Goal: Task Accomplishment & Management: Manage account settings

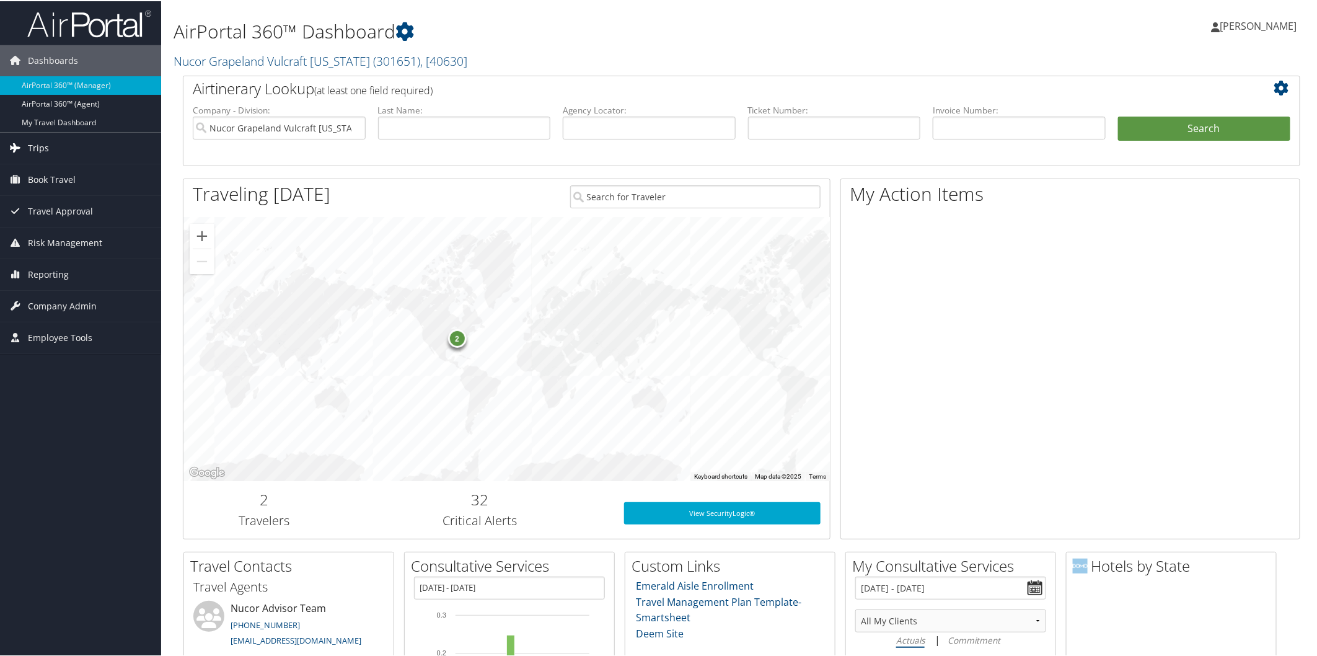
click at [38, 139] on span "Trips" at bounding box center [38, 146] width 21 height 31
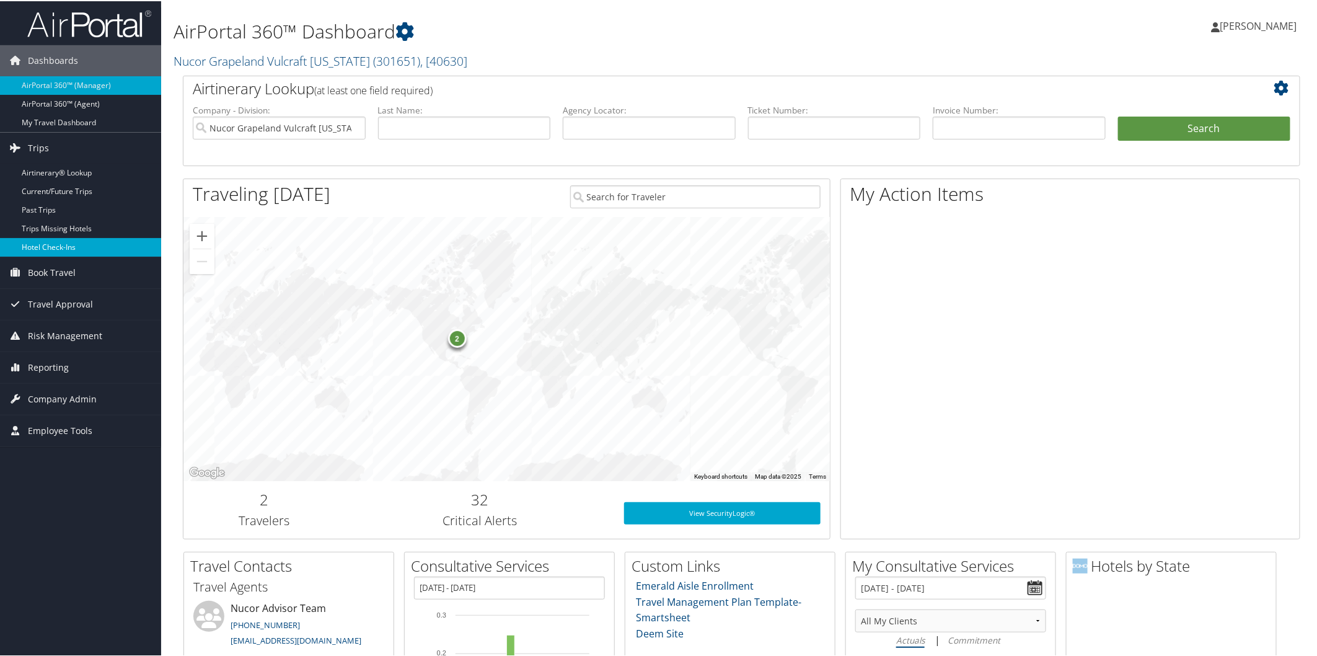
click at [75, 243] on link "Hotel Check-ins" at bounding box center [80, 246] width 161 height 19
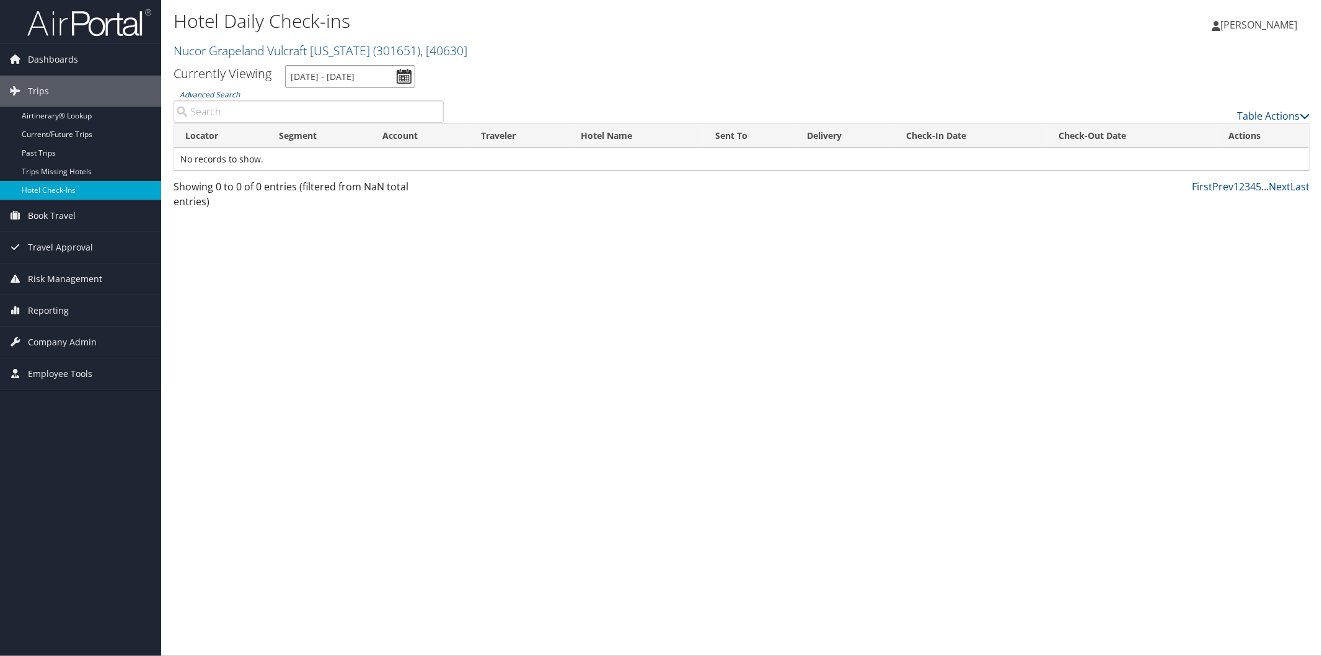
click at [335, 76] on input "9/5/2025 - 9/5/2025" at bounding box center [350, 76] width 130 height 23
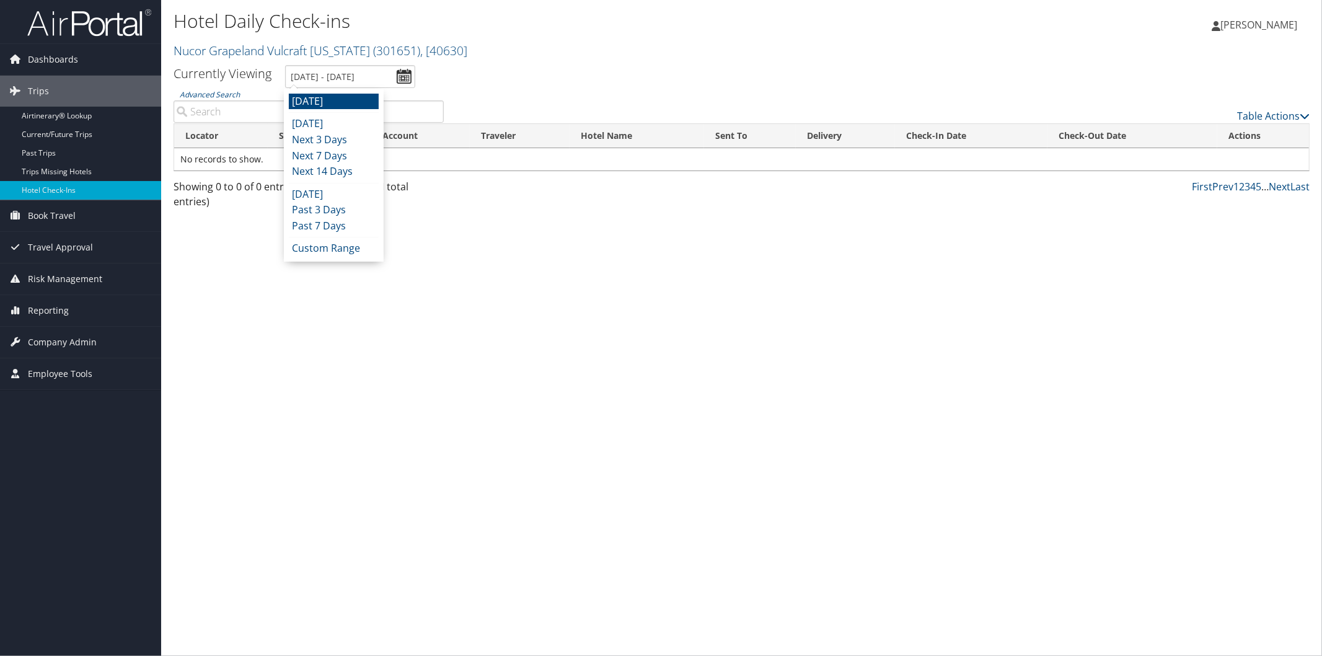
click at [322, 121] on li "Today" at bounding box center [334, 124] width 90 height 16
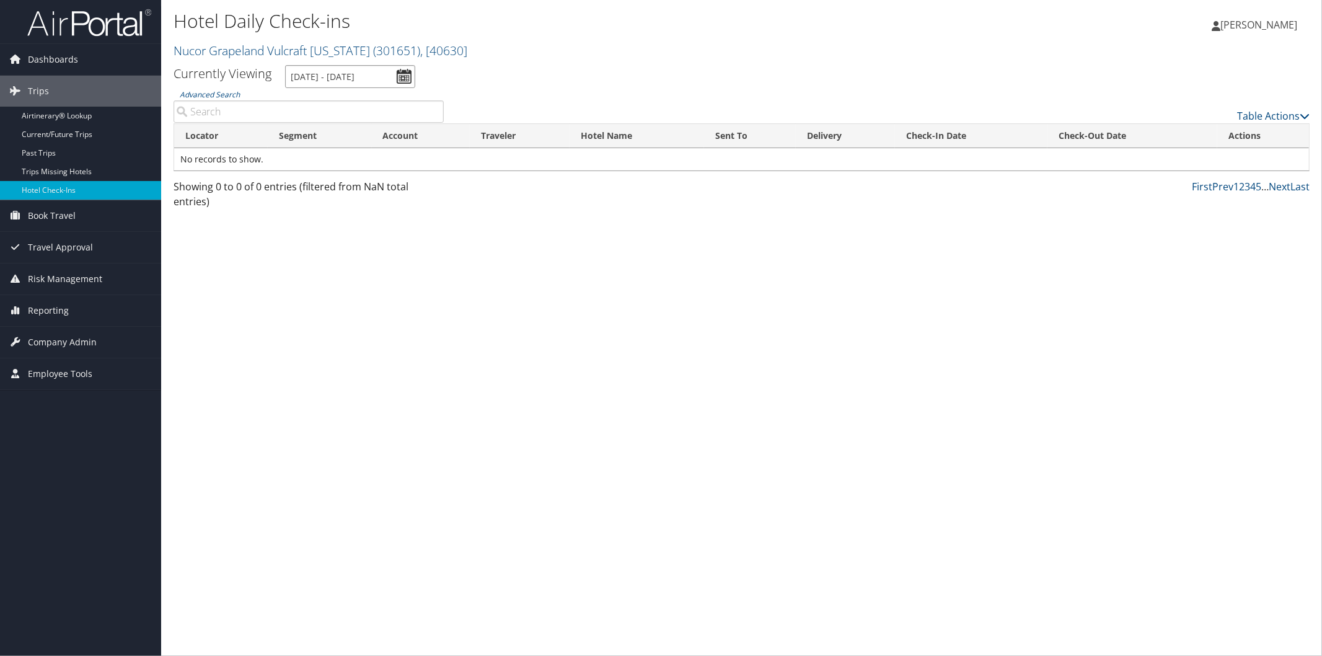
click at [351, 74] on input "9/4/2025 - 9/4/2025" at bounding box center [350, 76] width 130 height 23
drag, startPoint x: 353, startPoint y: 165, endPoint x: 367, endPoint y: 190, distance: 28.3
click at [353, 164] on li "Next 14 Days" at bounding box center [334, 172] width 90 height 16
type input "9/4/2025 - 9/18/2025"
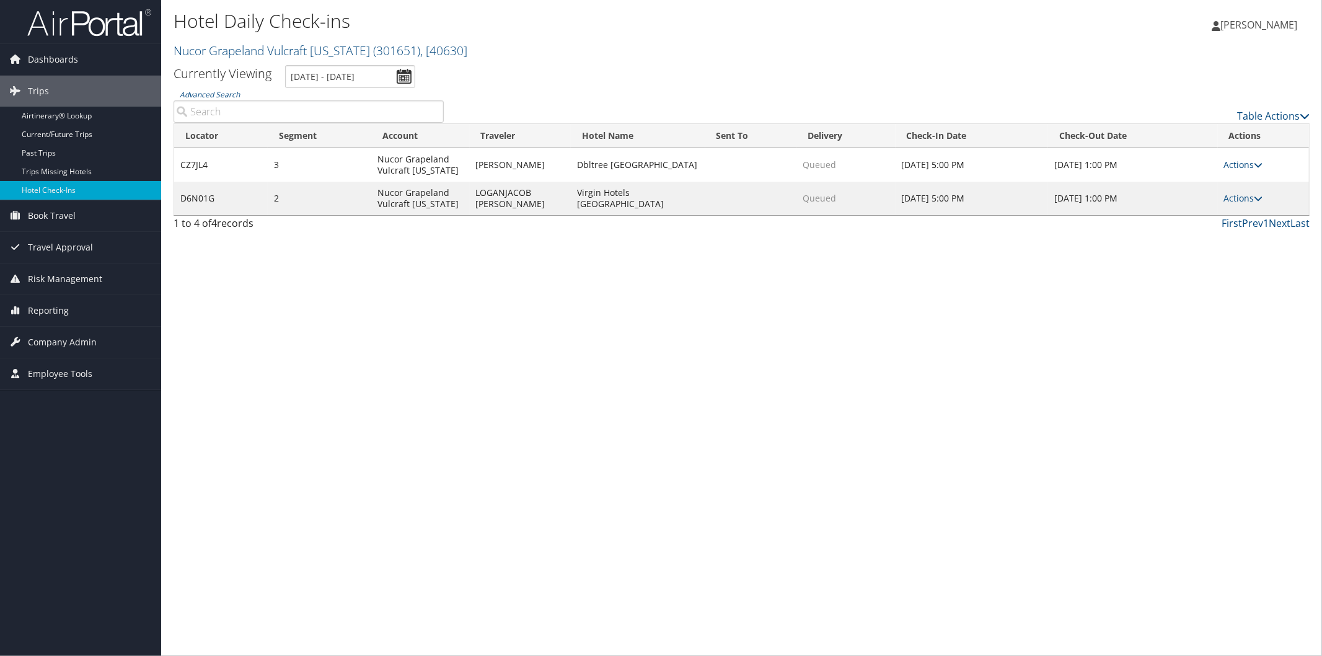
click at [875, 645] on div "Hotel Daily Check-ins Nucor Grapeland Vulcraft Texas ( 301651 ) , [ 40630 ] Nuc…" at bounding box center [741, 328] width 1161 height 656
click at [233, 48] on link "Nucor Grapeland Vulcraft Texas ( 301651 ) , [ 40630 ]" at bounding box center [321, 50] width 294 height 17
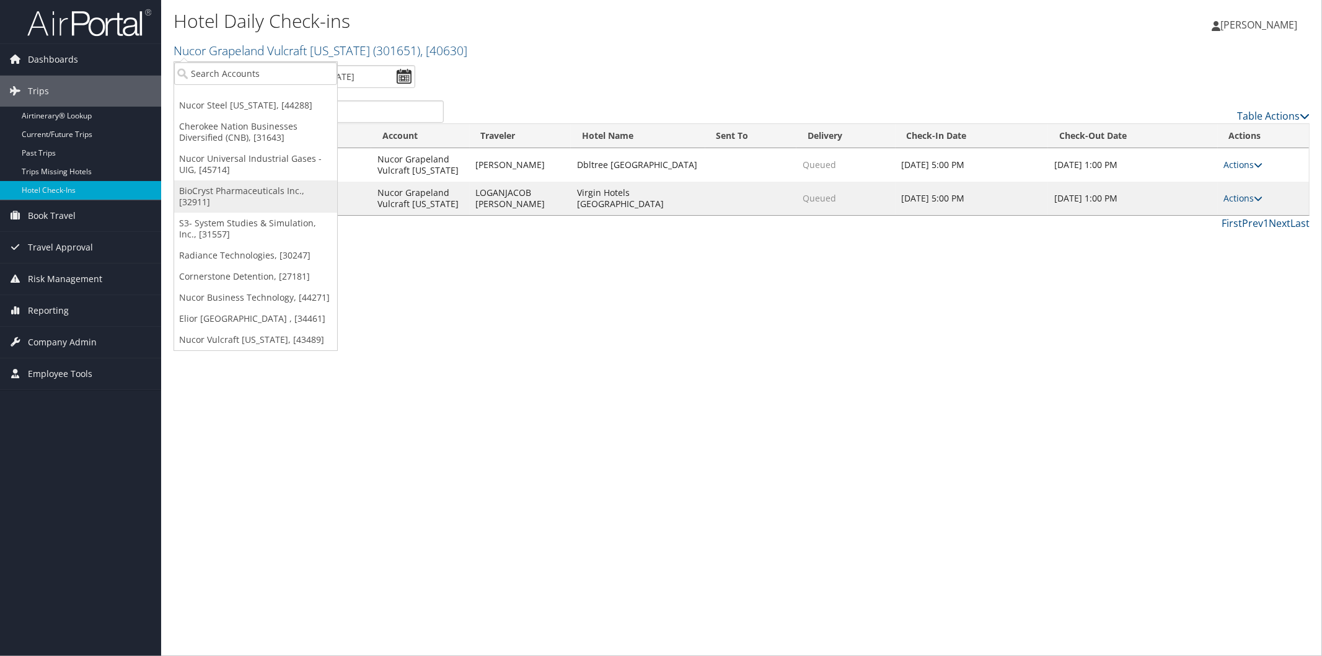
click at [245, 187] on link "BioCryst Pharmaceuticals Inc., [32911]" at bounding box center [255, 196] width 163 height 32
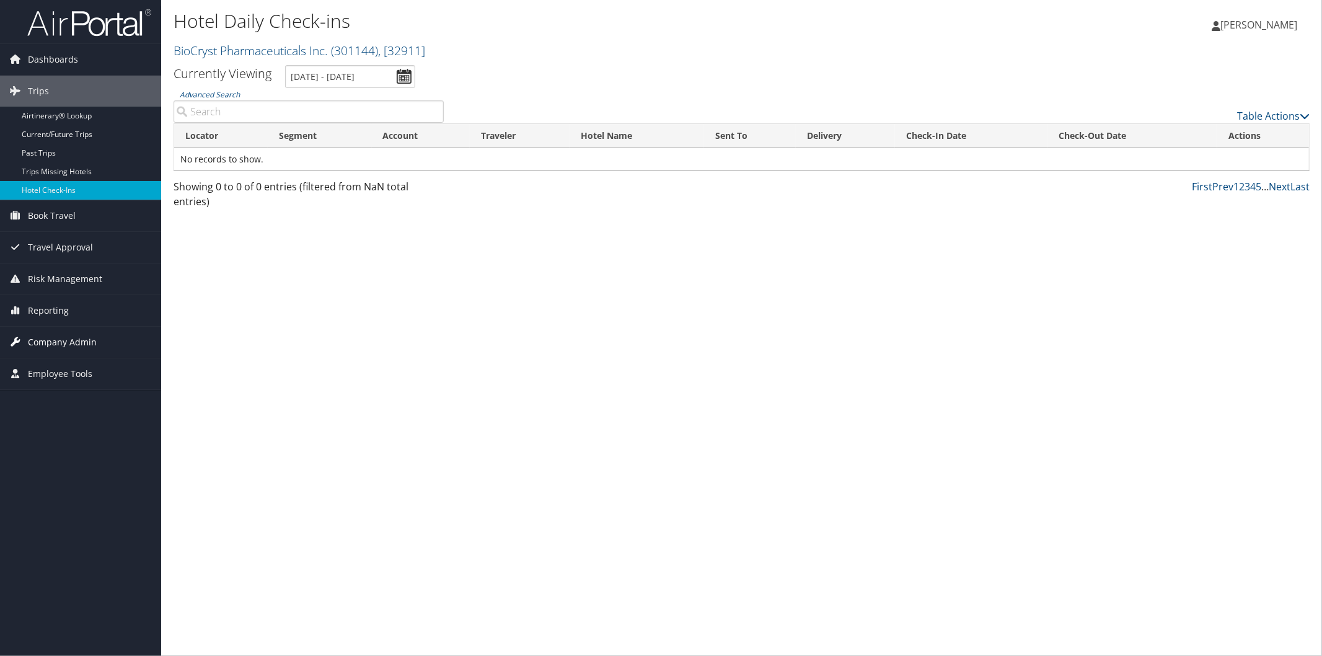
click at [87, 333] on span "Company Admin" at bounding box center [62, 342] width 69 height 31
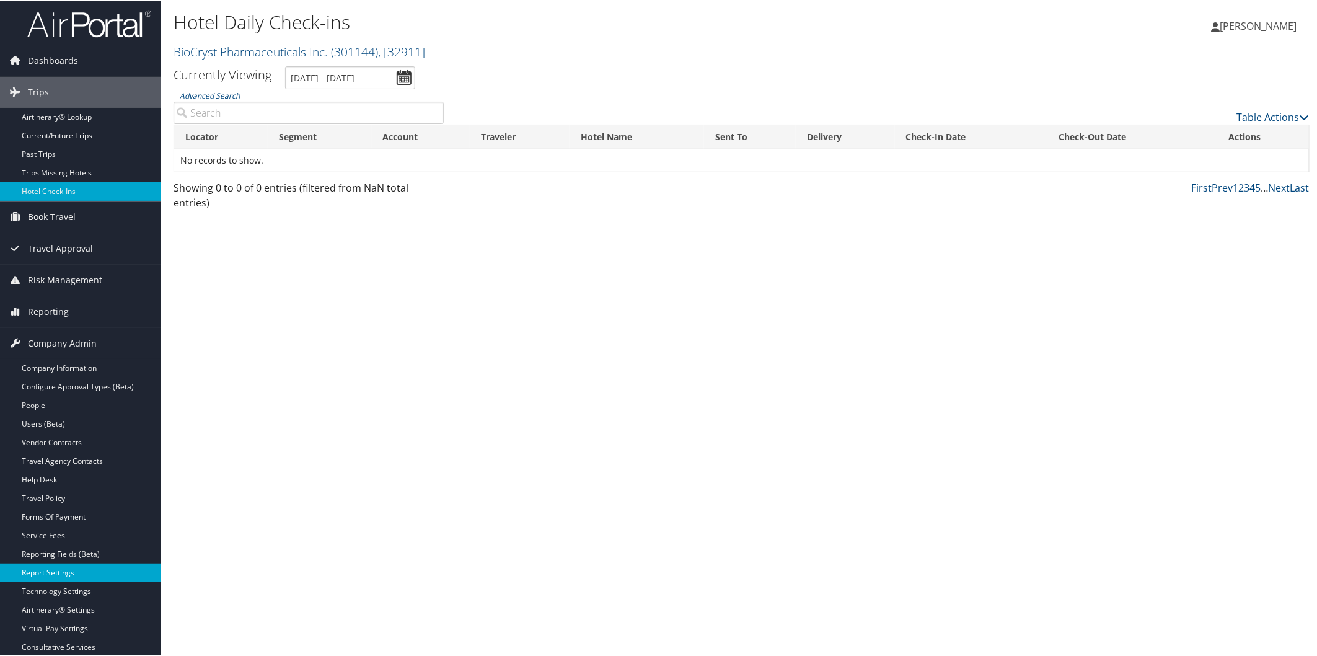
click at [48, 570] on link "Report Settings" at bounding box center [80, 571] width 161 height 19
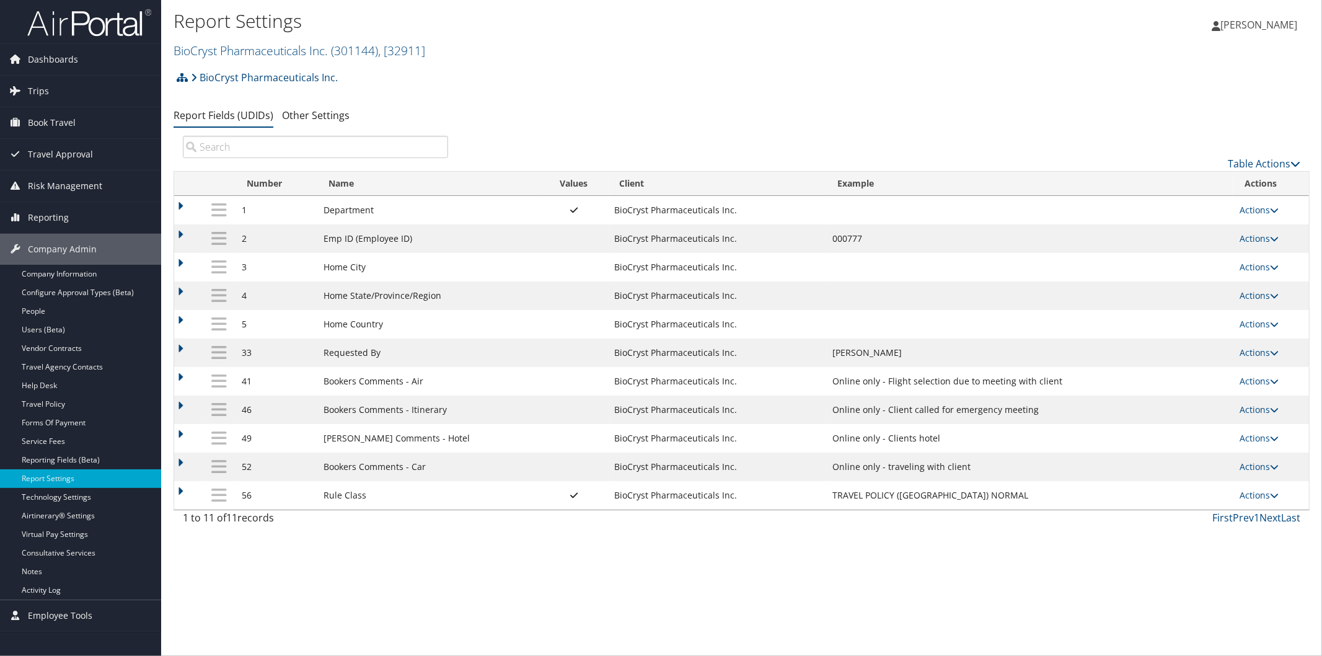
click at [181, 262] on td at bounding box center [188, 267] width 29 height 29
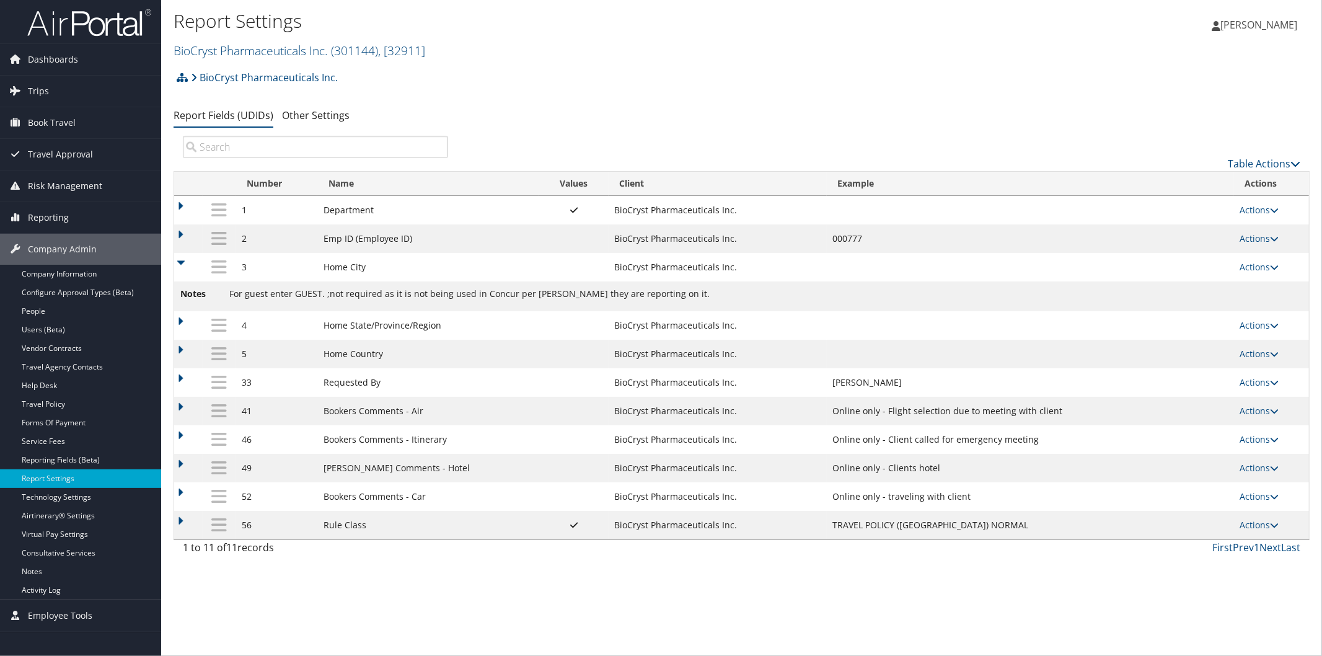
click at [941, 633] on div "Report Settings BioCryst Pharmaceuticals Inc. ( 301144 ) , [ 32911 ] BioCryst P…" at bounding box center [741, 328] width 1161 height 656
click at [1278, 270] on icon at bounding box center [1274, 267] width 9 height 9
click at [1220, 325] on link "Edit" at bounding box center [1211, 329] width 134 height 21
select select "both"
select select "trip"
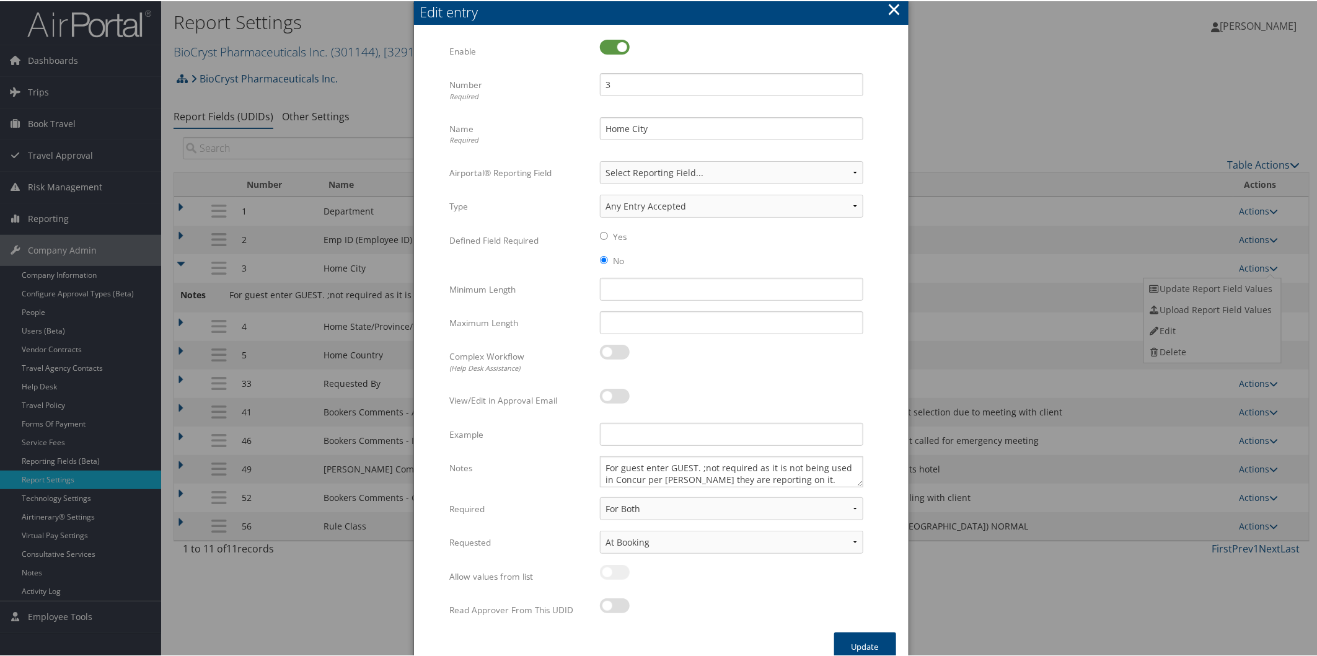
click at [889, 8] on button "×" at bounding box center [894, 8] width 14 height 25
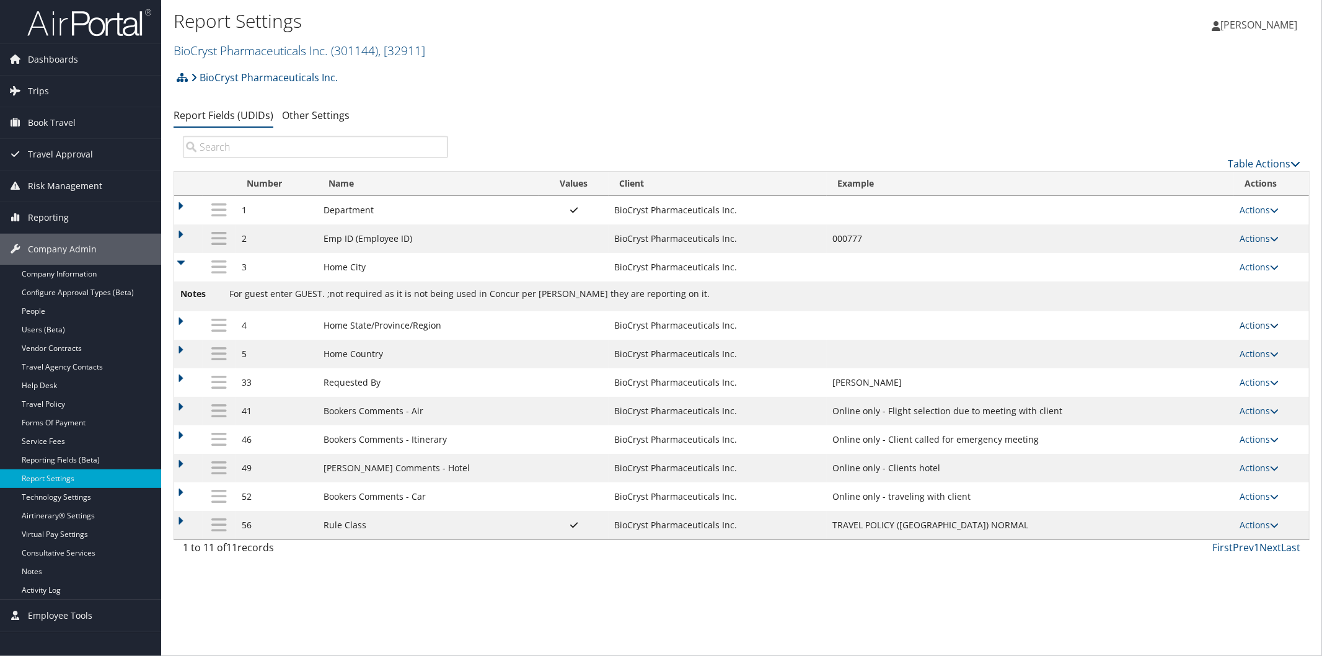
click at [1279, 326] on icon at bounding box center [1274, 325] width 9 height 9
click at [1236, 392] on link "Edit" at bounding box center [1211, 388] width 134 height 21
select select "both"
select select "trip"
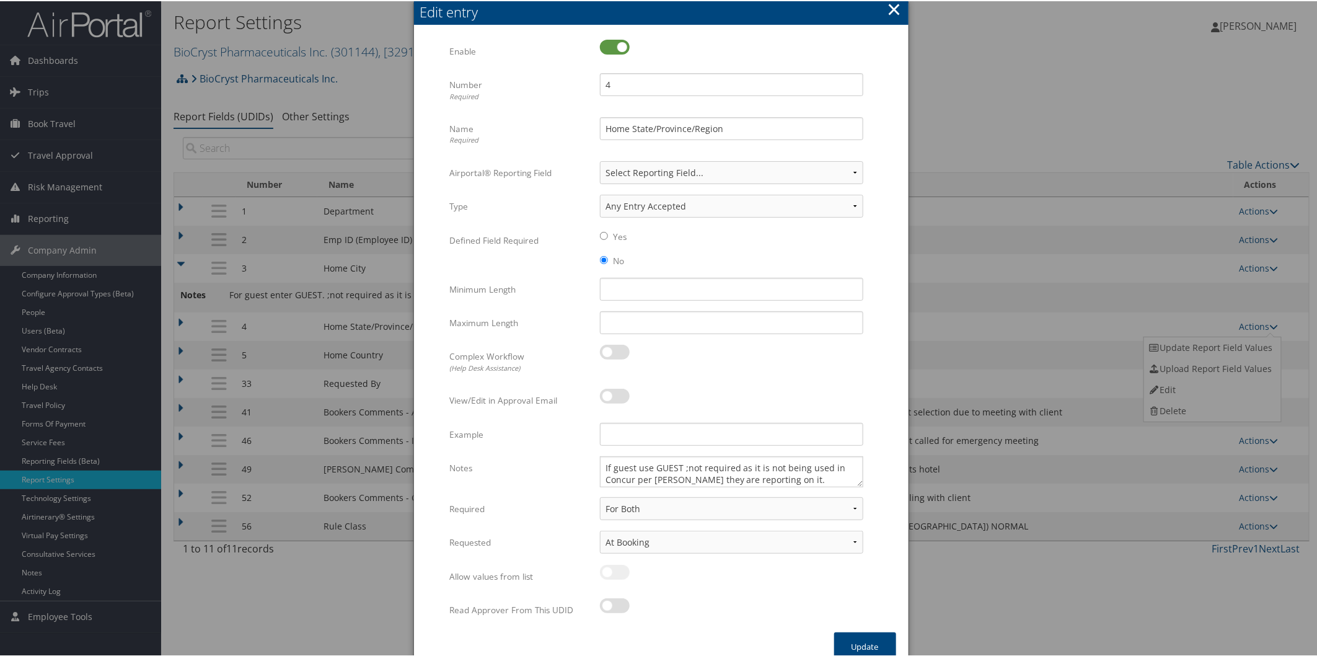
click at [1308, 311] on div at bounding box center [661, 328] width 1322 height 656
click at [1267, 359] on div at bounding box center [661, 328] width 1322 height 656
click at [1266, 352] on div at bounding box center [661, 328] width 1322 height 656
click at [1277, 360] on div at bounding box center [661, 328] width 1322 height 656
click at [896, 6] on button "×" at bounding box center [894, 8] width 14 height 25
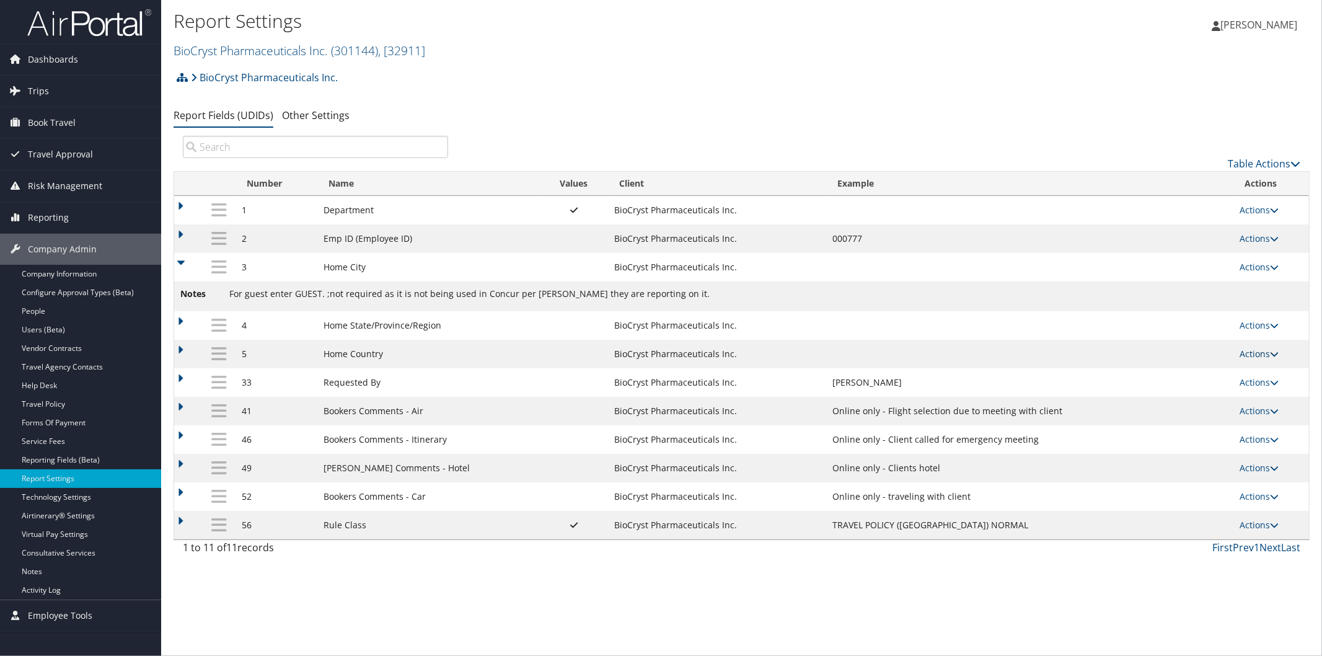
click at [1279, 358] on icon at bounding box center [1274, 354] width 9 height 9
click at [1279, 353] on icon at bounding box center [1274, 354] width 9 height 9
click at [1278, 358] on icon at bounding box center [1274, 354] width 9 height 9
click at [1183, 416] on link "Edit" at bounding box center [1211, 417] width 134 height 21
select select "both"
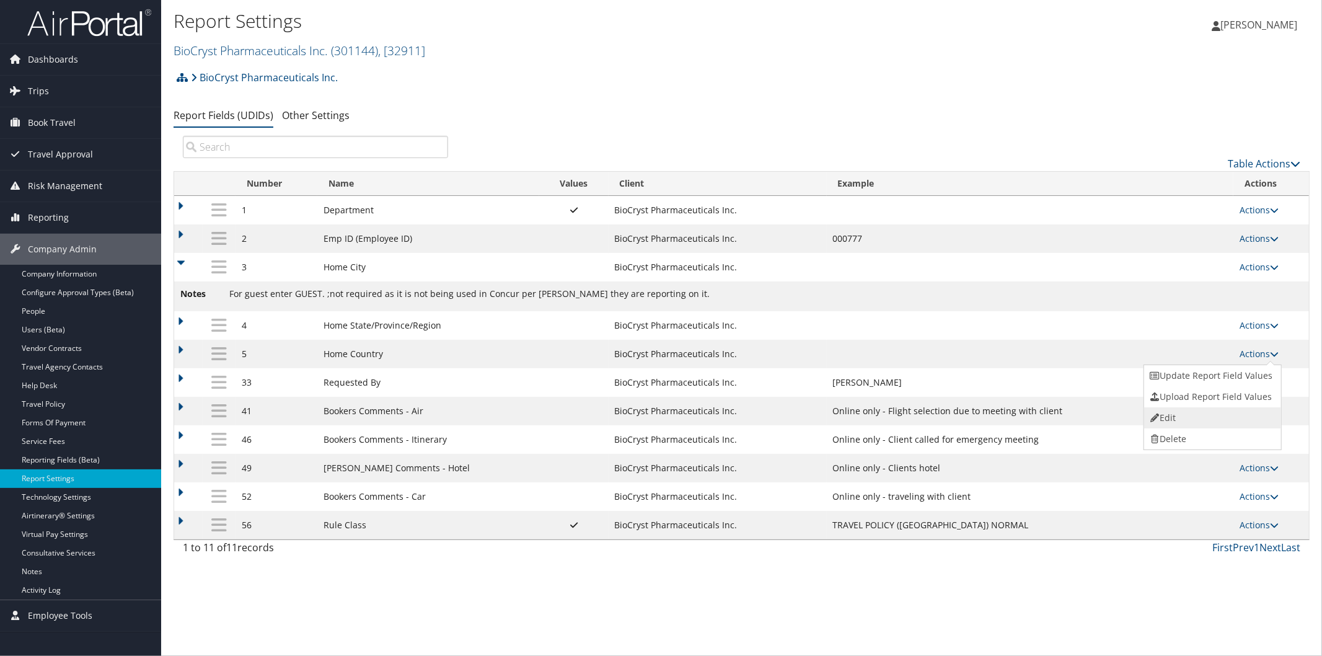
select select "trip"
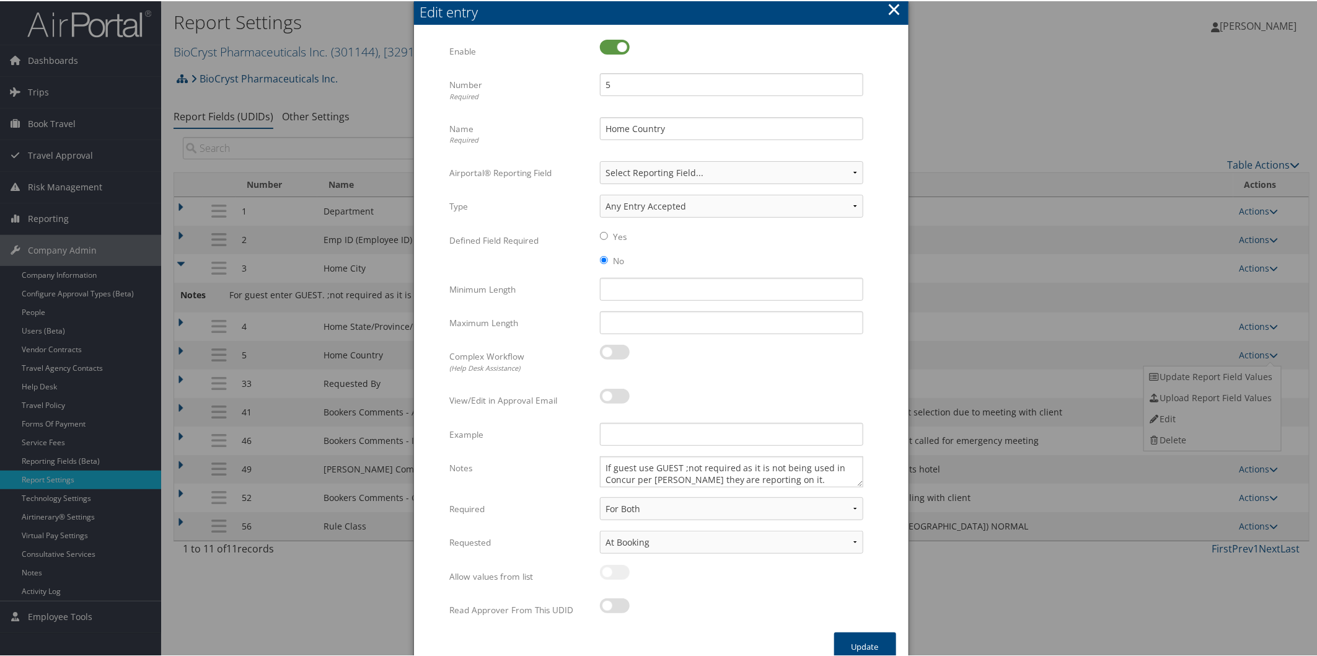
click at [889, 7] on button "×" at bounding box center [894, 8] width 14 height 25
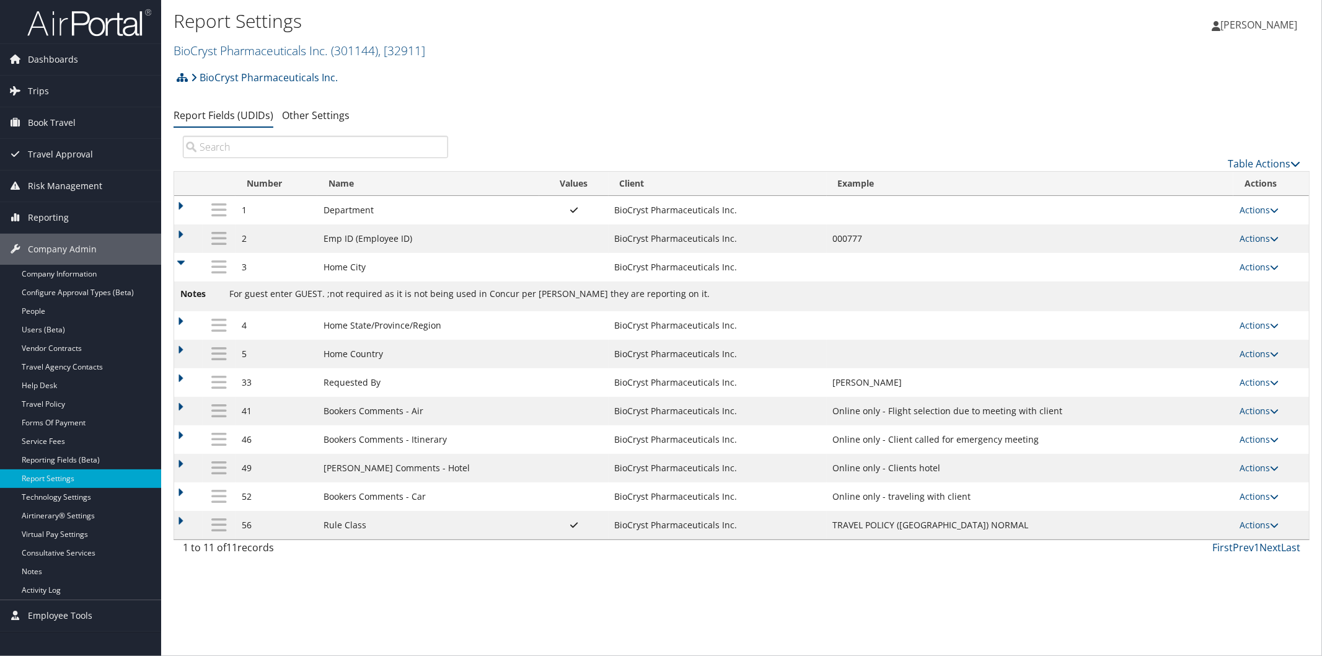
click at [183, 259] on td at bounding box center [188, 267] width 29 height 29
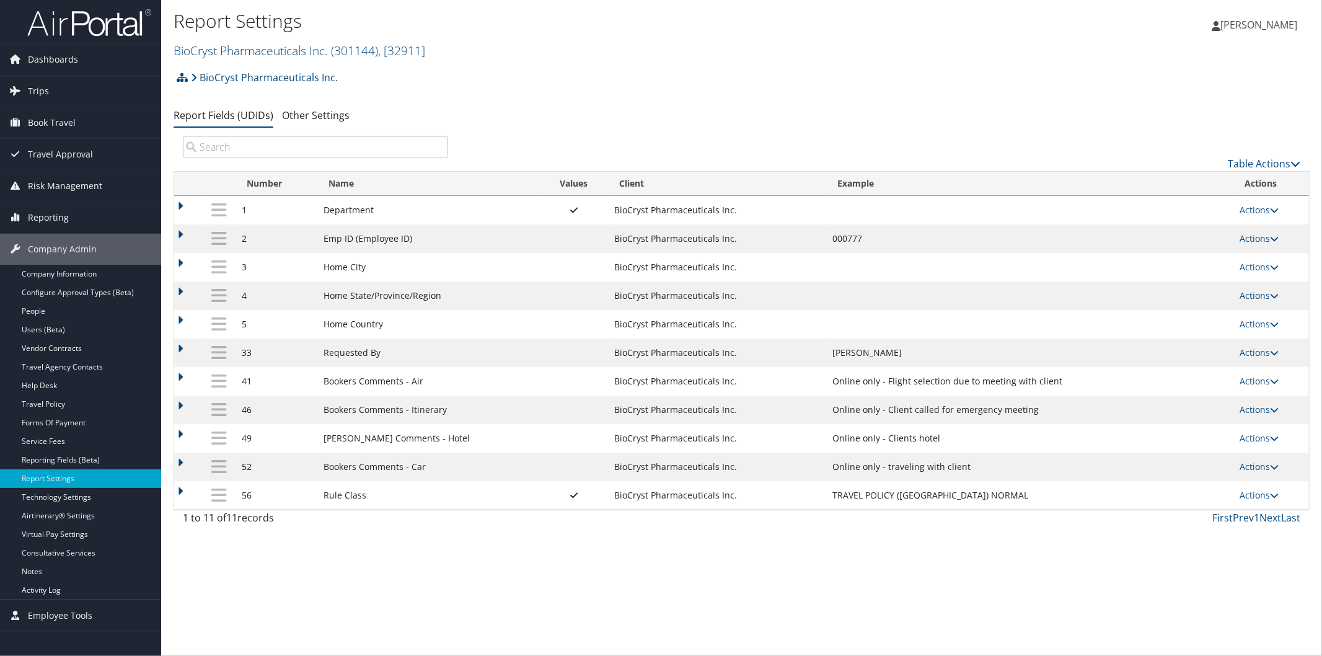
click at [536, 597] on div "Report Settings BioCryst Pharmaceuticals Inc. ( 301144 ) , [ 32911 ] BioCryst P…" at bounding box center [741, 328] width 1161 height 656
click at [288, 46] on link "BioCryst Pharmaceuticals Inc. ( 301144 ) , [ 32911 ]" at bounding box center [300, 50] width 252 height 17
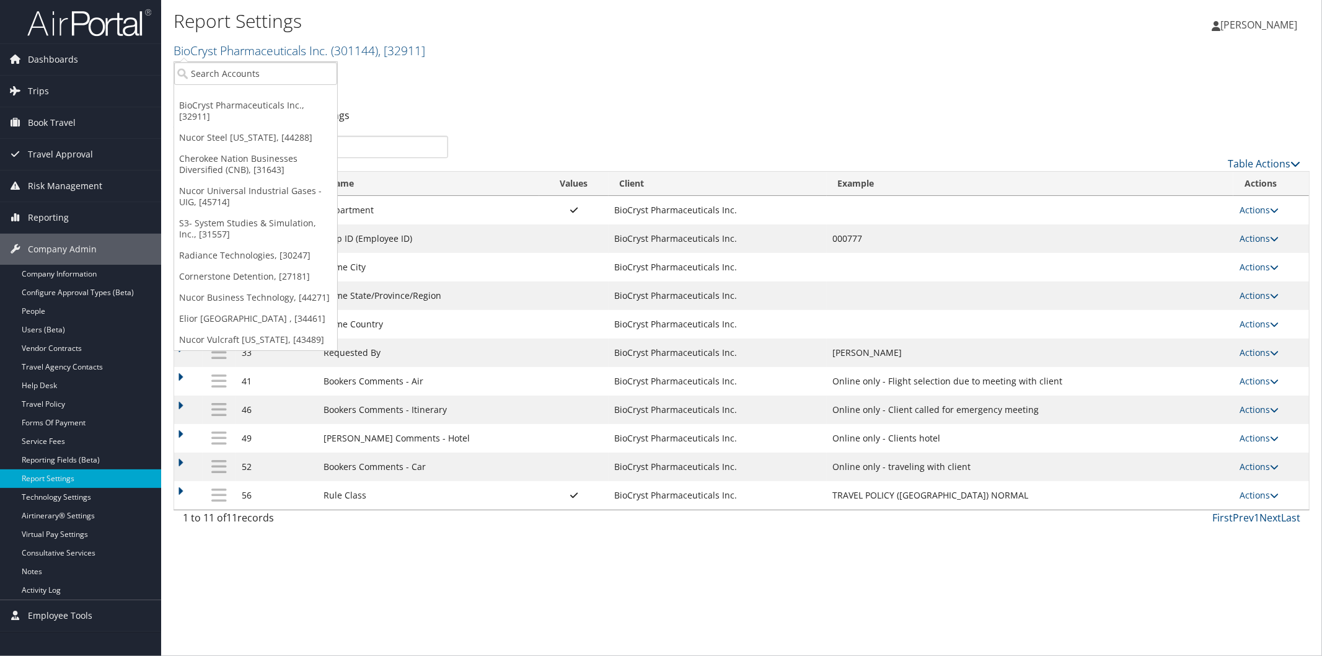
click at [511, 531] on div "1 to 11 of 11 records First Prev 1 Next Last" at bounding box center [742, 520] width 1136 height 21
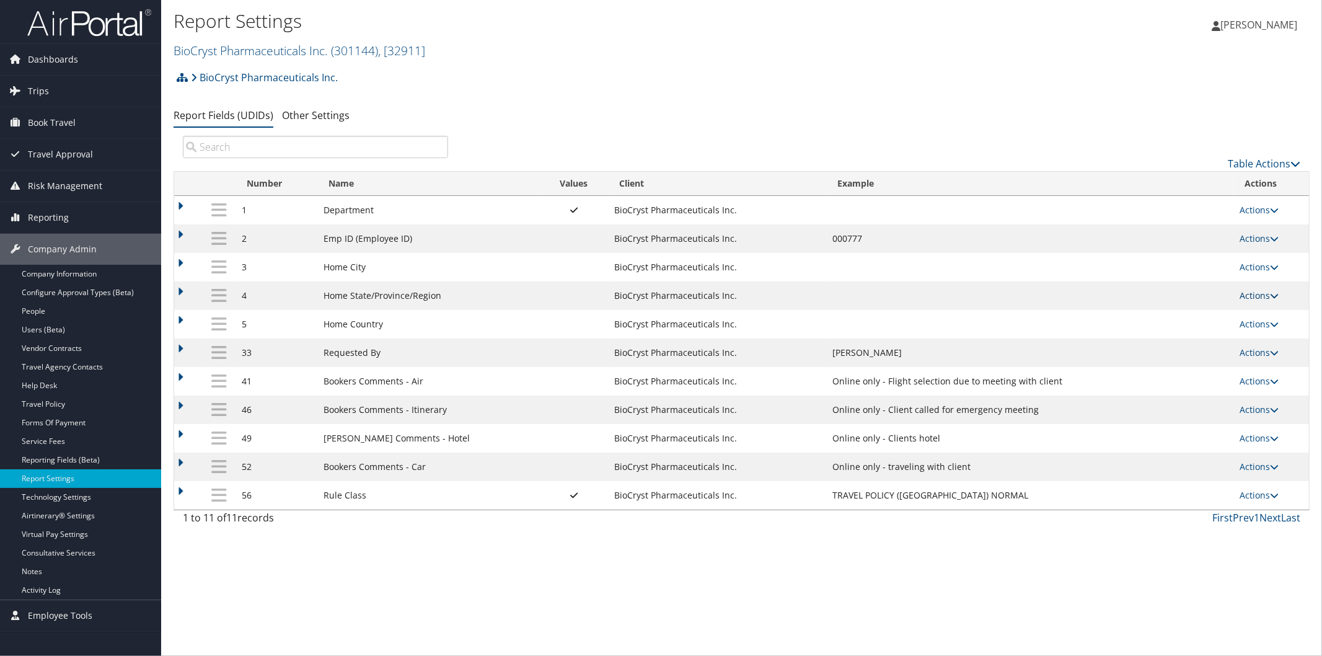
click at [1274, 296] on icon at bounding box center [1274, 295] width 9 height 9
click at [1211, 351] on link "Edit" at bounding box center [1211, 358] width 134 height 21
select select "both"
select select "trip"
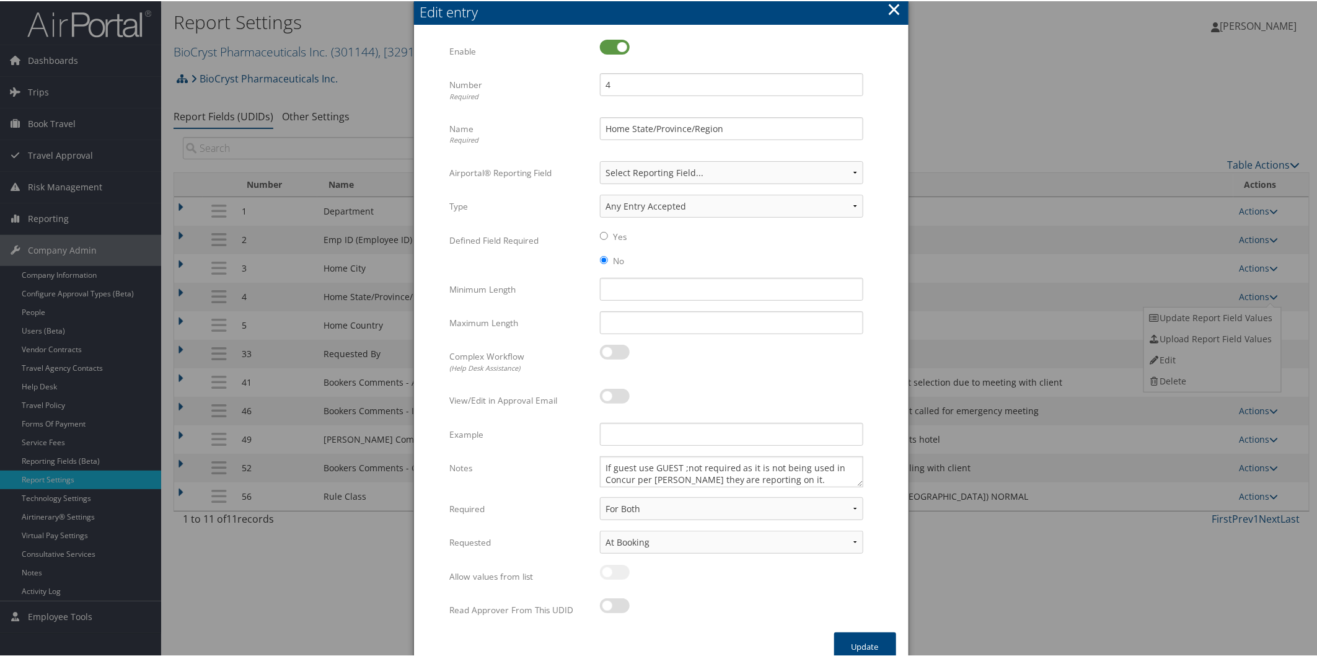
drag, startPoint x: 435, startPoint y: 28, endPoint x: 422, endPoint y: 33, distance: 14.2
click at [428, 41] on div "Multiple values The selected items contain different values for this input. To …" at bounding box center [661, 328] width 495 height 605
click at [887, 4] on button "×" at bounding box center [894, 8] width 14 height 25
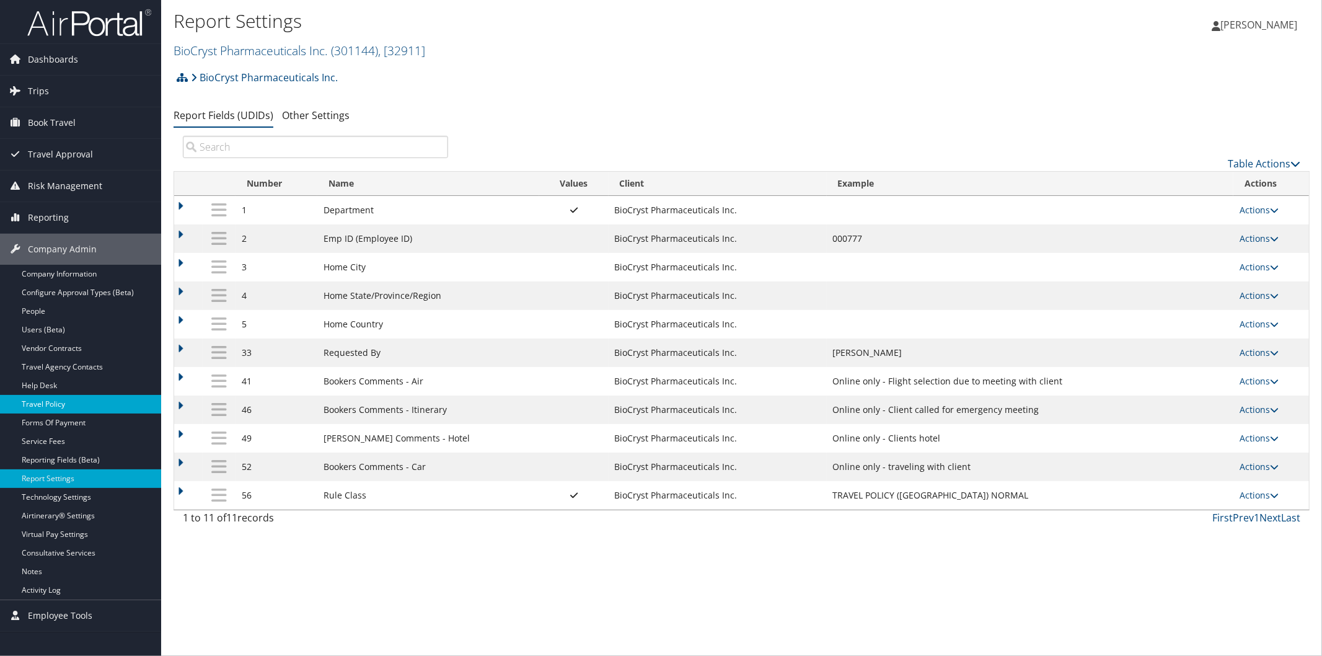
click at [71, 403] on link "Travel Policy" at bounding box center [80, 404] width 161 height 19
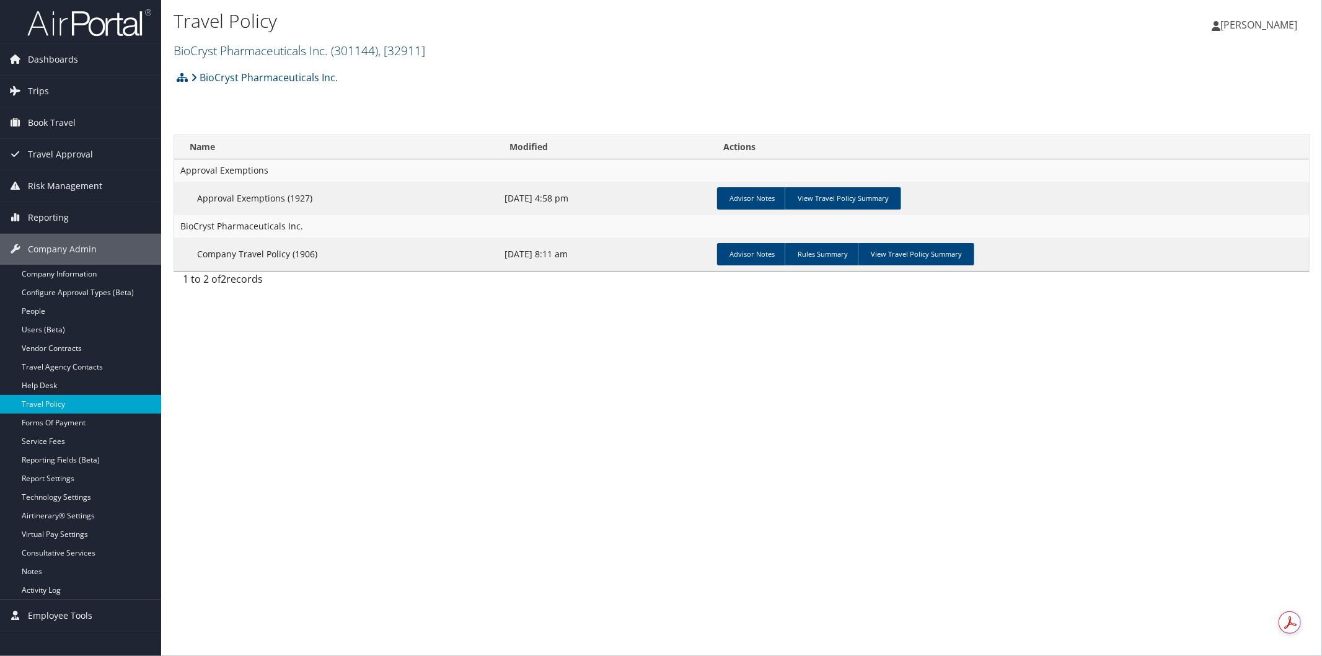
click at [225, 48] on link "BioCryst Pharmaceuticals Inc. ( 301144 ) , [ 32911 ]" at bounding box center [300, 50] width 252 height 17
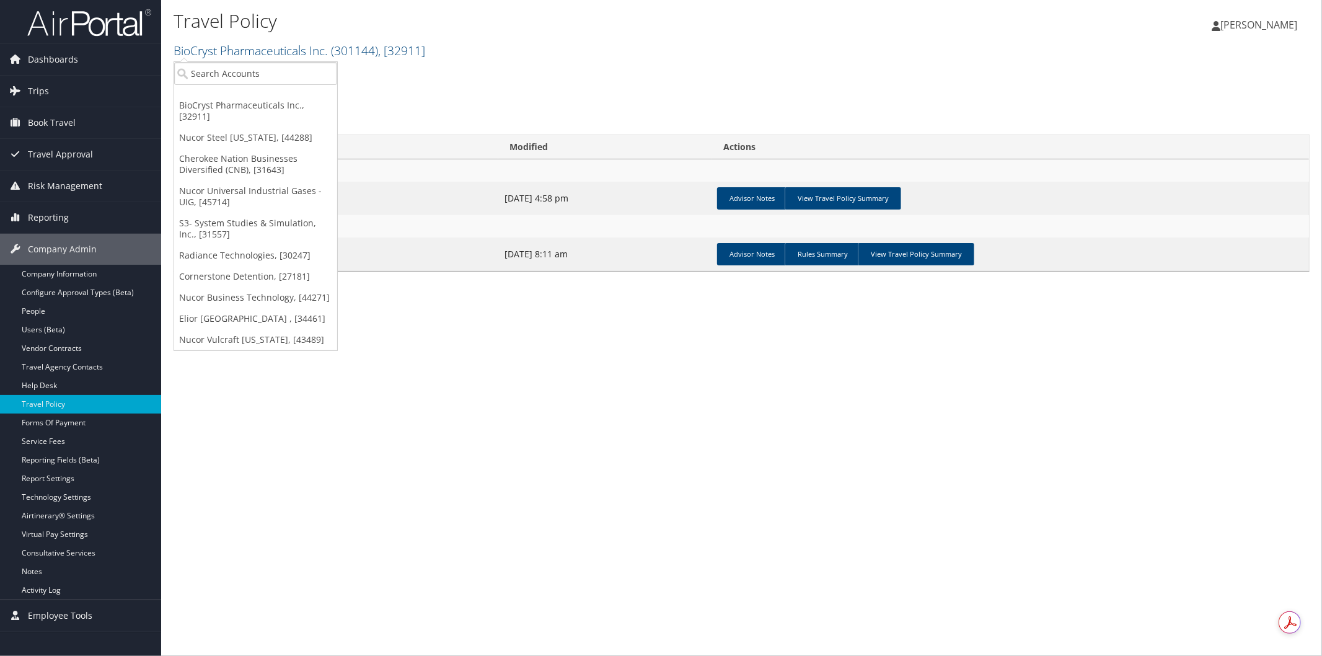
click at [593, 46] on h2 "BioCryst Pharmaceuticals Inc. ( 301144 ) , [ 32911 ]" at bounding box center [552, 49] width 757 height 21
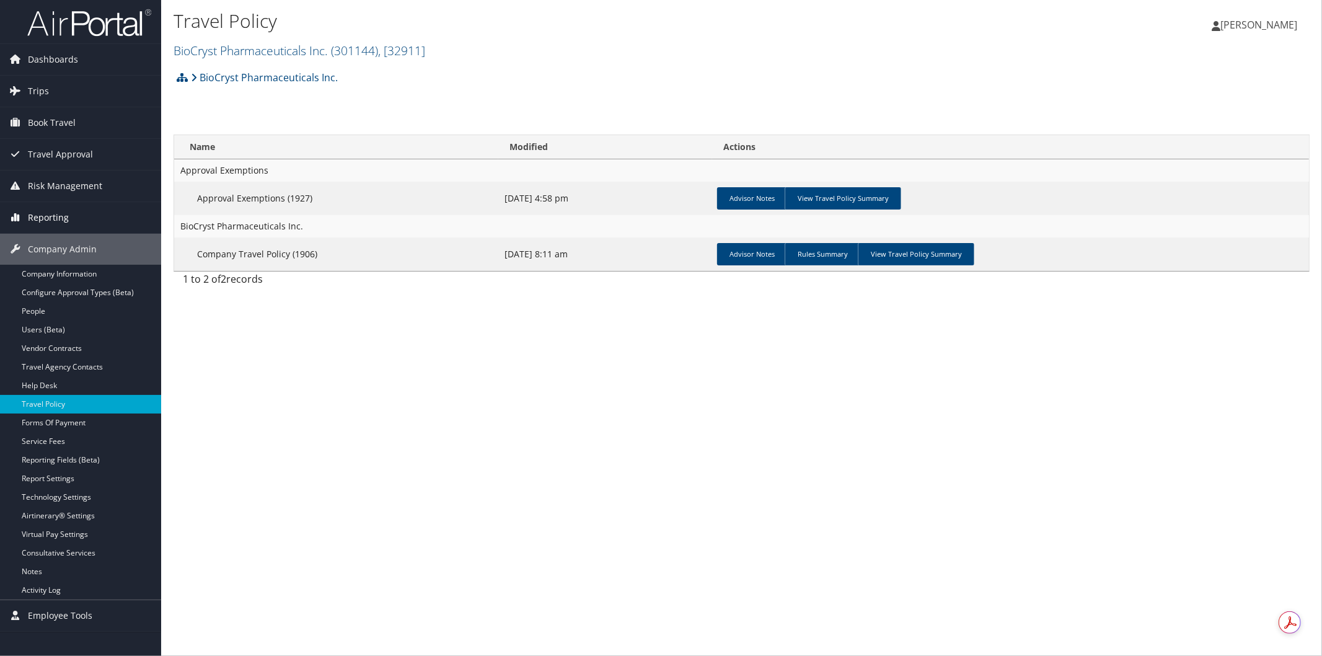
click at [60, 212] on span "Reporting" at bounding box center [48, 217] width 41 height 31
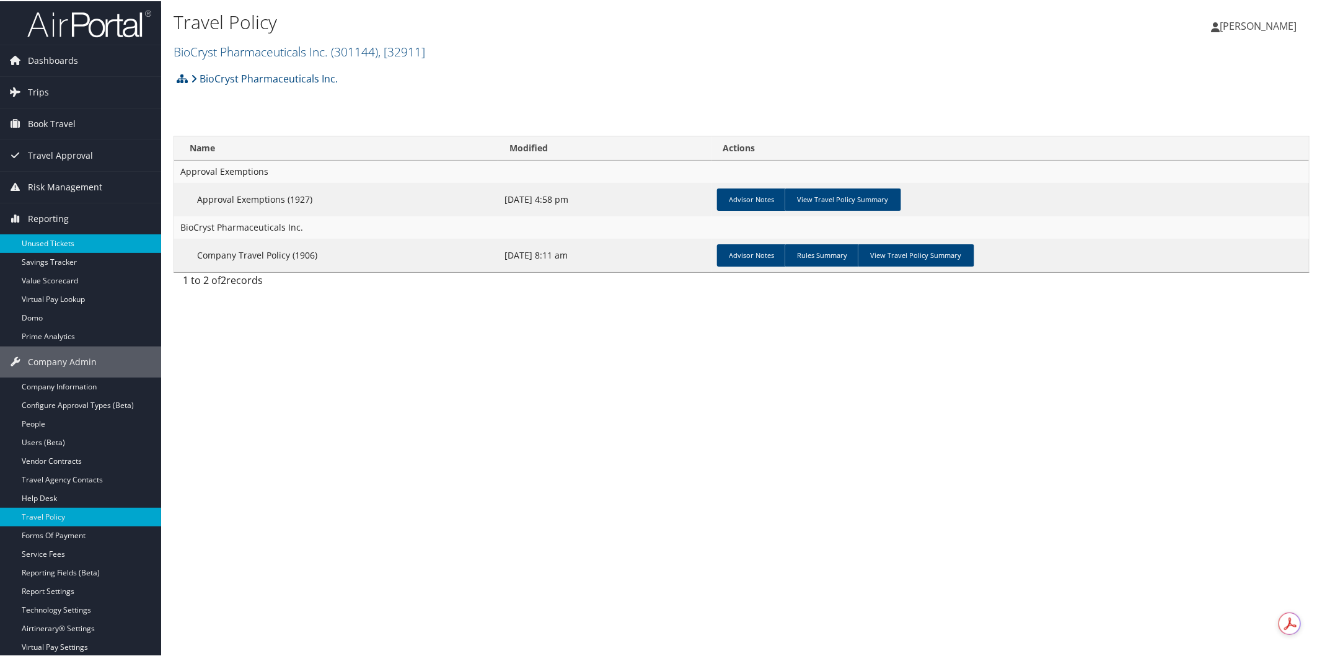
click at [60, 237] on link "Unused Tickets" at bounding box center [80, 242] width 161 height 19
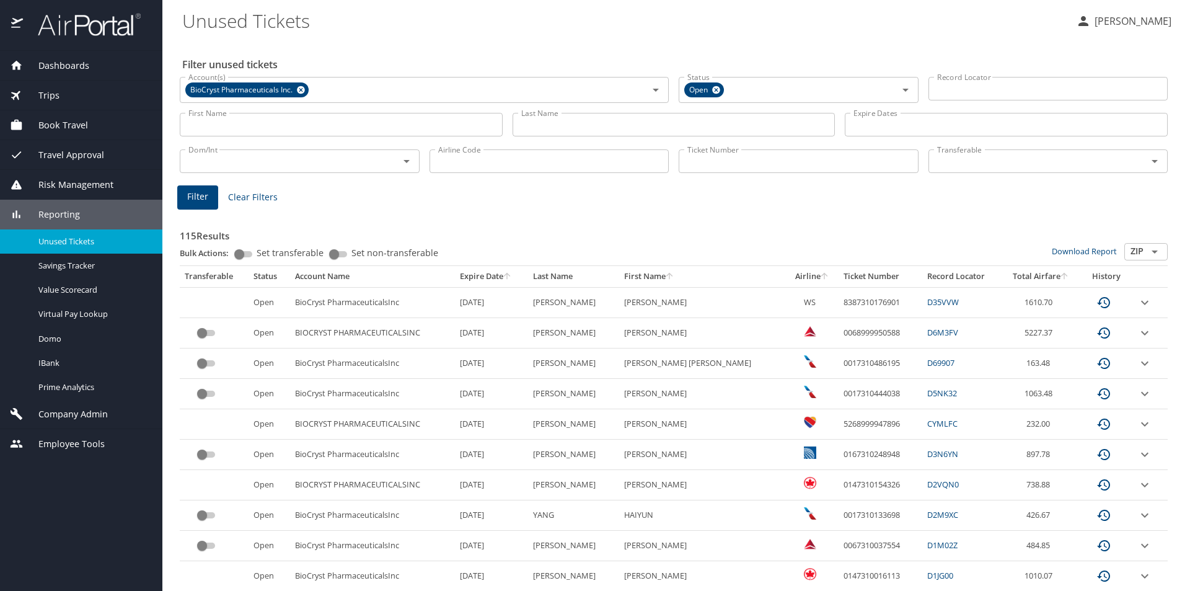
click at [93, 407] on div "Company Admin" at bounding box center [81, 414] width 162 height 30
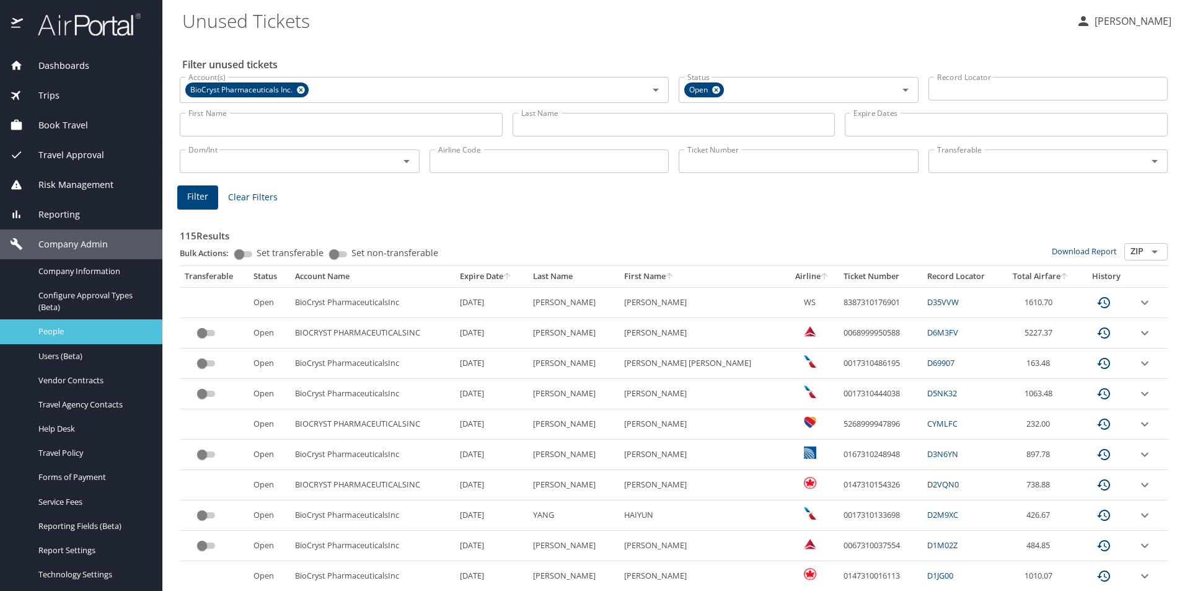
click at [68, 326] on span "People" at bounding box center [92, 331] width 109 height 12
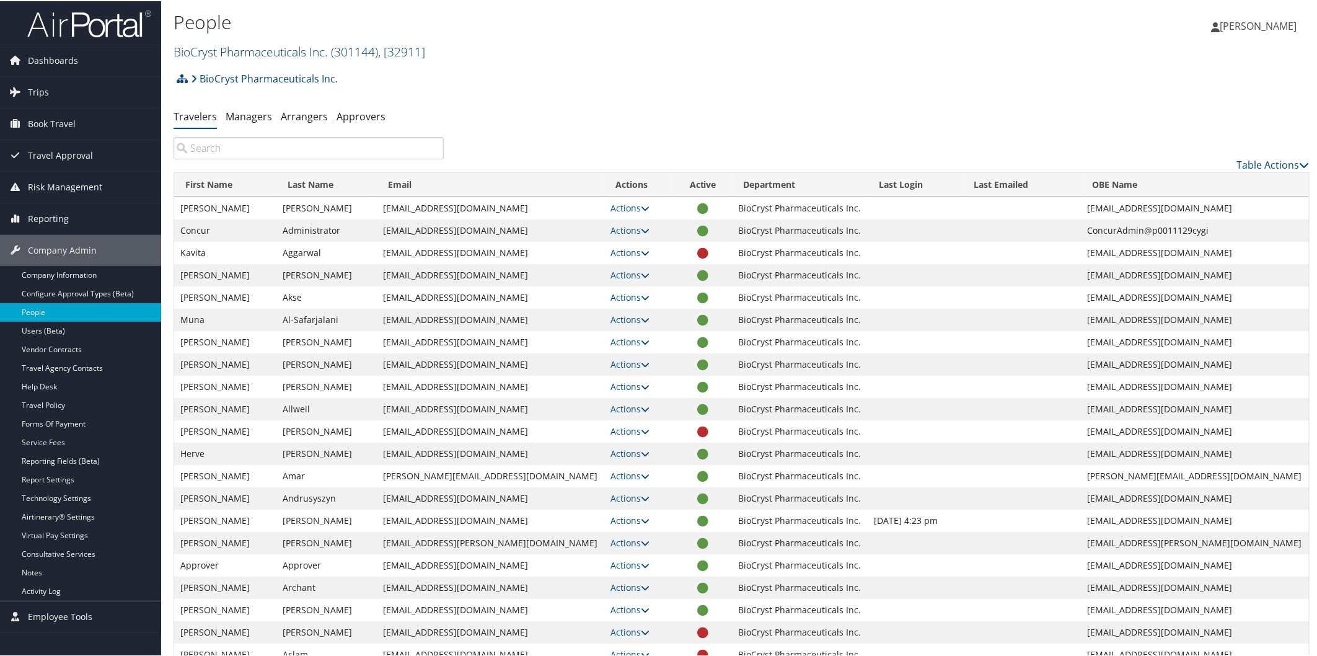
click at [307, 44] on link "BioCryst Pharmaceuticals Inc. ( 301144 ) , [ 32911 ]" at bounding box center [300, 50] width 252 height 17
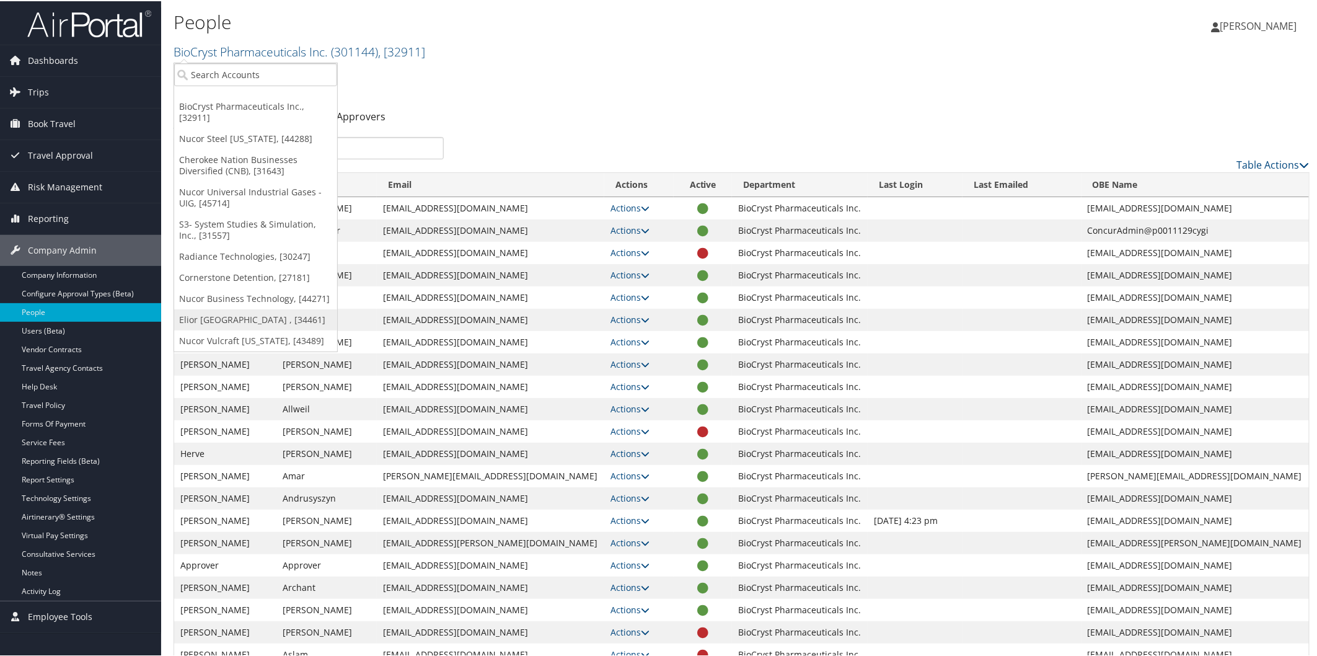
click at [224, 318] on link "Elior [GEOGRAPHIC_DATA] , [34461]" at bounding box center [255, 318] width 163 height 21
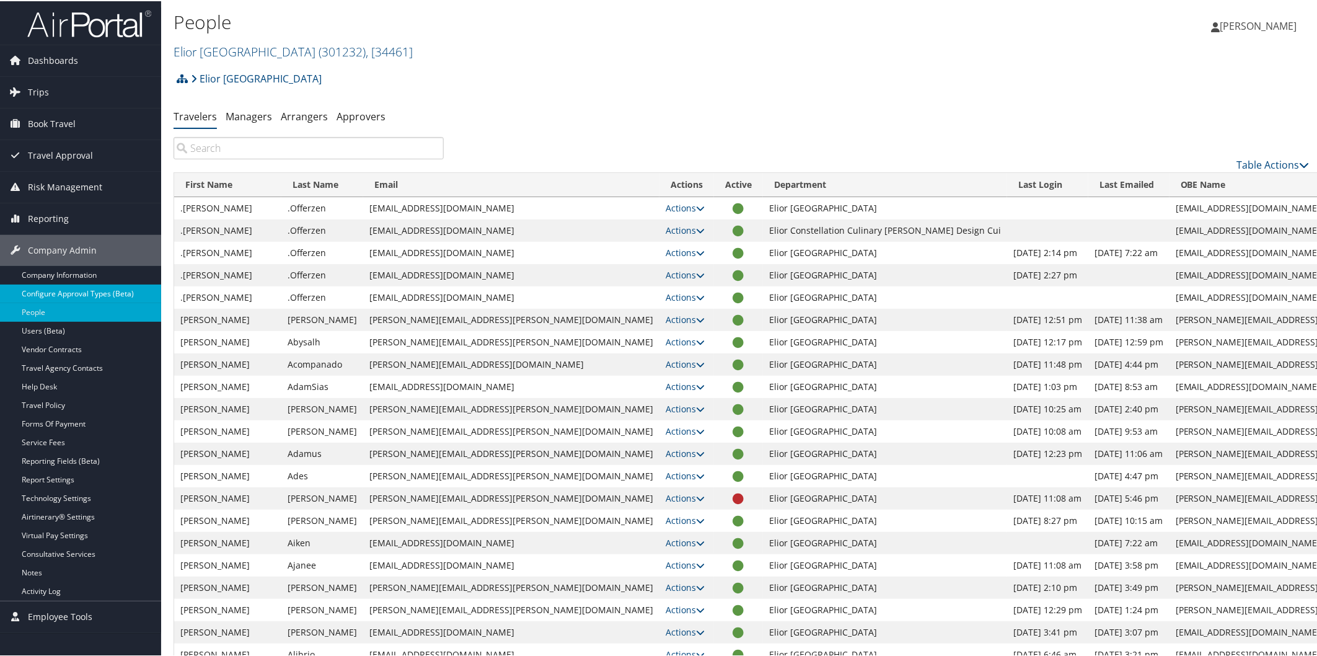
click at [48, 289] on link "Configure Approval Types (Beta)" at bounding box center [80, 292] width 161 height 19
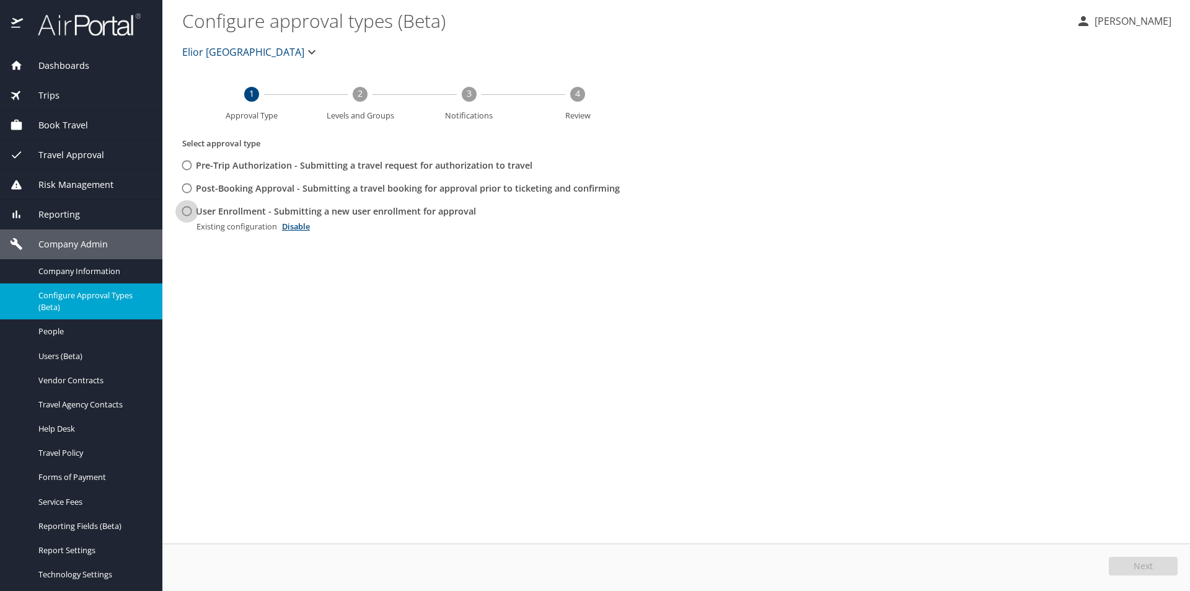
click at [188, 209] on input "User Enrollment - Submitting a new user enrollment for approval" at bounding box center [186, 211] width 23 height 23
radio input "true"
click at [1151, 562] on span "Edit" at bounding box center [1145, 566] width 16 height 9
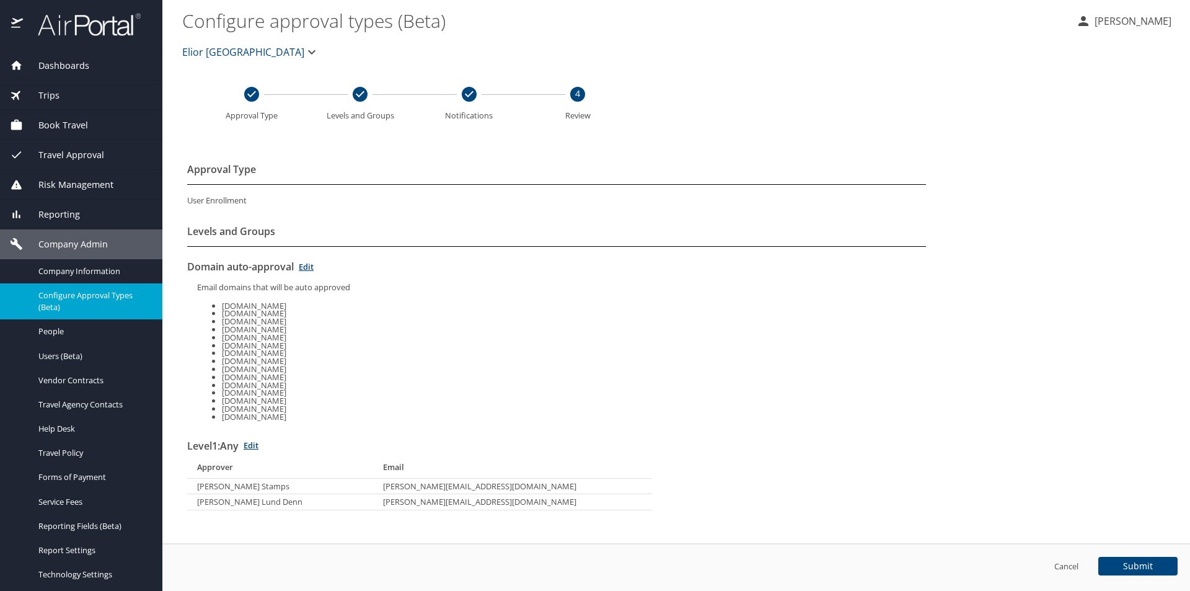
click at [256, 445] on link "Edit" at bounding box center [251, 444] width 15 height 11
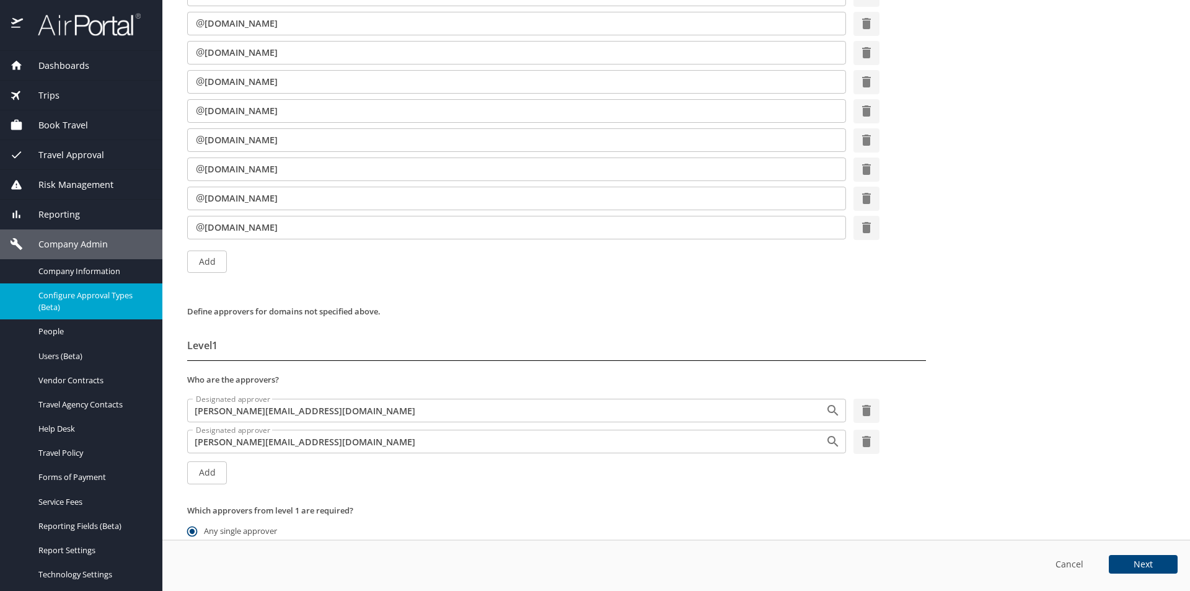
scroll to position [395, 0]
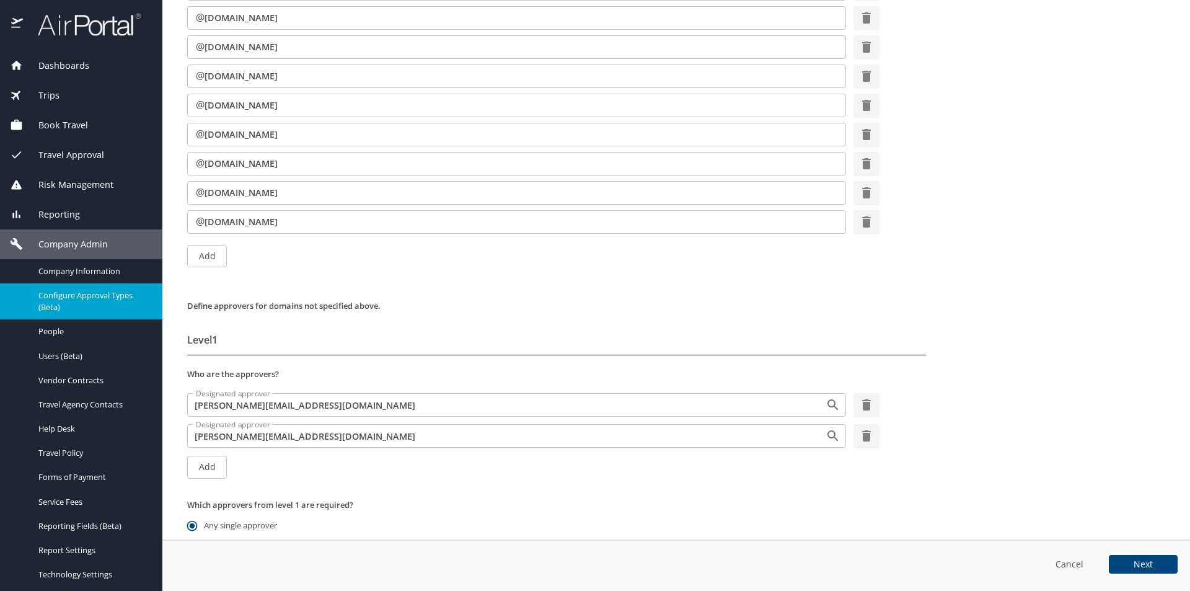
click at [211, 466] on span "Add" at bounding box center [207, 466] width 20 height 15
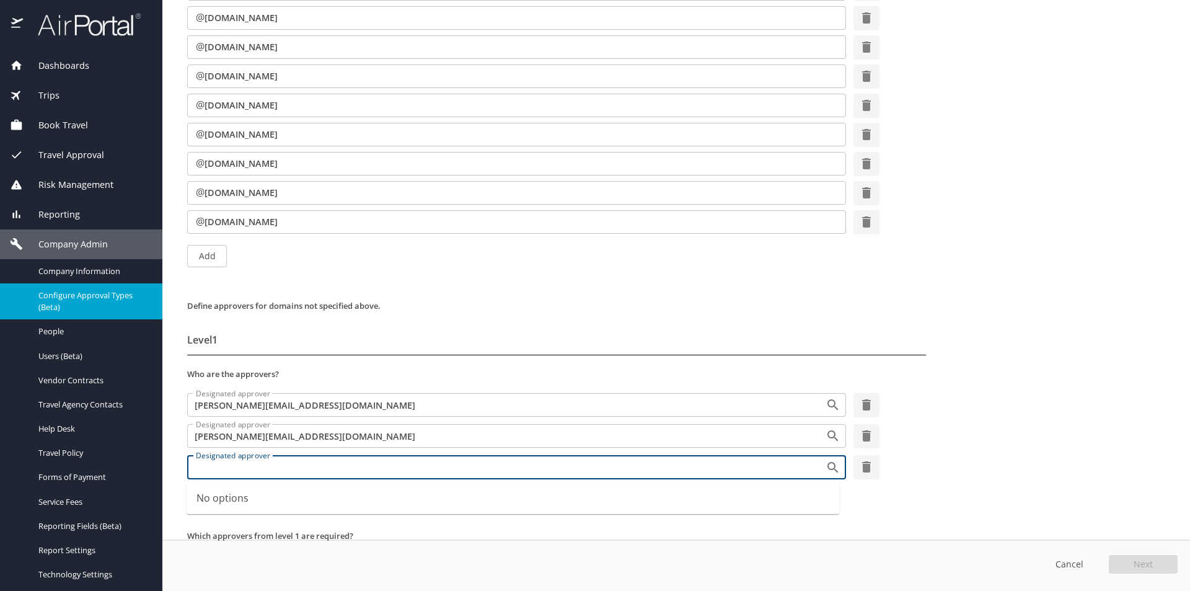
click at [349, 470] on input "Designated approver" at bounding box center [498, 467] width 615 height 16
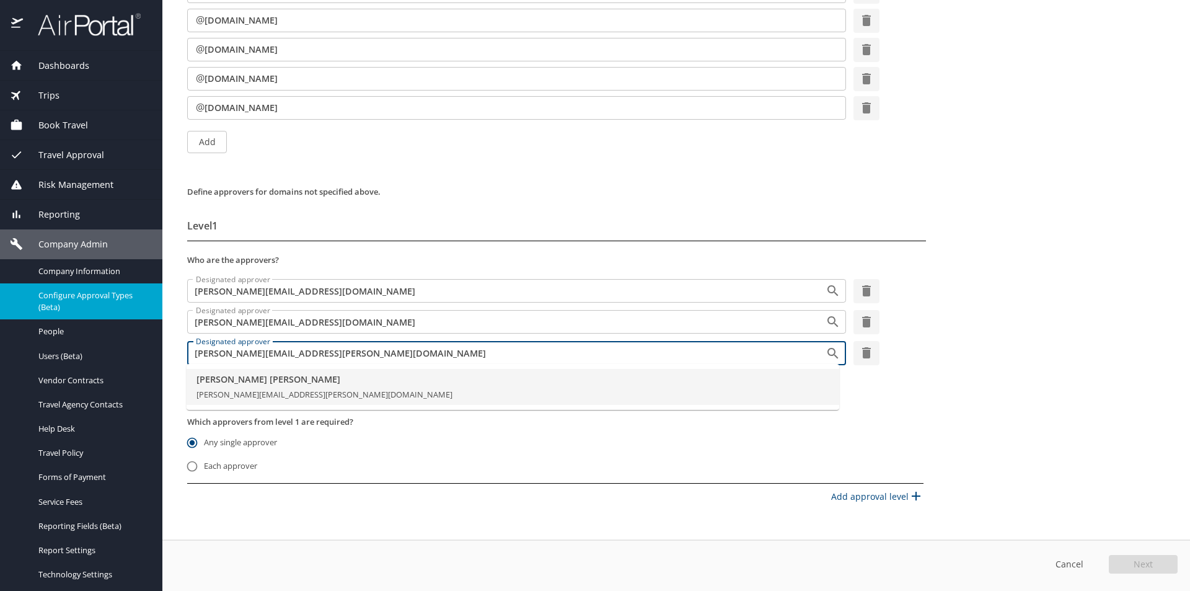
scroll to position [521, 0]
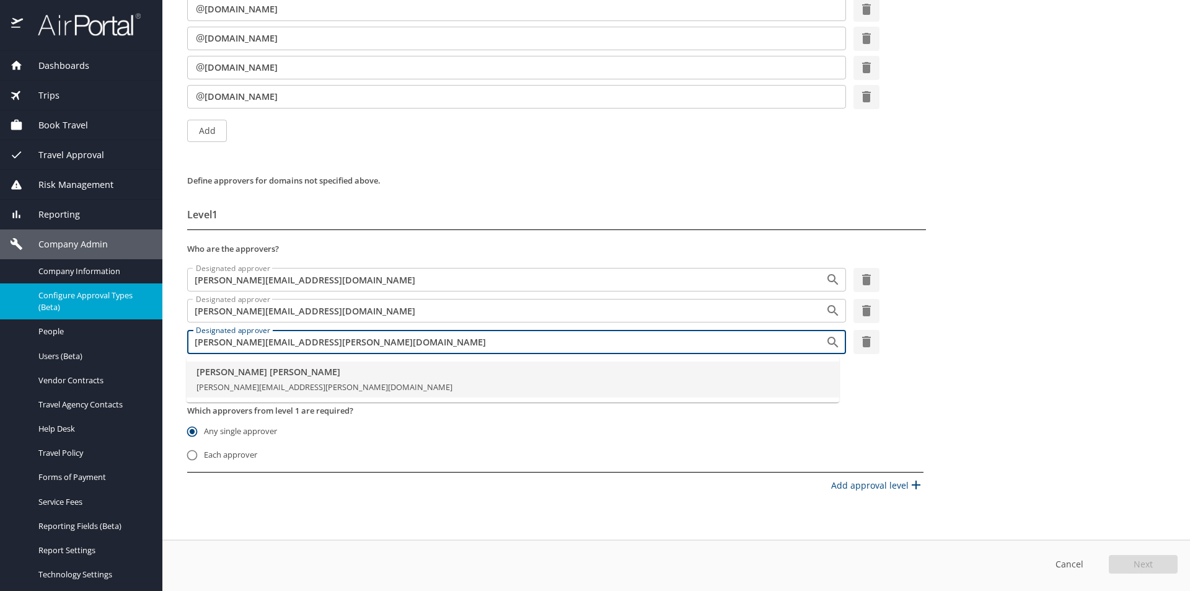
drag, startPoint x: 338, startPoint y: 345, endPoint x: 182, endPoint y: 337, distance: 157.0
click at [167, 331] on main "Configure approval types (Beta) Valerie Buckler Elior North America Approval Ty…" at bounding box center [676, 295] width 1028 height 591
type input "valerie.buckler@cbtravel.com"
click at [1070, 369] on div "Add" at bounding box center [681, 370] width 988 height 29
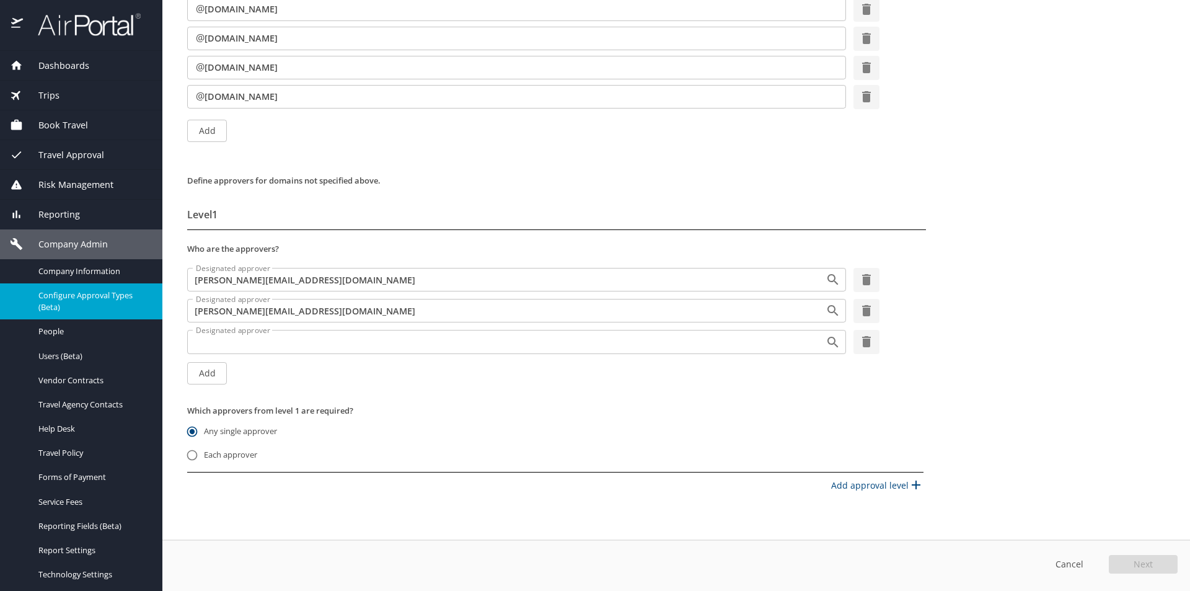
click at [323, 344] on input "Designated approver" at bounding box center [498, 341] width 615 height 16
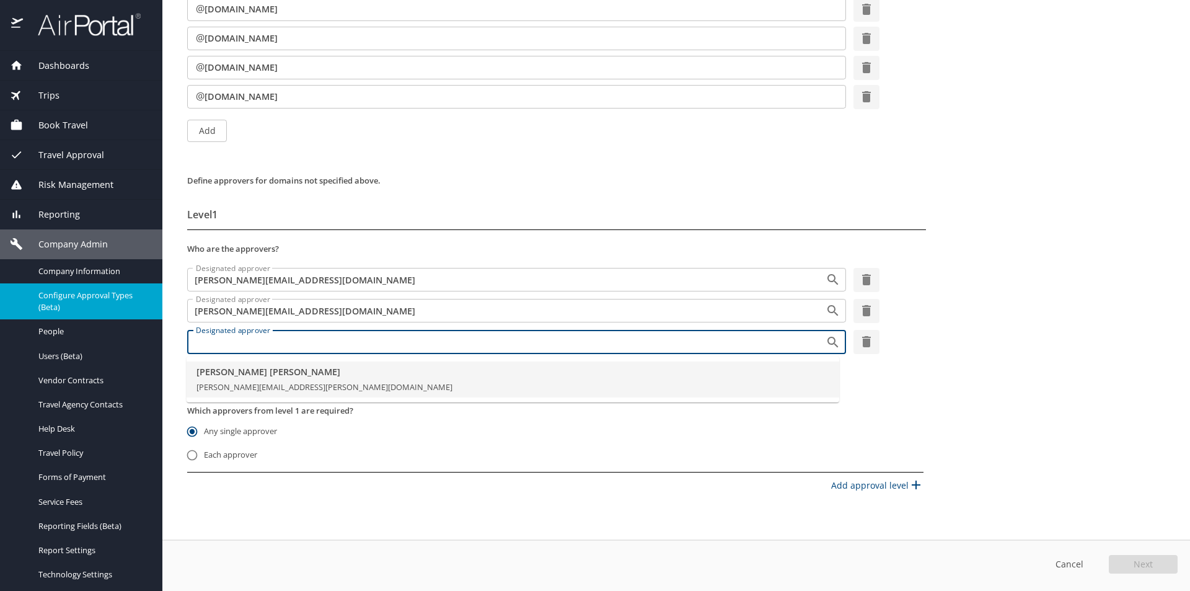
click at [322, 379] on li "Valerie Buckler valerie.buckler@cbtravel.com" at bounding box center [513, 379] width 653 height 36
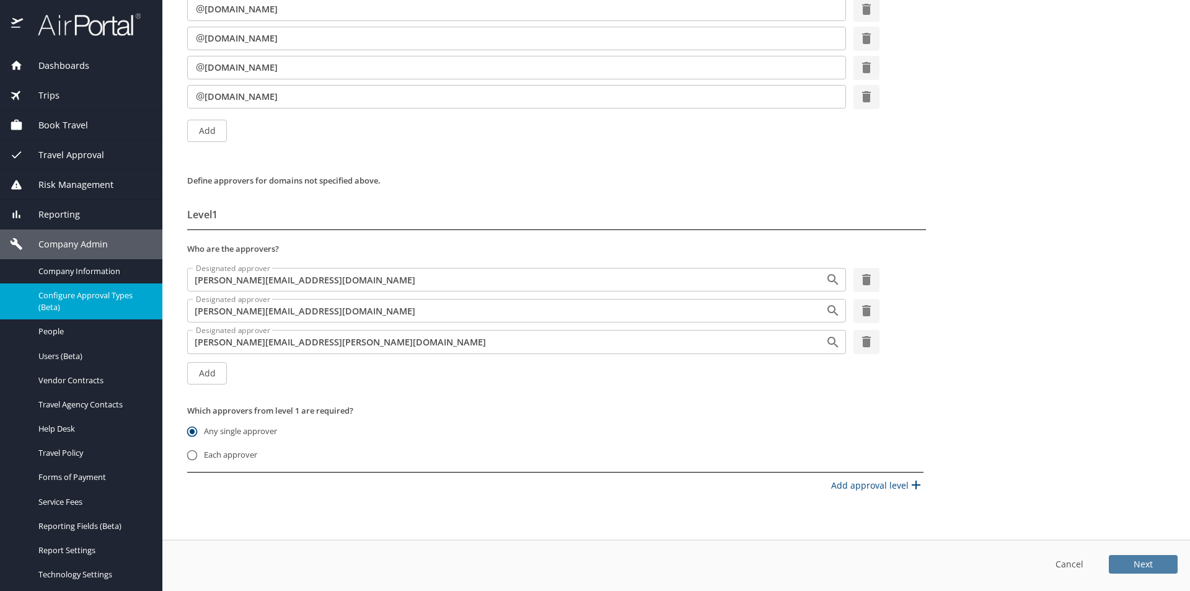
click at [1154, 563] on button "Next" at bounding box center [1143, 564] width 69 height 19
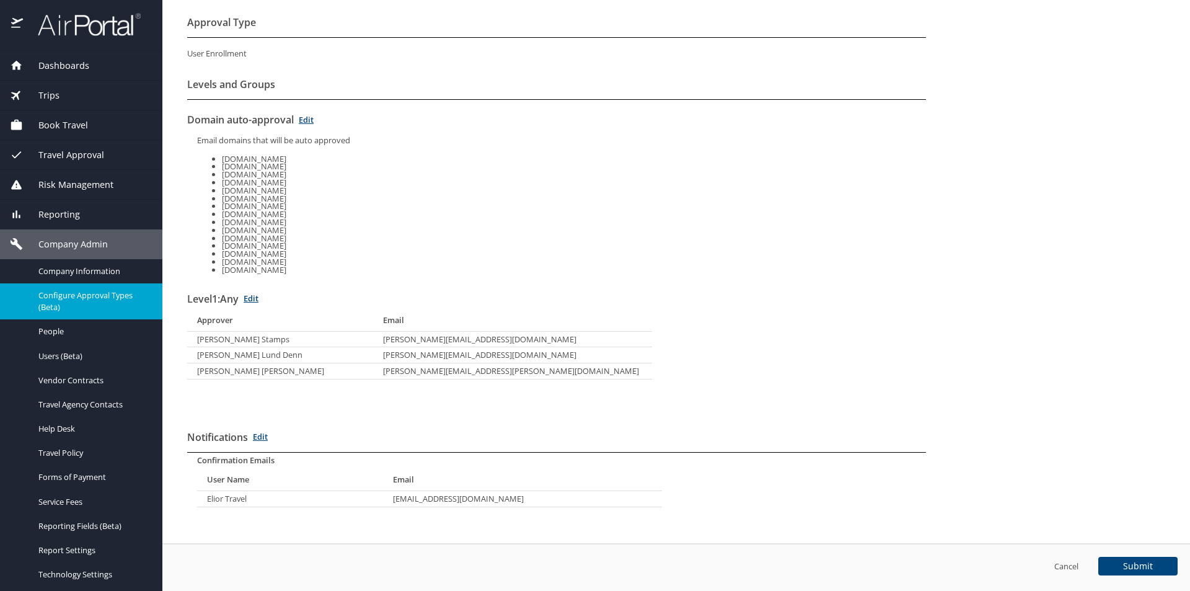
click at [261, 436] on link "Edit" at bounding box center [260, 436] width 15 height 11
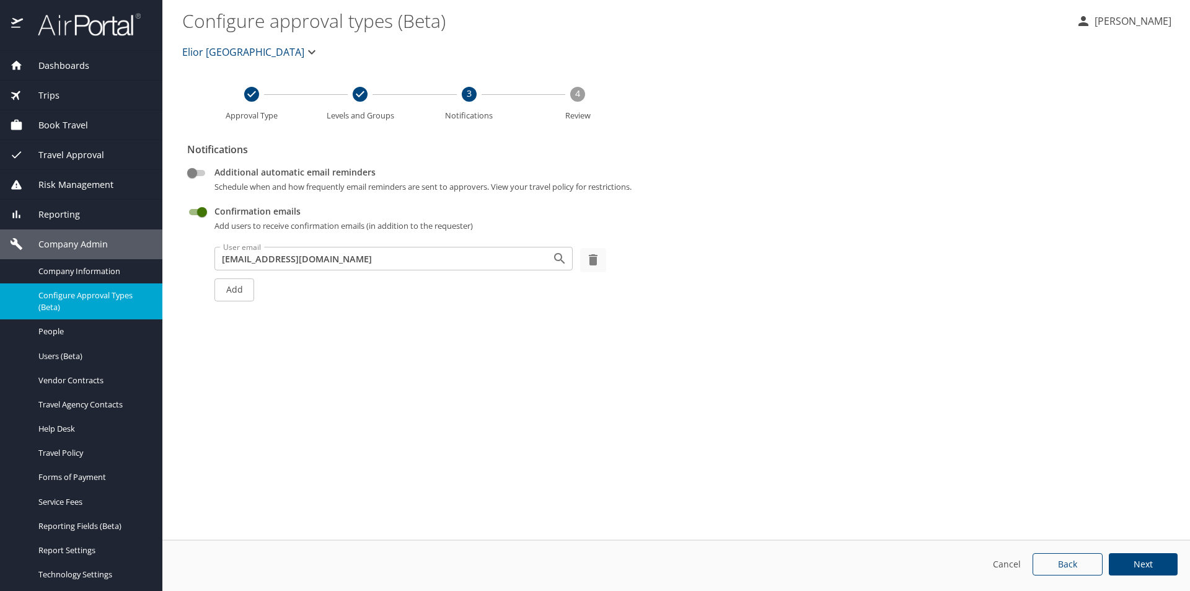
click at [1070, 564] on span "Back" at bounding box center [1067, 564] width 19 height 9
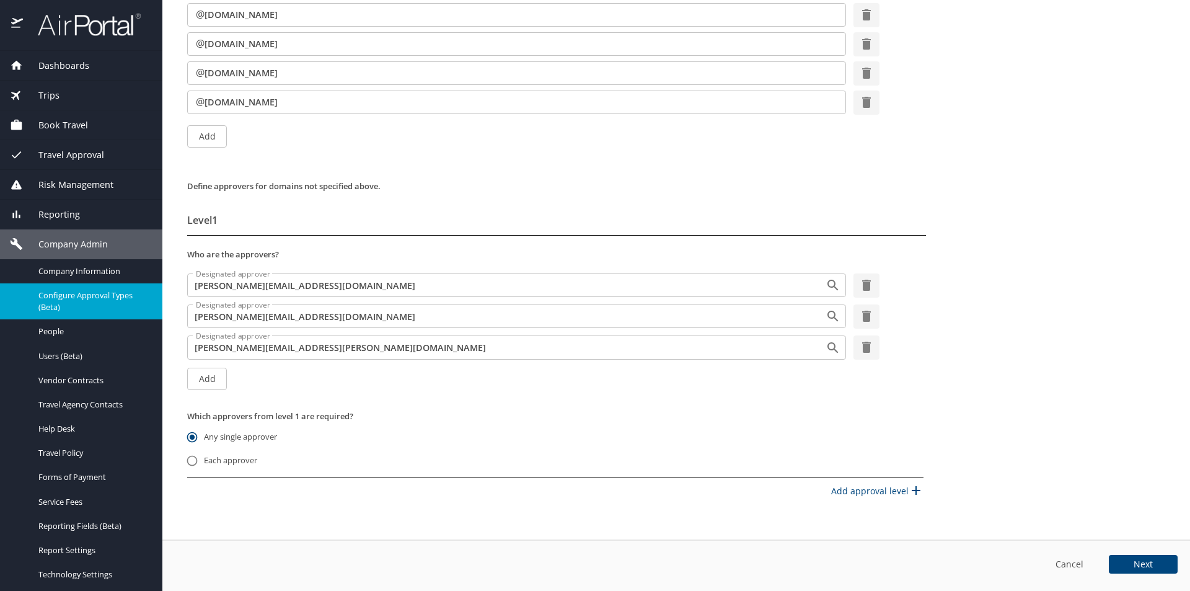
scroll to position [521, 0]
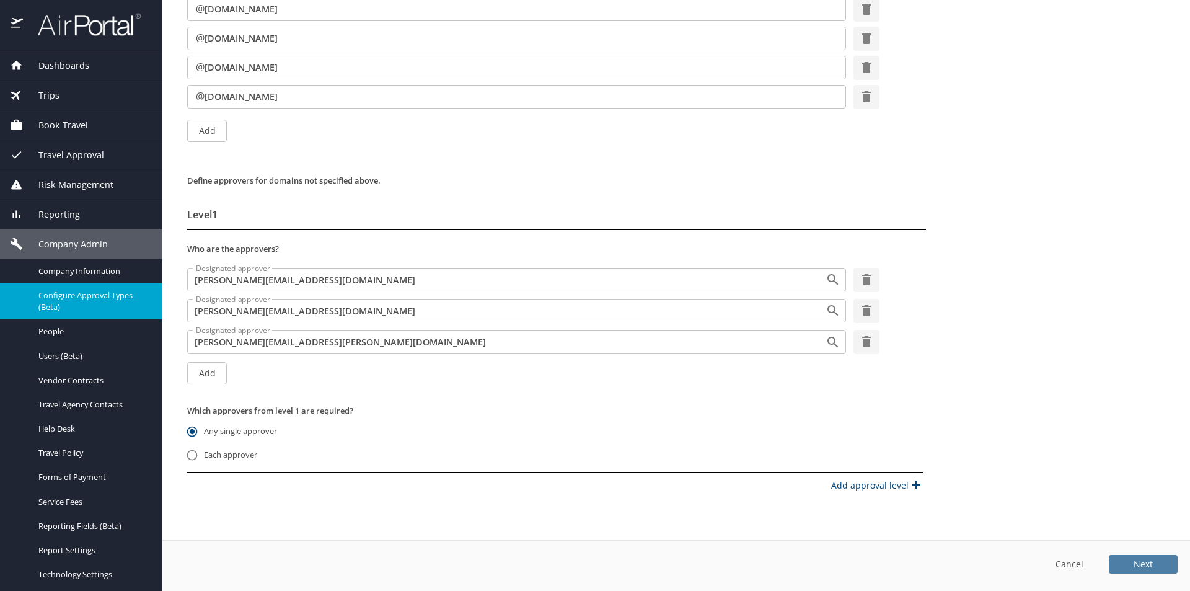
click at [1151, 560] on span "Next" at bounding box center [1143, 564] width 19 height 9
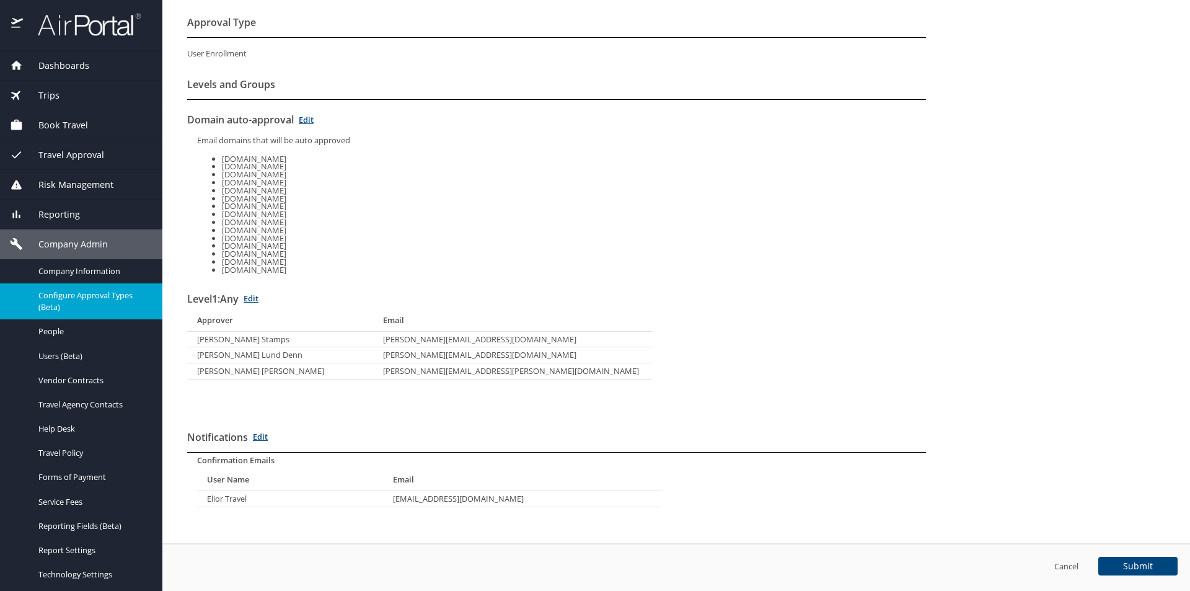
click at [260, 434] on link "Edit" at bounding box center [260, 436] width 15 height 11
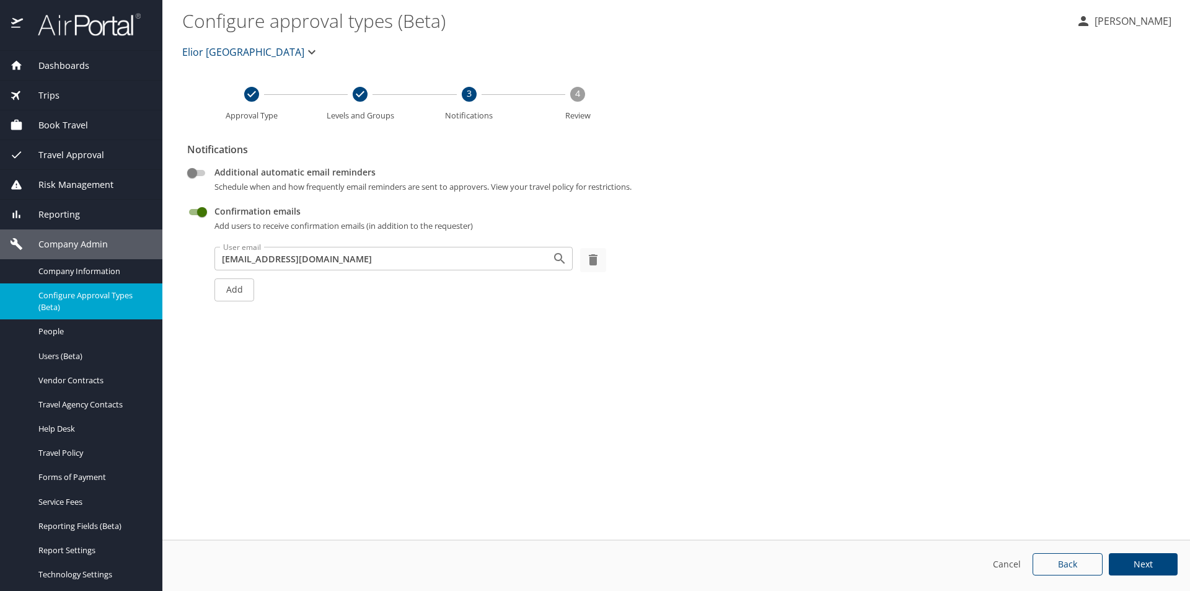
scroll to position [0, 0]
click at [243, 295] on span "Add" at bounding box center [234, 289] width 20 height 15
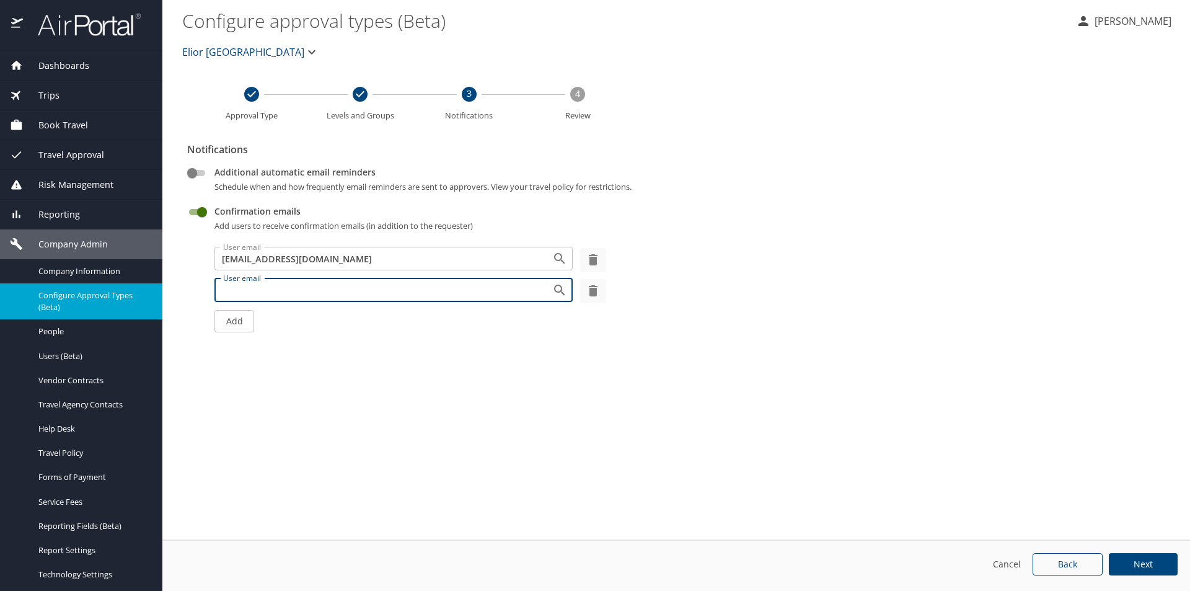
click at [247, 282] on input "User email" at bounding box center [375, 289] width 314 height 16
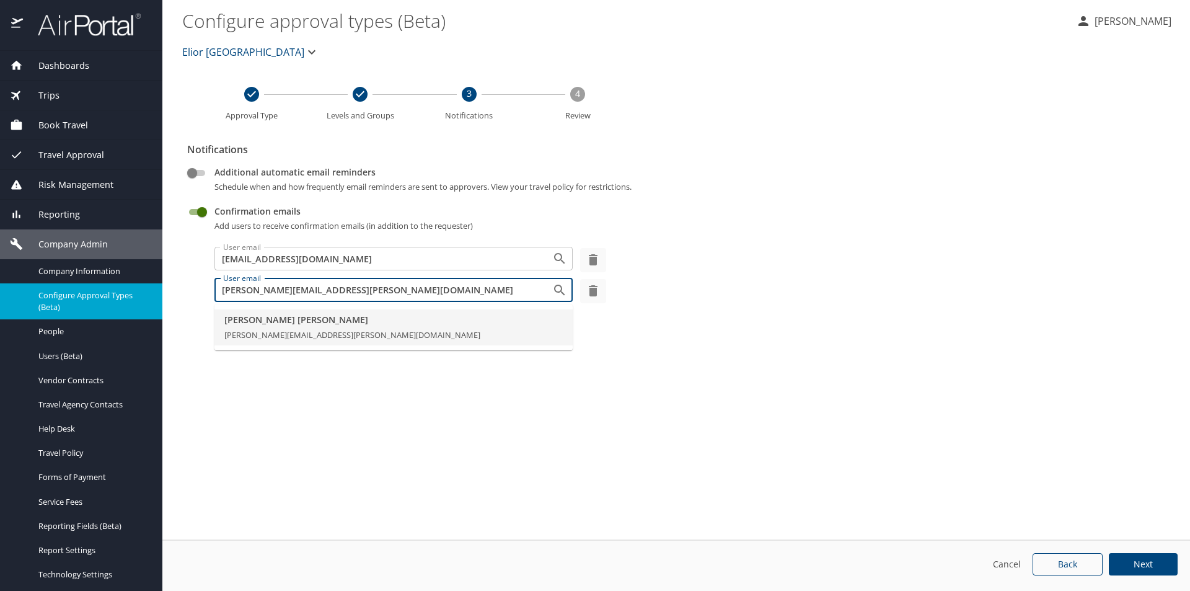
click at [461, 289] on input "valerie.buckler@cbtravel.com" at bounding box center [375, 289] width 314 height 16
click at [466, 288] on input "valerie.buckler@cbtravel.com" at bounding box center [375, 289] width 314 height 16
type input "valerie.buckler@cbtravel.com"
click at [1148, 563] on span "Next" at bounding box center [1143, 564] width 19 height 9
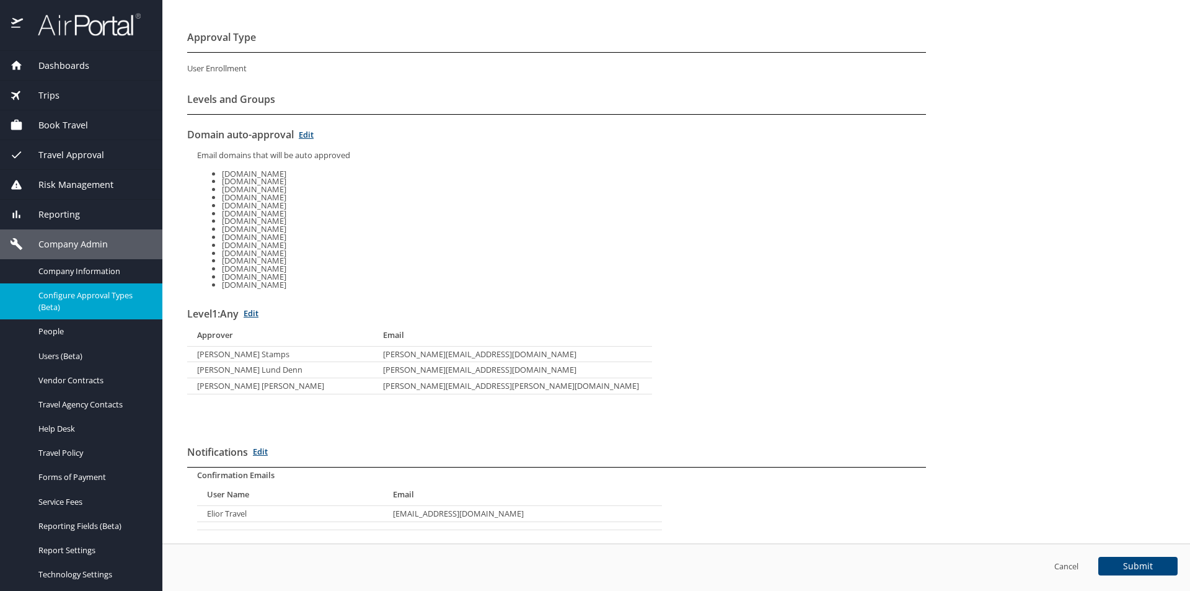
scroll to position [155, 0]
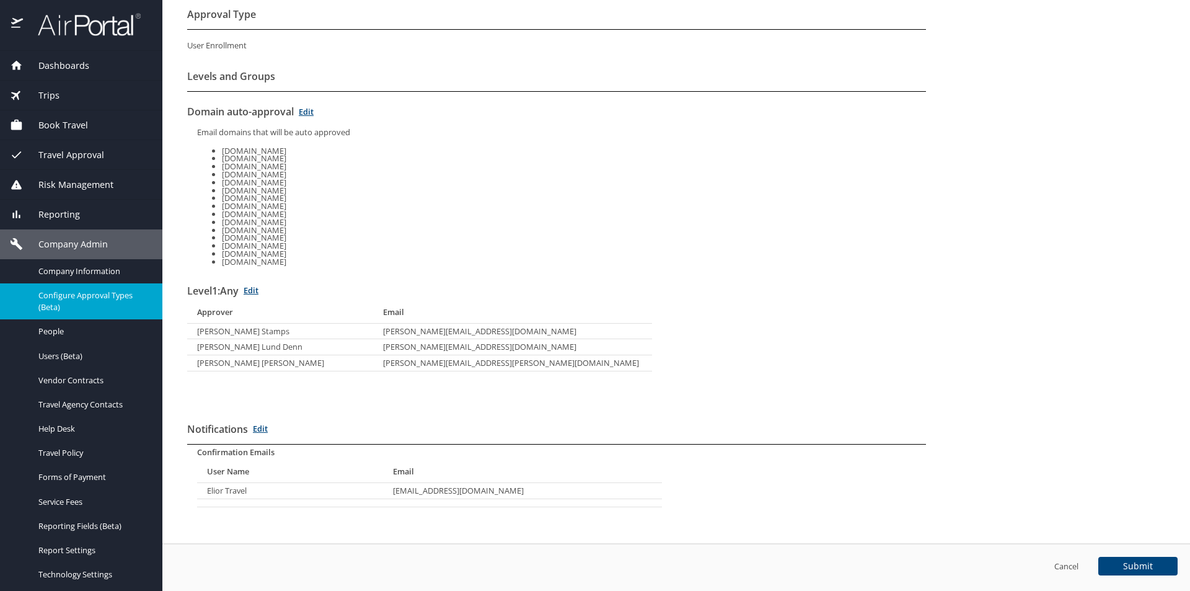
click at [267, 429] on link "Edit" at bounding box center [260, 428] width 15 height 11
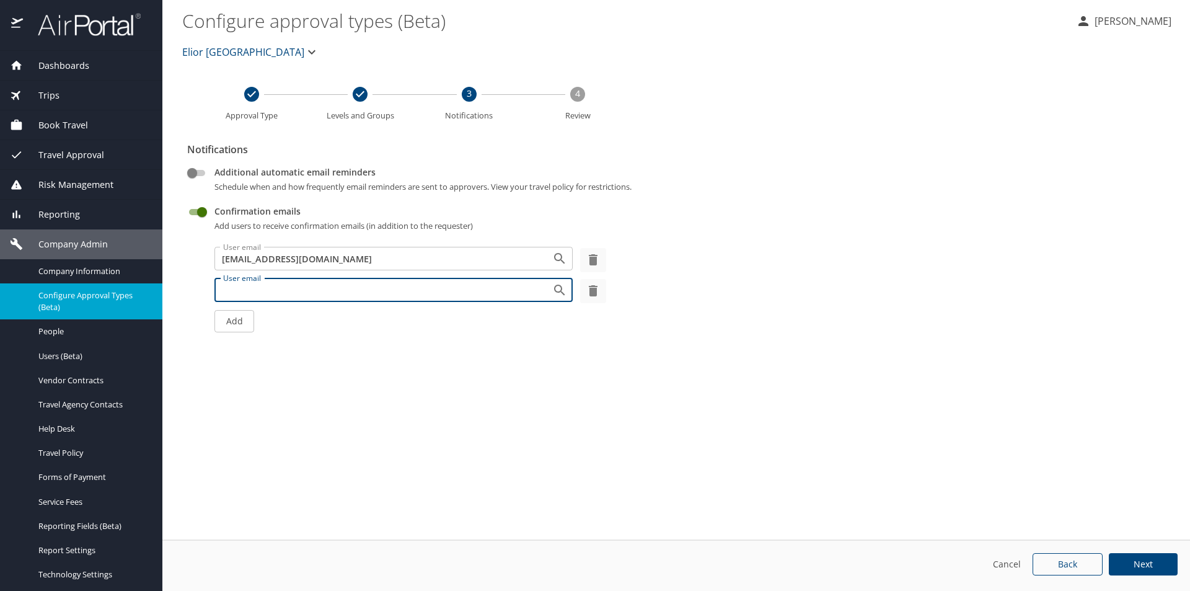
scroll to position [0, 0]
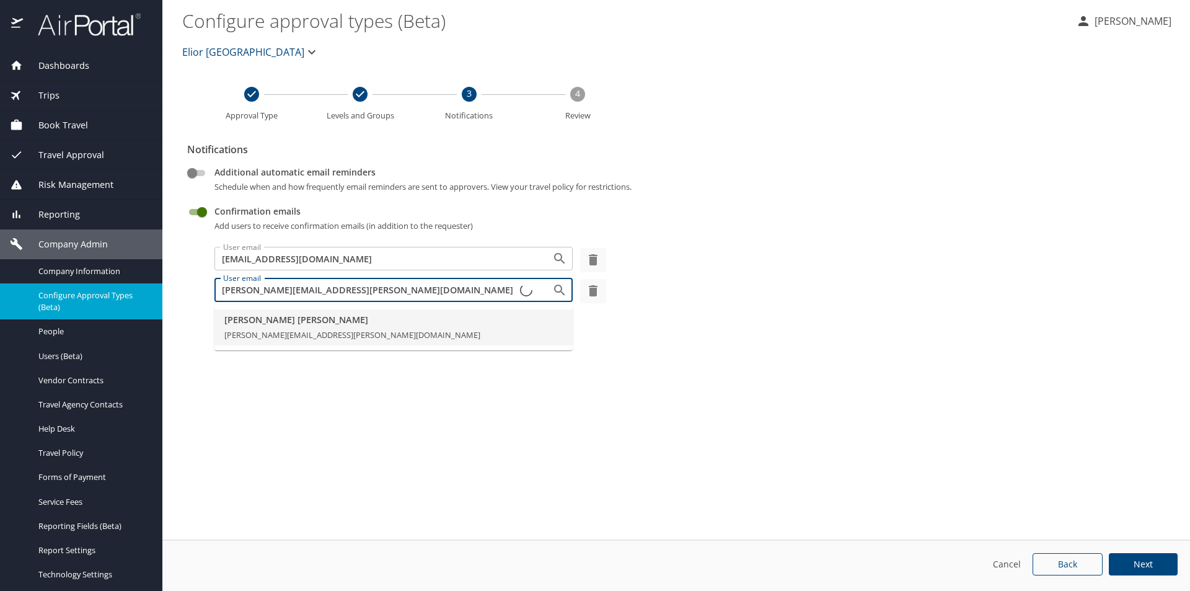
type input "valerie.buckler@cbtravel.com"
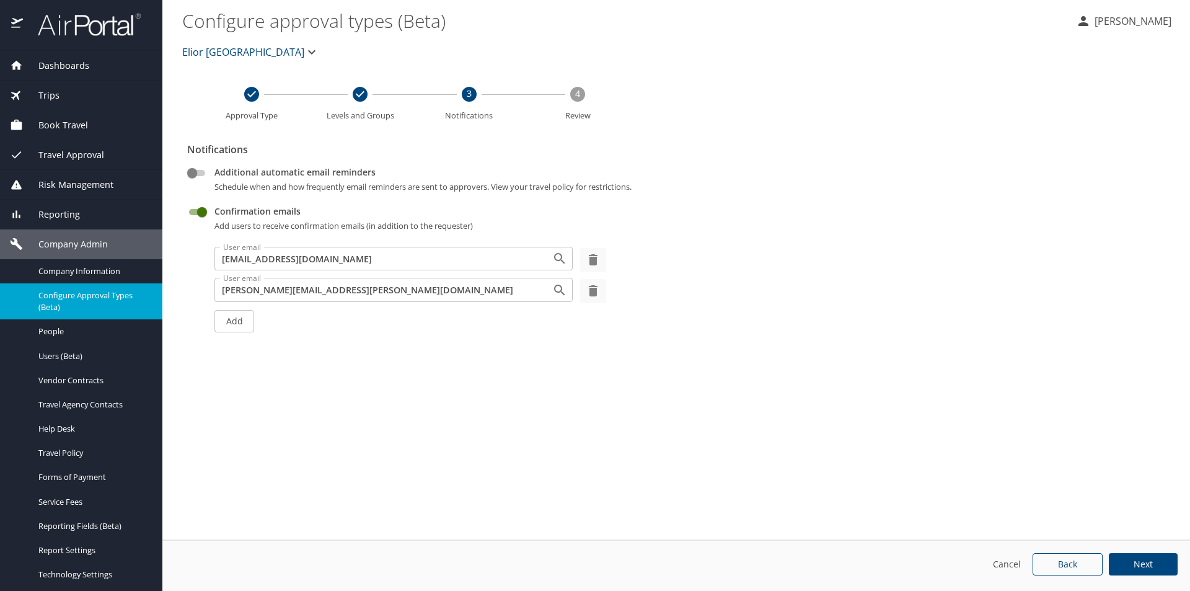
click at [1150, 557] on button "Next" at bounding box center [1143, 564] width 69 height 23
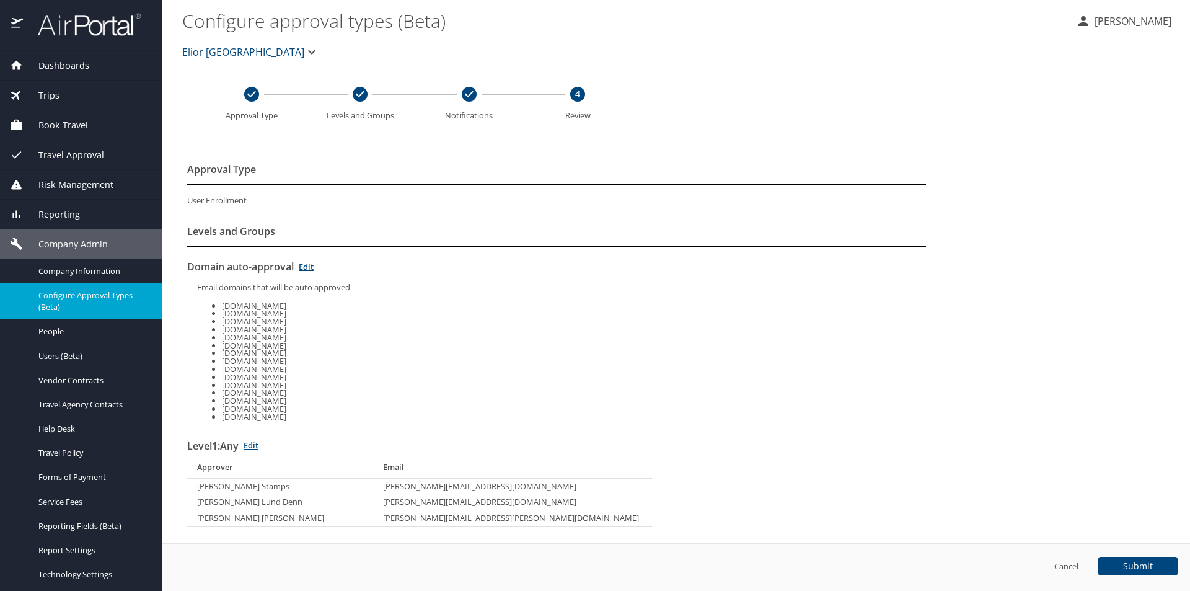
scroll to position [162, 0]
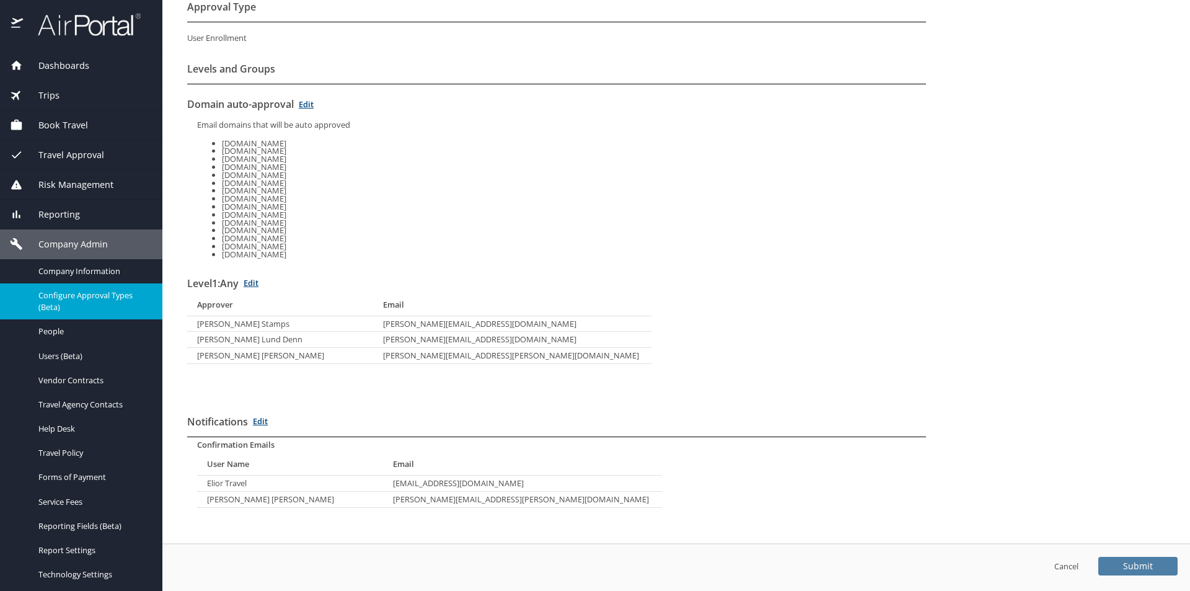
click at [1134, 562] on span "Submit" at bounding box center [1138, 566] width 30 height 9
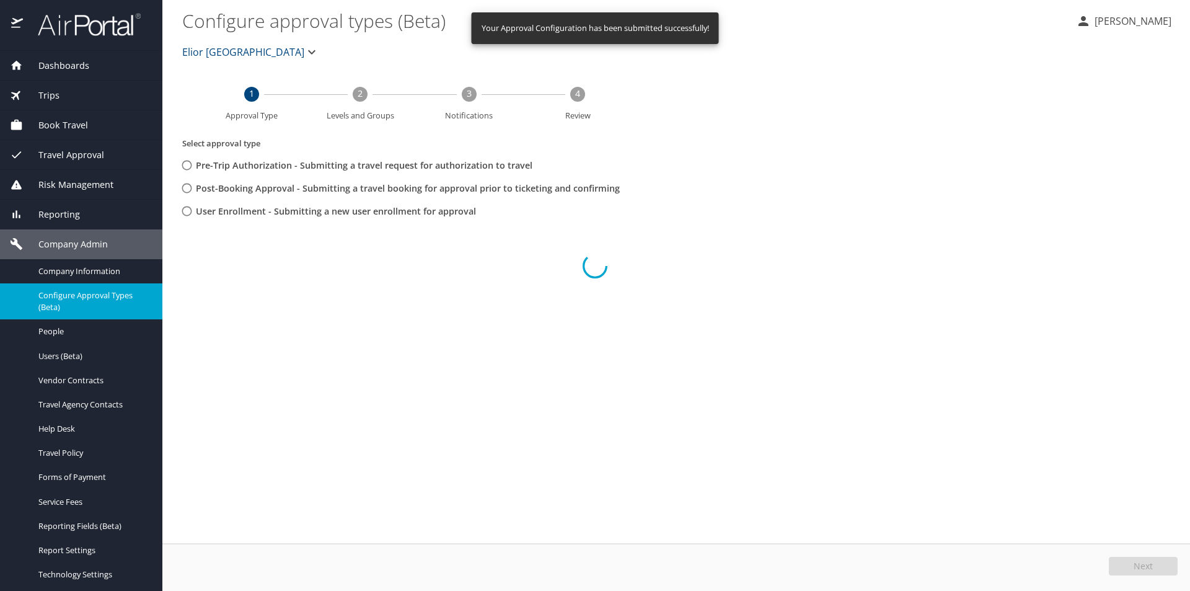
scroll to position [0, 0]
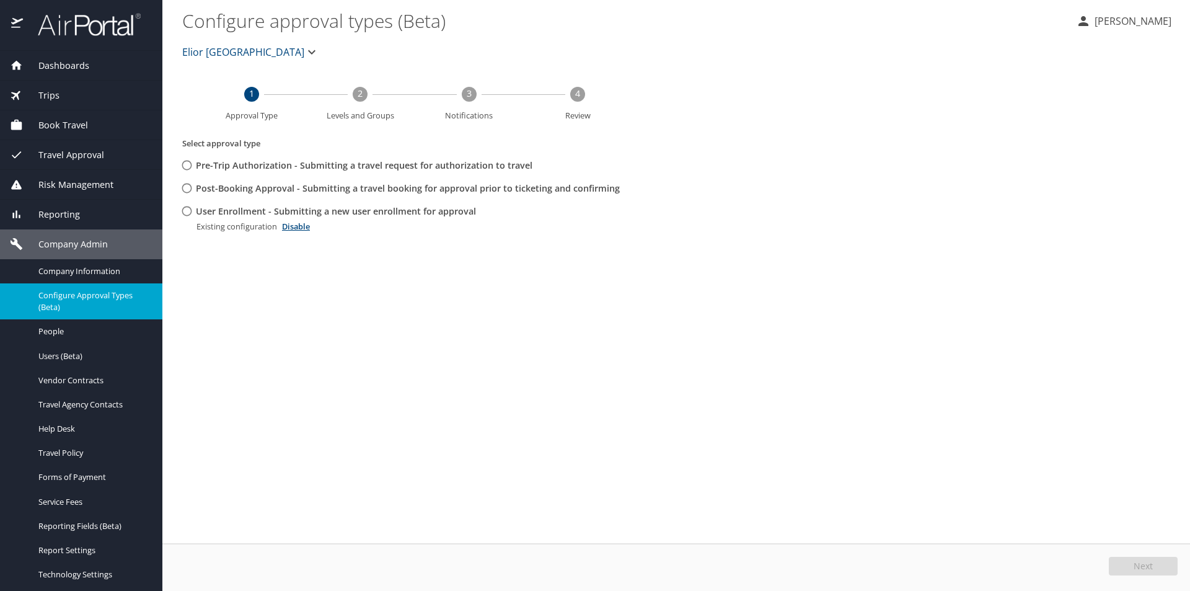
click at [195, 51] on span "Elior [GEOGRAPHIC_DATA]" at bounding box center [243, 51] width 122 height 17
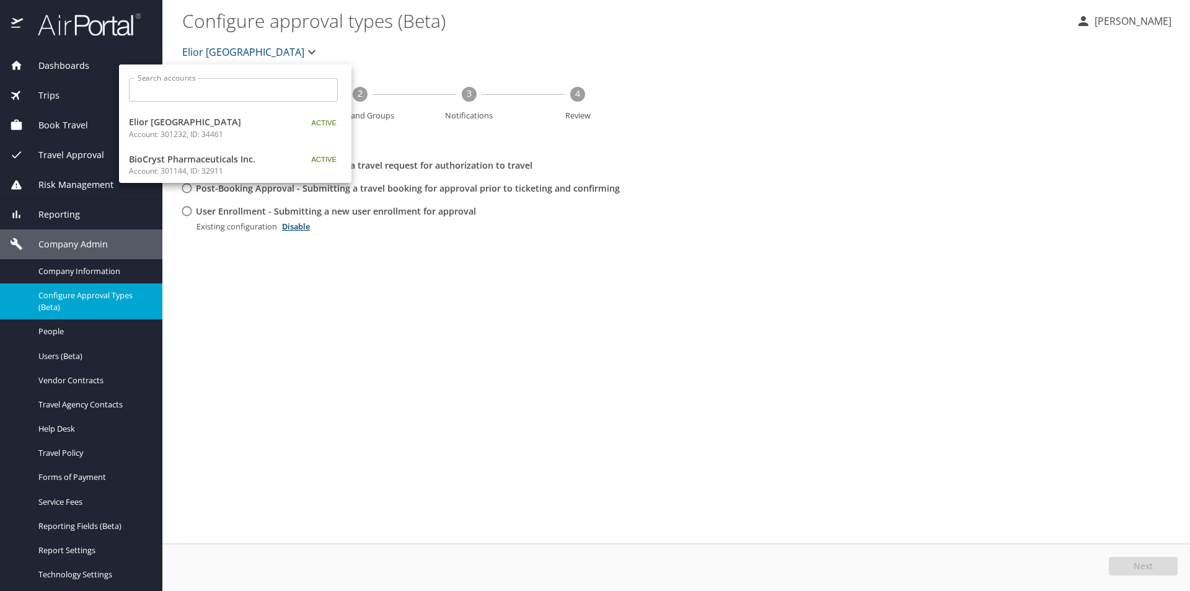
click at [46, 331] on div at bounding box center [595, 295] width 1190 height 591
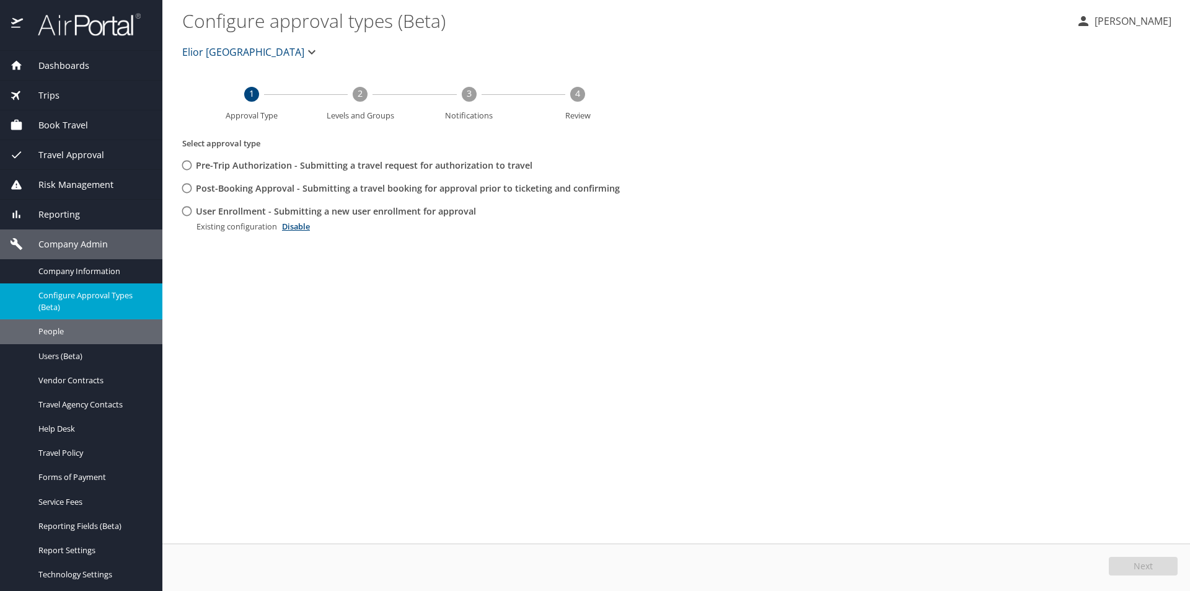
click at [56, 332] on span "People" at bounding box center [92, 331] width 109 height 12
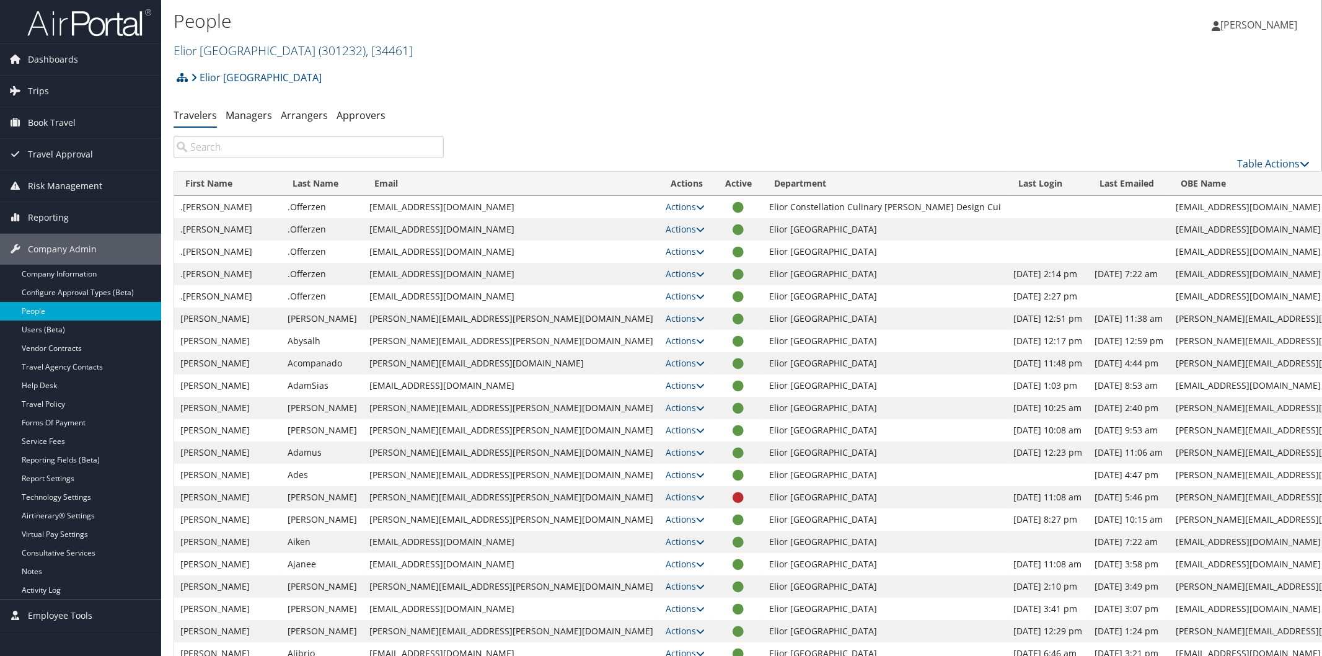
click at [222, 50] on link "Elior North America ( 301232 ) , [ 34461 ]" at bounding box center [293, 50] width 239 height 17
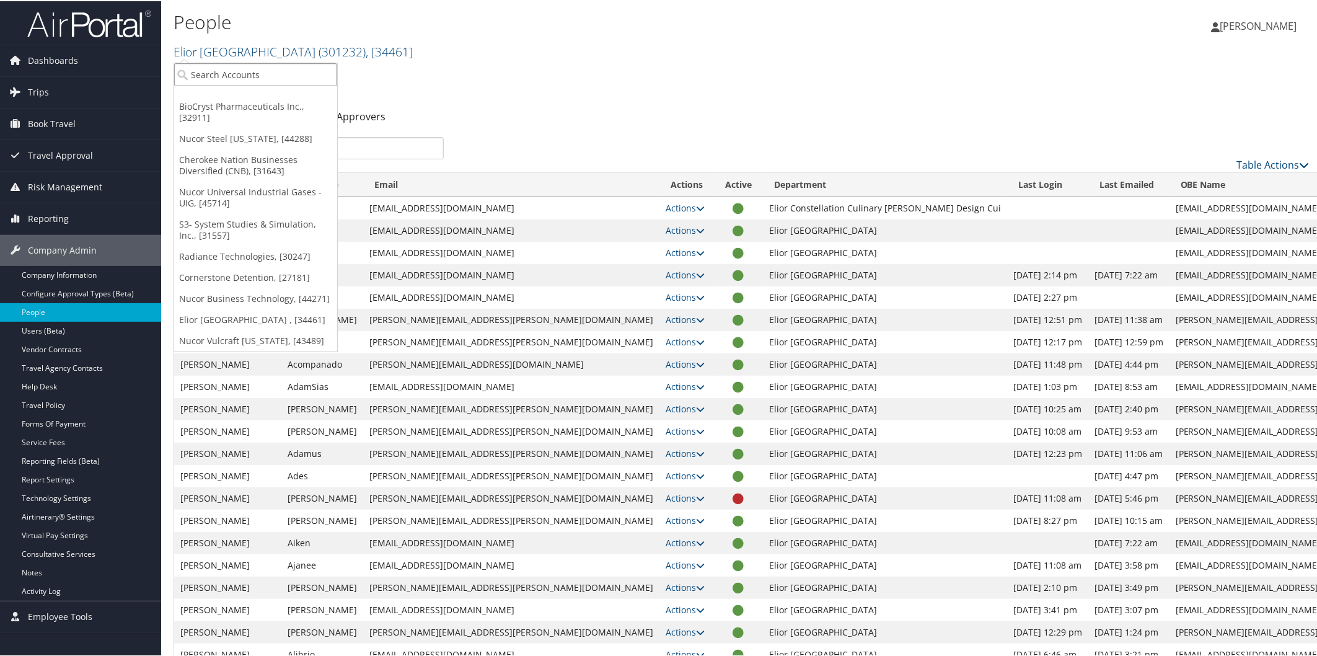
click at [245, 79] on input "search" at bounding box center [255, 73] width 163 height 23
click at [239, 136] on link "Nucor Steel Arkansas, [44288]" at bounding box center [255, 137] width 163 height 21
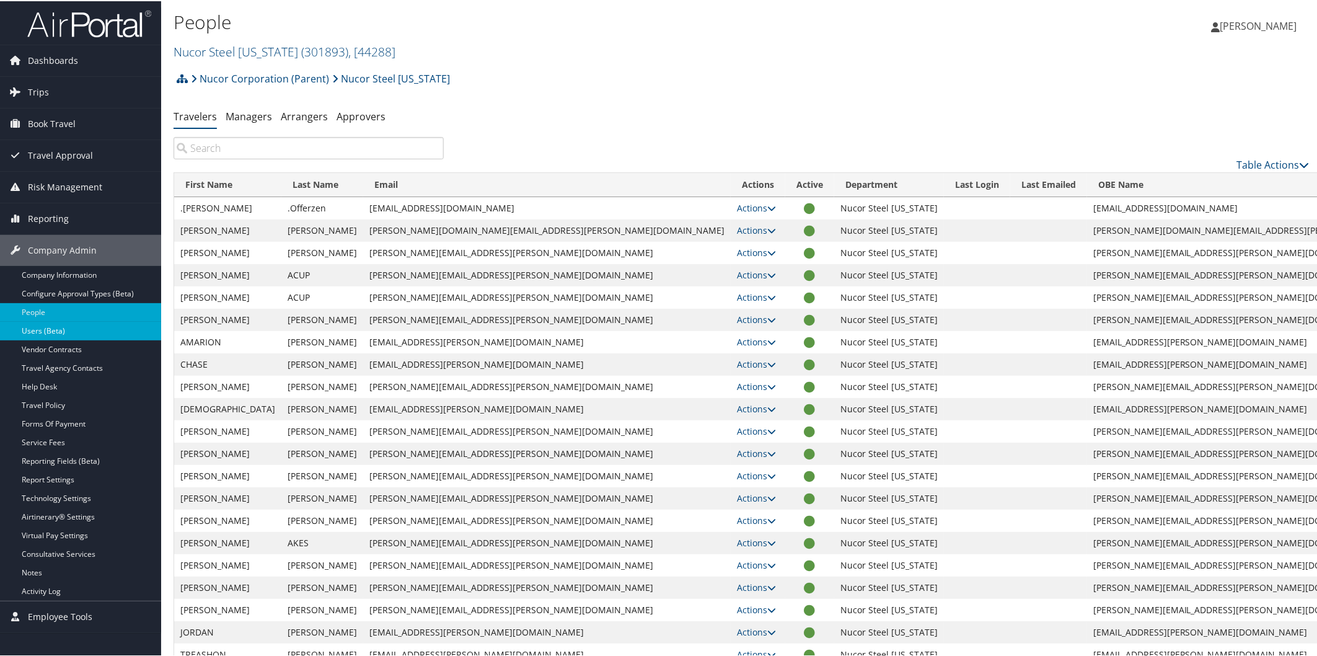
click at [42, 330] on link "Users (Beta)" at bounding box center [80, 329] width 161 height 19
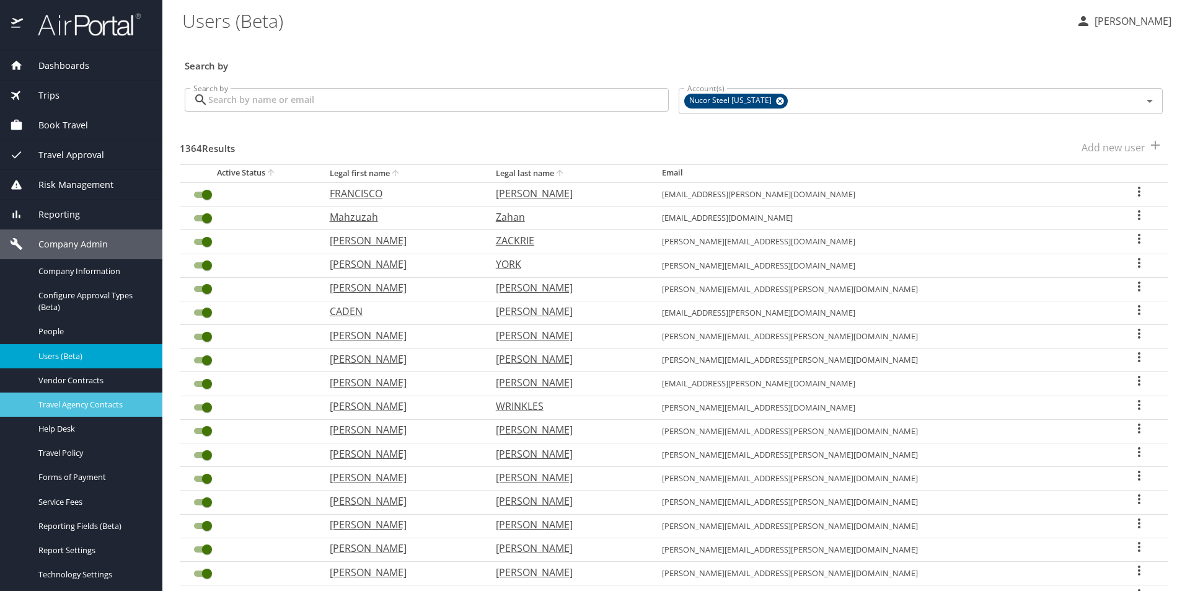
click at [81, 408] on span "Travel Agency Contacts" at bounding box center [92, 405] width 109 height 12
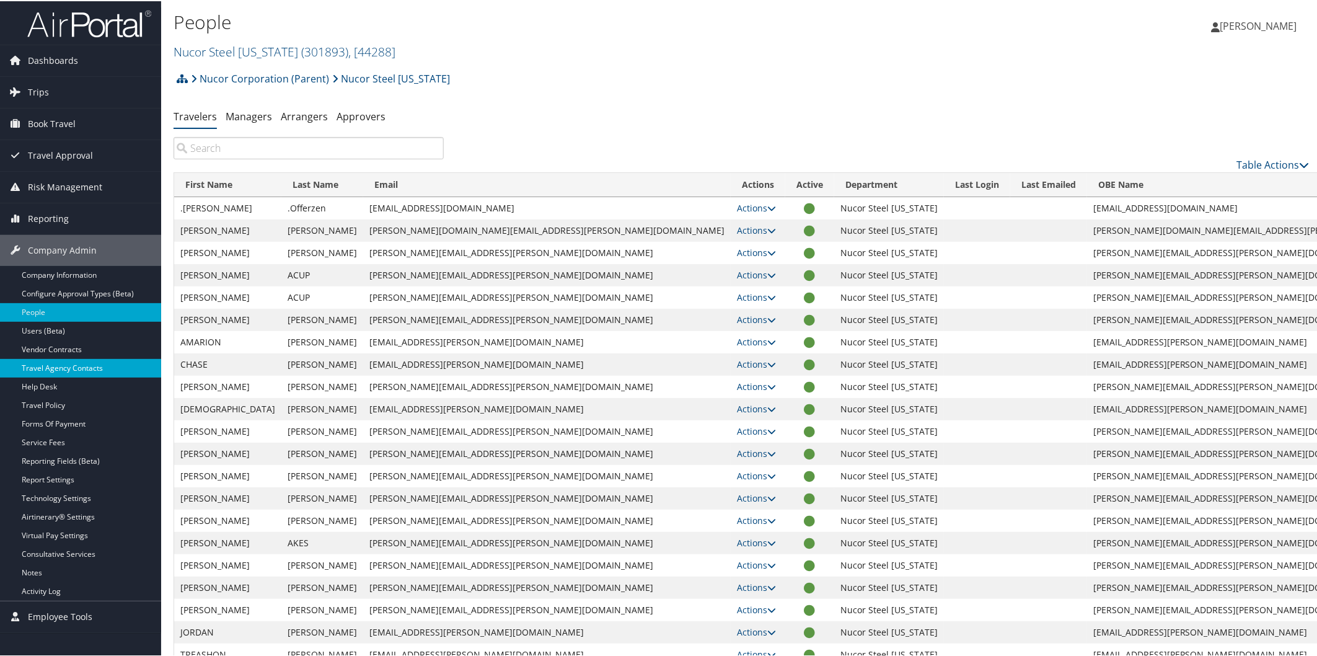
click at [77, 366] on link "Travel Agency Contacts" at bounding box center [80, 367] width 161 height 19
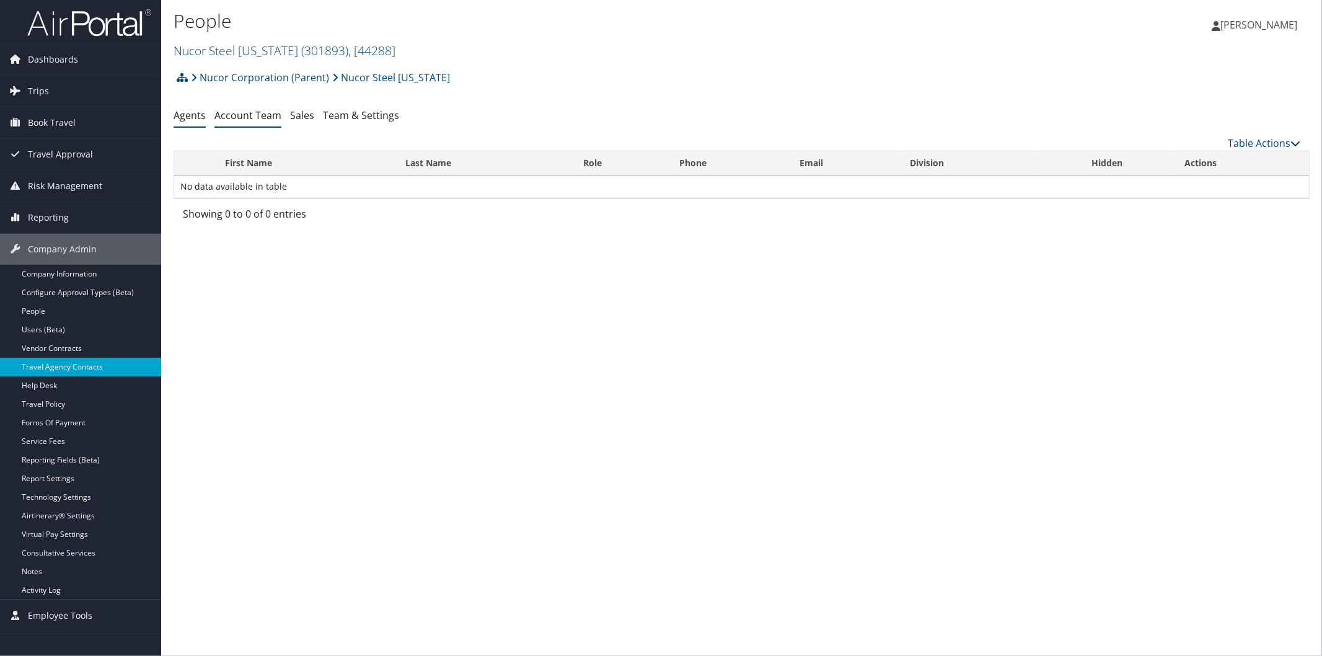
click at [250, 116] on link "Account Team" at bounding box center [247, 115] width 67 height 14
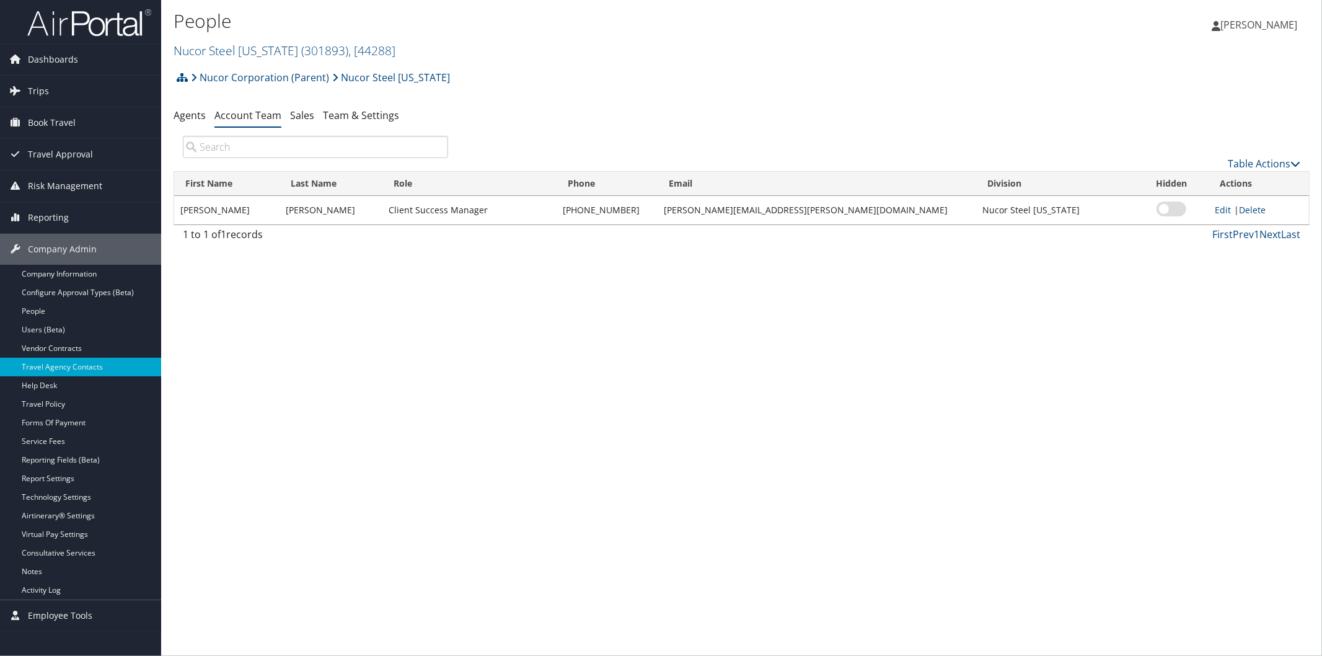
click at [265, 112] on link "Account Team" at bounding box center [247, 115] width 67 height 14
click at [1215, 205] on link "Edit" at bounding box center [1223, 210] width 16 height 12
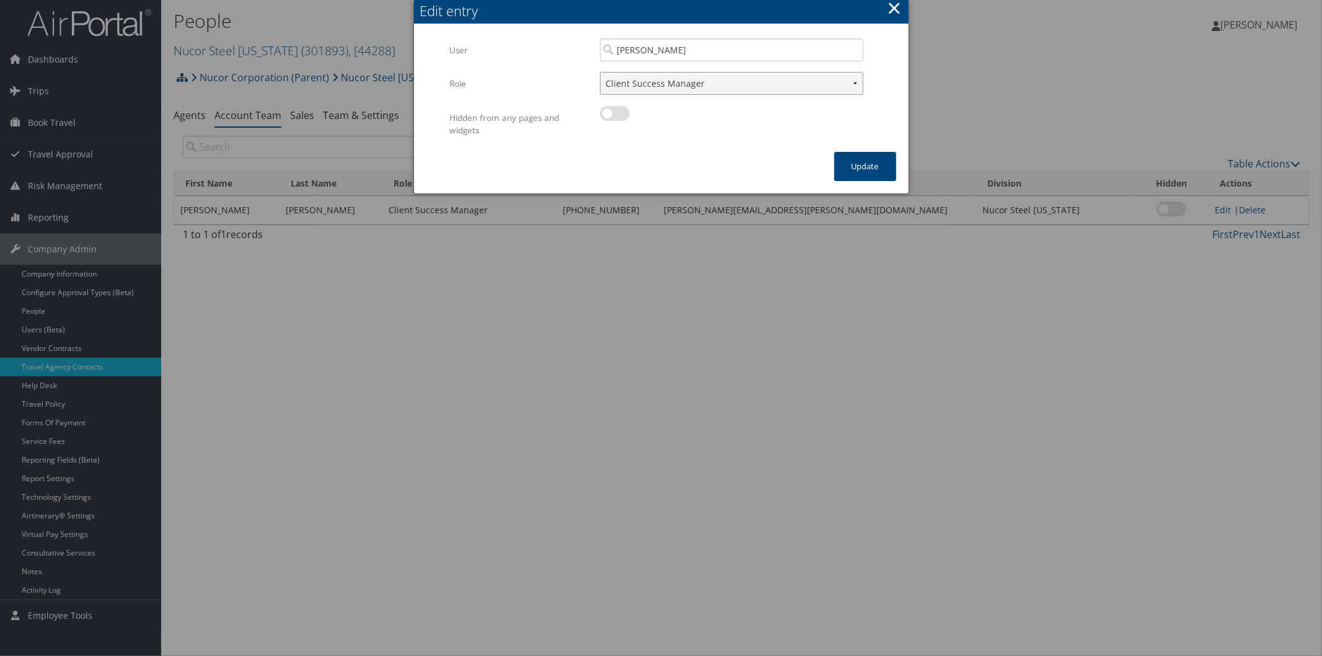
click at [854, 79] on select "Client Success Manager Account Executive Operations Manager" at bounding box center [731, 83] width 263 height 23
click at [852, 89] on select "Client Success Manager Account Executive Operations Manager" at bounding box center [731, 83] width 263 height 23
click at [854, 81] on select "Client Success Manager Account Executive Operations Manager" at bounding box center [731, 83] width 263 height 23
click at [856, 81] on select "Client Success Manager Account Executive Operations Manager" at bounding box center [731, 83] width 263 height 23
click at [893, 11] on button "×" at bounding box center [894, 8] width 14 height 25
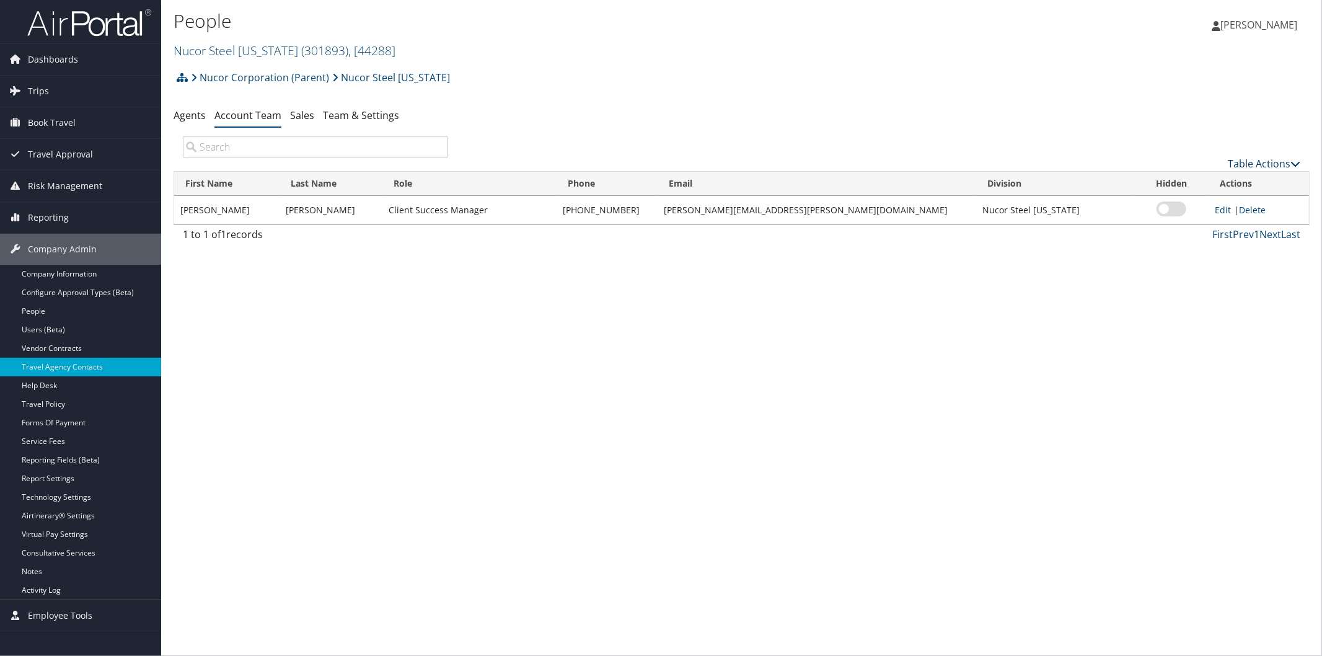
click at [1300, 164] on icon at bounding box center [1295, 164] width 10 height 10
click at [1153, 183] on icon at bounding box center [1152, 183] width 11 height 9
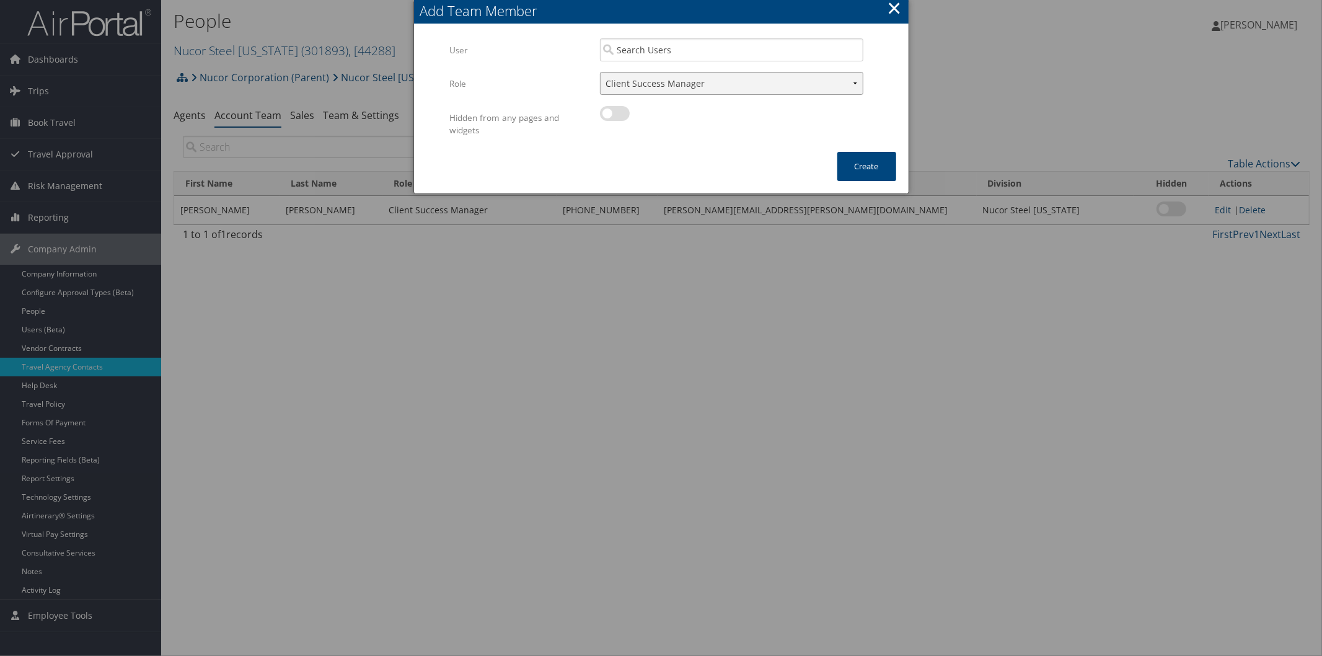
click at [852, 86] on select "Client Success Manager Account Executive Operations Manager" at bounding box center [731, 83] width 263 height 23
click at [853, 84] on select "Client Success Manager Account Executive Operations Manager" at bounding box center [731, 83] width 263 height 23
click at [855, 87] on select "Client Success Manager Account Executive Operations Manager" at bounding box center [731, 83] width 263 height 23
click at [896, 7] on button "×" at bounding box center [894, 8] width 14 height 25
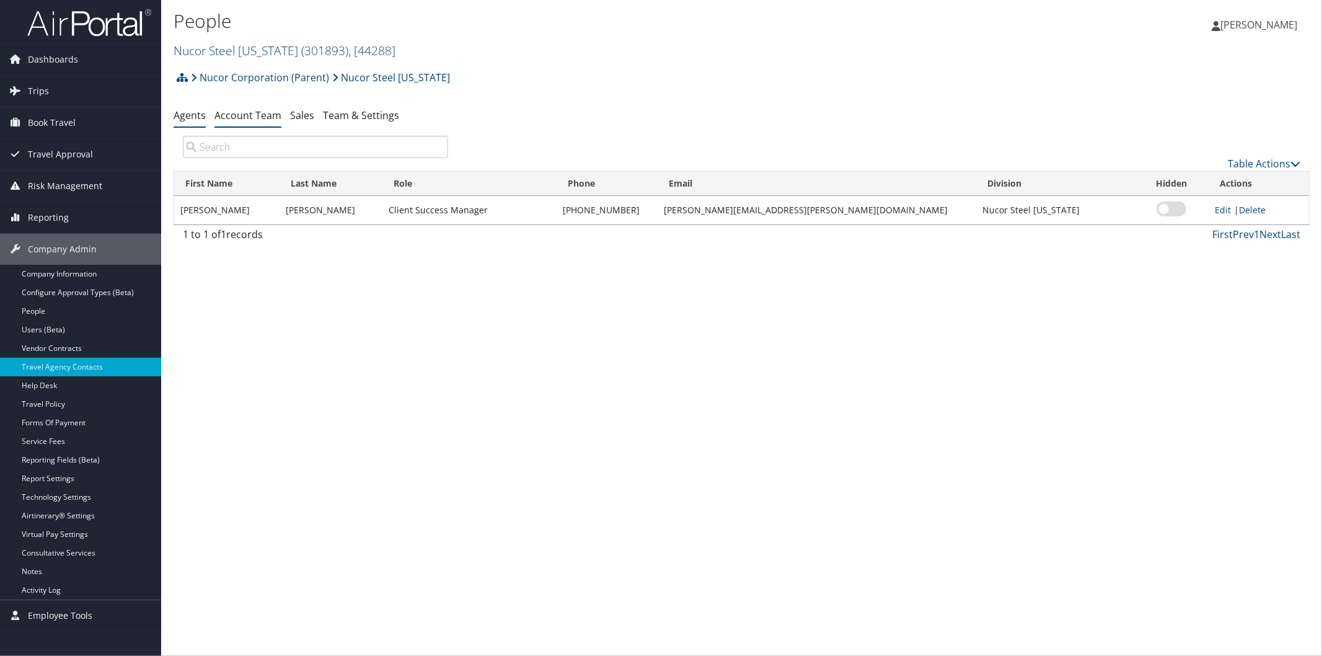
click at [185, 119] on link "Agents" at bounding box center [190, 115] width 32 height 14
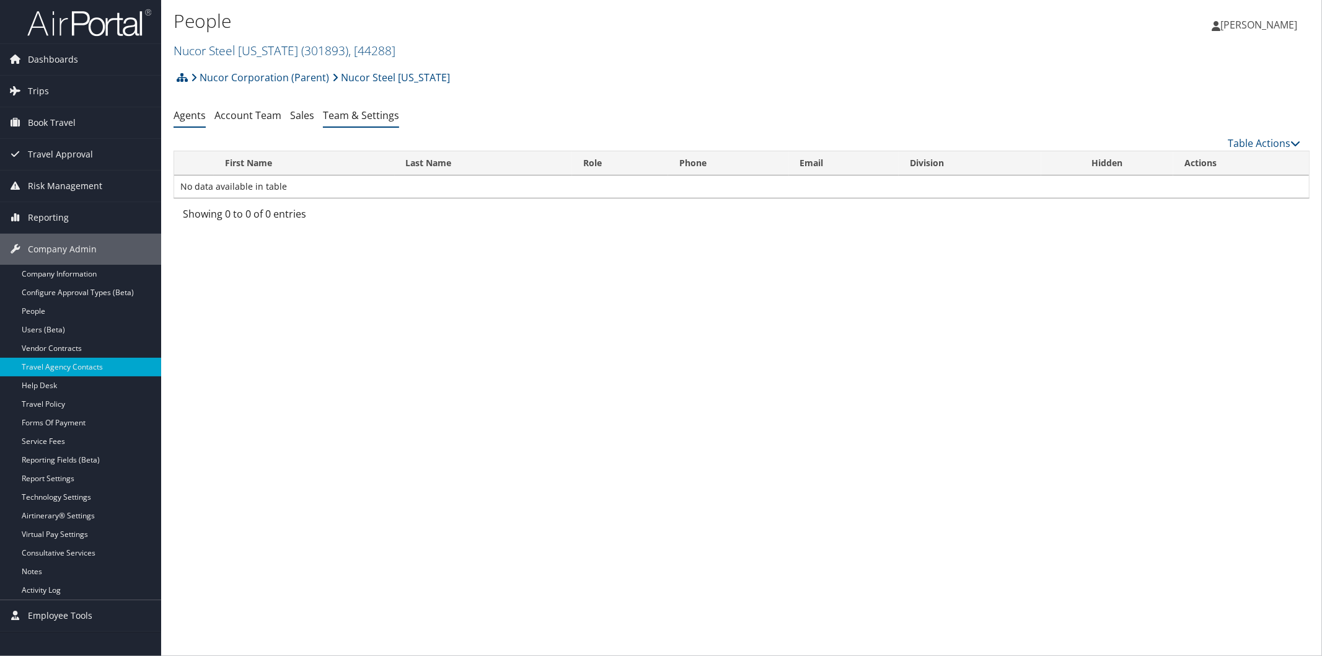
click at [363, 116] on link "Team & Settings" at bounding box center [361, 115] width 76 height 14
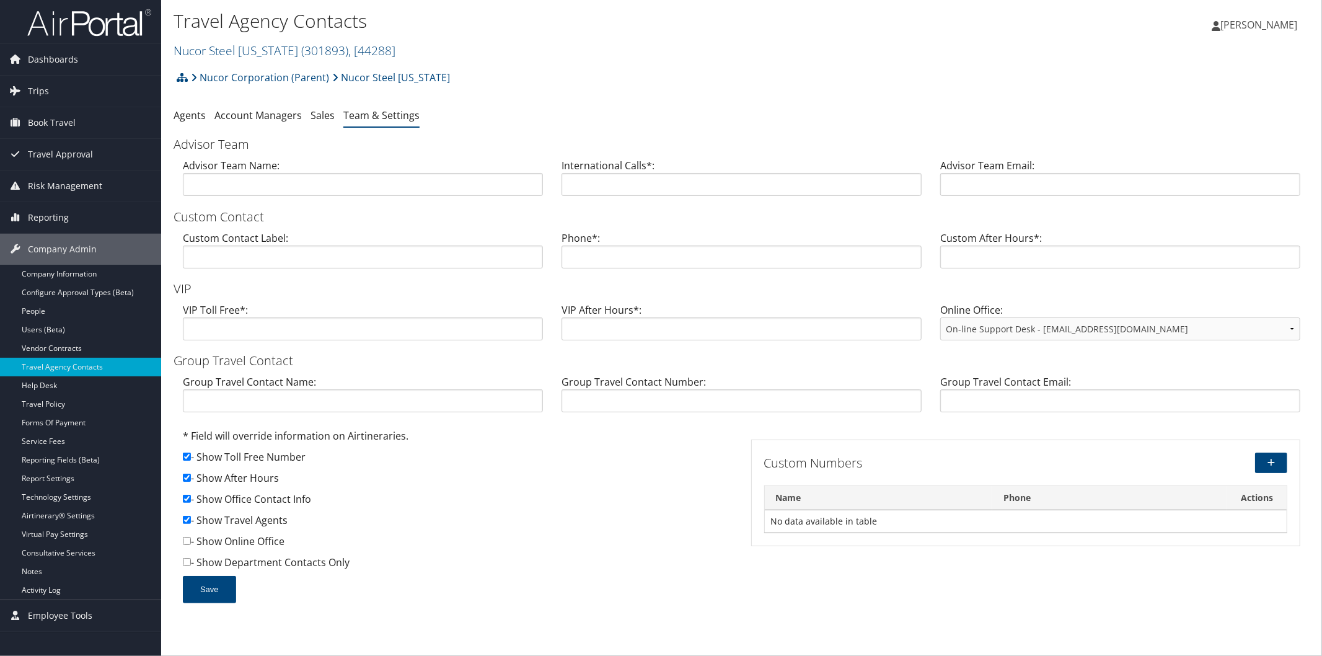
click at [933, 100] on div "Nucor Corporation (Parent) Nucor Steel [US_STATE] Account Structure Nucor Corpo…" at bounding box center [742, 340] width 1136 height 550
click at [216, 52] on link "Nucor Steel [US_STATE] ( 301893 ) , [ 44288 ]" at bounding box center [285, 50] width 222 height 17
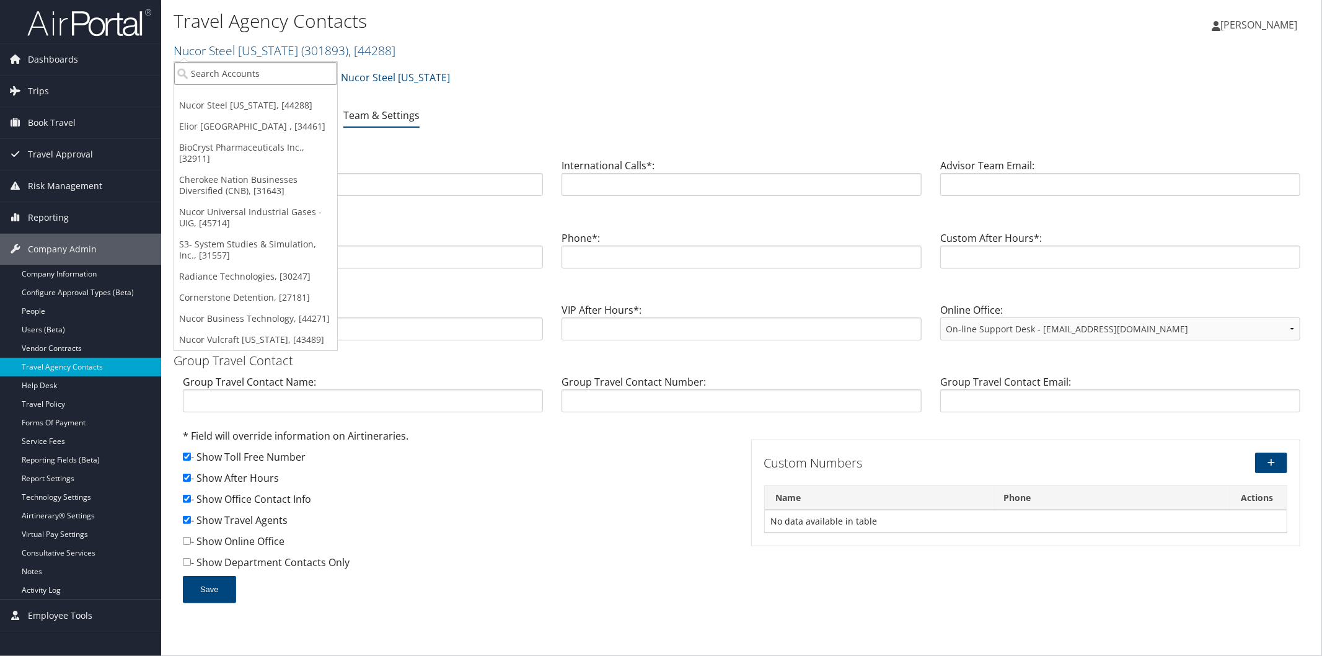
click at [263, 79] on input "search" at bounding box center [255, 73] width 163 height 23
type input "djj"
click at [286, 95] on div "DJJ Nucor The David Joseph Company (302025), [45576]" at bounding box center [319, 95] width 304 height 11
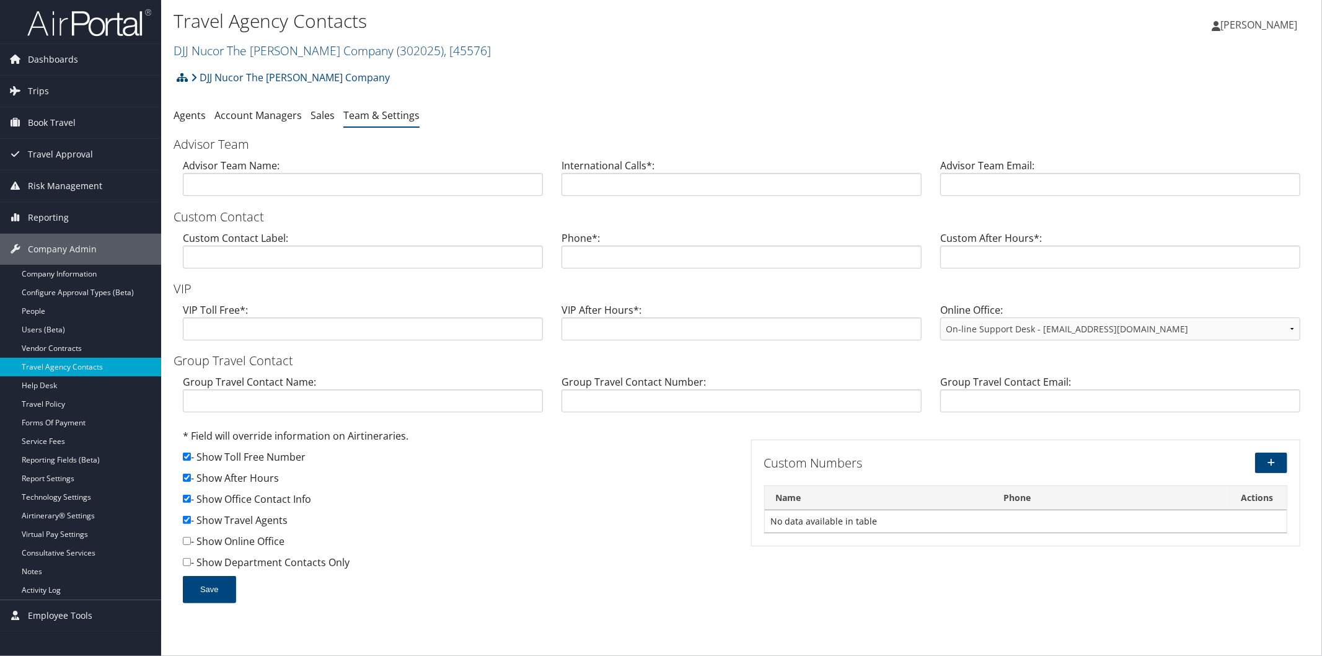
click at [110, 15] on img at bounding box center [89, 22] width 124 height 29
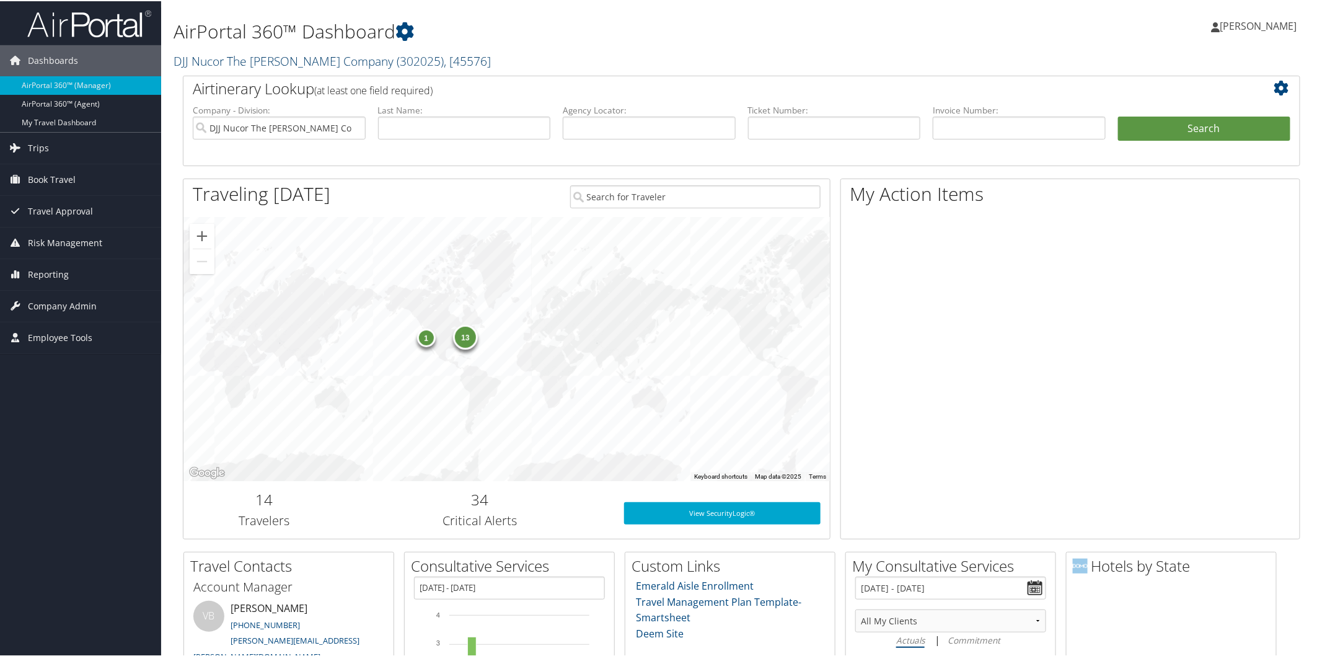
click at [308, 59] on link "DJJ Nucor The David Joseph Company ( 302025 ) , [ 45576 ]" at bounding box center [332, 59] width 317 height 17
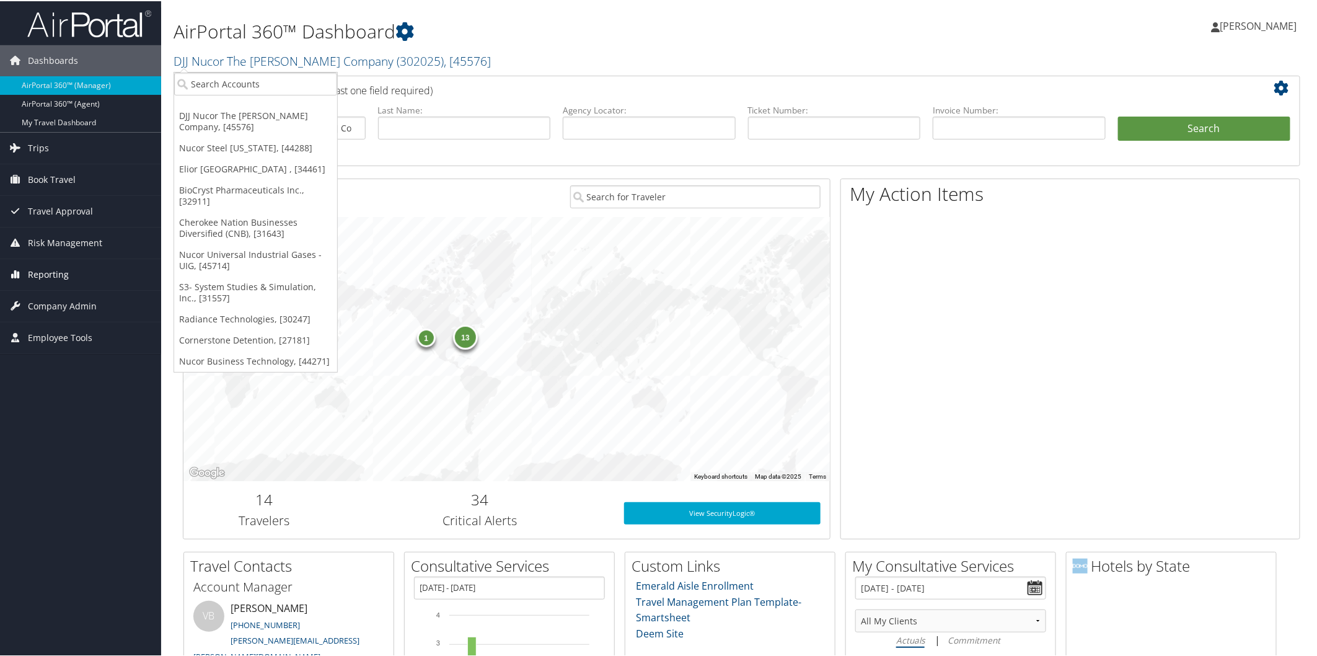
click at [97, 265] on link "Reporting" at bounding box center [80, 273] width 161 height 31
click at [295, 83] on input "search" at bounding box center [255, 82] width 163 height 23
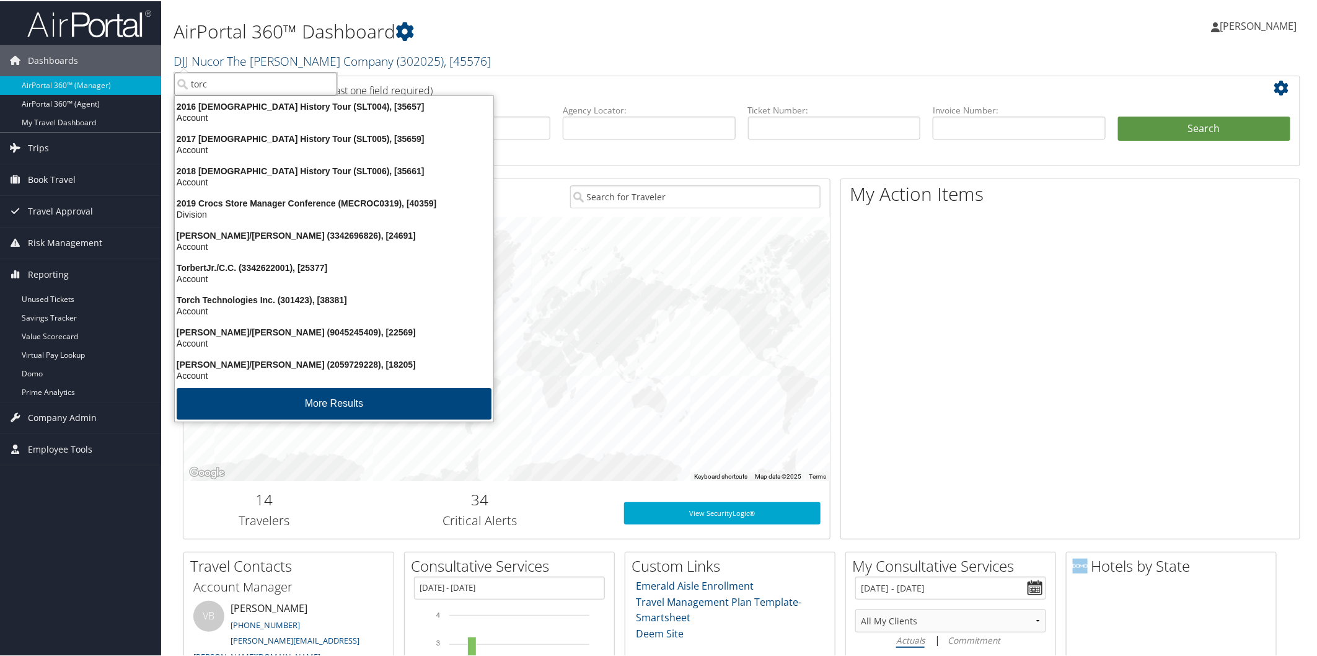
type input "torch"
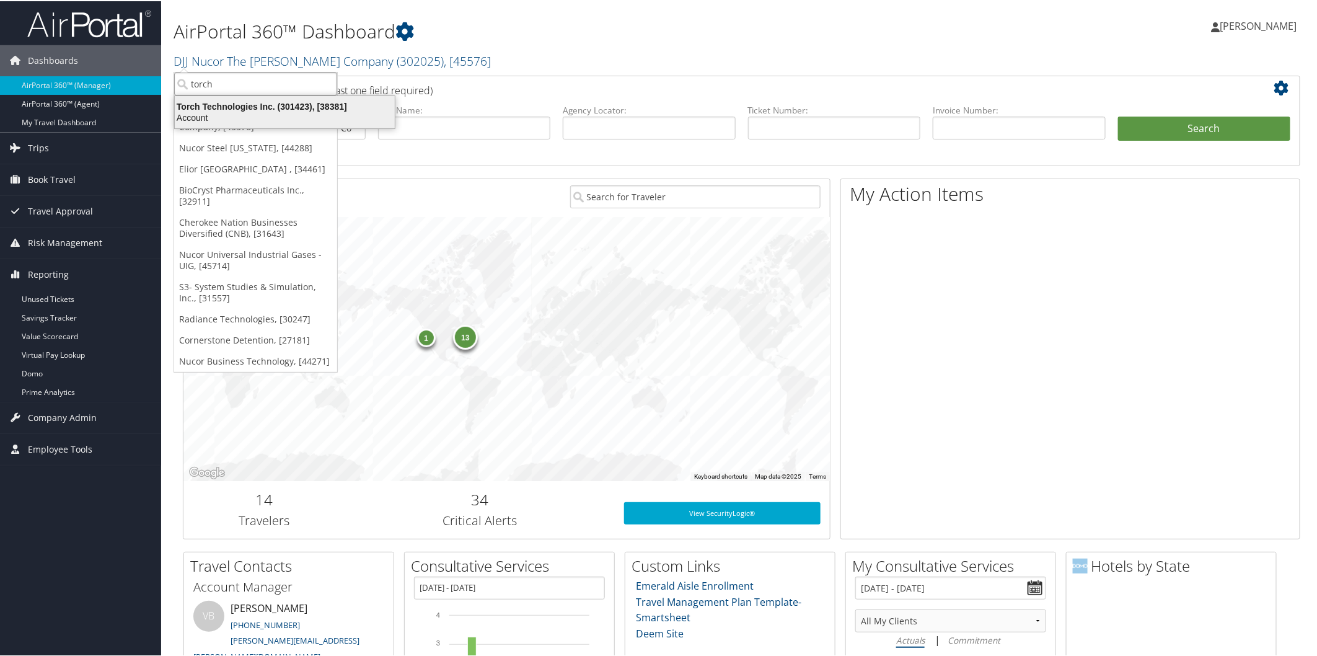
click at [274, 105] on div "Torch Technologies Inc. (301423), [38381]" at bounding box center [284, 105] width 235 height 11
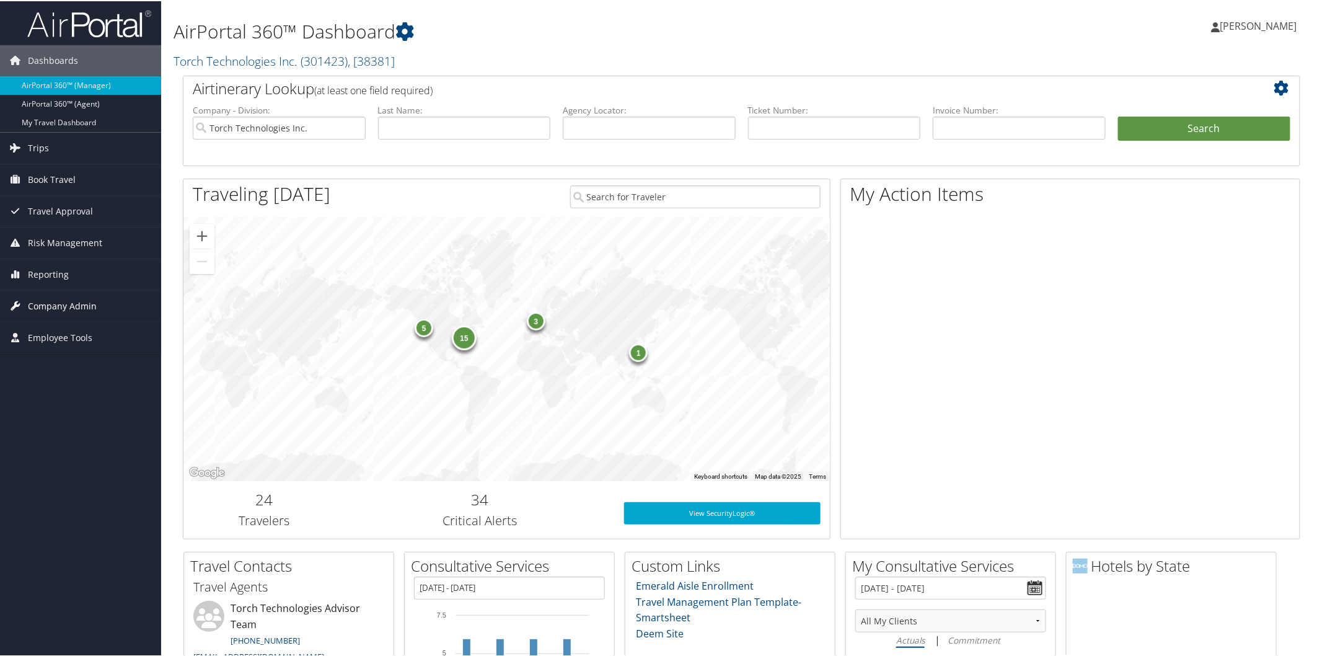
click at [77, 302] on span "Company Admin" at bounding box center [62, 304] width 69 height 31
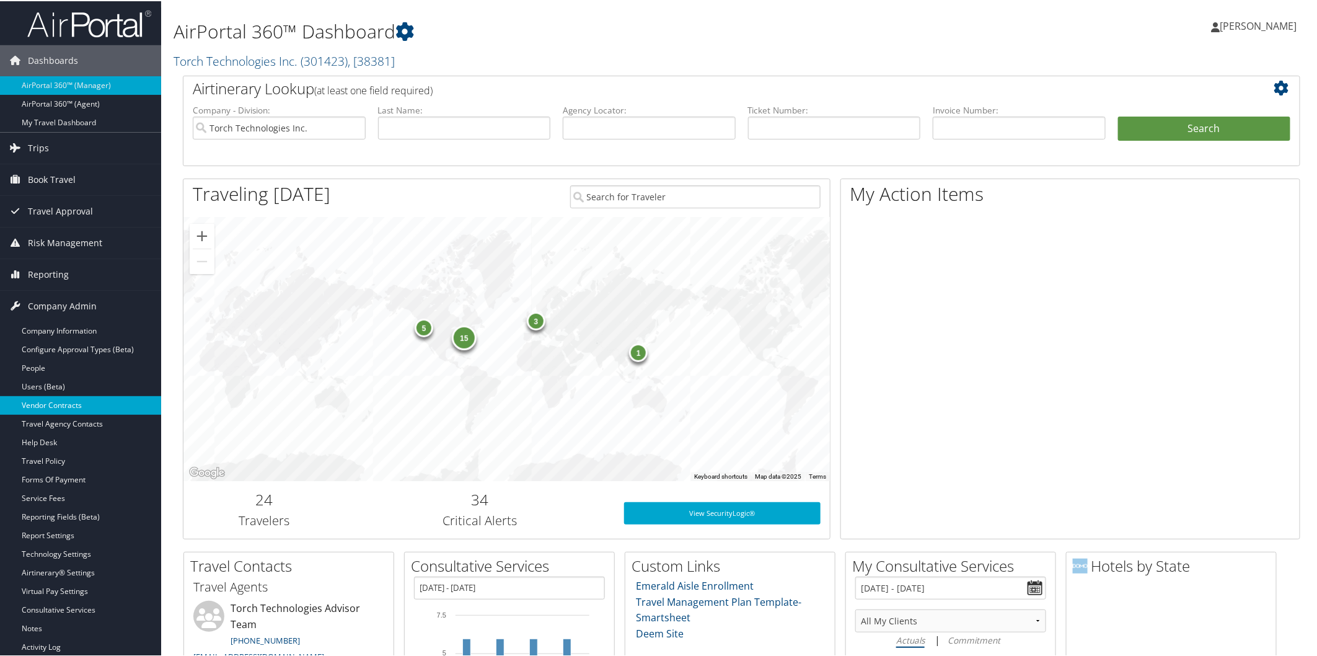
click at [90, 400] on link "Vendor Contracts" at bounding box center [80, 404] width 161 height 19
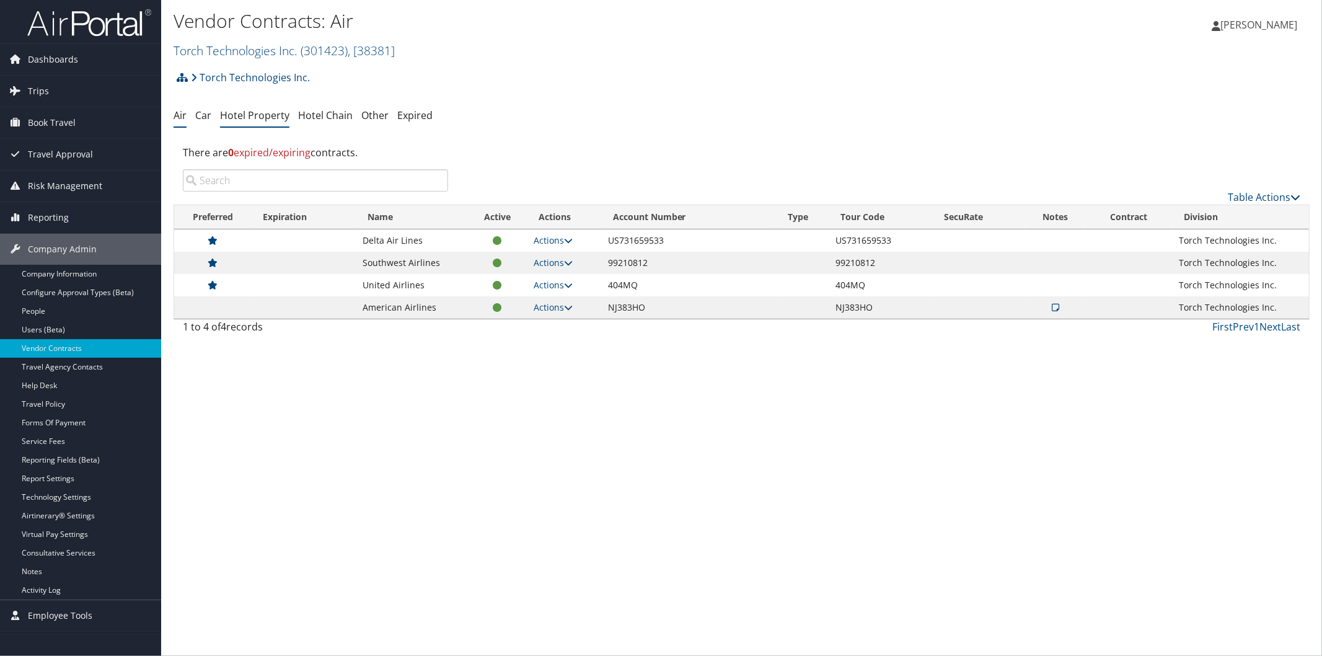
click at [245, 109] on link "Hotel Property" at bounding box center [254, 115] width 69 height 14
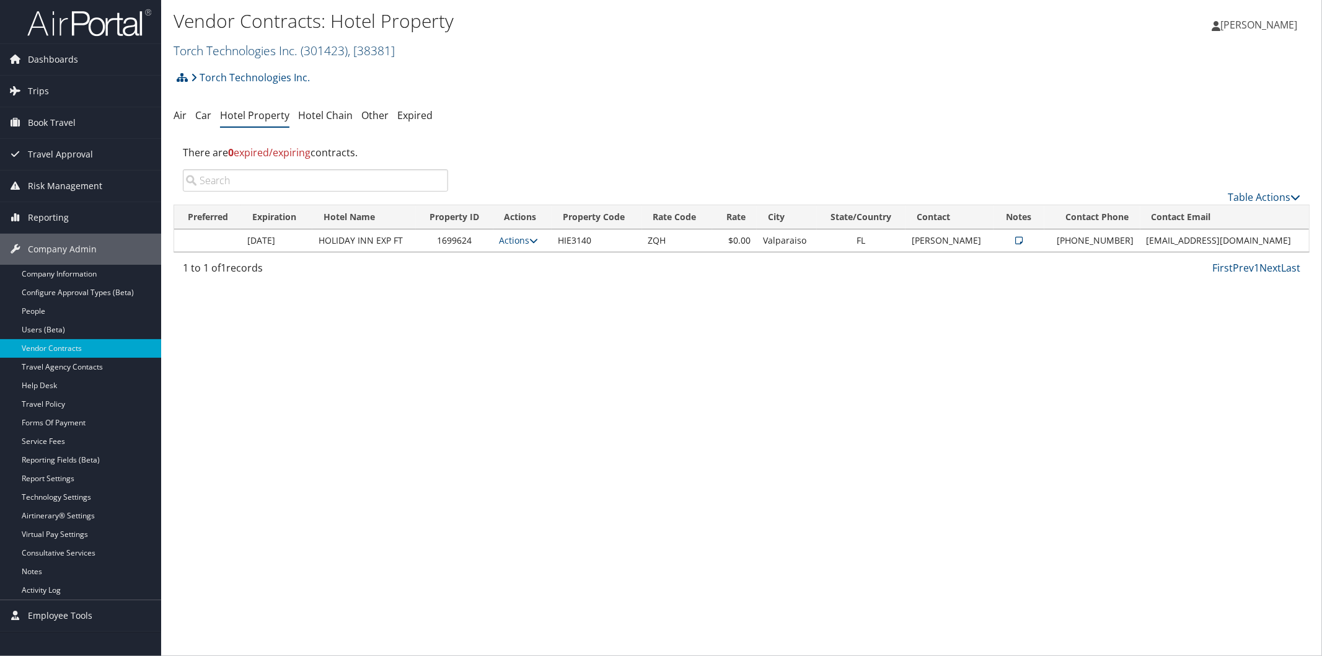
click at [228, 48] on link "Torch Technologies Inc. ( 301423 ) , [ 38381 ]" at bounding box center [284, 50] width 221 height 17
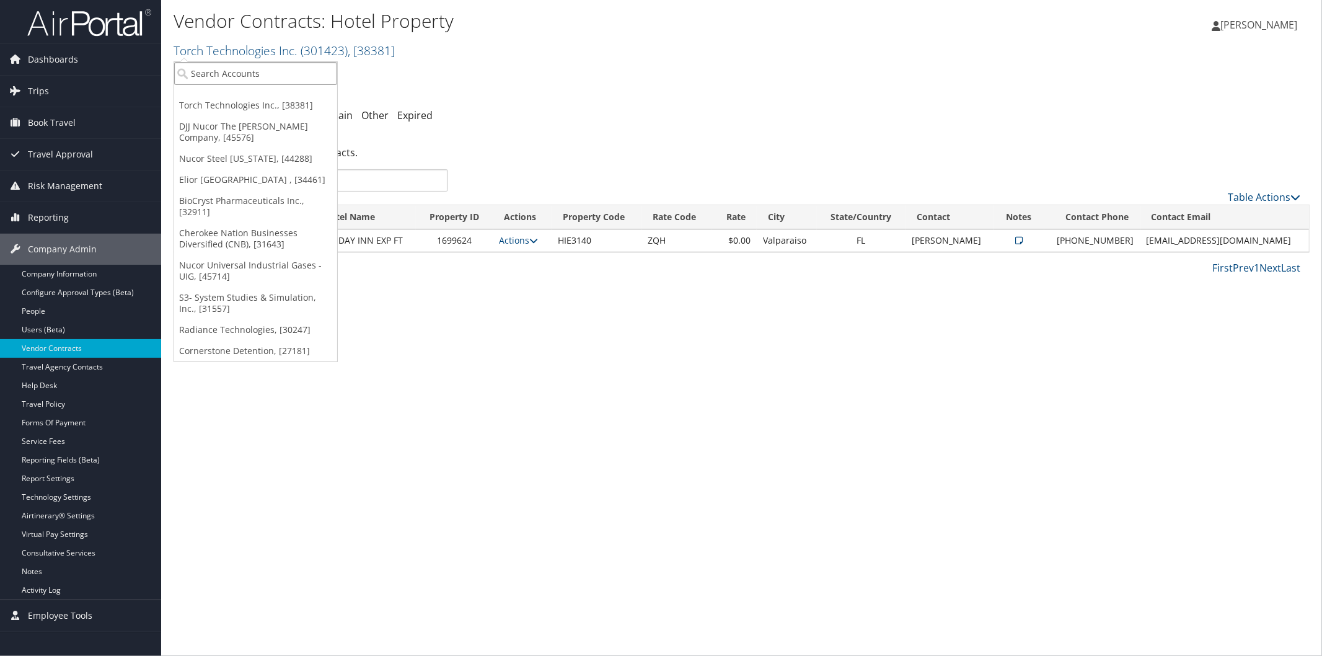
click at [257, 78] on input "search" at bounding box center [255, 73] width 163 height 23
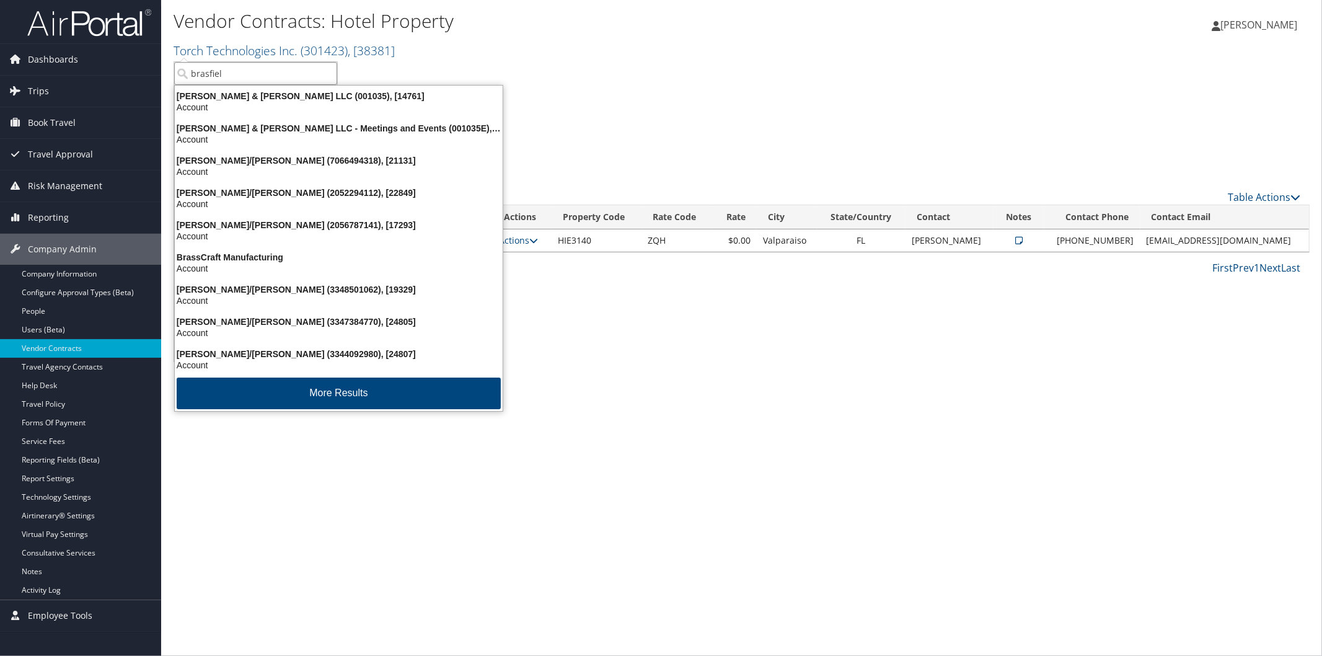
type input "[PERSON_NAME]"
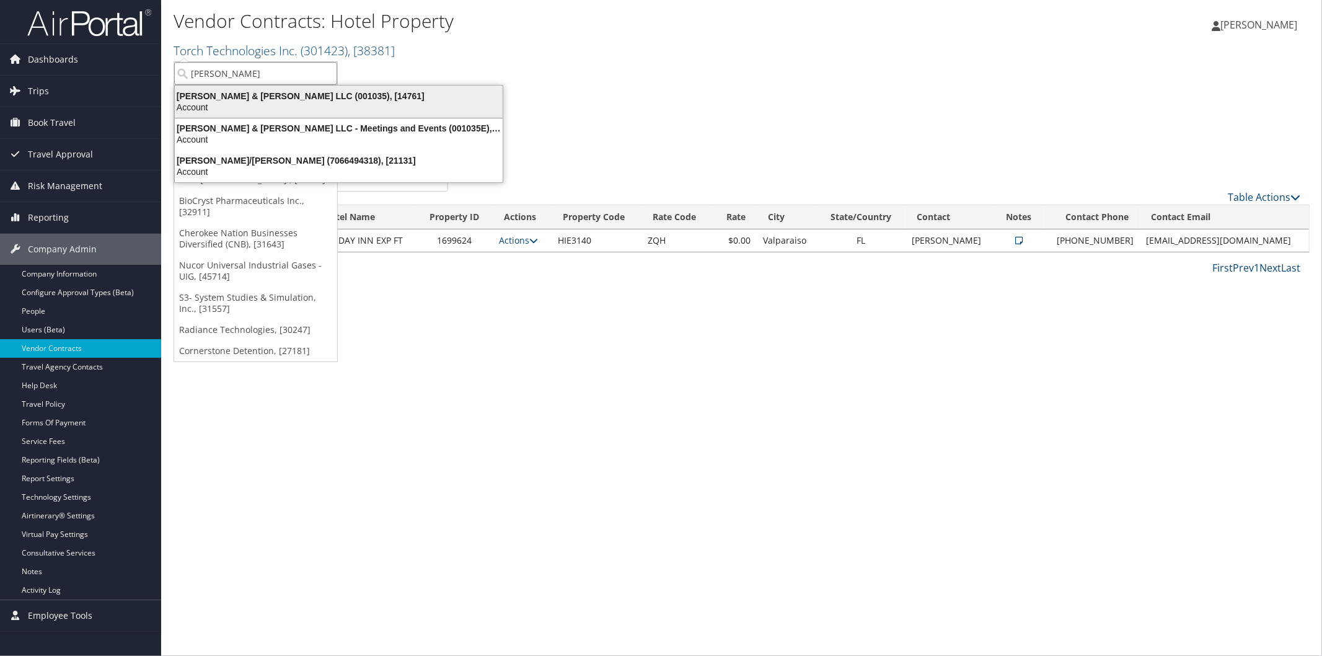
click at [230, 90] on div "[PERSON_NAME] & [PERSON_NAME] LLC (001035), [14761]" at bounding box center [338, 95] width 343 height 11
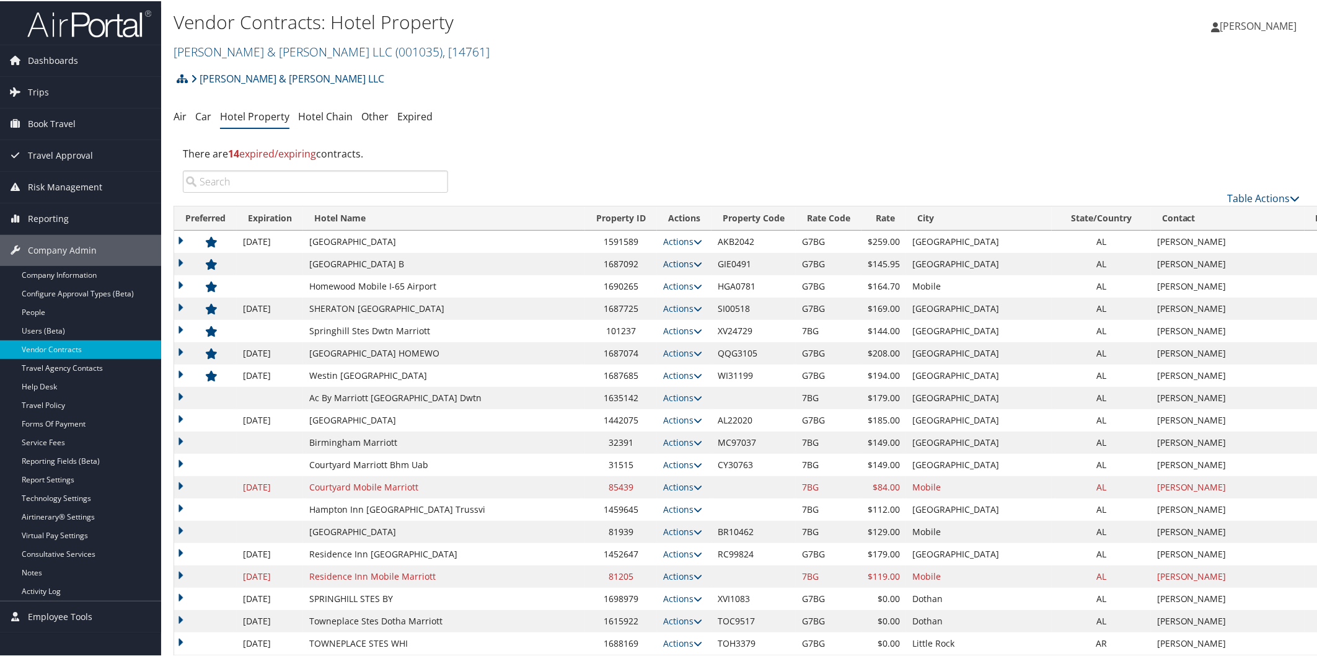
click at [694, 261] on icon at bounding box center [698, 262] width 9 height 9
click at [617, 273] on link "Edit" at bounding box center [613, 280] width 48 height 21
select select "NLRA"
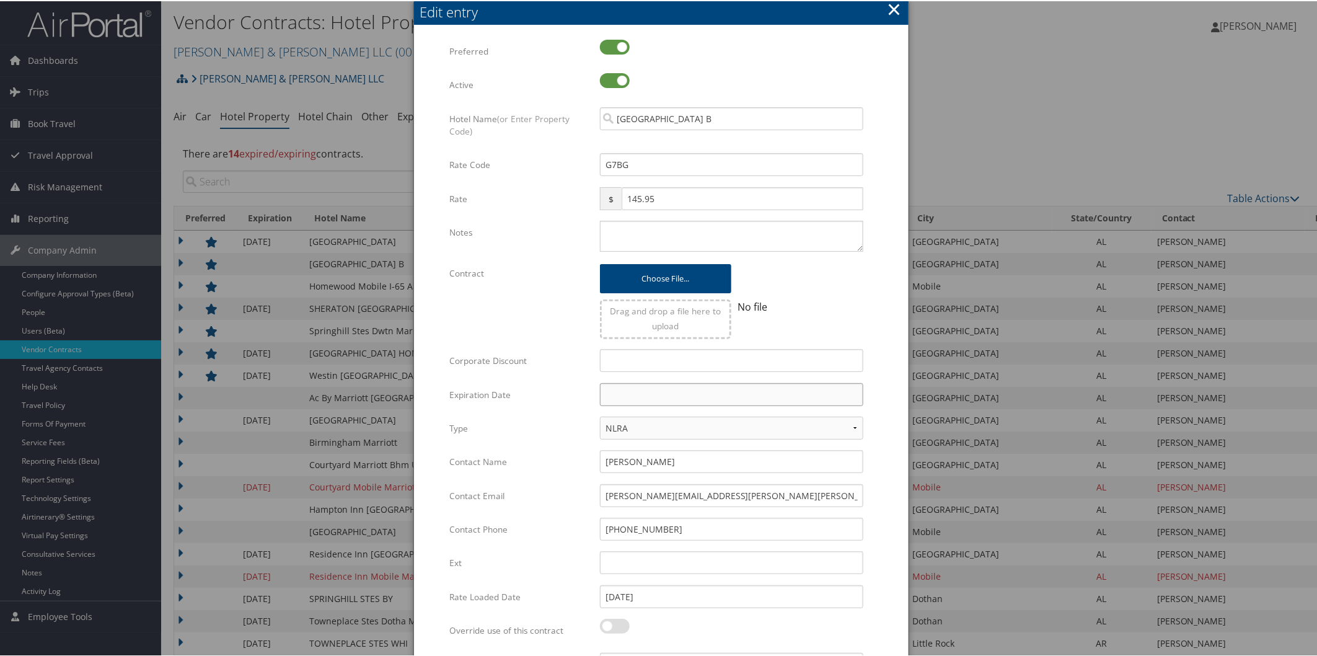
click at [623, 389] on input "text" at bounding box center [731, 393] width 263 height 23
click at [721, 419] on th at bounding box center [722, 421] width 17 height 17
click at [668, 521] on td "31" at bounding box center [668, 529] width 17 height 17
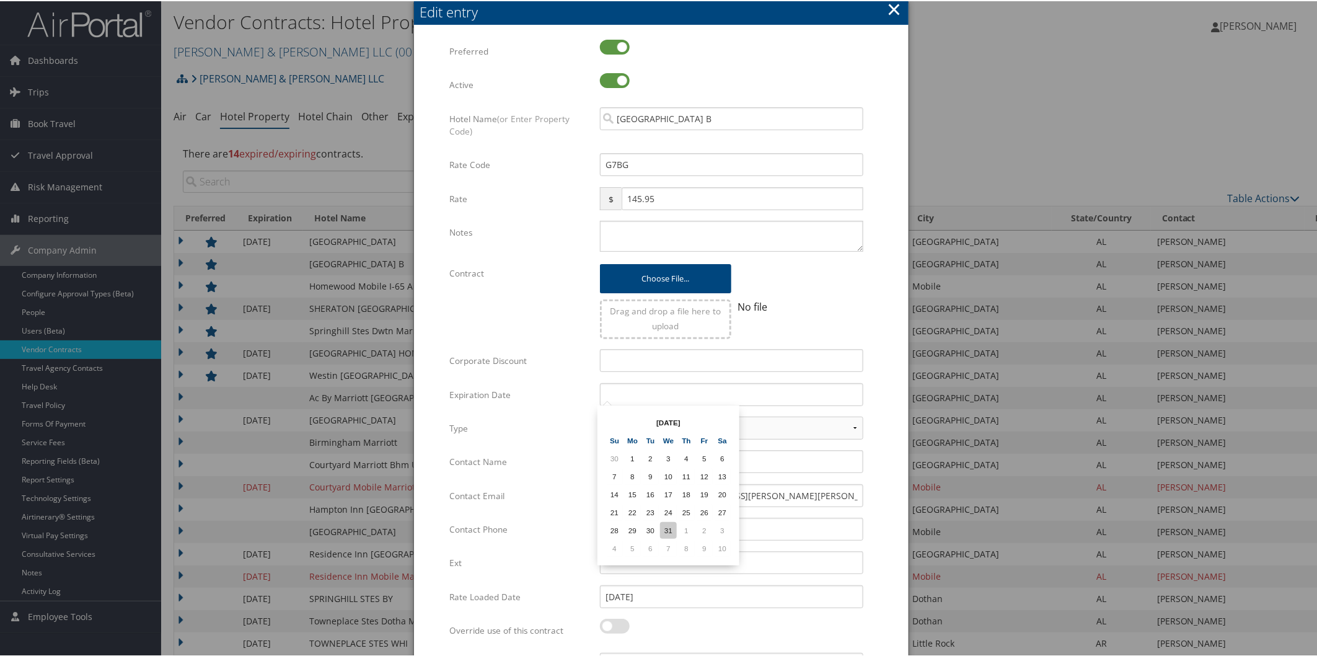
type input "[DATE]"
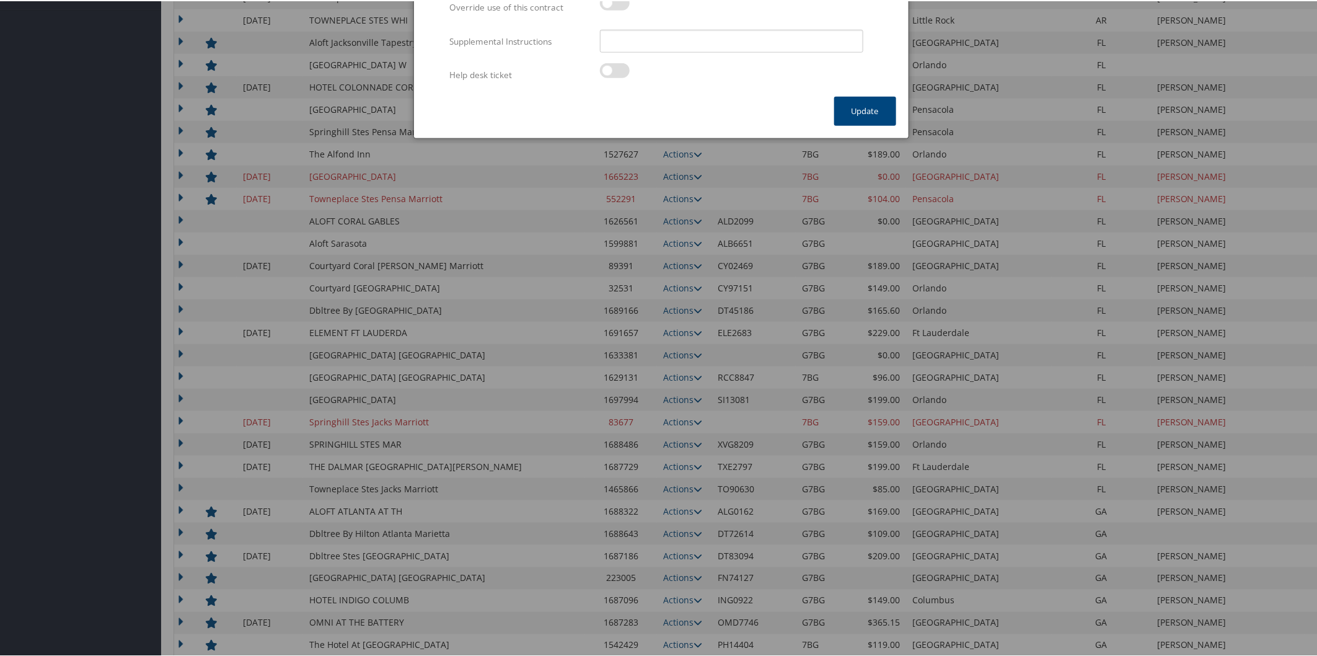
scroll to position [548, 0]
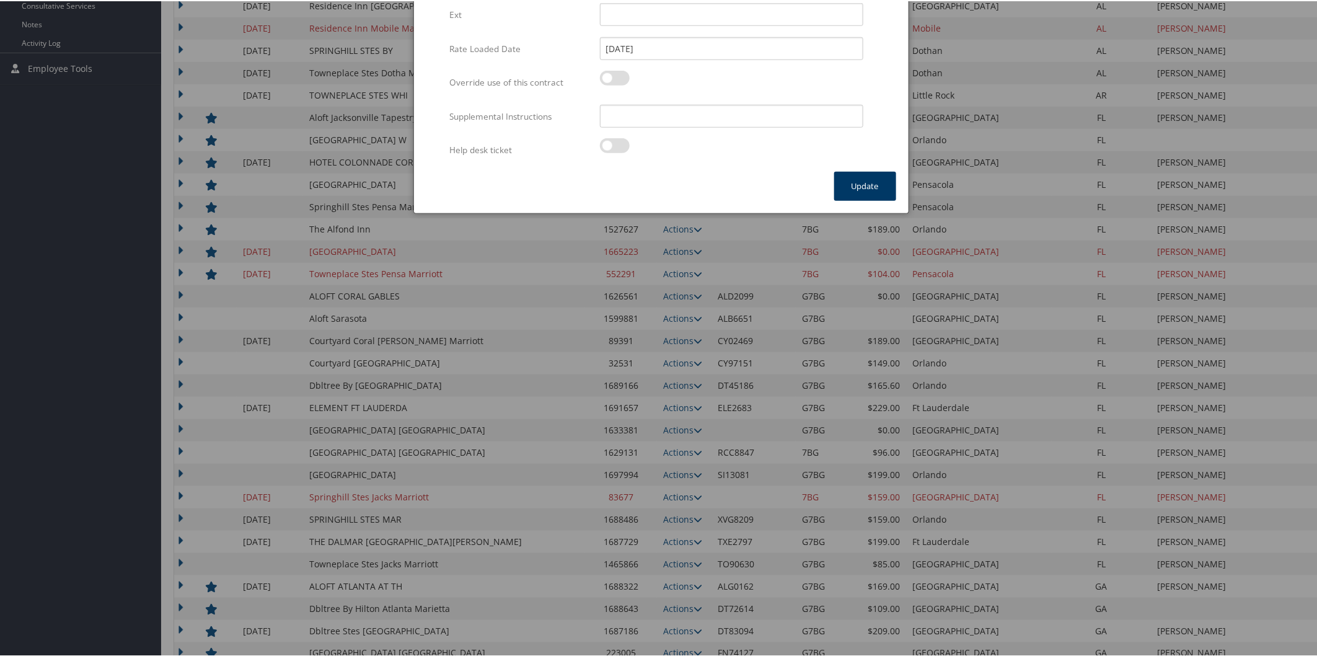
click at [858, 180] on button "Update" at bounding box center [865, 184] width 62 height 29
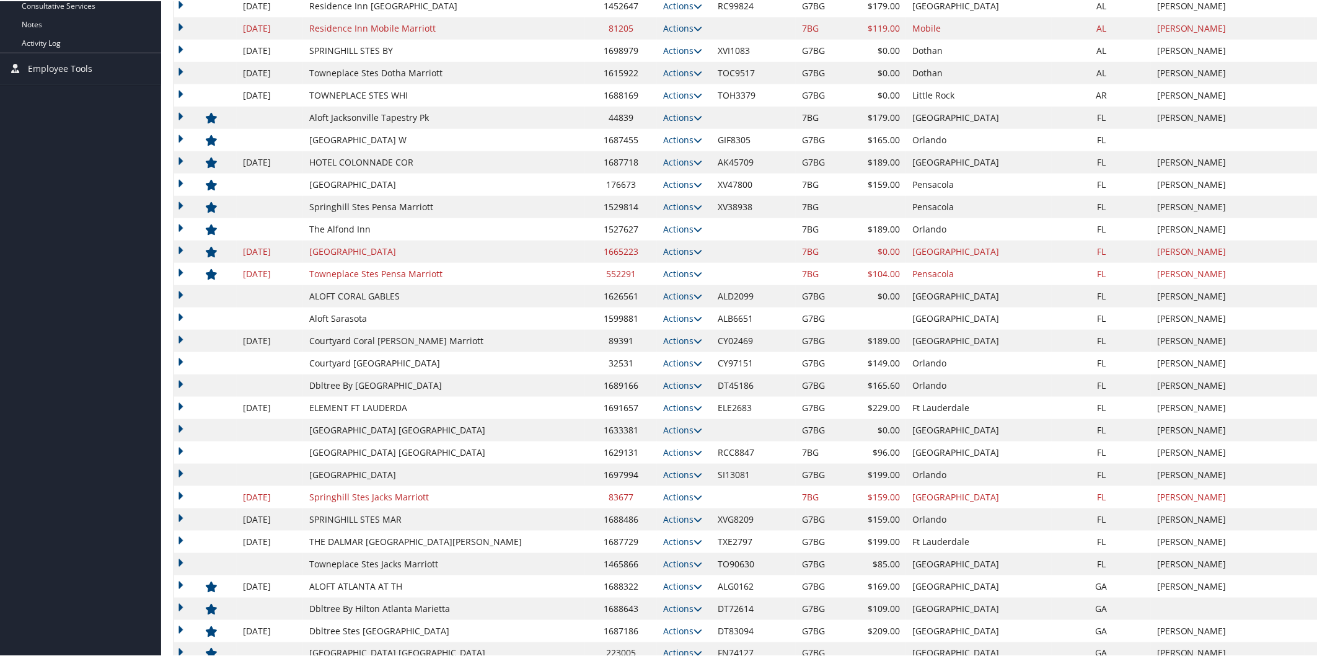
scroll to position [0, 0]
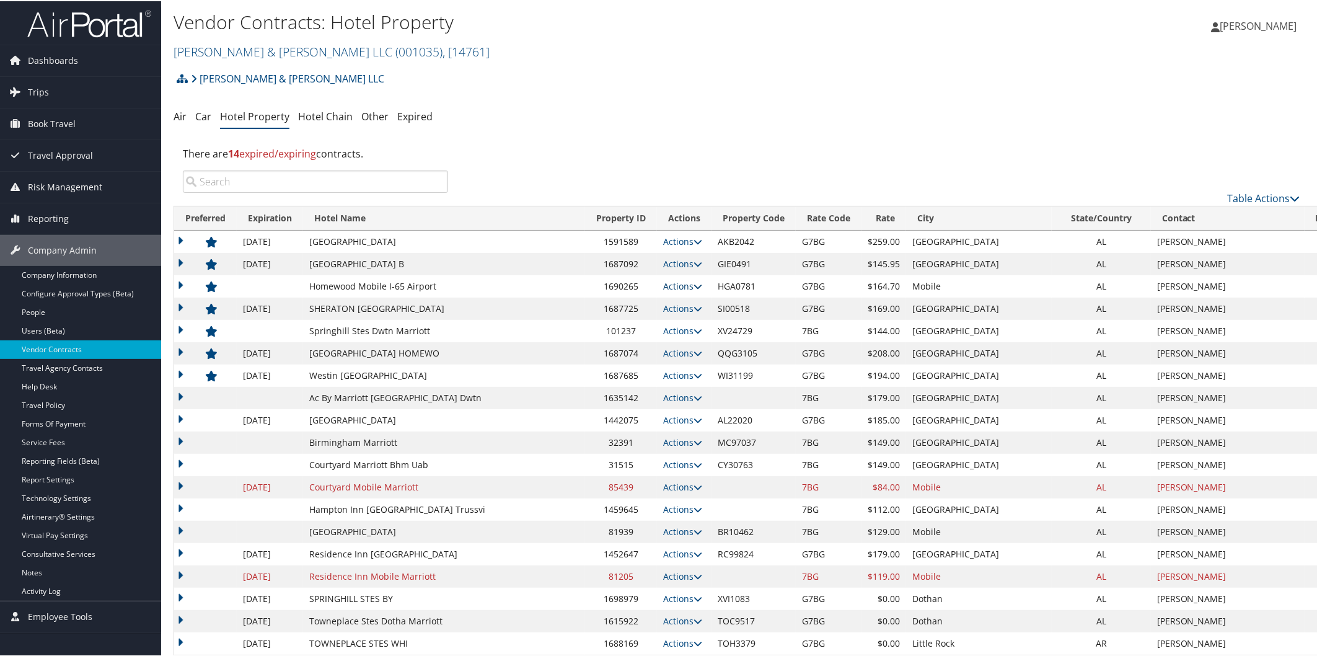
click at [694, 284] on icon at bounding box center [698, 285] width 9 height 9
click at [621, 304] on link "Edit" at bounding box center [613, 303] width 48 height 21
select select "NLRA"
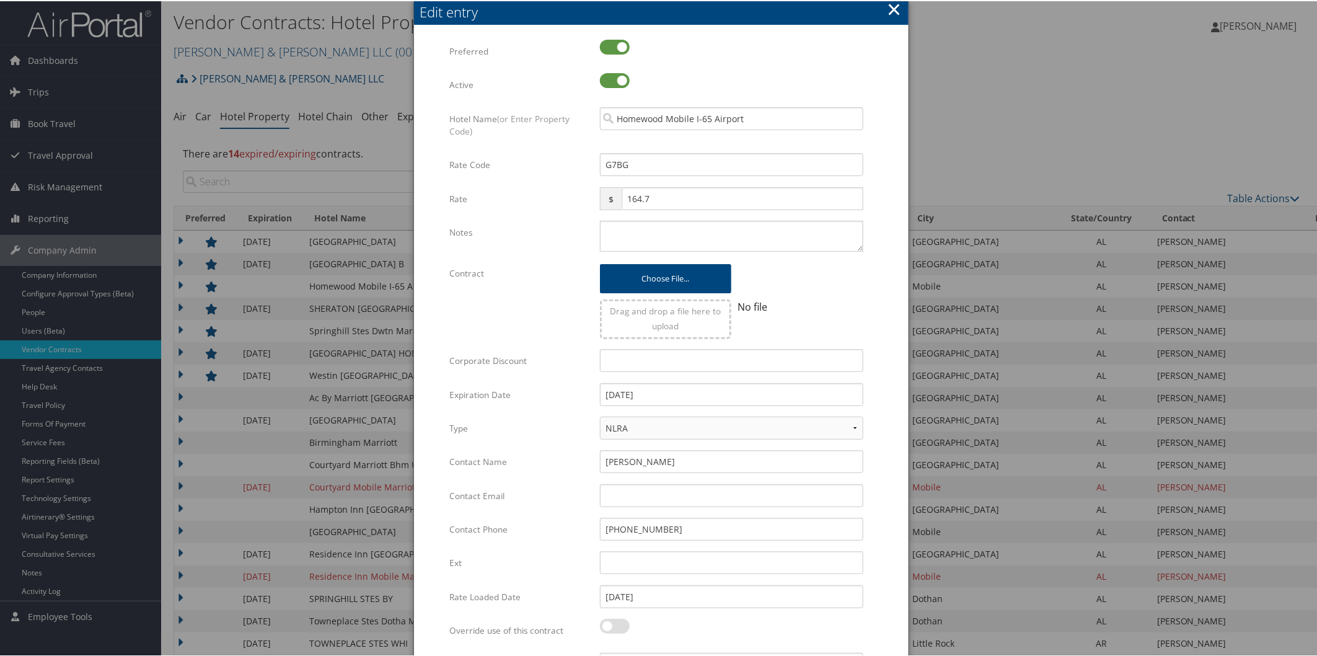
click at [262, 280] on div at bounding box center [661, 328] width 1322 height 656
click at [894, 12] on button "×" at bounding box center [894, 8] width 14 height 25
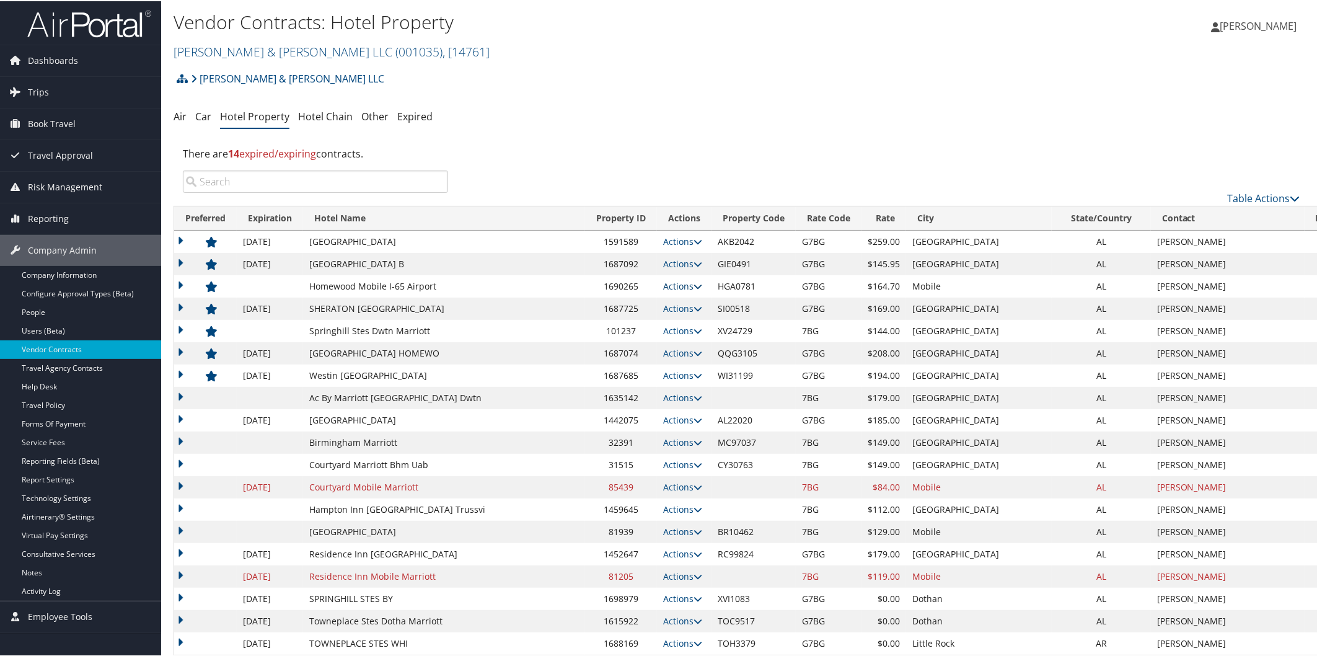
click at [694, 287] on icon at bounding box center [698, 285] width 9 height 9
click at [630, 301] on link "Edit" at bounding box center [613, 303] width 48 height 21
select select "NLRA"
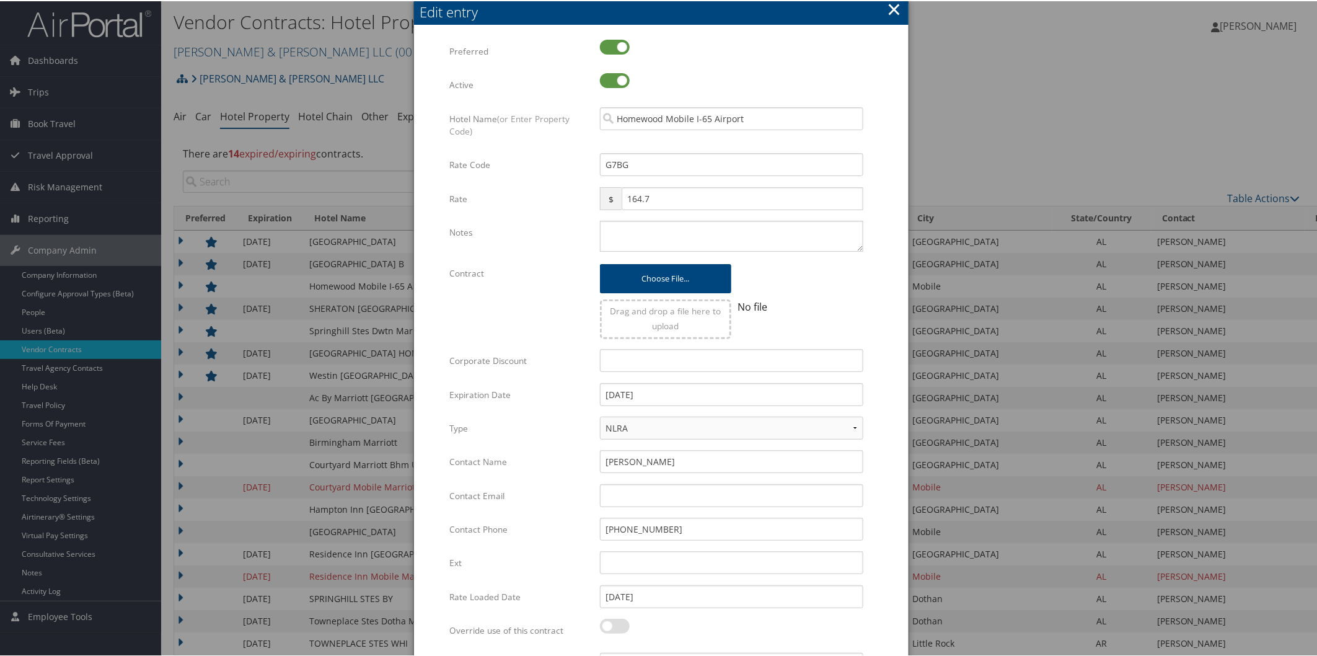
click at [224, 438] on div at bounding box center [661, 328] width 1322 height 656
click at [896, 5] on button "×" at bounding box center [894, 8] width 14 height 25
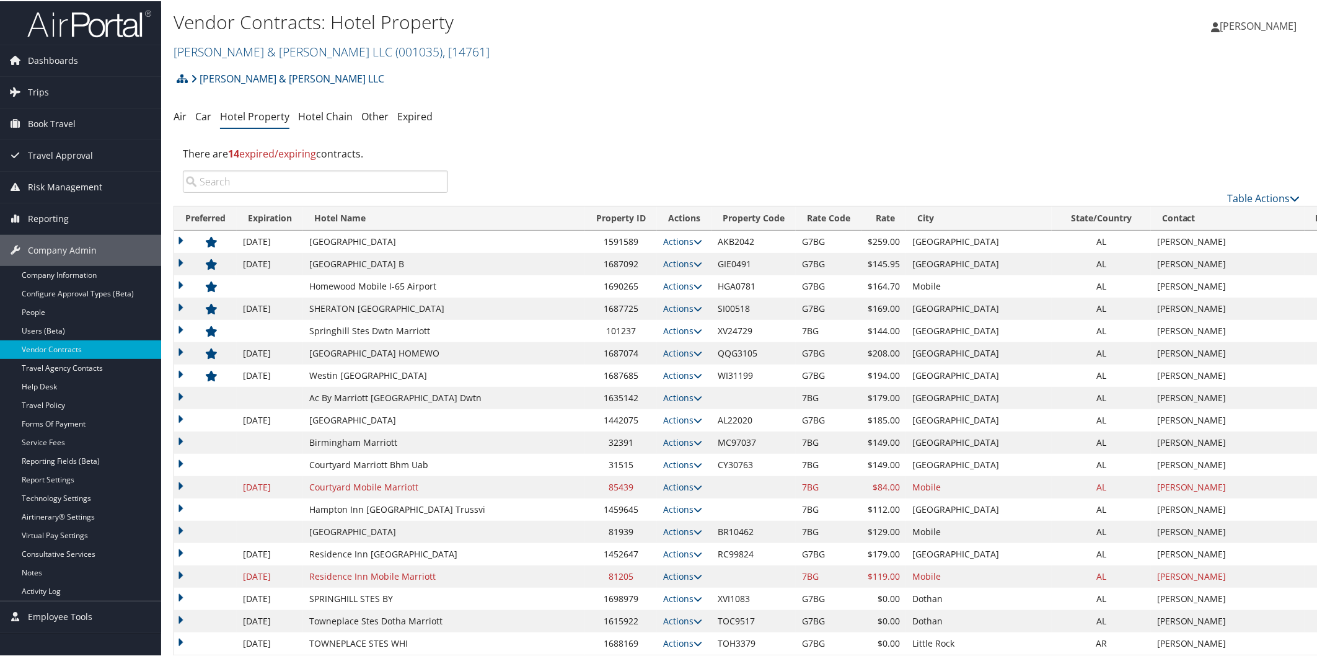
click at [694, 397] on icon at bounding box center [698, 396] width 9 height 9
click at [605, 417] on link "Edit" at bounding box center [613, 414] width 48 height 21
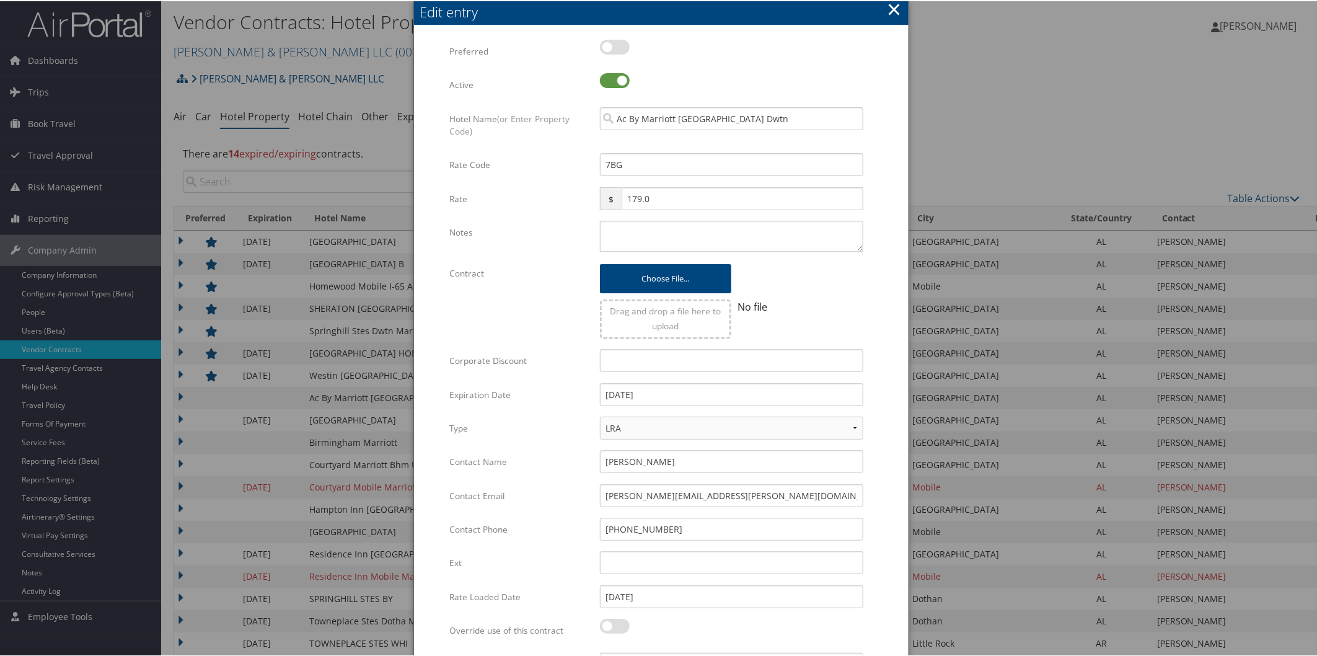
click at [267, 389] on div at bounding box center [661, 328] width 1322 height 656
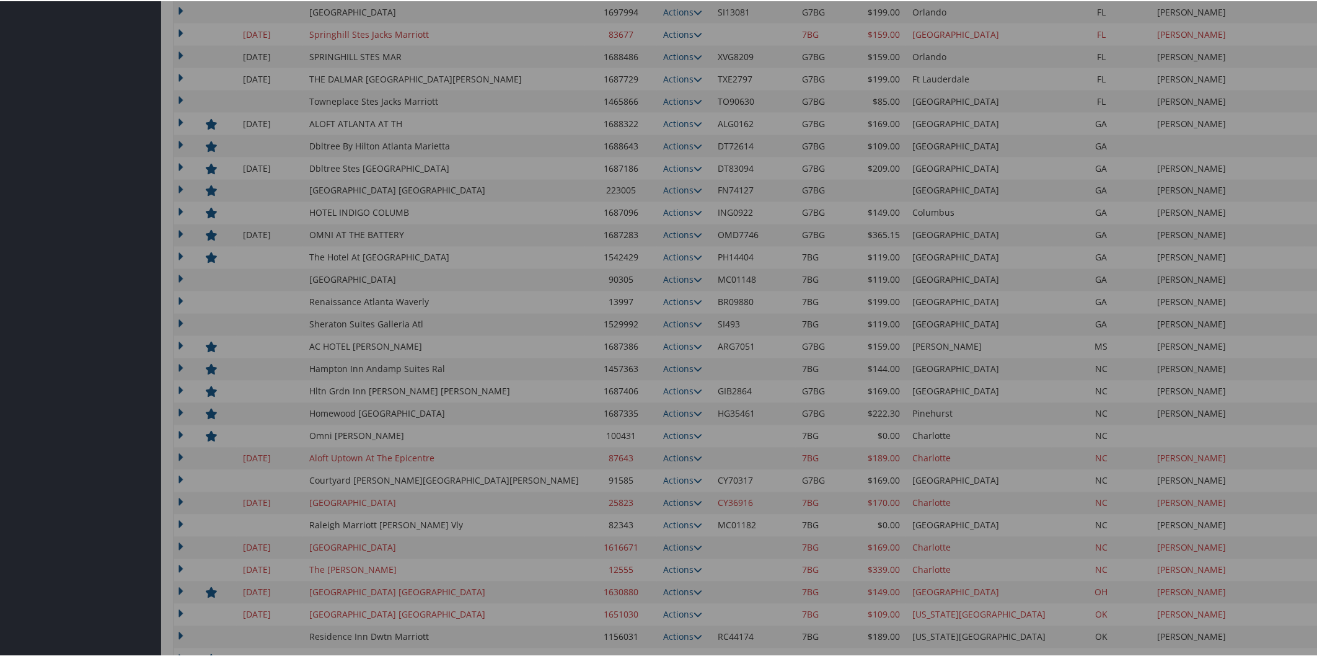
scroll to position [505, 0]
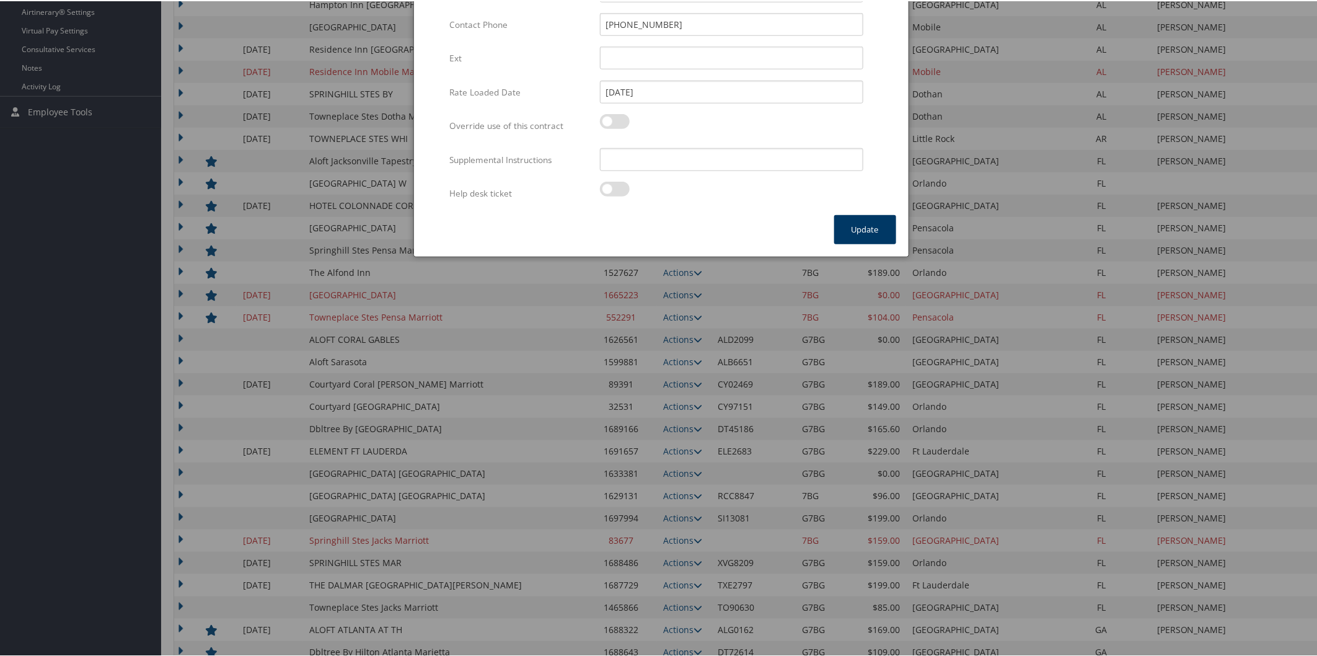
click at [857, 225] on button "Update" at bounding box center [865, 228] width 62 height 29
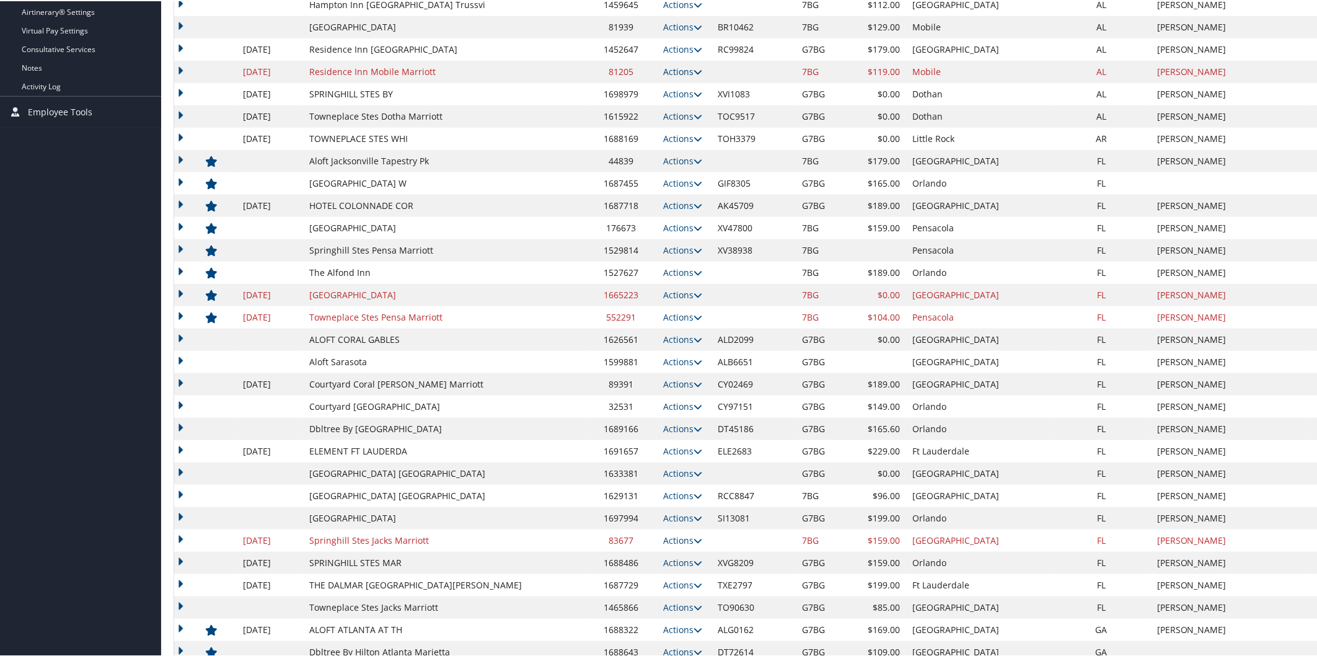
click at [694, 68] on icon at bounding box center [698, 70] width 9 height 9
click at [622, 106] on link "Edit" at bounding box center [622, 109] width 67 height 21
select select "NLRA"
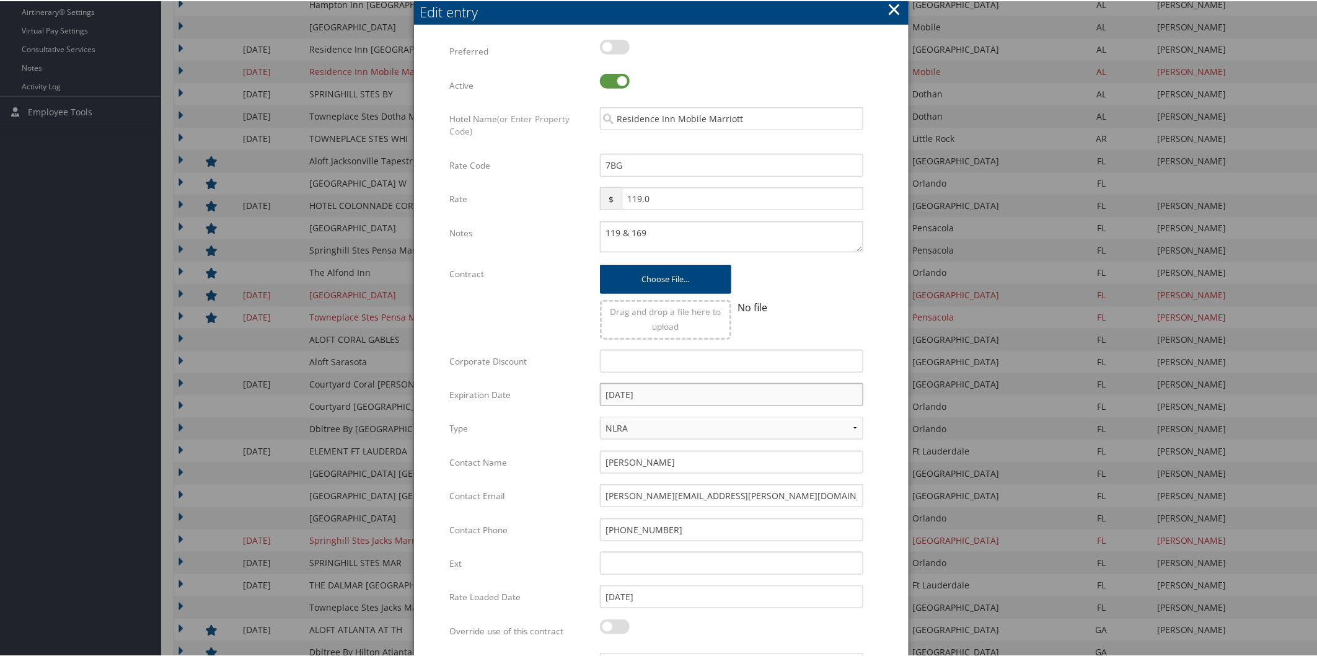
click at [695, 392] on input "[DATE]" at bounding box center [731, 393] width 263 height 23
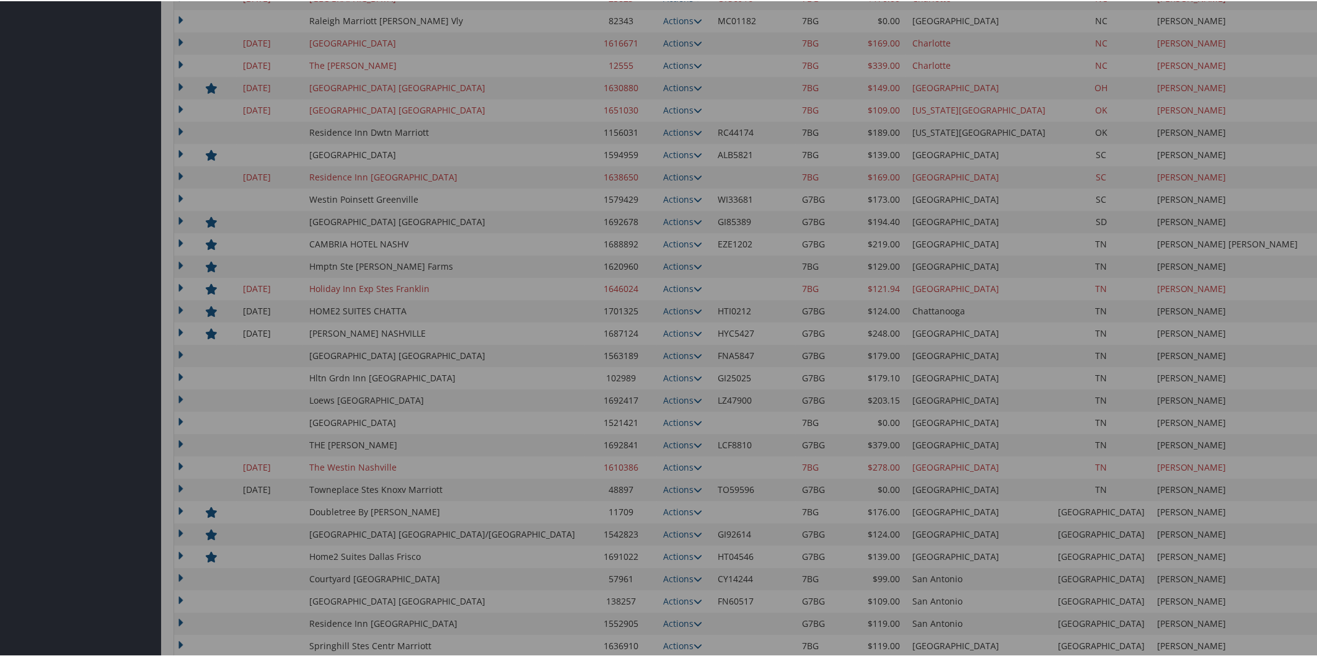
scroll to position [1010, 0]
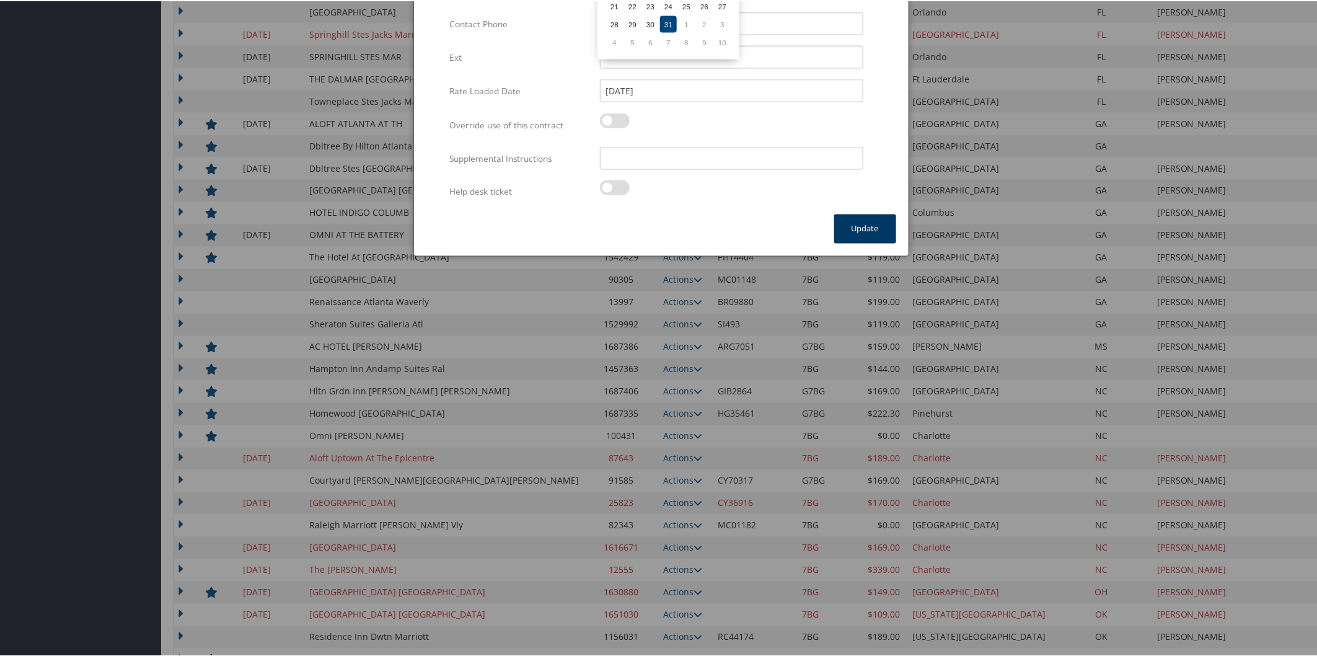
type input "[DATE]"
click at [863, 215] on button "Update" at bounding box center [865, 227] width 62 height 29
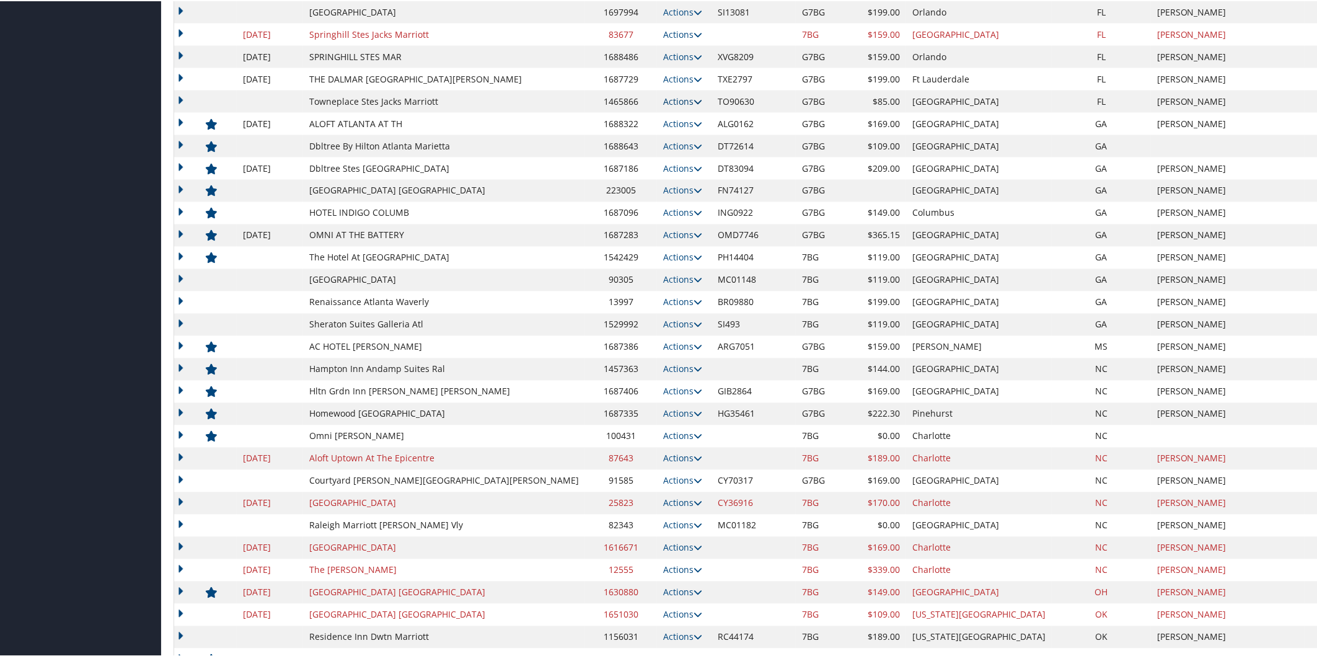
click at [694, 102] on icon at bounding box center [698, 100] width 9 height 9
click at [628, 134] on link "Edit" at bounding box center [622, 139] width 67 height 21
select select "NLRA"
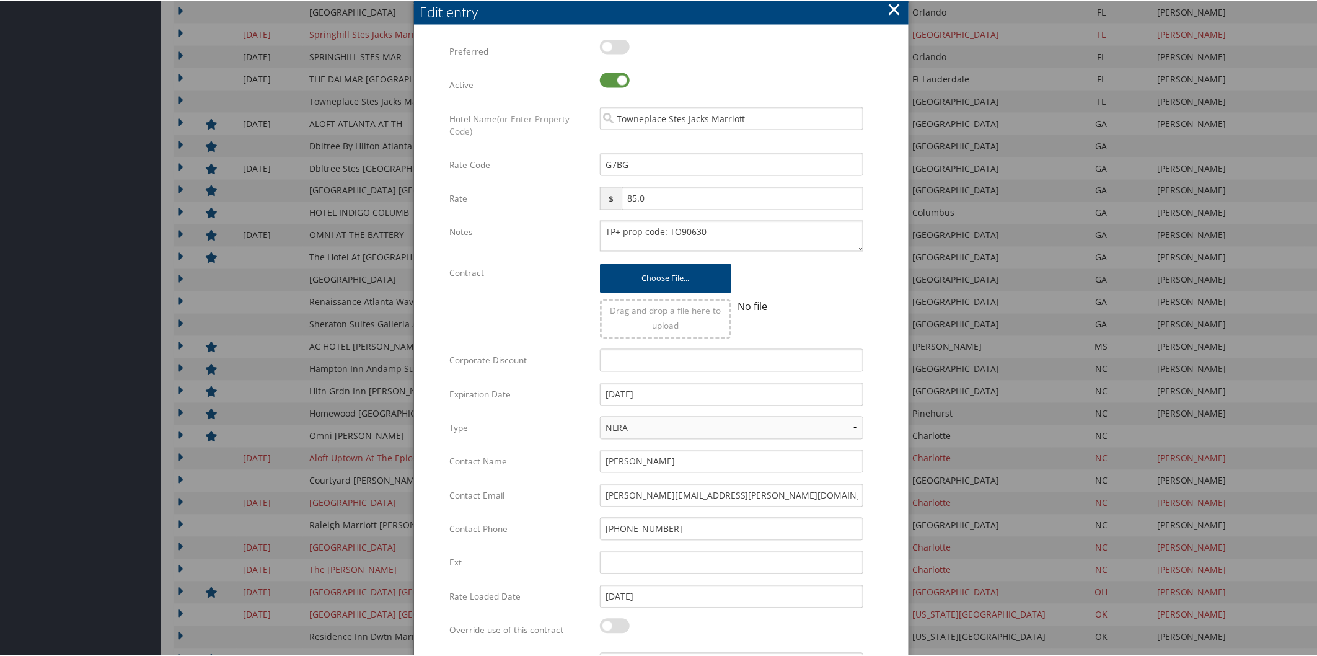
scroll to position [1558, 0]
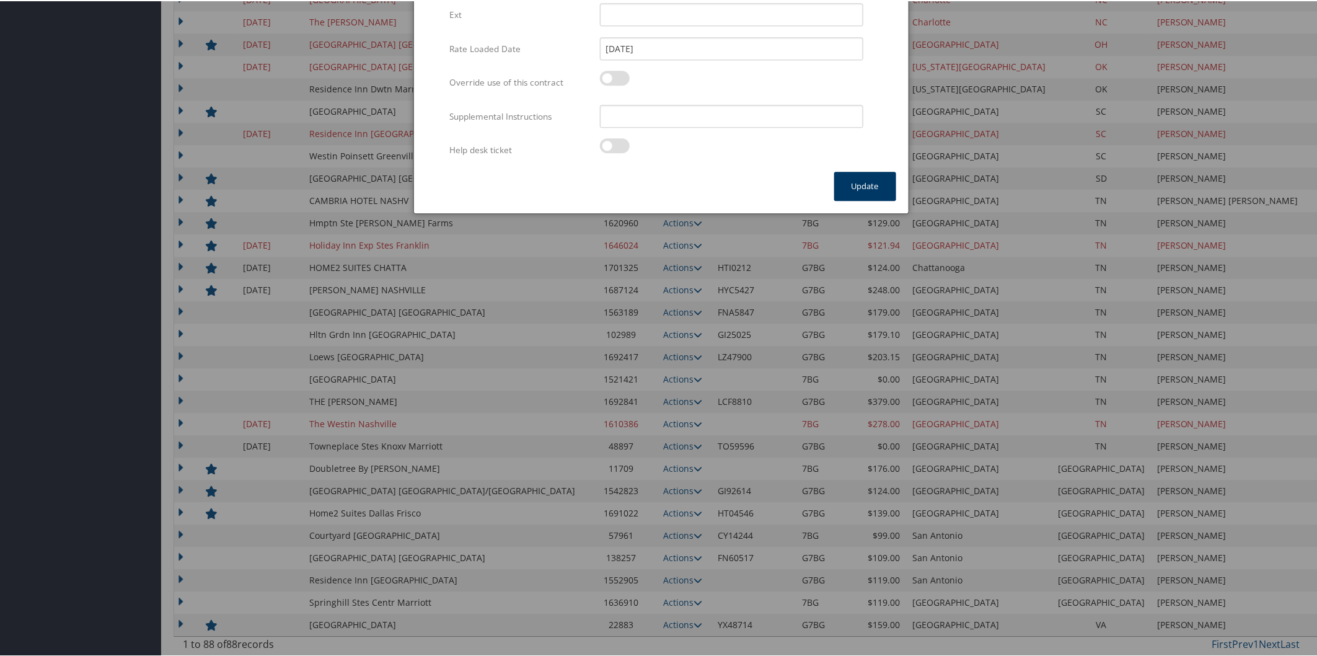
click at [854, 187] on button "Update" at bounding box center [865, 184] width 62 height 29
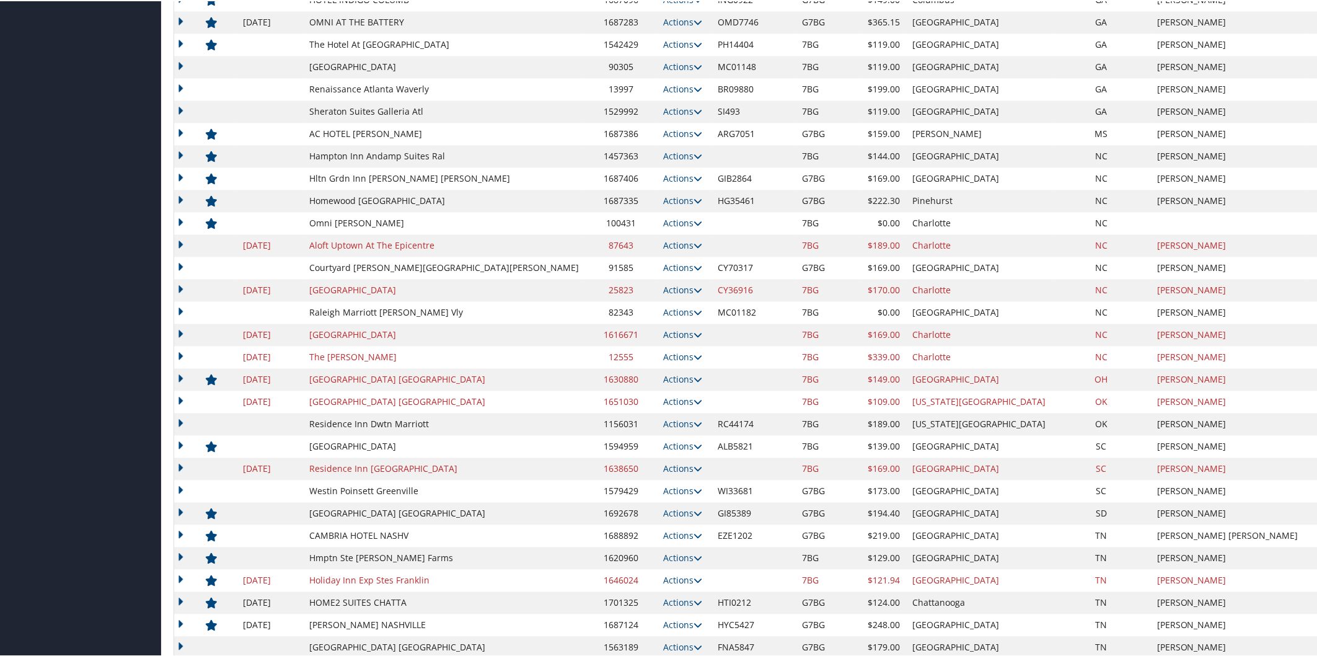
scroll to position [1288, 0]
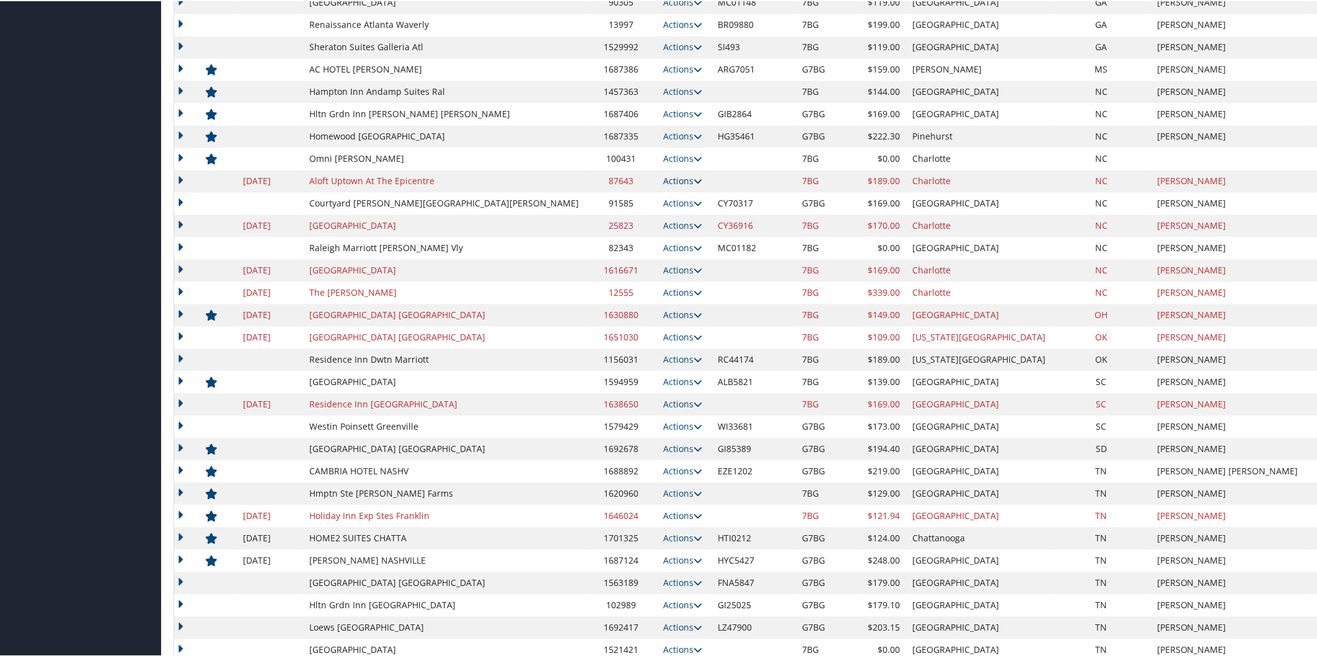
click at [694, 177] on icon at bounding box center [698, 179] width 9 height 9
click at [621, 195] on link "Edit" at bounding box center [613, 197] width 48 height 21
select select "NLRA"
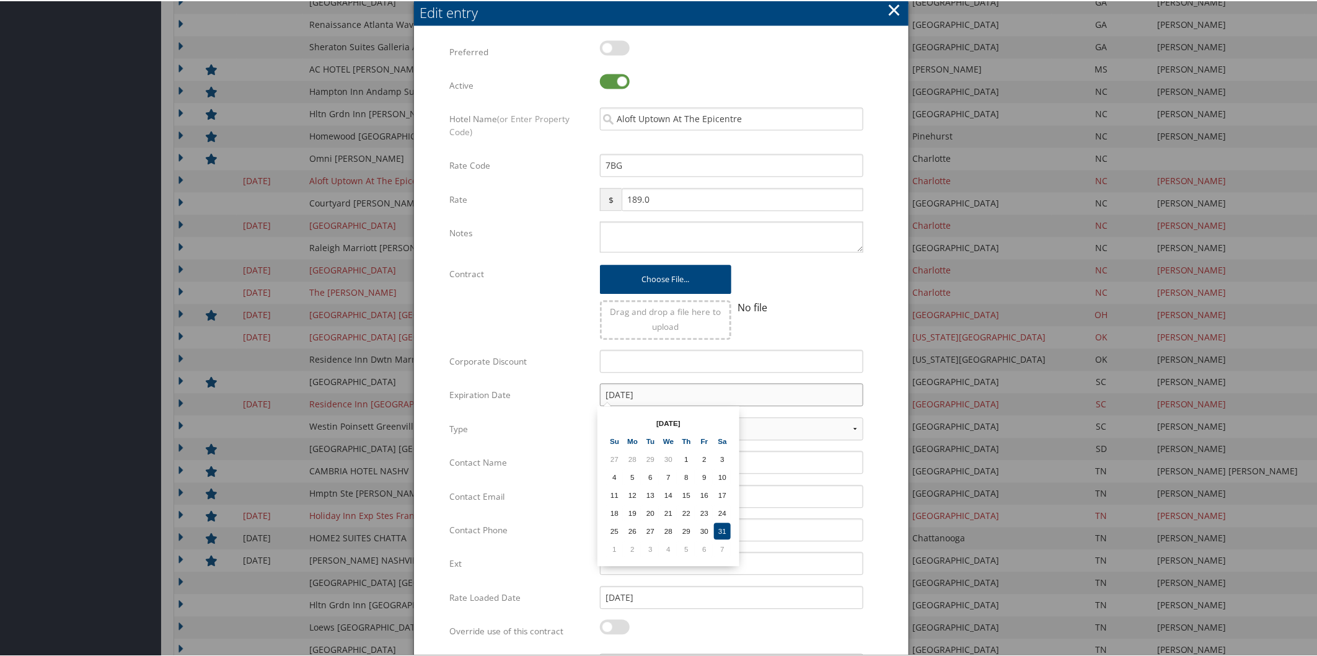
click at [710, 390] on input "12/31/2022" at bounding box center [731, 393] width 263 height 23
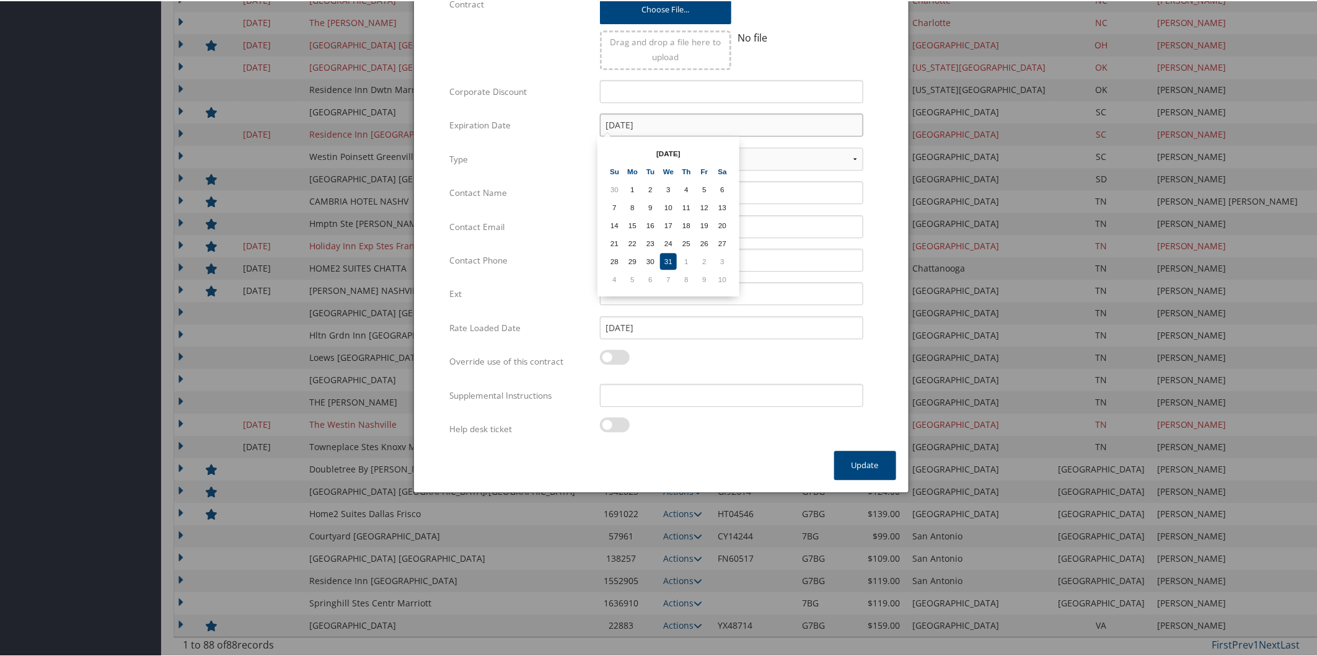
scroll to position [1558, 0]
type input "[DATE]"
click at [854, 452] on button "Update" at bounding box center [865, 463] width 62 height 29
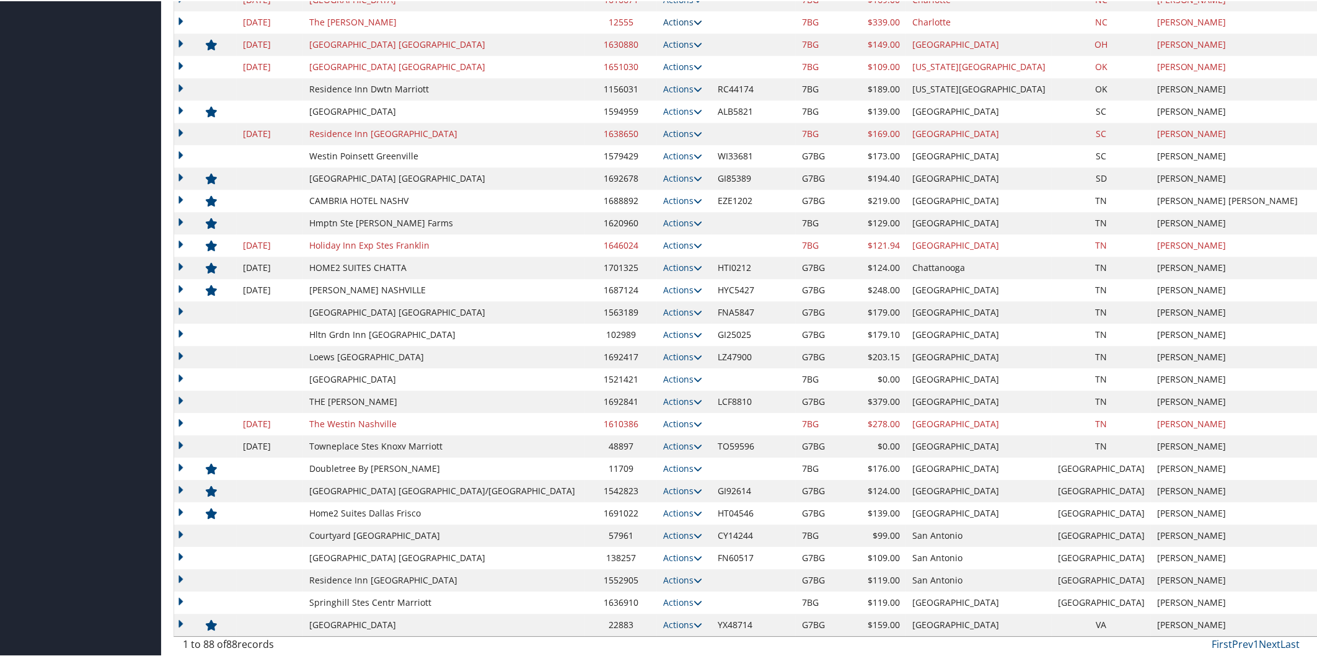
click at [694, 19] on icon at bounding box center [698, 21] width 9 height 9
click at [622, 38] on link "Edit" at bounding box center [613, 39] width 48 height 21
select select "NLRA"
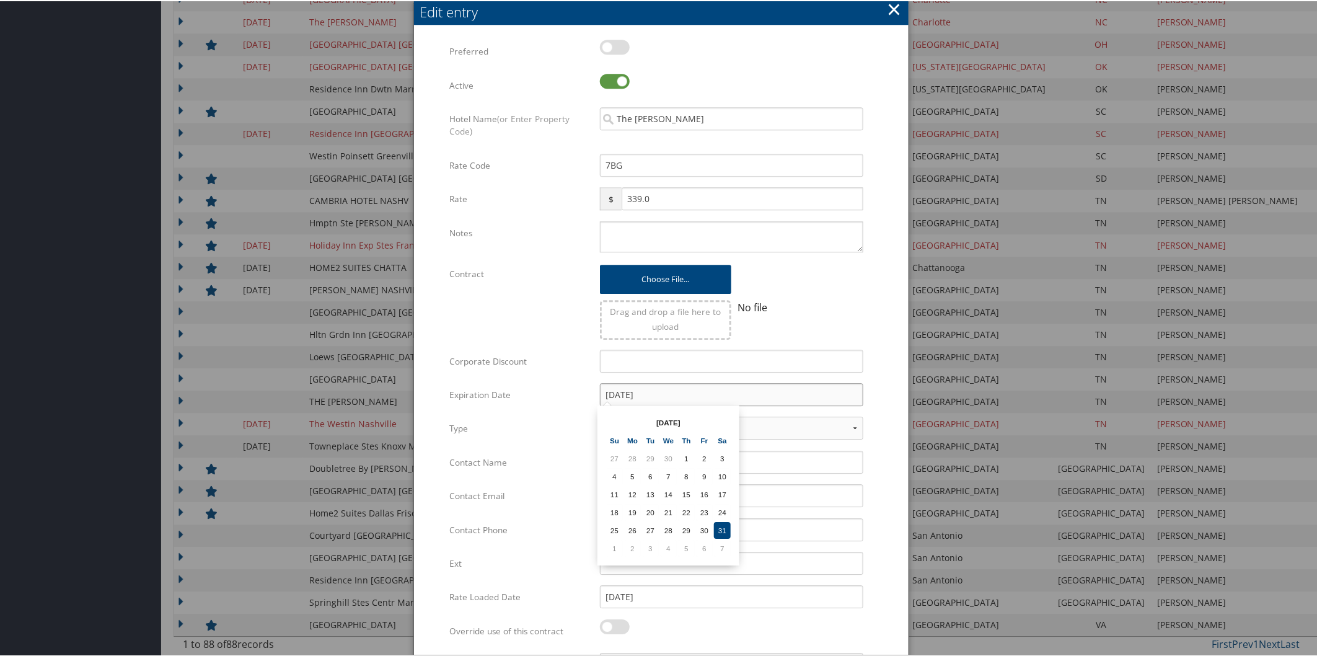
click at [684, 395] on input "12/31/2022" at bounding box center [731, 393] width 263 height 23
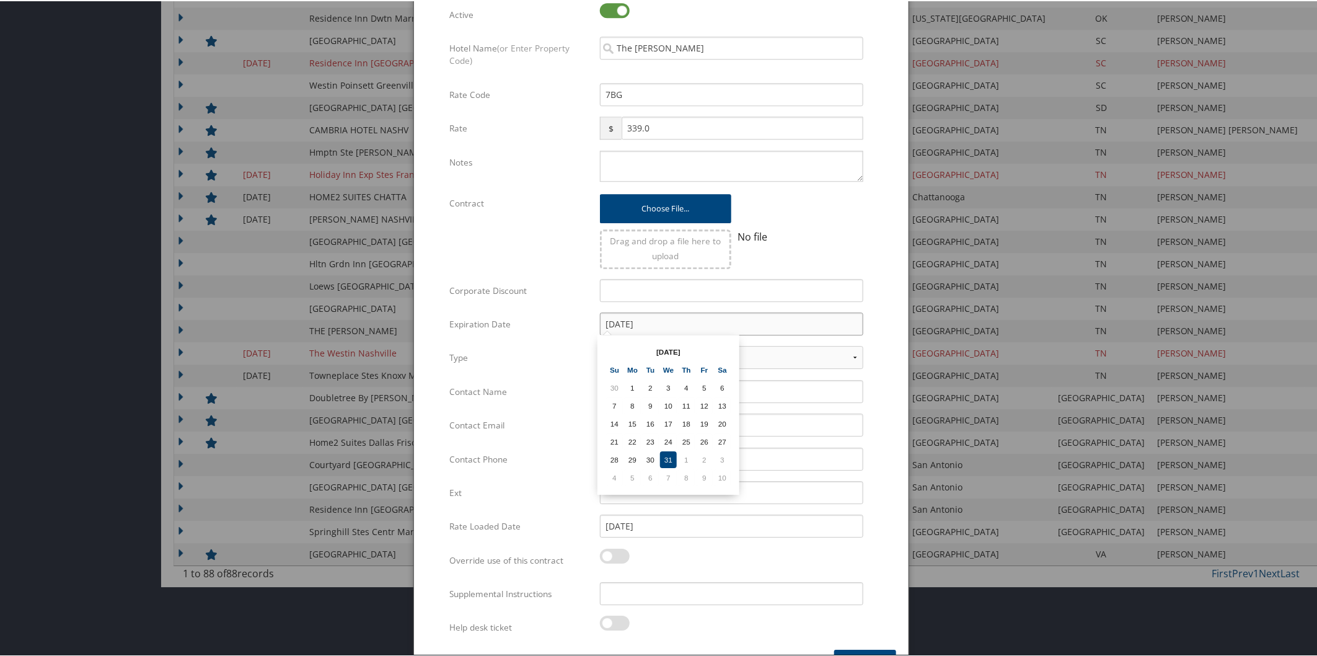
scroll to position [1662, 0]
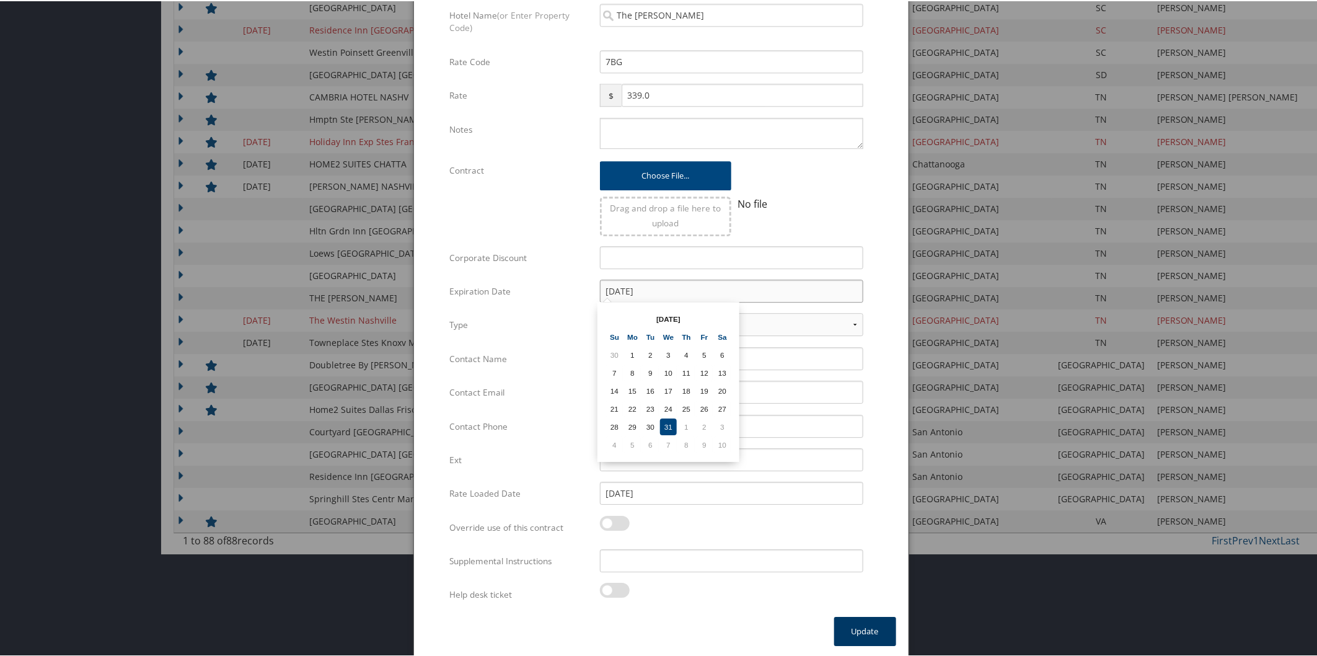
type input "[DATE]"
click at [870, 617] on button "Update" at bounding box center [865, 629] width 62 height 29
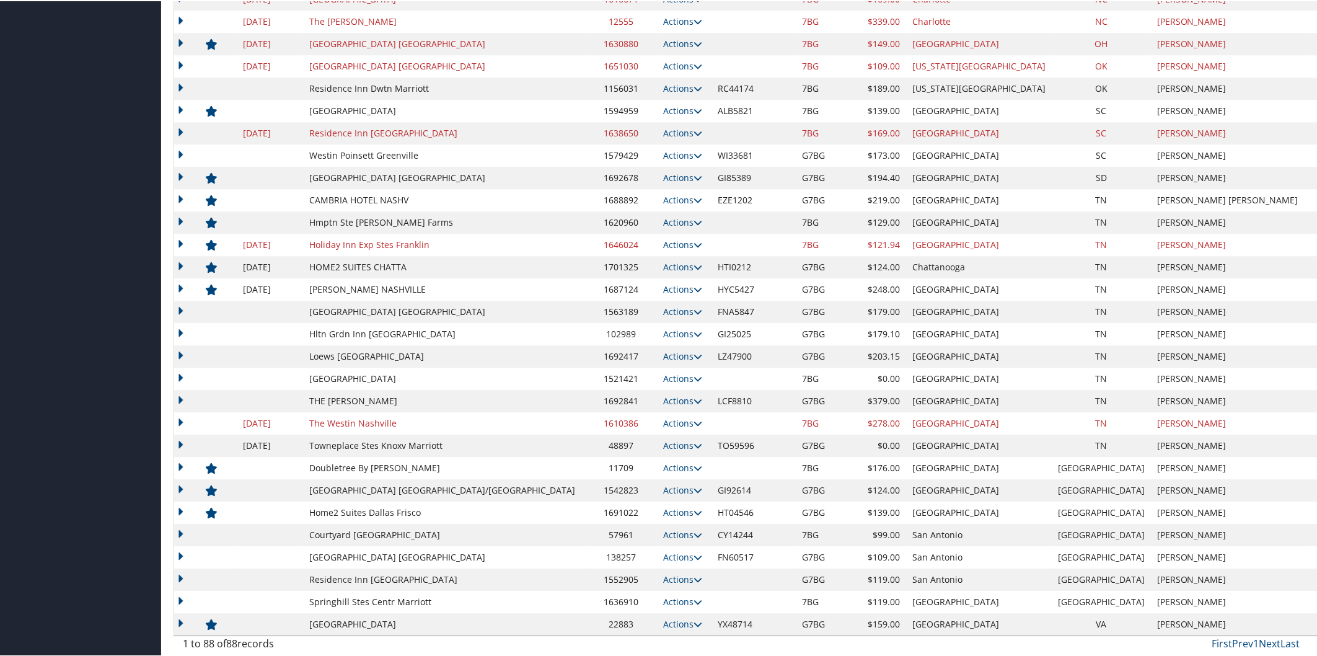
scroll to position [1558, 0]
click at [694, 67] on icon at bounding box center [698, 65] width 9 height 9
click at [620, 84] on link "Edit" at bounding box center [613, 83] width 48 height 21
select select "NLRA"
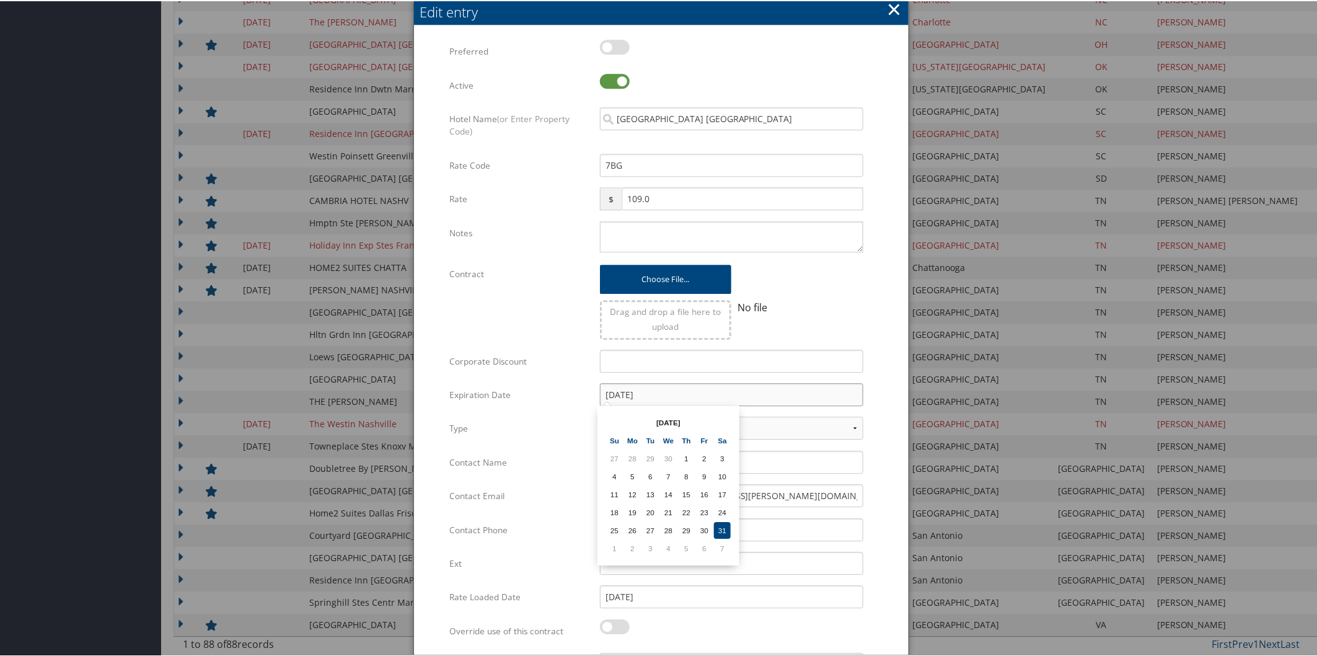
click at [705, 389] on input "12/31/2022" at bounding box center [731, 393] width 263 height 23
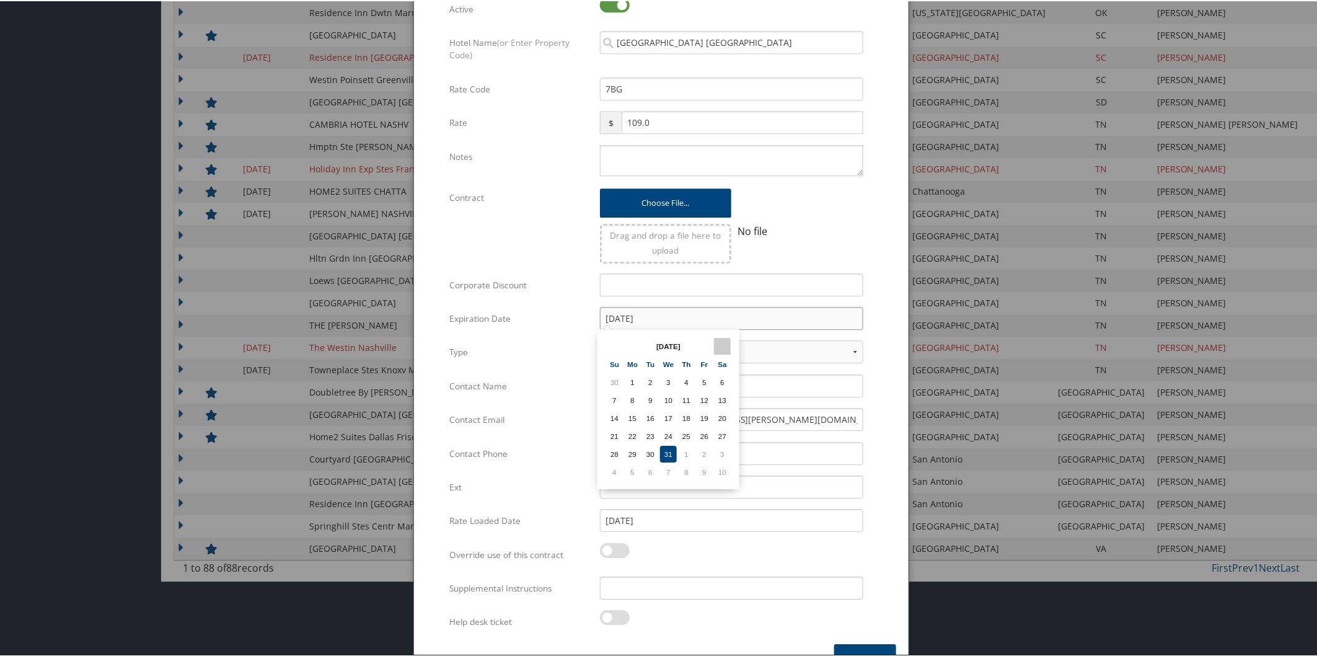
scroll to position [1662, 0]
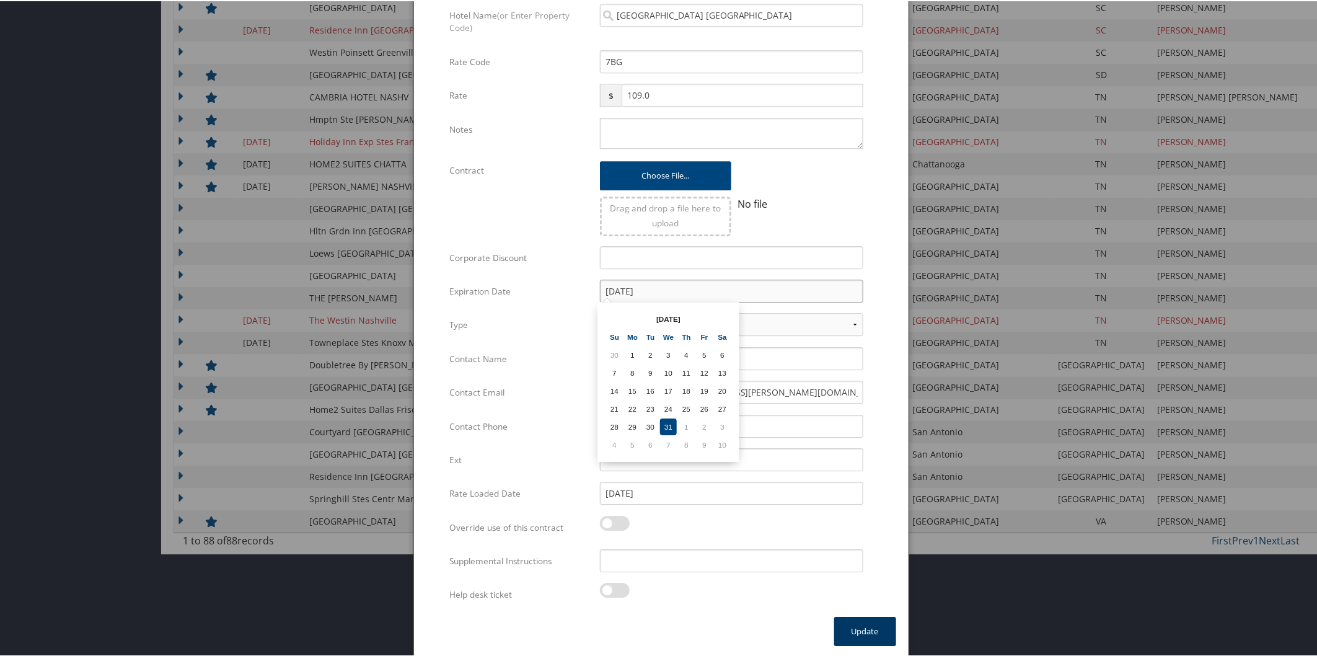
type input "[DATE]"
click at [871, 622] on button "Update" at bounding box center [865, 629] width 62 height 29
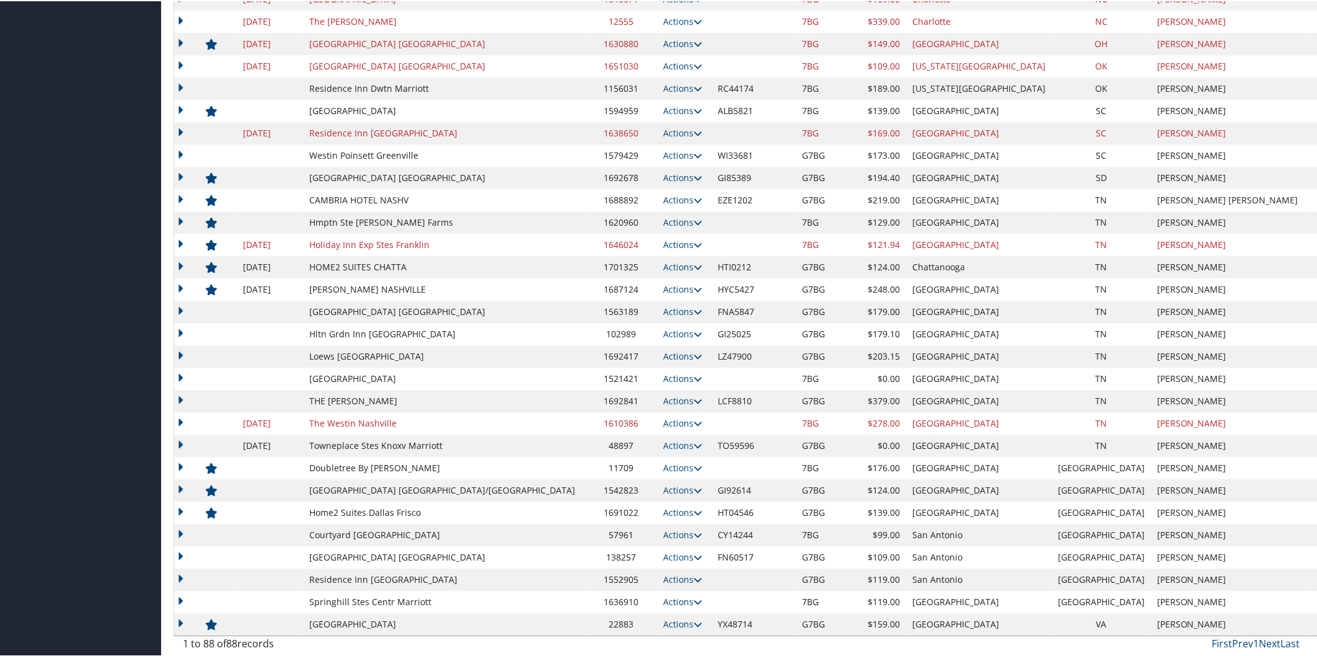
scroll to position [1558, 0]
click at [694, 87] on icon at bounding box center [698, 88] width 9 height 9
click at [622, 108] on link "Edit" at bounding box center [613, 105] width 48 height 21
select select "NLRA"
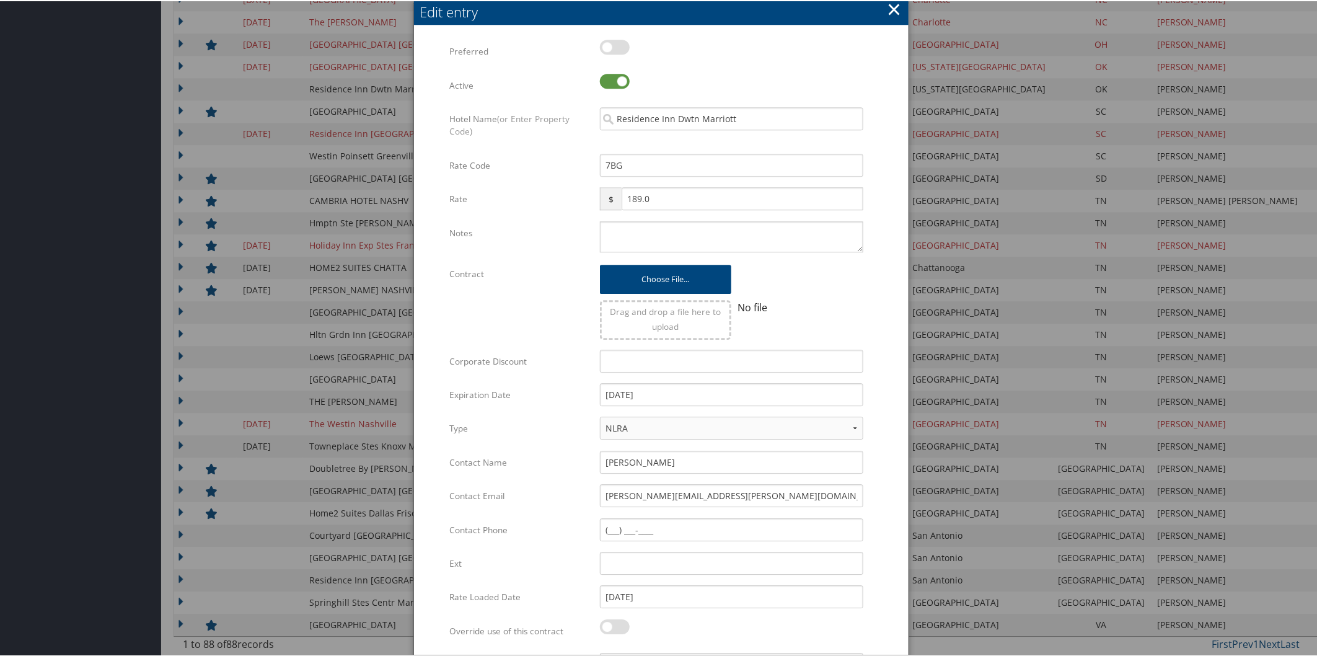
click at [890, 7] on button "×" at bounding box center [894, 8] width 14 height 25
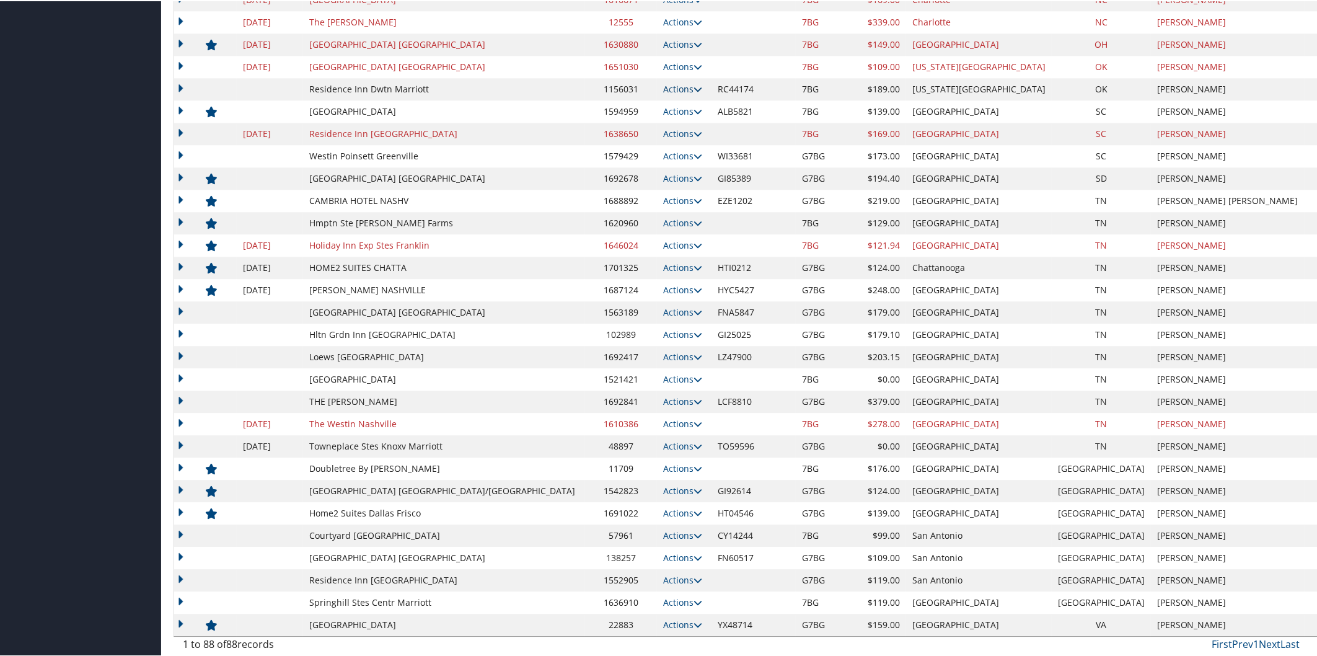
click at [694, 84] on icon at bounding box center [698, 88] width 9 height 9
click at [623, 104] on link "Edit" at bounding box center [613, 105] width 48 height 21
select select "NLRA"
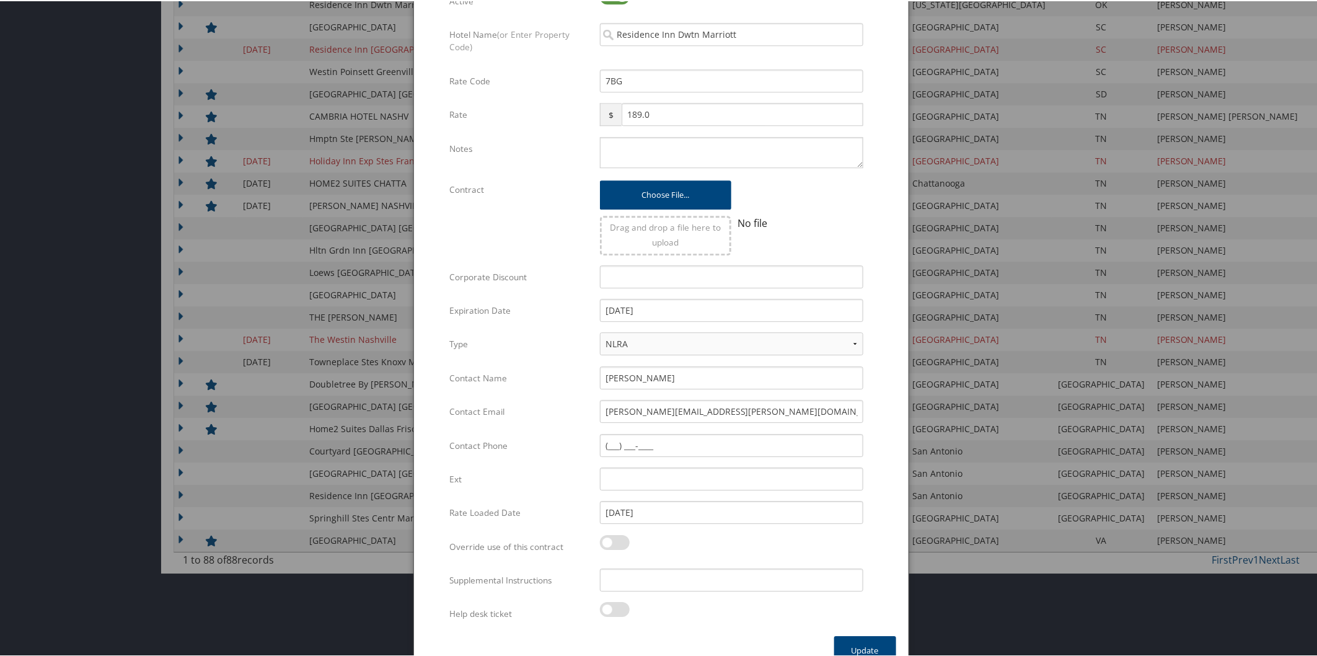
scroll to position [1662, 0]
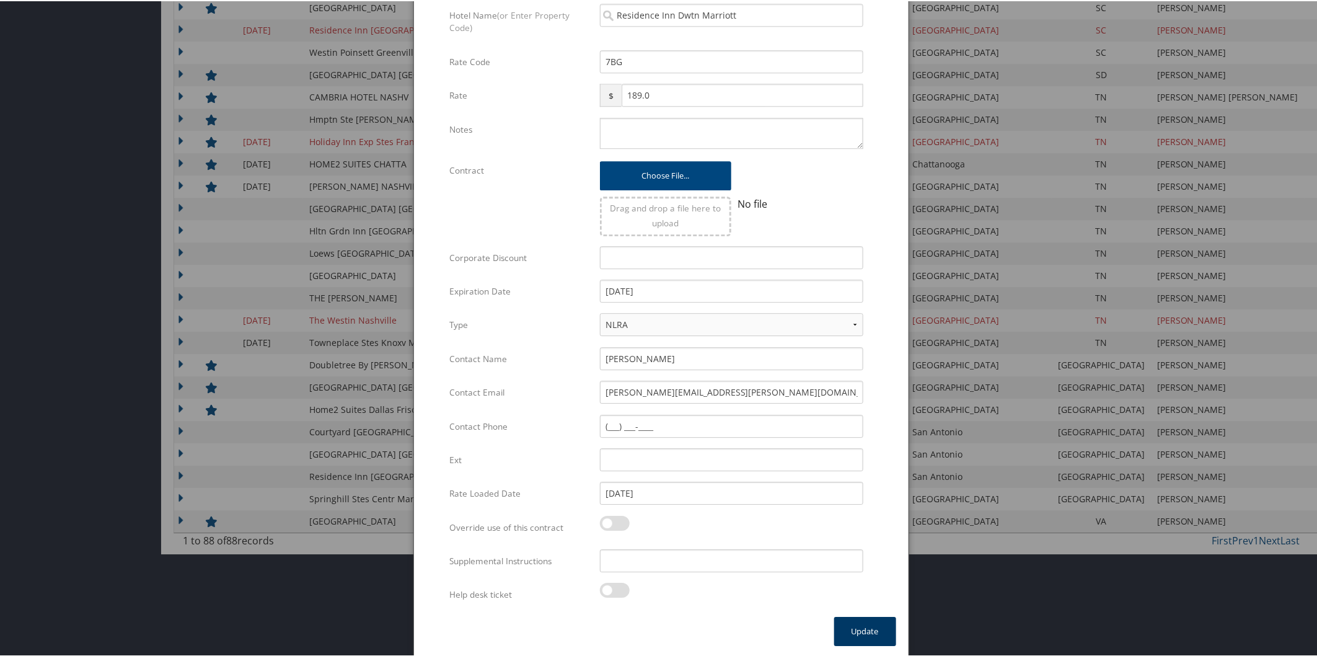
click at [846, 620] on button "Update" at bounding box center [865, 629] width 62 height 29
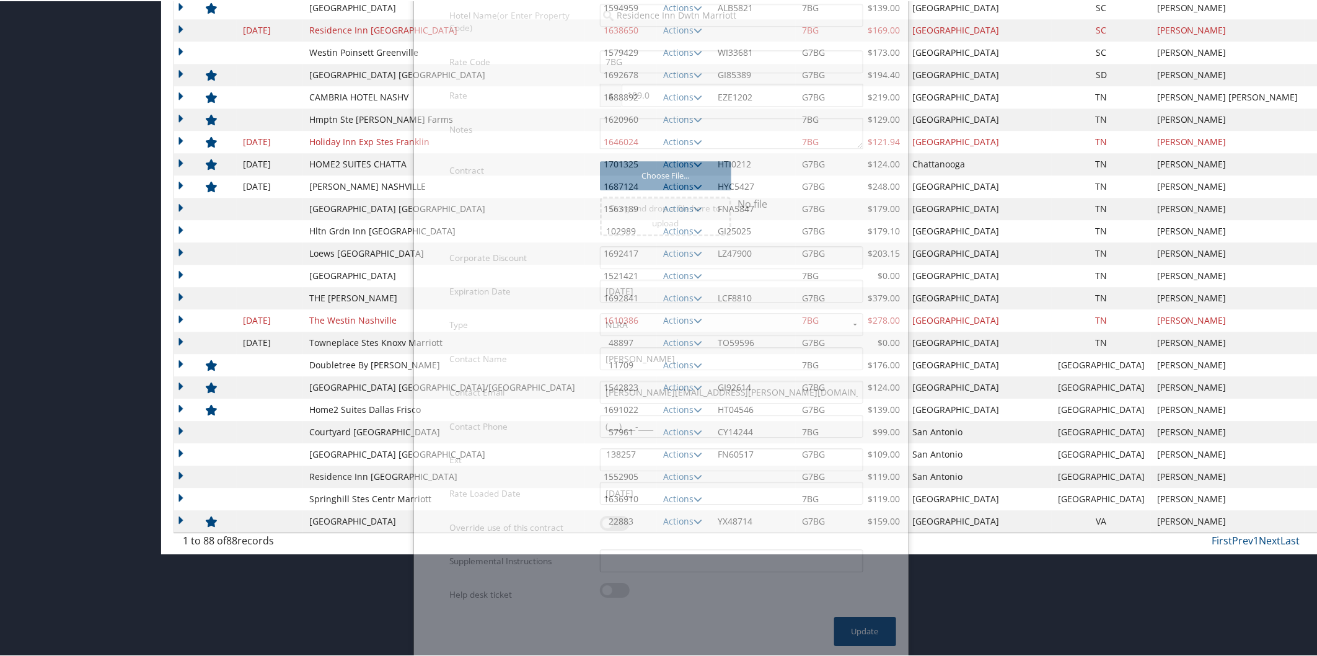
scroll to position [1558, 0]
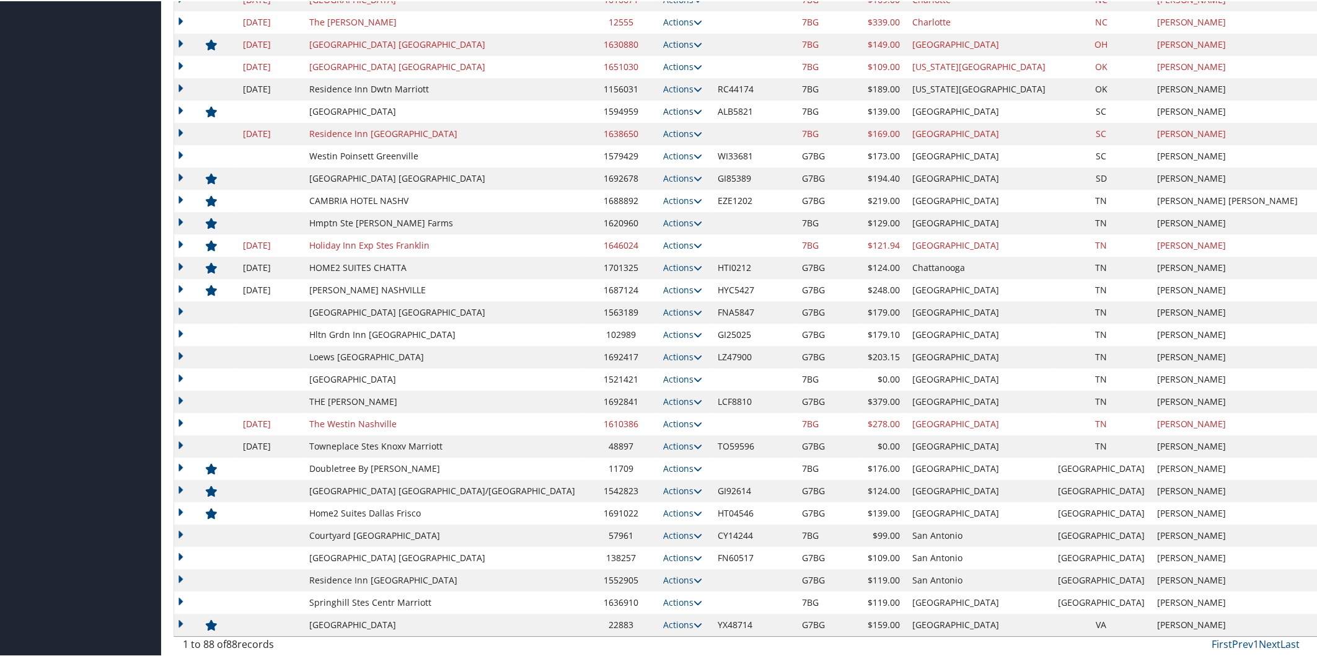
click at [694, 107] on icon at bounding box center [698, 110] width 9 height 9
click at [627, 152] on link "Edit" at bounding box center [622, 149] width 67 height 21
select select "NLRA"
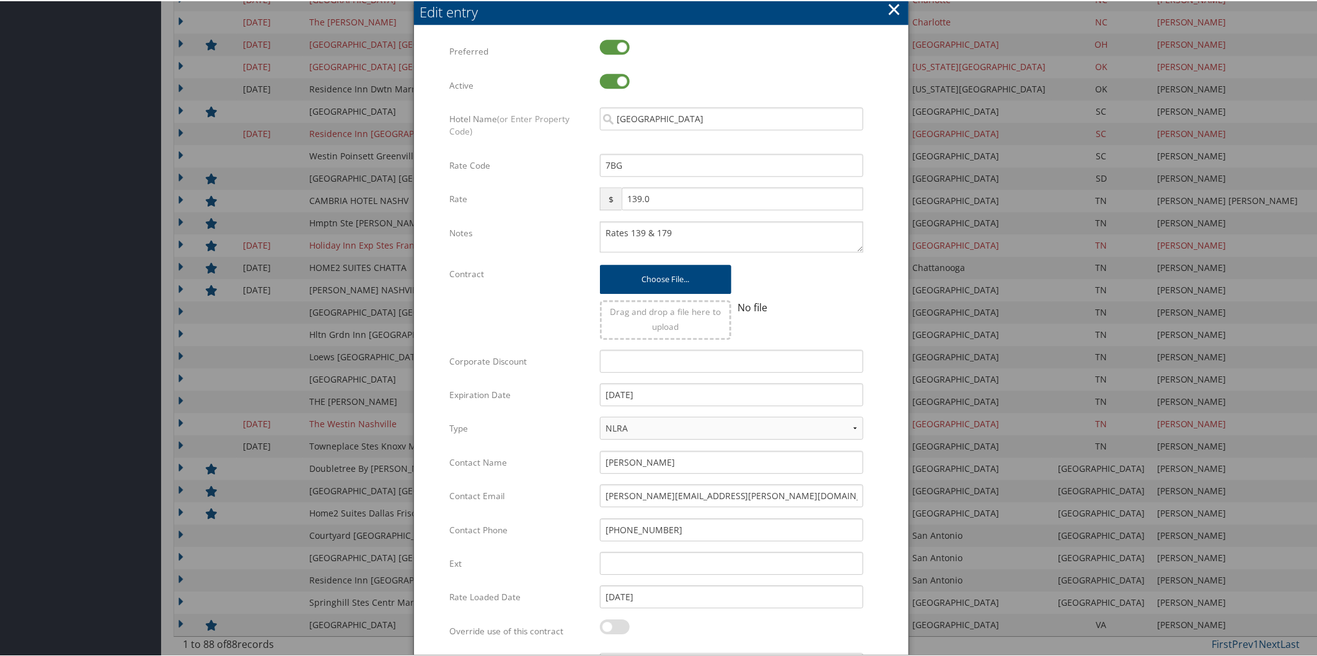
scroll to position [1662, 0]
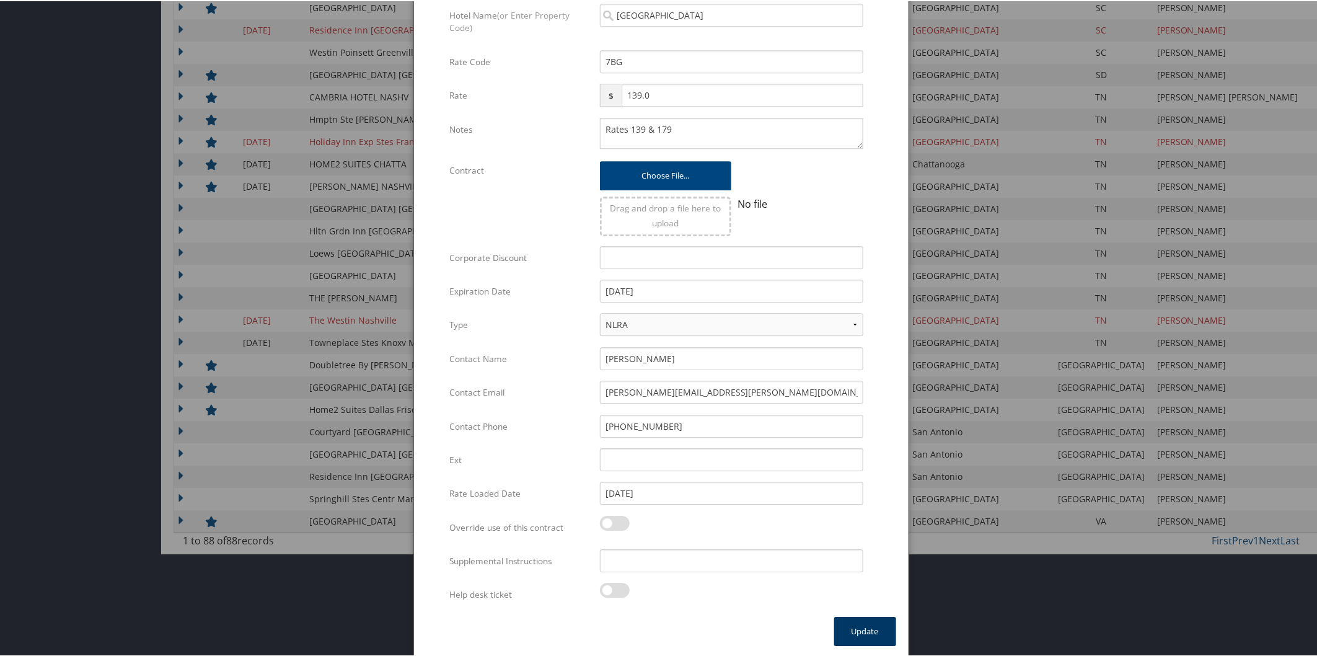
click at [879, 632] on button "Update" at bounding box center [865, 629] width 62 height 29
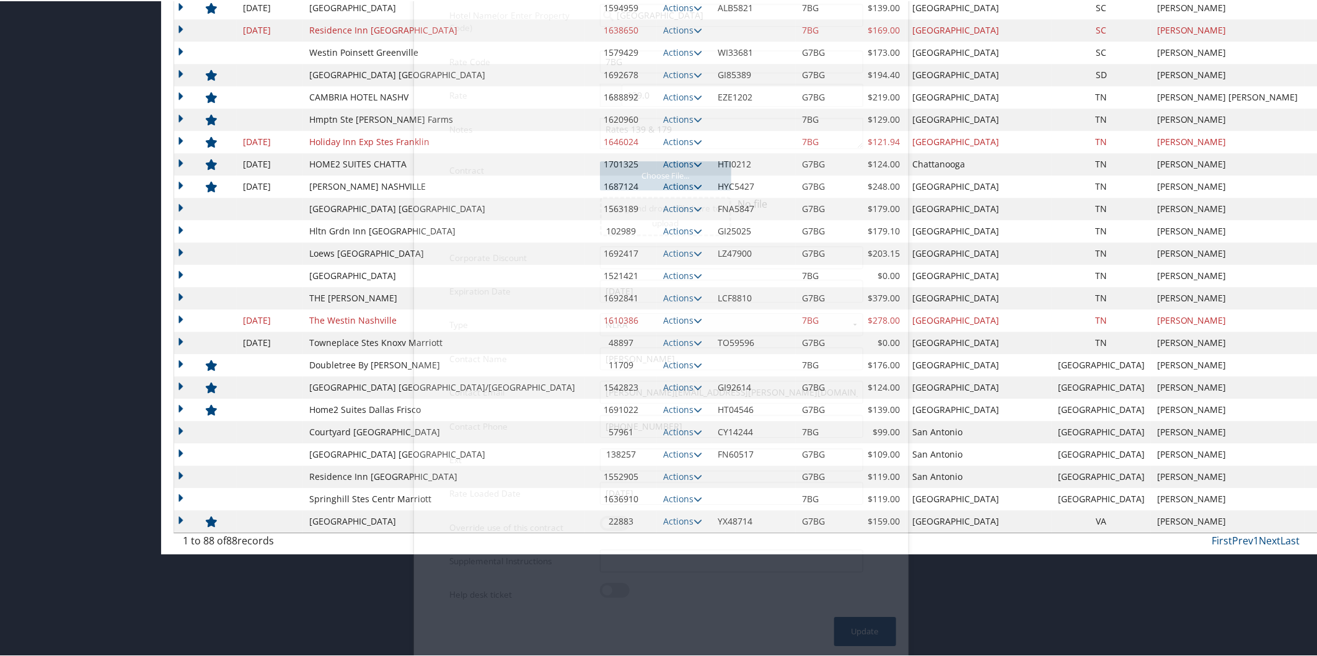
scroll to position [1558, 0]
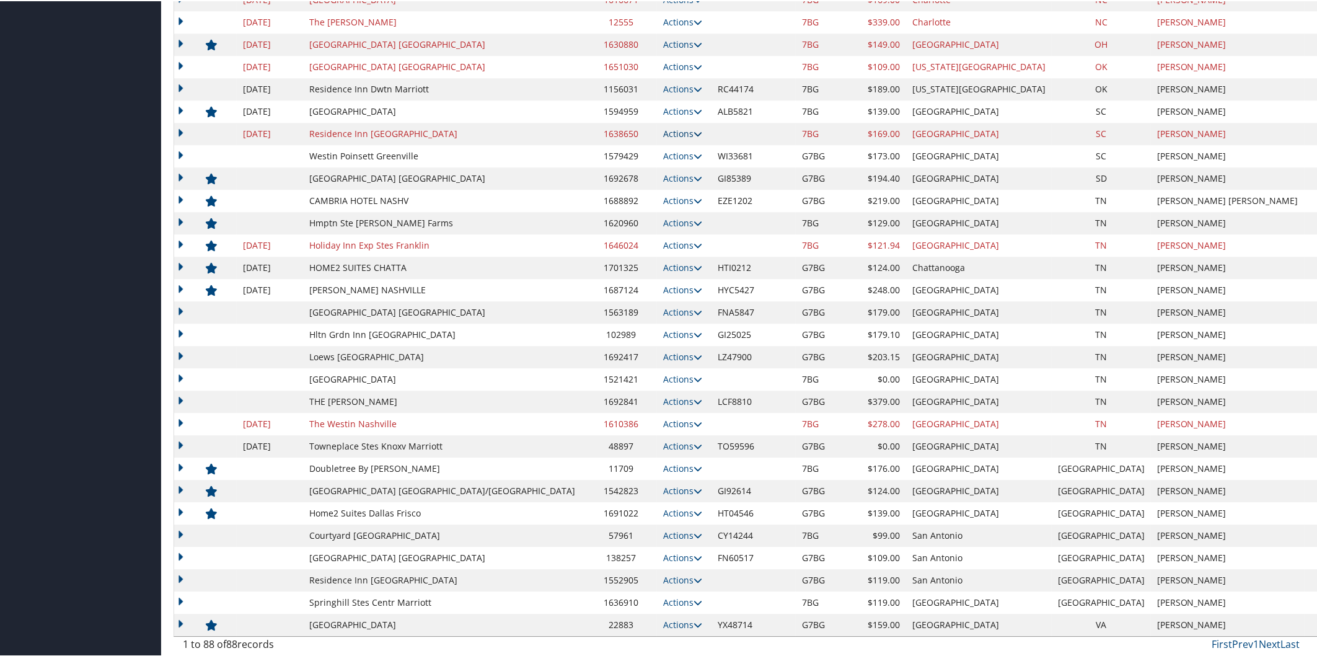
click at [694, 129] on icon at bounding box center [698, 132] width 9 height 9
click at [640, 176] on link "Edit" at bounding box center [622, 171] width 67 height 21
select select "NLRA"
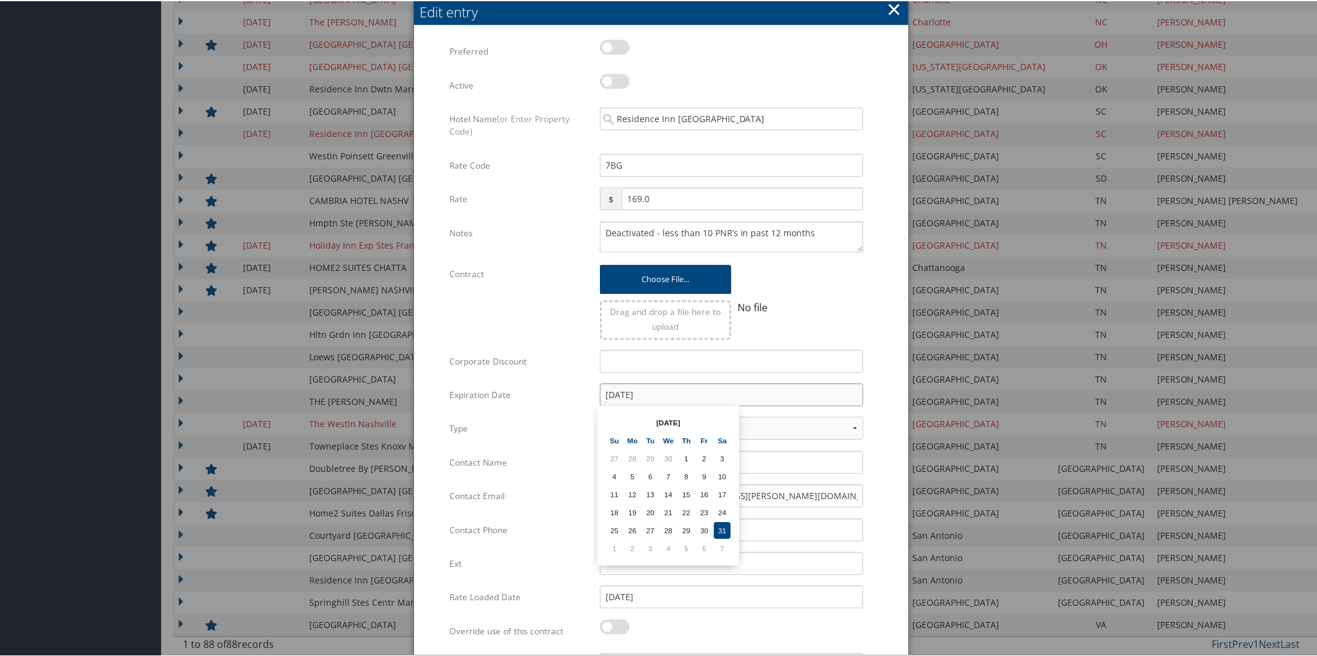
click at [670, 389] on input "12/31/2022" at bounding box center [731, 393] width 263 height 23
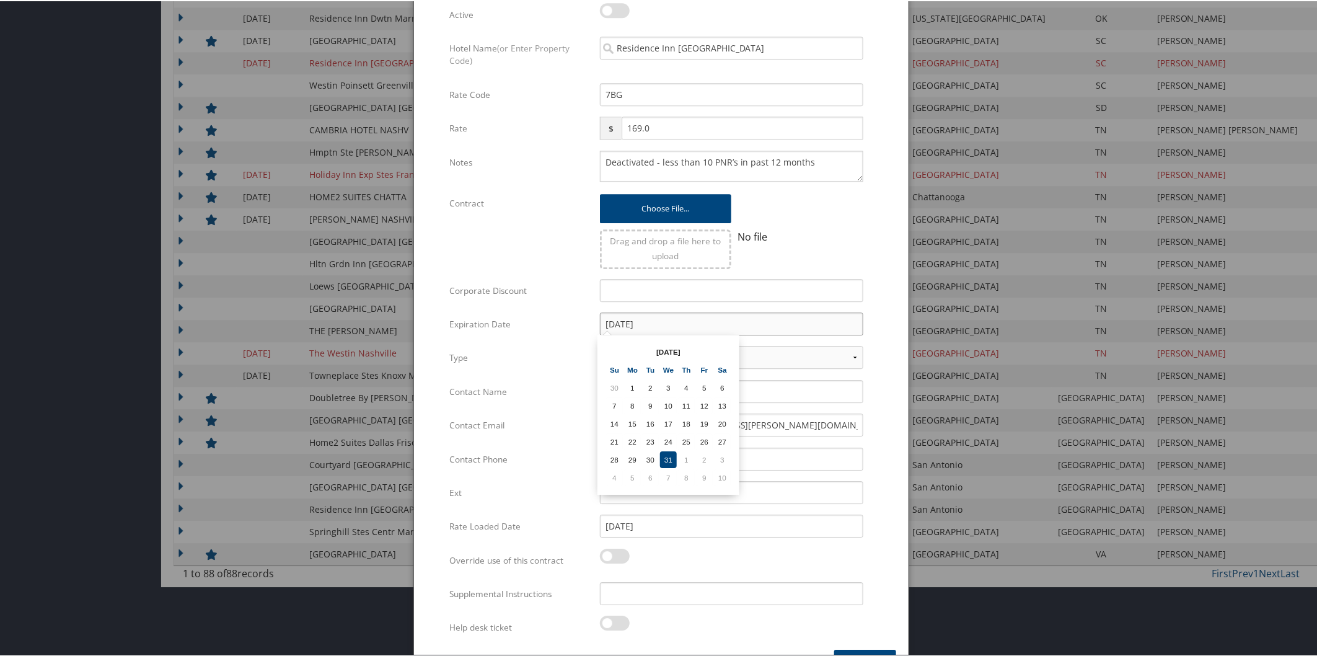
scroll to position [1662, 0]
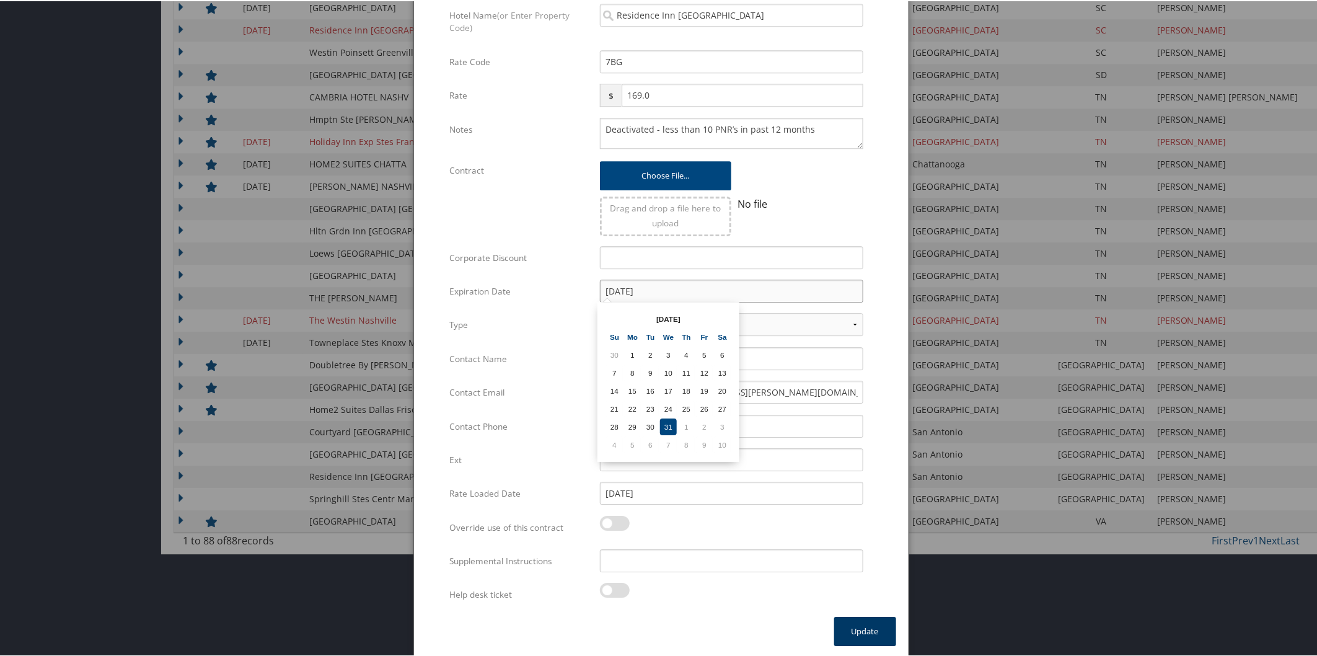
type input "[DATE]"
click at [866, 620] on button "Update" at bounding box center [865, 629] width 62 height 29
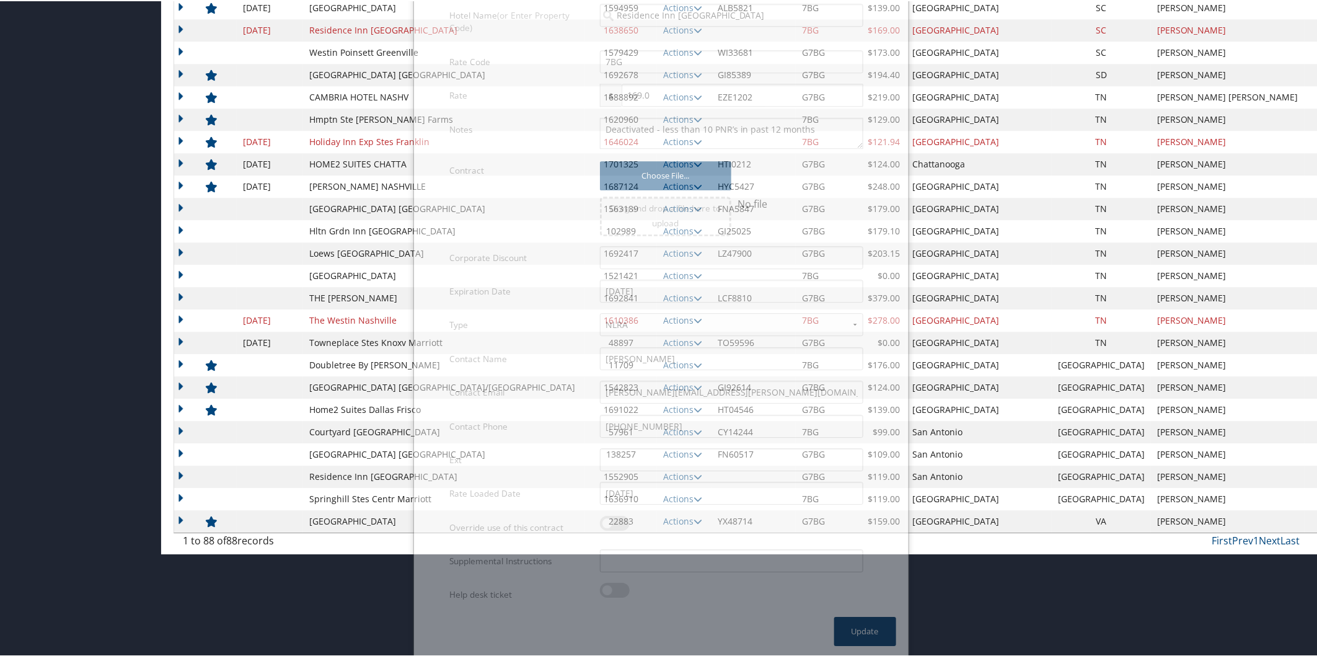
scroll to position [1558, 0]
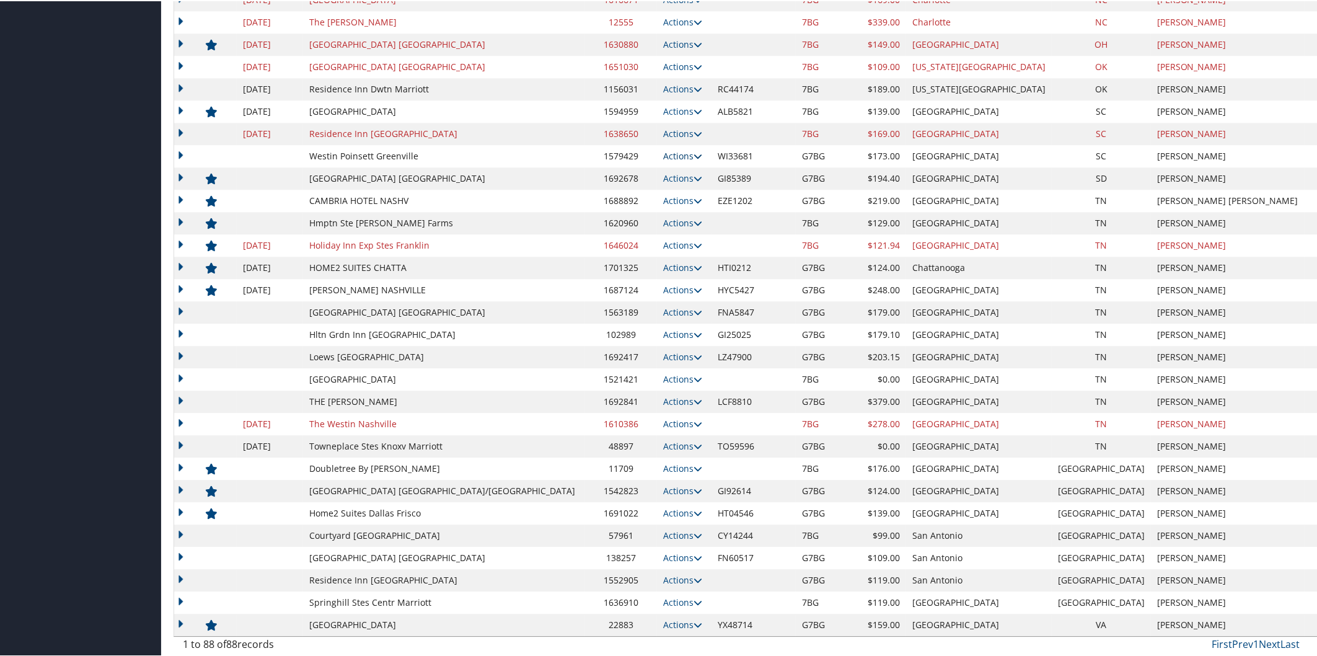
click at [694, 152] on icon at bounding box center [698, 155] width 9 height 9
click at [635, 193] on link "Edit" at bounding box center [622, 193] width 67 height 21
select select "NLRA"
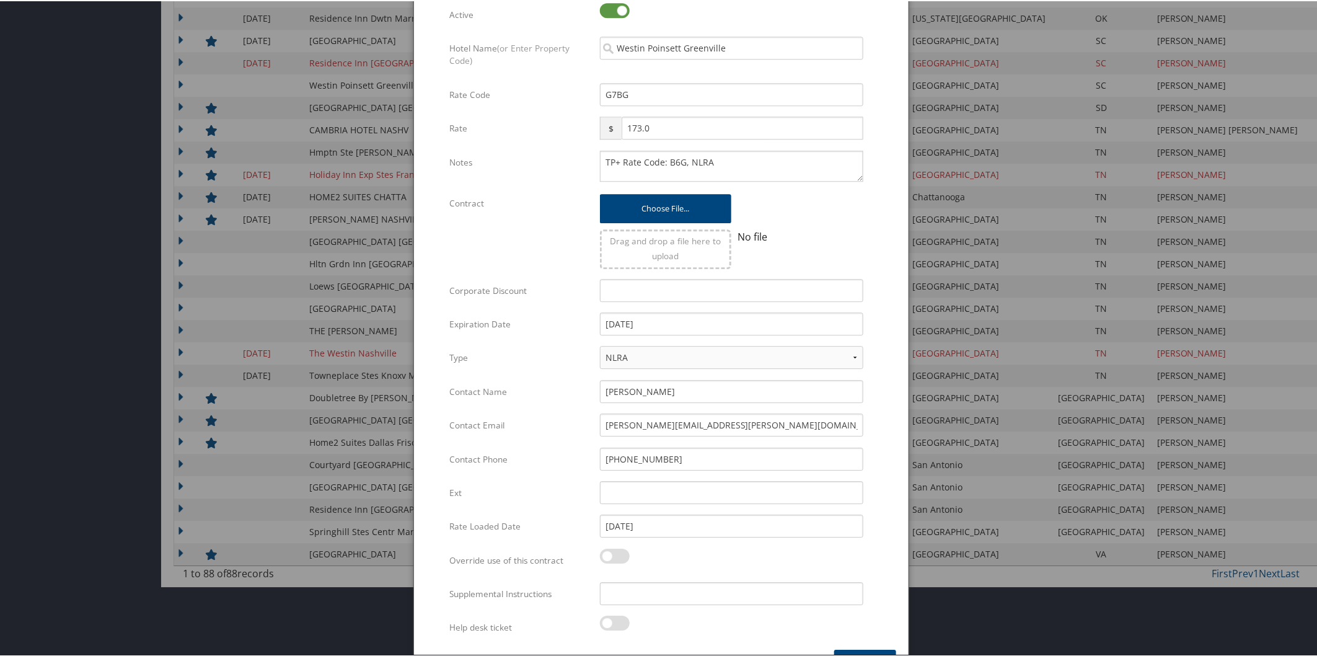
scroll to position [1662, 0]
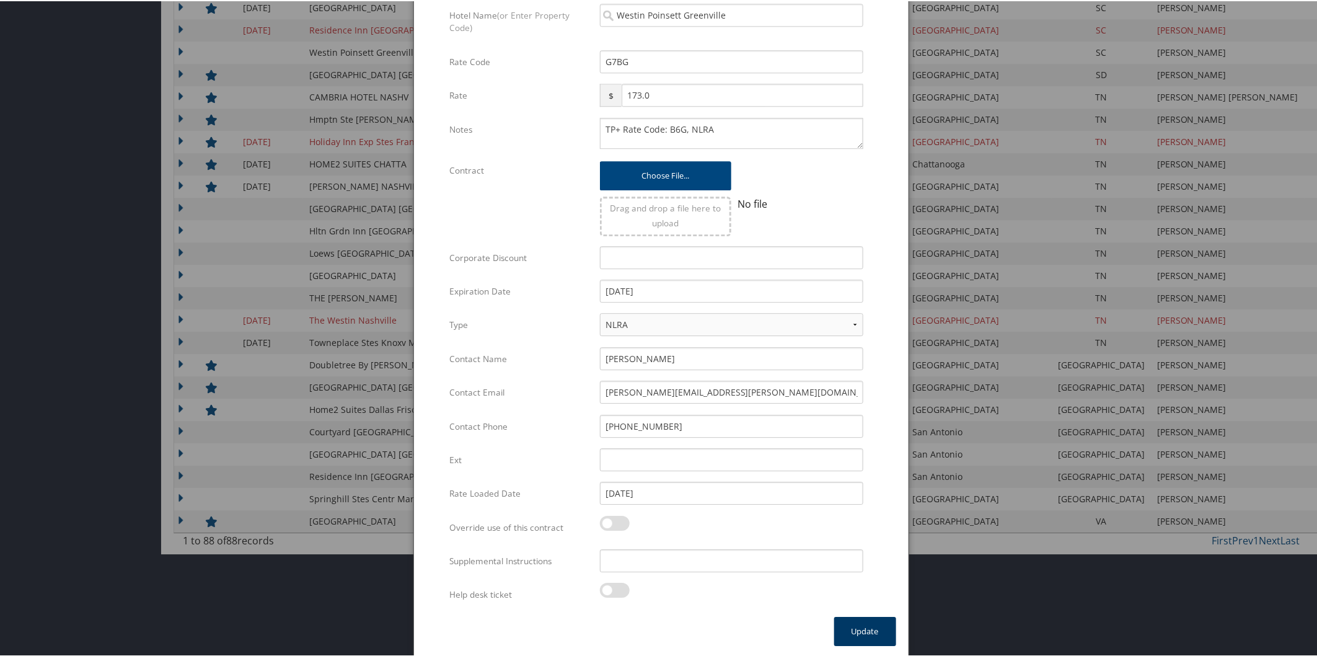
click at [865, 637] on button "Update" at bounding box center [865, 629] width 62 height 29
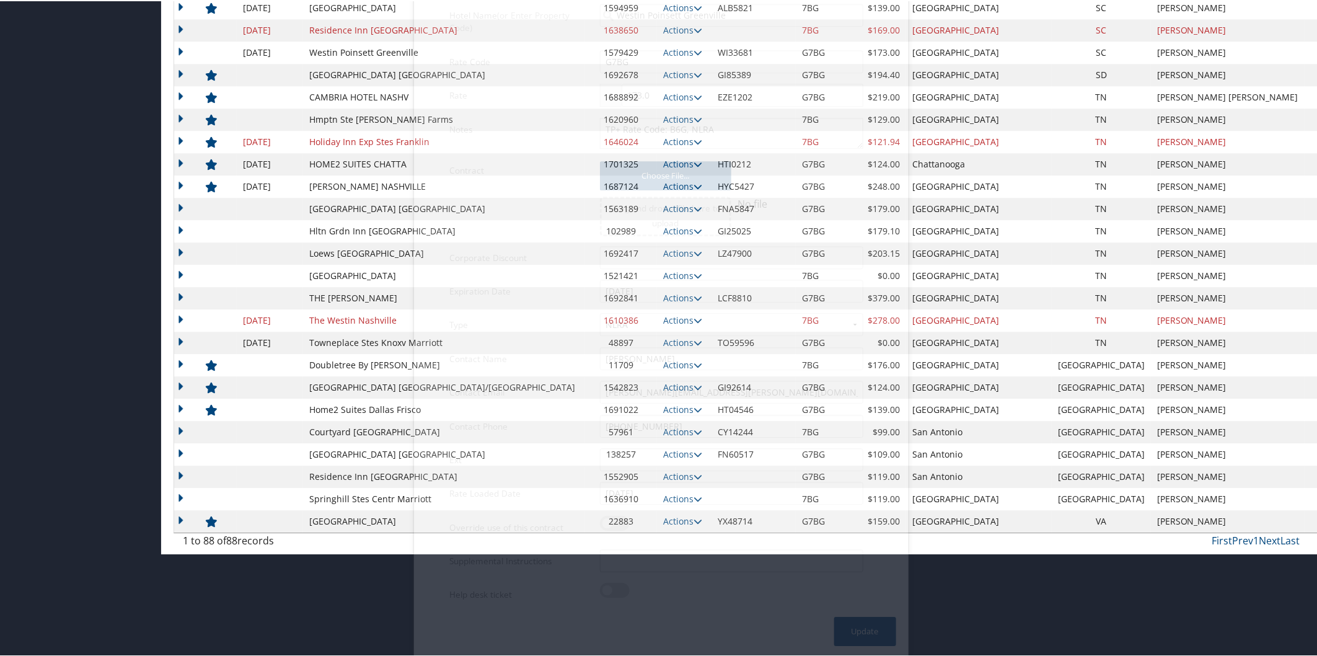
scroll to position [1558, 0]
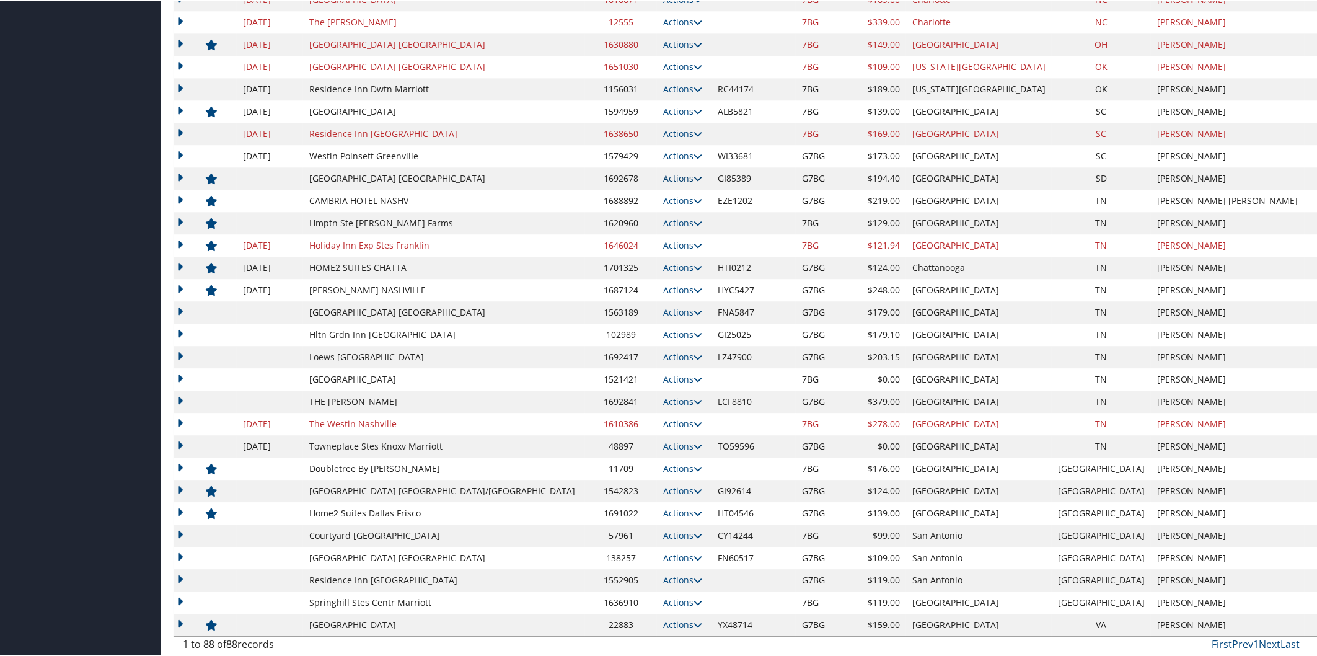
click at [694, 180] on icon at bounding box center [698, 177] width 9 height 9
click at [628, 195] on link "Edit" at bounding box center [613, 195] width 48 height 21
select select "NLRA"
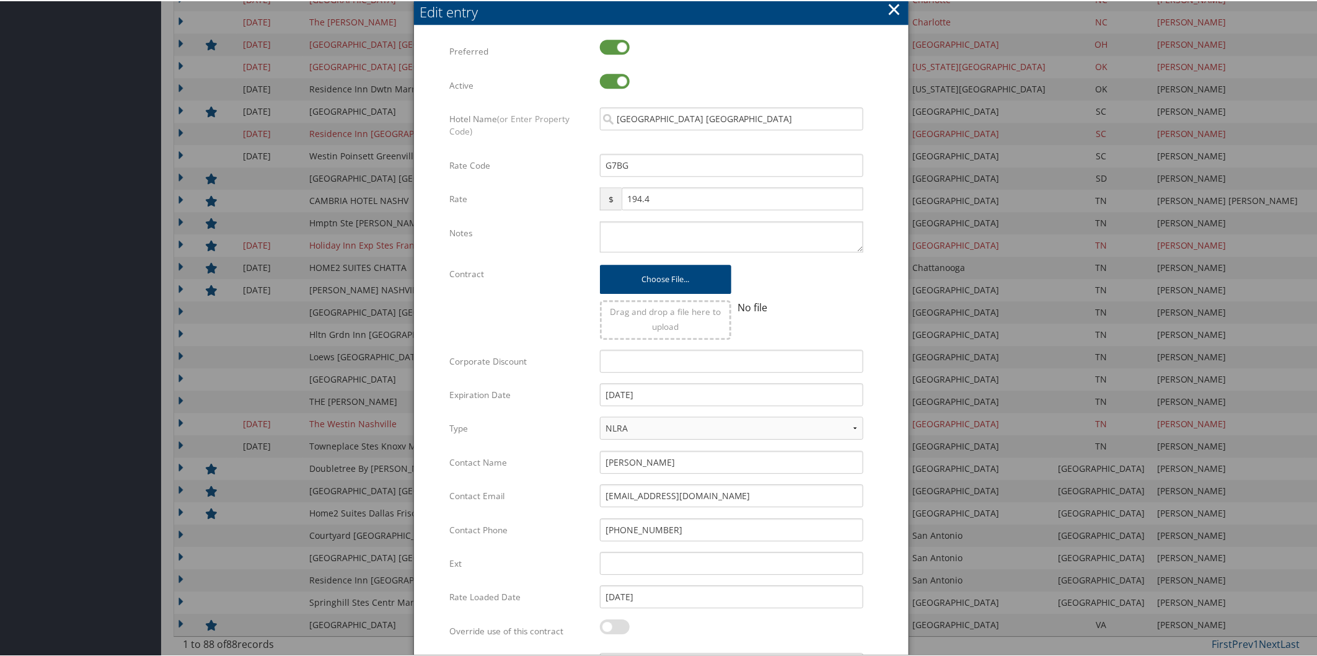
scroll to position [1662, 0]
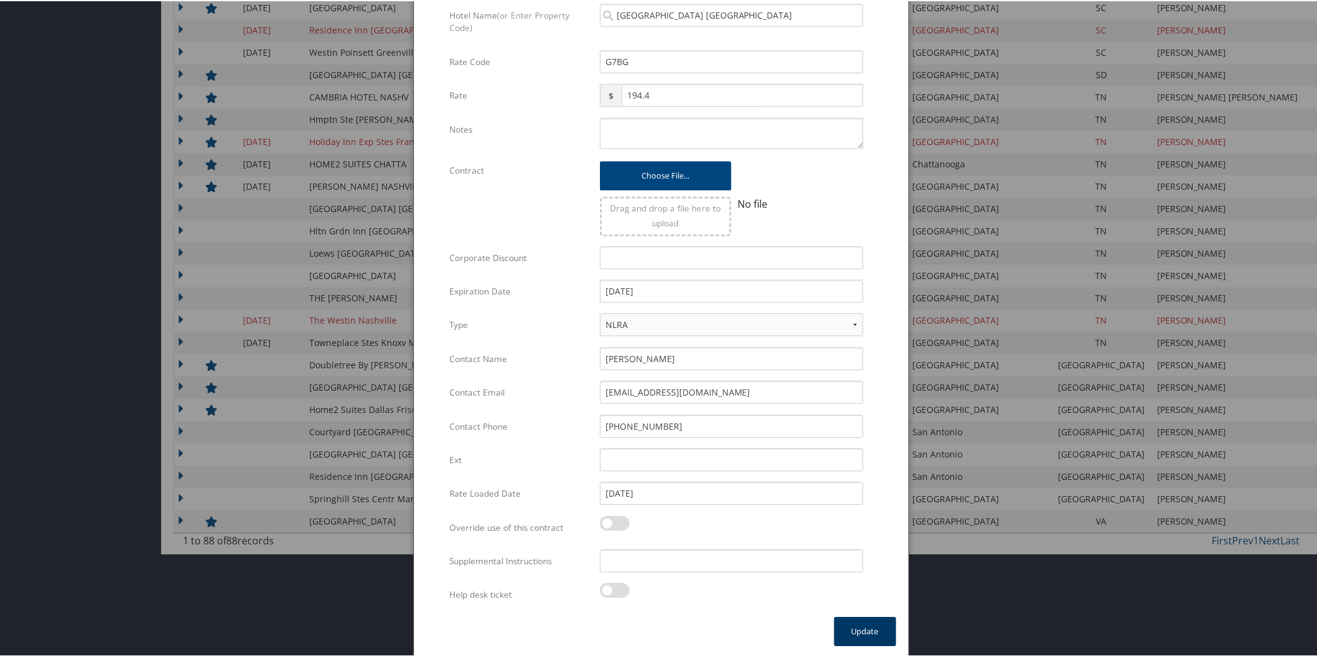
click at [857, 615] on button "Update" at bounding box center [865, 629] width 62 height 29
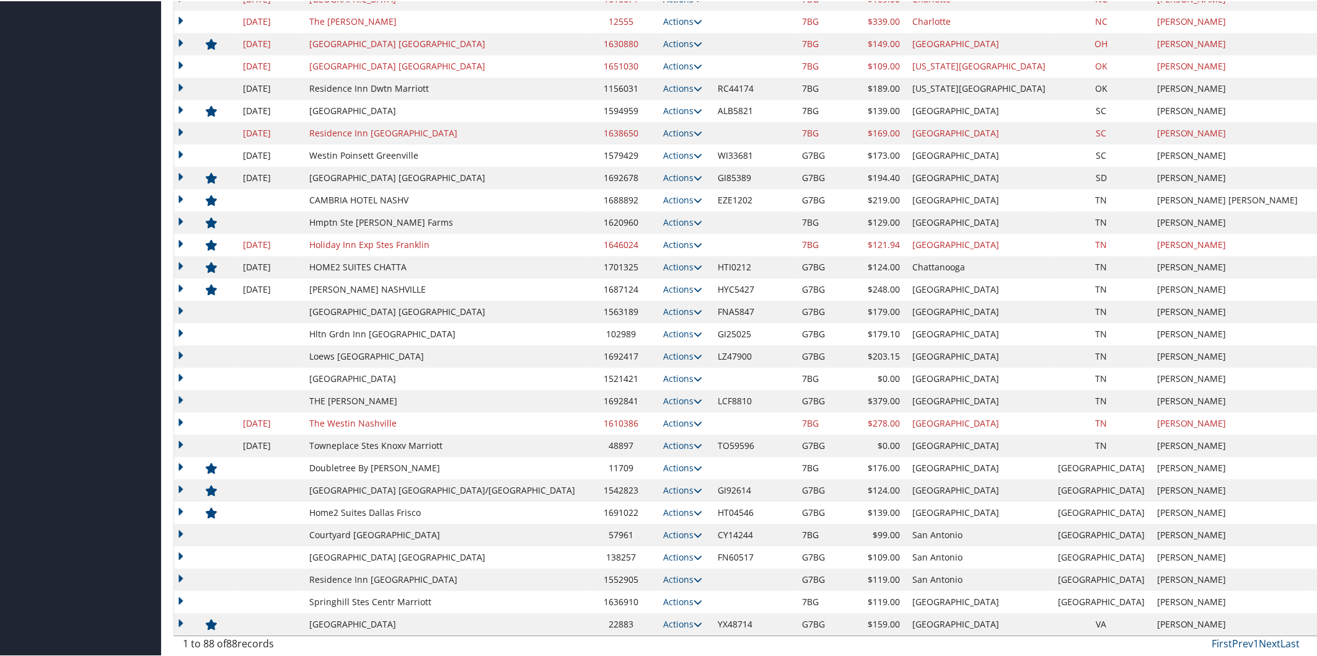
scroll to position [1558, 0]
click at [694, 200] on icon at bounding box center [698, 199] width 9 height 9
click at [606, 255] on link "Edit" at bounding box center [584, 259] width 78 height 21
select select "NLRA"
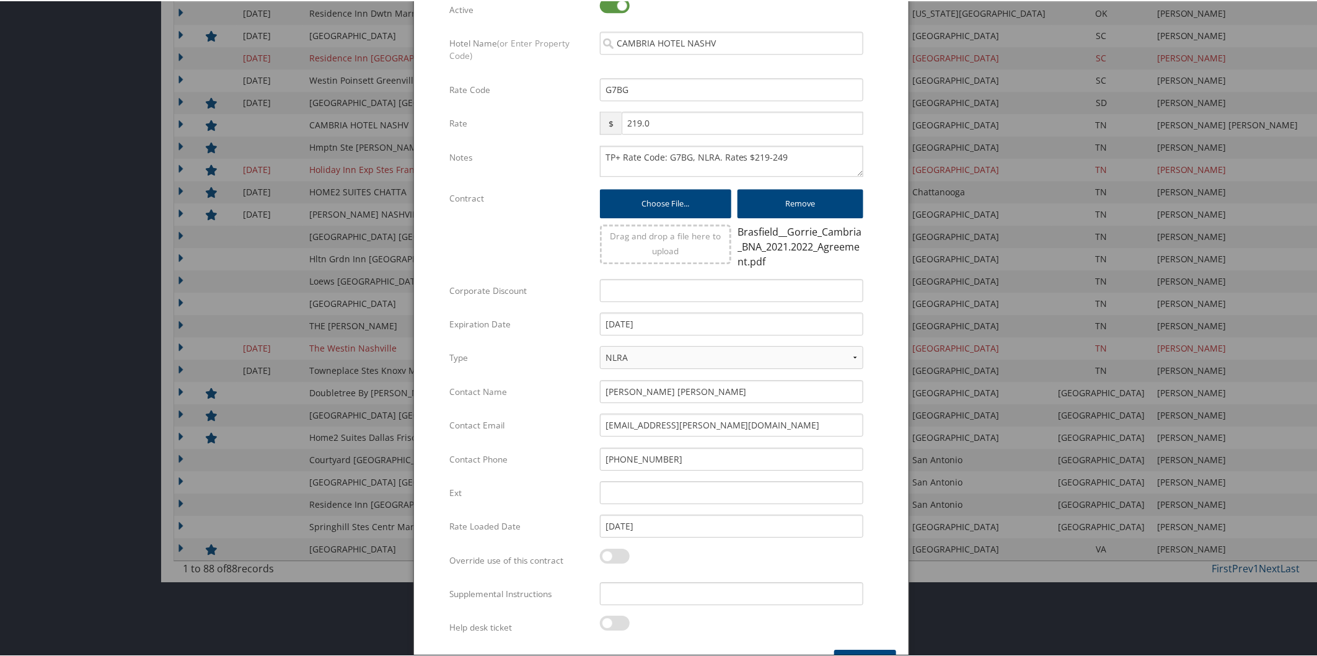
scroll to position [1666, 0]
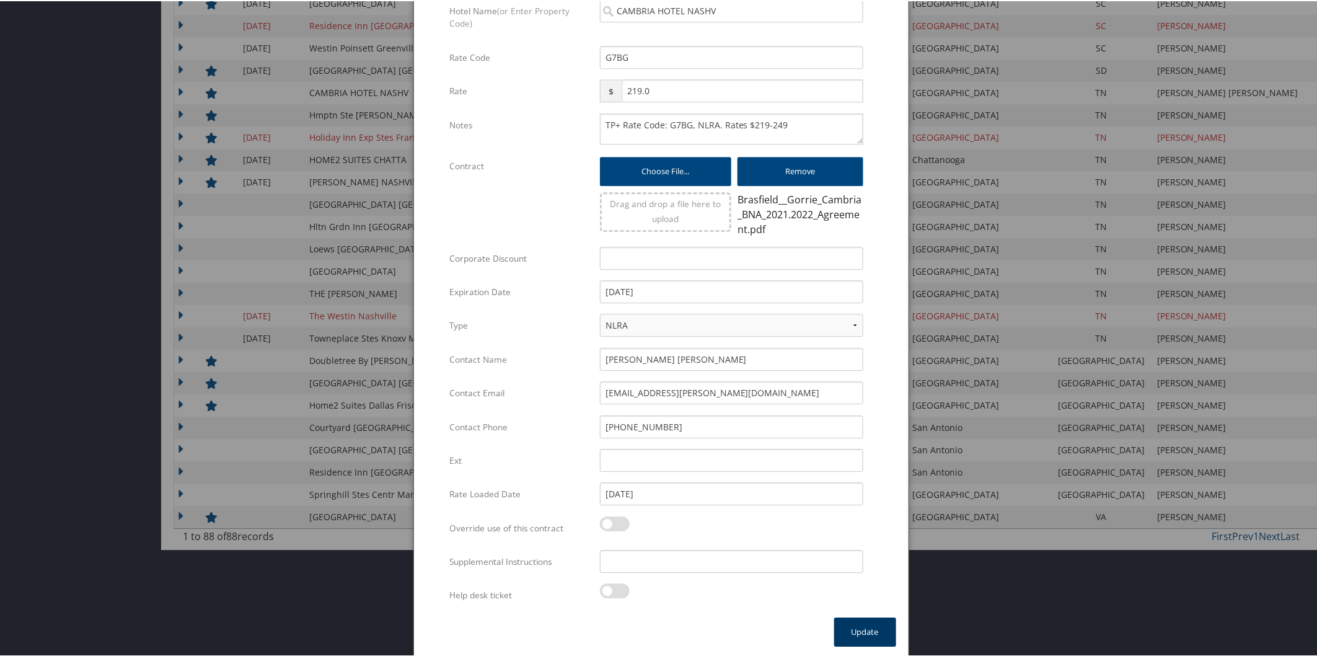
click at [870, 632] on button "Update" at bounding box center [865, 630] width 62 height 29
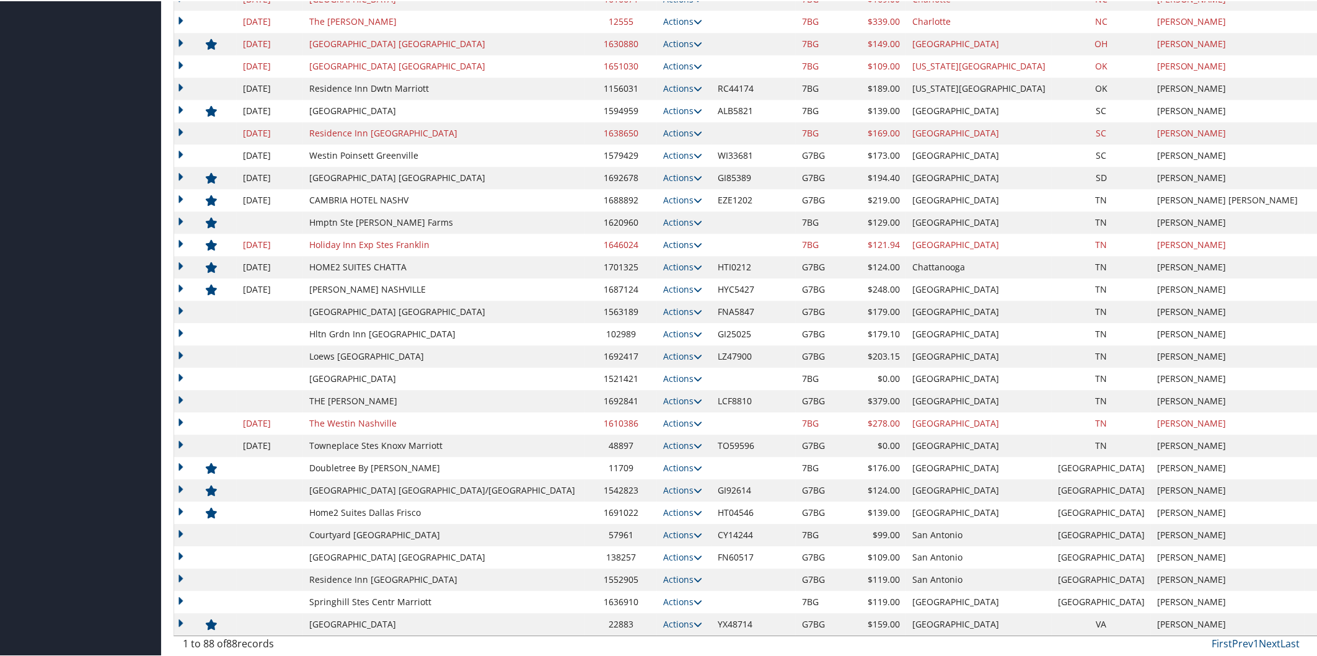
scroll to position [1558, 0]
click at [694, 220] on icon at bounding box center [698, 222] width 9 height 9
click at [609, 252] on link "Edit" at bounding box center [584, 260] width 78 height 21
select select "NLRA"
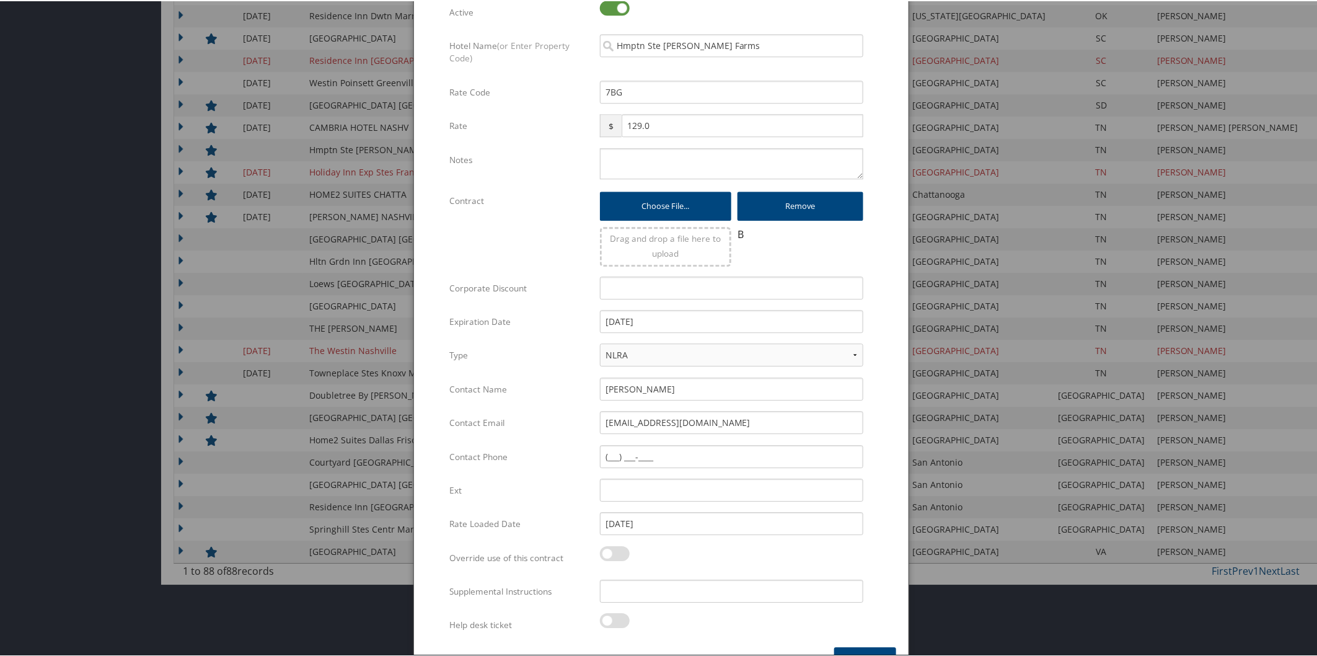
scroll to position [1662, 0]
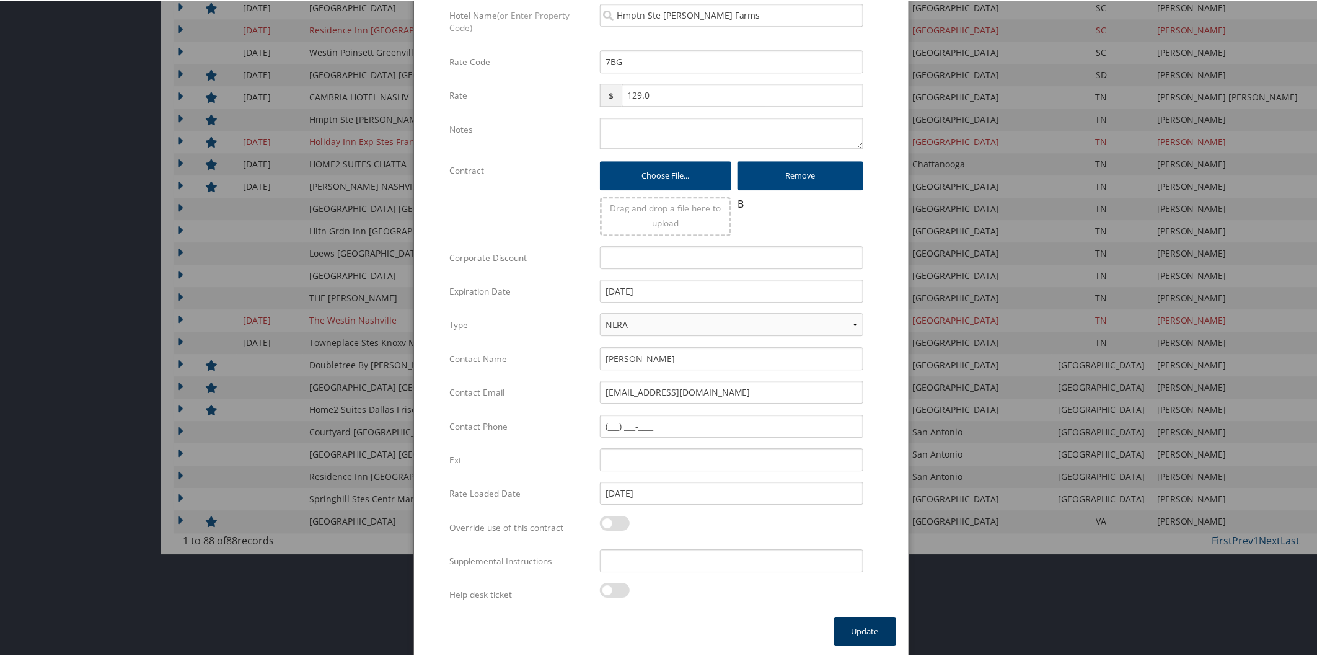
click at [865, 623] on button "Update" at bounding box center [865, 629] width 62 height 29
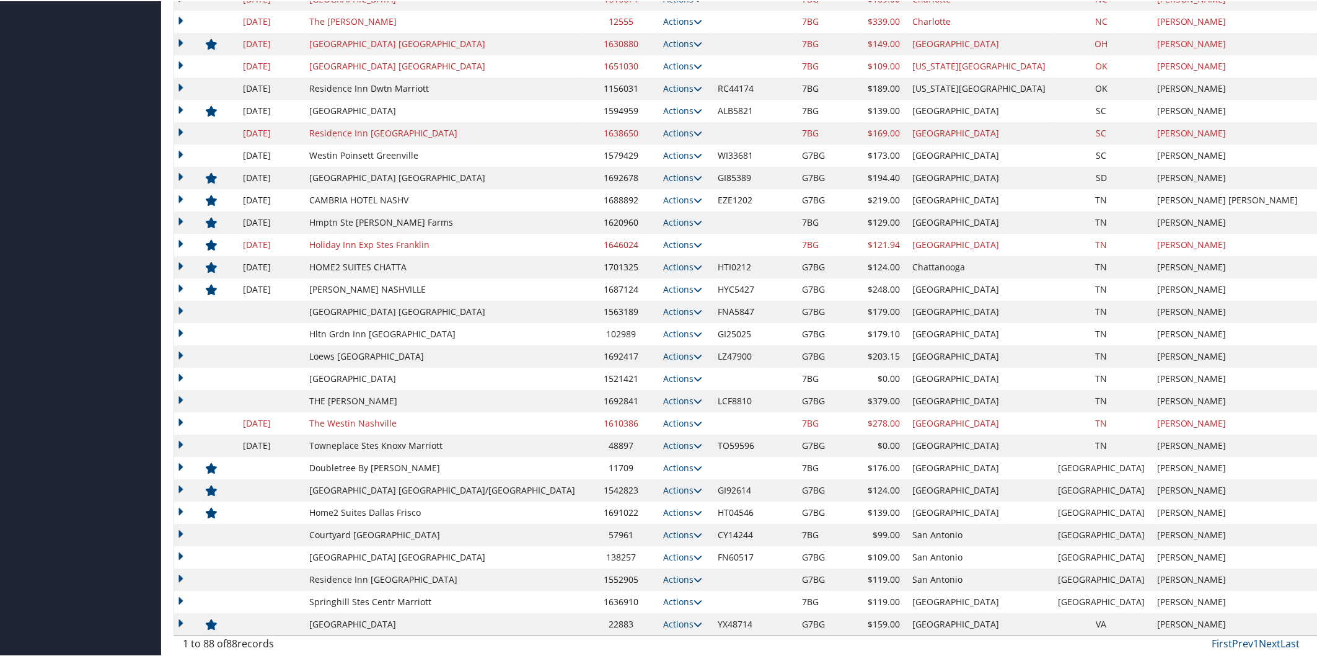
scroll to position [1558, 0]
click at [694, 244] on icon at bounding box center [698, 244] width 9 height 9
drag, startPoint x: 612, startPoint y: 276, endPoint x: 612, endPoint y: 289, distance: 13.0
click at [614, 276] on link "Edit" at bounding box center [584, 283] width 78 height 21
select select "NLRA"
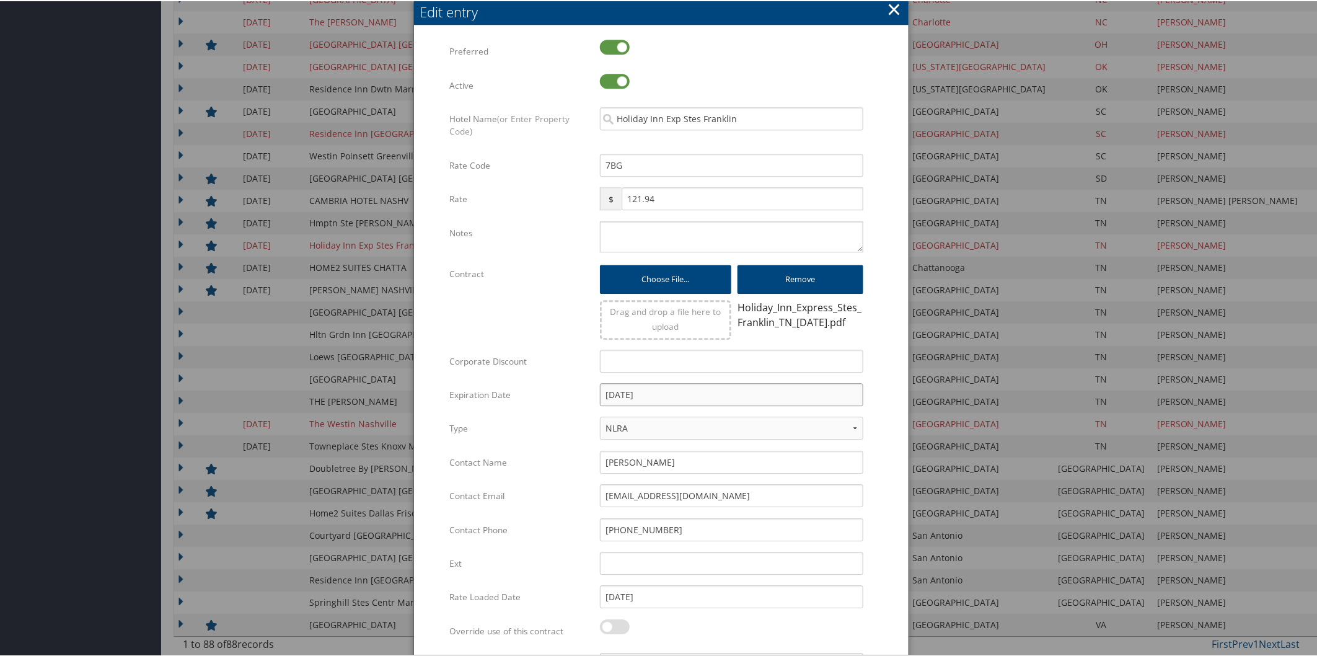
click at [747, 400] on input "12/31/2022" at bounding box center [731, 393] width 263 height 23
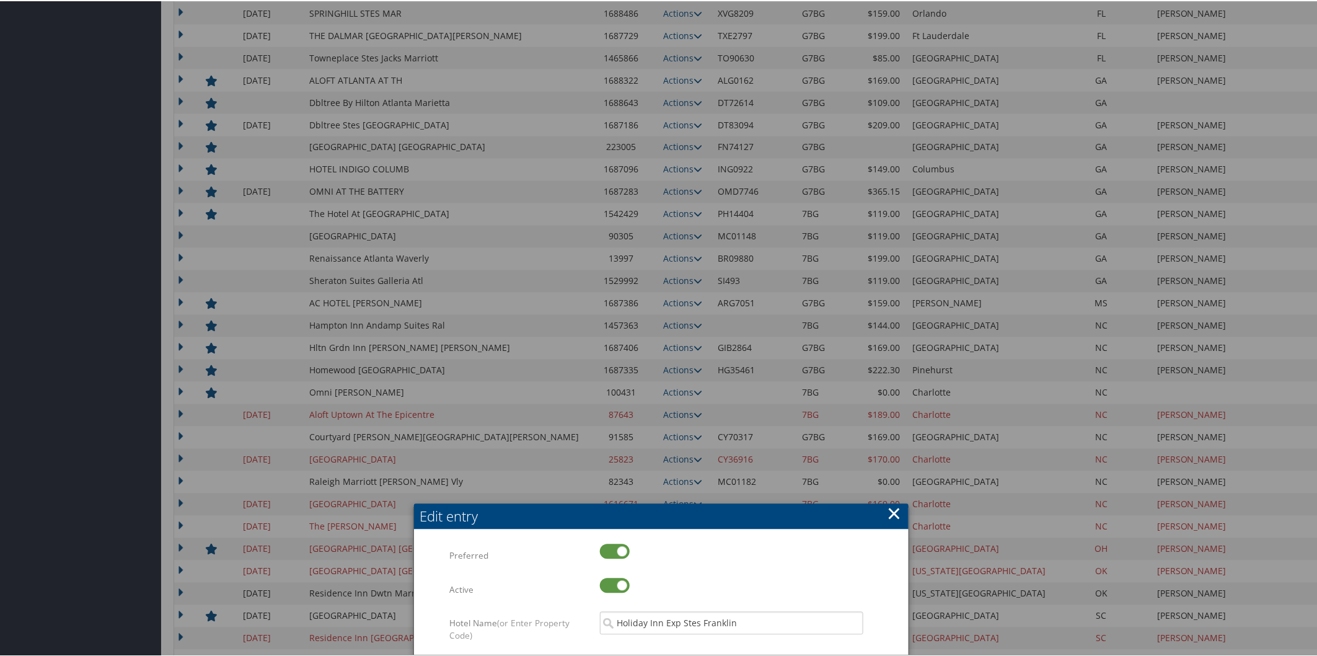
scroll to position [1666, 0]
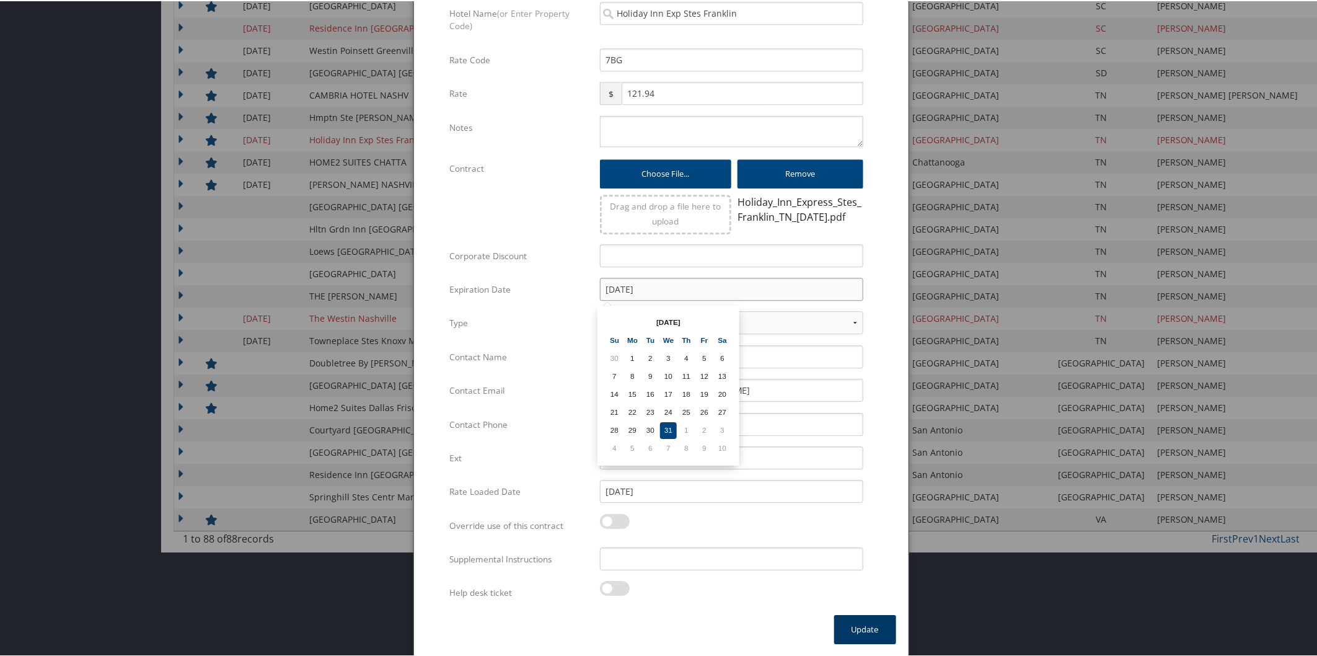
type input "[DATE]"
click at [874, 622] on button "Update" at bounding box center [865, 628] width 62 height 29
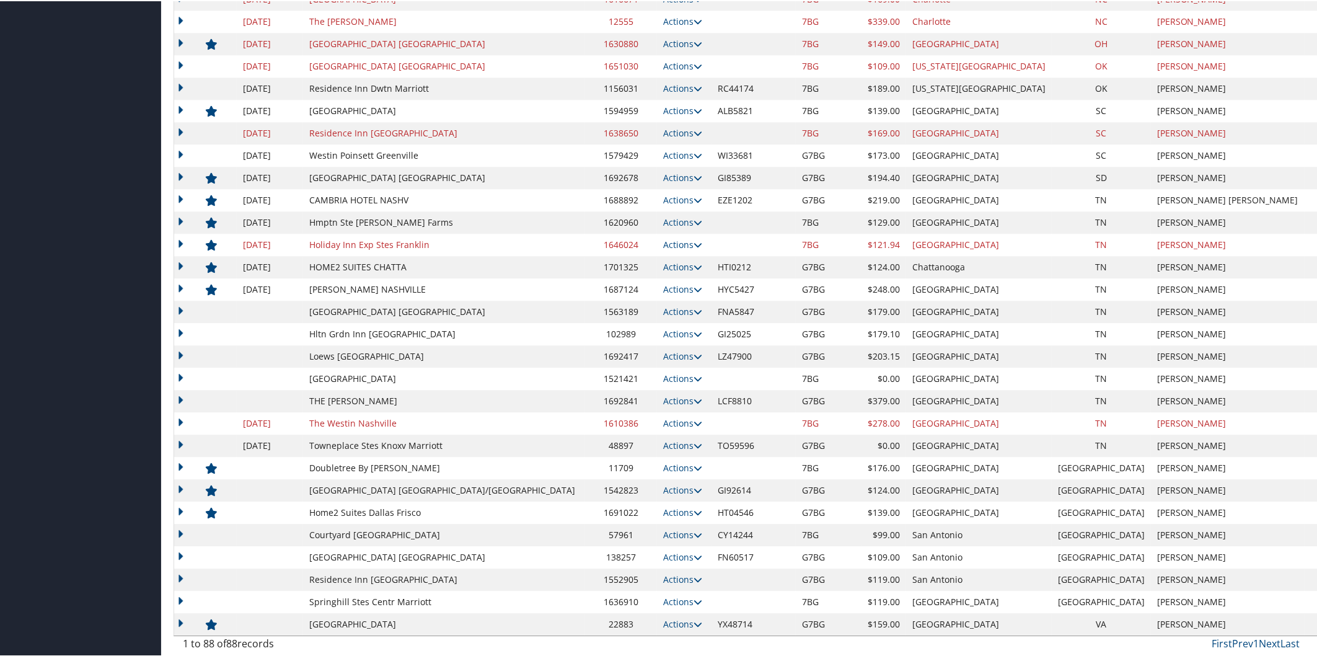
scroll to position [1558, 0]
click at [694, 311] on icon at bounding box center [698, 311] width 9 height 9
click at [627, 347] on link "Edit" at bounding box center [622, 350] width 67 height 21
select select "NLRA"
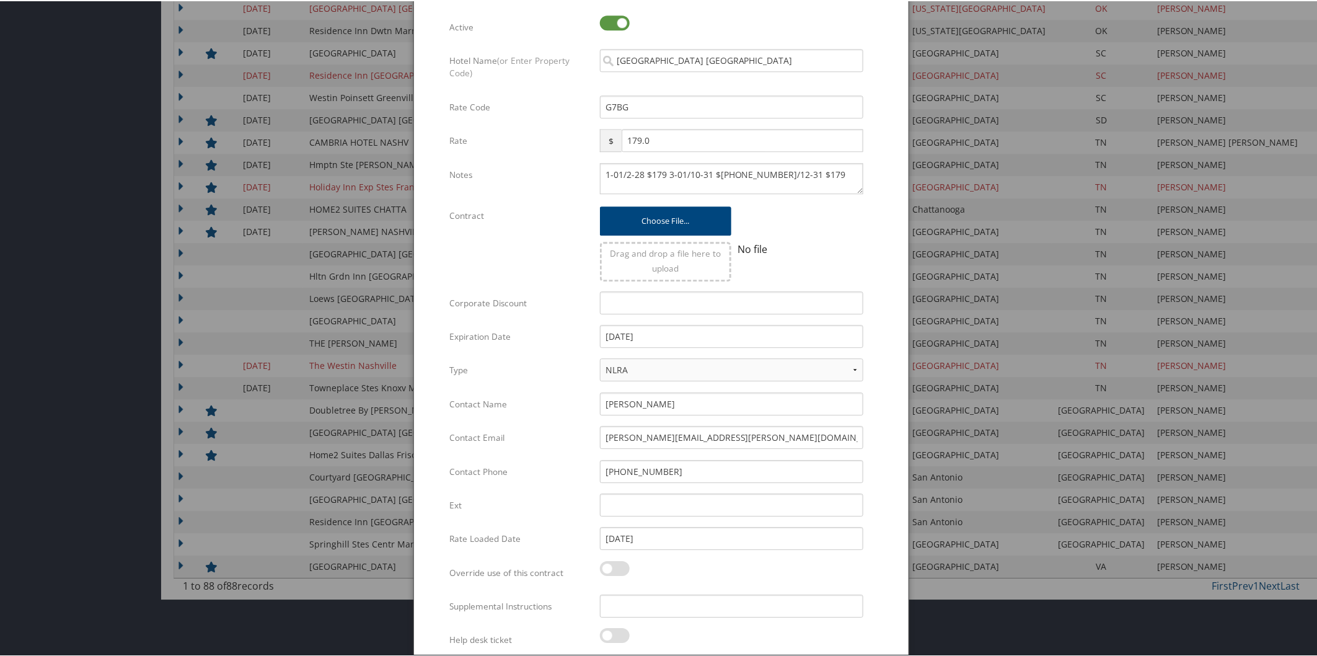
scroll to position [1662, 0]
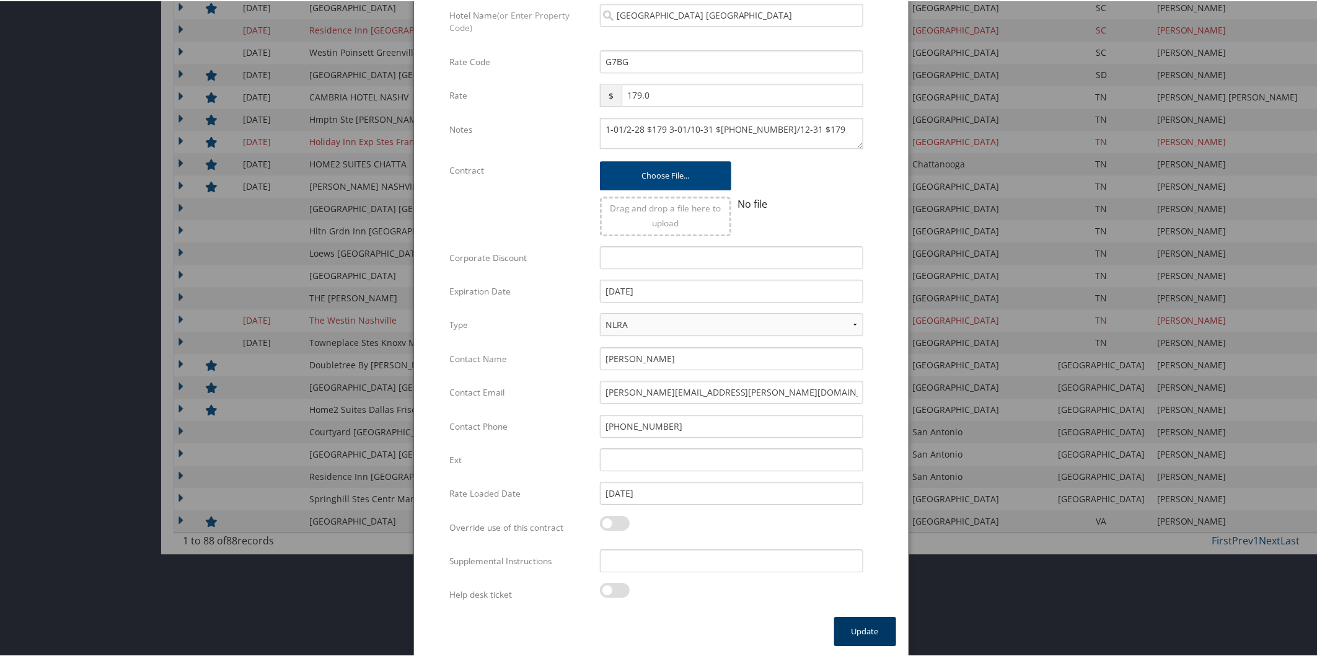
click at [868, 626] on button "Update" at bounding box center [865, 629] width 62 height 29
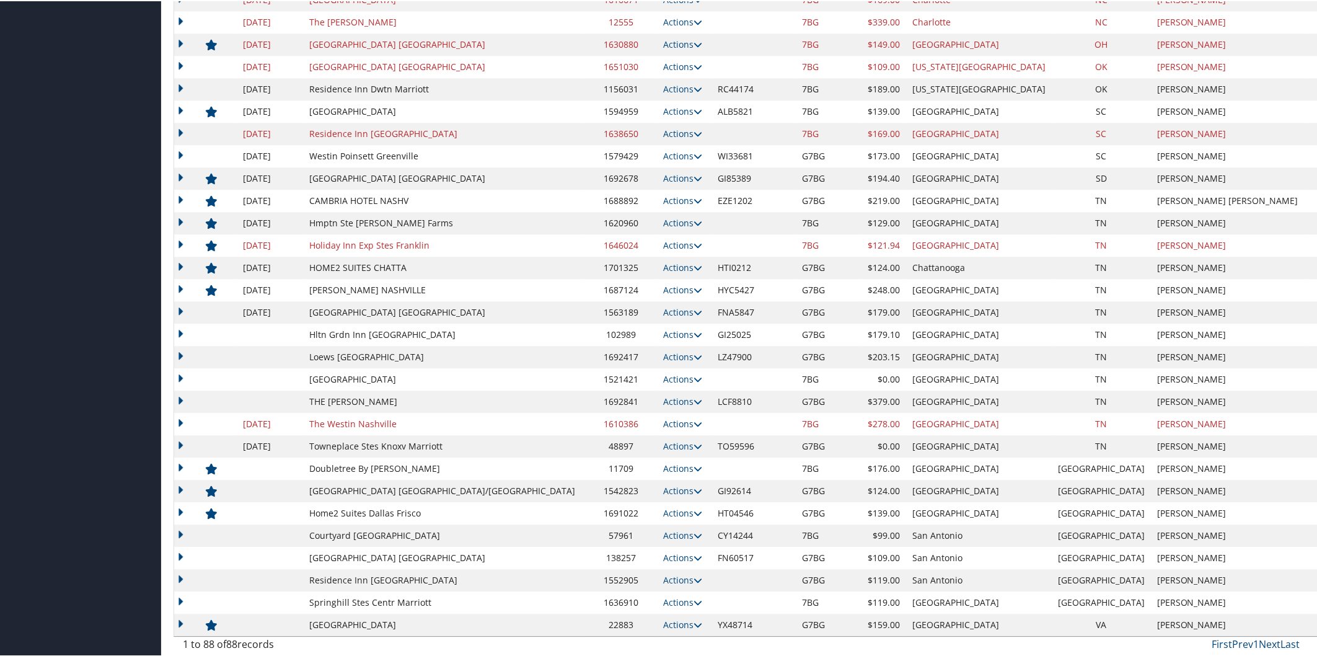
scroll to position [548, 0]
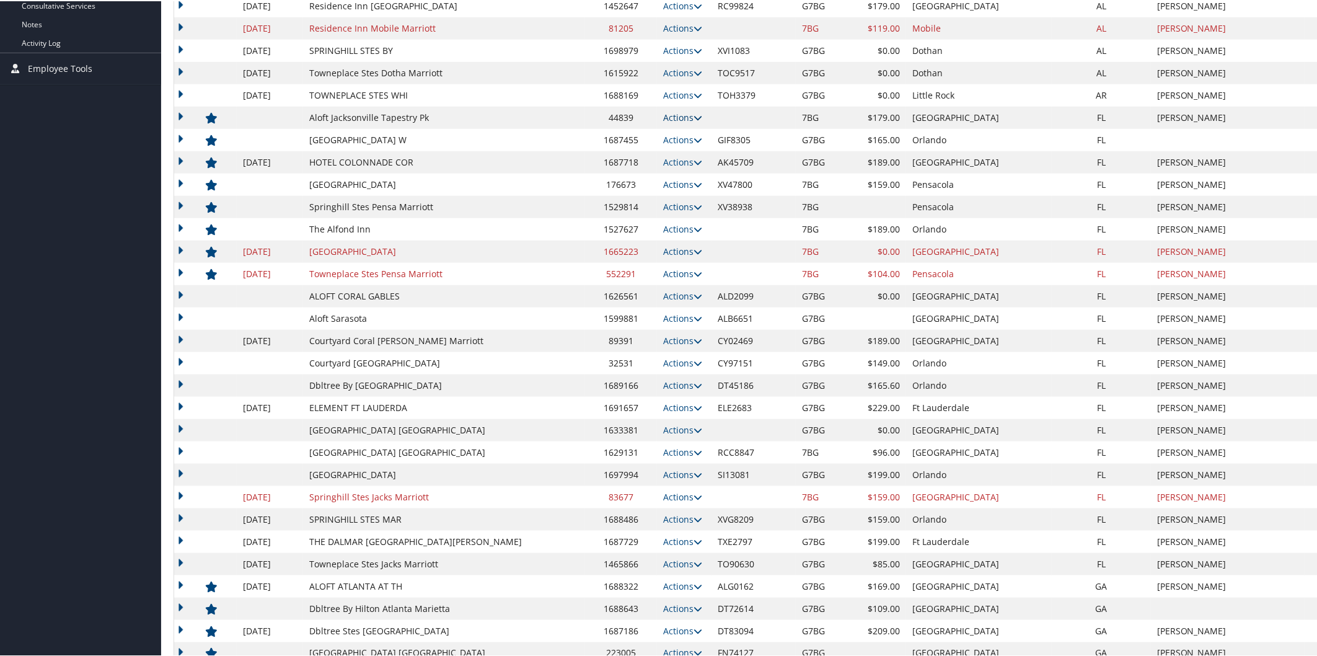
click at [663, 114] on link "Actions" at bounding box center [682, 116] width 39 height 12
click at [627, 131] on link "Edit" at bounding box center [613, 134] width 48 height 21
select select "NLRA"
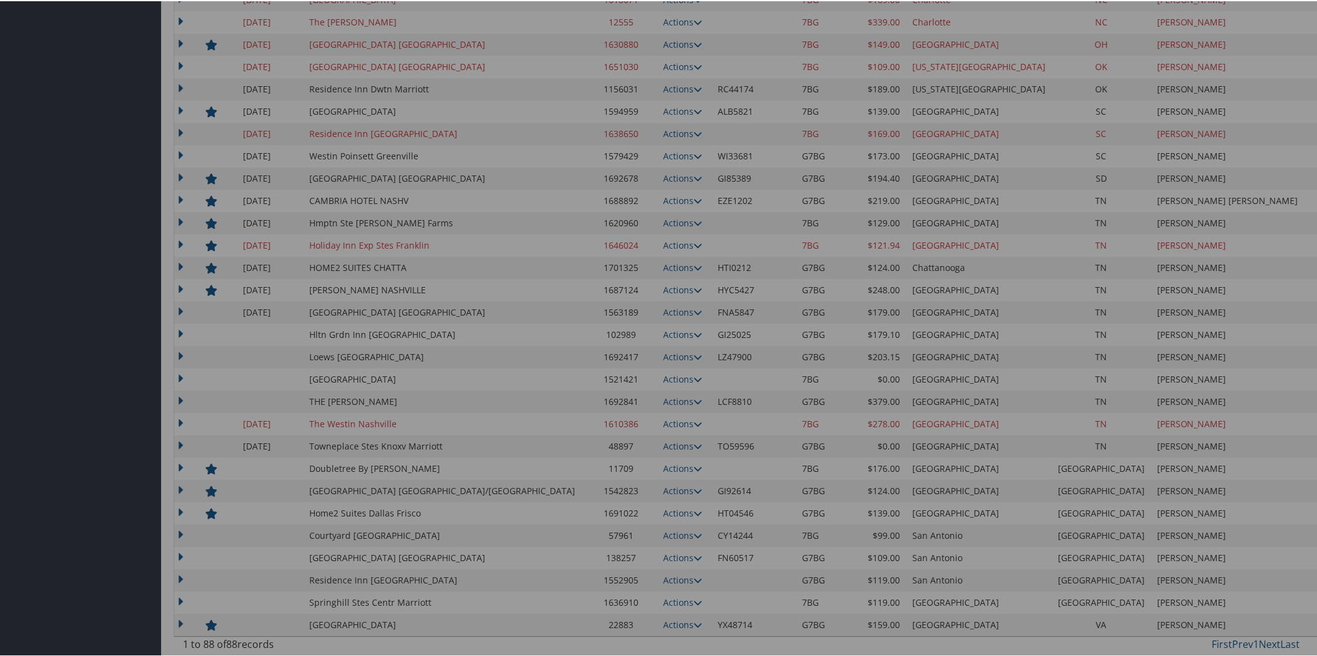
scroll to position [1054, 0]
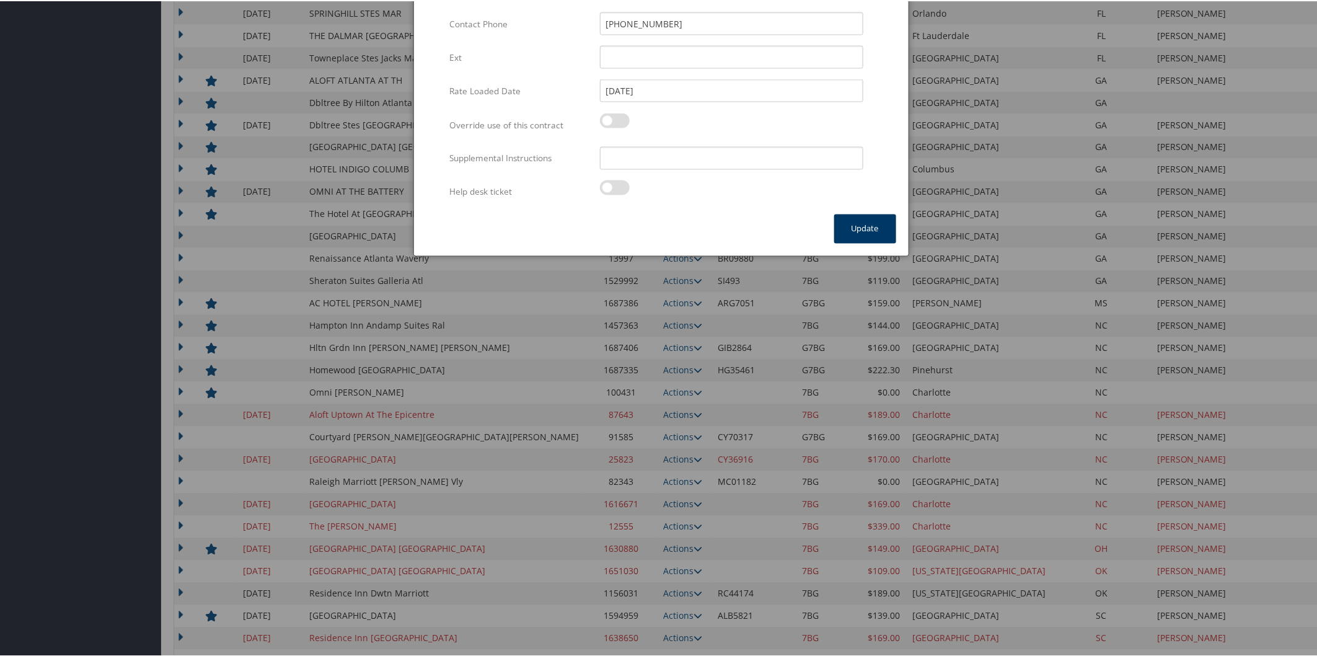
click at [863, 227] on button "Update" at bounding box center [865, 227] width 62 height 29
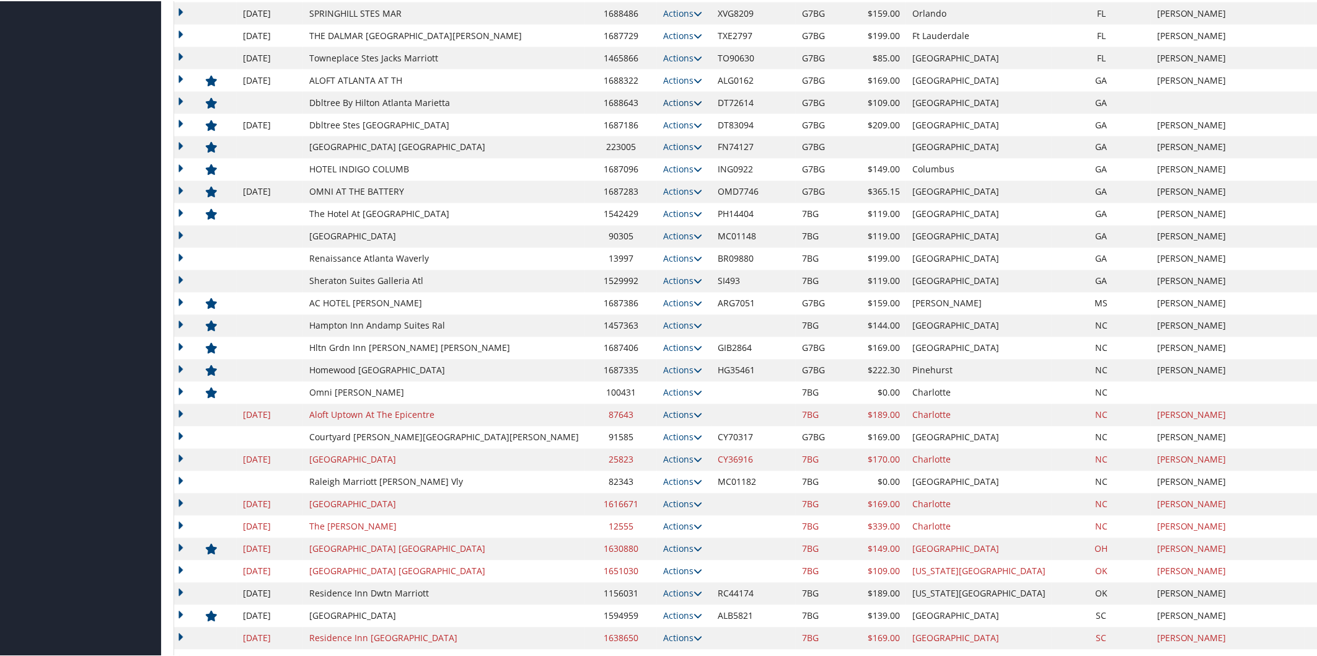
click at [694, 101] on icon at bounding box center [698, 101] width 9 height 9
click at [628, 120] on link "Edit" at bounding box center [613, 119] width 48 height 21
select select "NLRA"
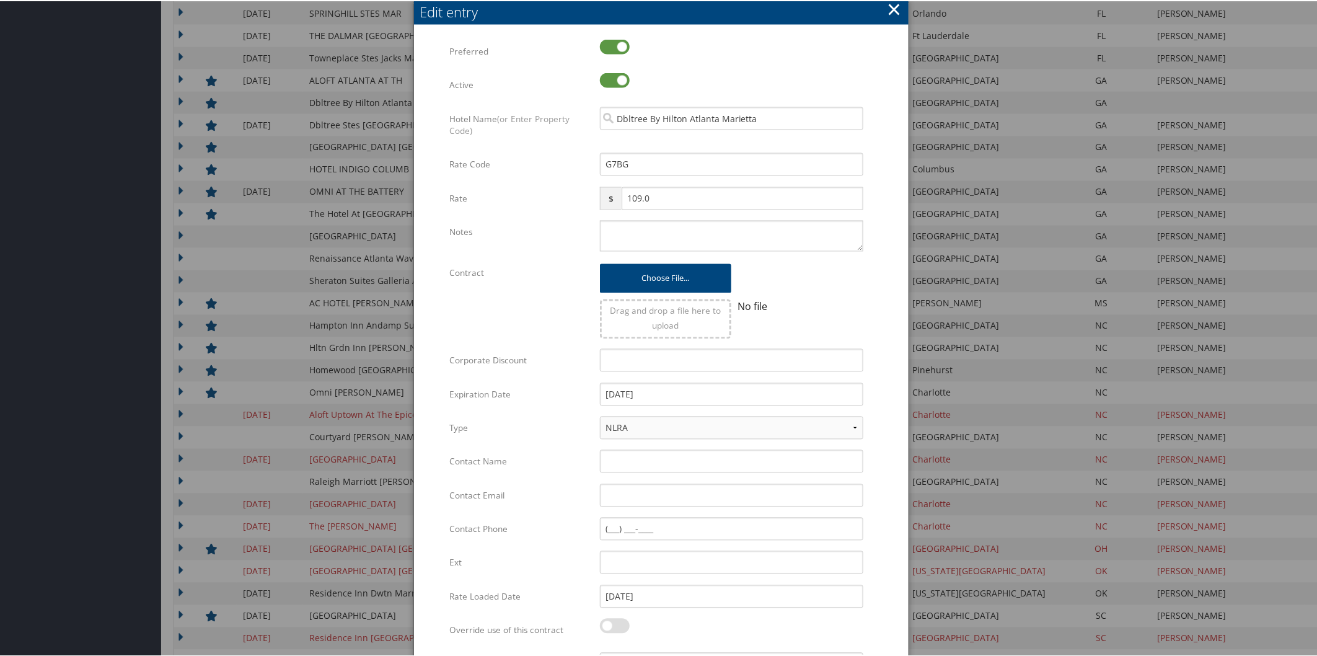
scroll to position [1558, 0]
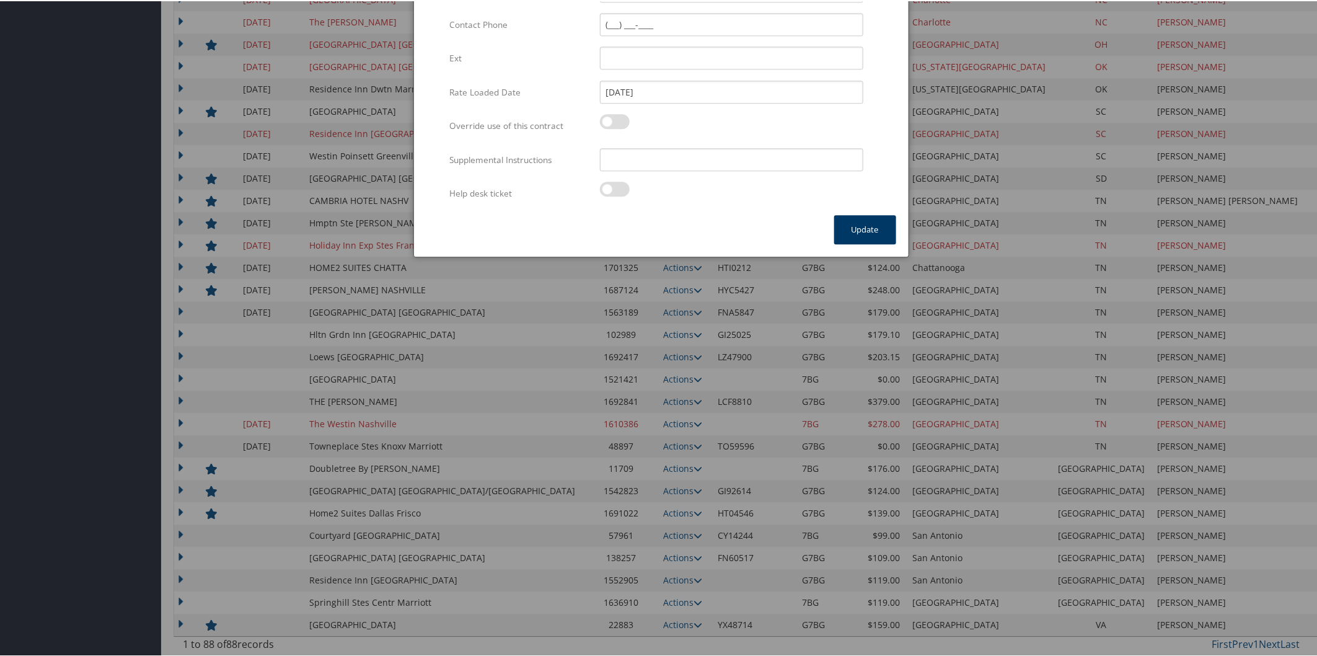
click at [874, 226] on button "Update" at bounding box center [865, 228] width 62 height 29
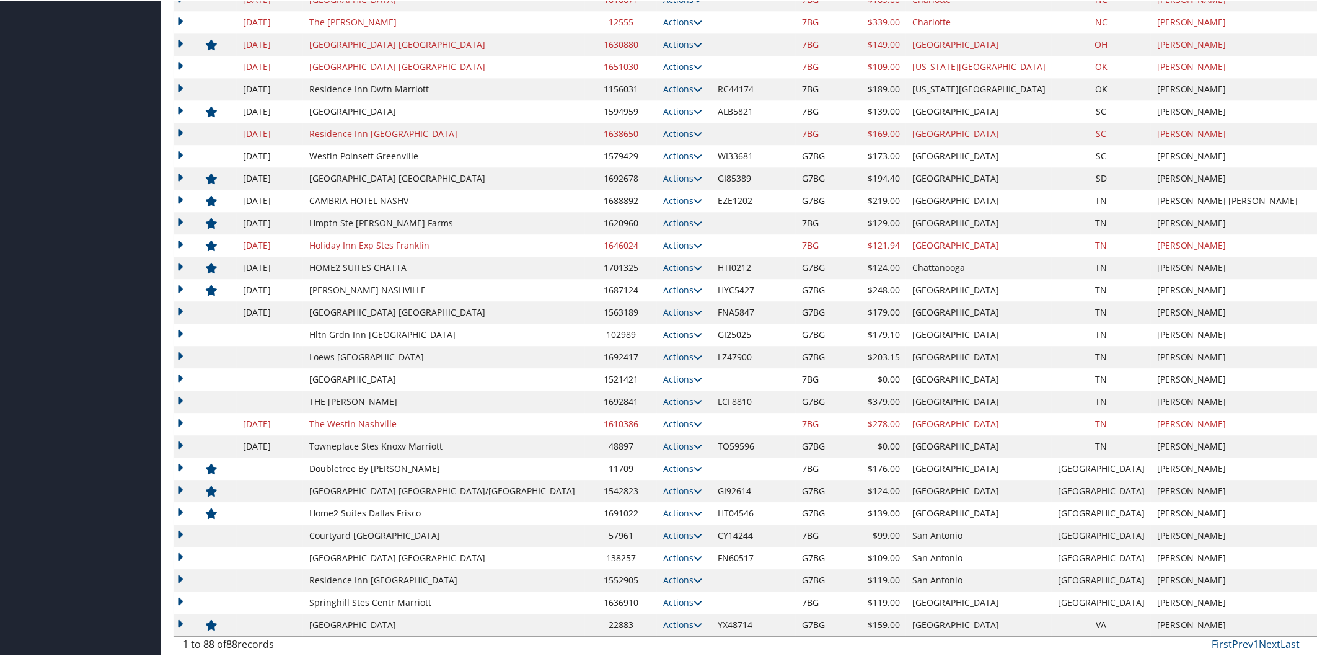
click at [694, 335] on icon at bounding box center [698, 333] width 9 height 9
click at [635, 368] on link "Edit" at bounding box center [622, 372] width 67 height 21
select select "NLRA"
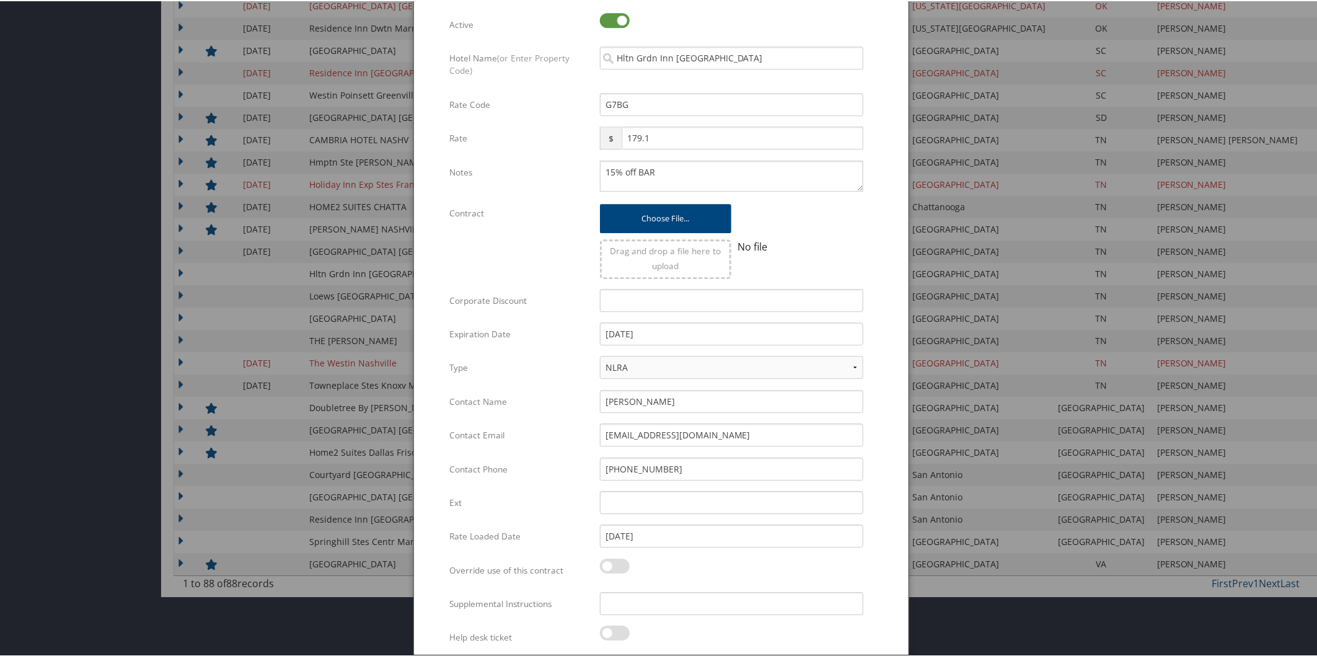
scroll to position [1662, 0]
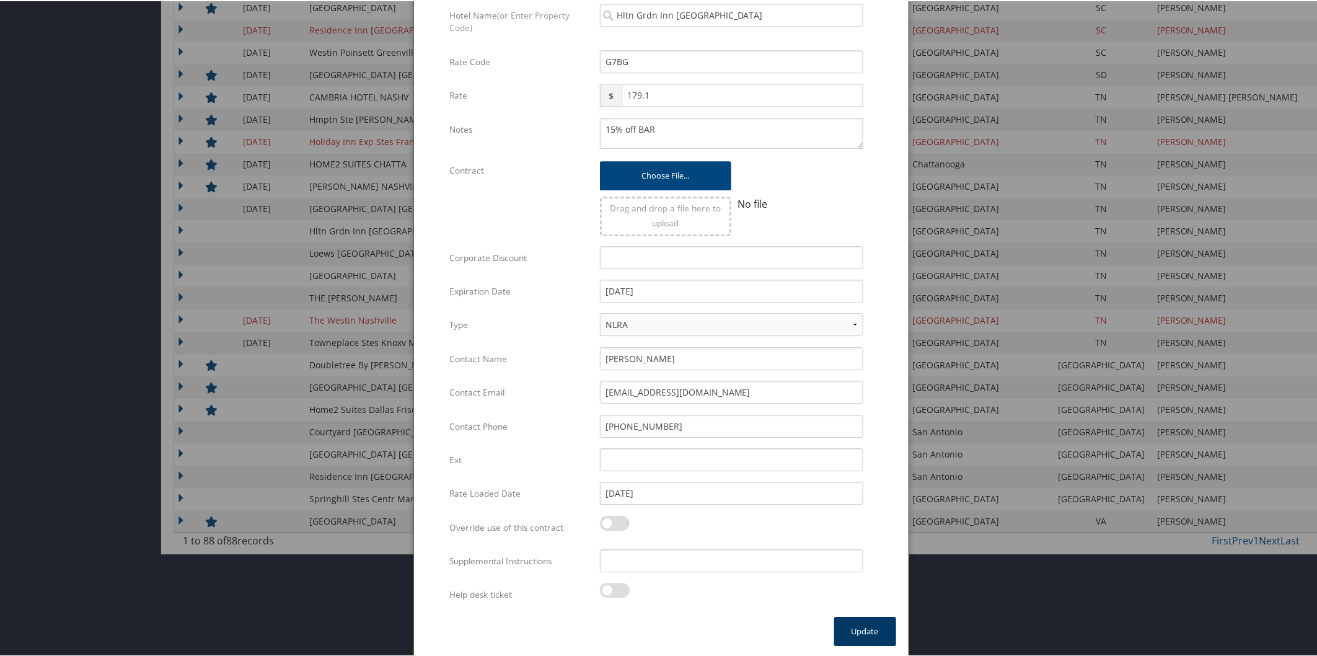
click at [893, 624] on button "Update" at bounding box center [865, 629] width 62 height 29
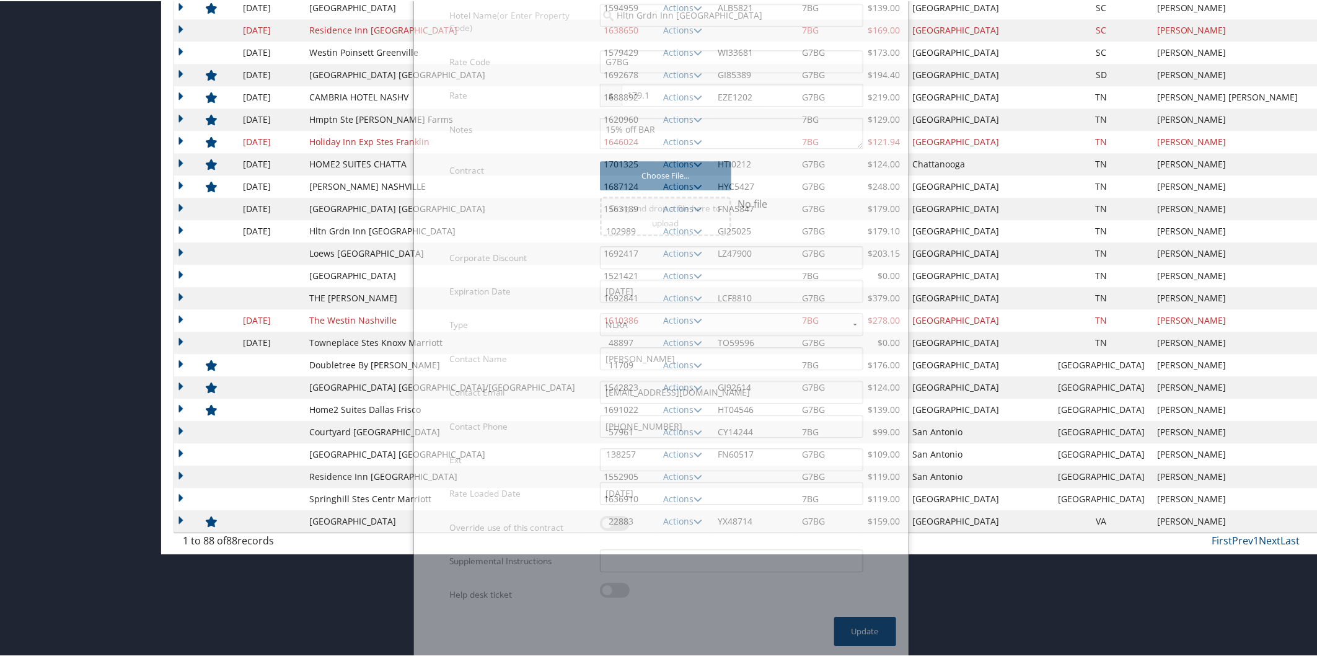
scroll to position [1558, 0]
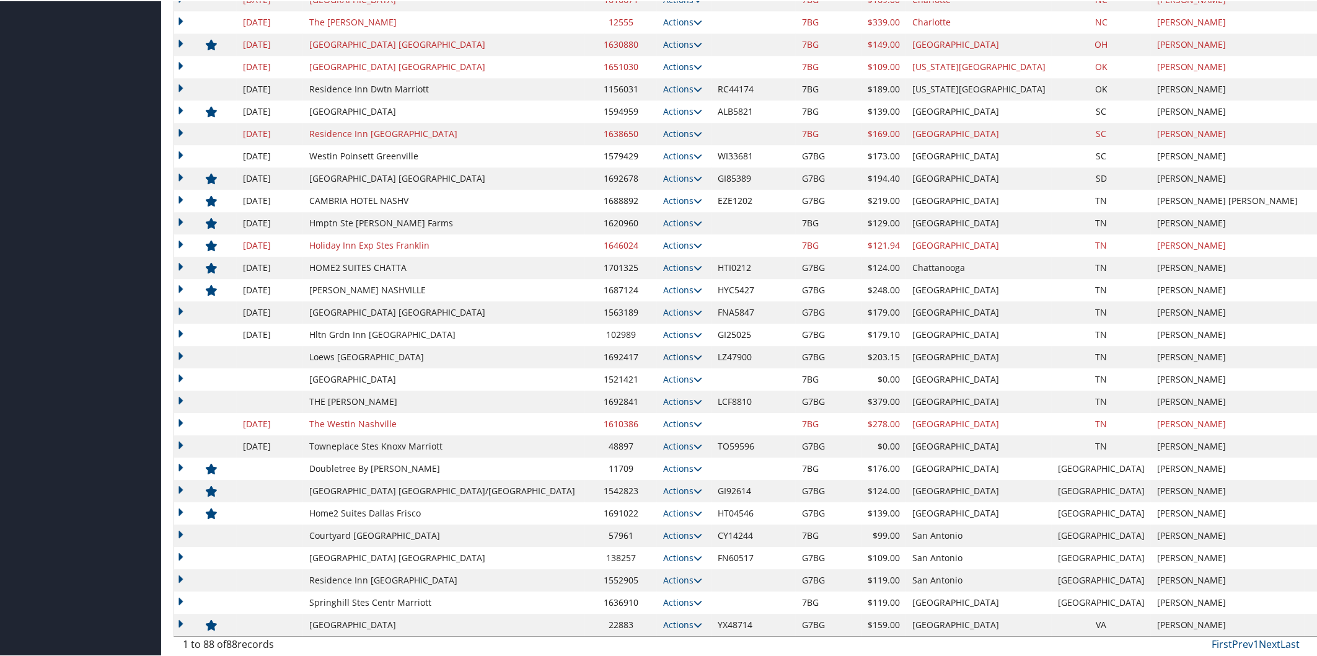
click at [694, 351] on icon at bounding box center [698, 355] width 9 height 9
click at [627, 391] on link "Edit" at bounding box center [622, 394] width 67 height 21
select select "NLRA"
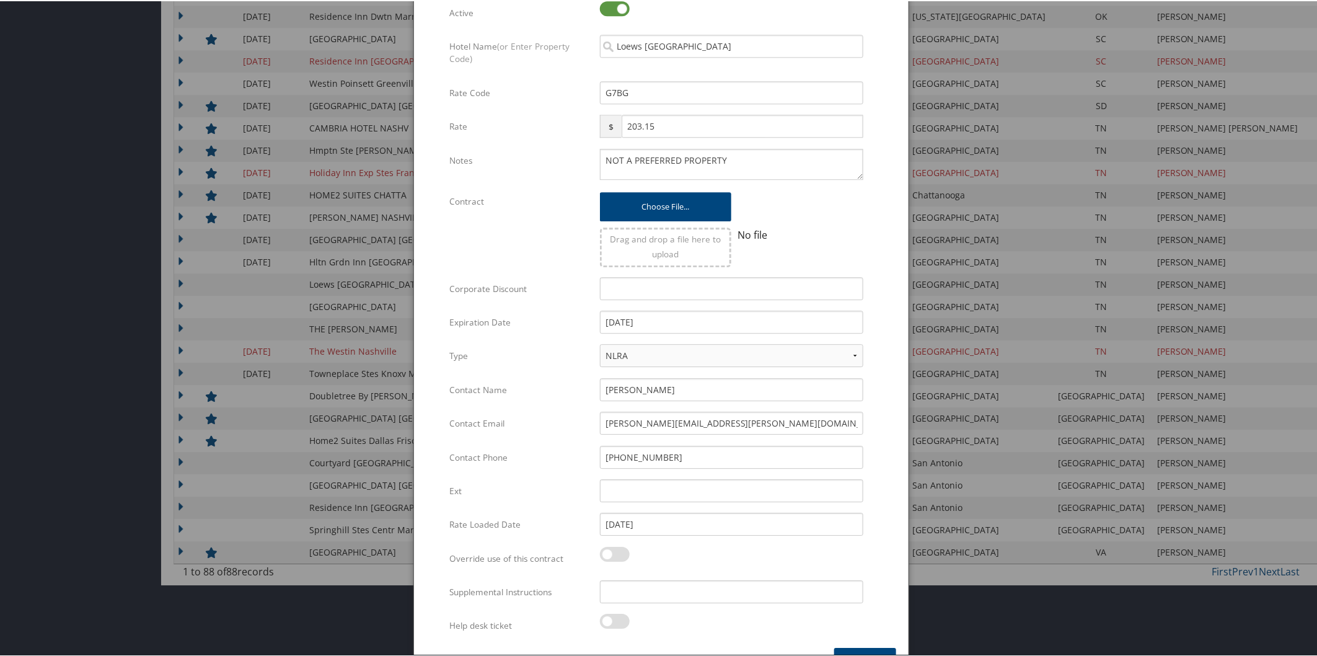
scroll to position [1662, 0]
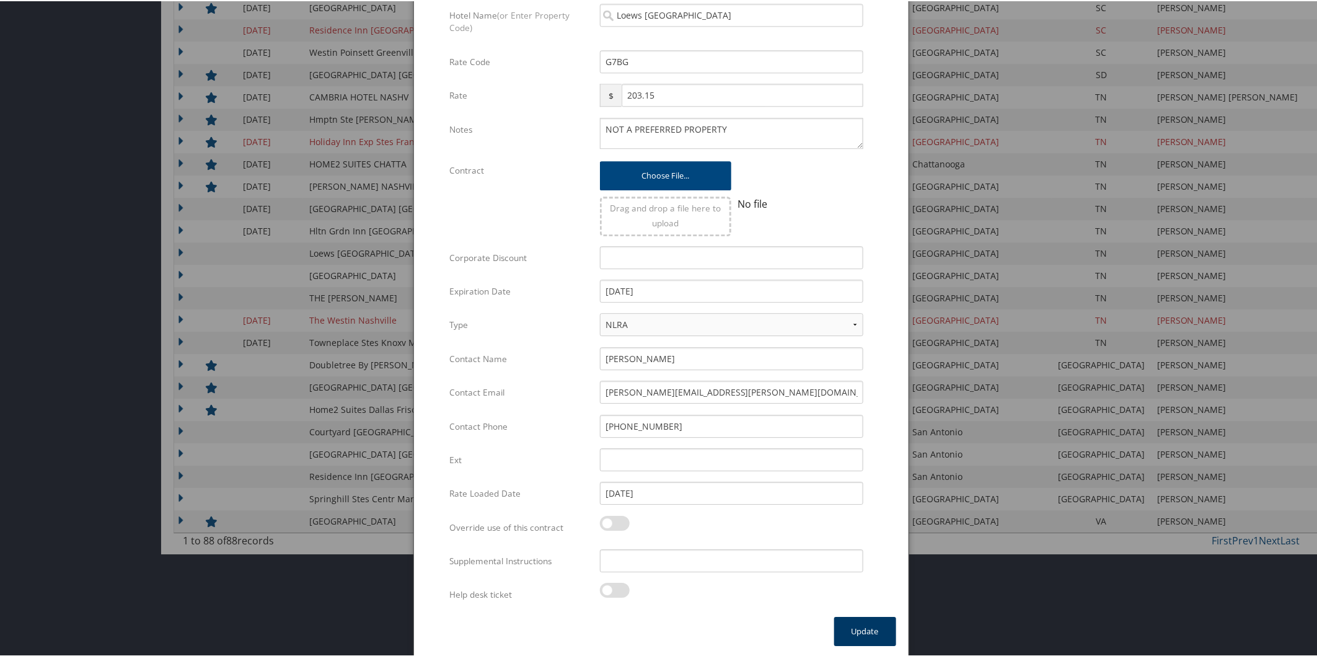
click at [859, 629] on button "Update" at bounding box center [865, 629] width 62 height 29
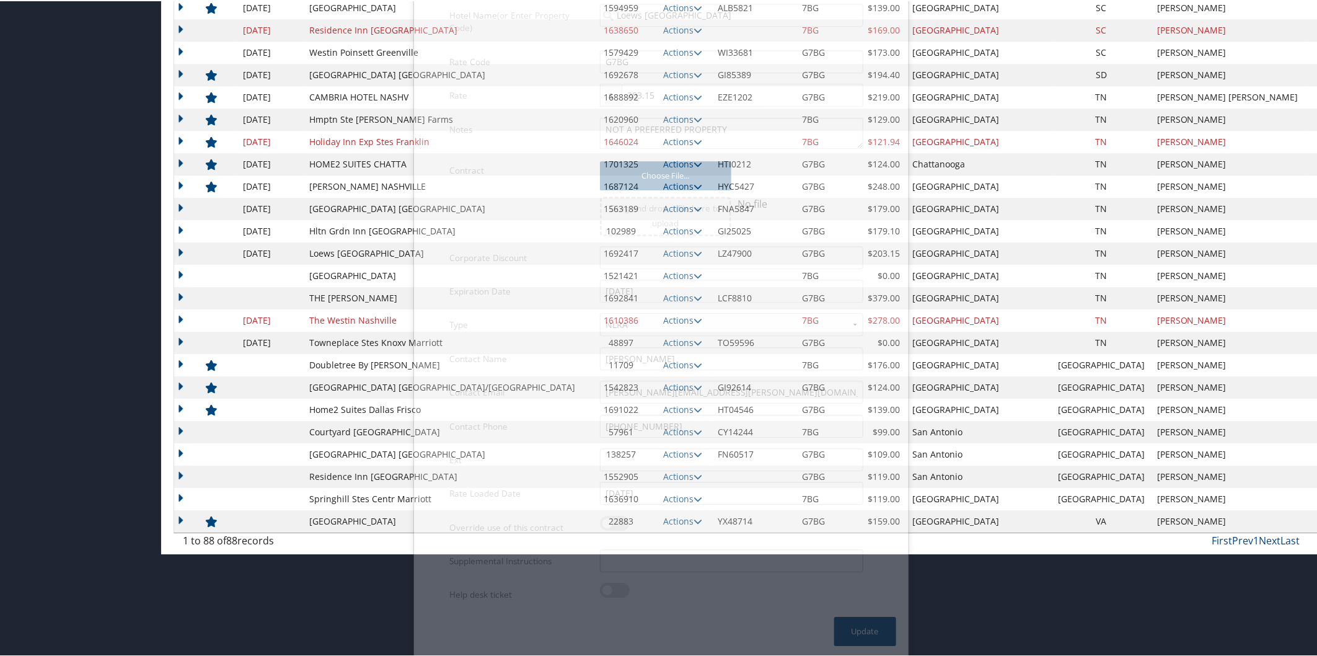
scroll to position [1558, 0]
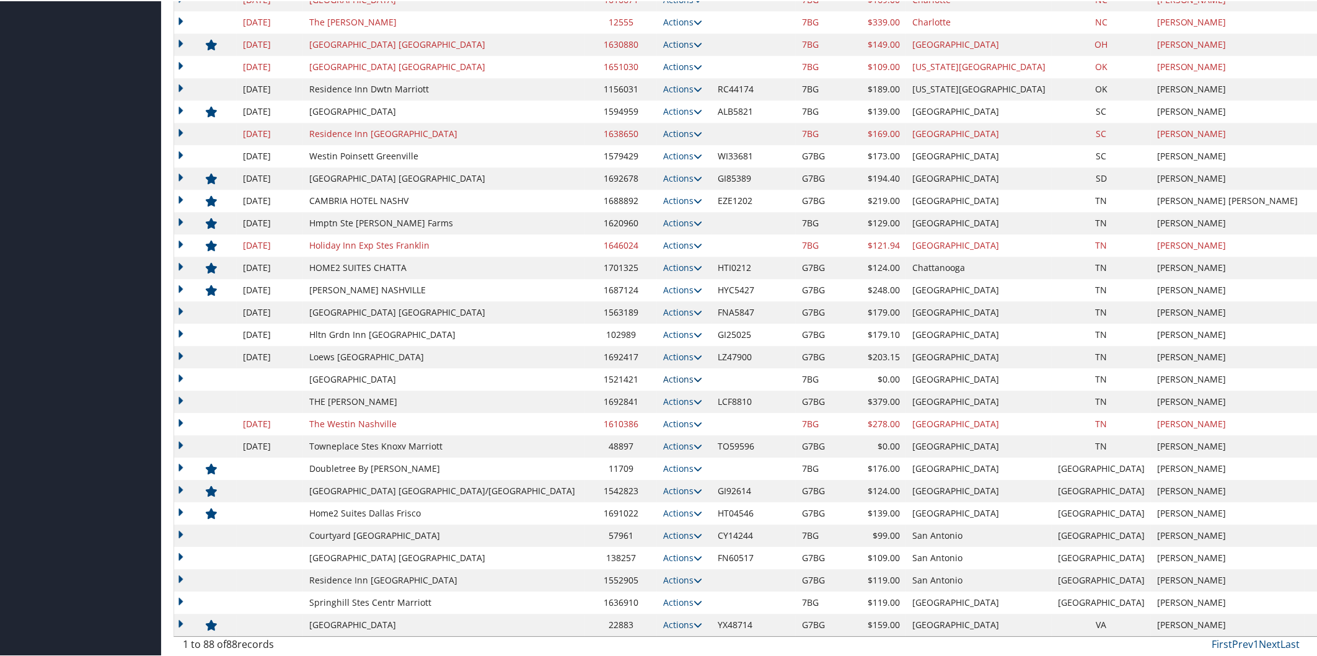
click at [694, 376] on icon at bounding box center [698, 378] width 9 height 9
click at [619, 418] on link "Edit" at bounding box center [622, 417] width 67 height 21
select select "NLRA"
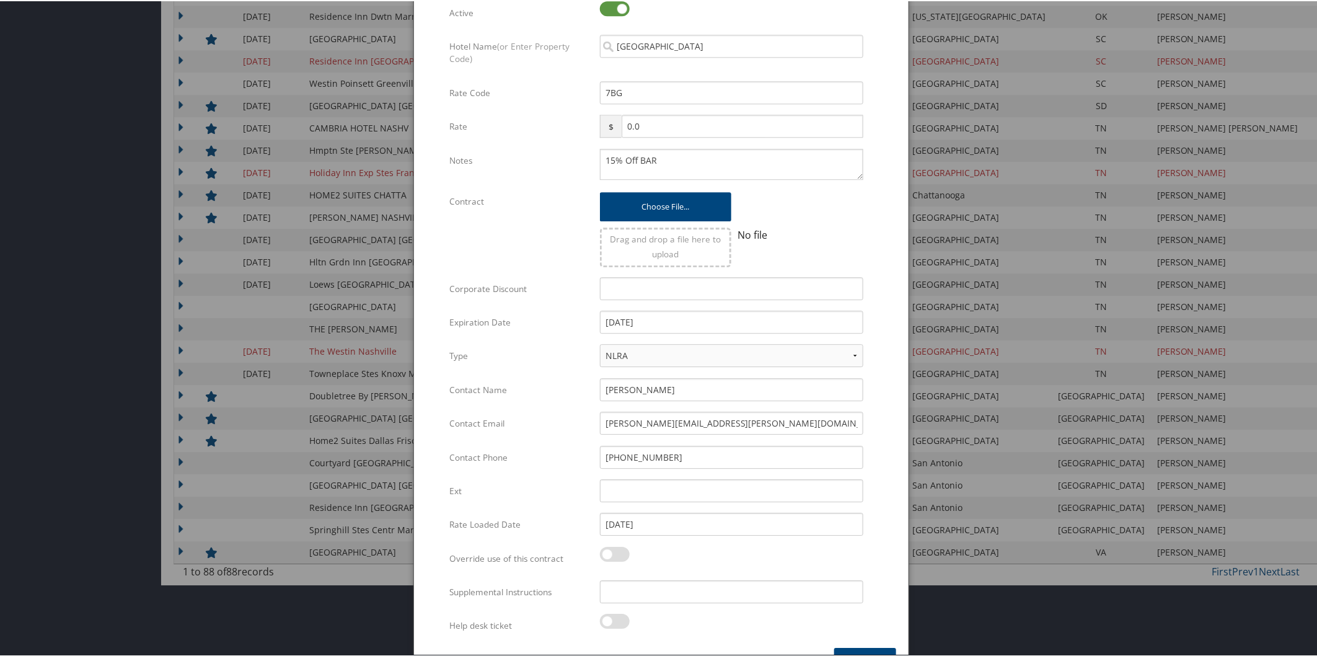
scroll to position [1662, 0]
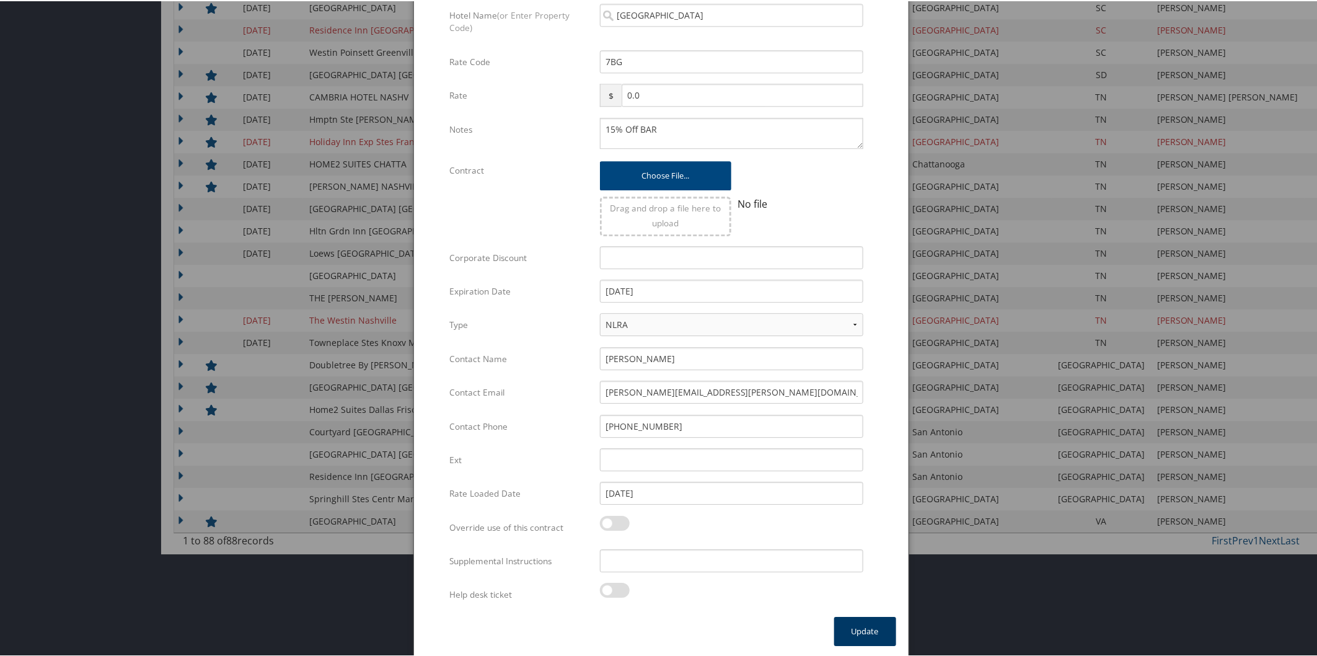
click at [868, 621] on button "Update" at bounding box center [865, 629] width 62 height 29
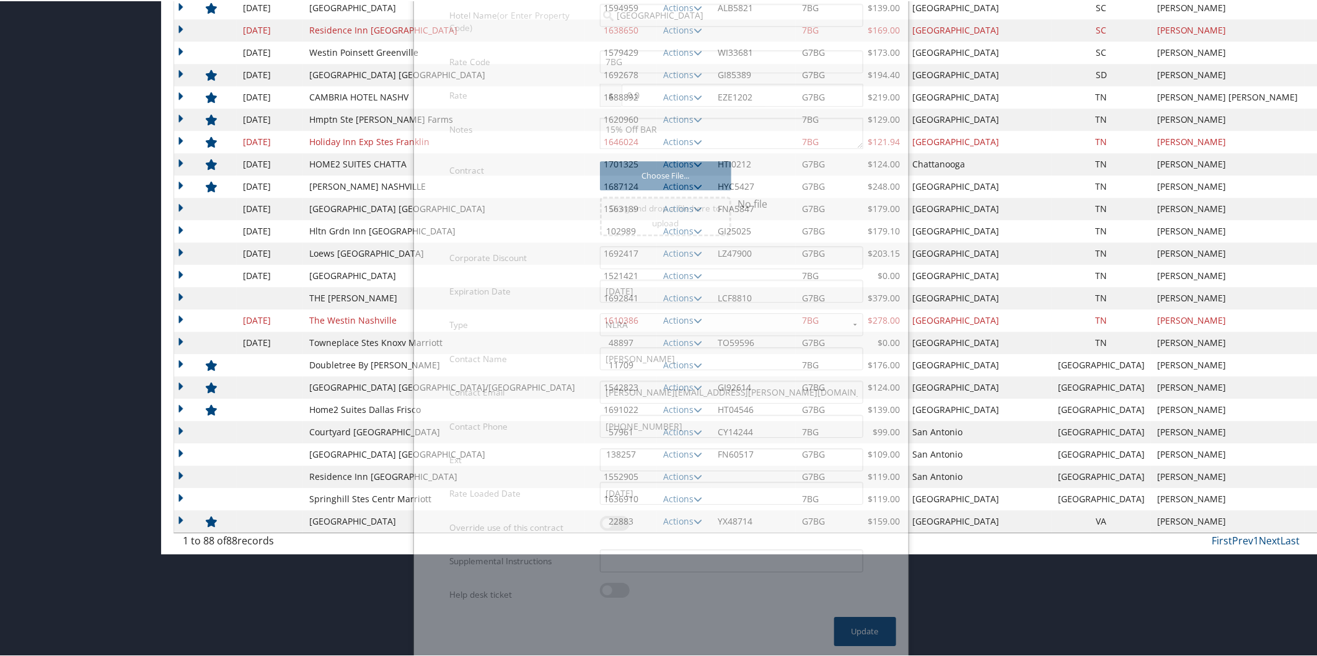
scroll to position [1558, 0]
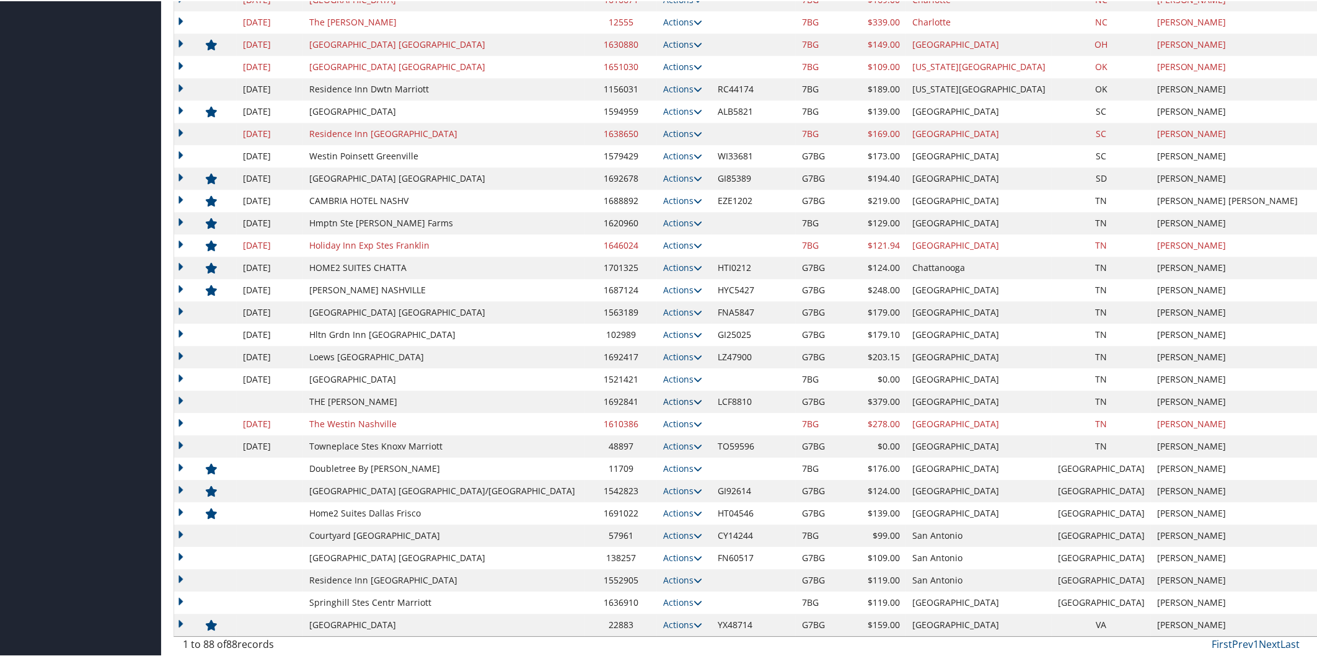
click at [694, 397] on icon at bounding box center [698, 400] width 9 height 9
click at [627, 431] on link "Edit" at bounding box center [622, 439] width 67 height 21
select select "NLRA"
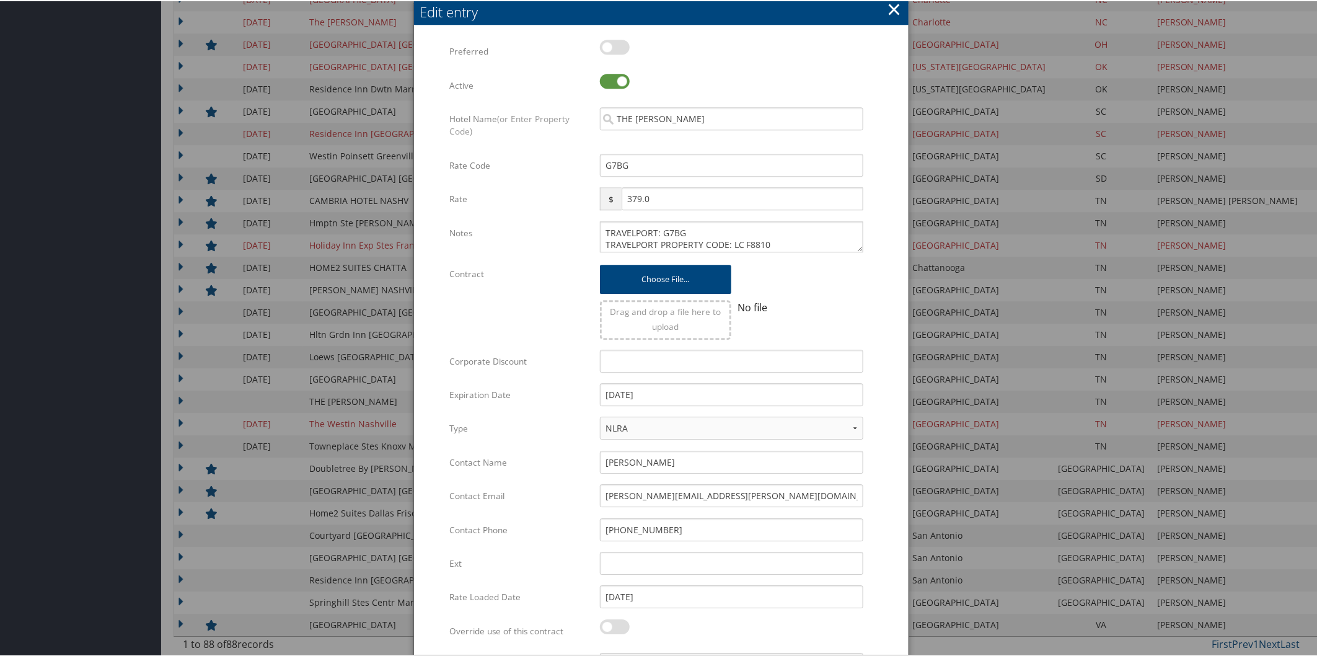
scroll to position [1662, 0]
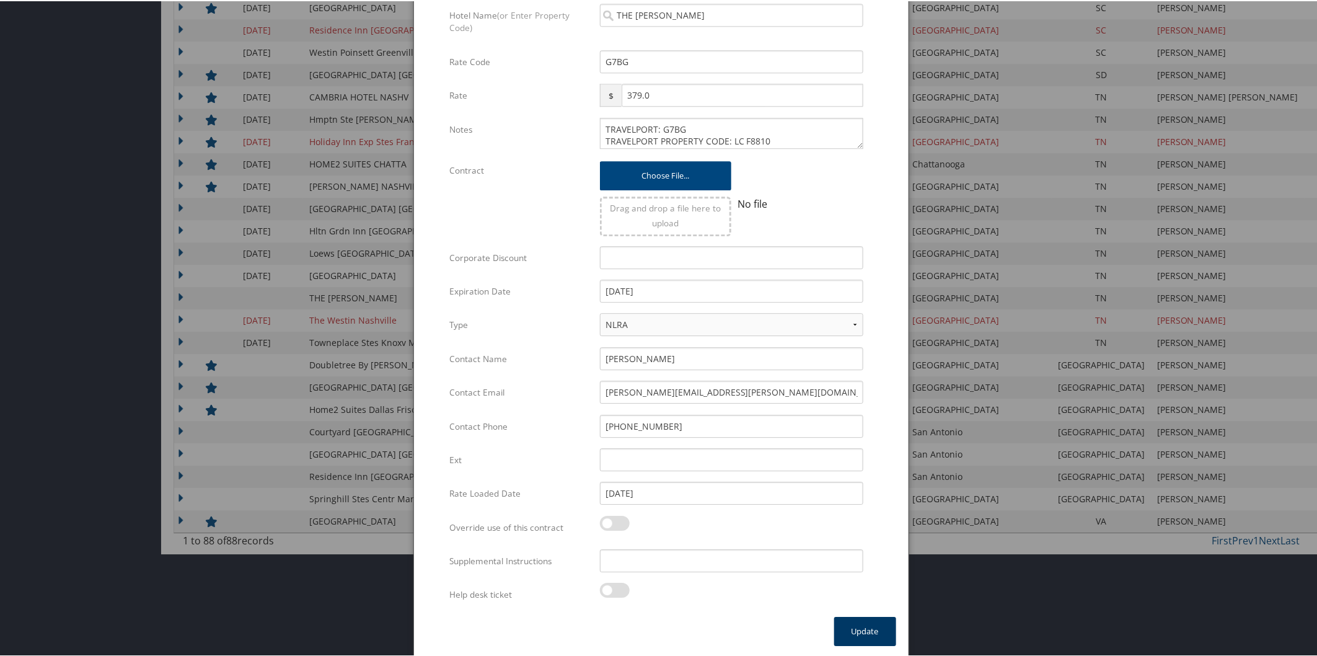
click at [860, 623] on button "Update" at bounding box center [865, 629] width 62 height 29
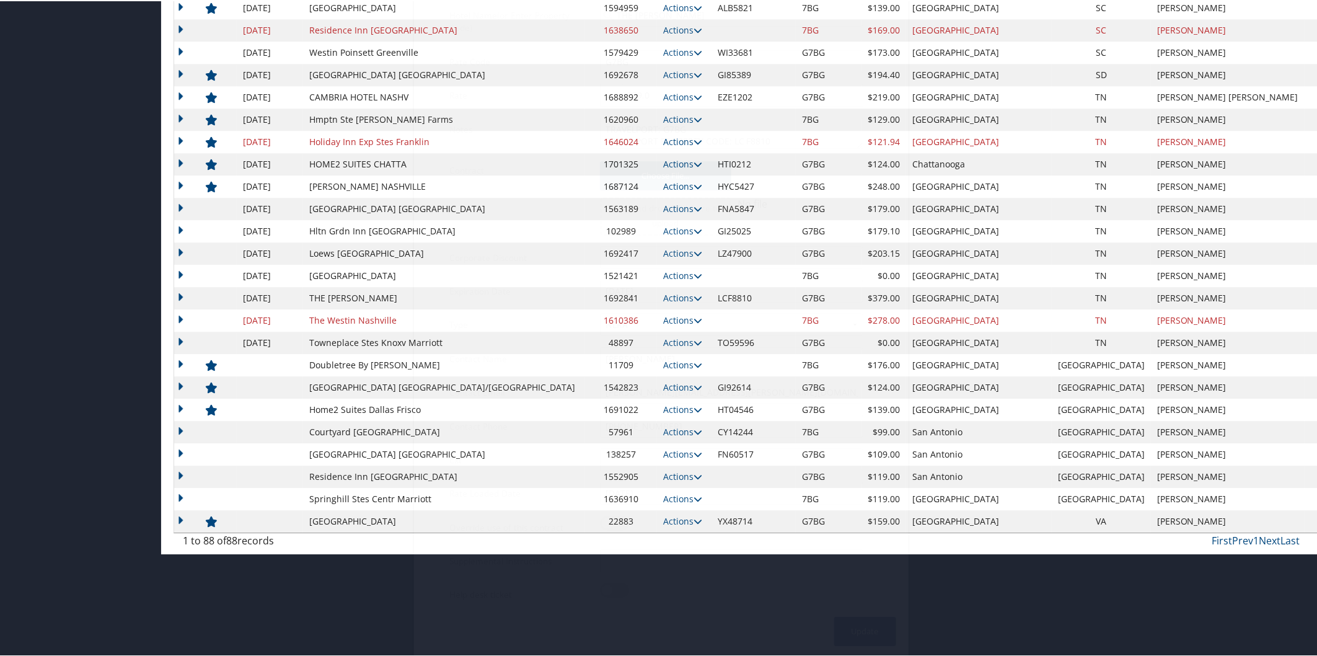
scroll to position [1558, 0]
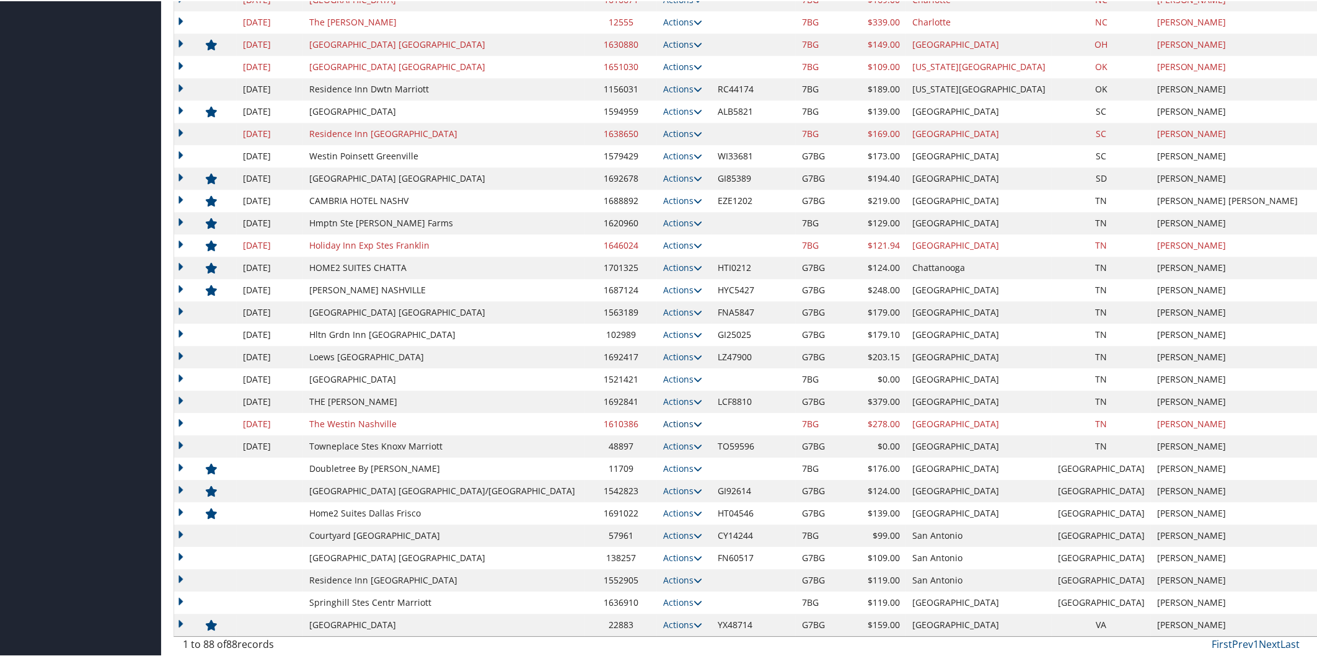
click at [694, 418] on icon at bounding box center [698, 422] width 9 height 9
click at [627, 434] on link "Edit" at bounding box center [613, 440] width 48 height 21
select select "NLRA"
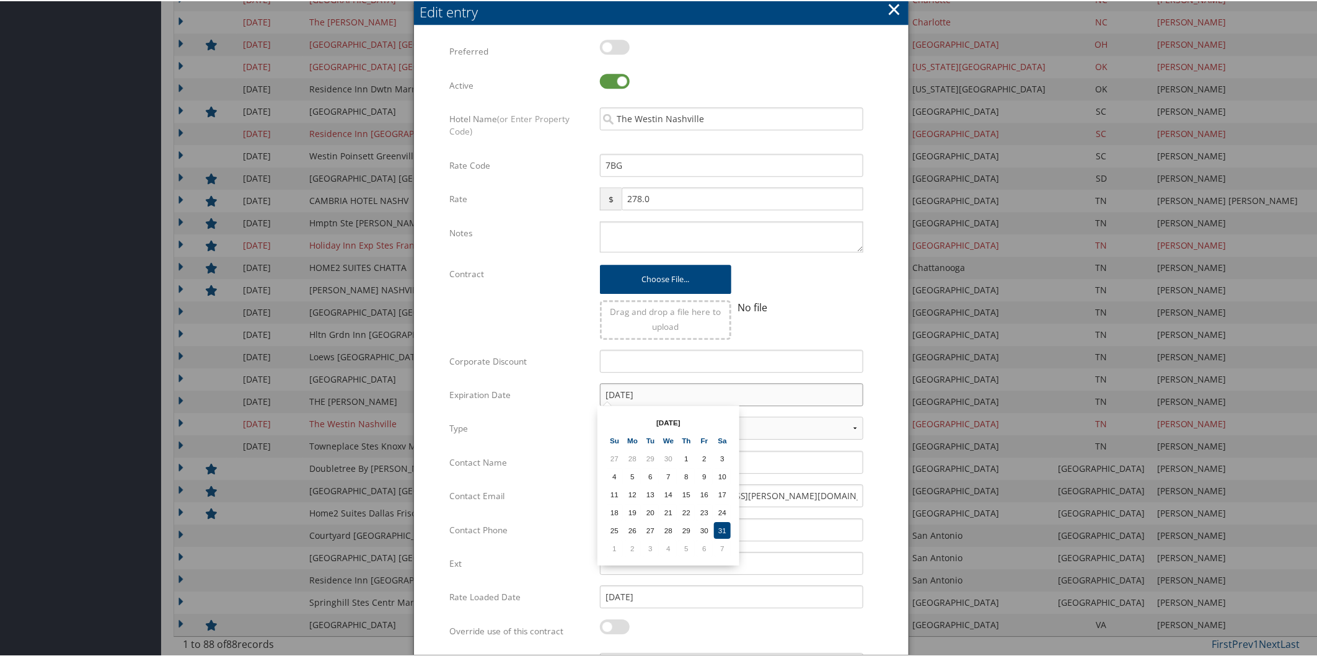
click at [664, 387] on input "12/31/2022" at bounding box center [731, 393] width 263 height 23
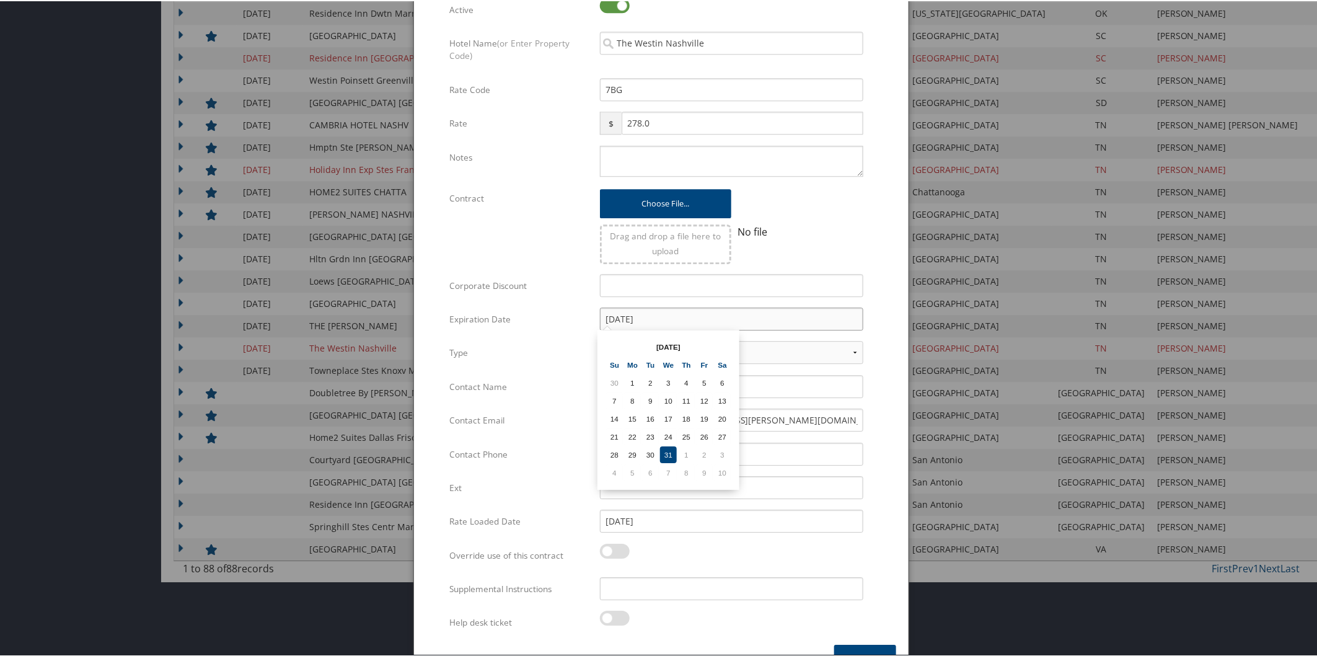
scroll to position [1662, 0]
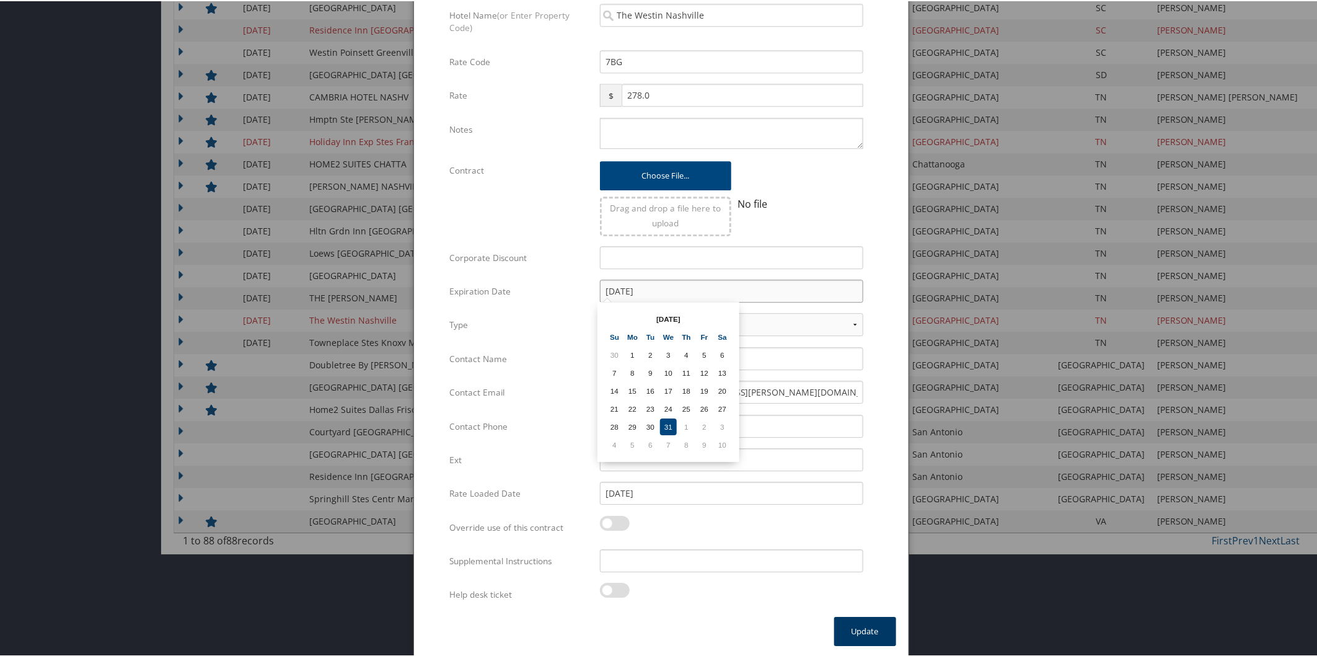
type input "[DATE]"
click at [863, 619] on button "Update" at bounding box center [865, 629] width 62 height 29
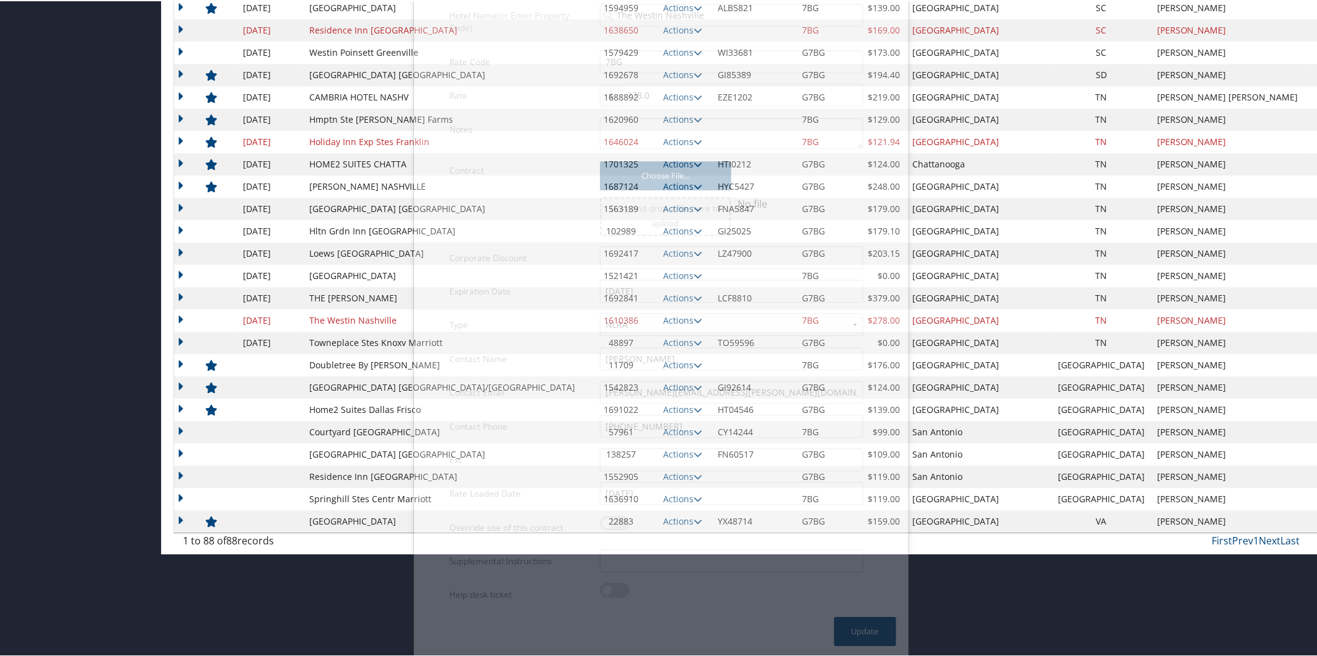
scroll to position [1558, 0]
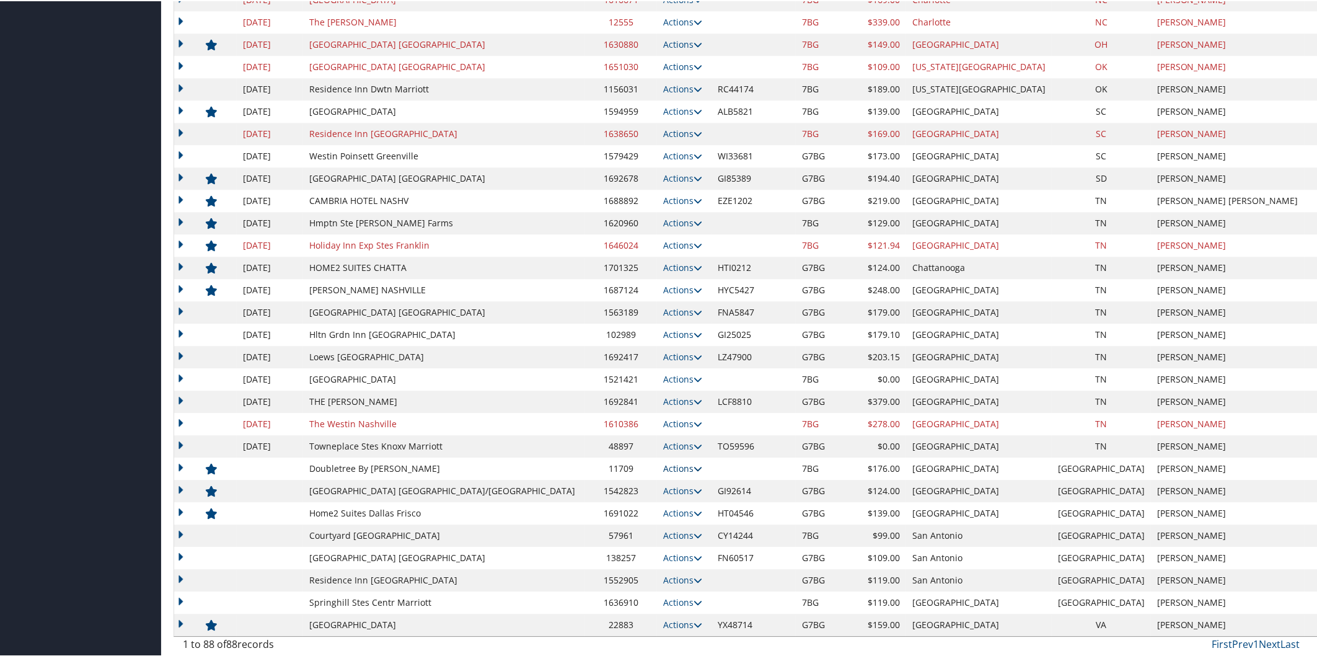
click at [694, 468] on icon at bounding box center [698, 467] width 9 height 9
click at [598, 499] on link "Edit" at bounding box center [584, 506] width 78 height 21
select select "NLRA"
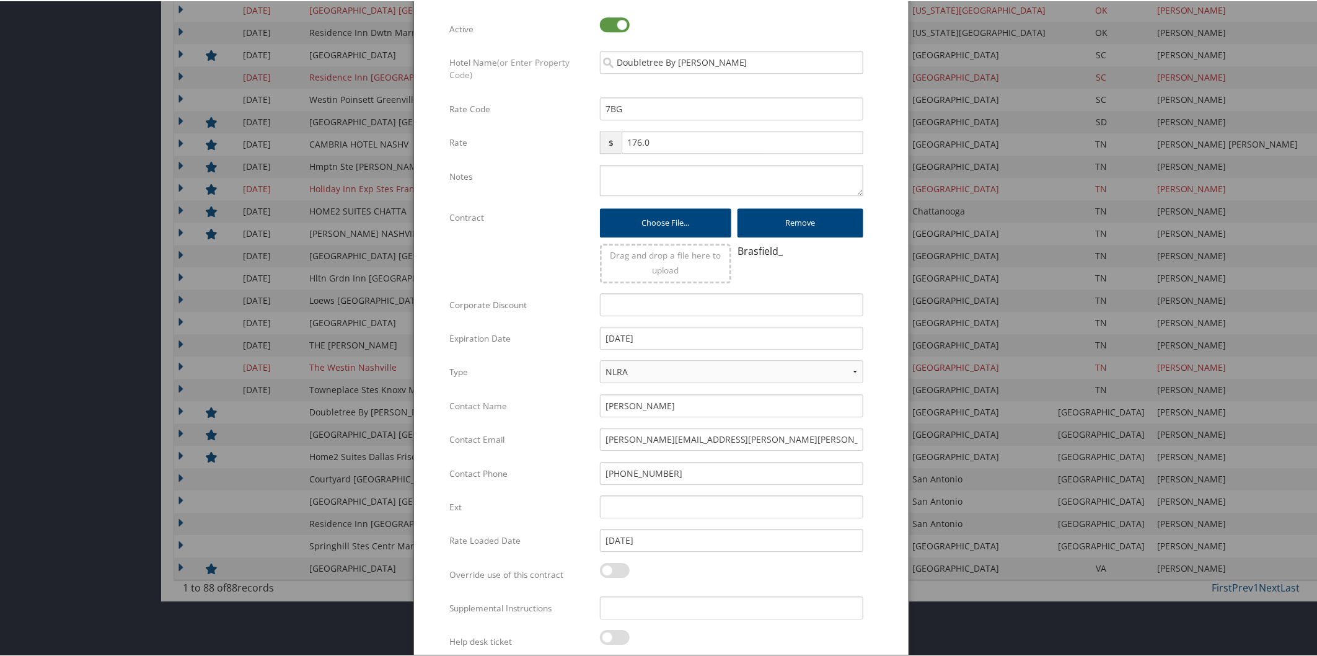
scroll to position [1662, 0]
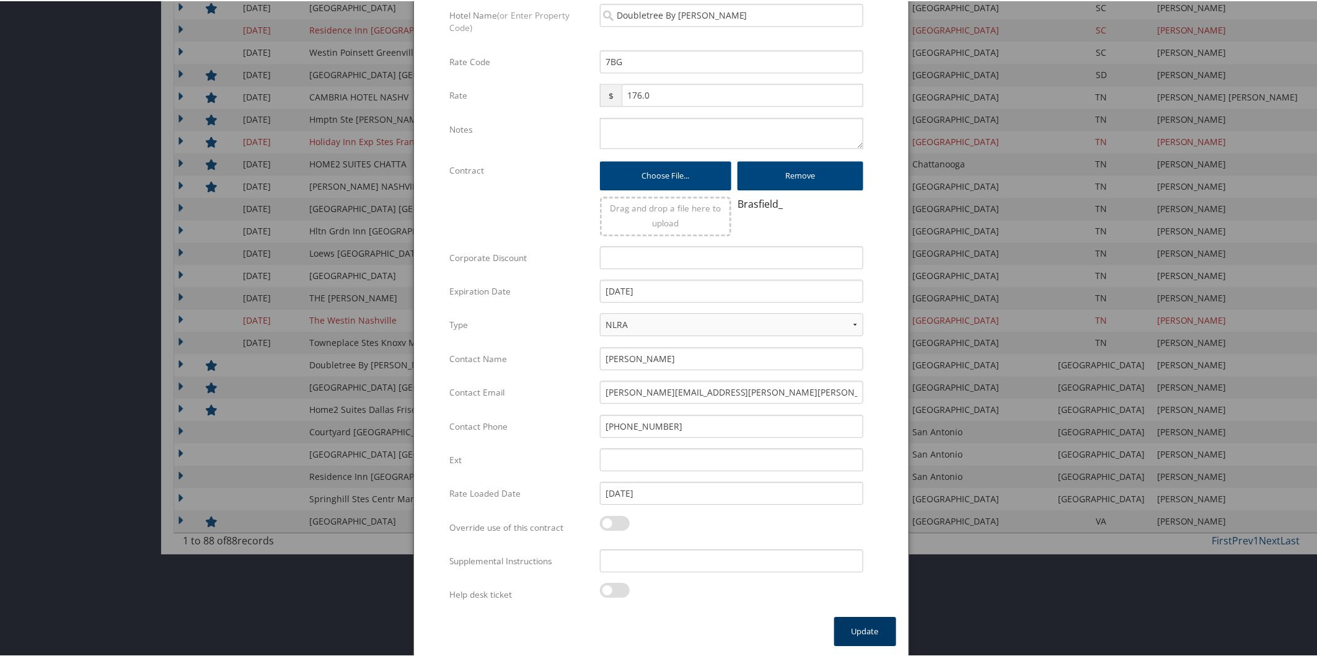
click at [868, 615] on button "Update" at bounding box center [865, 629] width 62 height 29
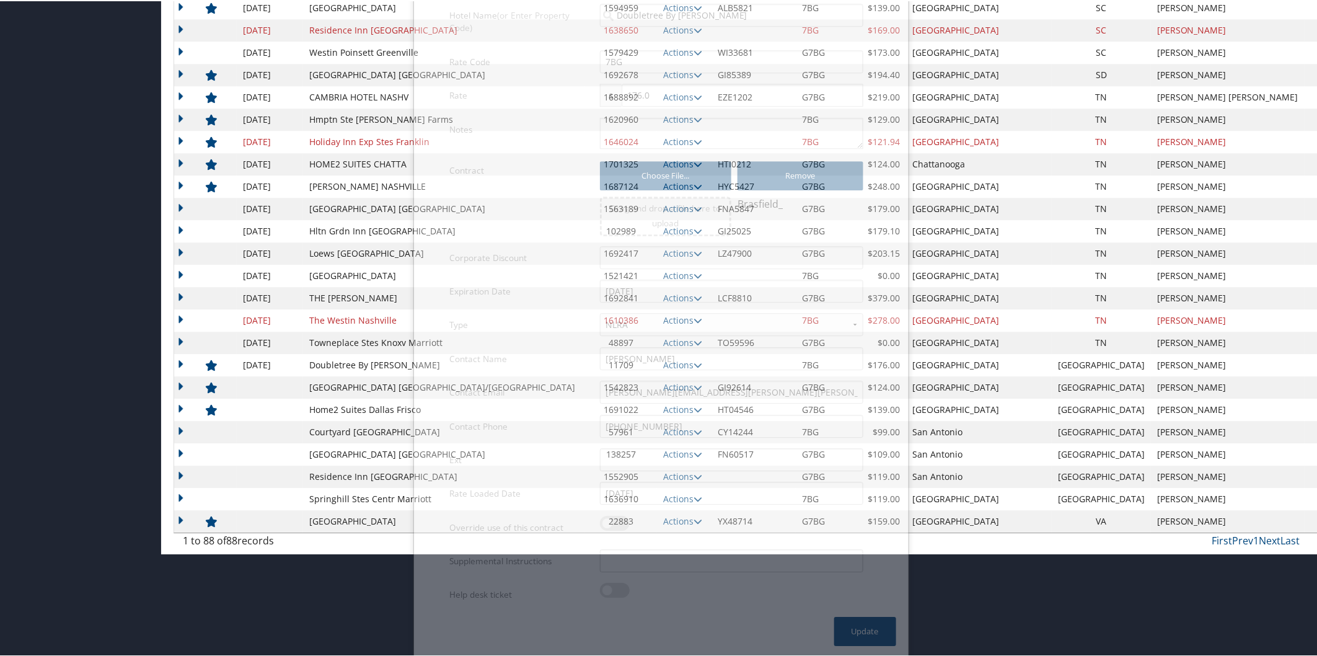
scroll to position [1558, 0]
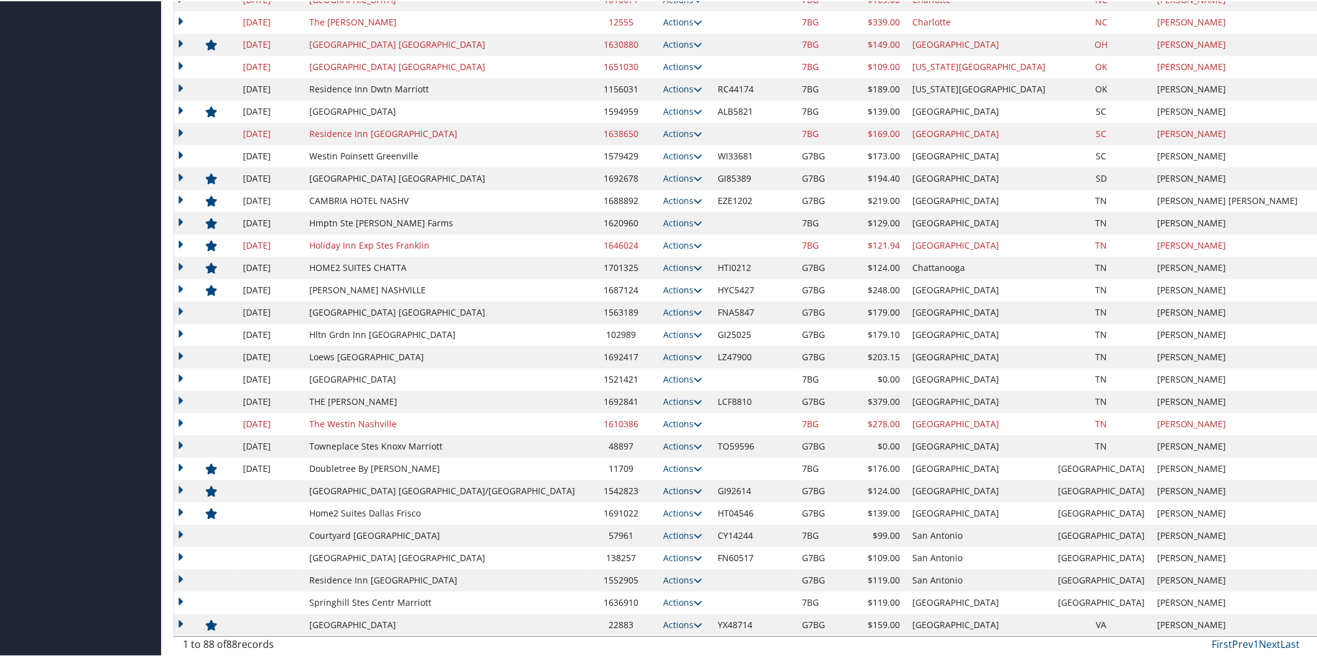
click at [694, 488] on icon at bounding box center [698, 489] width 9 height 9
click at [633, 523] on link "Edit" at bounding box center [622, 528] width 67 height 21
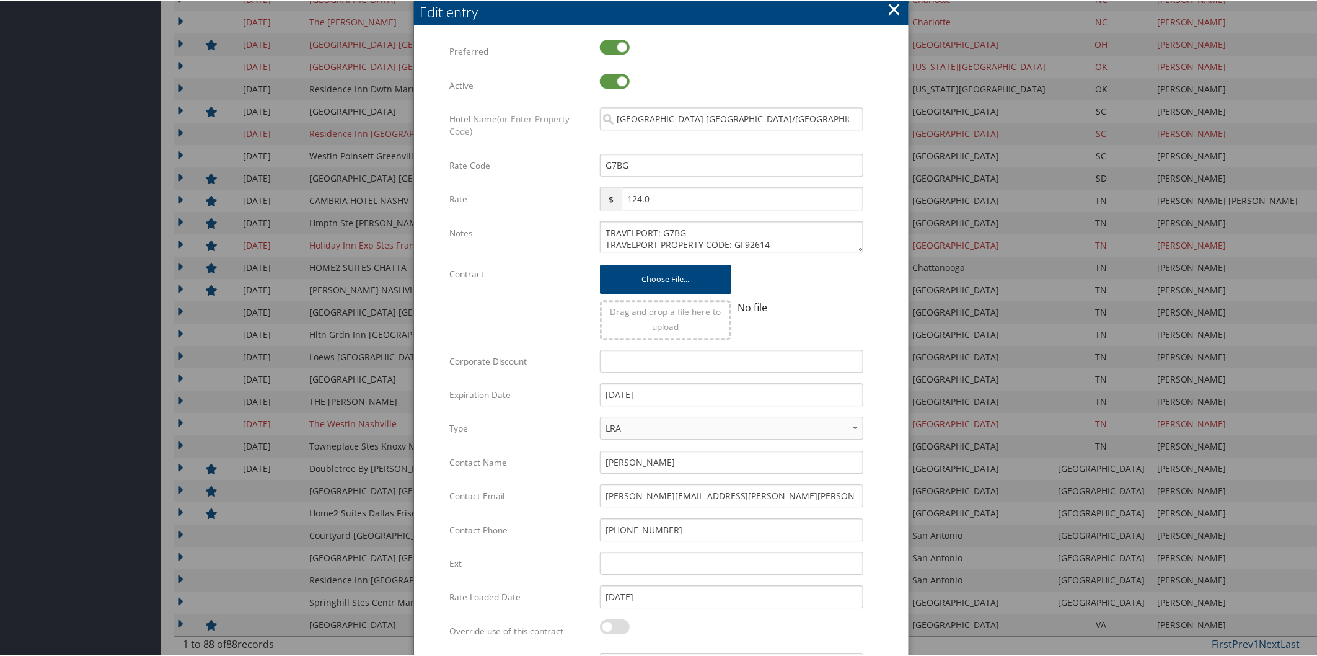
scroll to position [1662, 0]
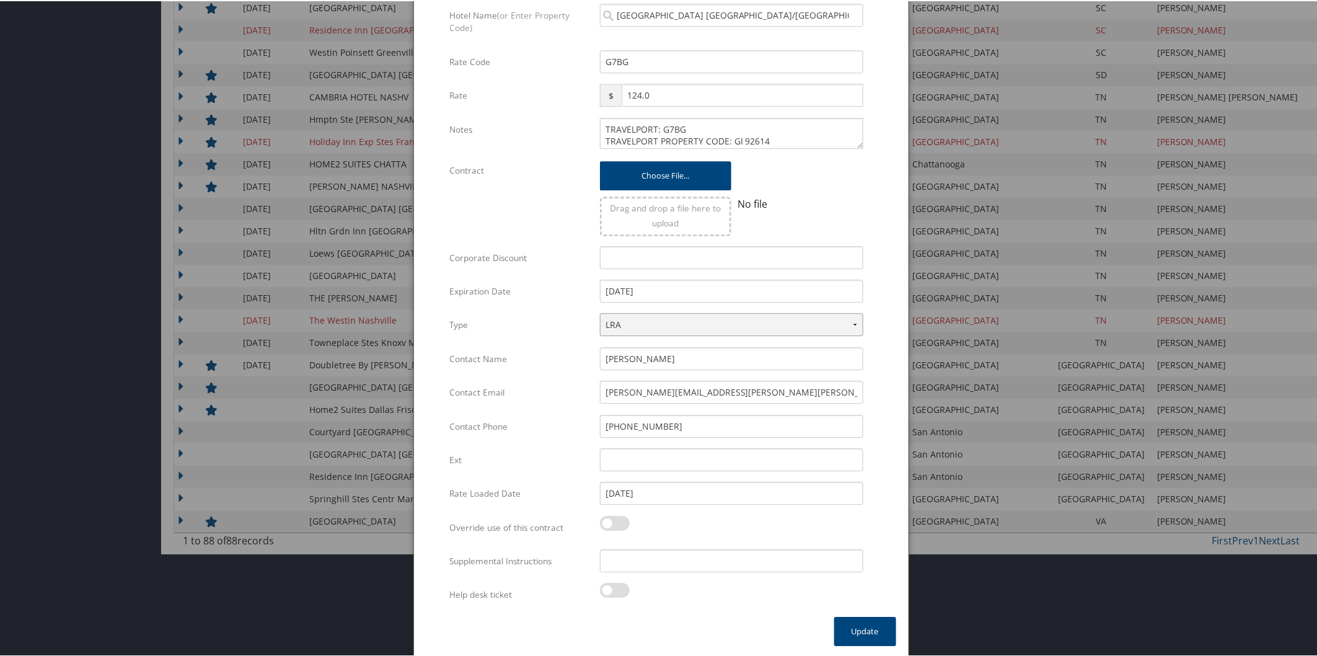
click at [679, 325] on select "LRA NLRA" at bounding box center [731, 323] width 263 height 23
select select "NLRA"
click at [600, 312] on select "LRA NLRA" at bounding box center [731, 323] width 263 height 23
click at [855, 625] on button "Update" at bounding box center [865, 629] width 62 height 29
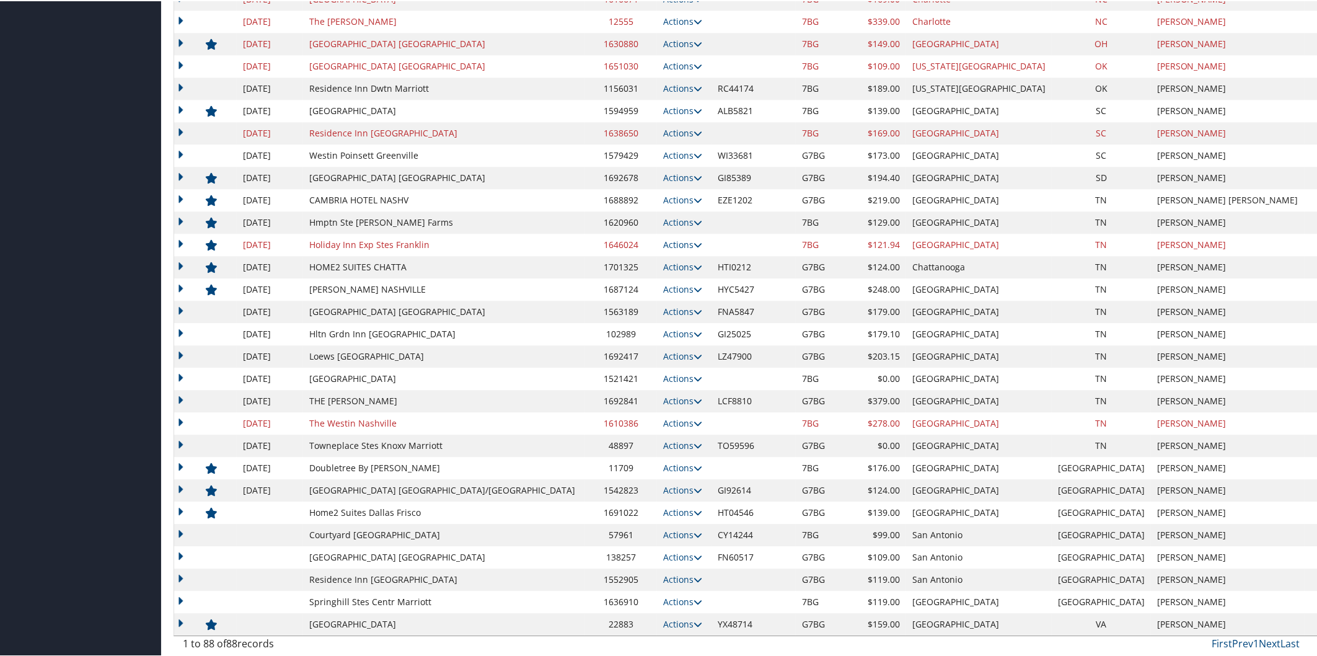
scroll to position [1558, 0]
click at [694, 508] on icon at bounding box center [698, 512] width 9 height 9
click at [636, 552] on link "Edit" at bounding box center [622, 550] width 67 height 21
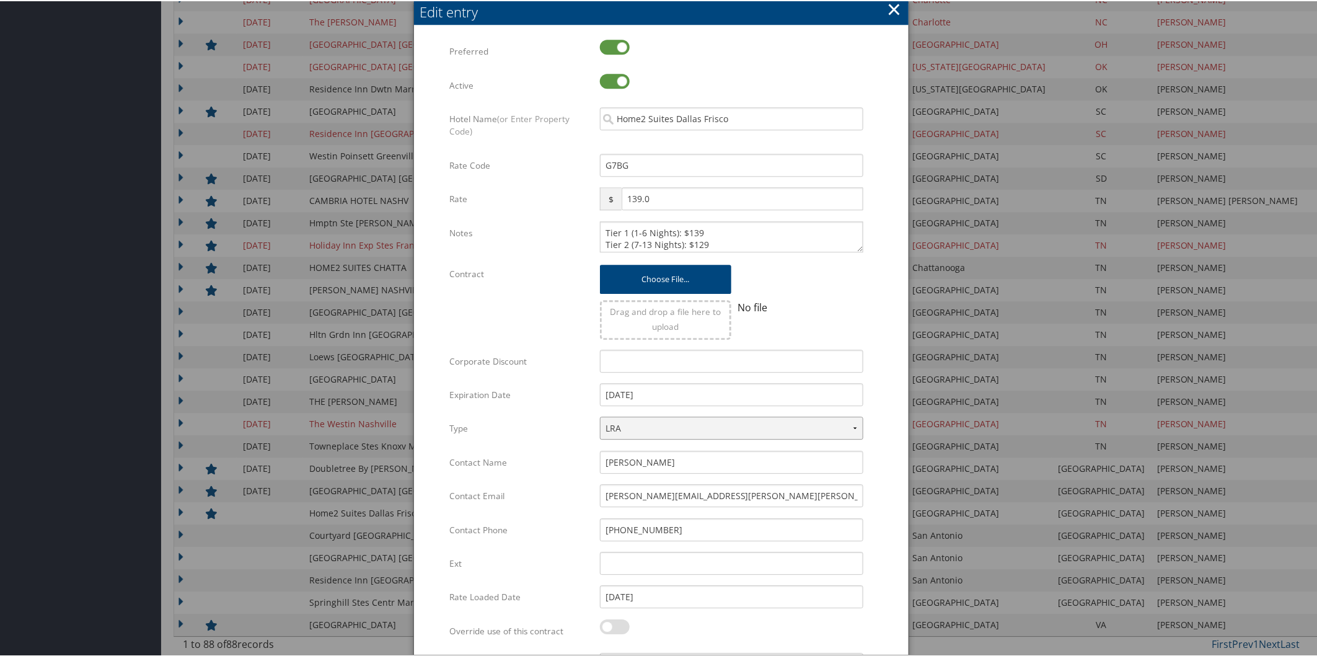
click at [843, 423] on select "LRA NLRA" at bounding box center [731, 426] width 263 height 23
select select "NLRA"
click at [600, 415] on select "LRA NLRA" at bounding box center [731, 426] width 263 height 23
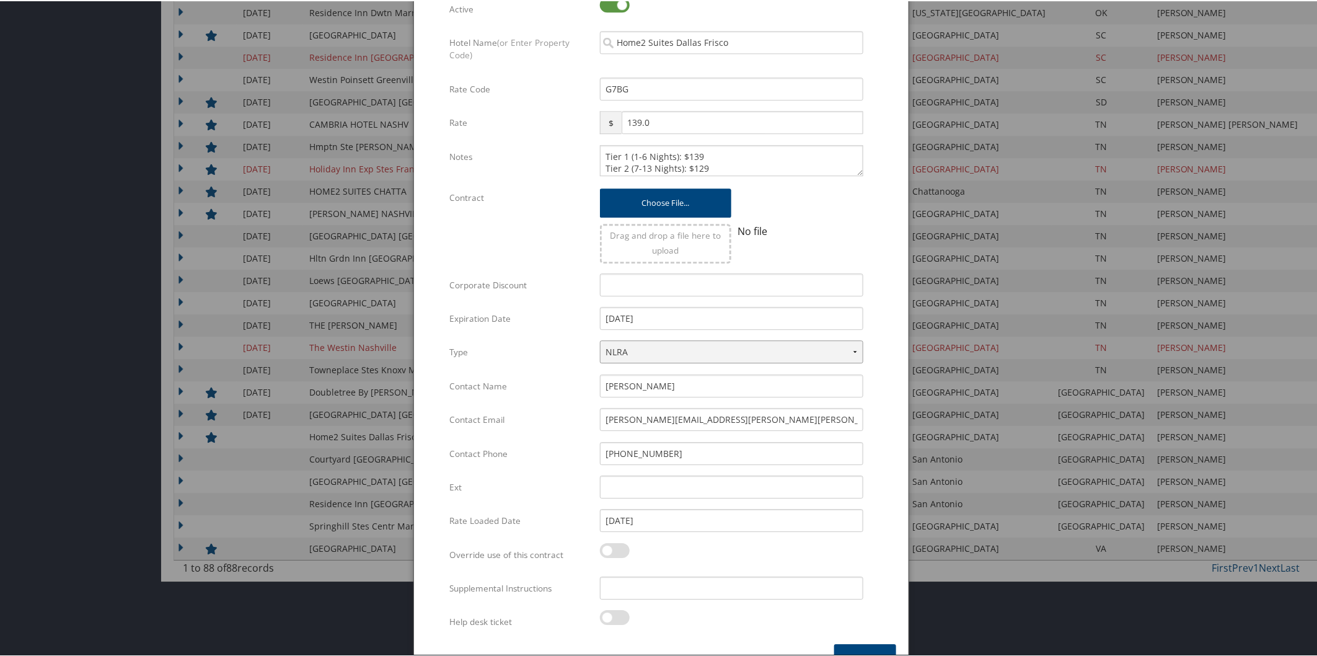
scroll to position [1662, 0]
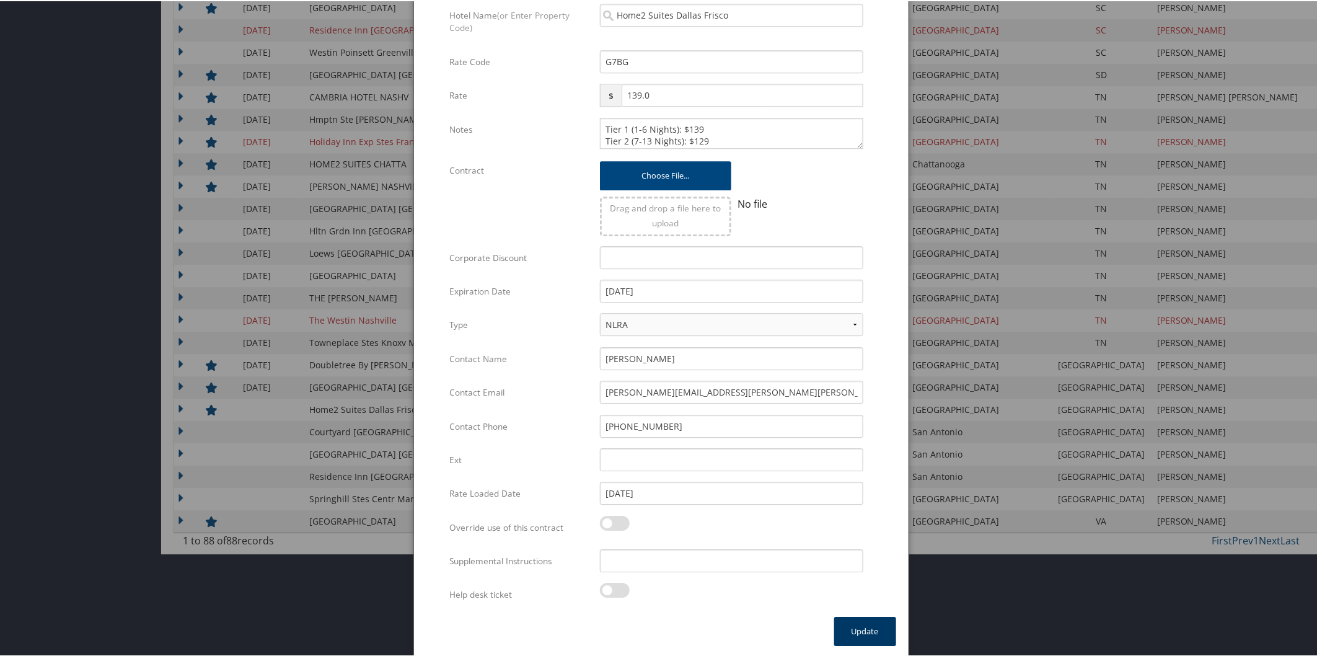
click at [863, 624] on button "Update" at bounding box center [865, 629] width 62 height 29
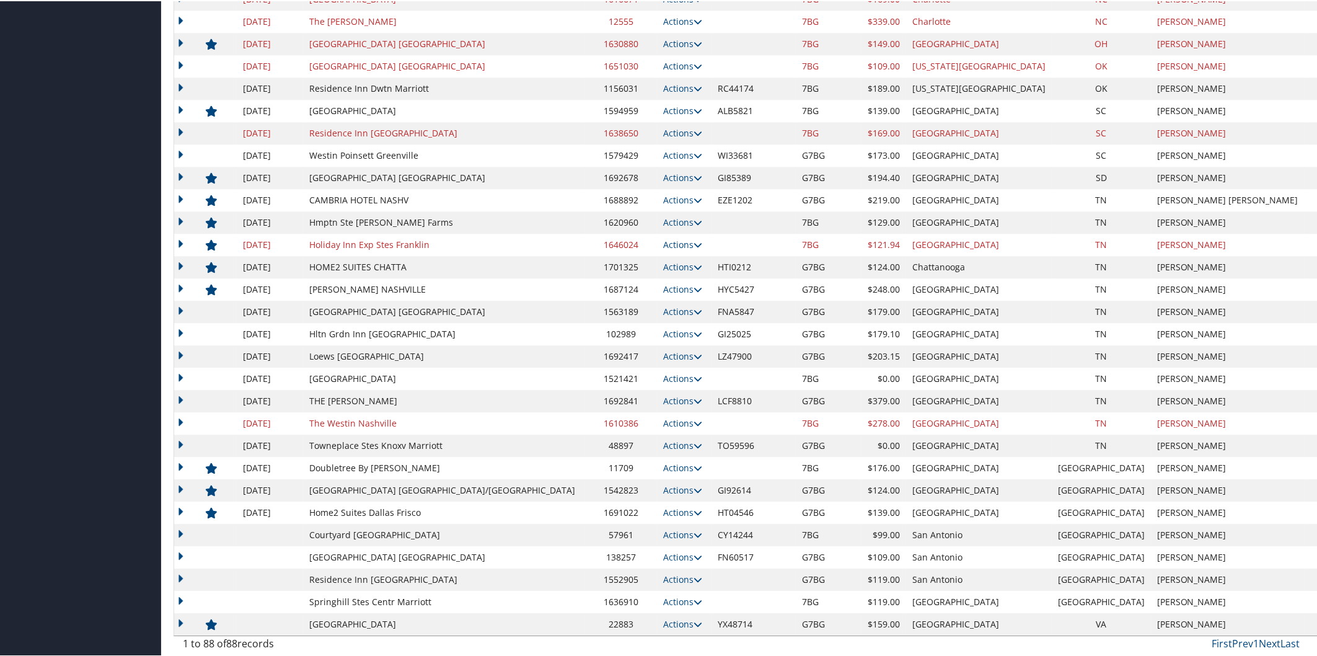
scroll to position [1558, 0]
click at [694, 531] on icon at bounding box center [698, 534] width 9 height 9
click at [639, 572] on link "Edit" at bounding box center [622, 573] width 67 height 21
select select "NLRA"
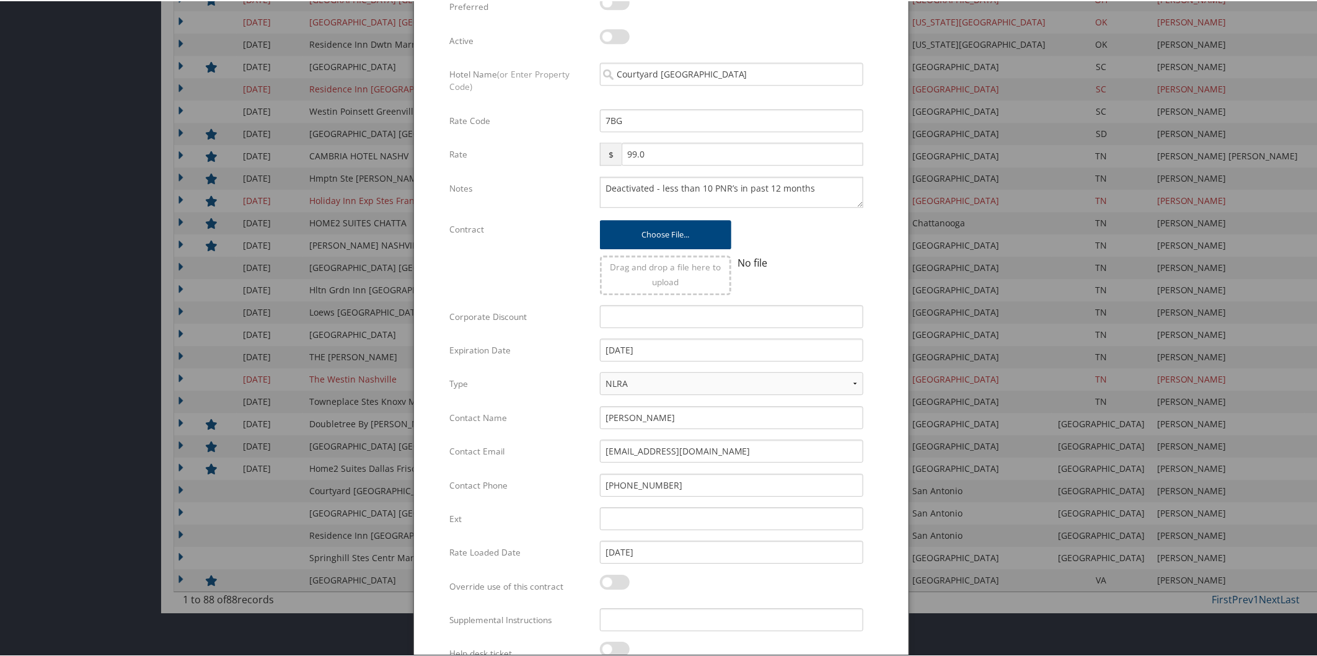
scroll to position [1662, 0]
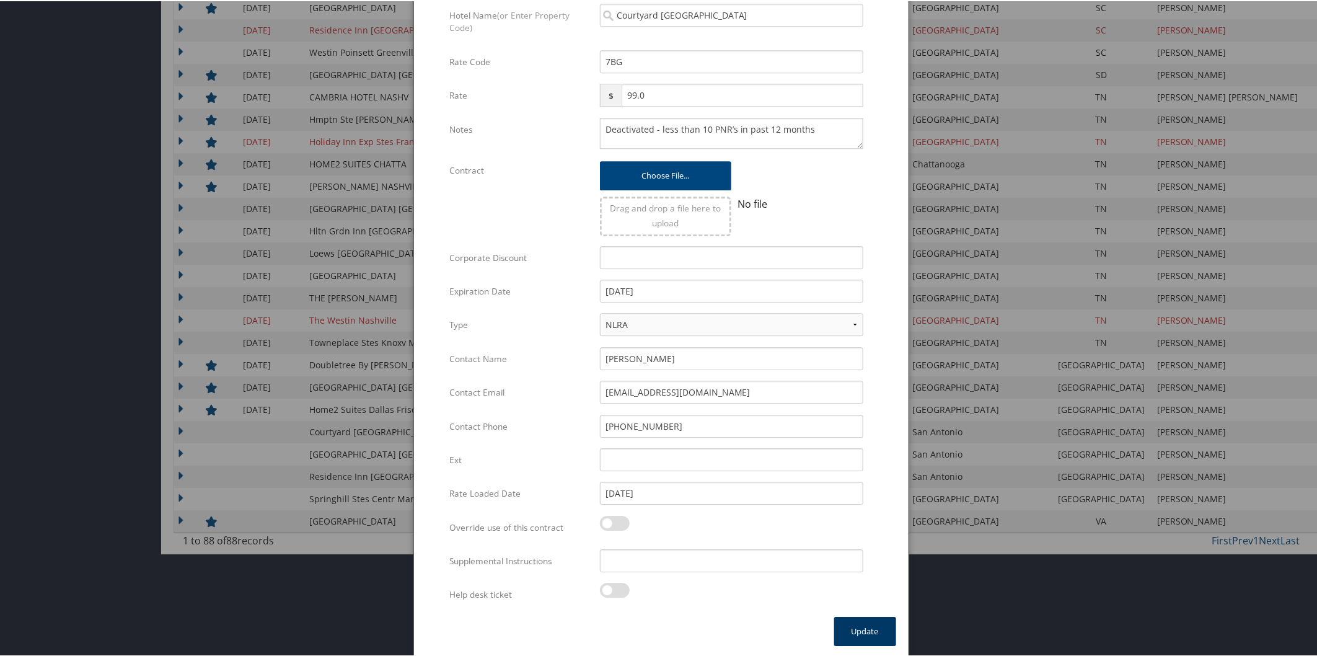
click at [875, 625] on button "Update" at bounding box center [865, 629] width 62 height 29
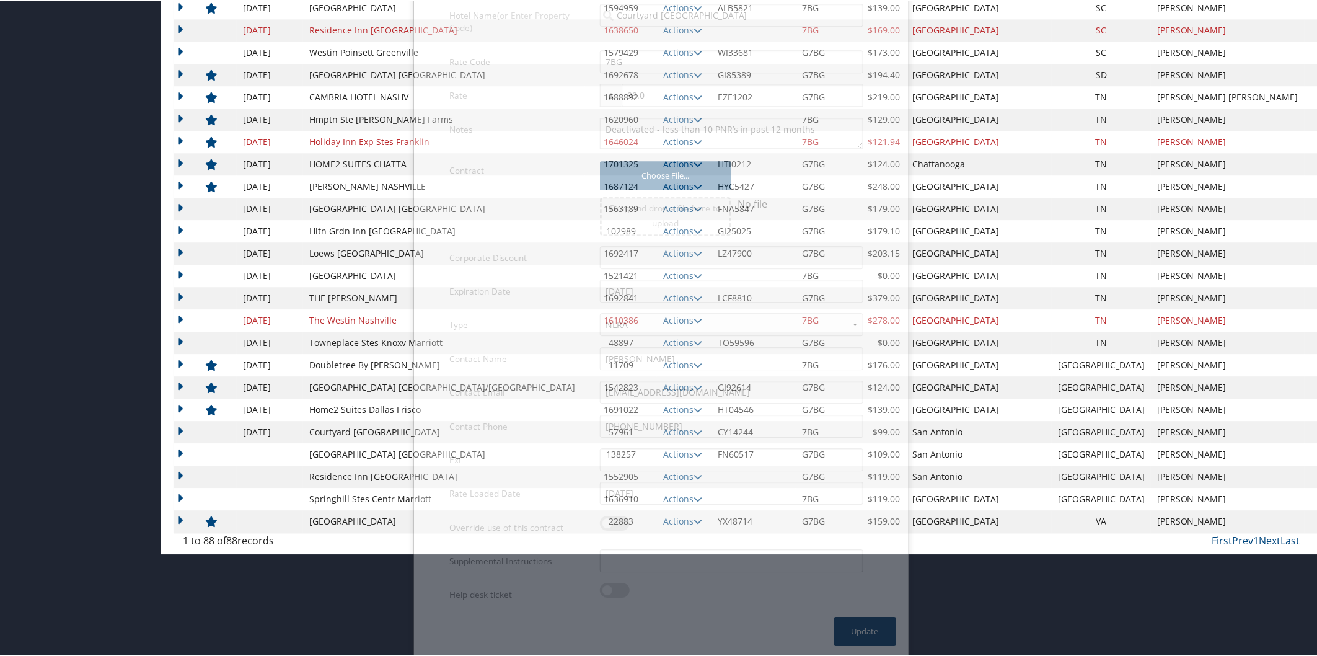
scroll to position [1558, 0]
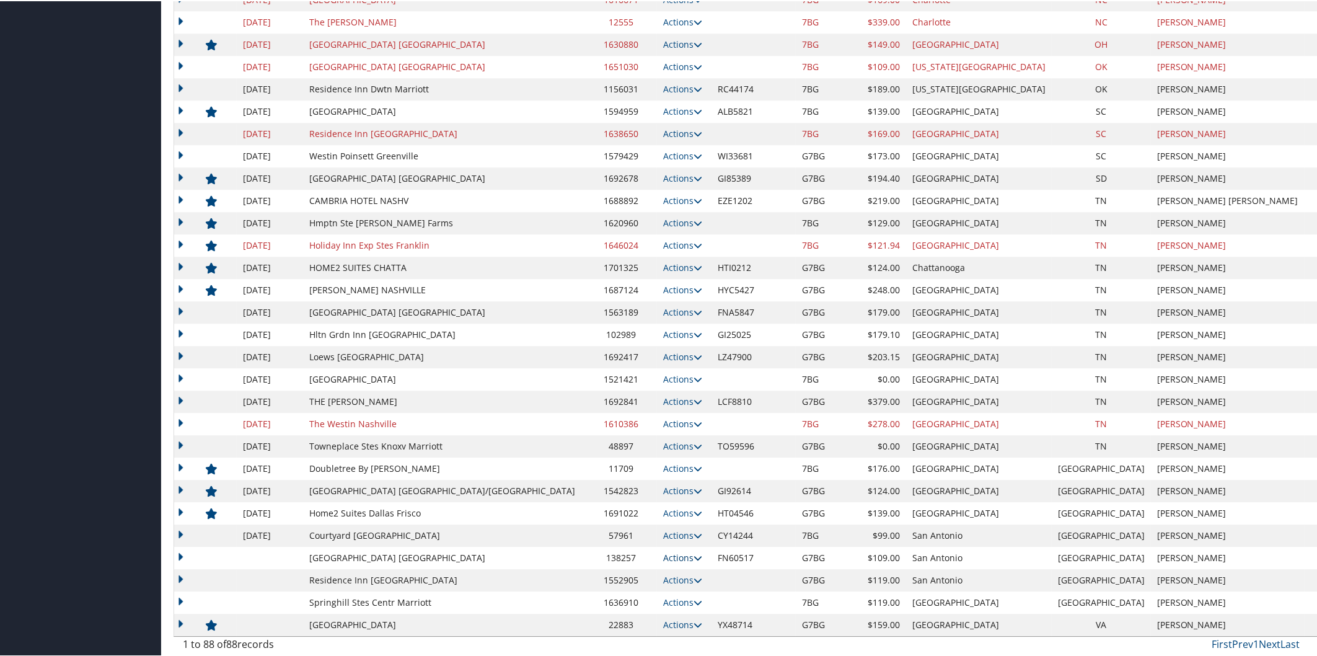
click at [694, 554] on icon at bounding box center [698, 556] width 9 height 9
click at [617, 567] on link "Edit" at bounding box center [613, 574] width 48 height 21
select select "NLRA"
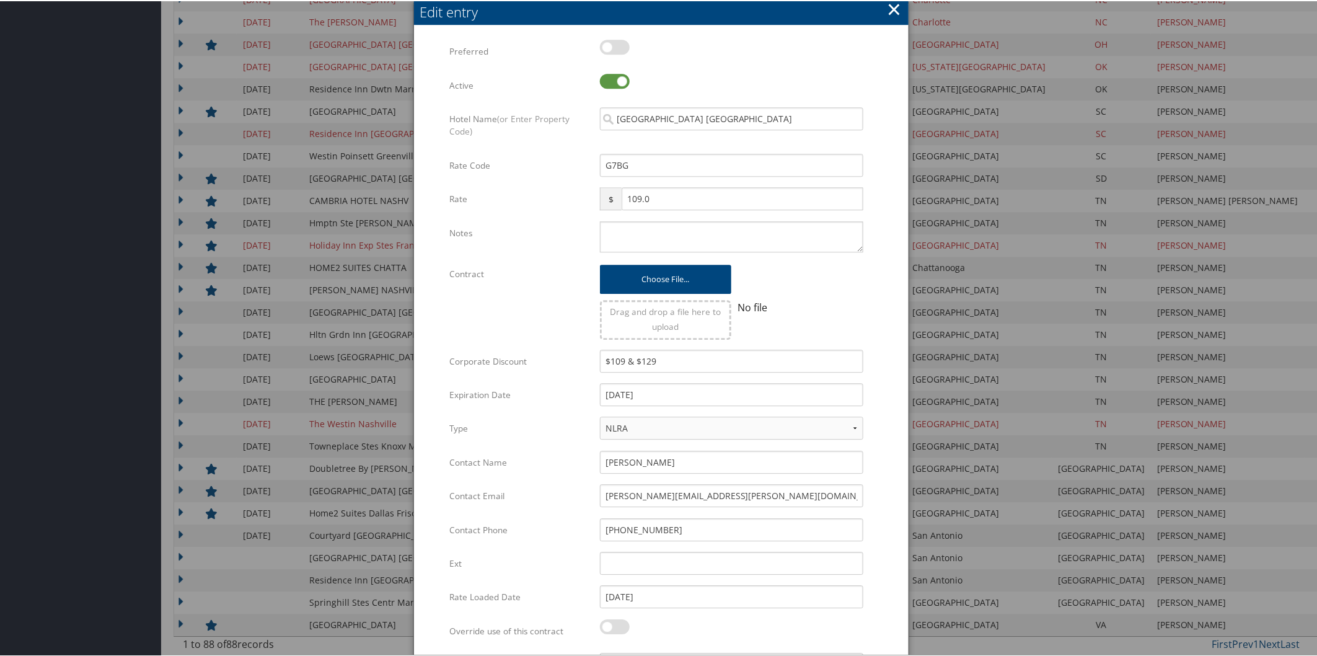
scroll to position [1662, 0]
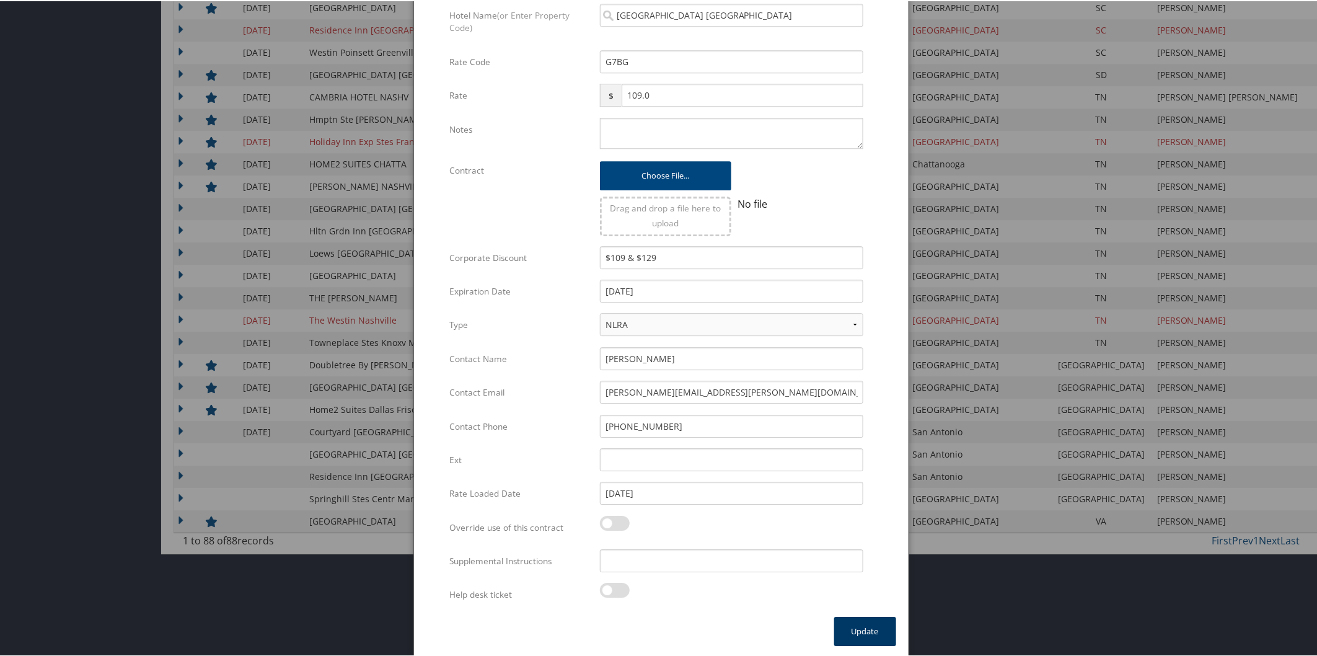
click at [872, 627] on button "Update" at bounding box center [865, 629] width 62 height 29
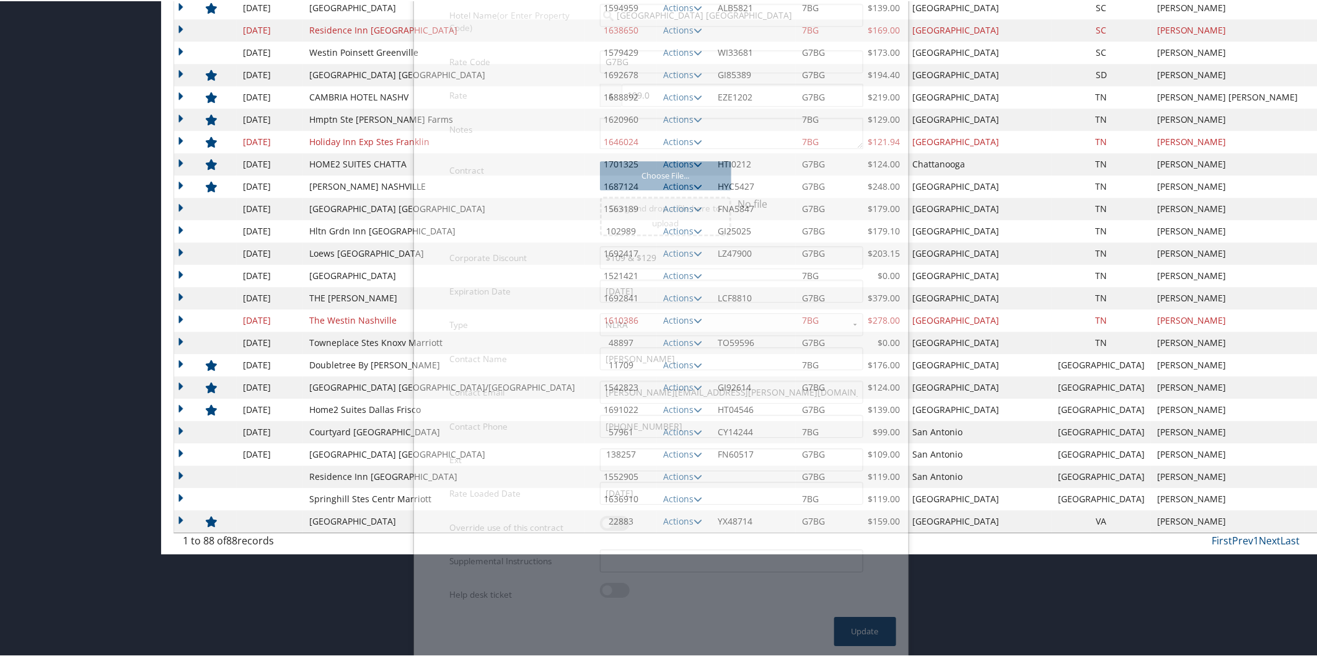
scroll to position [1558, 0]
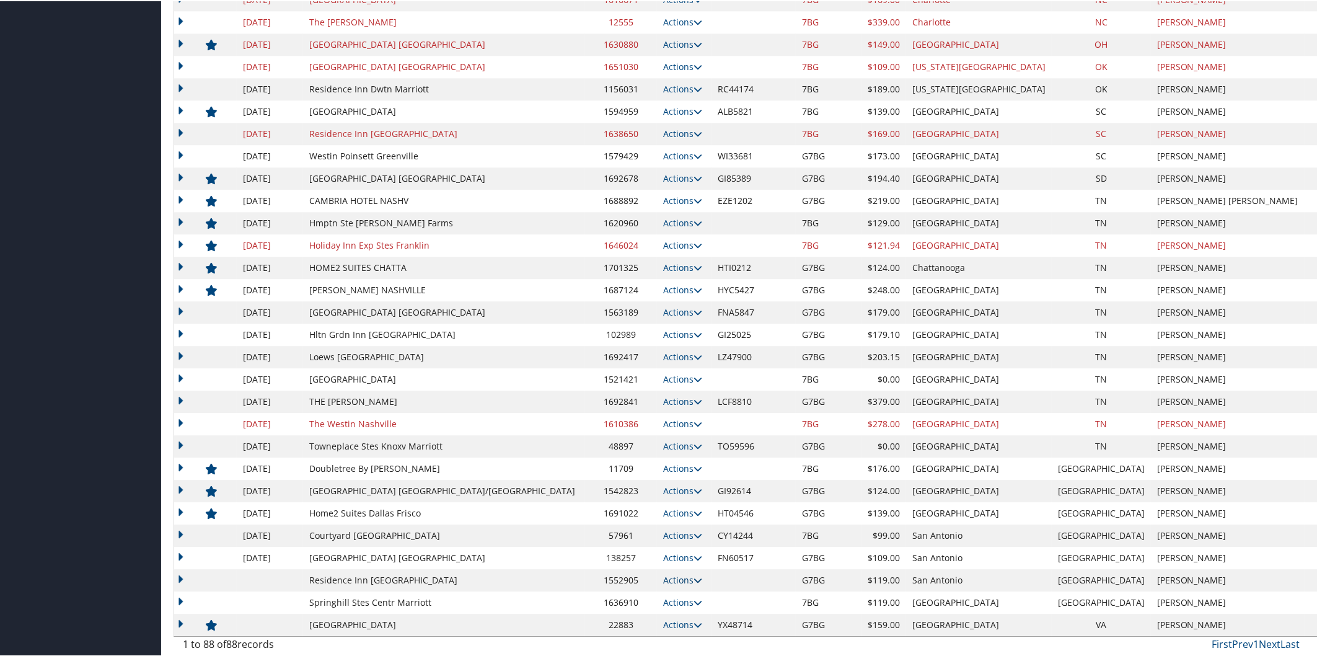
click at [694, 576] on icon at bounding box center [698, 579] width 9 height 9
click at [628, 614] on link "Edit" at bounding box center [622, 617] width 67 height 21
select select "NLRA"
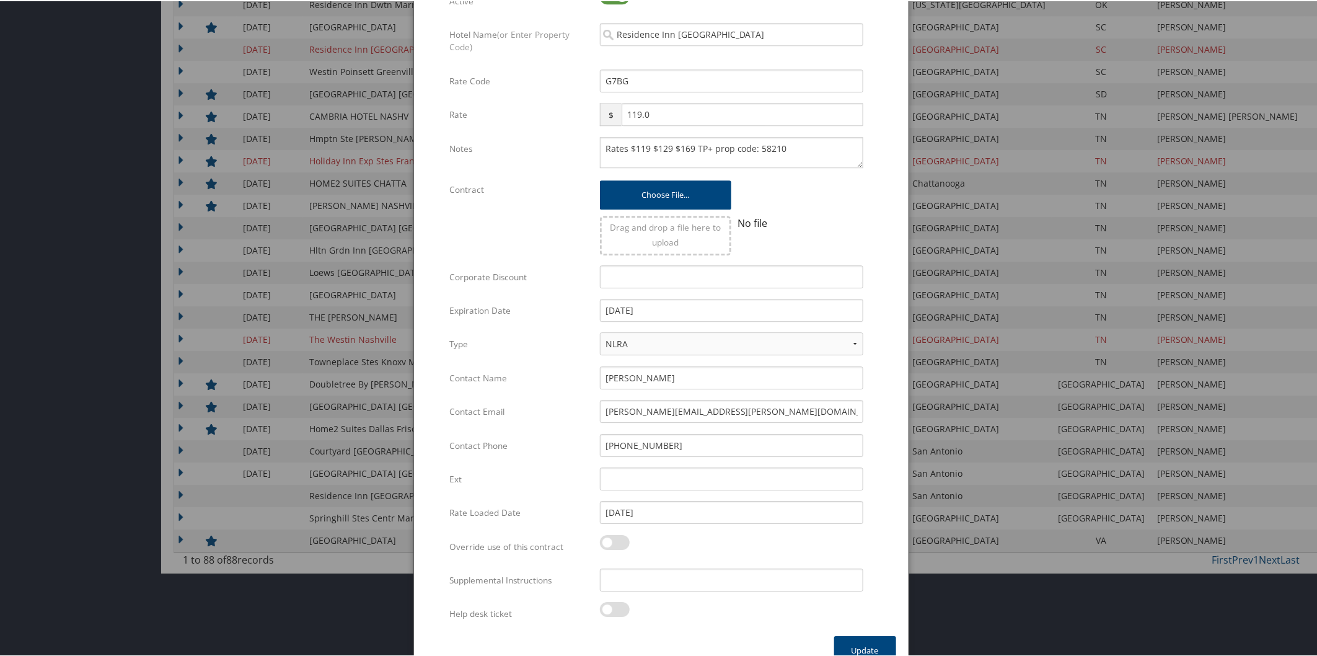
scroll to position [1662, 0]
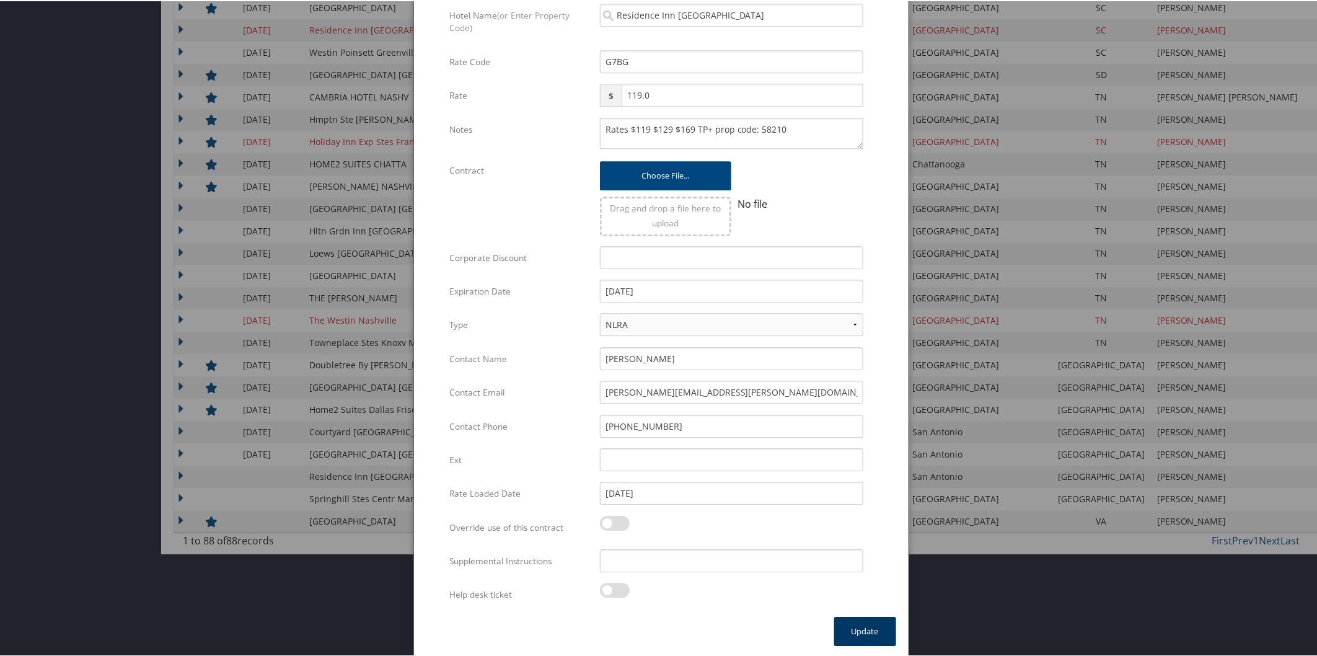
click at [870, 630] on button "Update" at bounding box center [865, 629] width 62 height 29
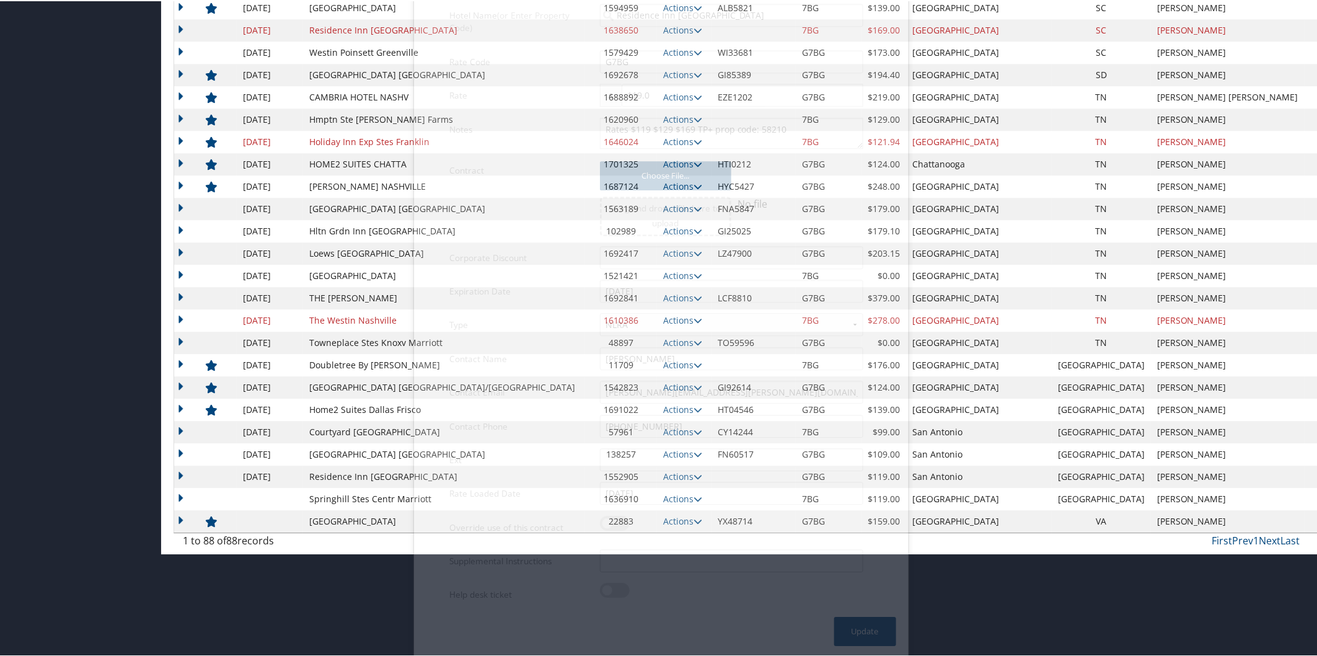
scroll to position [1558, 0]
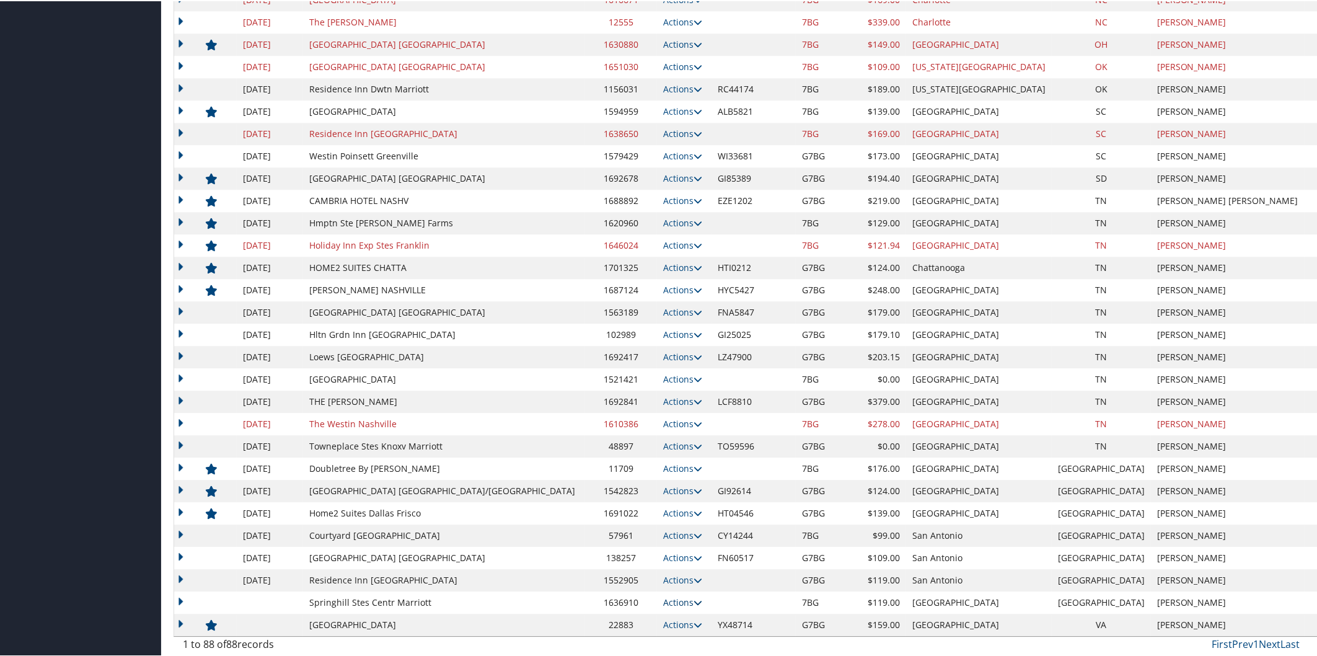
click at [694, 597] on icon at bounding box center [698, 601] width 9 height 9
click at [630, 617] on link "Edit" at bounding box center [613, 619] width 48 height 21
select select "NLRA"
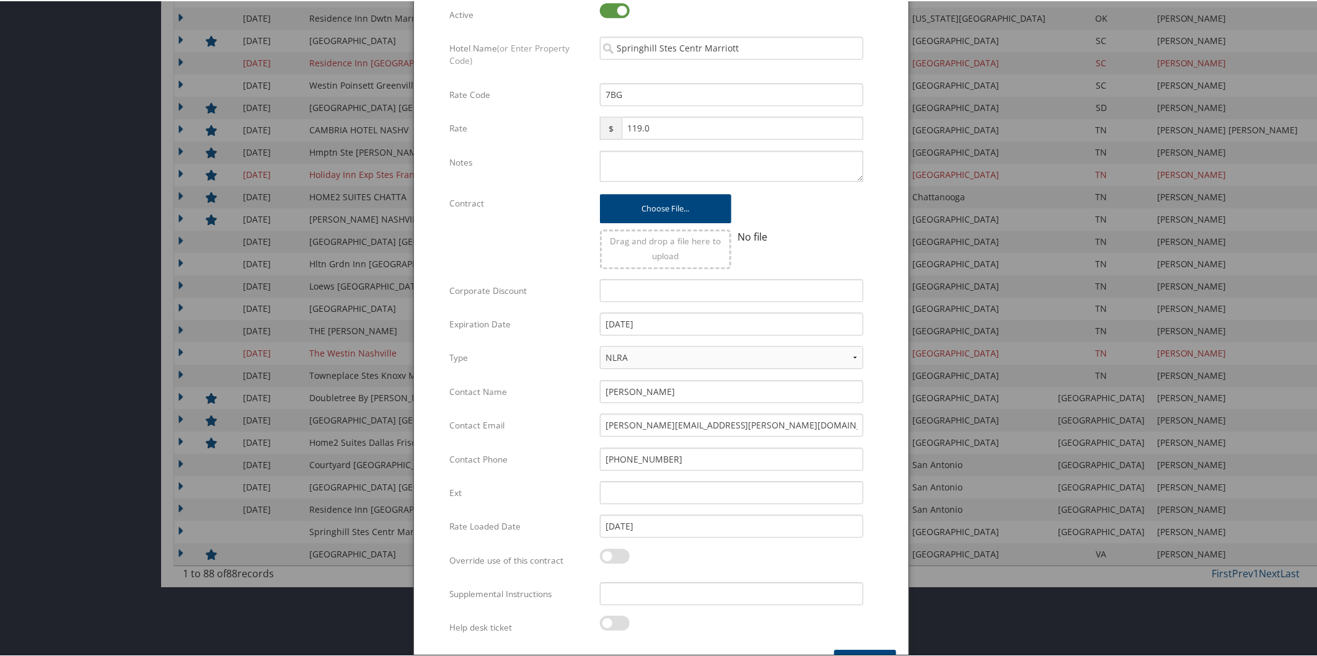
scroll to position [1662, 0]
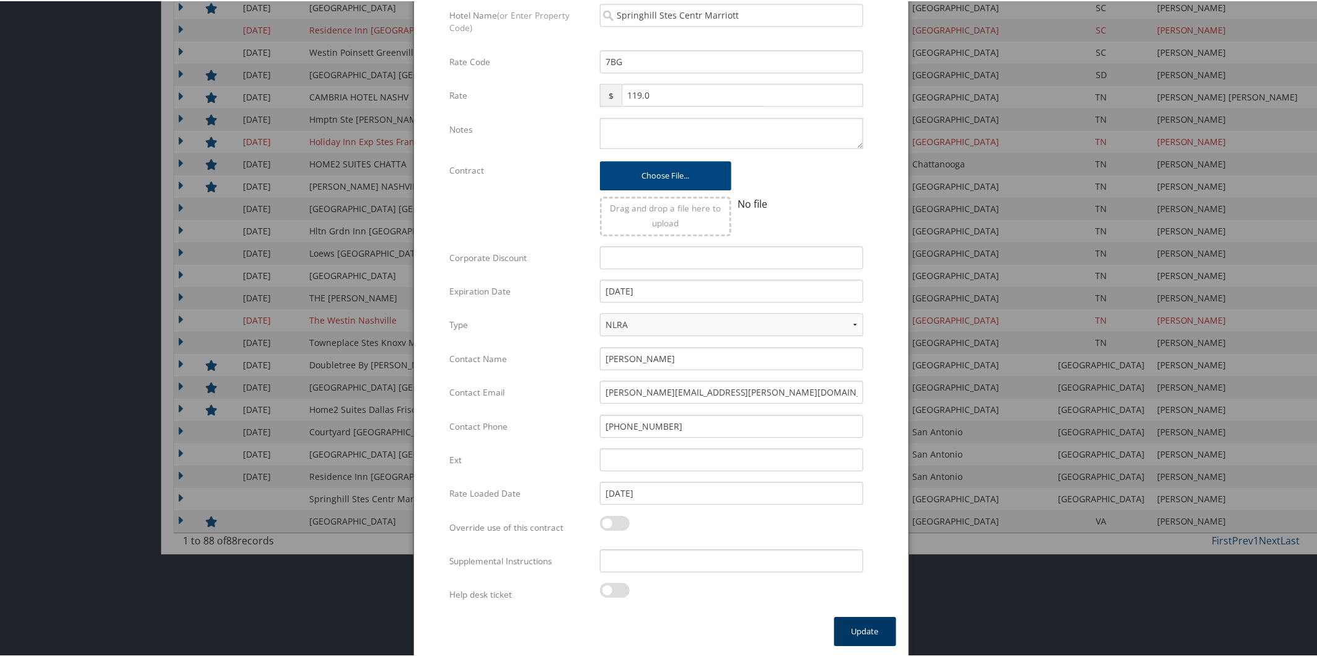
click at [852, 628] on button "Update" at bounding box center [865, 629] width 62 height 29
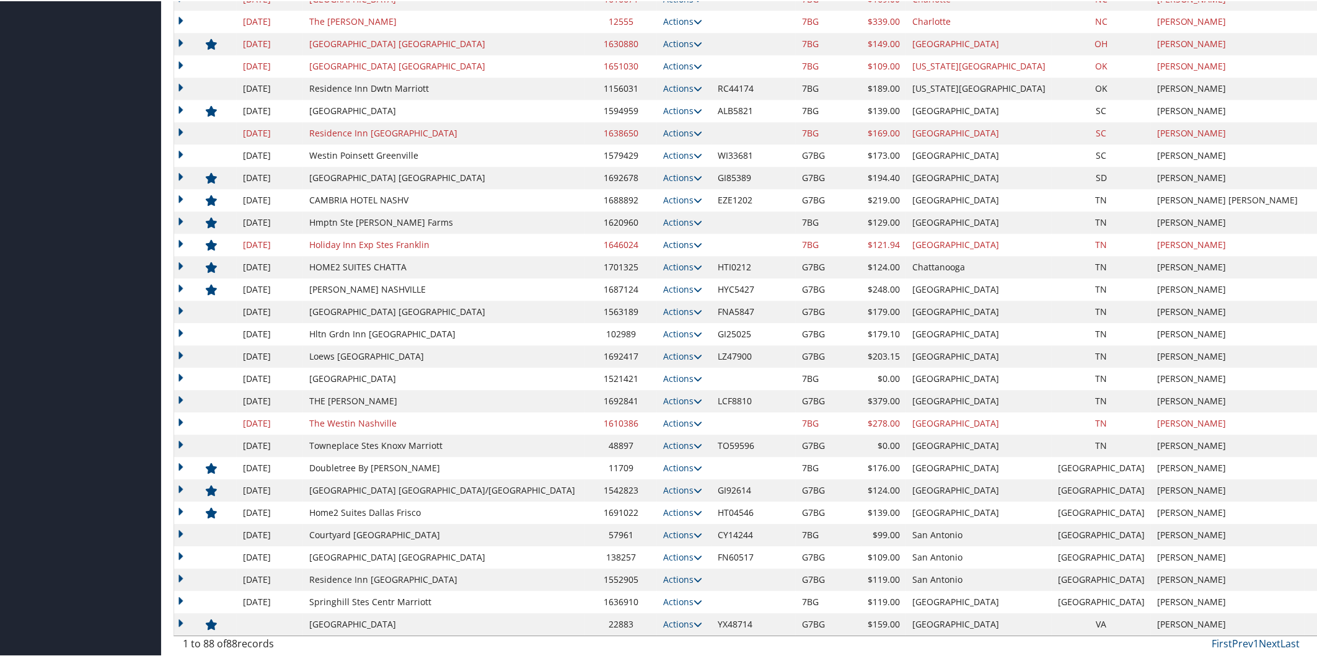
scroll to position [1558, 0]
click at [694, 620] on icon at bounding box center [698, 623] width 9 height 9
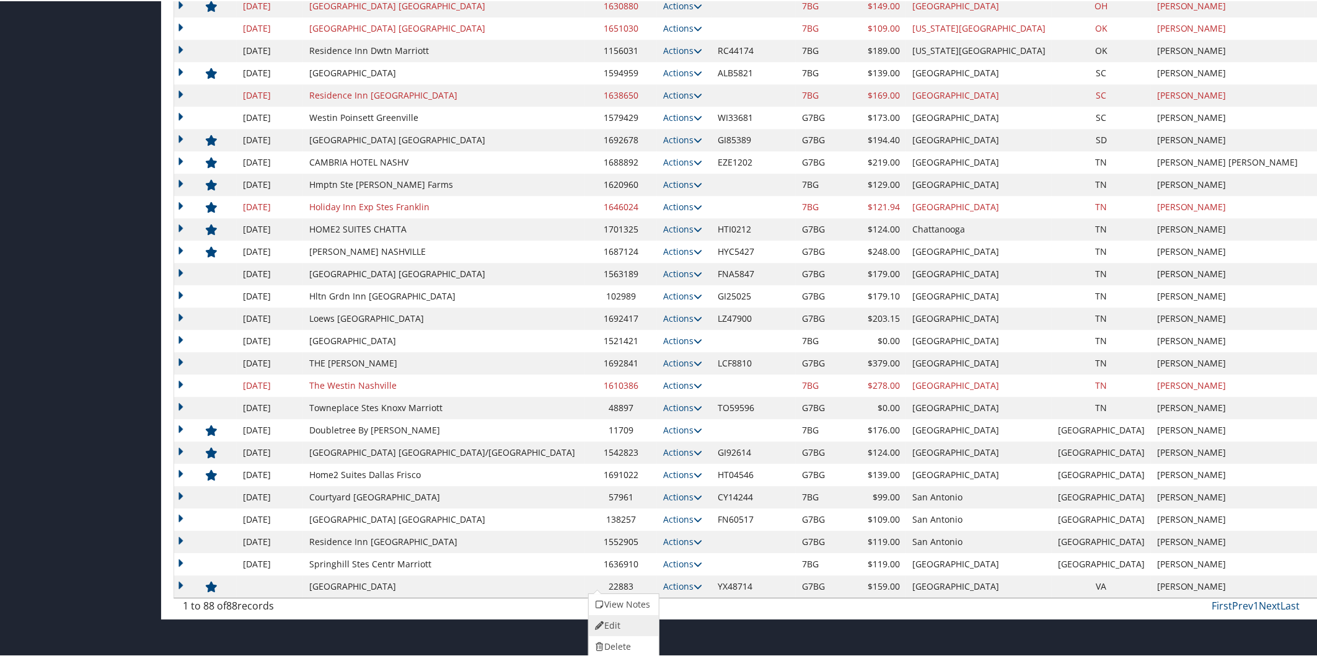
click at [635, 625] on link "Edit" at bounding box center [622, 624] width 67 height 21
select select "NLRA"
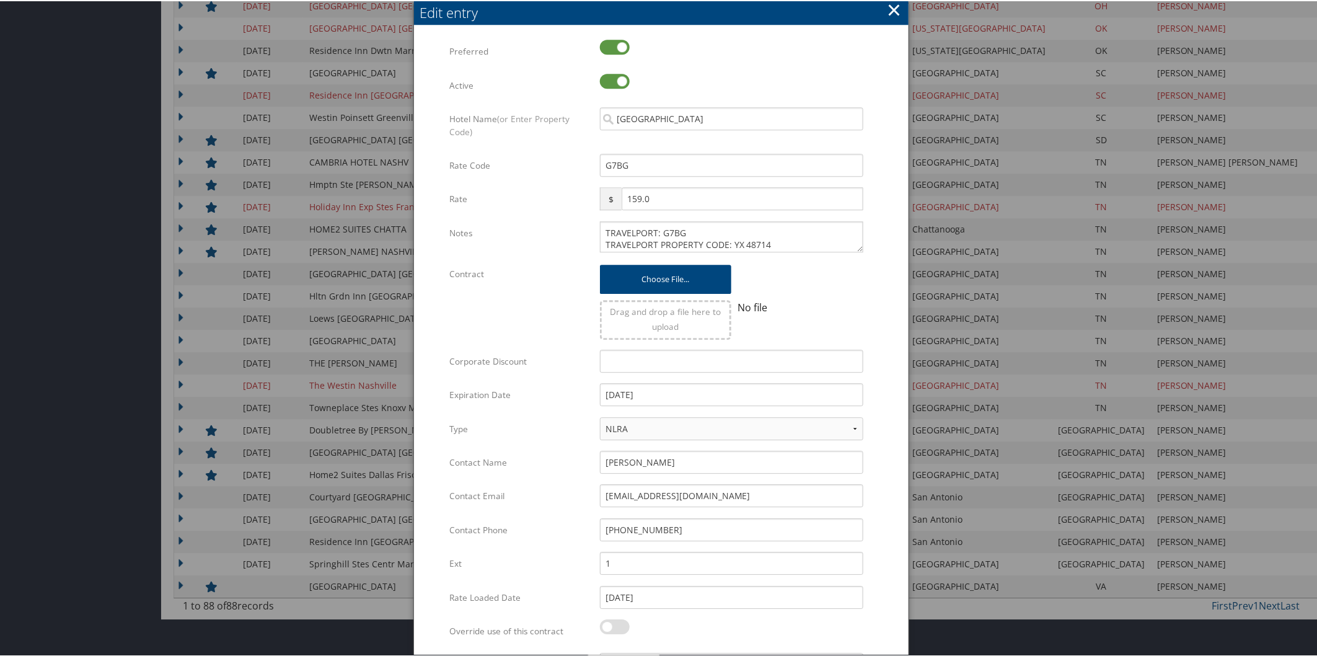
scroll to position [1700, 0]
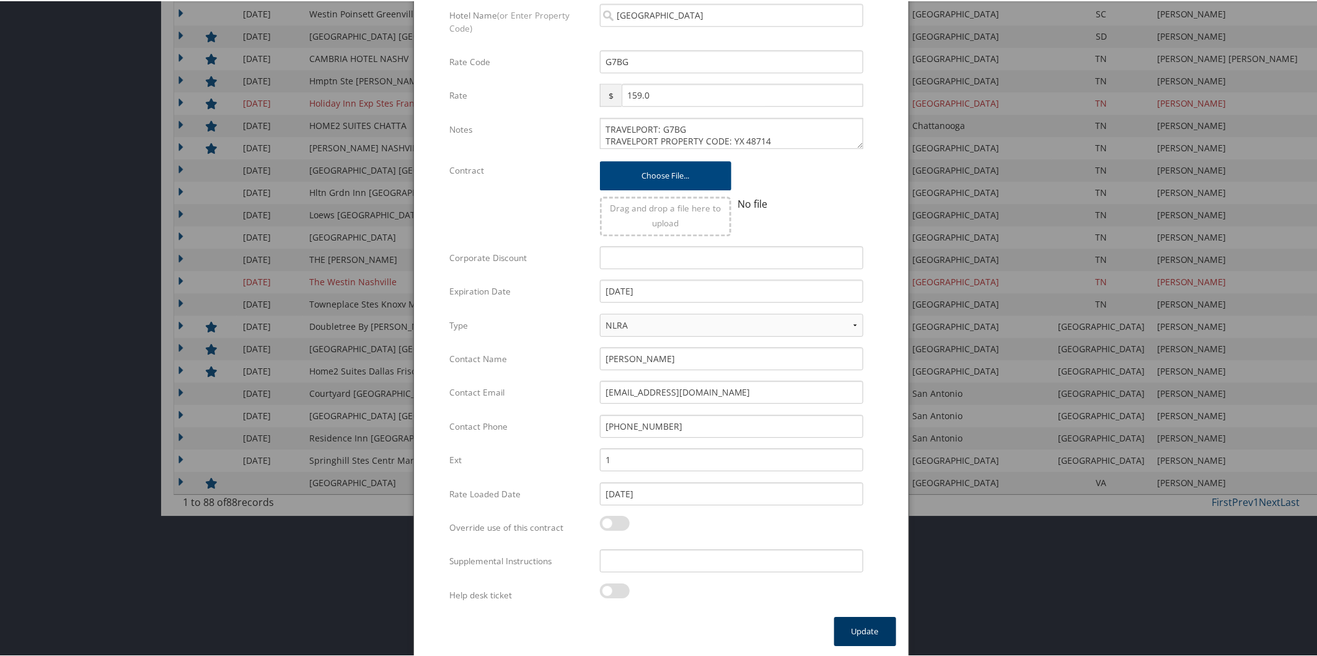
click at [866, 628] on button "Update" at bounding box center [865, 629] width 62 height 29
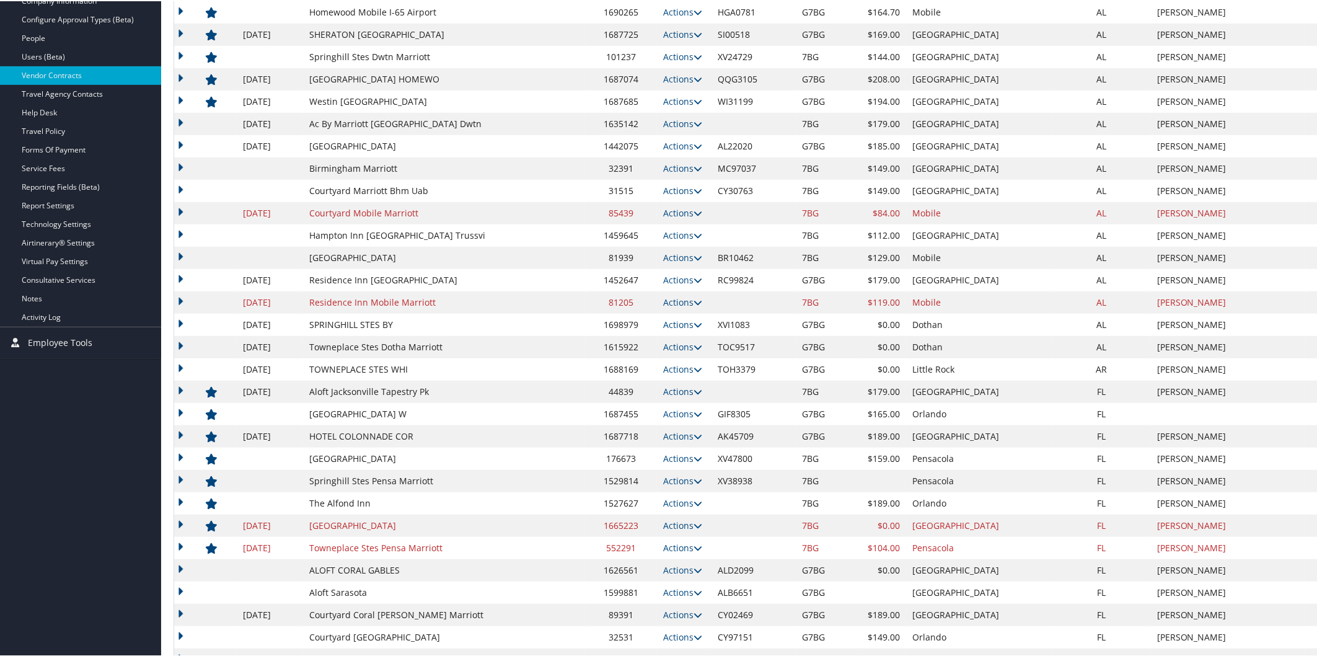
scroll to position [0, 0]
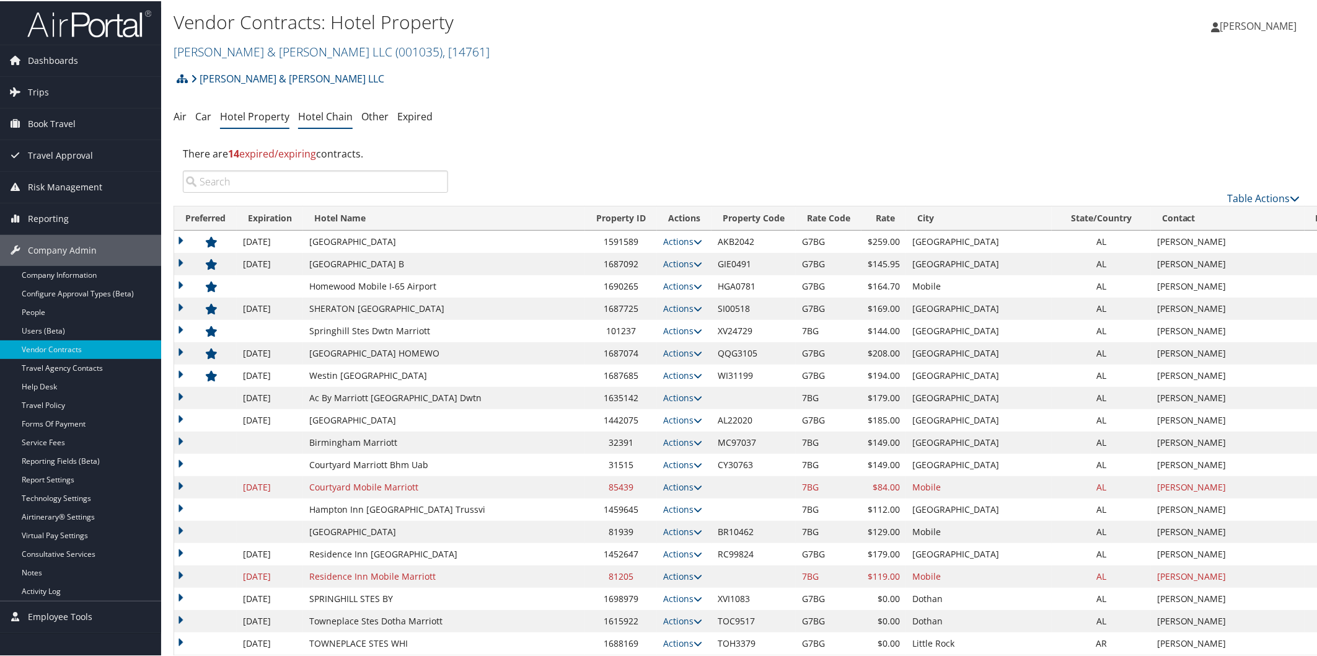
click at [325, 113] on link "Hotel Chain" at bounding box center [325, 115] width 55 height 14
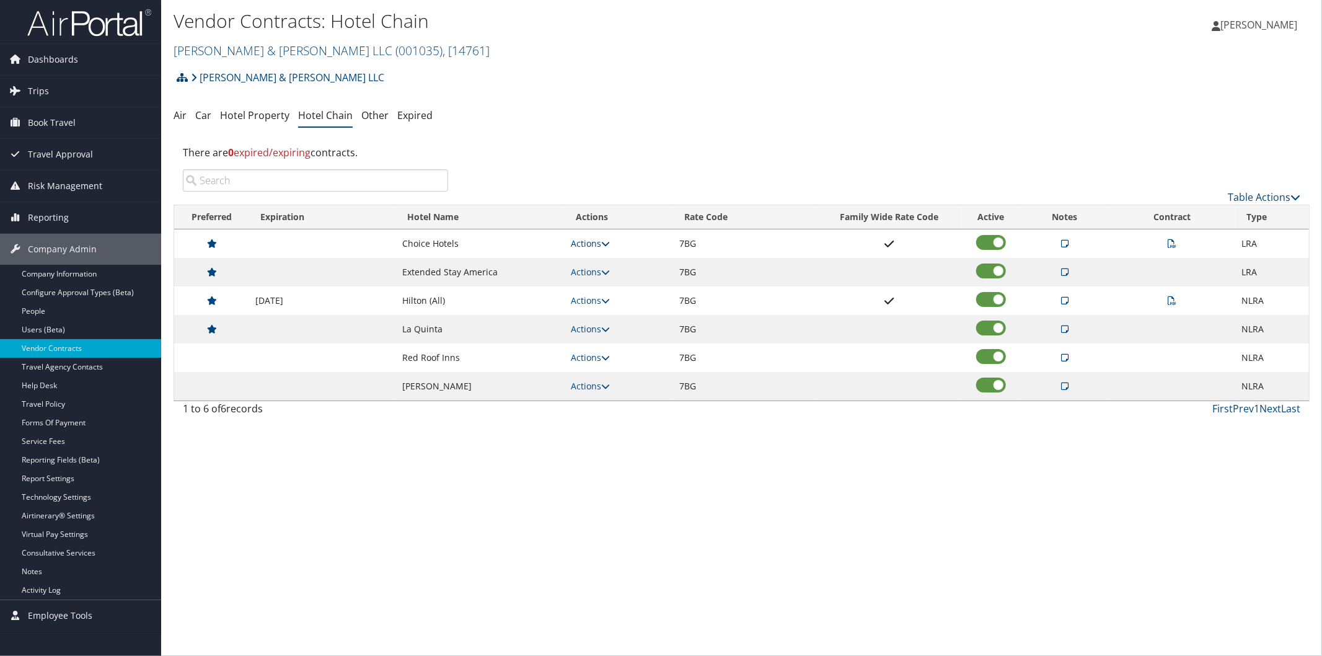
click at [604, 238] on link "Actions" at bounding box center [590, 243] width 39 height 12
click at [572, 299] on link "Edit" at bounding box center [568, 304] width 78 height 21
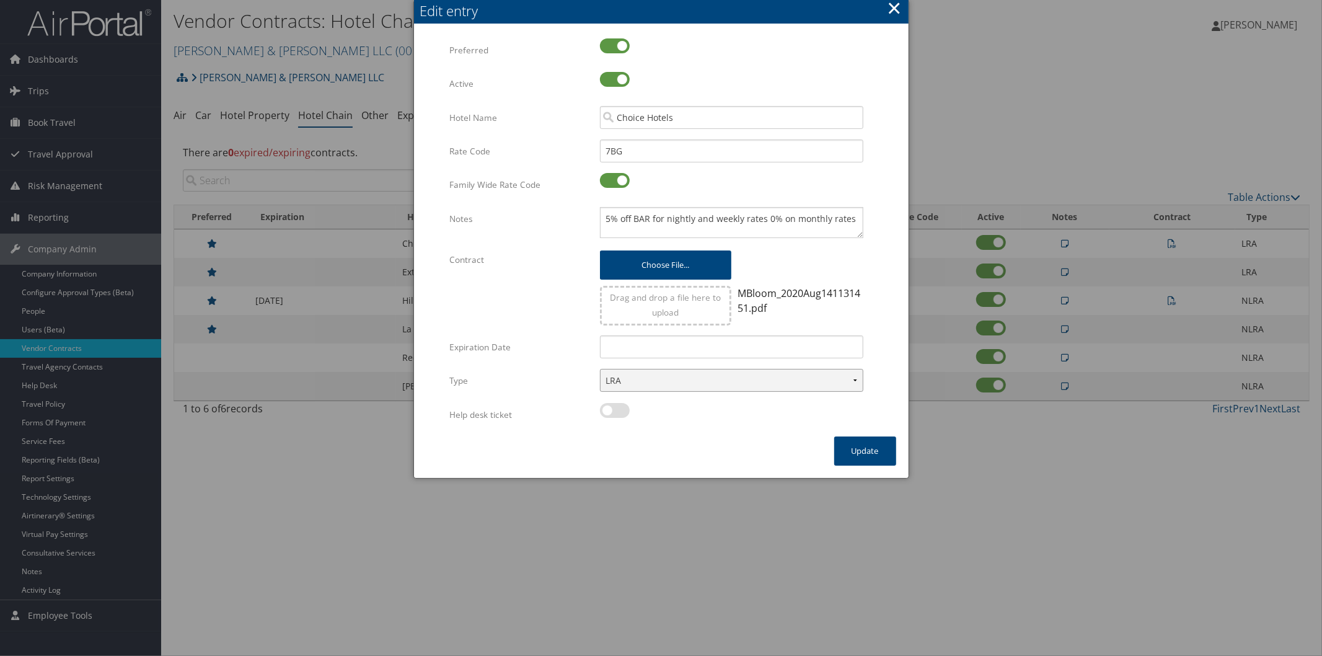
click at [657, 387] on select "LRA NLRA" at bounding box center [731, 380] width 263 height 23
select select "NLRA"
click at [600, 369] on select "LRA NLRA" at bounding box center [731, 380] width 263 height 23
click at [655, 345] on input "text" at bounding box center [731, 346] width 263 height 23
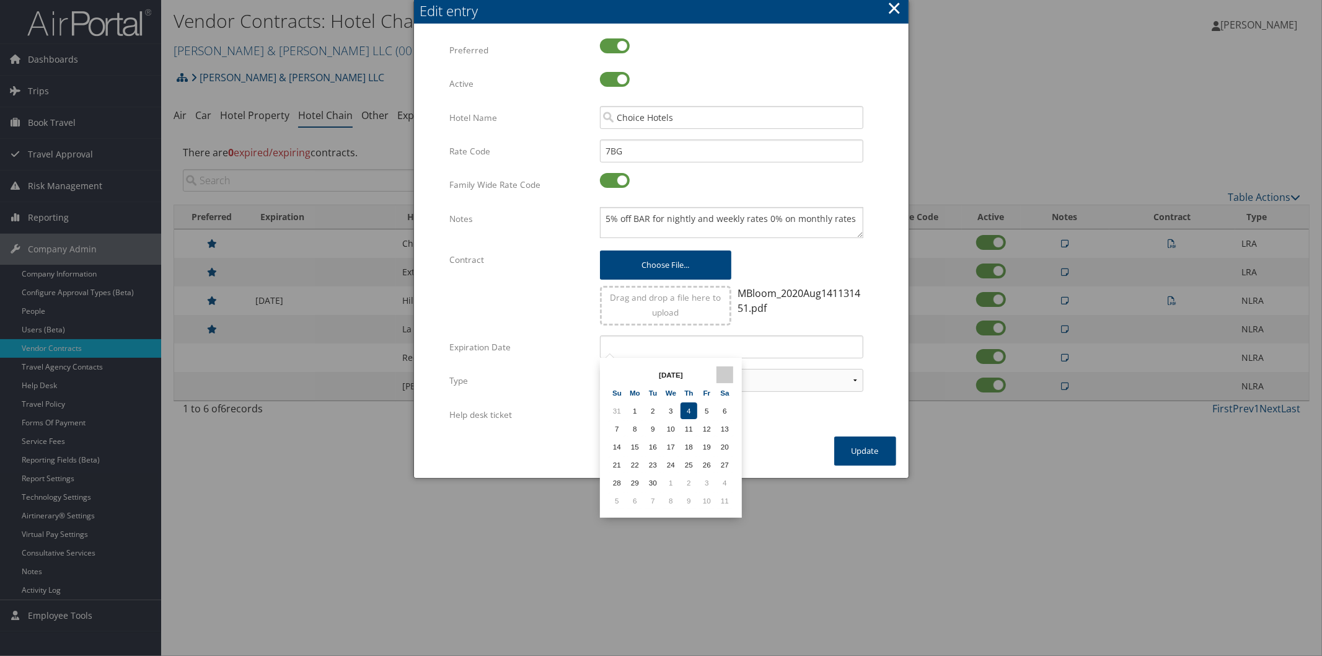
click at [726, 368] on th at bounding box center [724, 374] width 17 height 17
click at [664, 476] on td "31" at bounding box center [671, 482] width 17 height 17
type input "[DATE]"
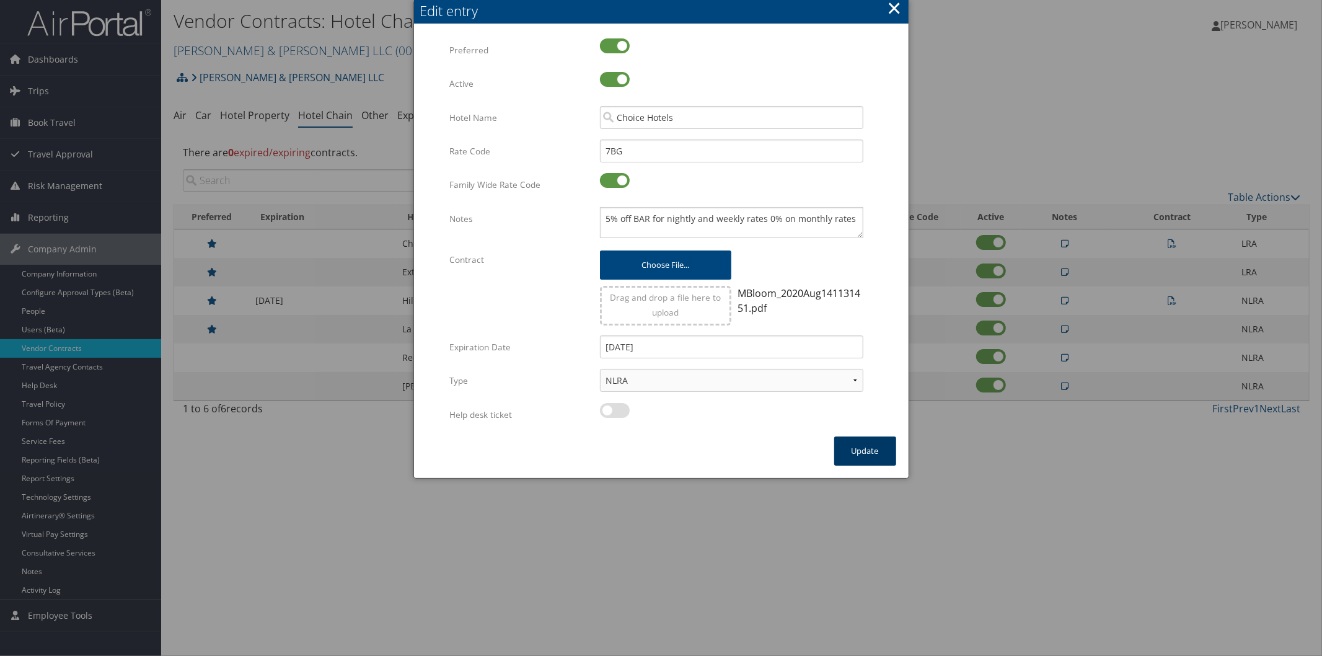
click at [848, 443] on button "Update" at bounding box center [865, 450] width 62 height 29
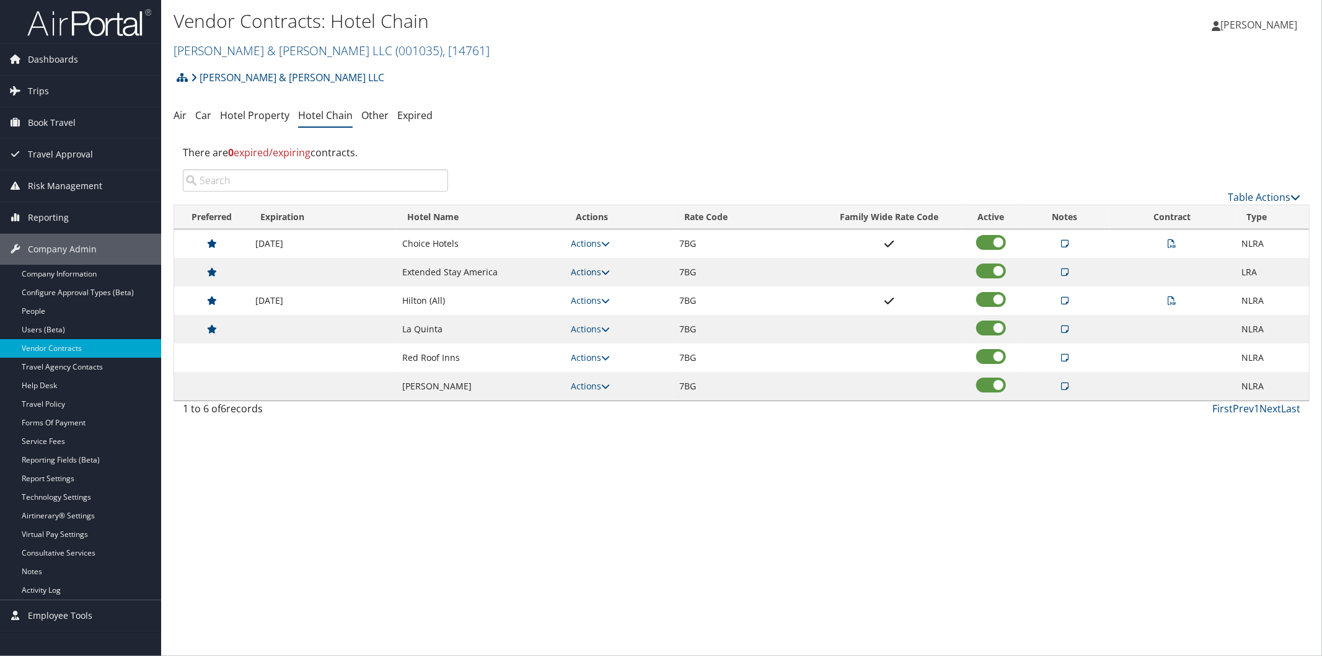
click at [609, 271] on icon at bounding box center [605, 272] width 9 height 9
click at [604, 307] on link "Edit" at bounding box center [605, 311] width 67 height 21
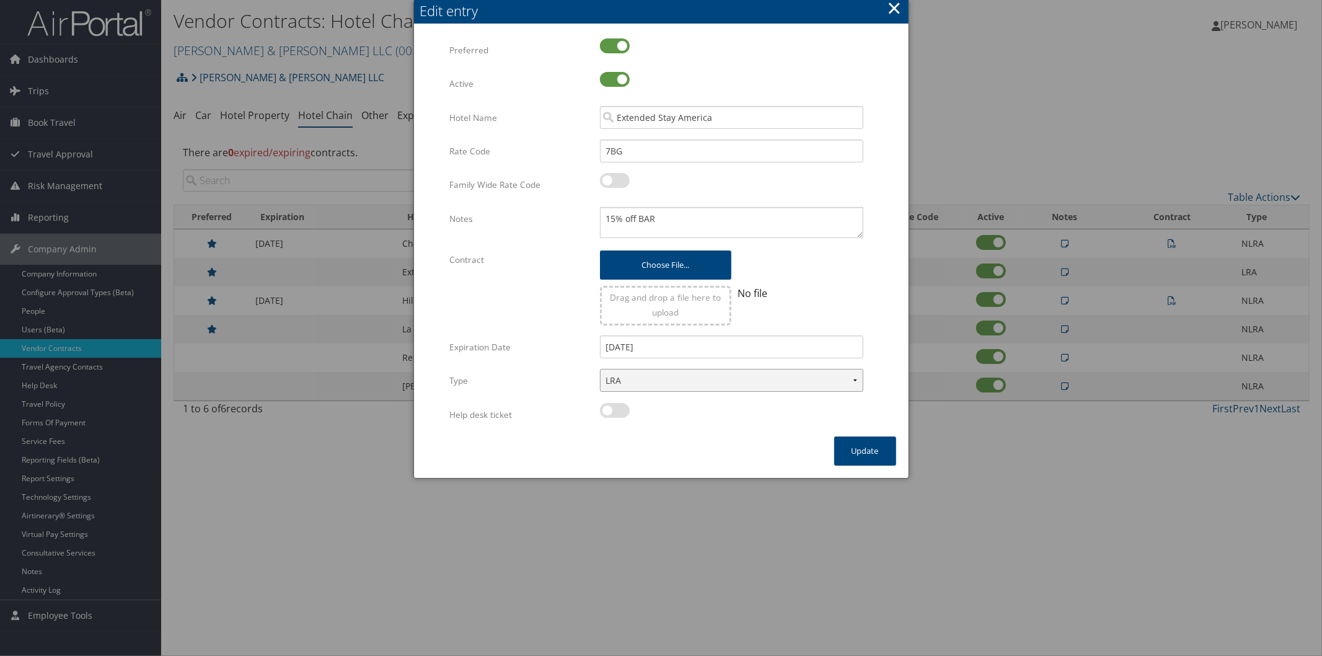
click at [704, 376] on select "LRA NLRA" at bounding box center [731, 380] width 263 height 23
select select "NLRA"
click at [600, 369] on select "LRA NLRA" at bounding box center [731, 380] width 263 height 23
click at [854, 445] on button "Update" at bounding box center [865, 450] width 62 height 29
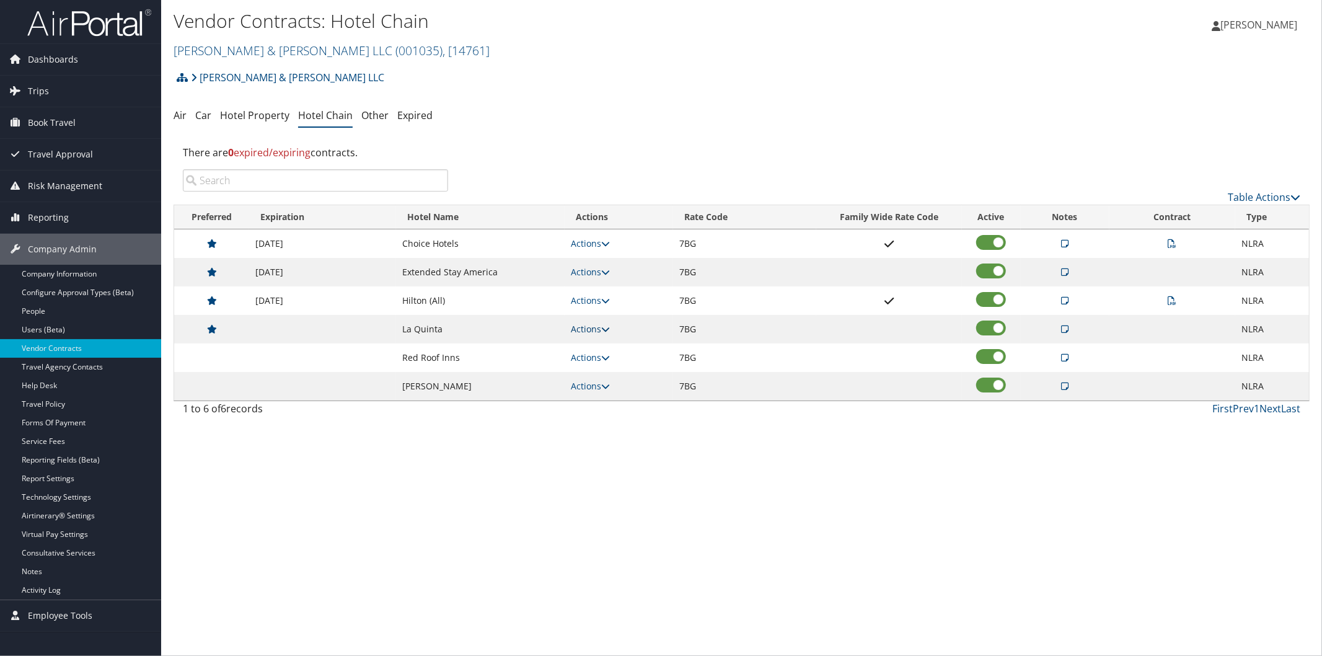
click at [606, 327] on icon at bounding box center [605, 329] width 9 height 9
click at [617, 368] on link "Edit" at bounding box center [605, 369] width 67 height 21
select select "NLRA"
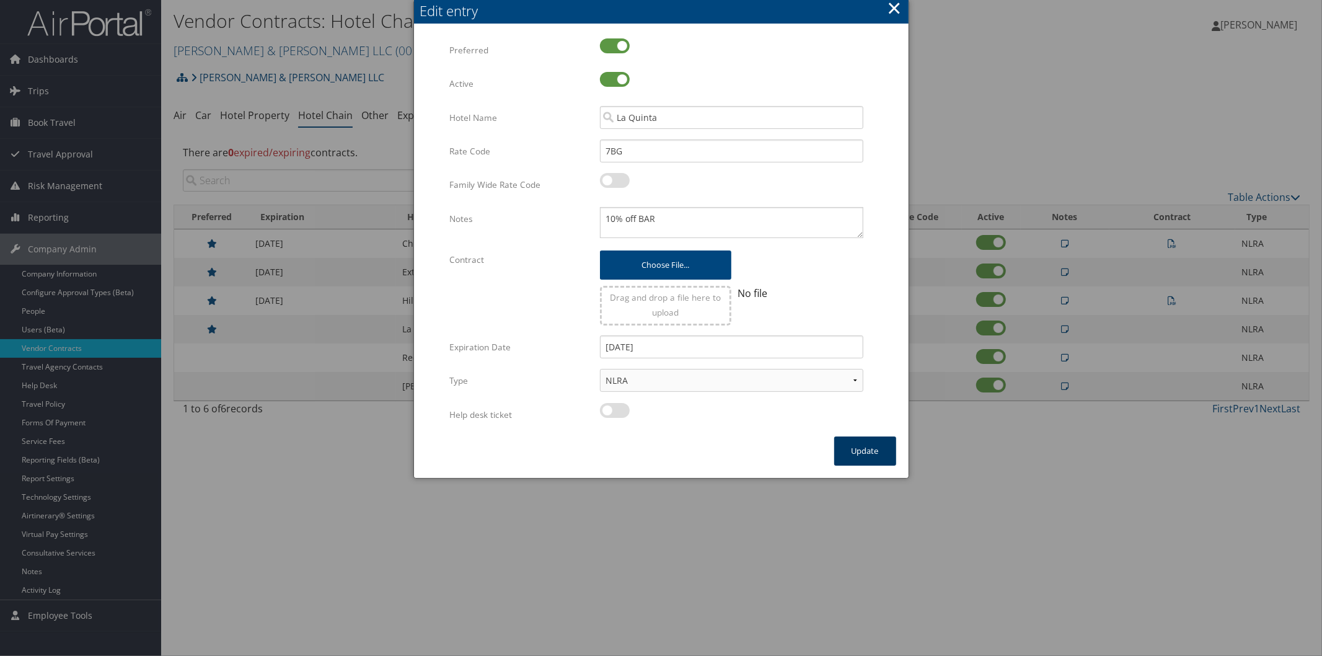
click at [881, 457] on button "Update" at bounding box center [865, 450] width 62 height 29
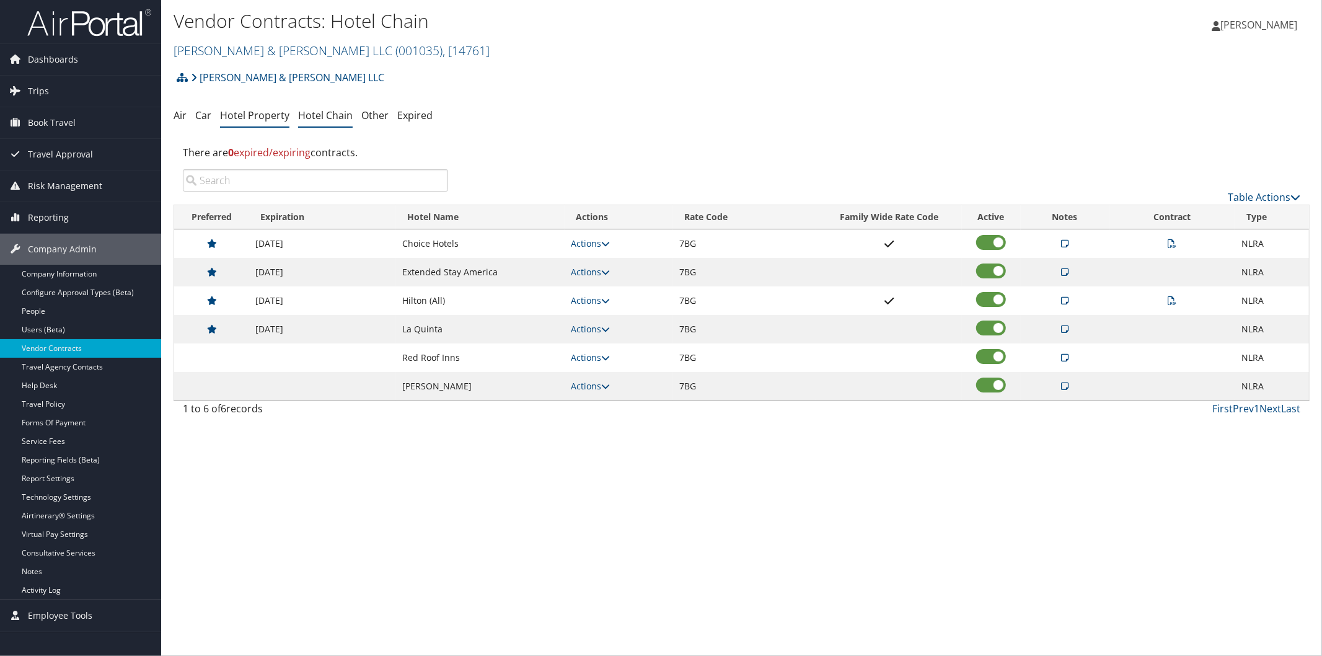
click at [263, 113] on link "Hotel Property" at bounding box center [254, 115] width 69 height 14
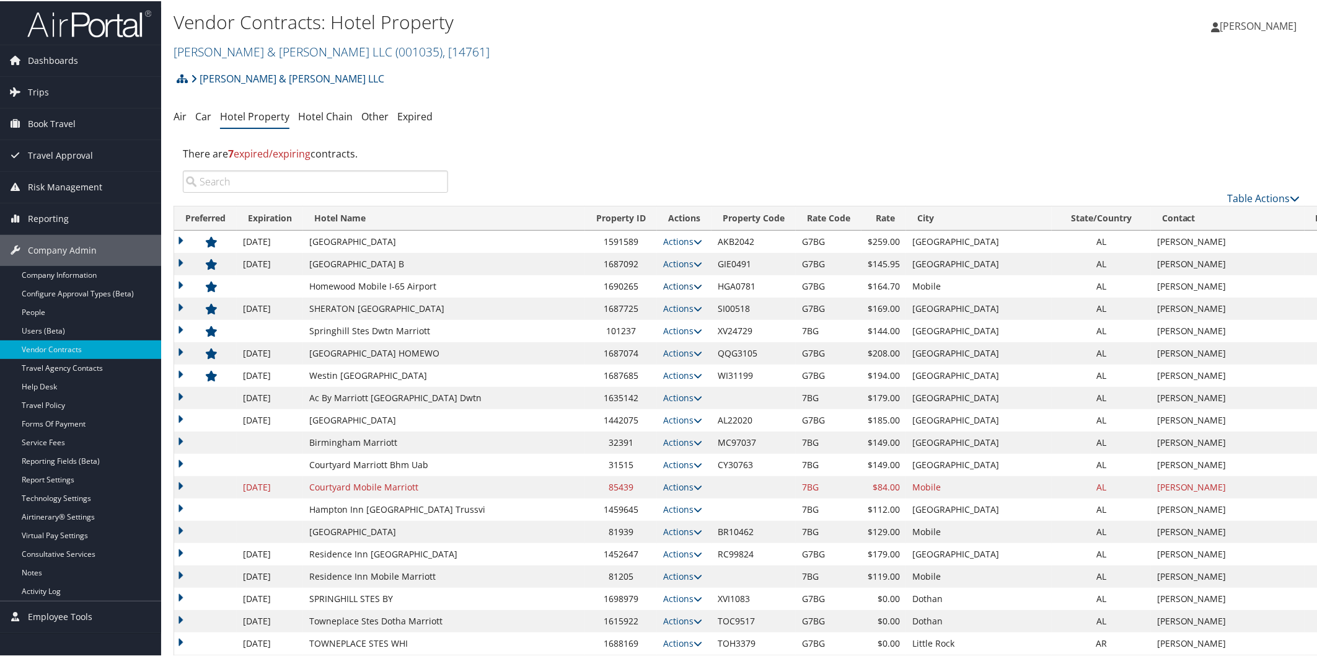
click at [694, 287] on icon at bounding box center [698, 285] width 9 height 9
click at [624, 304] on link "Edit" at bounding box center [613, 303] width 48 height 21
select select "NLRA"
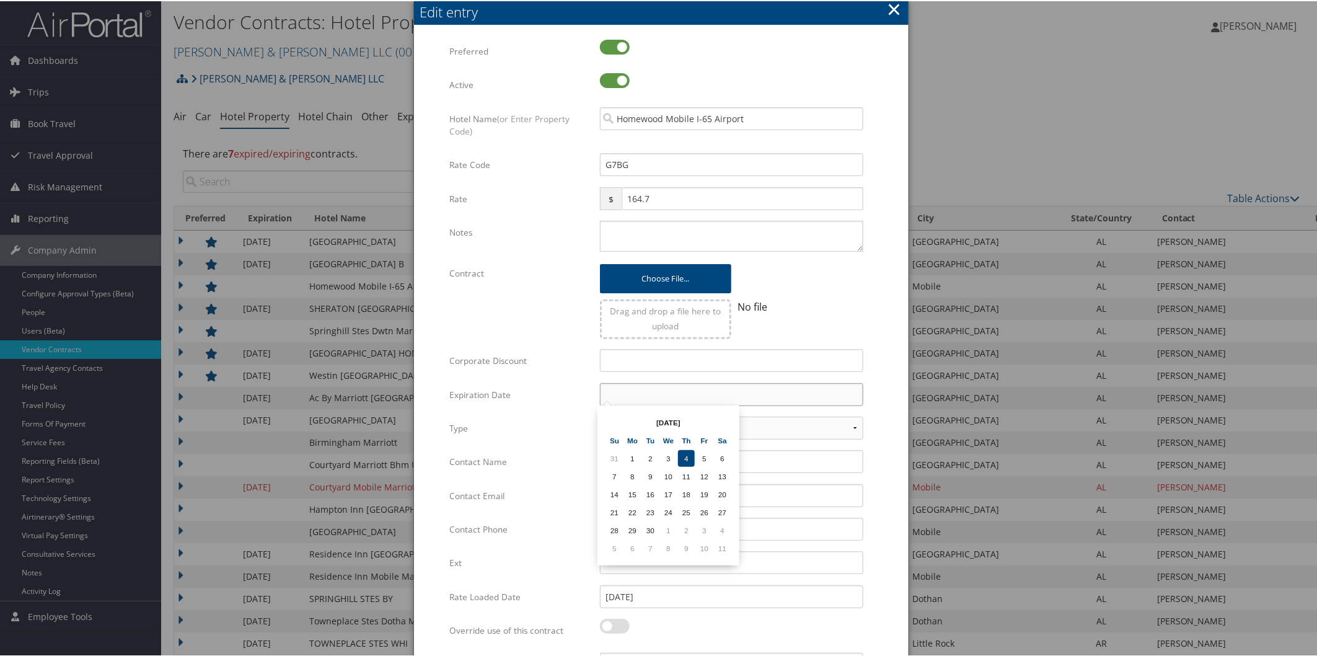
drag, startPoint x: 643, startPoint y: 399, endPoint x: 651, endPoint y: 393, distance: 10.7
click at [651, 394] on input "text" at bounding box center [731, 393] width 263 height 23
click at [724, 413] on th at bounding box center [722, 421] width 17 height 17
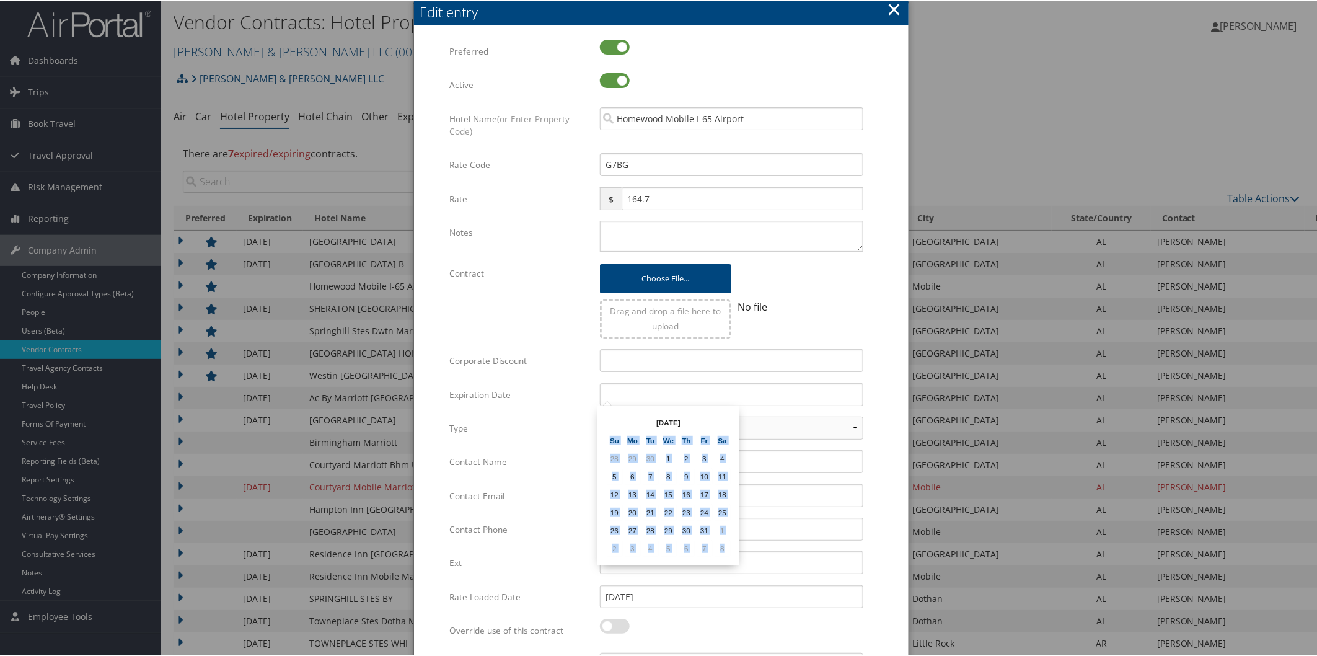
click at [723, 412] on table "[DATE] Su Mo Tu We Th Fr Sa 28 29 30 1 2 3 4 5 6 7 8 9 10 11 12 13 14 15 16 17 …" at bounding box center [668, 484] width 127 height 145
click at [721, 413] on th at bounding box center [722, 421] width 17 height 17
click at [664, 526] on td "31" at bounding box center [668, 529] width 17 height 17
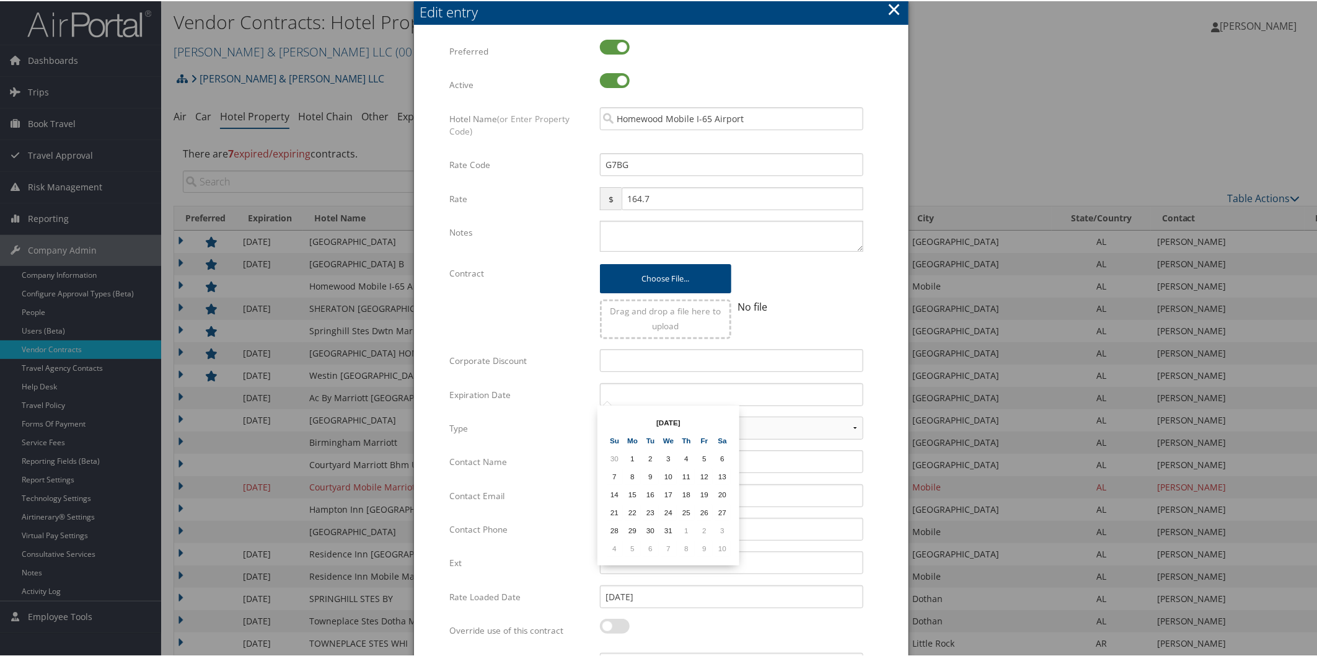
type input "[DATE]"
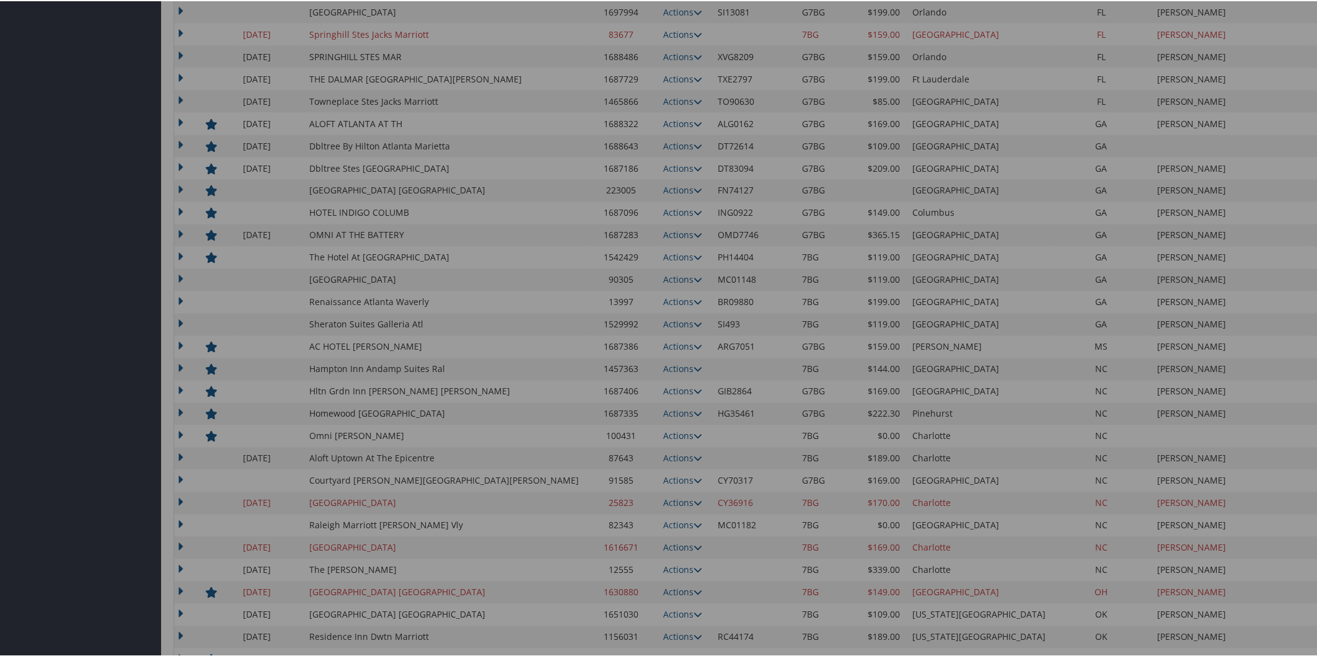
scroll to position [505, 0]
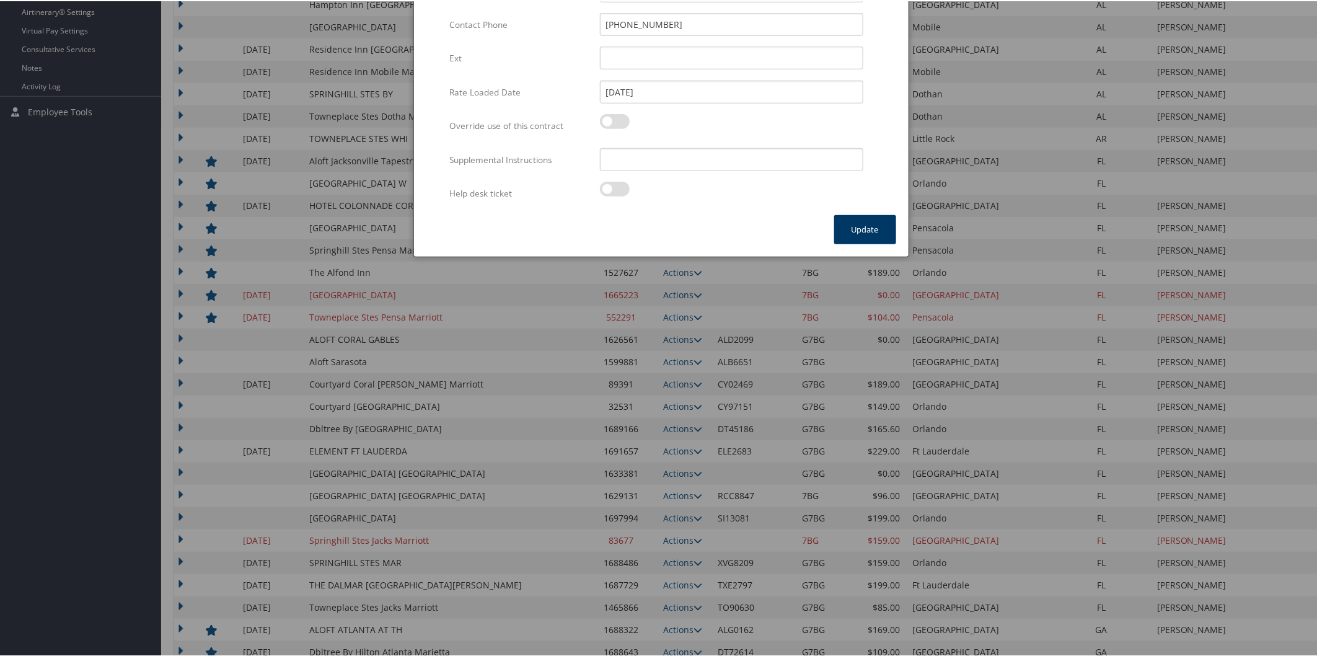
click at [856, 226] on button "Update" at bounding box center [865, 228] width 62 height 29
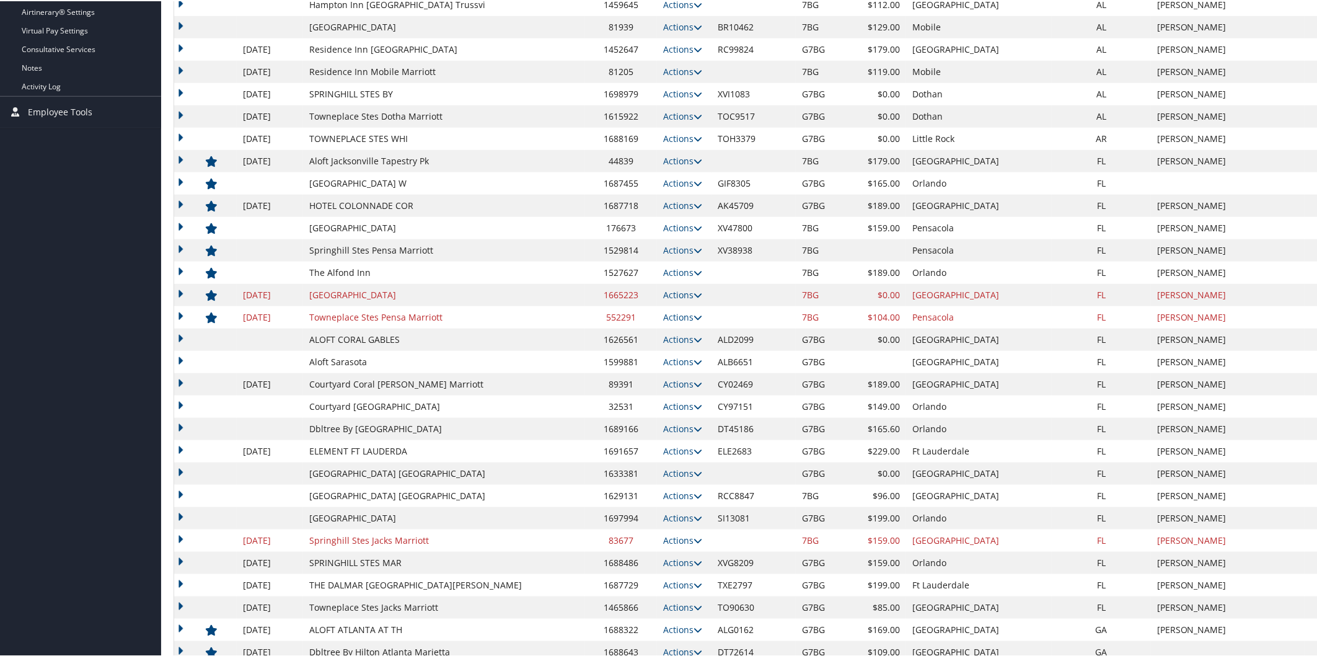
scroll to position [0, 0]
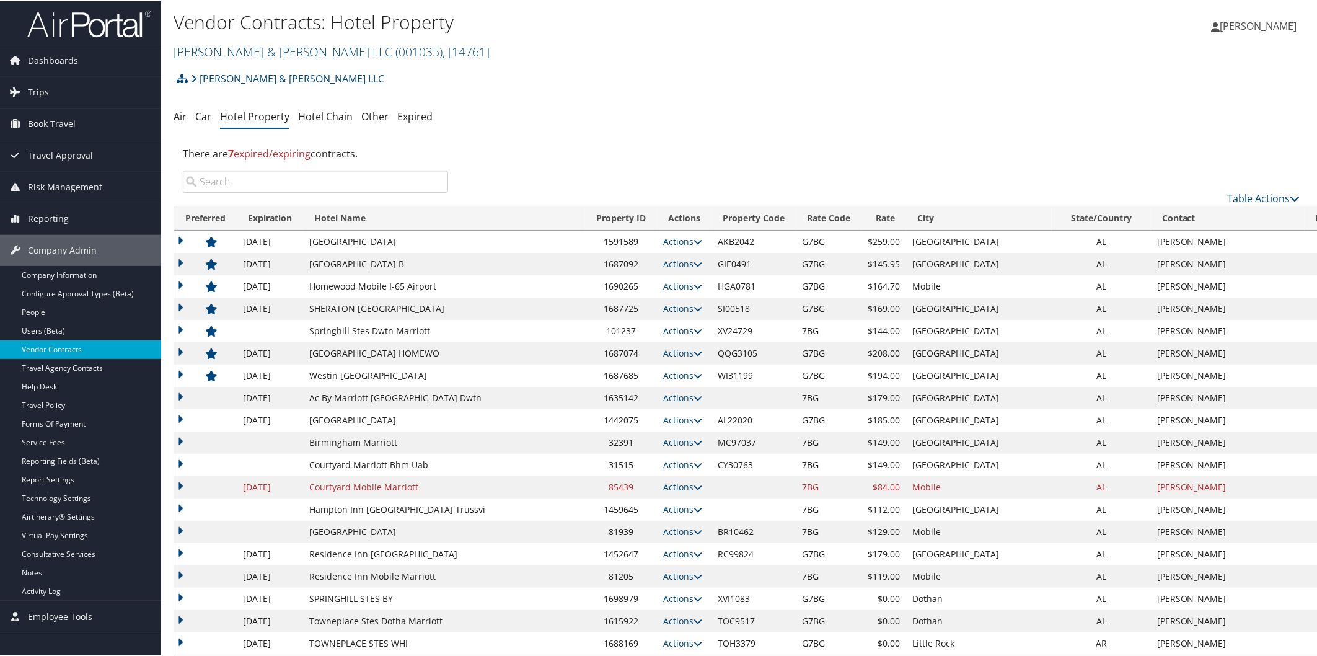
click at [694, 326] on icon at bounding box center [698, 329] width 9 height 9
click at [627, 345] on link "Edit" at bounding box center [613, 347] width 48 height 21
select select "NLRA"
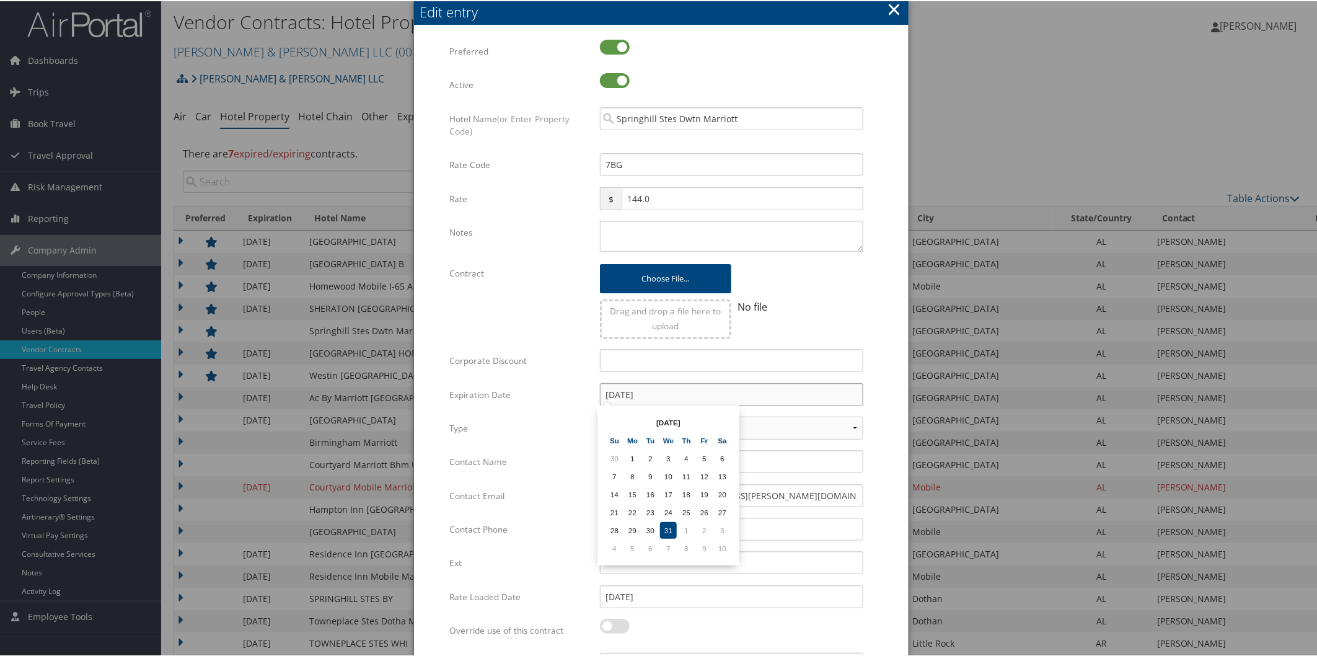
click at [756, 387] on input "[DATE]" at bounding box center [731, 393] width 263 height 23
click at [665, 521] on td "31" at bounding box center [668, 529] width 17 height 17
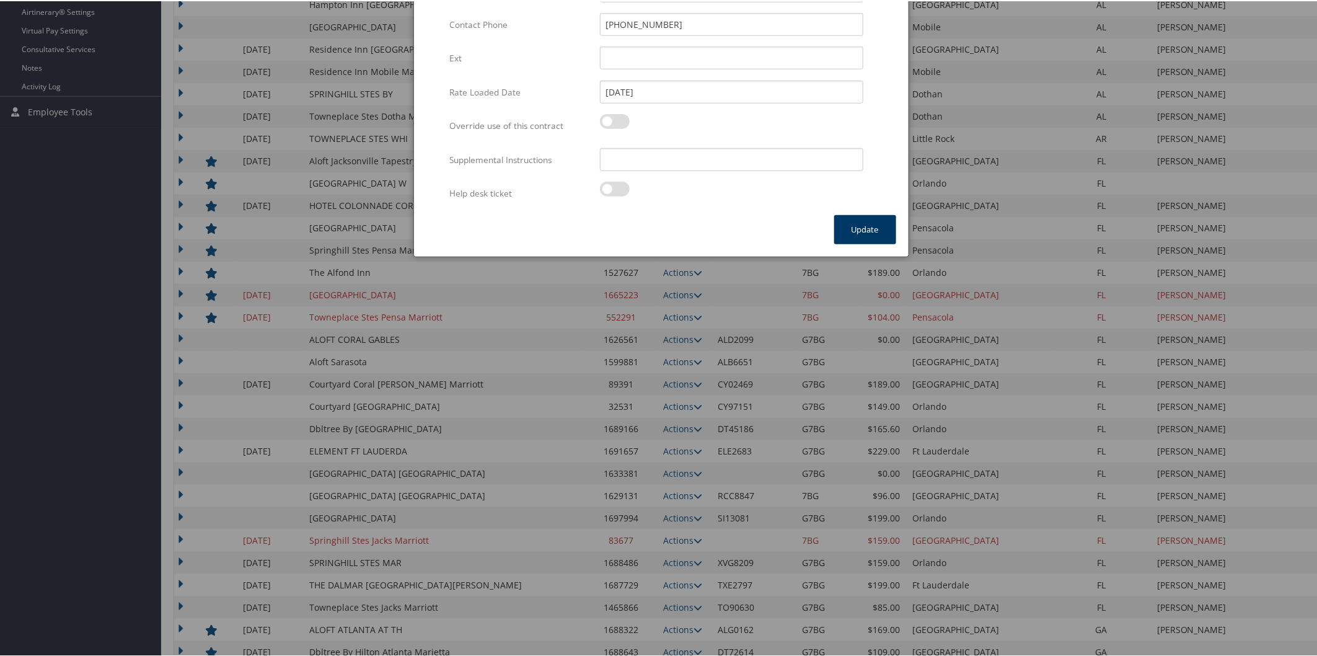
click at [858, 225] on button "Update" at bounding box center [865, 228] width 62 height 29
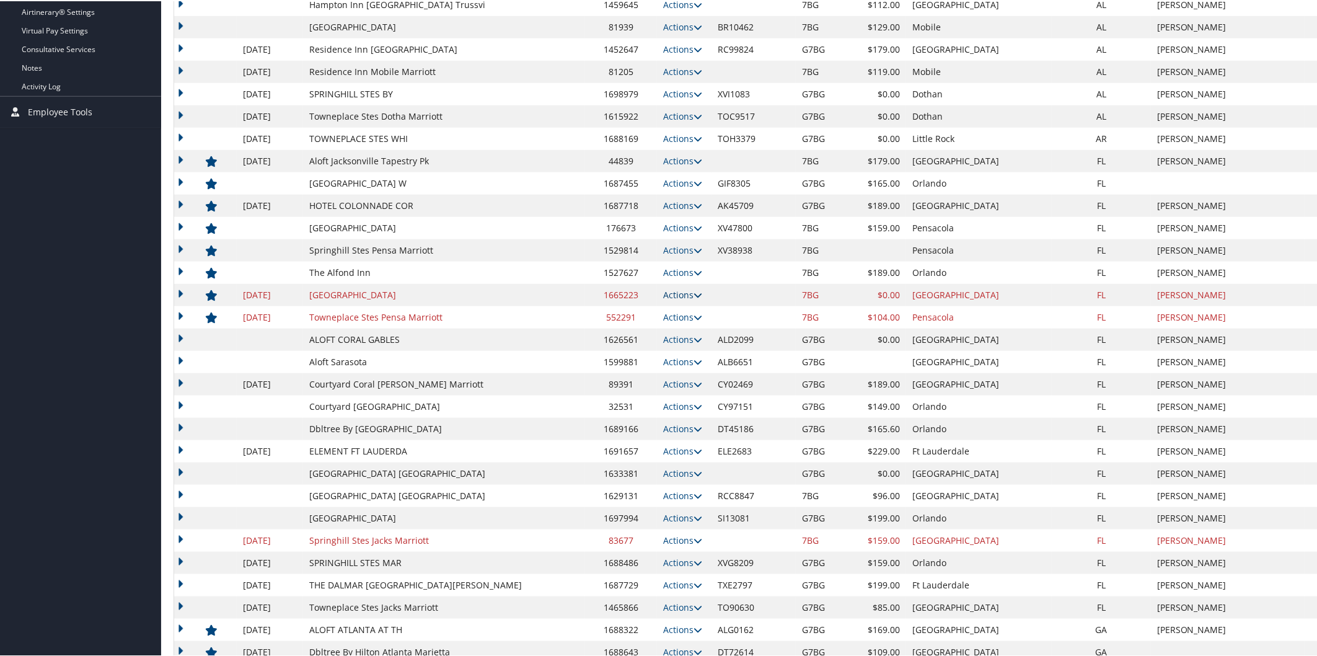
scroll to position [0, 0]
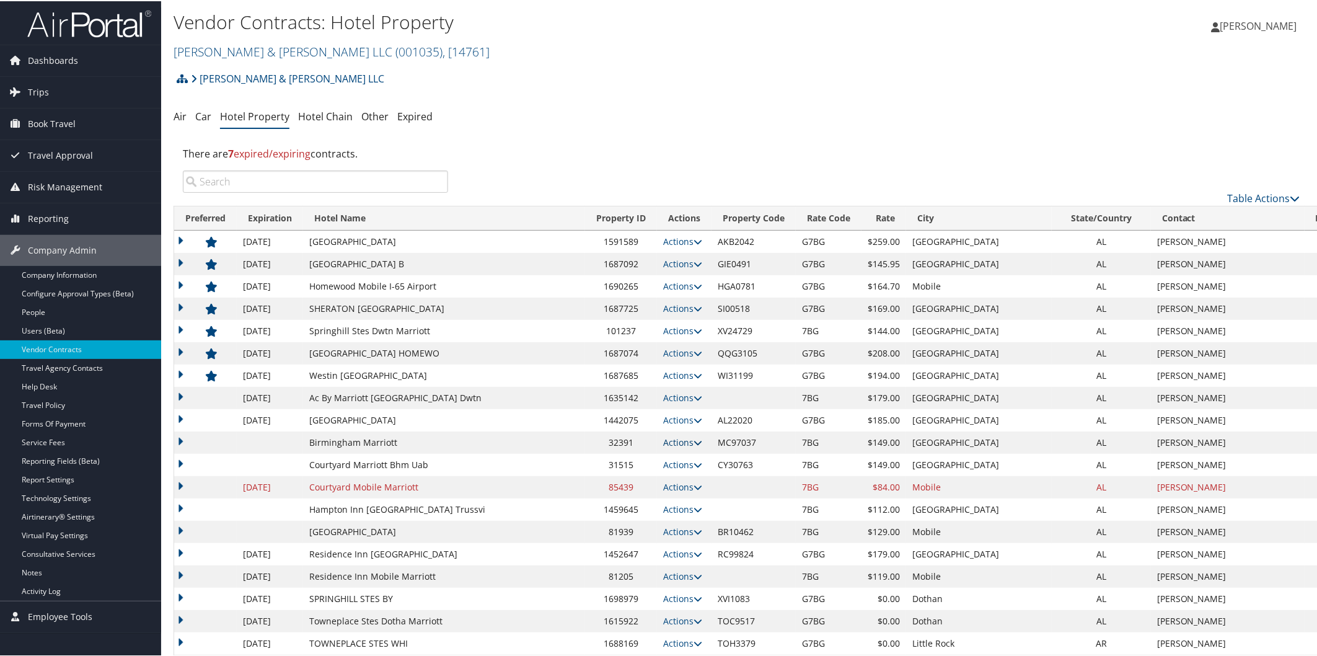
click at [694, 438] on icon at bounding box center [698, 441] width 9 height 9
click at [624, 456] on link "Edit" at bounding box center [613, 459] width 48 height 21
select select "NLRA"
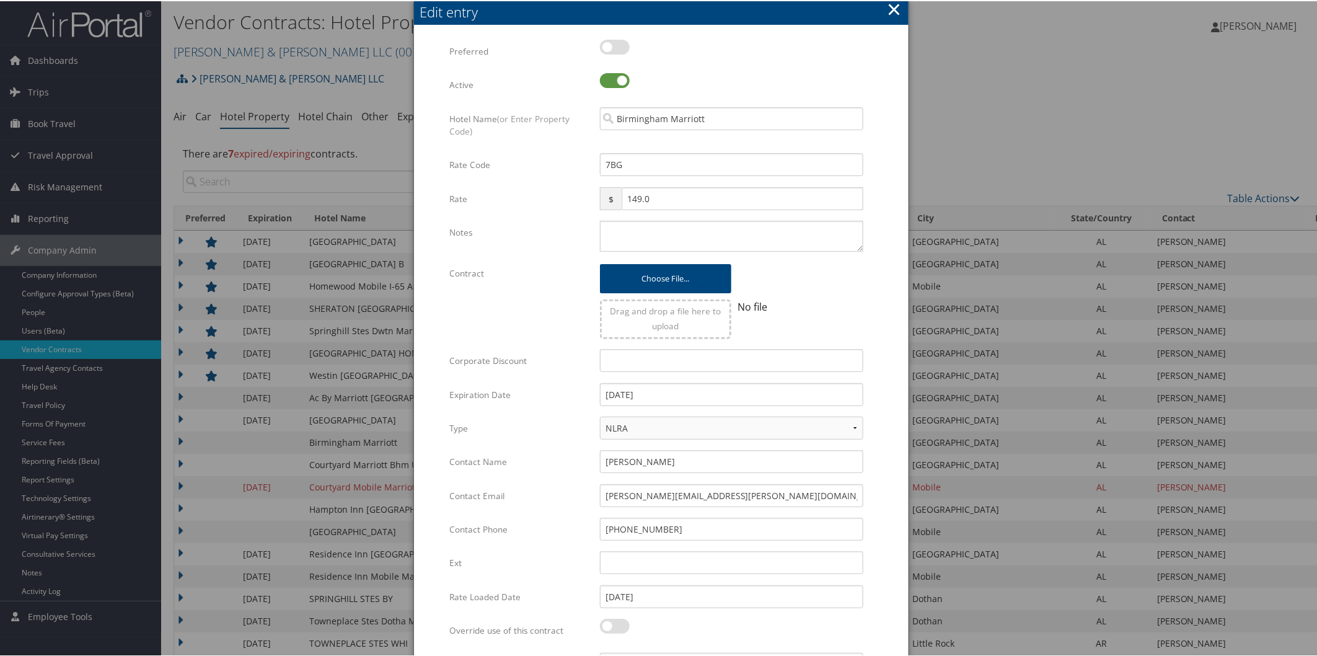
scroll to position [505, 0]
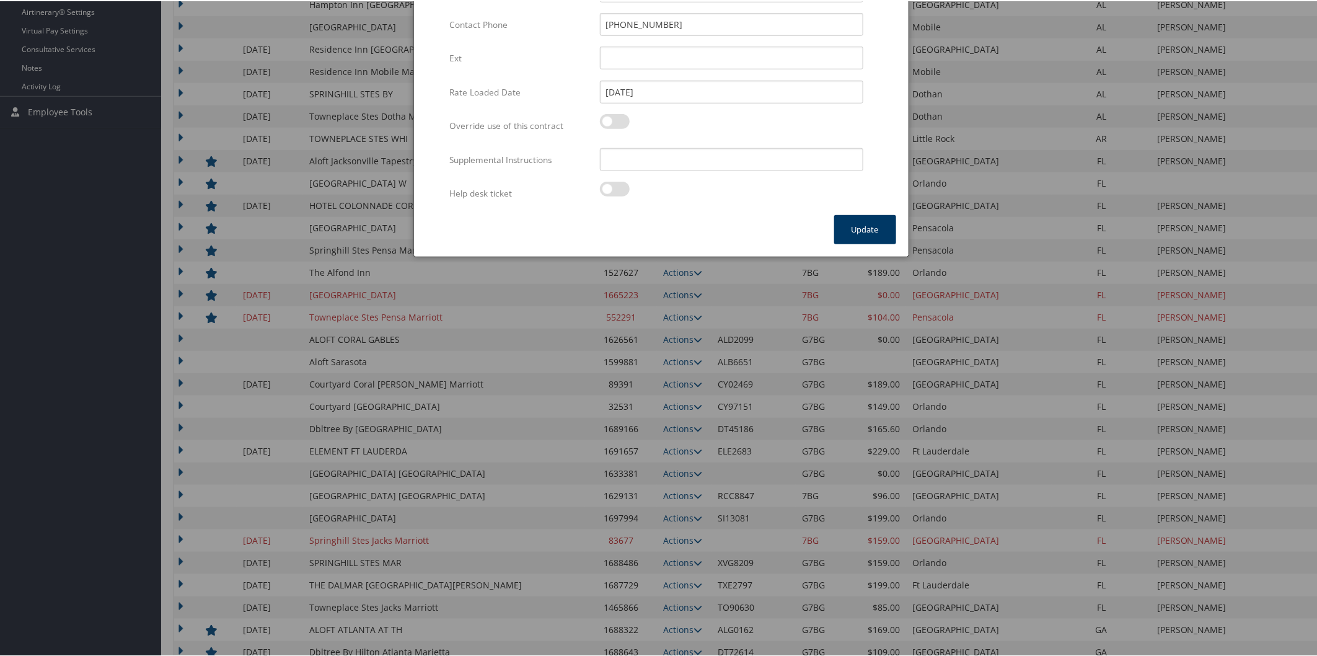
click at [863, 226] on button "Update" at bounding box center [865, 228] width 62 height 29
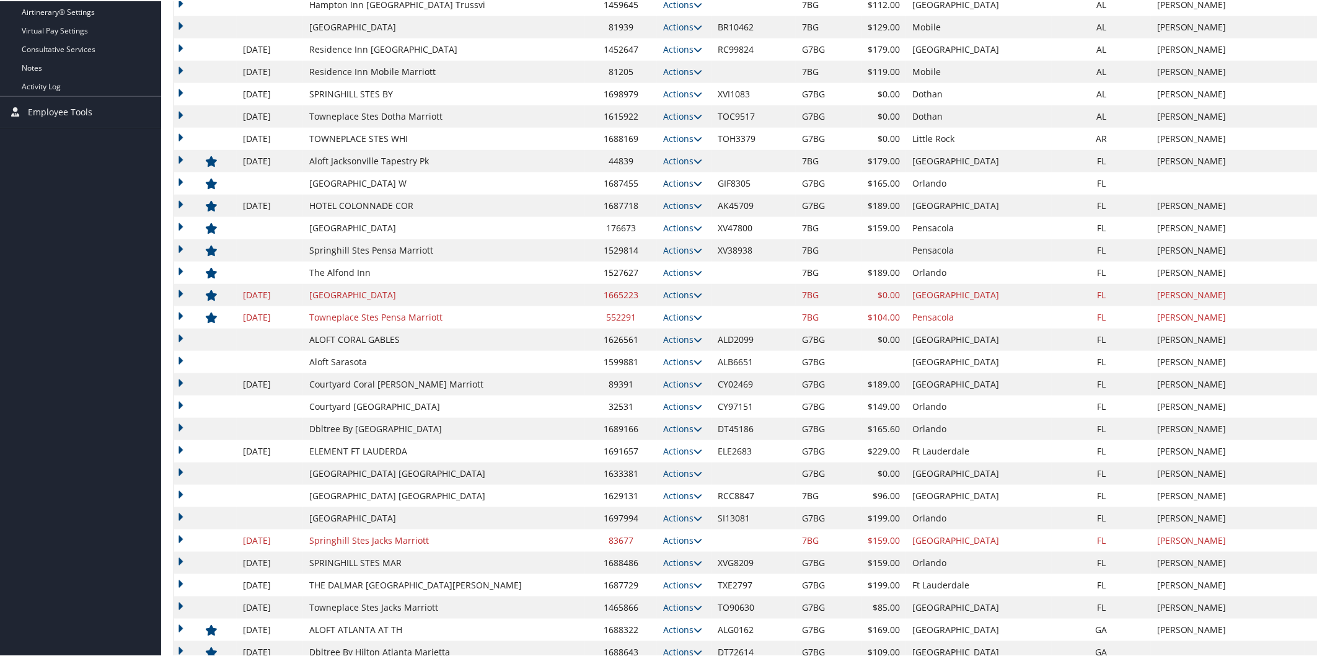
click at [694, 183] on icon at bounding box center [698, 182] width 9 height 9
click at [620, 199] on link "Edit" at bounding box center [613, 200] width 48 height 21
select select "NLRA"
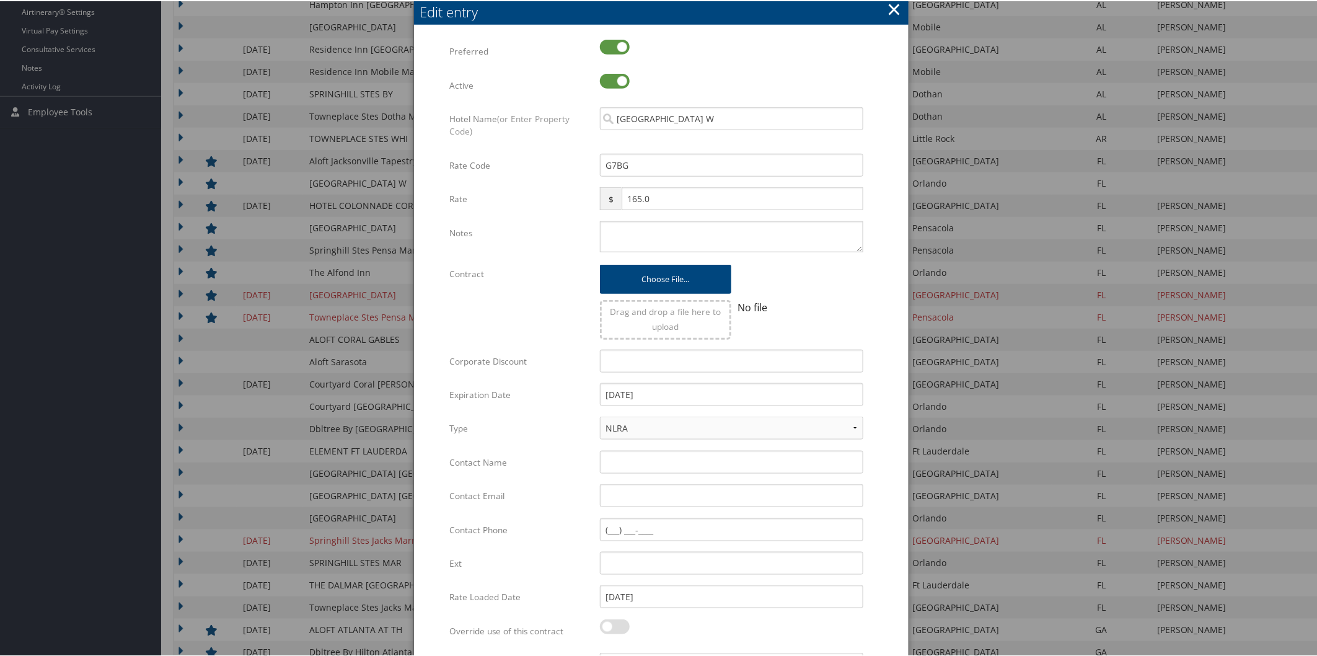
scroll to position [1010, 0]
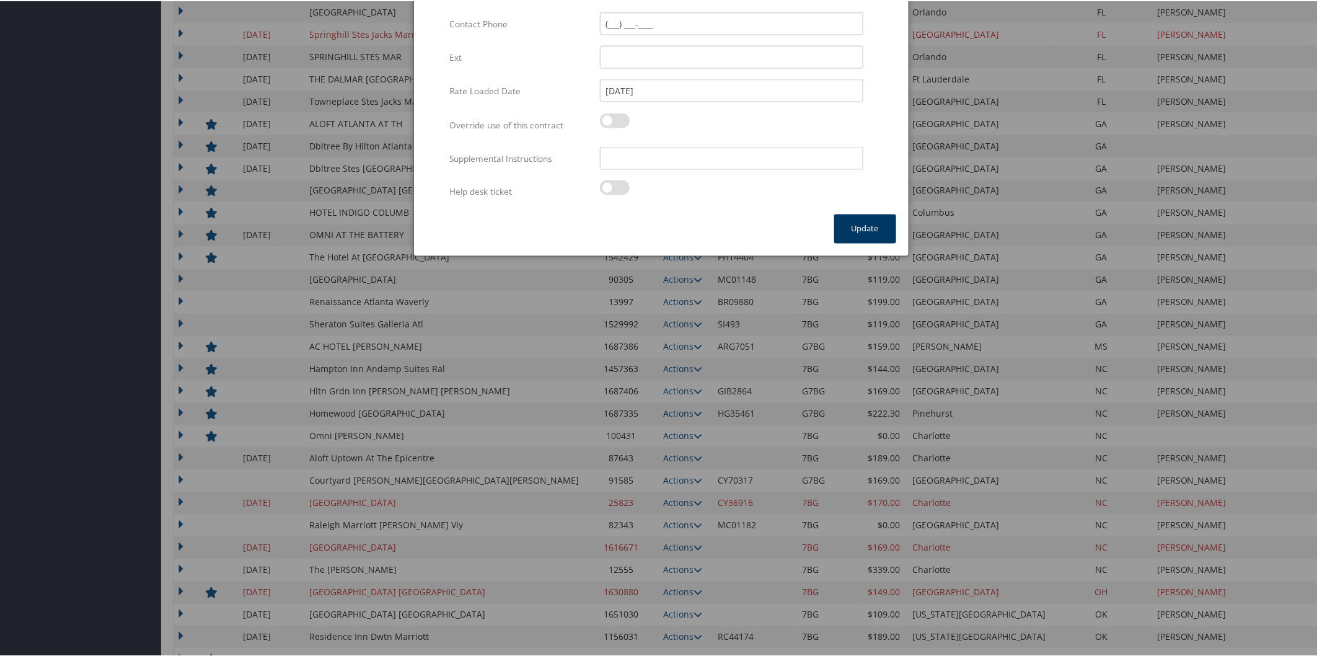
click at [850, 225] on button "Update" at bounding box center [865, 227] width 62 height 29
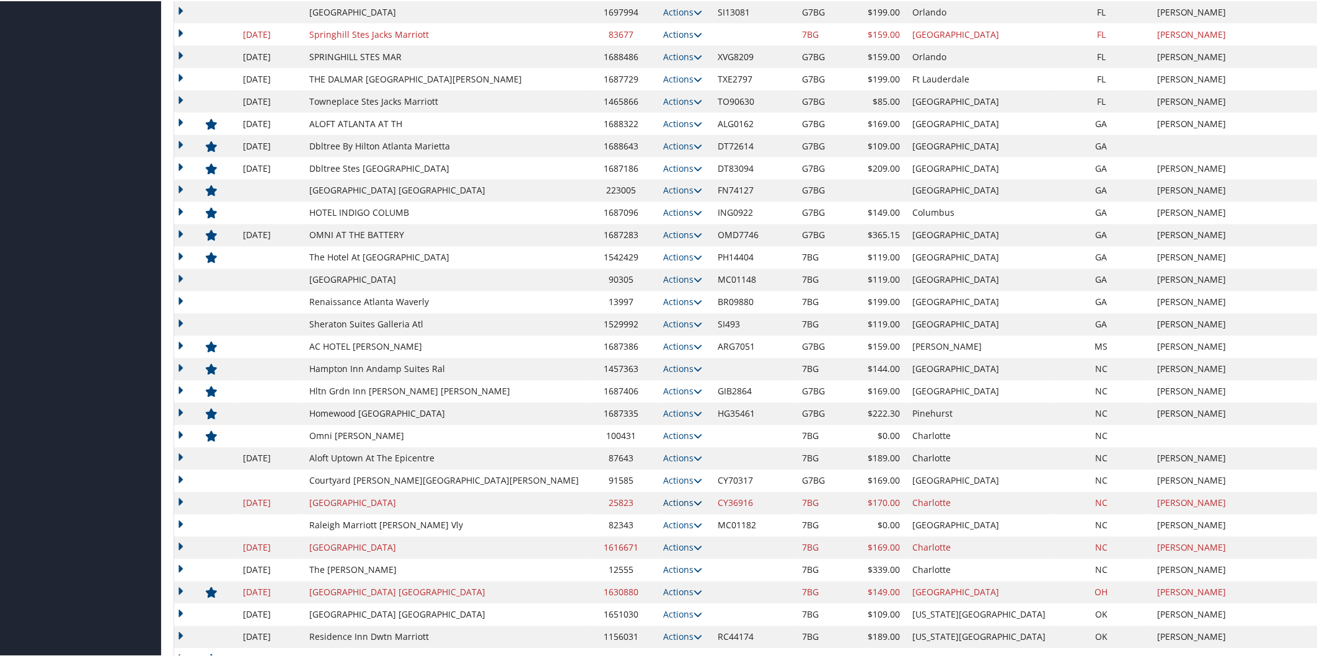
click at [663, 506] on link "Actions" at bounding box center [682, 502] width 39 height 12
click at [639, 531] on link "Edit" at bounding box center [622, 541] width 67 height 21
select select "NLRA"
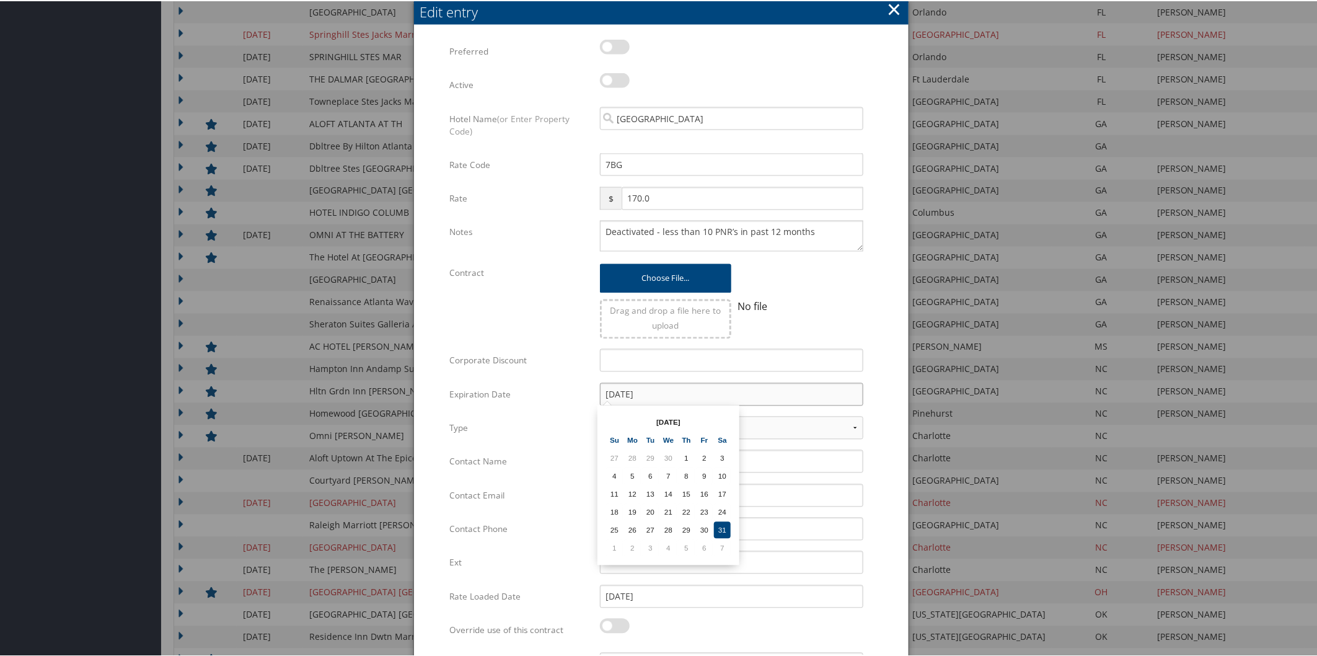
click at [690, 392] on input "[DATE]" at bounding box center [731, 393] width 263 height 23
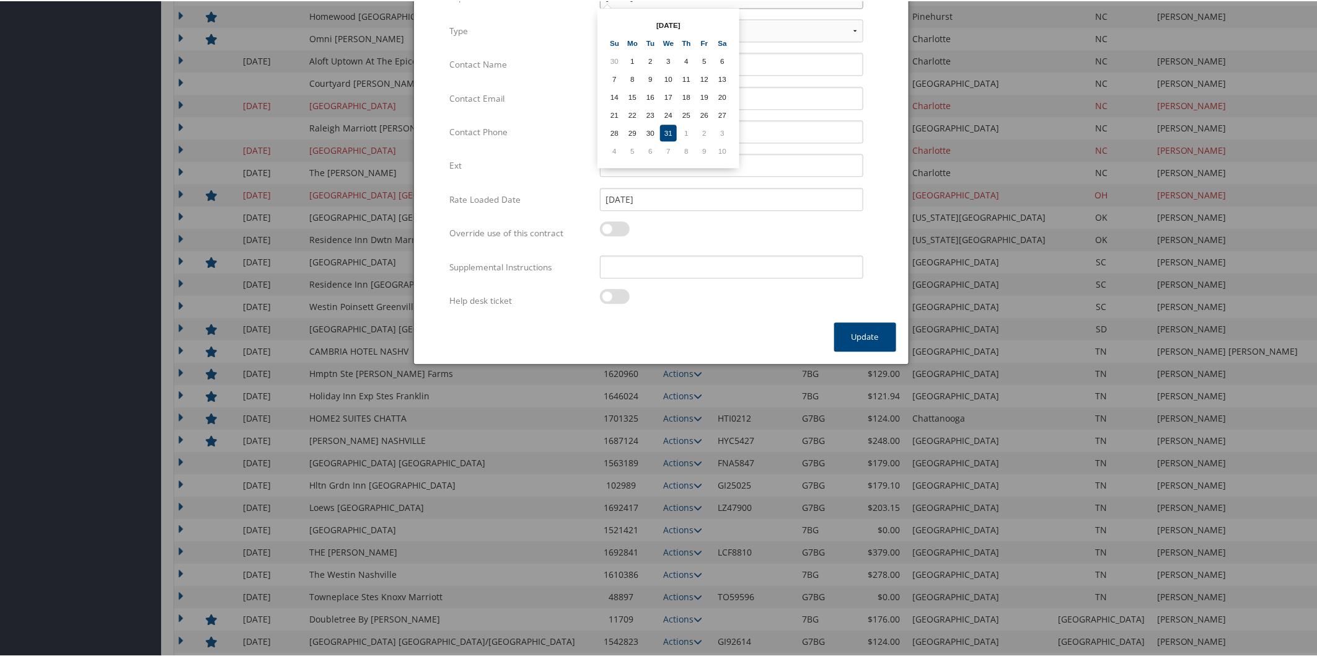
scroll to position [1558, 0]
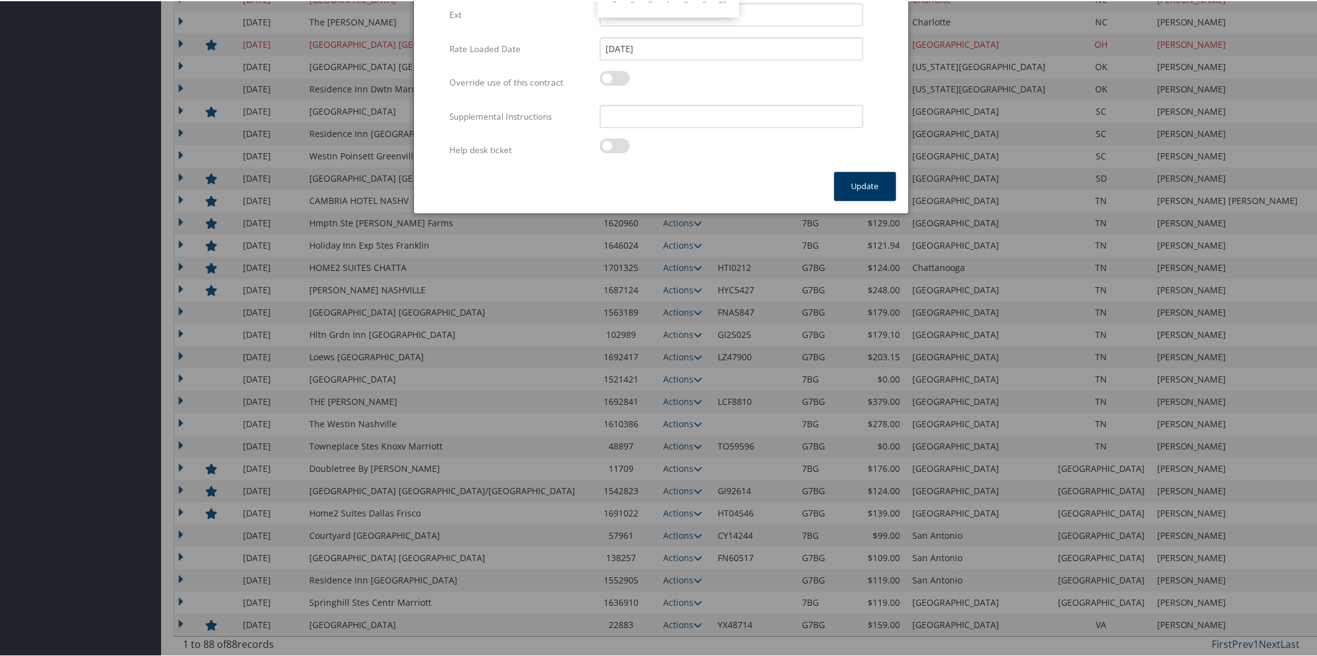
type input "[DATE]"
click at [866, 180] on button "Update" at bounding box center [865, 184] width 62 height 29
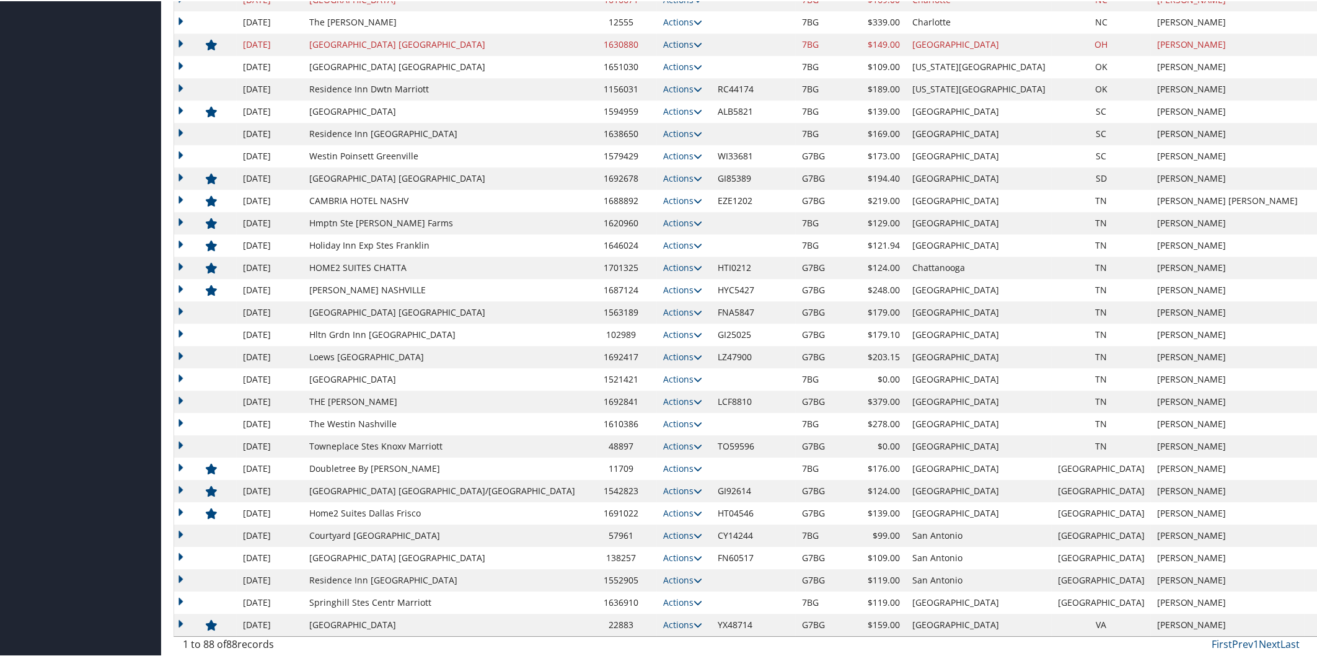
scroll to position [1054, 0]
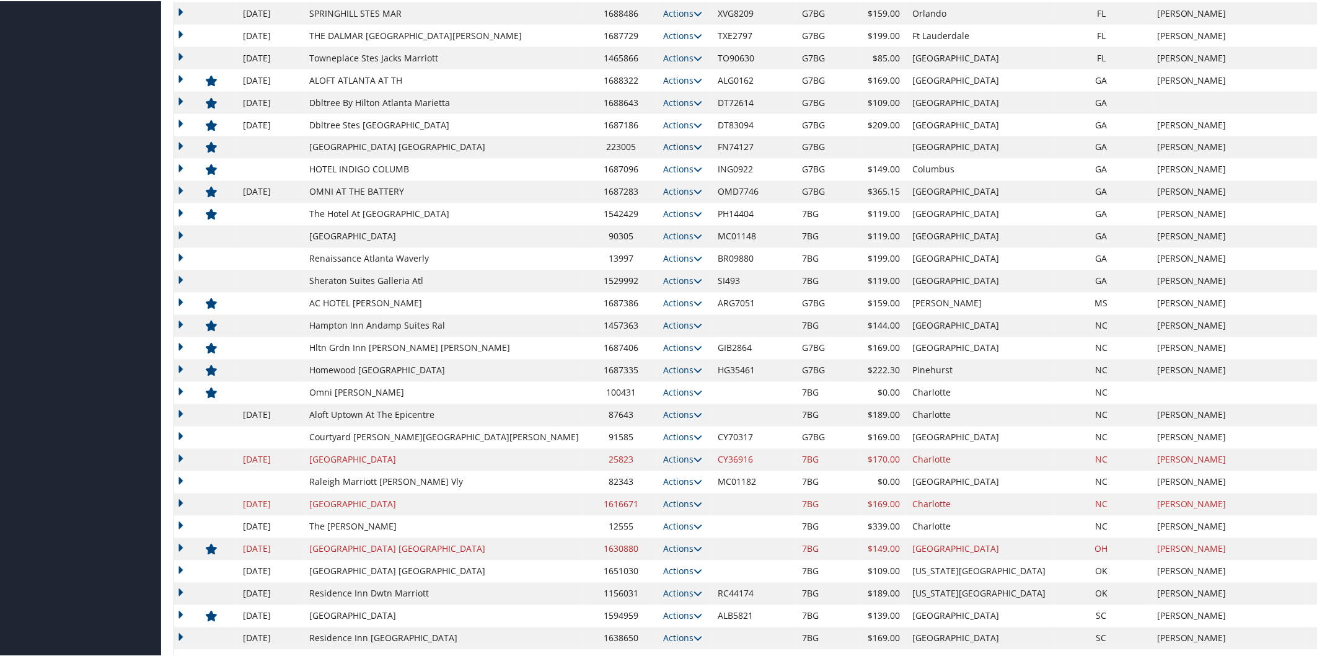
click at [694, 143] on icon at bounding box center [698, 146] width 9 height 9
click at [607, 206] on link "Edit" at bounding box center [584, 206] width 78 height 21
select select "NLRA"
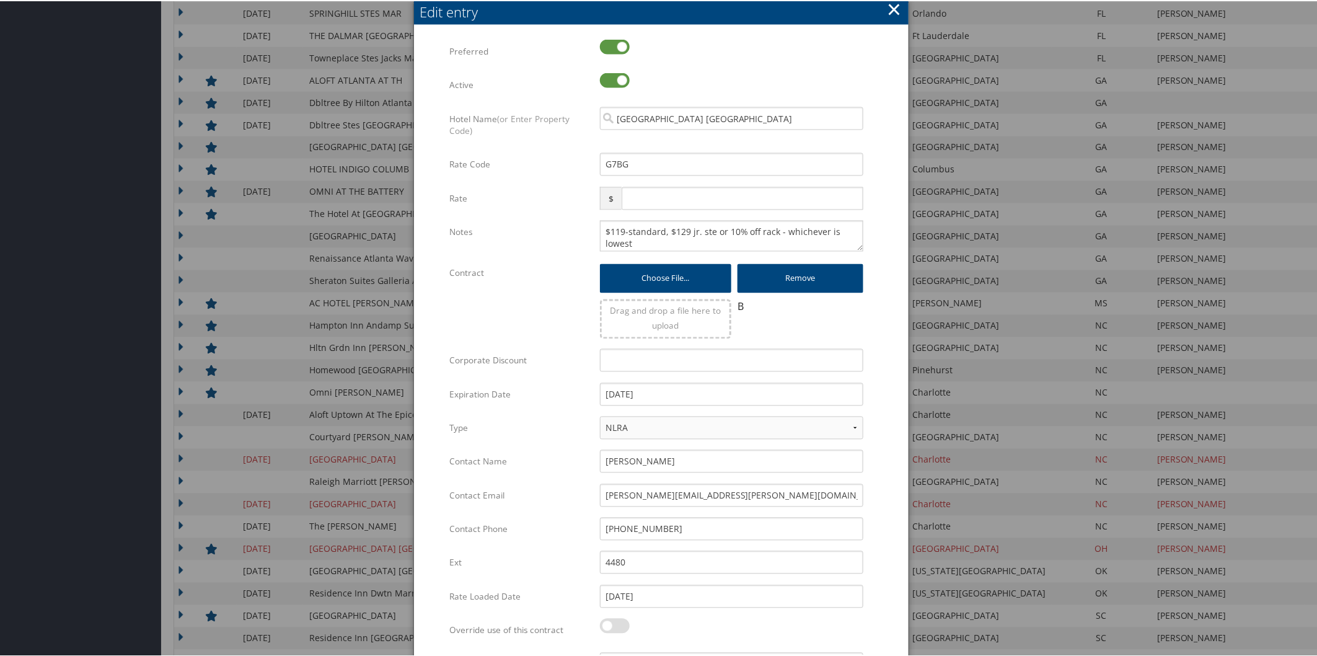
scroll to position [1558, 0]
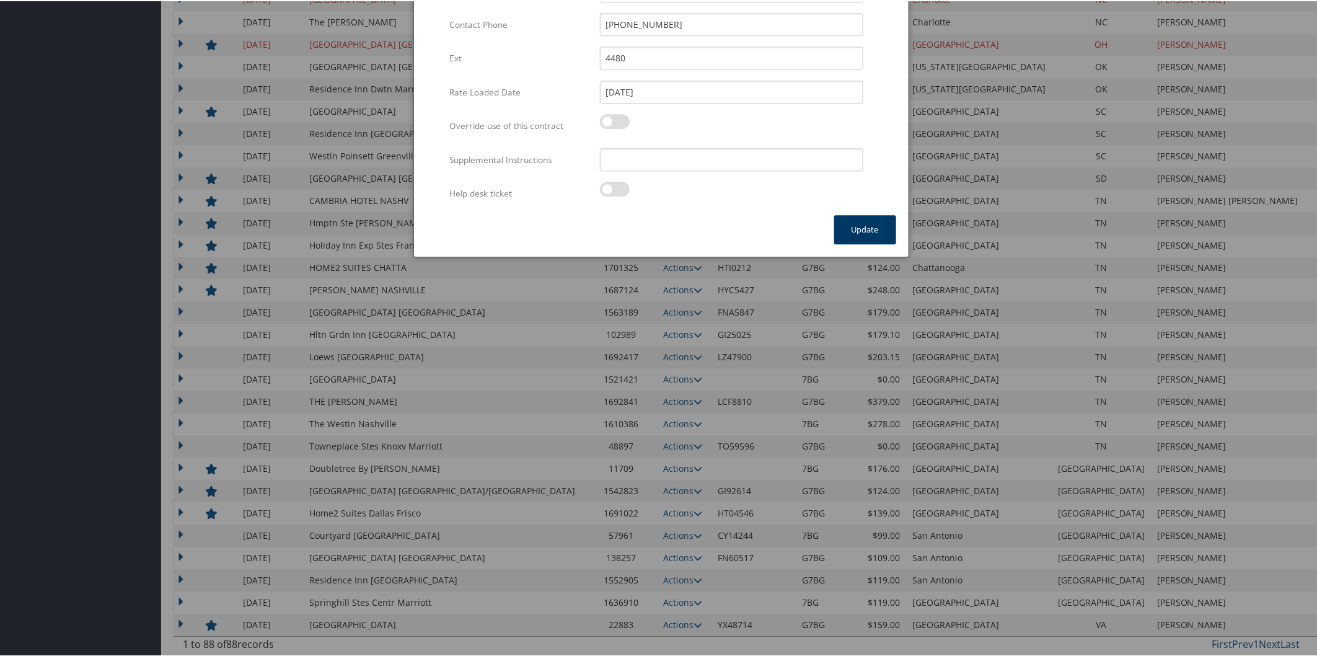
click at [845, 217] on button "Update" at bounding box center [865, 228] width 62 height 29
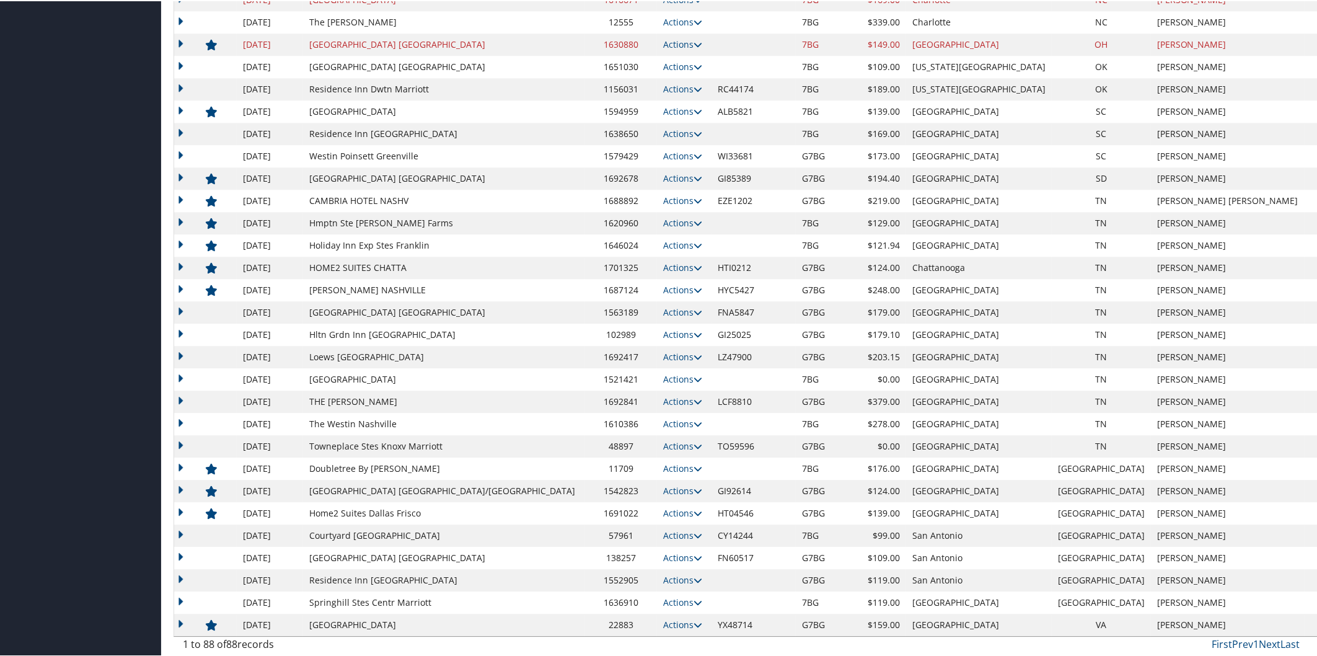
scroll to position [43, 0]
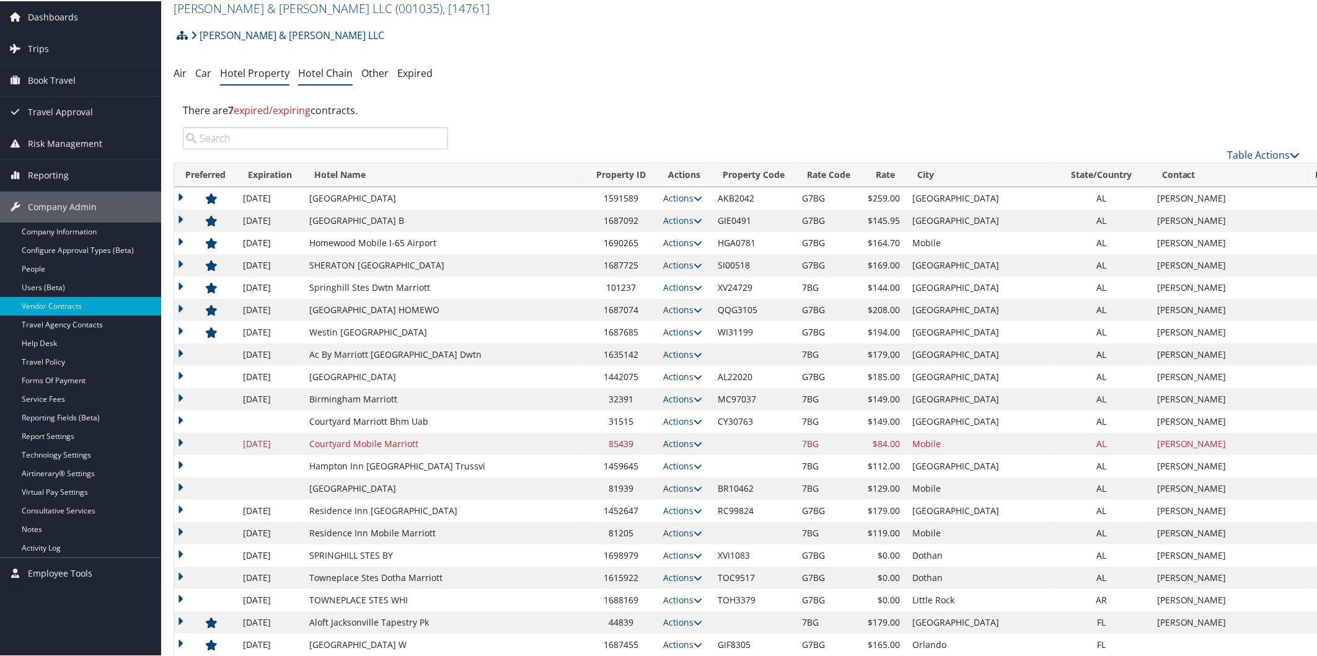
click at [325, 72] on link "Hotel Chain" at bounding box center [325, 72] width 55 height 14
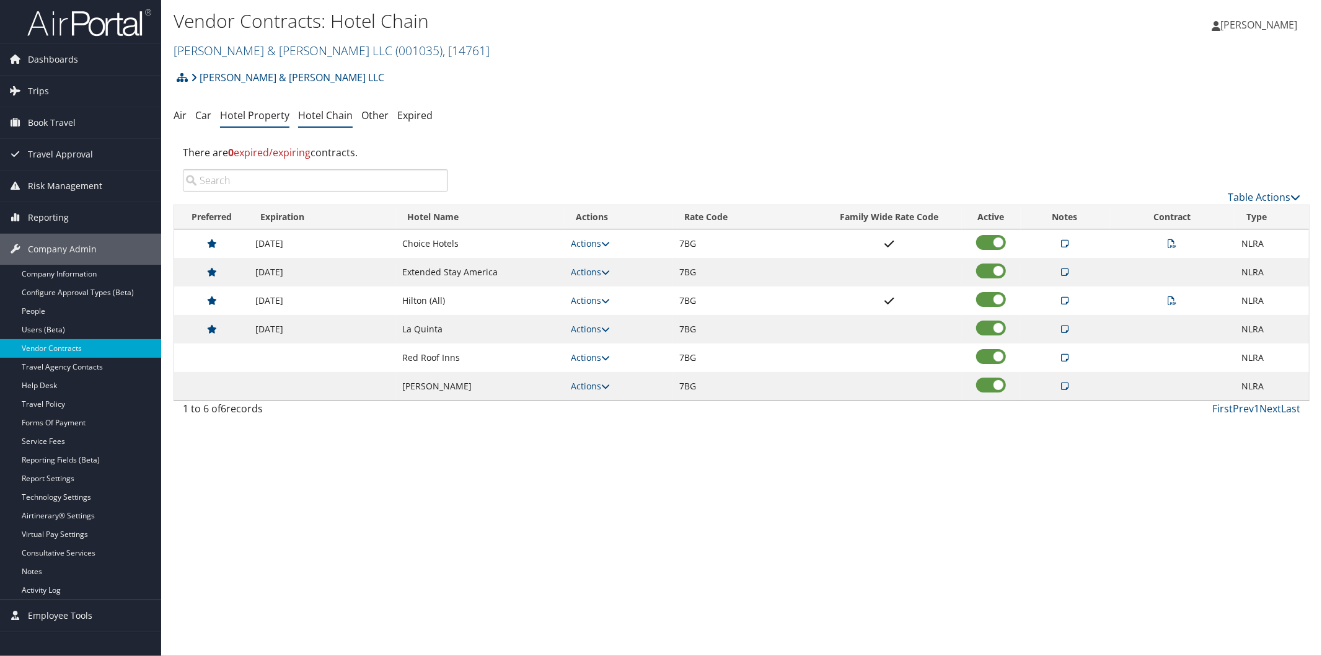
click at [253, 114] on link "Hotel Property" at bounding box center [254, 115] width 69 height 14
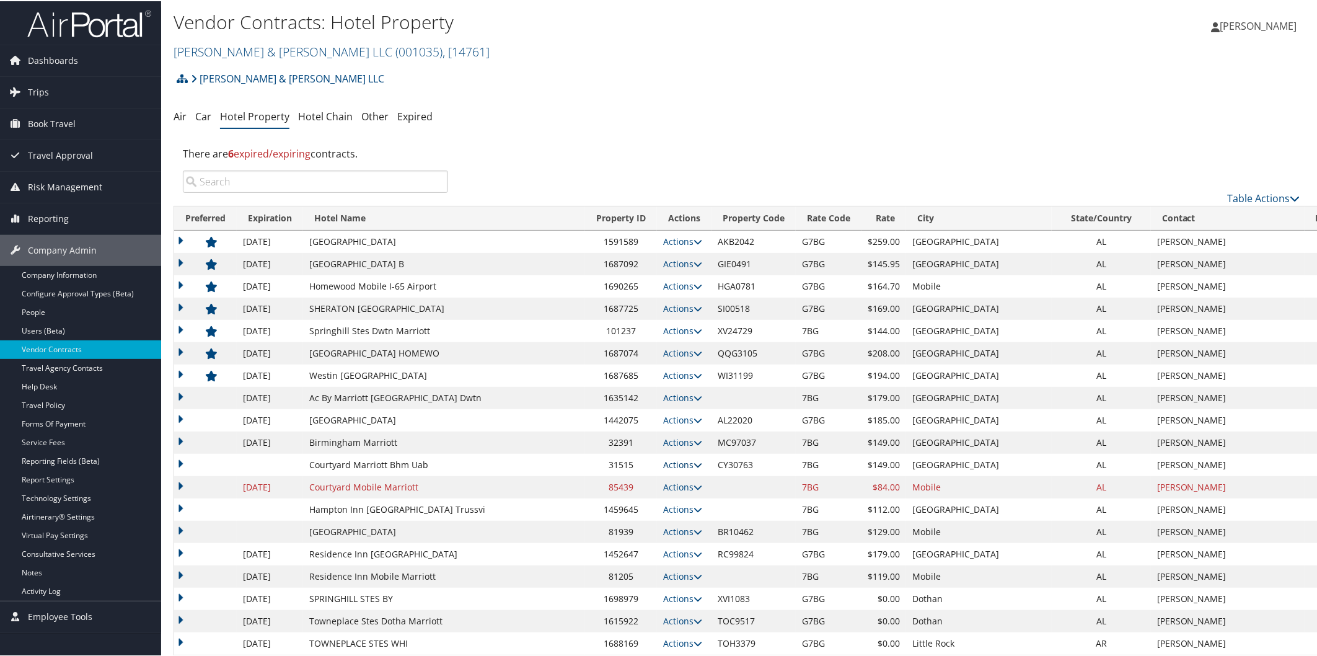
click at [694, 462] on icon at bounding box center [698, 463] width 9 height 9
click at [624, 481] on link "Edit" at bounding box center [613, 481] width 48 height 21
select select "NLRA"
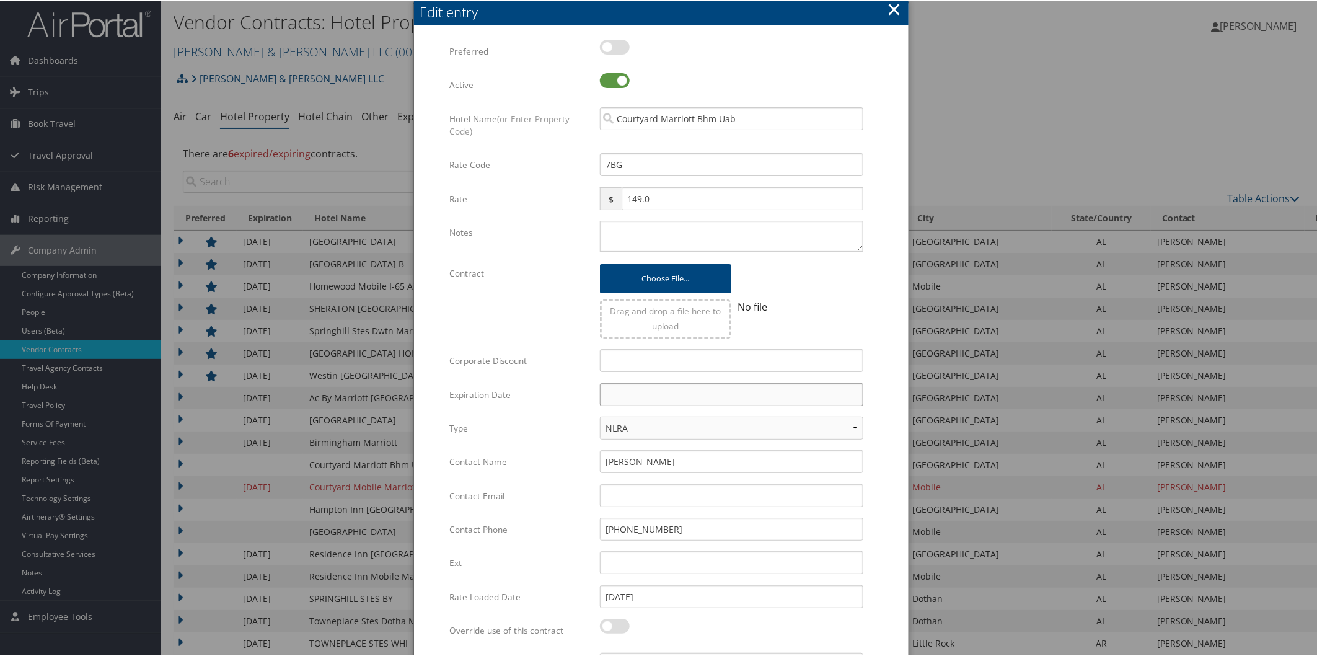
click at [697, 389] on input "text" at bounding box center [731, 393] width 263 height 23
click at [723, 420] on th at bounding box center [722, 421] width 17 height 17
click at [723, 413] on th at bounding box center [722, 421] width 17 height 17
click at [724, 417] on th at bounding box center [722, 421] width 17 height 17
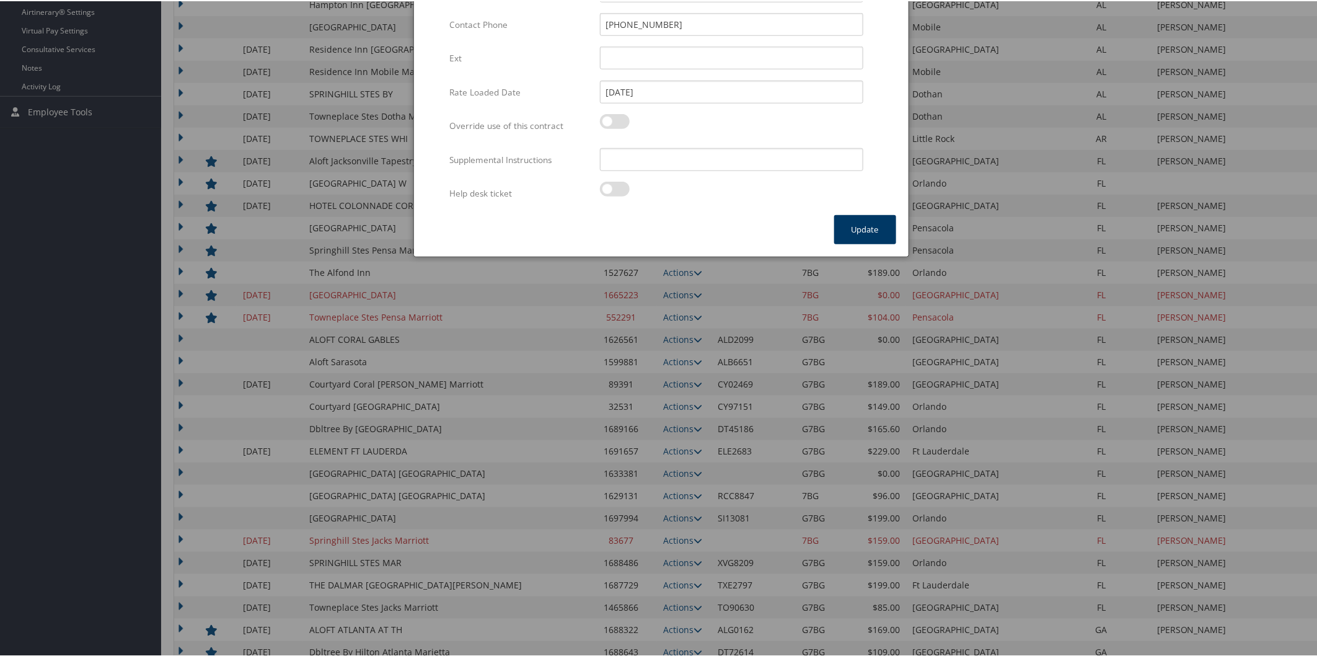
click at [853, 226] on button "Update" at bounding box center [865, 228] width 62 height 29
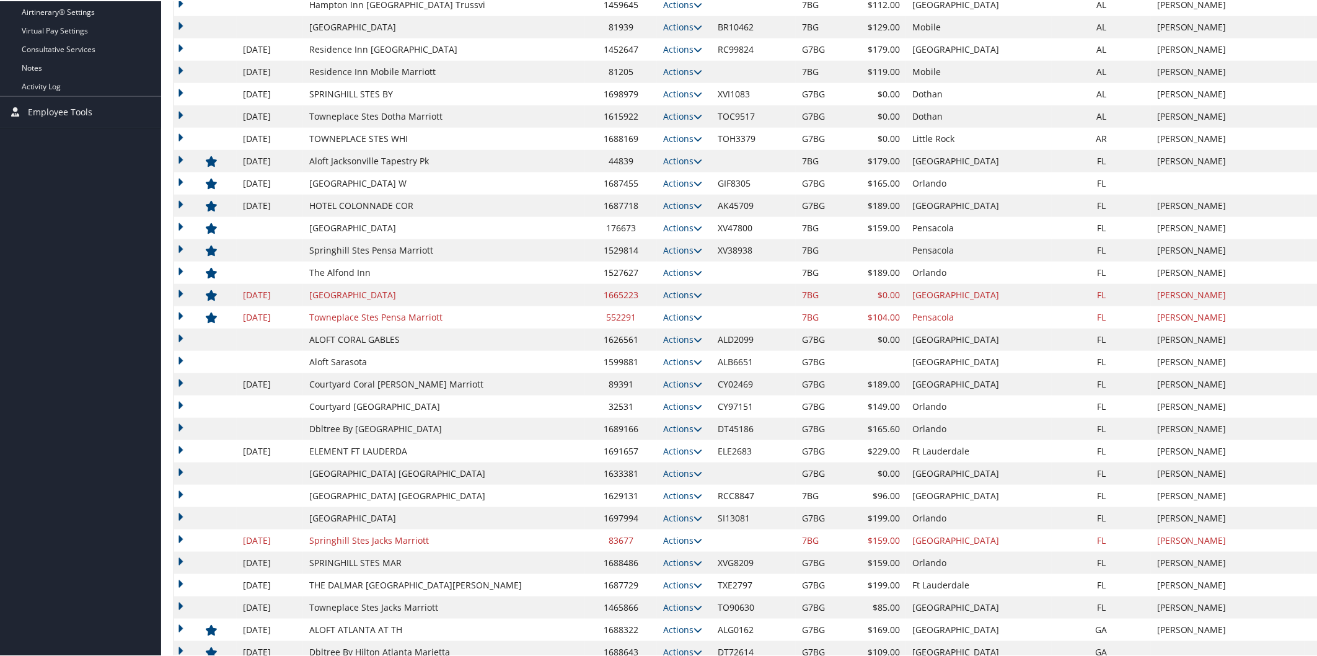
scroll to position [0, 0]
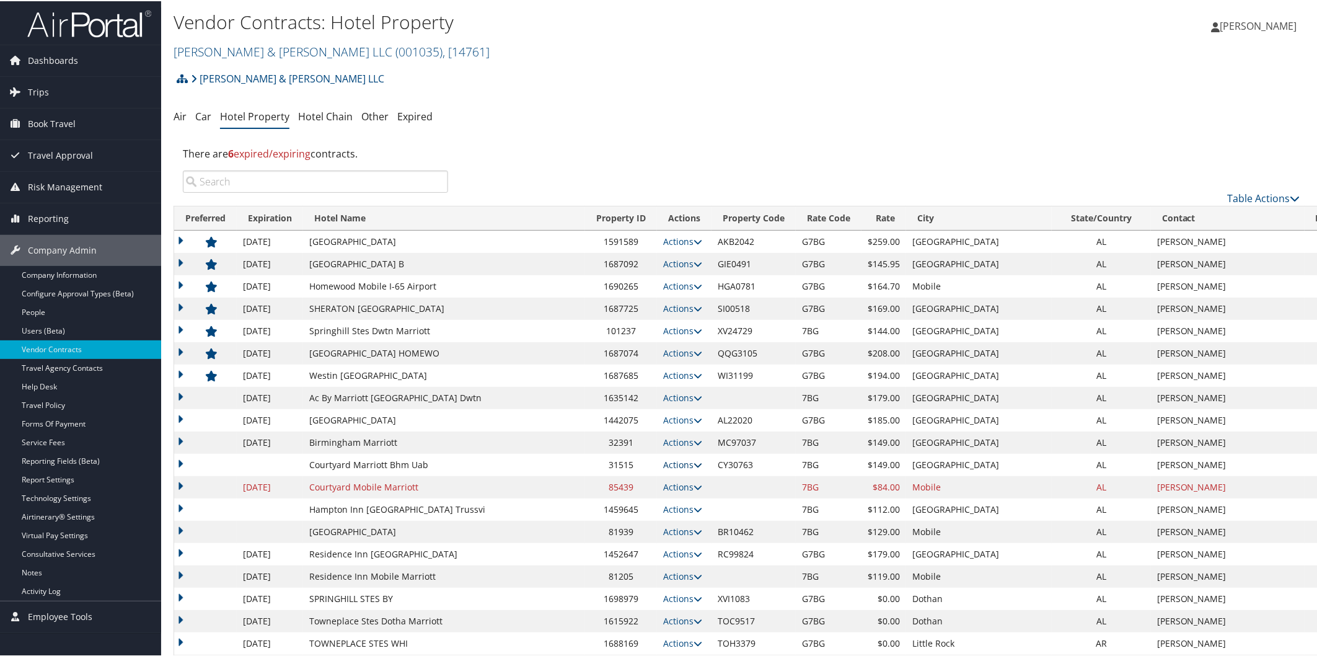
click at [694, 462] on icon at bounding box center [698, 463] width 9 height 9
click at [612, 476] on link "Edit" at bounding box center [613, 481] width 48 height 21
select select "NLRA"
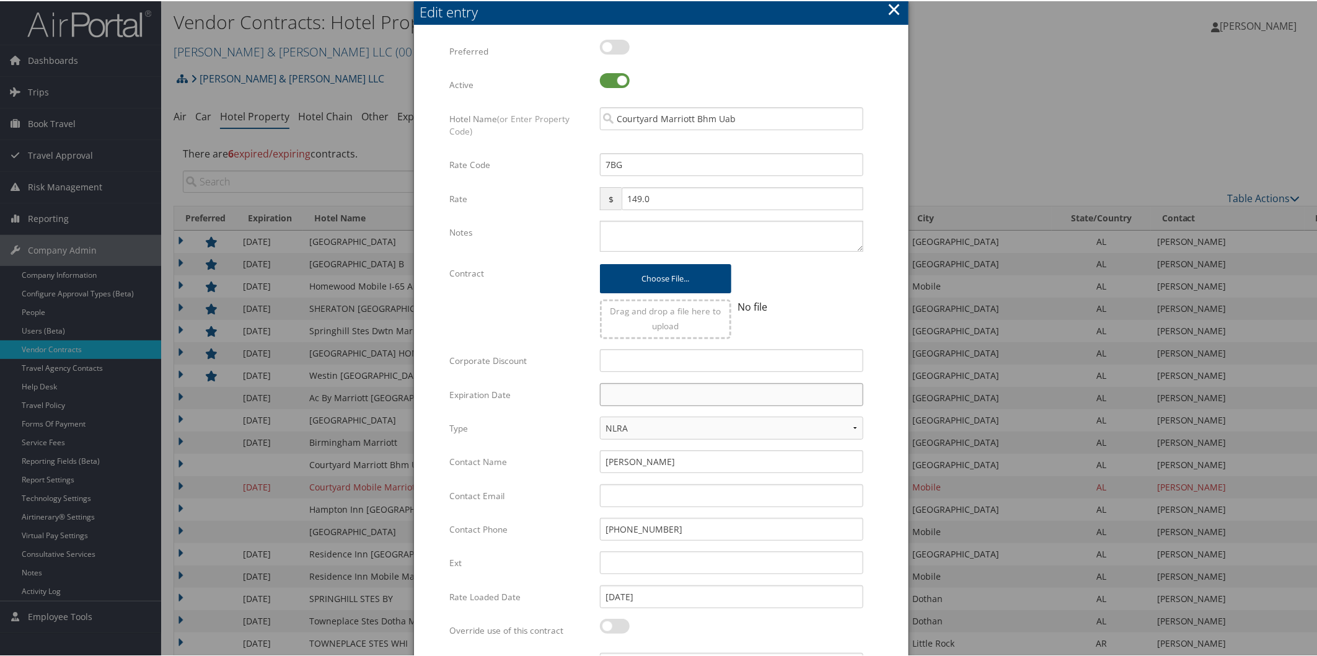
click at [655, 394] on input "text" at bounding box center [731, 393] width 263 height 23
click at [666, 521] on td "31" at bounding box center [668, 529] width 17 height 17
type input "[DATE]"
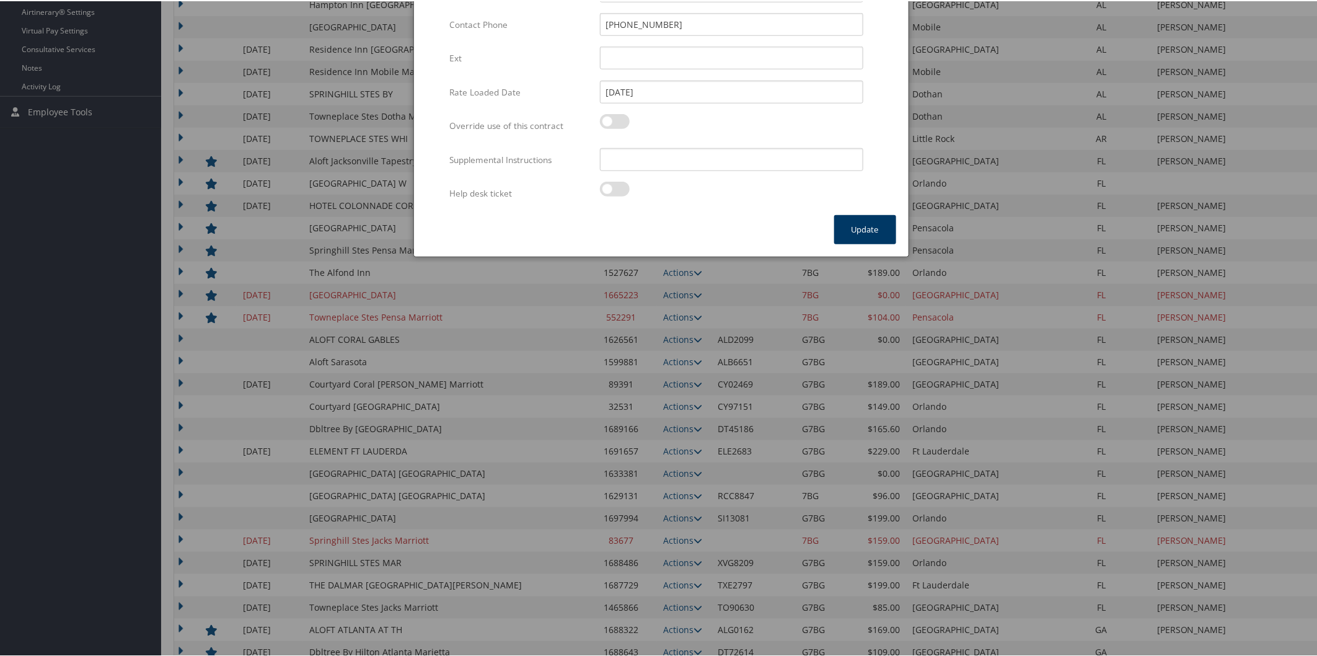
click at [871, 228] on button "Update" at bounding box center [865, 228] width 62 height 29
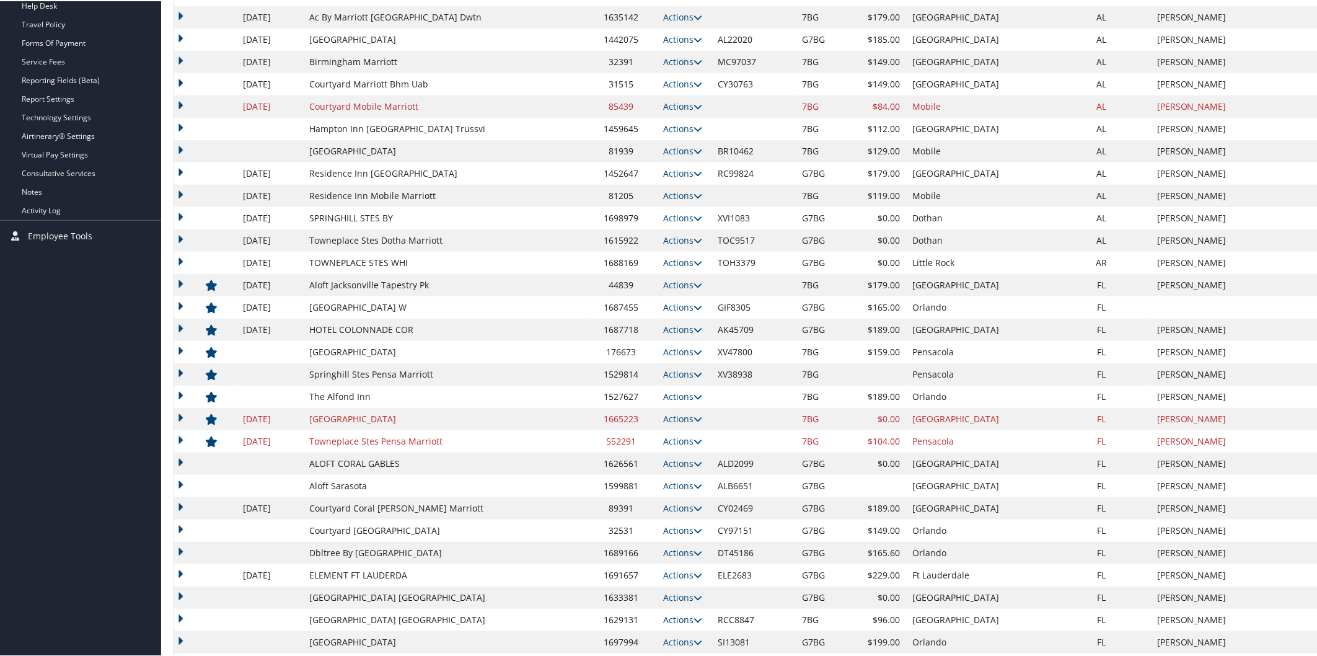
scroll to position [0, 0]
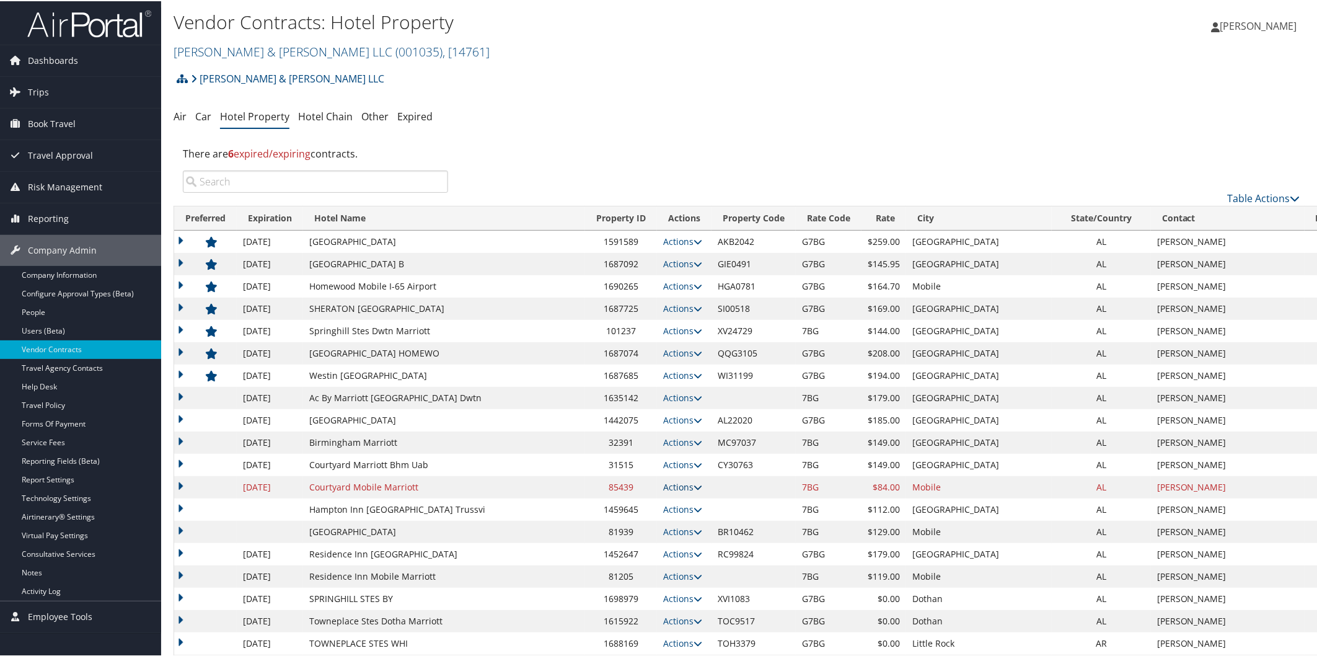
click at [694, 483] on icon at bounding box center [698, 486] width 9 height 9
click at [622, 521] on link "Edit" at bounding box center [622, 524] width 67 height 21
select select "NLRA"
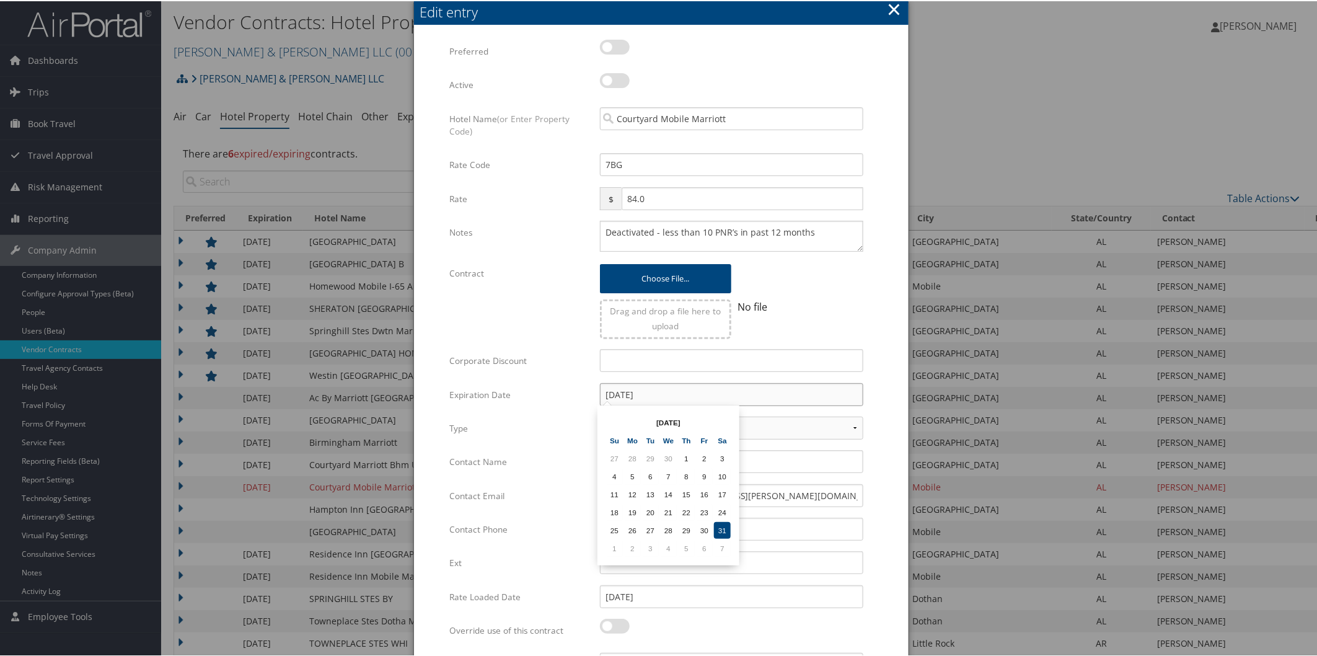
click at [676, 386] on input "[DATE]" at bounding box center [731, 393] width 263 height 23
type input "[DATE]"
click at [667, 521] on td "31" at bounding box center [668, 529] width 17 height 17
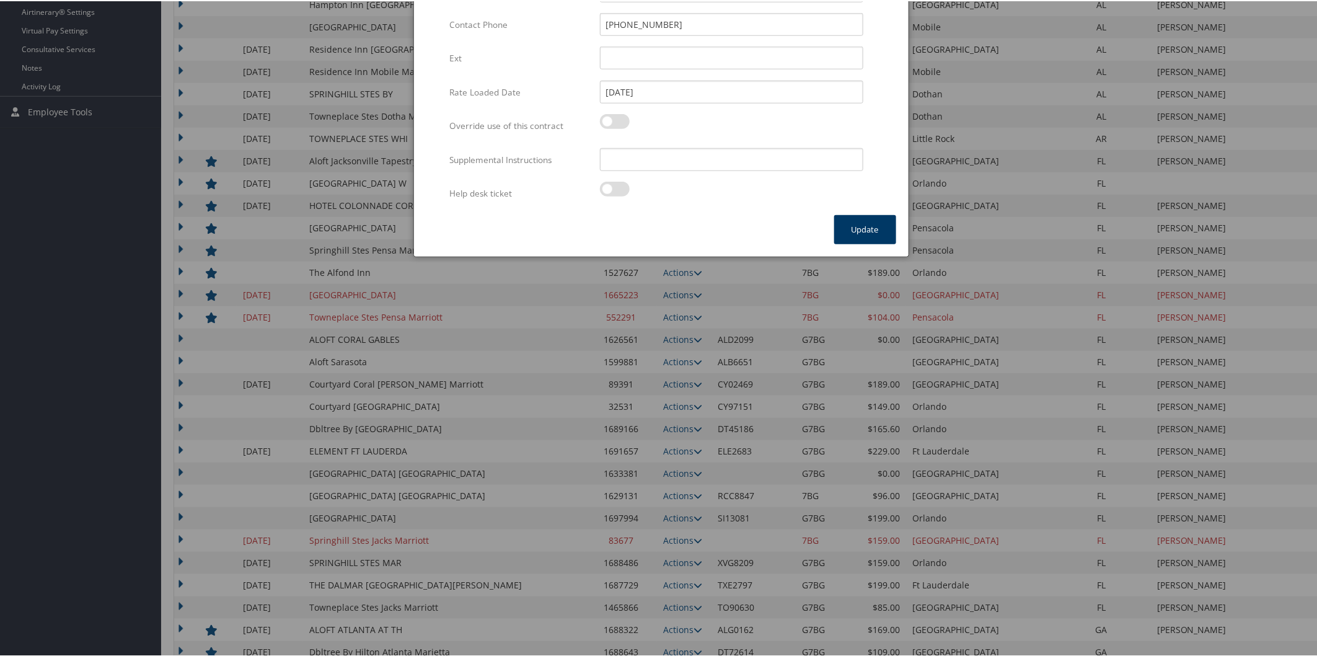
click at [874, 226] on button "Update" at bounding box center [865, 228] width 62 height 29
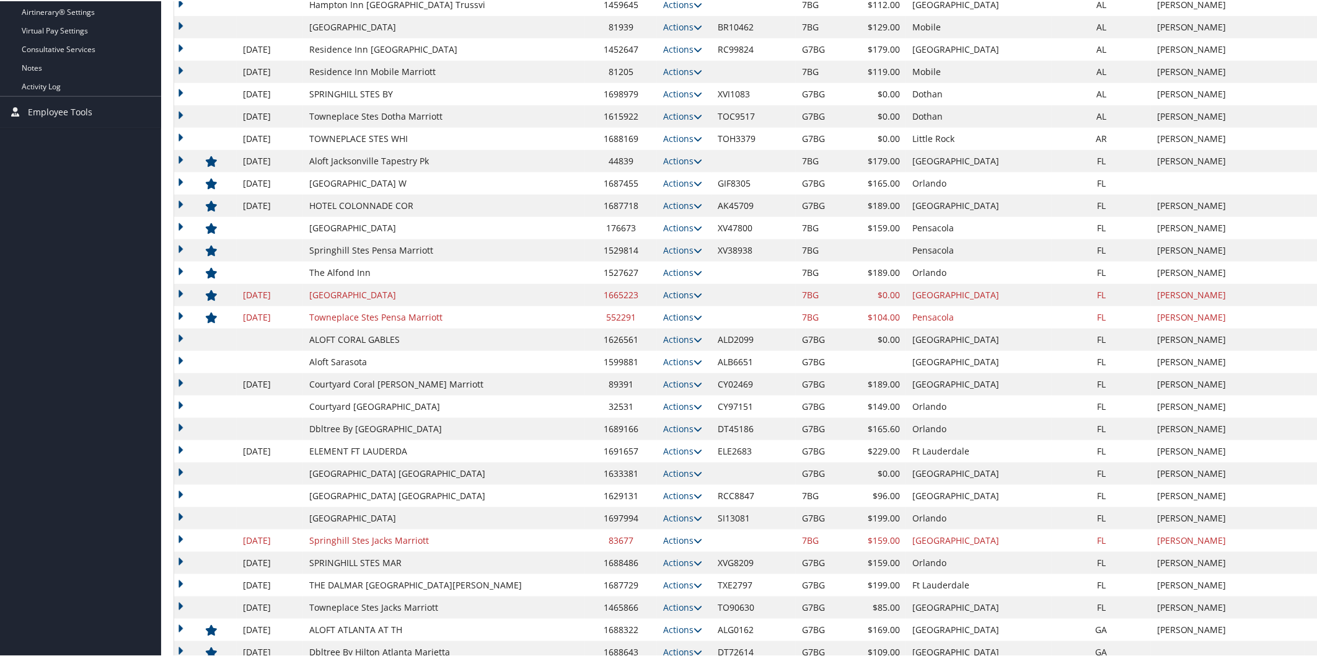
scroll to position [0, 0]
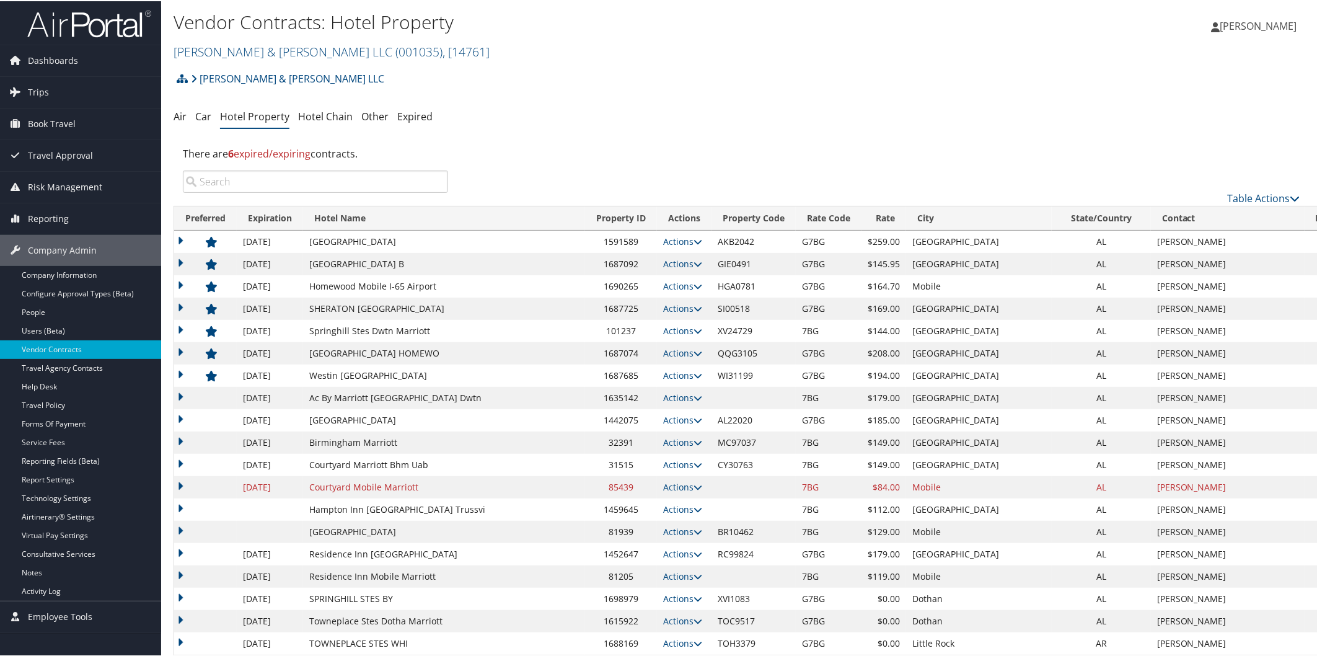
click at [657, 502] on td "Actions Edit Delete" at bounding box center [684, 508] width 55 height 22
click at [694, 509] on icon at bounding box center [698, 508] width 9 height 9
click at [628, 529] on link "Edit" at bounding box center [613, 526] width 48 height 21
select select "NLRA"
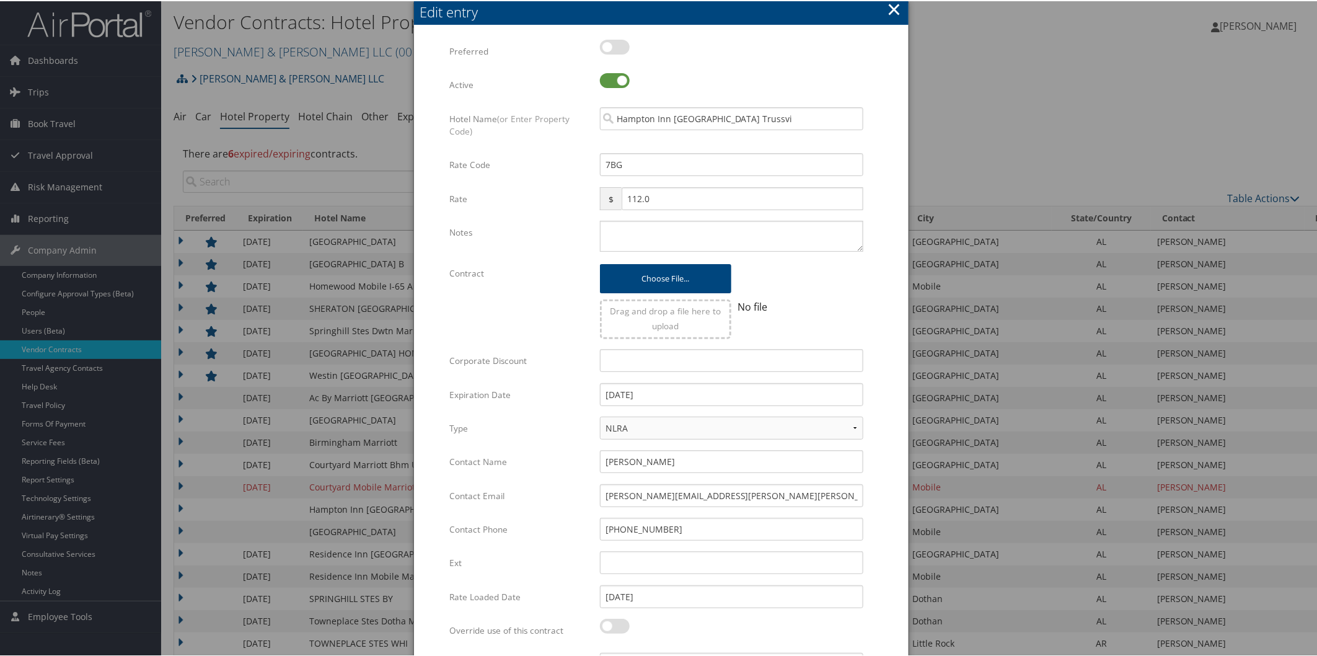
scroll to position [505, 0]
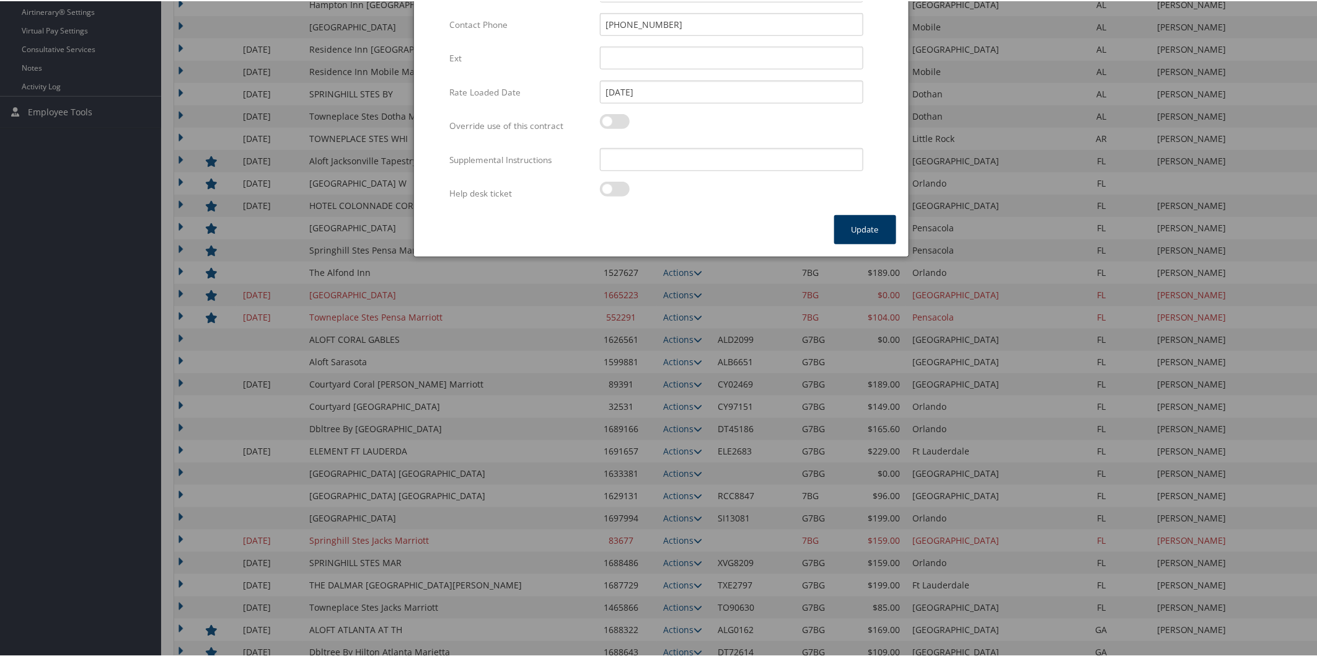
click at [853, 221] on button "Update" at bounding box center [865, 228] width 62 height 29
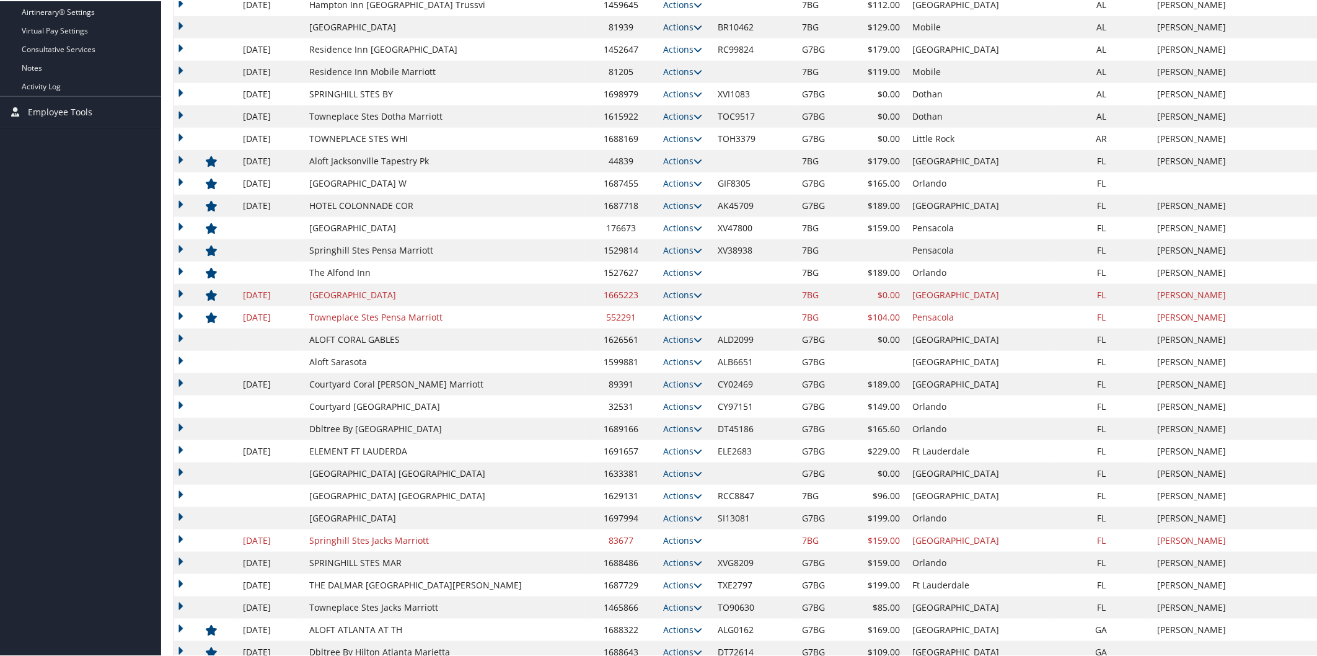
click at [694, 22] on icon at bounding box center [698, 26] width 9 height 9
click at [624, 41] on link "Edit" at bounding box center [613, 43] width 48 height 21
select select "NLRA"
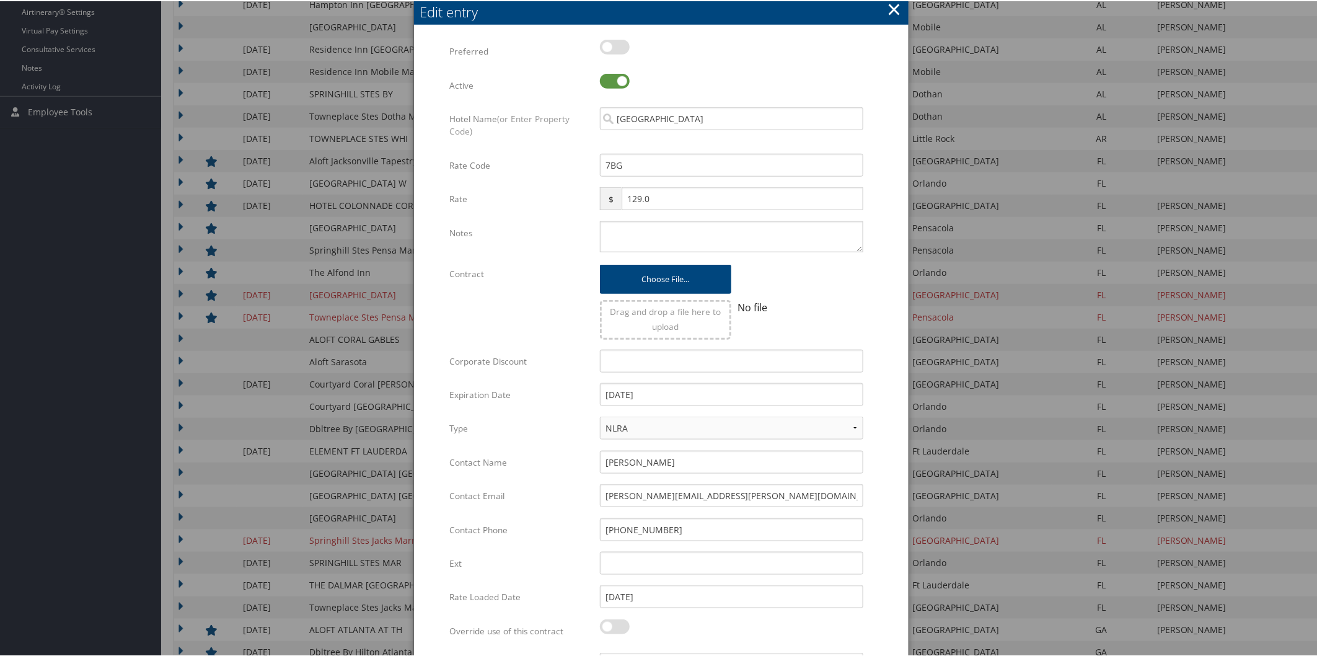
scroll to position [1010, 0]
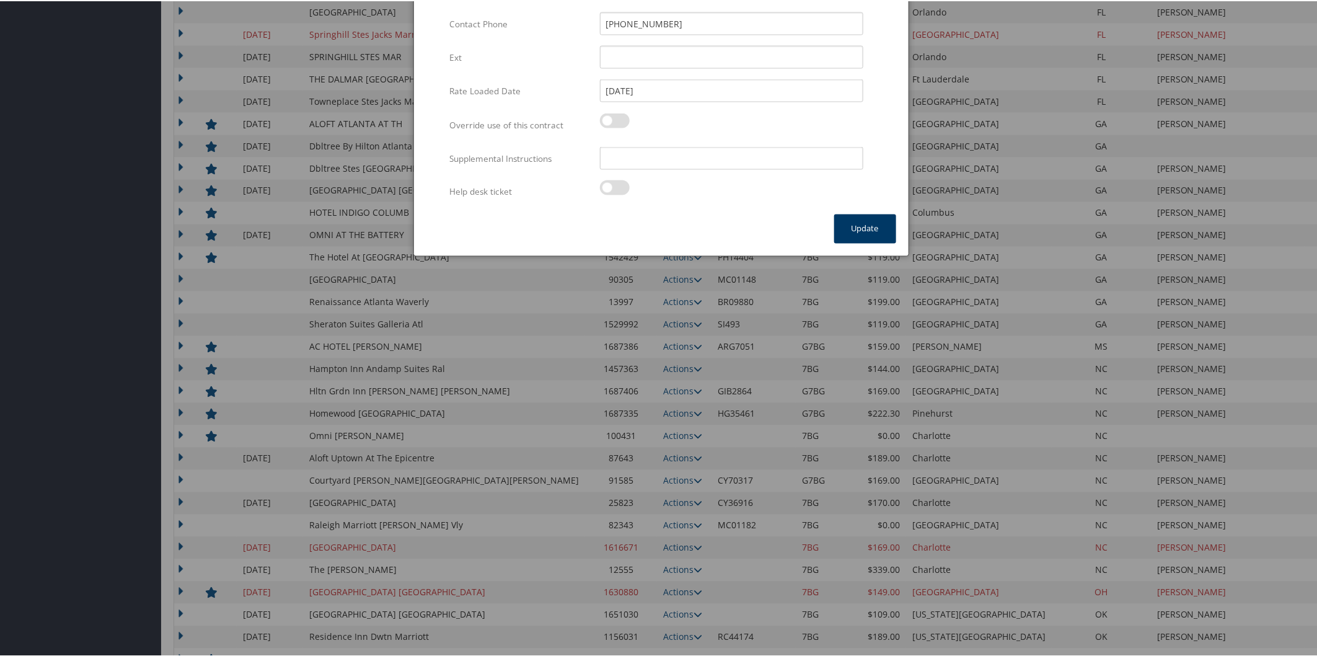
click at [860, 225] on button "Update" at bounding box center [865, 227] width 62 height 29
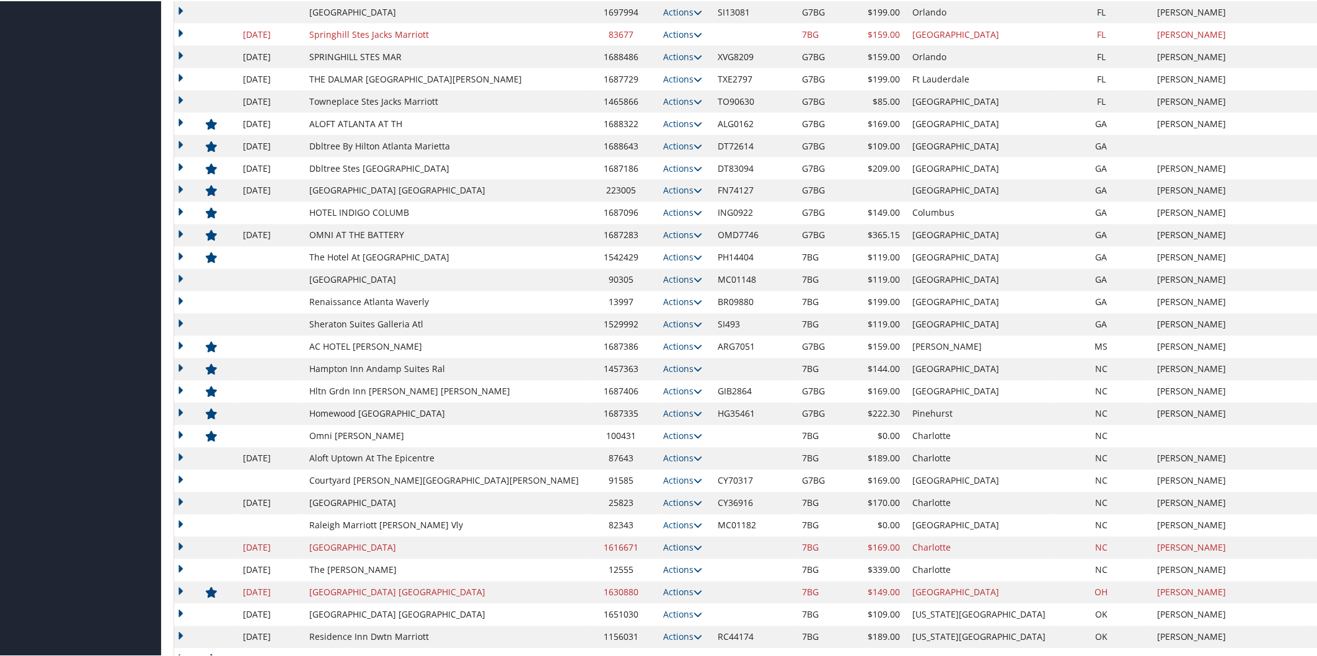
scroll to position [505, 0]
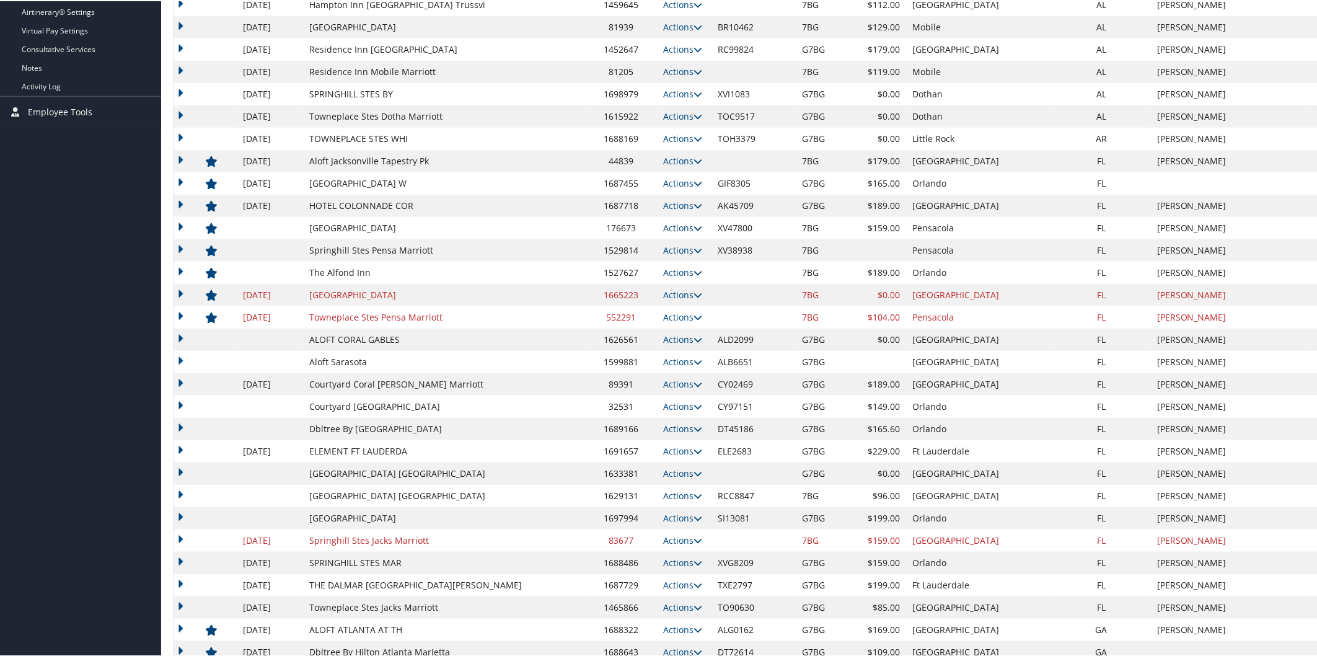
click at [694, 226] on icon at bounding box center [698, 227] width 9 height 9
click at [612, 265] on link "Edit" at bounding box center [584, 265] width 78 height 21
select select "NLRA"
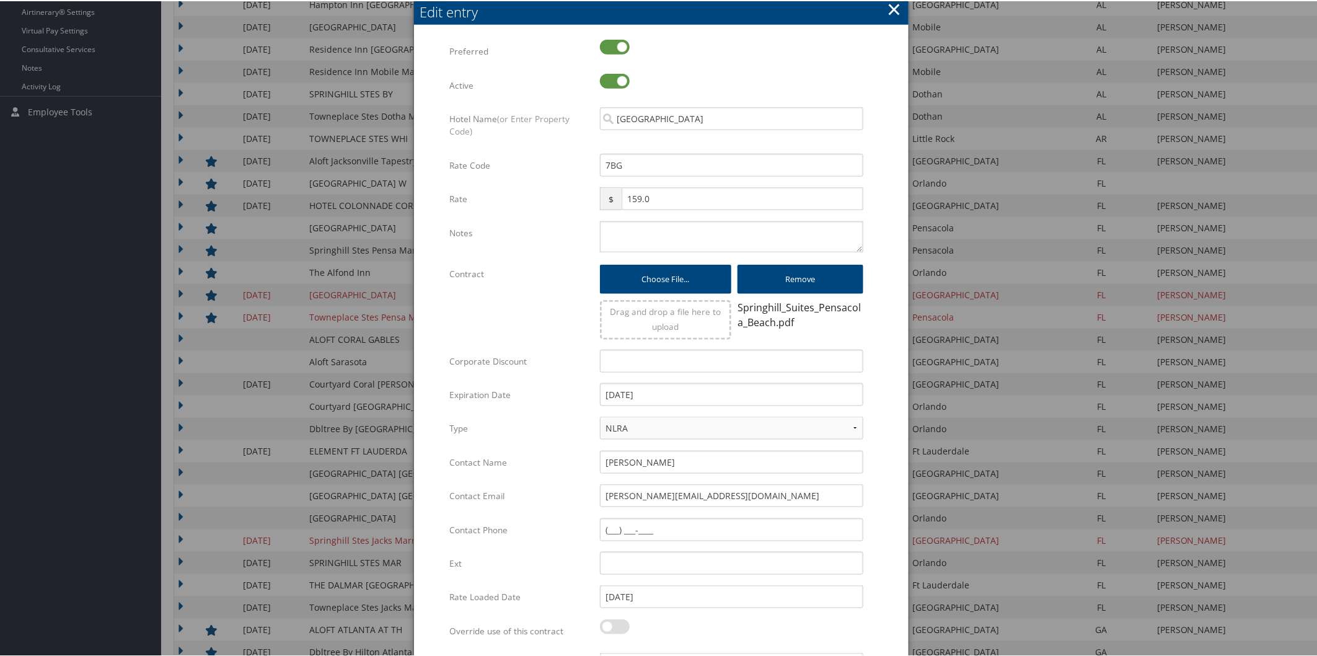
scroll to position [1010, 0]
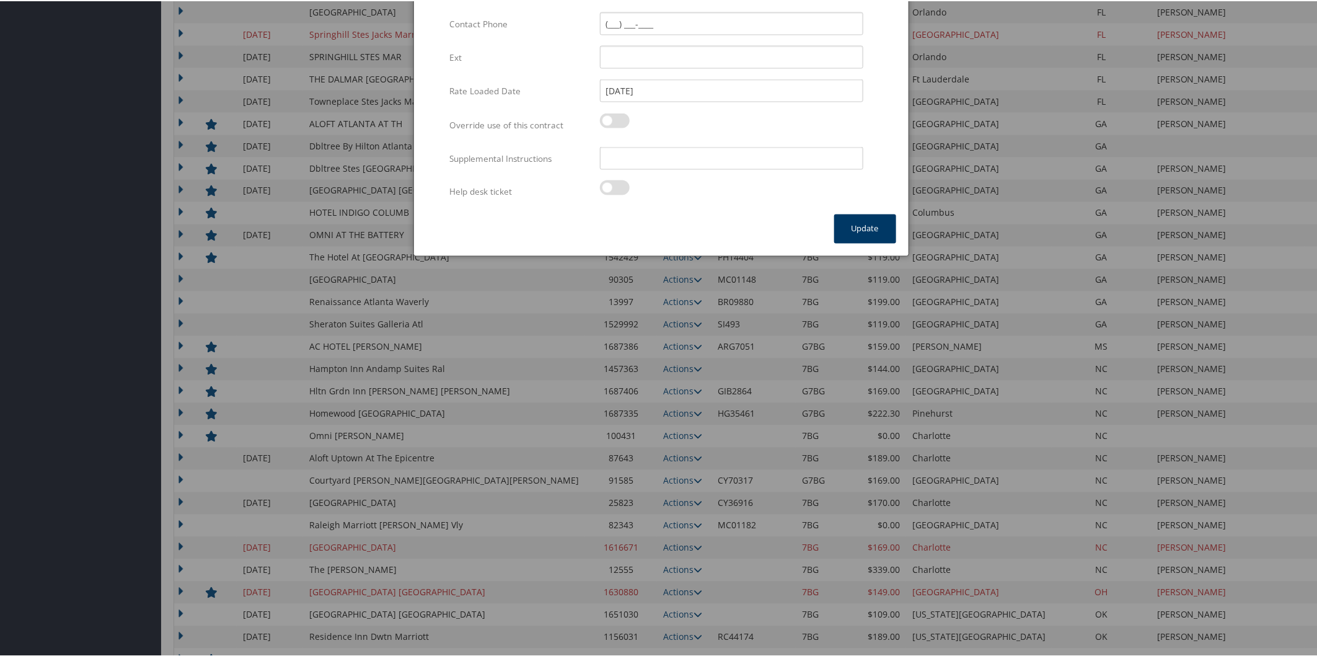
click at [863, 215] on button "Update" at bounding box center [865, 227] width 62 height 29
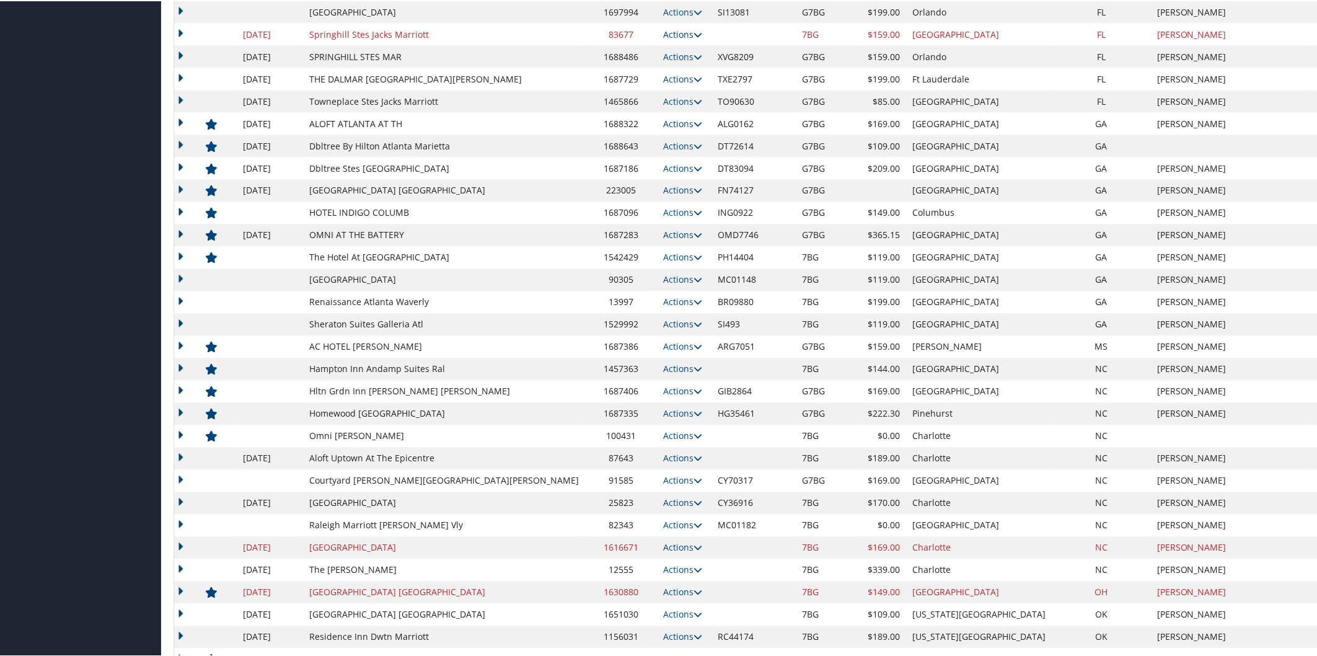
click at [694, 31] on icon at bounding box center [698, 33] width 9 height 9
click at [627, 50] on link "Edit" at bounding box center [613, 51] width 48 height 21
select select "NLRA"
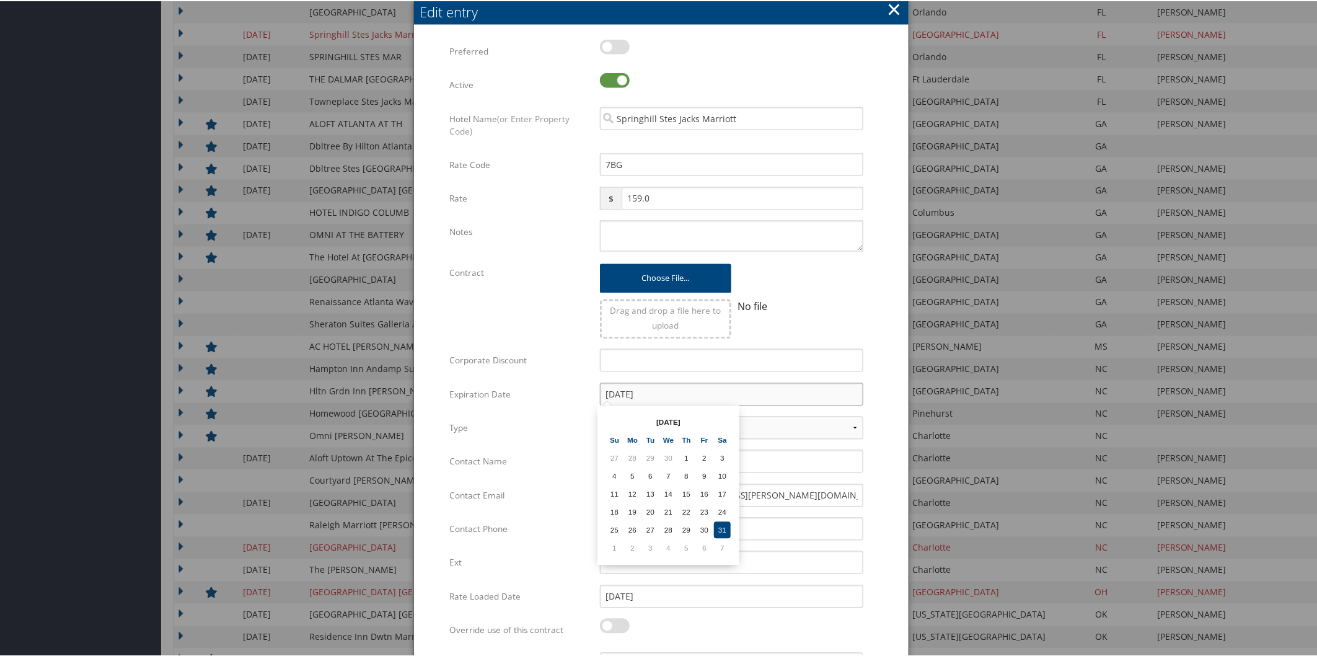
click at [708, 392] on input "12/31/2022" at bounding box center [731, 393] width 263 height 23
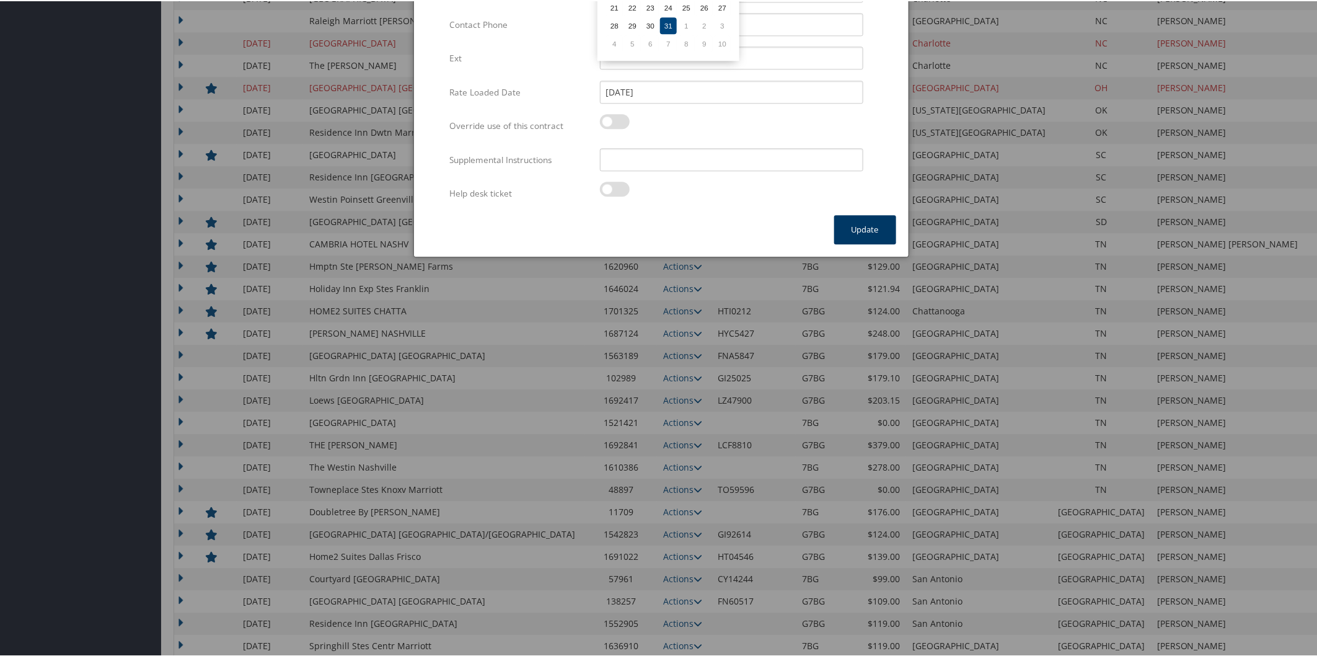
type input "[DATE]"
drag, startPoint x: 865, startPoint y: 226, endPoint x: 796, endPoint y: 263, distance: 78.8
click at [865, 226] on button "Update" at bounding box center [865, 228] width 62 height 29
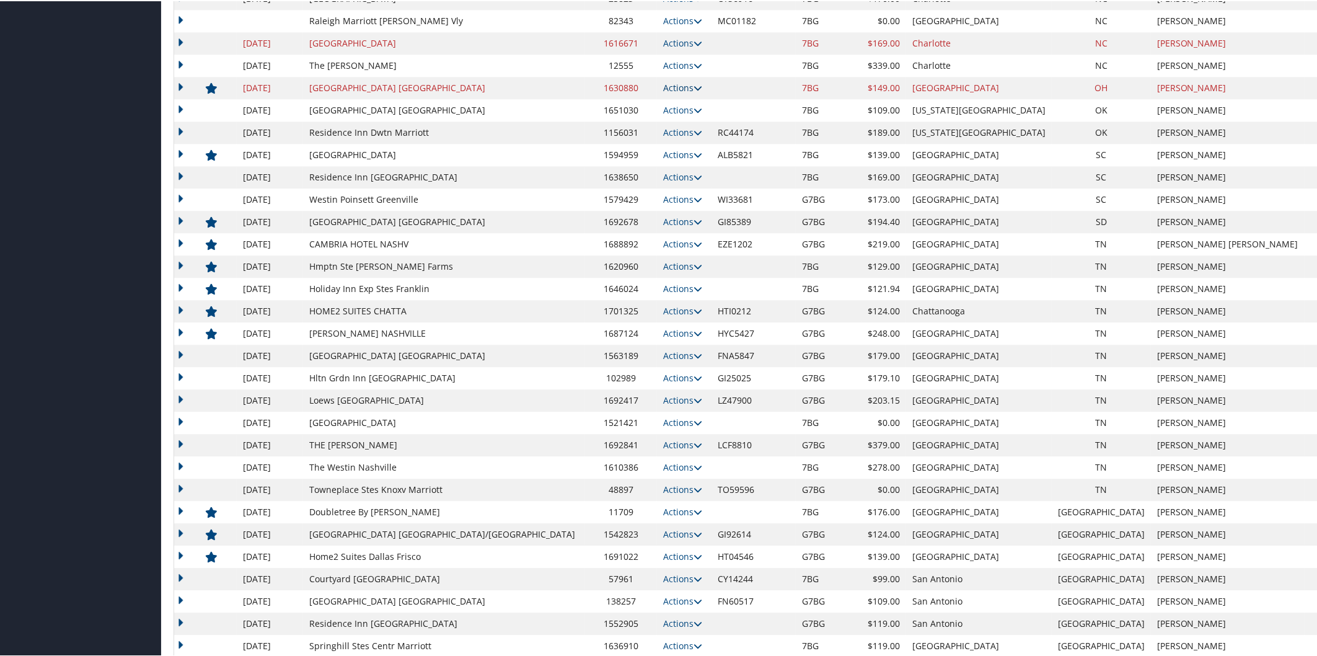
click at [694, 86] on icon at bounding box center [698, 86] width 9 height 9
click at [628, 102] on link "Edit" at bounding box center [613, 104] width 48 height 21
select select "NLRA"
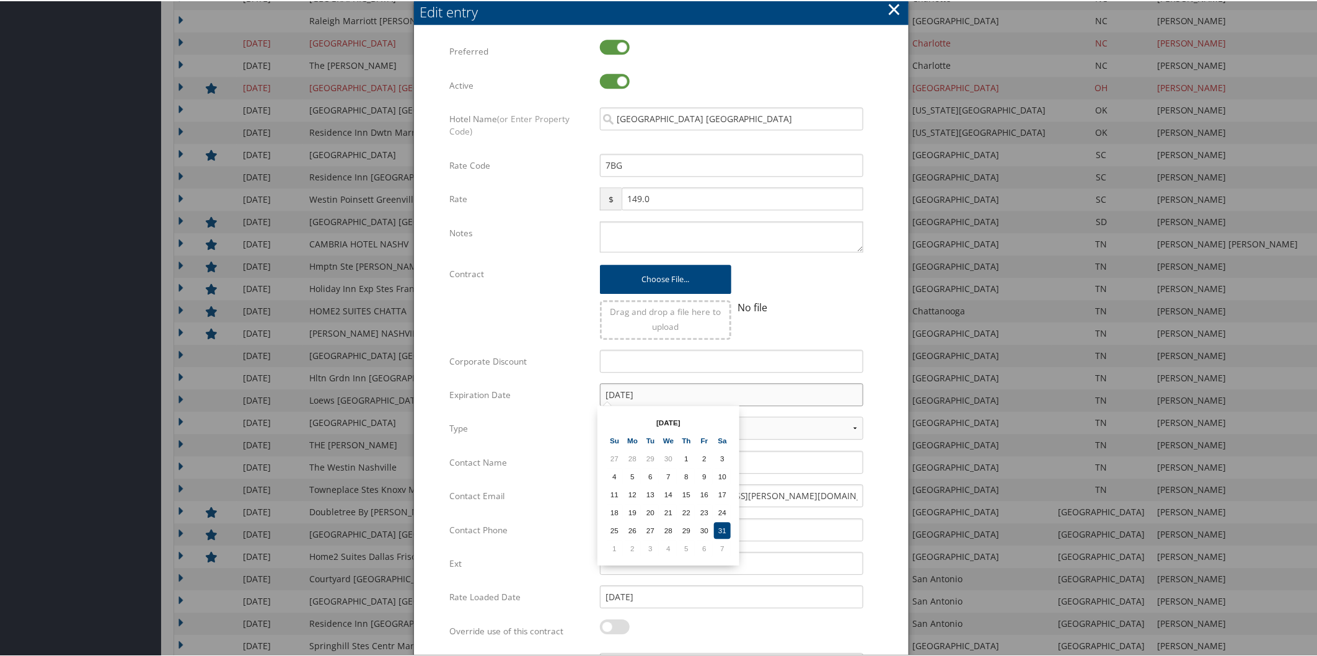
click at [731, 390] on input "12/31/2022" at bounding box center [731, 393] width 263 height 23
type input "[DATE]"
click at [660, 521] on td "31" at bounding box center [668, 529] width 17 height 17
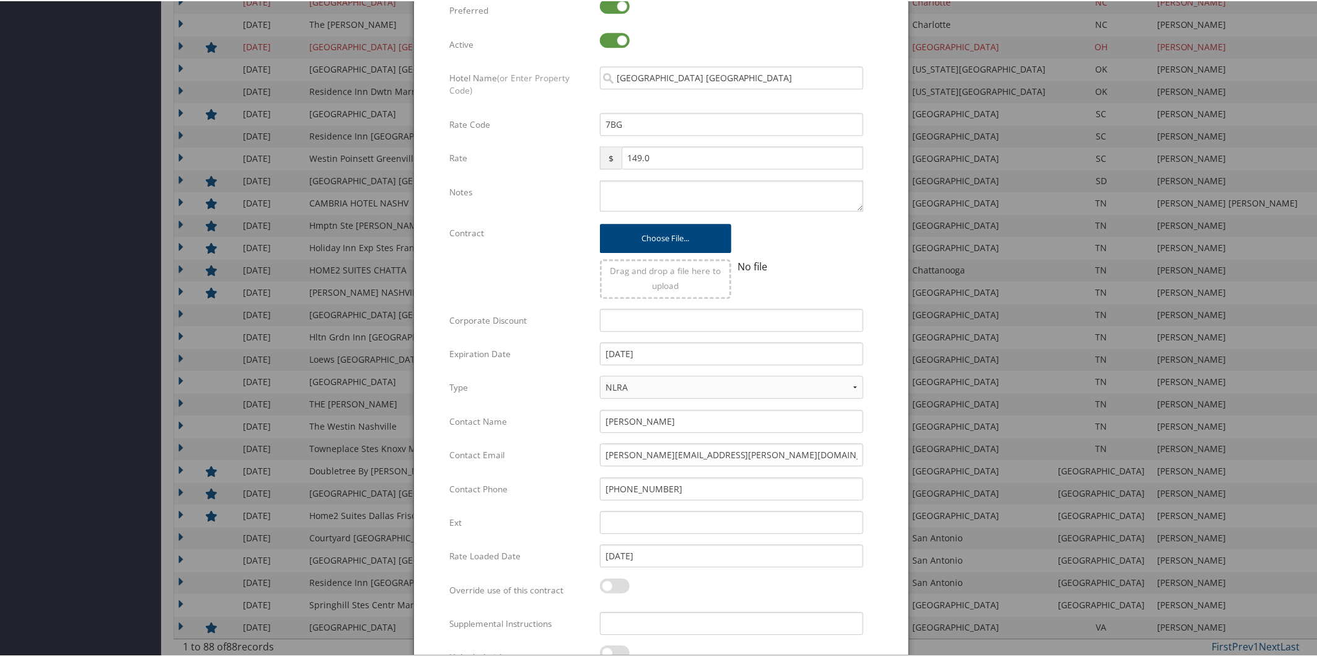
scroll to position [1618, 0]
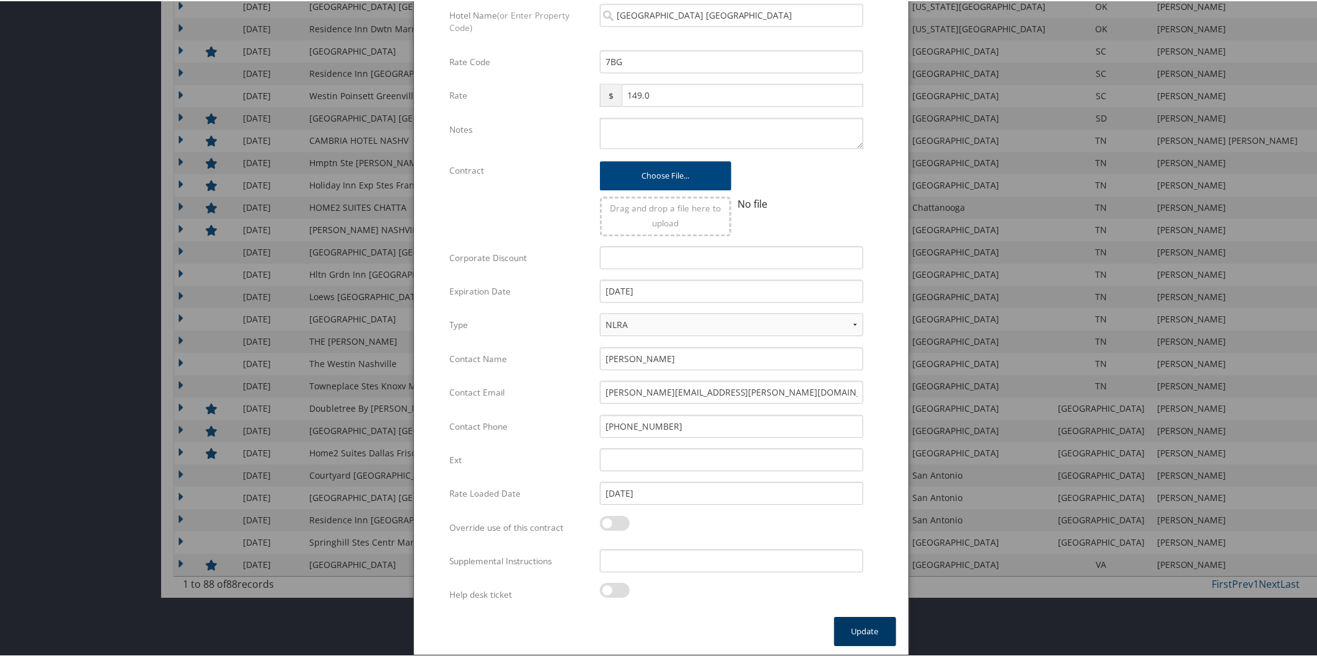
click at [863, 627] on button "Update" at bounding box center [865, 629] width 62 height 29
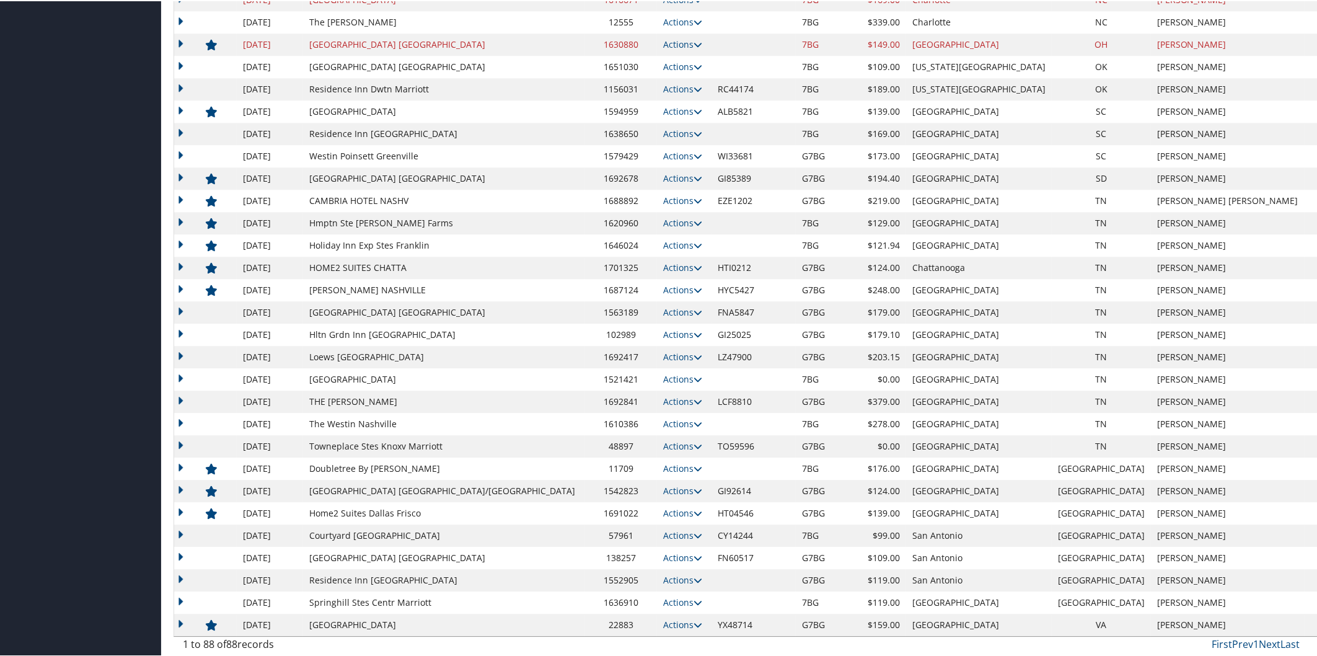
scroll to position [43, 0]
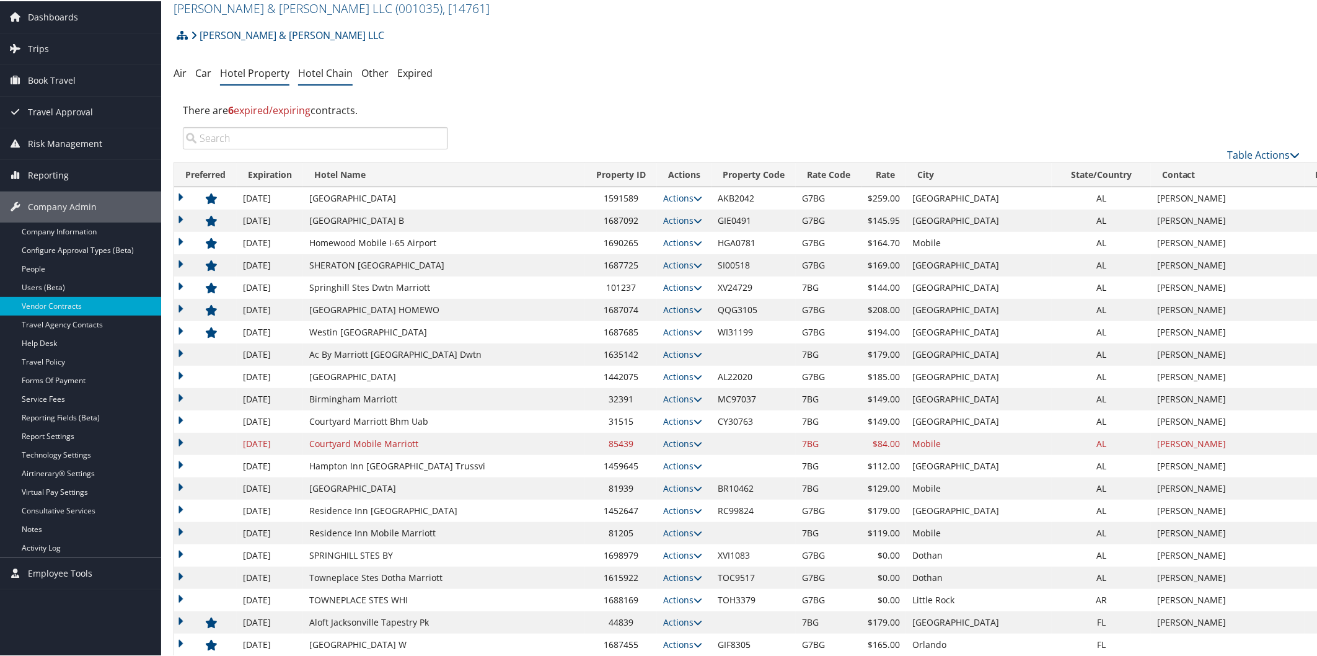
click at [302, 76] on link "Hotel Chain" at bounding box center [325, 72] width 55 height 14
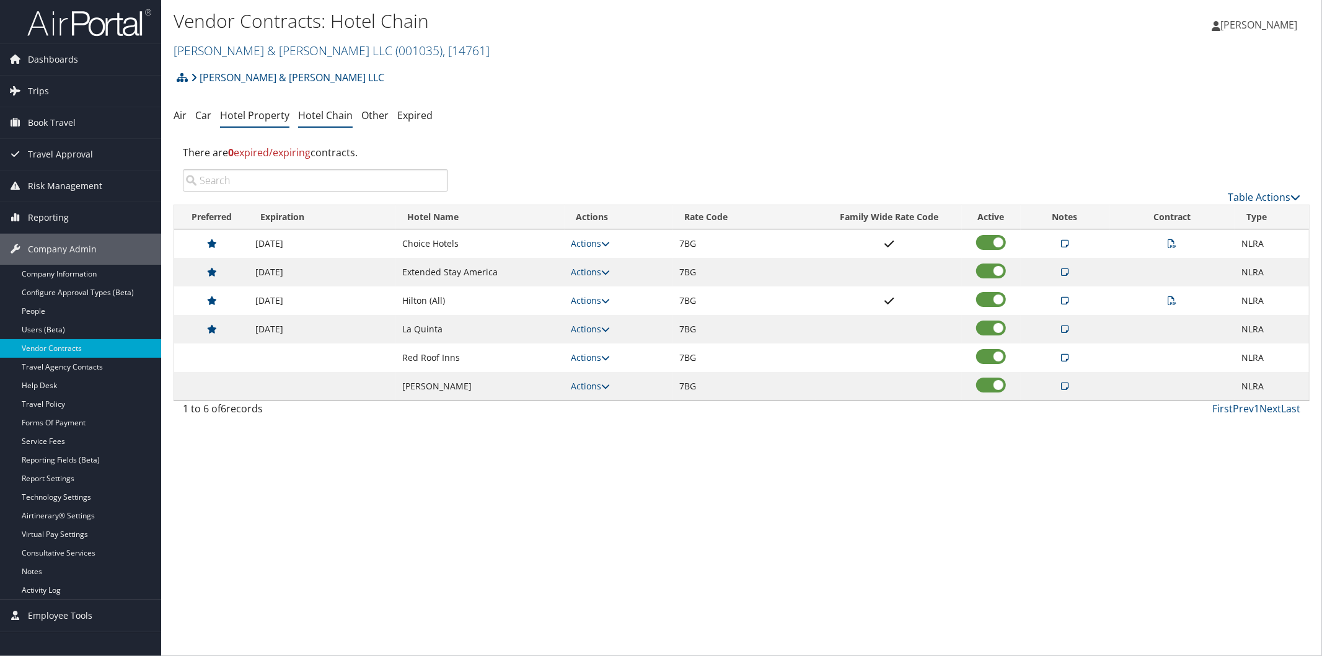
click at [260, 120] on link "Hotel Property" at bounding box center [254, 115] width 69 height 14
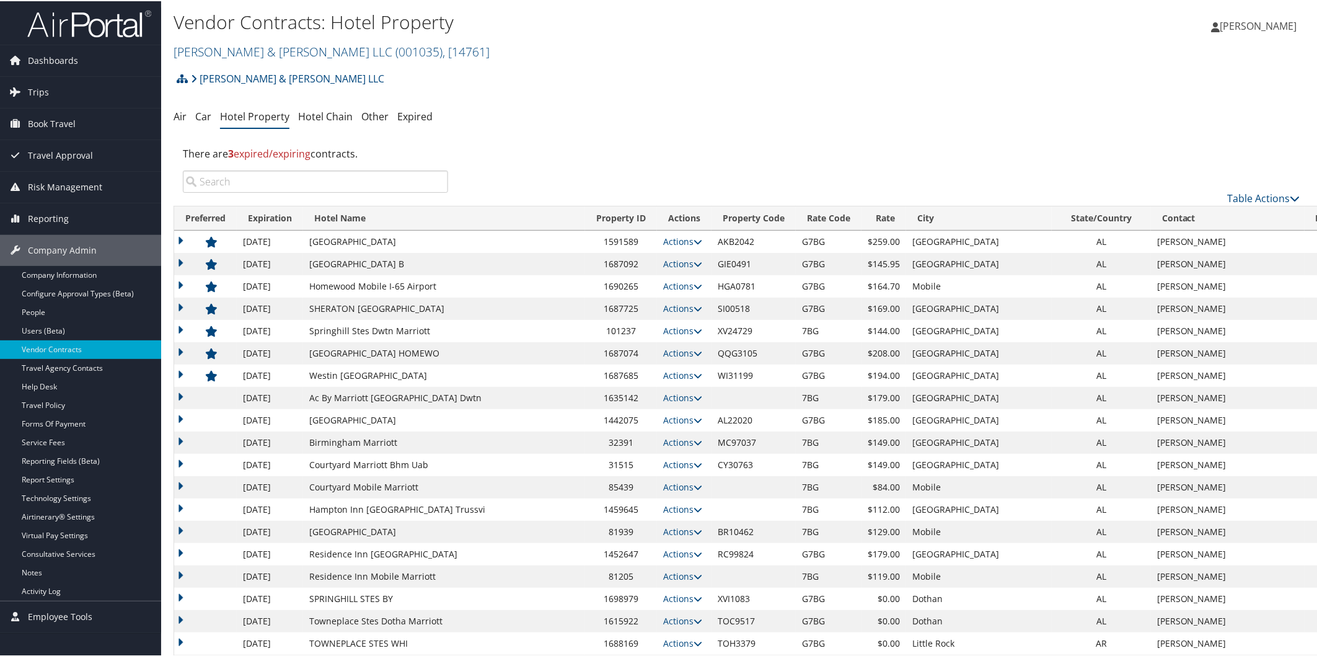
scroll to position [505, 0]
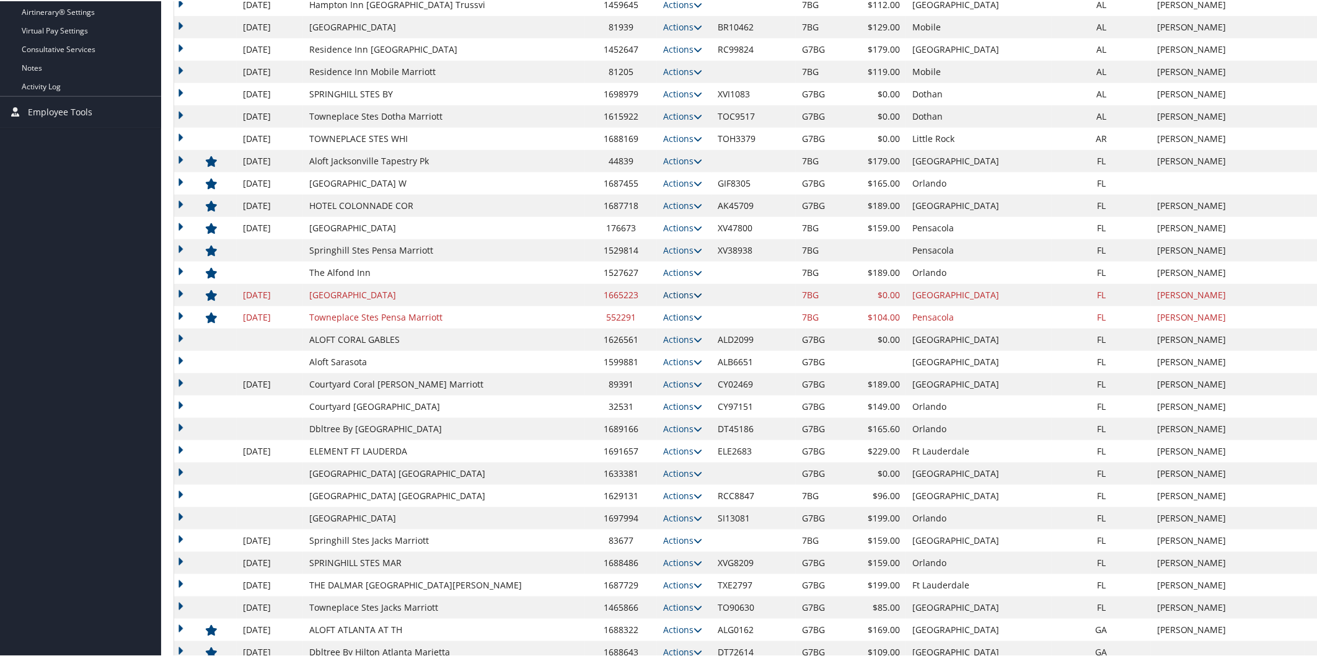
click at [694, 294] on icon at bounding box center [698, 293] width 9 height 9
click at [603, 325] on link "Edit" at bounding box center [584, 332] width 78 height 21
select select "NLRA"
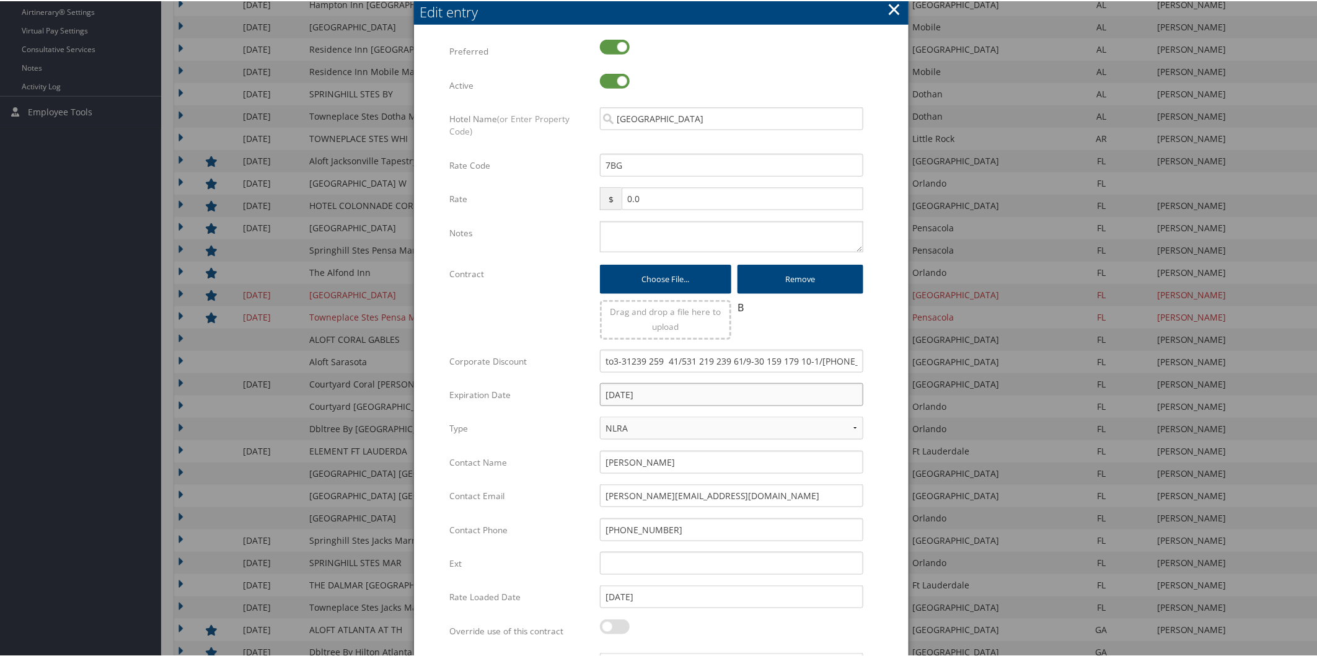
click at [697, 392] on input "[DATE]" at bounding box center [731, 393] width 263 height 23
type input "[DATE]"
drag, startPoint x: 603, startPoint y: 360, endPoint x: 1020, endPoint y: 348, distance: 417.3
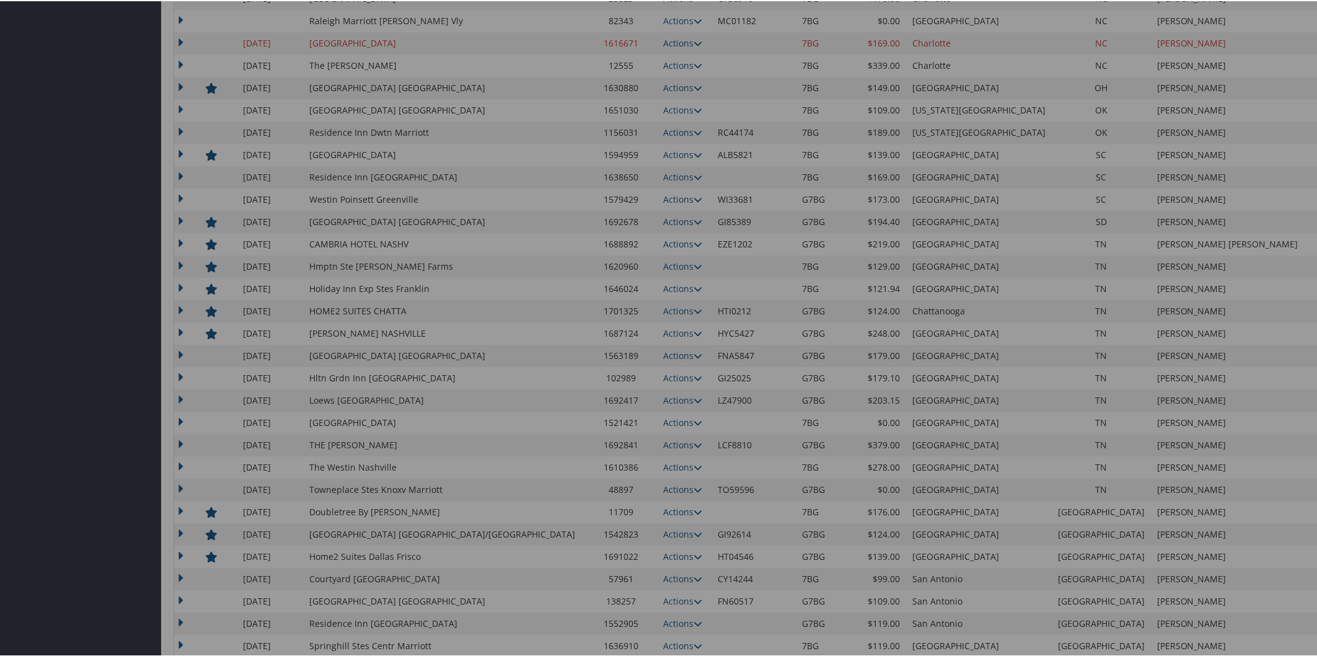
scroll to position [1010, 0]
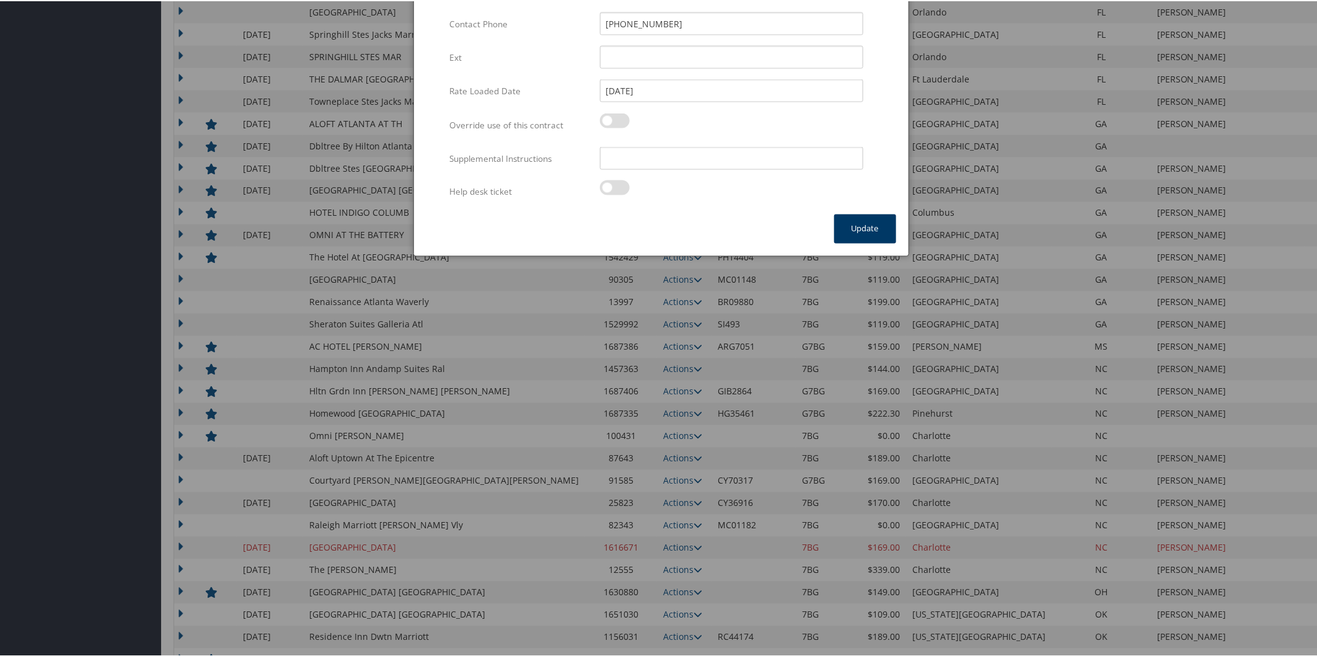
click at [854, 225] on button "Update" at bounding box center [865, 227] width 62 height 29
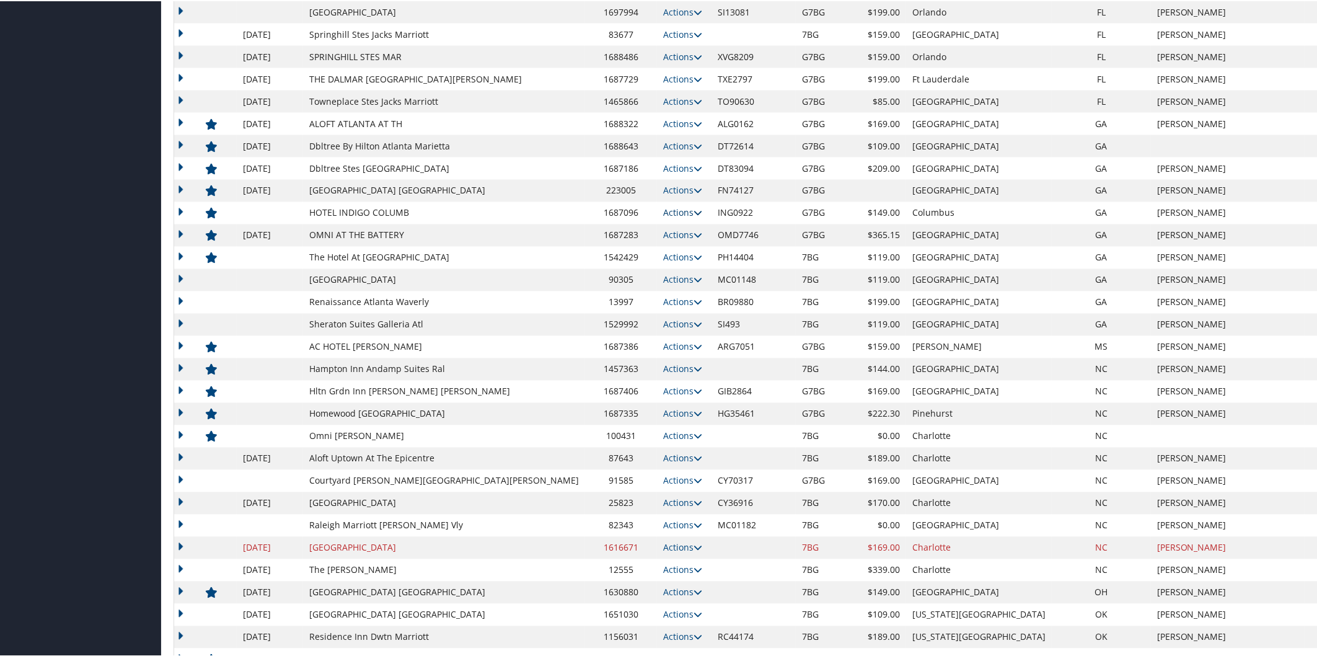
click at [694, 212] on icon at bounding box center [698, 212] width 9 height 9
click at [627, 246] on link "Edit" at bounding box center [622, 250] width 67 height 21
select select "NLRA"
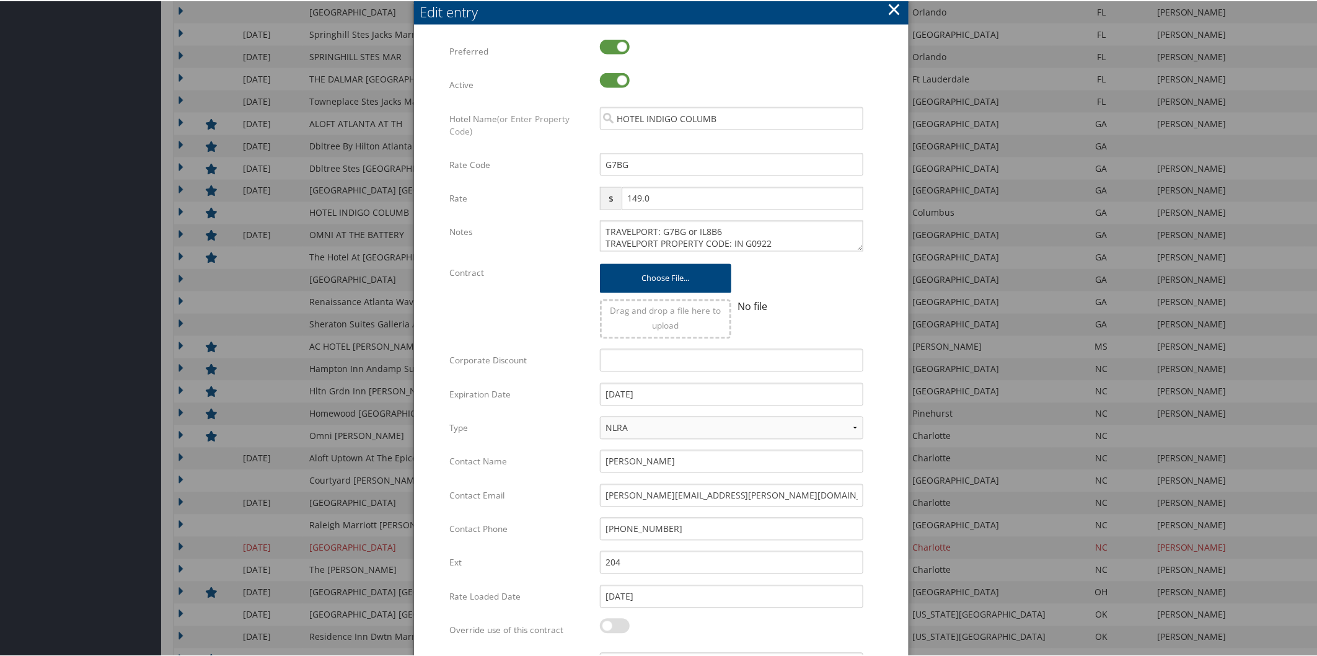
scroll to position [1515, 0]
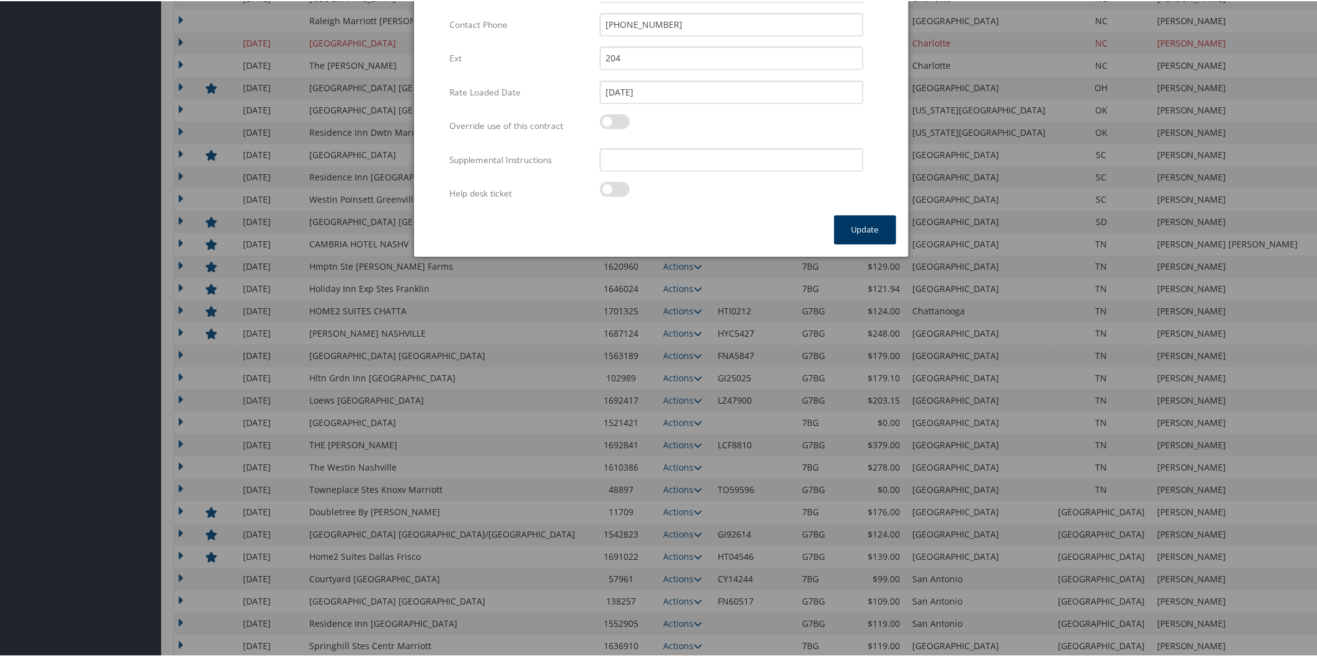
click at [853, 227] on button "Update" at bounding box center [865, 228] width 62 height 29
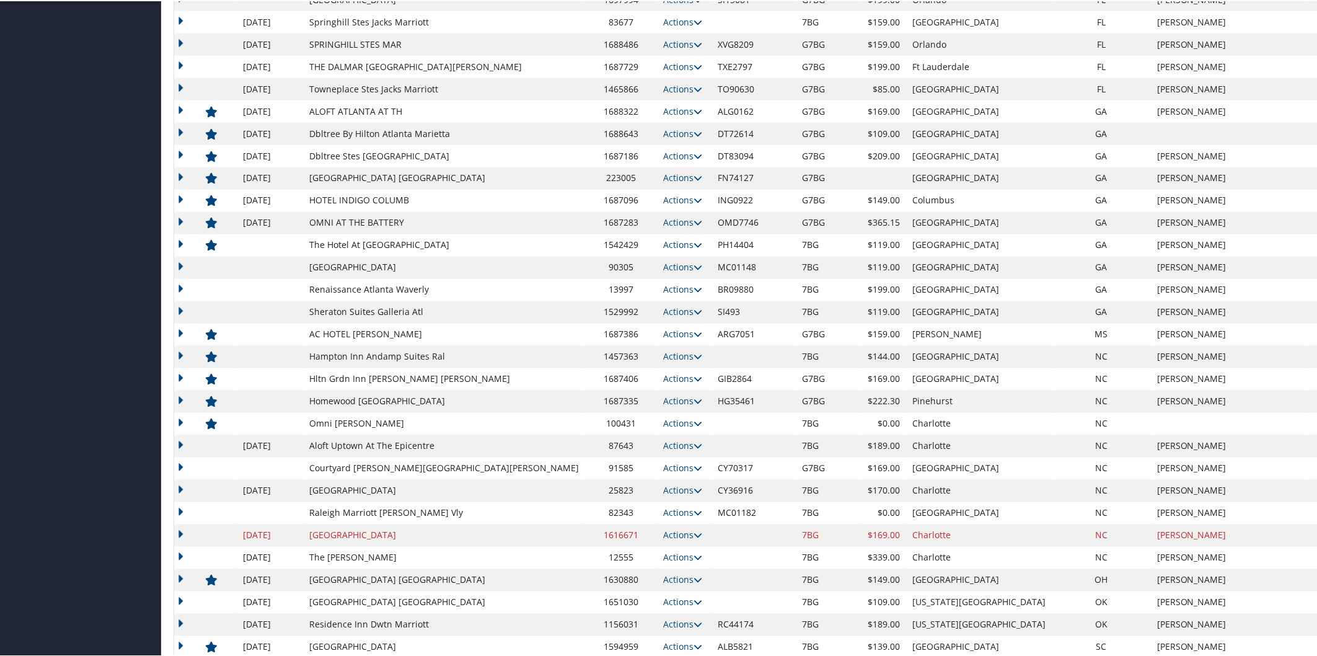
scroll to position [548, 0]
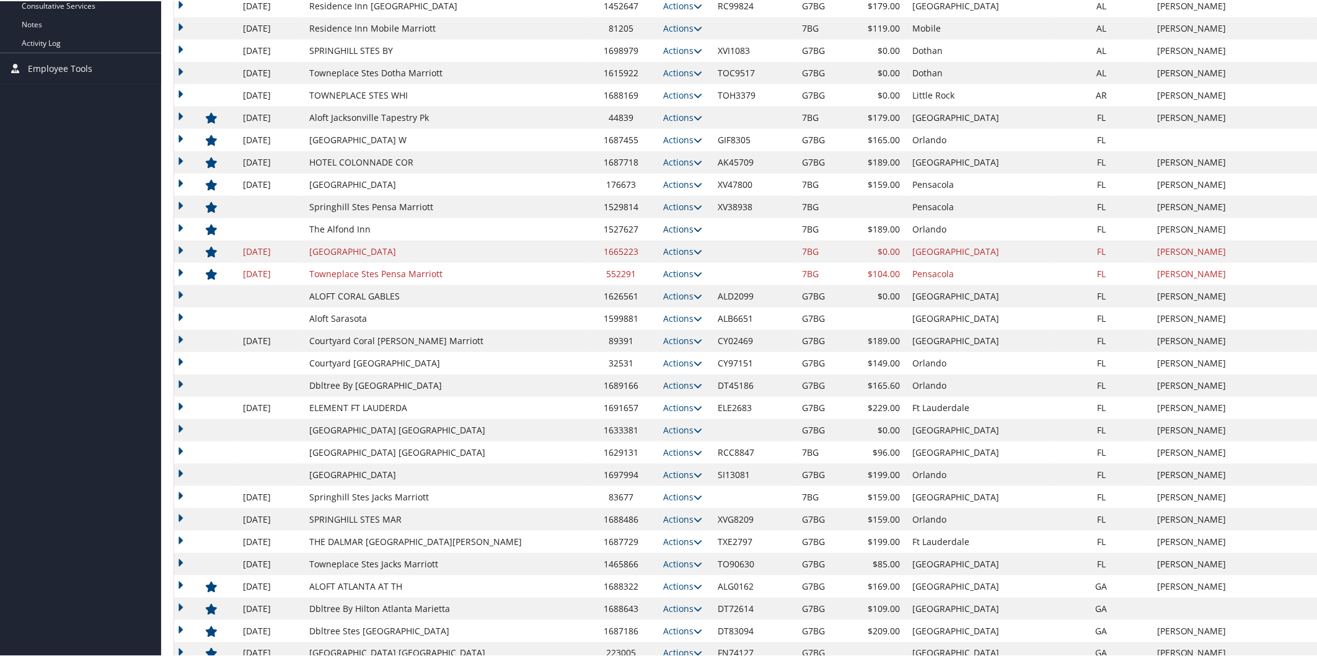
click at [694, 227] on icon at bounding box center [698, 228] width 9 height 9
drag, startPoint x: 626, startPoint y: 268, endPoint x: 620, endPoint y: 261, distance: 8.8
click at [624, 265] on link "Edit" at bounding box center [584, 267] width 78 height 21
select select "NLRA"
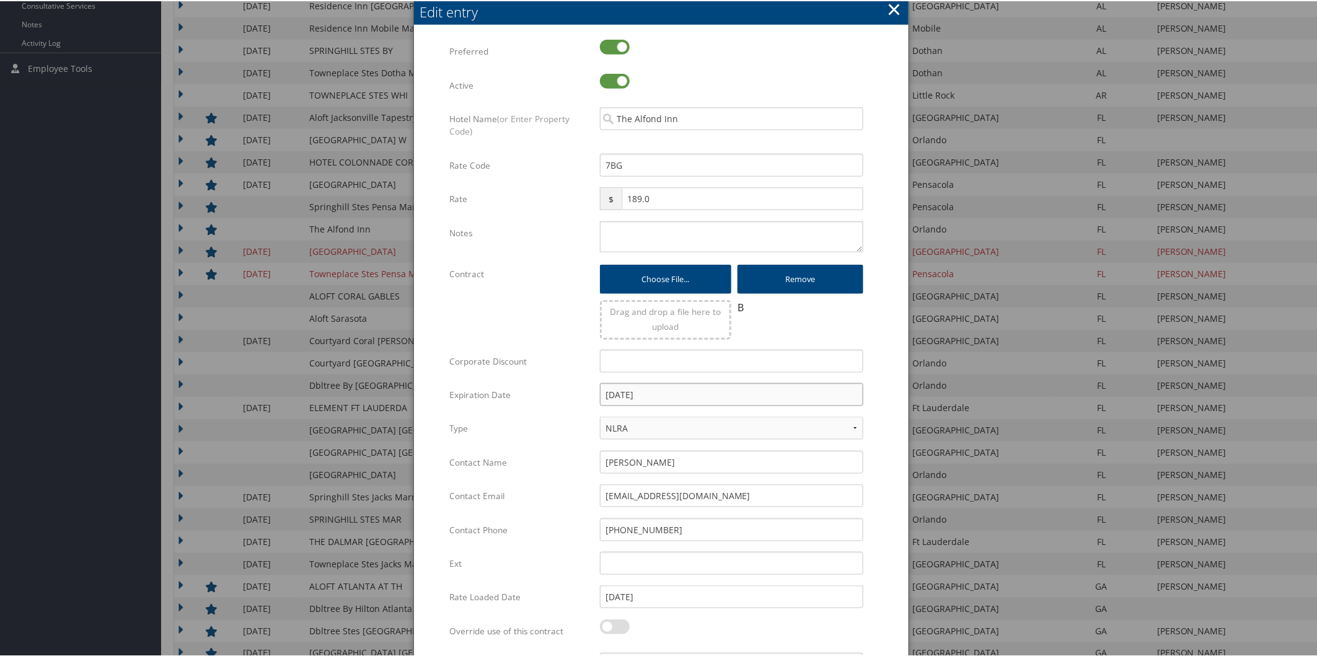
click at [694, 386] on input "[DATE]" at bounding box center [731, 393] width 263 height 23
click at [819, 454] on input "Debbie Potter" at bounding box center [731, 460] width 263 height 23
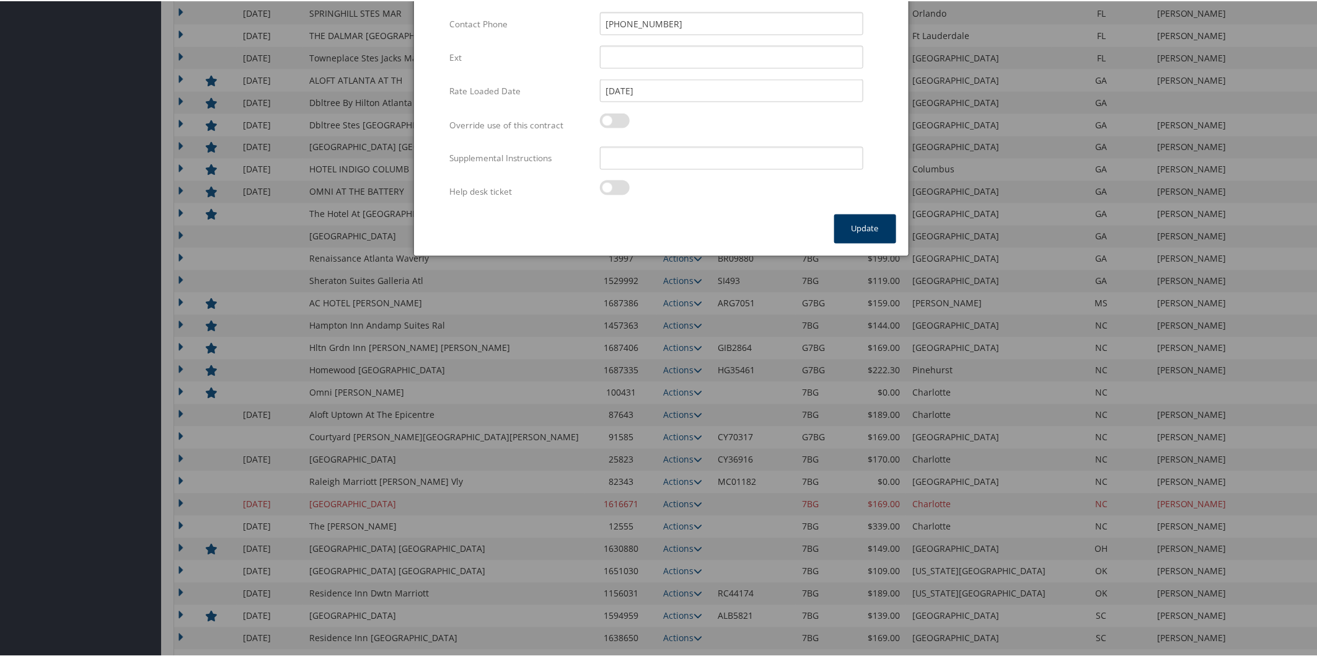
click at [874, 226] on button "Update" at bounding box center [865, 227] width 62 height 29
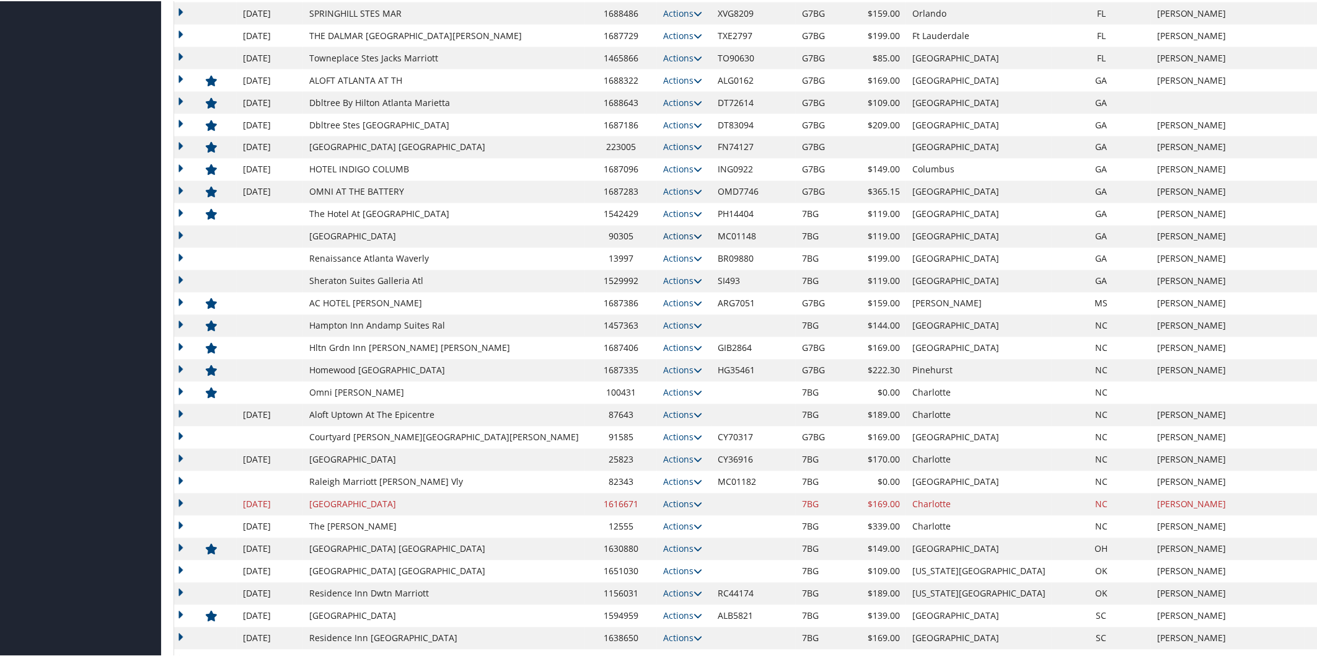
click at [694, 234] on icon at bounding box center [698, 235] width 9 height 9
click at [617, 250] on link "Edit" at bounding box center [613, 253] width 48 height 21
select select "NLRA"
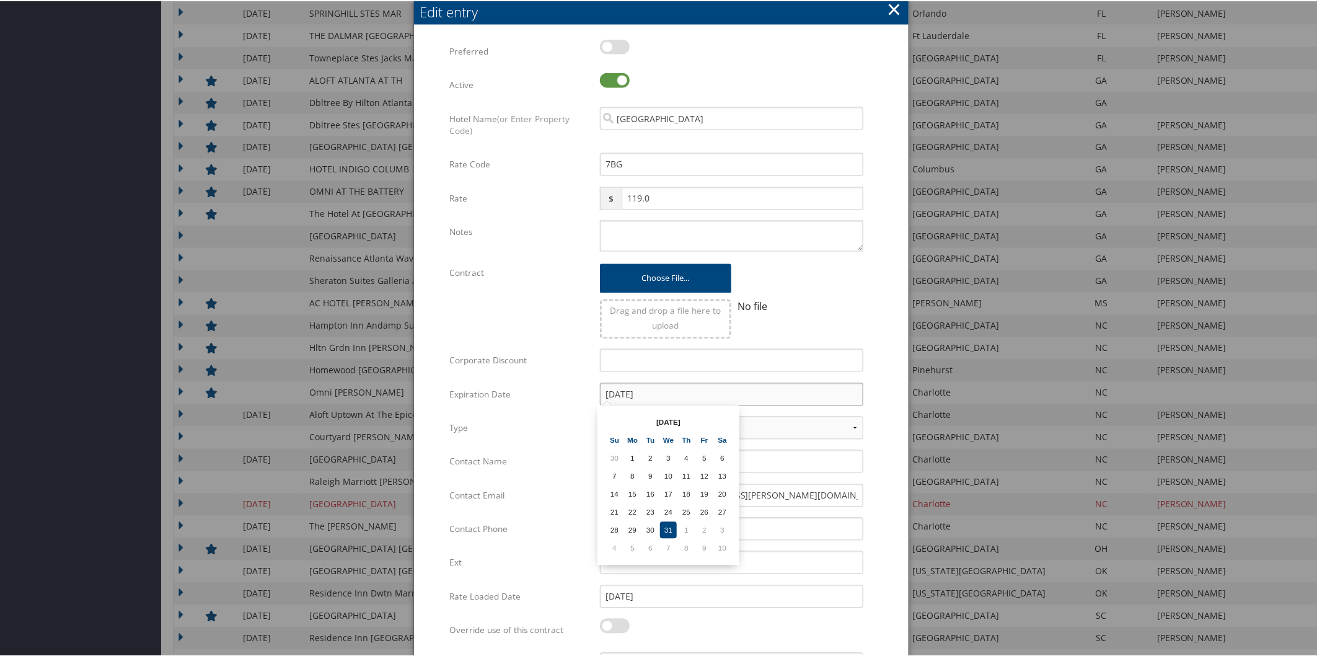
click at [697, 387] on input "[DATE]" at bounding box center [731, 393] width 263 height 23
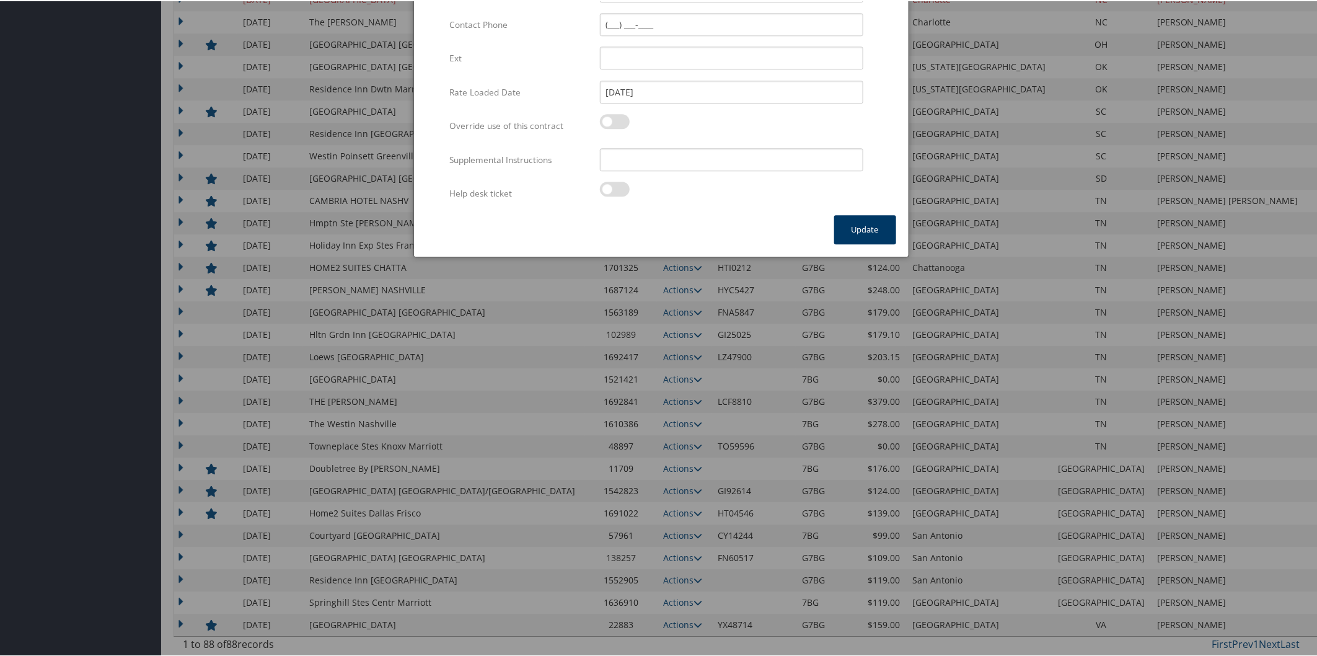
click at [875, 224] on button "Update" at bounding box center [865, 228] width 62 height 29
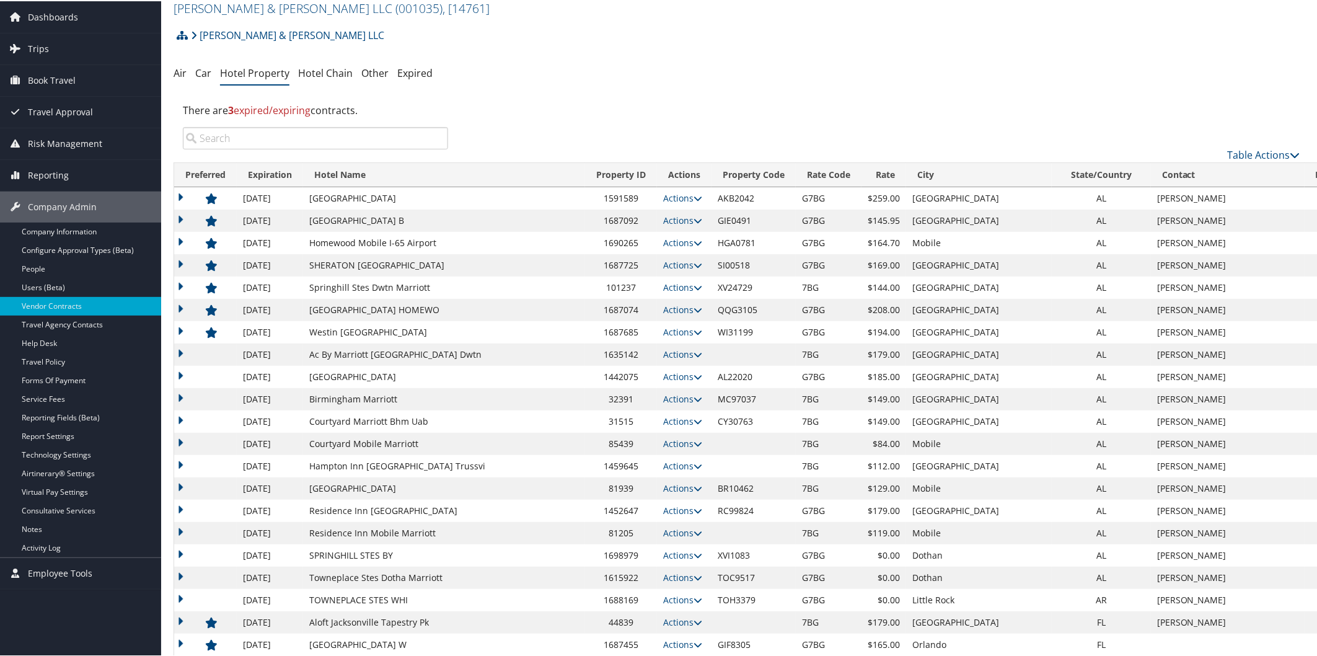
scroll to position [548, 0]
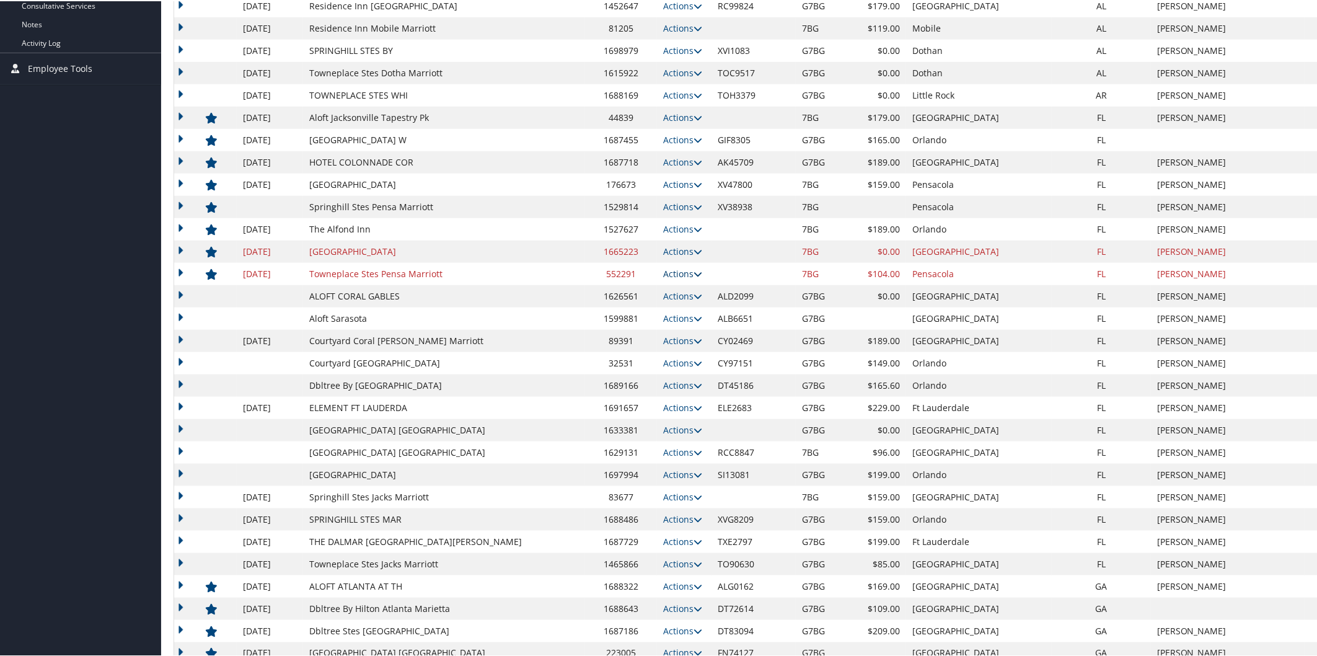
click at [694, 273] on icon at bounding box center [698, 272] width 9 height 9
click at [624, 310] on link "Edit" at bounding box center [622, 311] width 67 height 21
select select "NLRA"
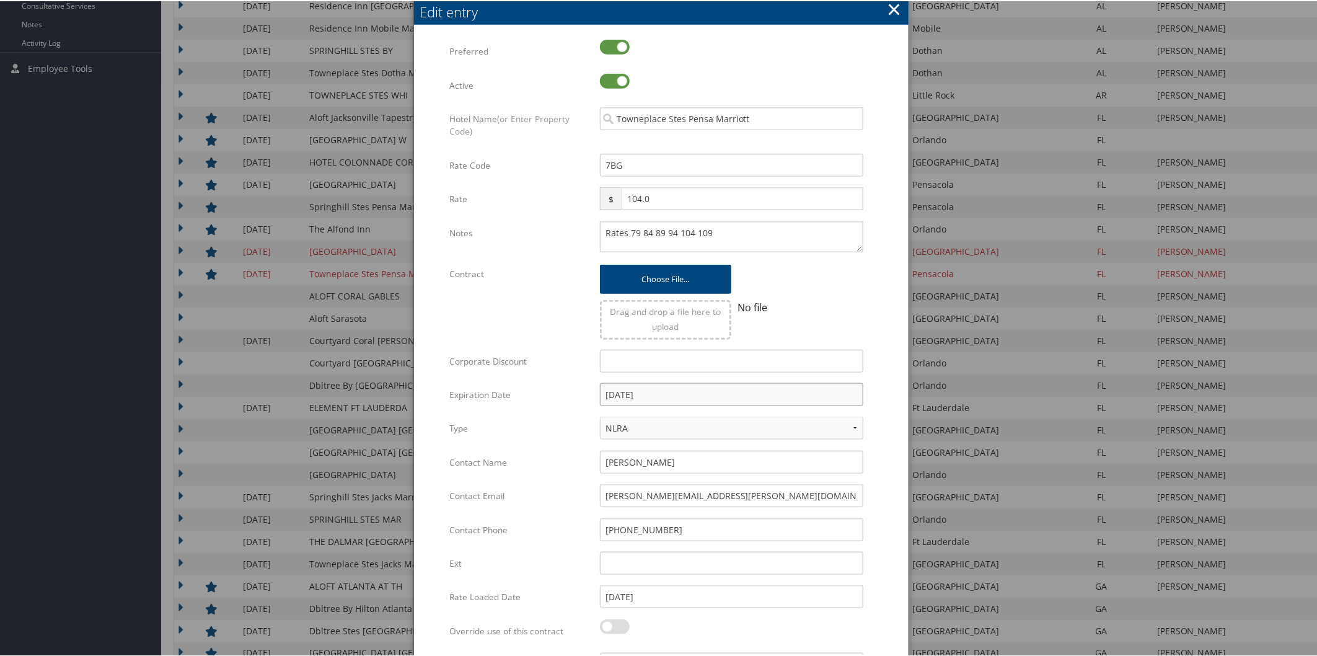
click at [696, 387] on input "12/31/2022" at bounding box center [731, 393] width 263 height 23
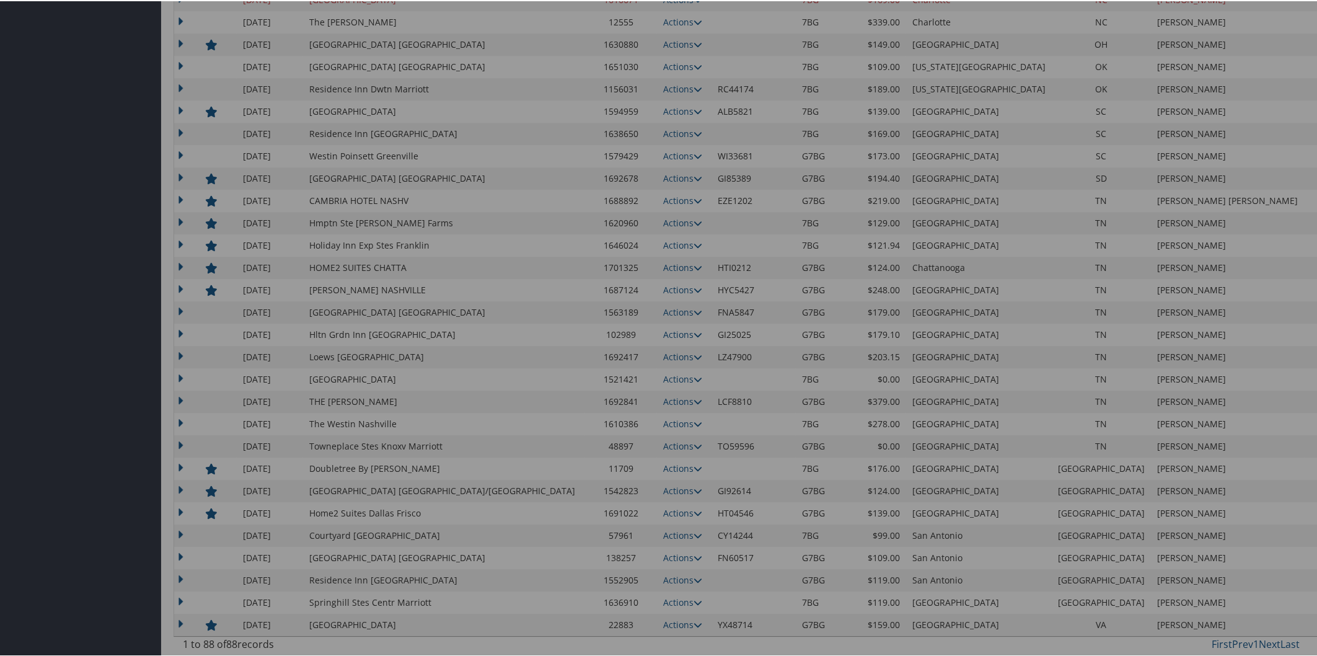
scroll to position [1054, 0]
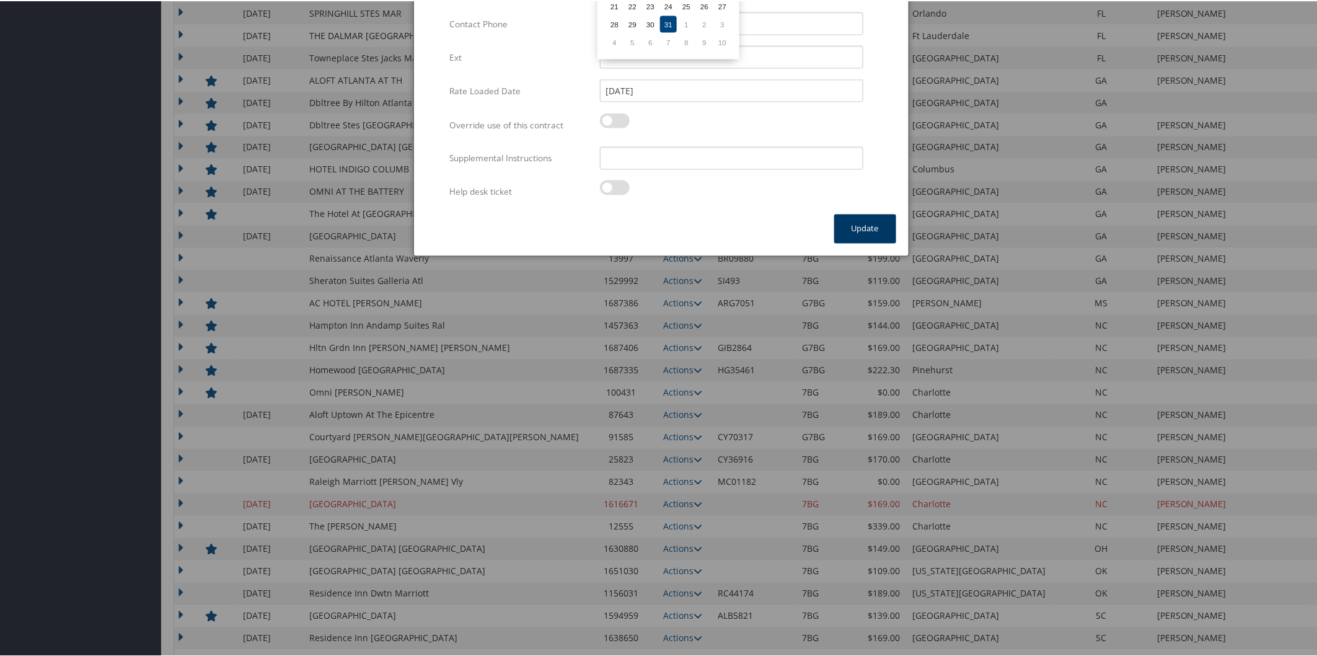
type input "[DATE]"
click at [862, 222] on button "Update" at bounding box center [865, 227] width 62 height 29
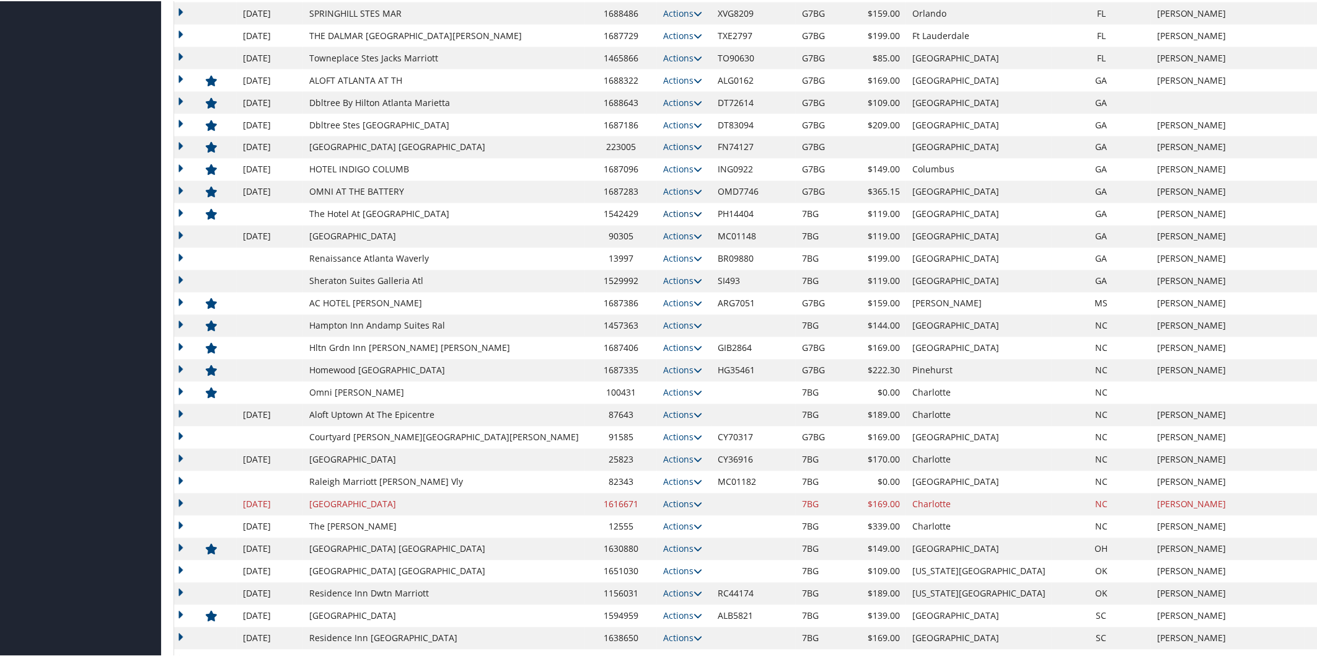
click at [694, 211] on icon at bounding box center [698, 213] width 9 height 9
click at [597, 263] on link "Edit" at bounding box center [584, 273] width 78 height 21
select select "NLRA"
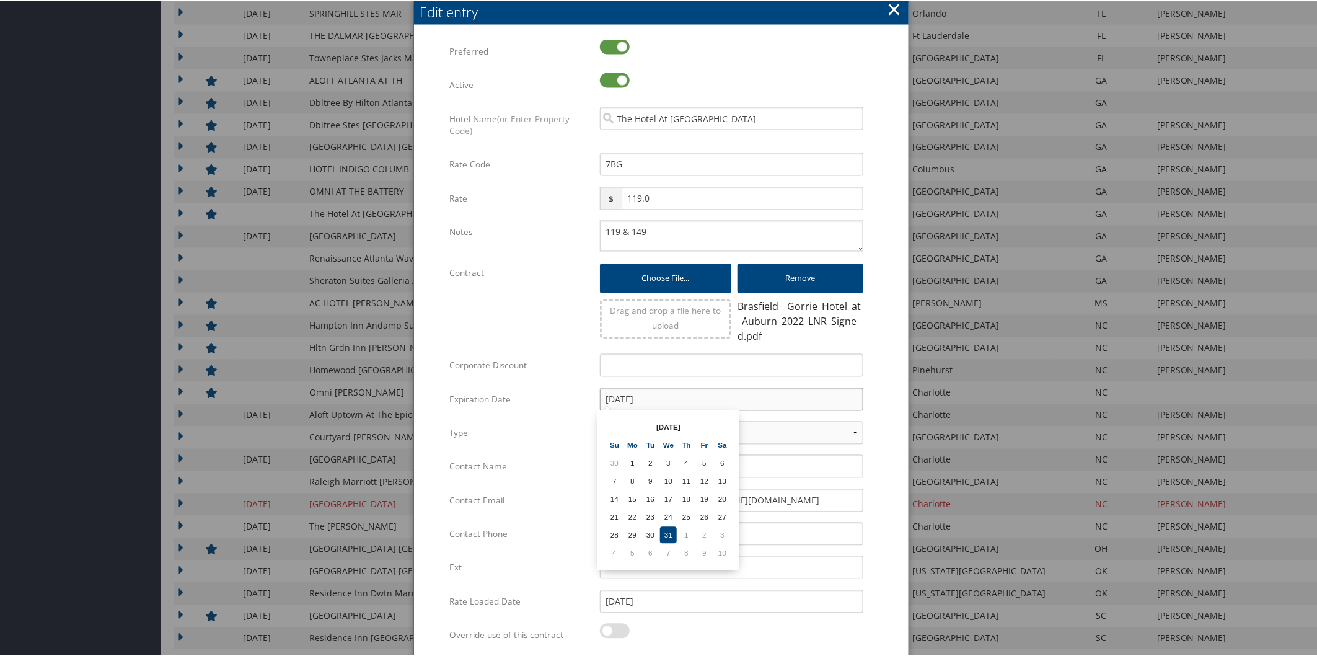
click at [692, 397] on input "[DATE]" at bounding box center [731, 398] width 263 height 23
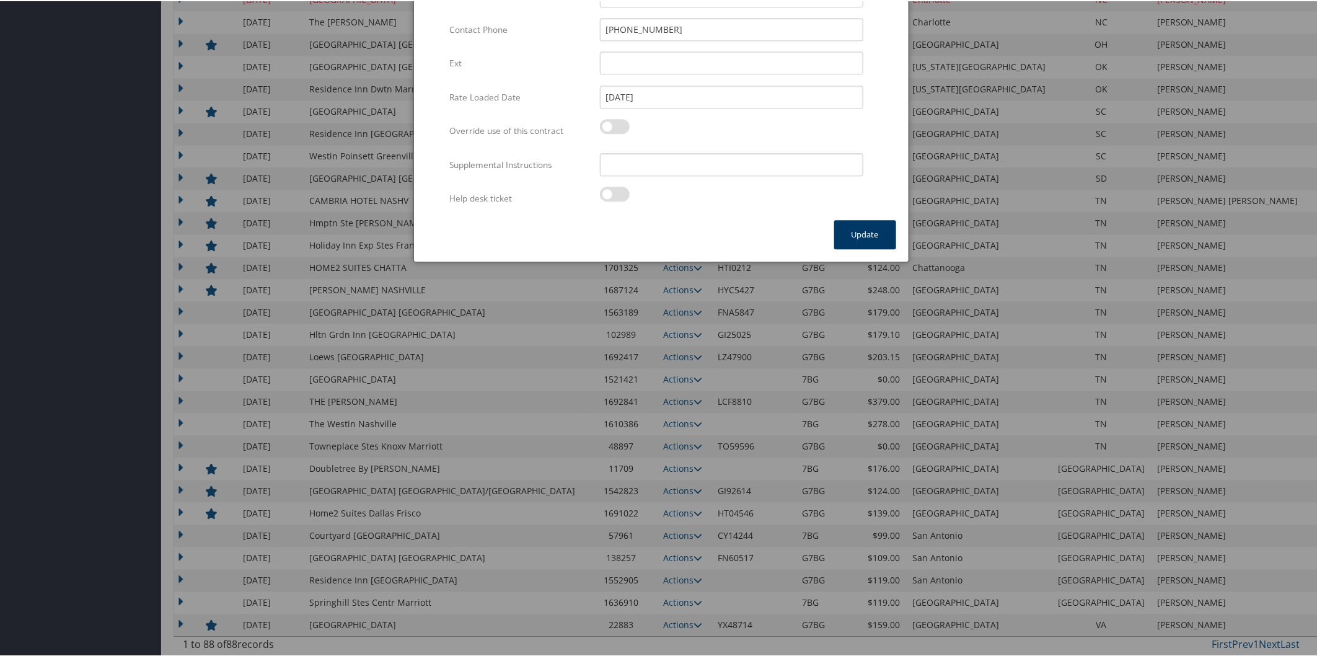
click at [868, 226] on button "Update" at bounding box center [865, 233] width 62 height 29
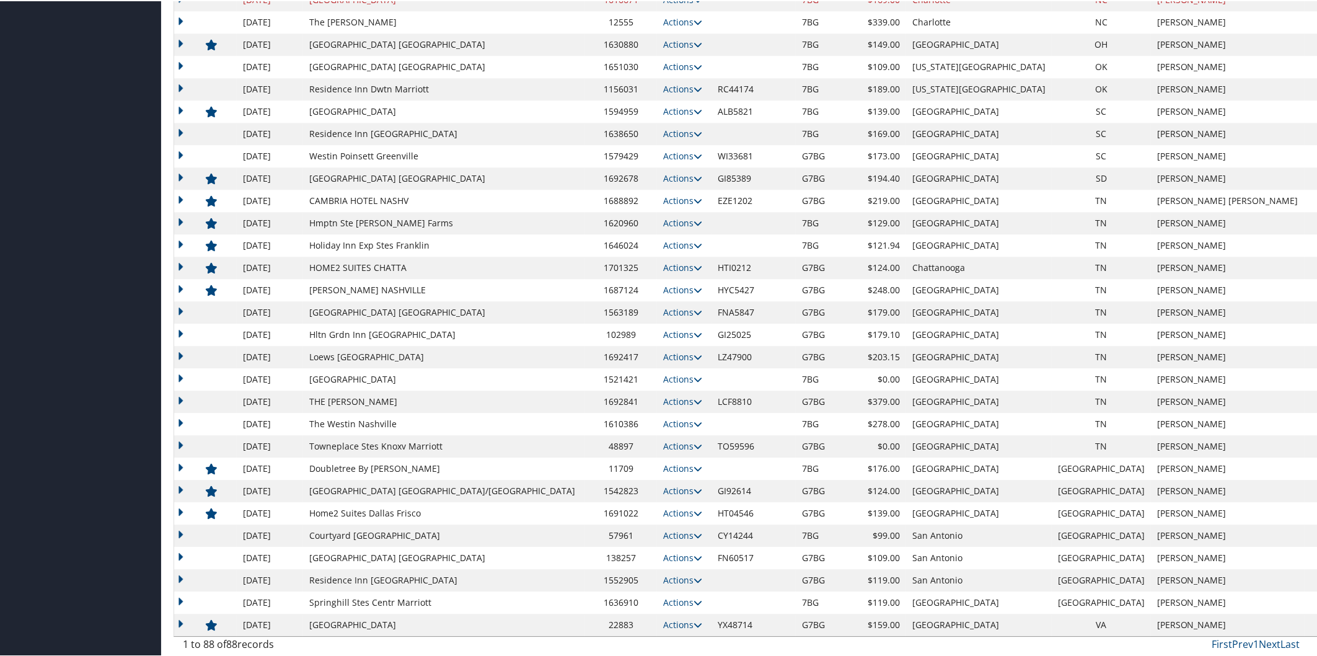
scroll to position [1054, 0]
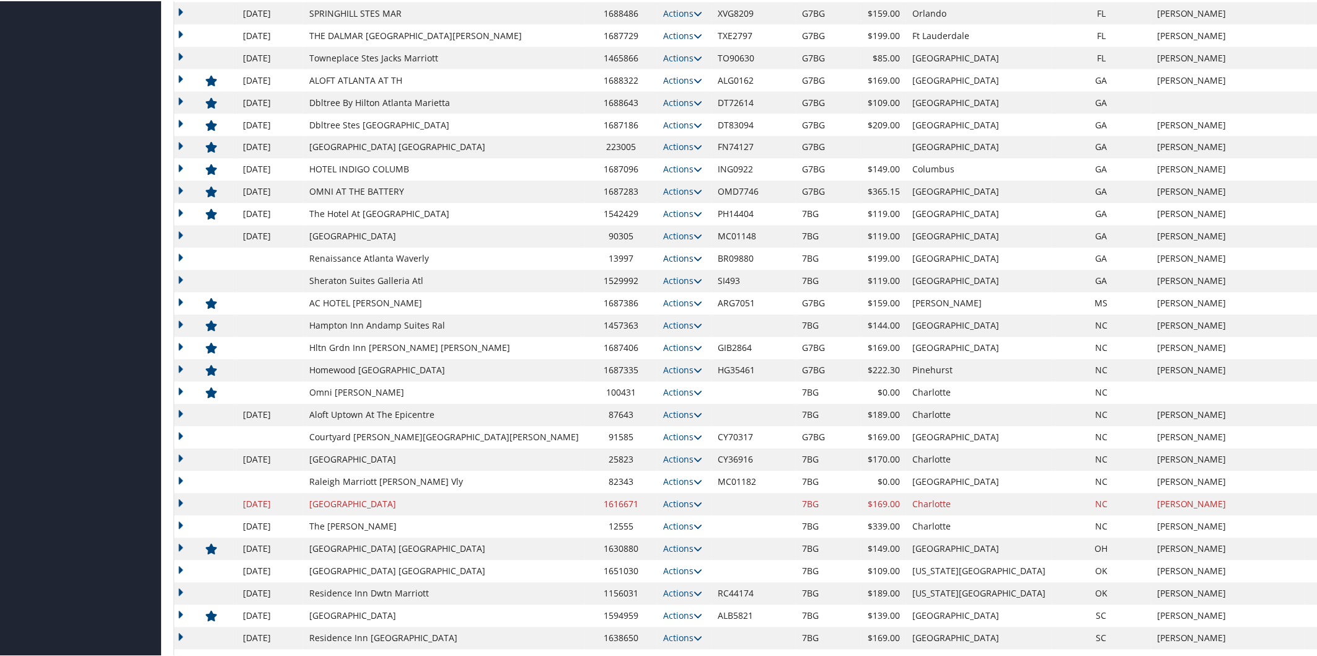
click at [694, 258] on icon at bounding box center [698, 257] width 9 height 9
click at [622, 278] on link "Edit" at bounding box center [613, 275] width 48 height 21
select select "NLRA"
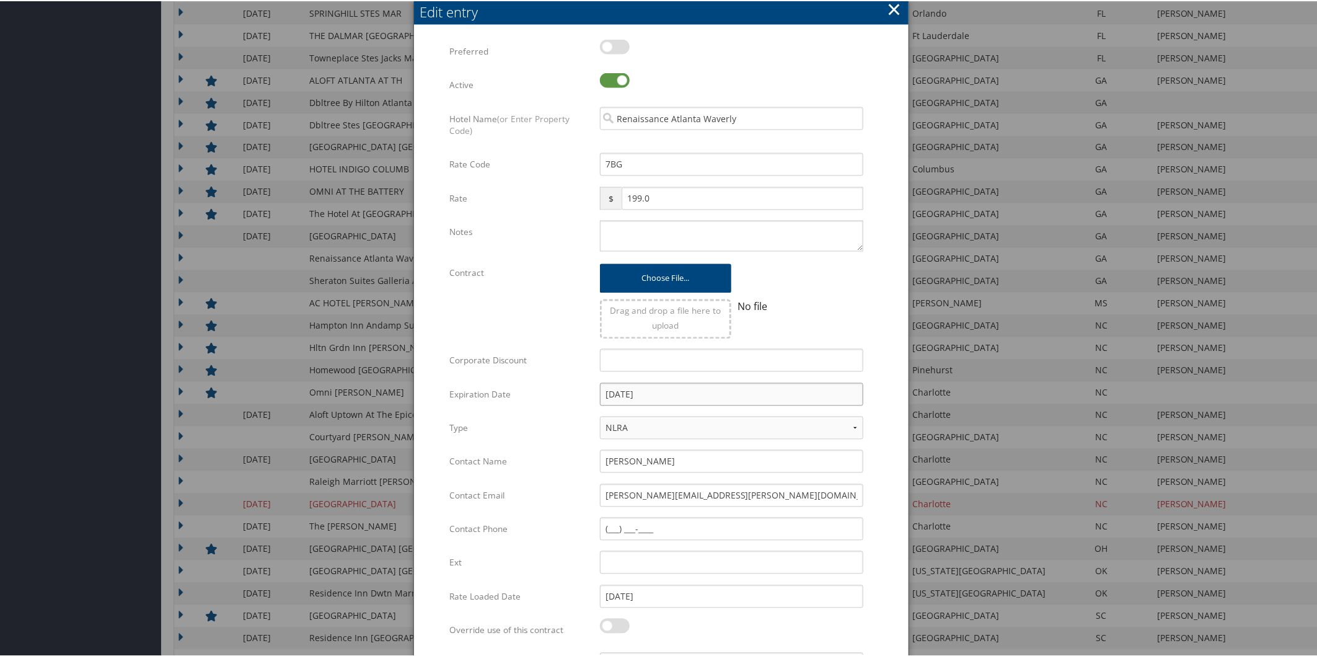
click at [694, 384] on input "[DATE]" at bounding box center [731, 393] width 263 height 23
click at [671, 528] on td "31" at bounding box center [668, 529] width 17 height 17
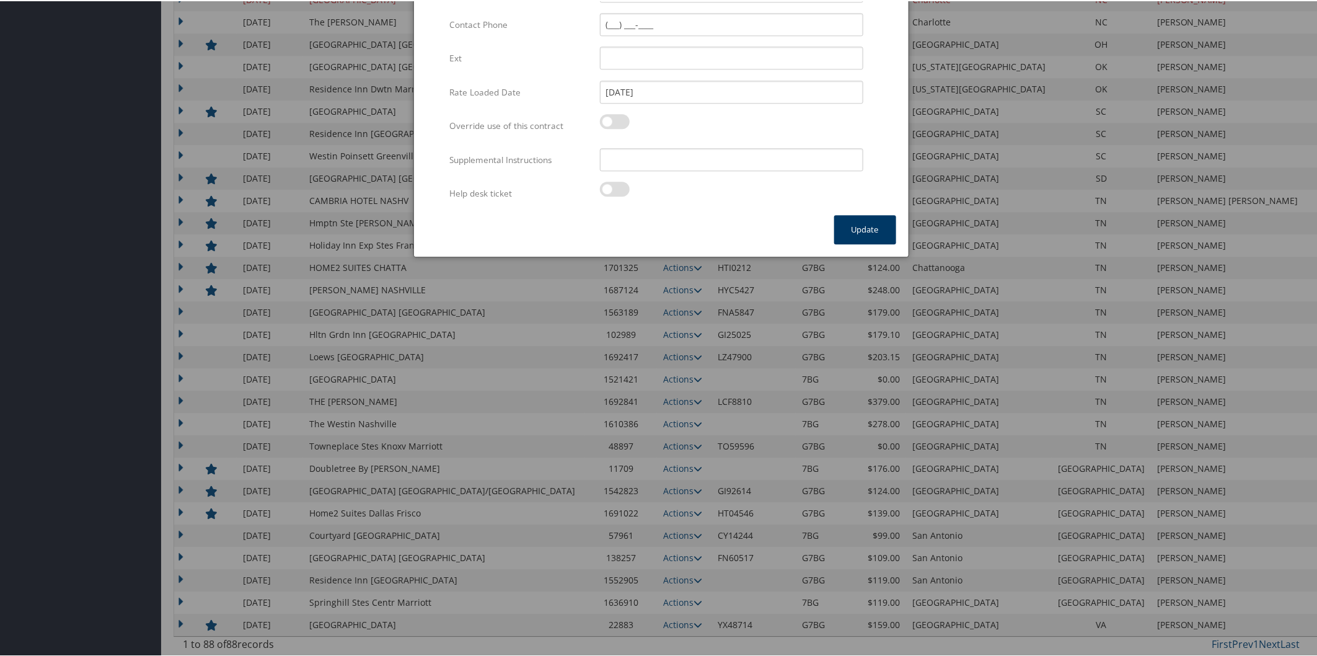
click at [863, 221] on button "Update" at bounding box center [865, 228] width 62 height 29
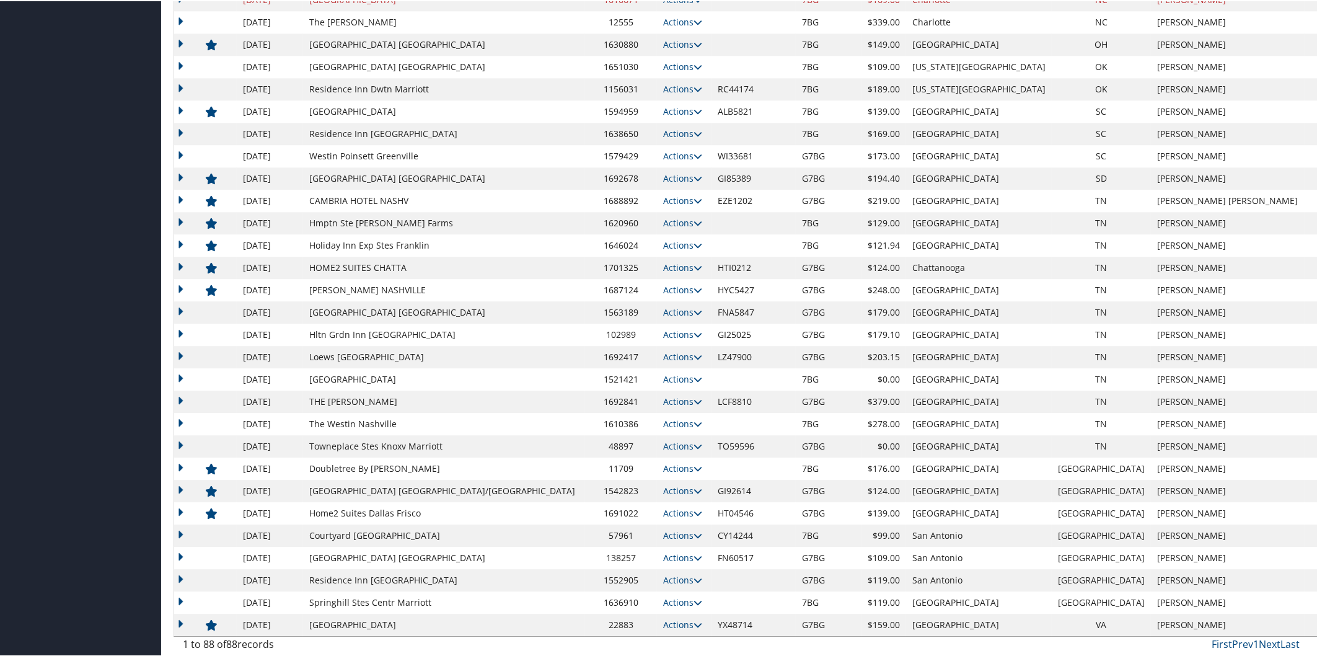
scroll to position [1054, 0]
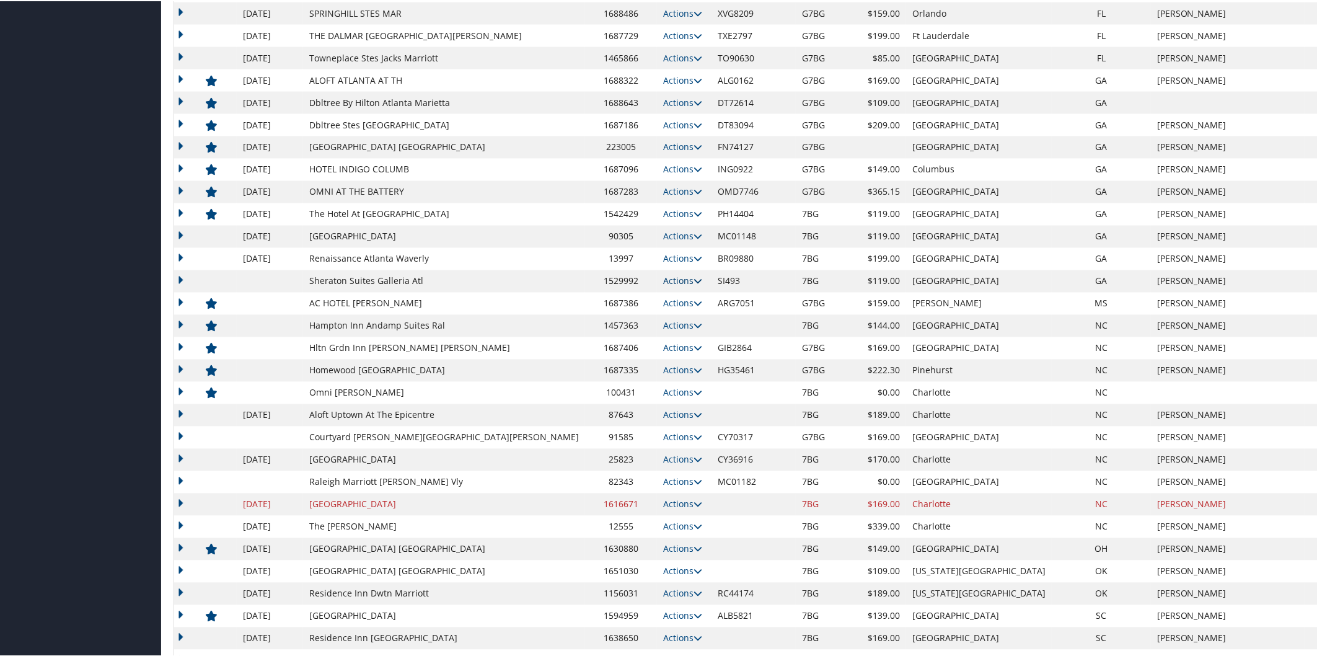
click at [694, 280] on icon at bounding box center [698, 280] width 9 height 9
click at [617, 295] on link "Edit" at bounding box center [613, 298] width 48 height 21
select select "NLRA"
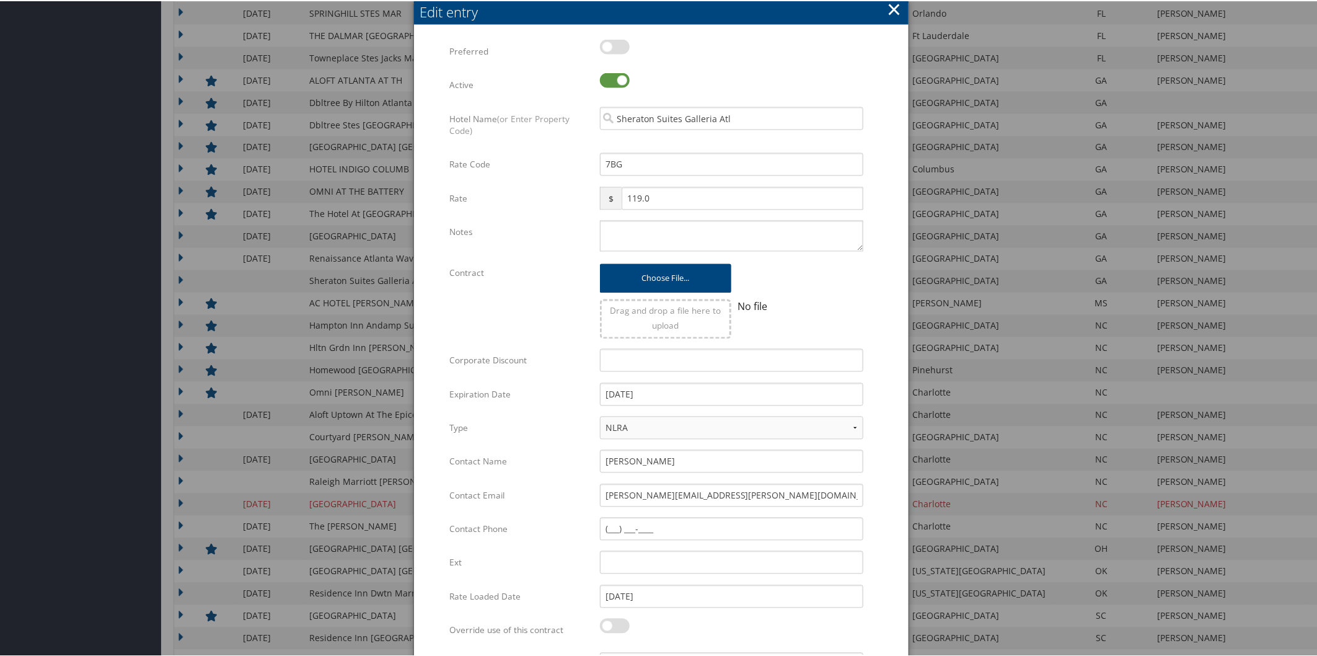
scroll to position [1558, 0]
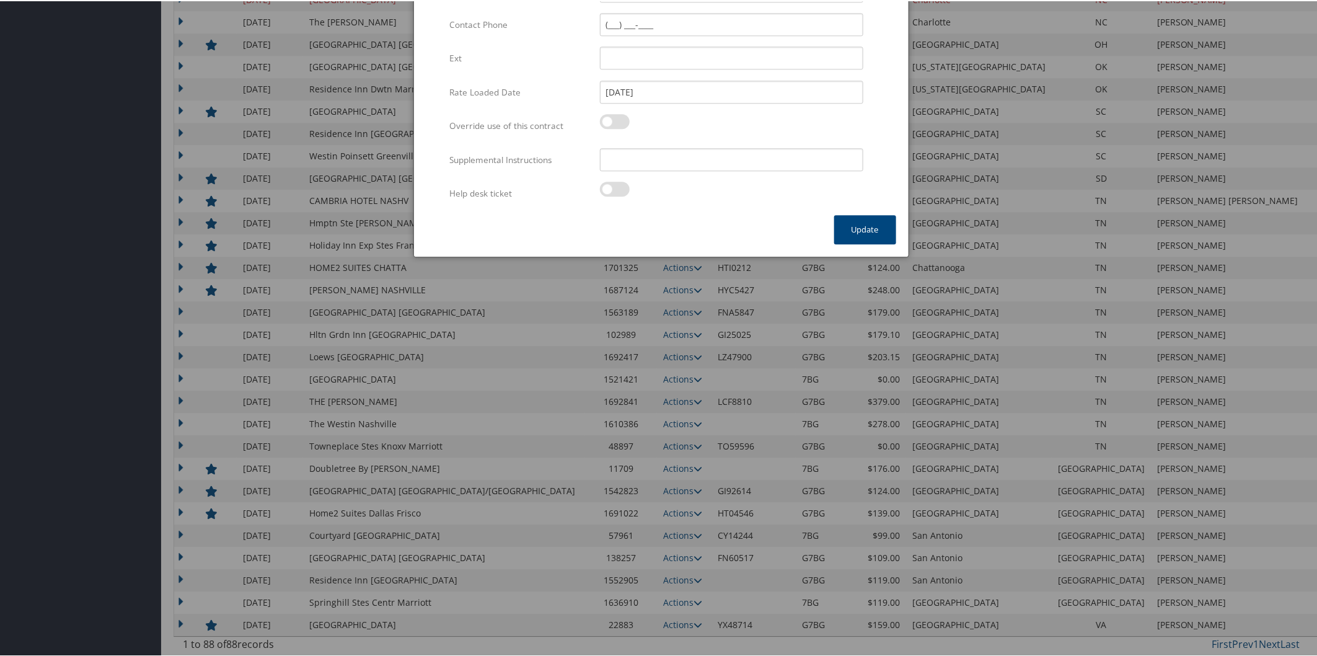
click at [862, 224] on button "Update" at bounding box center [865, 228] width 62 height 29
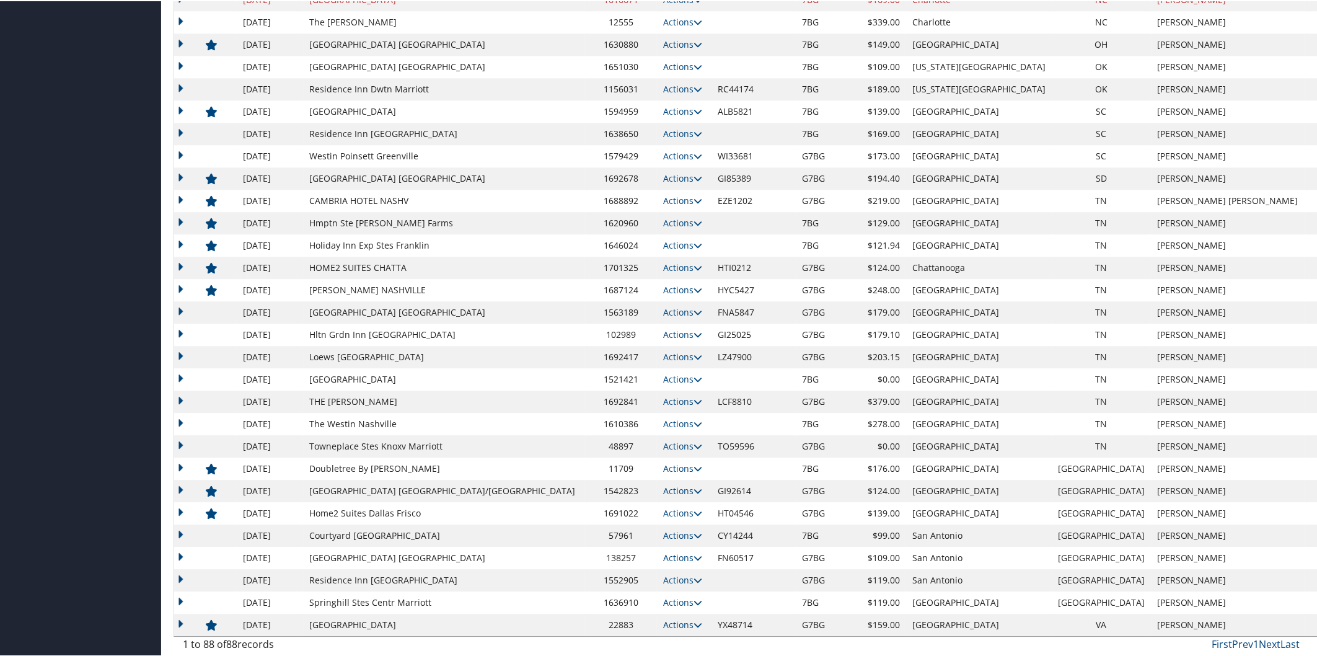
scroll to position [1054, 0]
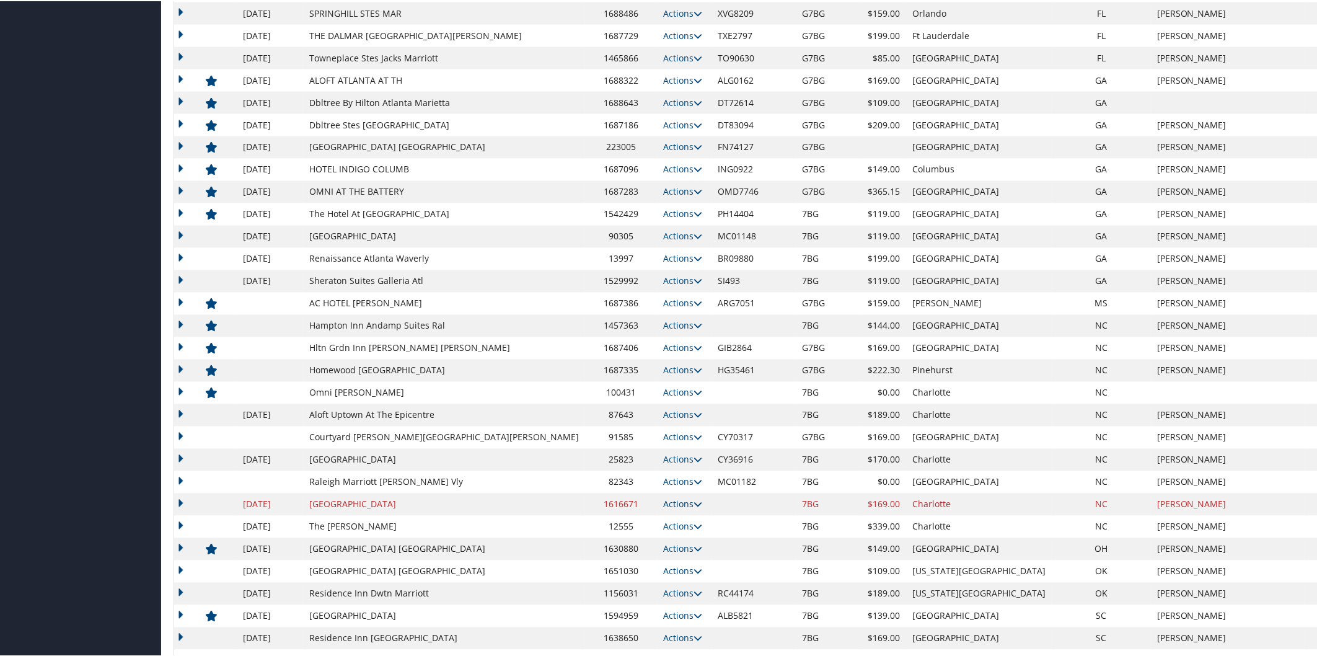
click at [694, 499] on icon at bounding box center [698, 503] width 9 height 9
click at [608, 523] on link "Edit" at bounding box center [613, 521] width 48 height 21
select select "NLRA"
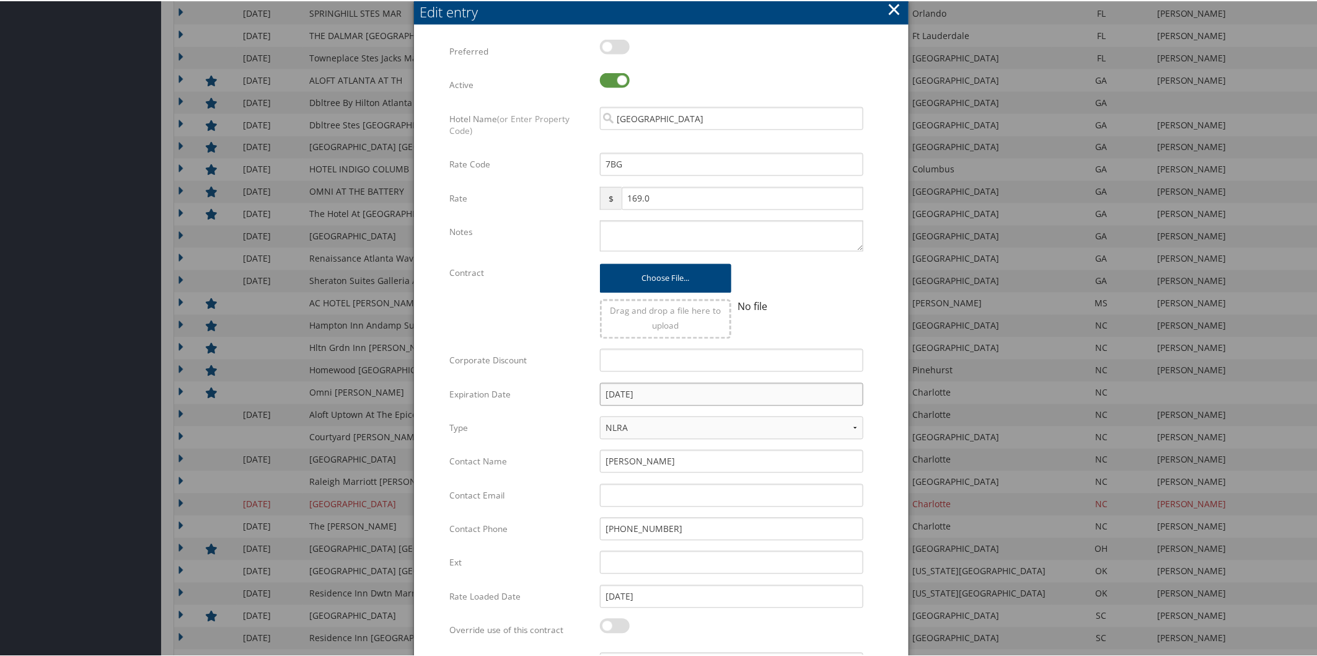
click at [712, 391] on input "12/31/2022" at bounding box center [731, 393] width 263 height 23
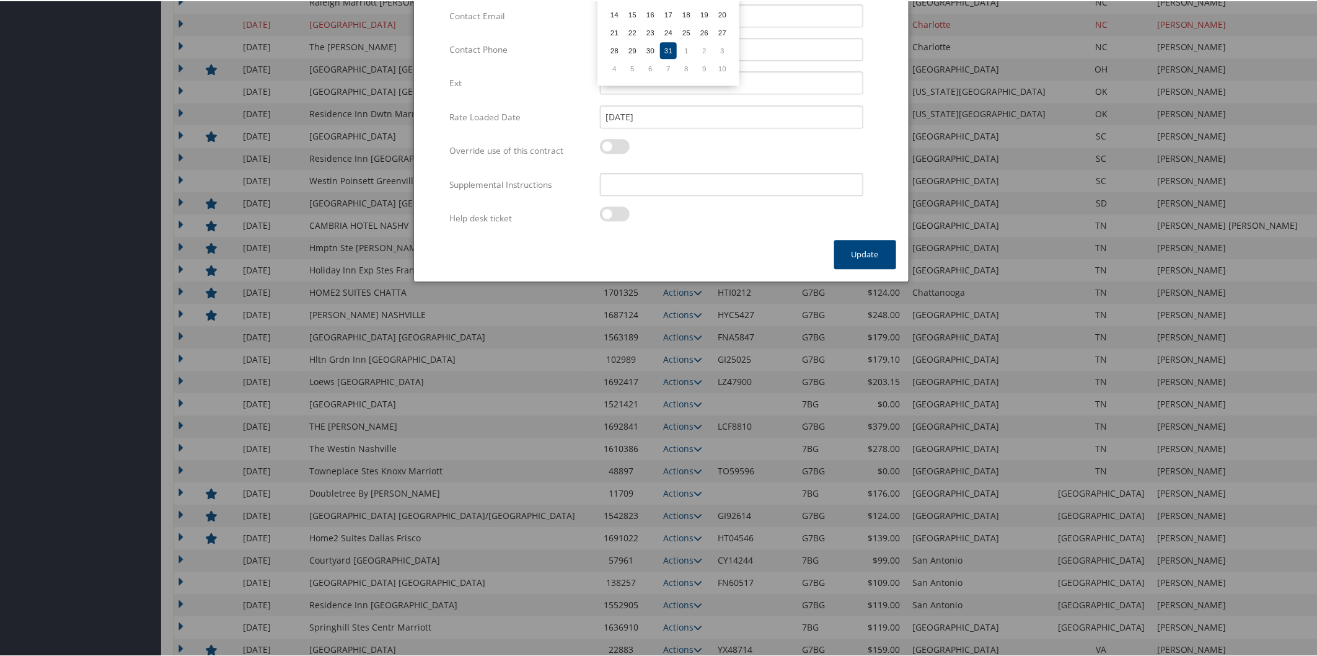
scroll to position [1558, 0]
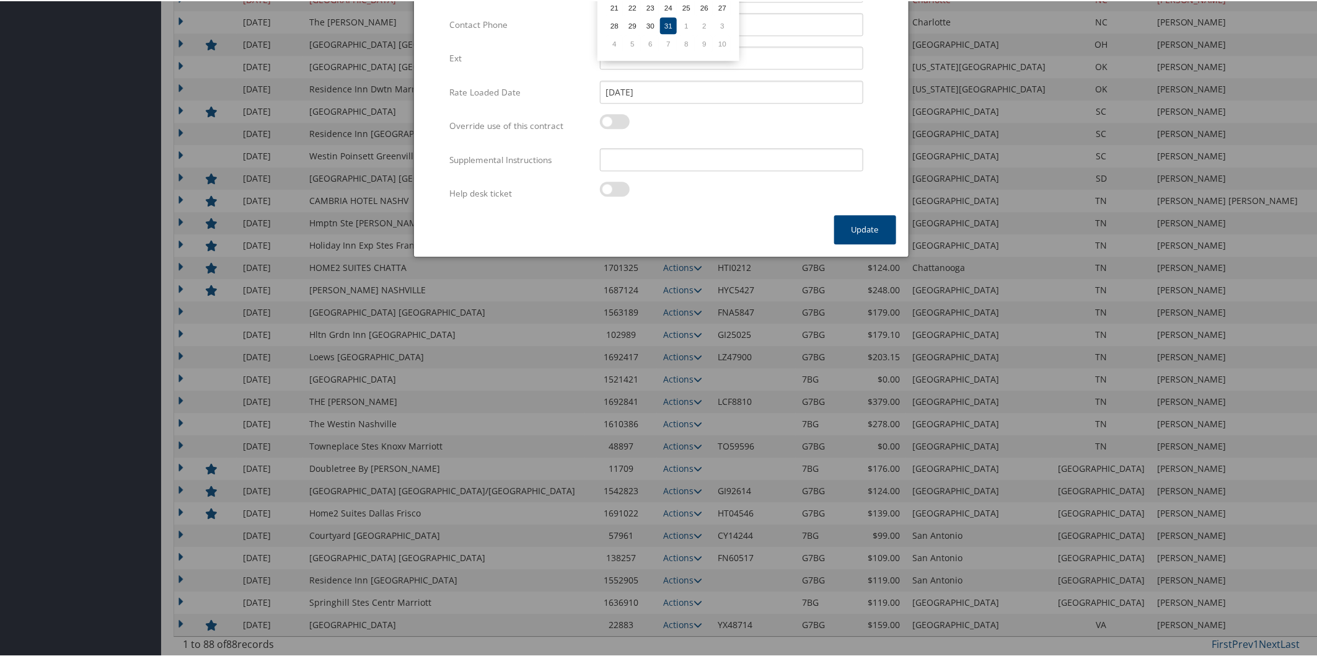
type input "[DATE]"
click at [664, 19] on td "31" at bounding box center [668, 24] width 17 height 17
click at [875, 231] on button "Update" at bounding box center [865, 228] width 62 height 29
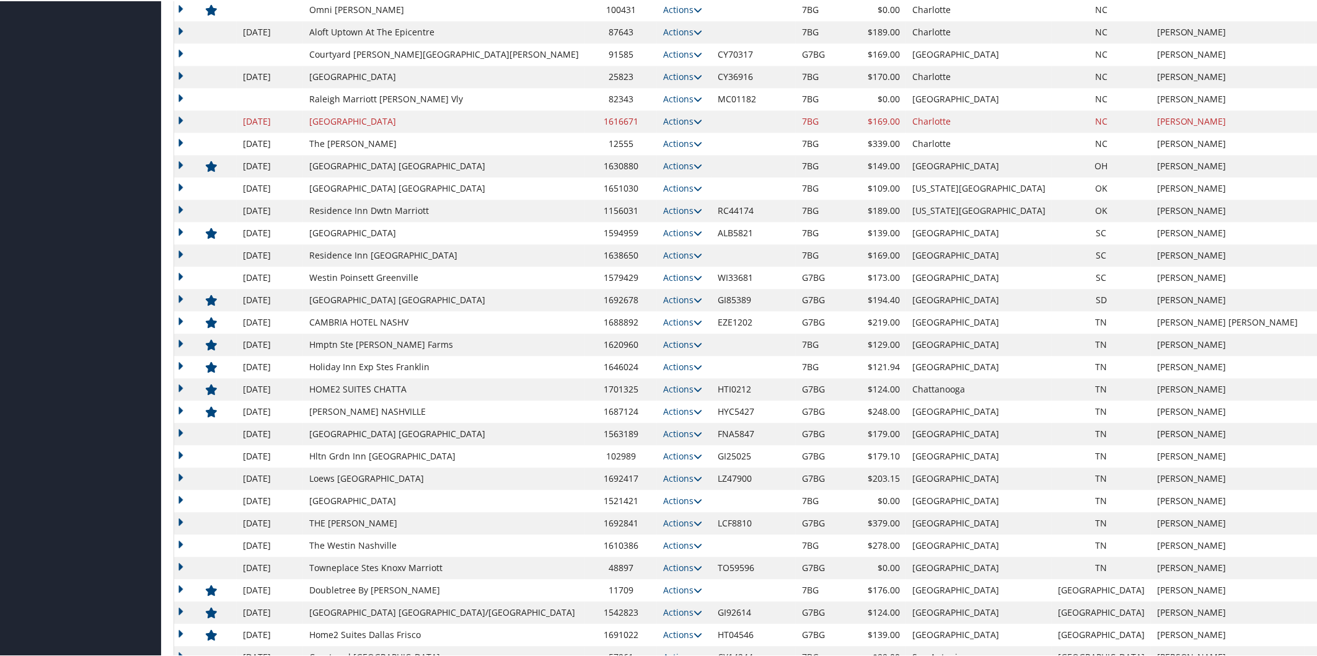
scroll to position [1054, 0]
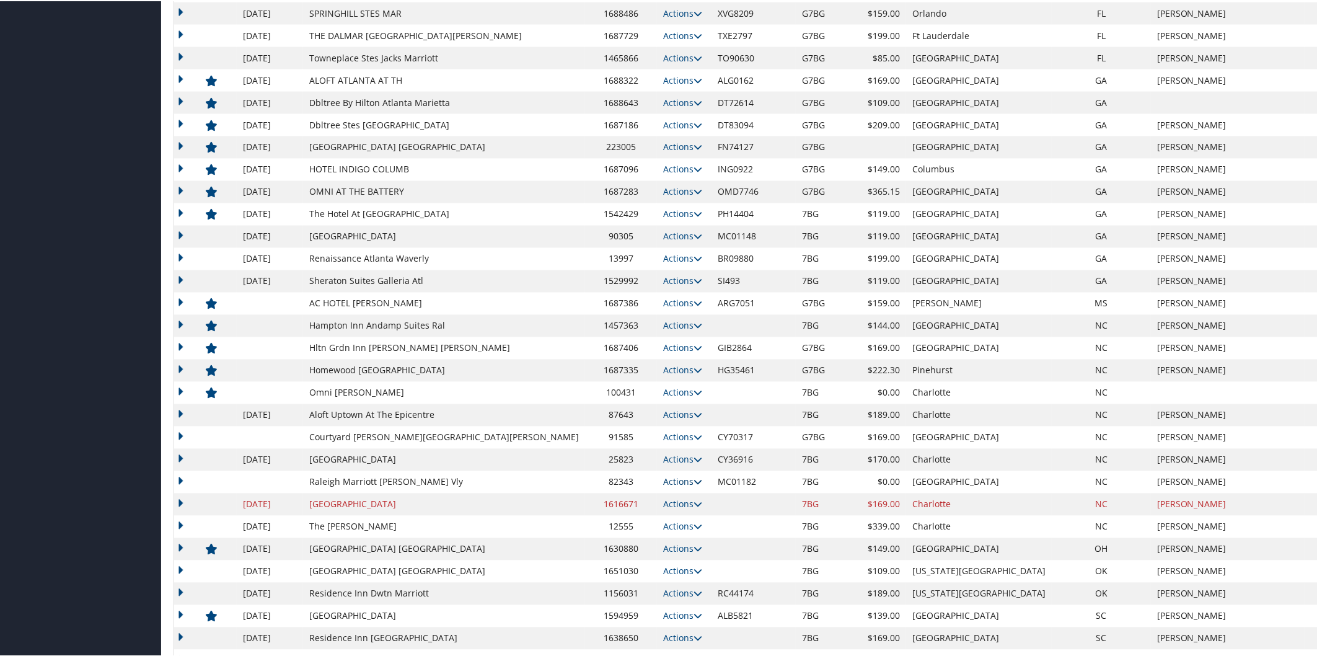
click at [694, 480] on icon at bounding box center [698, 481] width 9 height 9
click at [620, 513] on link "Edit" at bounding box center [622, 519] width 67 height 21
select select "NLRA"
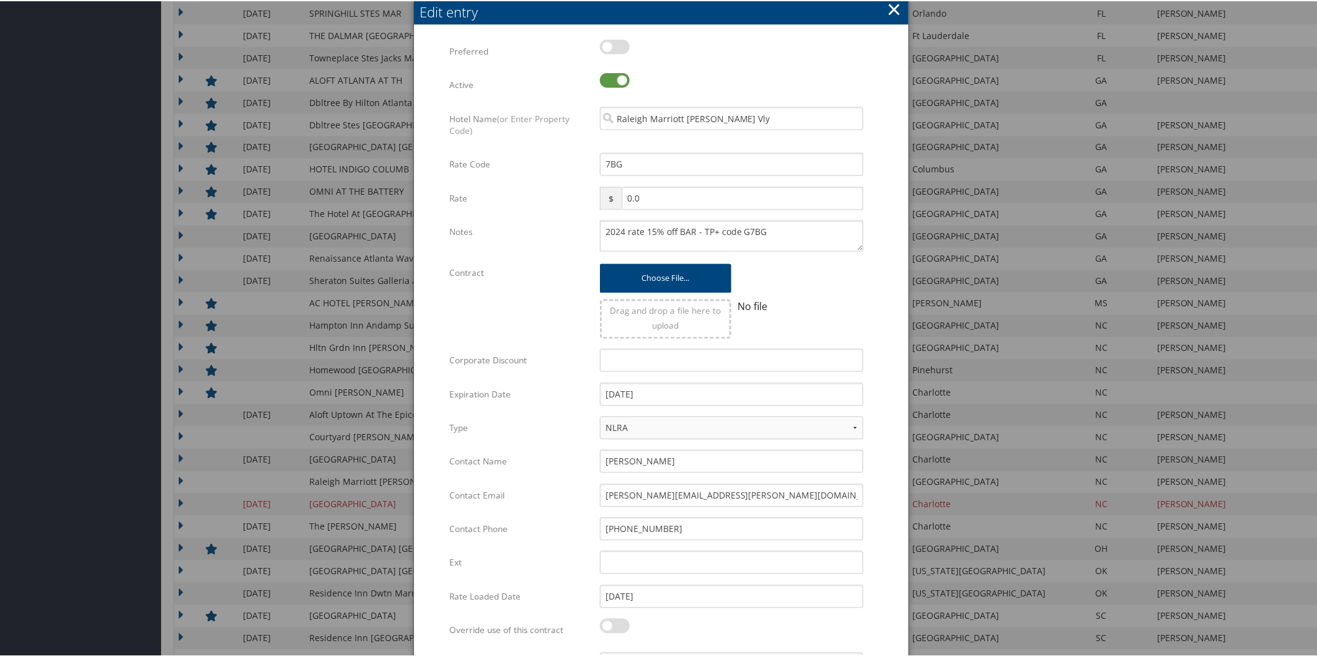
scroll to position [1558, 0]
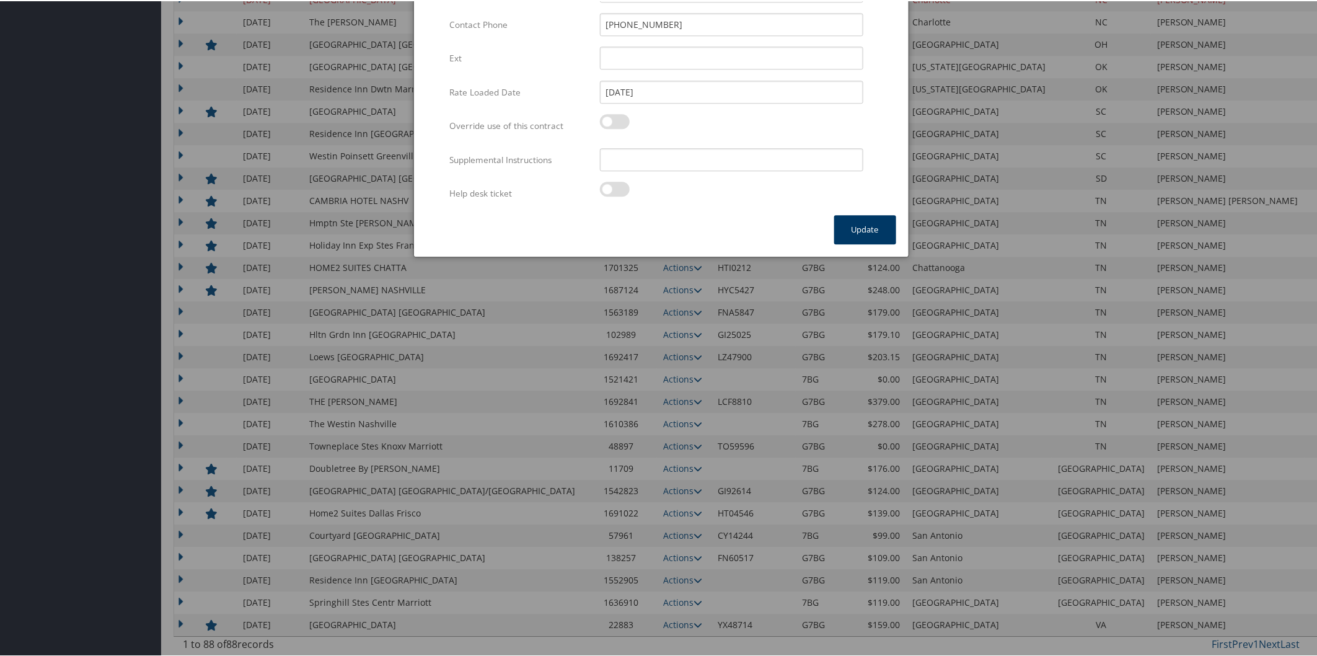
click at [858, 222] on button "Update" at bounding box center [865, 228] width 62 height 29
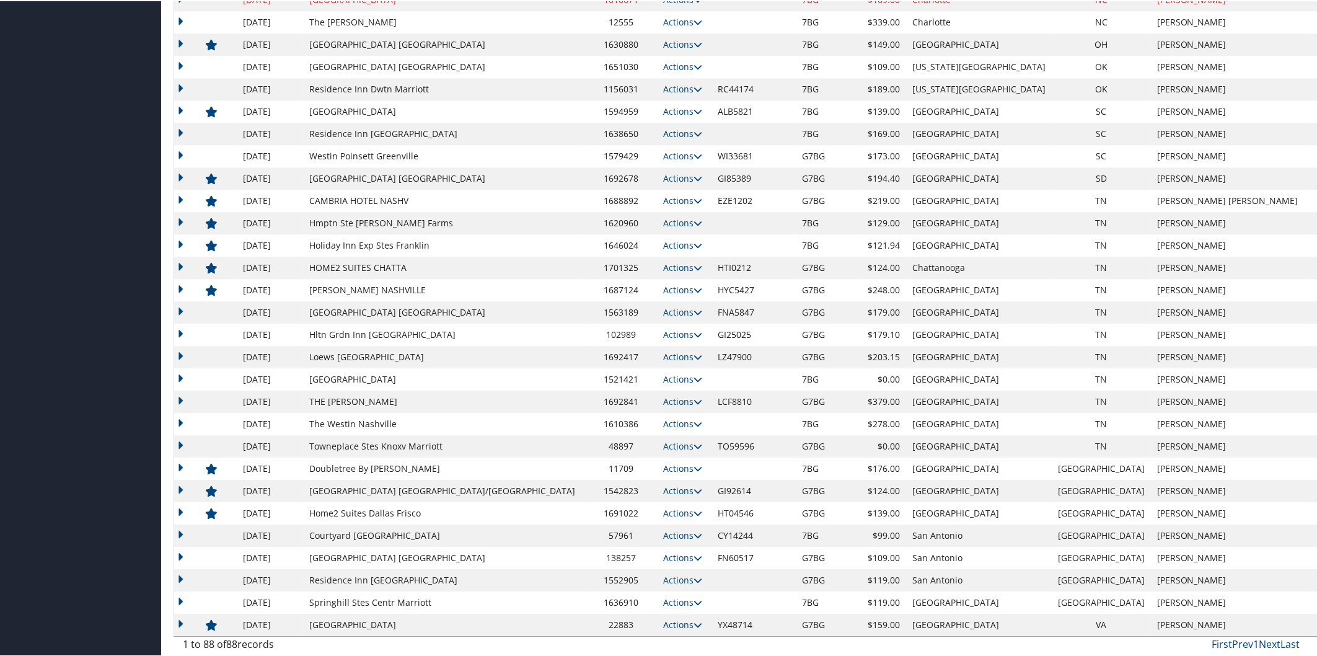
scroll to position [1054, 0]
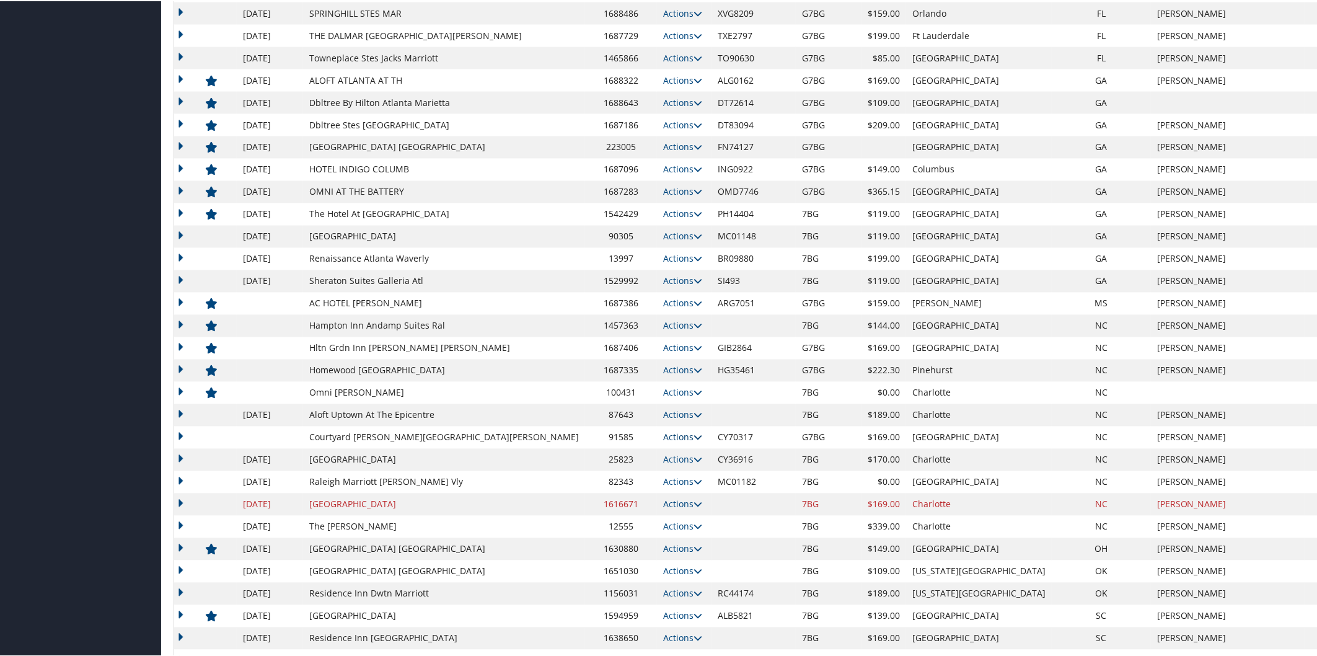
click at [694, 435] on icon at bounding box center [698, 436] width 9 height 9
click at [628, 453] on link "Edit" at bounding box center [613, 454] width 48 height 21
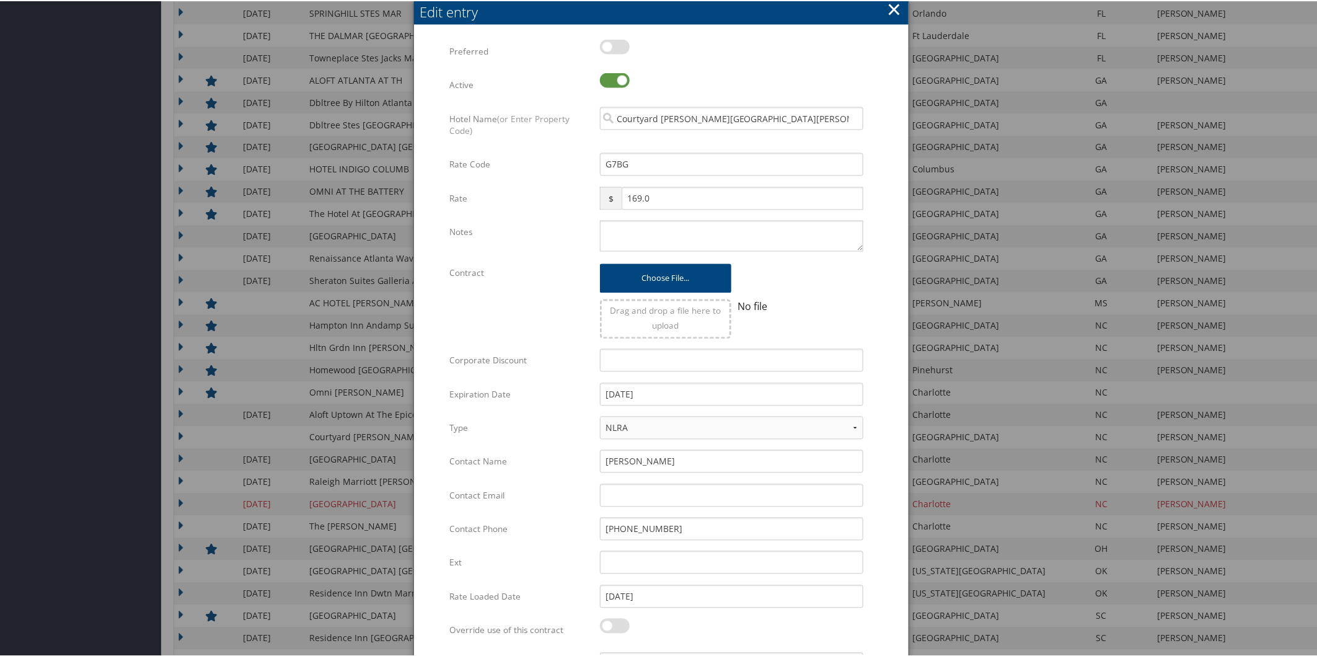
scroll to position [1558, 0]
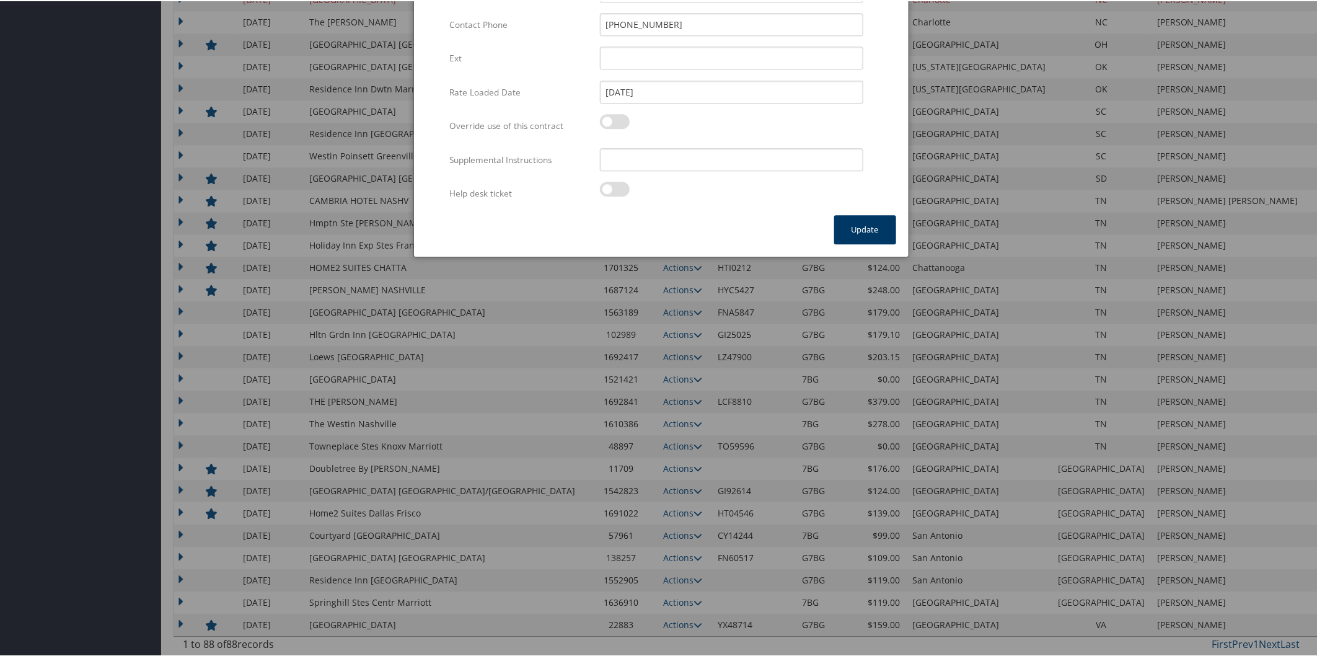
click at [856, 227] on button "Update" at bounding box center [865, 228] width 62 height 29
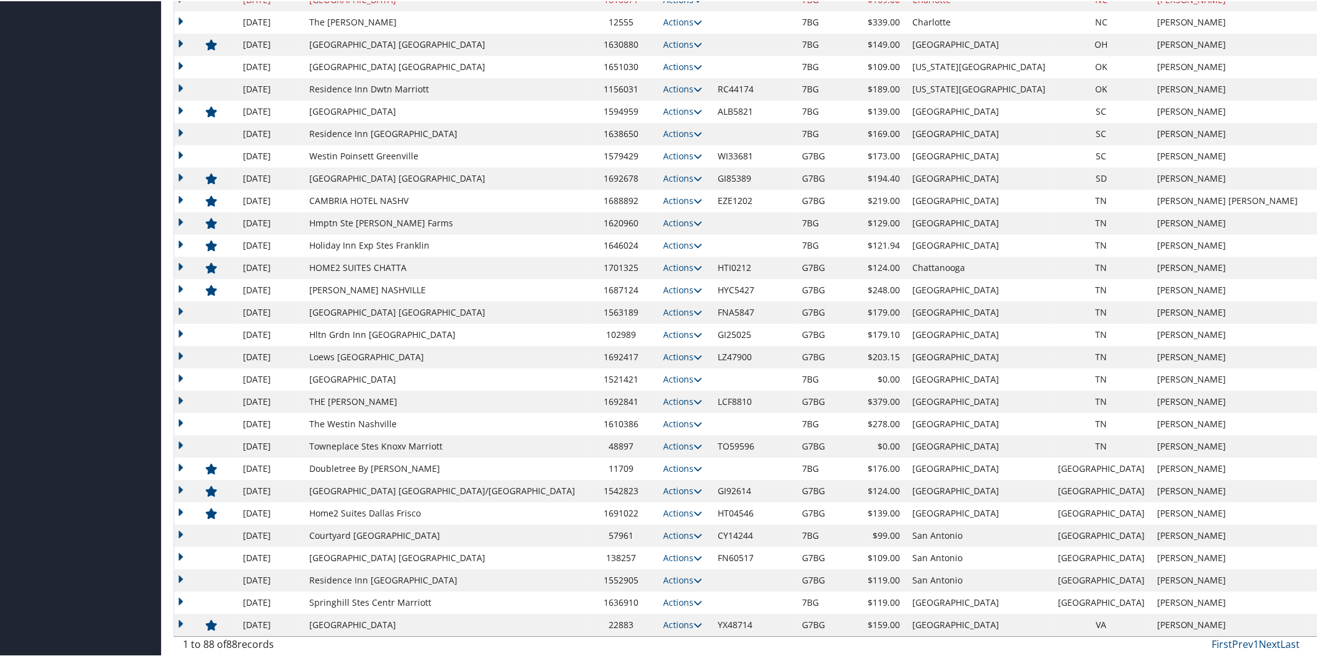
scroll to position [1054, 0]
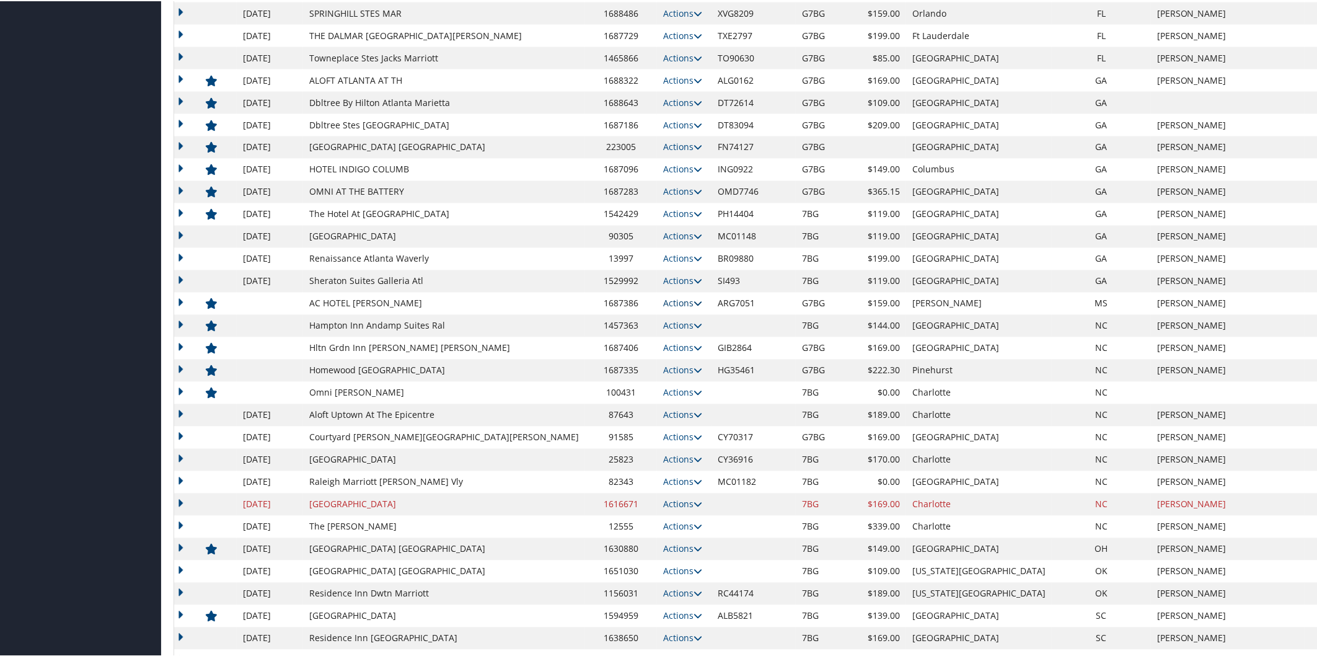
click at [694, 300] on icon at bounding box center [698, 302] width 9 height 9
click at [602, 359] on link "Edit" at bounding box center [584, 362] width 78 height 21
select select "NLRA"
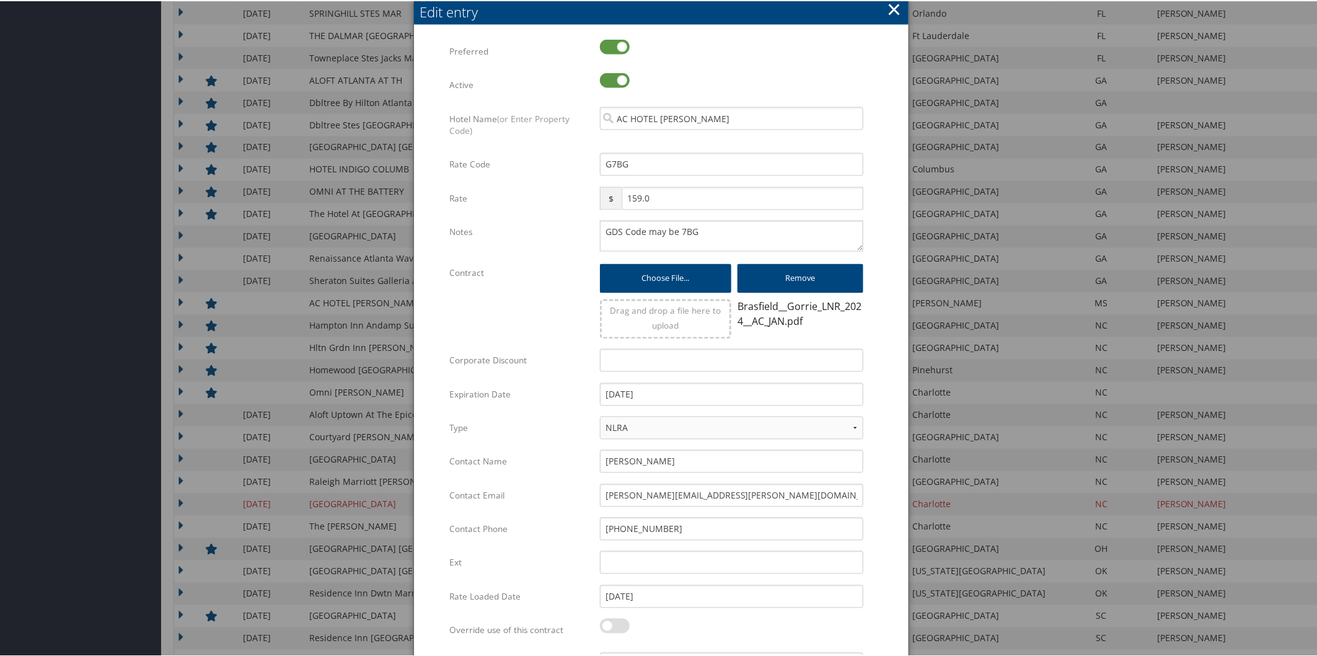
scroll to position [1558, 0]
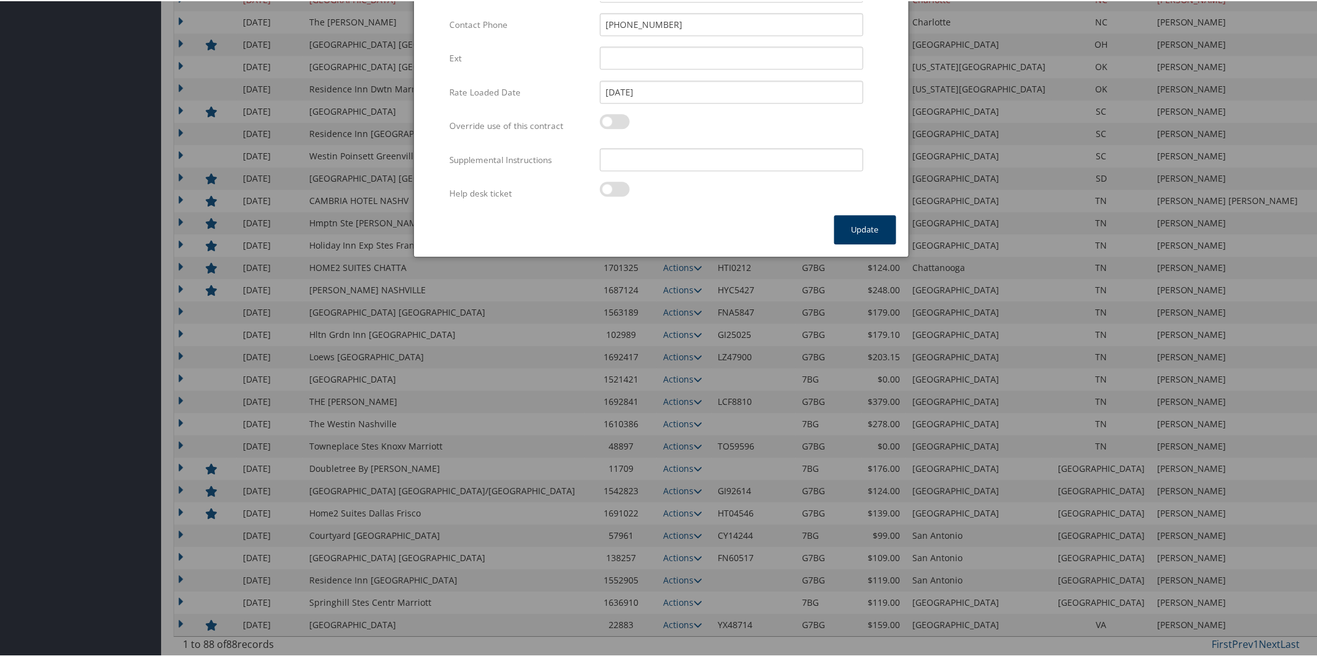
click at [866, 216] on button "Update" at bounding box center [865, 228] width 62 height 29
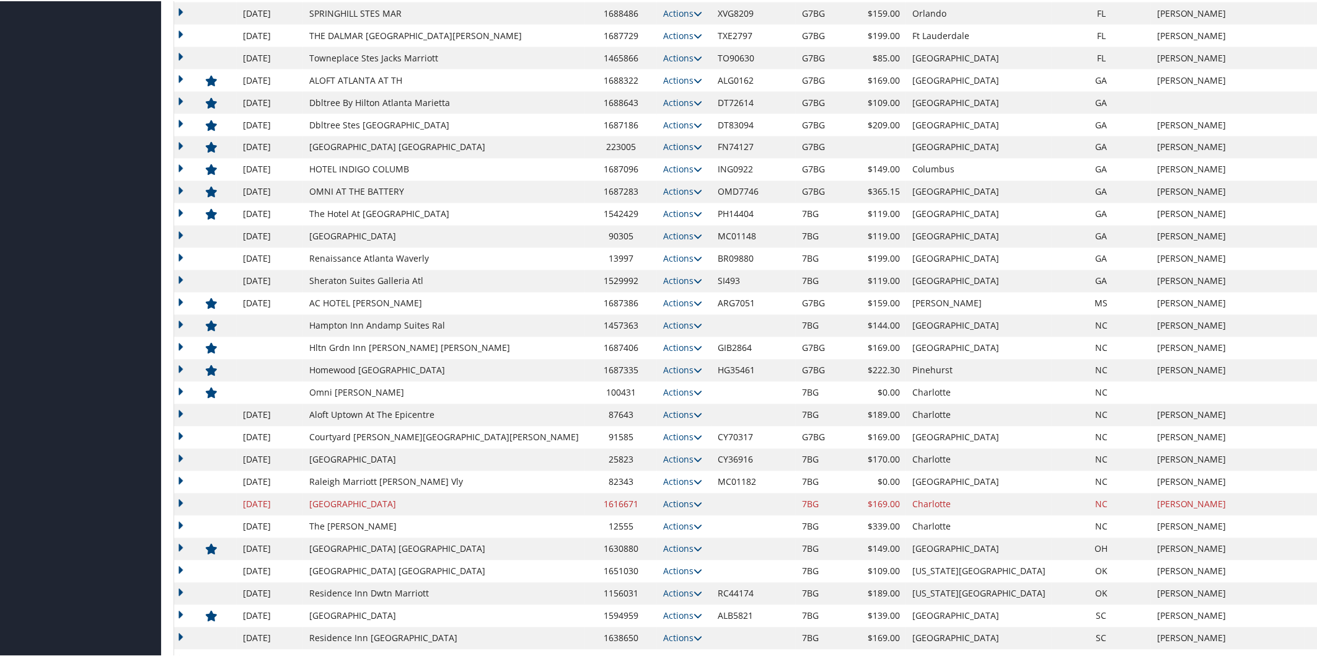
scroll to position [548, 0]
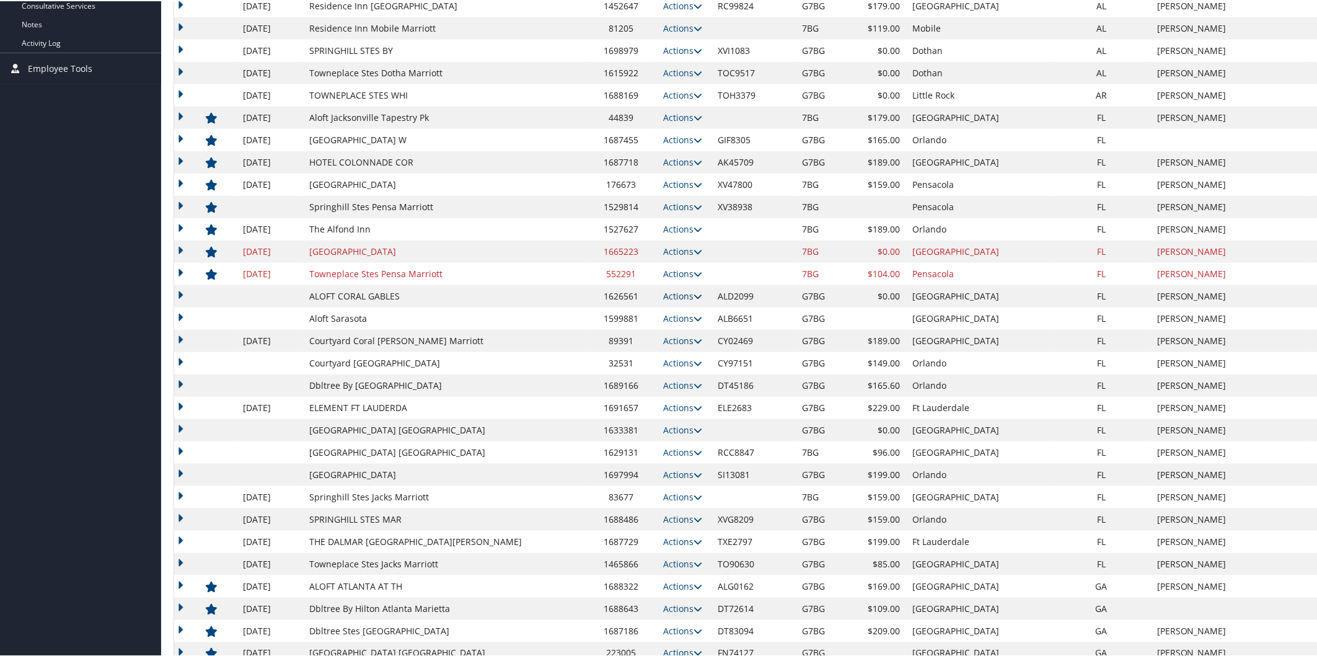
click at [663, 289] on link "Actions" at bounding box center [682, 295] width 39 height 12
click at [620, 312] on link "Edit" at bounding box center [613, 312] width 48 height 21
select select "NLRA"
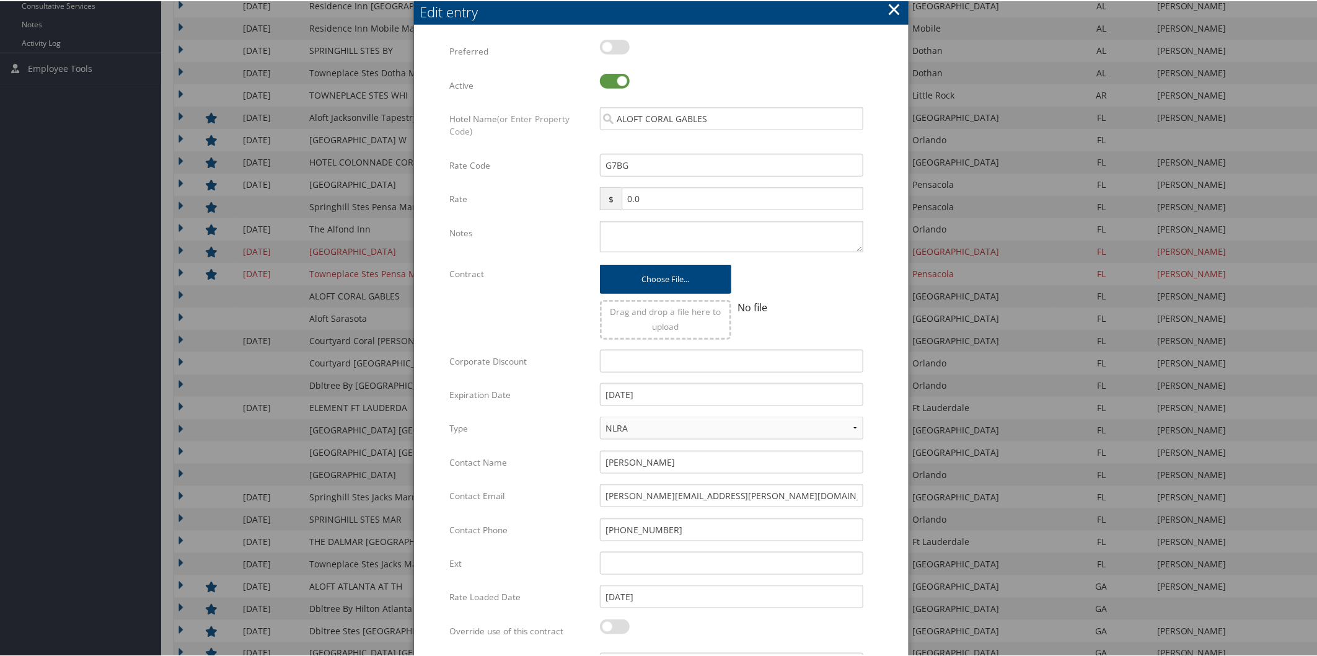
scroll to position [1054, 0]
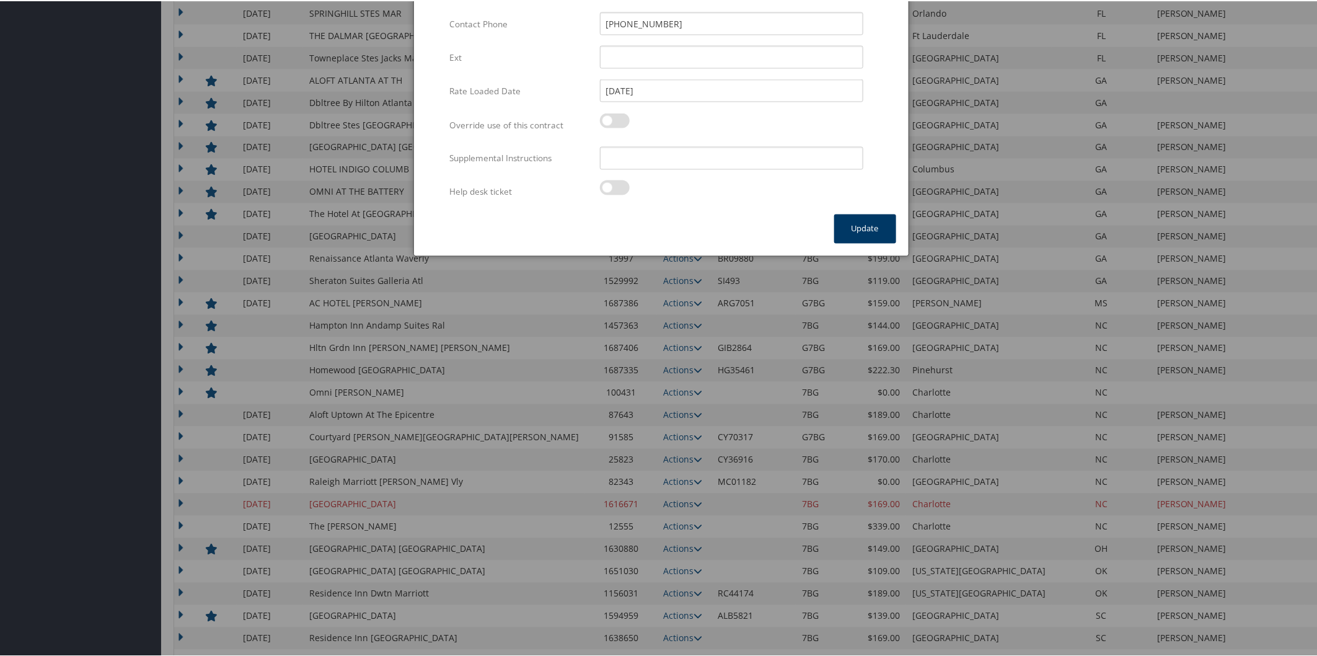
click at [842, 226] on button "Update" at bounding box center [865, 227] width 62 height 29
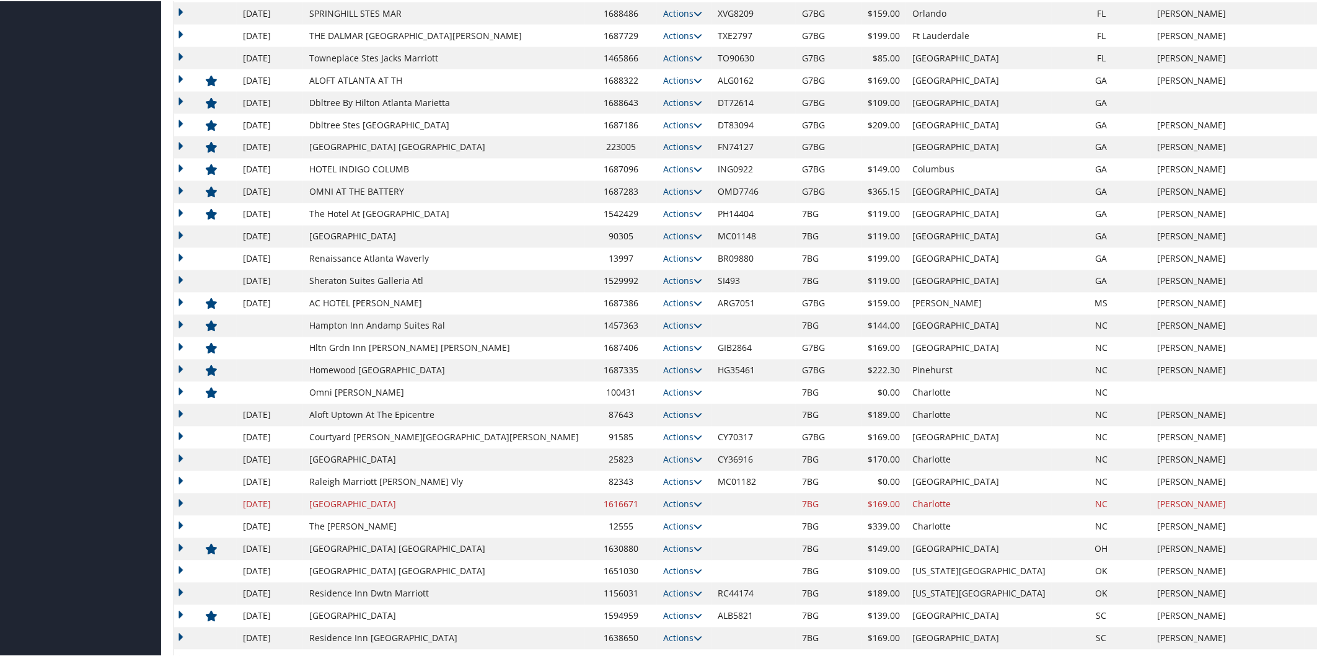
scroll to position [548, 0]
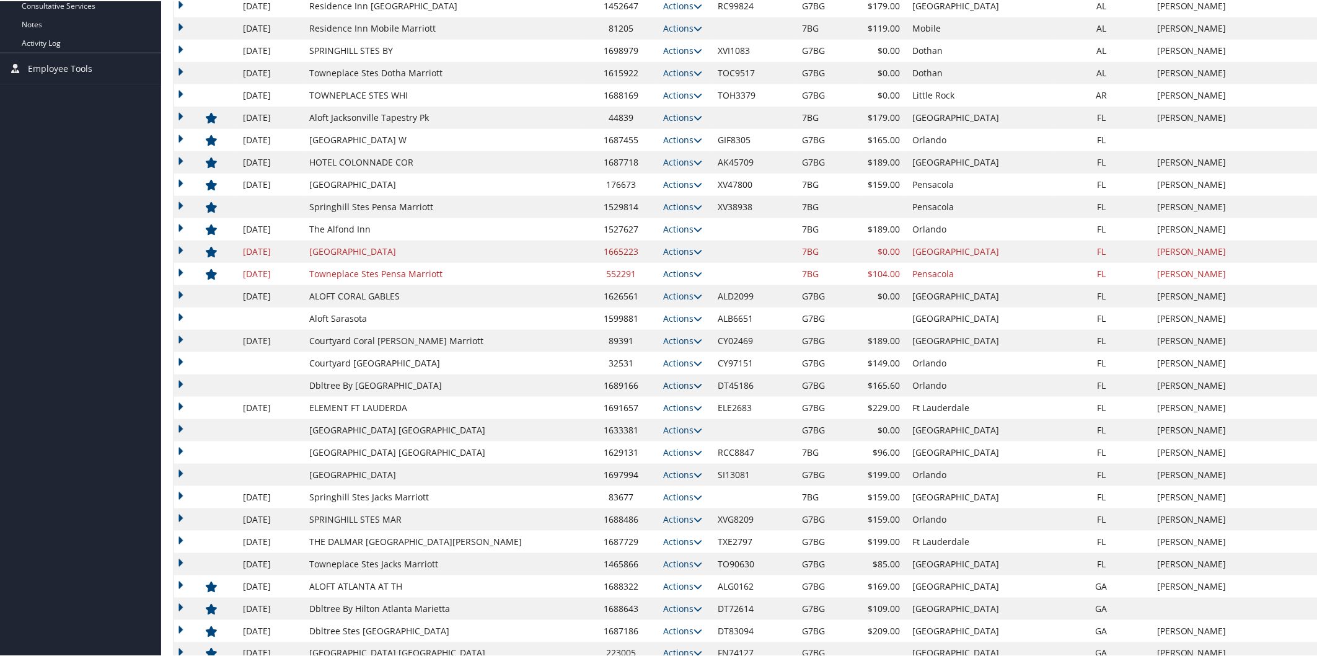
click at [694, 385] on icon at bounding box center [698, 384] width 9 height 9
click at [627, 417] on link "Edit" at bounding box center [622, 423] width 67 height 21
select select "NLRA"
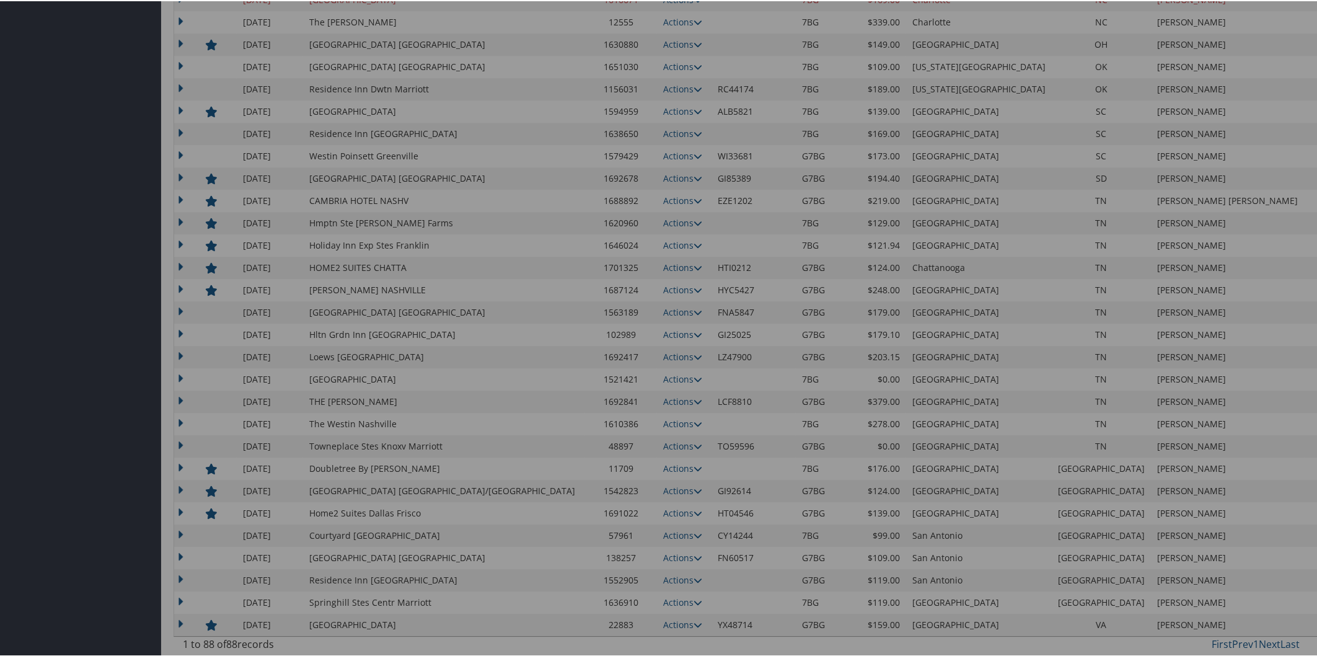
scroll to position [1054, 0]
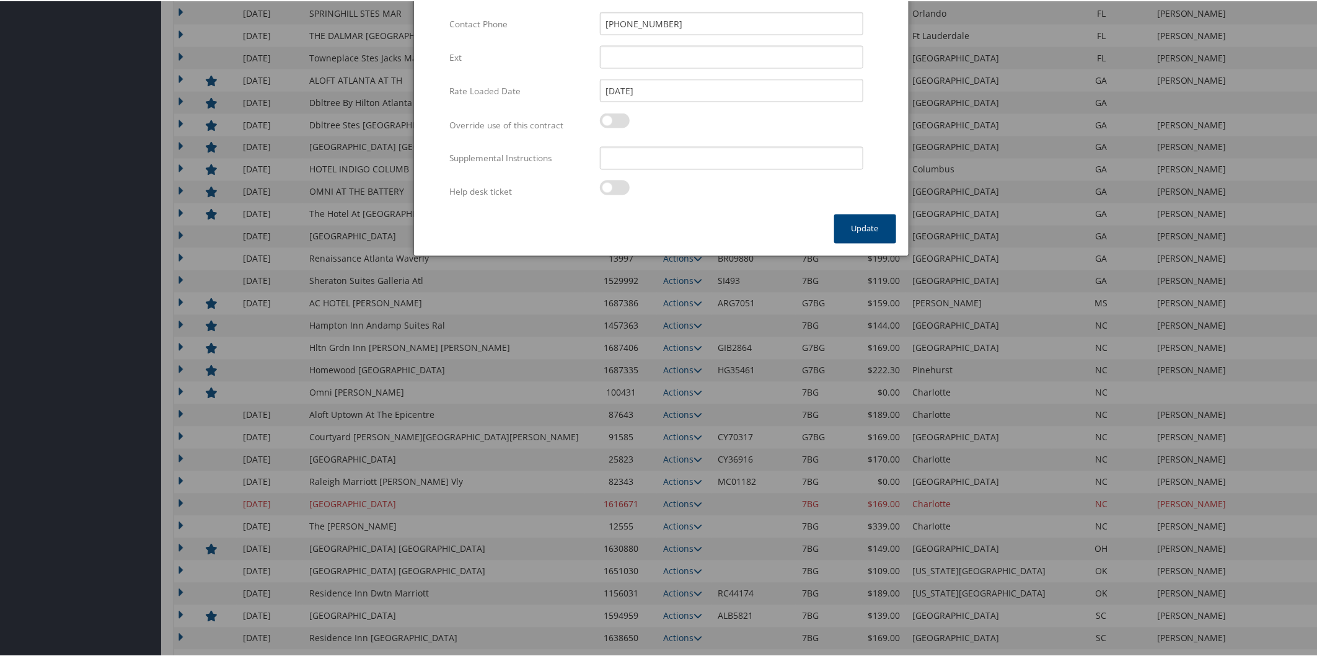
click at [859, 209] on div "Help desk ticket Multiple values The selected items contain different values fo…" at bounding box center [660, 195] width 423 height 33
click at [857, 224] on button "Update" at bounding box center [865, 227] width 62 height 29
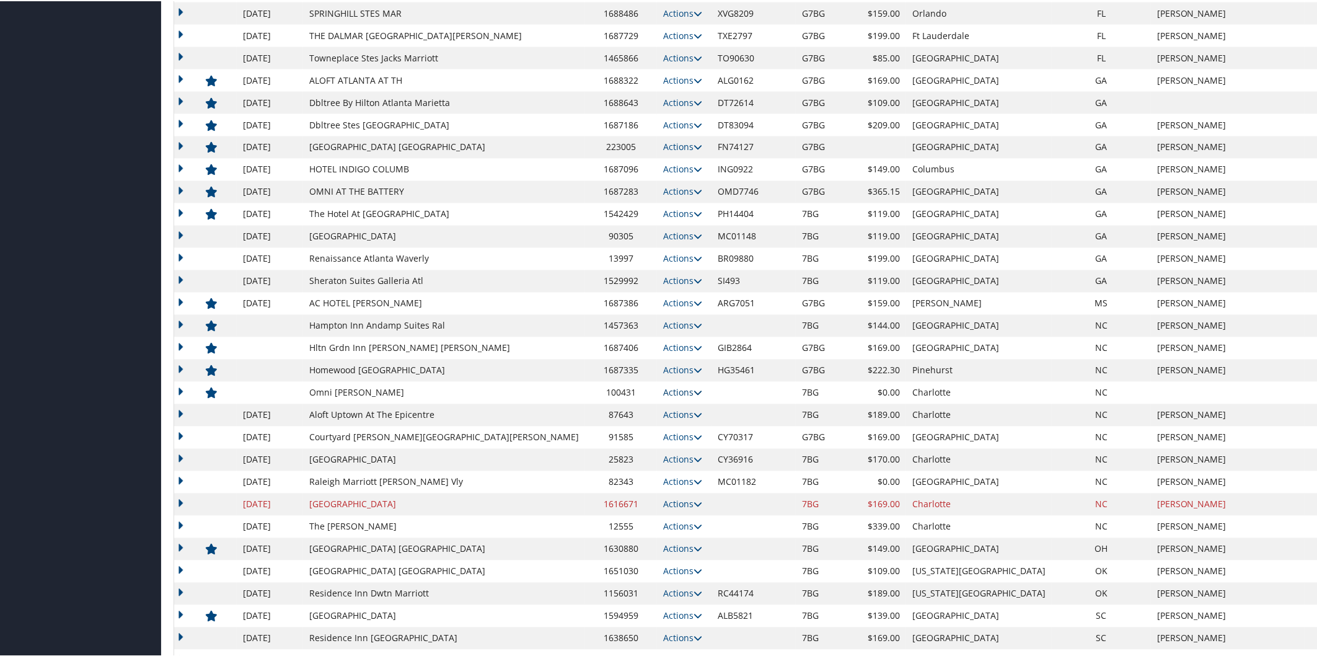
click at [694, 390] on icon at bounding box center [698, 391] width 9 height 9
click at [641, 421] on link "Edit" at bounding box center [622, 430] width 67 height 21
select select "NLRA"
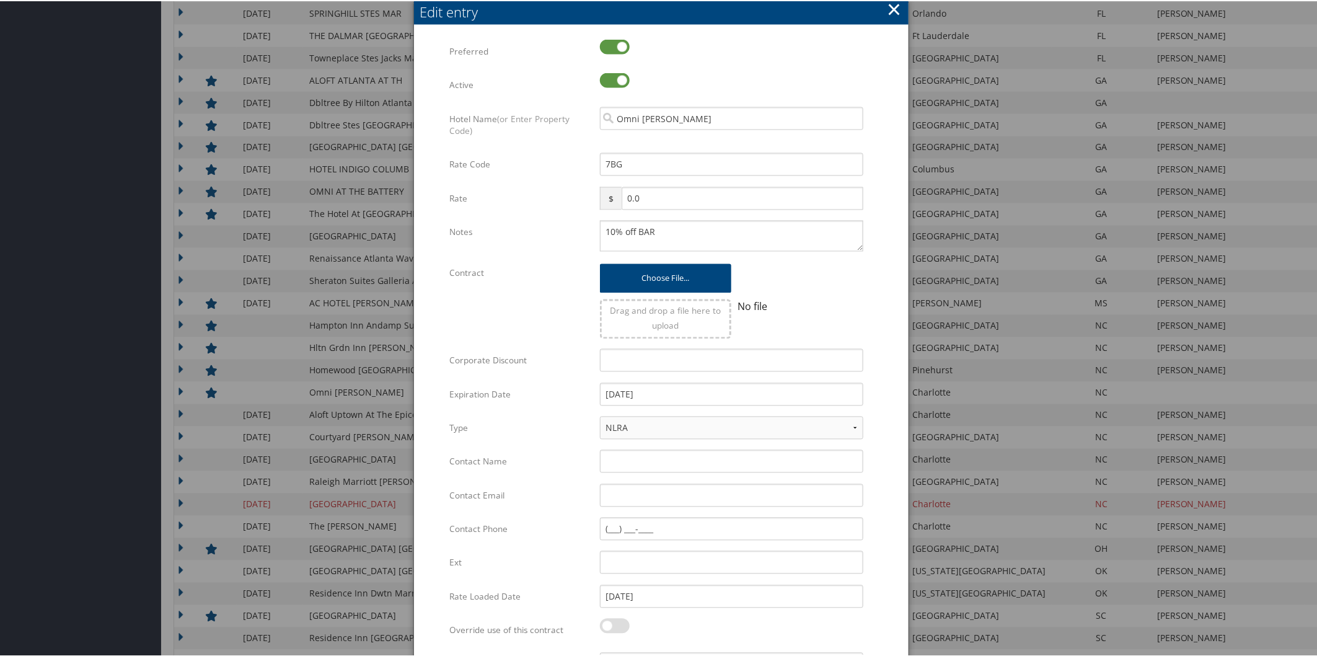
scroll to position [1558, 0]
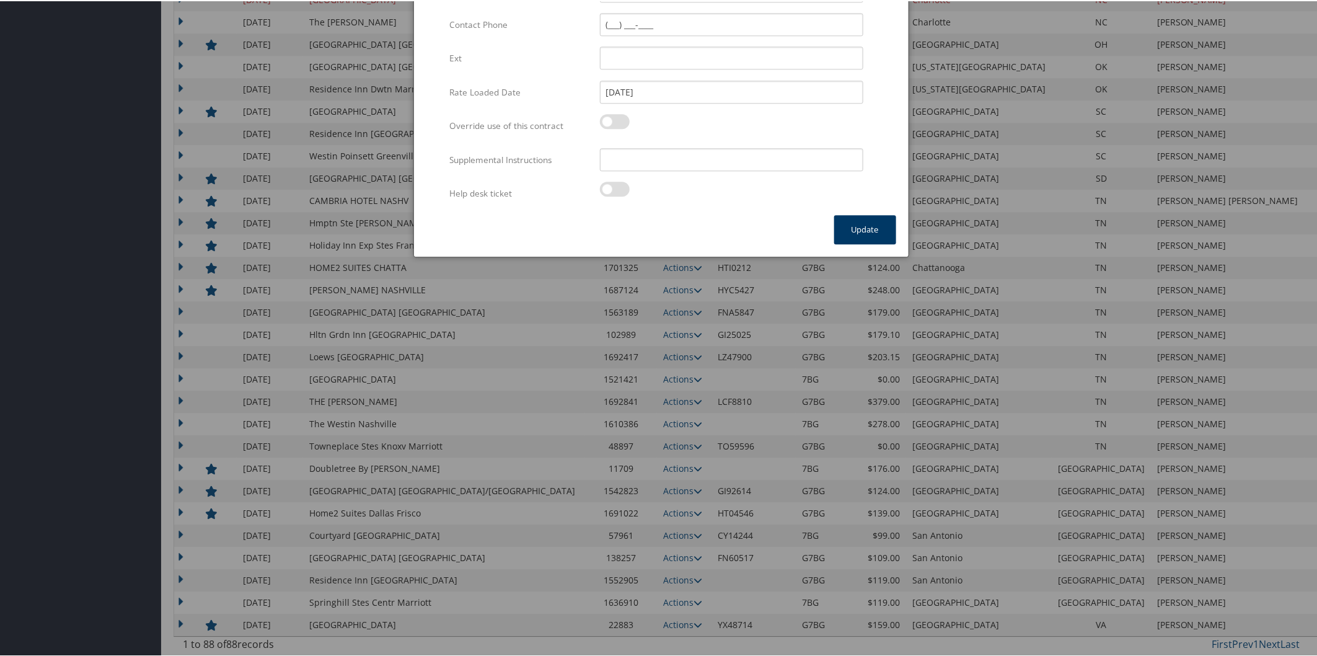
click at [864, 227] on button "Update" at bounding box center [865, 228] width 62 height 29
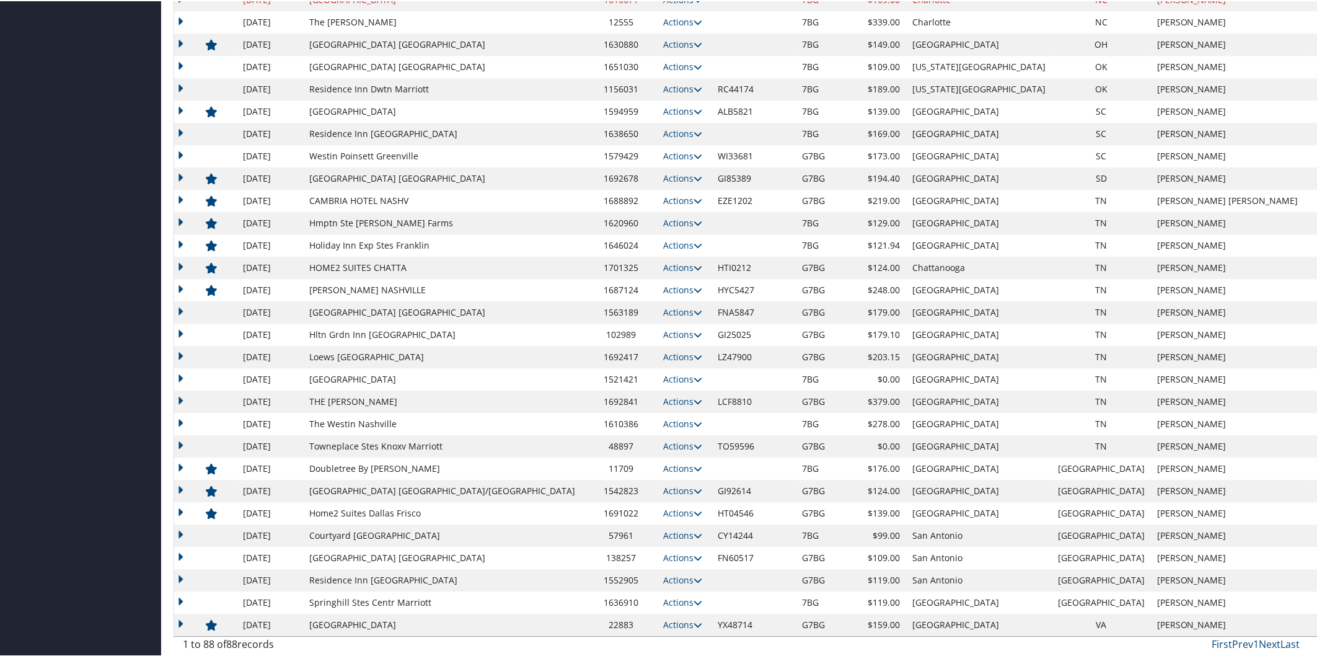
scroll to position [548, 0]
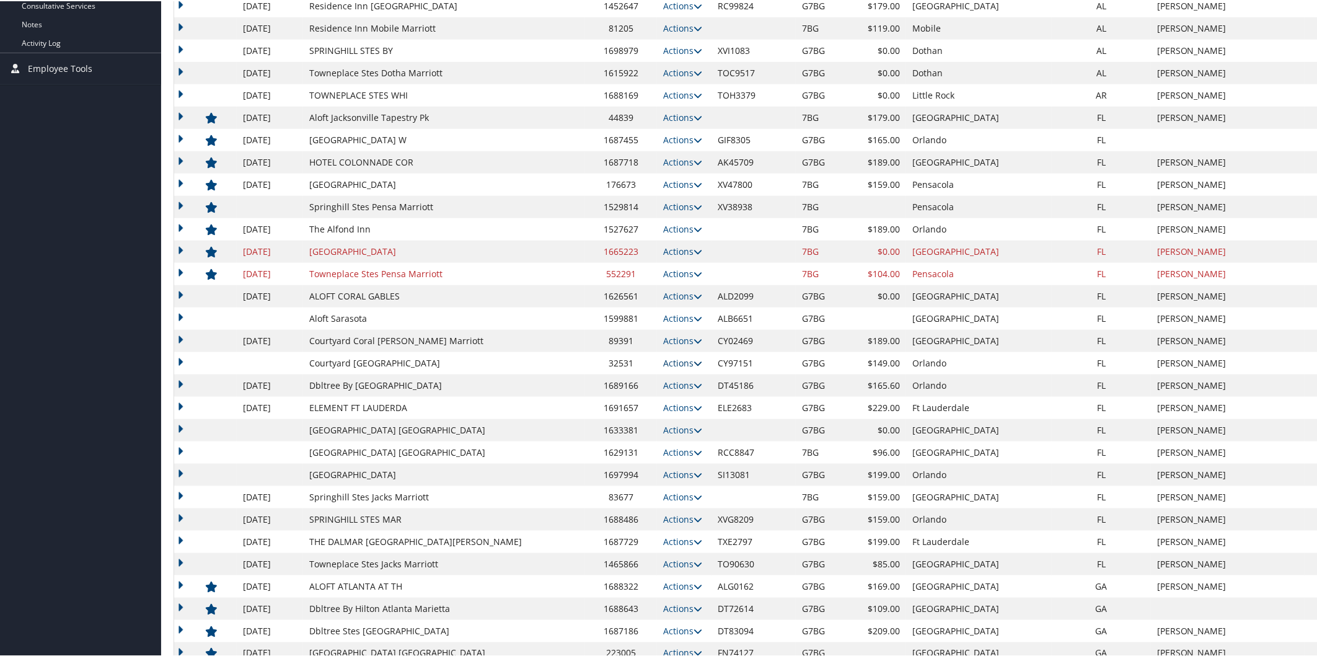
click at [694, 361] on icon at bounding box center [698, 362] width 9 height 9
click at [627, 394] on link "Edit" at bounding box center [622, 400] width 67 height 21
select select "NLRA"
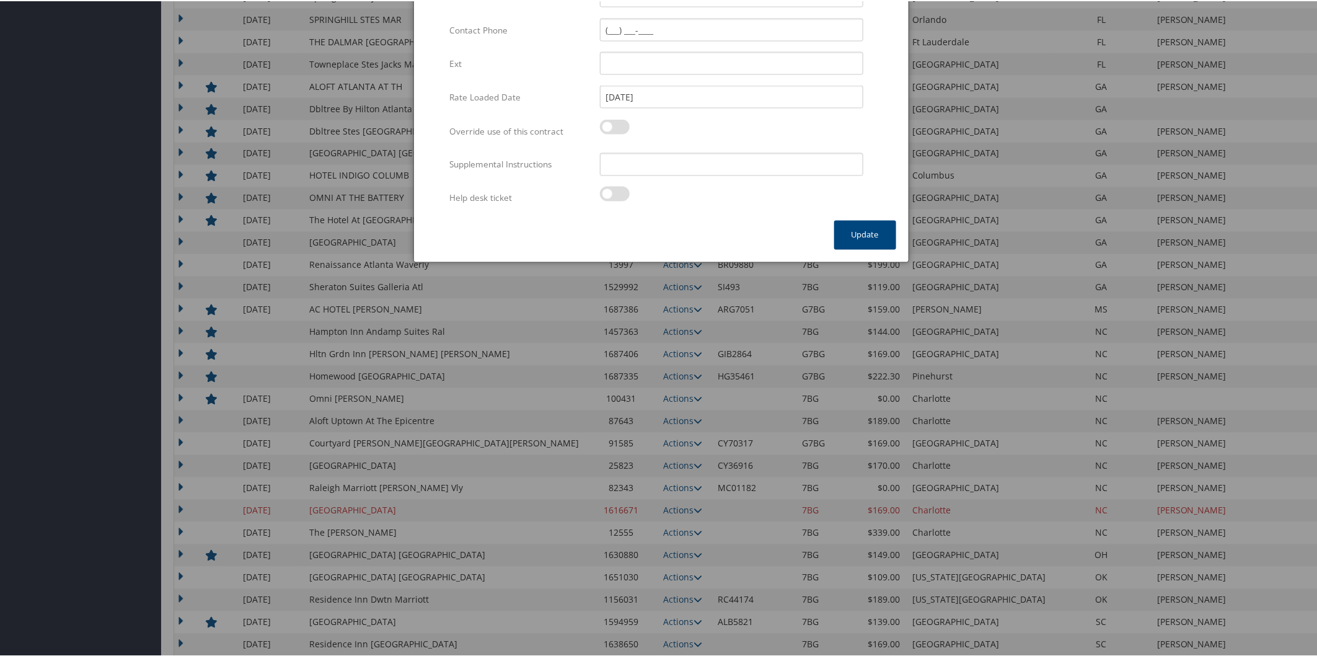
scroll to position [1054, 0]
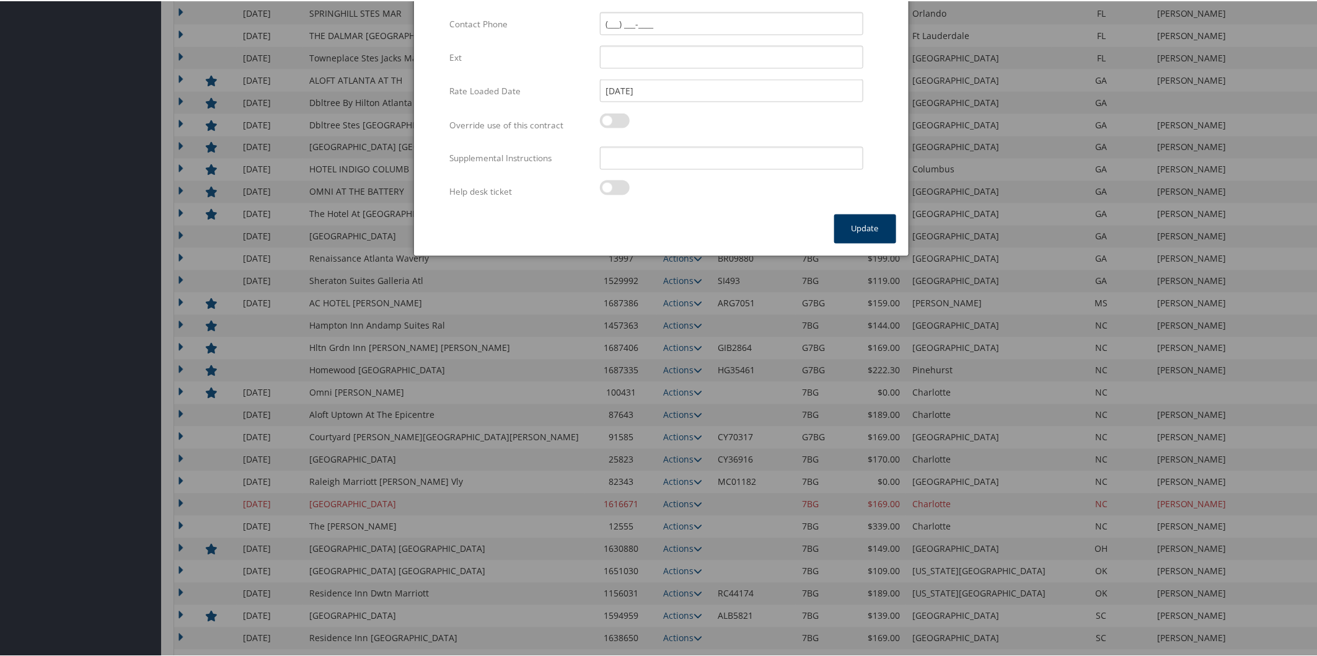
click at [842, 224] on button "Update" at bounding box center [865, 227] width 62 height 29
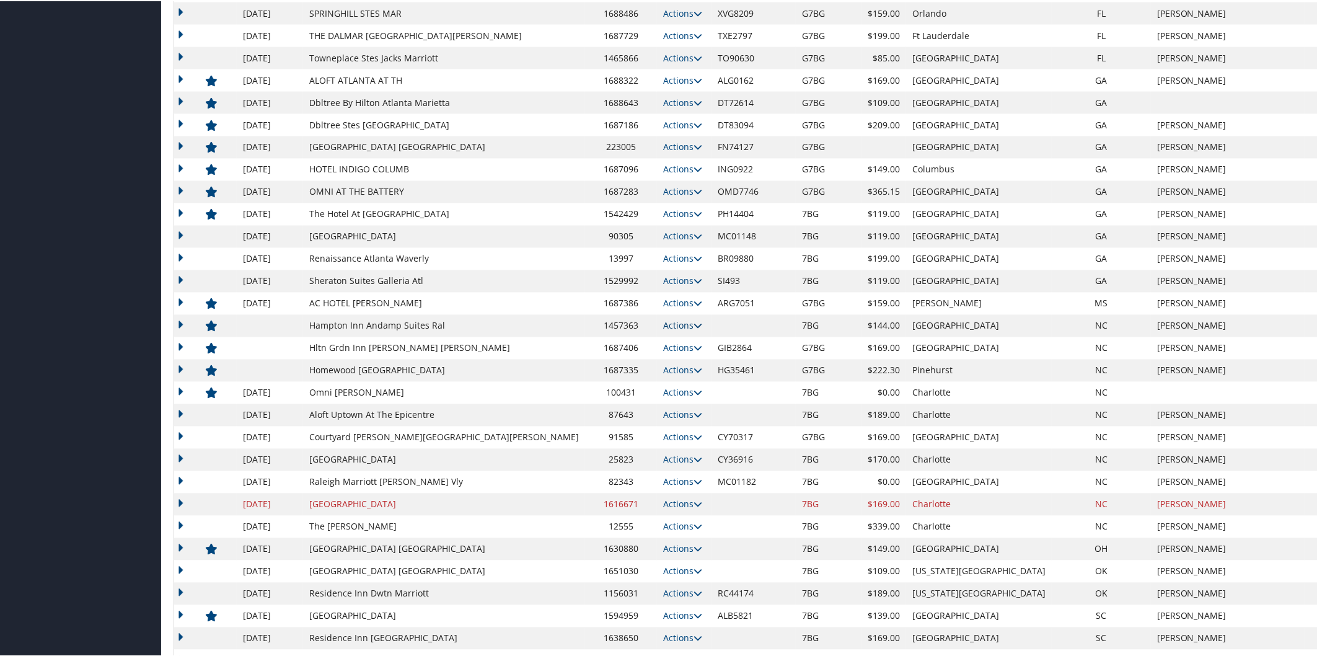
click at [694, 324] on icon at bounding box center [698, 324] width 9 height 9
click at [597, 382] on link "Edit" at bounding box center [584, 384] width 78 height 21
select select "NLRA"
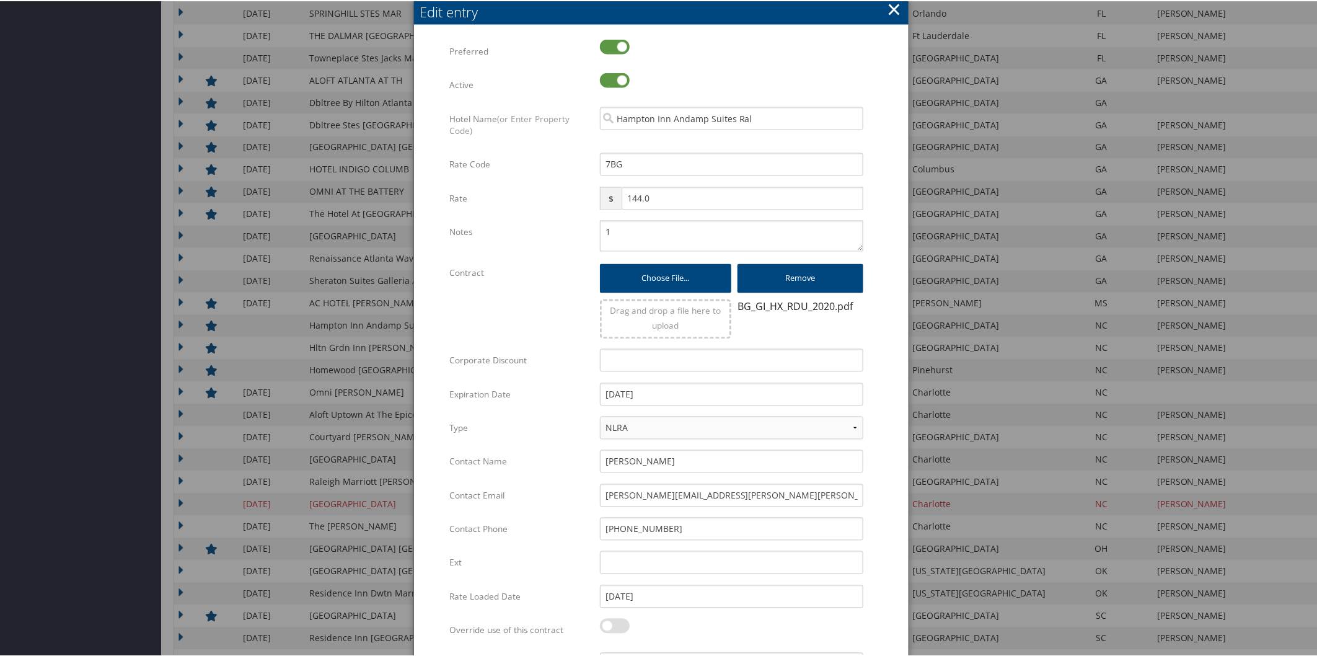
scroll to position [1558, 0]
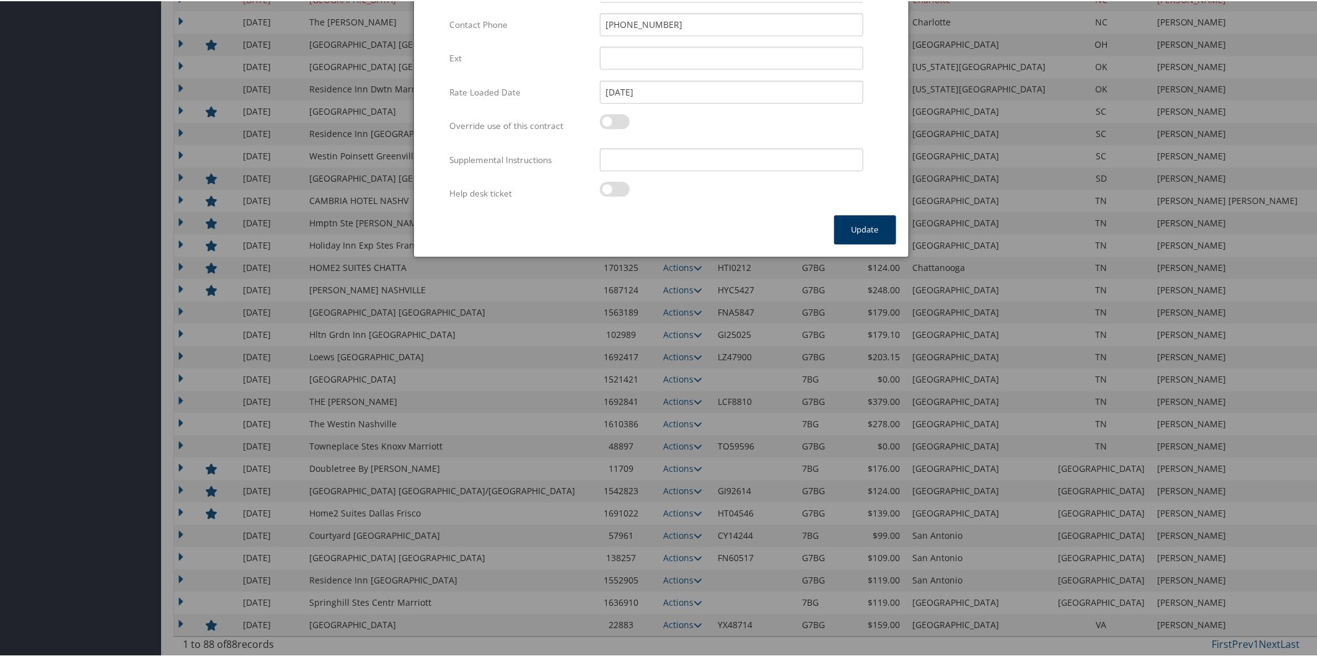
click at [860, 221] on button "Update" at bounding box center [865, 228] width 62 height 29
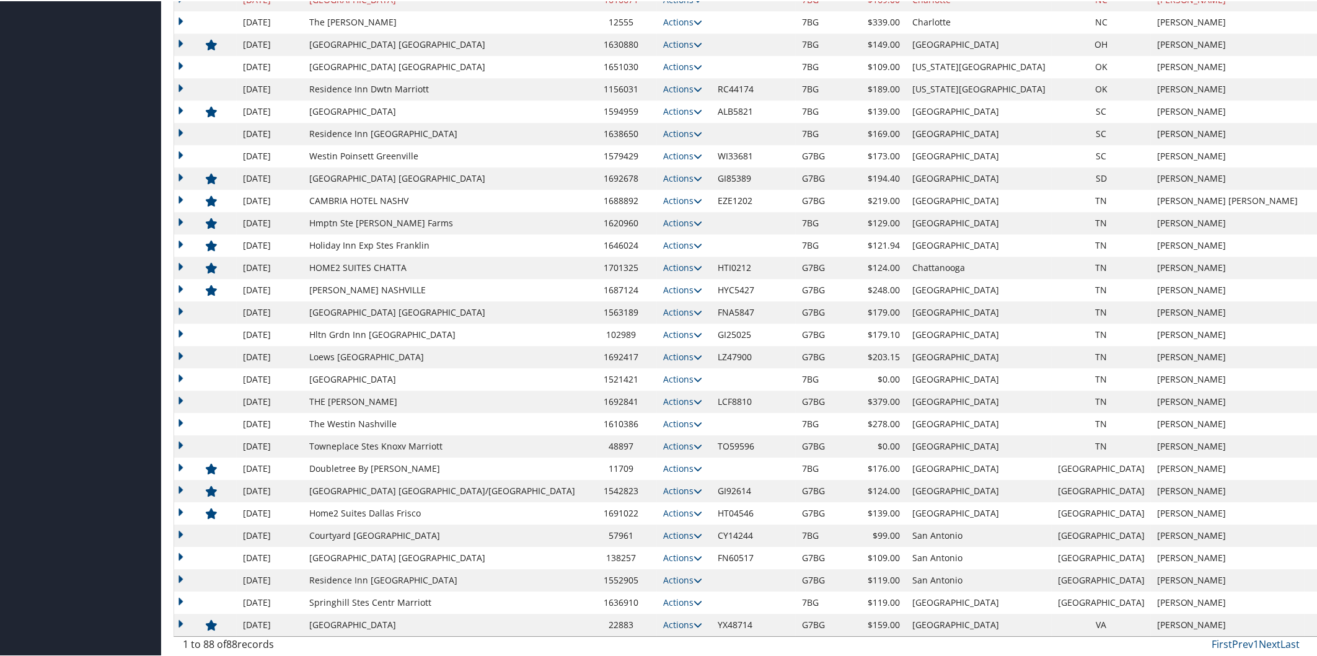
scroll to position [1054, 0]
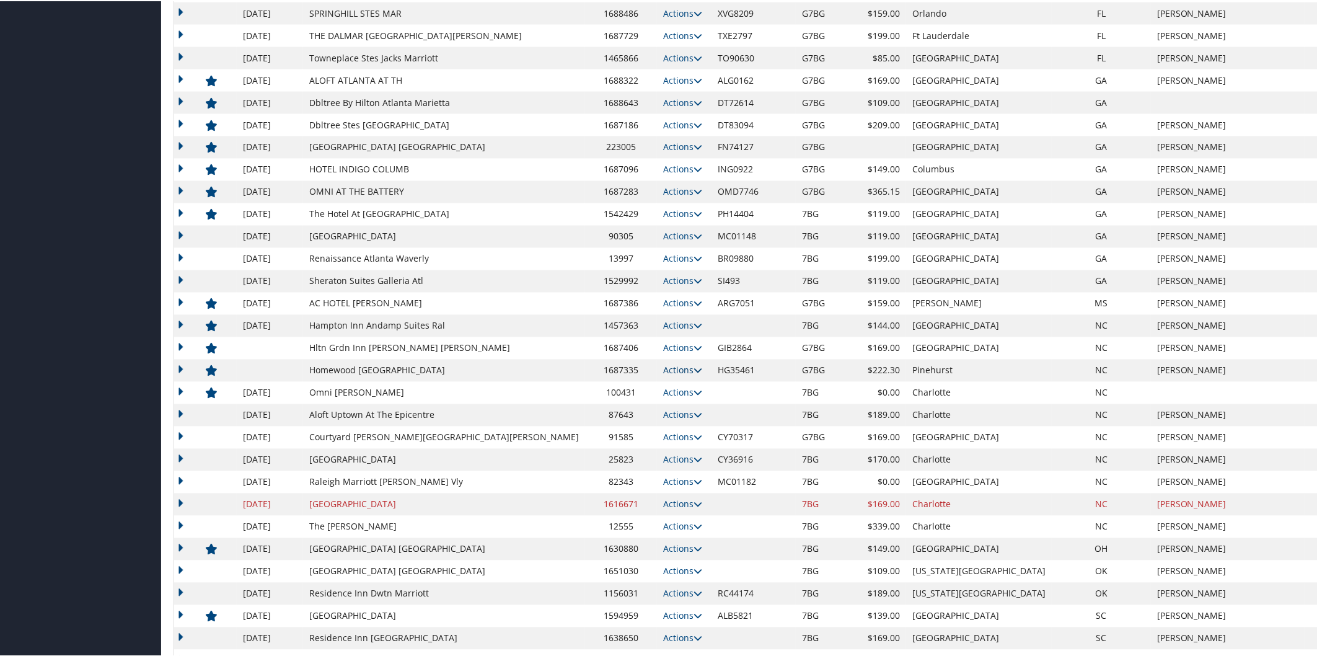
click at [694, 371] on icon at bounding box center [698, 369] width 9 height 9
click at [617, 409] on link "Edit" at bounding box center [584, 408] width 78 height 21
select select "NLRA"
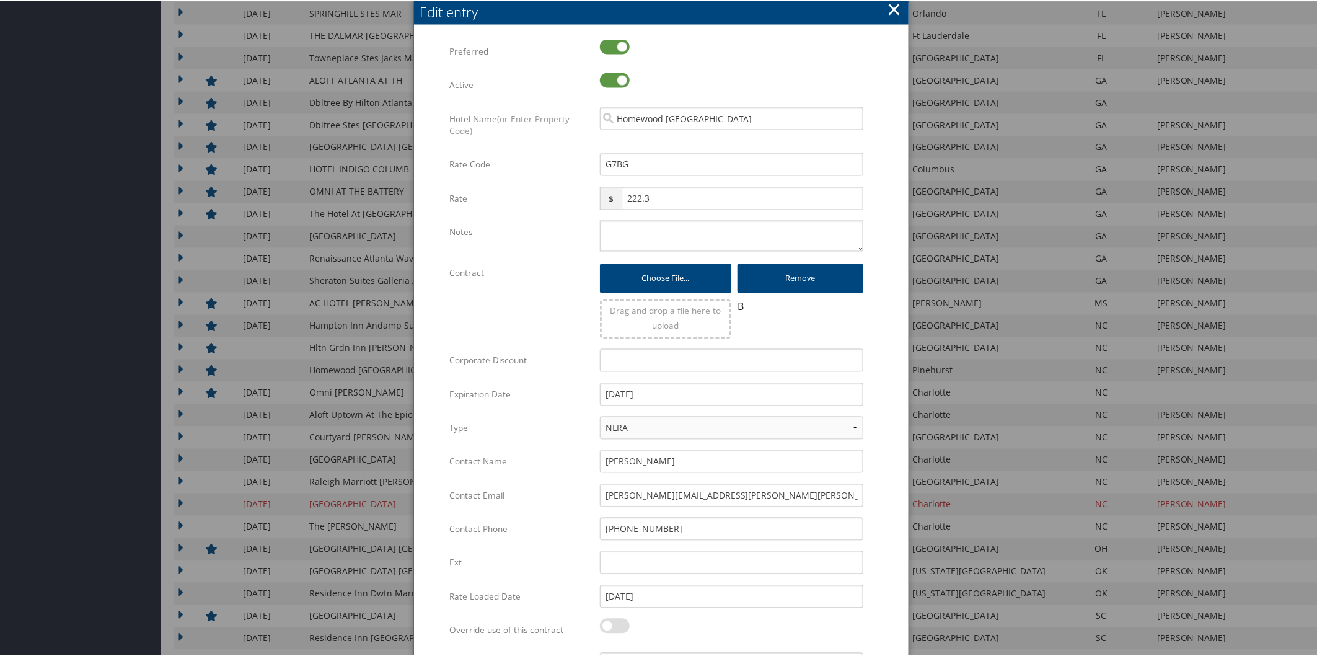
scroll to position [1558, 0]
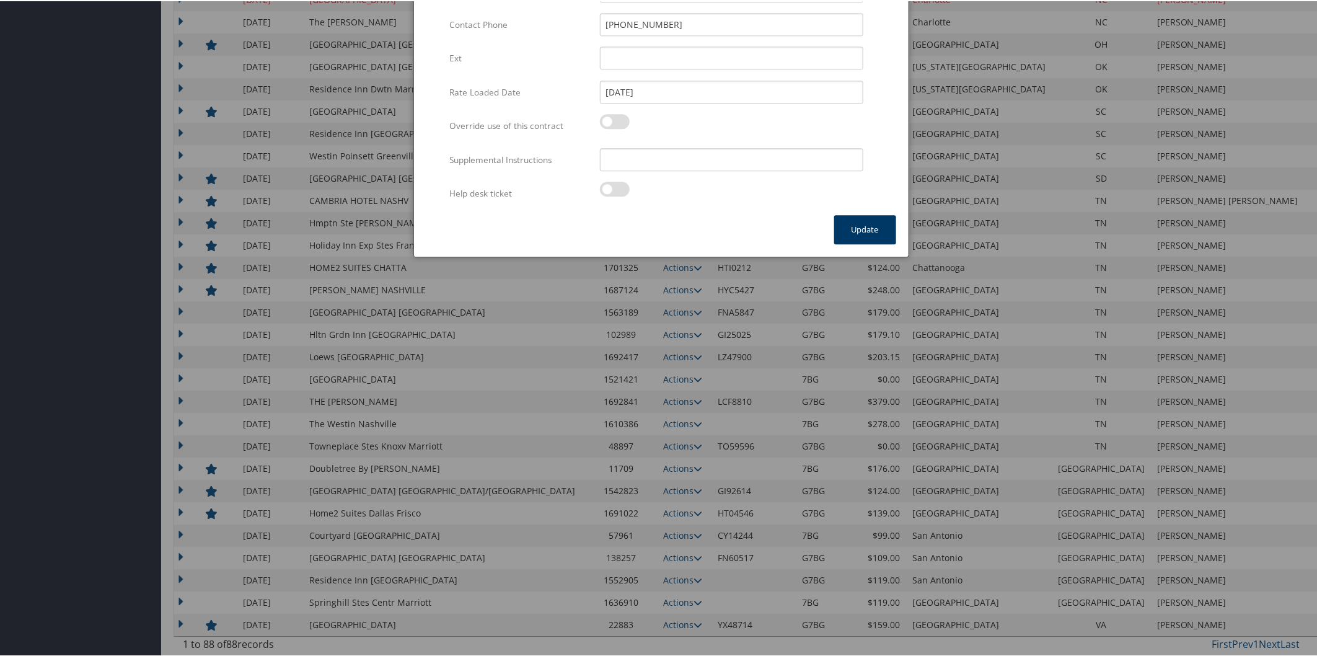
click at [860, 227] on button "Update" at bounding box center [865, 228] width 62 height 29
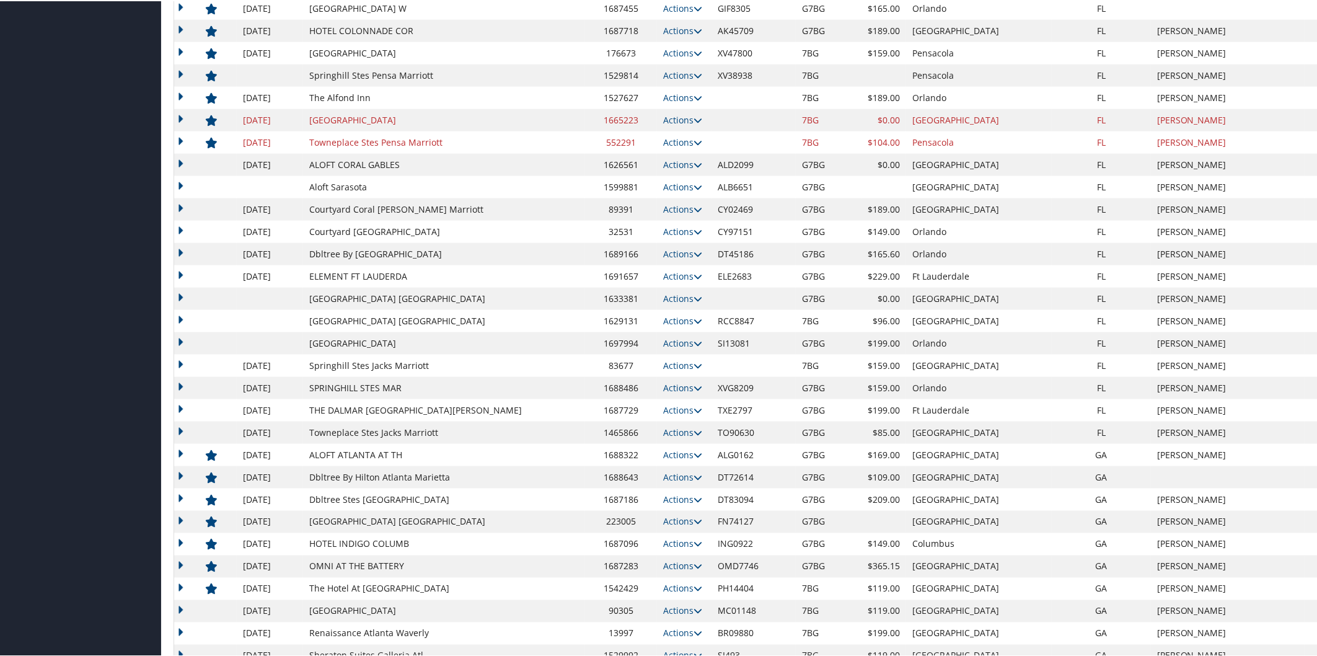
scroll to position [548, 0]
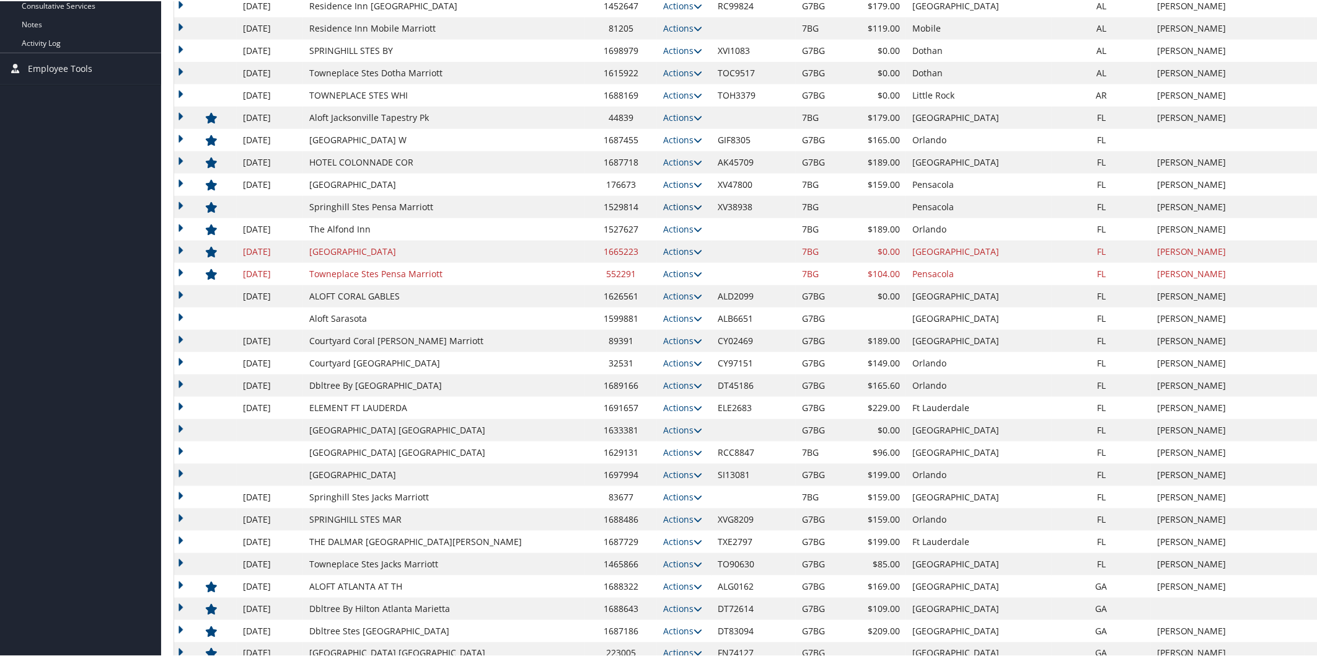
click at [694, 206] on icon at bounding box center [698, 205] width 9 height 9
click at [628, 219] on link "Edit" at bounding box center [613, 223] width 48 height 21
select select "NLRA"
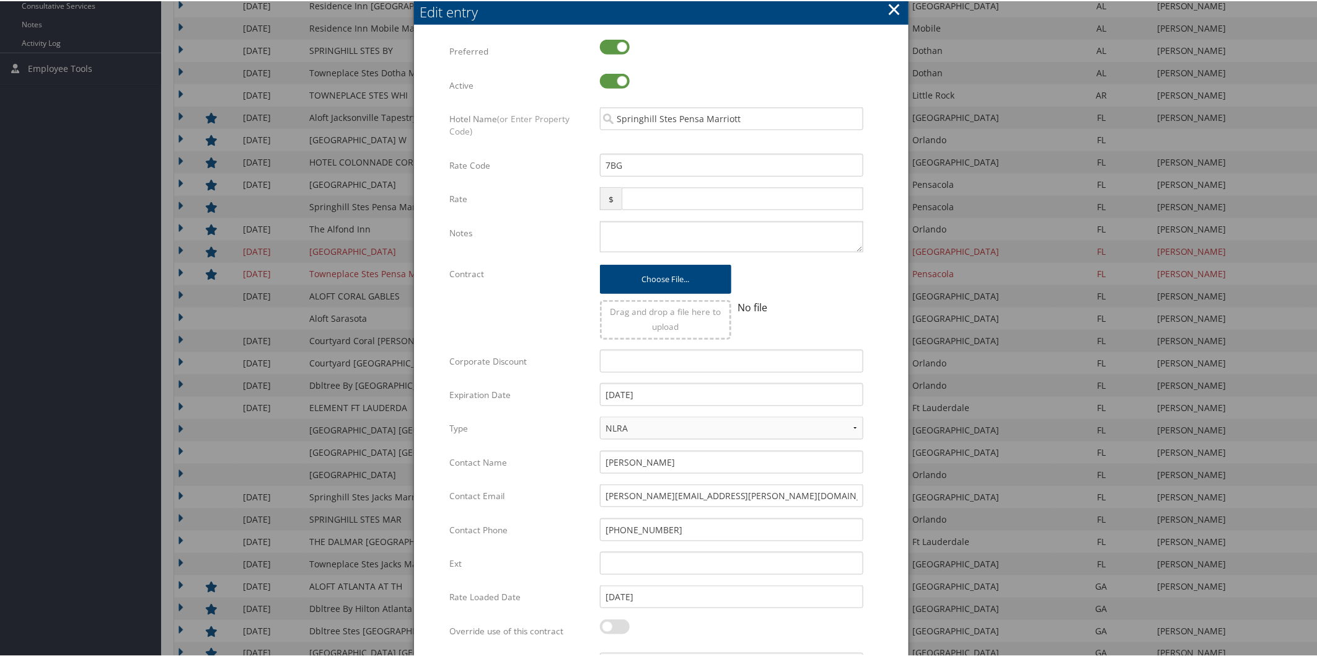
scroll to position [1054, 0]
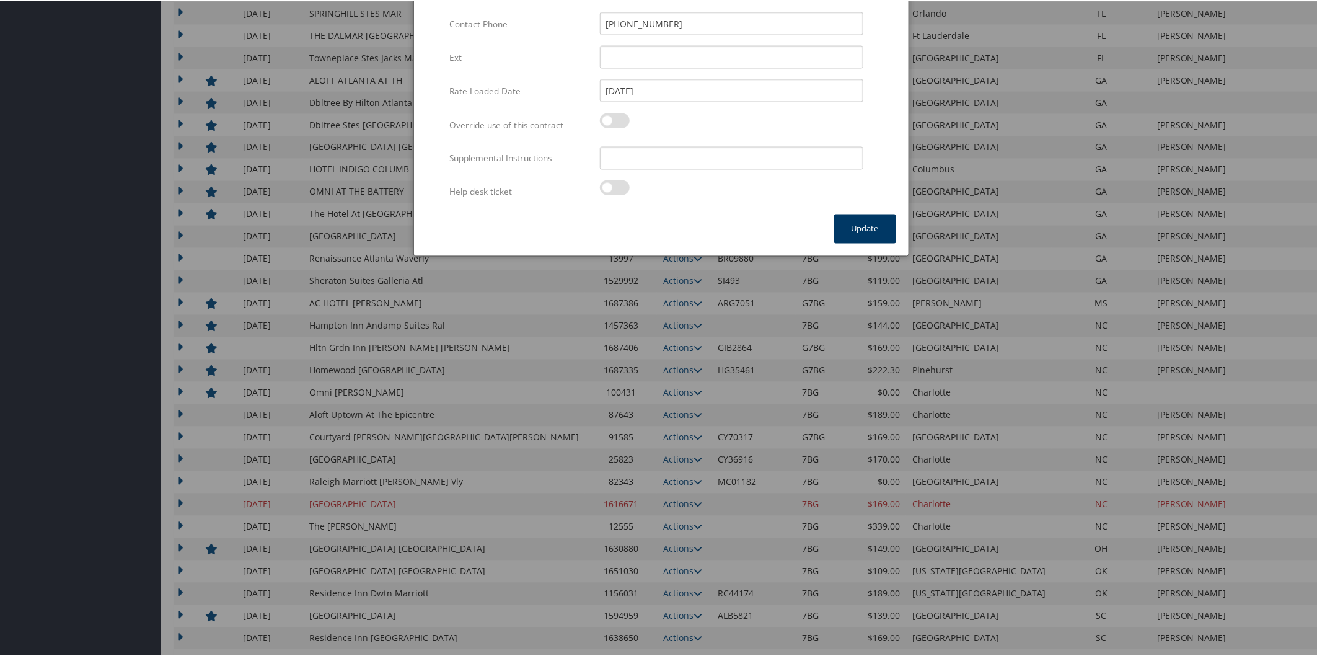
click at [858, 231] on button "Update" at bounding box center [865, 227] width 62 height 29
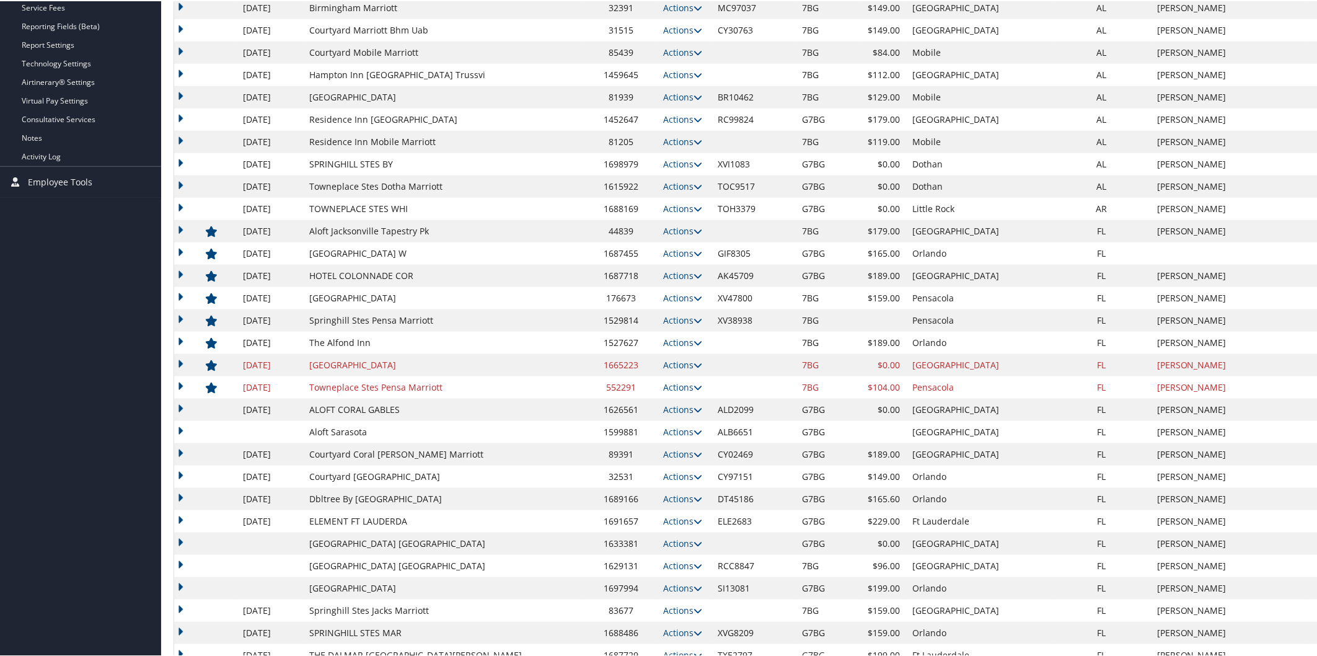
scroll to position [43, 0]
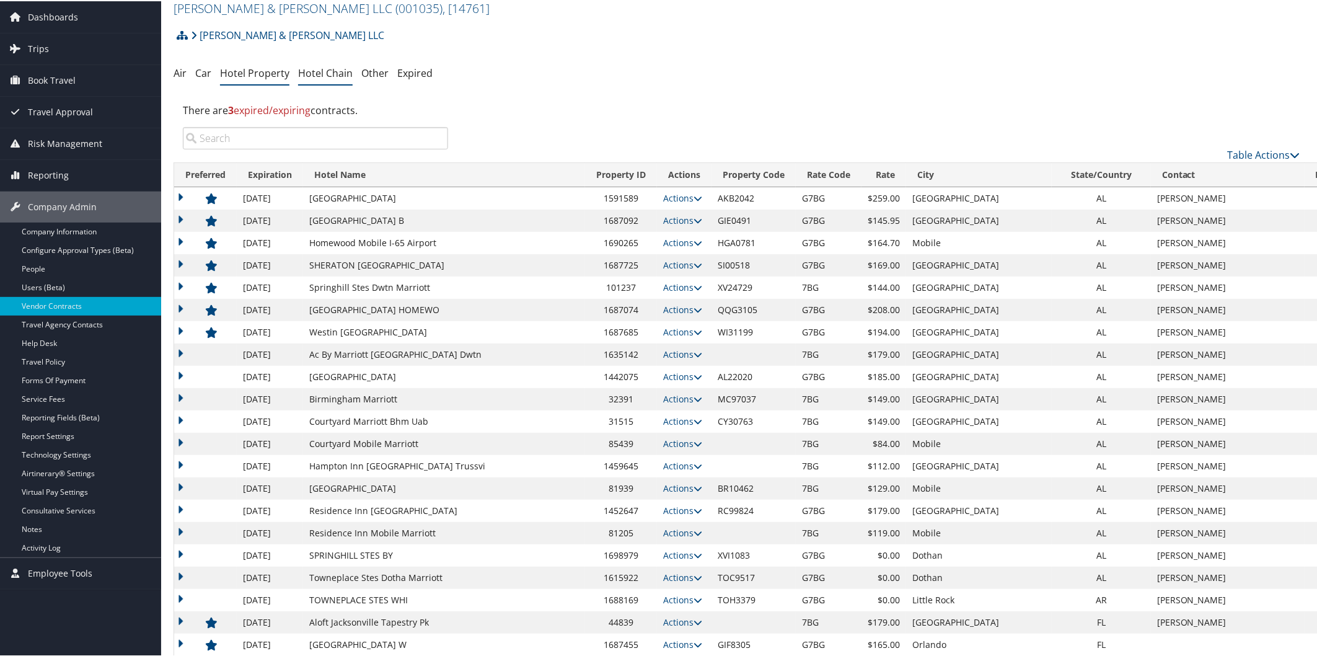
click at [326, 71] on link "Hotel Chain" at bounding box center [325, 72] width 55 height 14
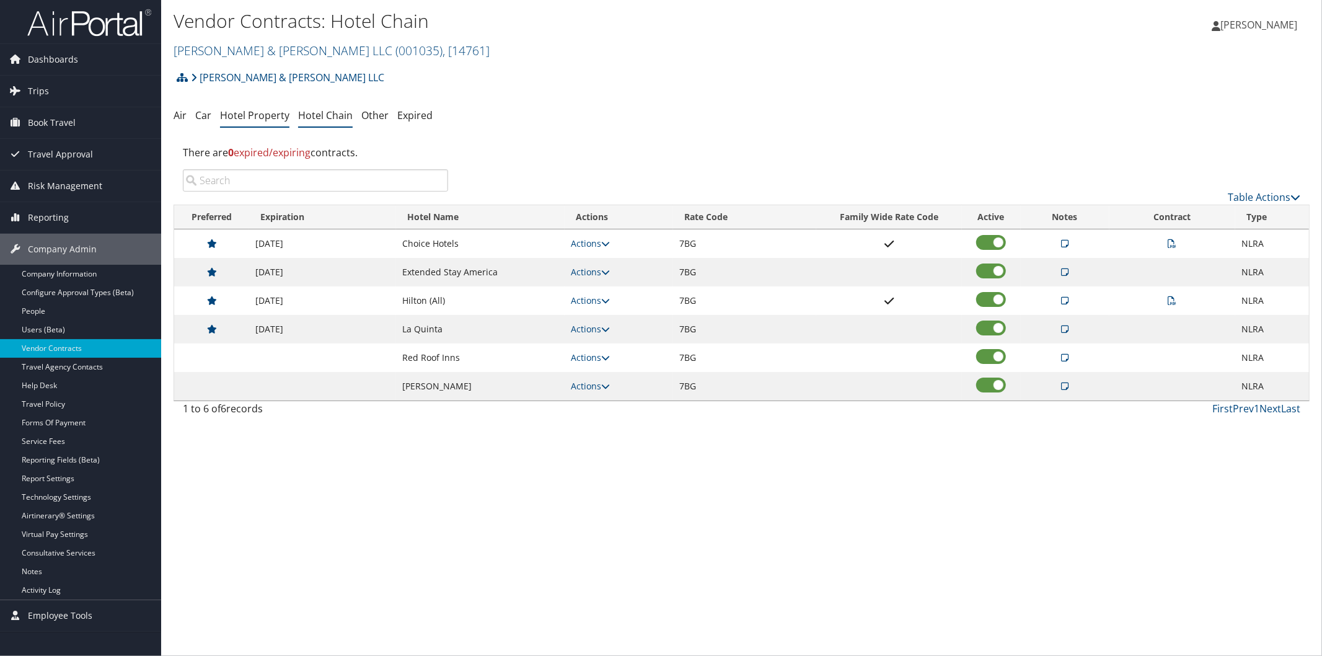
click at [250, 110] on link "Hotel Property" at bounding box center [254, 115] width 69 height 14
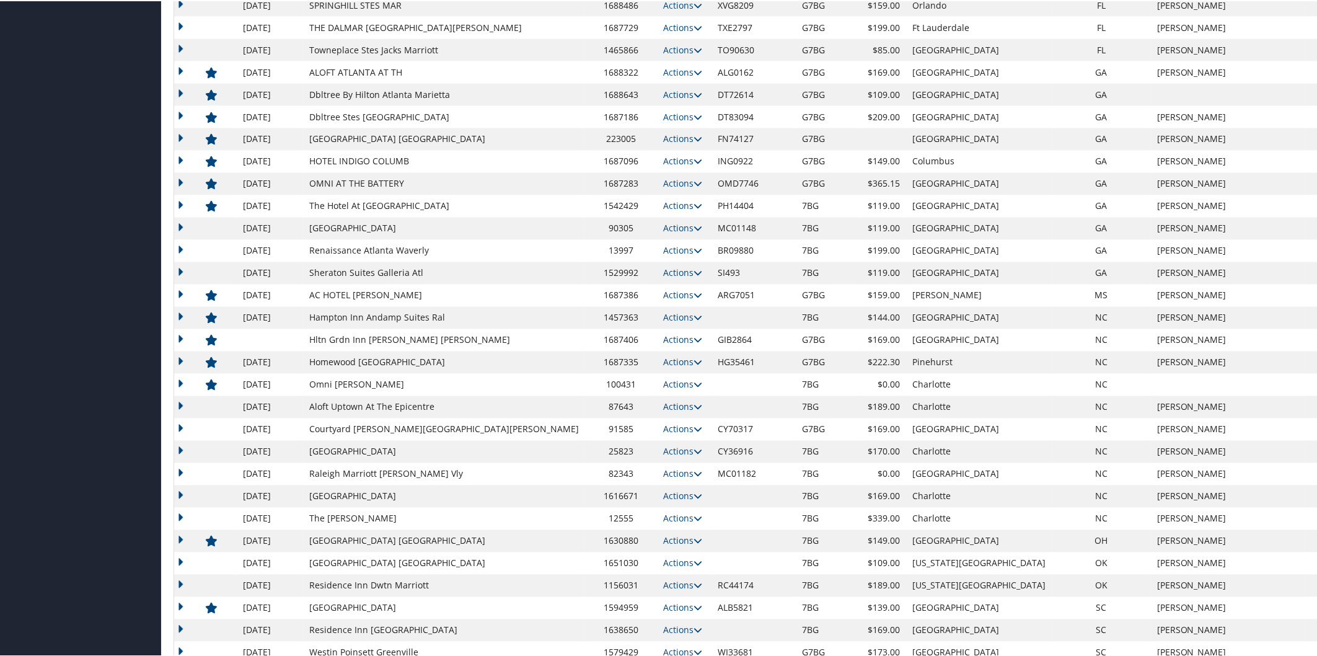
scroll to position [1059, 0]
click at [694, 339] on icon at bounding box center [698, 342] width 9 height 9
click at [591, 395] on link "Edit" at bounding box center [584, 402] width 78 height 21
select select "NLRA"
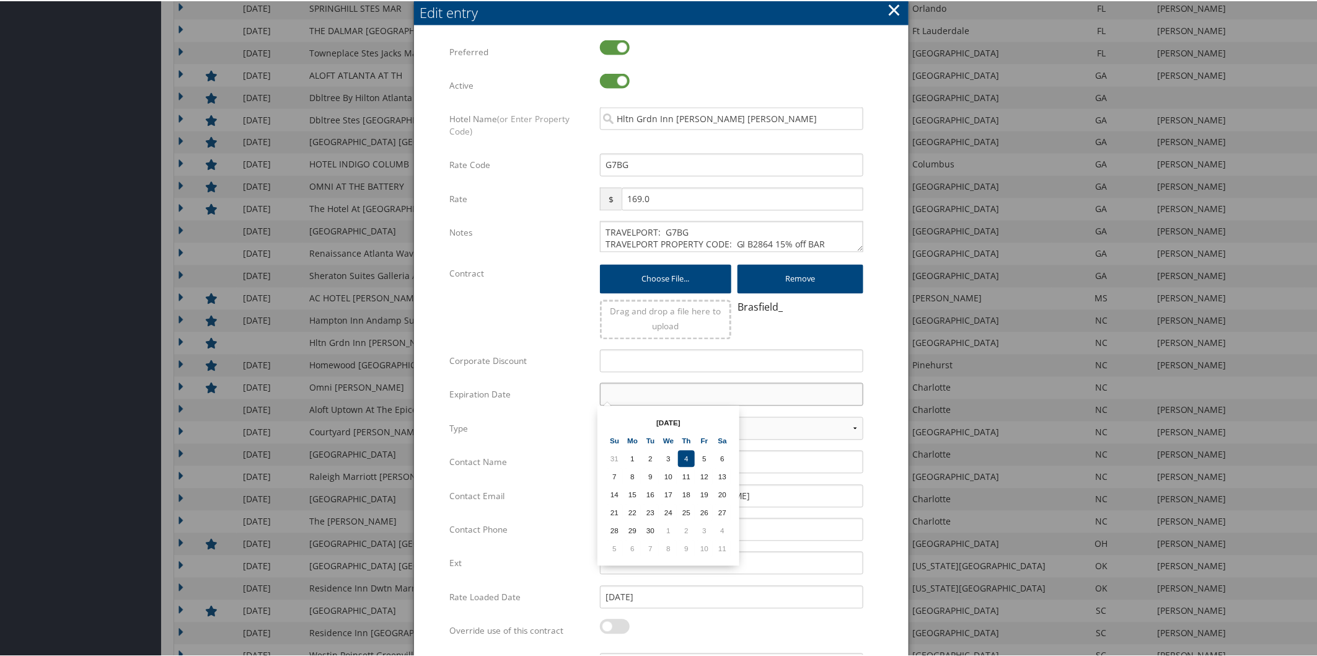
click at [671, 393] on input "text" at bounding box center [731, 393] width 263 height 23
click at [723, 420] on th at bounding box center [722, 421] width 17 height 17
click at [721, 419] on th at bounding box center [722, 421] width 17 height 17
click at [721, 420] on th at bounding box center [722, 421] width 17 height 17
click at [666, 527] on td "31" at bounding box center [668, 529] width 17 height 17
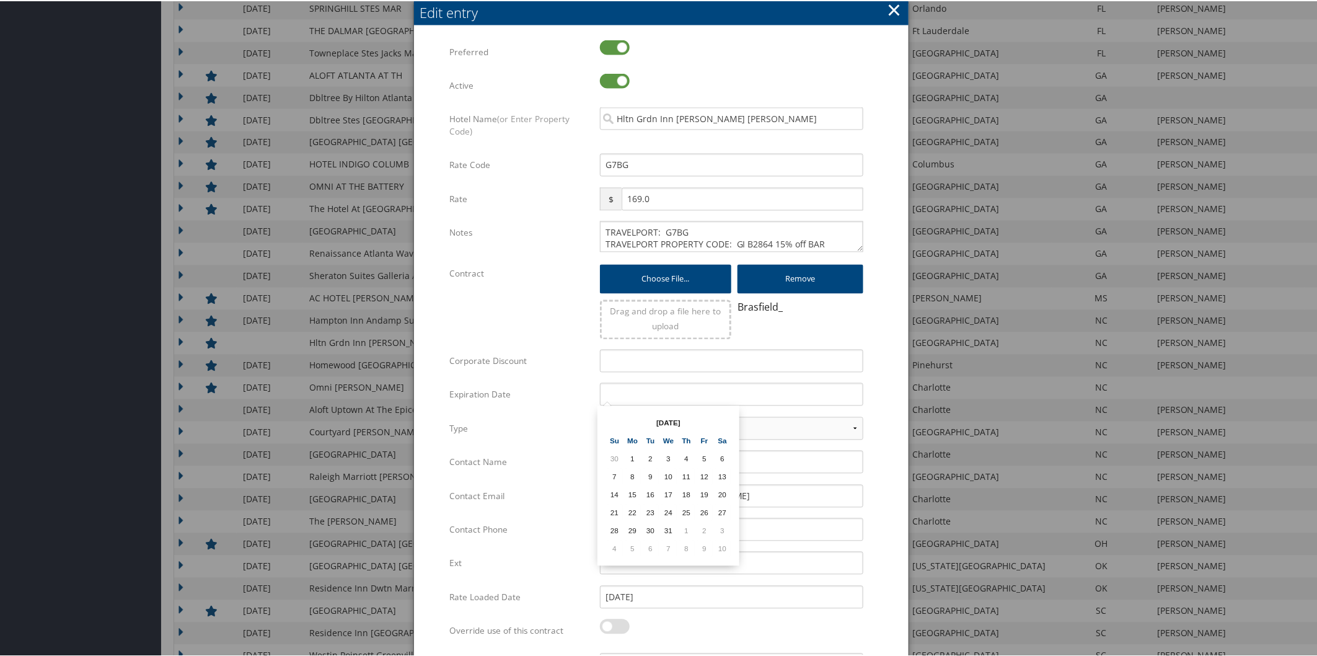
type input "[DATE]"
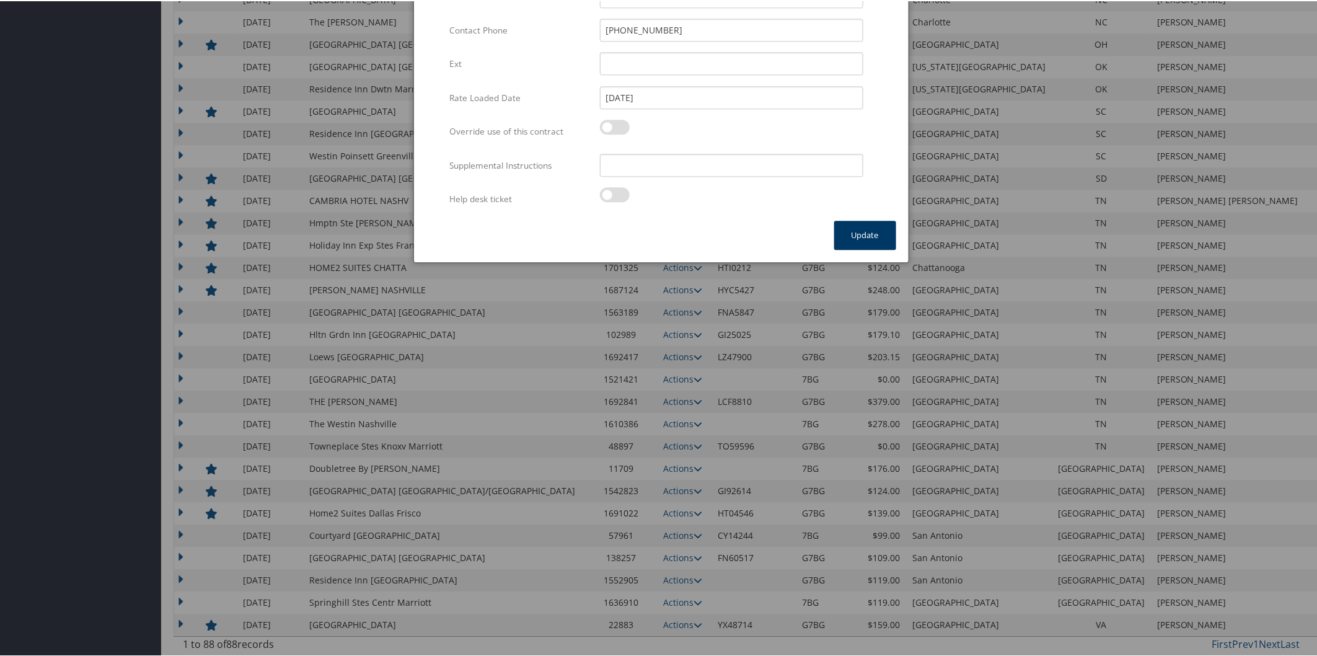
click at [876, 231] on button "Update" at bounding box center [865, 233] width 62 height 29
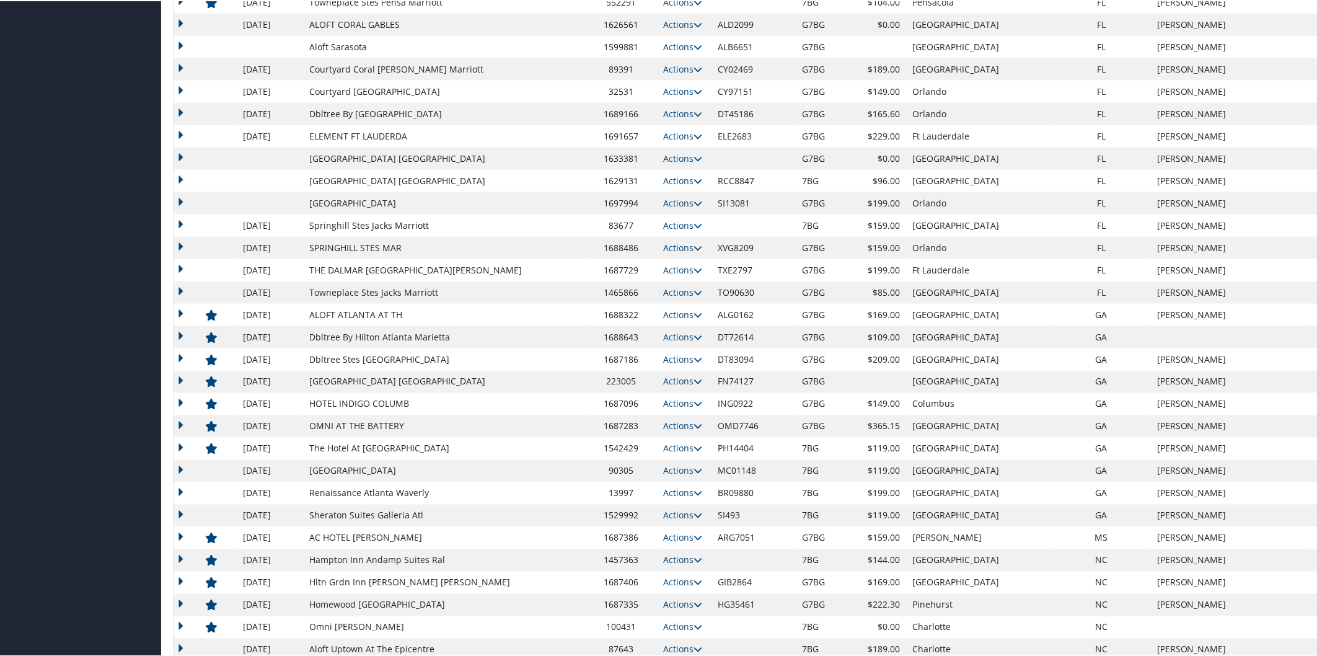
scroll to position [826, 0]
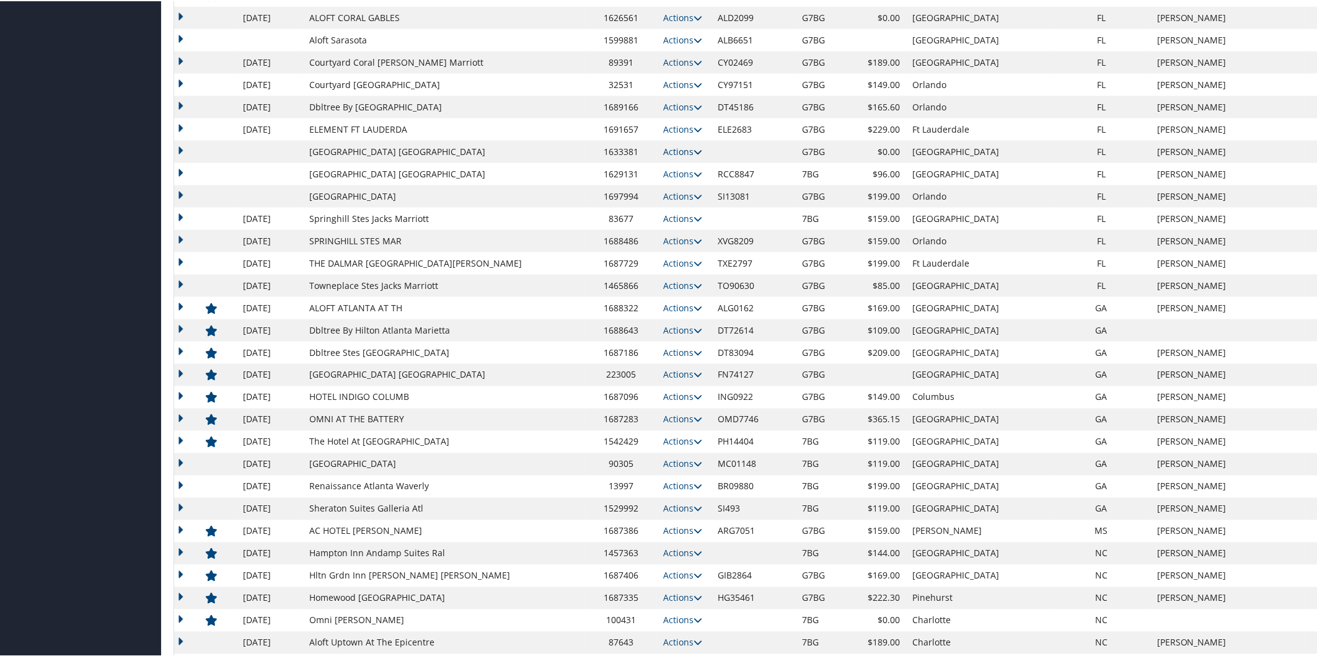
click at [694, 149] on icon at bounding box center [698, 150] width 9 height 9
click at [628, 184] on link "Edit" at bounding box center [622, 189] width 67 height 21
select select "NLRA"
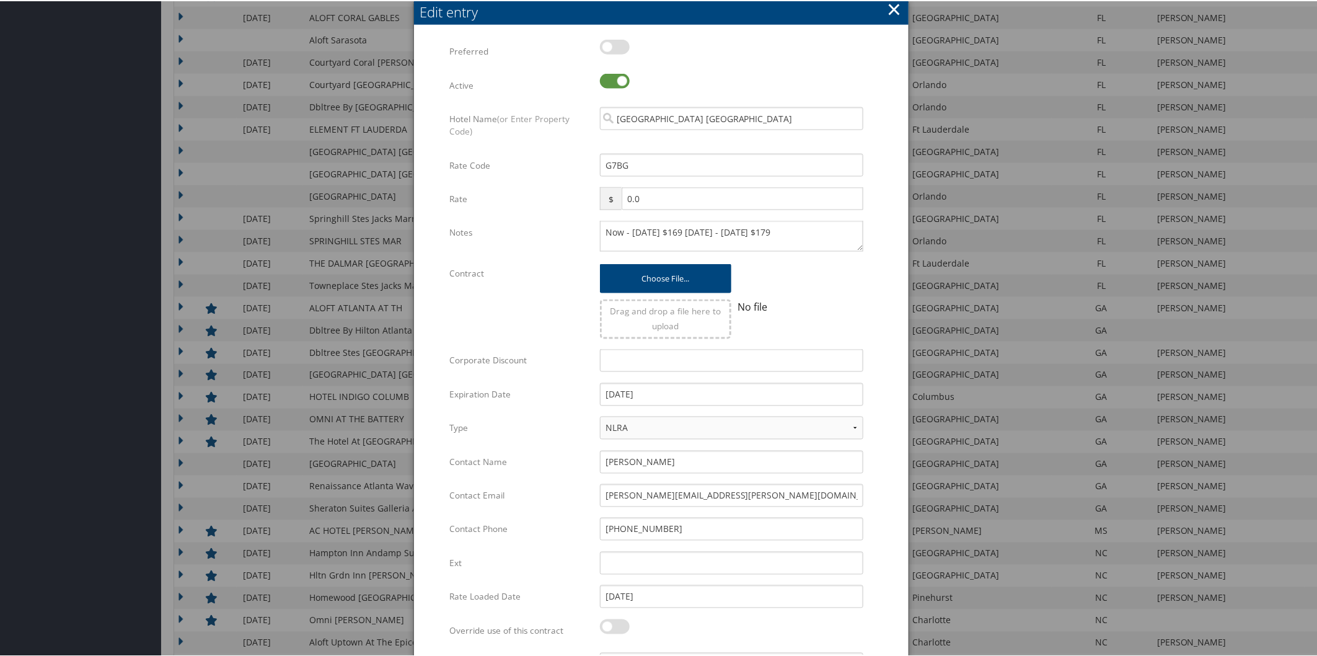
scroll to position [1331, 0]
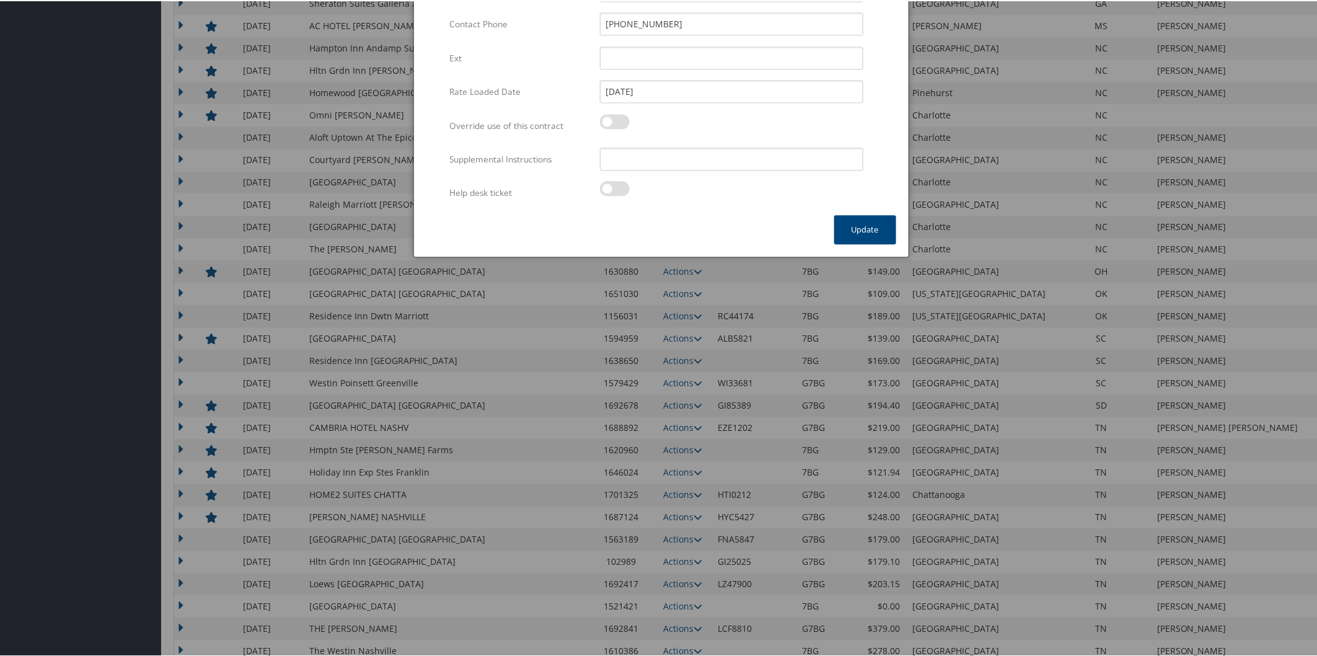
click at [870, 223] on button "Update" at bounding box center [865, 228] width 62 height 29
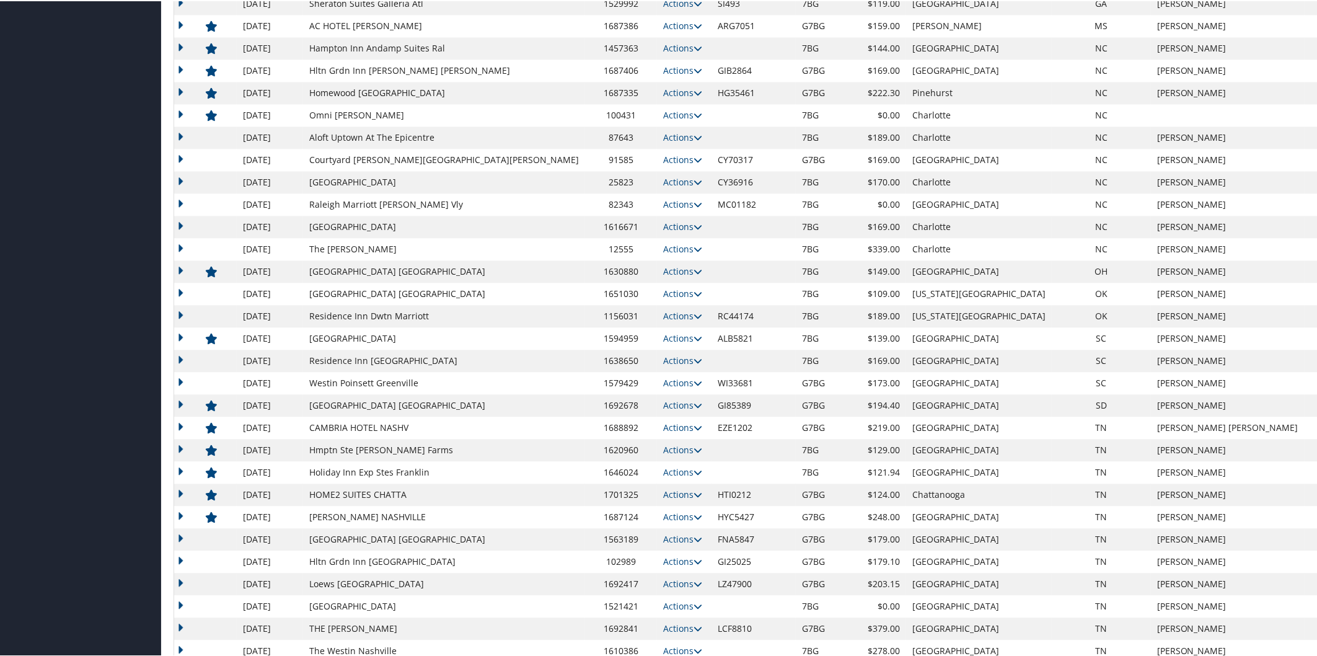
scroll to position [826, 0]
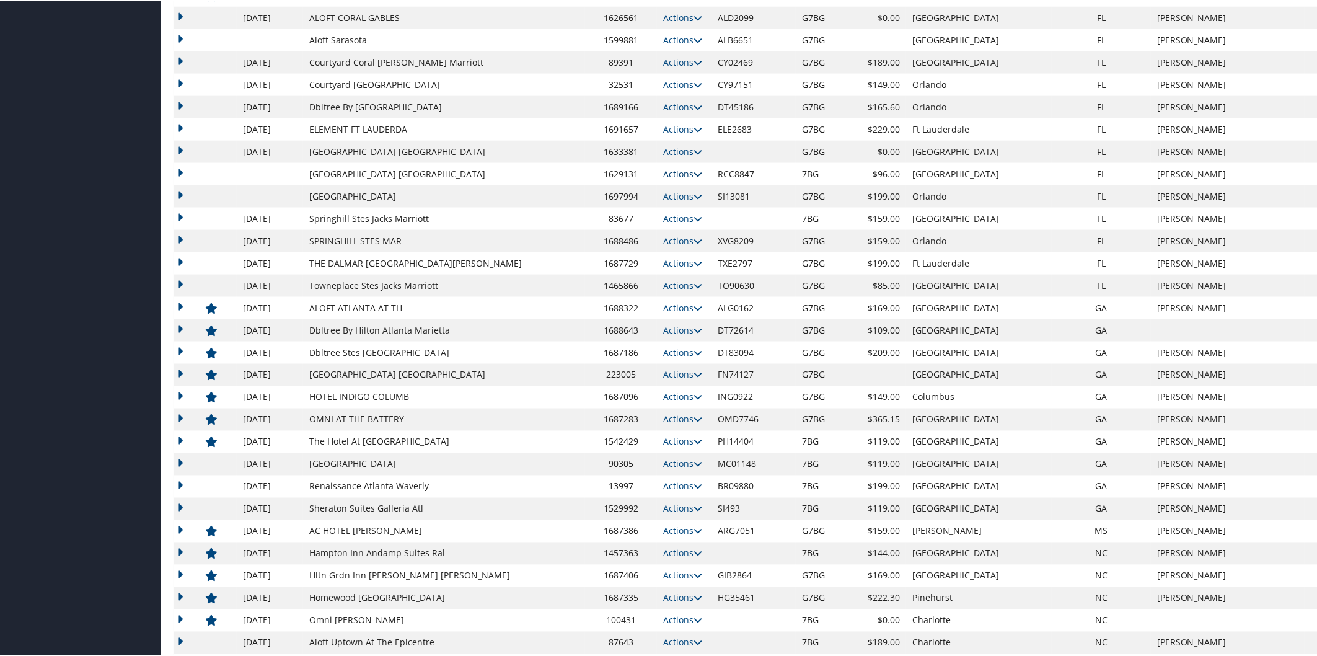
click at [694, 170] on icon at bounding box center [698, 173] width 9 height 9
click at [620, 186] on link "Edit" at bounding box center [613, 190] width 48 height 21
select select "NLRA"
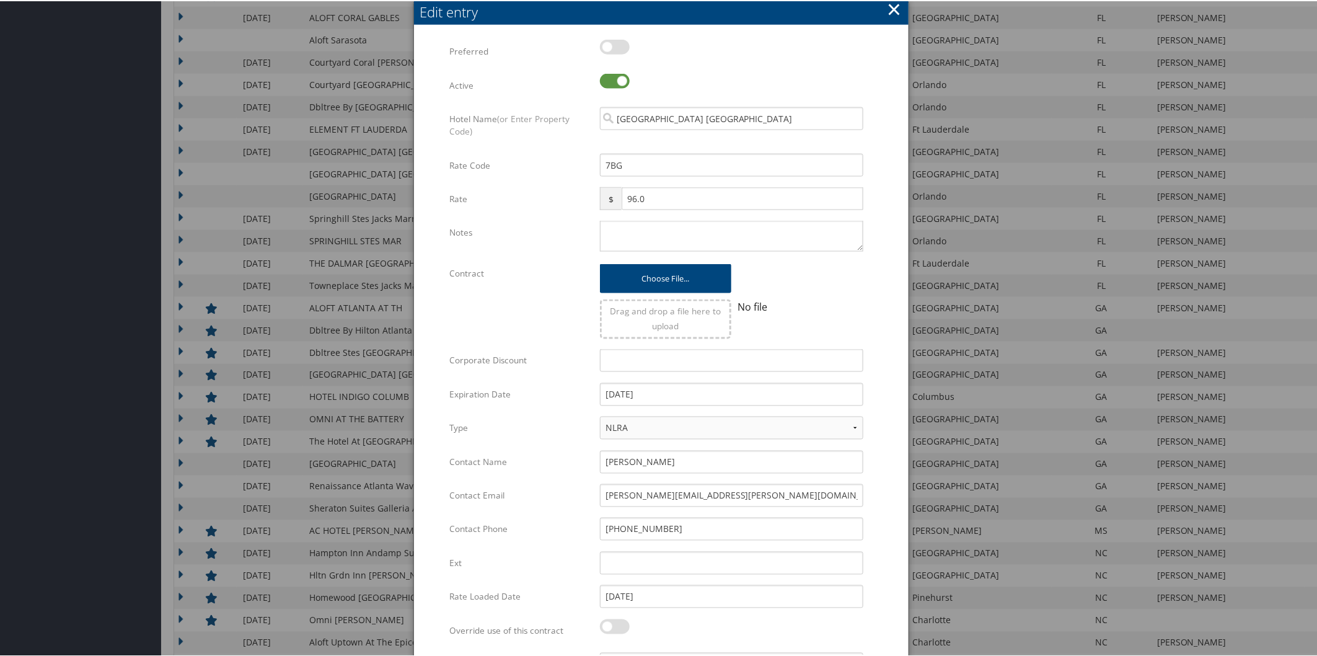
scroll to position [1331, 0]
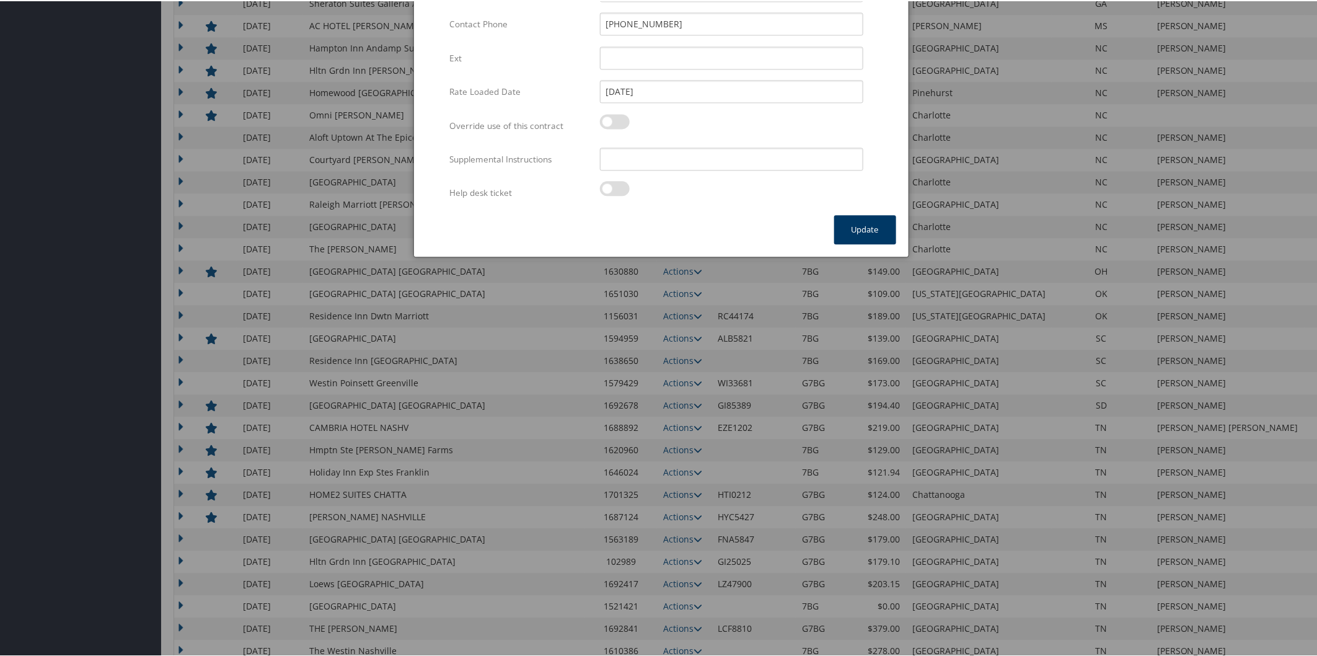
click at [852, 230] on button "Update" at bounding box center [865, 228] width 62 height 29
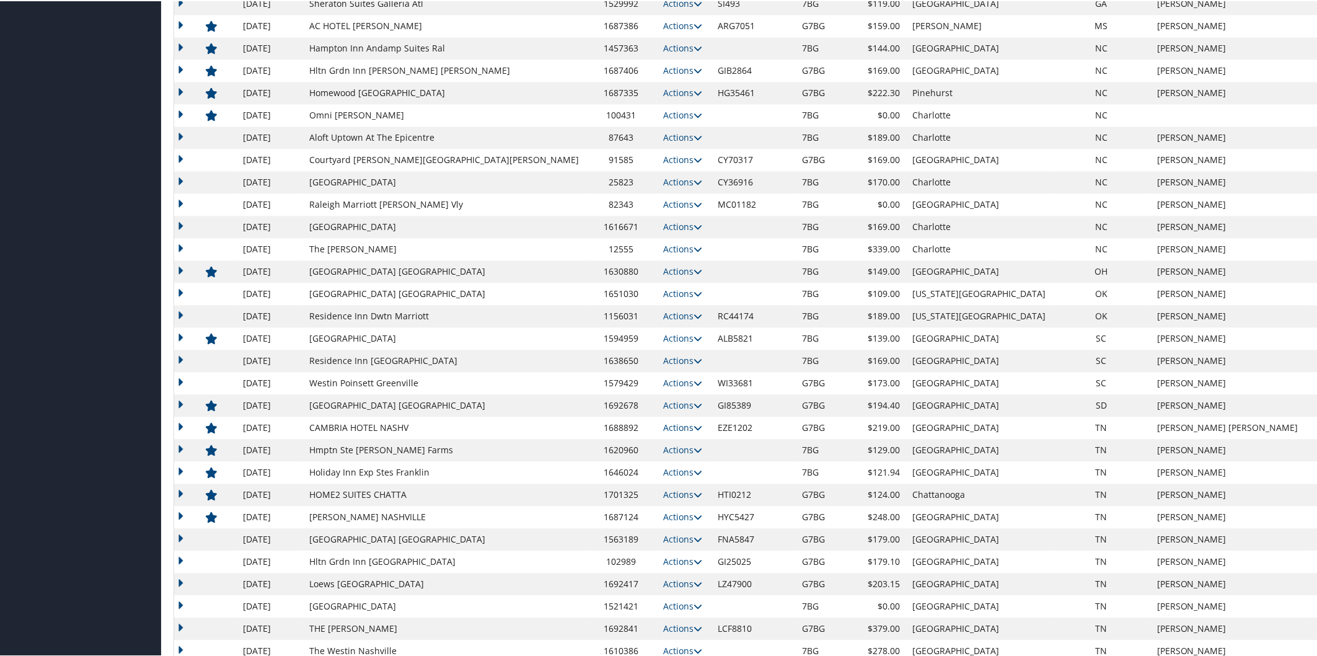
scroll to position [826, 0]
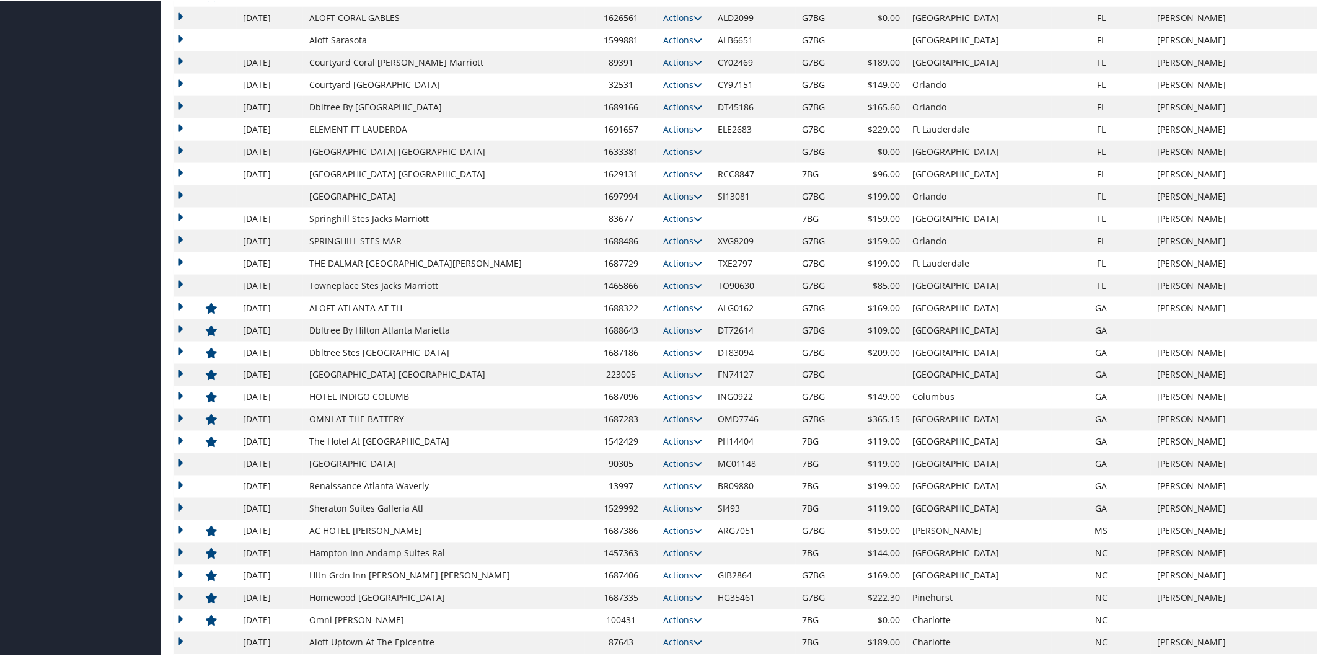
click at [694, 193] on icon at bounding box center [698, 195] width 9 height 9
click at [611, 232] on link "Edit" at bounding box center [622, 234] width 67 height 21
select select "NLRA"
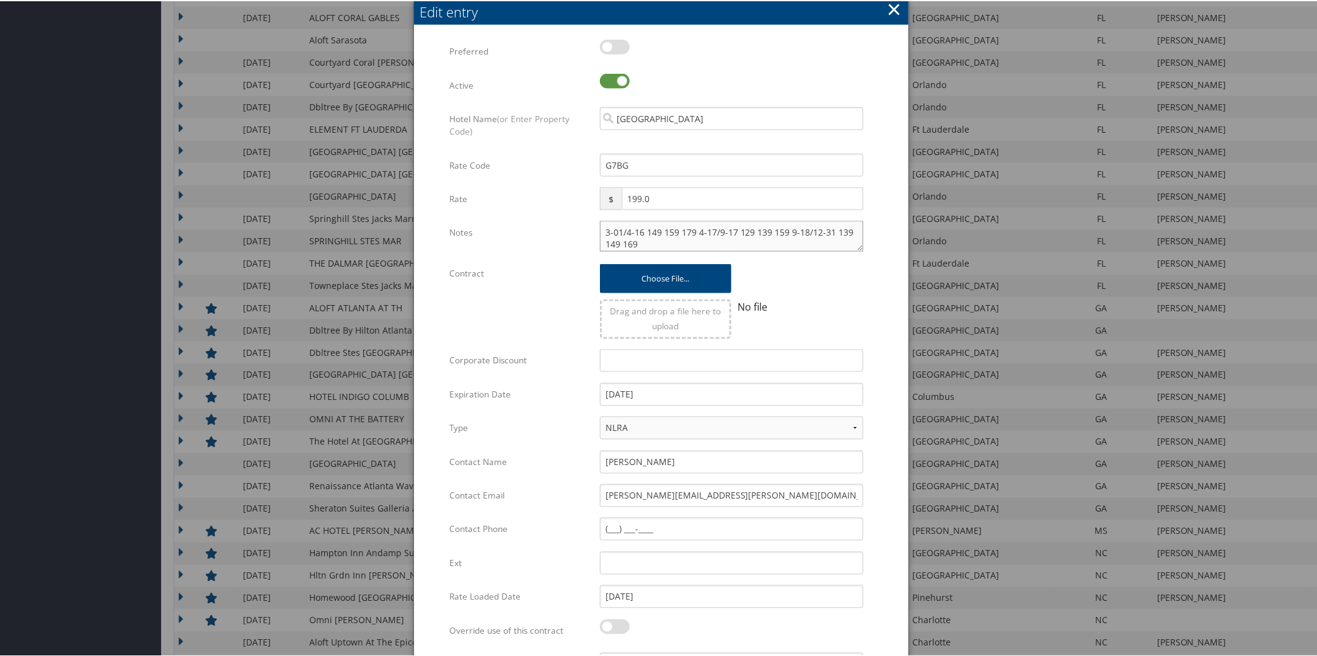
drag, startPoint x: 765, startPoint y: 240, endPoint x: 574, endPoint y: 222, distance: 192.4
click at [574, 222] on div "Notes 3-01/4-16 149 159 179 4-17/9-17 129 139 159 9-18/12-31 139 149 169 Multip…" at bounding box center [660, 239] width 423 height 41
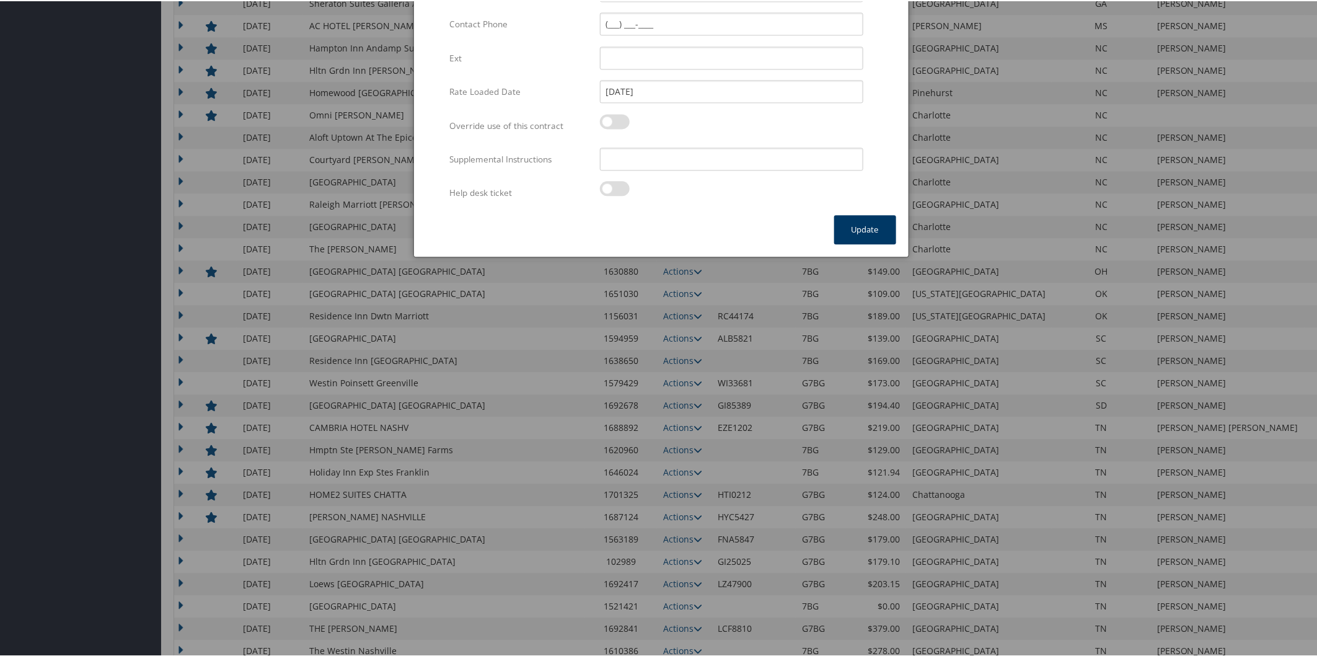
click at [858, 223] on button "Update" at bounding box center [865, 228] width 62 height 29
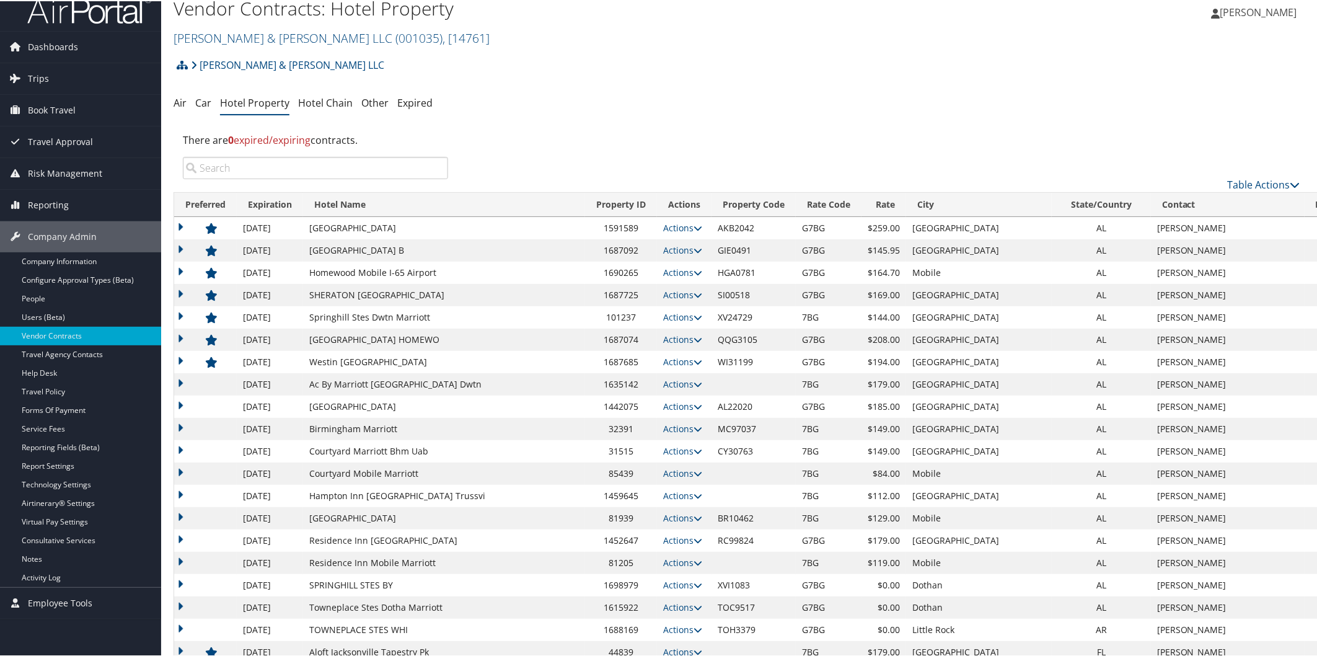
scroll to position [0, 0]
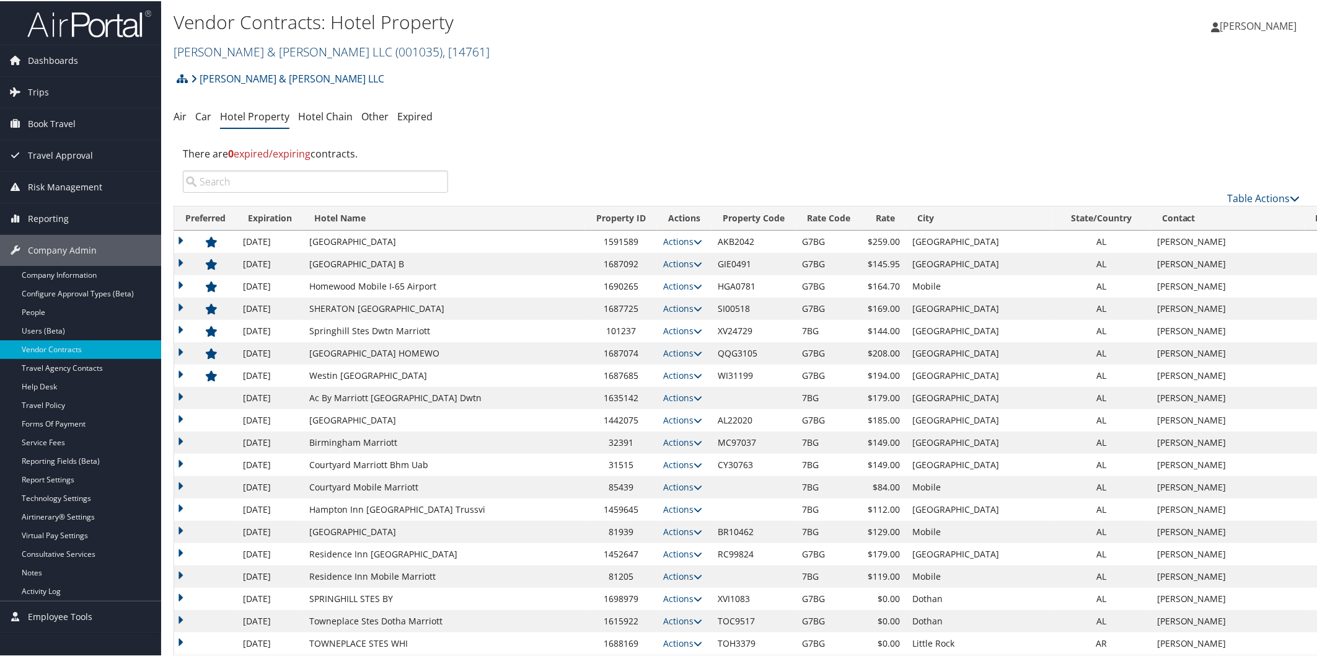
click at [198, 51] on link "Brasfield & Gorrie LLC ( 001035 ) , [ 14761 ]" at bounding box center [332, 50] width 316 height 17
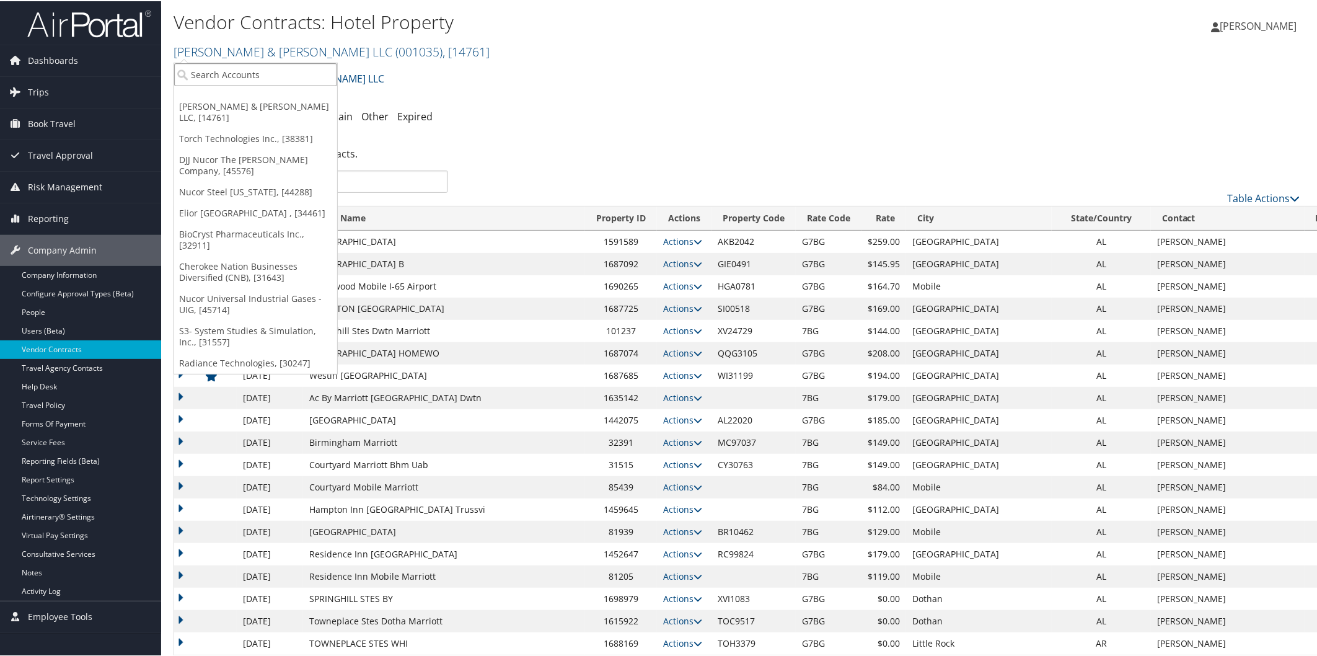
click at [228, 69] on input "search" at bounding box center [255, 73] width 163 height 23
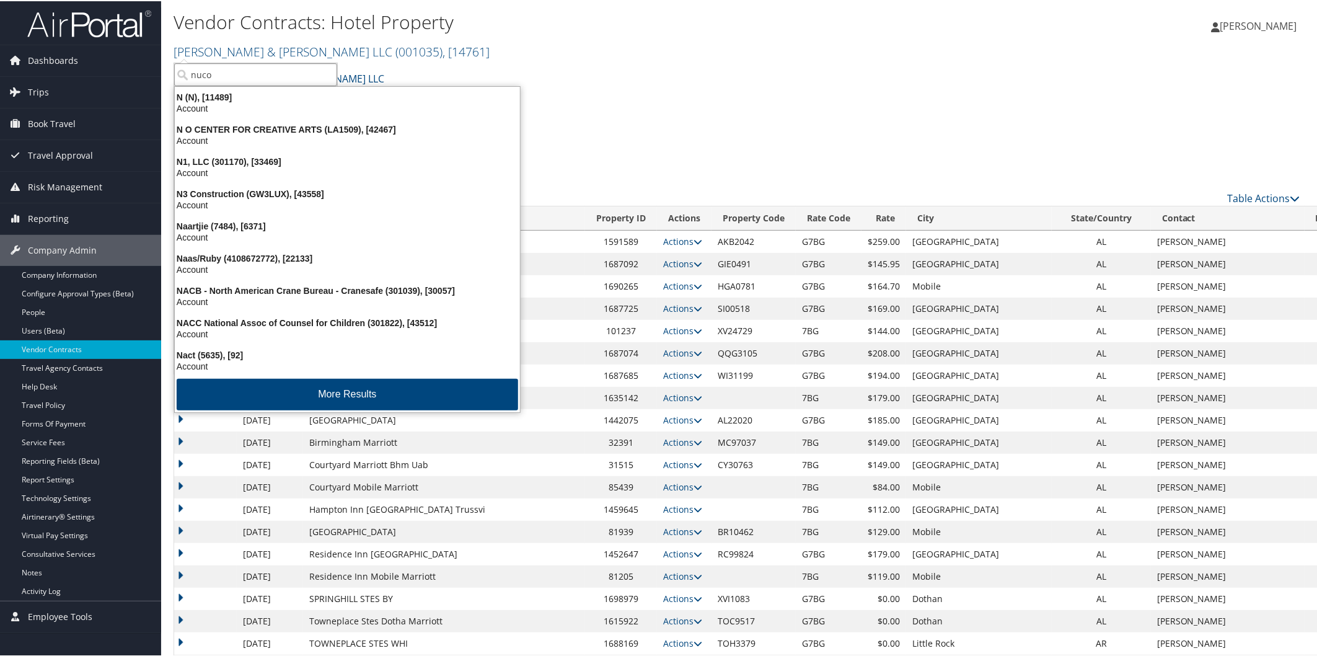
type input "nucor"
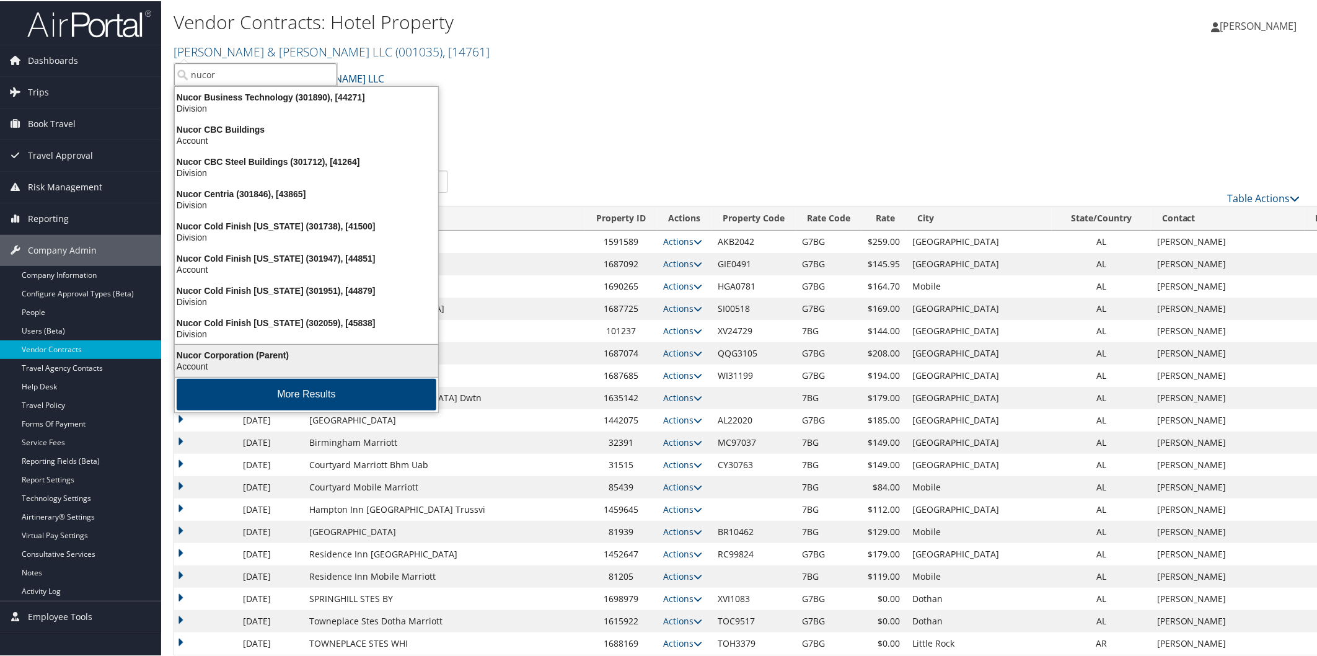
click at [242, 353] on div "Nucor Corporation (Parent)" at bounding box center [306, 353] width 278 height 11
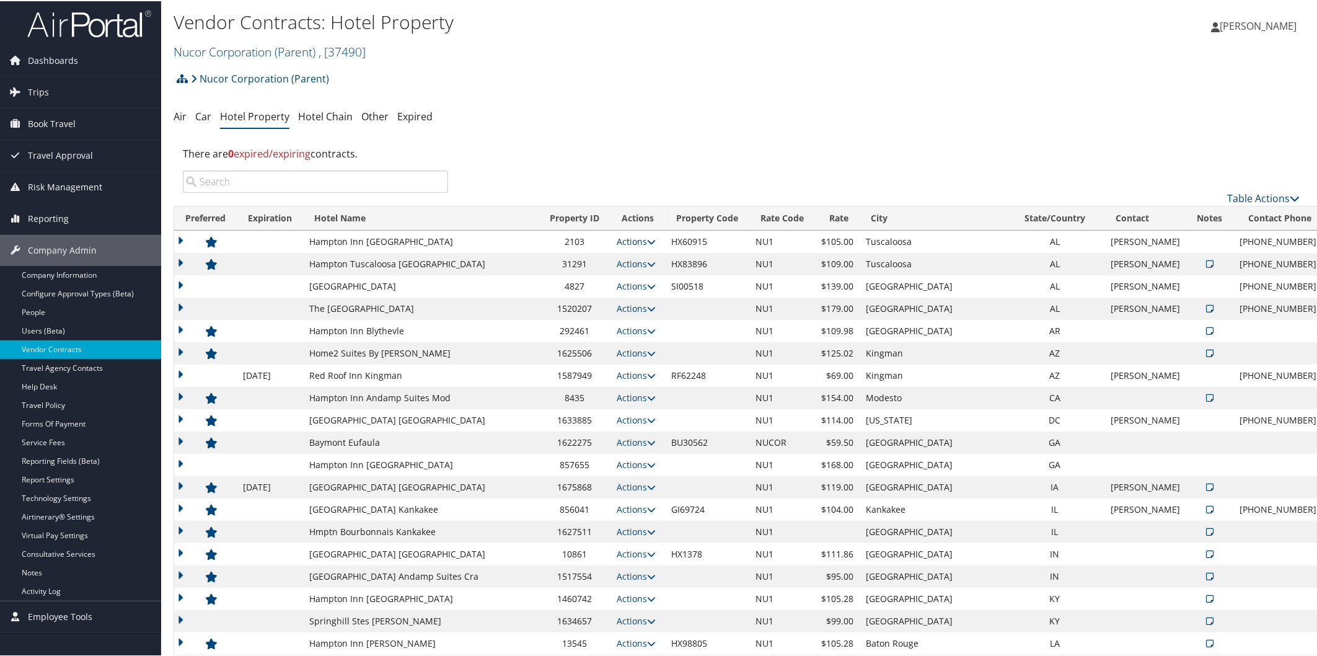
click at [647, 240] on icon at bounding box center [651, 240] width 9 height 9
click at [635, 257] on link "Edit" at bounding box center [631, 258] width 48 height 21
select select "NLRA"
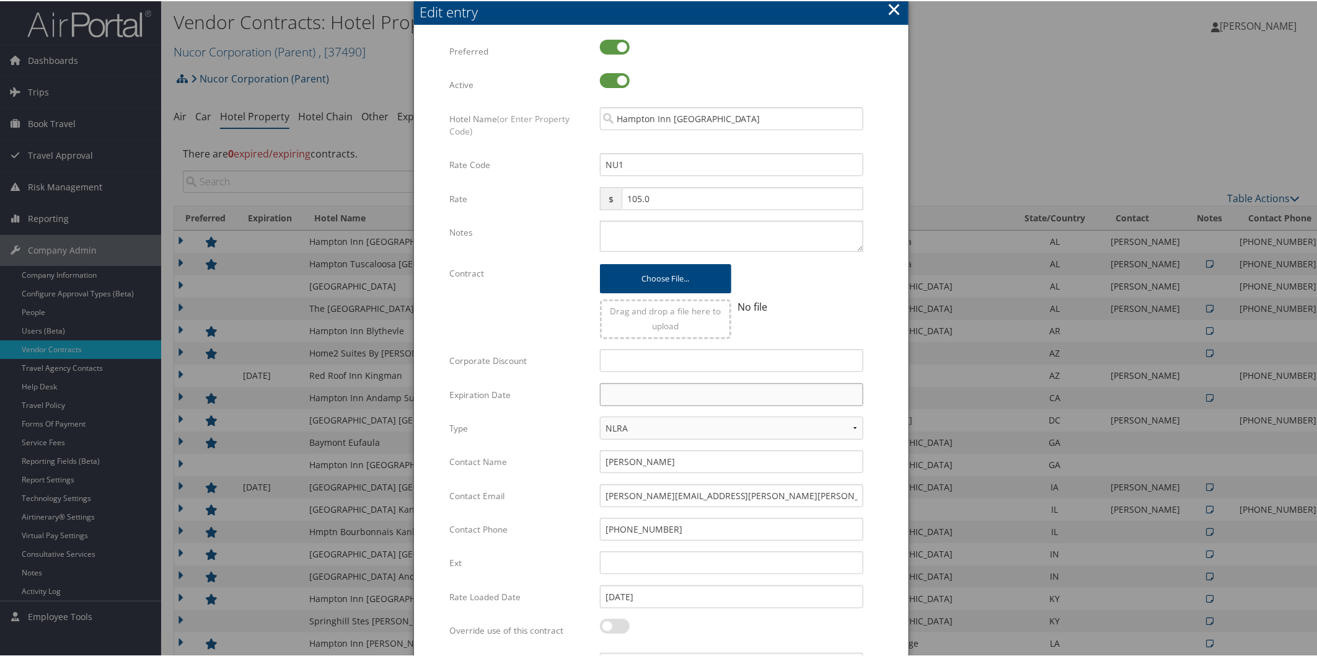
click at [690, 391] on input "text" at bounding box center [731, 393] width 263 height 23
click at [722, 418] on th at bounding box center [722, 421] width 17 height 17
click at [668, 521] on td "31" at bounding box center [668, 529] width 17 height 17
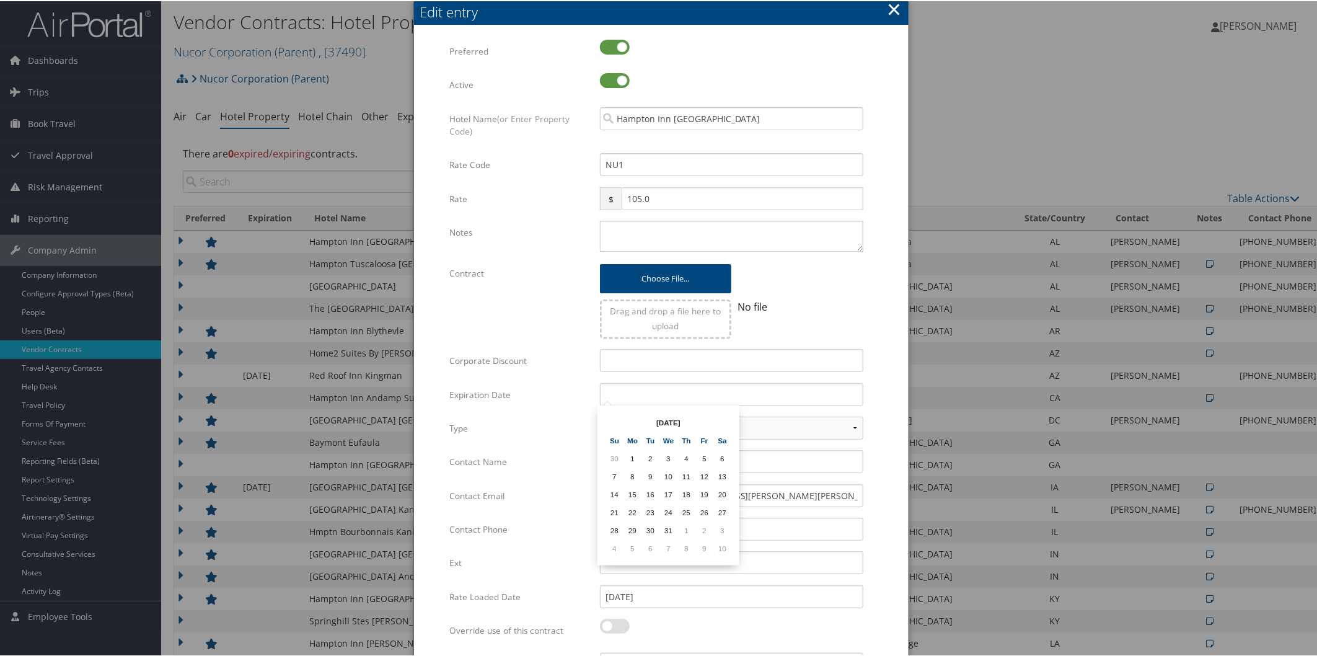
type input "[DATE]"
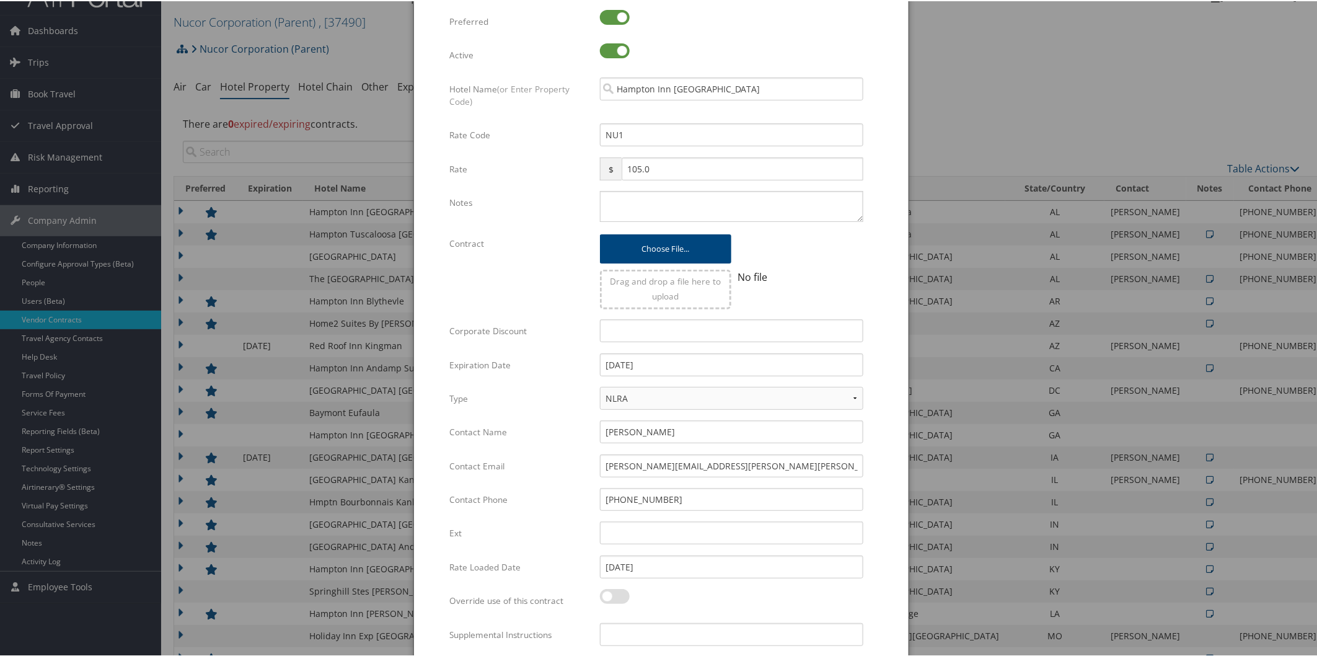
scroll to position [505, 0]
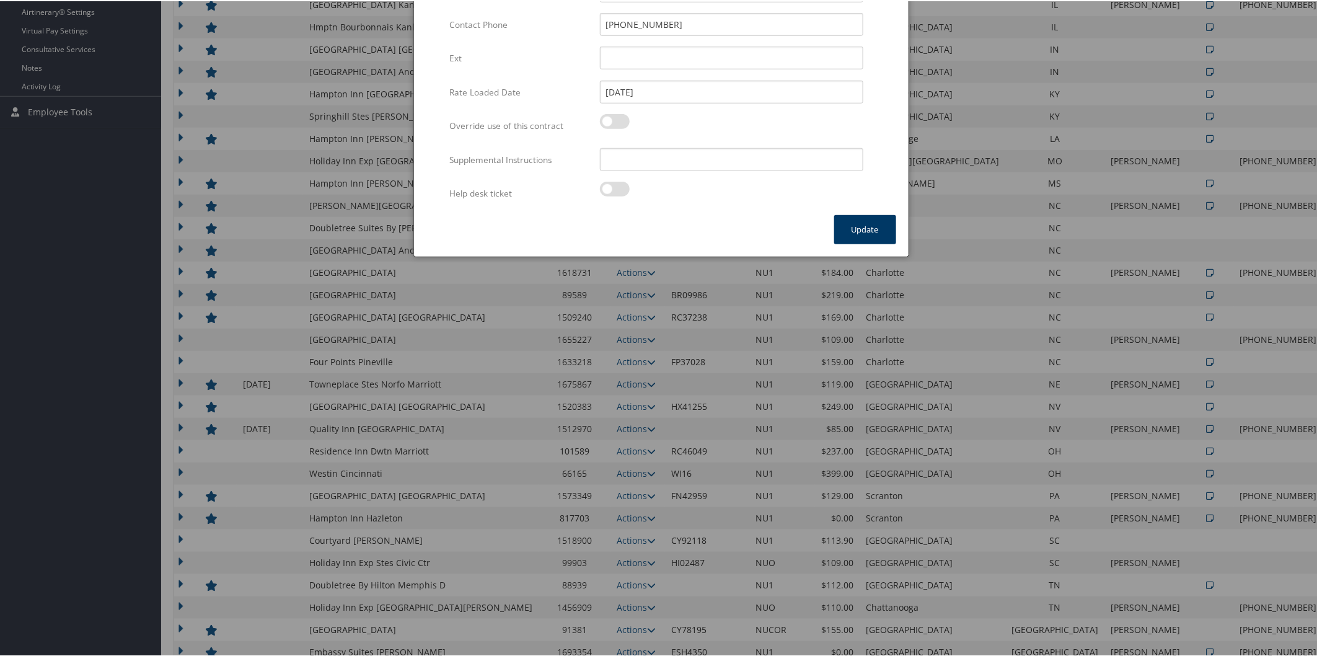
click at [871, 224] on button "Update" at bounding box center [865, 228] width 62 height 29
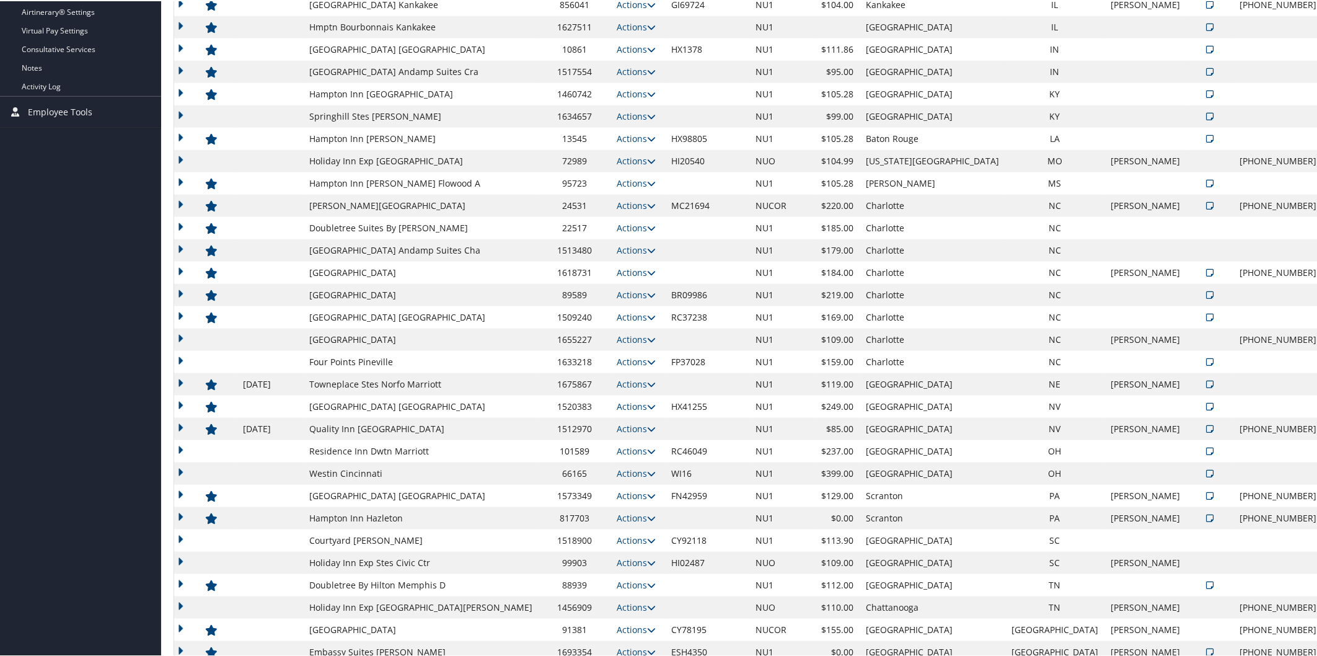
scroll to position [0, 0]
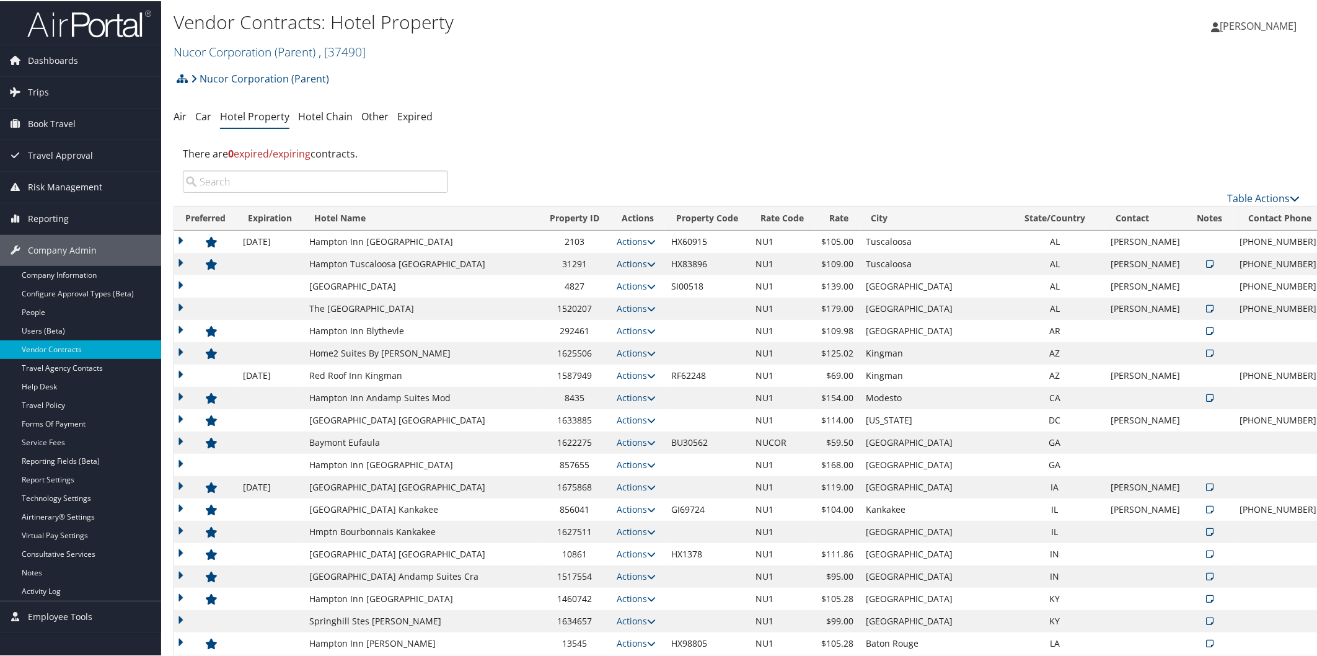
click at [647, 259] on icon at bounding box center [651, 262] width 9 height 9
click at [648, 300] on link "Edit" at bounding box center [640, 301] width 67 height 21
select select "NLRA"
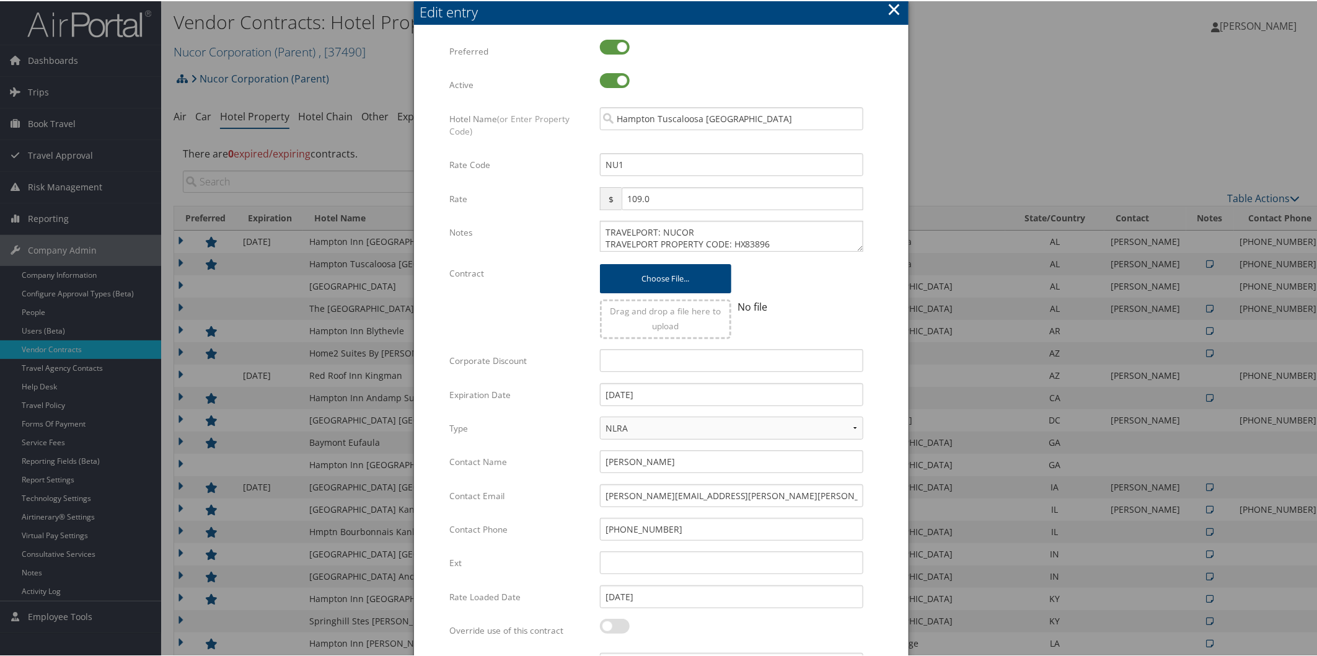
scroll to position [505, 0]
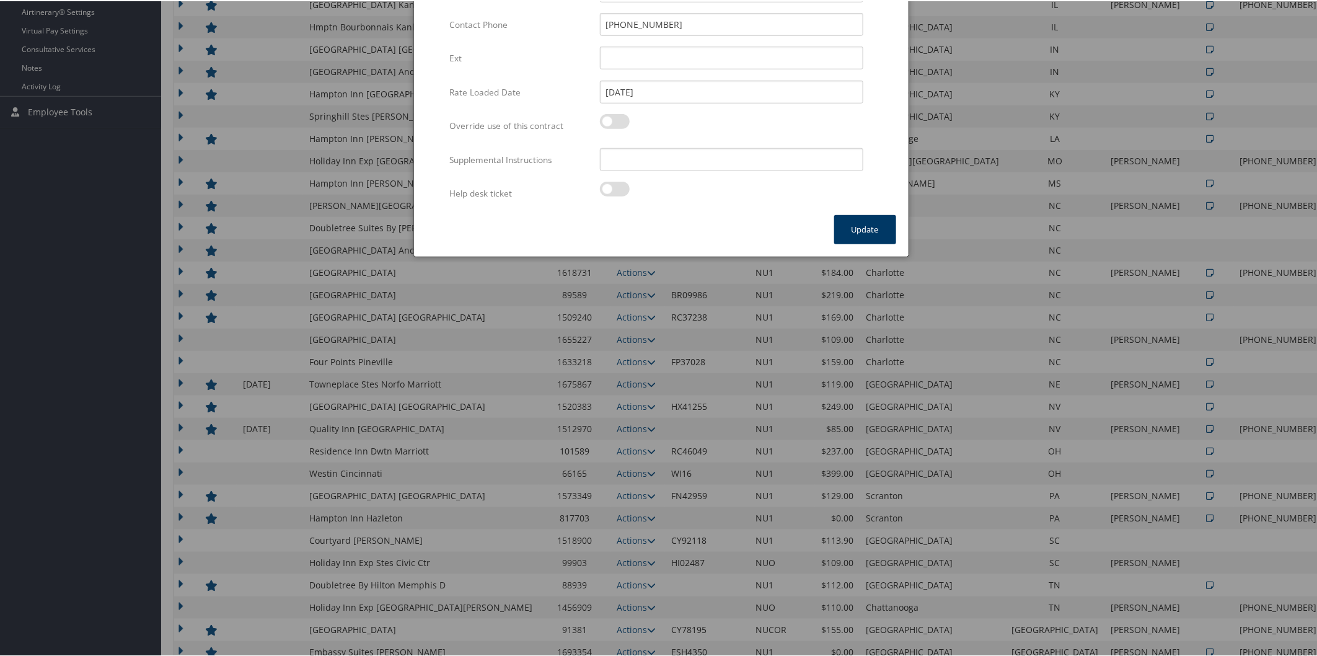
click at [847, 218] on button "Update" at bounding box center [865, 228] width 62 height 29
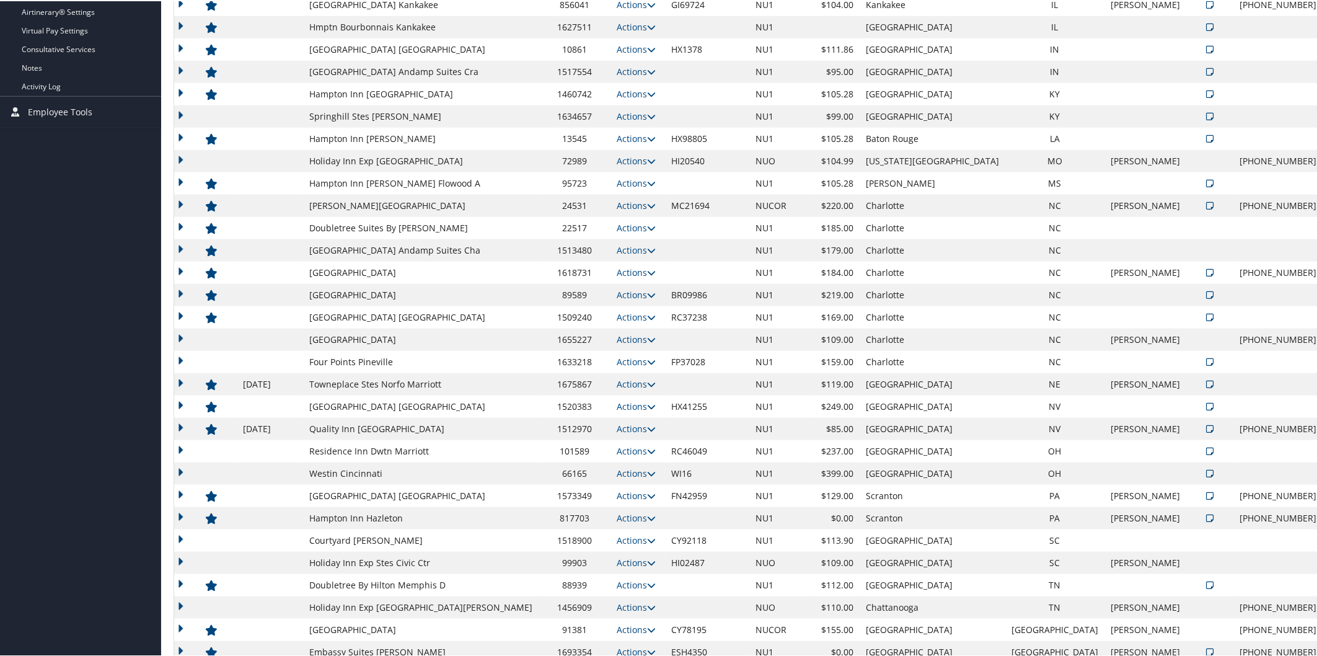
scroll to position [0, 0]
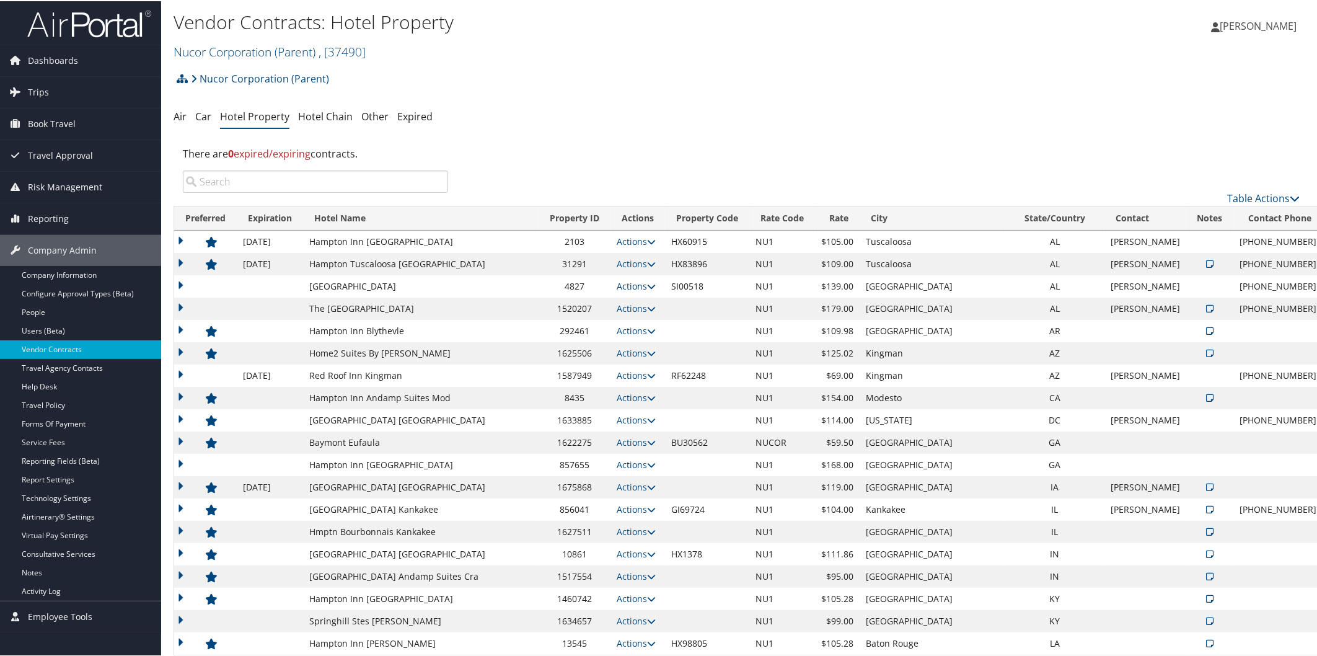
click at [647, 284] on icon at bounding box center [651, 285] width 9 height 9
click at [645, 298] on link "Edit" at bounding box center [631, 303] width 48 height 21
select select "NLRA"
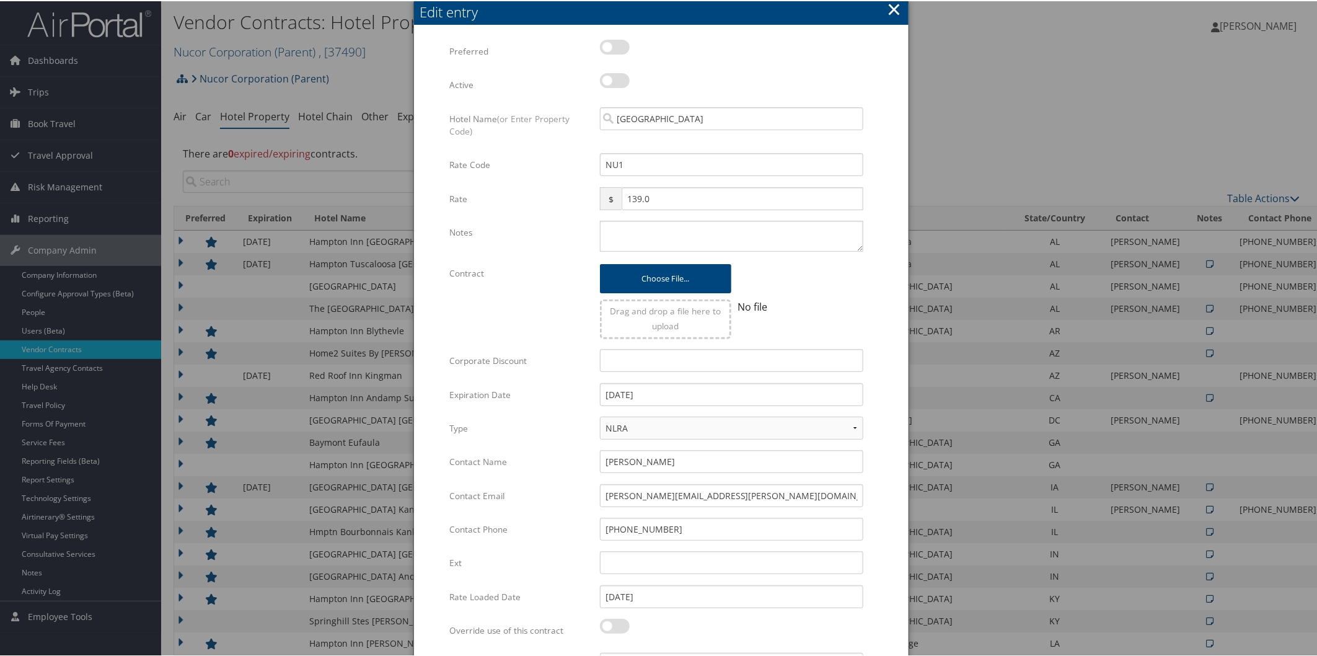
scroll to position [505, 0]
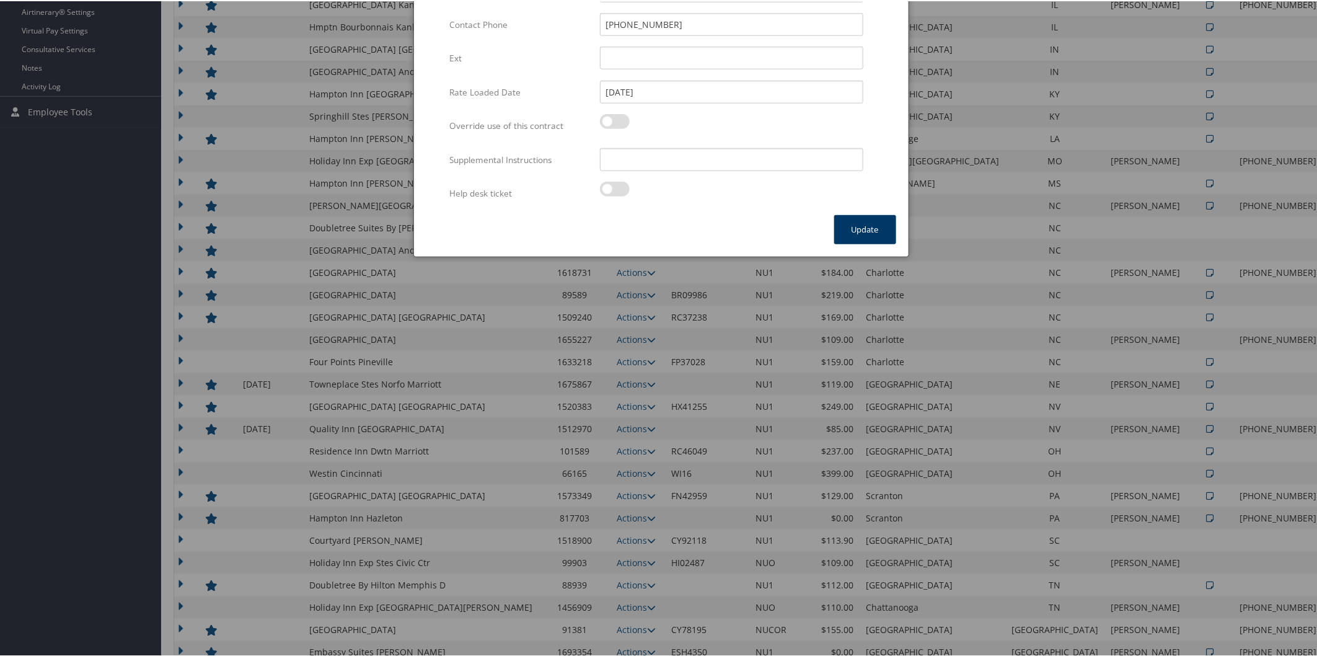
click at [856, 231] on button "Update" at bounding box center [865, 228] width 62 height 29
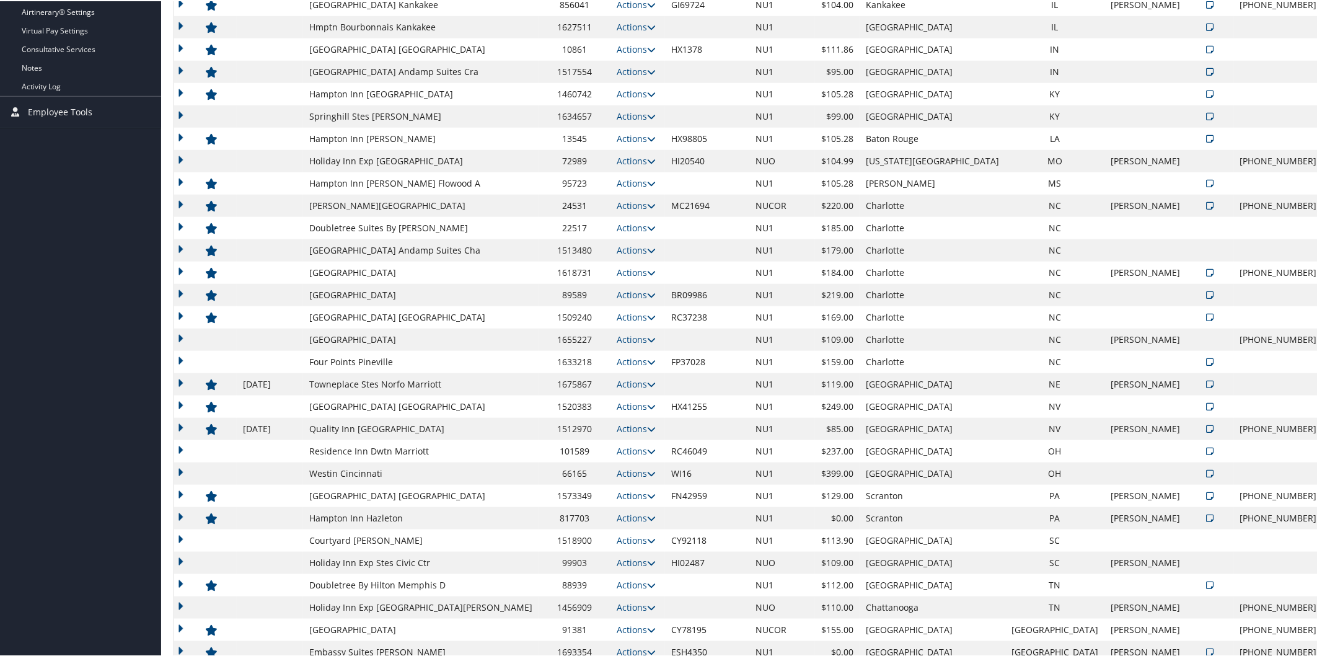
scroll to position [0, 0]
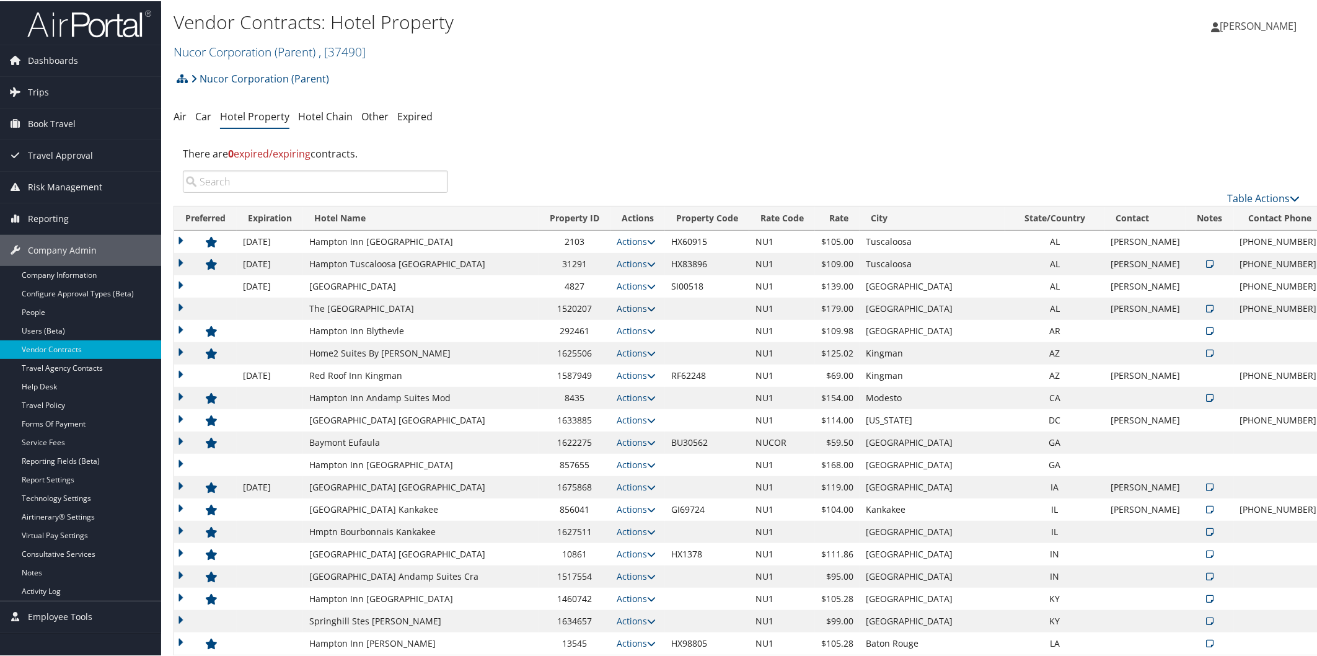
click at [647, 306] on icon at bounding box center [651, 307] width 9 height 9
click at [648, 340] on link "Edit" at bounding box center [640, 346] width 67 height 21
select select "NLRA"
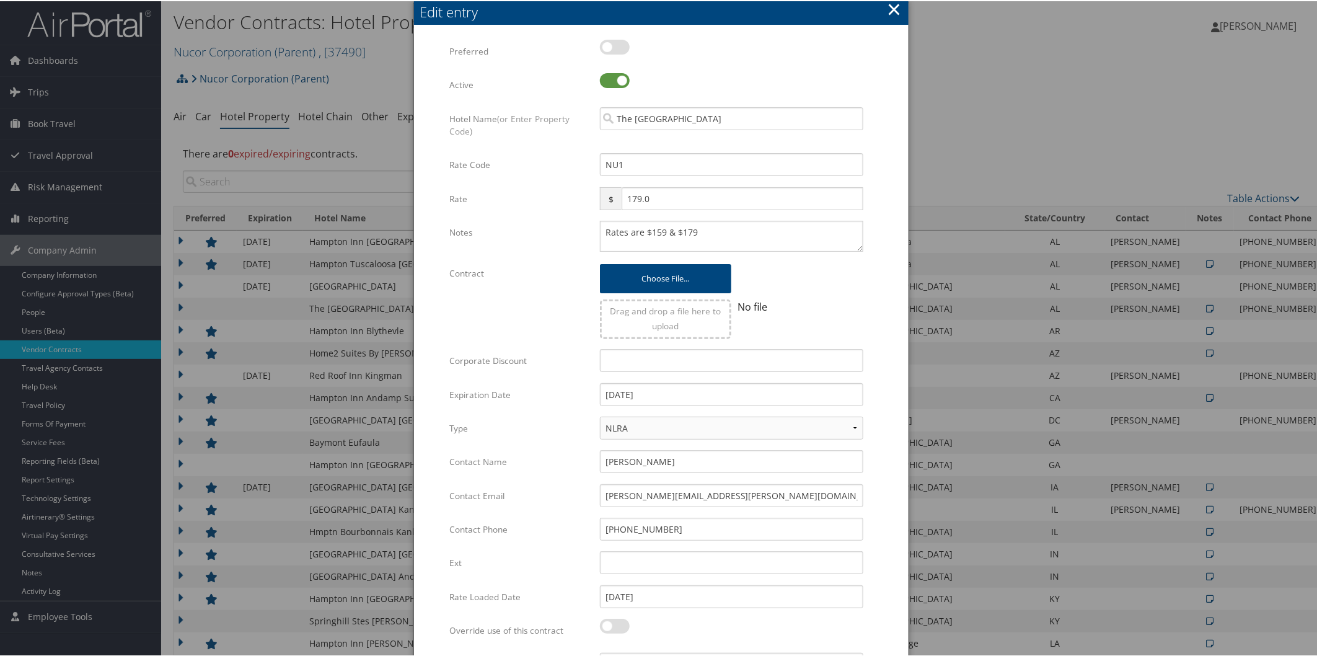
scroll to position [505, 0]
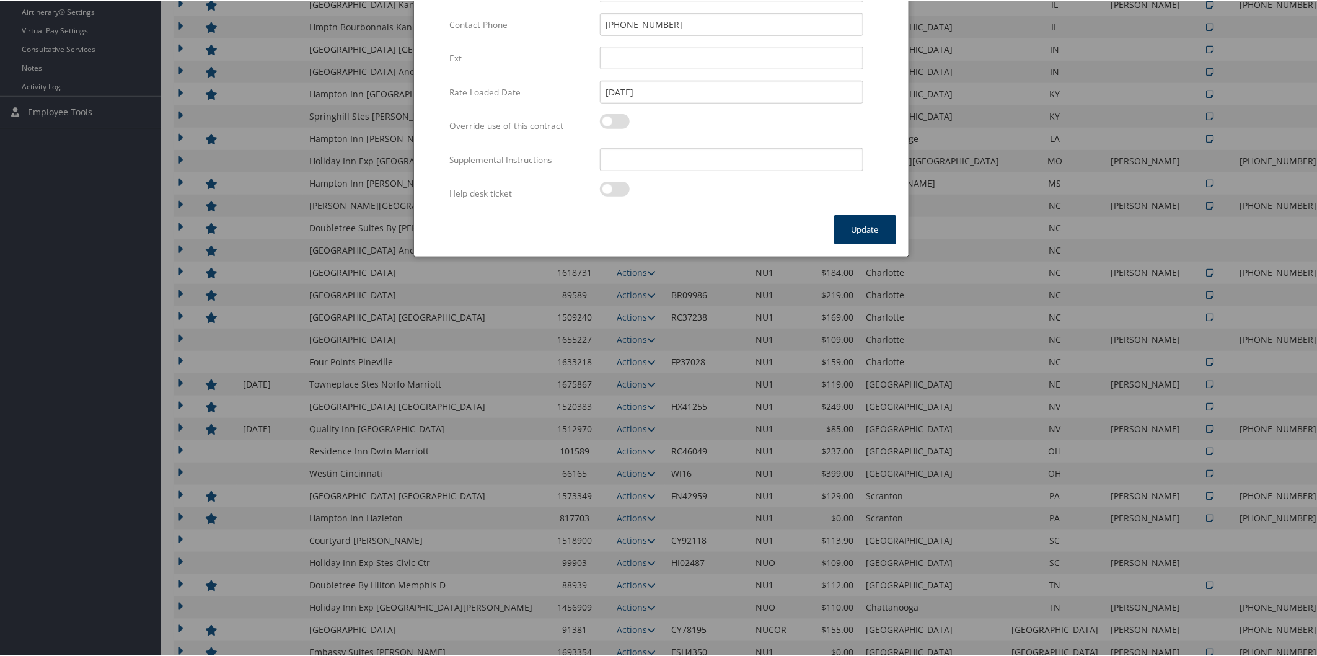
click at [857, 223] on button "Update" at bounding box center [865, 228] width 62 height 29
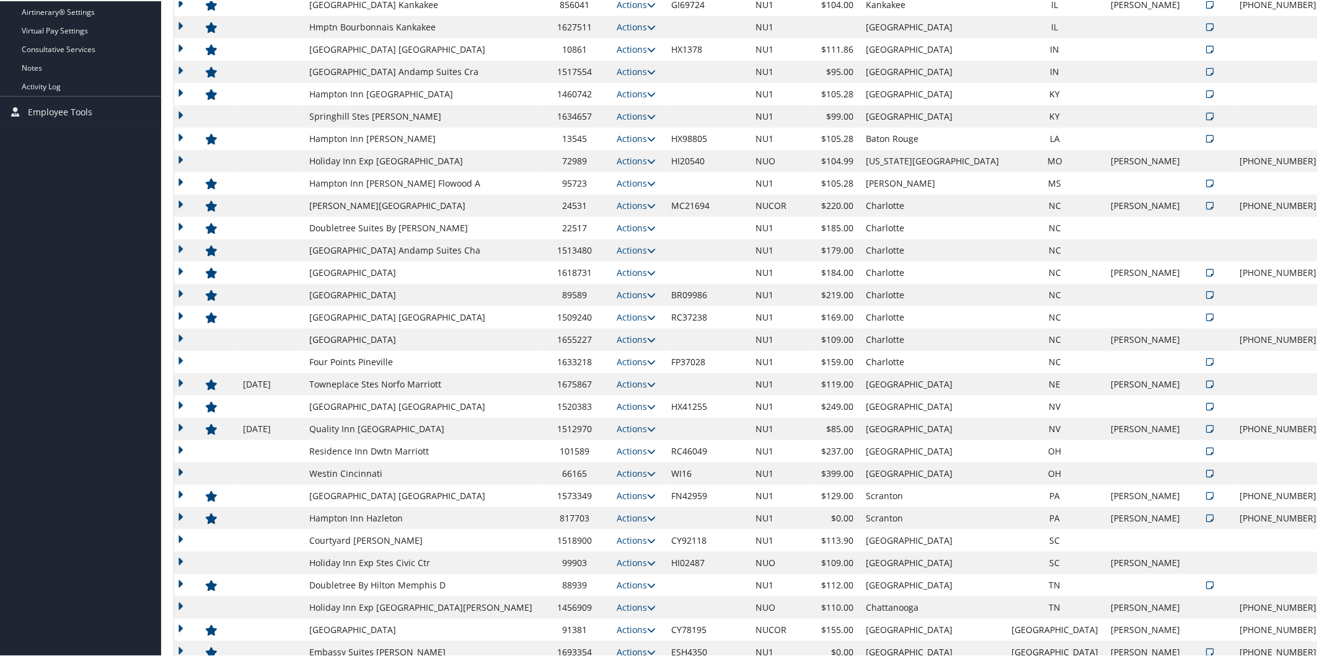
scroll to position [0, 0]
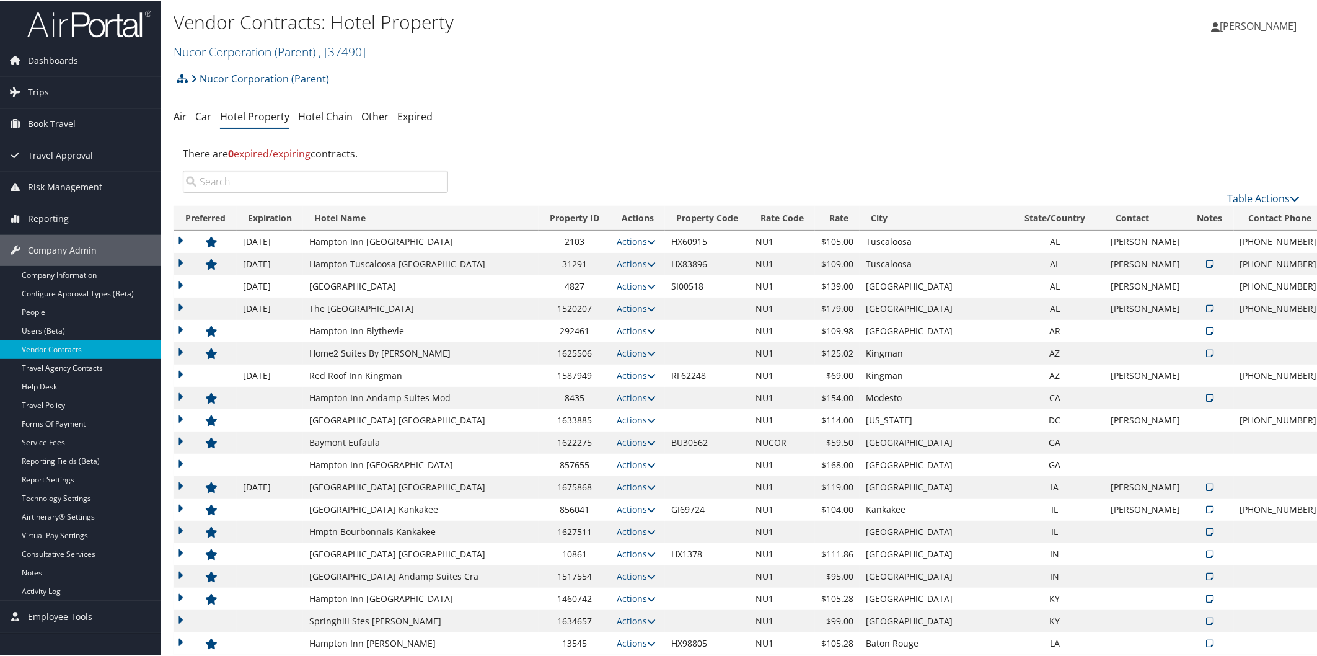
click at [647, 330] on icon at bounding box center [651, 329] width 9 height 9
click at [658, 361] on link "Edit" at bounding box center [640, 368] width 67 height 21
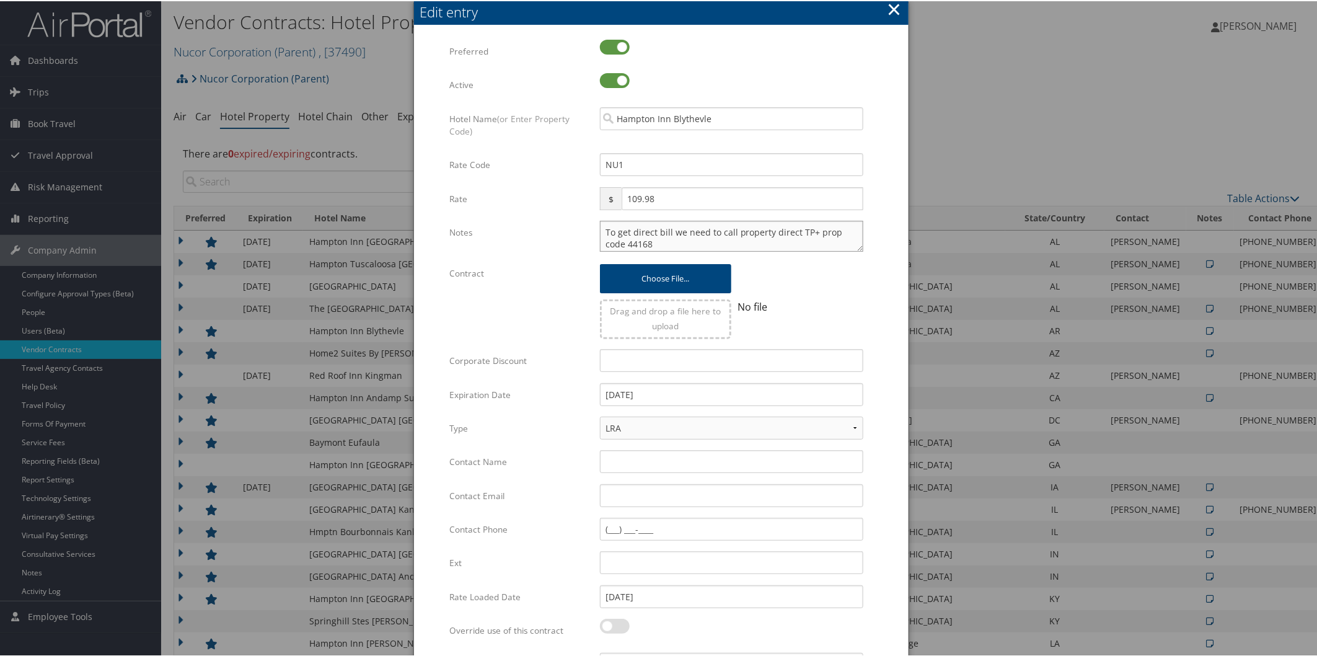
drag, startPoint x: 657, startPoint y: 240, endPoint x: 581, endPoint y: 227, distance: 77.4
click at [581, 227] on div "Notes To get direct bill we need to call property direct TP+ prop code 44168 Mu…" at bounding box center [660, 239] width 423 height 41
click at [800, 417] on select "LRA NLRA" at bounding box center [731, 426] width 263 height 23
select select "NLRA"
click at [600, 415] on select "LRA NLRA" at bounding box center [731, 426] width 263 height 23
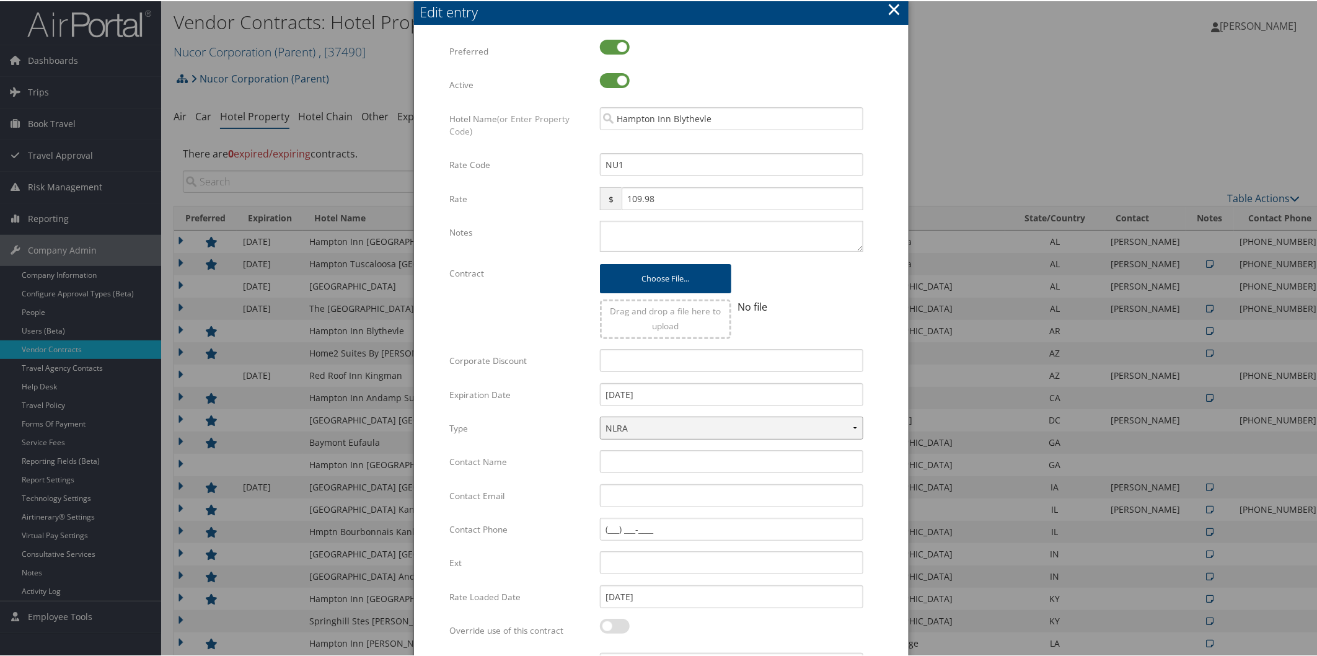
scroll to position [505, 0]
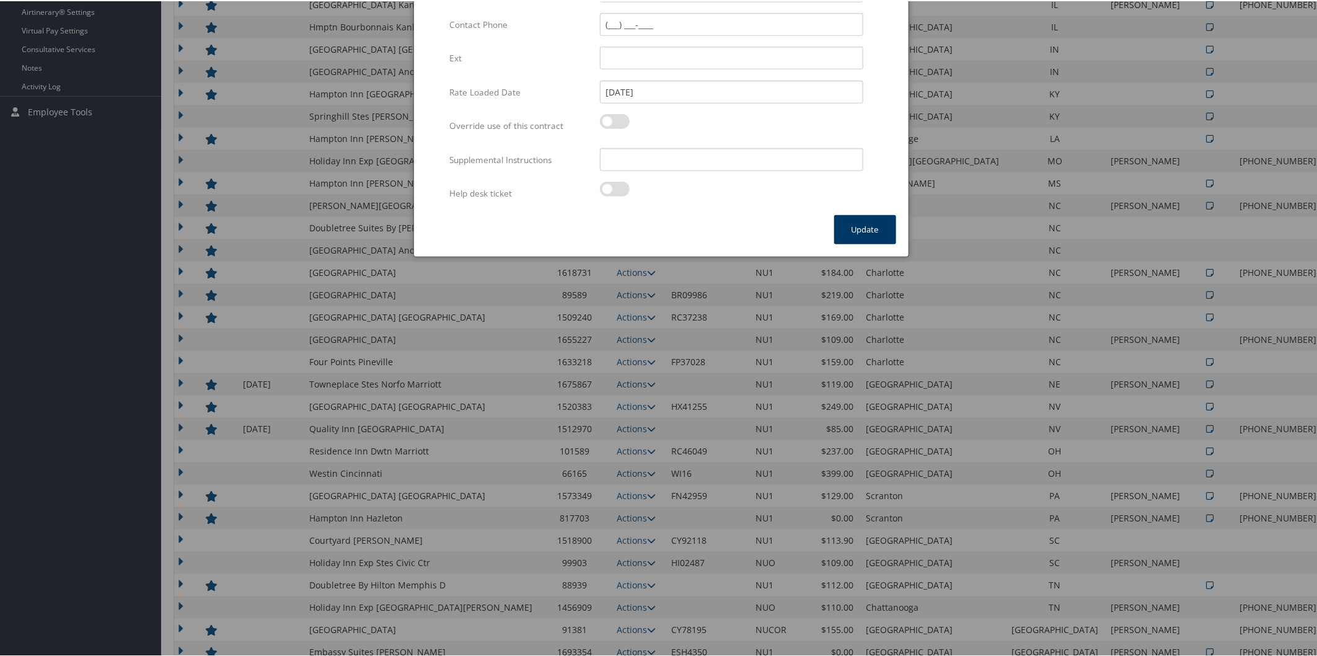
click at [871, 227] on button "Update" at bounding box center [865, 228] width 62 height 29
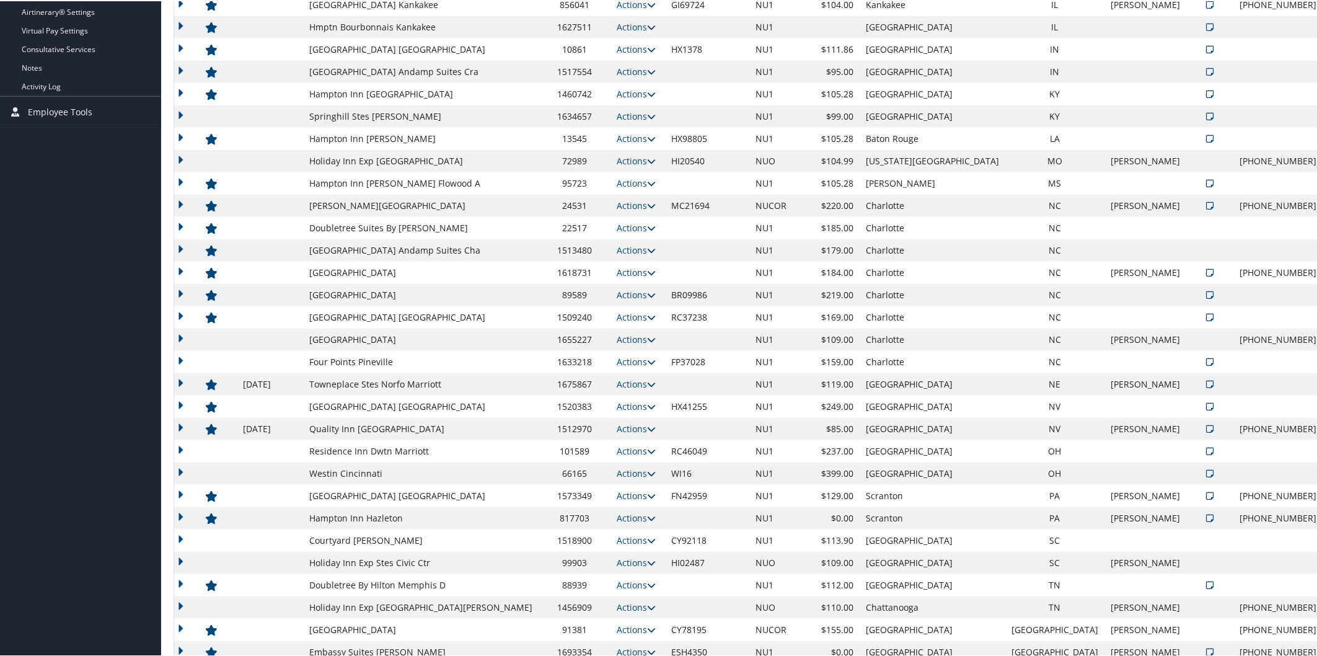
scroll to position [0, 0]
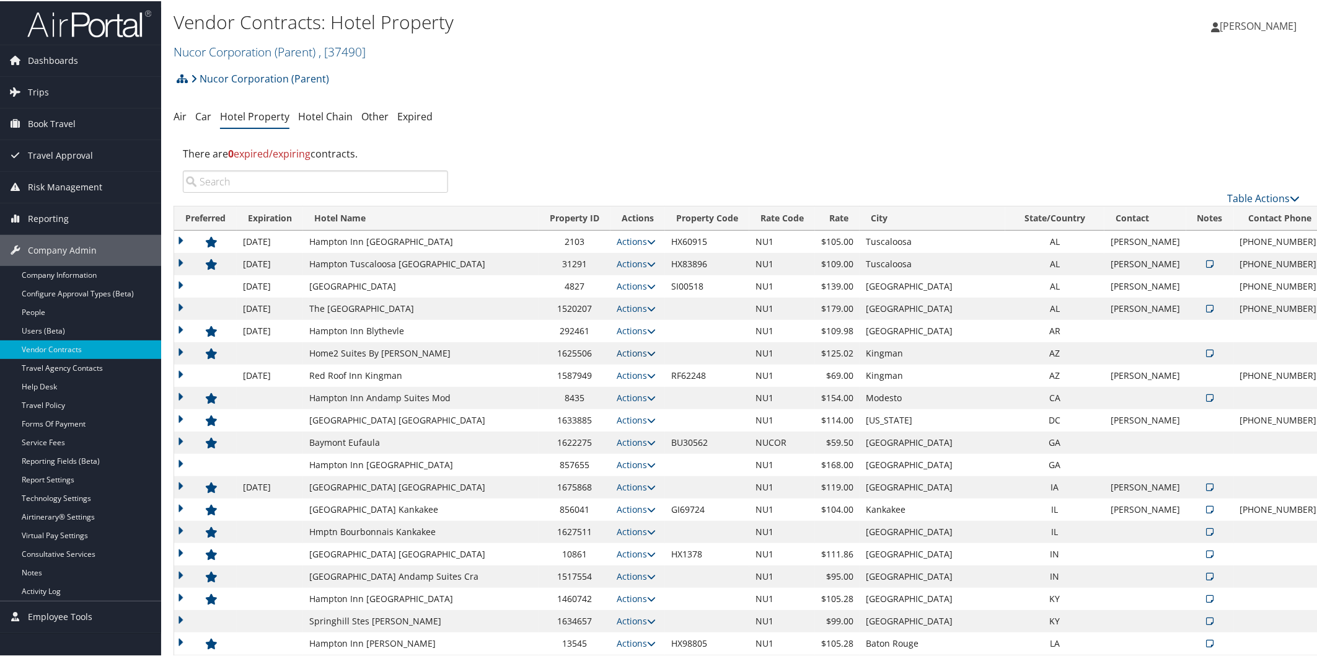
click at [647, 350] on icon at bounding box center [651, 352] width 9 height 9
click at [648, 389] on link "Edit" at bounding box center [640, 391] width 67 height 21
select select "NLRA"
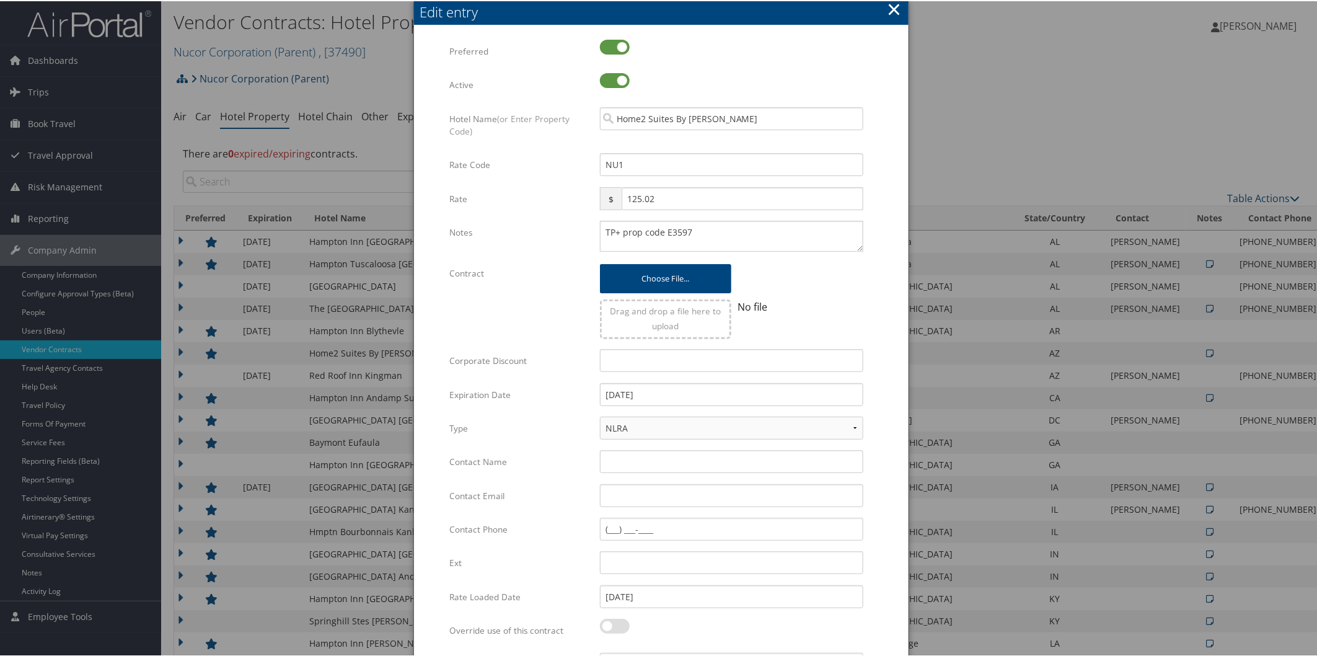
scroll to position [505, 0]
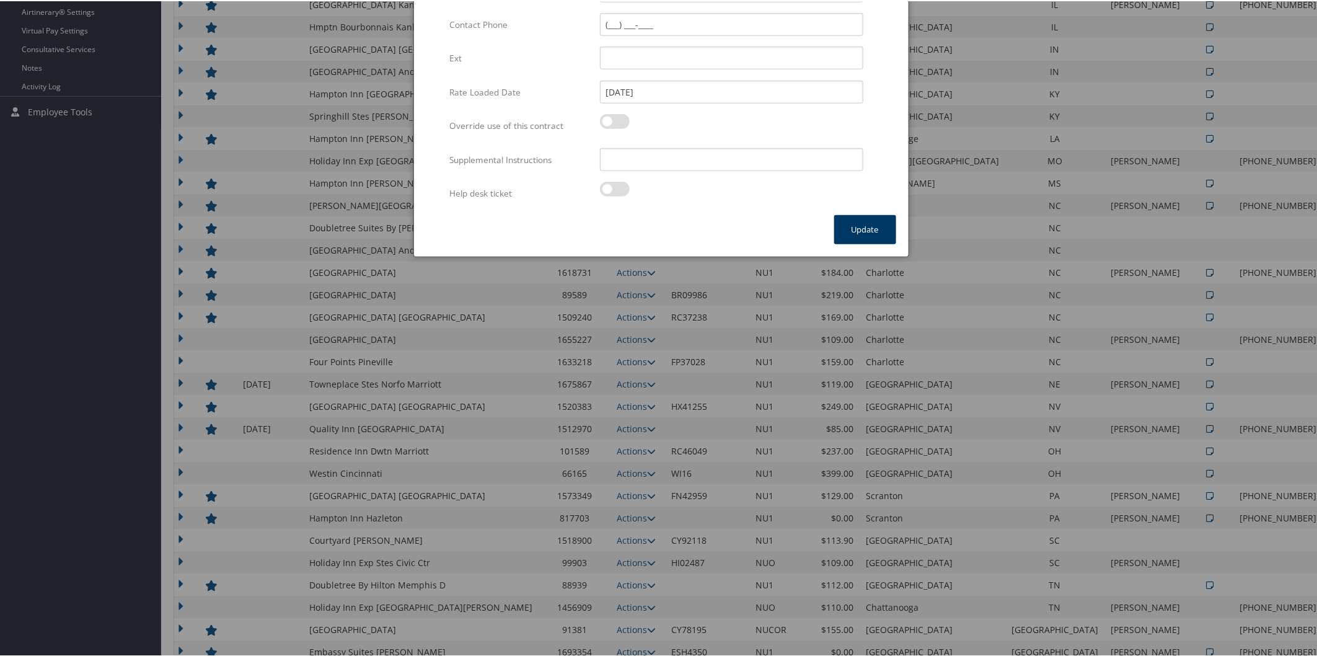
click at [857, 225] on button "Update" at bounding box center [865, 228] width 62 height 29
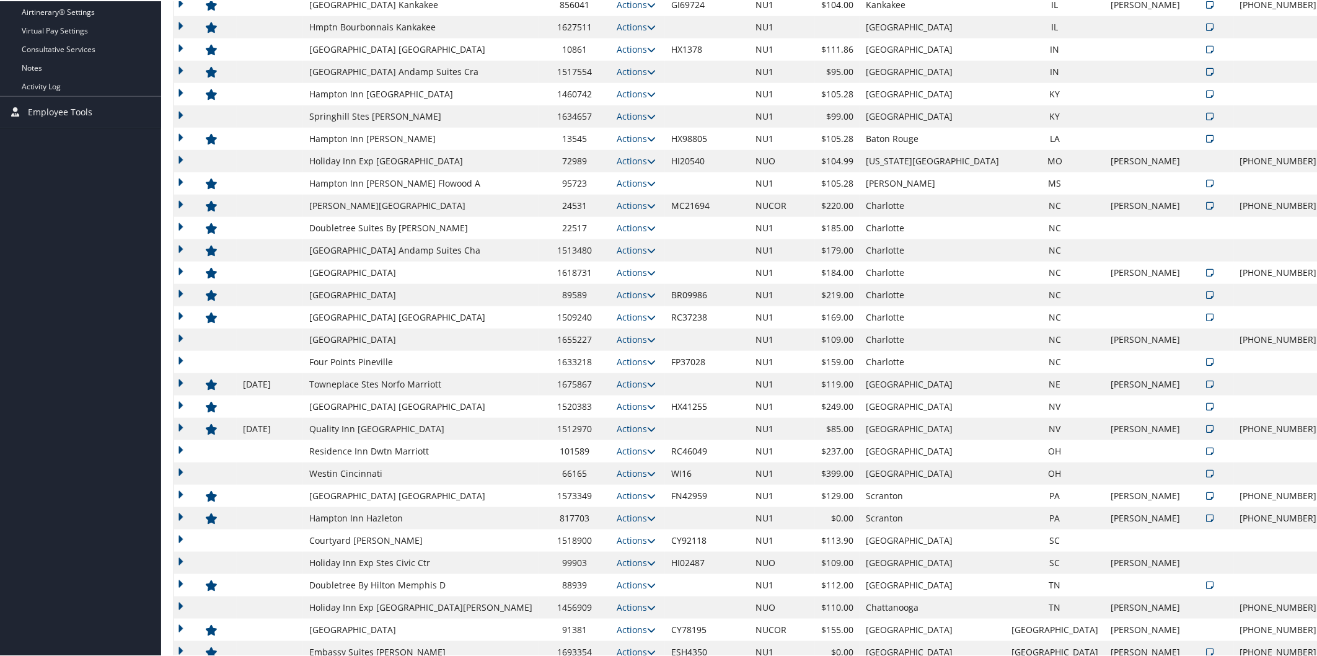
scroll to position [0, 0]
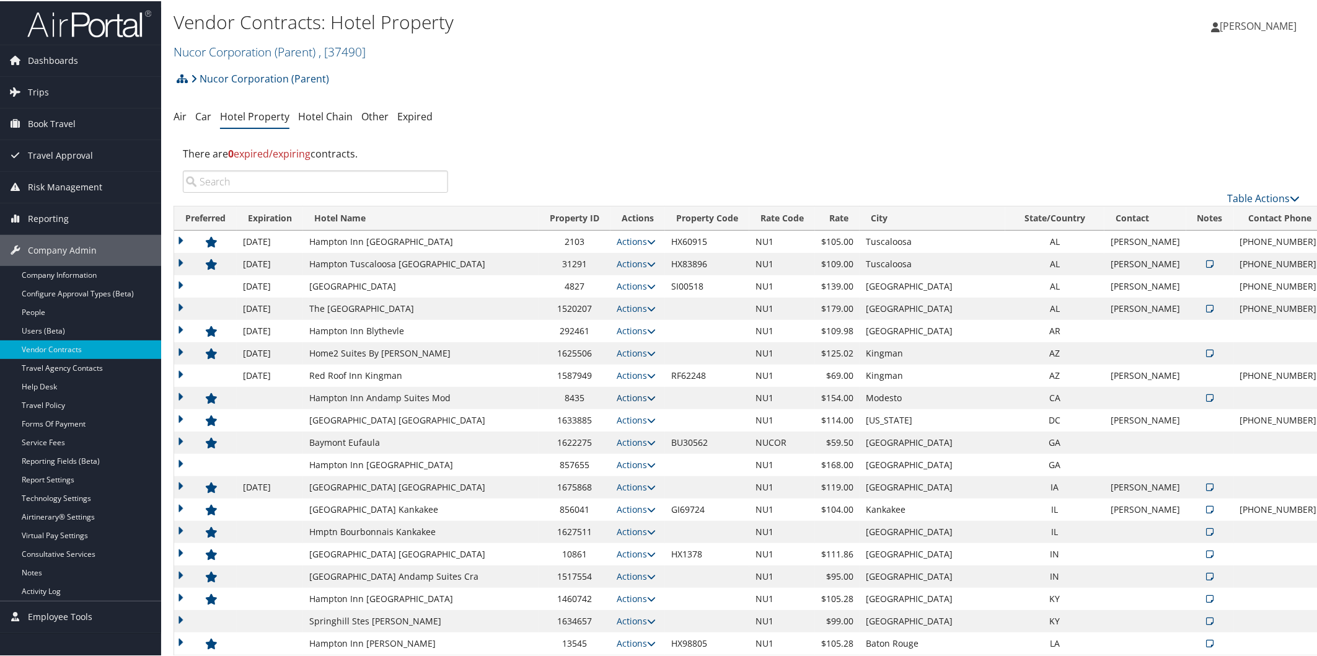
click at [647, 398] on icon at bounding box center [651, 396] width 9 height 9
click at [646, 429] on link "Edit" at bounding box center [640, 435] width 67 height 21
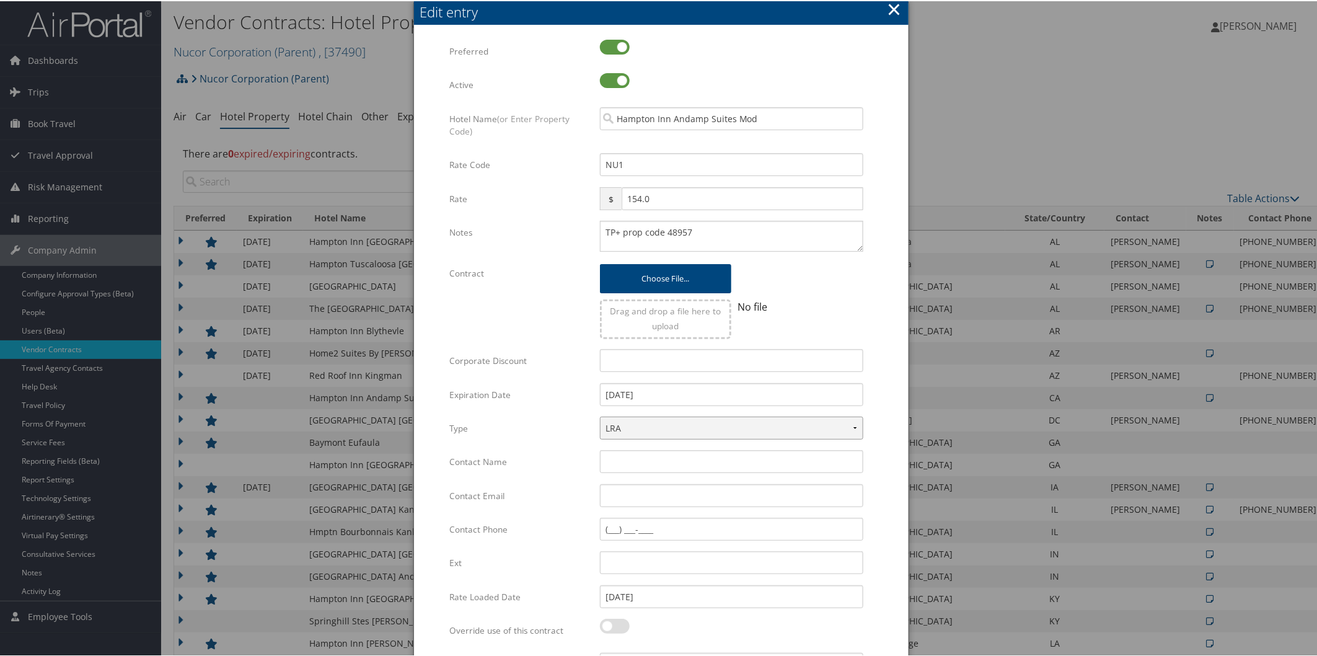
click at [661, 426] on select "LRA NLRA" at bounding box center [731, 426] width 263 height 23
select select "NLRA"
click at [600, 415] on select "LRA NLRA" at bounding box center [731, 426] width 263 height 23
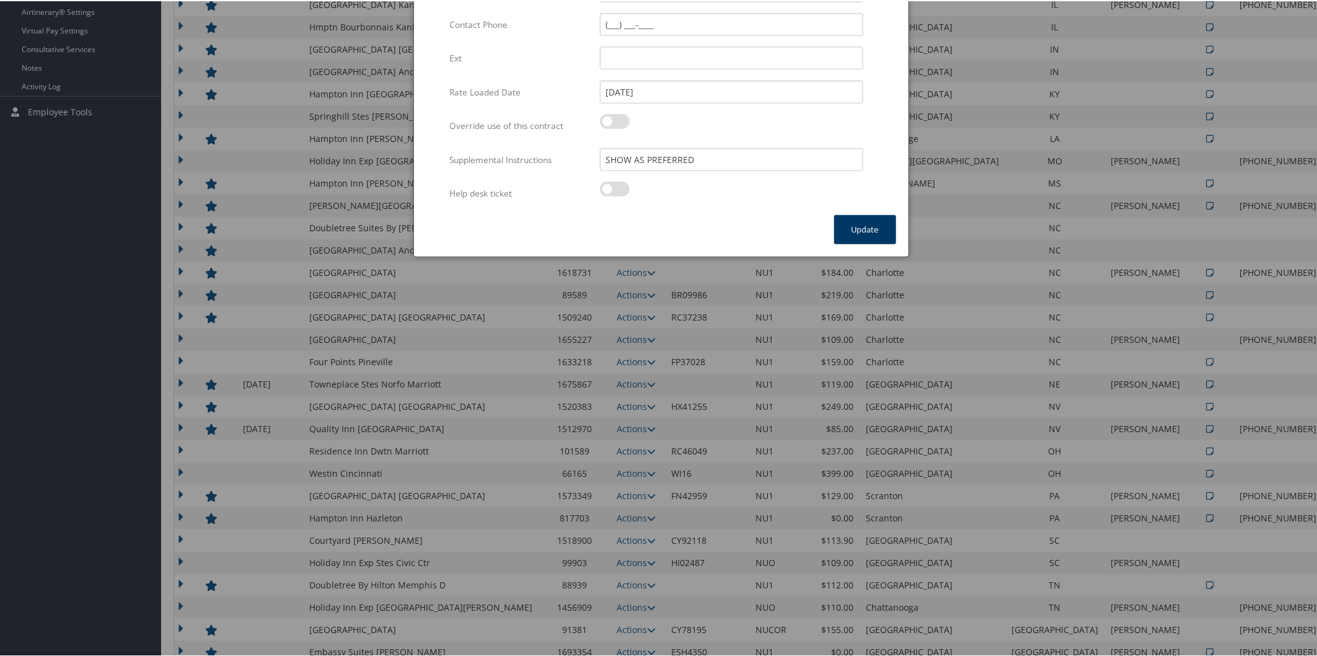
click at [860, 220] on button "Update" at bounding box center [865, 228] width 62 height 29
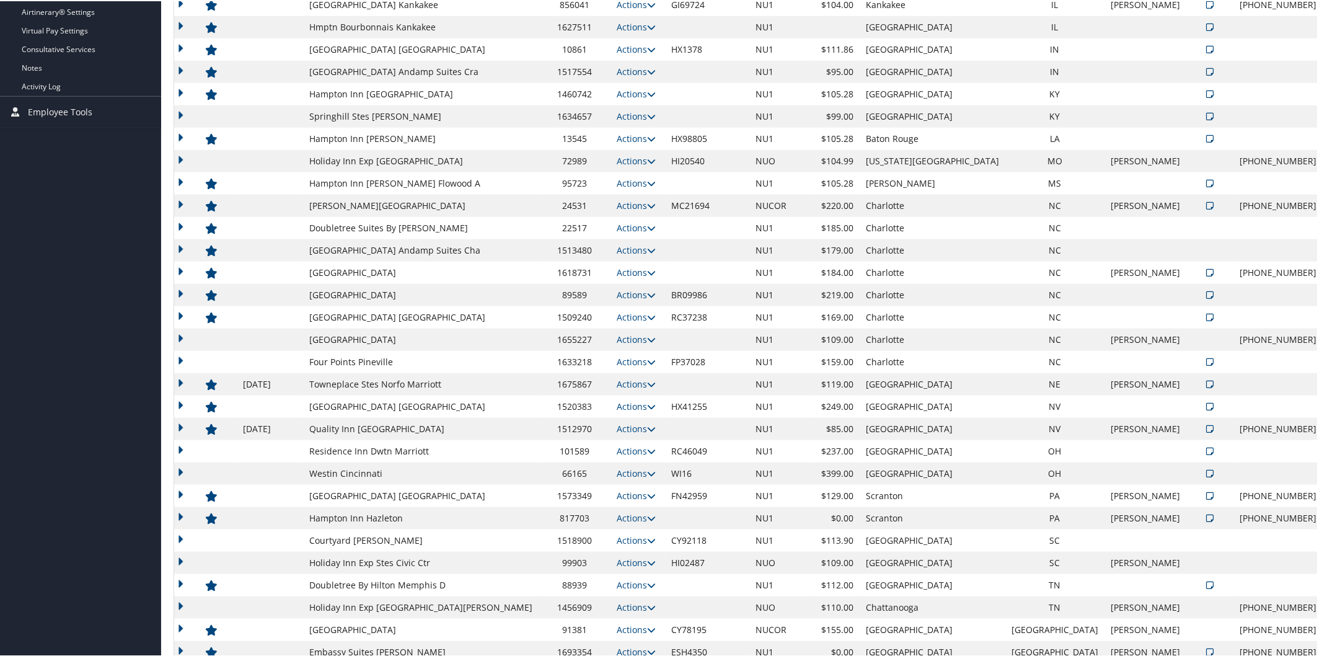
scroll to position [0, 0]
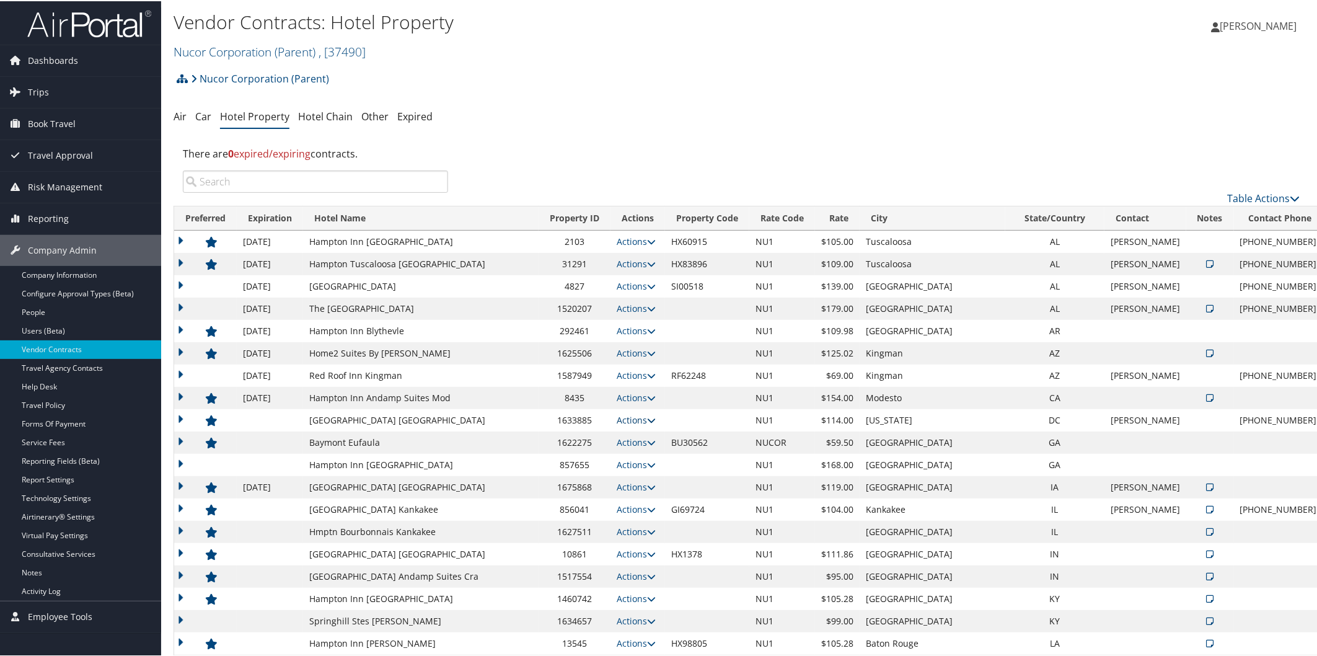
click at [647, 420] on icon at bounding box center [651, 419] width 9 height 9
click at [641, 438] on link "Edit" at bounding box center [631, 436] width 48 height 21
select select "NLRA"
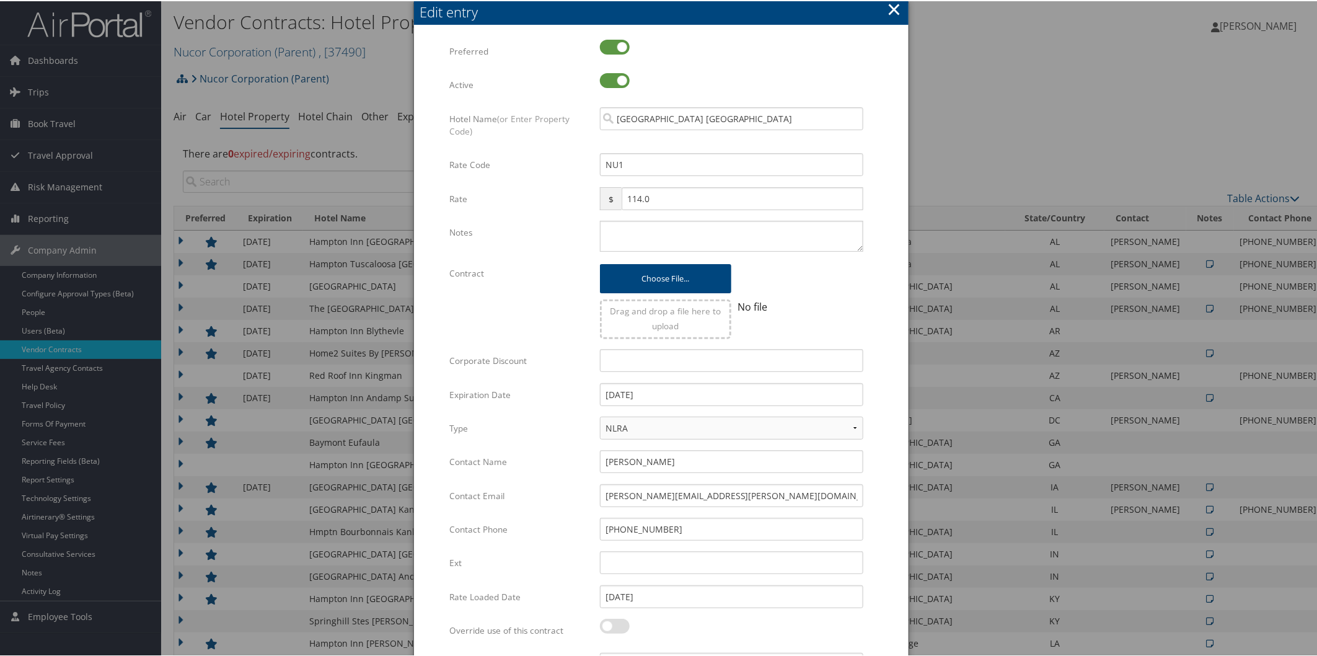
scroll to position [505, 0]
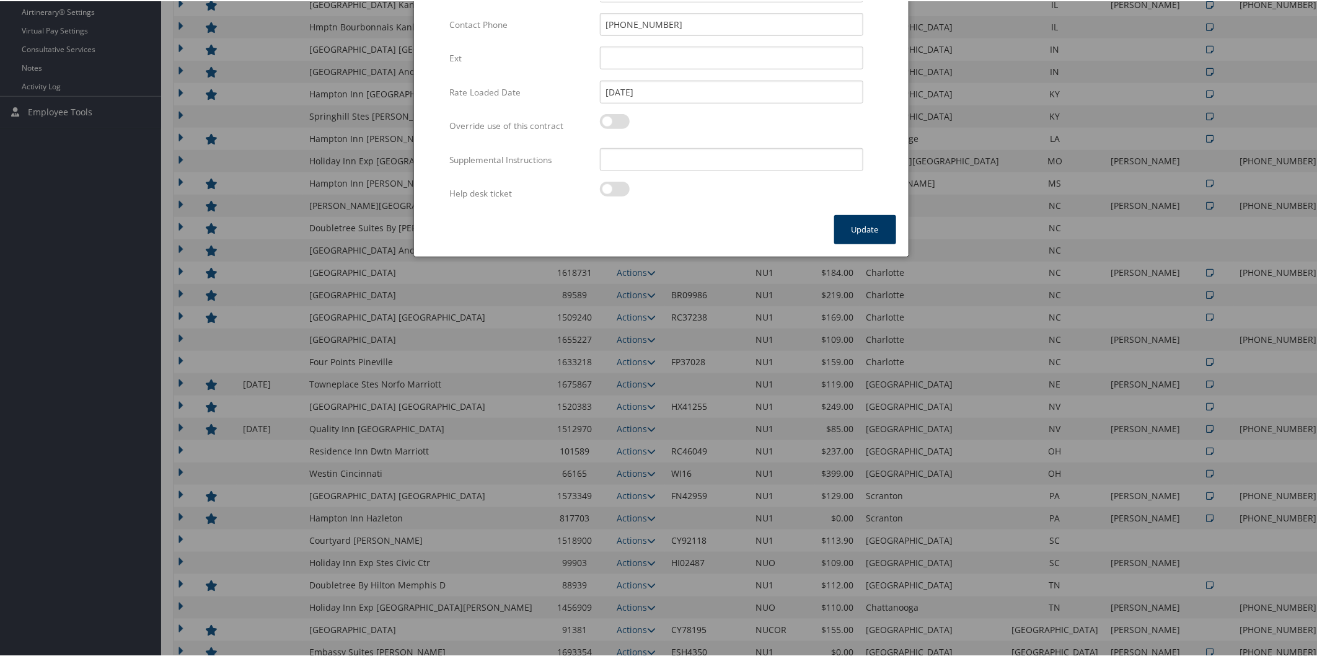
click at [876, 220] on button "Update" at bounding box center [865, 228] width 62 height 29
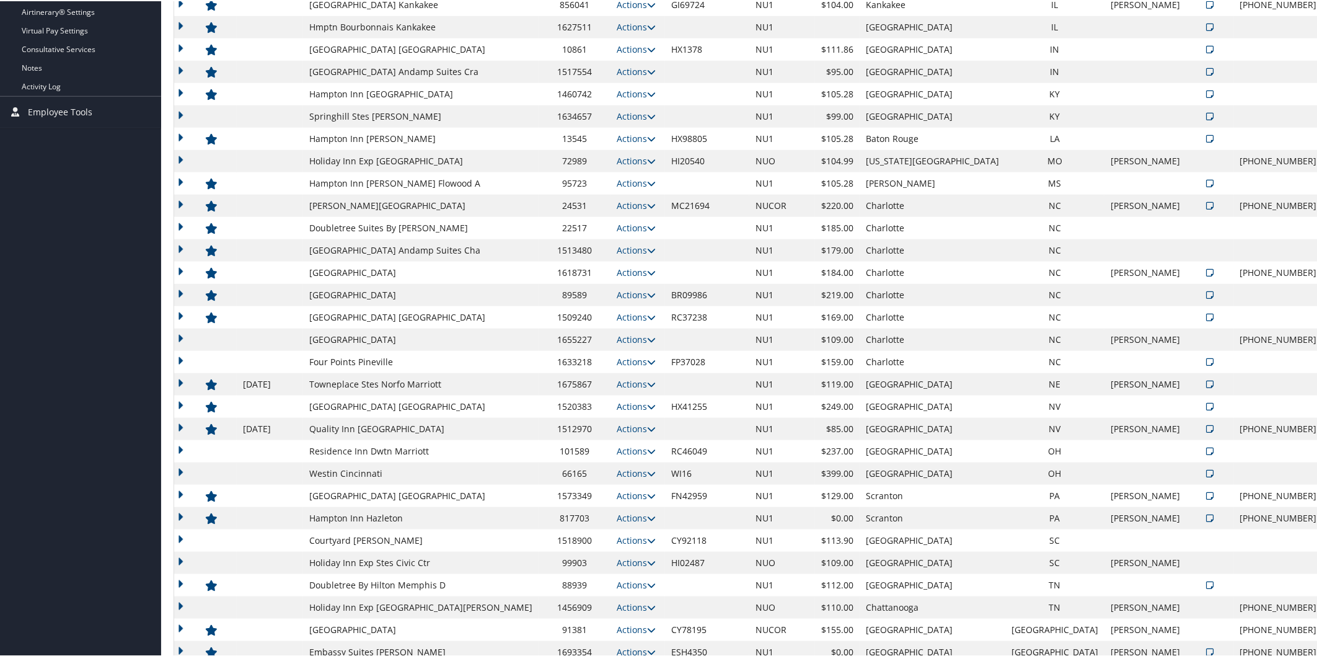
scroll to position [0, 0]
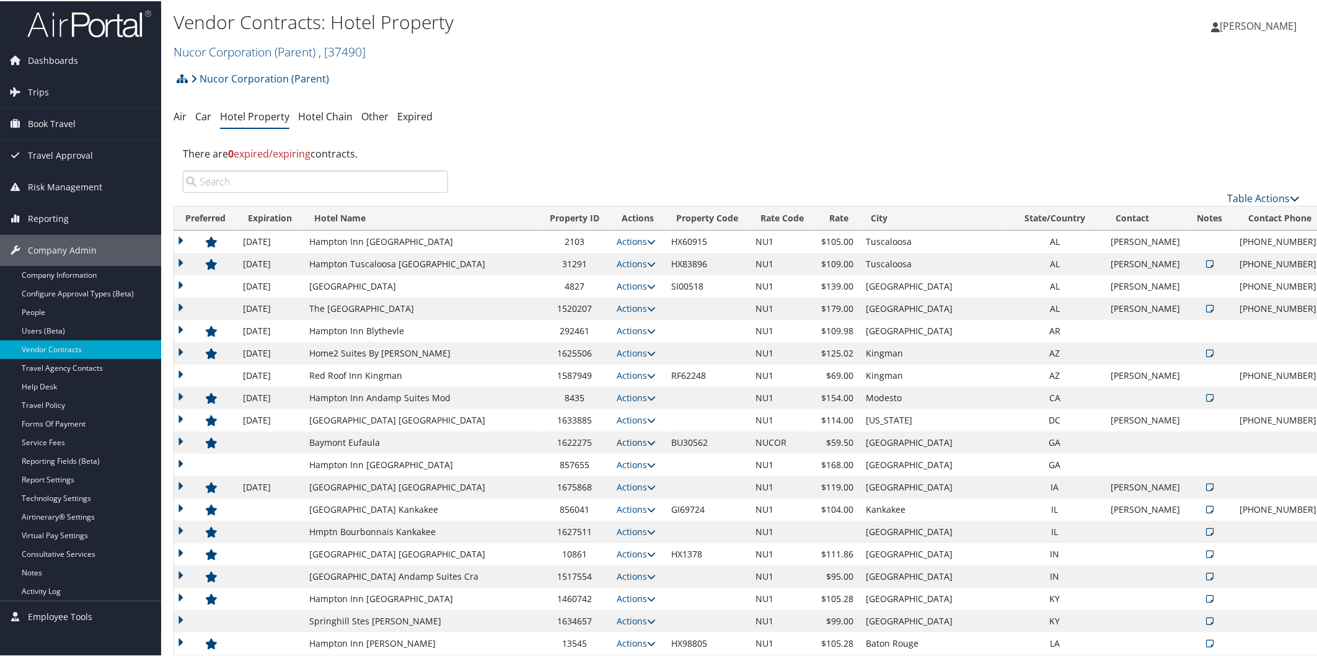
click at [647, 439] on icon at bounding box center [651, 441] width 9 height 9
click at [633, 462] on link "Edit" at bounding box center [631, 459] width 48 height 21
select select "NLRA"
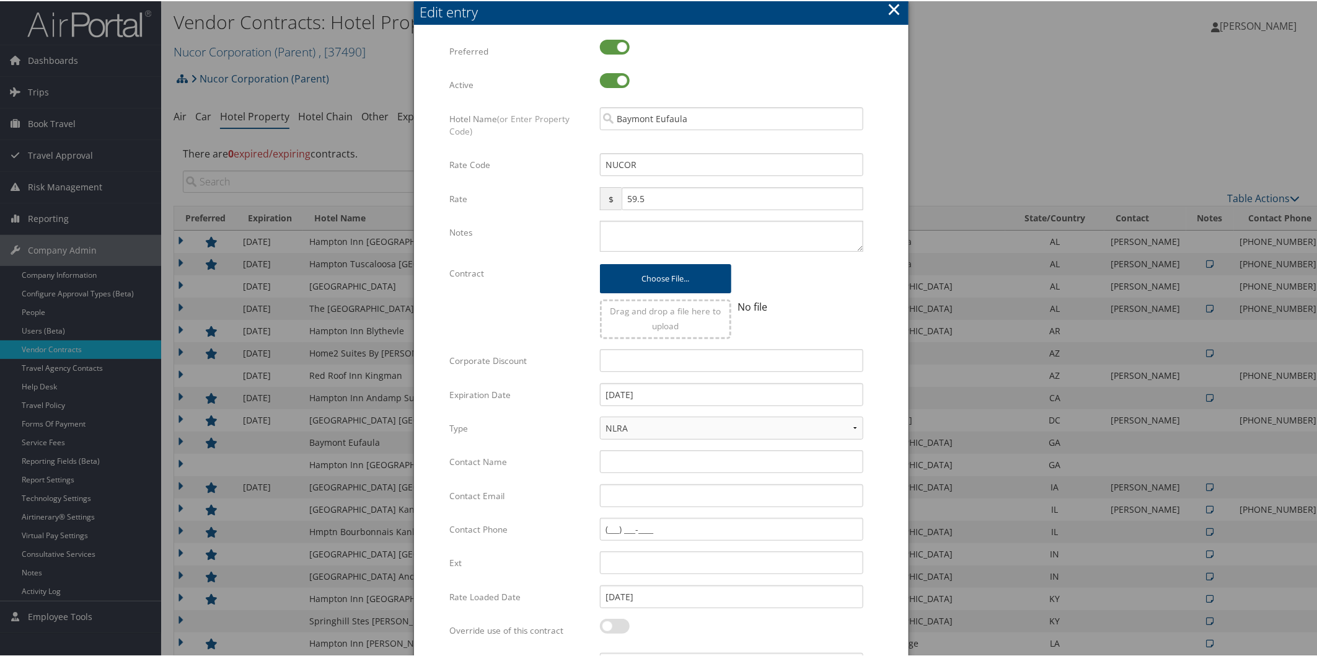
scroll to position [505, 0]
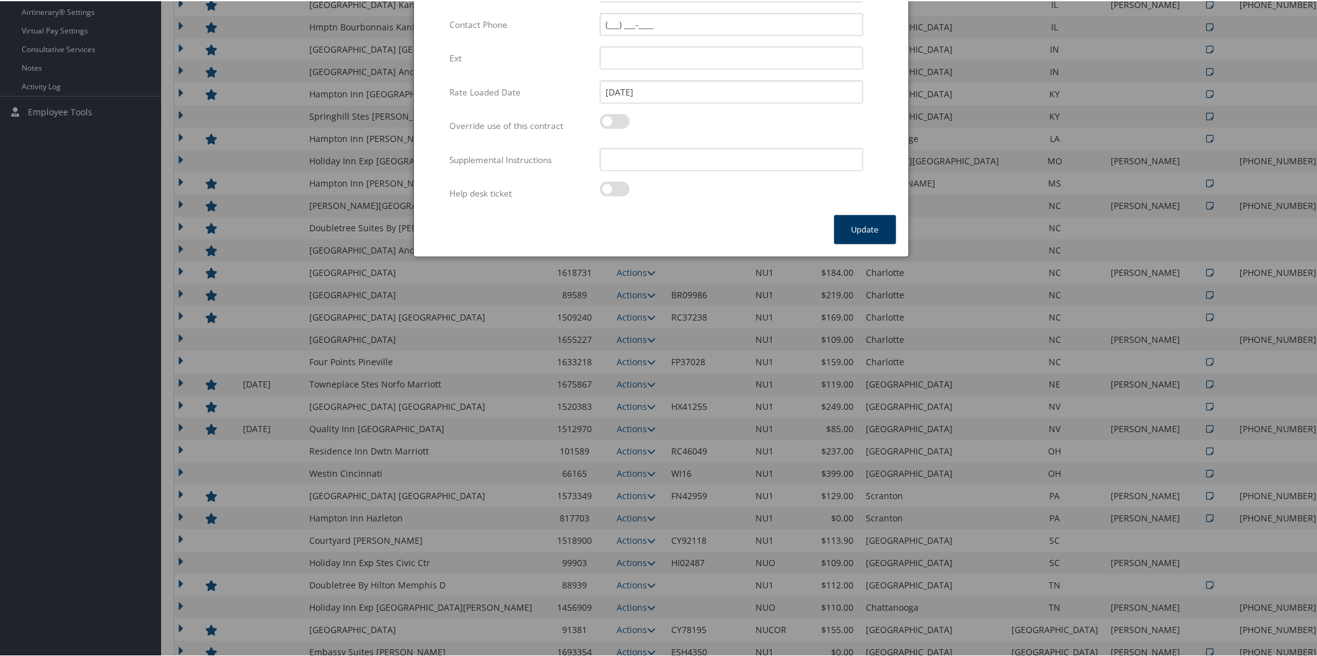
click at [859, 227] on button "Update" at bounding box center [865, 228] width 62 height 29
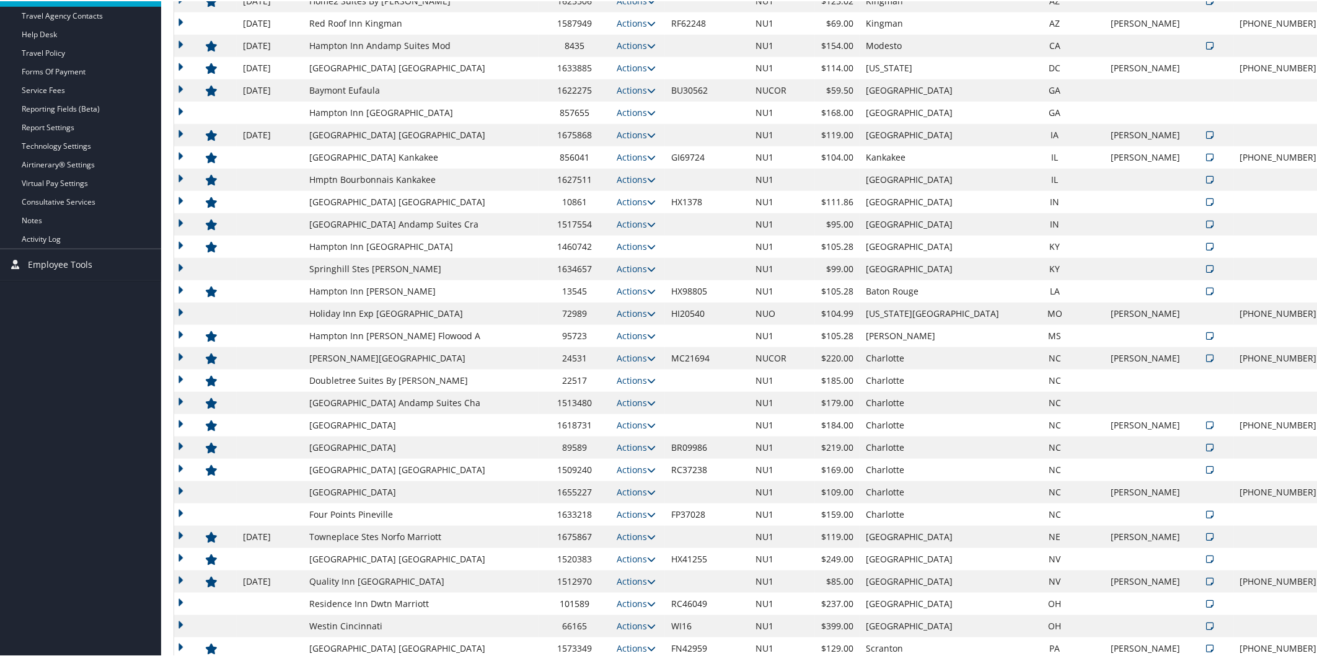
scroll to position [342, 0]
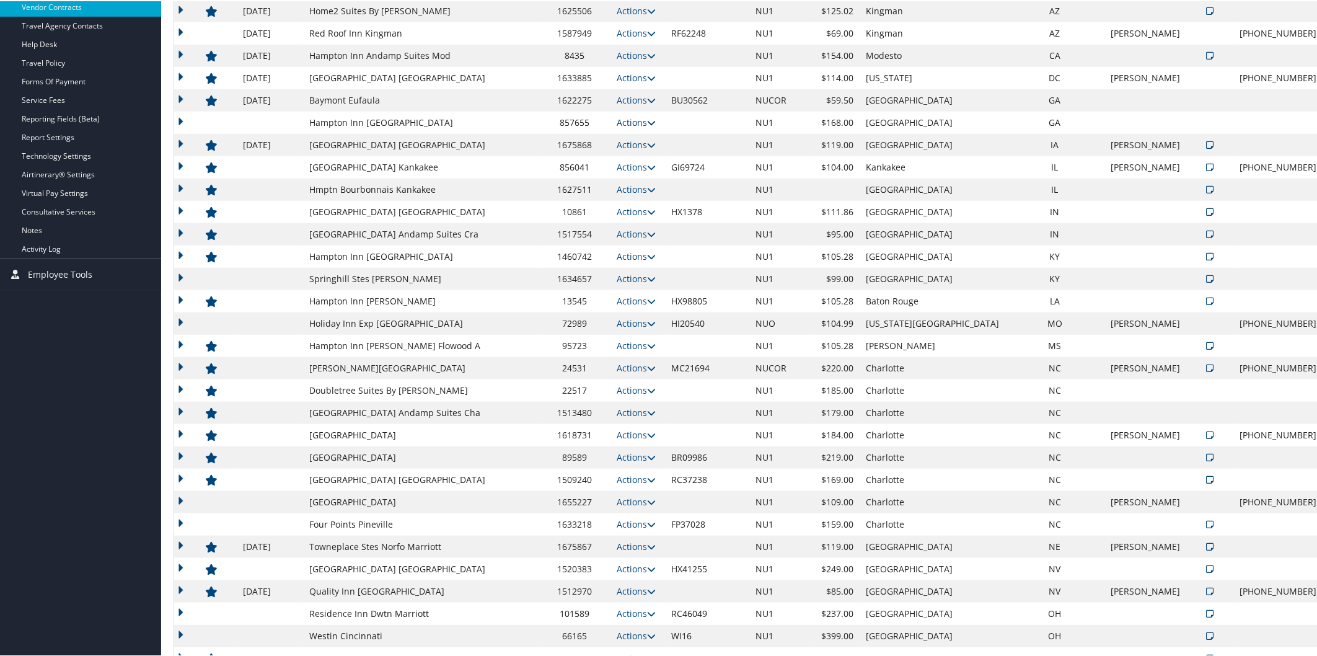
click at [647, 120] on icon at bounding box center [651, 121] width 9 height 9
click at [637, 141] on link "Edit" at bounding box center [631, 139] width 48 height 21
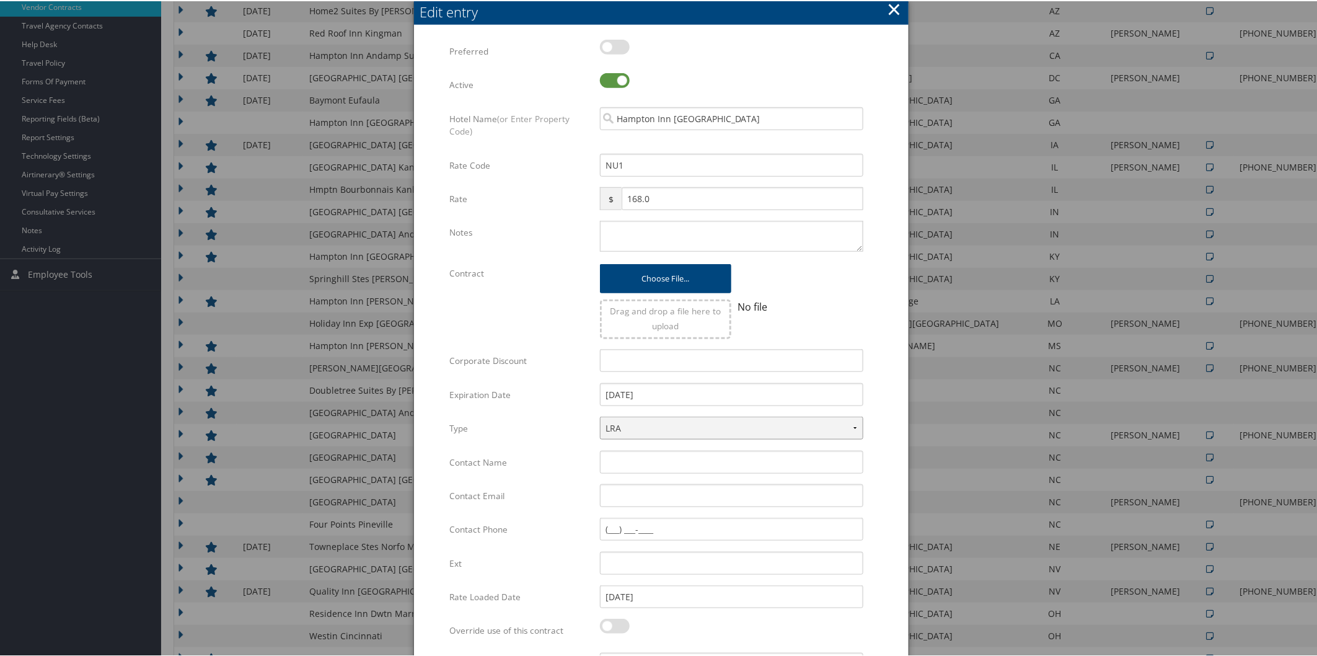
click at [765, 432] on select "LRA NLRA" at bounding box center [731, 426] width 263 height 23
select select "NLRA"
click at [600, 415] on select "LRA NLRA" at bounding box center [731, 426] width 263 height 23
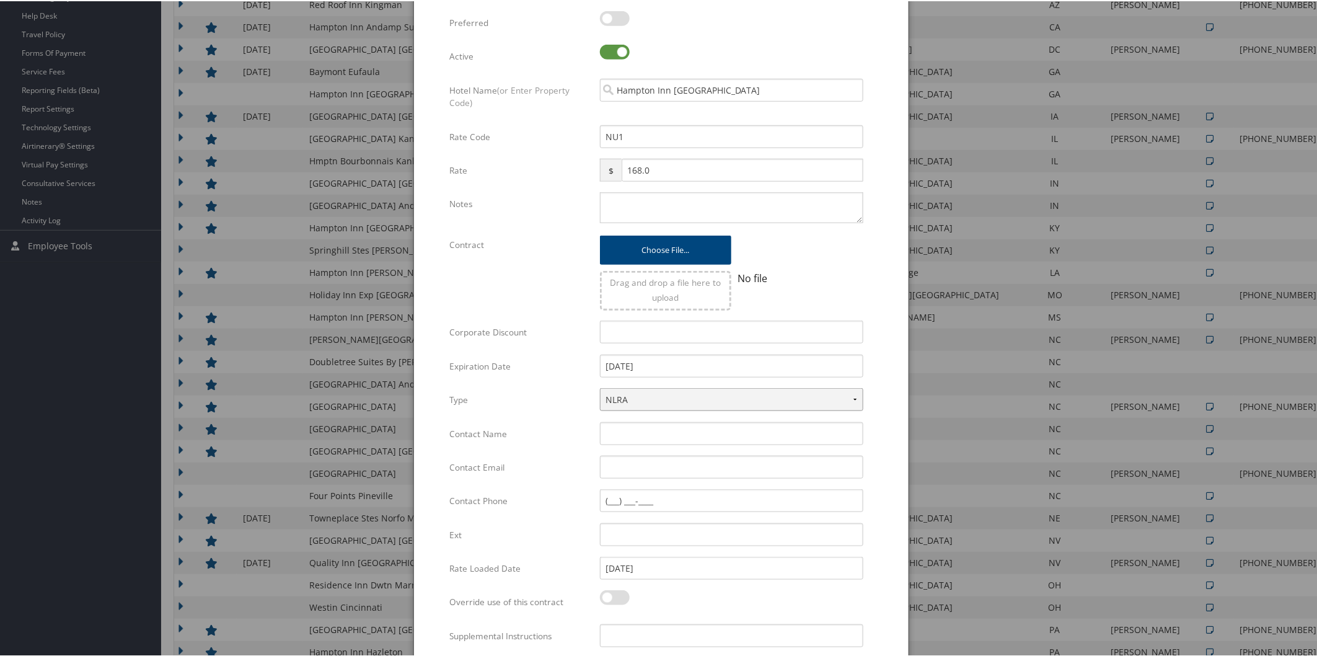
scroll to position [844, 0]
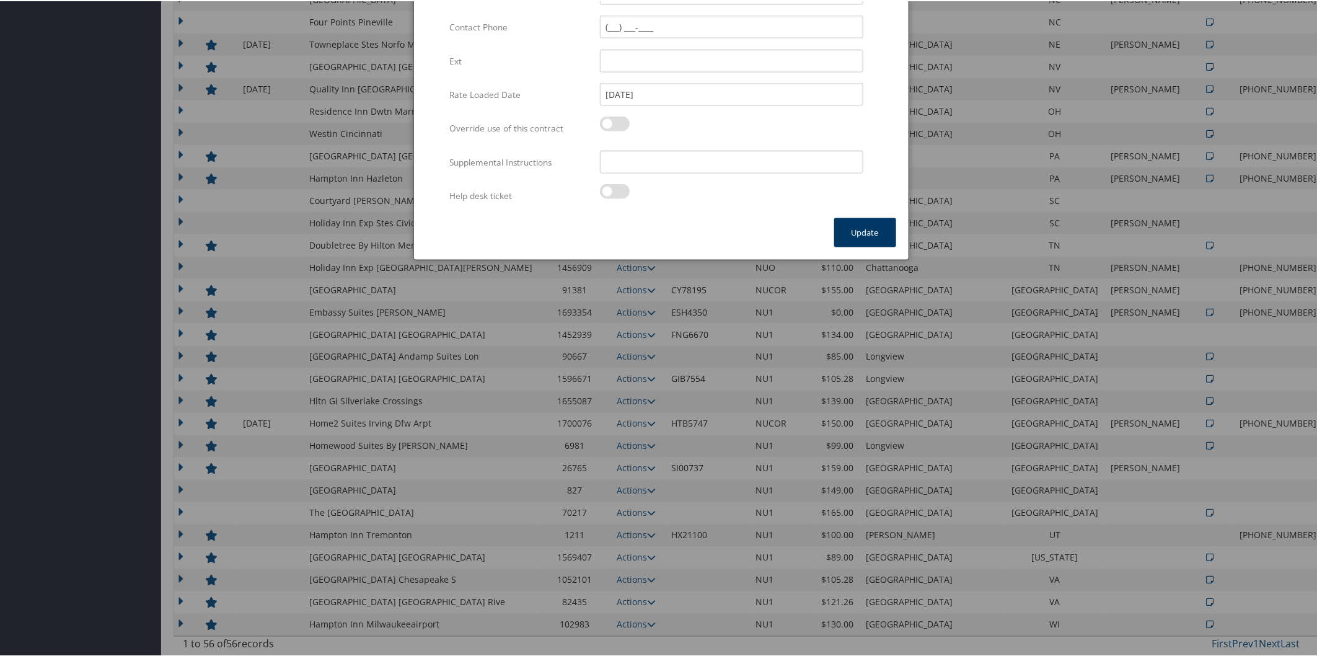
click at [858, 231] on button "Update" at bounding box center [865, 231] width 62 height 29
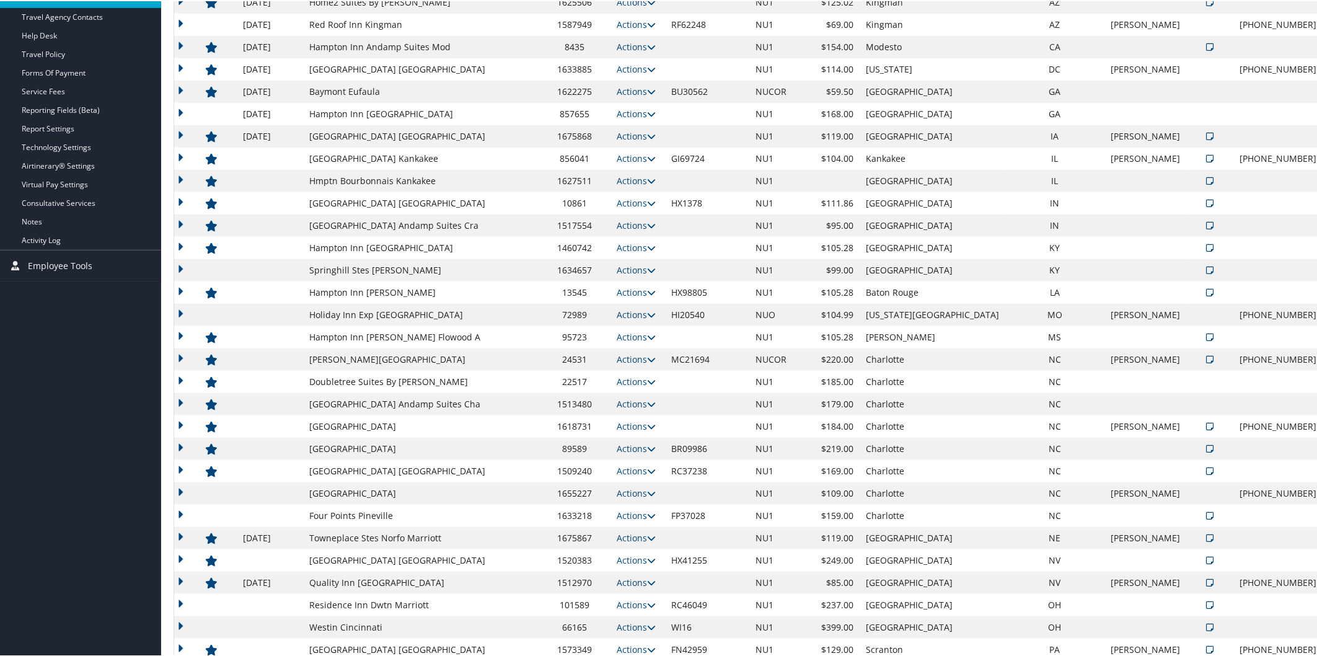
scroll to position [356, 0]
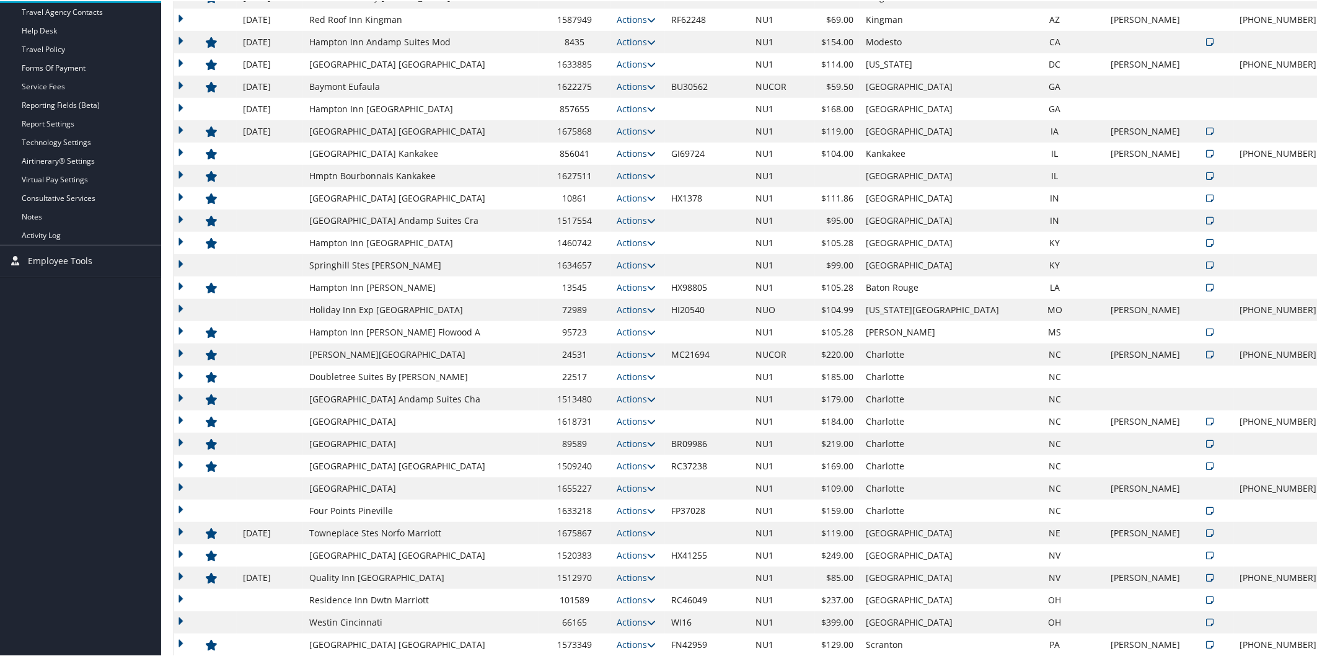
click at [647, 149] on icon at bounding box center [651, 152] width 9 height 9
click at [625, 182] on link "Edit" at bounding box center [640, 191] width 67 height 21
select select "NLRA"
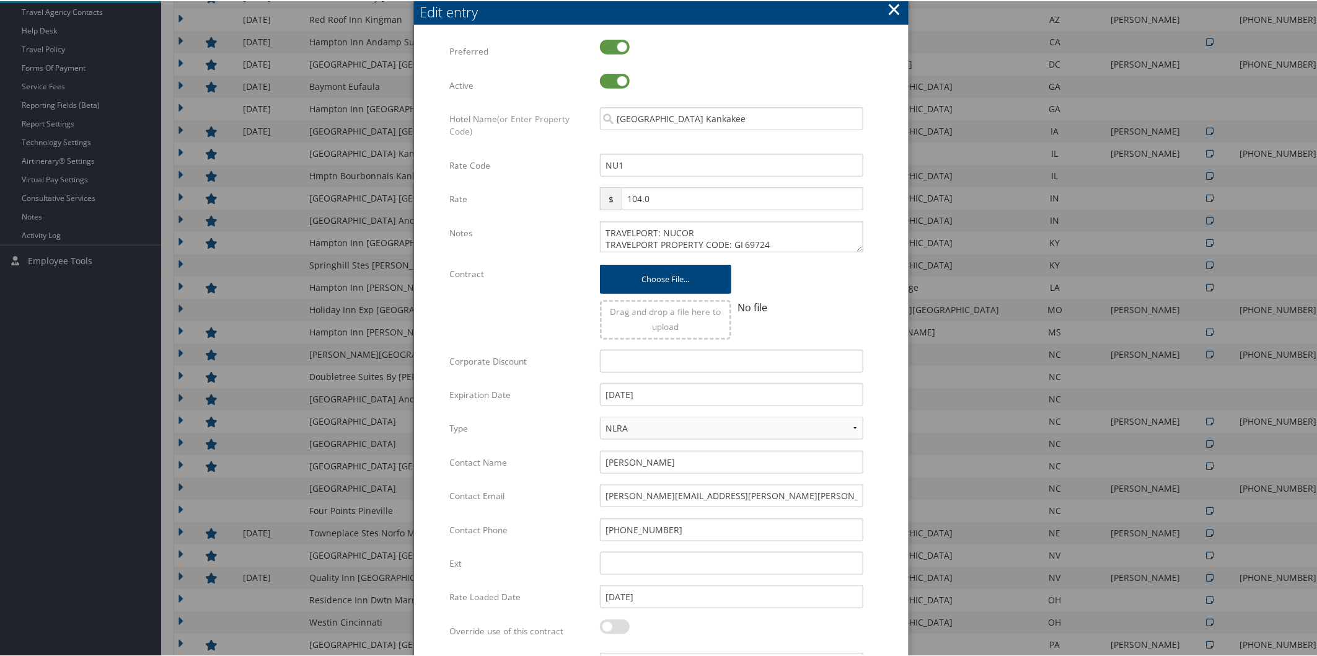
scroll to position [844, 0]
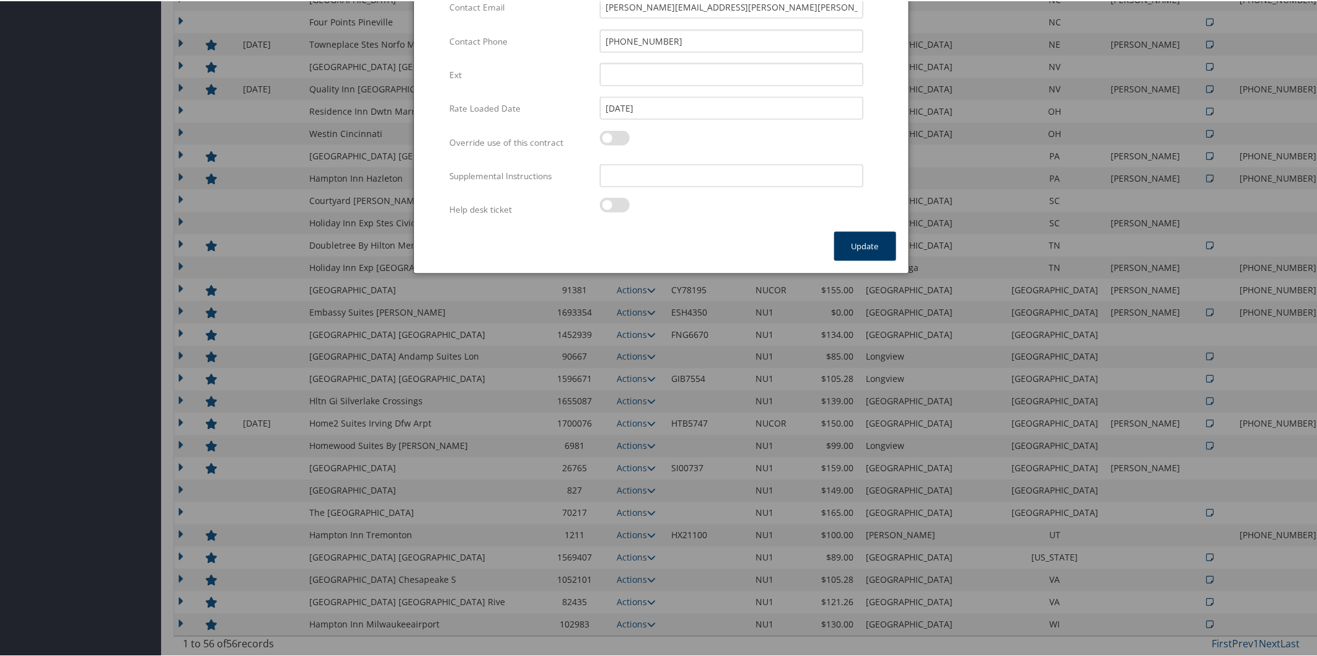
click at [862, 236] on button "Update" at bounding box center [865, 245] width 62 height 29
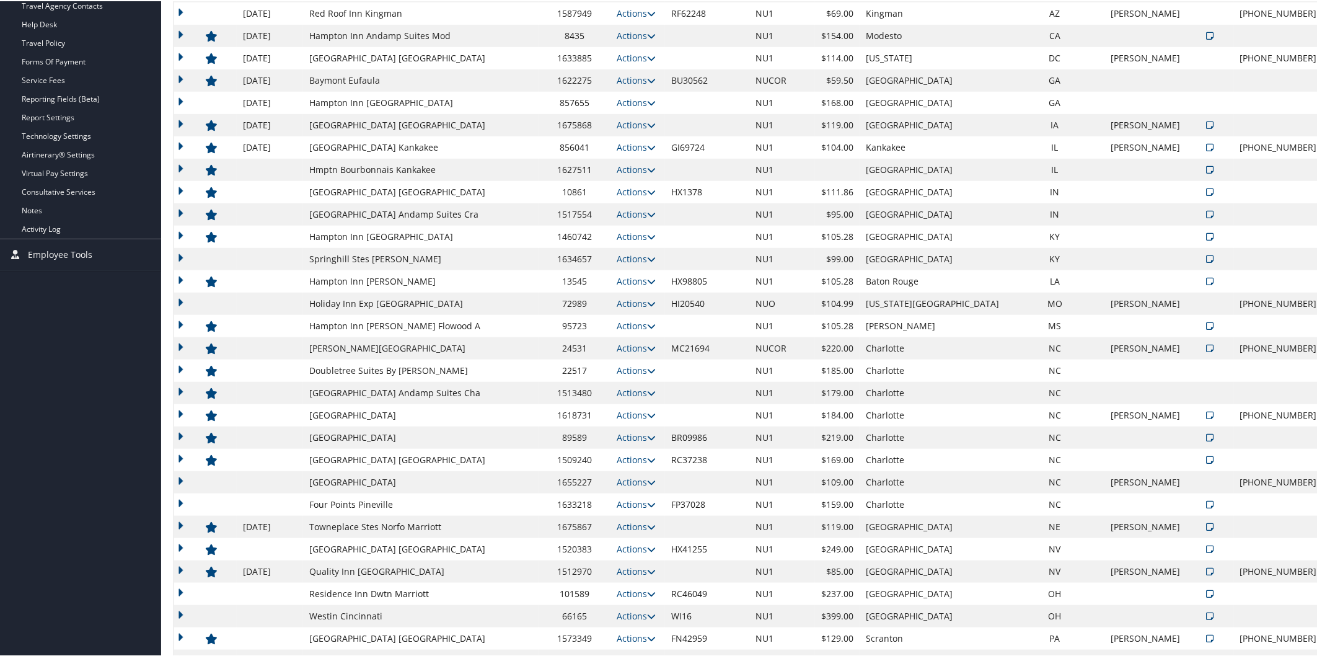
scroll to position [364, 0]
click at [648, 175] on td "Actions View Notes Edit Delete" at bounding box center [638, 167] width 55 height 22
click at [647, 165] on icon at bounding box center [651, 166] width 9 height 9
drag, startPoint x: 645, startPoint y: 165, endPoint x: 652, endPoint y: 165, distance: 6.8
click at [652, 165] on td "Actions View Notes Edit Delete" at bounding box center [638, 167] width 55 height 22
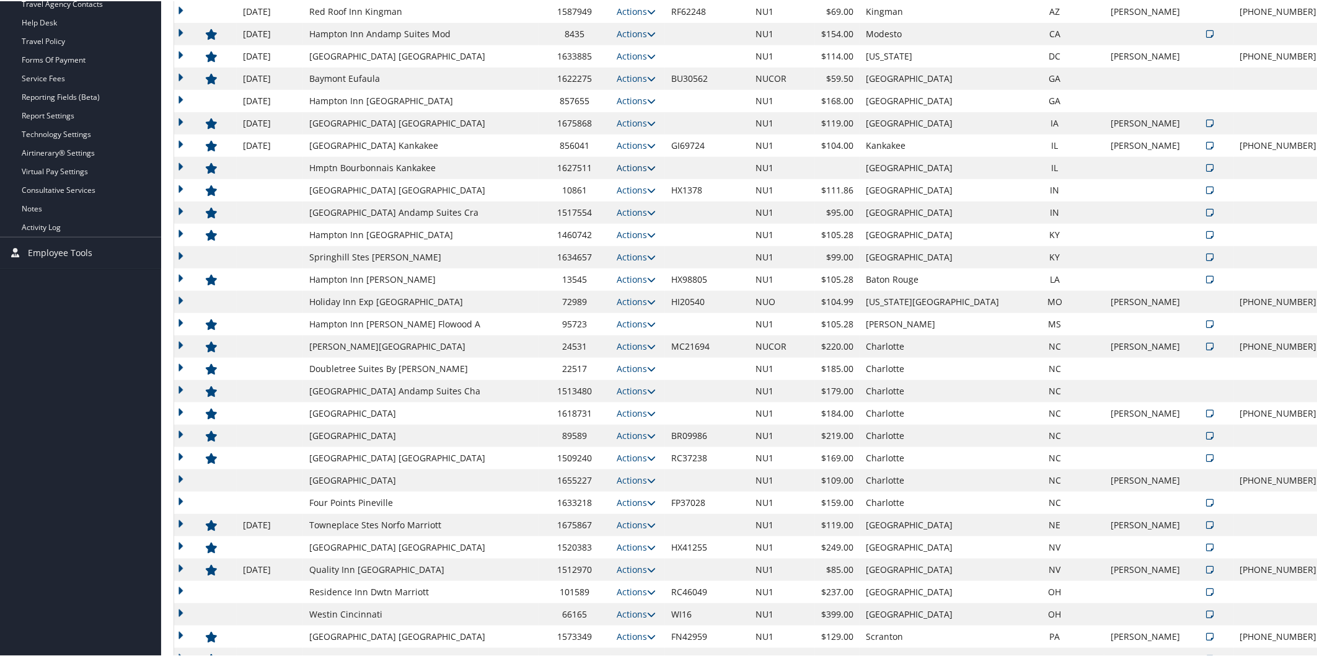
click at [647, 164] on icon at bounding box center [651, 166] width 9 height 9
click at [636, 205] on link "Edit" at bounding box center [640, 205] width 67 height 21
select select "NLRA"
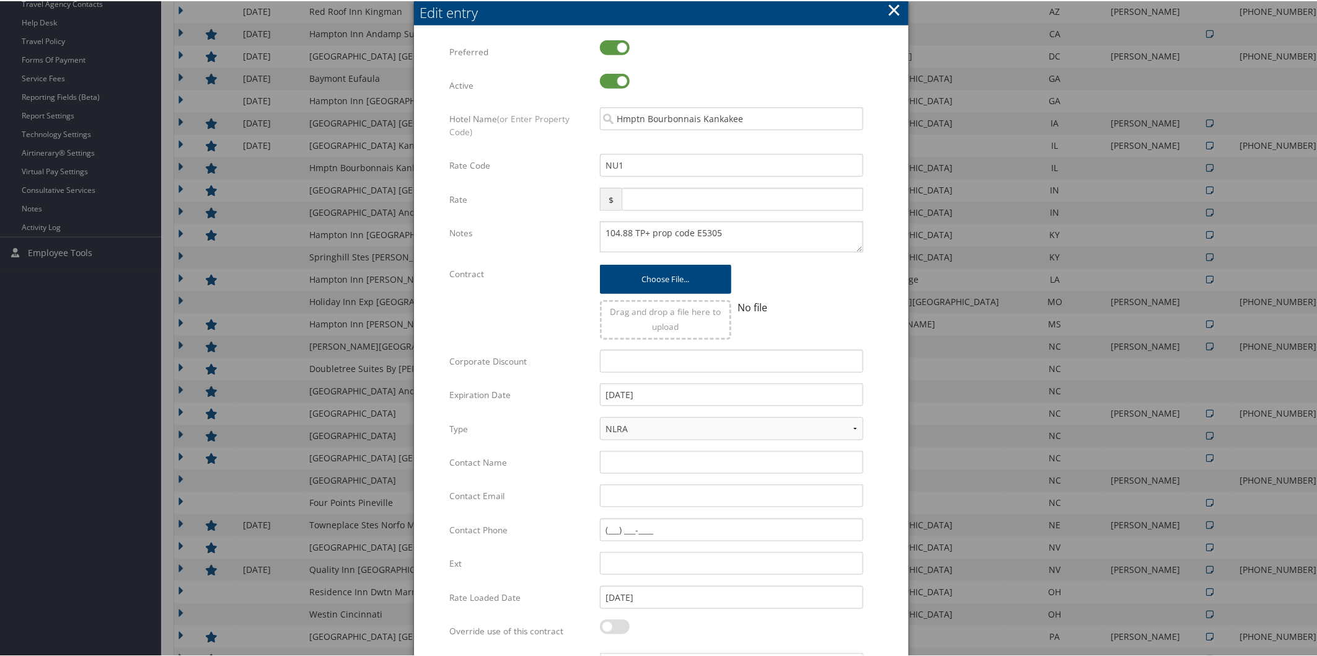
scroll to position [844, 0]
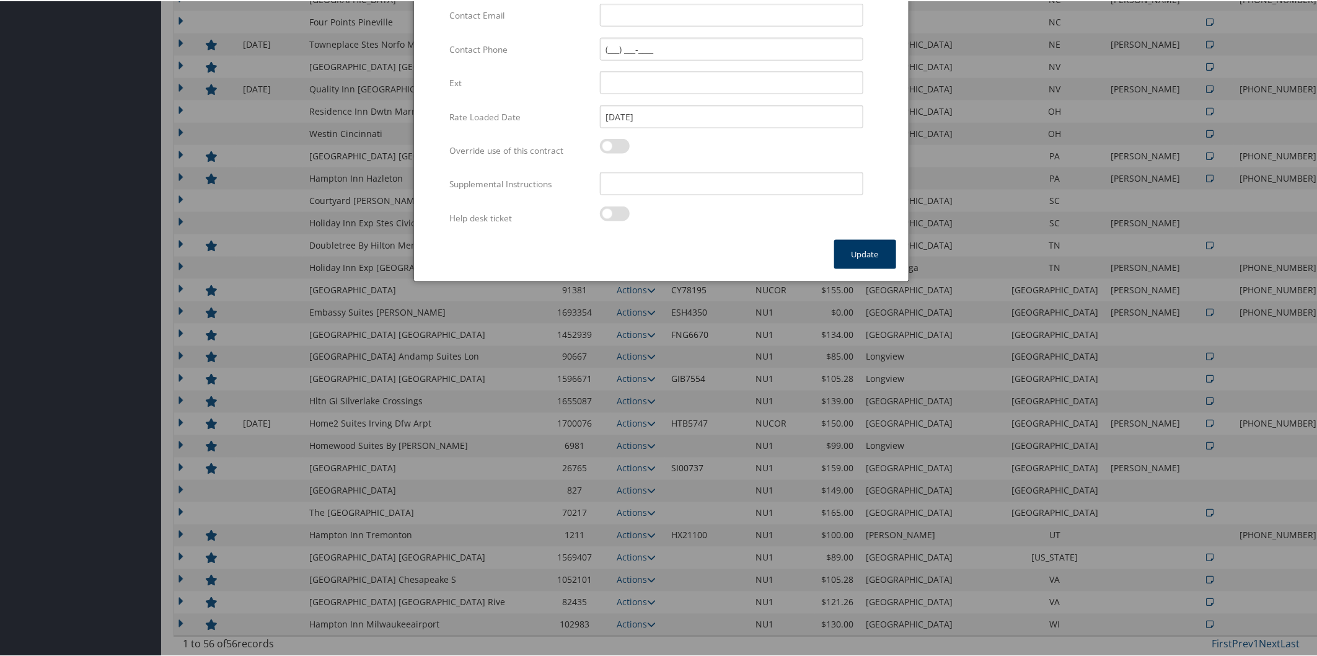
click at [875, 251] on button "Update" at bounding box center [865, 253] width 62 height 29
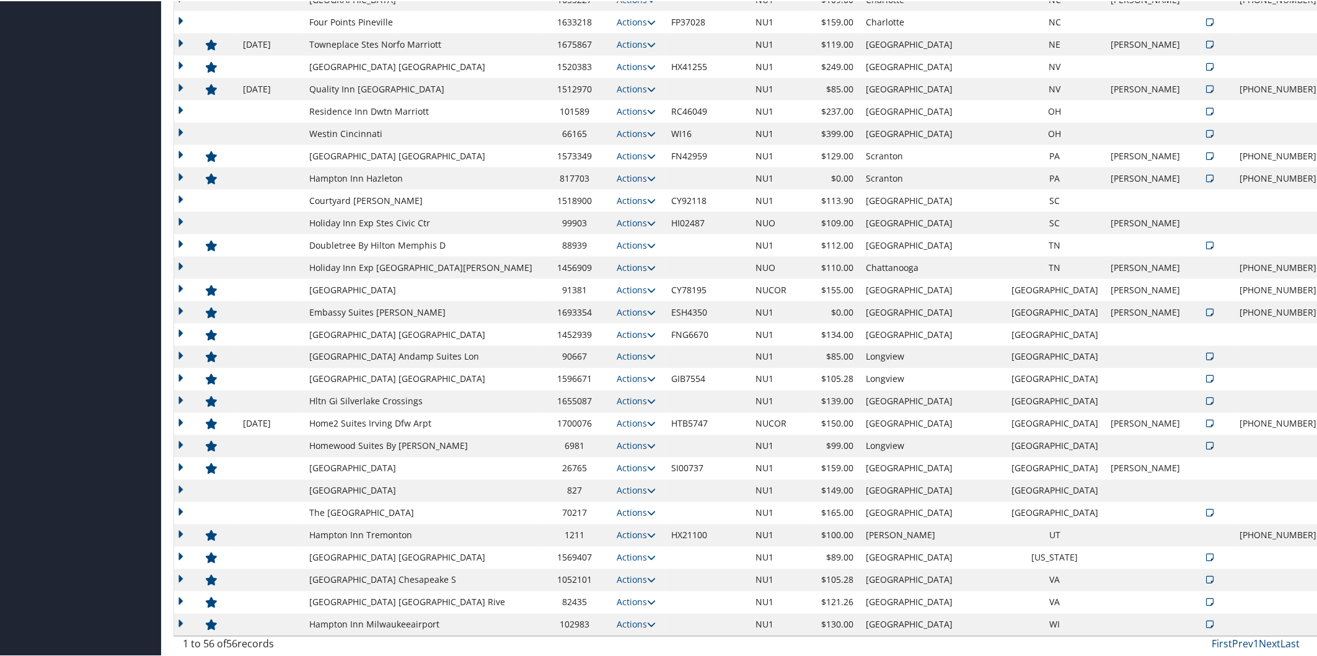
click at [648, 624] on td "Actions View Notes Edit Delete" at bounding box center [638, 623] width 55 height 22
click at [647, 626] on icon at bounding box center [651, 623] width 9 height 9
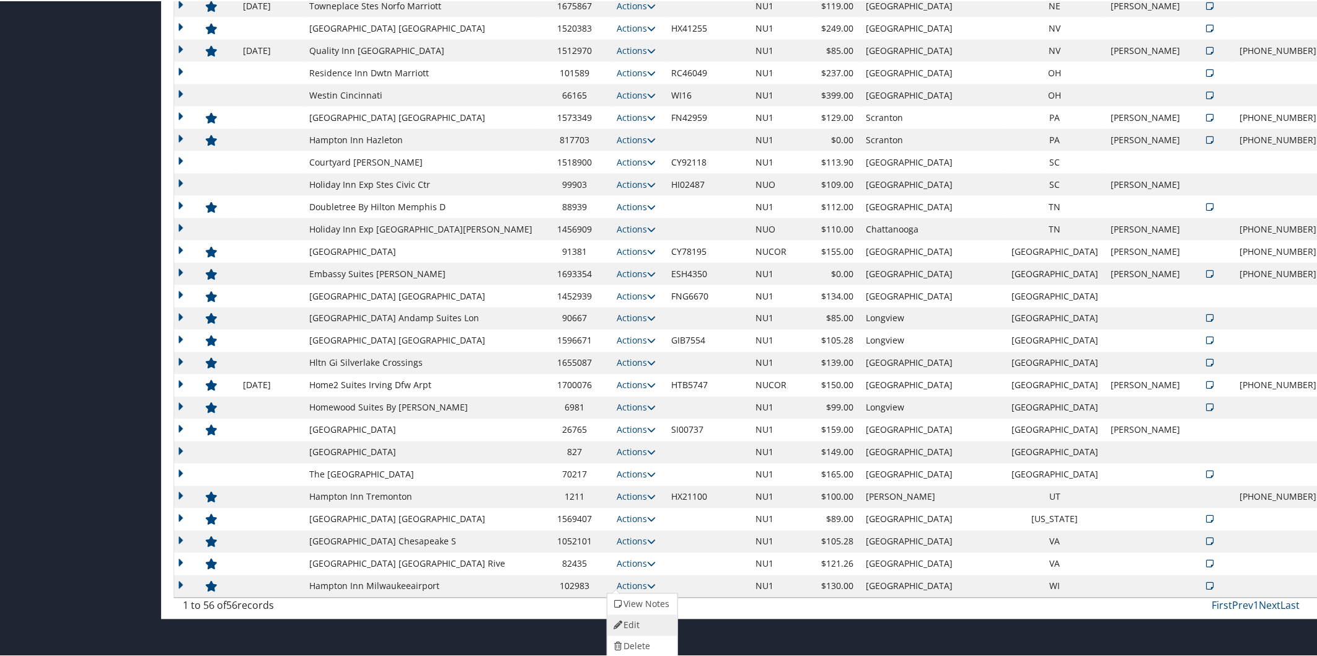
click at [647, 626] on link "Edit" at bounding box center [640, 624] width 67 height 21
select select "NLRA"
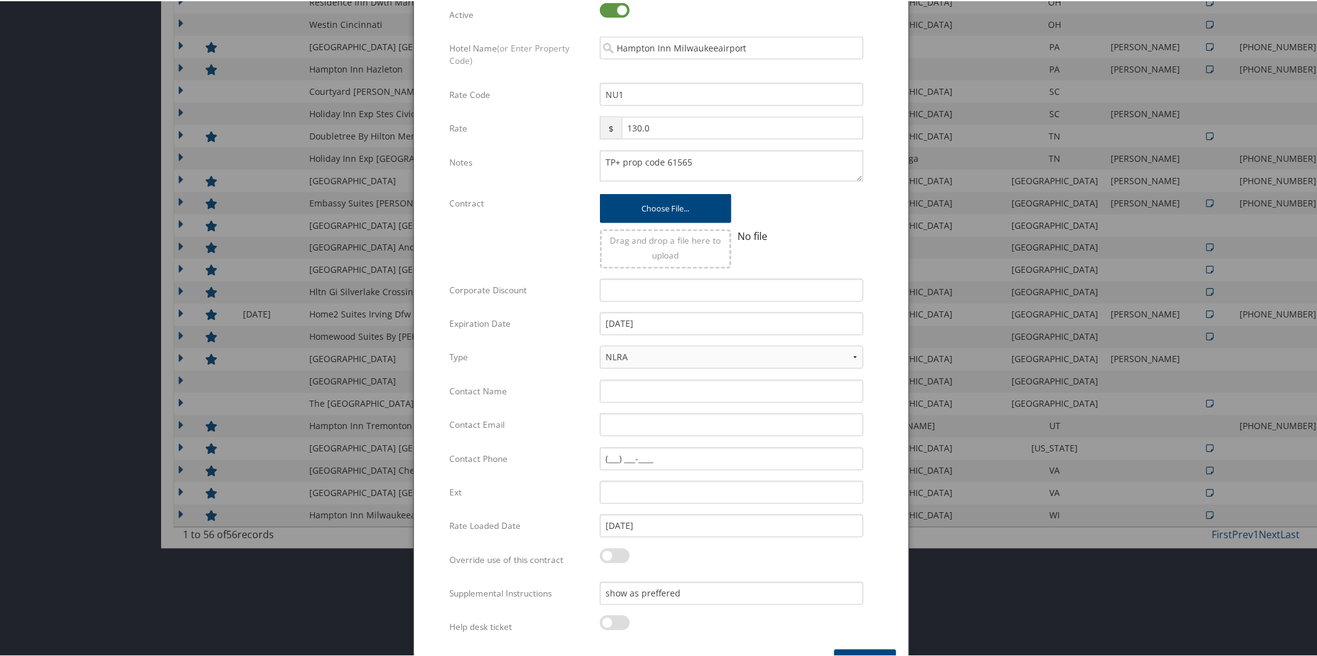
scroll to position [986, 0]
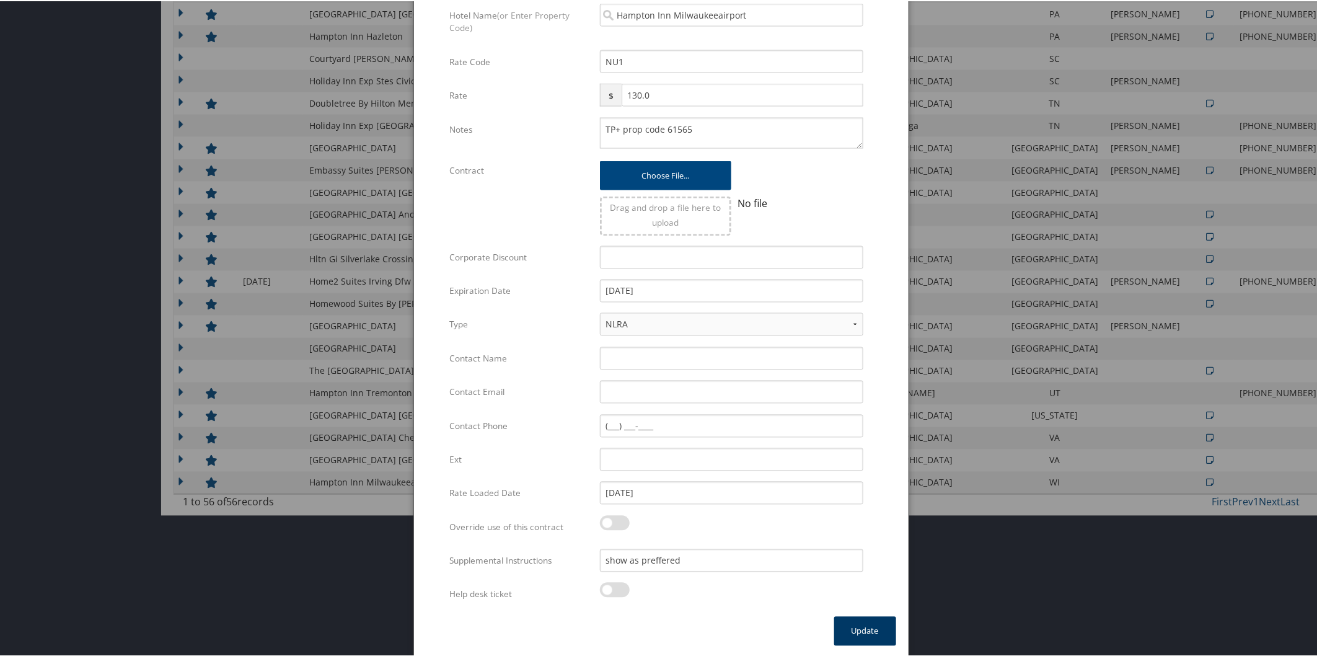
click at [860, 626] on button "Update" at bounding box center [865, 629] width 62 height 29
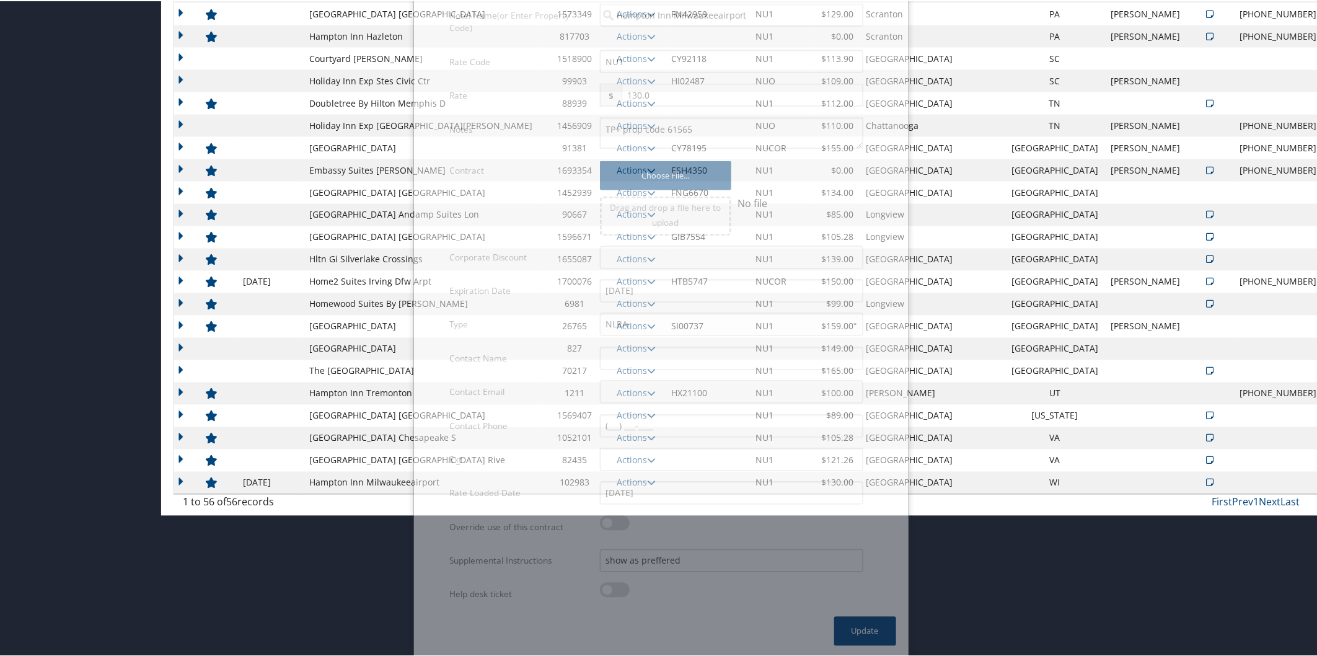
scroll to position [844, 0]
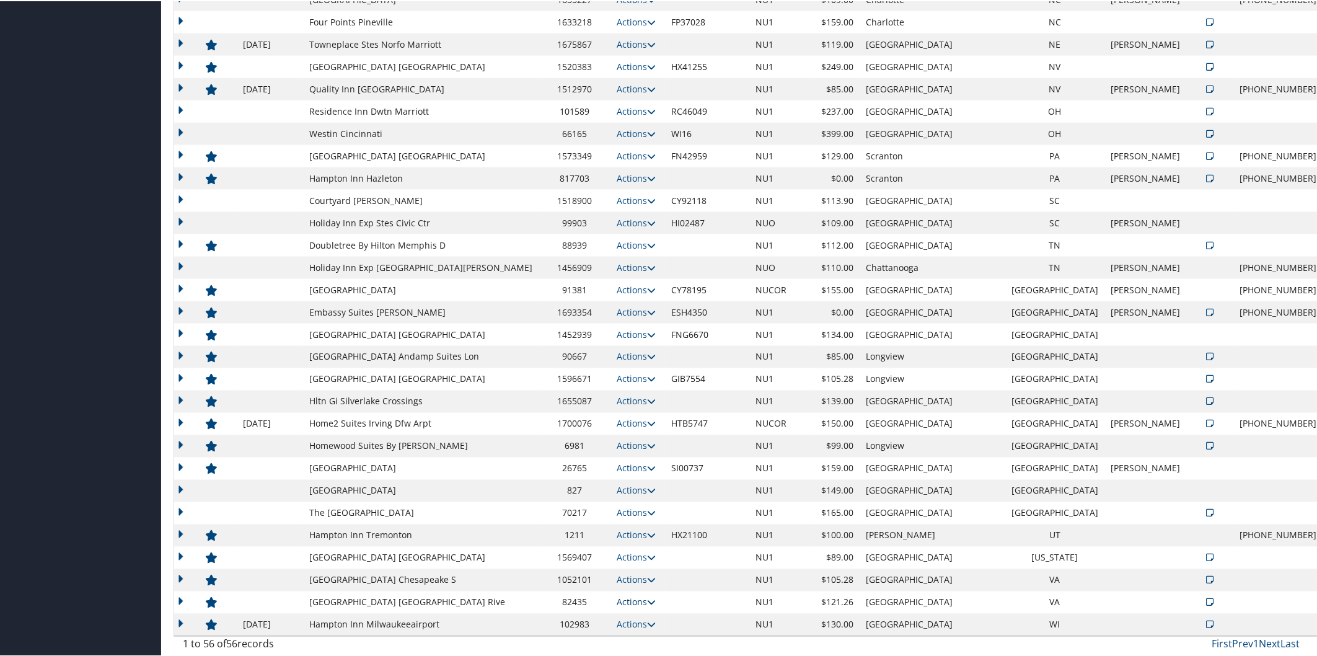
click at [647, 597] on icon at bounding box center [651, 601] width 9 height 9
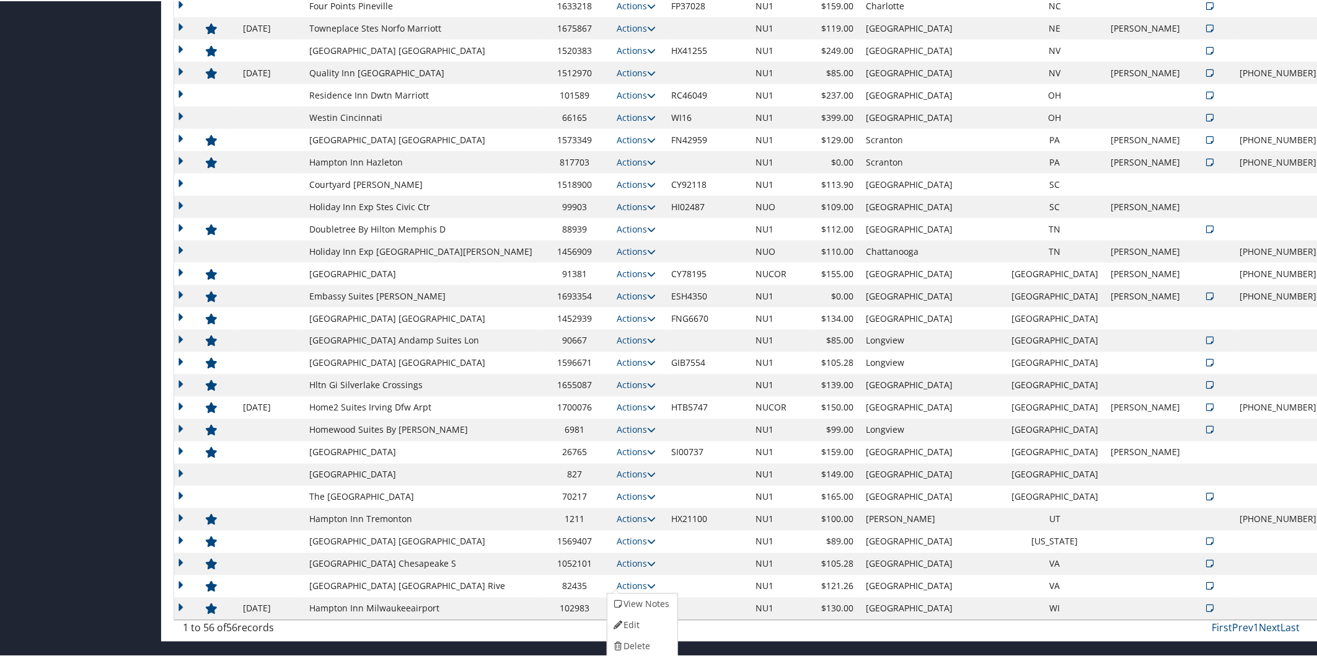
click at [655, 622] on link "Edit" at bounding box center [640, 624] width 67 height 21
select select "NLRA"
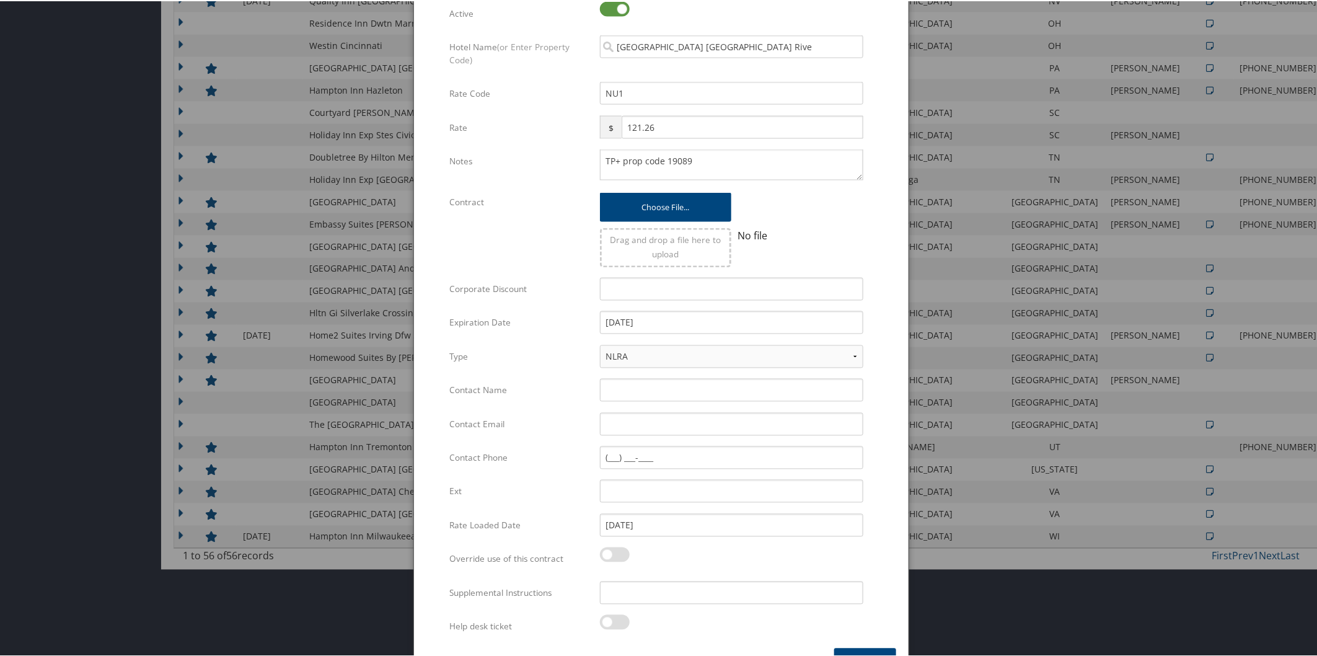
scroll to position [964, 0]
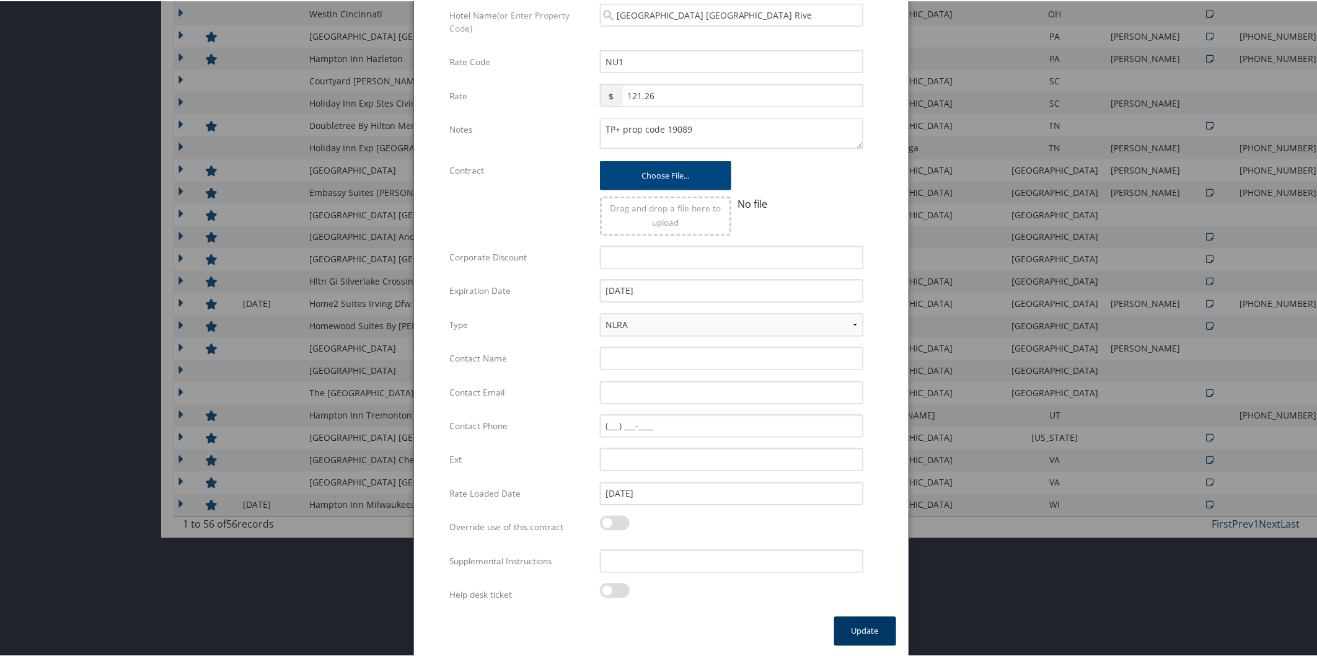
click at [858, 625] on button "Update" at bounding box center [865, 629] width 62 height 29
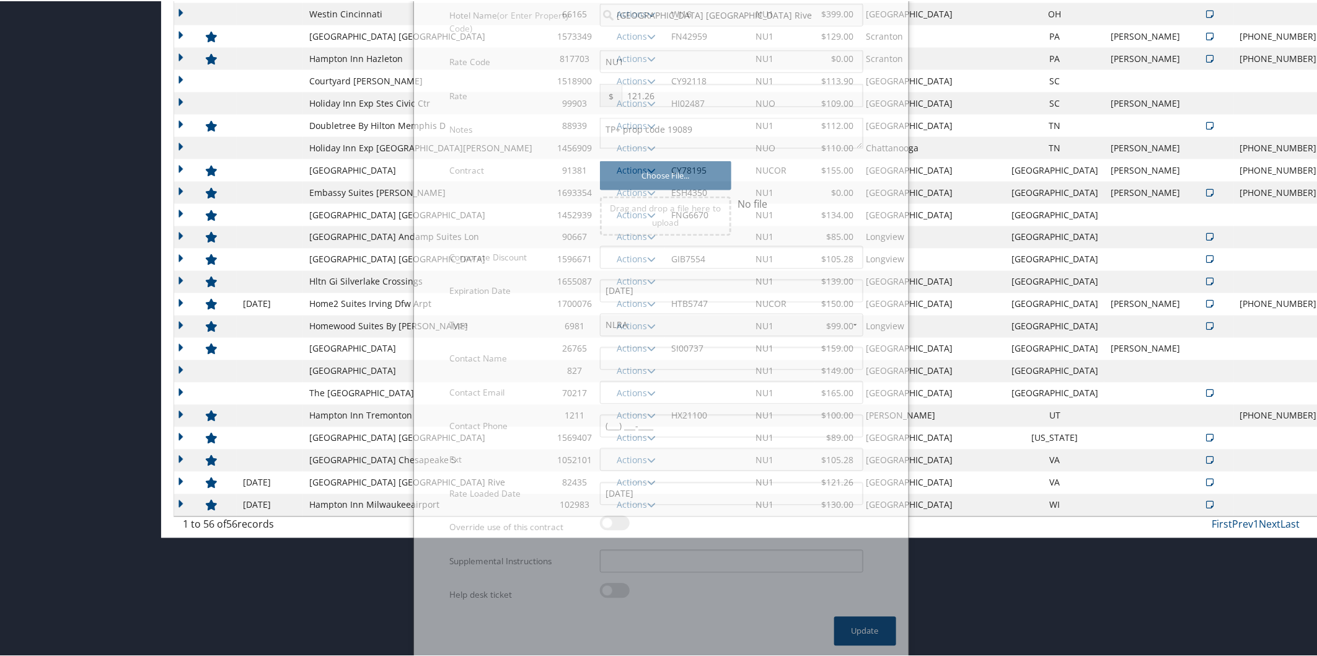
scroll to position [844, 0]
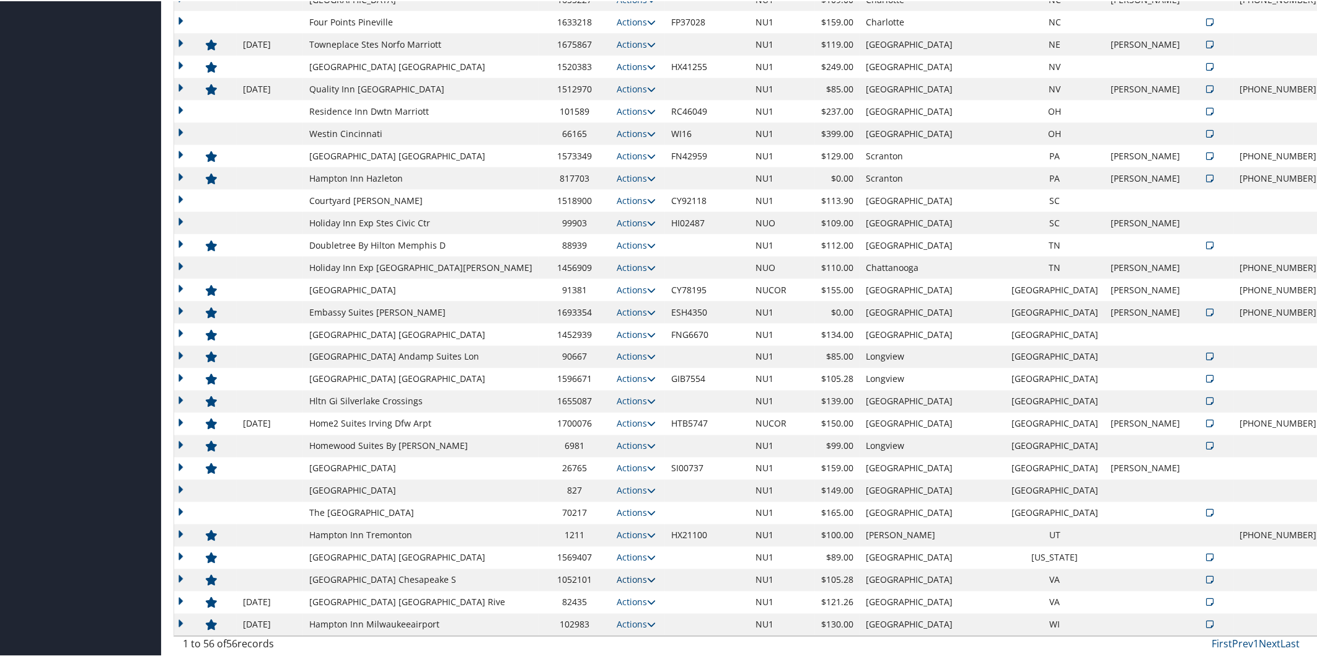
click at [647, 580] on icon at bounding box center [651, 579] width 9 height 9
click at [658, 611] on link "Edit" at bounding box center [640, 617] width 67 height 21
select select "NLRA"
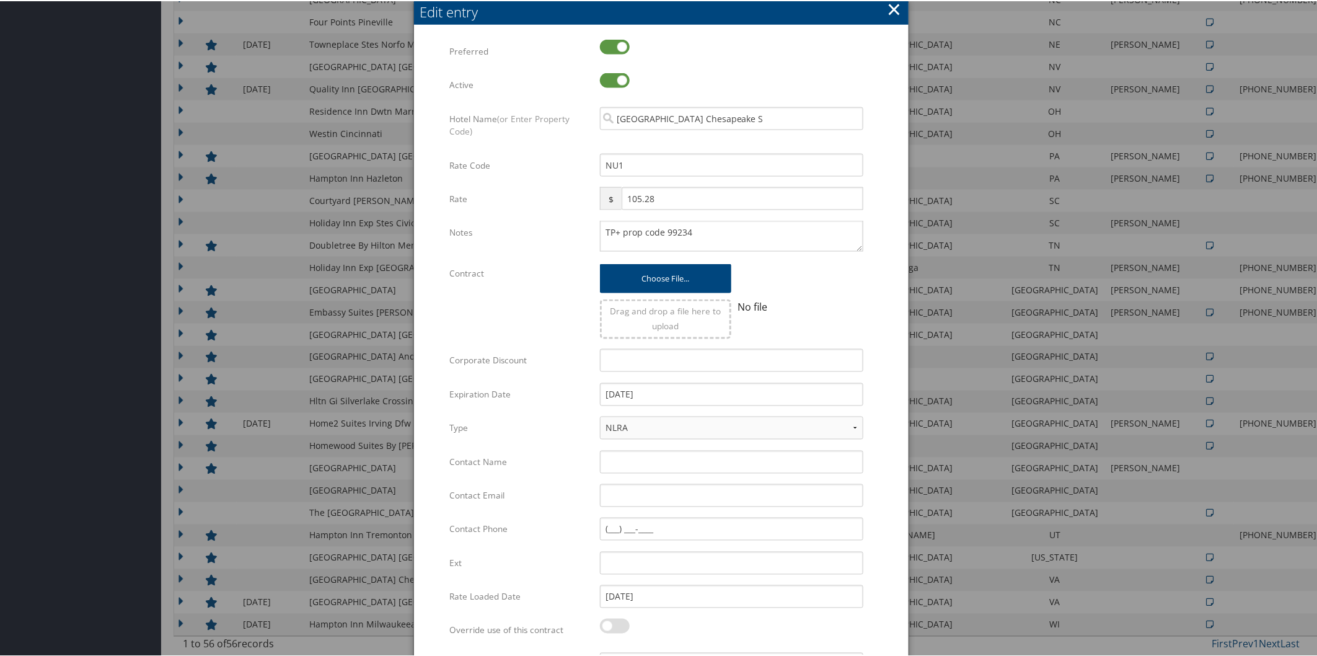
scroll to position [947, 0]
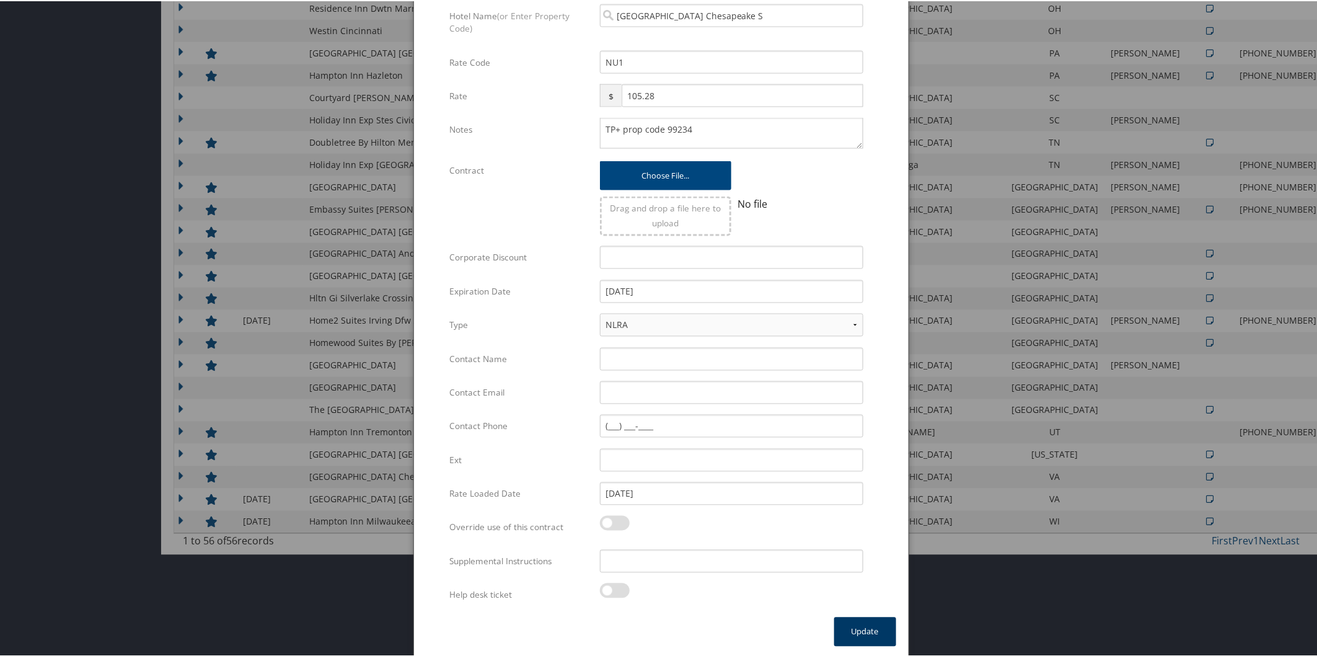
click at [881, 627] on button "Update" at bounding box center [865, 630] width 62 height 29
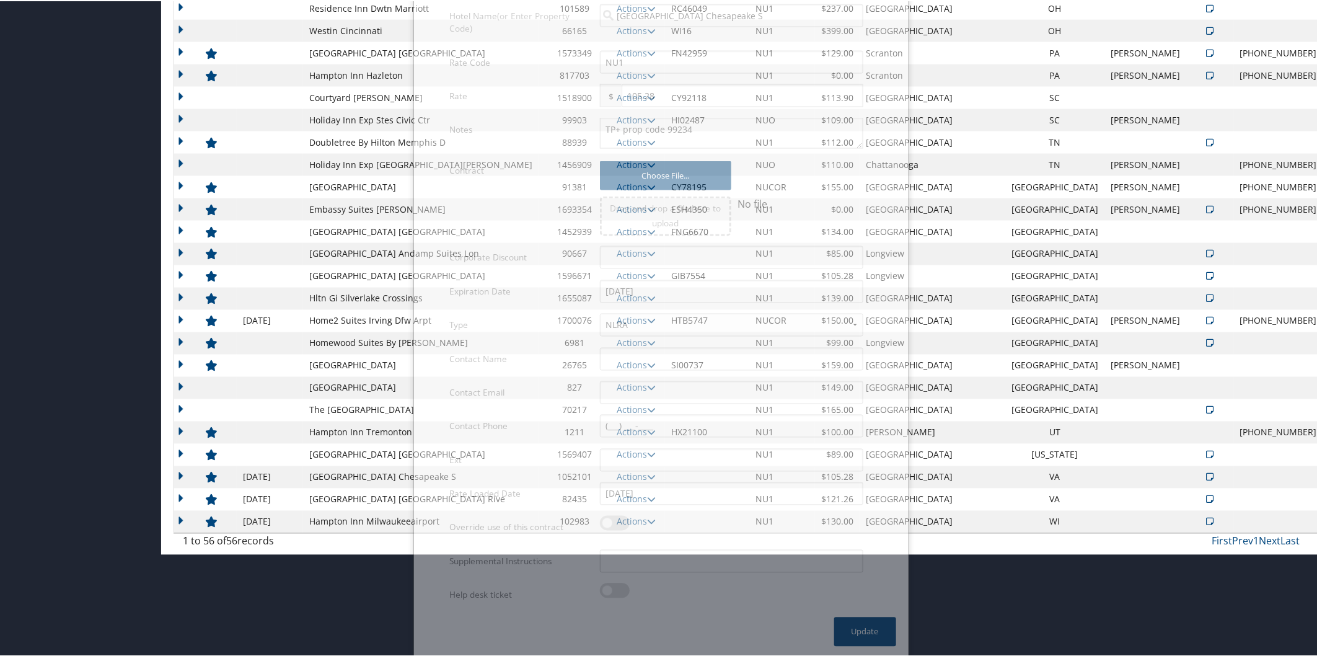
scroll to position [844, 0]
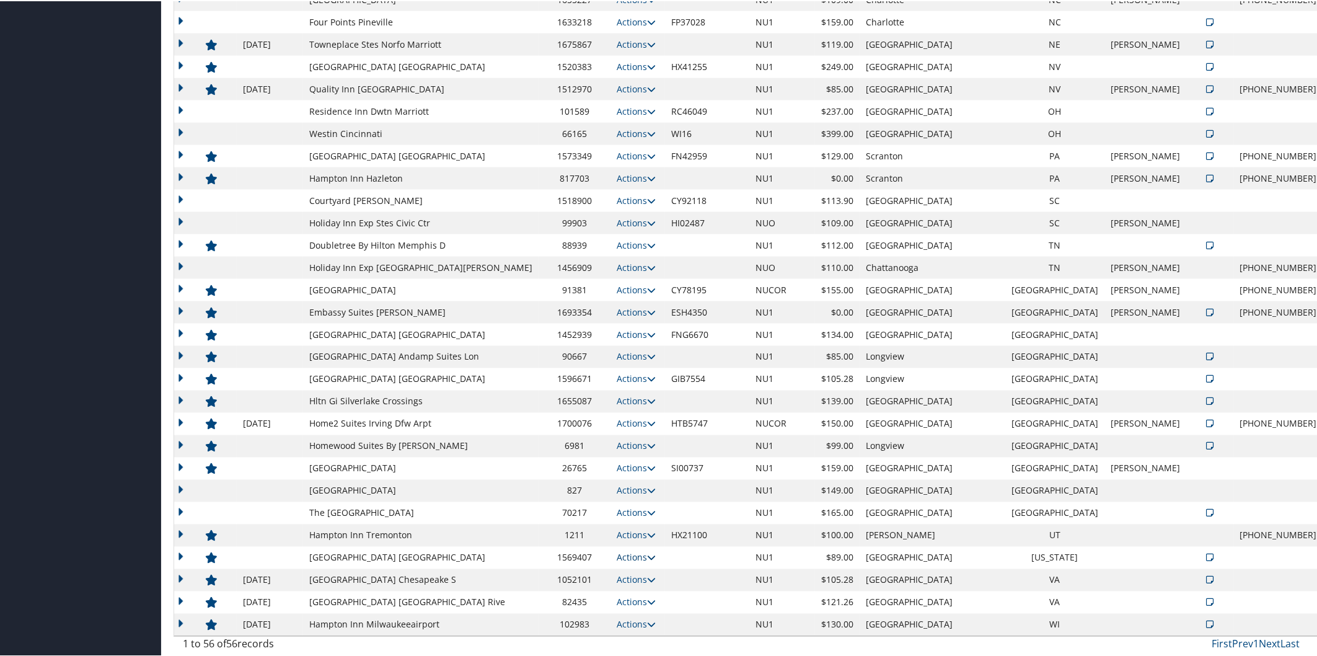
click at [647, 553] on icon at bounding box center [651, 556] width 9 height 9
click at [655, 584] on ul "View Notes Edit Delete" at bounding box center [642, 595] width 71 height 64
click at [647, 558] on icon at bounding box center [651, 556] width 9 height 9
click at [651, 588] on link "Edit" at bounding box center [640, 595] width 67 height 21
select select "NLRA"
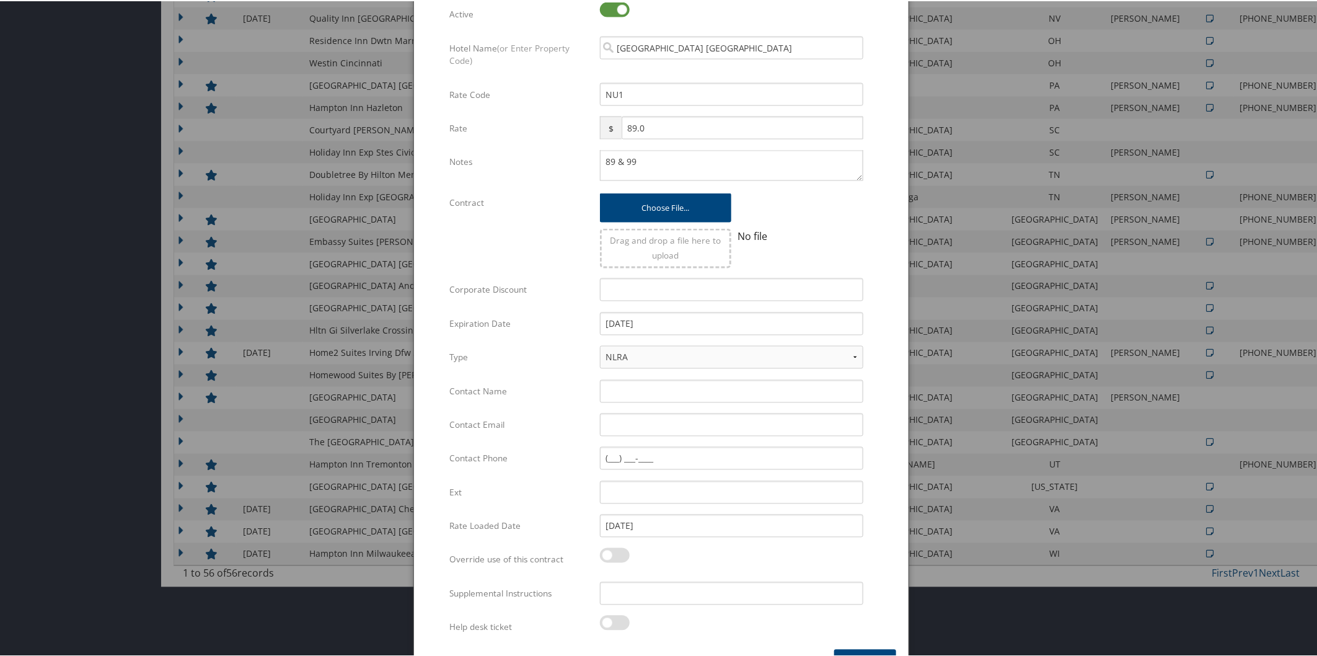
scroll to position [947, 0]
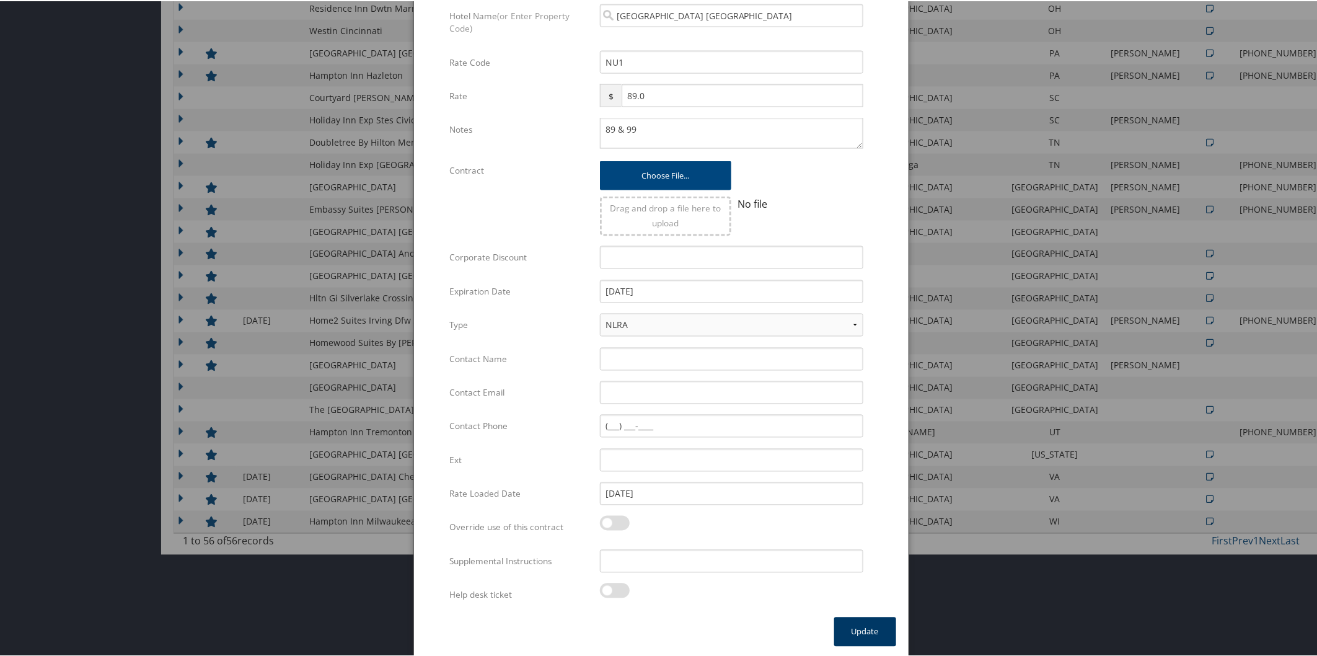
click at [862, 620] on button "Update" at bounding box center [865, 630] width 62 height 29
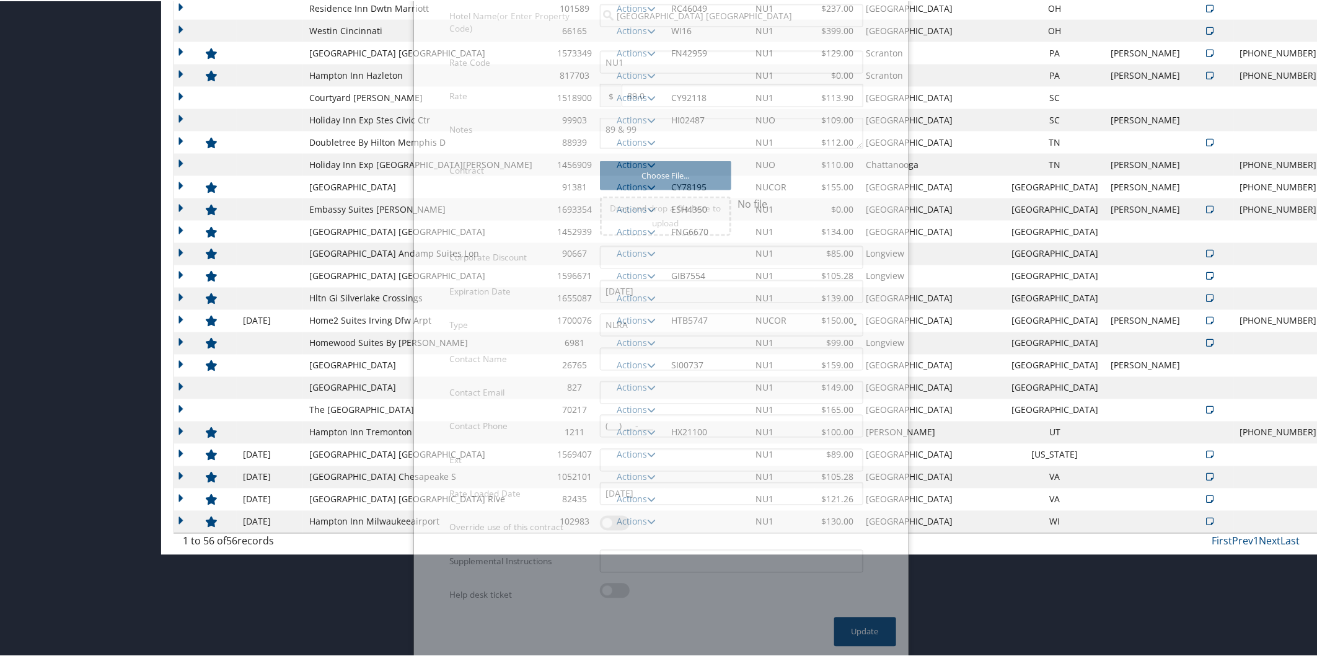
scroll to position [844, 0]
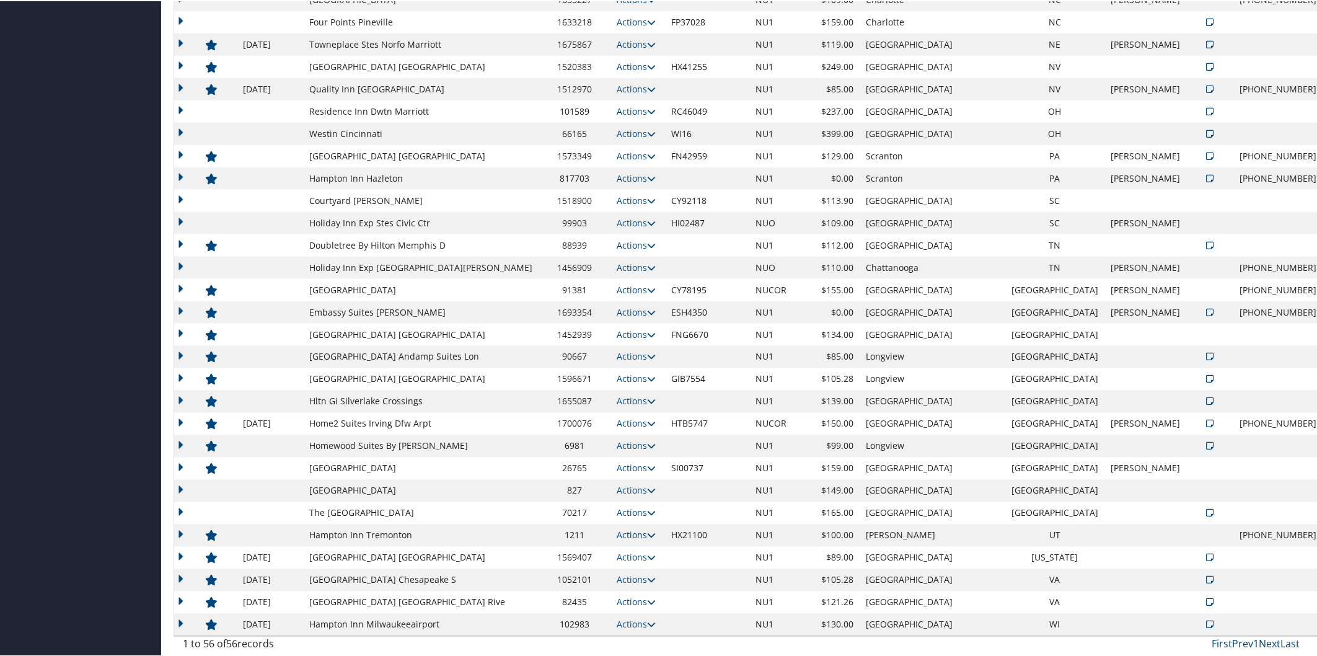
click at [647, 532] on icon at bounding box center [651, 534] width 9 height 9
click at [635, 547] on link "Edit" at bounding box center [631, 552] width 48 height 21
select select "NLRA"
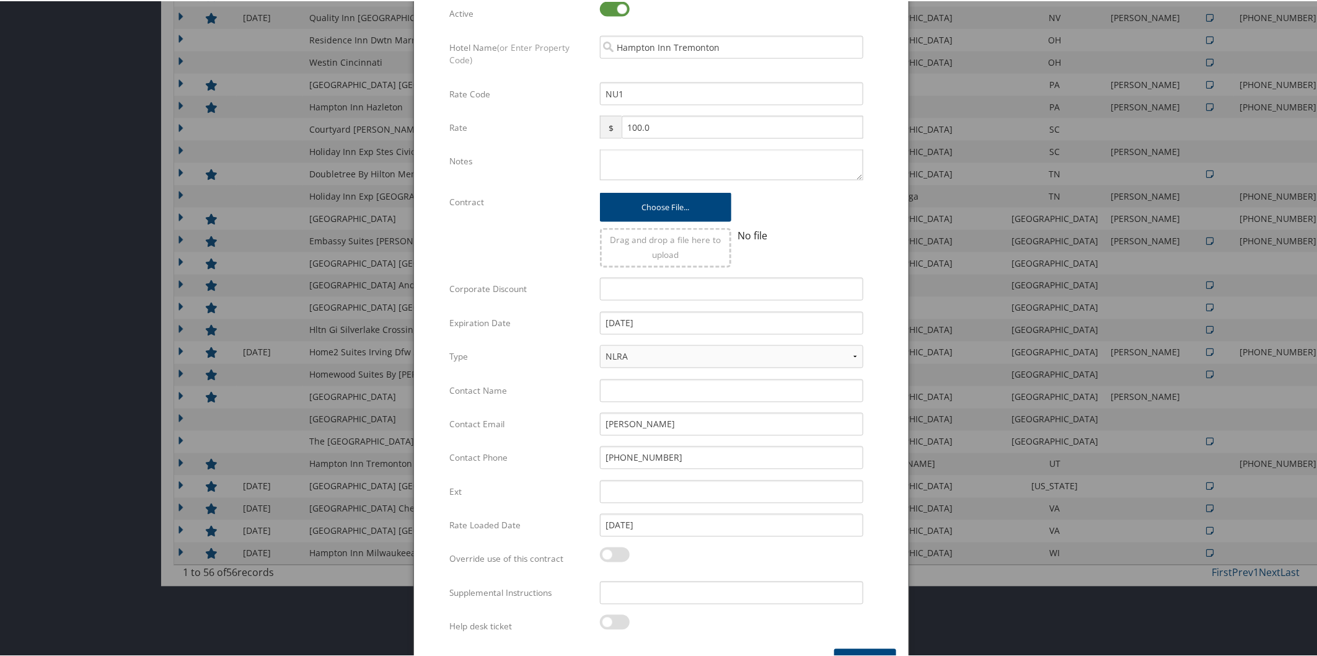
scroll to position [947, 0]
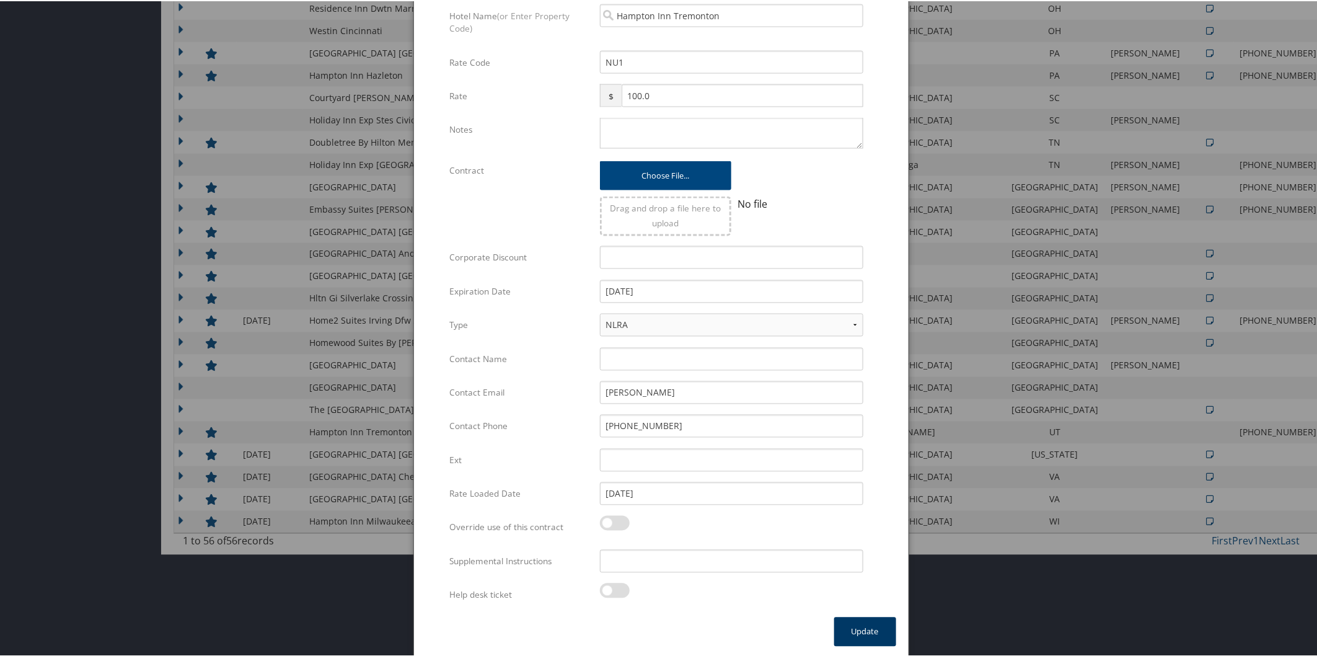
click at [854, 621] on button "Update" at bounding box center [865, 630] width 62 height 29
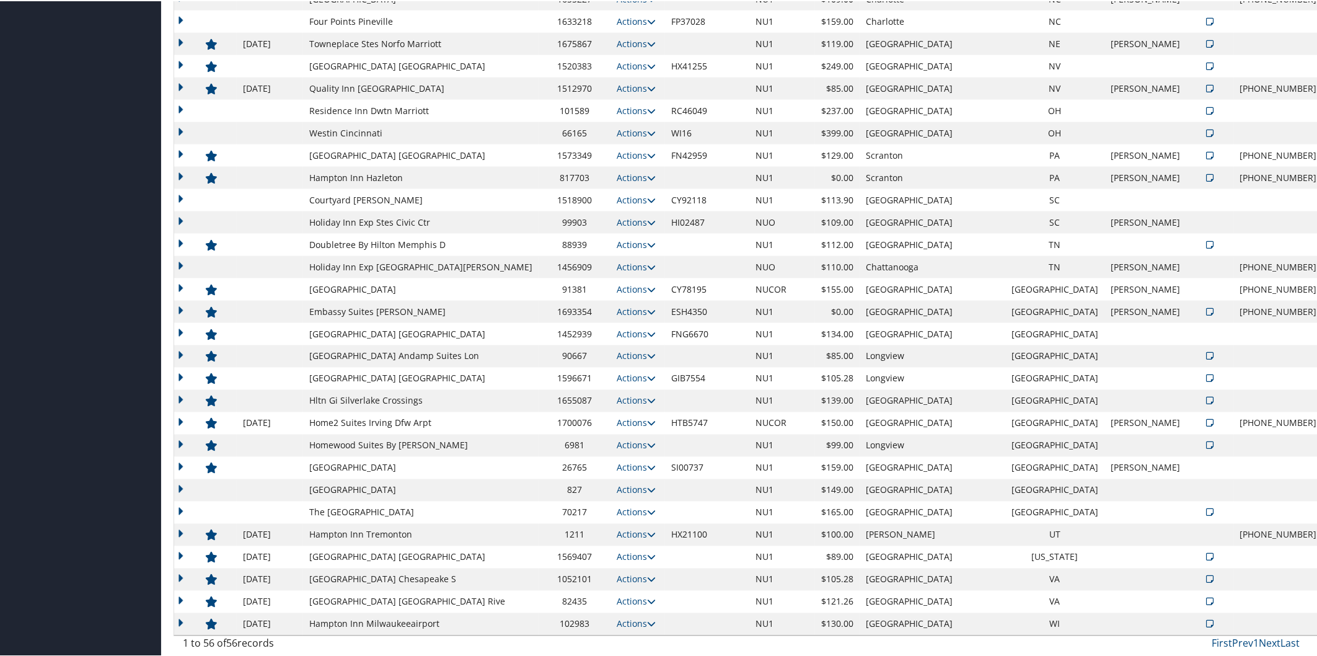
scroll to position [844, 0]
click at [640, 506] on link "Actions" at bounding box center [636, 512] width 39 height 12
click at [650, 545] on link "Edit" at bounding box center [640, 550] width 67 height 21
select select "NLRA"
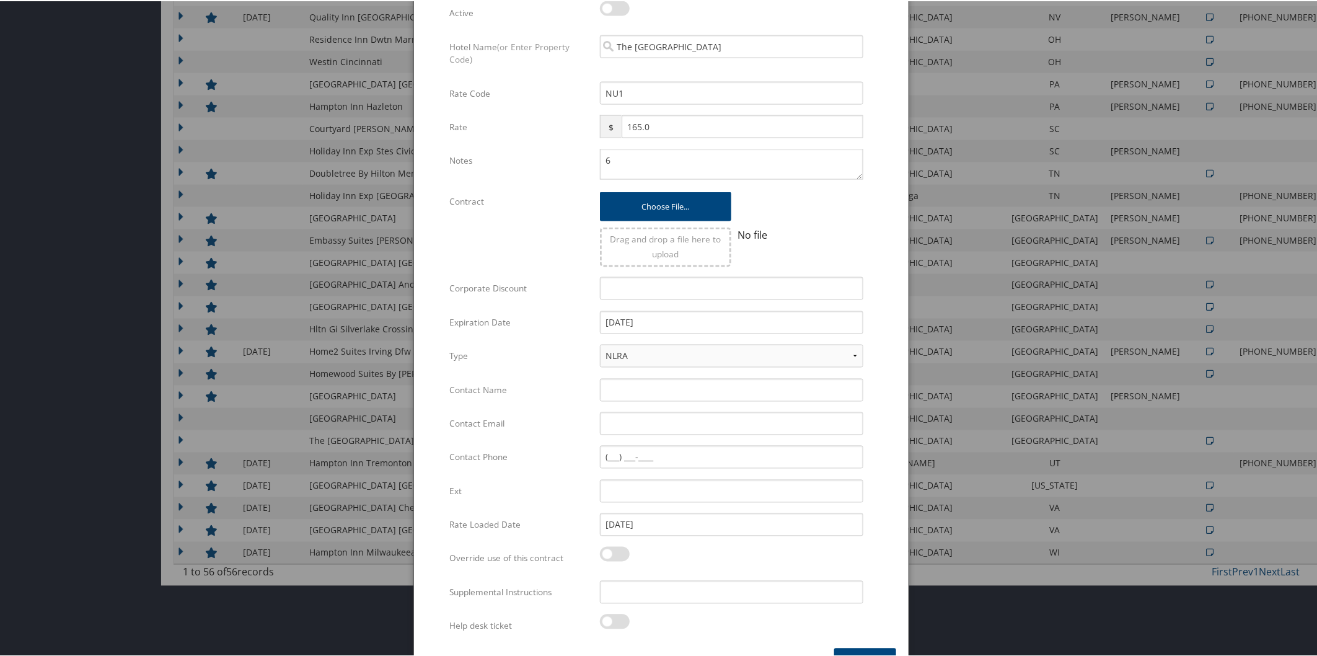
scroll to position [947, 0]
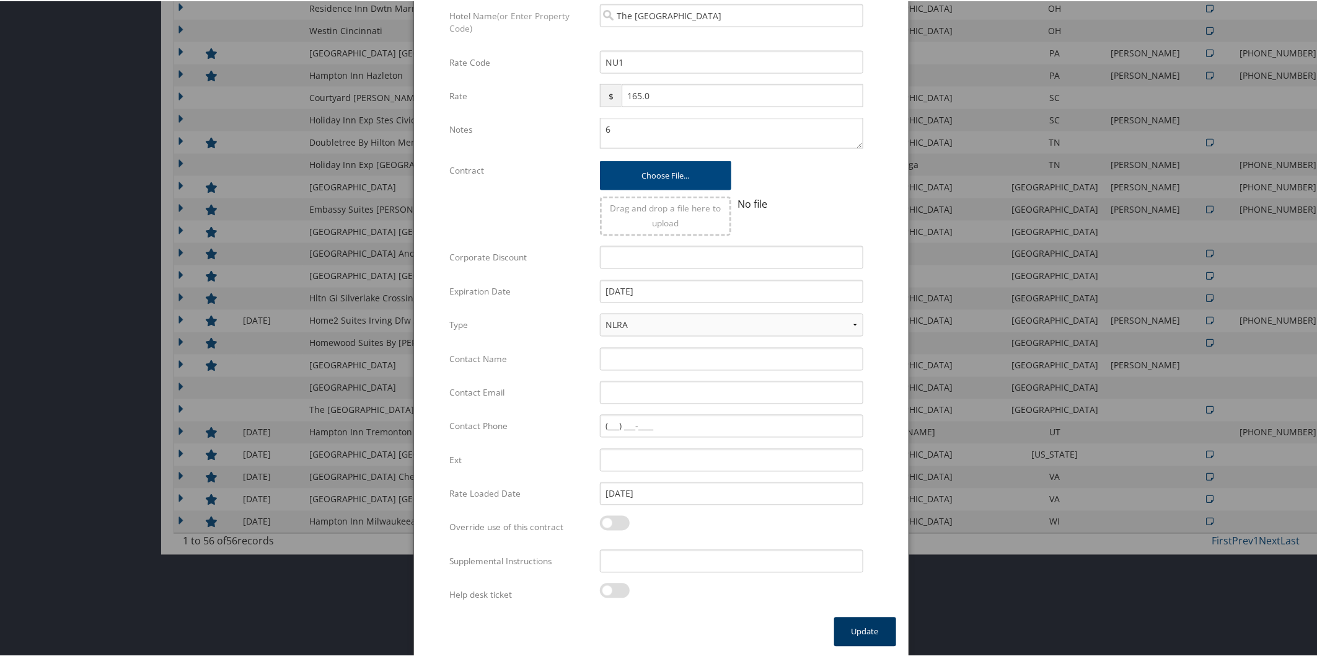
click at [870, 629] on button "Update" at bounding box center [865, 630] width 62 height 29
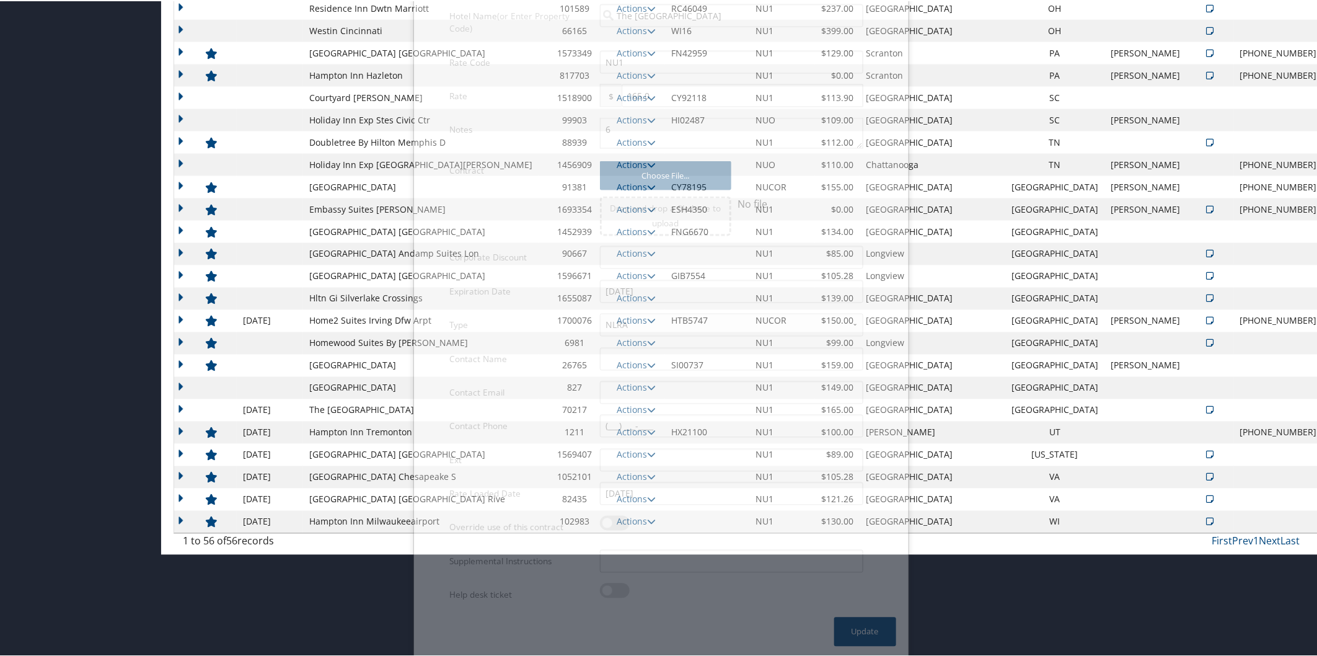
scroll to position [844, 0]
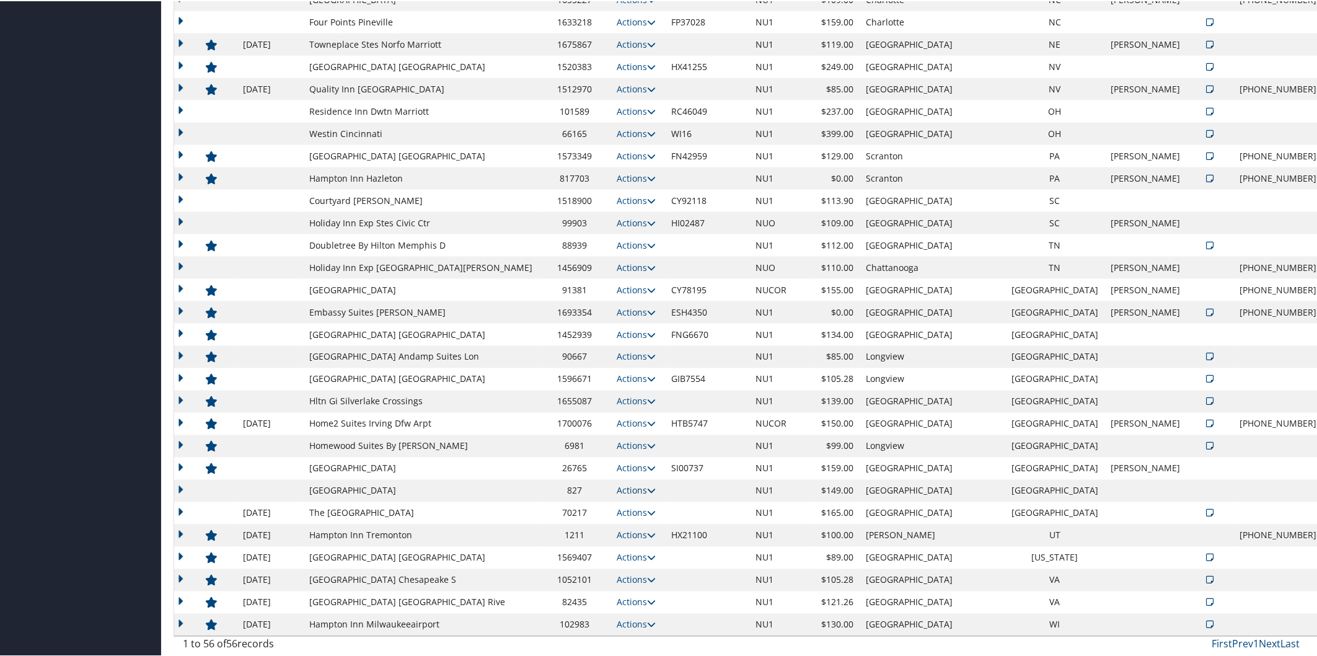
click at [646, 483] on link "Actions" at bounding box center [636, 489] width 39 height 12
click at [639, 508] on link "Edit" at bounding box center [631, 507] width 48 height 21
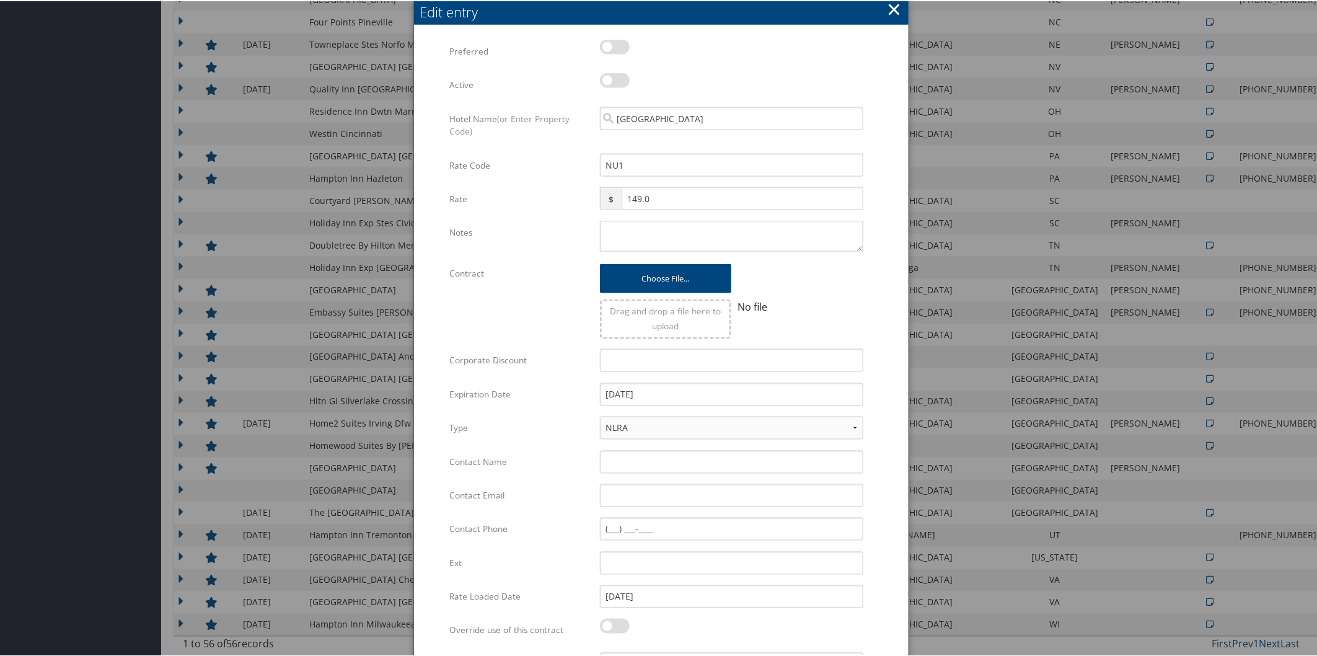
scroll to position [947, 0]
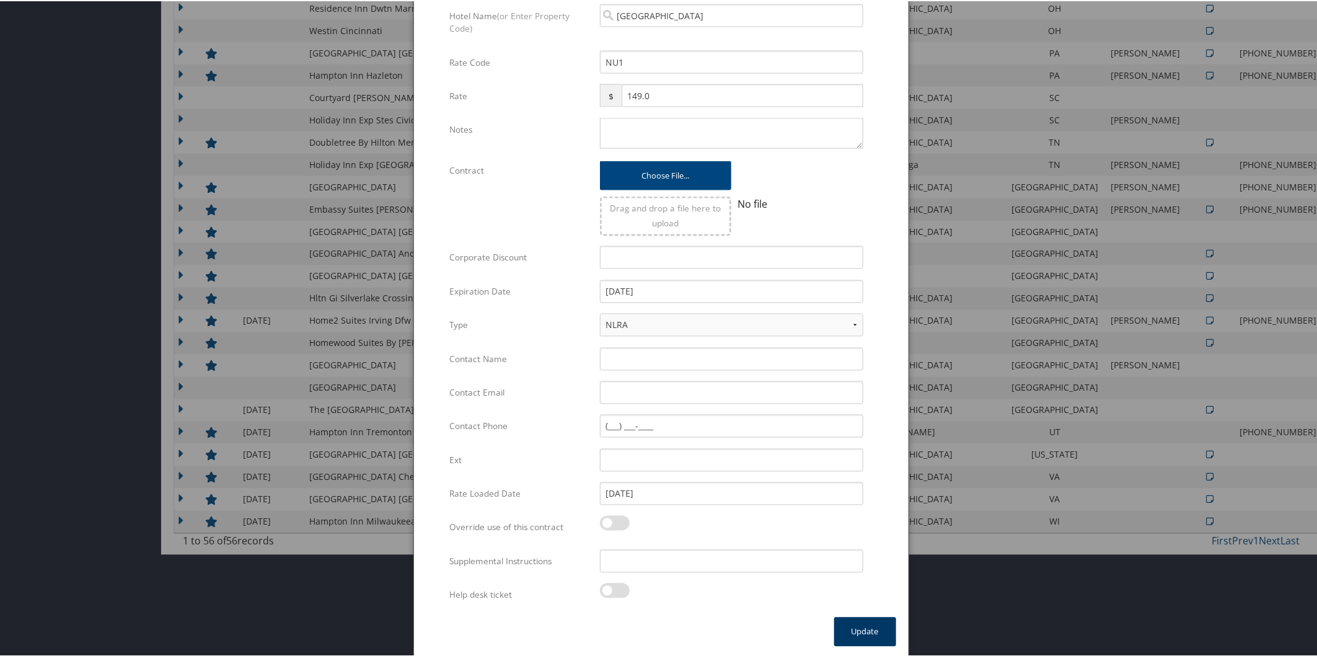
click at [862, 627] on button "Update" at bounding box center [865, 630] width 62 height 29
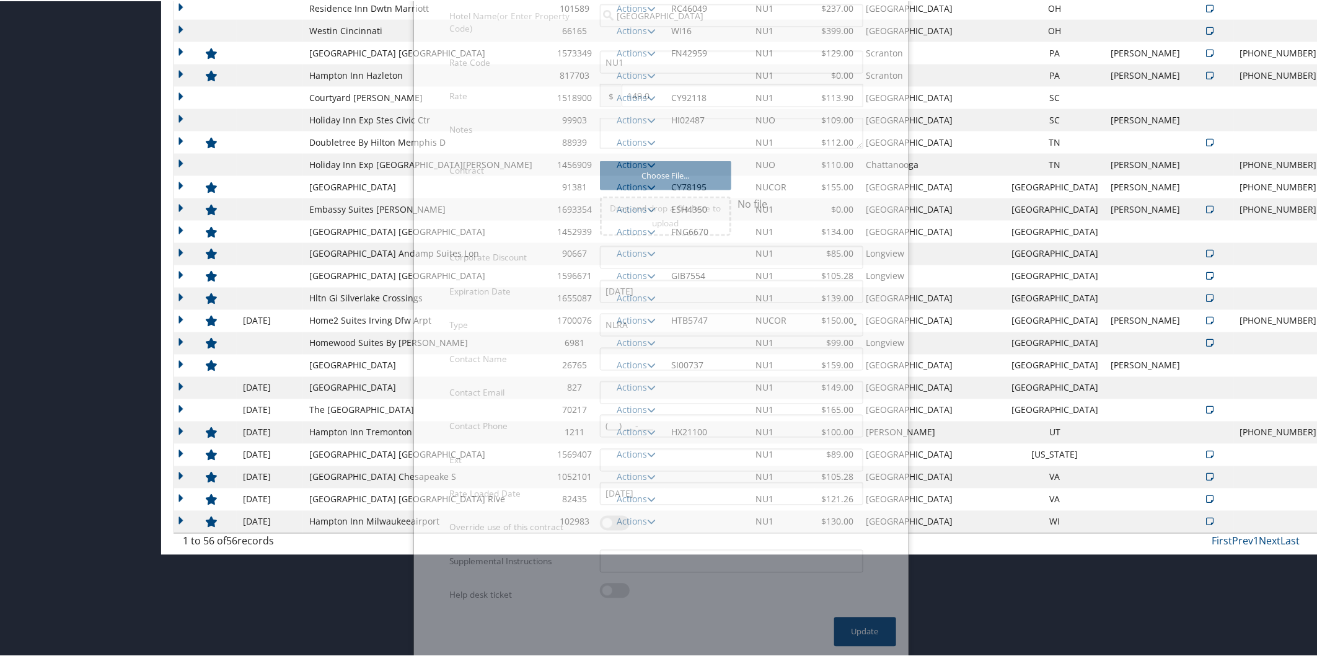
scroll to position [844, 0]
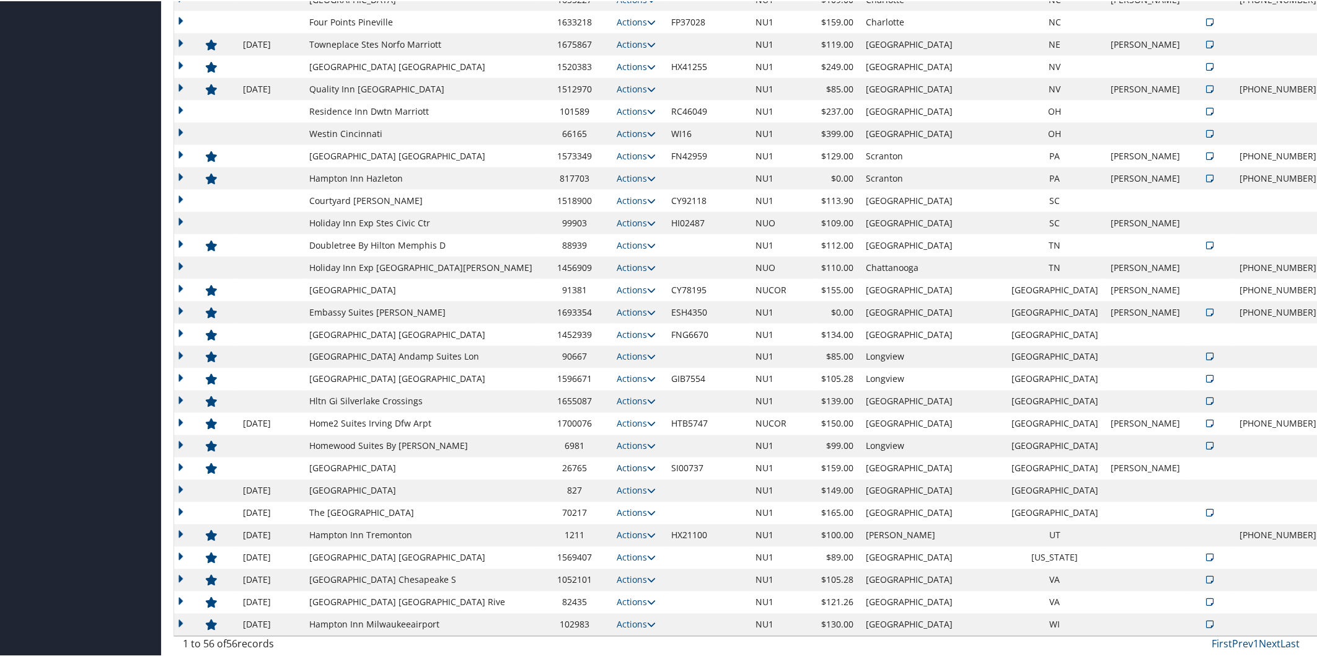
click at [647, 463] on icon at bounding box center [651, 467] width 9 height 9
click at [624, 502] on link "Edit" at bounding box center [603, 506] width 78 height 21
select select "NLRA"
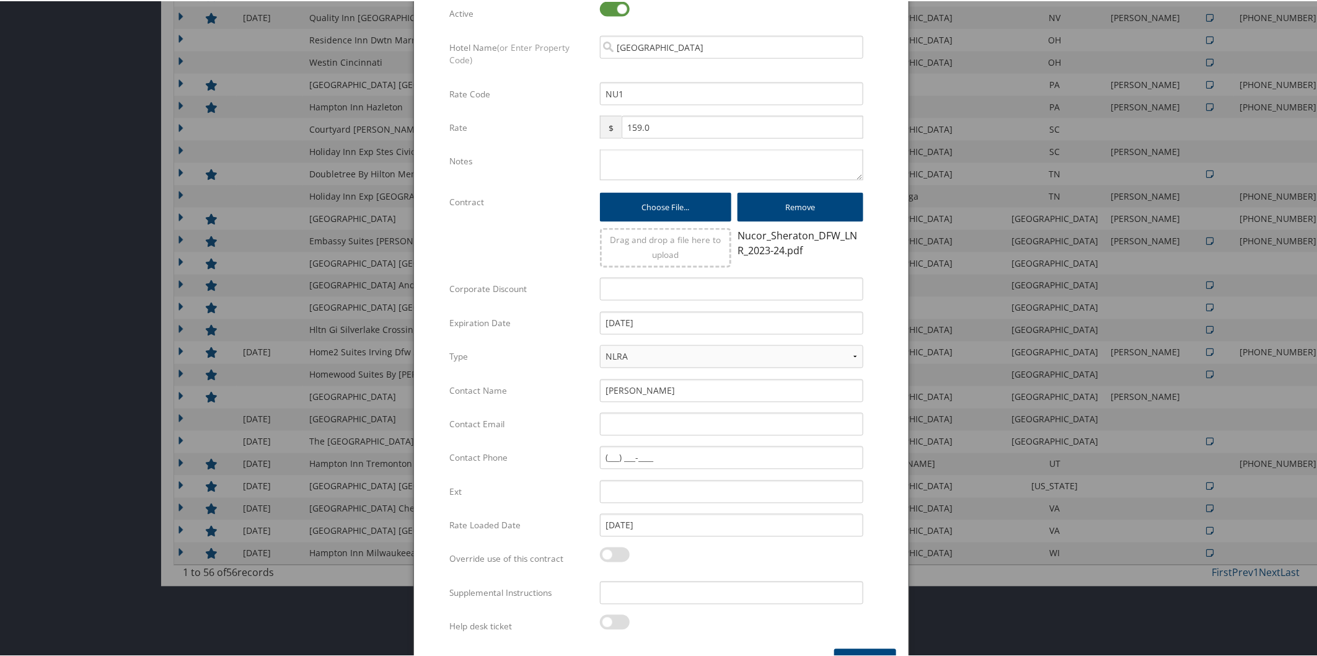
scroll to position [947, 0]
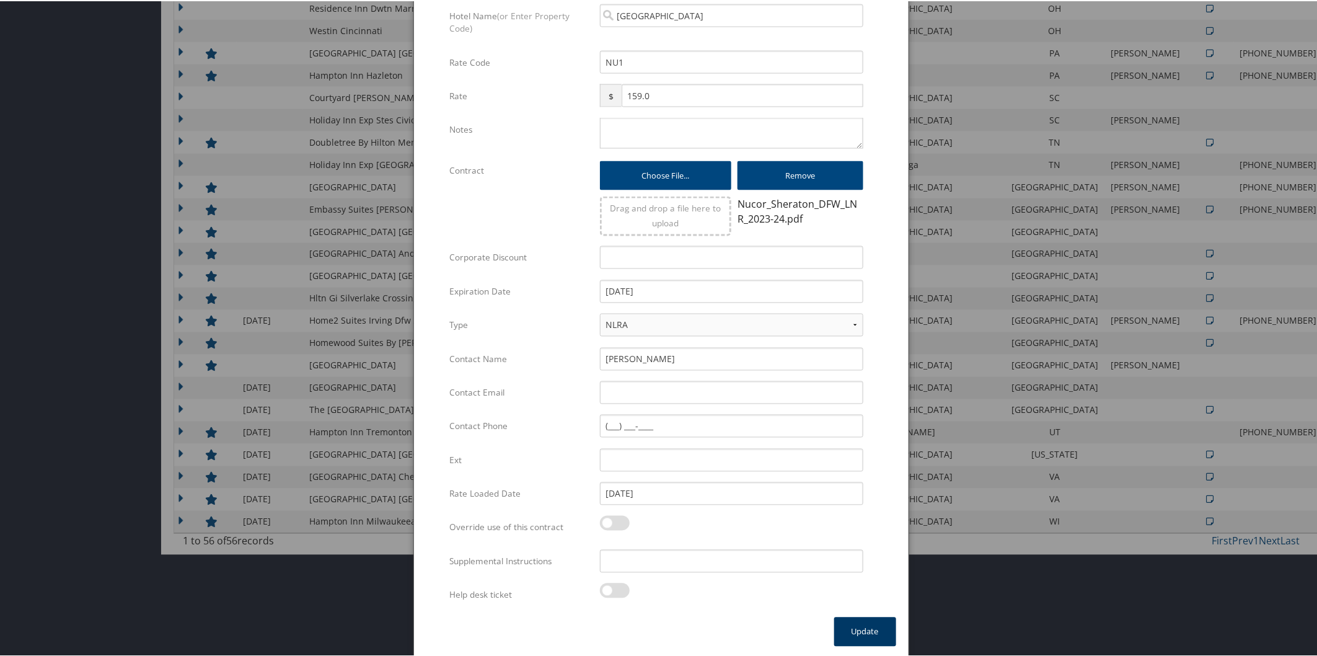
click at [870, 625] on button "Update" at bounding box center [865, 630] width 62 height 29
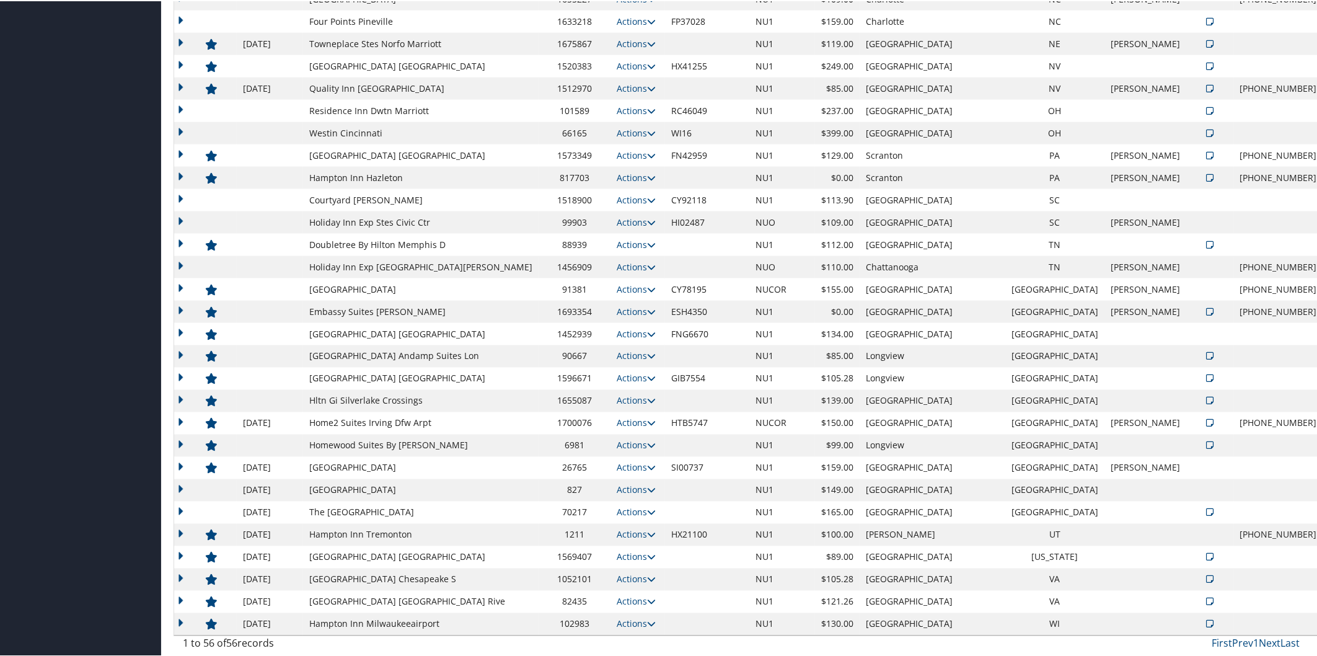
scroll to position [844, 0]
click at [647, 441] on icon at bounding box center [651, 445] width 9 height 9
click at [655, 475] on link "Edit" at bounding box center [640, 484] width 67 height 21
select select "NLRA"
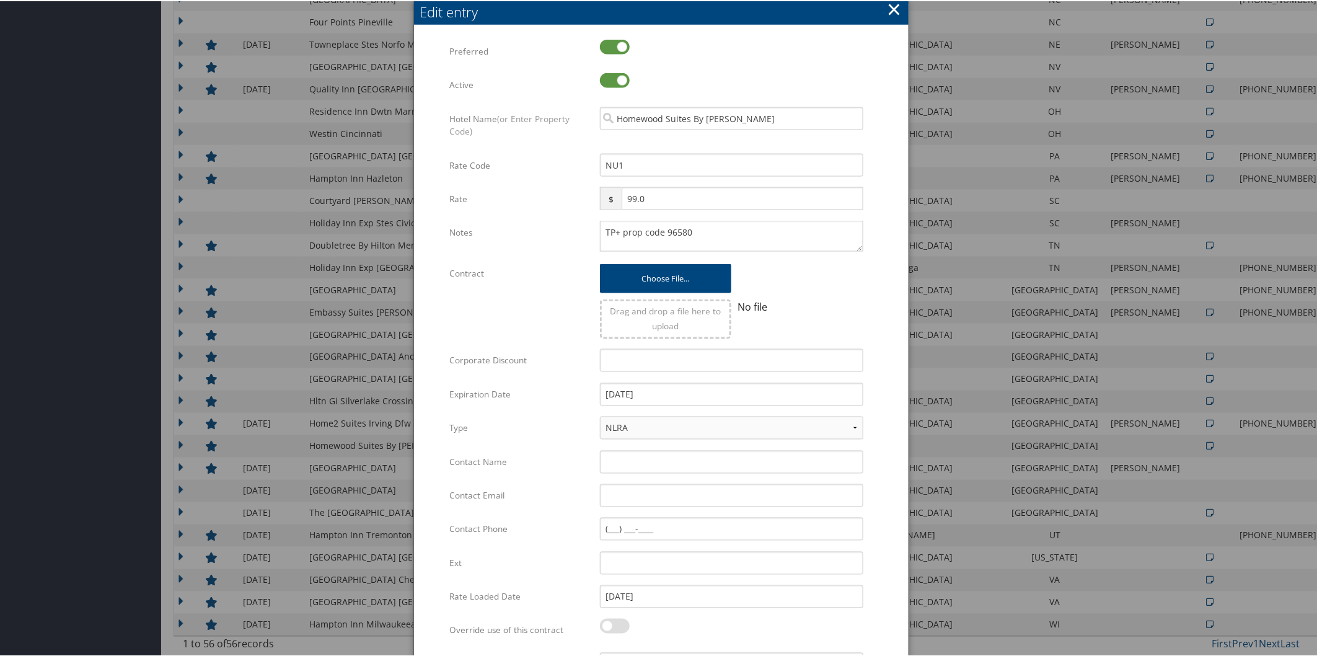
scroll to position [947, 0]
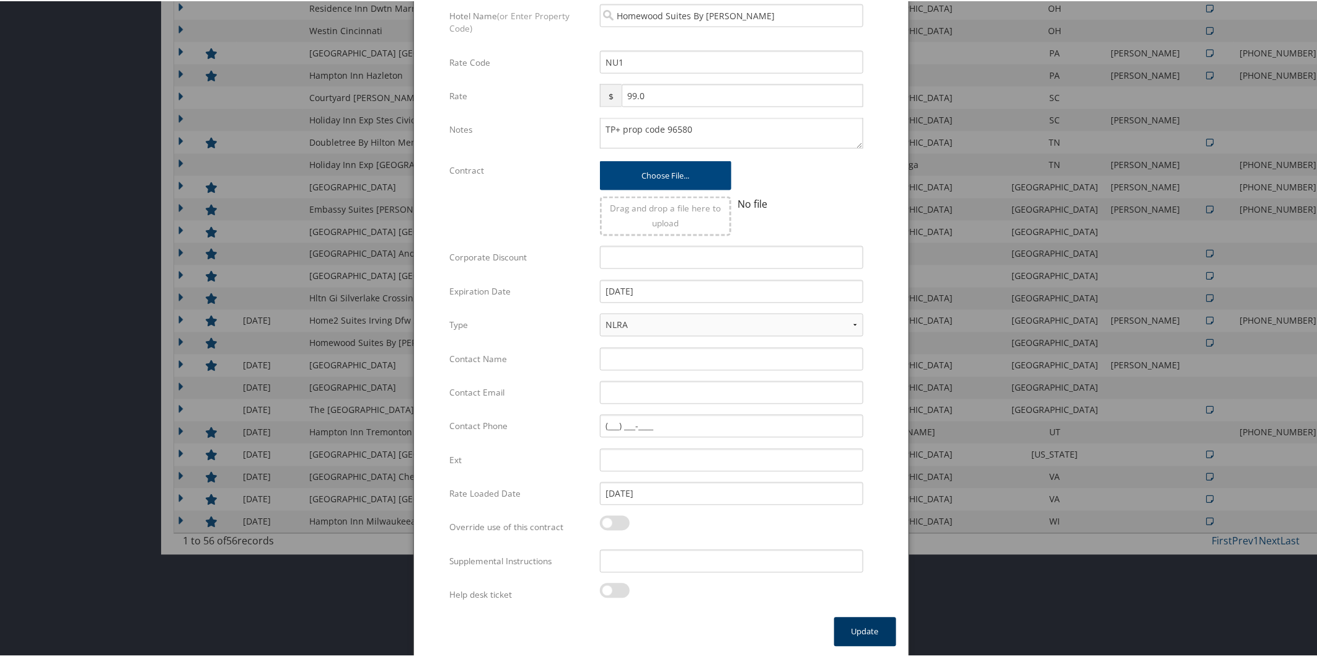
click at [886, 636] on button "Update" at bounding box center [865, 630] width 62 height 29
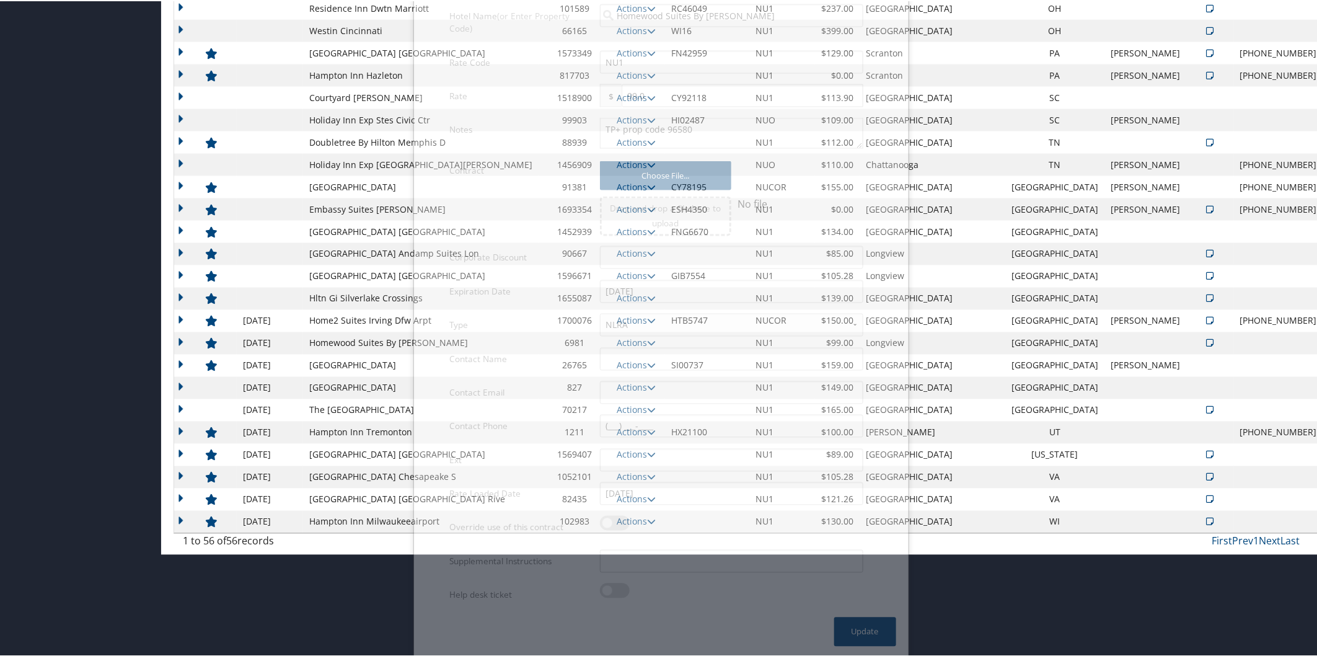
scroll to position [844, 0]
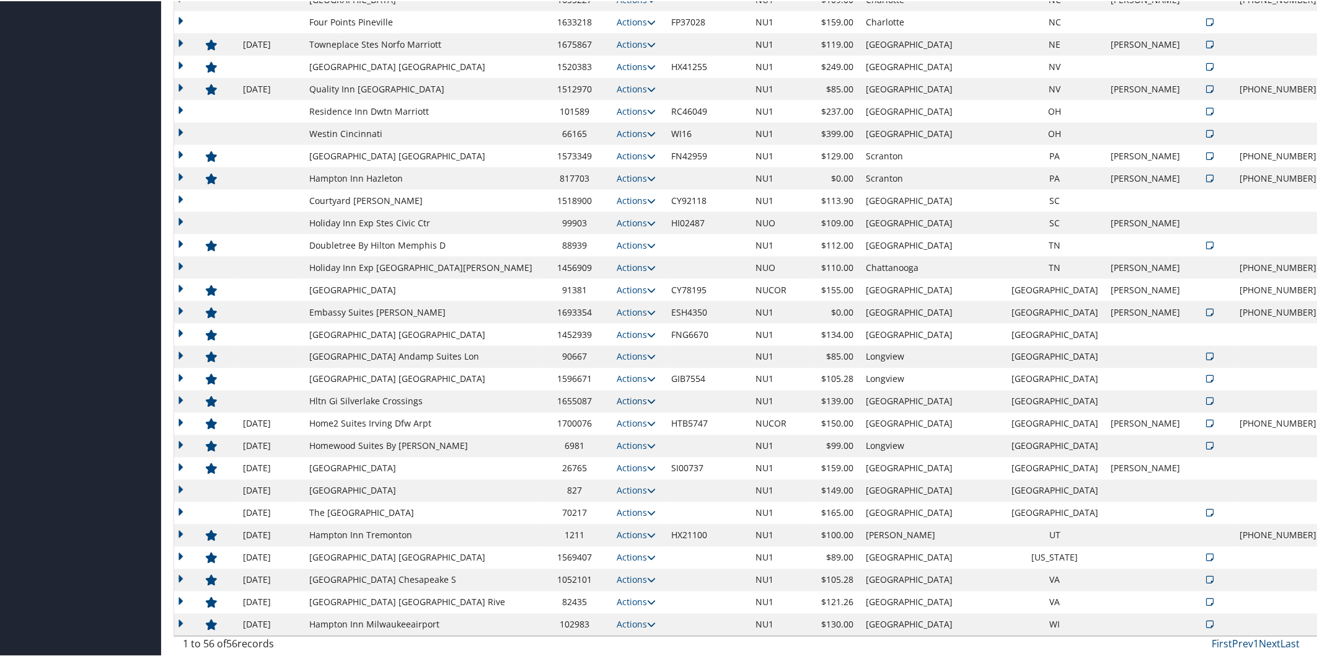
click at [647, 396] on icon at bounding box center [651, 400] width 9 height 9
click at [655, 432] on link "Edit" at bounding box center [640, 439] width 67 height 21
select select "NLRA"
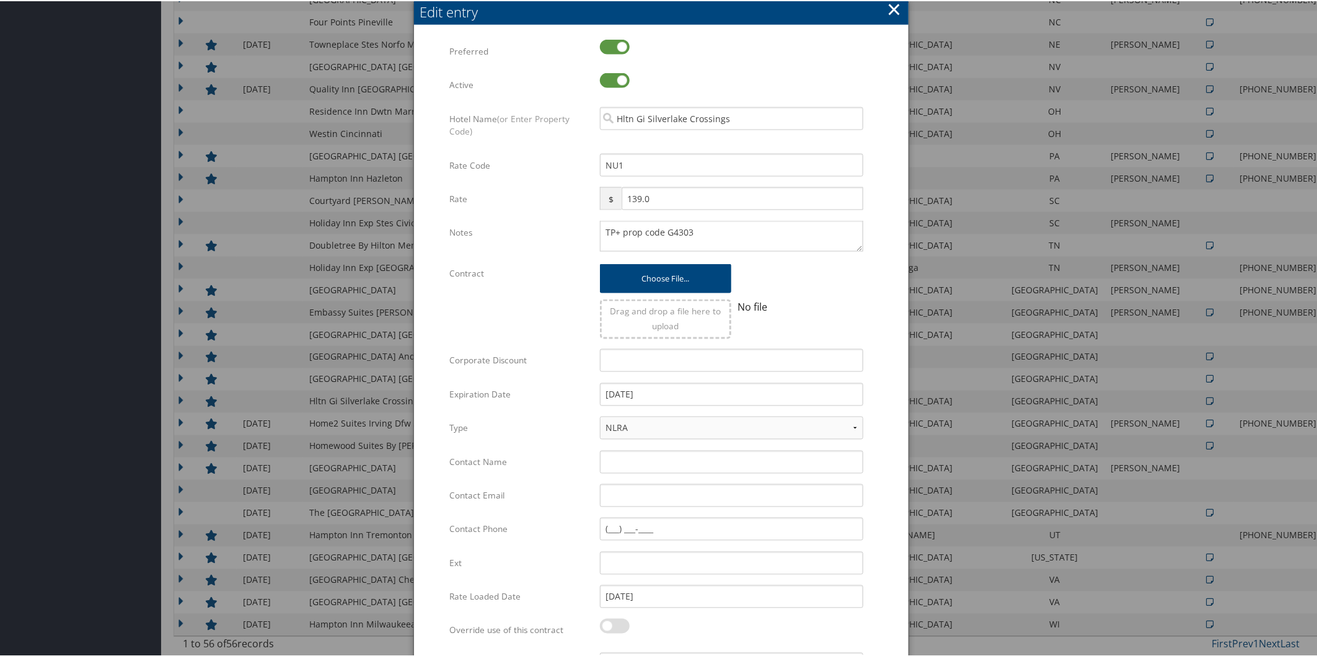
scroll to position [947, 0]
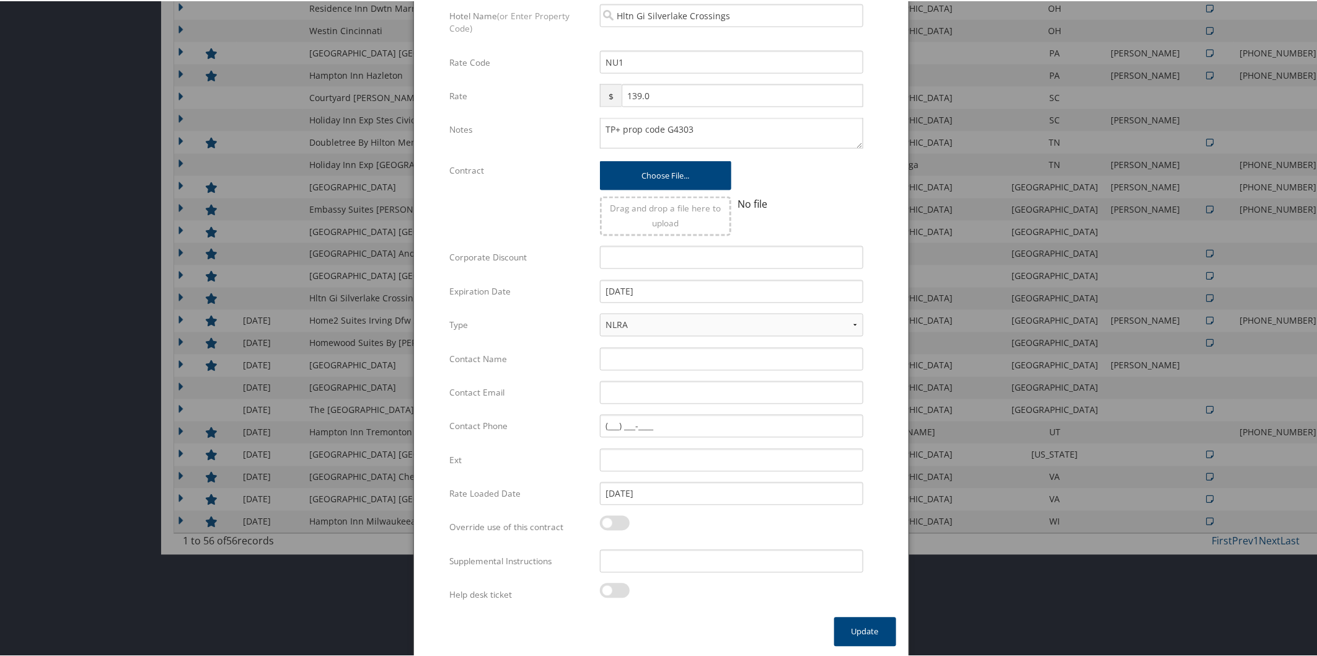
click at [853, 609] on div at bounding box center [731, 596] width 263 height 29
click at [869, 625] on button "Update" at bounding box center [865, 630] width 62 height 29
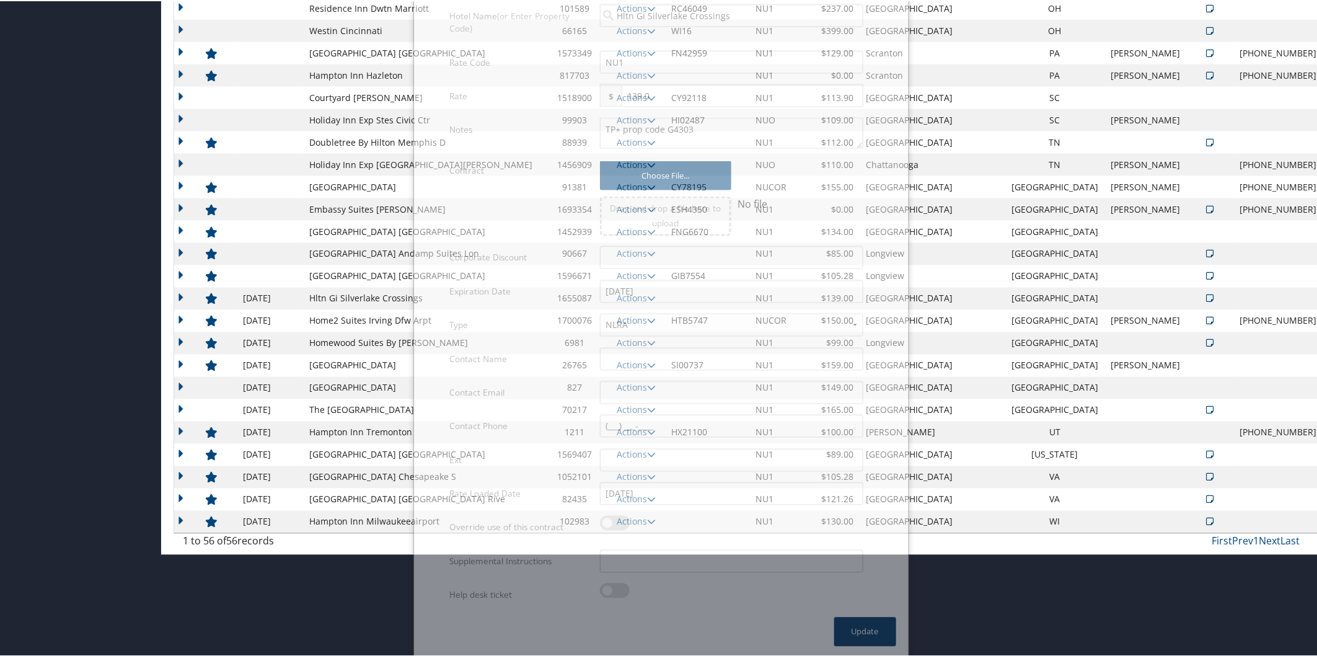
scroll to position [844, 0]
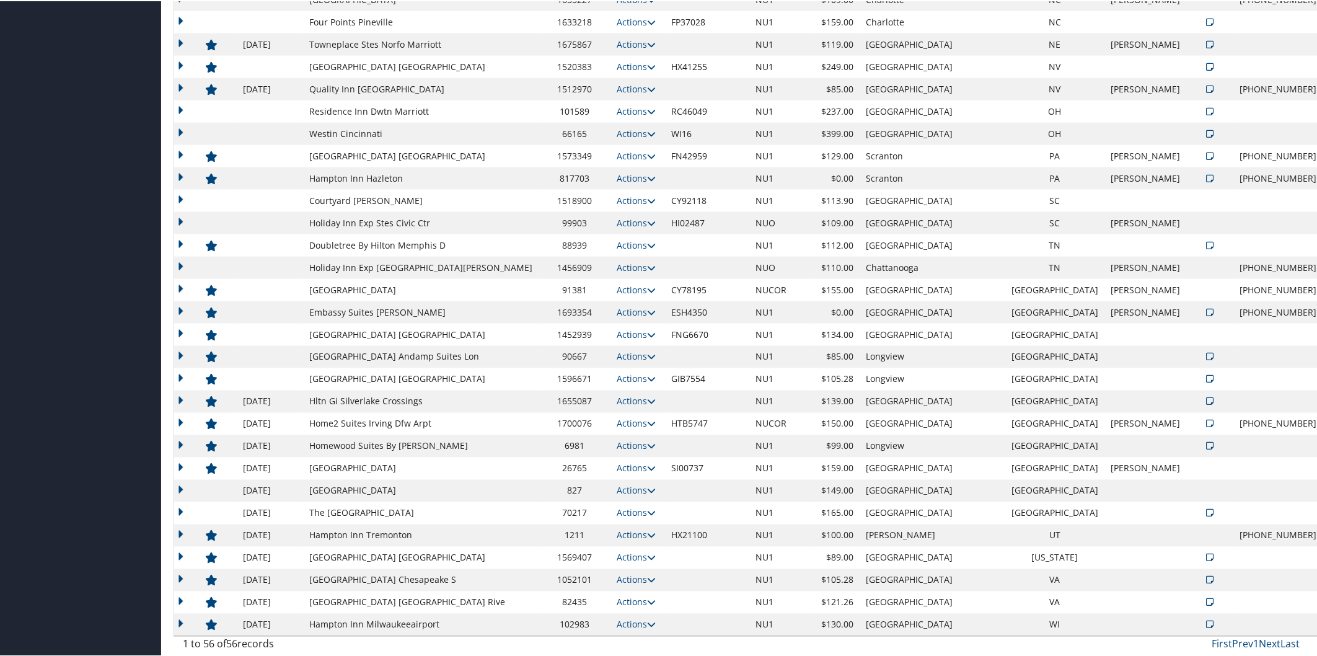
click at [645, 372] on link "Actions" at bounding box center [636, 378] width 39 height 12
click at [640, 411] on link "Edit" at bounding box center [640, 417] width 67 height 21
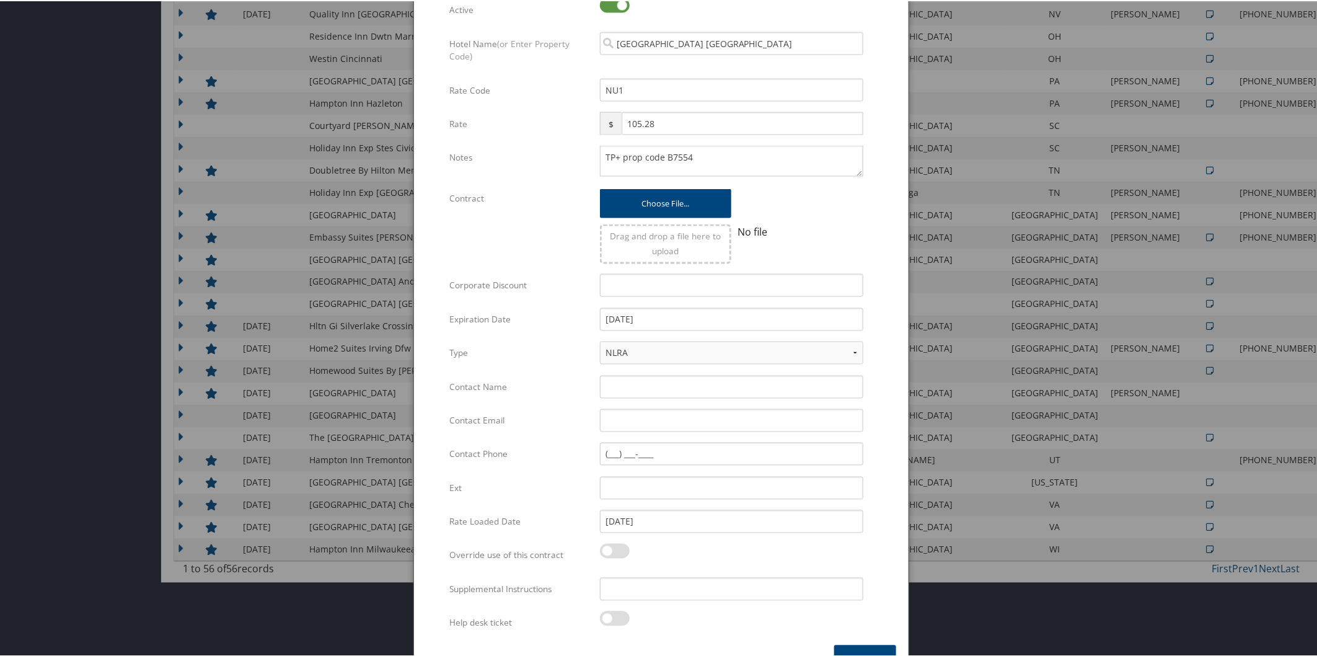
scroll to position [947, 0]
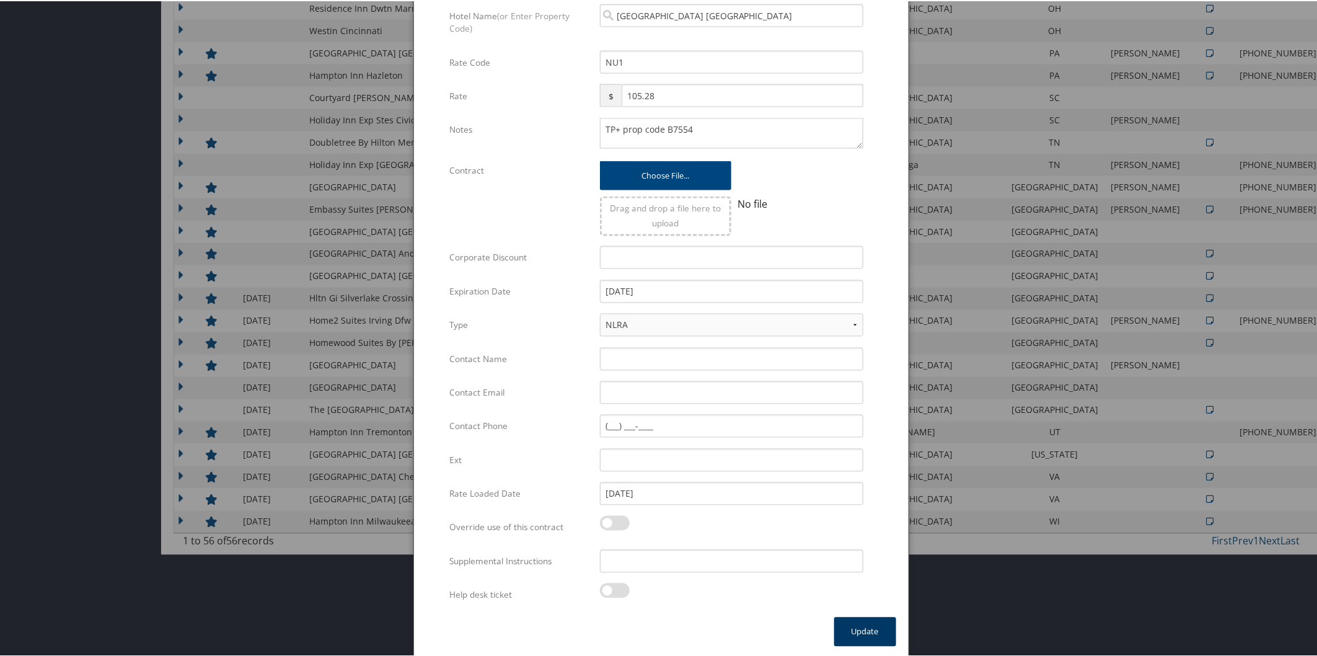
click at [884, 618] on button "Update" at bounding box center [865, 630] width 62 height 29
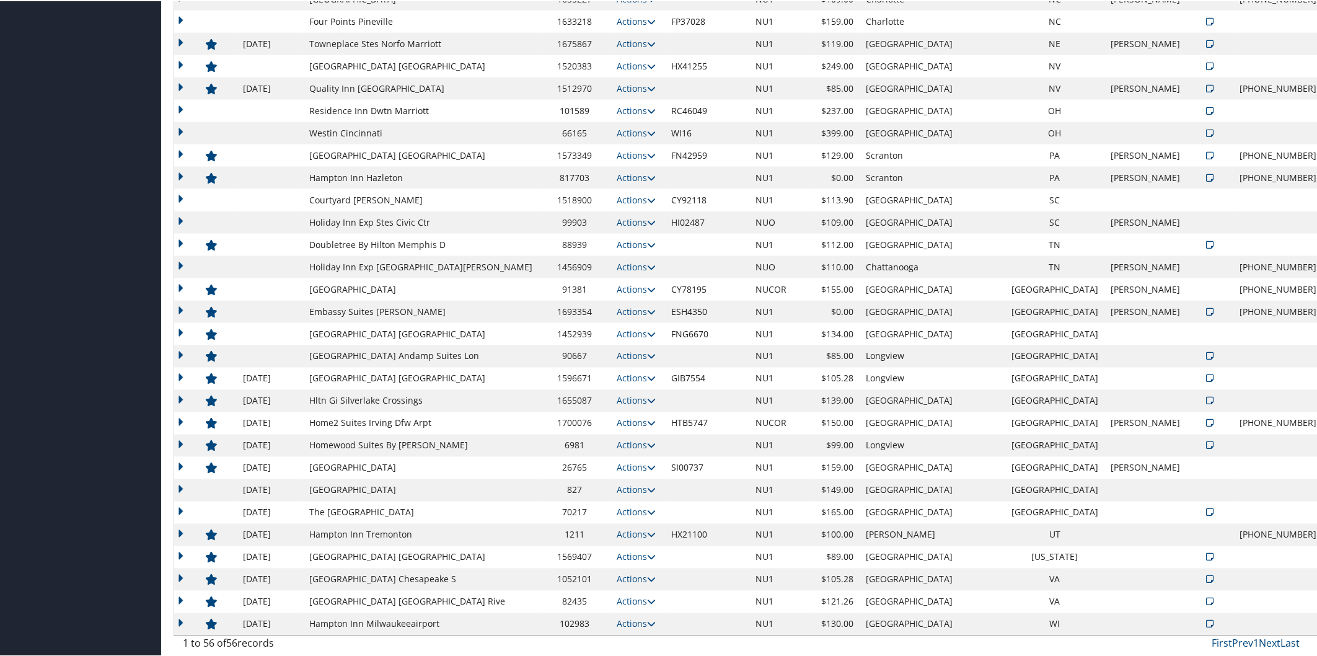
scroll to position [844, 0]
click at [647, 351] on icon at bounding box center [651, 355] width 9 height 9
click at [659, 392] on link "Edit" at bounding box center [640, 394] width 67 height 21
select select "NLRA"
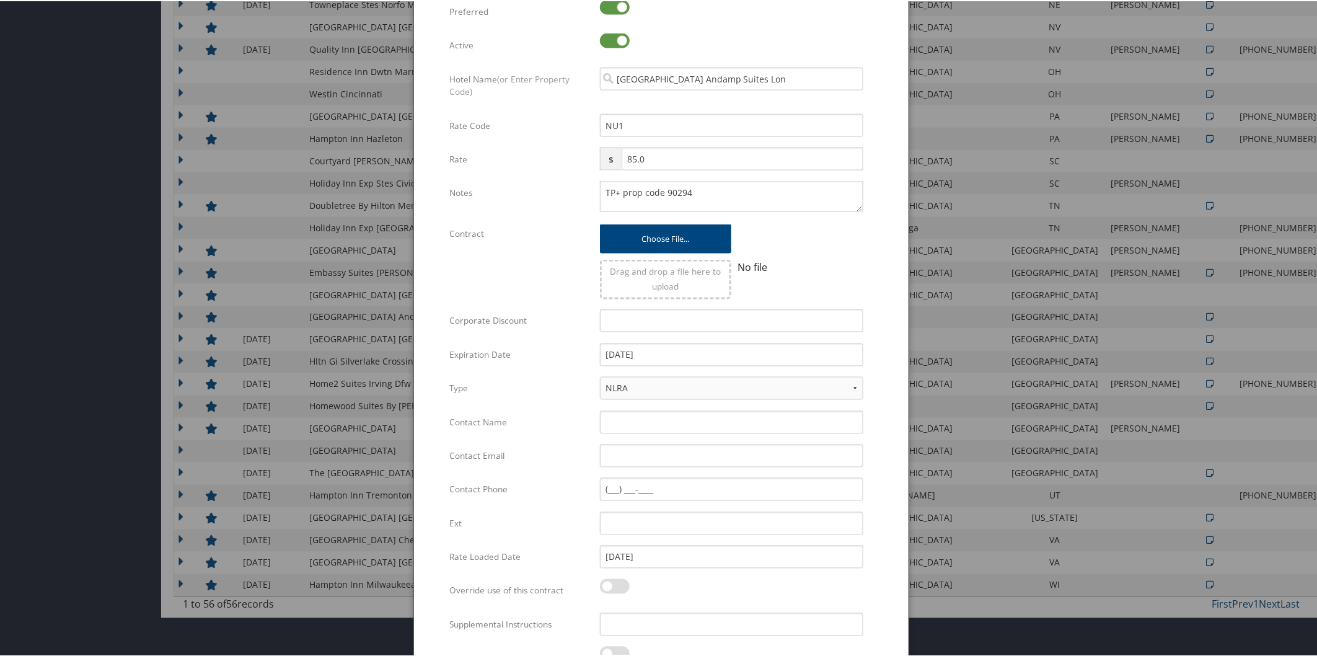
scroll to position [947, 0]
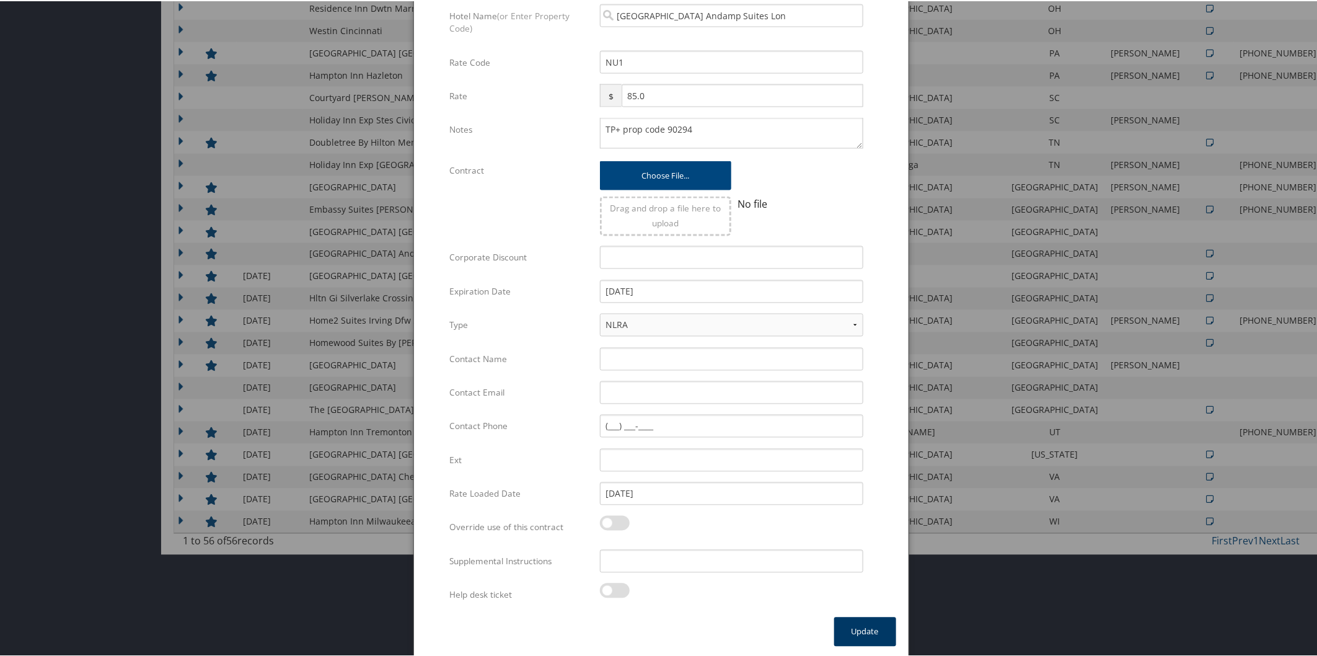
click at [878, 624] on button "Update" at bounding box center [865, 630] width 62 height 29
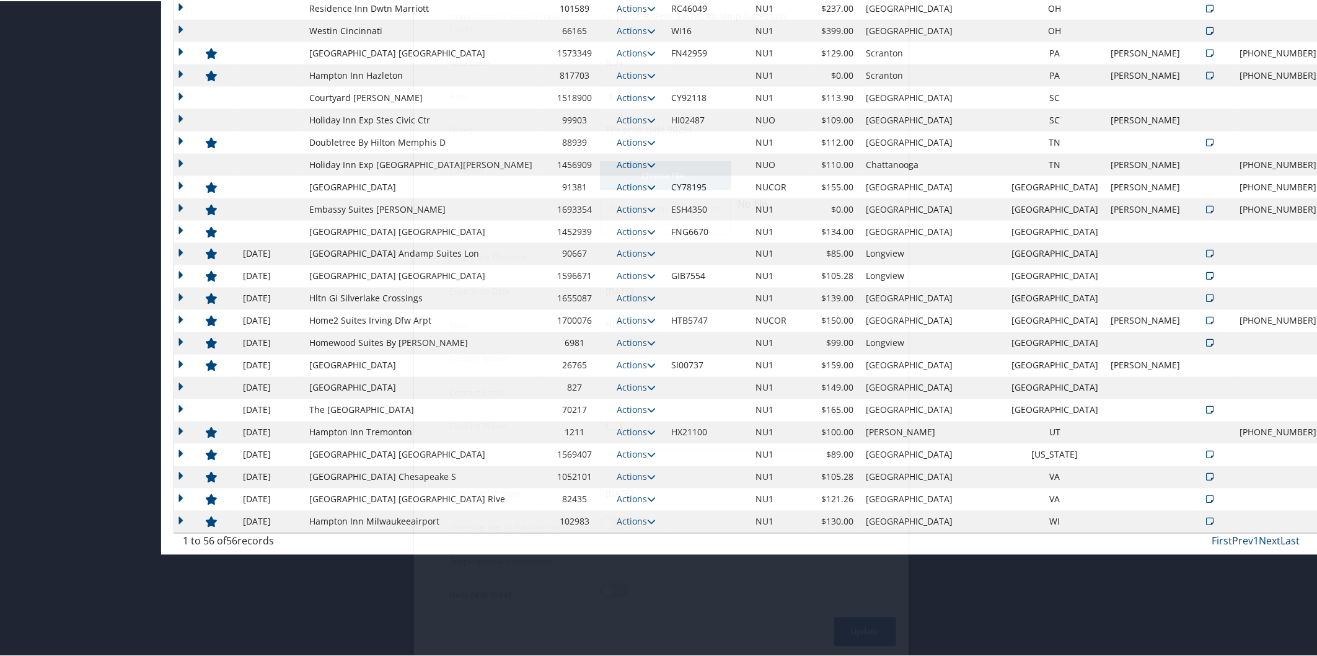
scroll to position [844, 0]
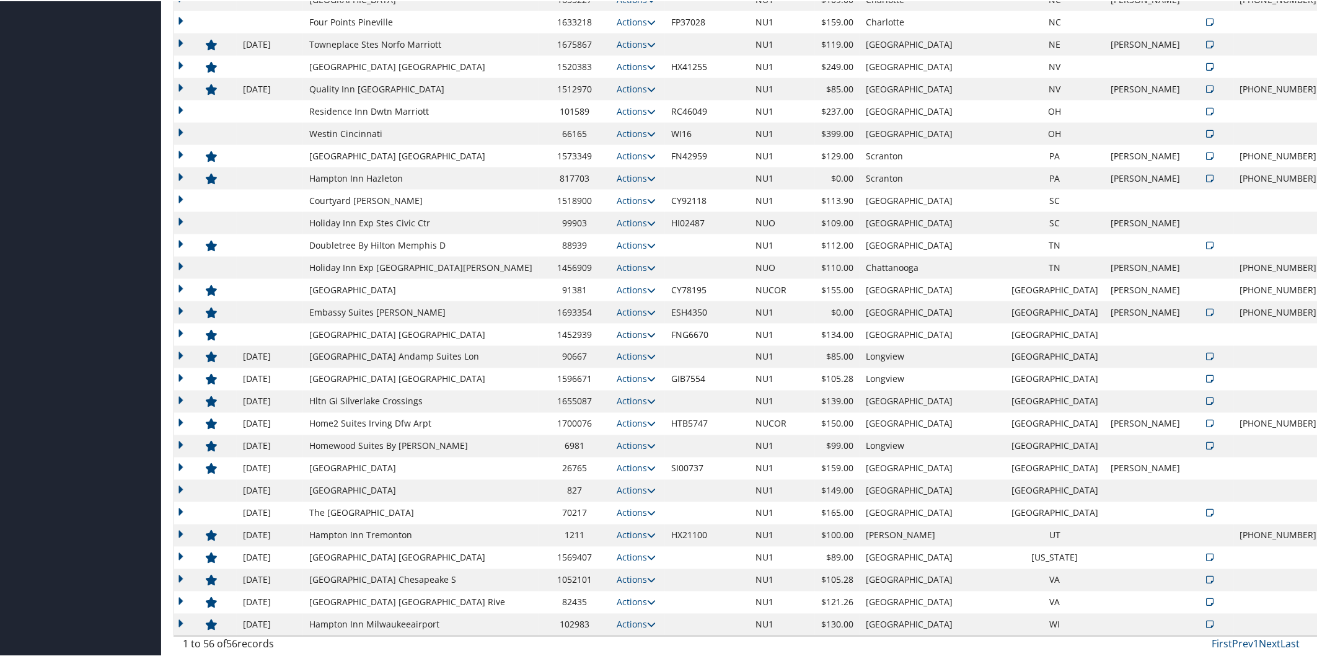
click at [647, 329] on icon at bounding box center [651, 333] width 9 height 9
click at [640, 347] on link "Edit" at bounding box center [631, 351] width 48 height 21
select select "NLRA"
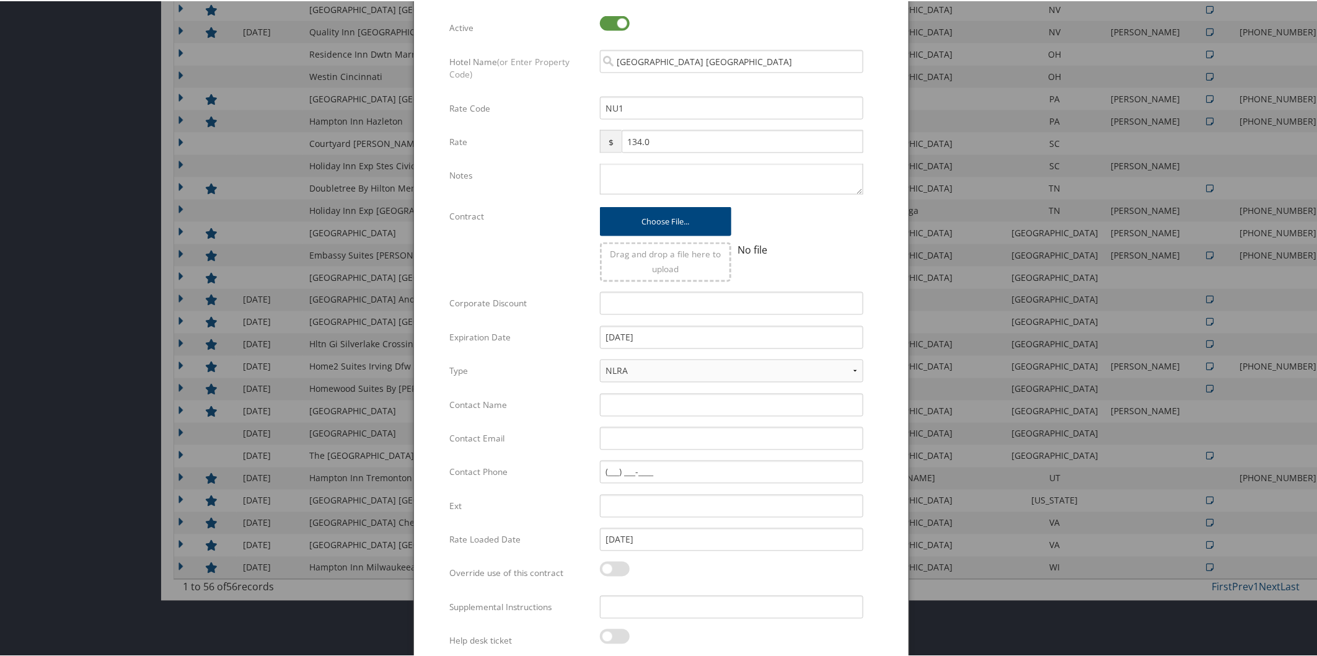
scroll to position [947, 0]
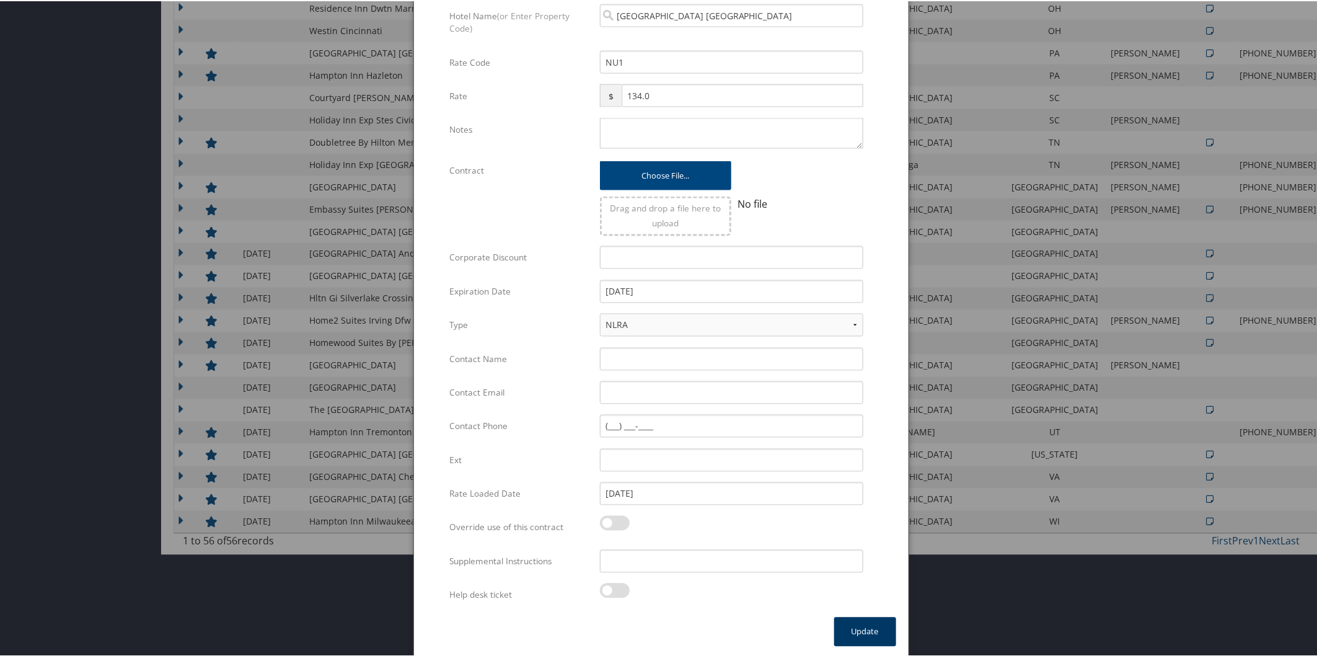
click at [860, 630] on button "Update" at bounding box center [865, 630] width 62 height 29
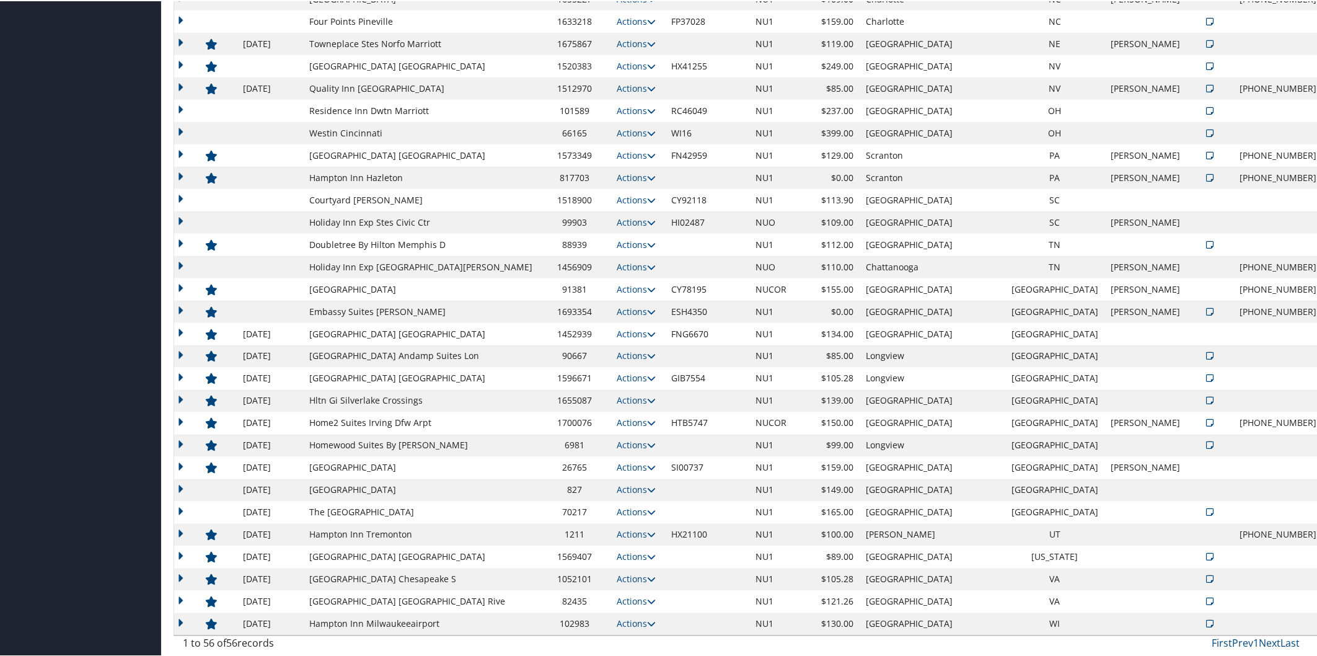
scroll to position [844, 0]
click at [647, 310] on icon at bounding box center [651, 311] width 9 height 9
click at [622, 362] on link "Edit" at bounding box center [603, 371] width 78 height 21
select select "NLRA"
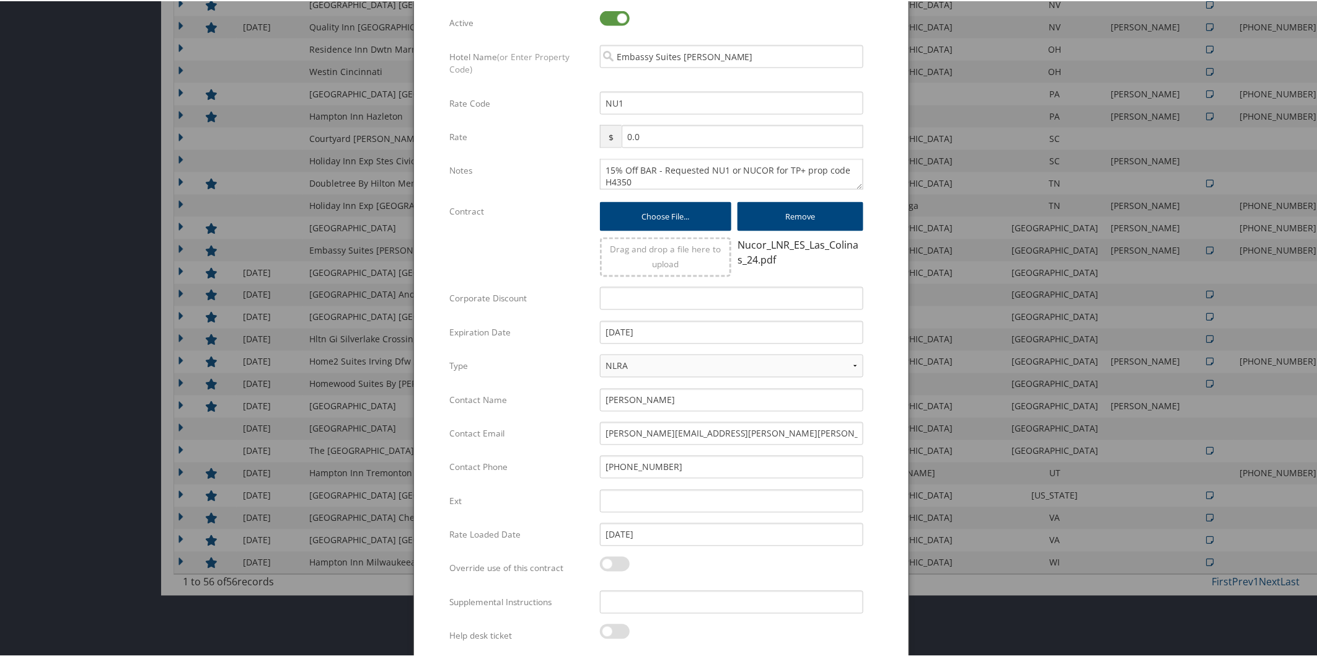
scroll to position [947, 0]
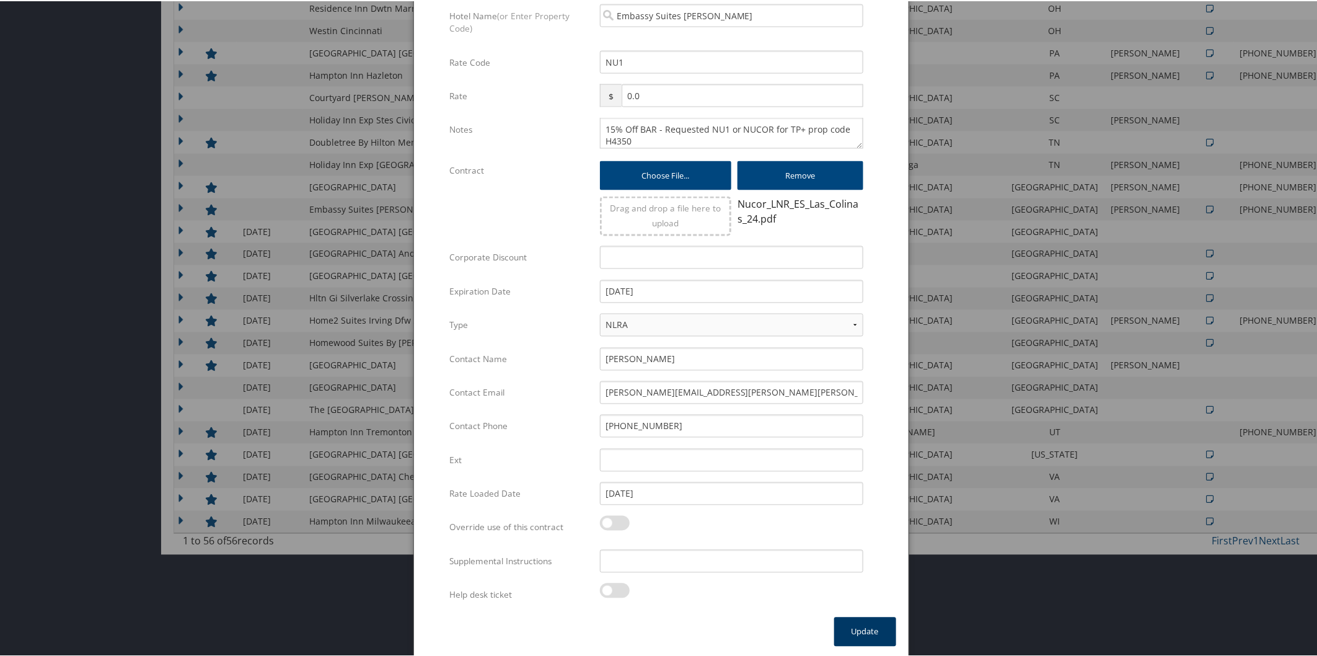
click at [874, 632] on button "Update" at bounding box center [865, 630] width 62 height 29
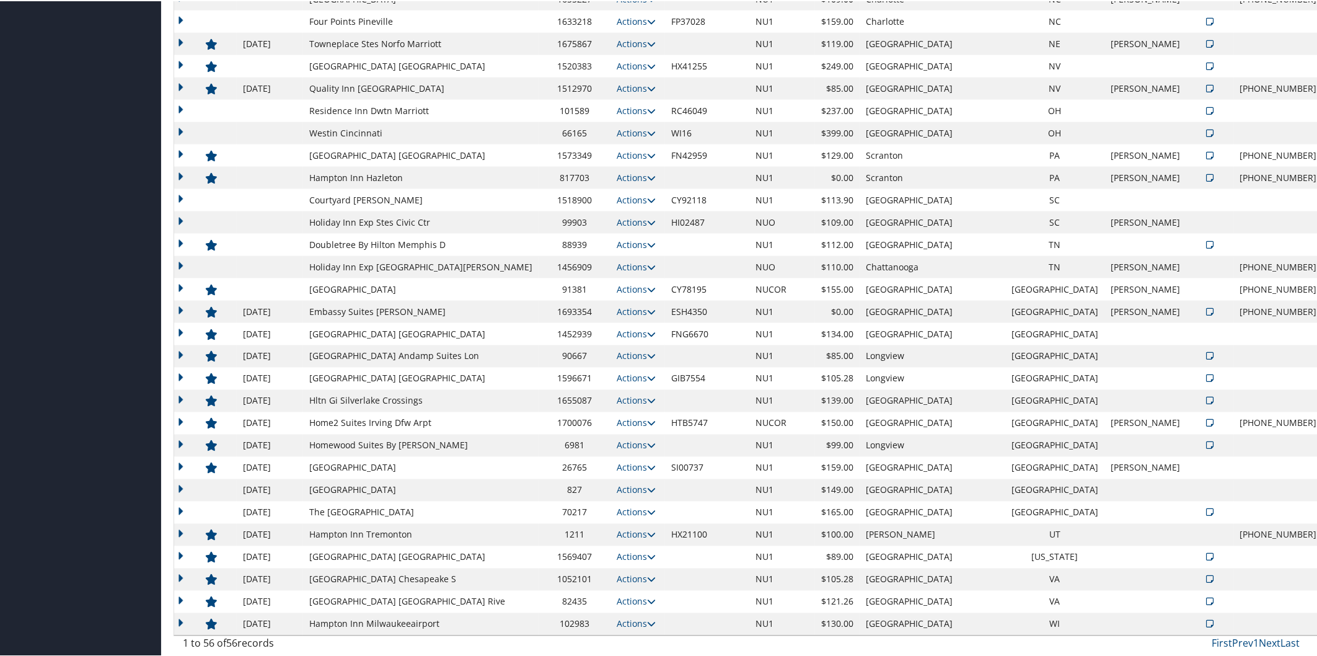
scroll to position [844, 0]
click at [647, 287] on icon at bounding box center [651, 288] width 9 height 9
click at [622, 324] on link "Edit" at bounding box center [603, 327] width 78 height 21
select select "NLRA"
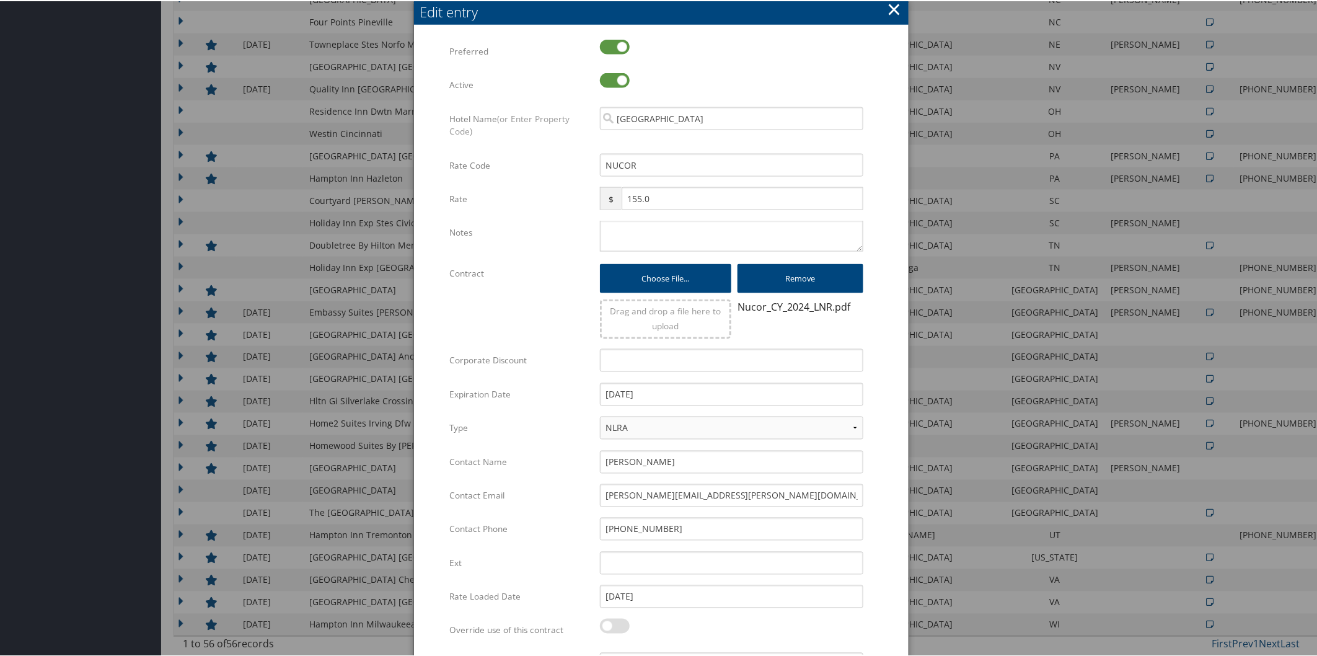
scroll to position [947, 0]
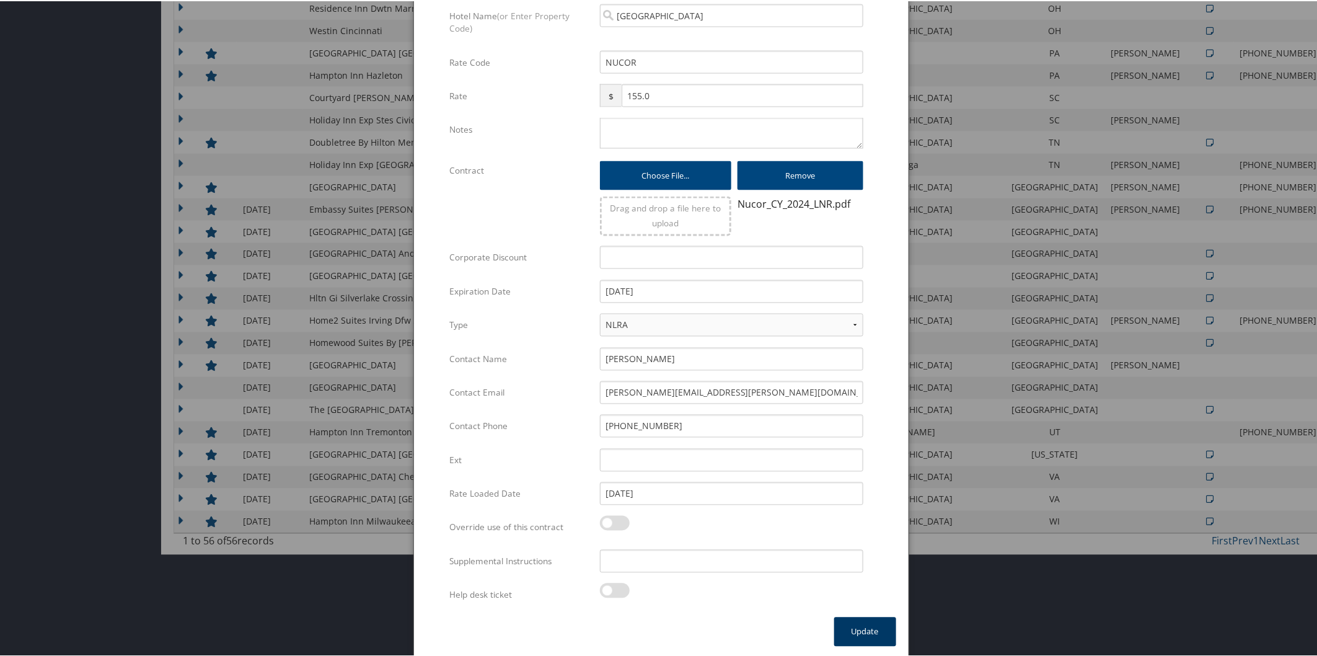
click at [865, 624] on button "Update" at bounding box center [865, 630] width 62 height 29
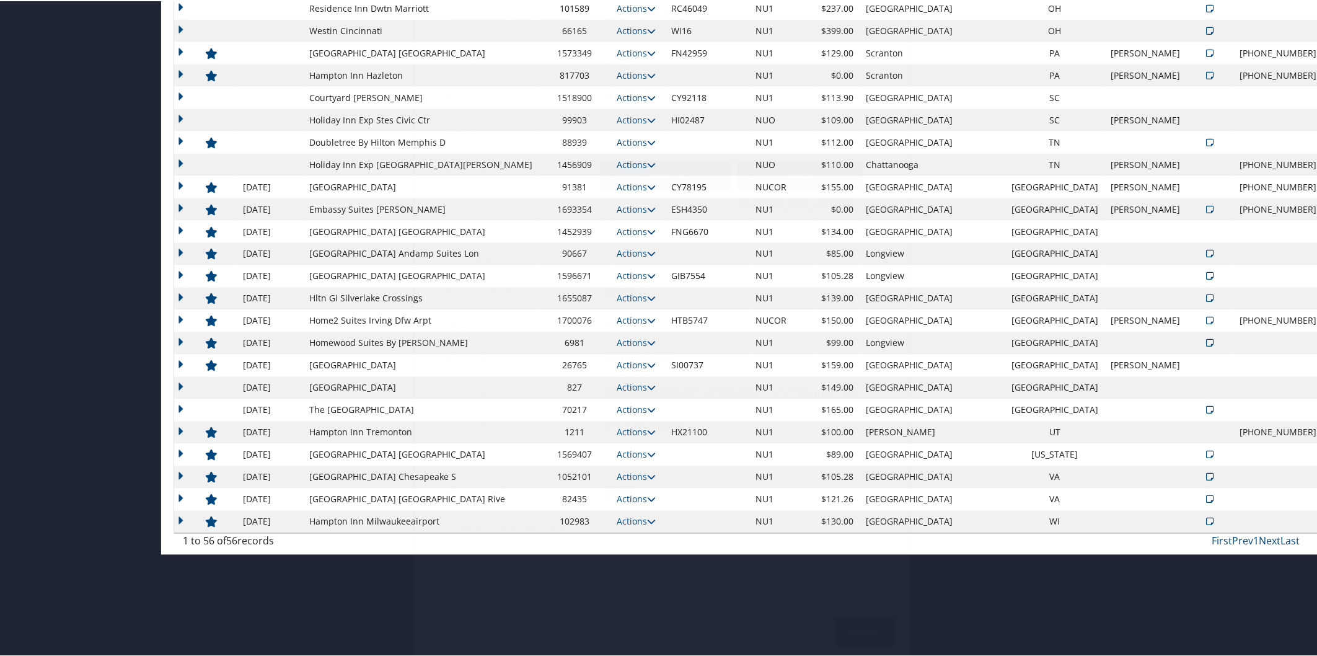
scroll to position [844, 0]
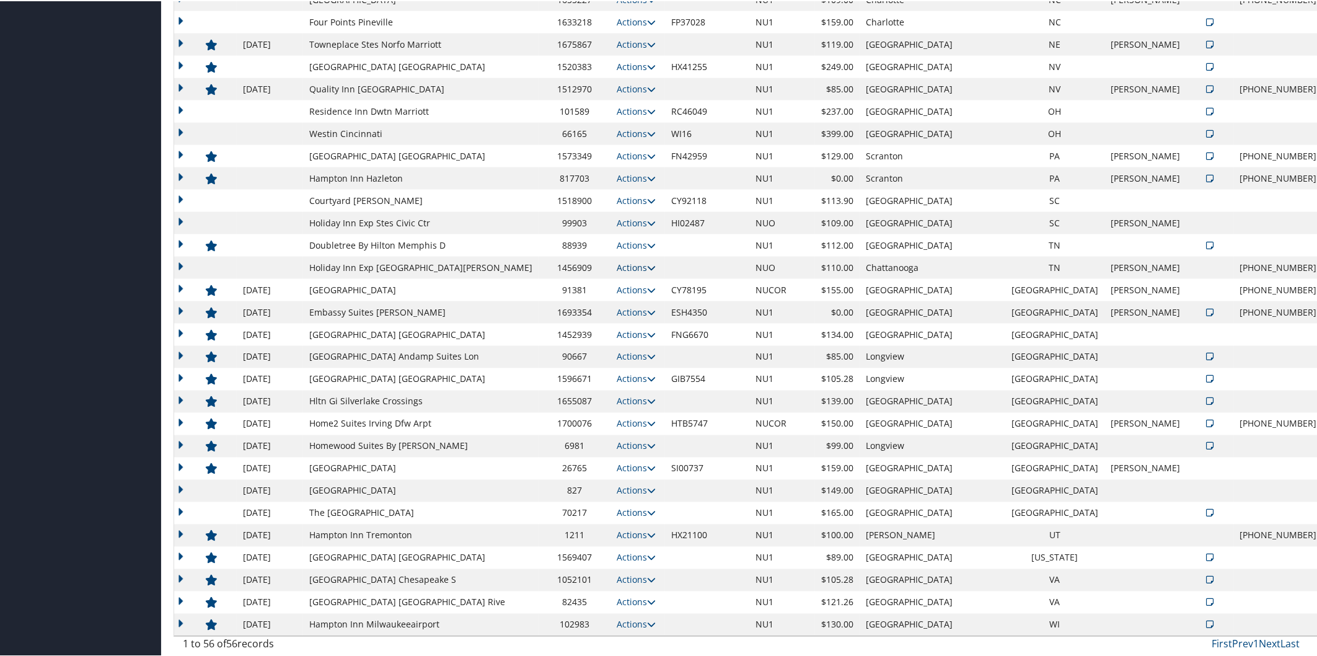
click at [647, 264] on icon at bounding box center [651, 266] width 9 height 9
click at [647, 277] on link "Edit" at bounding box center [631, 284] width 48 height 21
select select "NLRA"
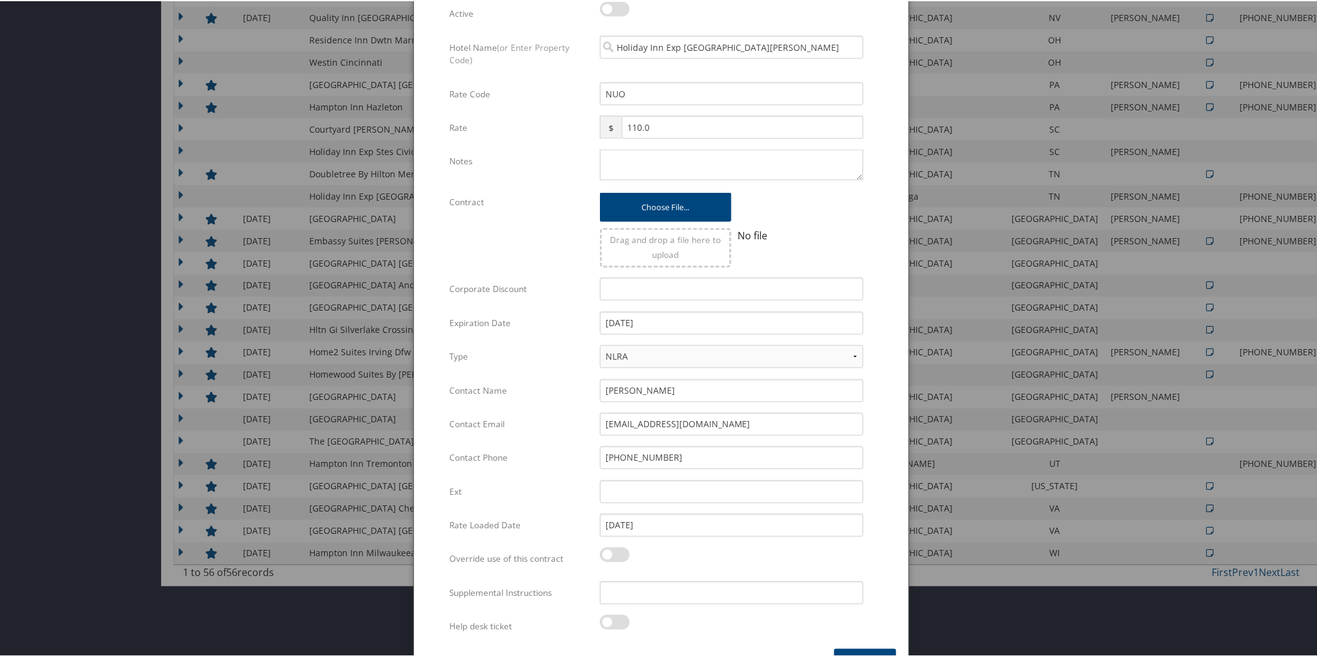
scroll to position [947, 0]
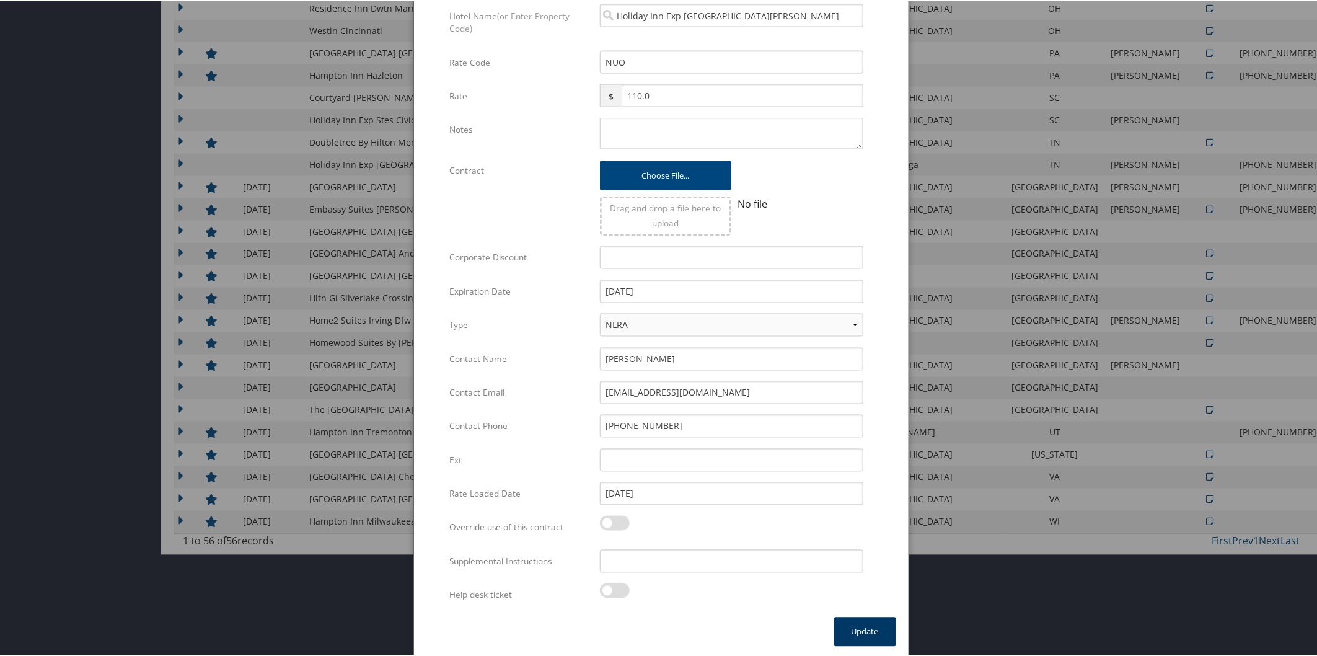
click at [863, 627] on button "Update" at bounding box center [865, 630] width 62 height 29
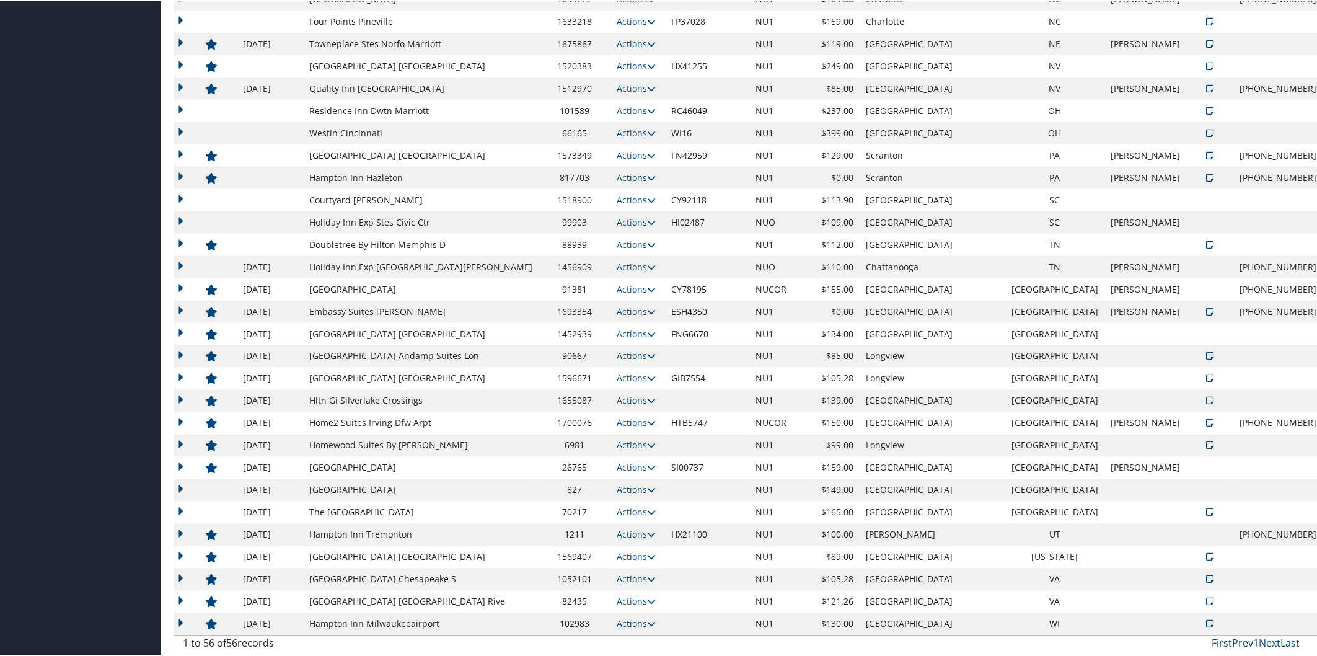
scroll to position [844, 0]
click at [647, 244] on icon at bounding box center [651, 244] width 9 height 9
click at [655, 278] on link "Edit" at bounding box center [640, 283] width 67 height 21
select select "NLRA"
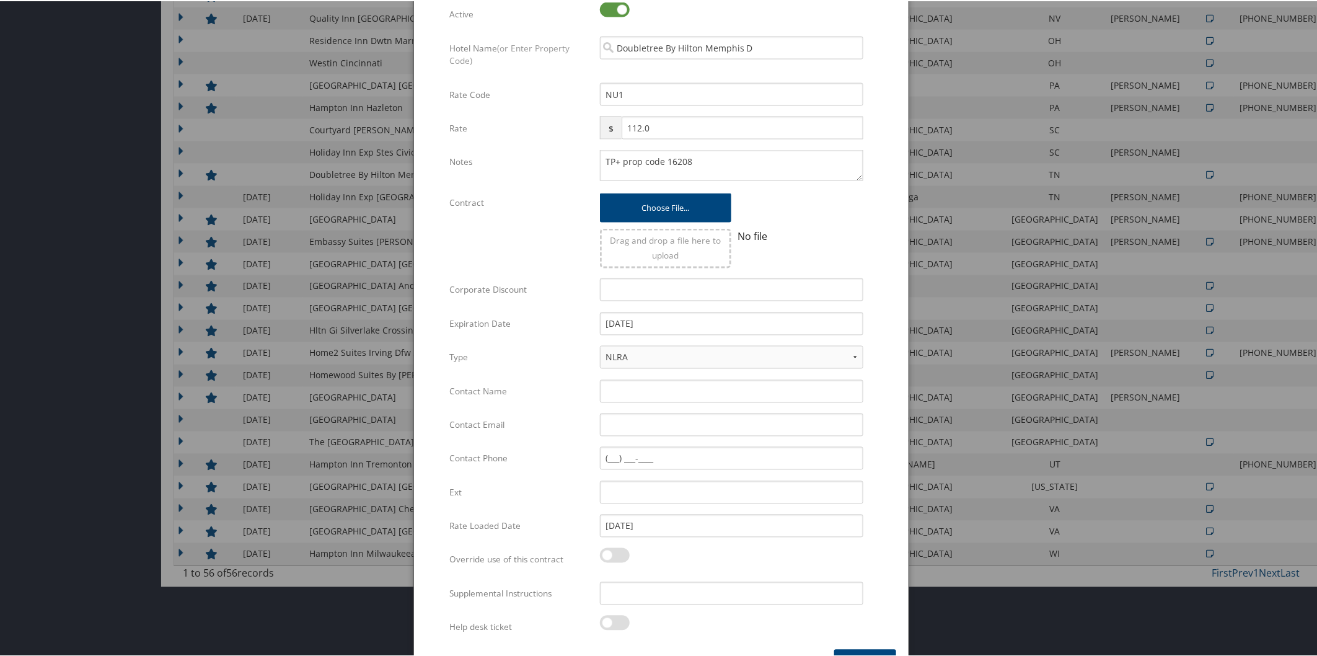
scroll to position [947, 0]
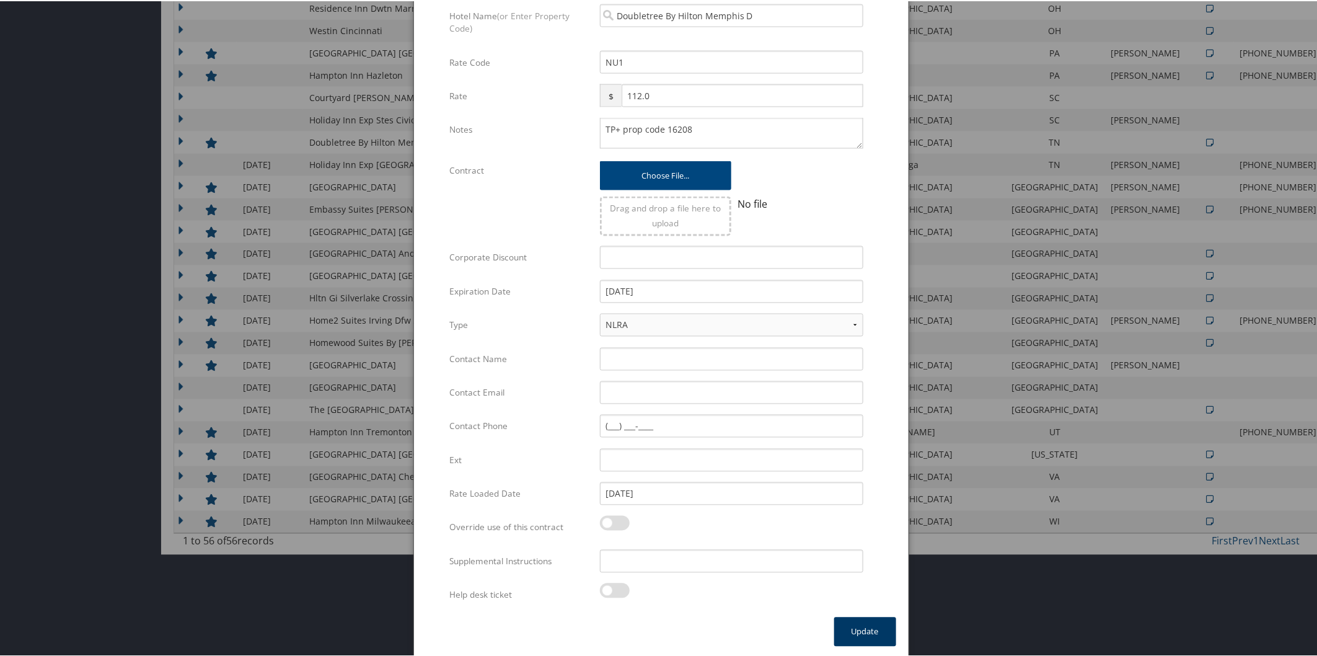
click at [884, 623] on button "Update" at bounding box center [865, 630] width 62 height 29
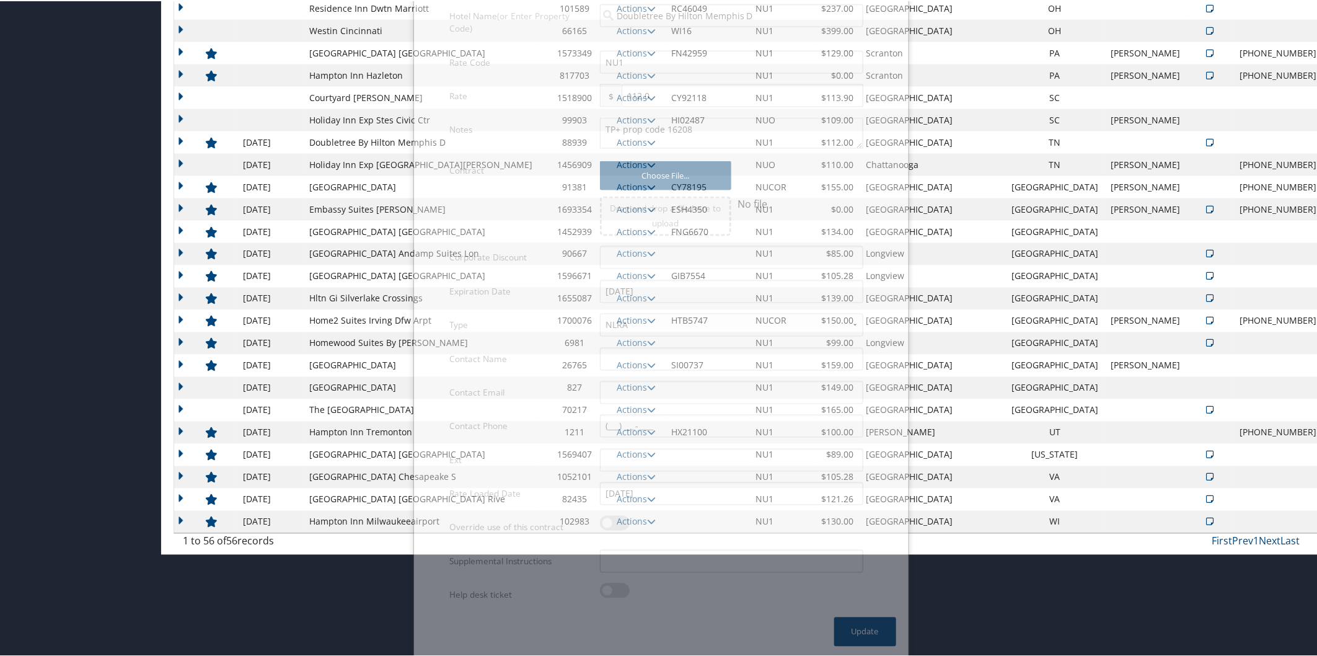
scroll to position [844, 0]
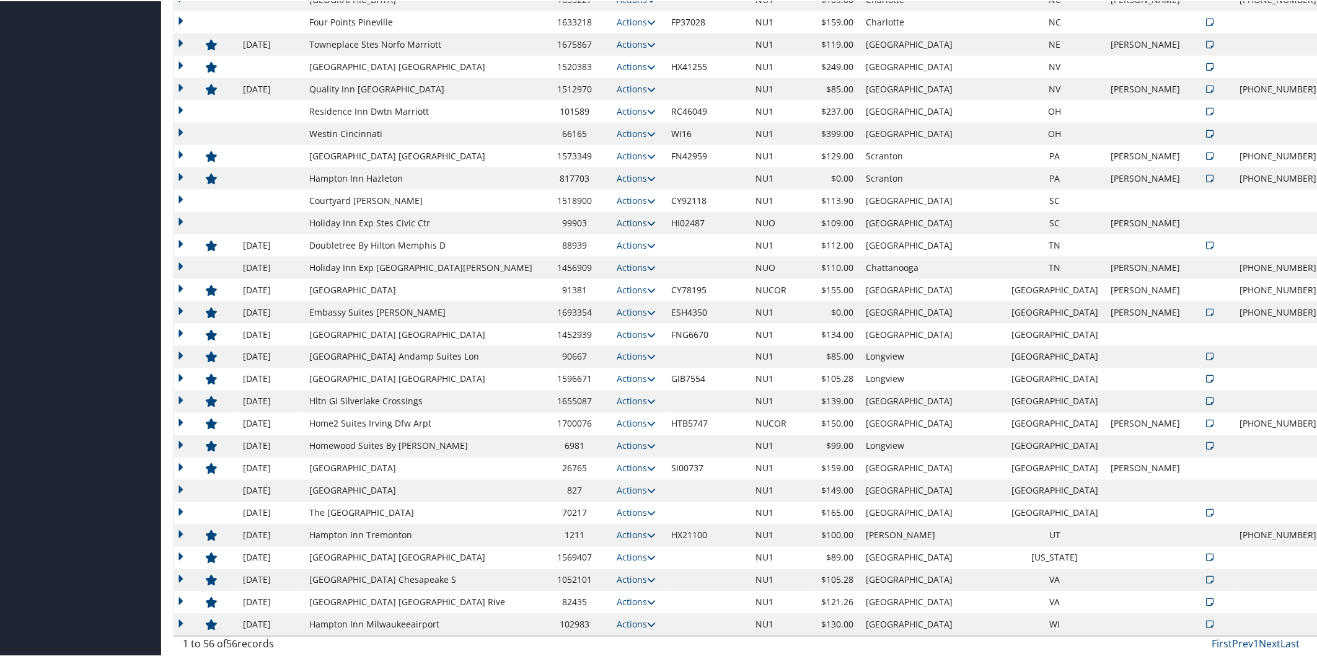
click at [647, 219] on icon at bounding box center [651, 222] width 9 height 9
click at [646, 234] on link "Edit" at bounding box center [631, 239] width 48 height 21
select select "NLRA"
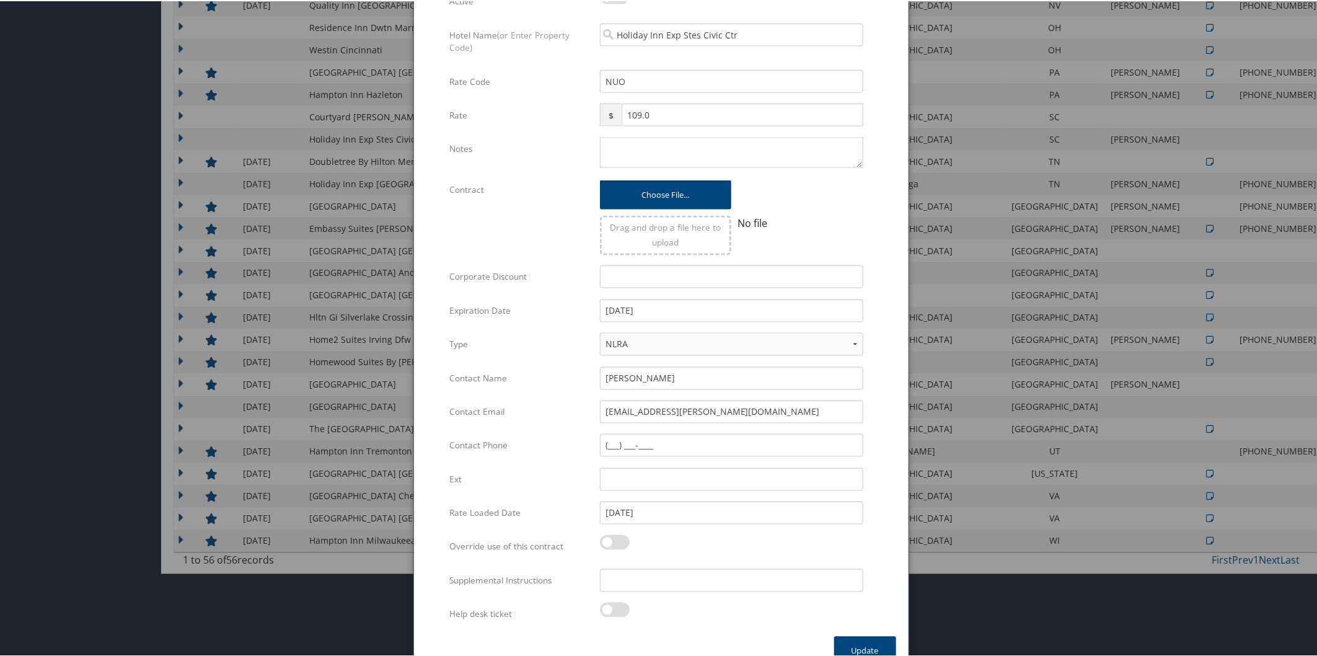
scroll to position [947, 0]
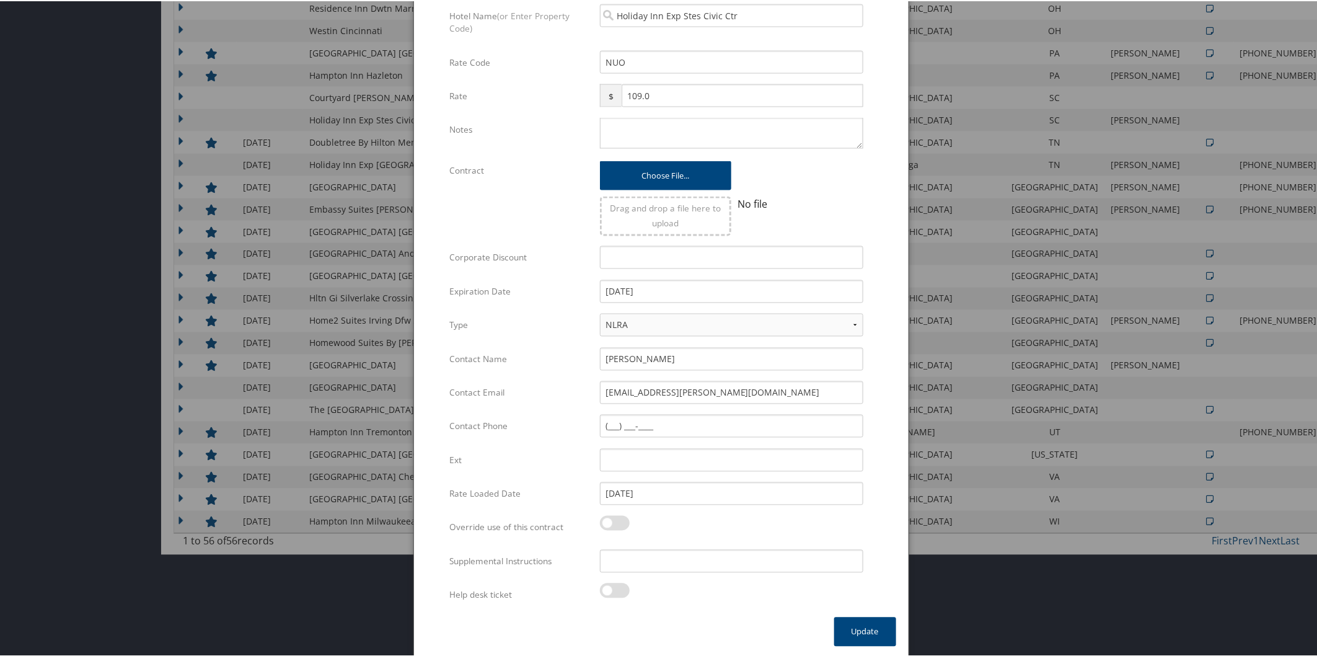
click at [853, 610] on div "Help desk ticket Multiple values The selected items contain different values fo…" at bounding box center [660, 598] width 423 height 33
click at [862, 630] on button "Update" at bounding box center [865, 630] width 62 height 29
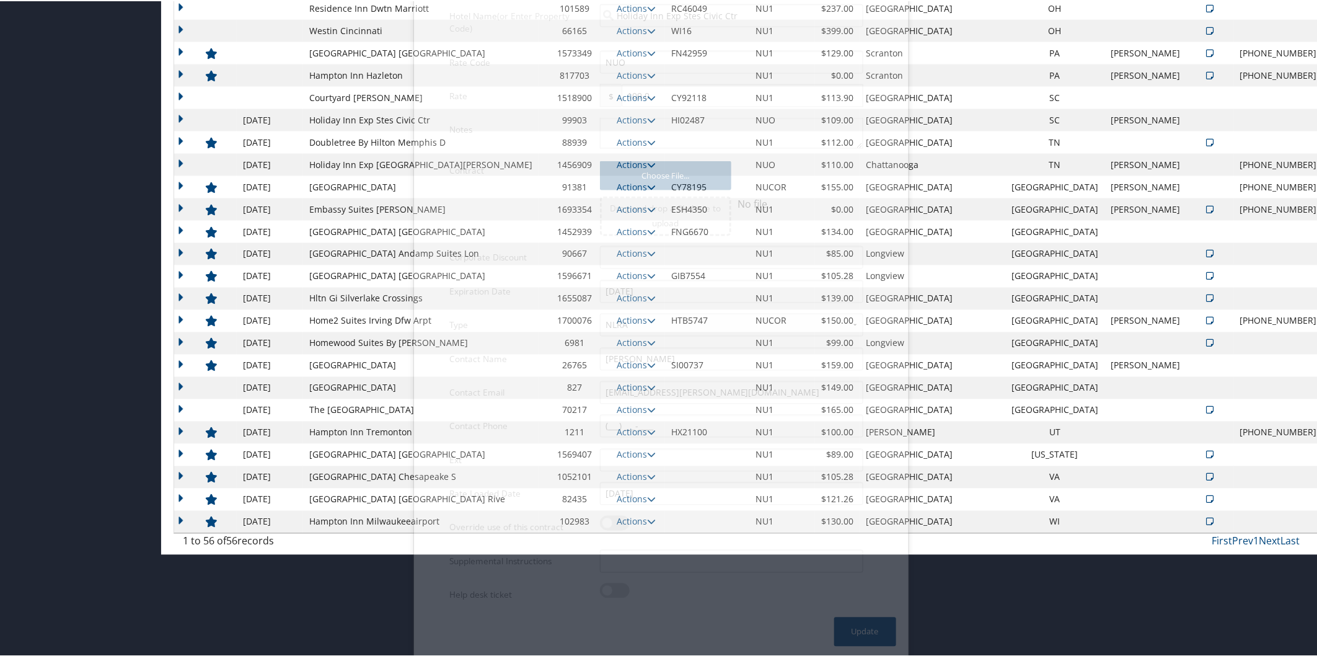
scroll to position [844, 0]
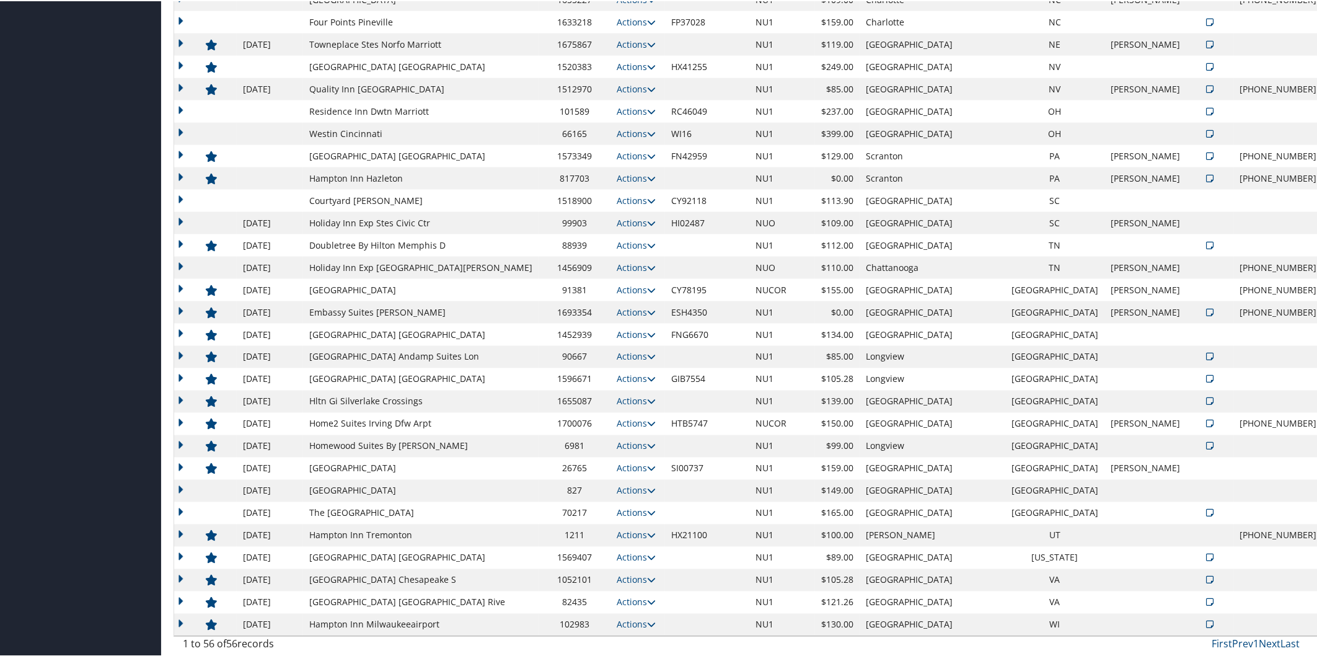
click at [640, 191] on td "Actions Edit Delete" at bounding box center [638, 199] width 55 height 22
click at [647, 199] on icon at bounding box center [651, 199] width 9 height 9
click at [633, 214] on link "Edit" at bounding box center [631, 217] width 48 height 21
select select "NLRA"
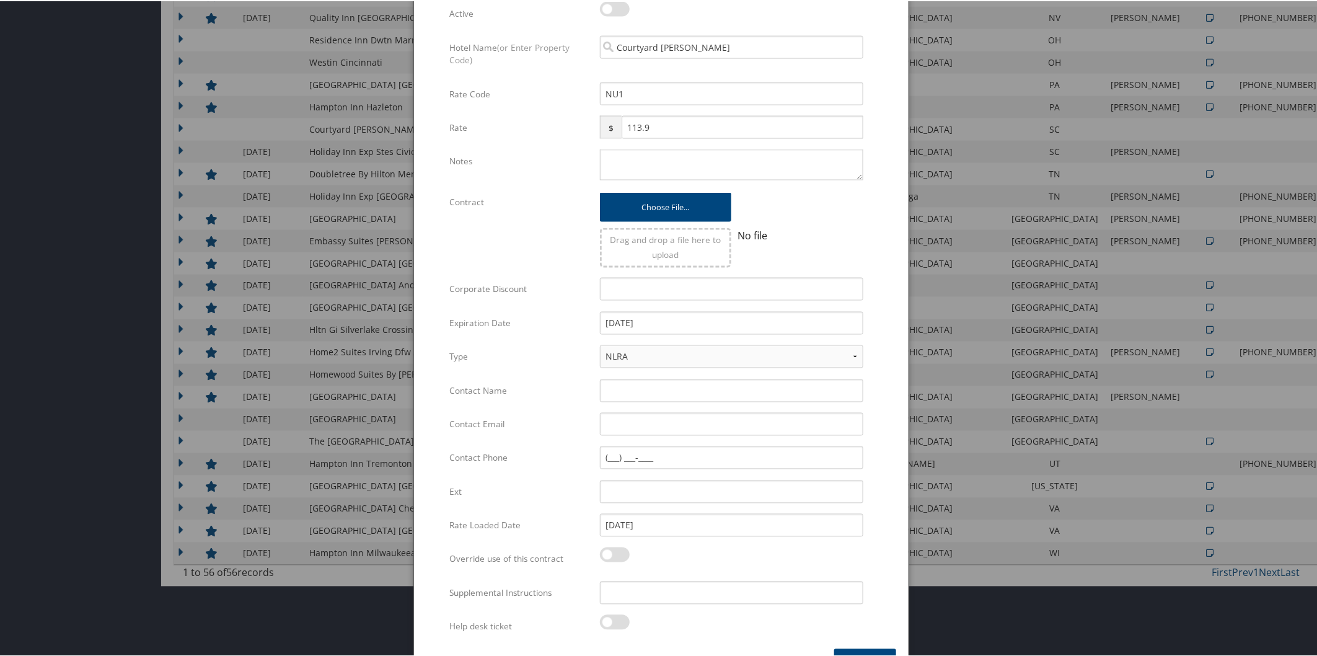
scroll to position [947, 0]
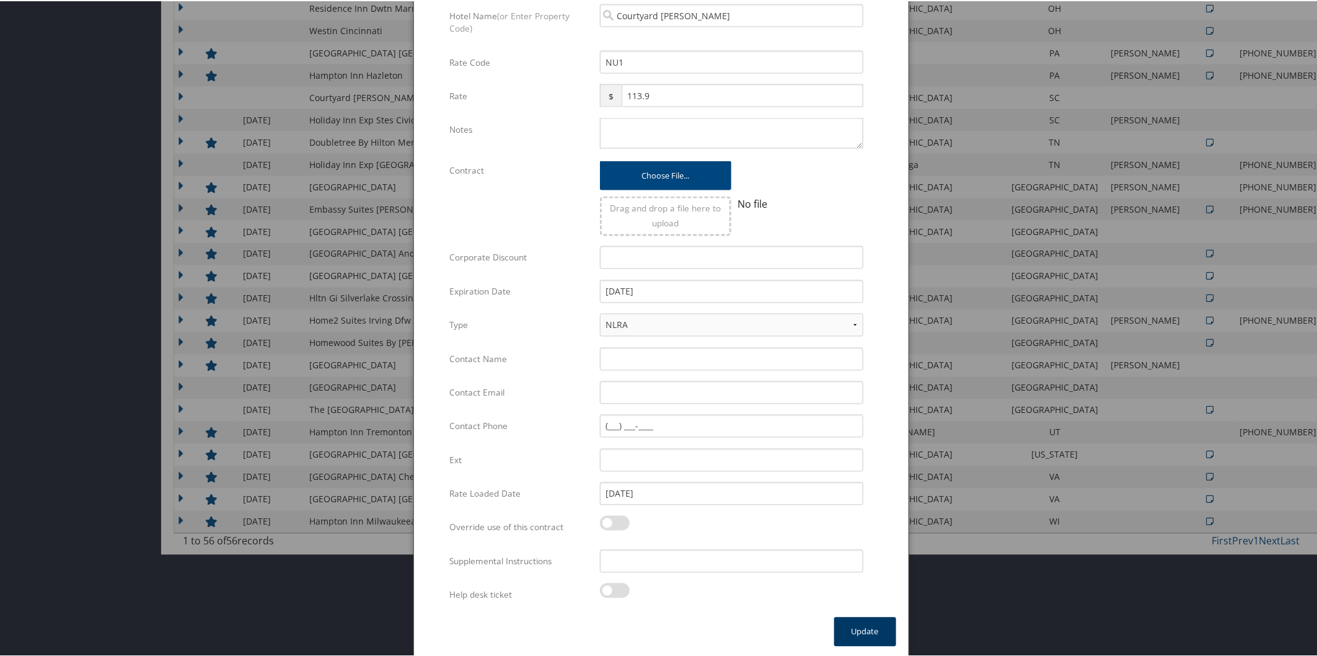
click at [859, 627] on button "Update" at bounding box center [865, 630] width 62 height 29
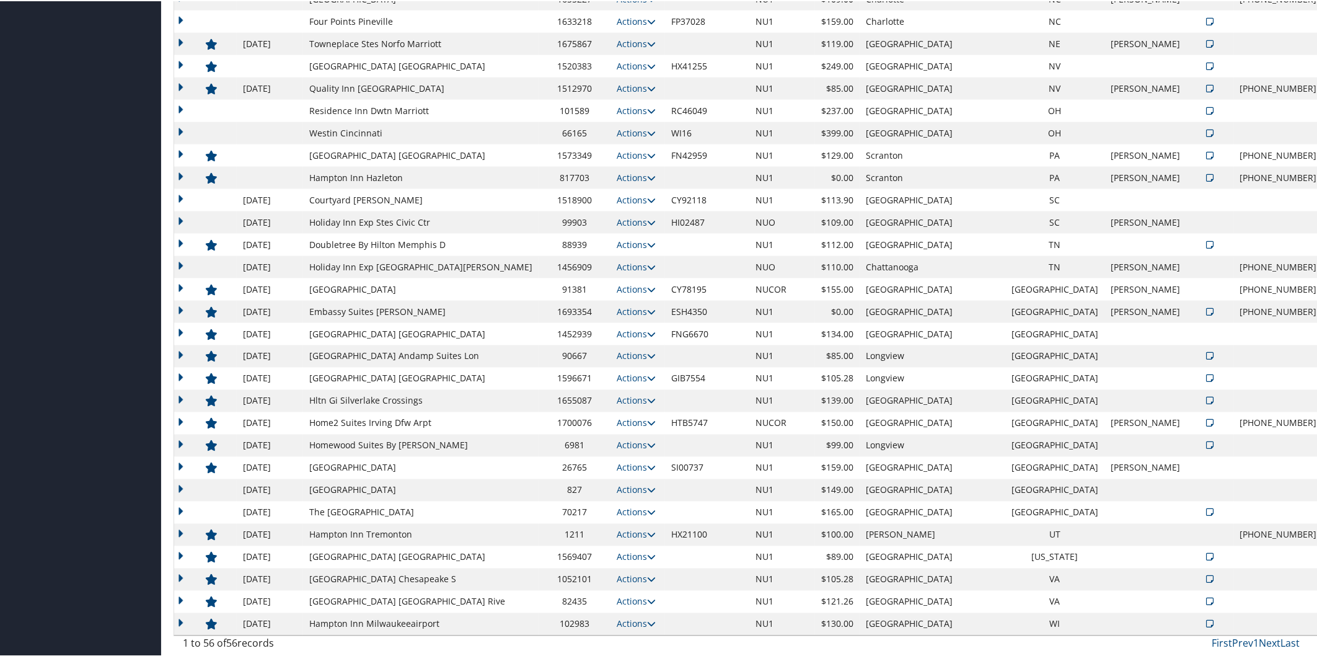
scroll to position [844, 0]
click at [647, 179] on icon at bounding box center [651, 177] width 9 height 9
click at [651, 213] on link "Edit" at bounding box center [640, 216] width 67 height 21
select select "NLRA"
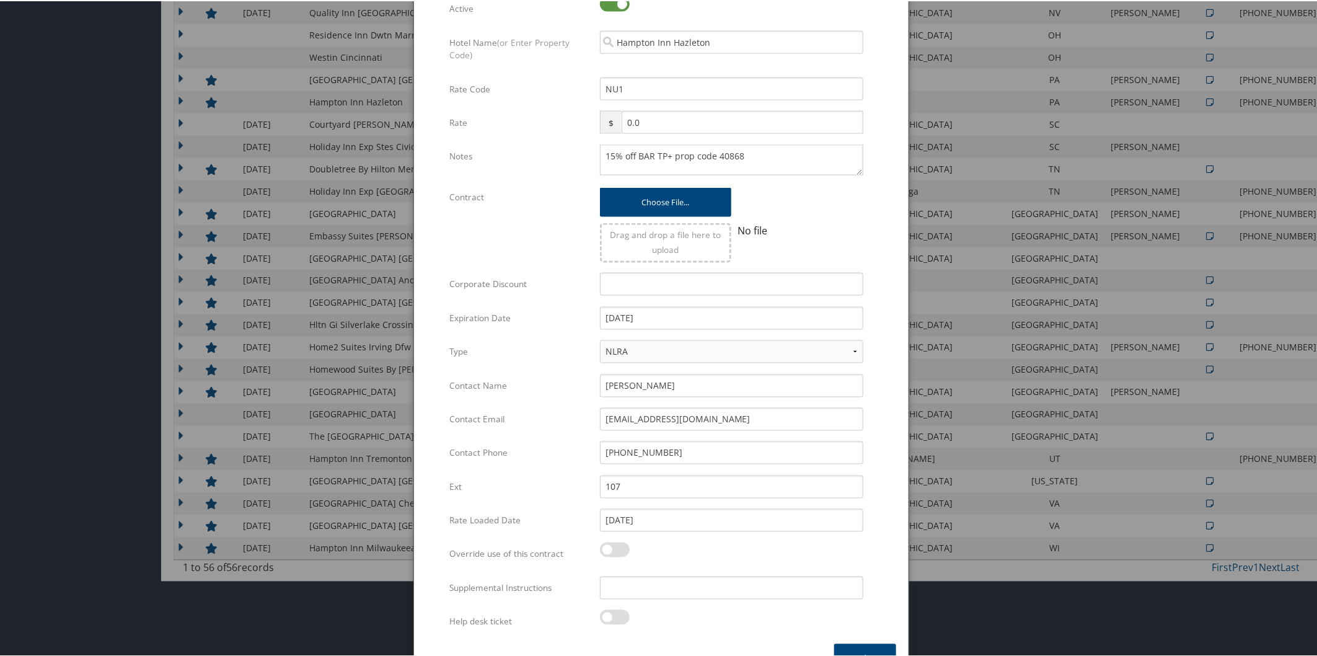
scroll to position [947, 0]
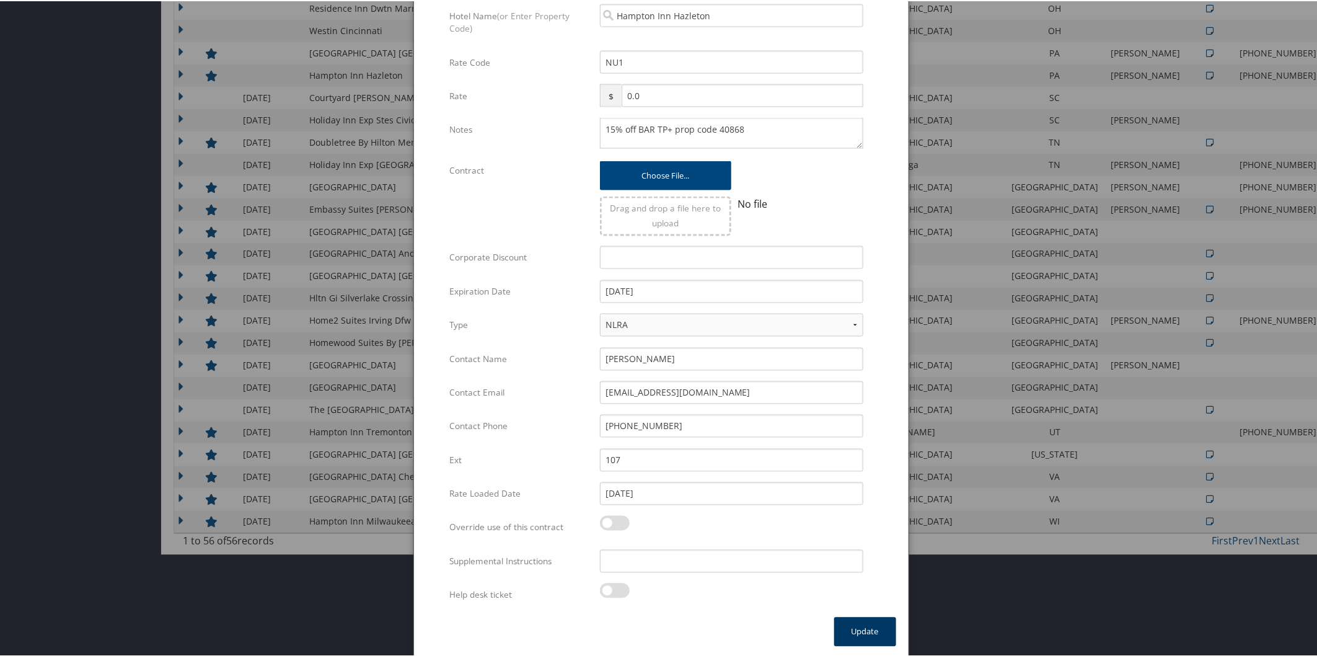
click at [854, 616] on button "Update" at bounding box center [865, 630] width 62 height 29
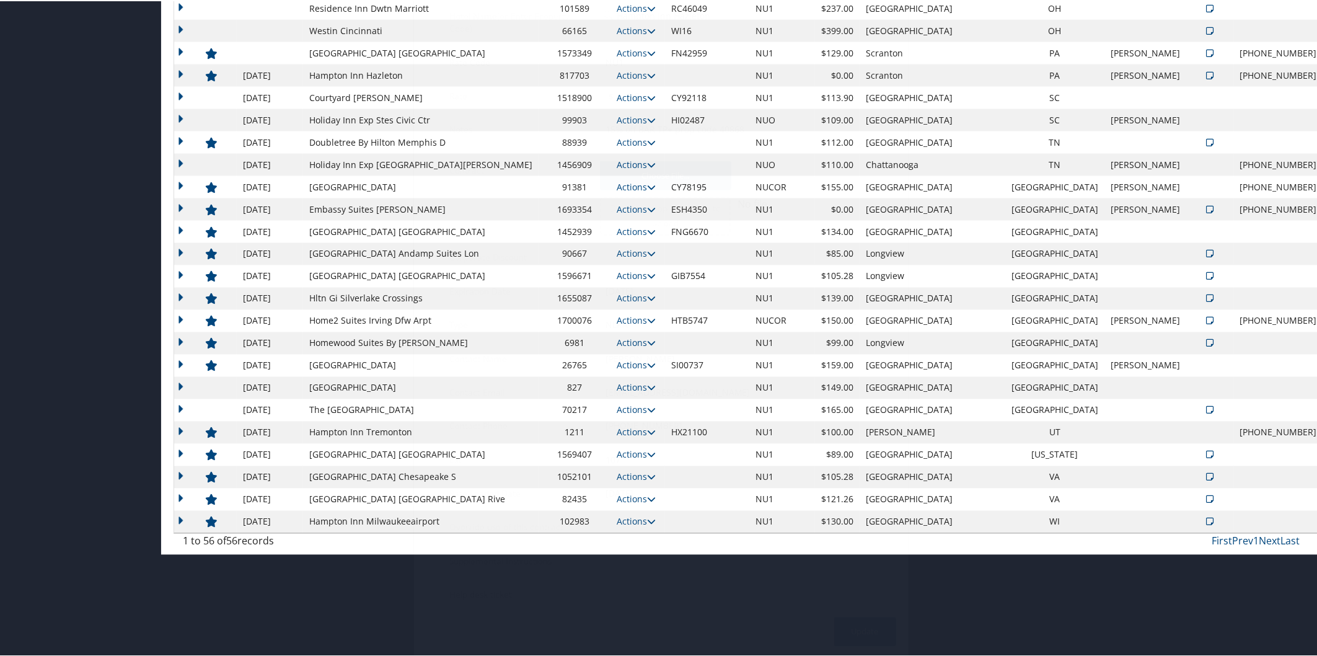
scroll to position [844, 0]
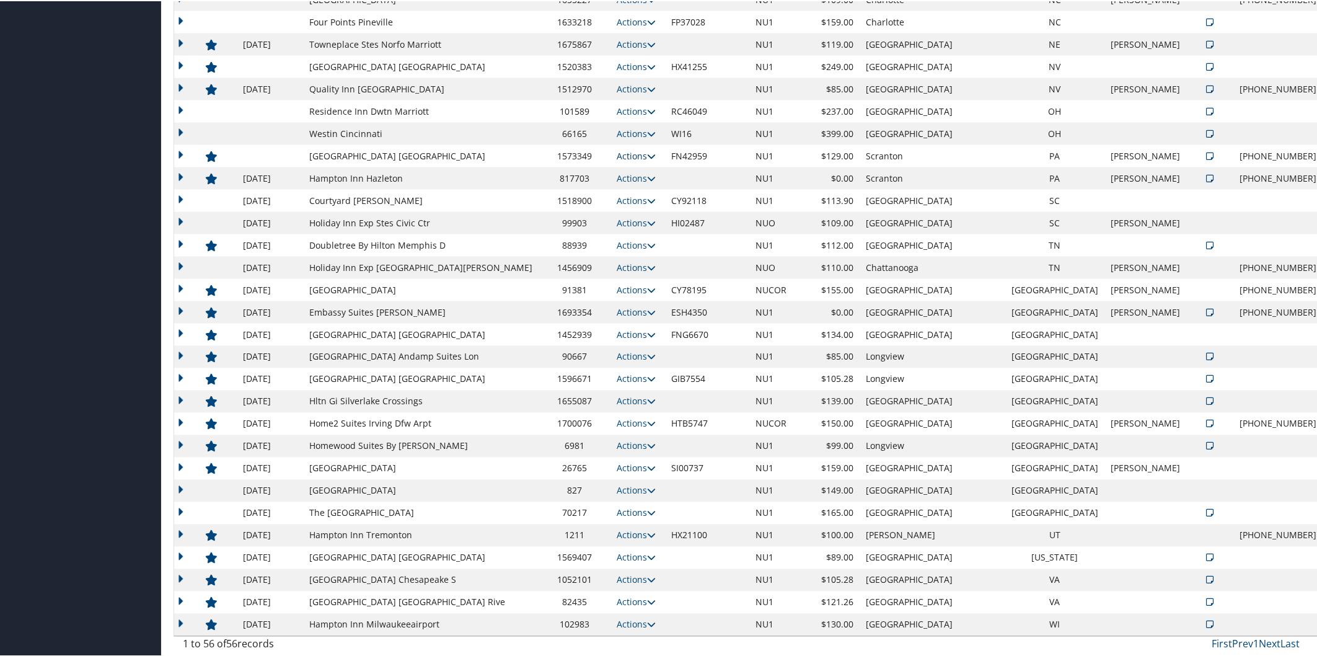
click at [647, 155] on icon at bounding box center [651, 155] width 9 height 9
click at [643, 188] on link "Edit" at bounding box center [640, 193] width 67 height 21
select select "NLRA"
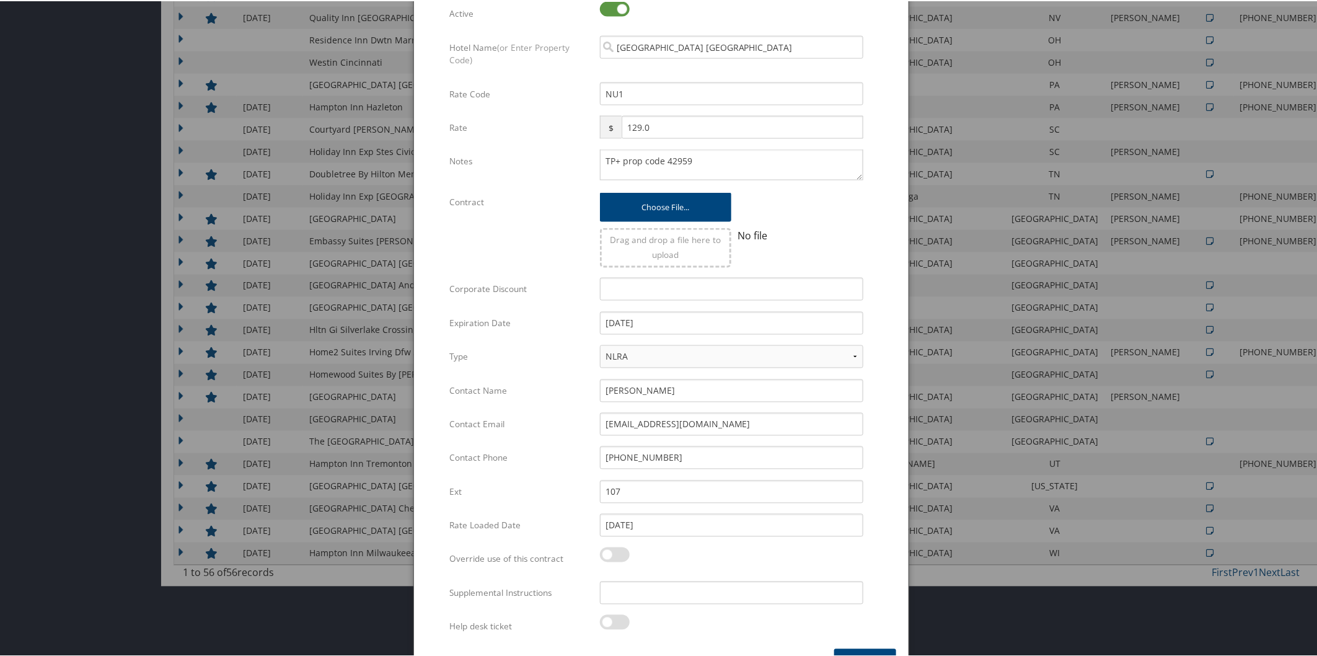
scroll to position [947, 0]
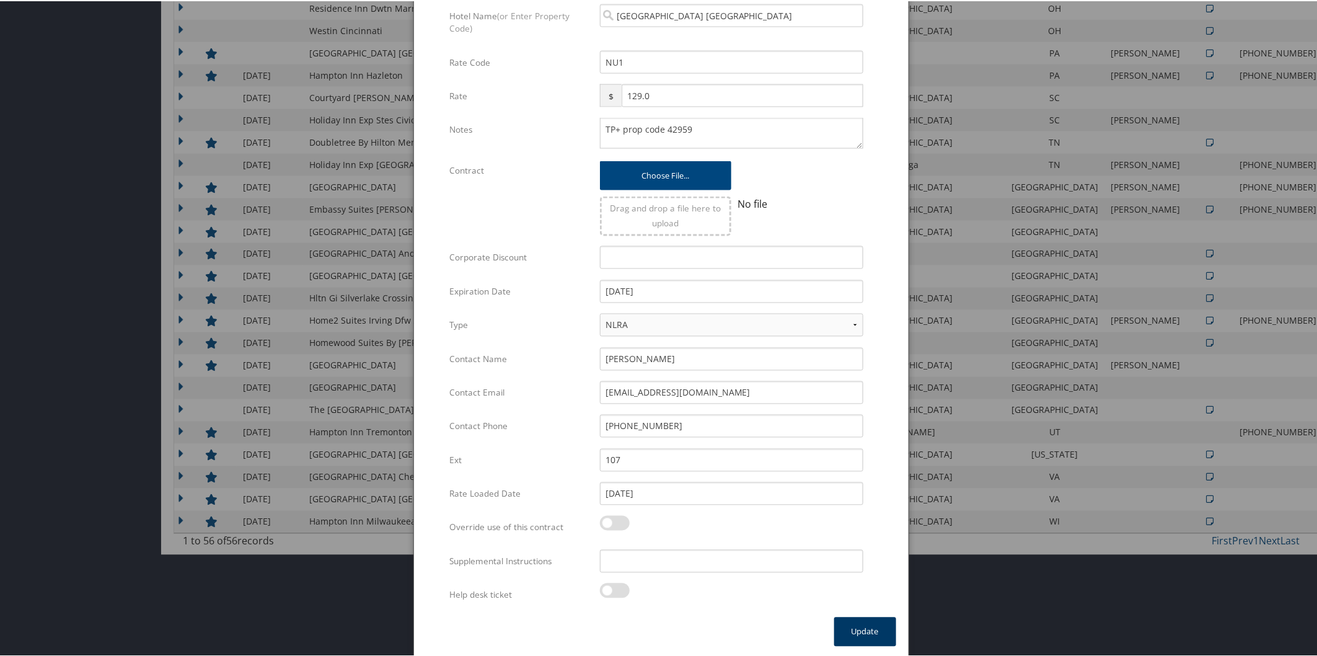
click at [864, 620] on button "Update" at bounding box center [865, 630] width 62 height 29
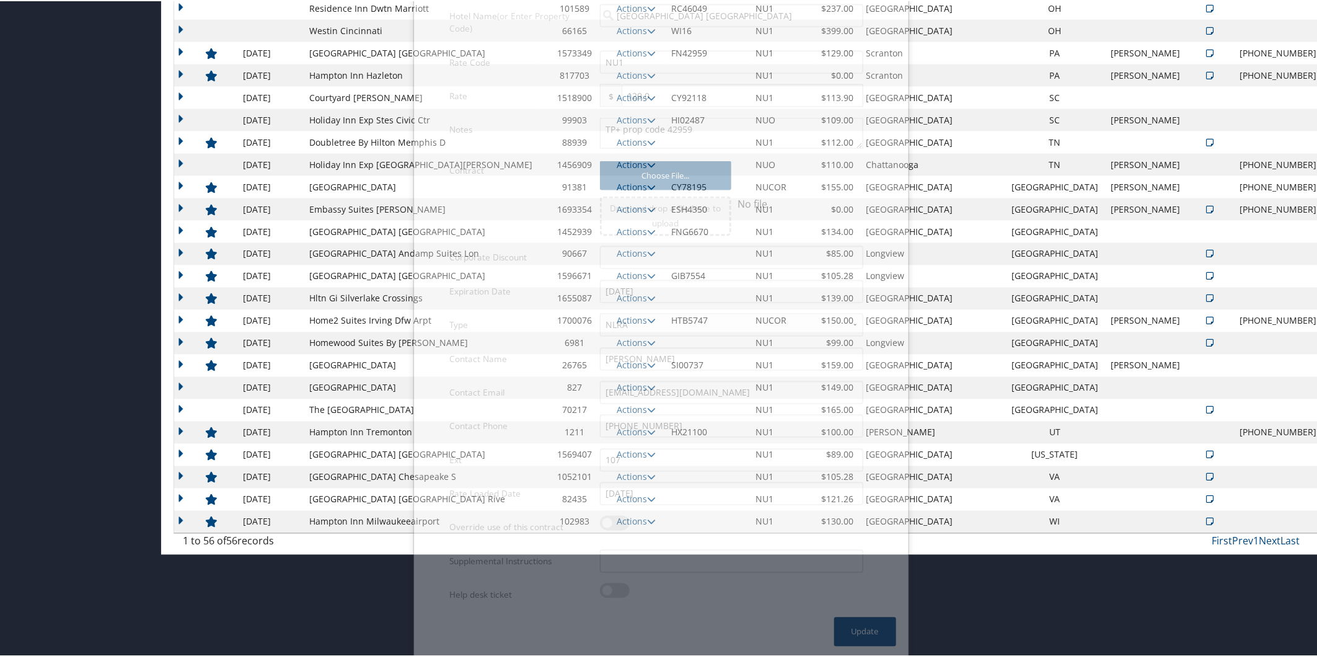
scroll to position [844, 0]
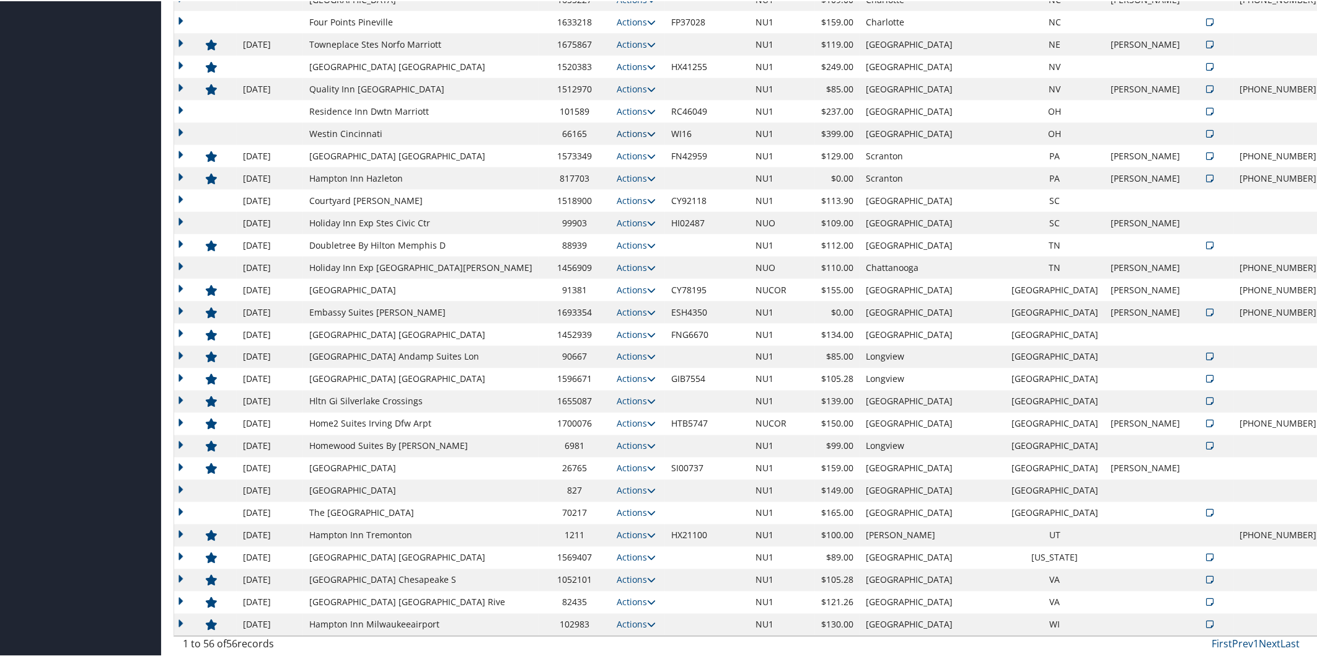
click at [647, 132] on icon at bounding box center [651, 132] width 9 height 9
click at [663, 170] on link "Edit" at bounding box center [640, 171] width 67 height 21
select select "NLRA"
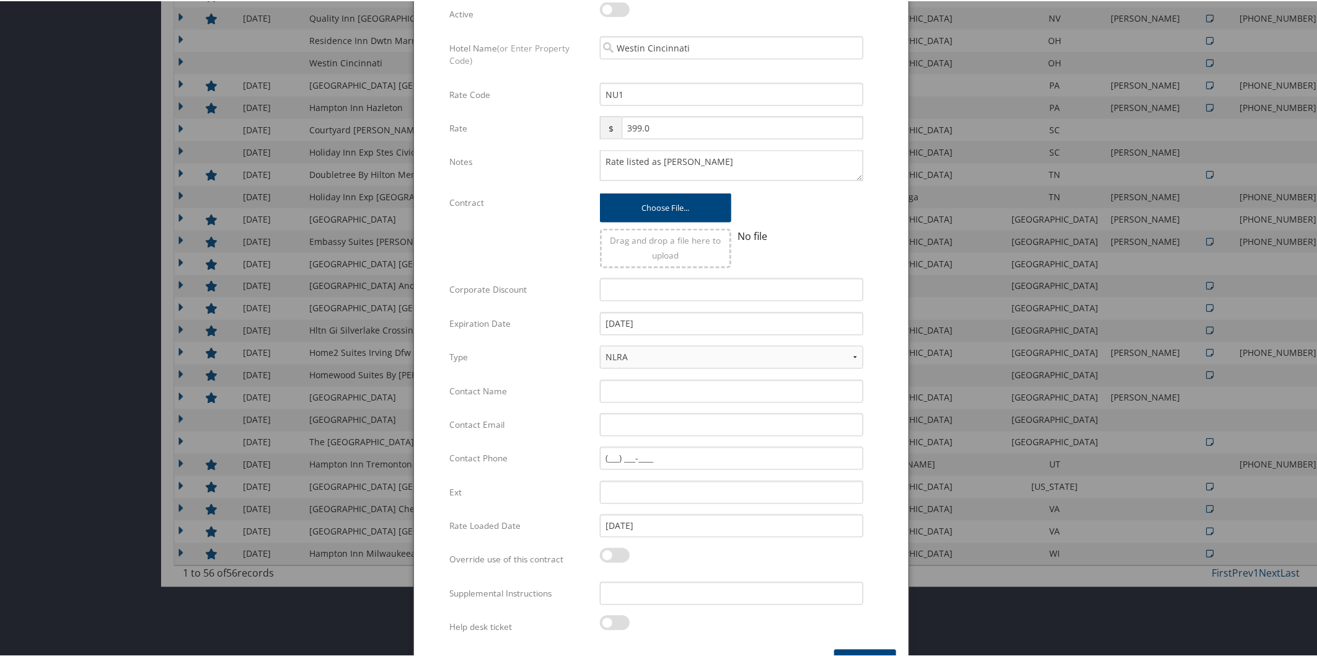
scroll to position [947, 0]
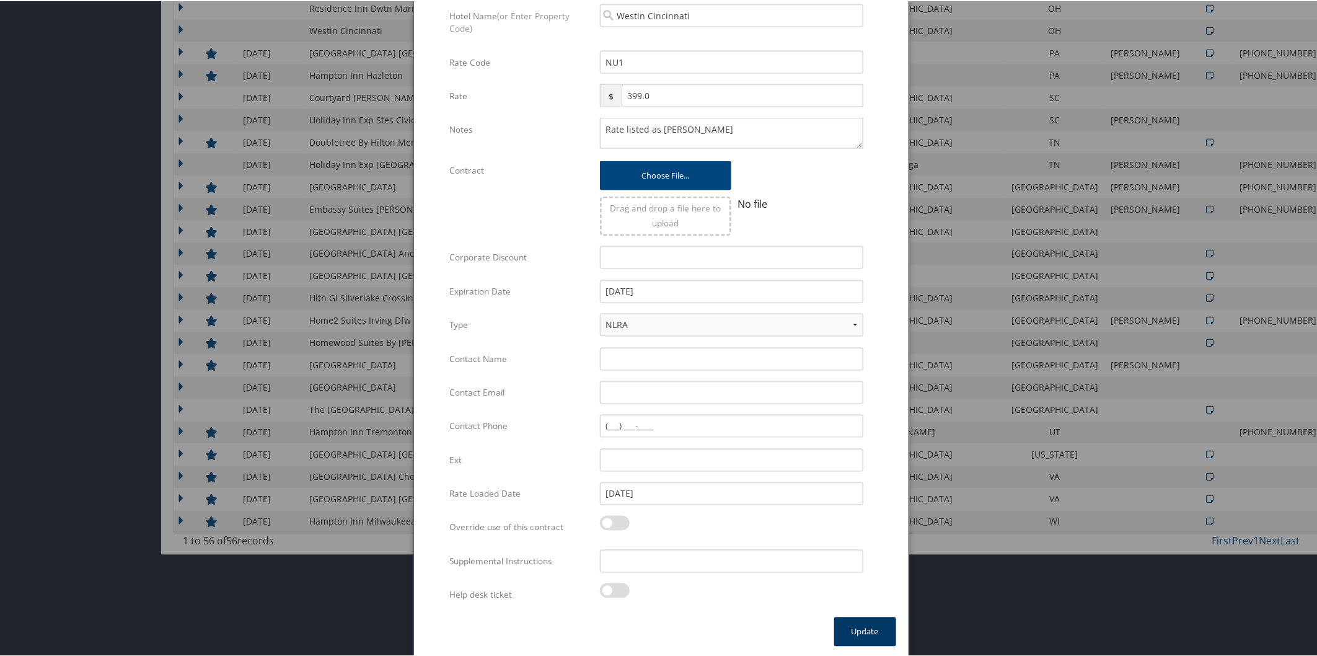
click at [881, 633] on button "Update" at bounding box center [865, 630] width 62 height 29
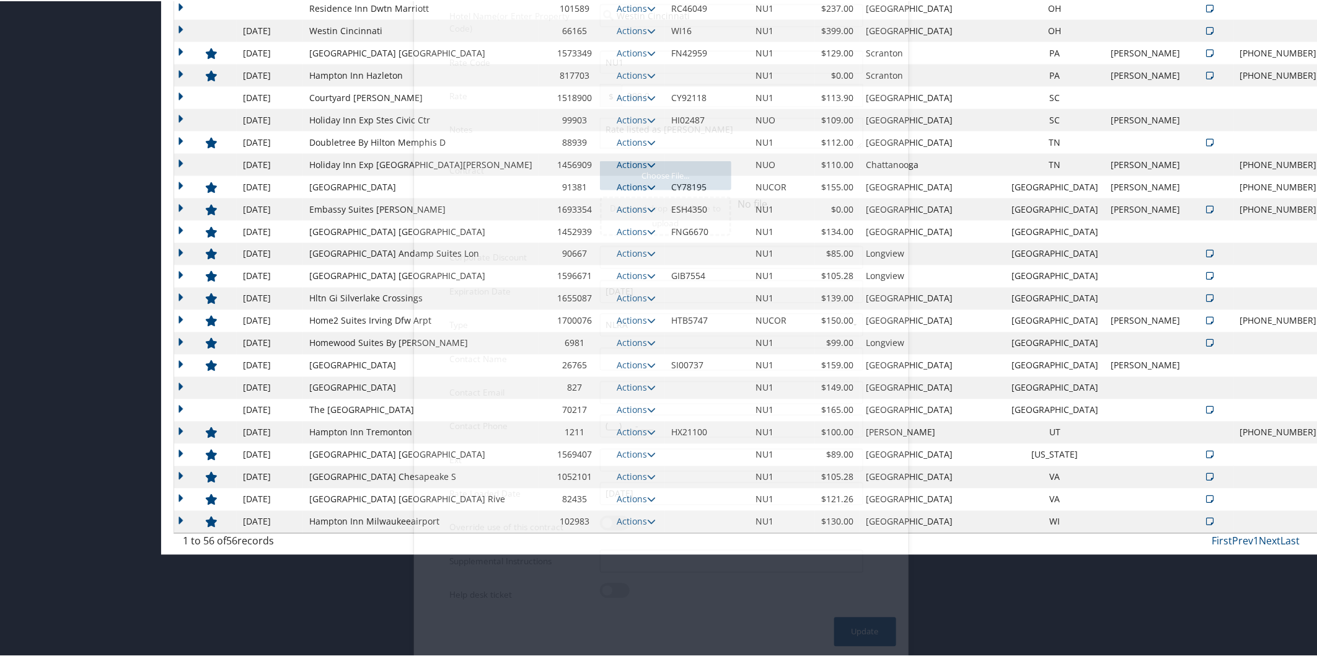
scroll to position [844, 0]
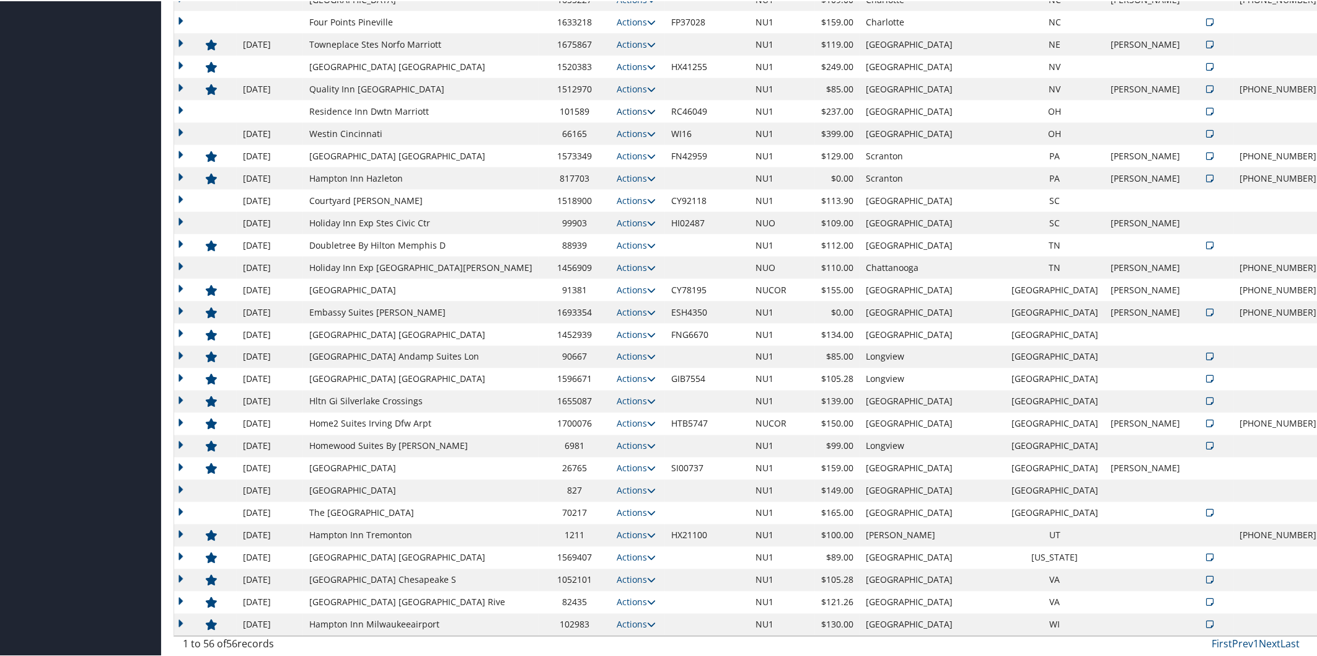
click at [645, 105] on link "Actions" at bounding box center [636, 110] width 39 height 12
click at [632, 144] on link "Edit" at bounding box center [640, 149] width 67 height 21
select select "NLRA"
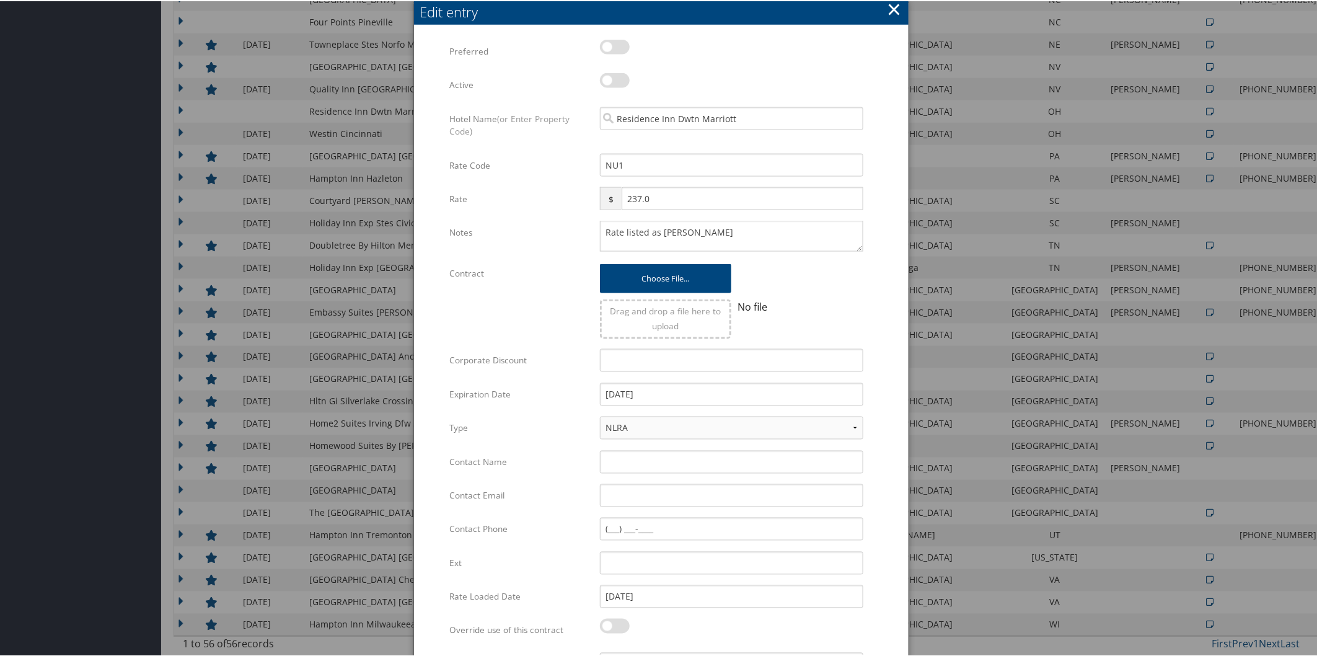
scroll to position [947, 0]
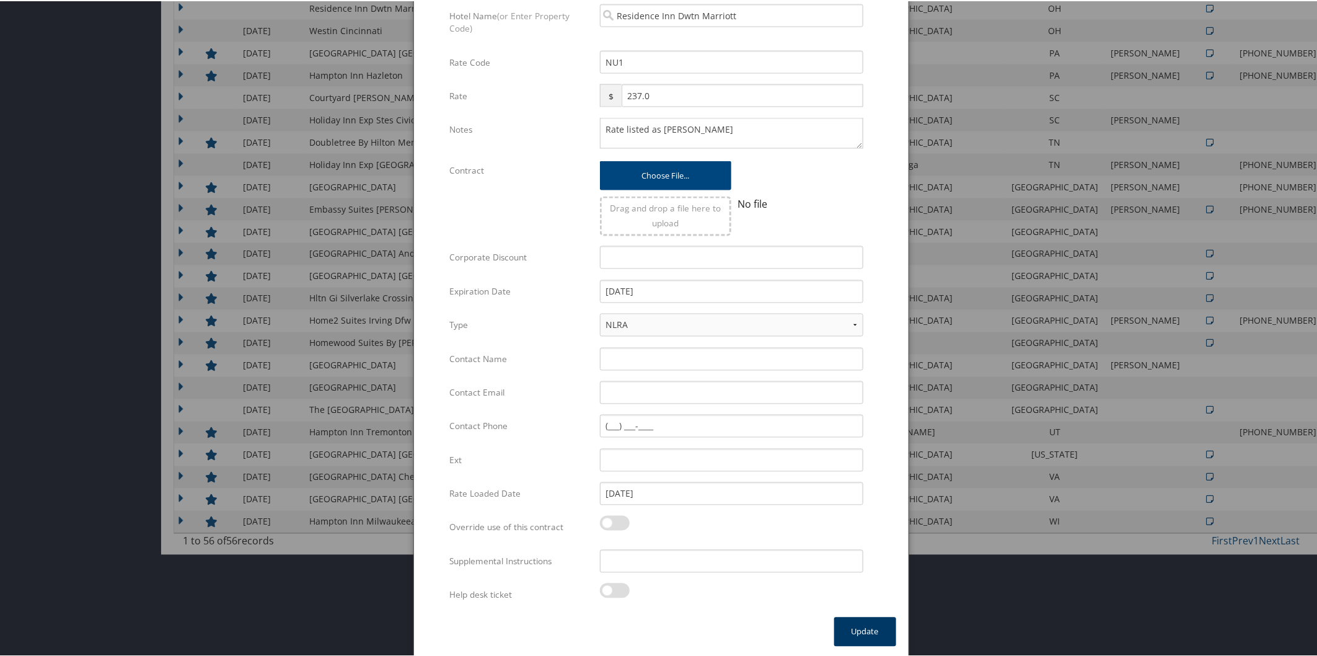
click at [866, 622] on button "Update" at bounding box center [865, 630] width 62 height 29
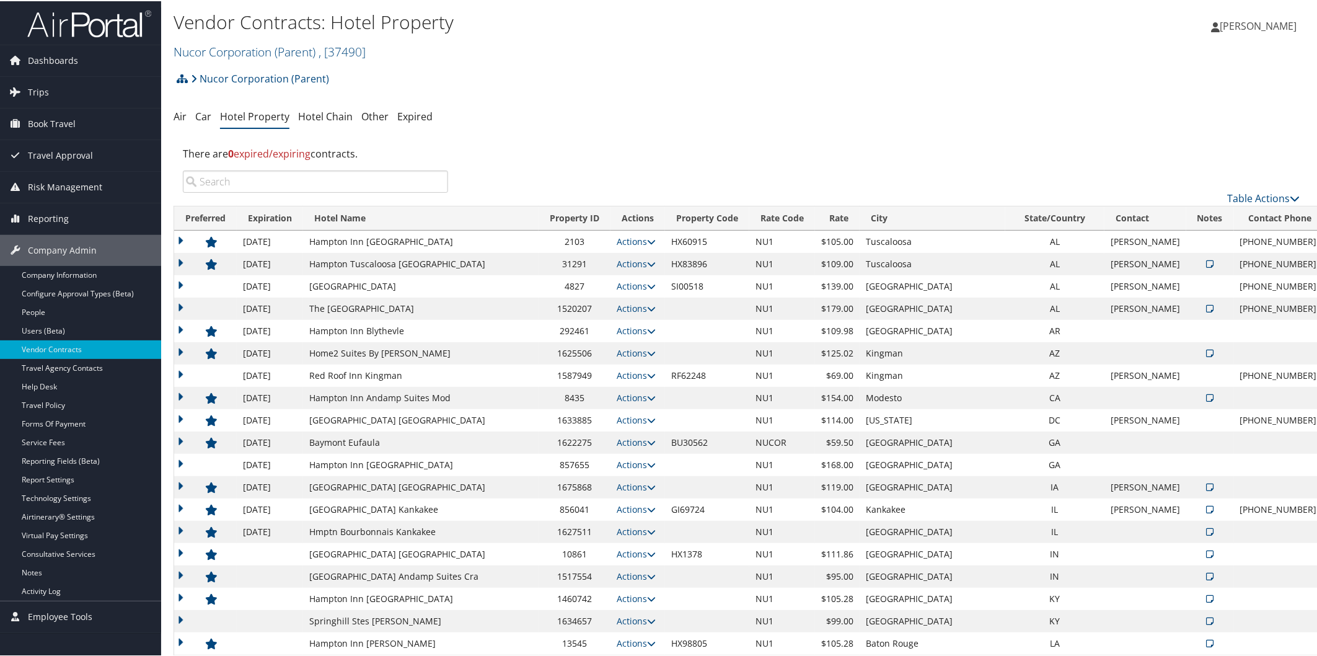
scroll to position [505, 0]
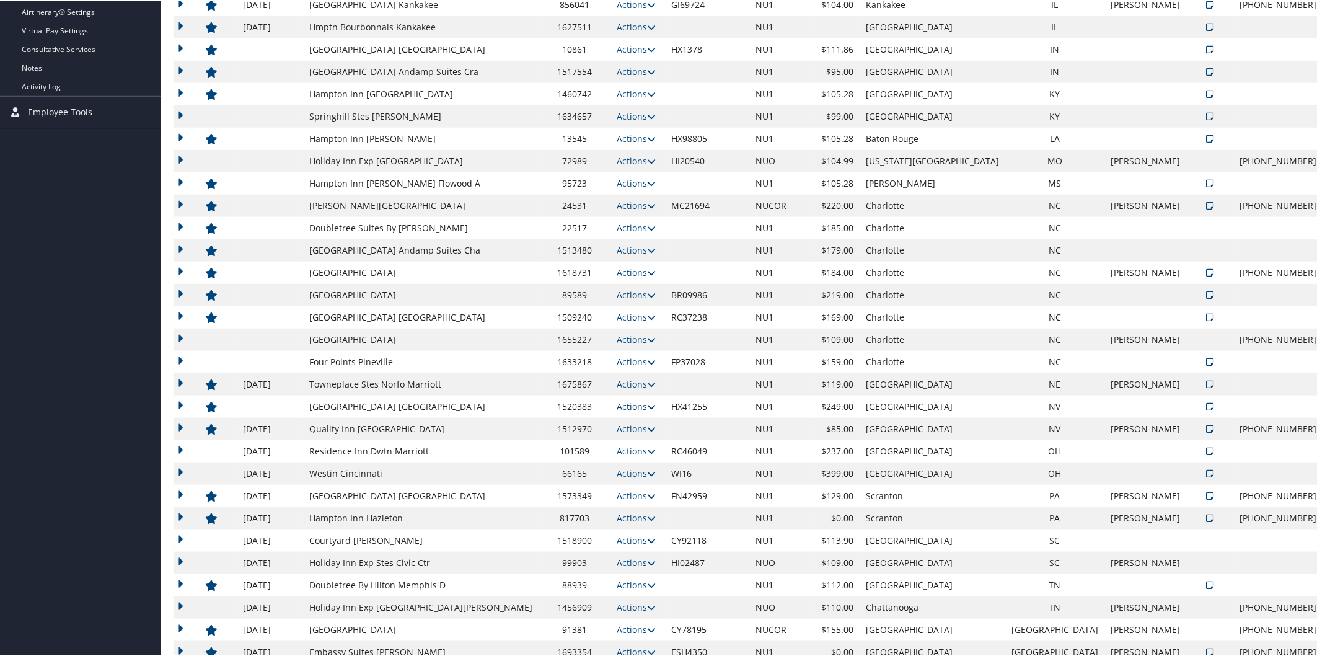
click at [647, 401] on icon at bounding box center [651, 405] width 9 height 9
click at [651, 432] on ul "View Notes Edit Delete" at bounding box center [642, 444] width 71 height 64
click at [647, 405] on icon at bounding box center [651, 405] width 9 height 9
click at [649, 440] on link "Edit" at bounding box center [640, 444] width 67 height 21
select select "NLRA"
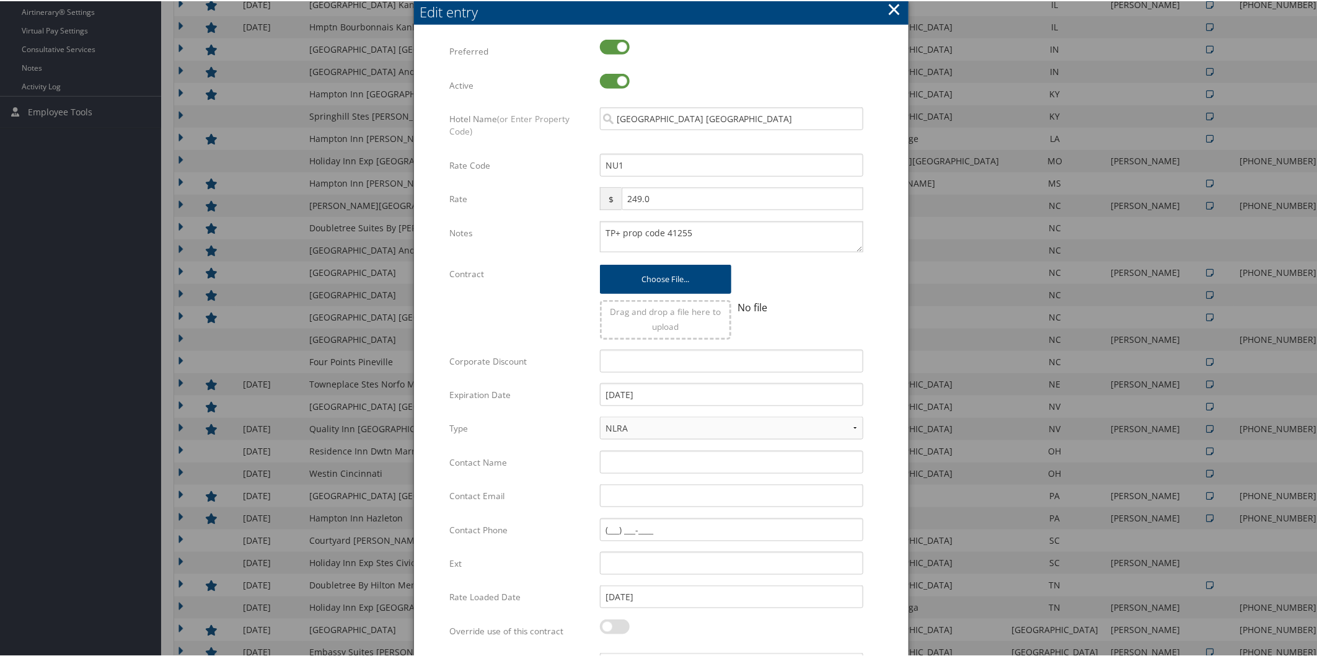
scroll to position [844, 0]
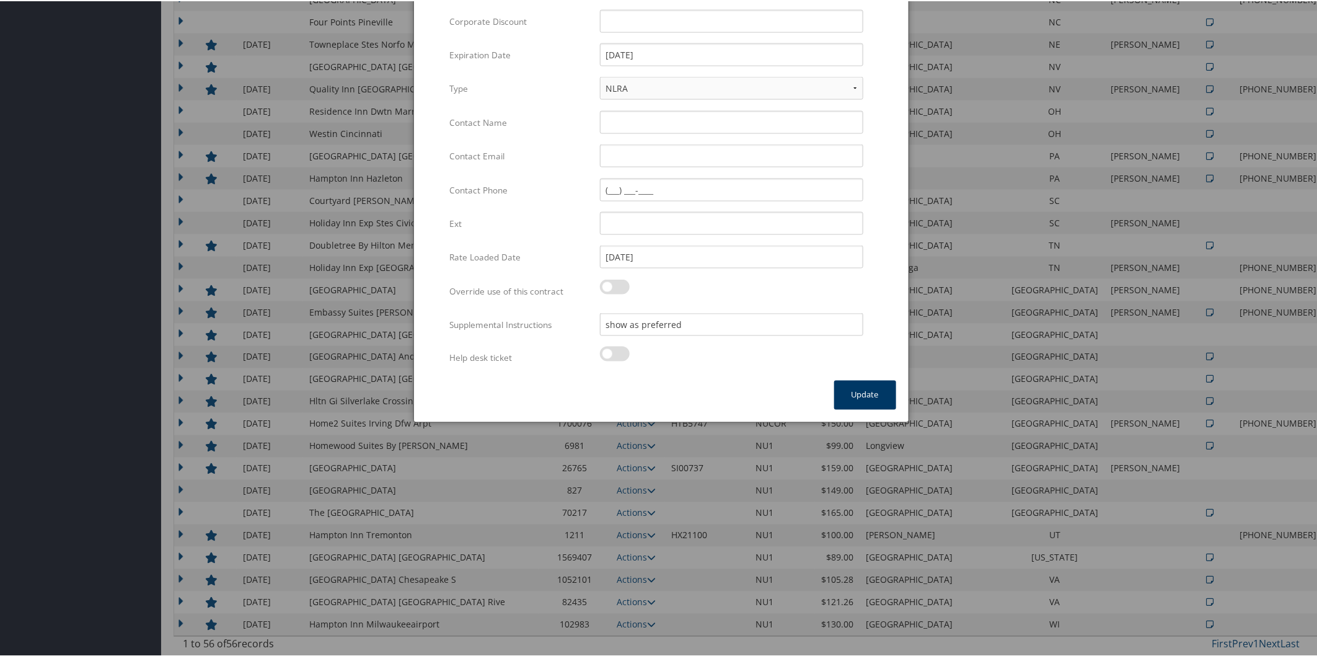
click at [868, 392] on button "Update" at bounding box center [865, 393] width 62 height 29
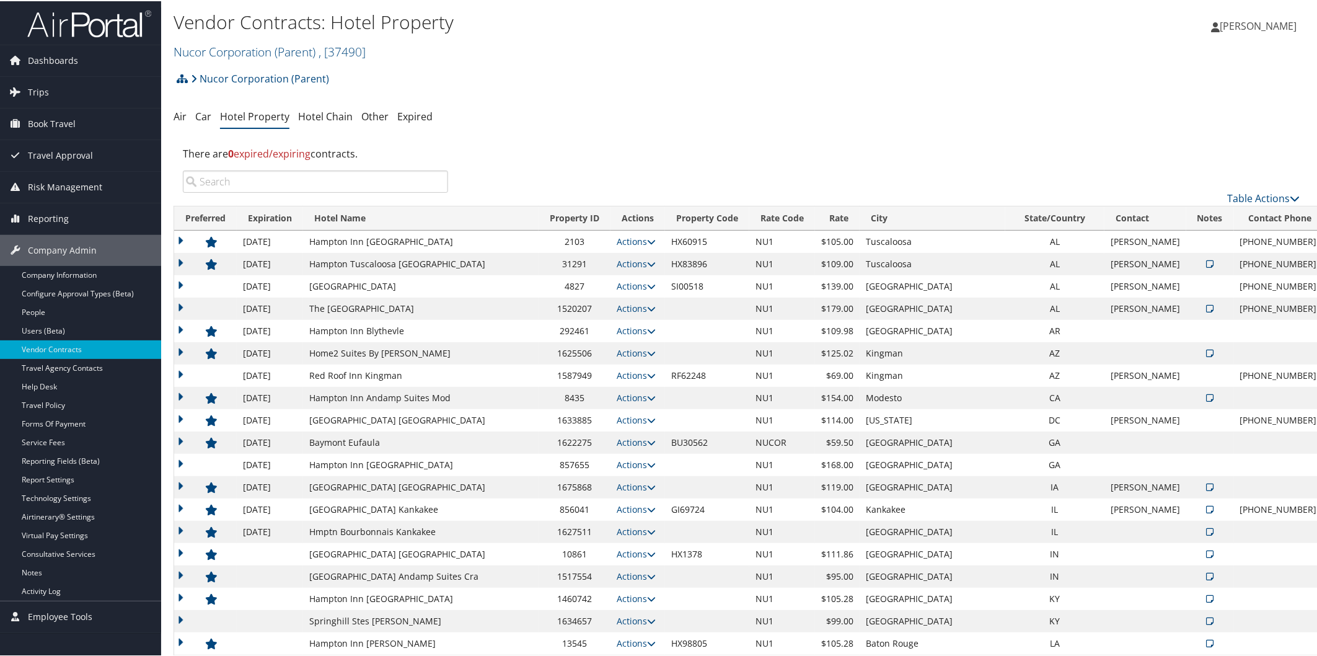
scroll to position [505, 0]
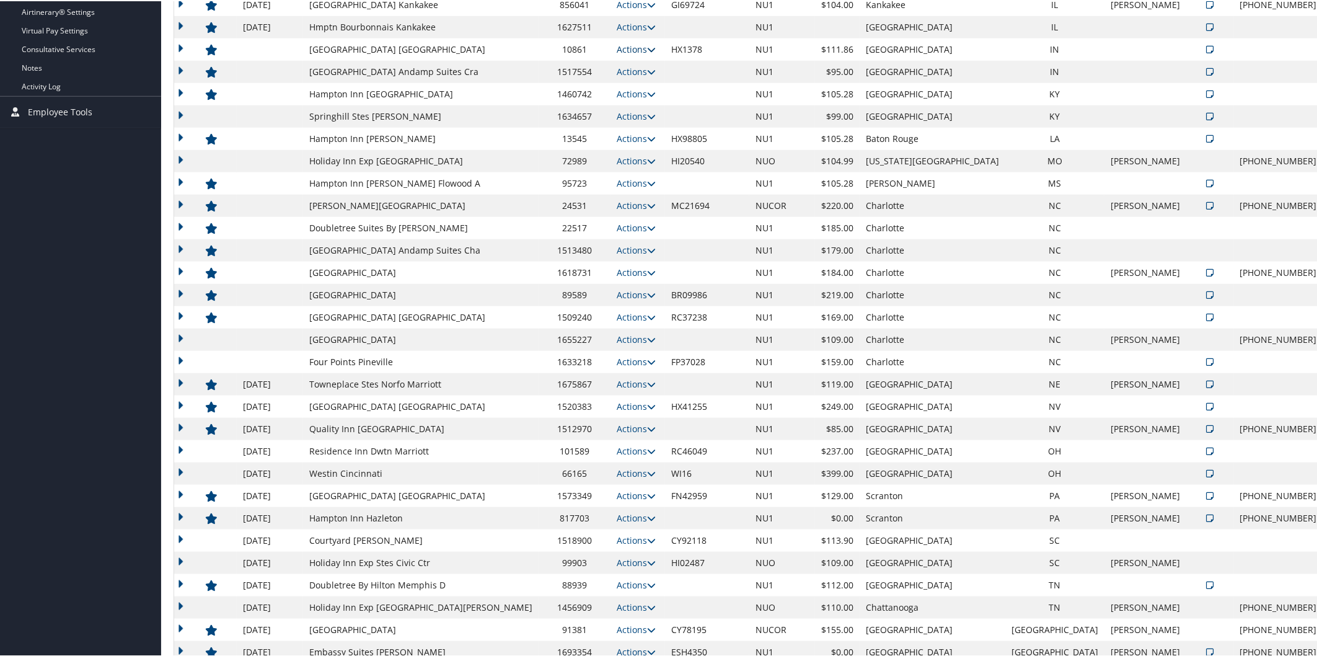
click at [647, 44] on icon at bounding box center [651, 48] width 9 height 9
click at [651, 84] on link "Edit" at bounding box center [640, 87] width 67 height 21
select select "NLRA"
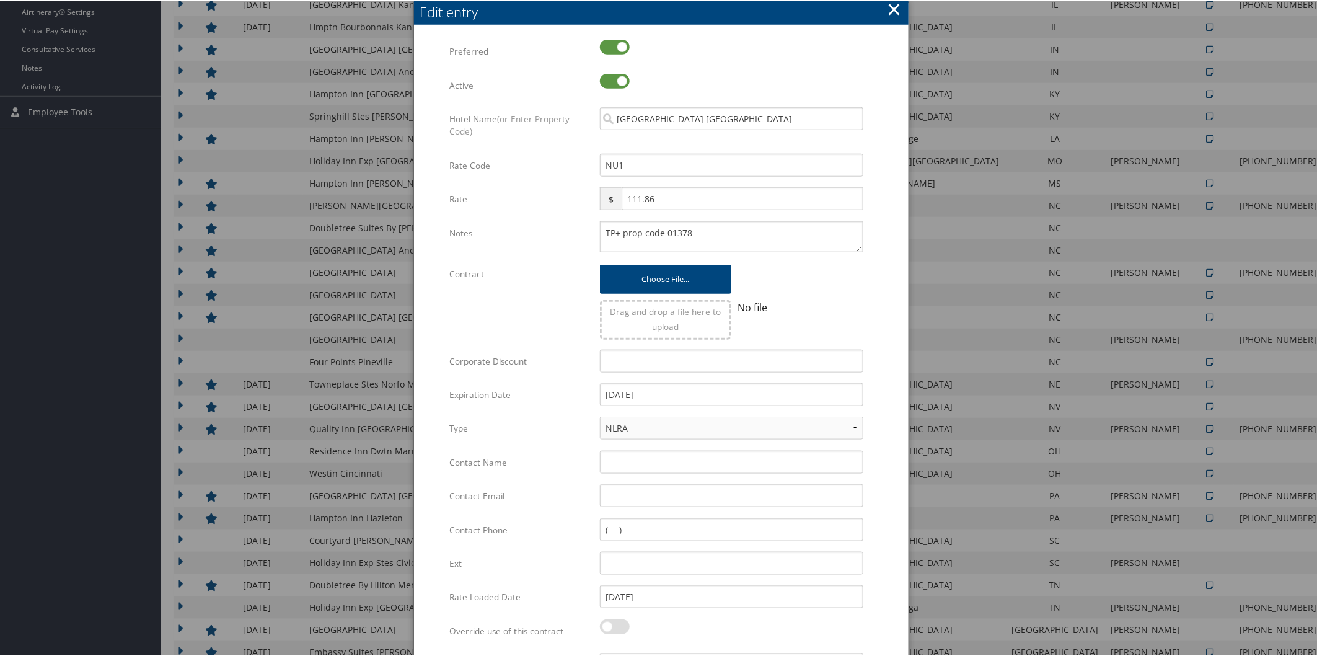
scroll to position [844, 0]
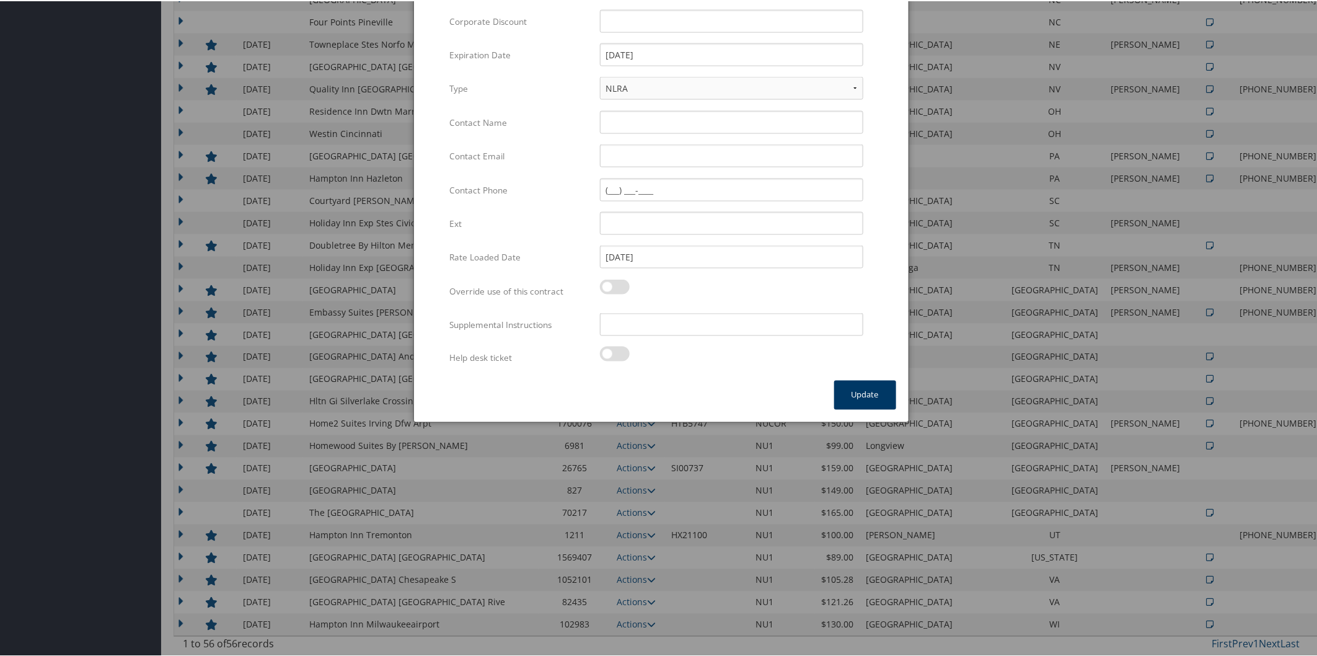
click at [865, 400] on button "Update" at bounding box center [865, 393] width 62 height 29
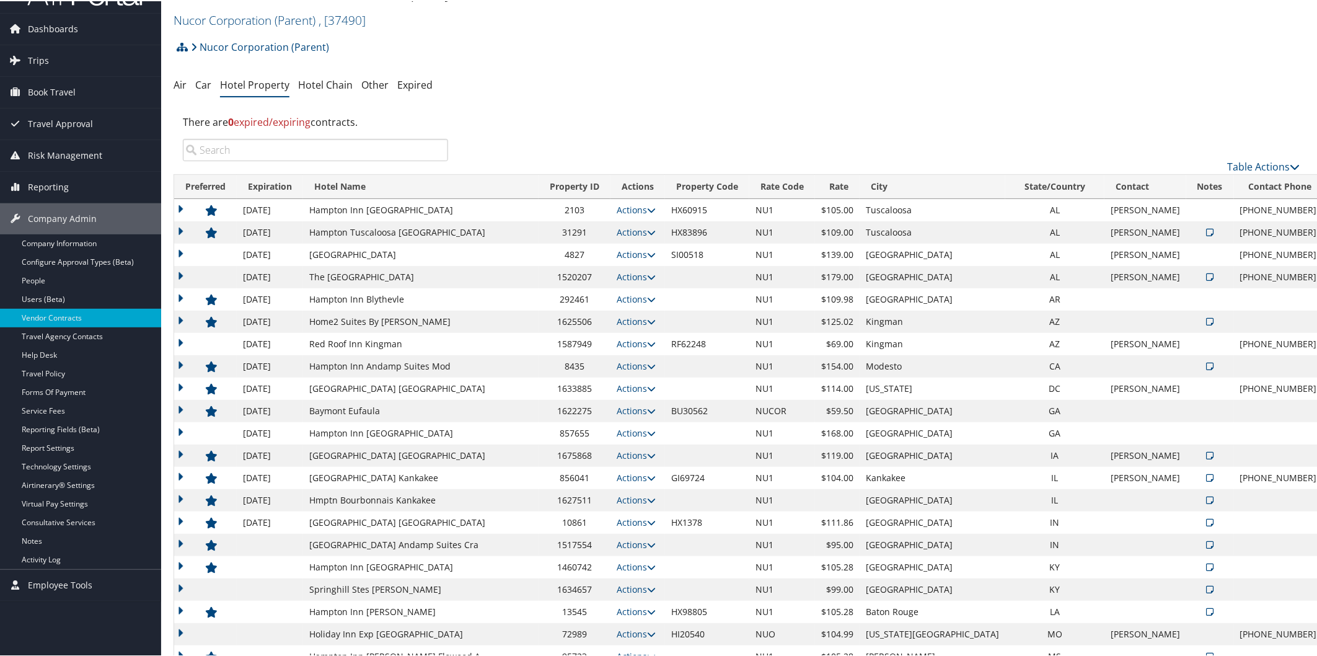
scroll to position [505, 0]
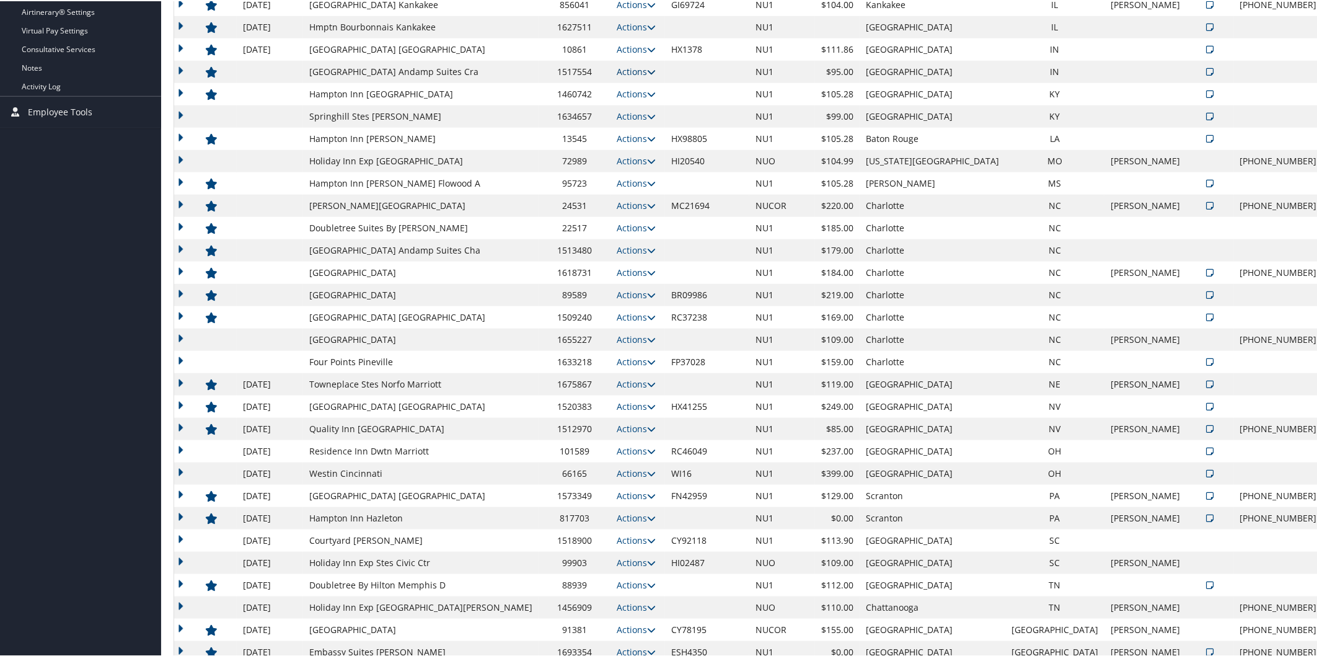
click at [647, 70] on icon at bounding box center [651, 70] width 9 height 9
click at [648, 106] on link "Edit" at bounding box center [640, 109] width 67 height 21
select select "NLRA"
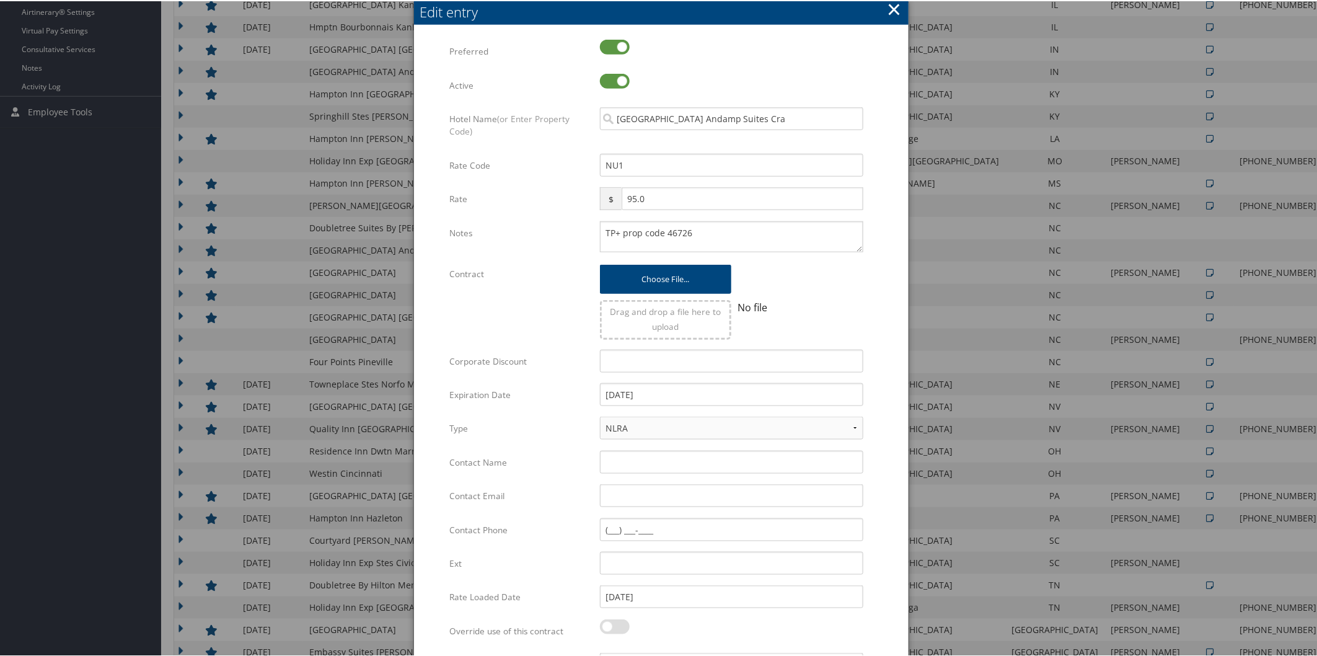
scroll to position [844, 0]
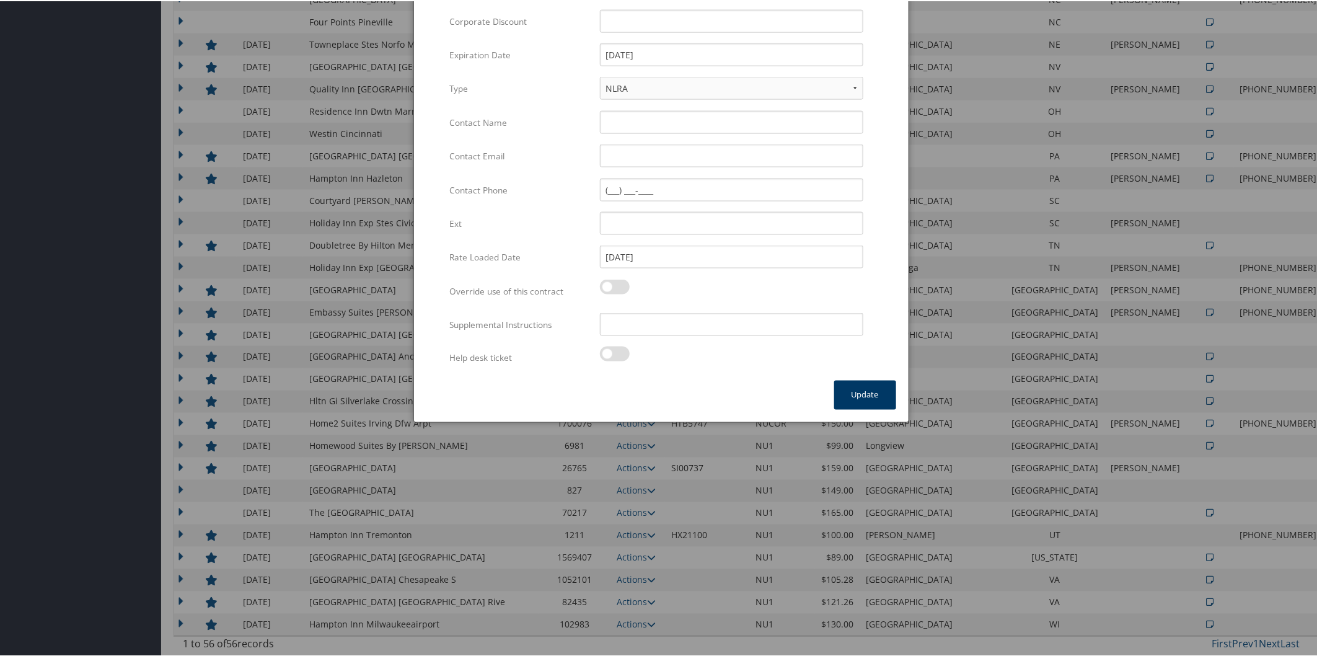
click at [868, 392] on button "Update" at bounding box center [865, 393] width 62 height 29
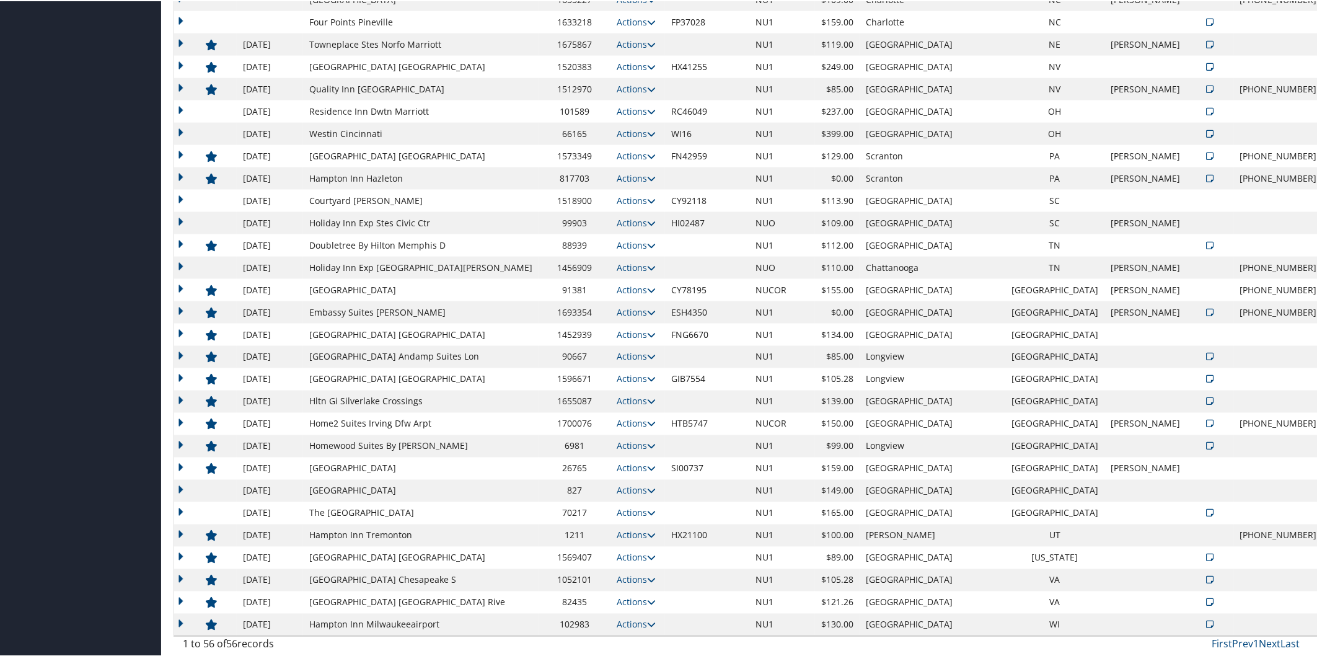
scroll to position [339, 0]
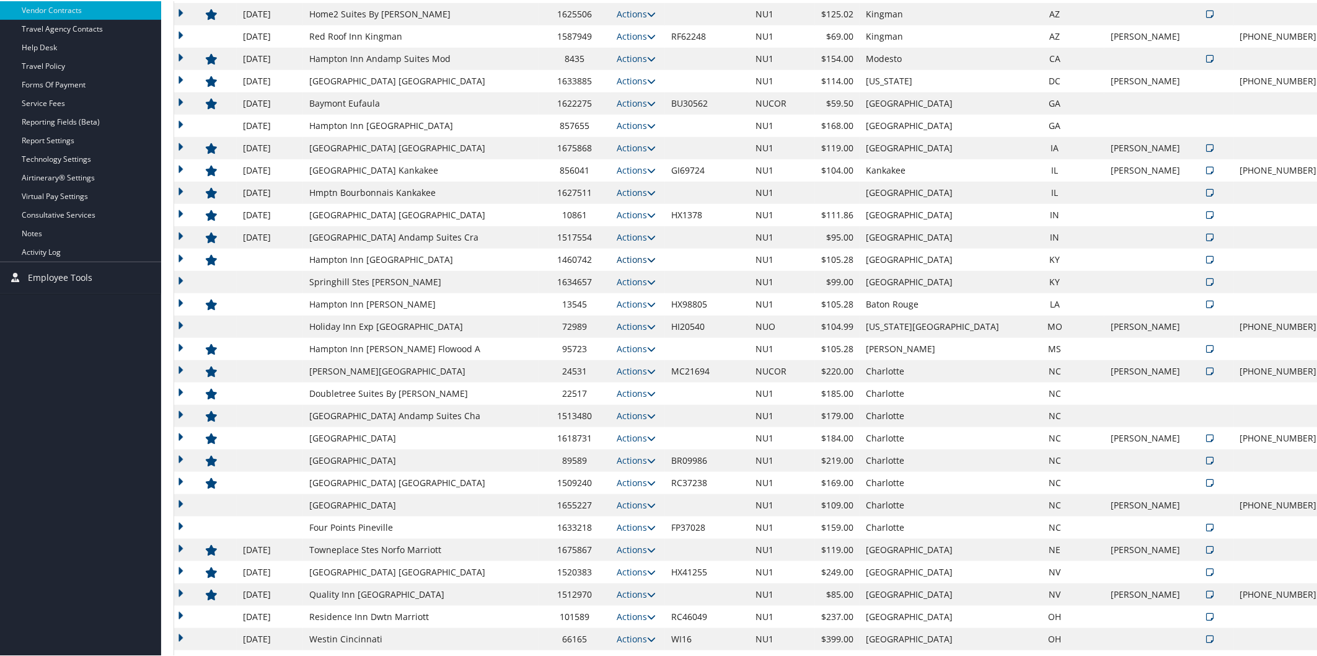
click at [647, 255] on icon at bounding box center [651, 258] width 9 height 9
click at [645, 289] on link "Edit" at bounding box center [640, 297] width 67 height 21
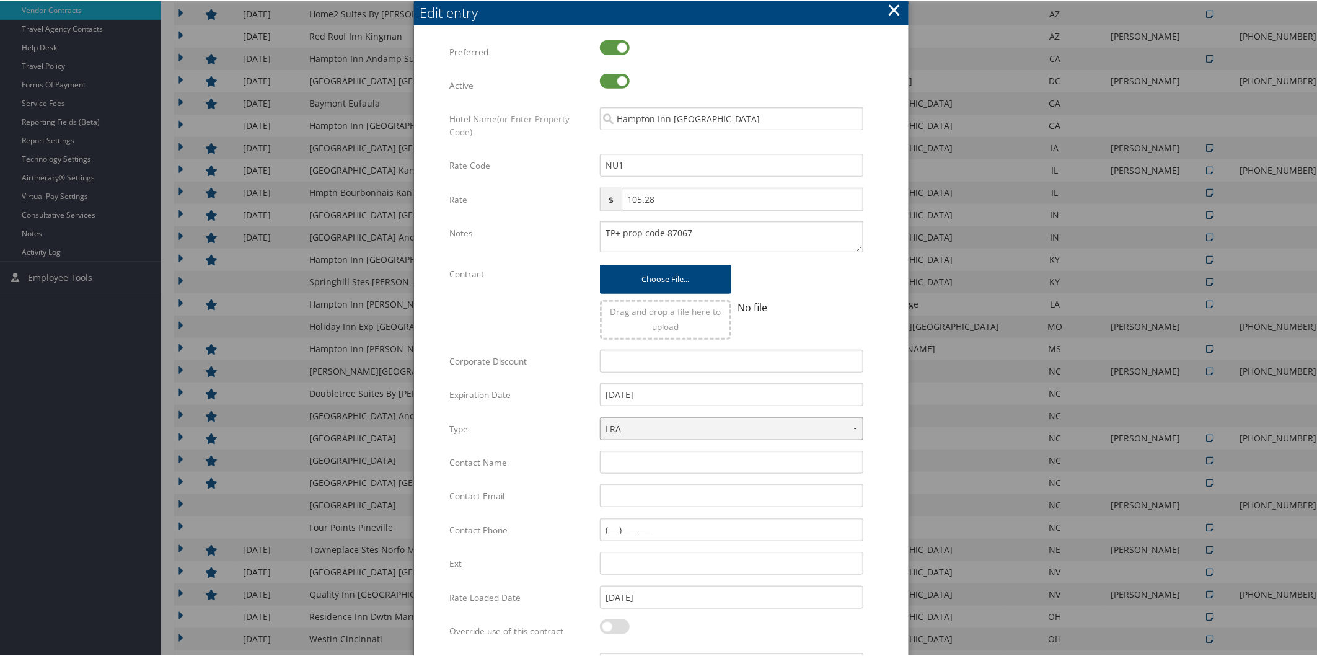
click at [701, 431] on select "LRA NLRA" at bounding box center [731, 427] width 263 height 23
select select "NLRA"
click at [600, 416] on select "LRA NLRA" at bounding box center [731, 427] width 263 height 23
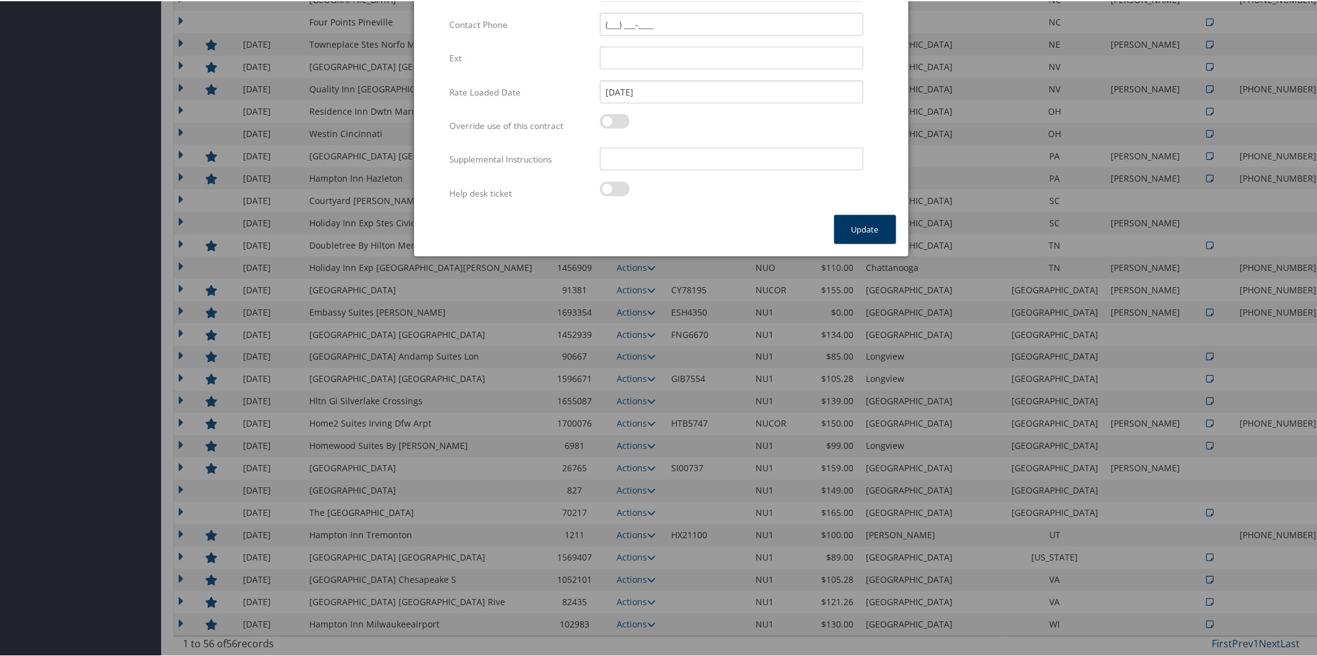
click at [870, 230] on button "Update" at bounding box center [865, 228] width 62 height 29
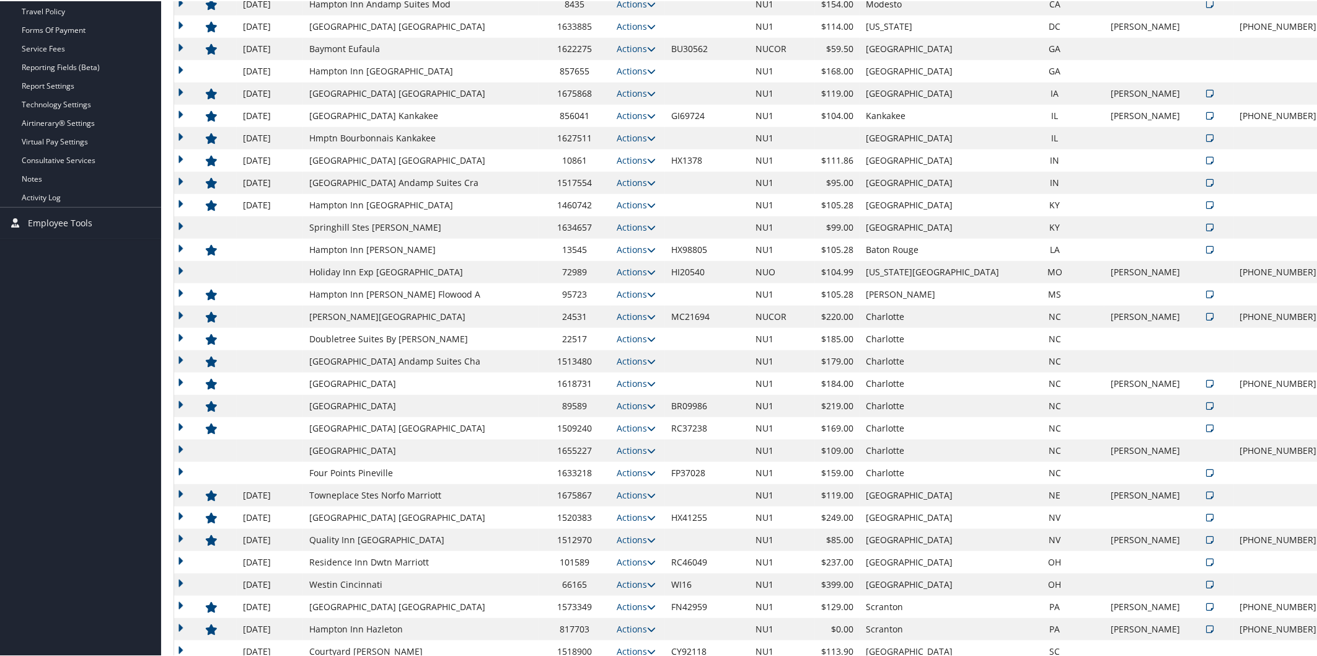
scroll to position [399, 0]
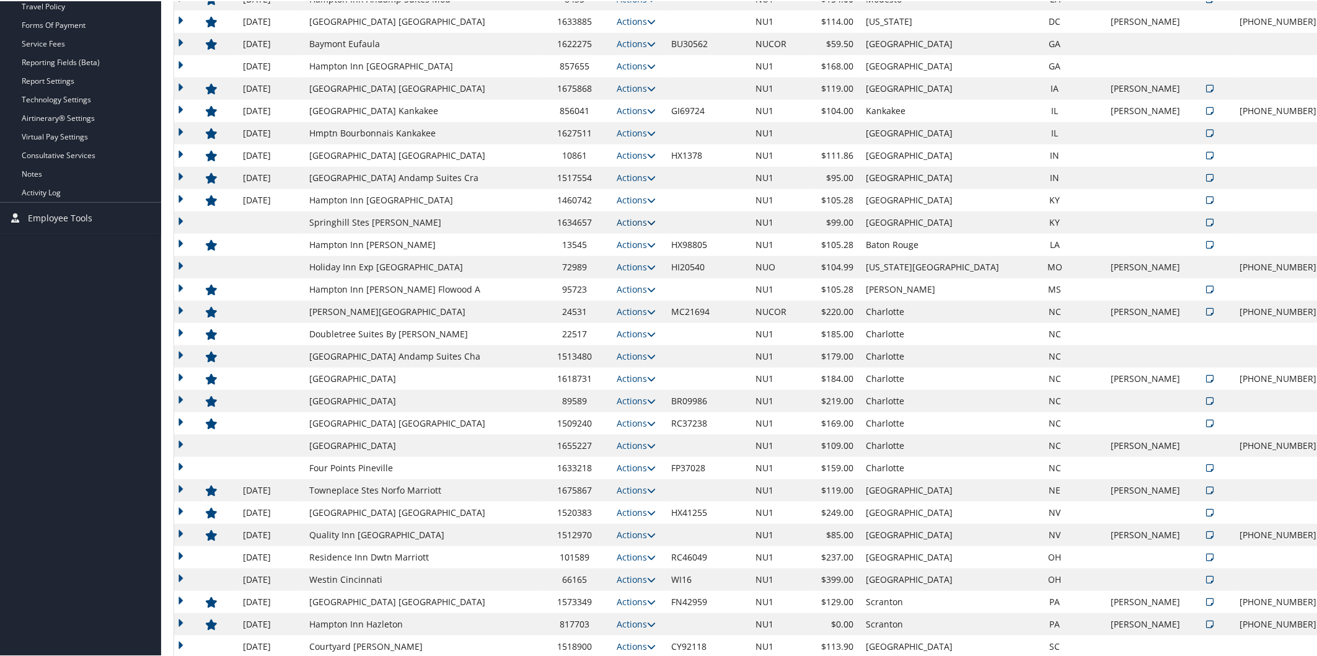
click at [647, 219] on icon at bounding box center [651, 221] width 9 height 9
click at [631, 259] on link "Edit" at bounding box center [640, 260] width 67 height 21
select select "NLRA"
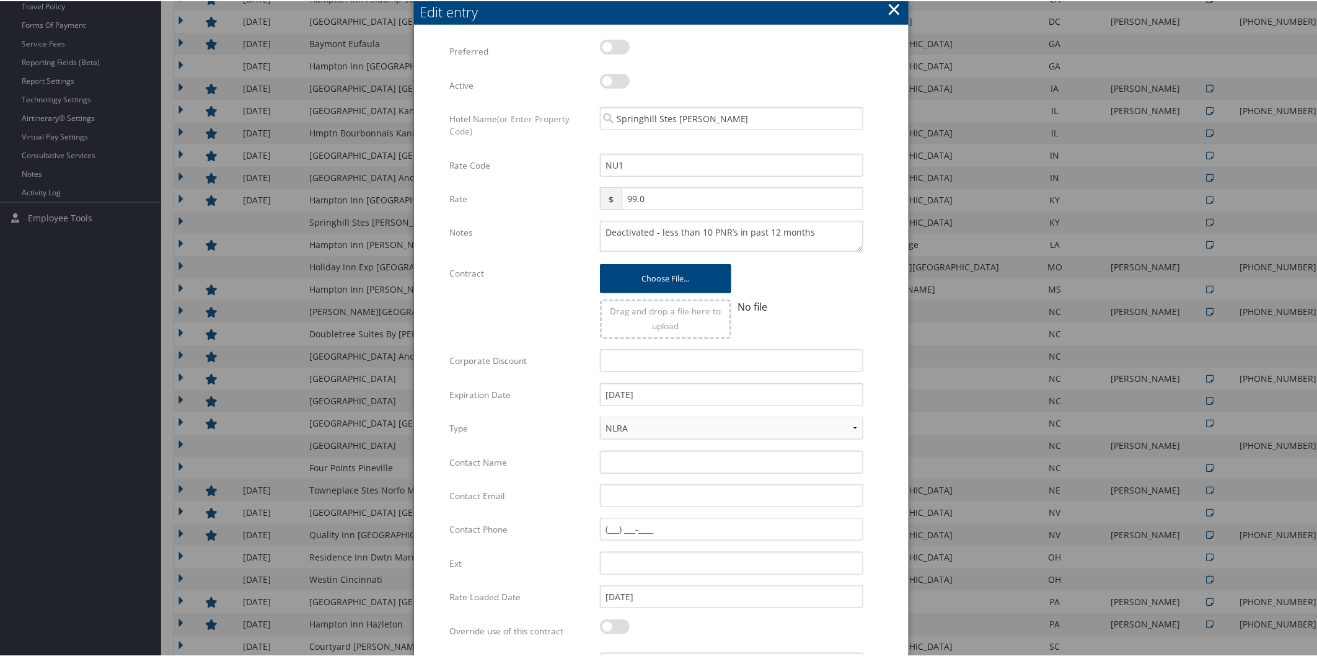
scroll to position [844, 0]
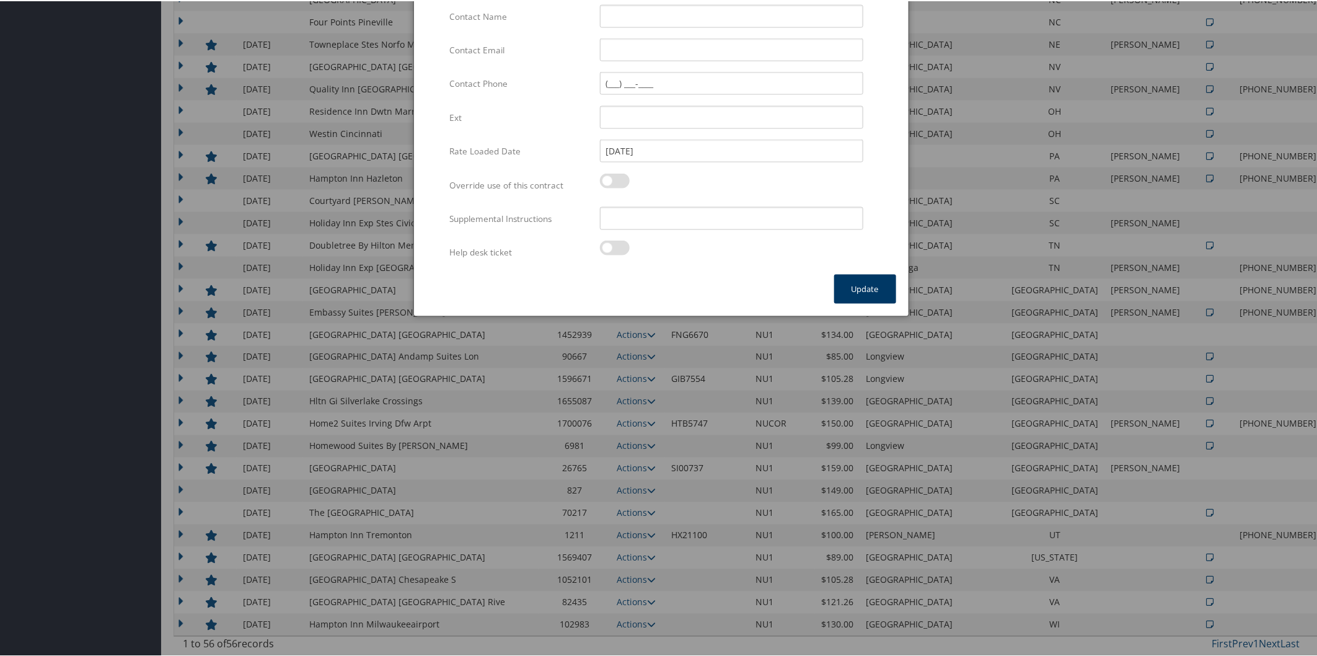
click at [891, 283] on button "Update" at bounding box center [865, 287] width 62 height 29
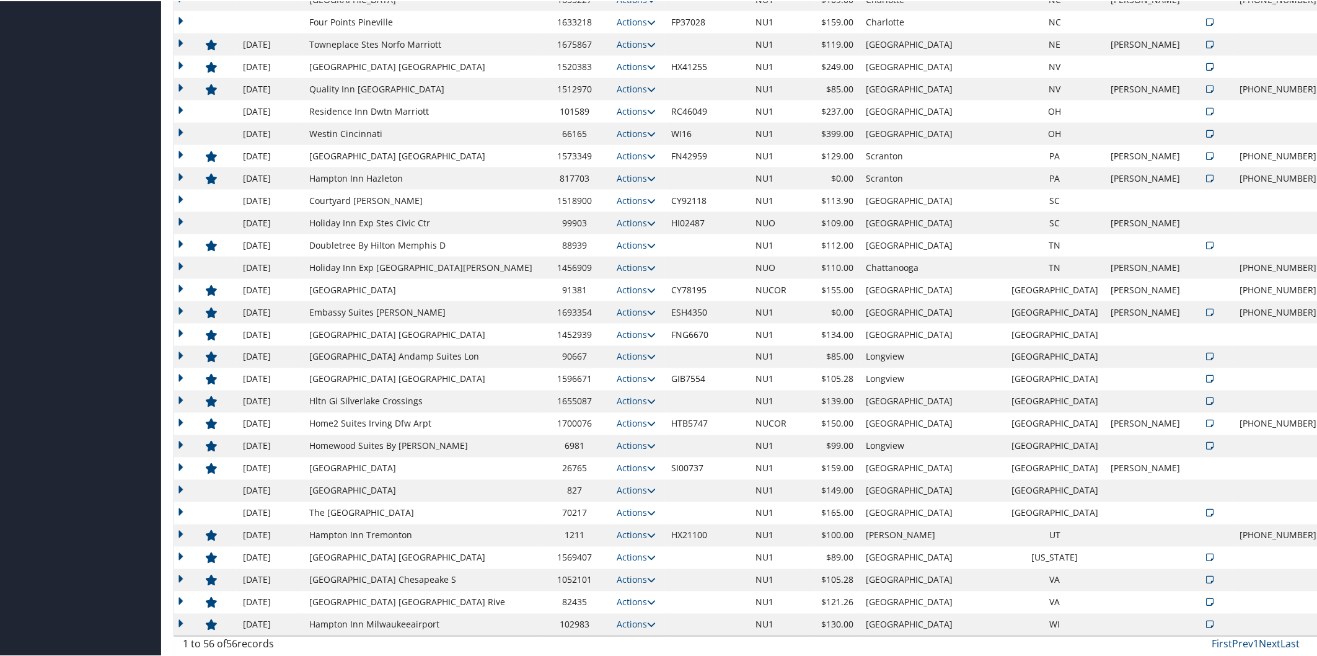
scroll to position [339, 0]
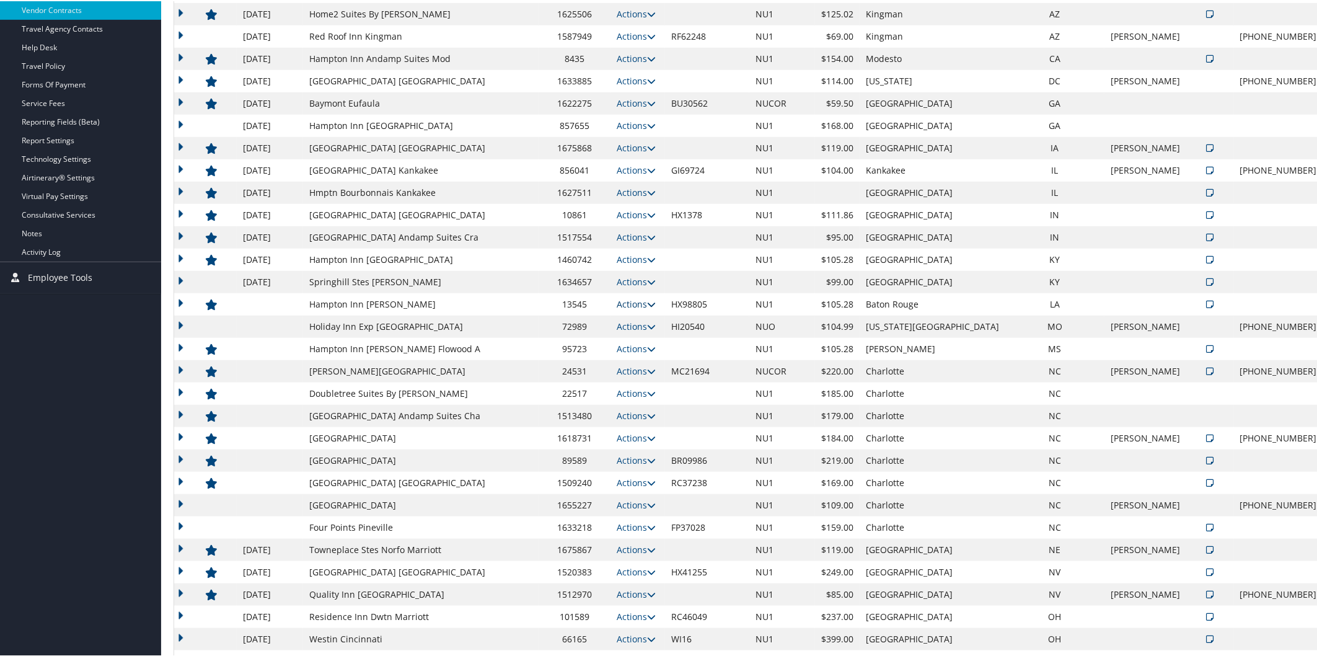
click at [647, 300] on icon at bounding box center [651, 303] width 9 height 9
click at [647, 337] on link "Edit" at bounding box center [640, 342] width 67 height 21
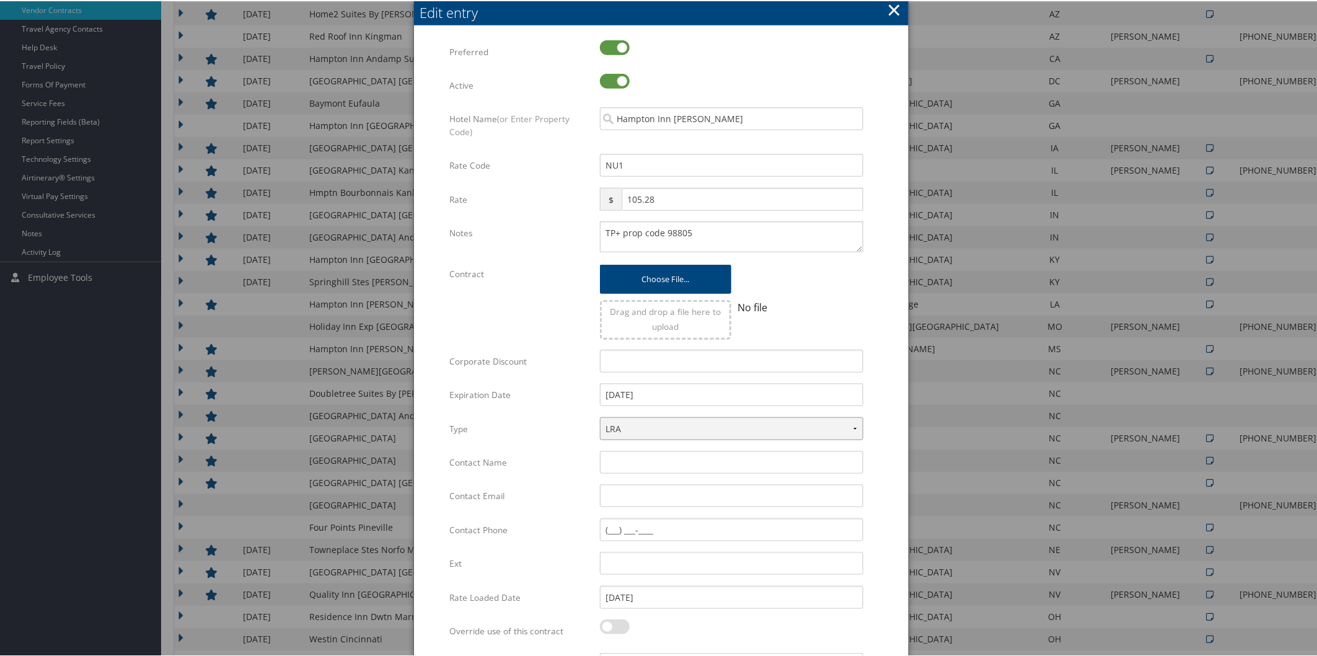
click at [683, 423] on select "LRA NLRA" at bounding box center [731, 427] width 263 height 23
select select "NLRA"
click at [600, 416] on select "LRA NLRA" at bounding box center [731, 427] width 263 height 23
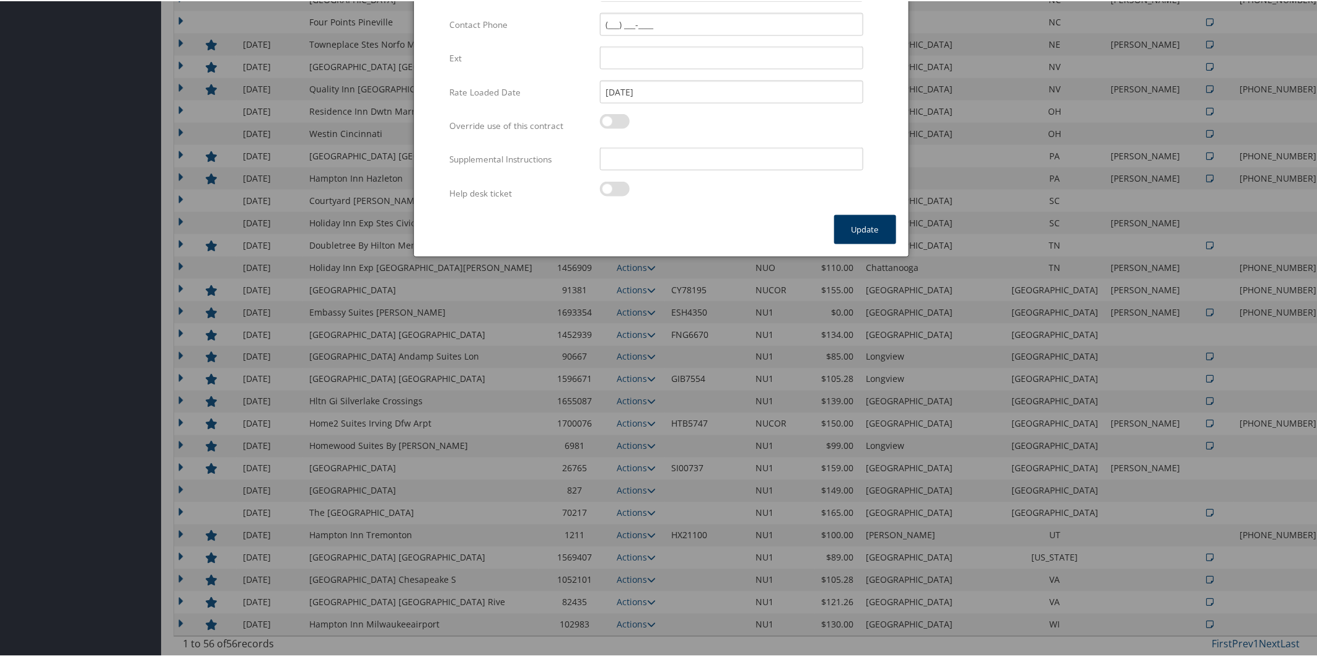
click at [845, 225] on button "Update" at bounding box center [865, 228] width 62 height 29
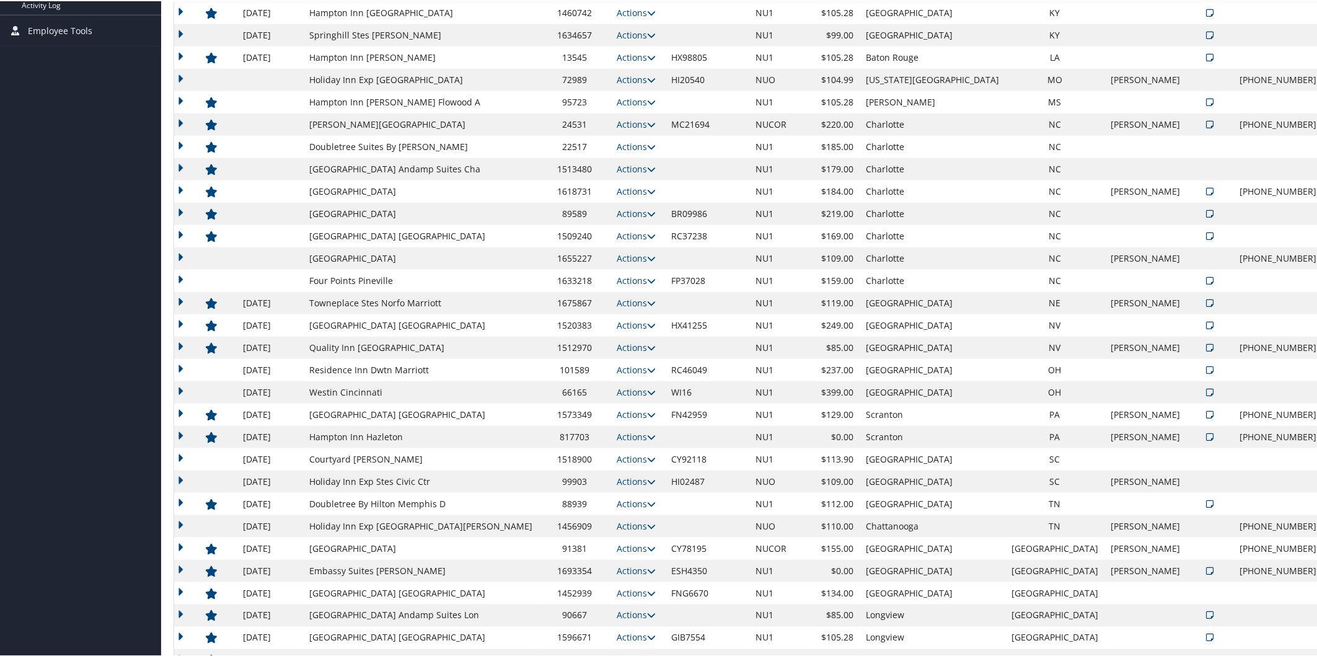
scroll to position [578, 0]
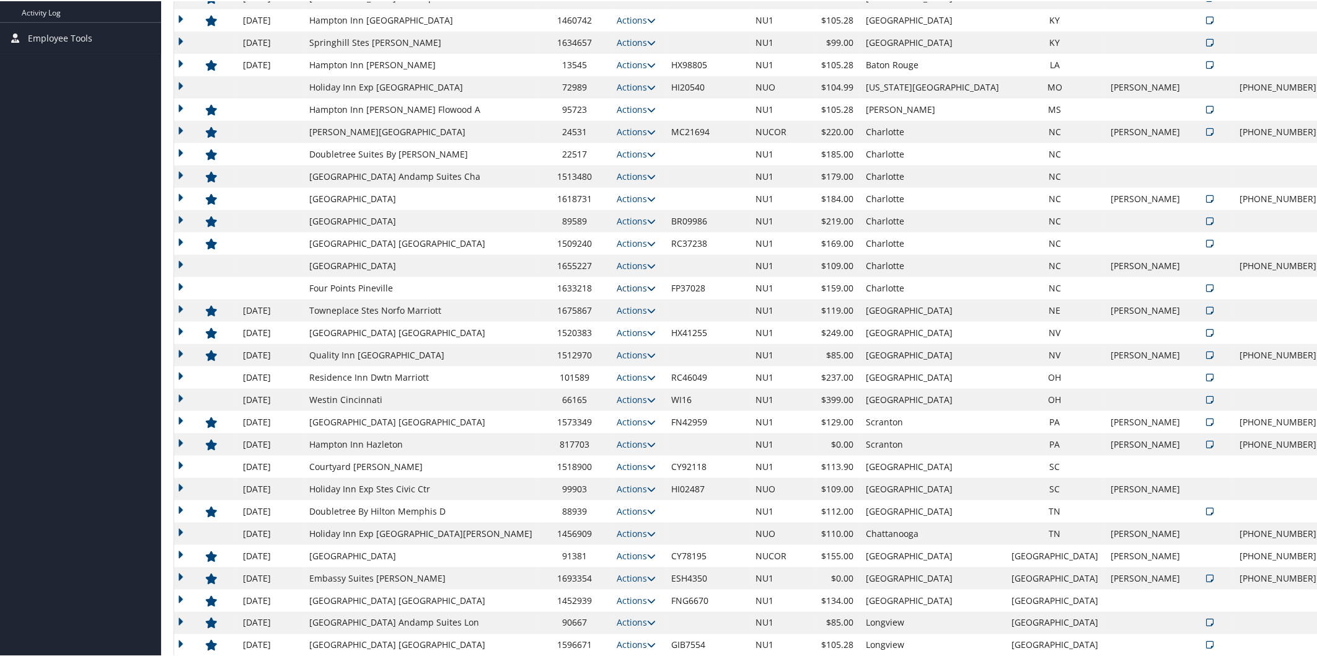
click at [647, 287] on icon at bounding box center [651, 287] width 9 height 9
click at [657, 328] on link "Edit" at bounding box center [640, 325] width 67 height 21
select select "NLRA"
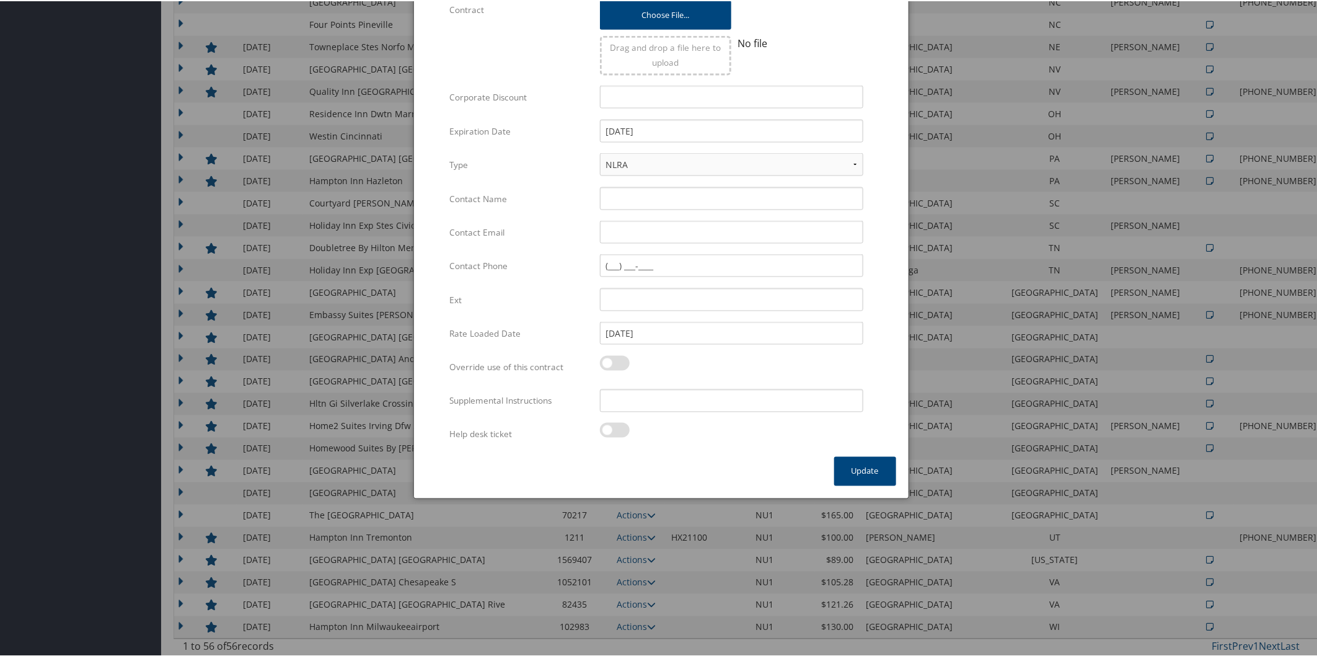
scroll to position [844, 0]
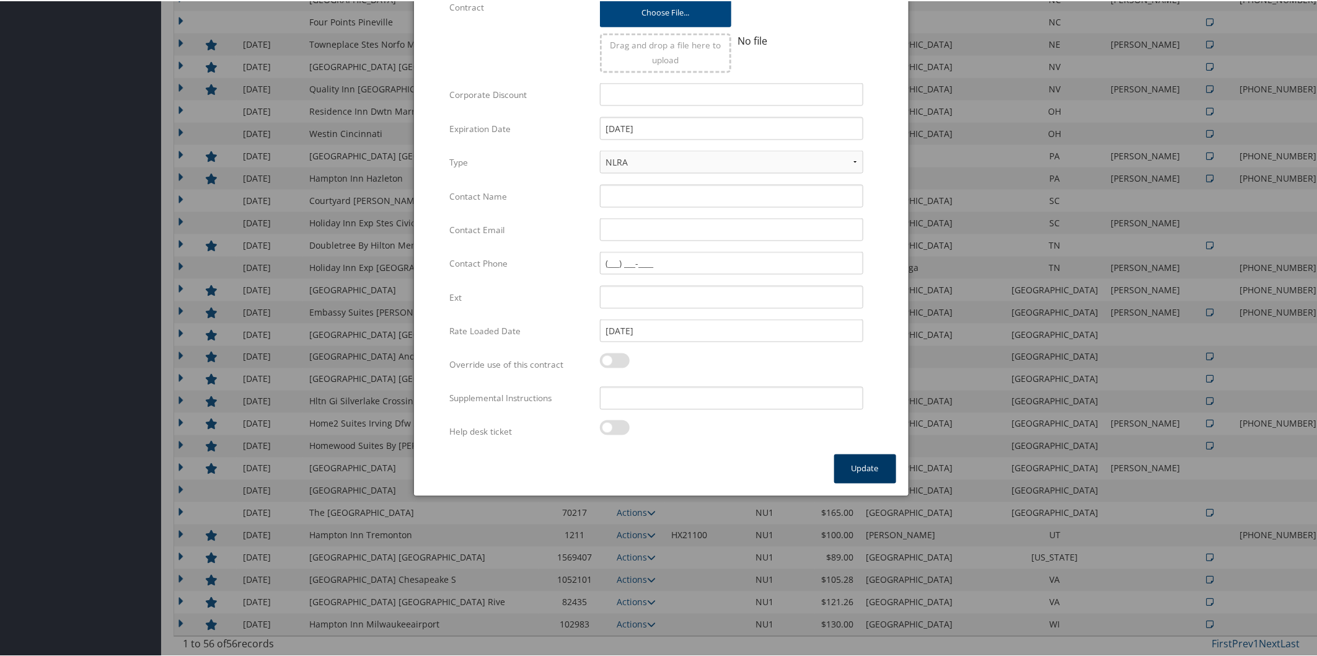
click at [860, 469] on button "Update" at bounding box center [865, 467] width 62 height 29
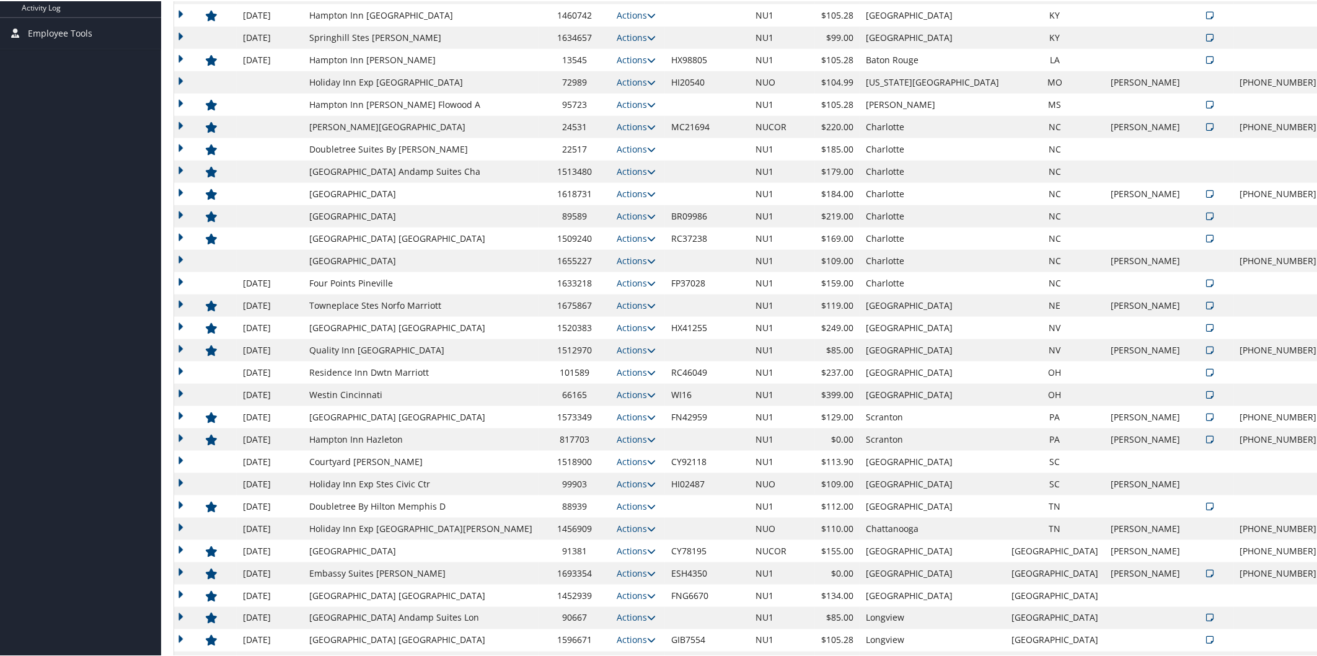
scroll to position [339, 0]
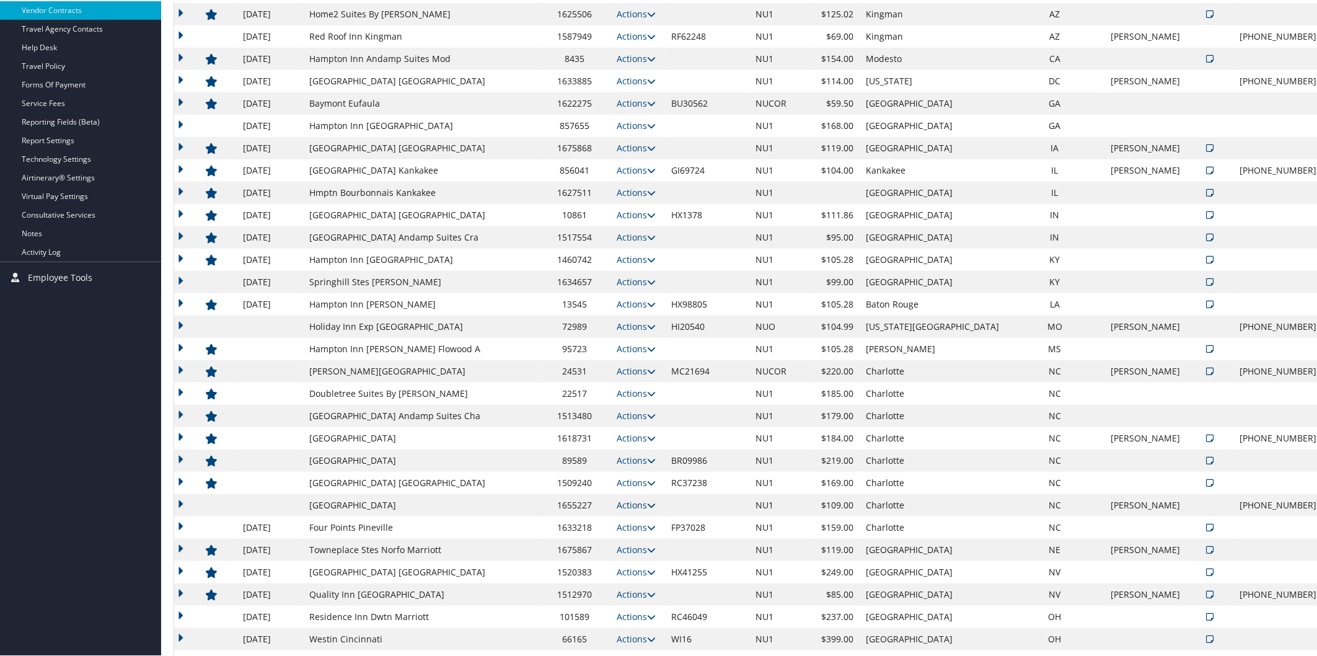
click at [647, 502] on icon at bounding box center [651, 504] width 9 height 9
click at [645, 519] on link "Edit" at bounding box center [631, 521] width 48 height 21
select select "NLRA"
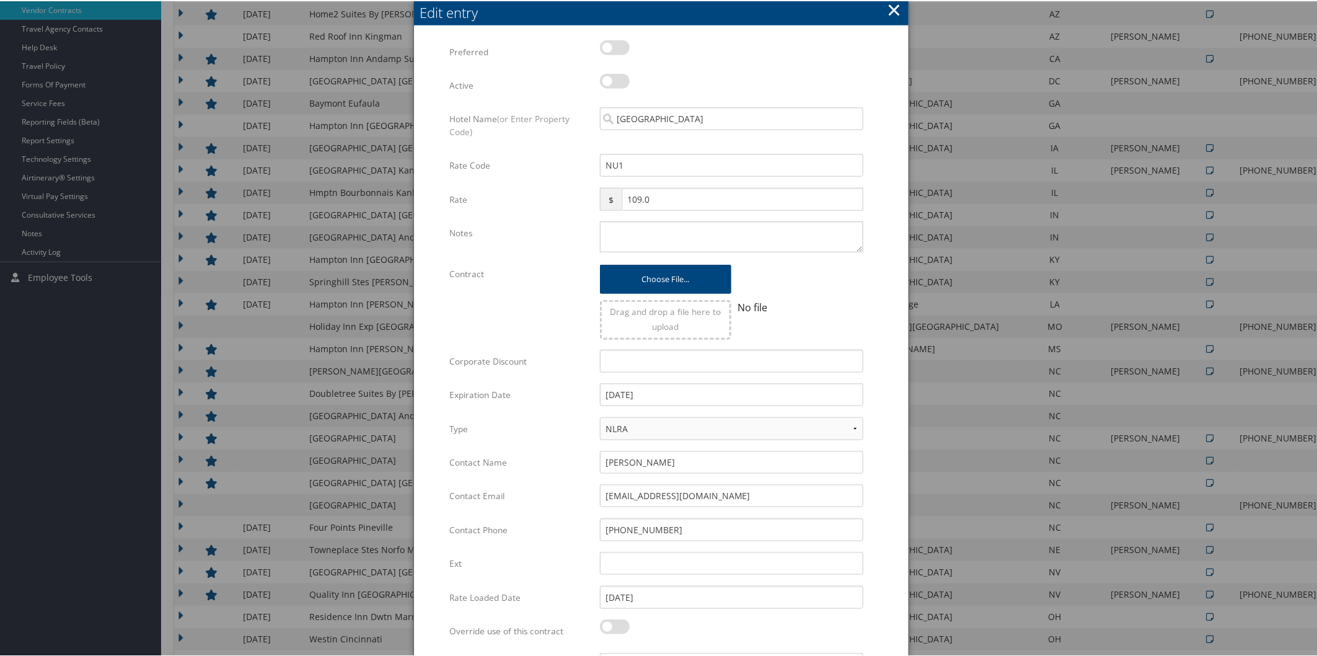
scroll to position [844, 0]
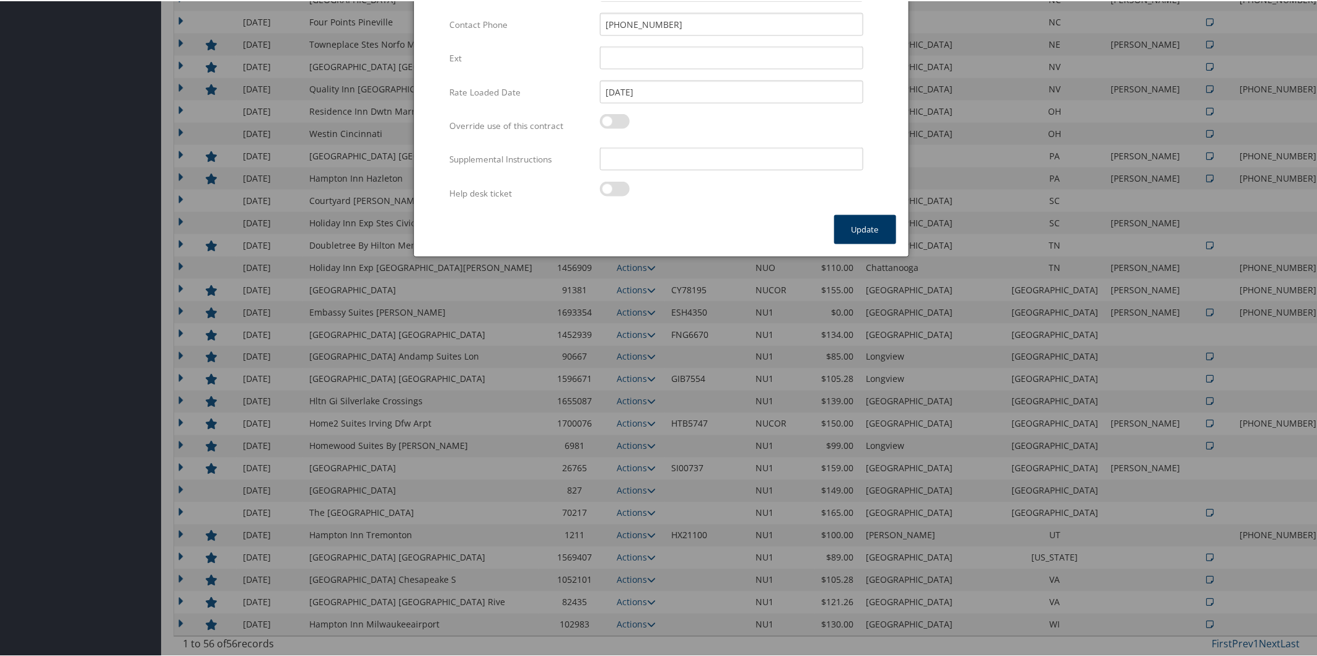
click at [872, 228] on button "Update" at bounding box center [865, 228] width 62 height 29
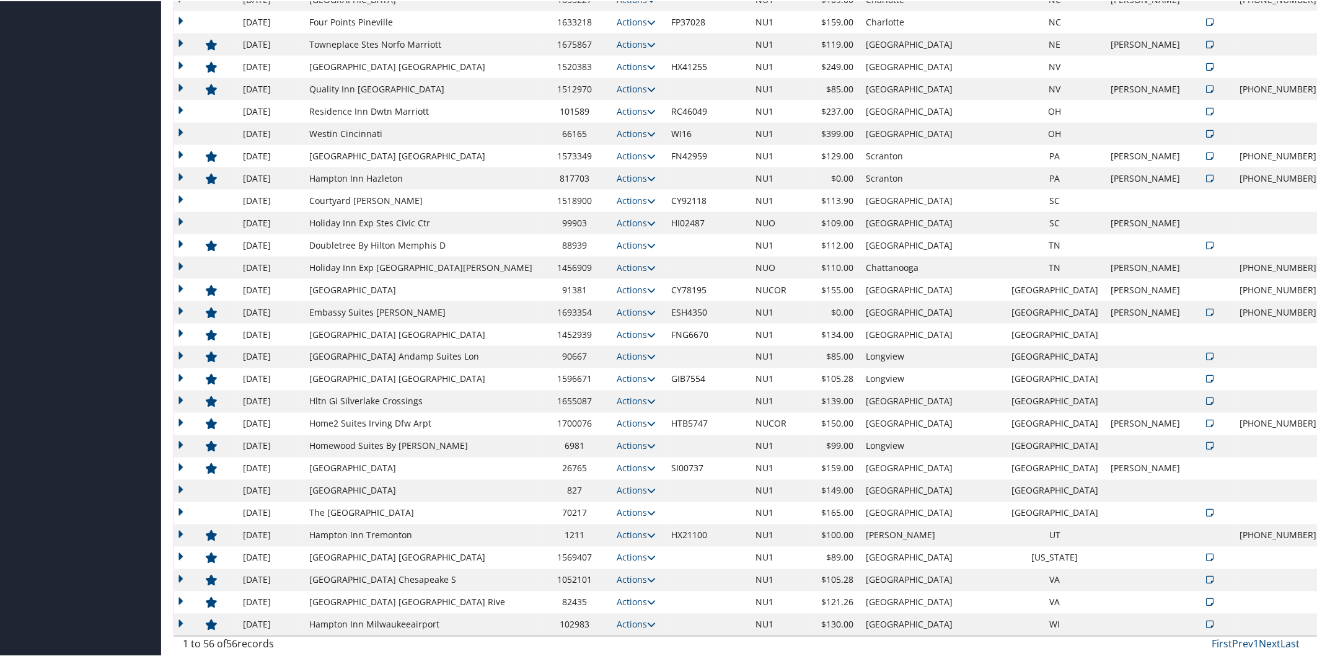
scroll to position [339, 0]
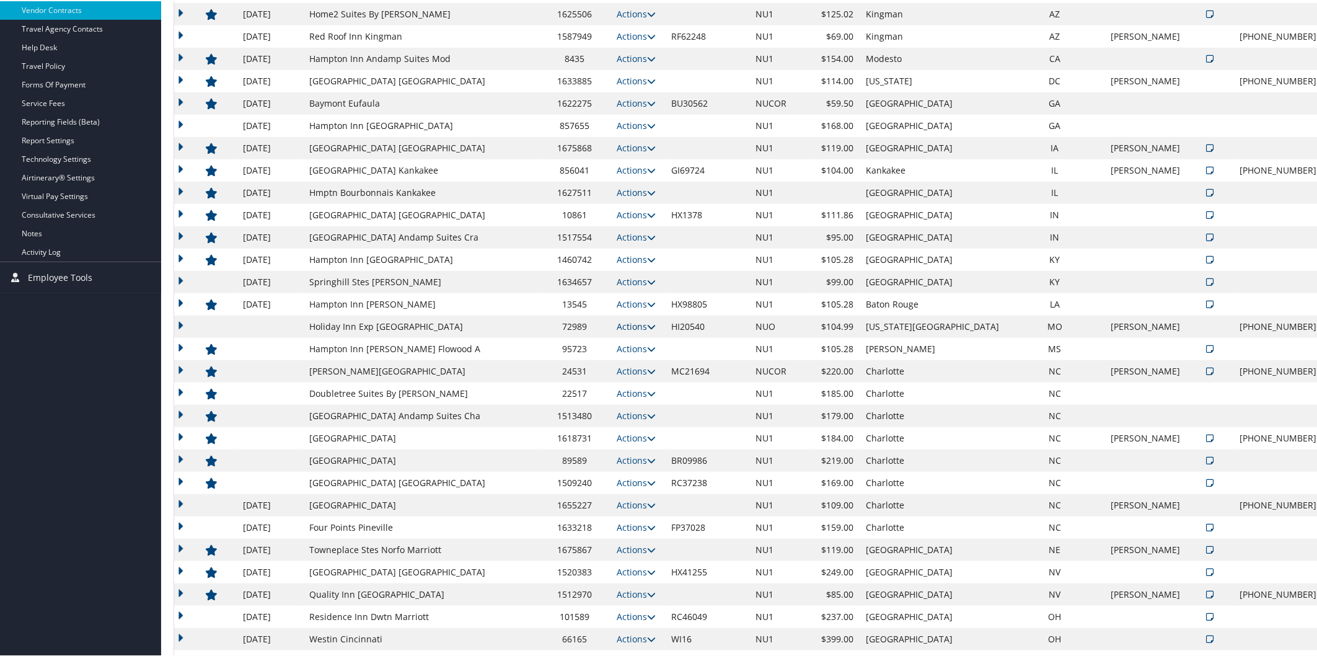
click at [647, 322] on icon at bounding box center [651, 325] width 9 height 9
click at [648, 342] on link "Edit" at bounding box center [631, 343] width 48 height 21
select select "NLRA"
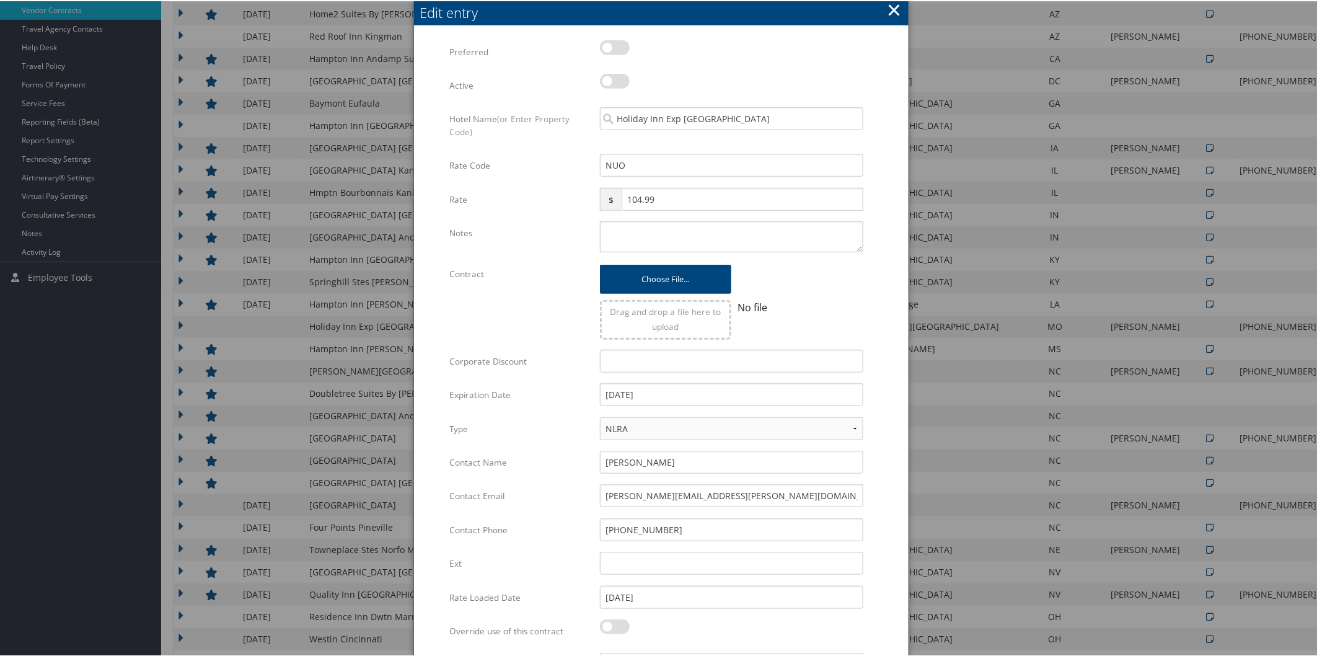
scroll to position [844, 0]
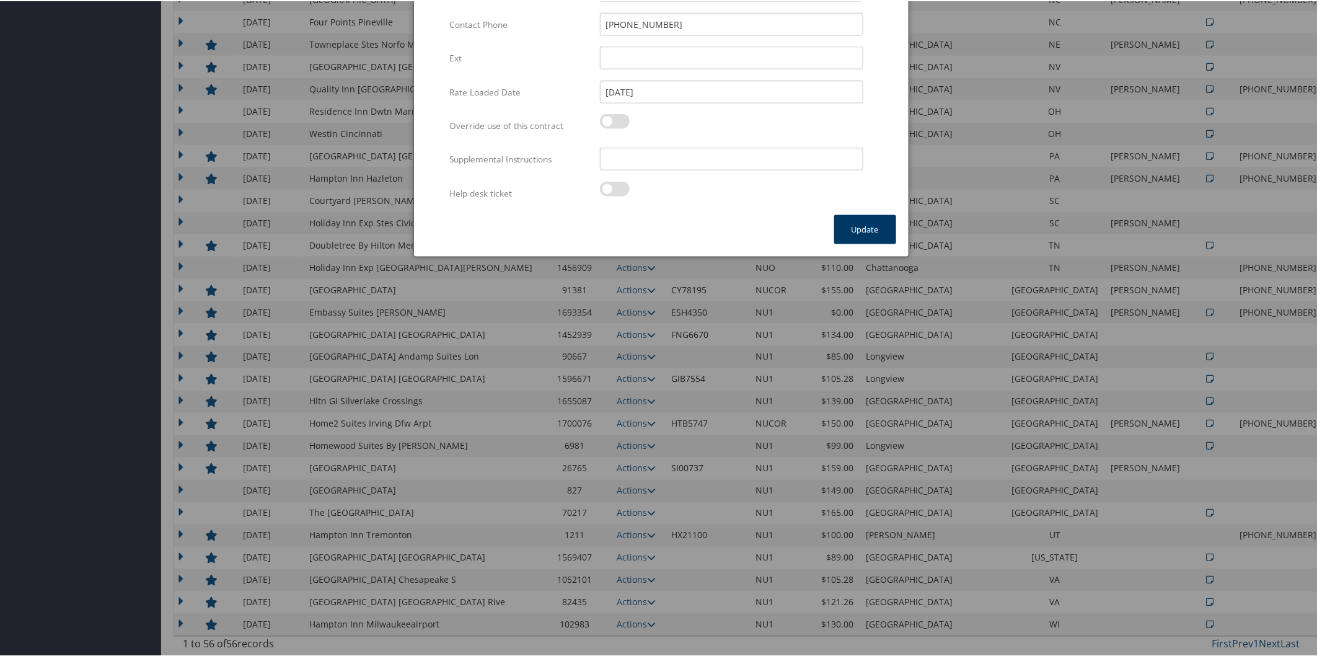
click at [854, 214] on button "Update" at bounding box center [865, 228] width 62 height 29
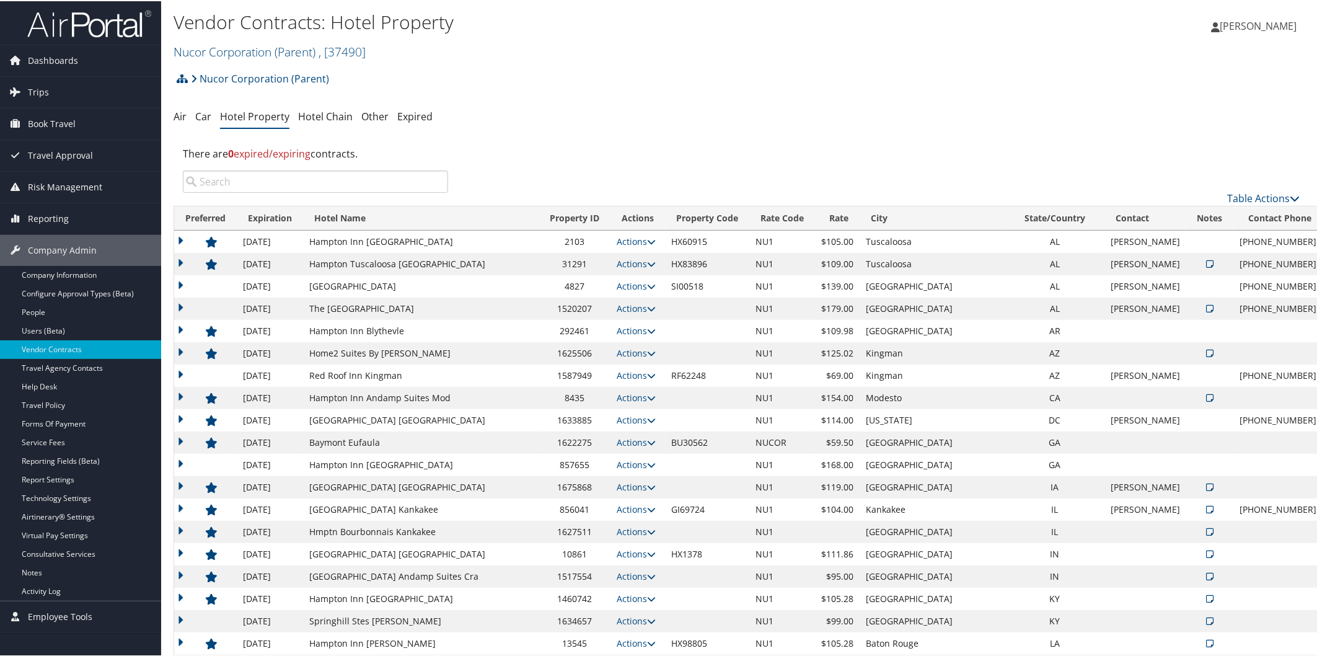
scroll to position [505, 0]
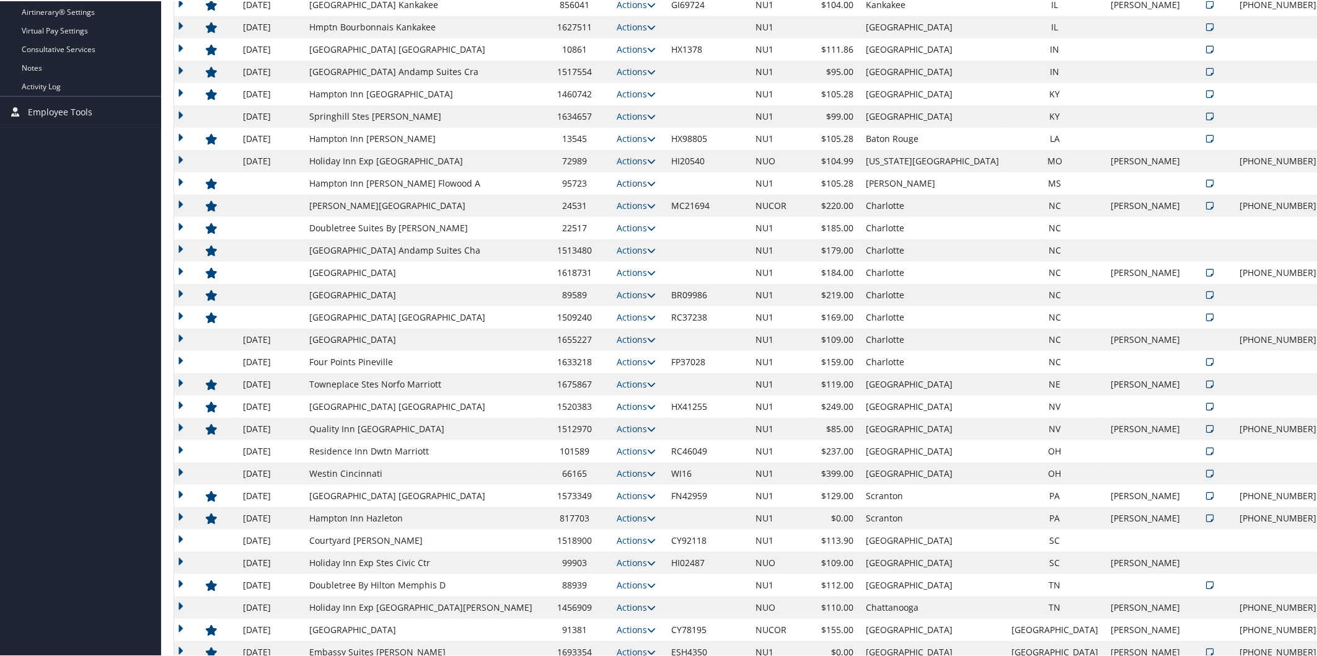
click at [647, 179] on icon at bounding box center [651, 182] width 9 height 9
click at [648, 218] on link "Edit" at bounding box center [640, 221] width 67 height 21
select select "NLRA"
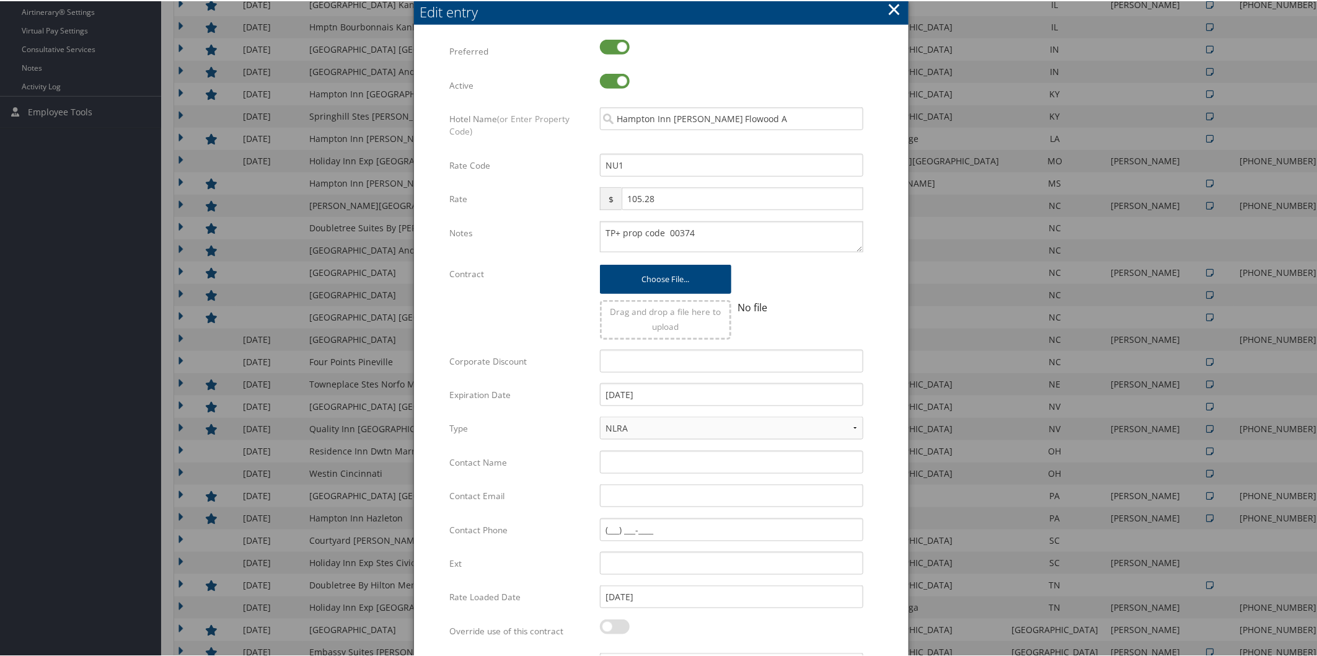
scroll to position [844, 0]
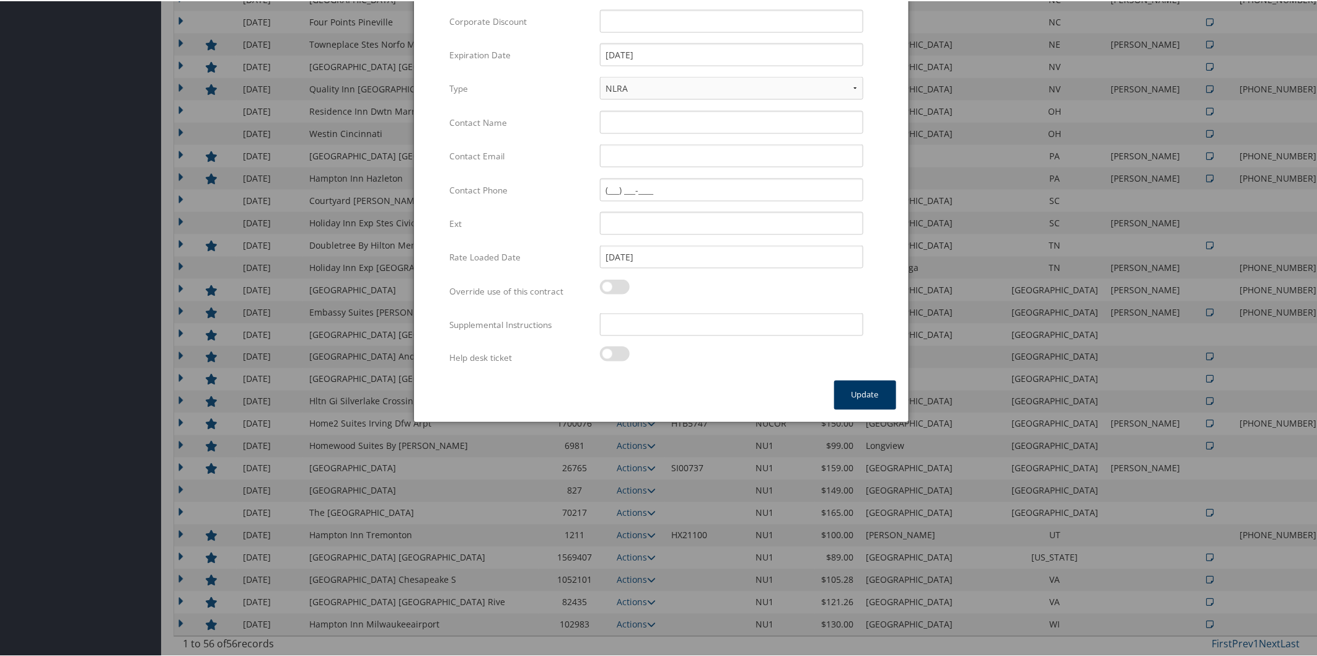
click at [875, 397] on button "Update" at bounding box center [865, 393] width 62 height 29
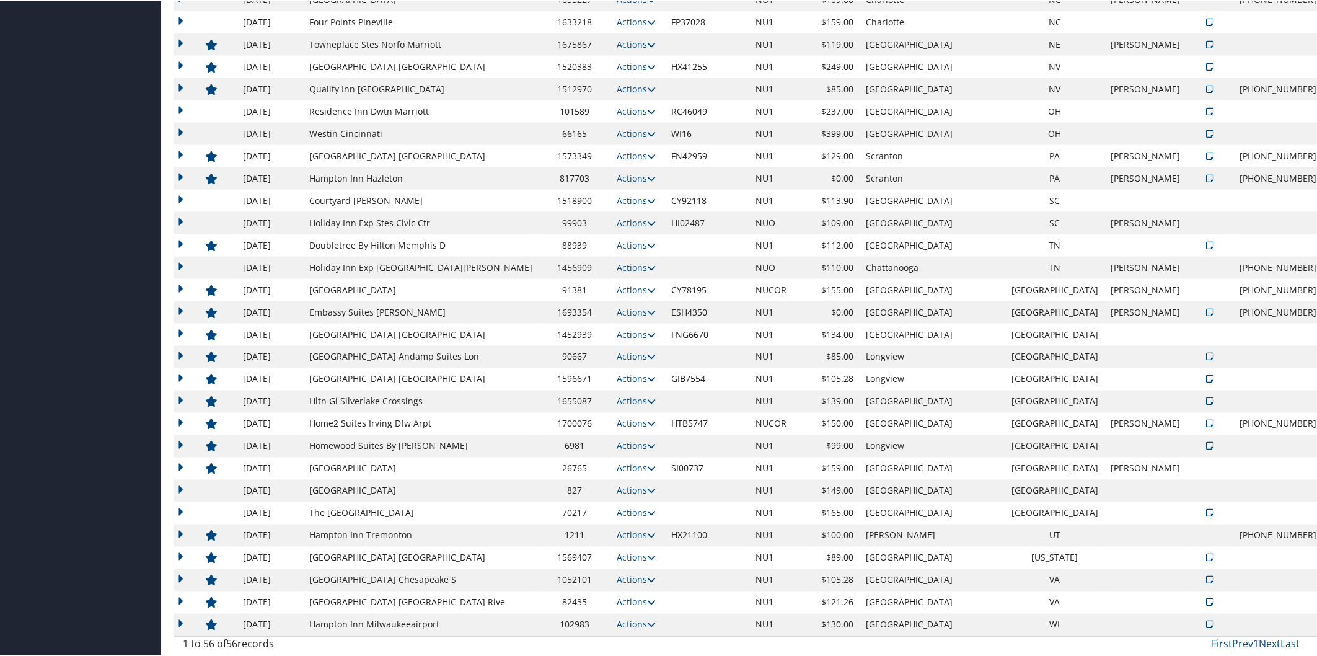
scroll to position [339, 0]
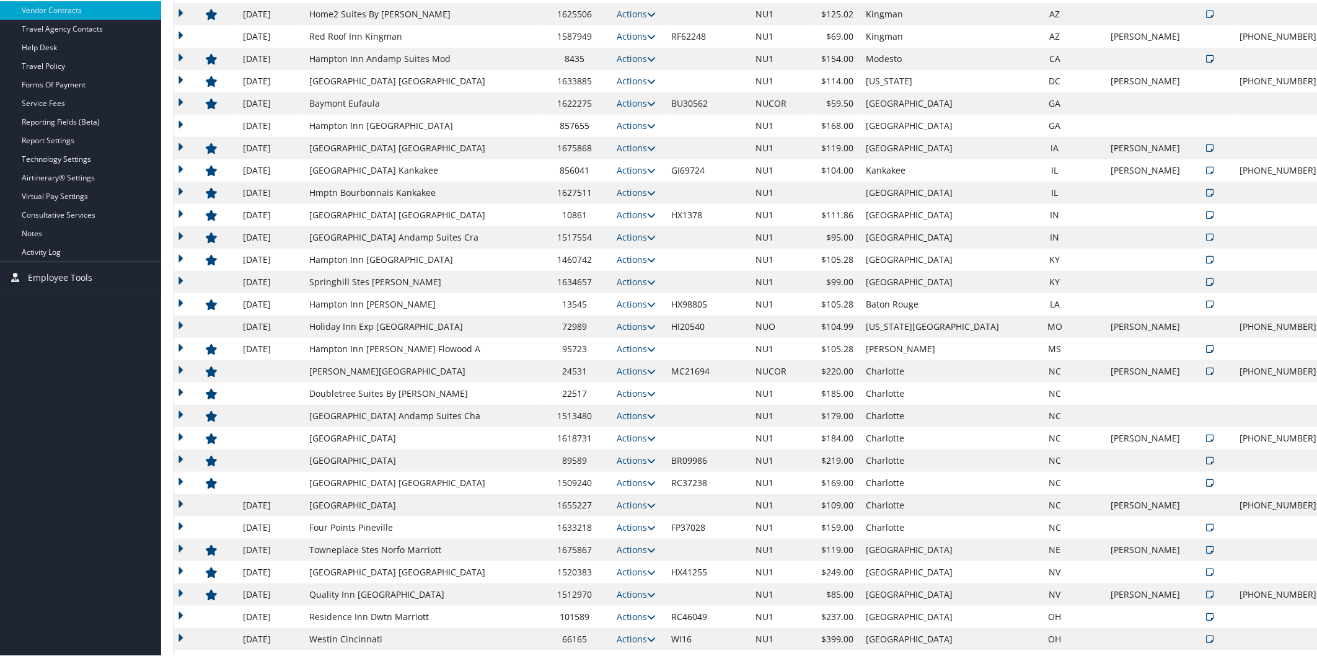
click at [647, 342] on td "Actions View Notes Edit Delete" at bounding box center [638, 348] width 55 height 22
click at [647, 369] on icon at bounding box center [651, 370] width 9 height 9
click at [650, 410] on link "Edit" at bounding box center [640, 409] width 67 height 21
select select "NLRA"
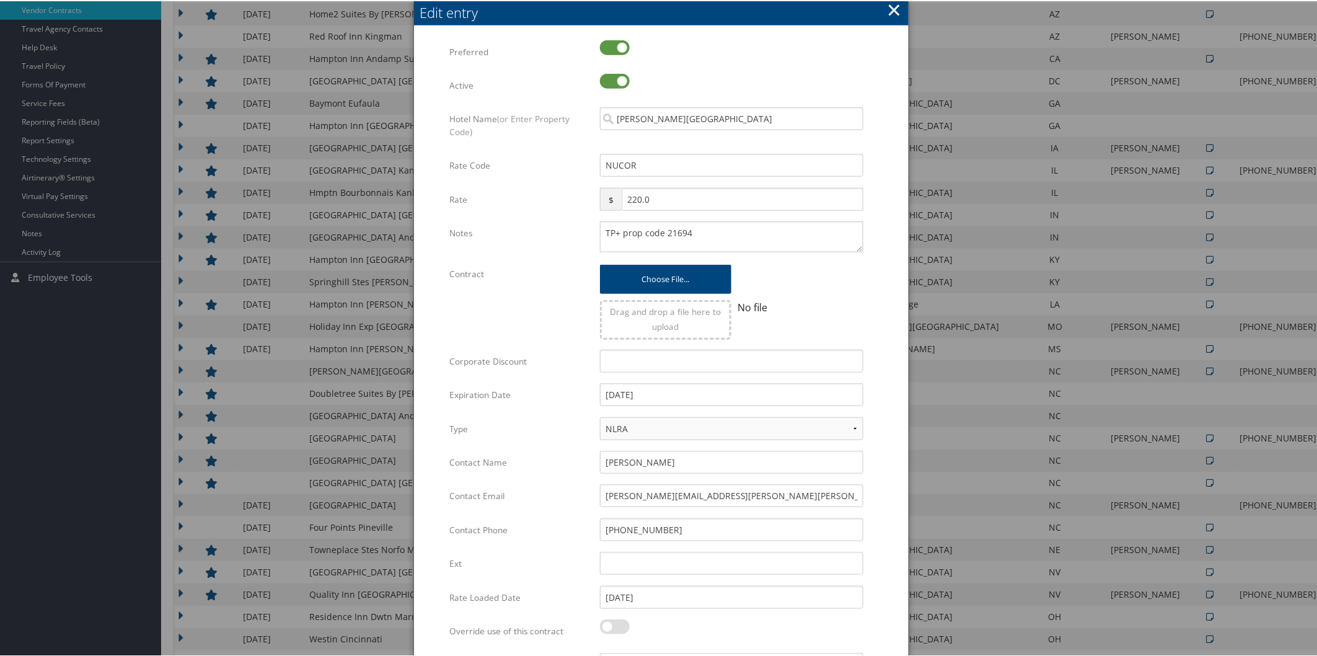
scroll to position [844, 0]
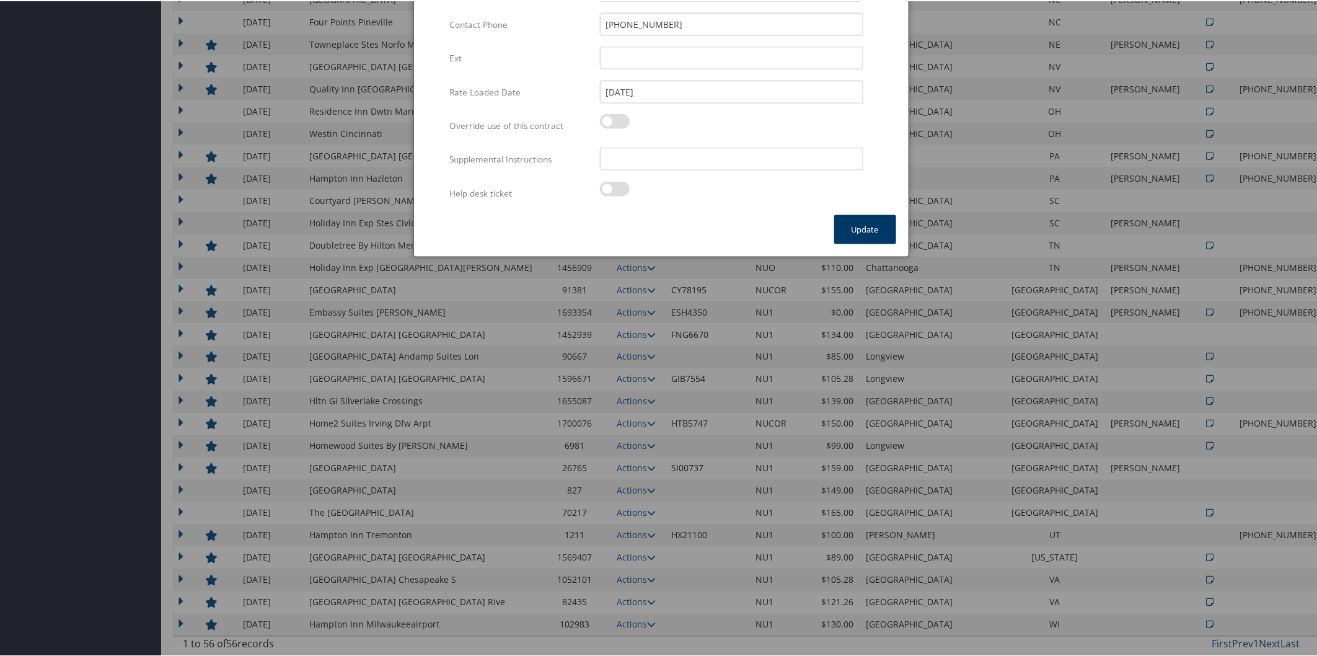
click at [852, 223] on button "Update" at bounding box center [865, 228] width 62 height 29
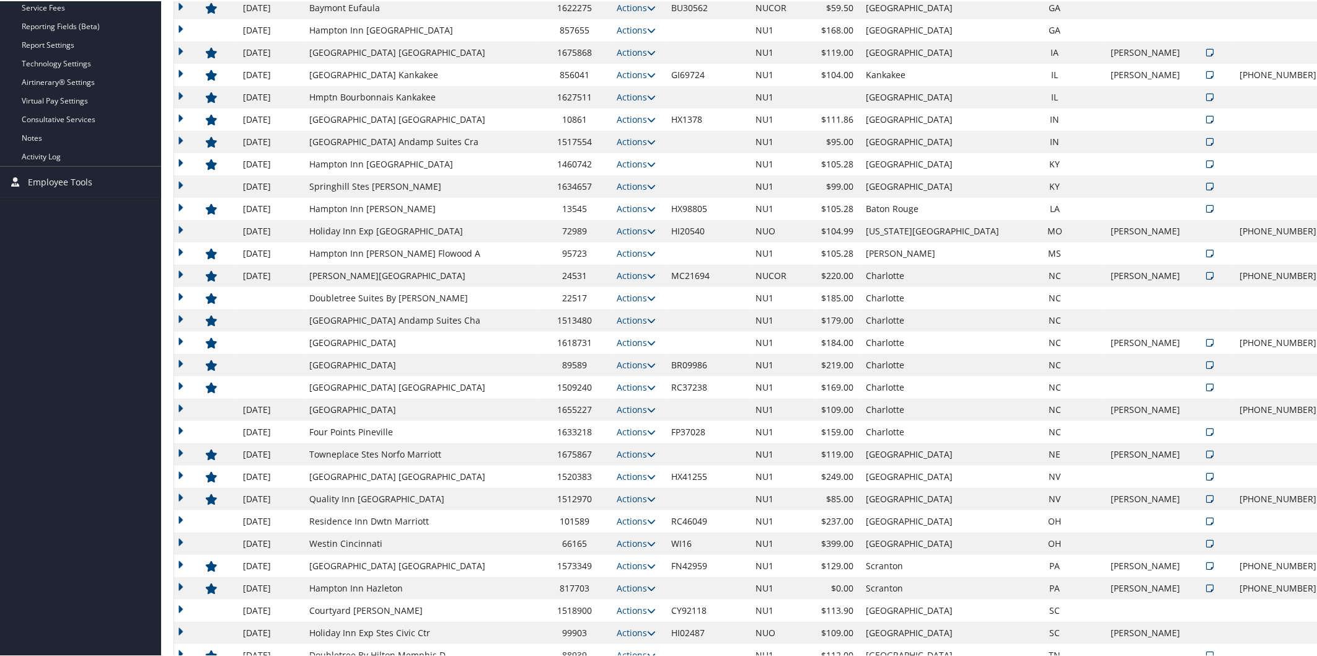
scroll to position [461, 0]
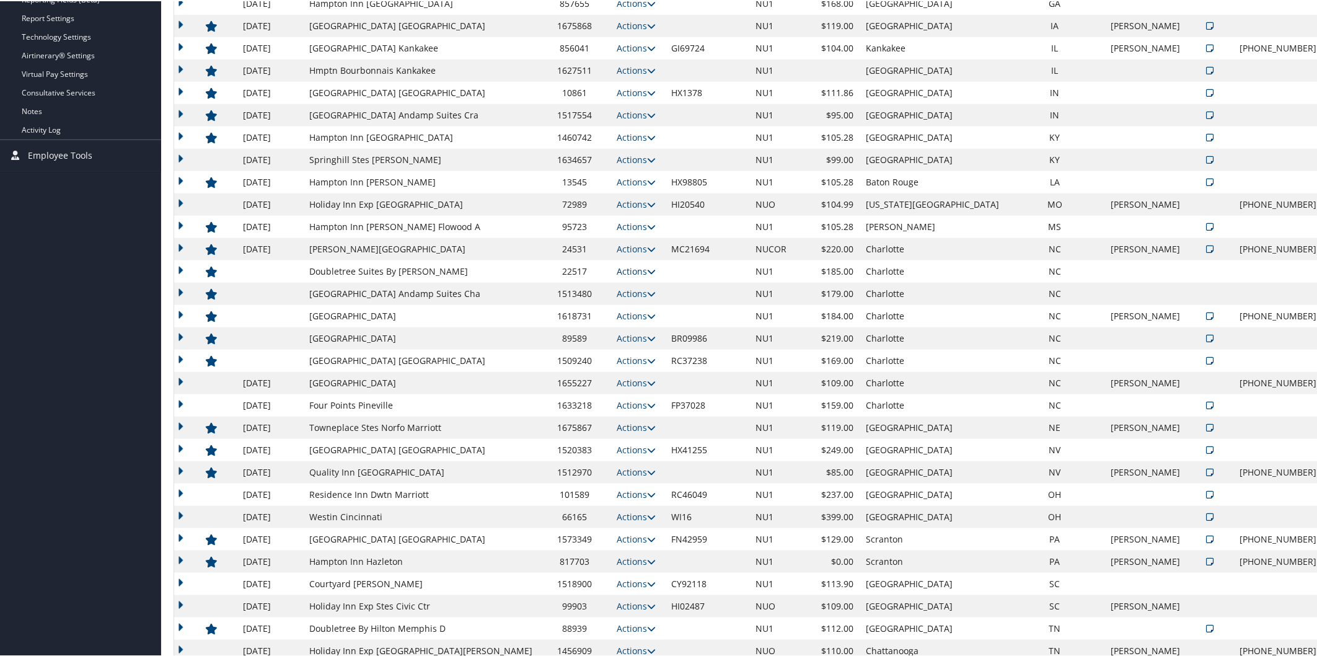
click at [647, 273] on icon at bounding box center [651, 270] width 9 height 9
click at [639, 286] on link "Edit" at bounding box center [631, 288] width 48 height 21
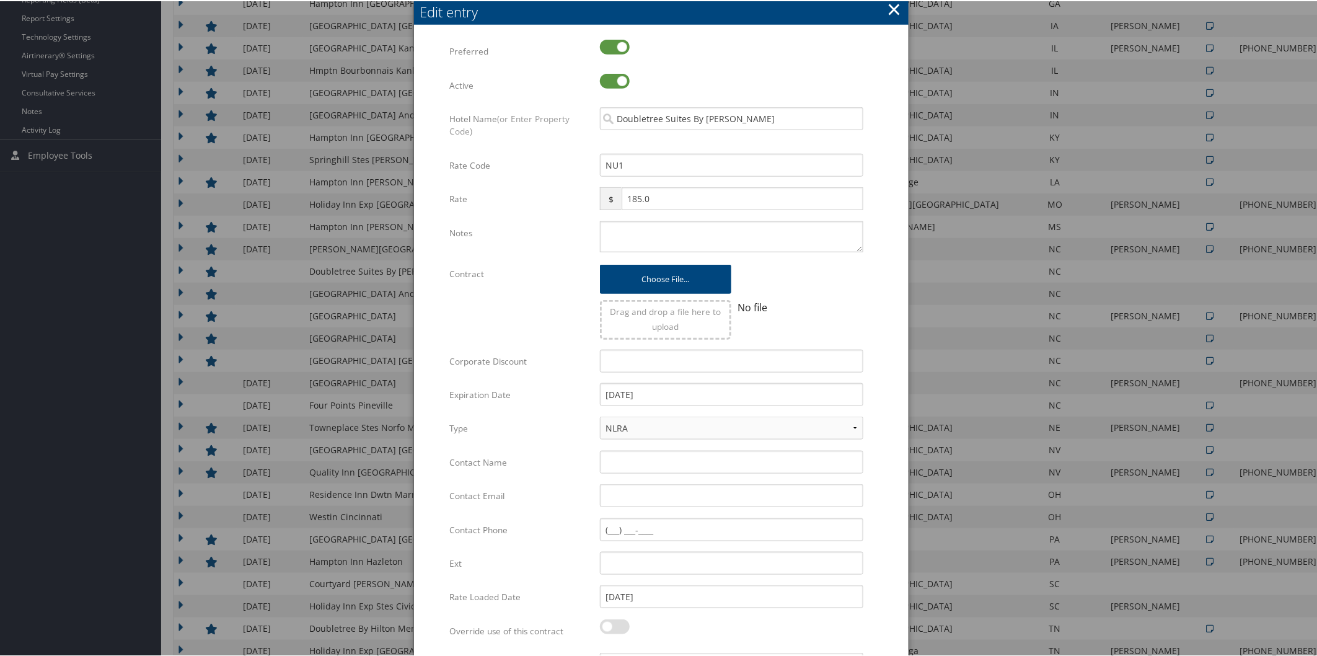
scroll to position [844, 0]
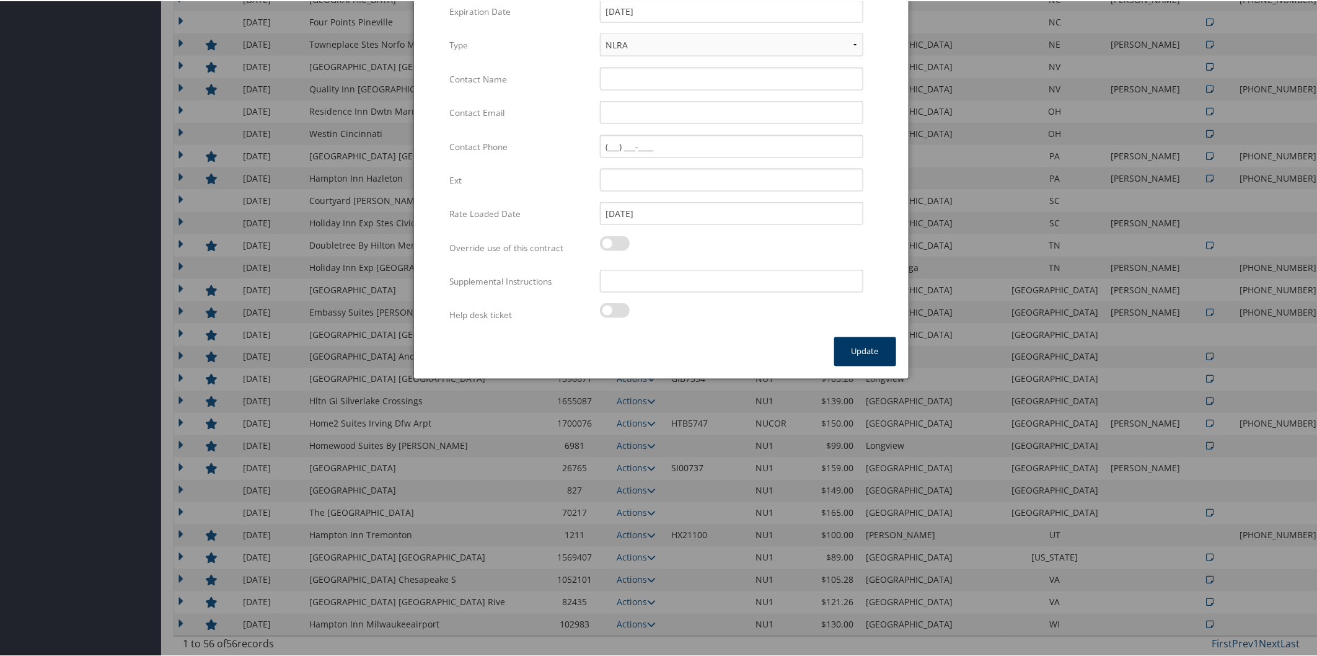
click at [866, 346] on button "Update" at bounding box center [865, 350] width 62 height 29
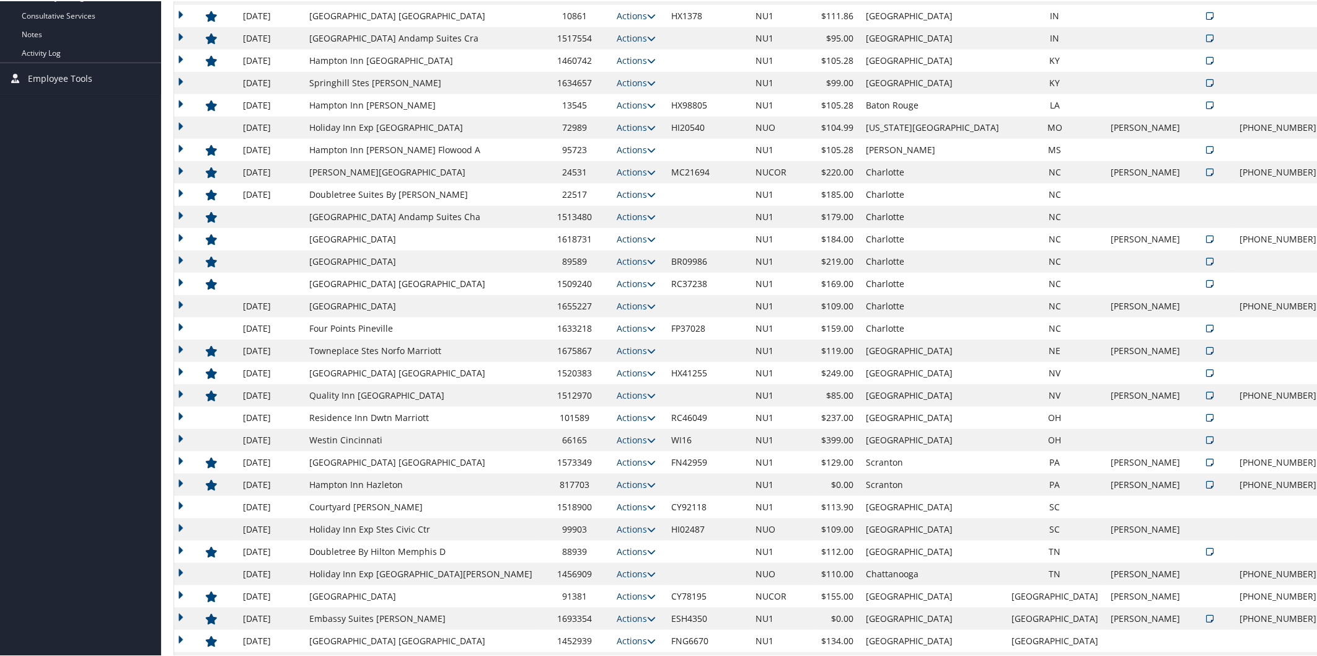
scroll to position [548, 0]
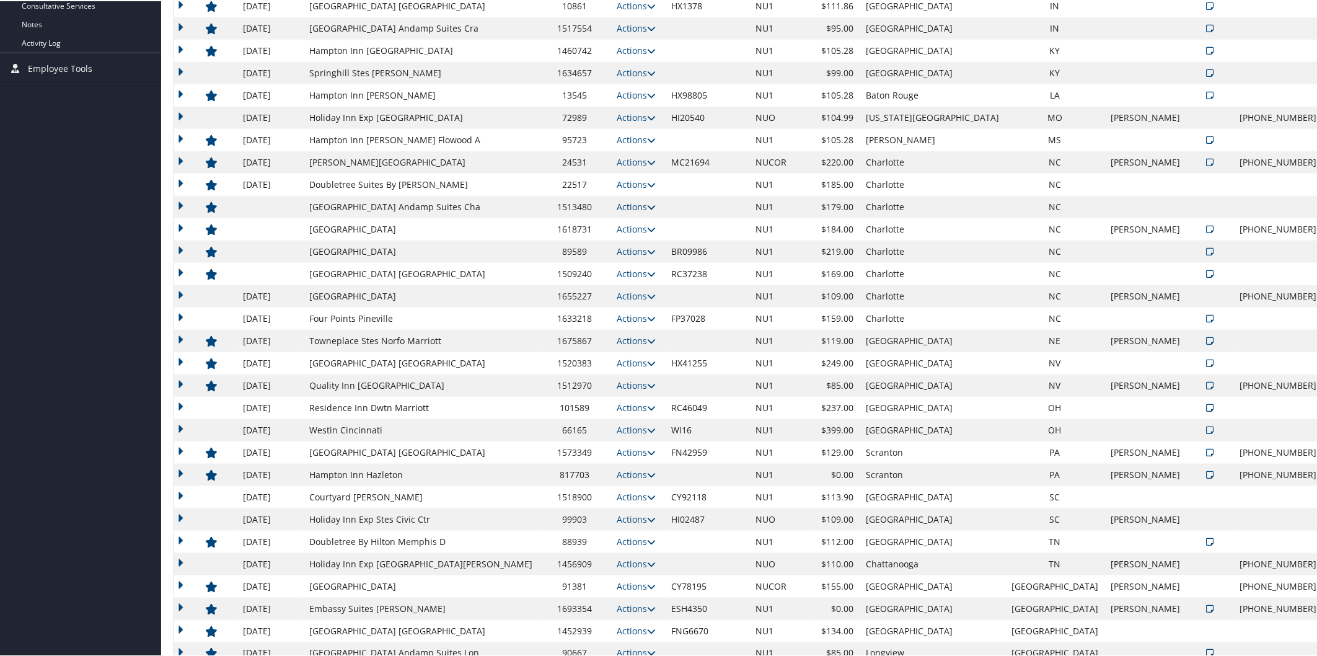
click at [647, 203] on icon at bounding box center [651, 205] width 9 height 9
click at [643, 220] on link "Edit" at bounding box center [631, 223] width 48 height 21
select select "NLRA"
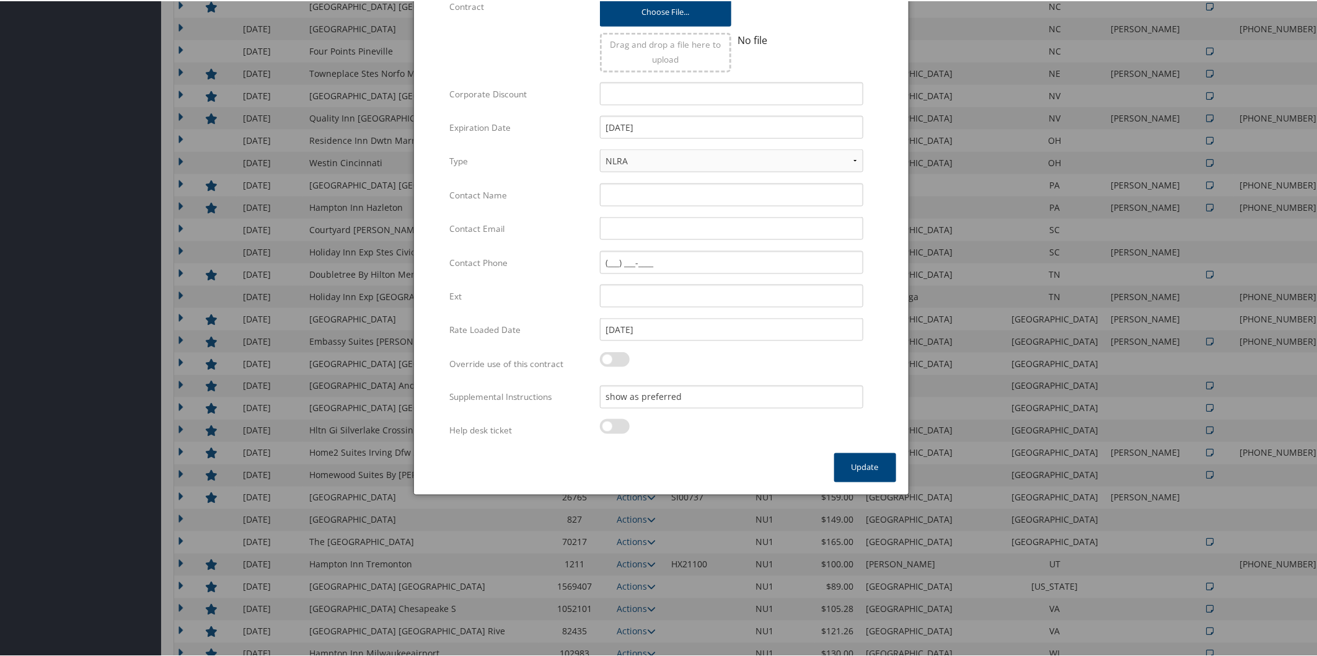
scroll to position [844, 0]
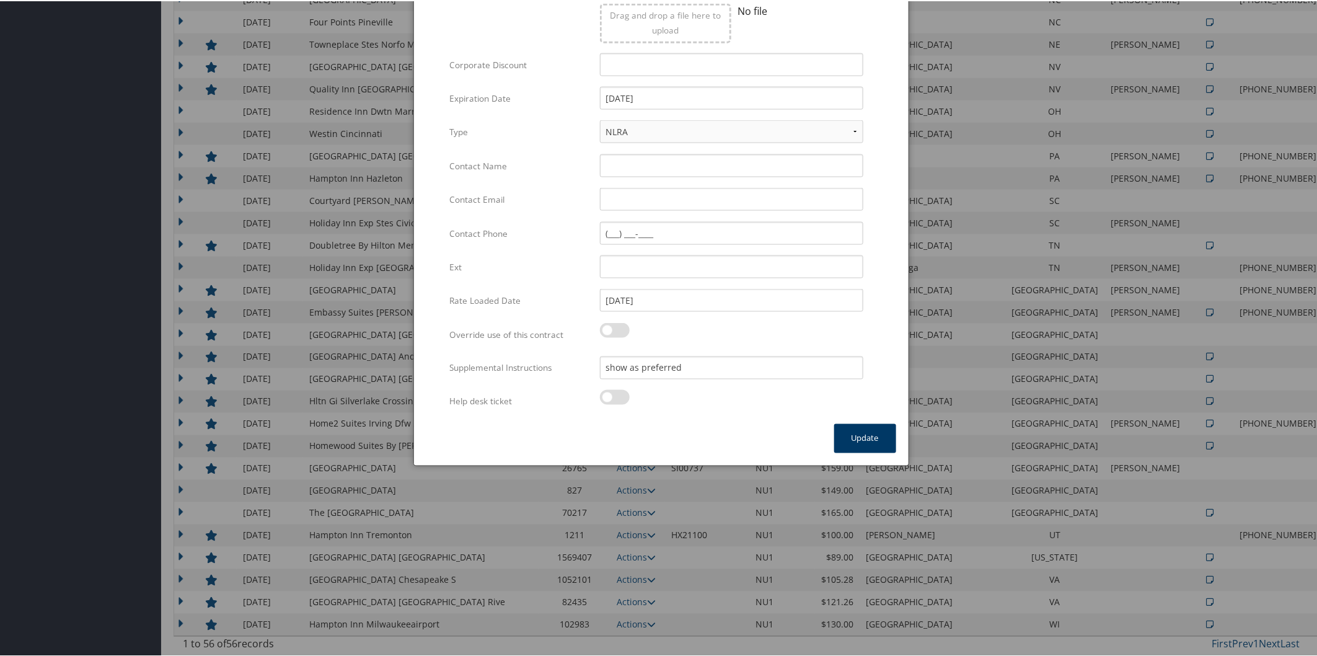
click at [852, 440] on button "Update" at bounding box center [865, 437] width 62 height 29
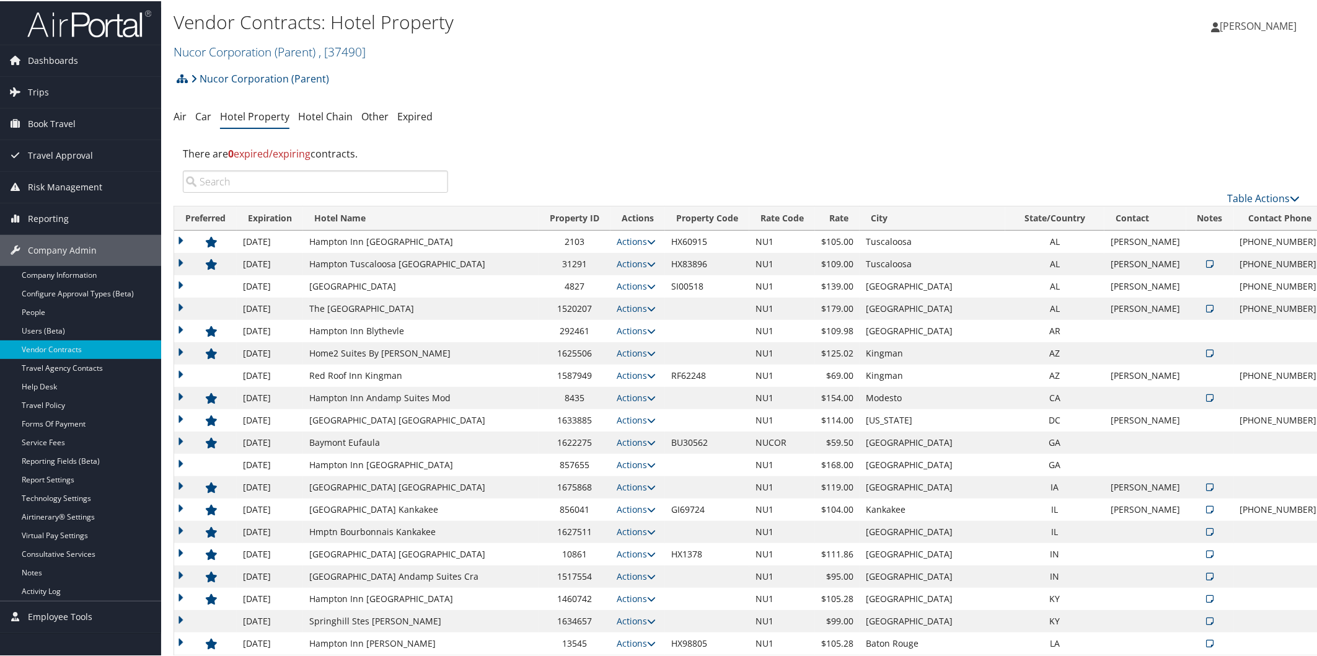
scroll to position [505, 0]
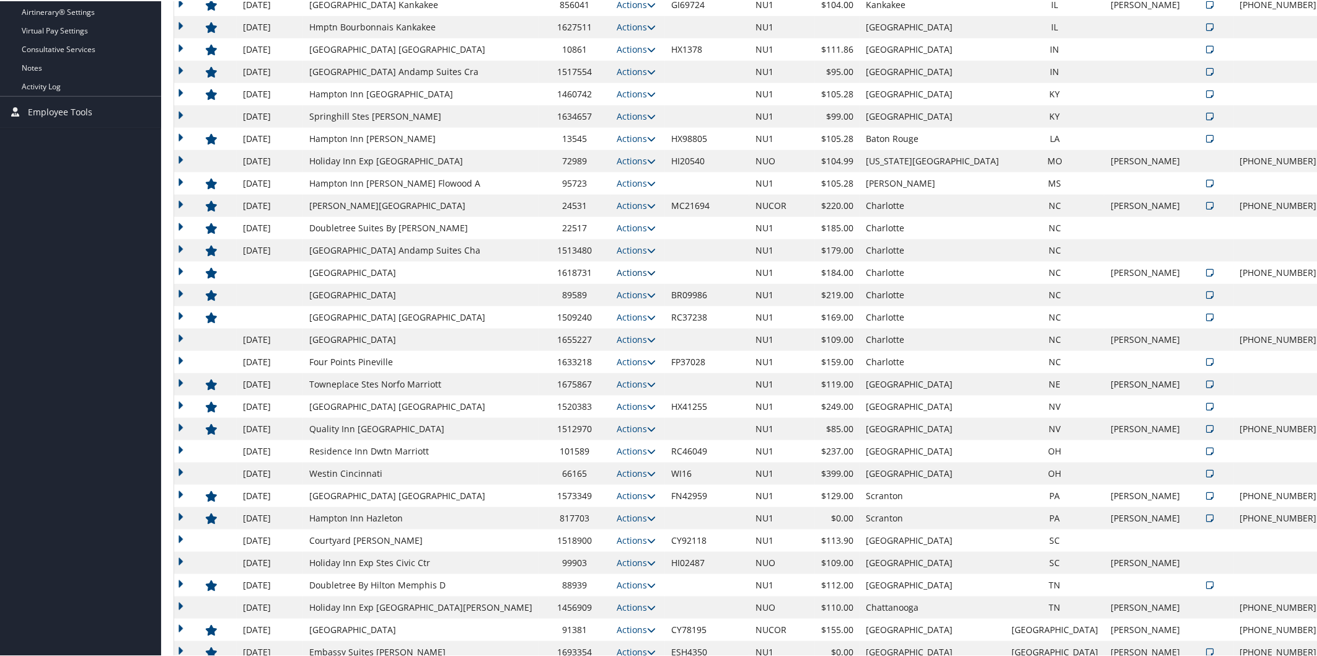
click at [647, 273] on icon at bounding box center [651, 271] width 9 height 9
click at [648, 301] on link "Edit" at bounding box center [640, 310] width 67 height 21
select select "NLRA"
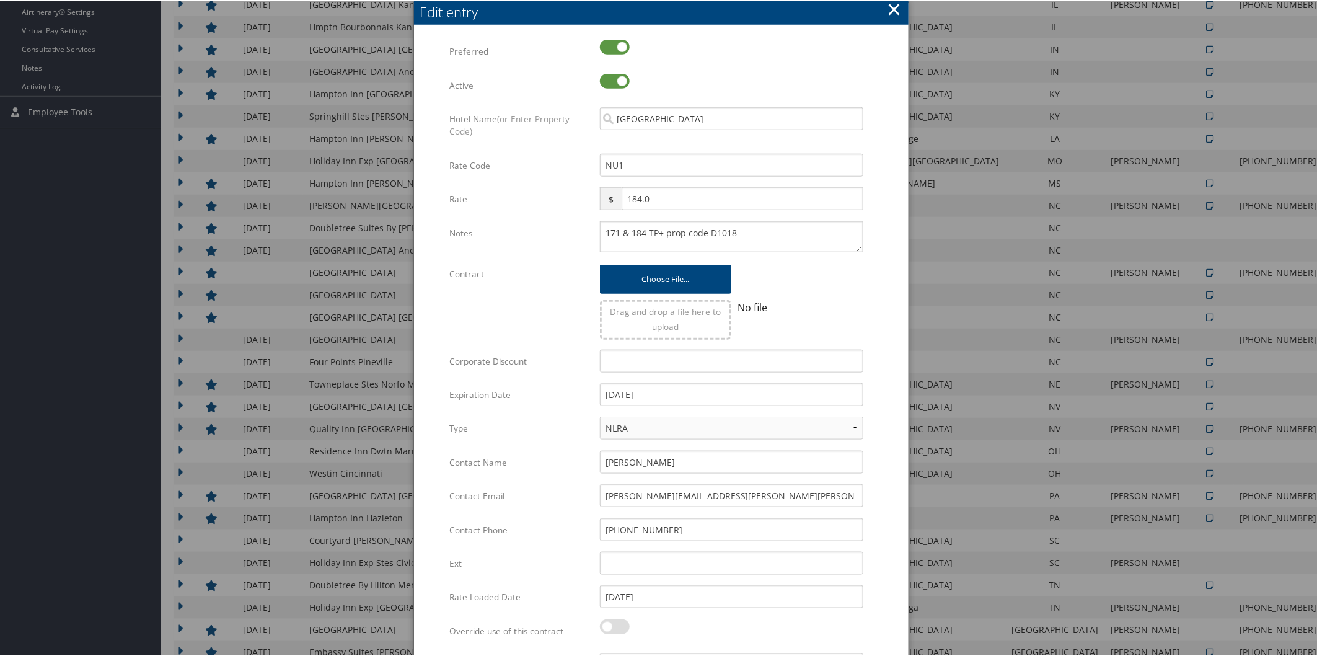
scroll to position [844, 0]
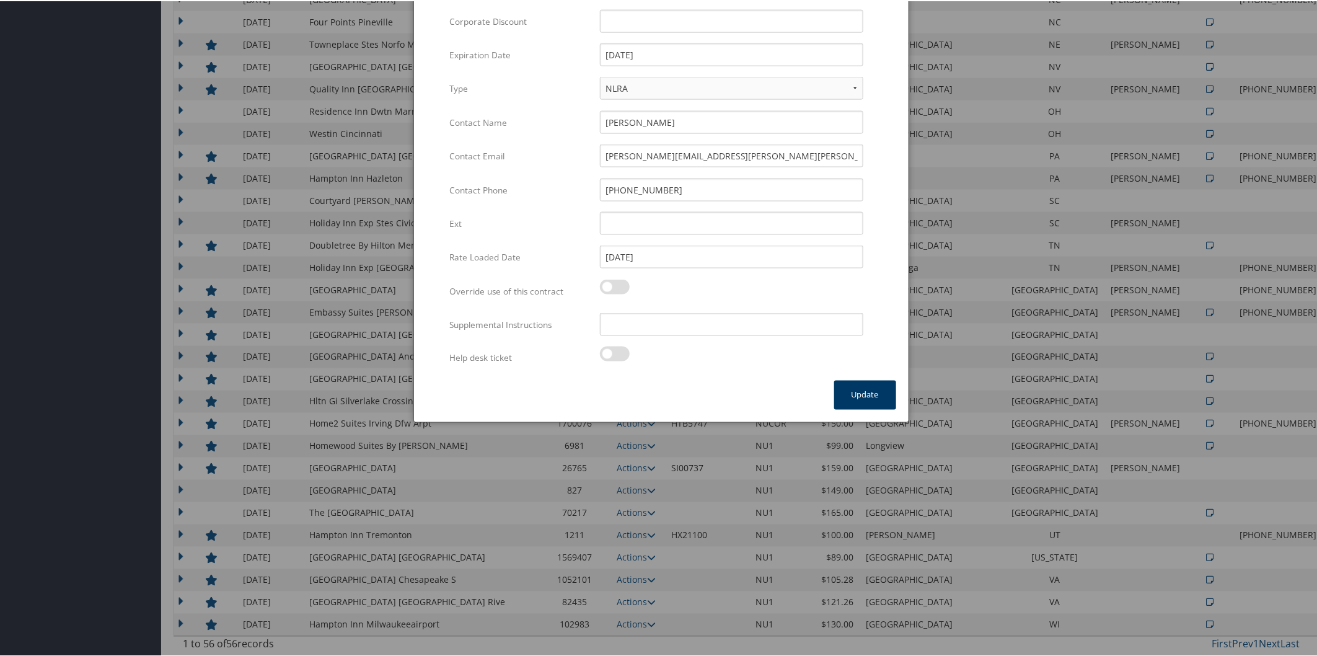
click at [845, 392] on button "Update" at bounding box center [865, 393] width 62 height 29
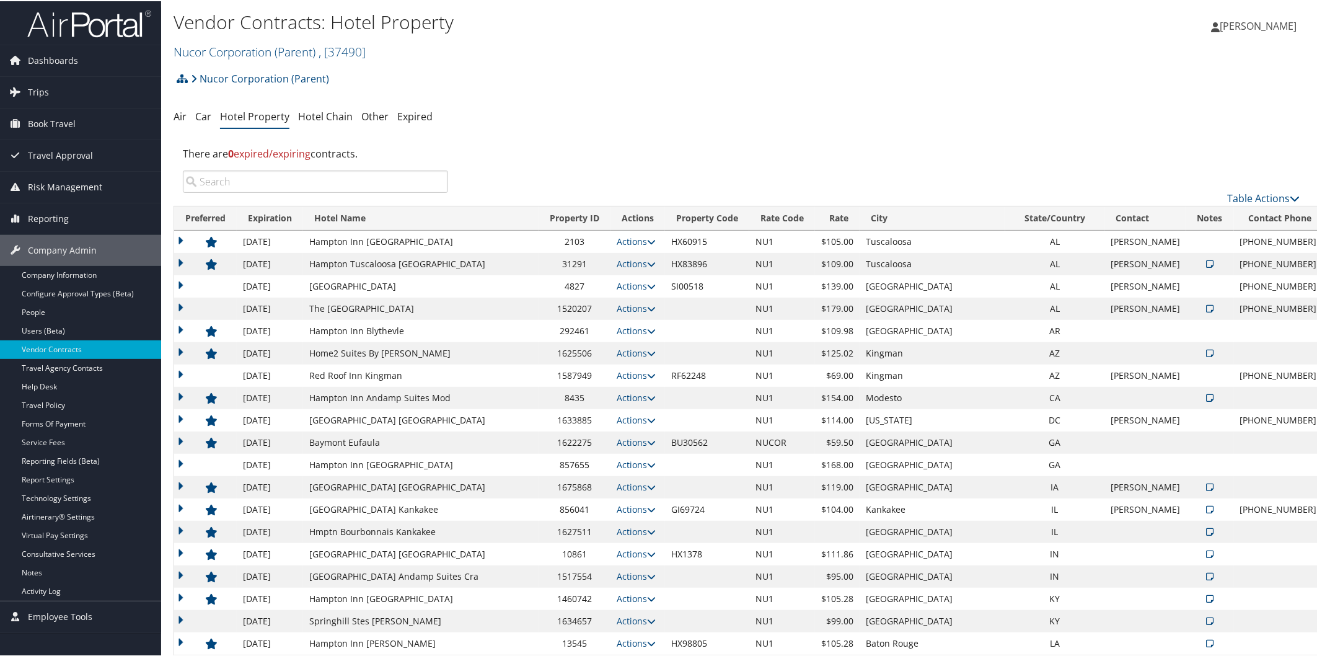
scroll to position [505, 0]
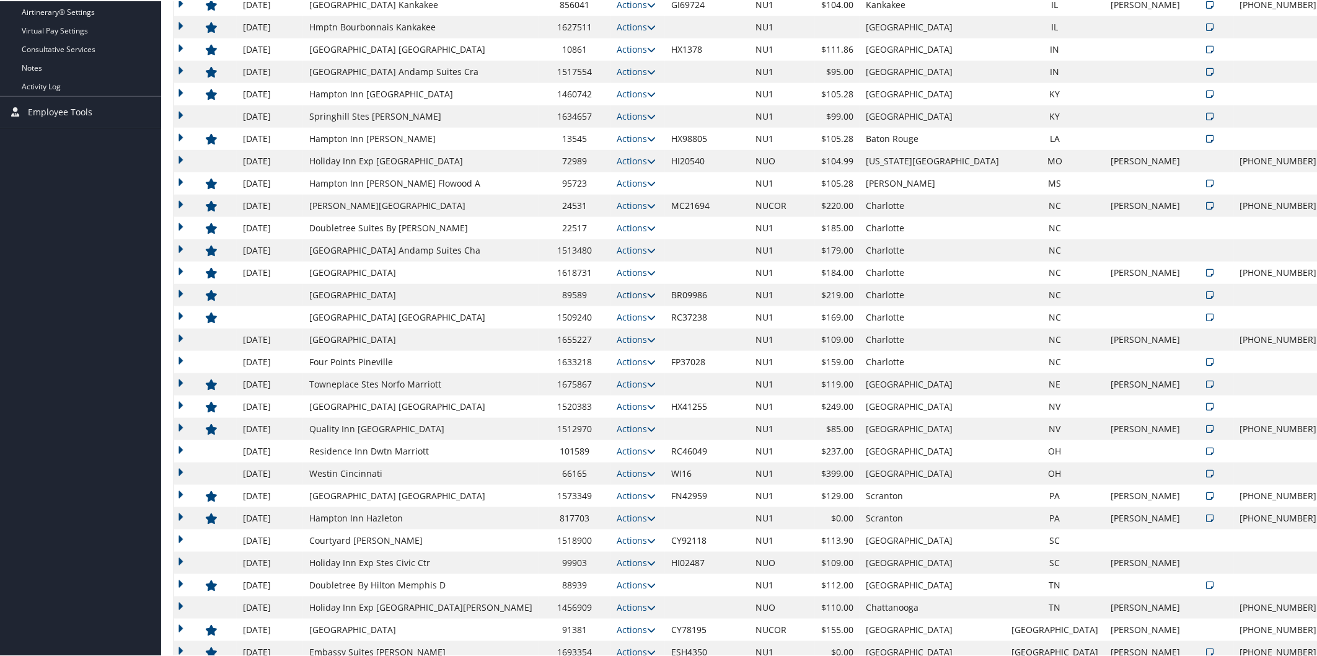
click at [647, 294] on icon at bounding box center [651, 293] width 9 height 9
click at [653, 324] on link "Edit" at bounding box center [640, 332] width 67 height 21
select select "NLRA"
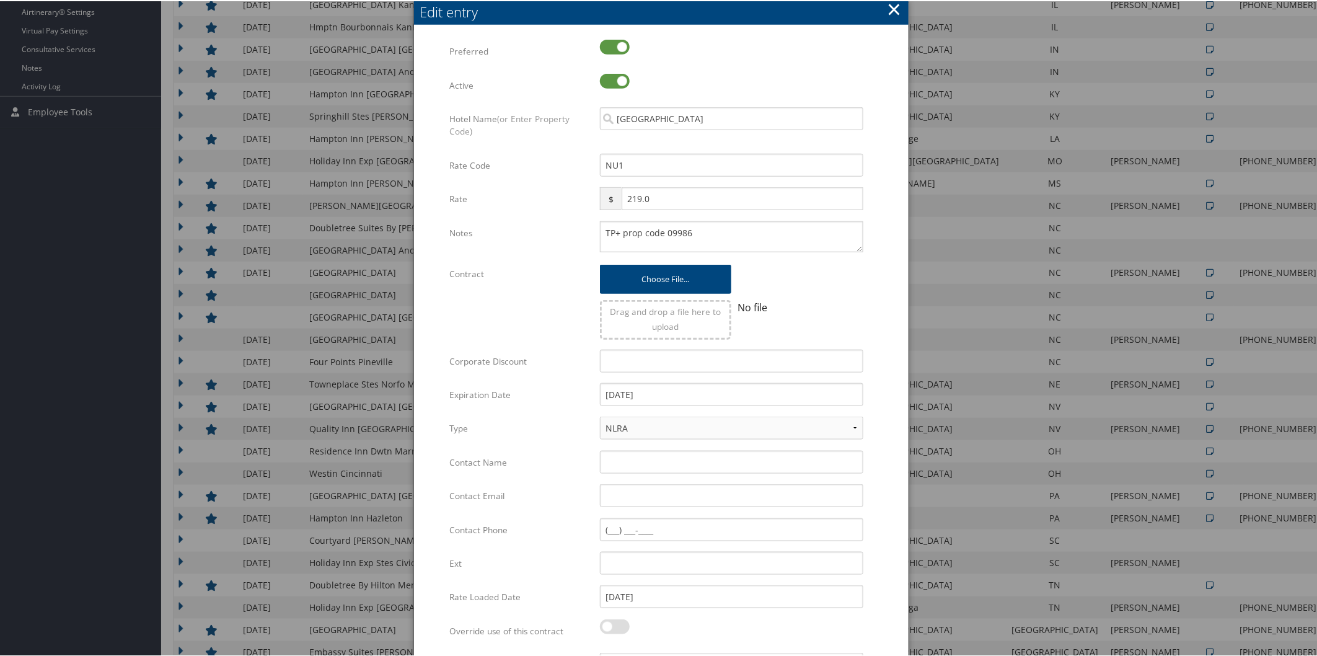
scroll to position [844, 0]
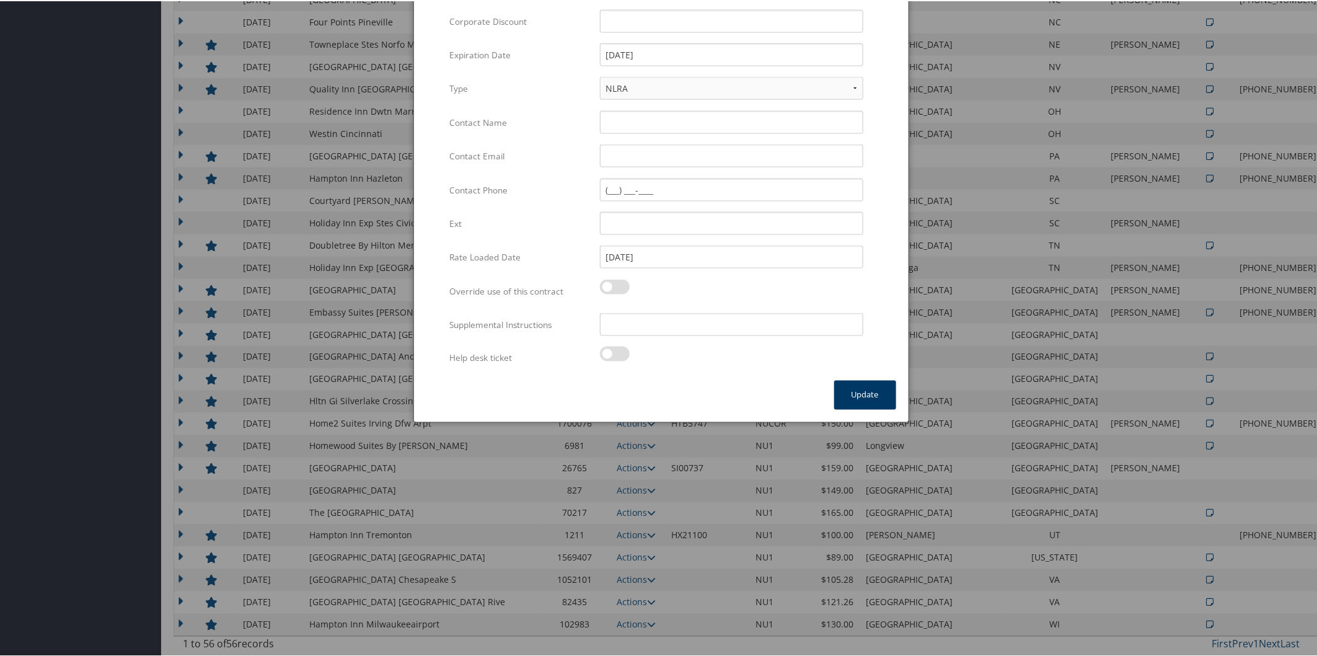
click at [866, 379] on button "Update" at bounding box center [865, 393] width 62 height 29
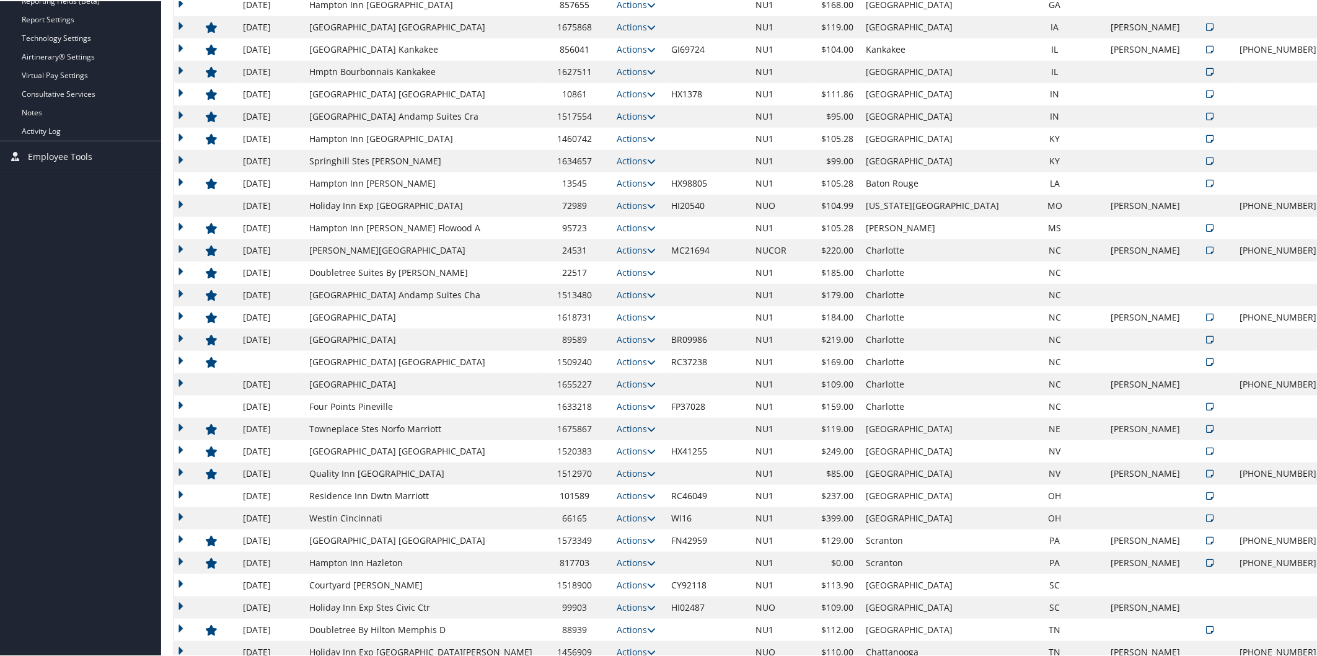
scroll to position [456, 0]
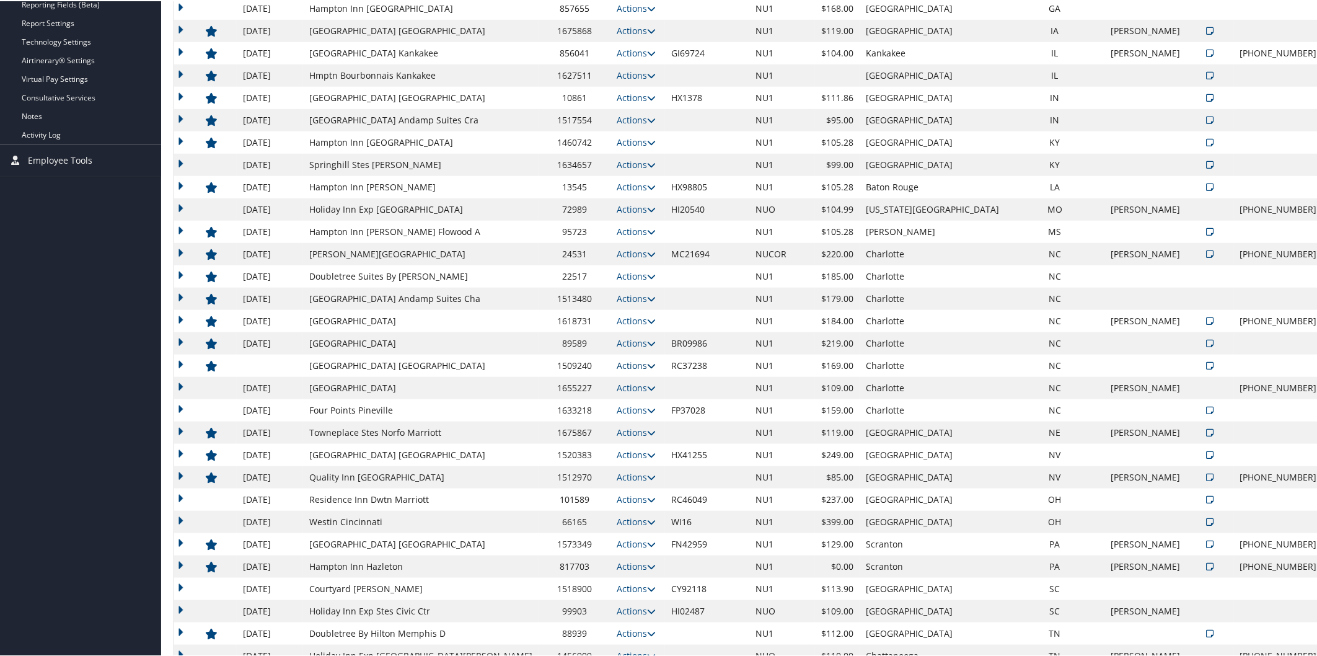
click at [647, 364] on icon at bounding box center [651, 364] width 9 height 9
click at [655, 399] on link "Edit" at bounding box center [640, 403] width 67 height 21
select select "NLRA"
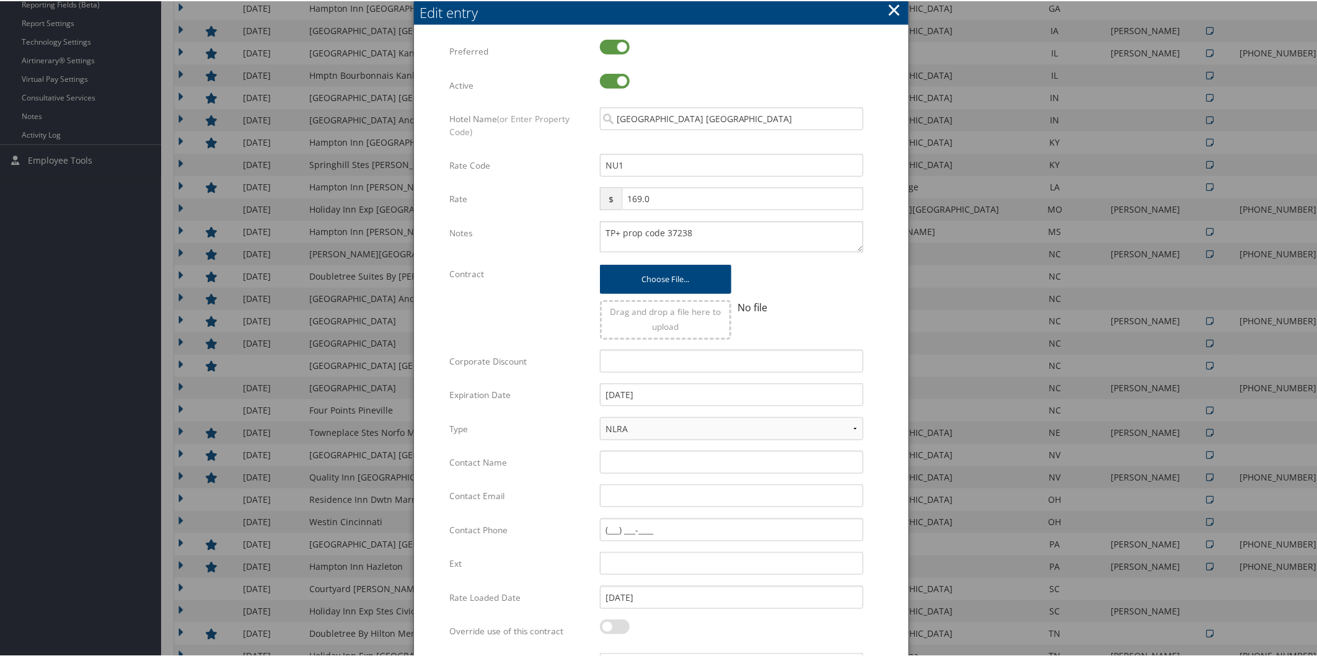
scroll to position [844, 0]
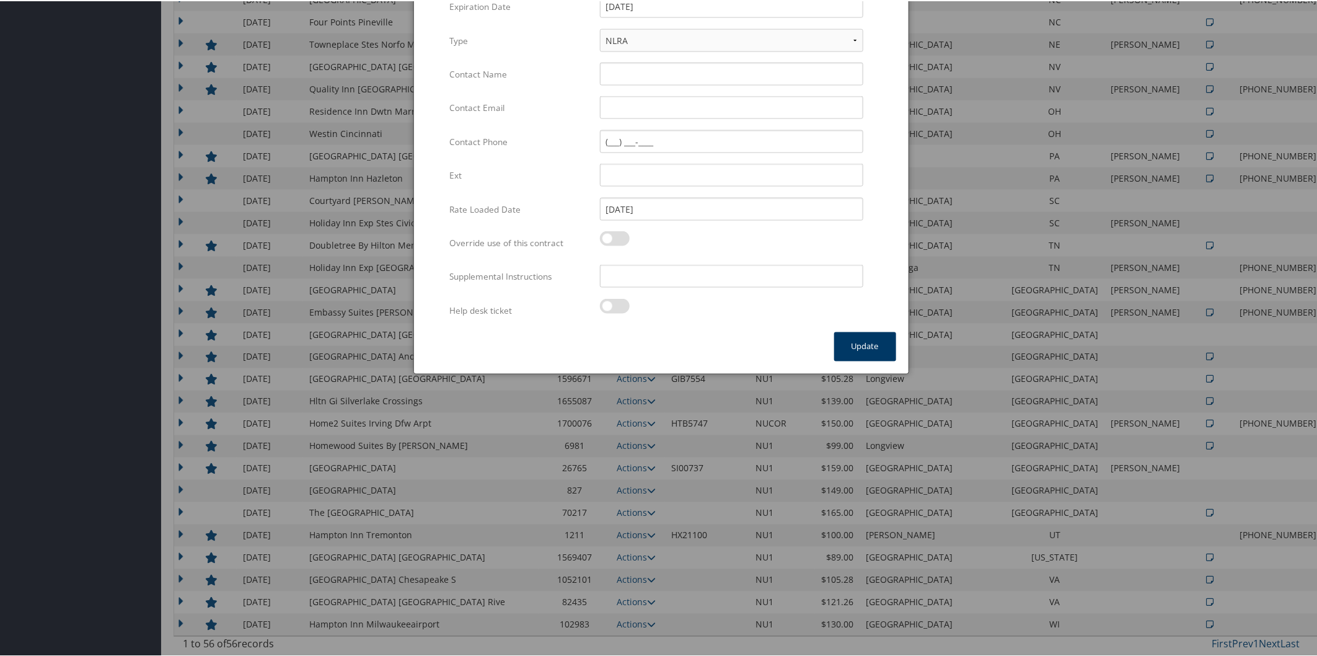
click at [857, 343] on button "Update" at bounding box center [865, 345] width 62 height 29
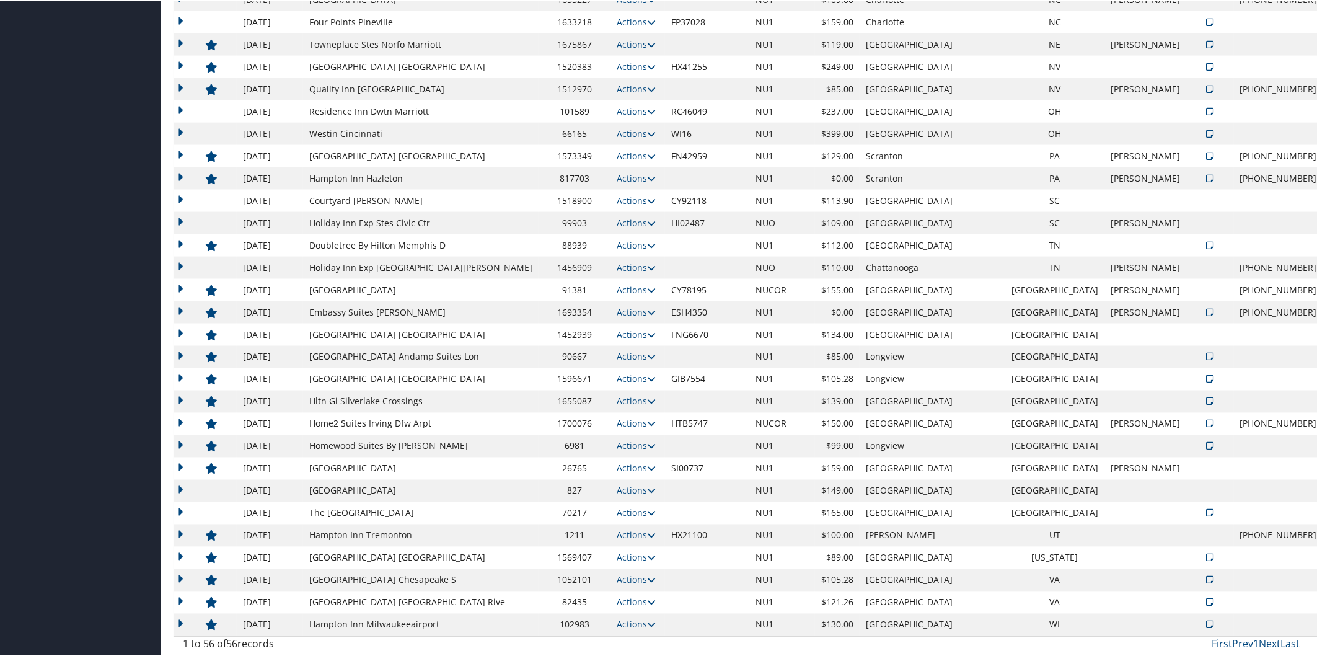
drag, startPoint x: 1212, startPoint y: 201, endPoint x: 1206, endPoint y: 206, distance: 8.3
click at [1234, 201] on td at bounding box center [1278, 199] width 89 height 22
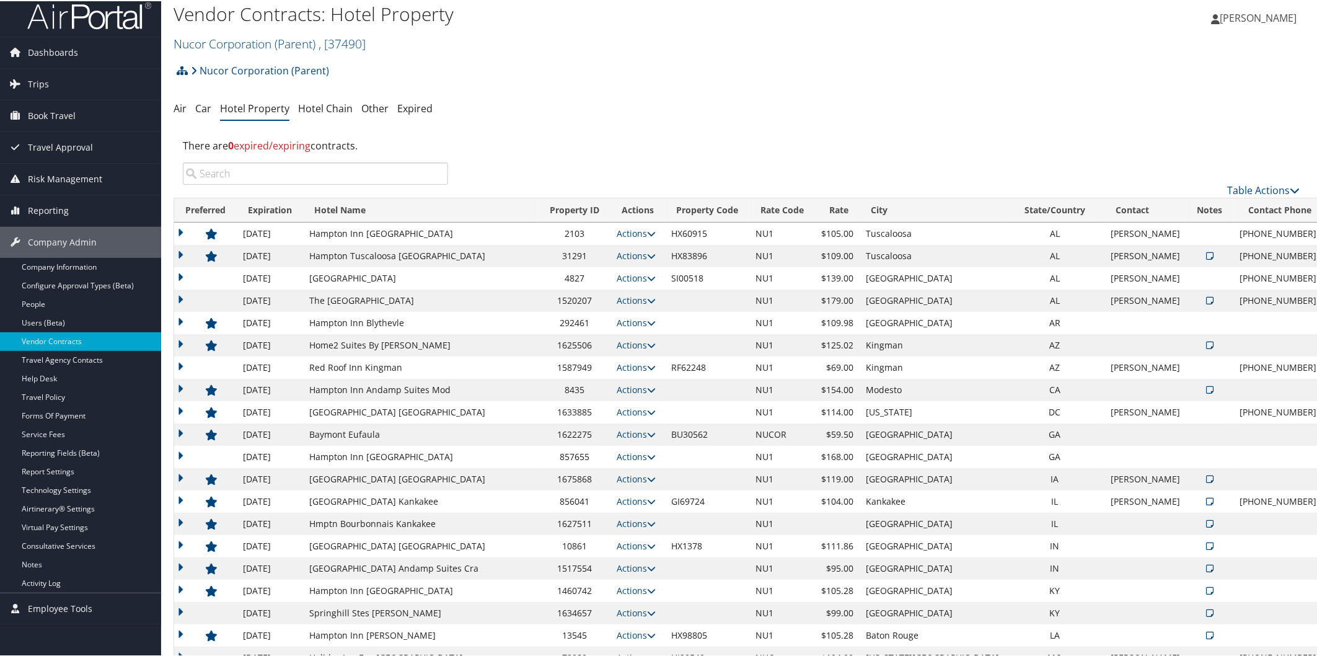
scroll to position [0, 0]
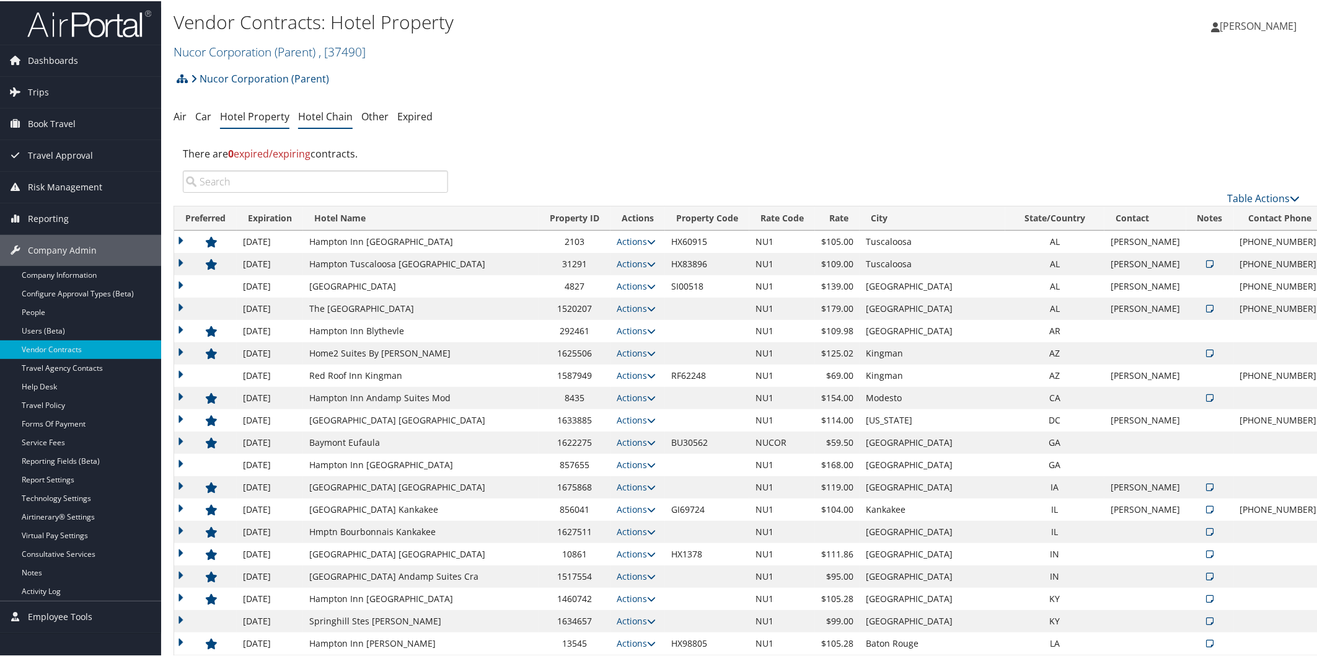
click at [313, 108] on li "Hotel Chain" at bounding box center [325, 116] width 55 height 22
click at [319, 121] on link "Hotel Chain" at bounding box center [325, 115] width 55 height 14
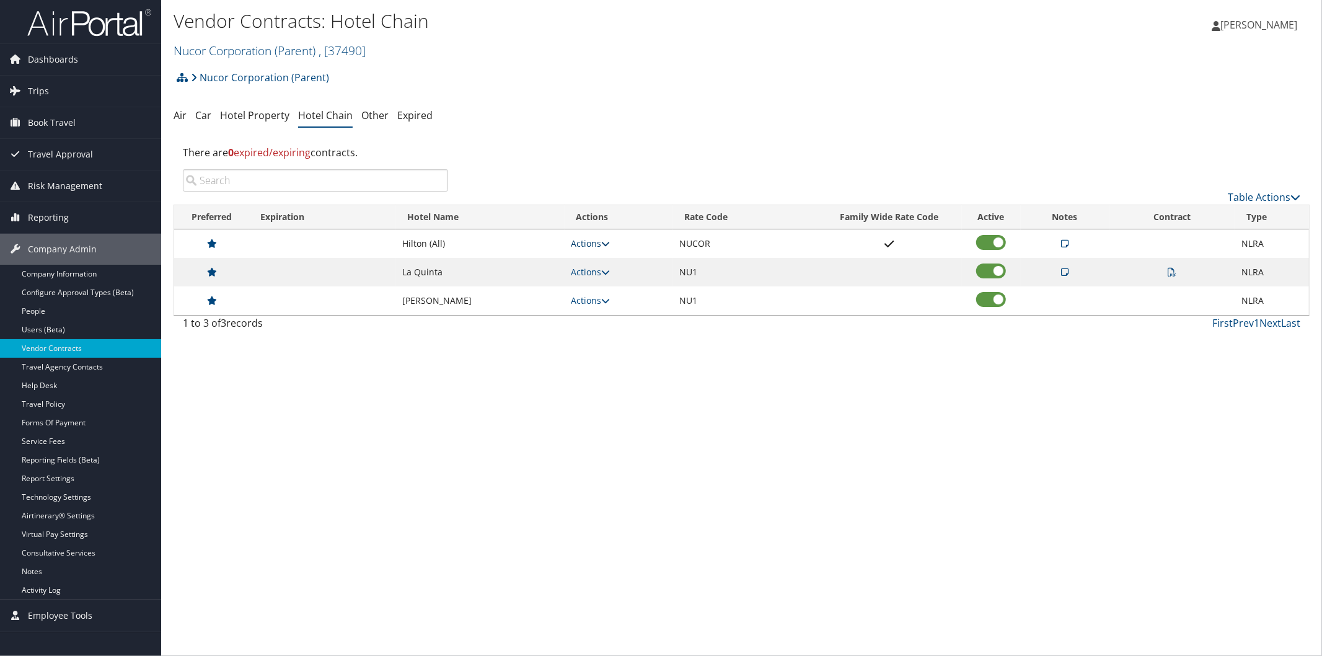
click at [607, 244] on icon at bounding box center [605, 243] width 9 height 9
click at [601, 283] on link "Edit" at bounding box center [605, 283] width 67 height 21
select select "NLRA"
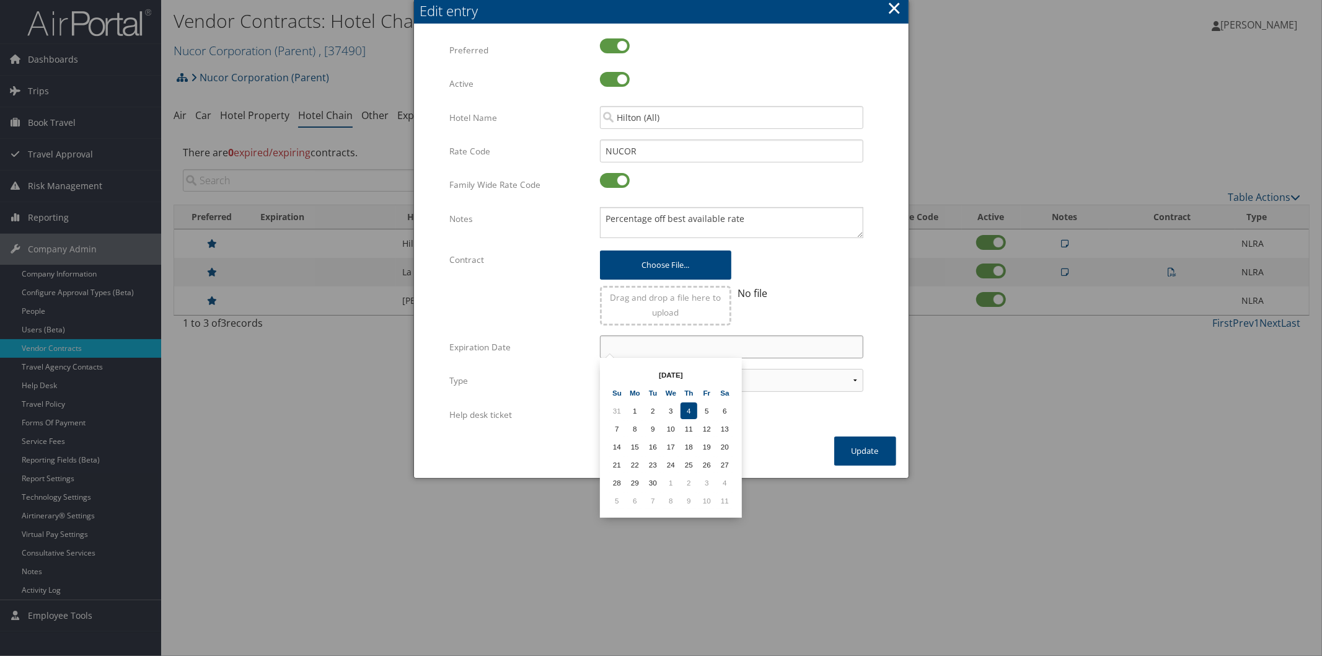
click at [624, 342] on input "text" at bounding box center [731, 346] width 263 height 23
click at [724, 376] on th at bounding box center [724, 374] width 17 height 17
click at [722, 374] on th at bounding box center [724, 374] width 17 height 17
click at [672, 478] on td "31" at bounding box center [671, 482] width 17 height 17
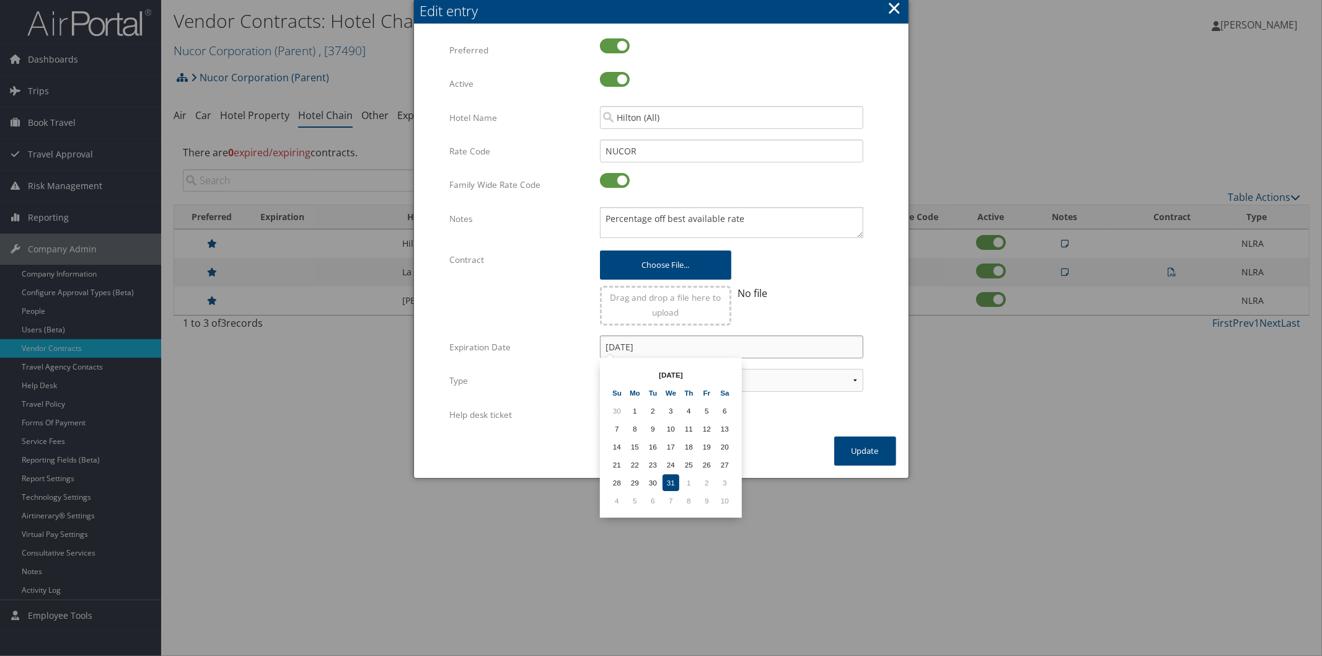
click at [703, 344] on input "[DATE]" at bounding box center [731, 346] width 263 height 23
type input "[DATE]"
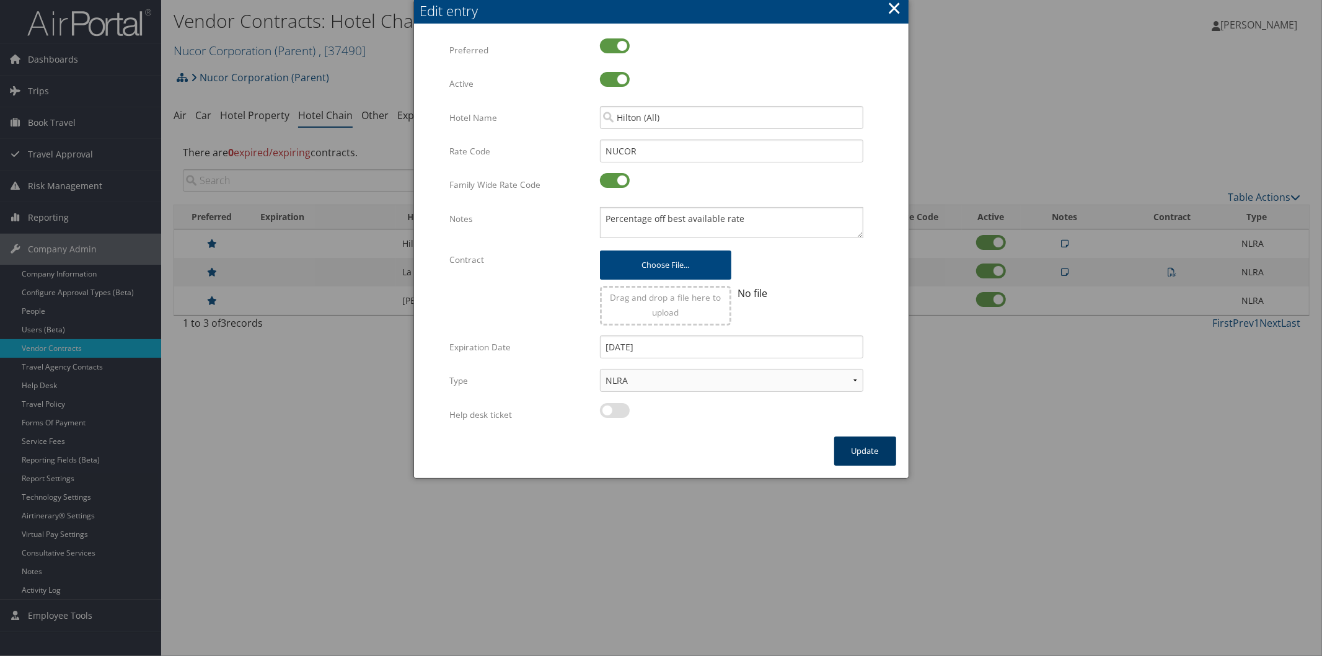
click at [855, 436] on button "Update" at bounding box center [865, 450] width 62 height 29
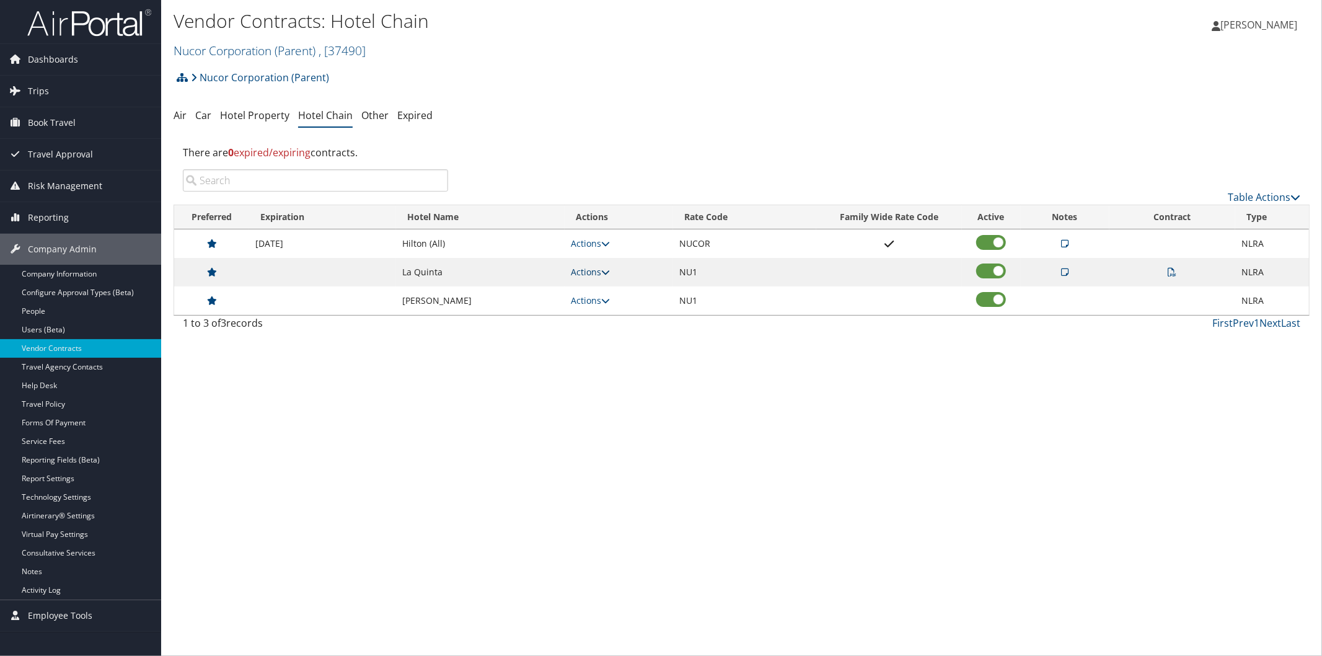
click at [609, 273] on icon at bounding box center [605, 272] width 9 height 9
click at [575, 324] on link "Edit" at bounding box center [568, 332] width 78 height 21
select select "NLRA"
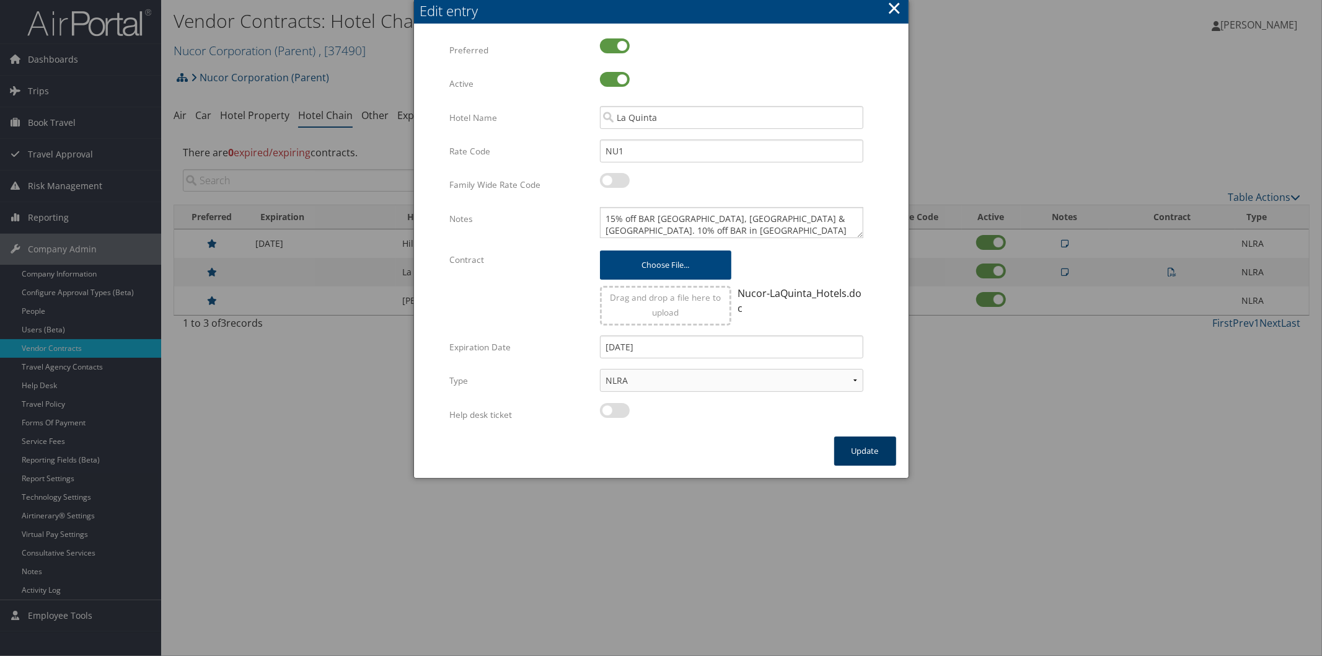
click at [885, 451] on button "Update" at bounding box center [865, 450] width 62 height 29
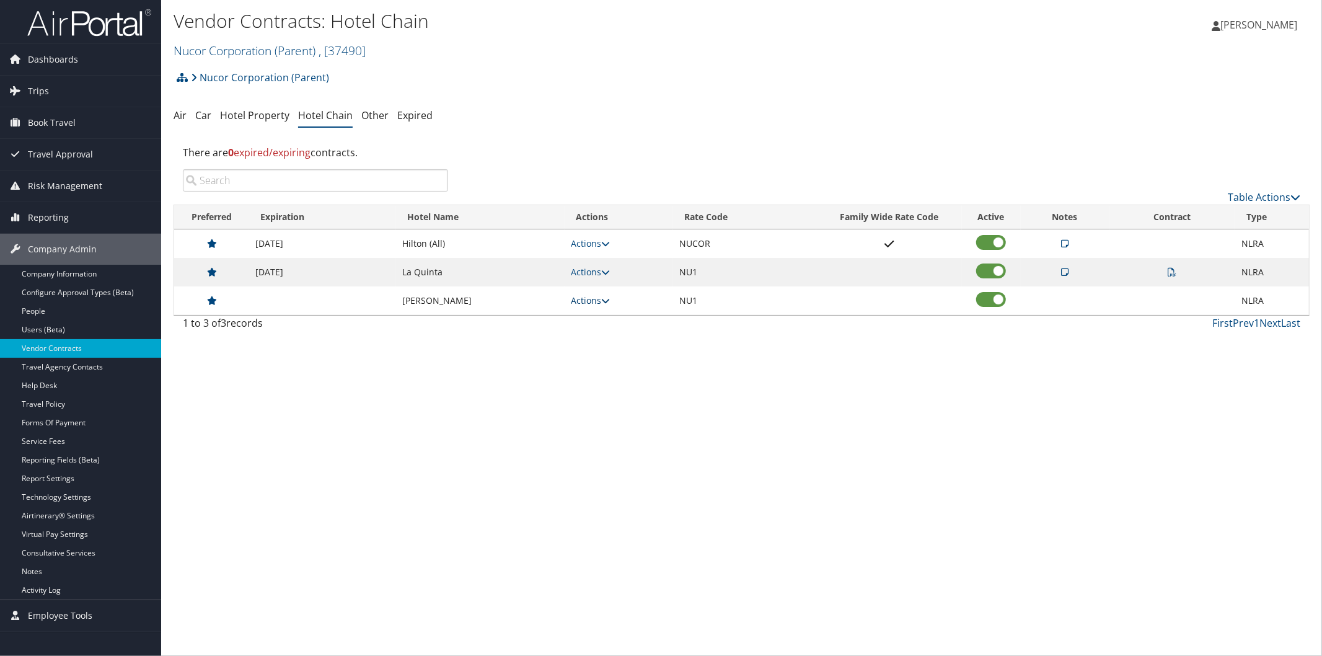
click at [609, 305] on icon at bounding box center [605, 300] width 9 height 9
click at [609, 318] on link "Edit" at bounding box center [596, 319] width 48 height 21
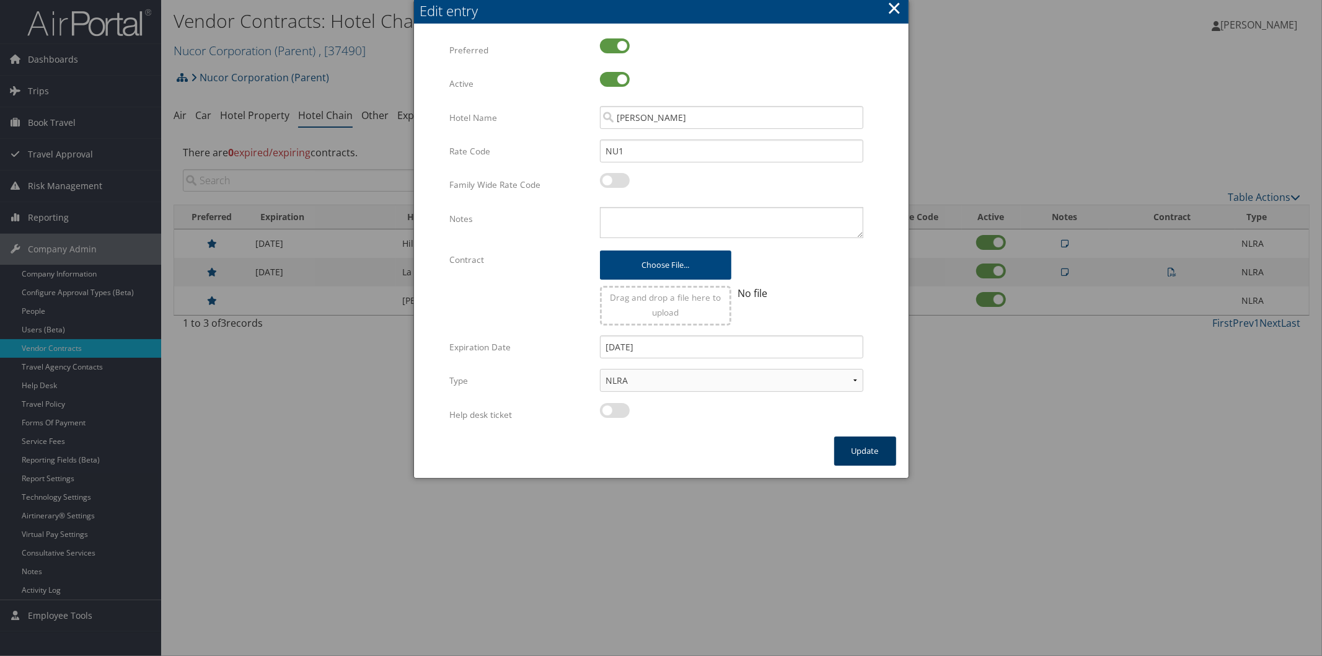
click at [875, 449] on button "Update" at bounding box center [865, 450] width 62 height 29
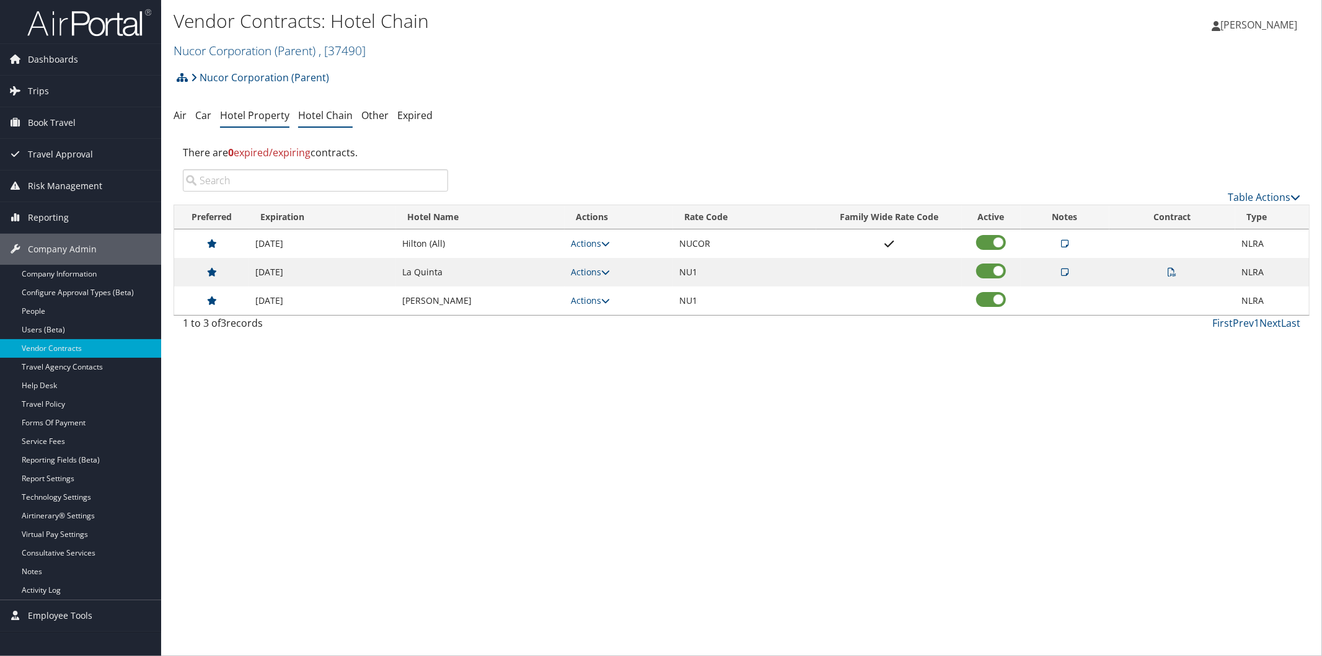
click at [245, 115] on link "Hotel Property" at bounding box center [254, 115] width 69 height 14
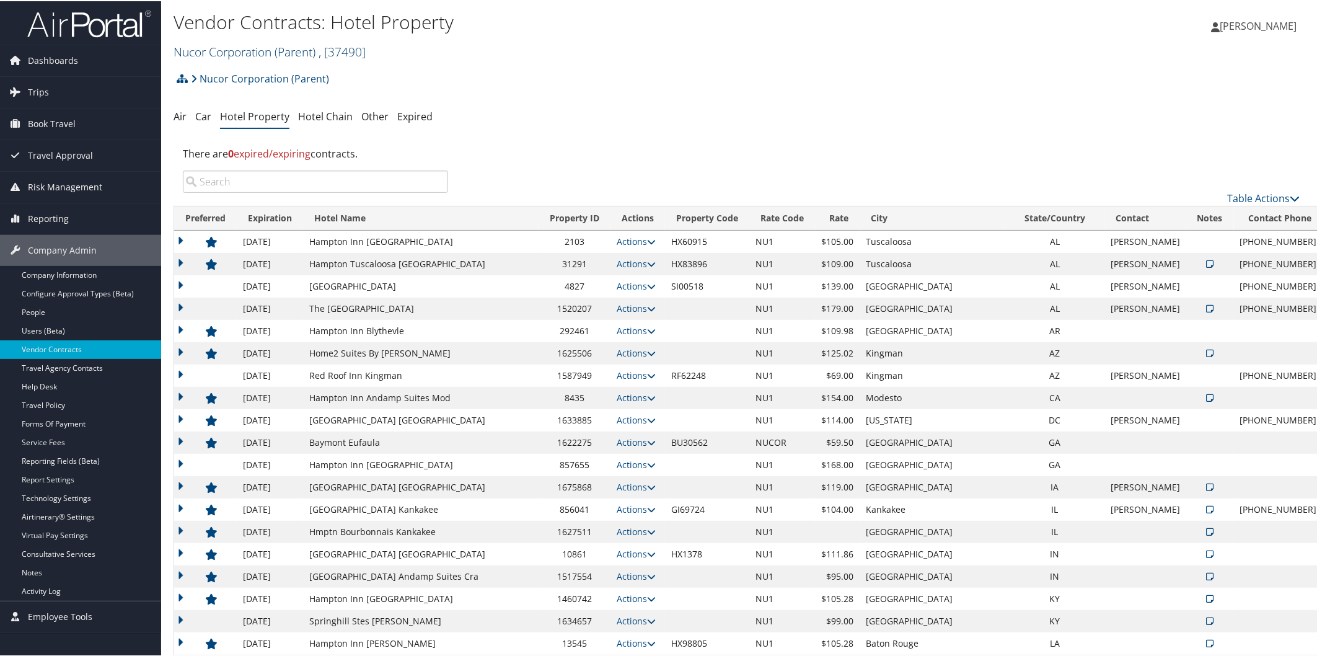
click at [236, 50] on link "Nucor Corporation (Parent) , [ 37490 ]" at bounding box center [270, 50] width 192 height 17
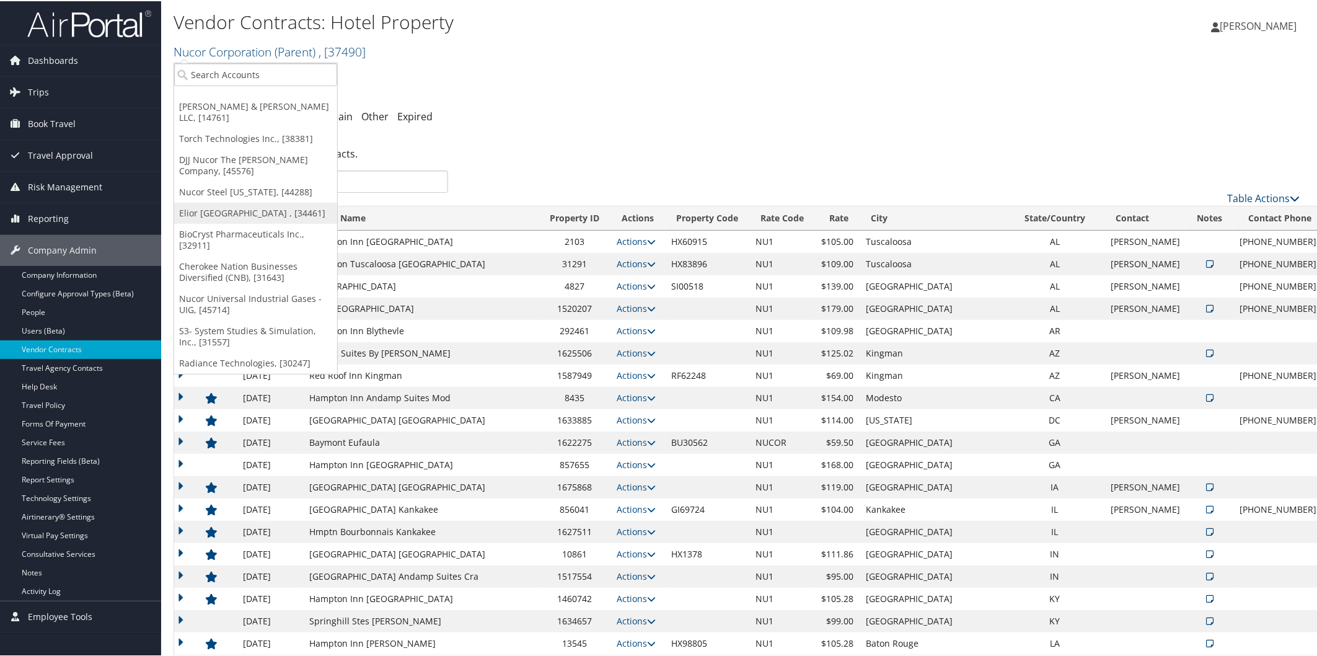
click at [223, 201] on link "Elior [GEOGRAPHIC_DATA] , [34461]" at bounding box center [255, 211] width 163 height 21
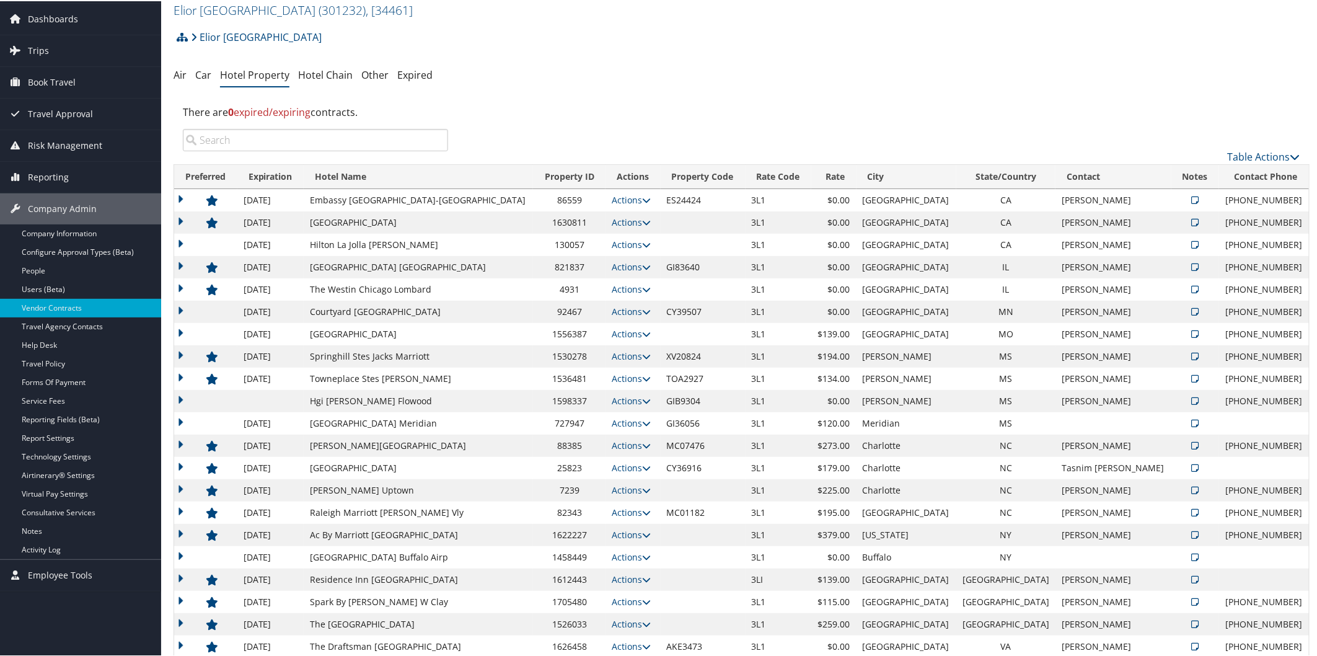
scroll to position [64, 0]
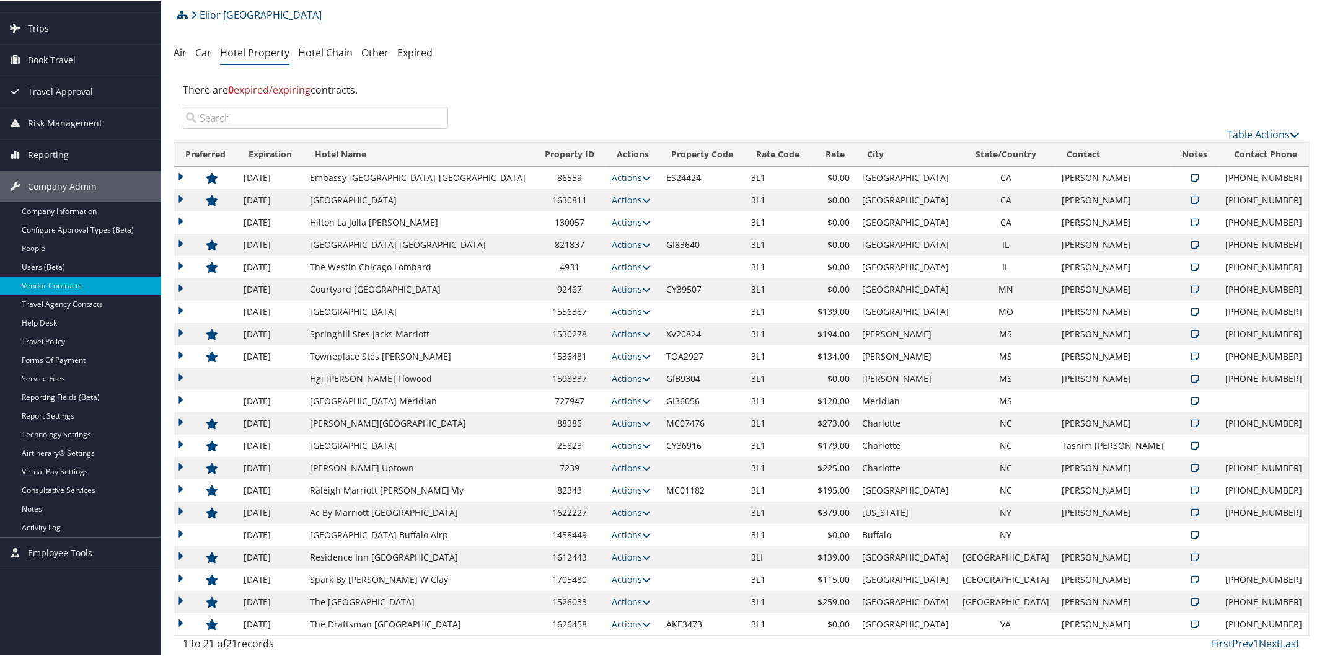
click at [642, 377] on icon at bounding box center [646, 377] width 9 height 9
click at [622, 418] on link "Edit" at bounding box center [608, 416] width 67 height 21
select select "NLRA"
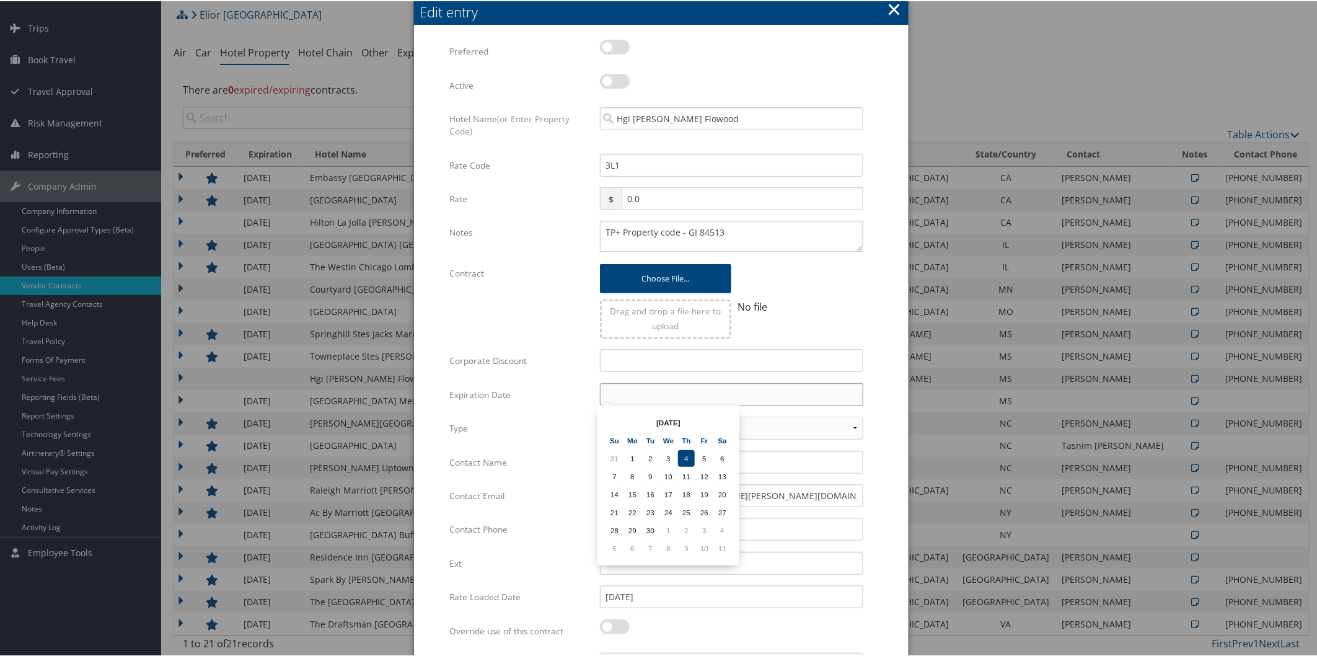
click at [666, 393] on input "text" at bounding box center [731, 393] width 263 height 23
click at [718, 419] on th at bounding box center [722, 421] width 17 height 17
click at [718, 418] on th at bounding box center [722, 421] width 17 height 17
click at [664, 521] on td "31" at bounding box center [668, 529] width 17 height 17
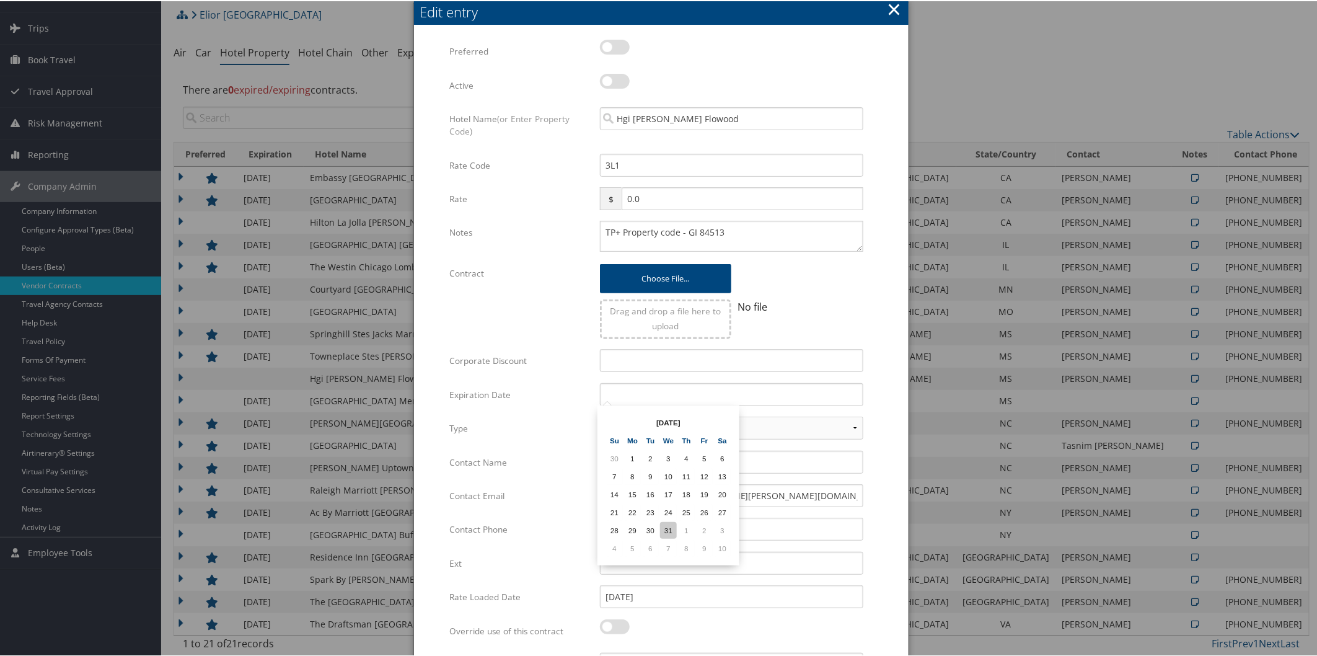
type input "[DATE]"
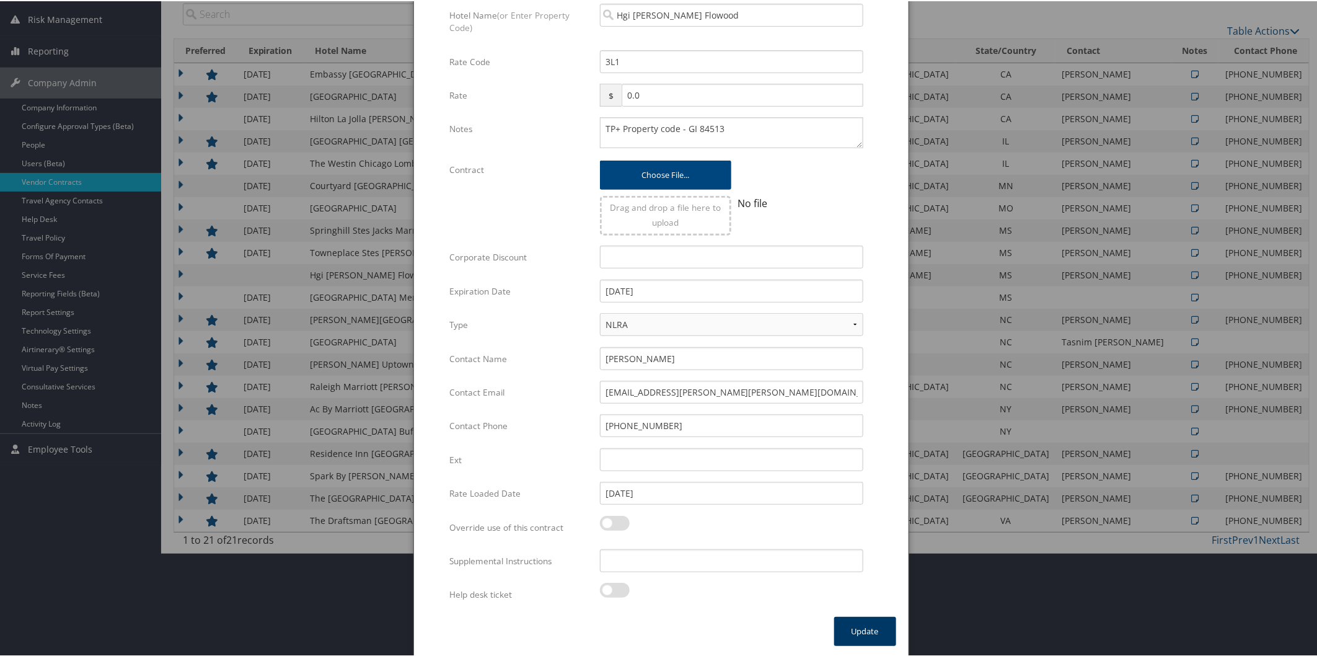
click at [858, 629] on button "Update" at bounding box center [865, 629] width 62 height 29
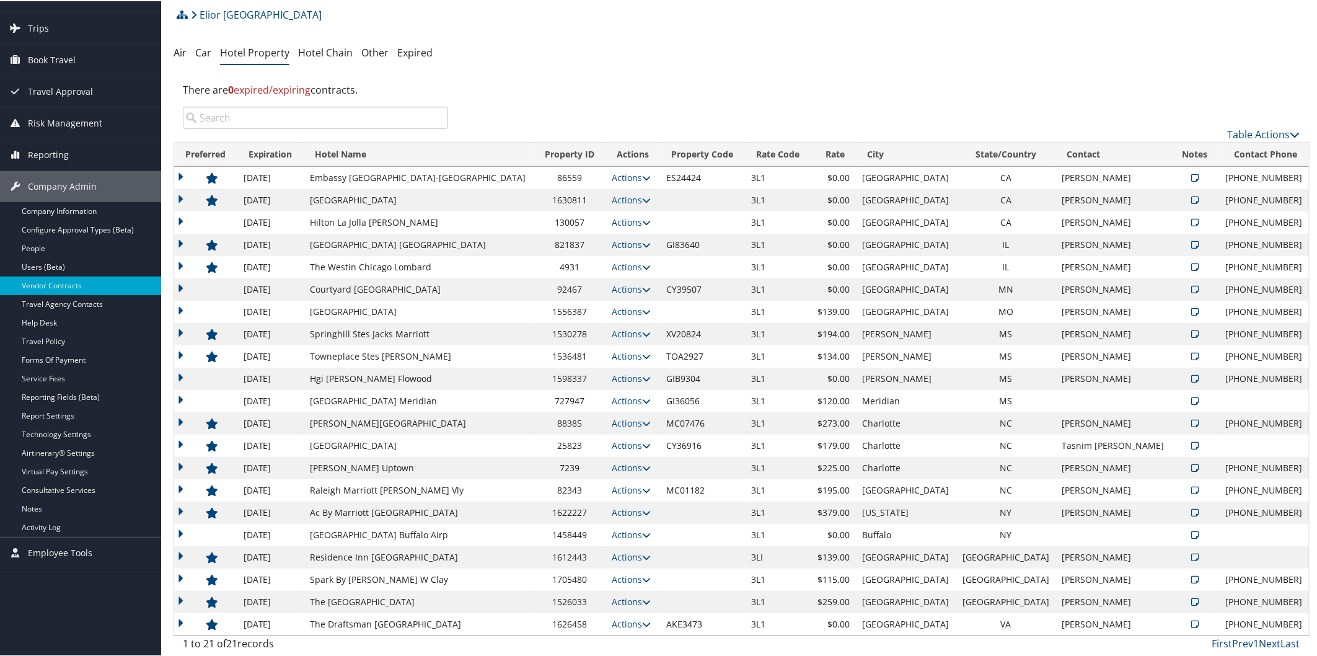
scroll to position [0, 0]
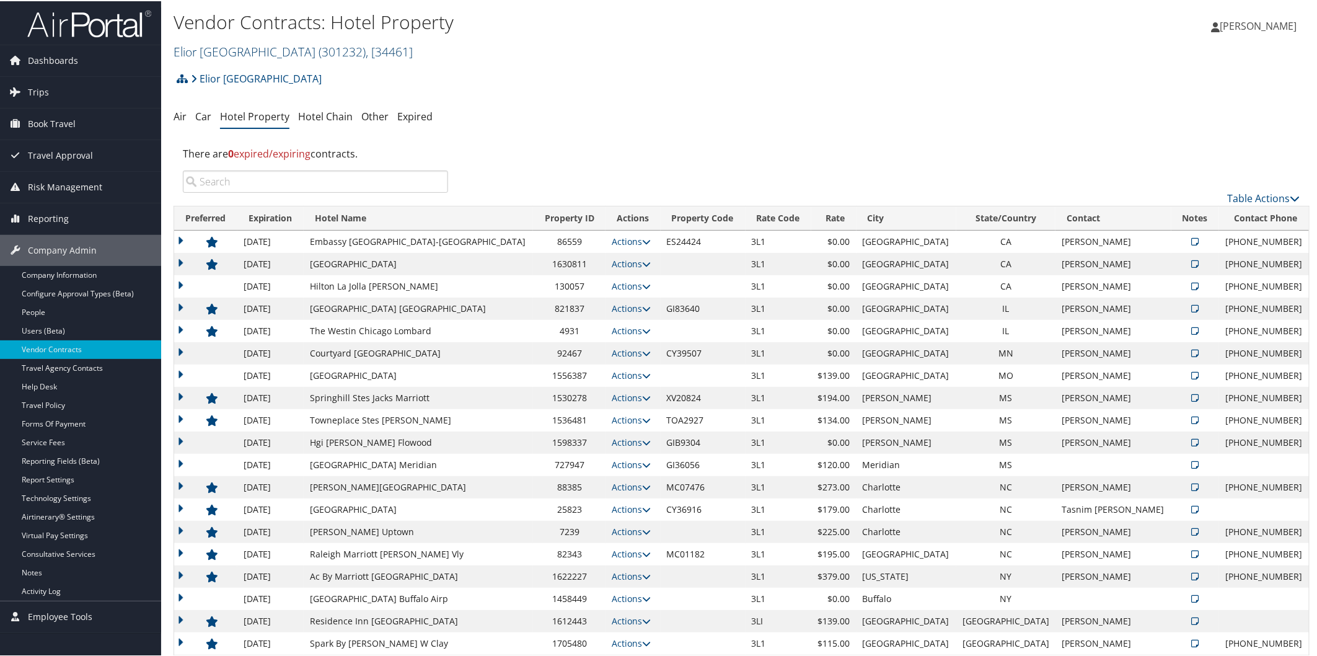
click at [234, 45] on link "Elior North America ( 301232 ) , [ 34461 ]" at bounding box center [293, 50] width 239 height 17
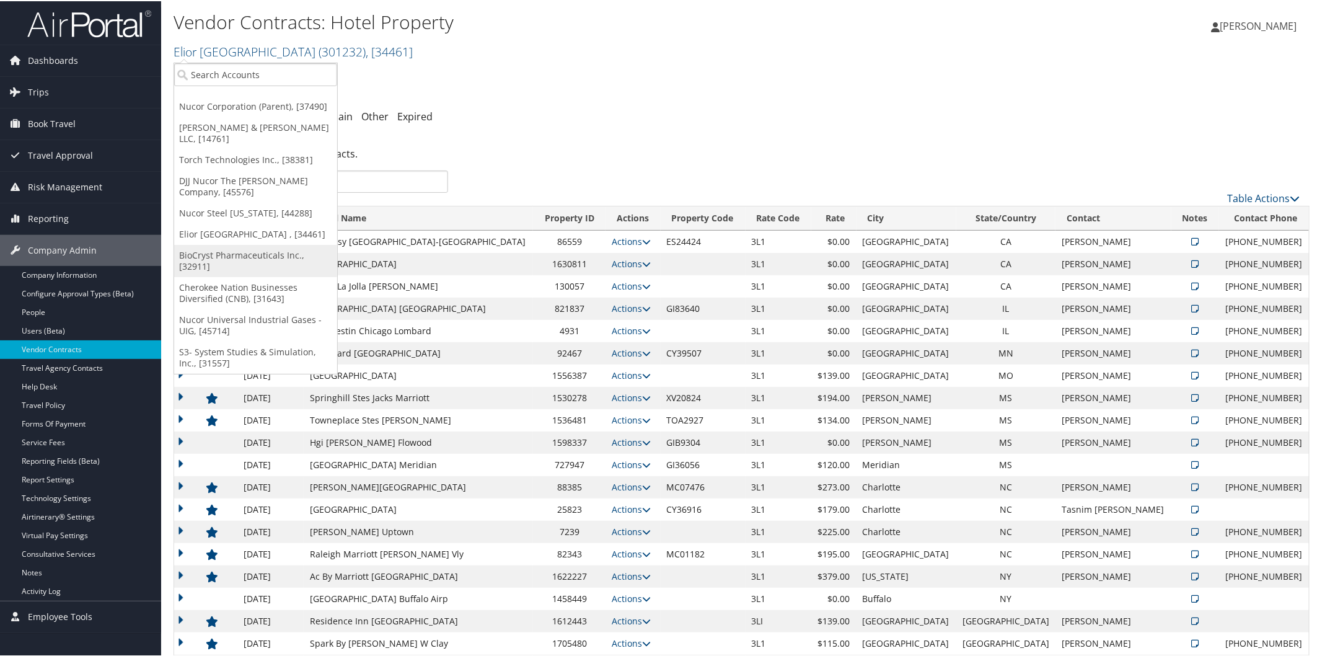
click at [246, 244] on link "BioCryst Pharmaceuticals Inc., [32911]" at bounding box center [255, 260] width 163 height 32
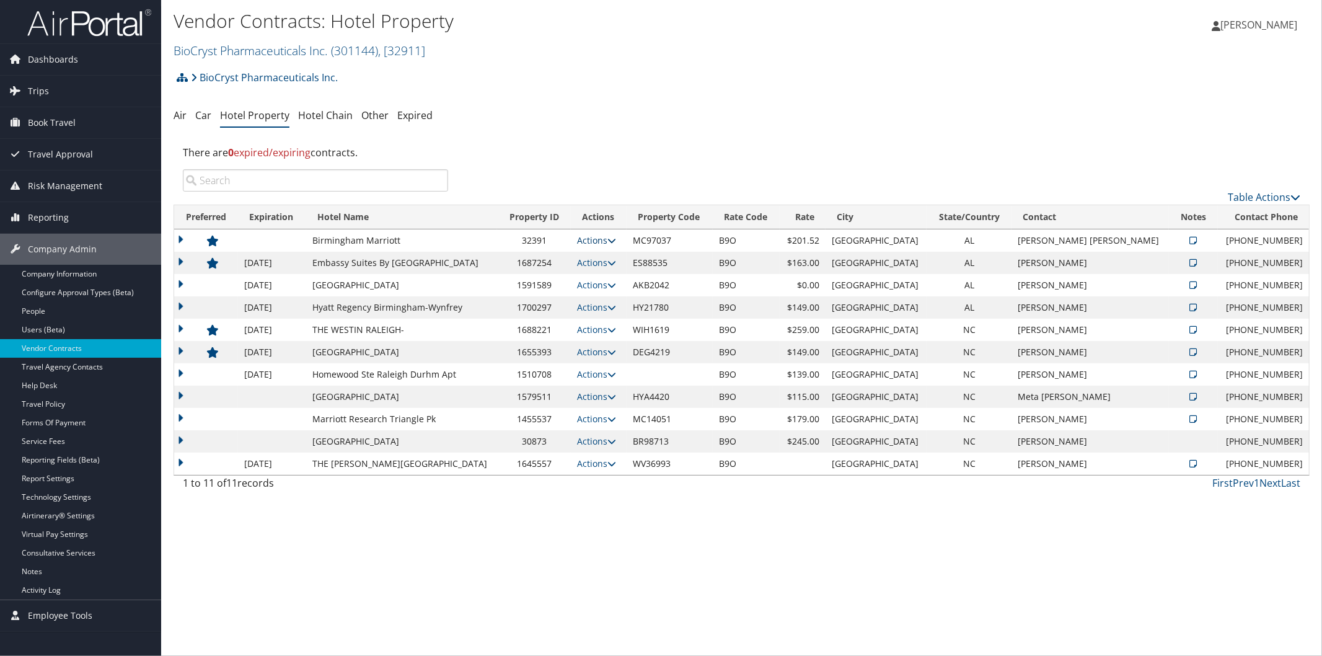
click at [616, 239] on icon at bounding box center [611, 240] width 9 height 9
click at [639, 282] on link "Edit" at bounding box center [636, 279] width 67 height 21
select select "NLRA"
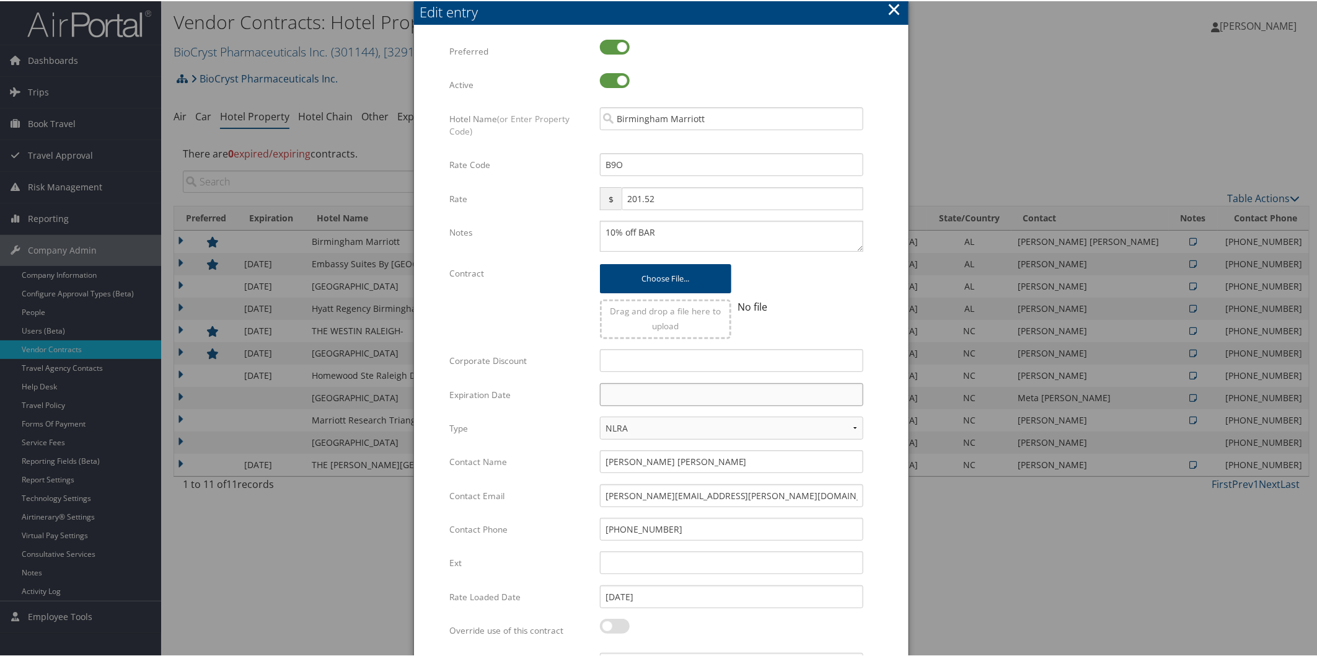
click at [670, 399] on input "text" at bounding box center [731, 393] width 263 height 23
click at [723, 416] on th at bounding box center [722, 421] width 17 height 17
click at [668, 521] on td "31" at bounding box center [668, 529] width 17 height 17
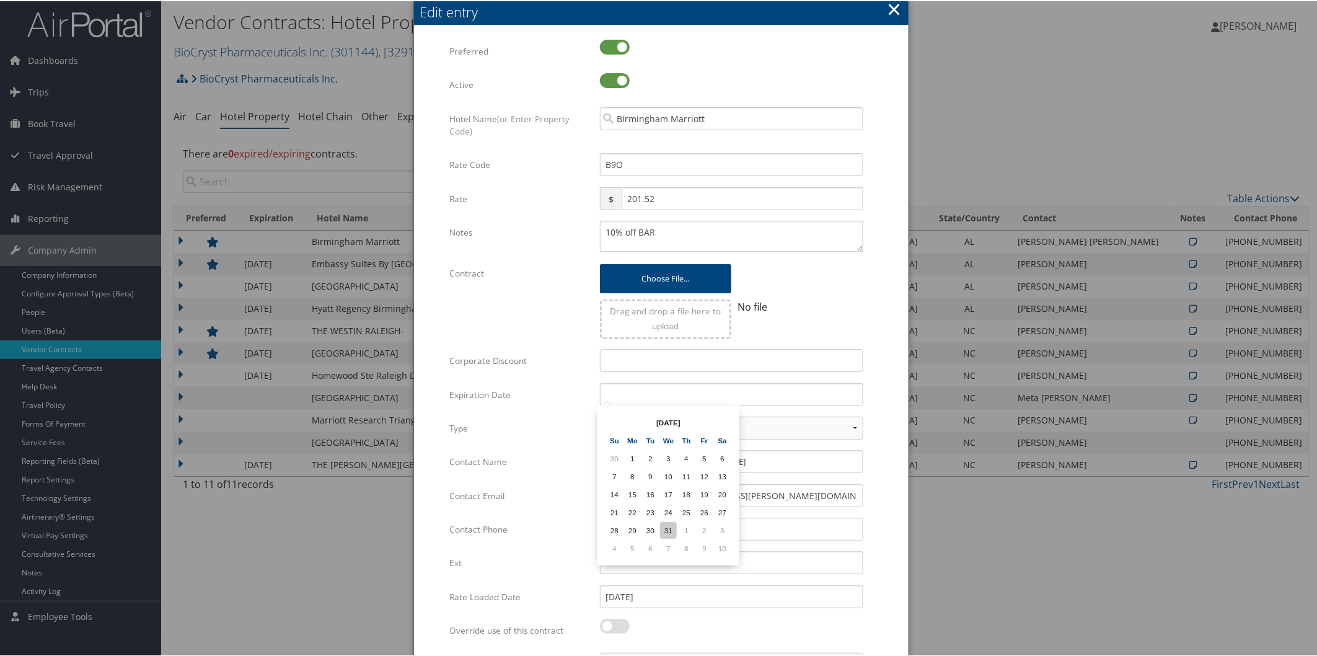
type input "[DATE]"
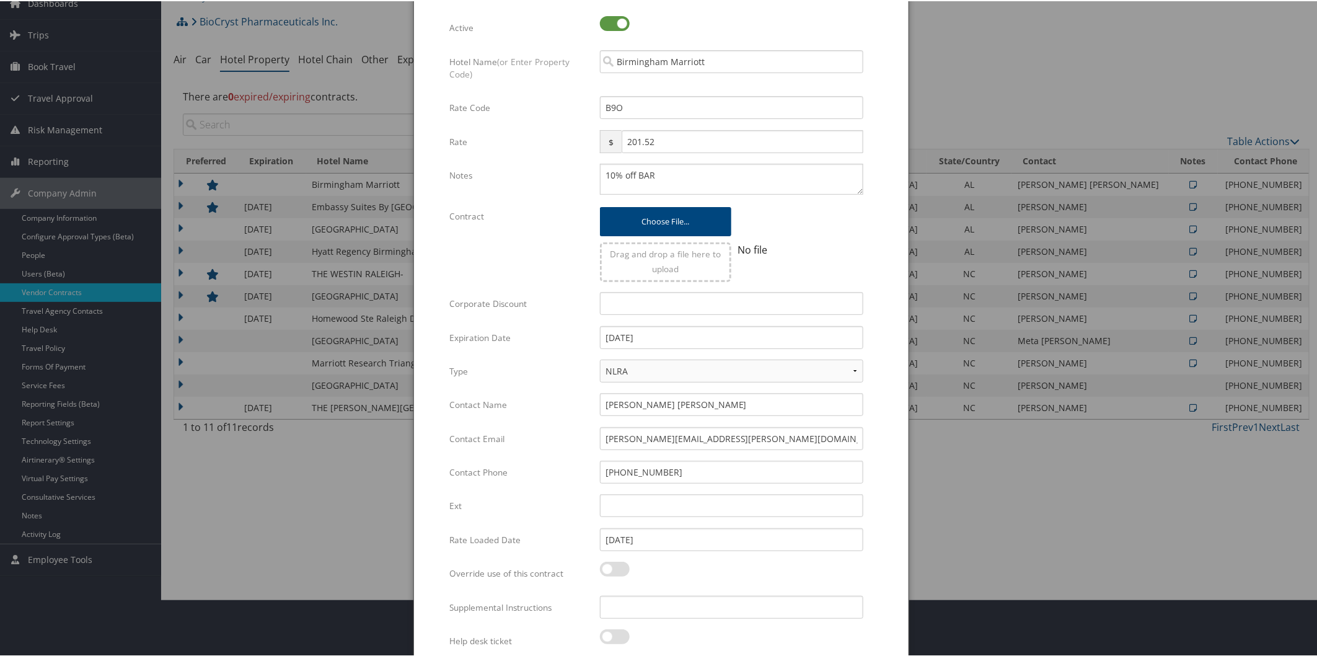
scroll to position [103, 0]
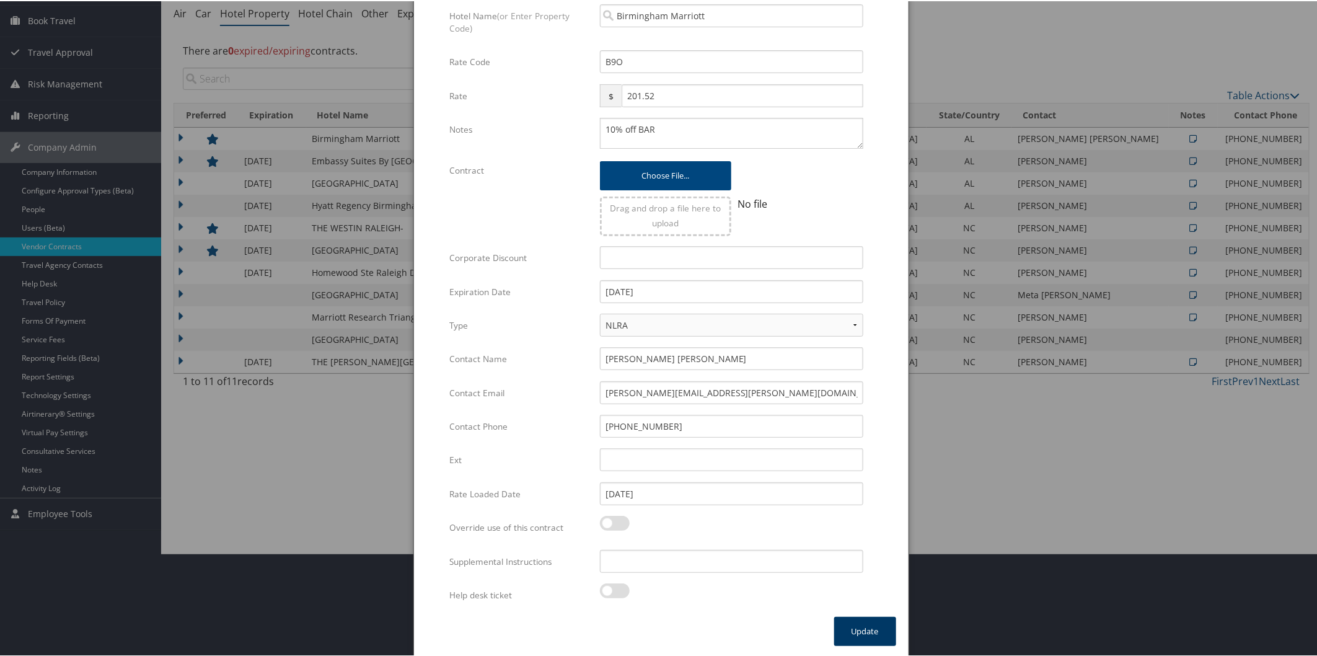
click at [871, 620] on button "Update" at bounding box center [865, 629] width 62 height 29
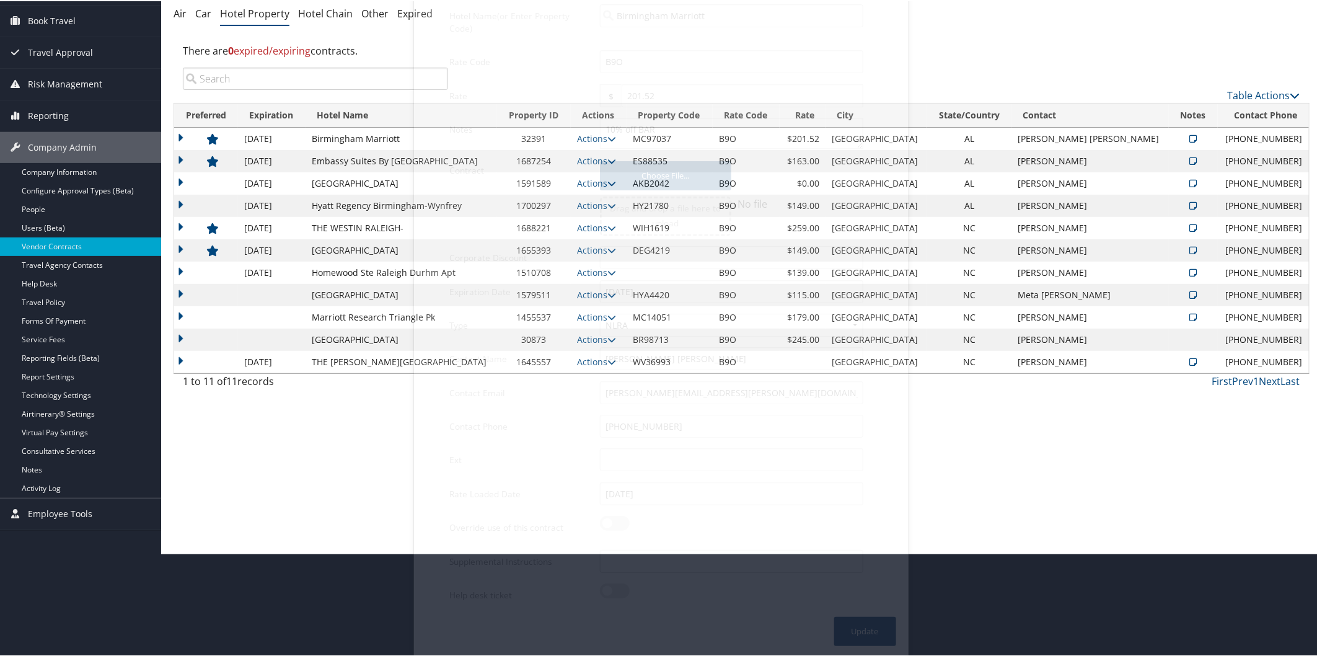
scroll to position [0, 0]
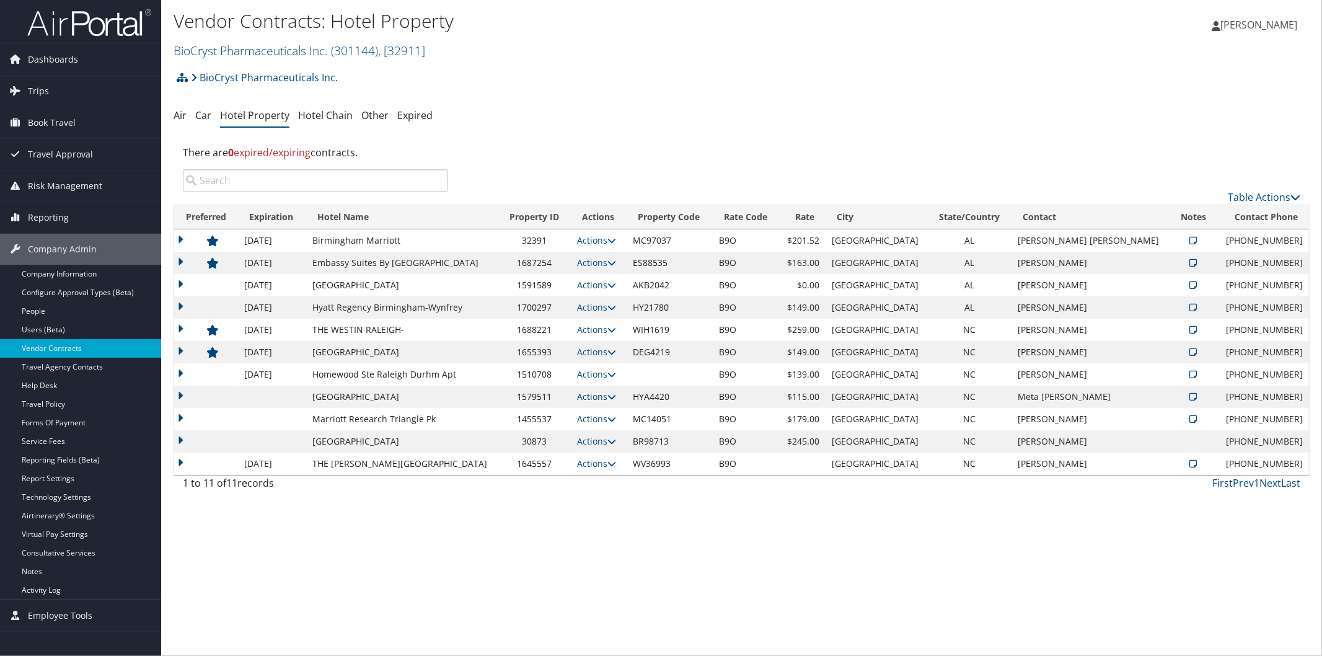
click at [616, 398] on icon at bounding box center [611, 396] width 9 height 9
click at [593, 454] on link "Edit" at bounding box center [599, 456] width 78 height 21
select select "NLRA"
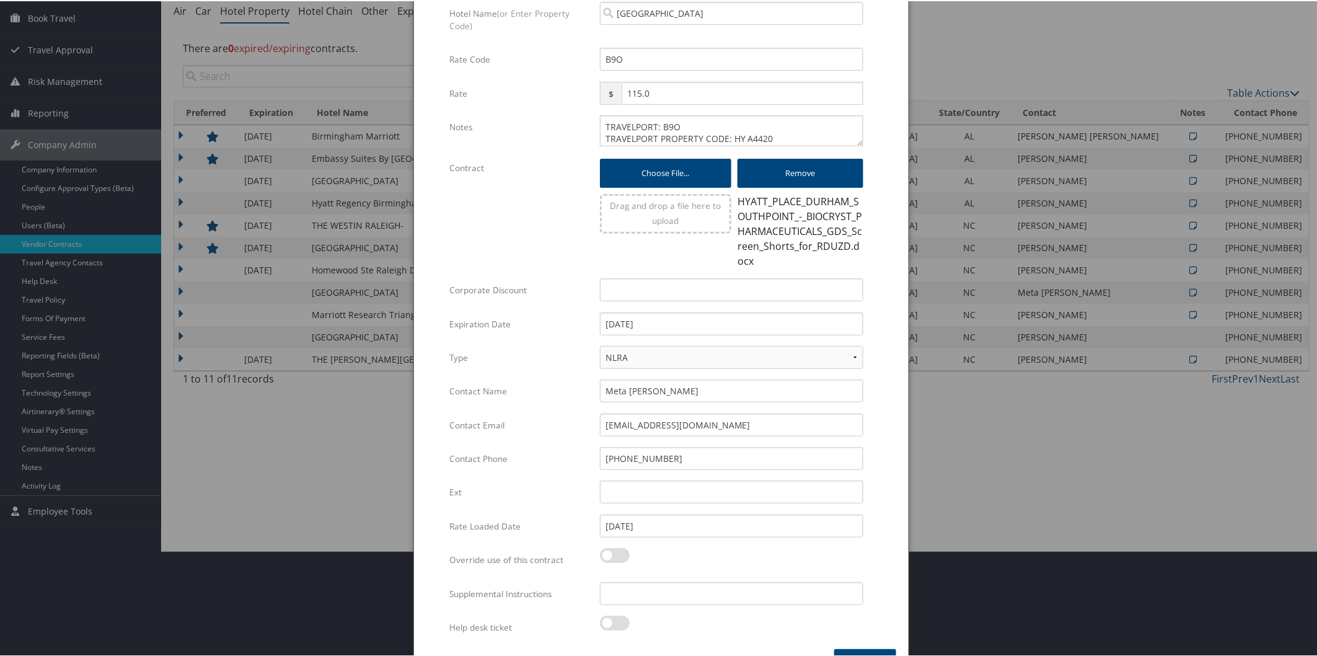
scroll to position [138, 0]
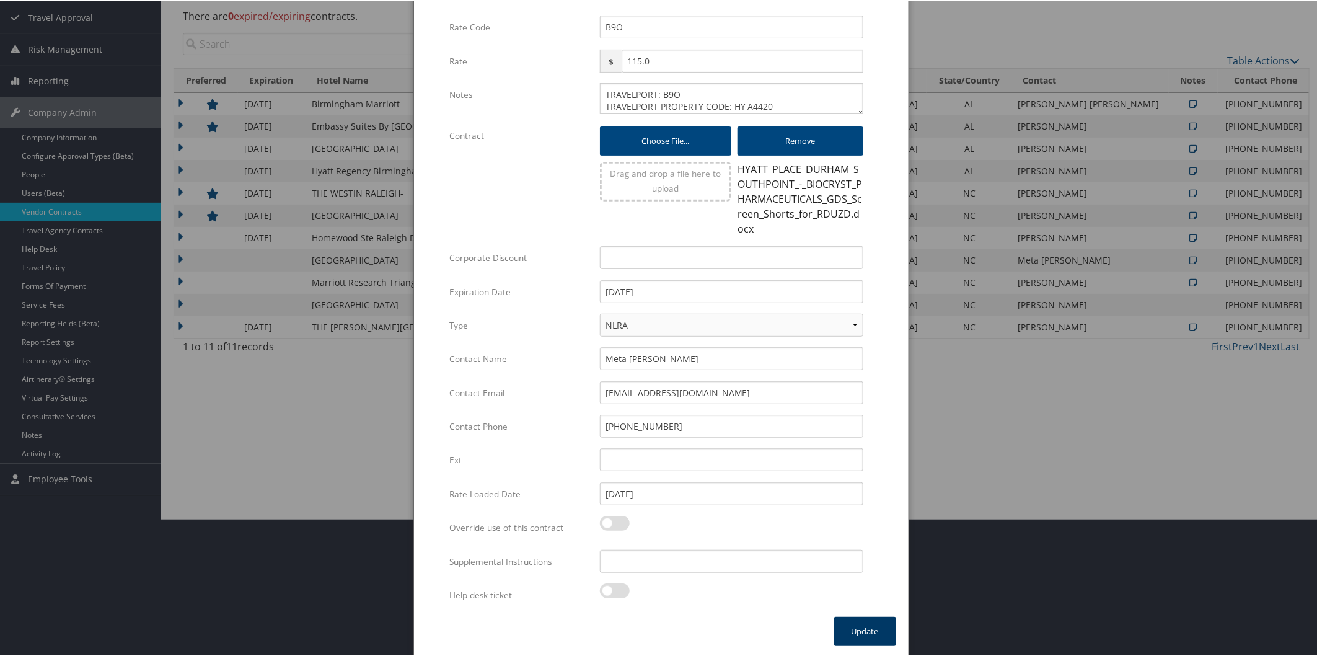
click at [875, 632] on button "Update" at bounding box center [865, 629] width 62 height 29
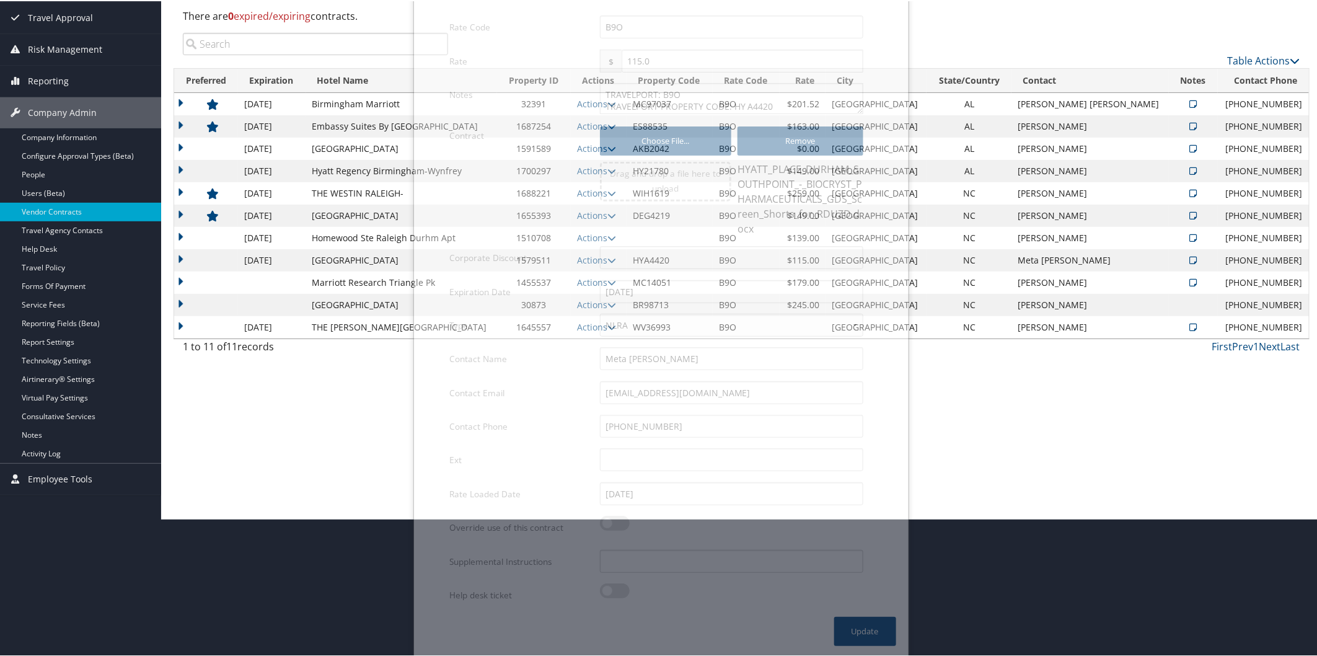
scroll to position [0, 0]
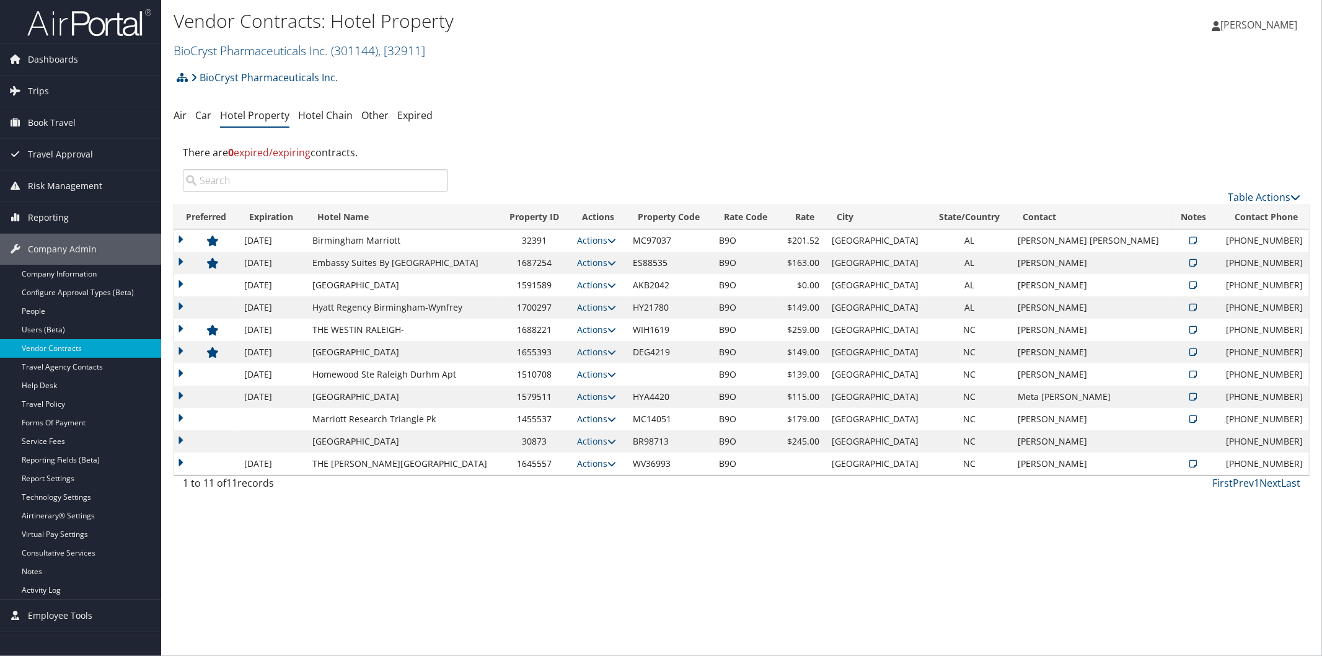
click at [616, 418] on icon at bounding box center [611, 419] width 9 height 9
click at [633, 454] on link "Edit" at bounding box center [636, 457] width 67 height 21
select select "NLRA"
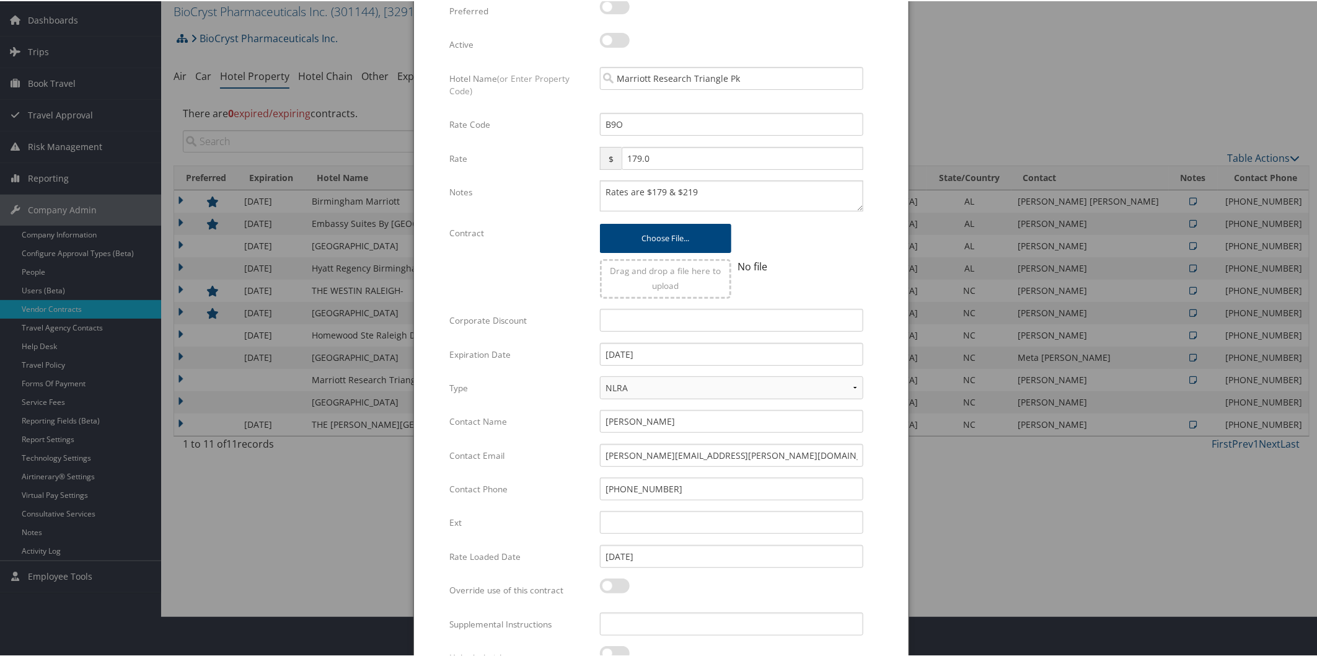
scroll to position [103, 0]
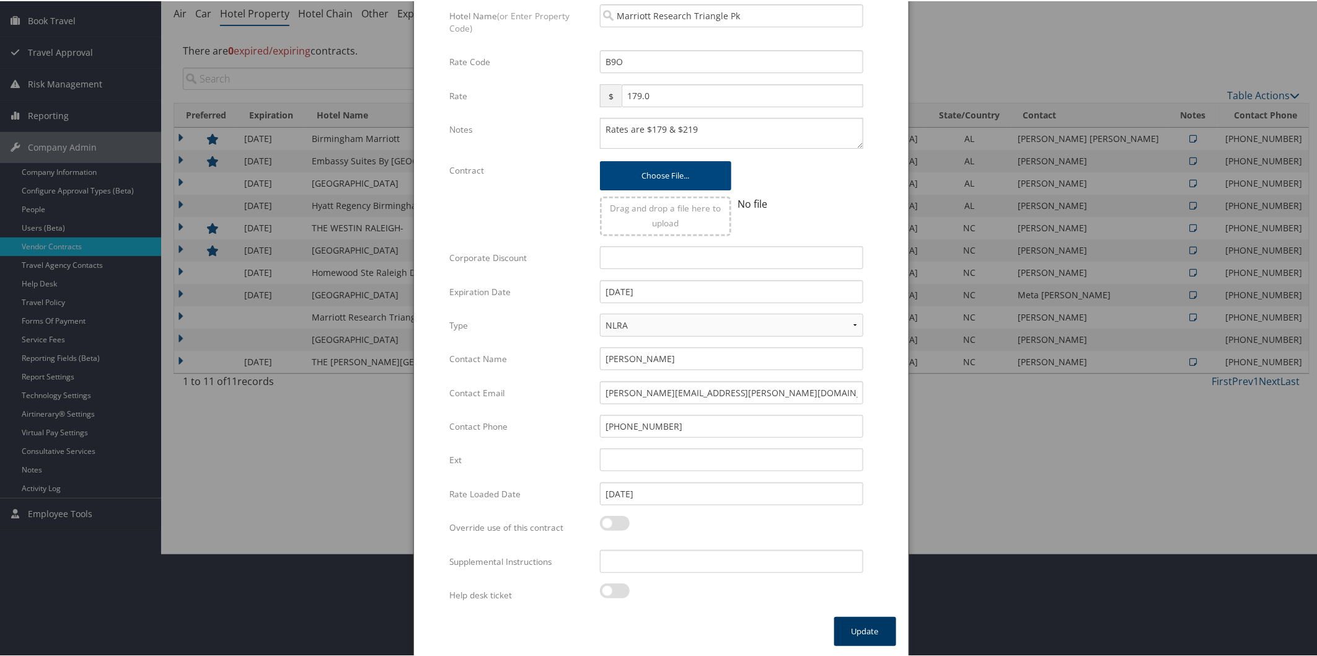
click at [874, 623] on button "Update" at bounding box center [865, 629] width 62 height 29
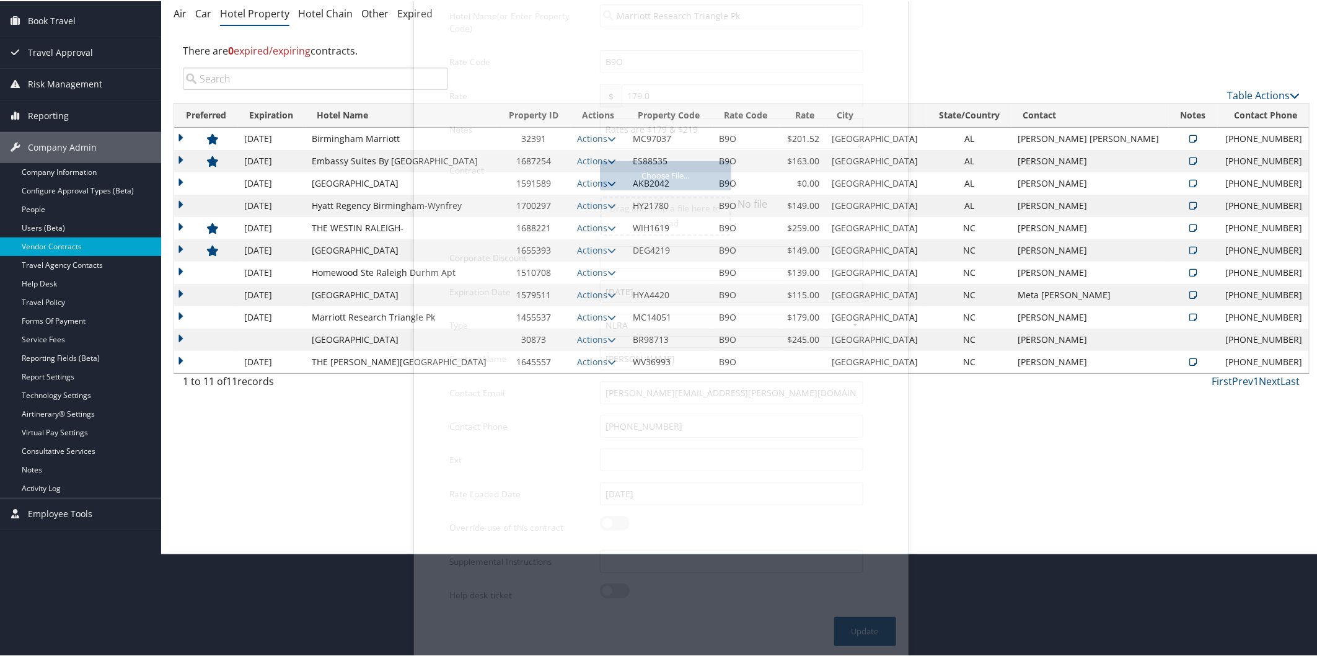
scroll to position [0, 0]
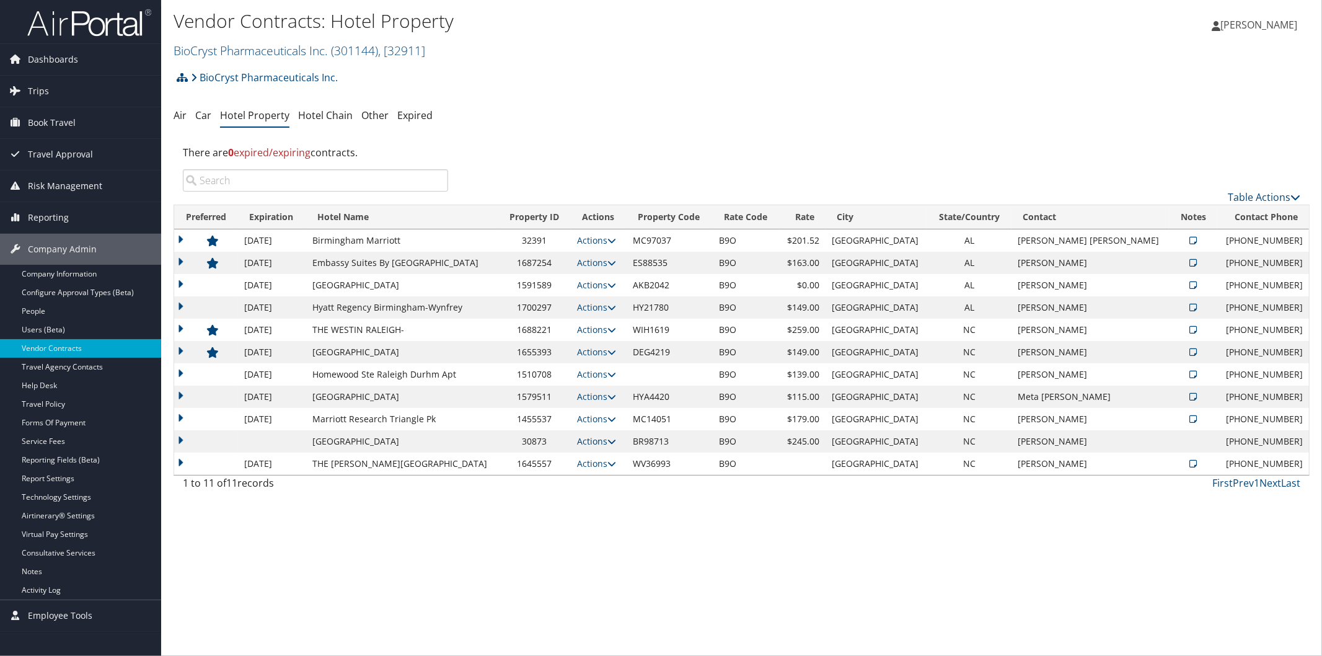
click at [616, 443] on icon at bounding box center [611, 441] width 9 height 9
click at [610, 480] on link "Edit" at bounding box center [599, 480] width 78 height 21
select select "NLRA"
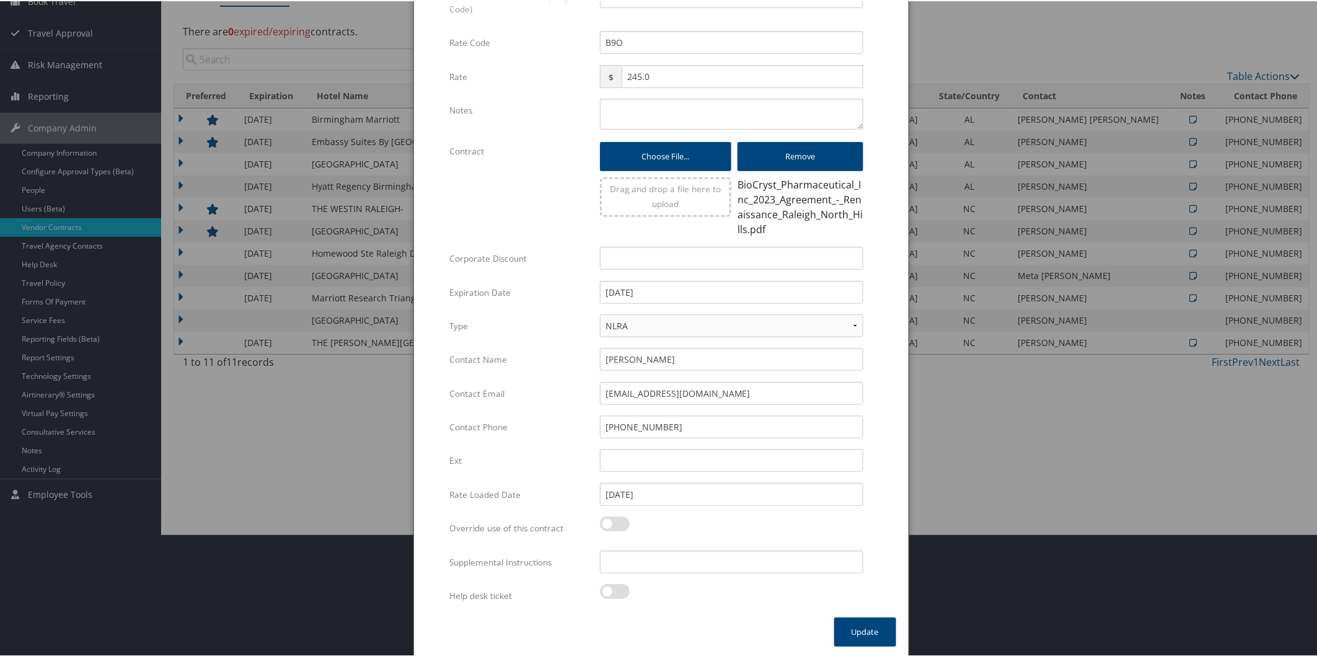
scroll to position [123, 0]
click at [863, 625] on button "Update" at bounding box center [865, 629] width 62 height 29
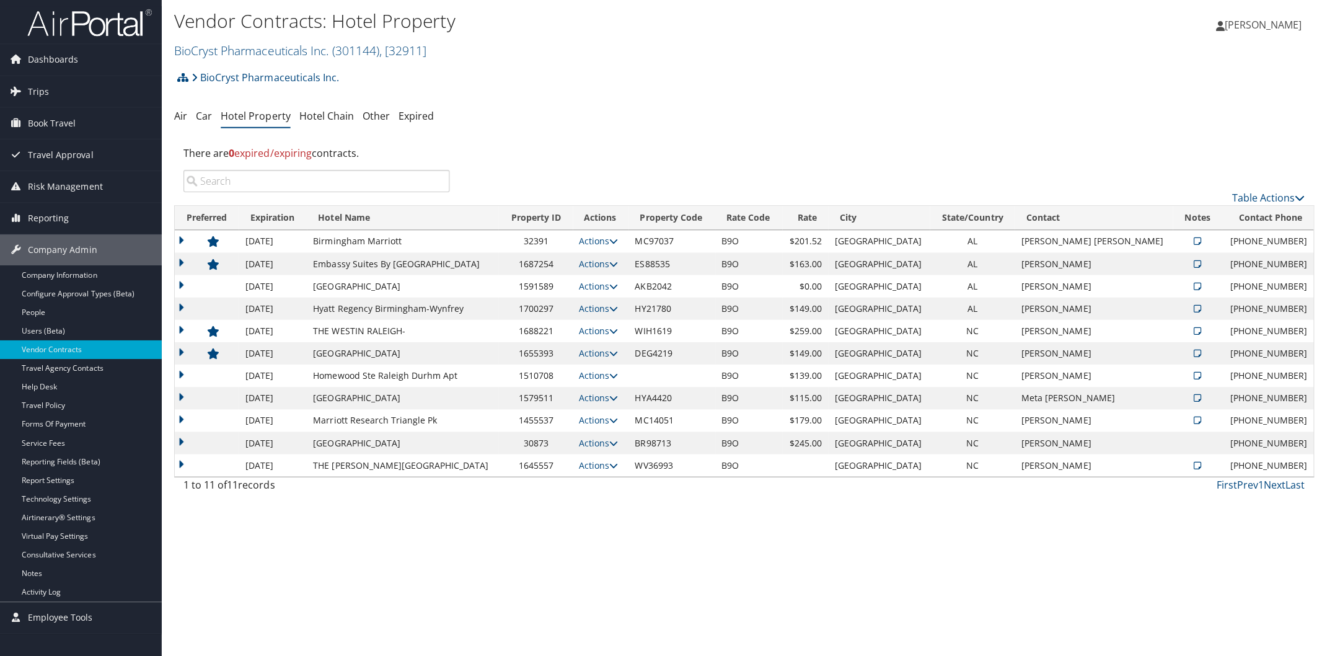
scroll to position [0, 0]
click at [284, 50] on link "BioCryst Pharmaceuticals Inc. ( 301144 ) , [ 32911 ]" at bounding box center [300, 50] width 252 height 17
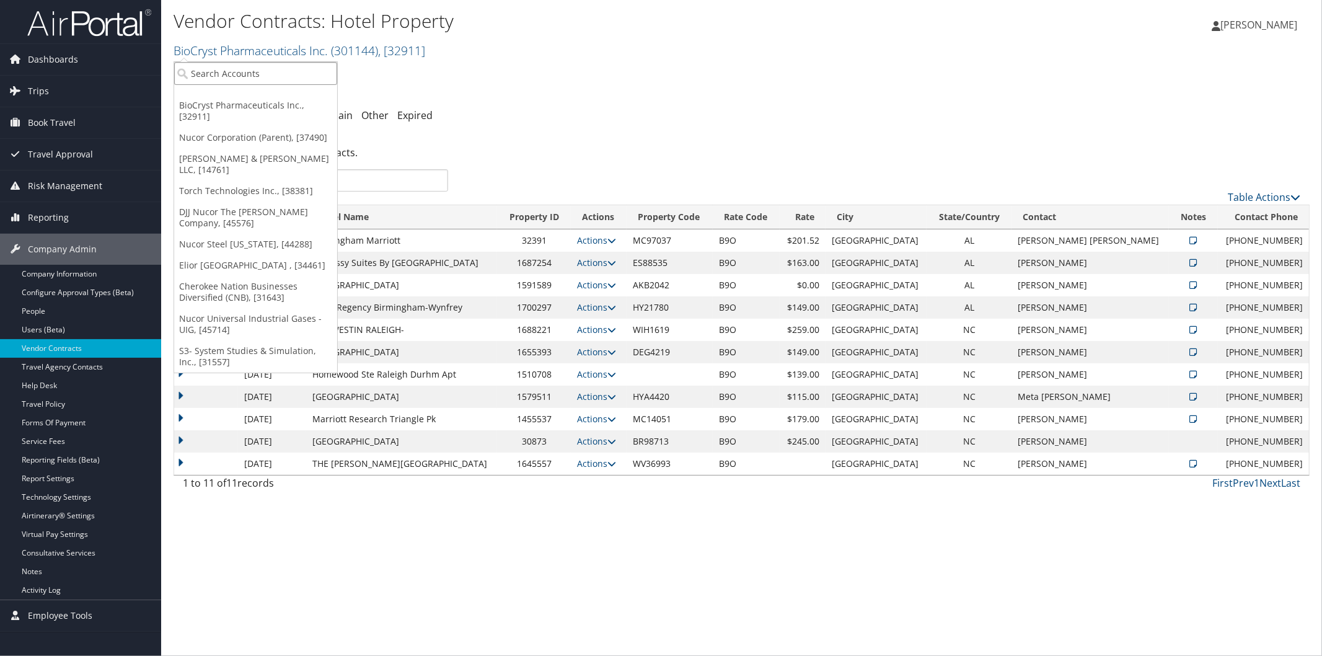
click at [283, 75] on input "search" at bounding box center [255, 73] width 163 height 23
type input "fortis"
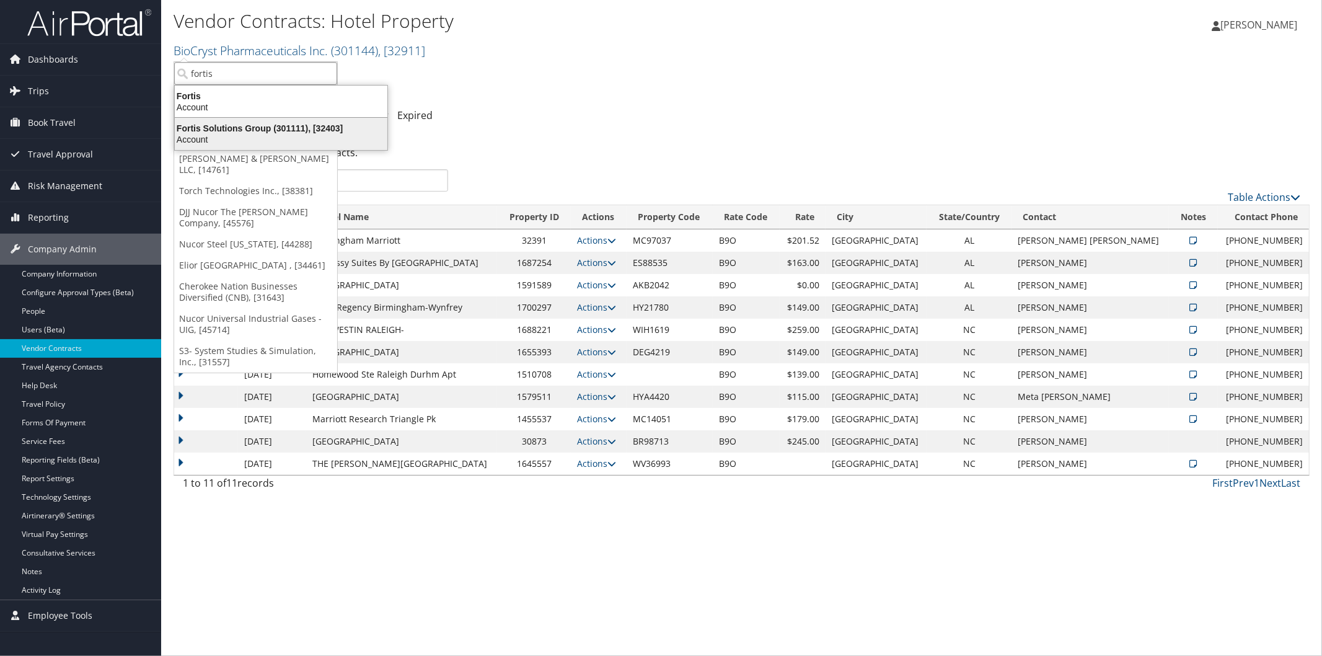
click at [224, 128] on div "Fortis Solutions Group (301111), [32403]" at bounding box center [280, 128] width 227 height 11
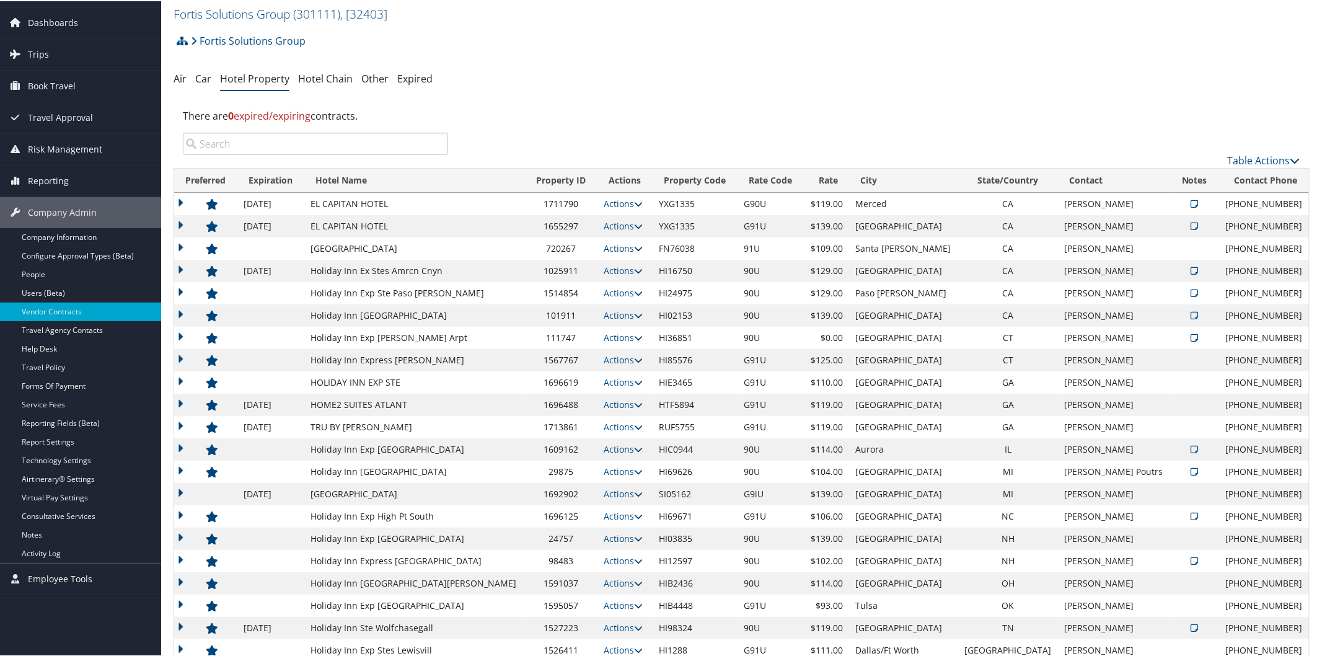
scroll to position [131, 0]
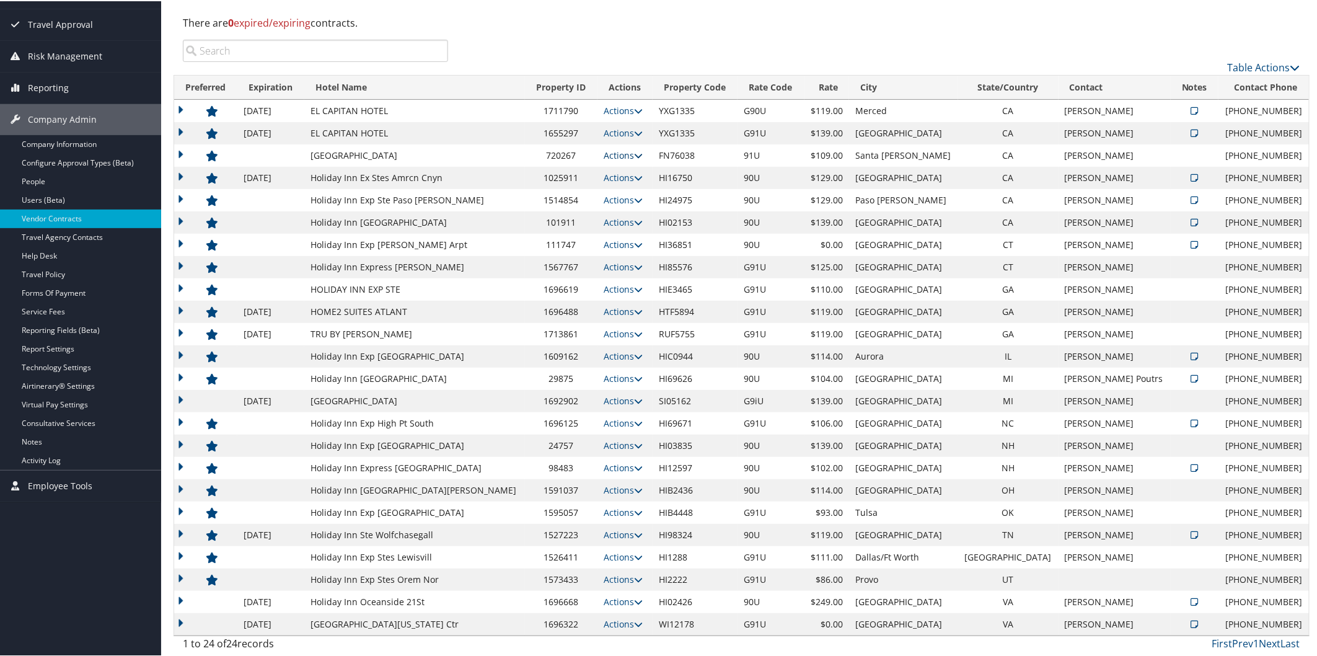
click at [634, 153] on icon at bounding box center [638, 154] width 9 height 9
click at [612, 171] on link "Edit" at bounding box center [607, 172] width 48 height 21
select select "NLRA"
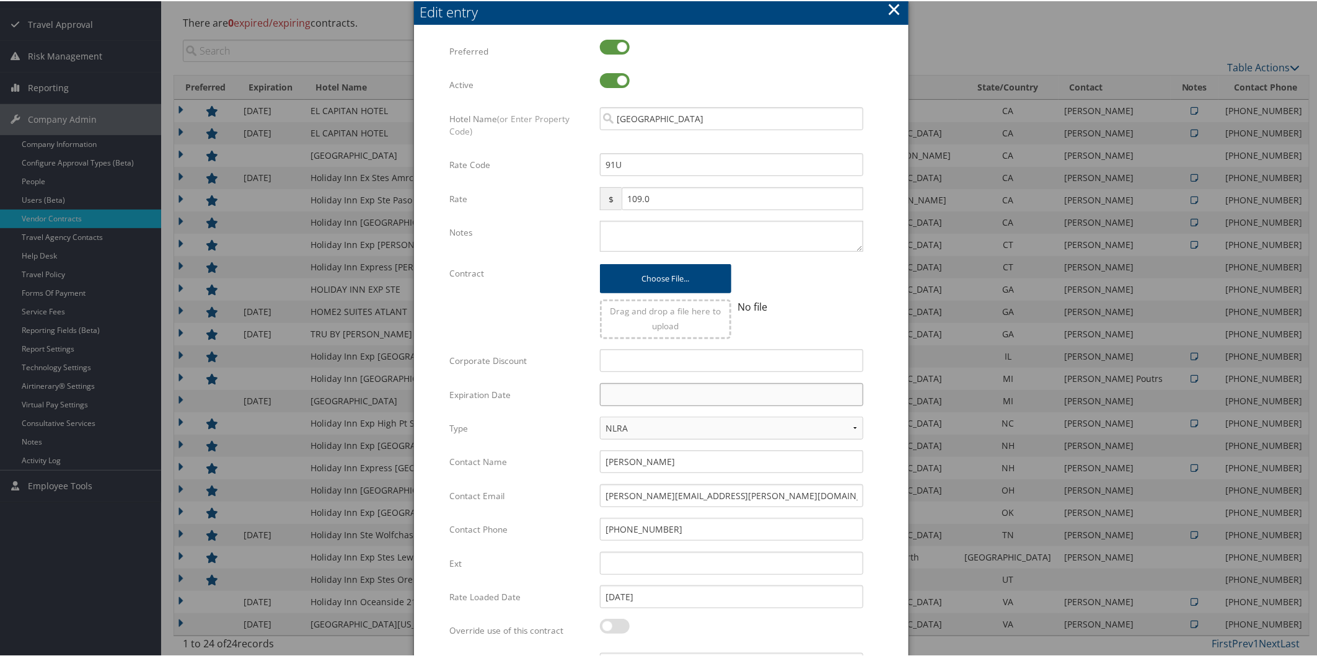
click at [686, 394] on input "text" at bounding box center [731, 393] width 263 height 23
click at [721, 419] on th at bounding box center [722, 421] width 17 height 17
click at [672, 521] on td "31" at bounding box center [668, 529] width 17 height 17
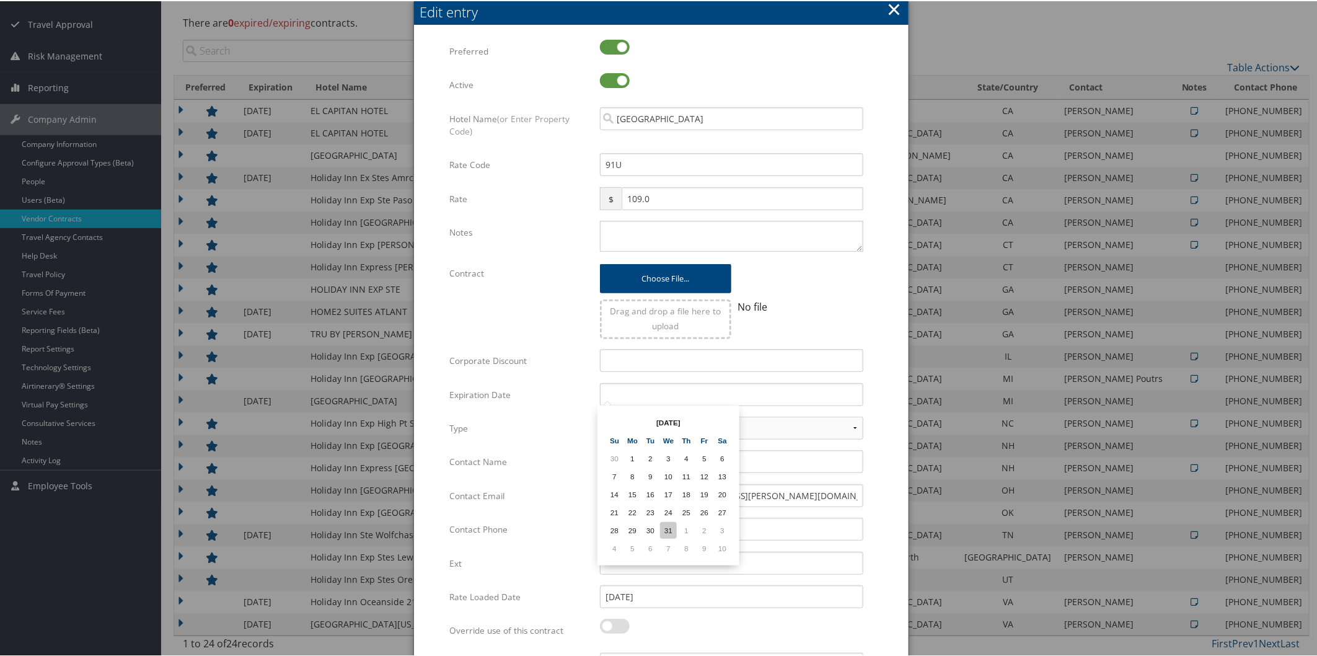
type input "[DATE]"
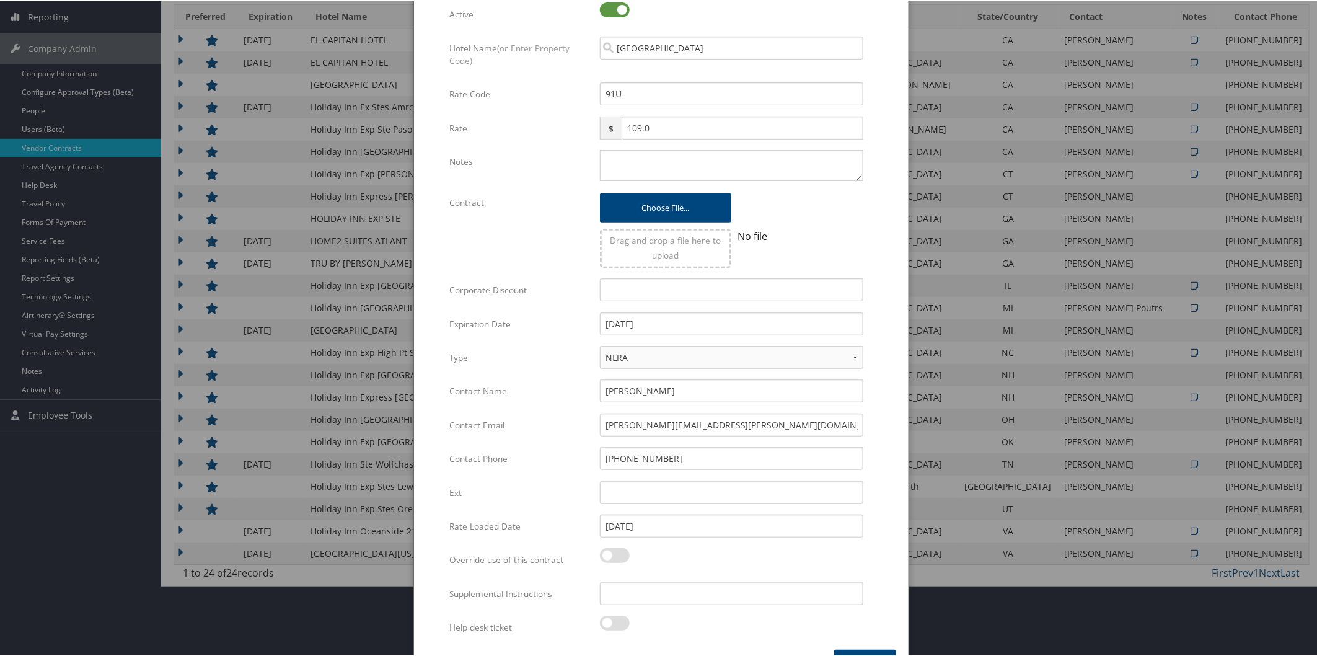
scroll to position [234, 0]
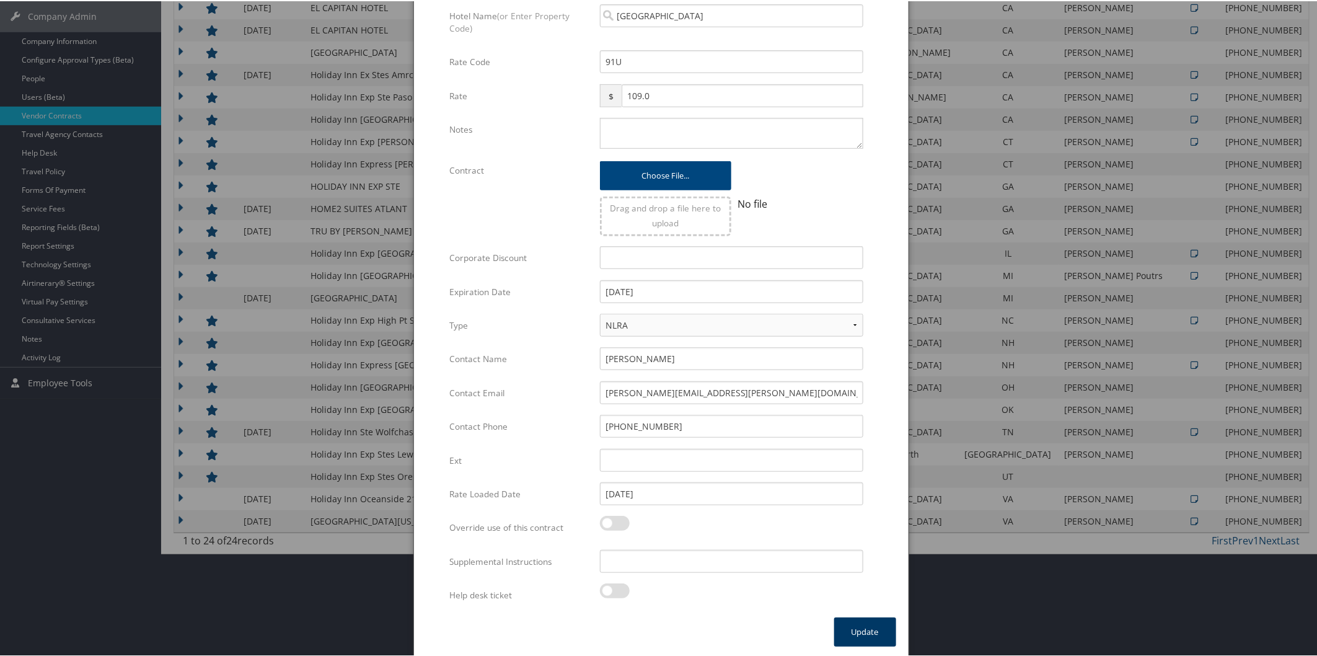
click at [864, 628] on button "Update" at bounding box center [865, 630] width 62 height 29
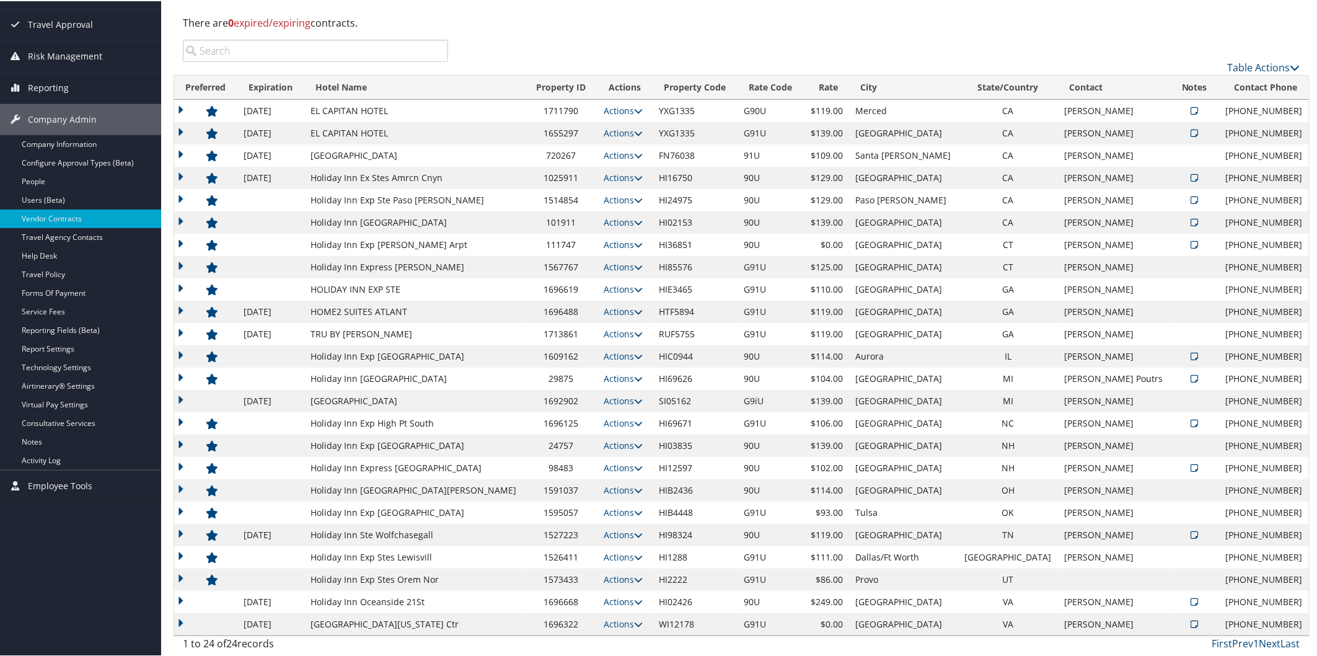
scroll to position [131, 0]
click at [634, 198] on icon at bounding box center [638, 199] width 9 height 9
click at [623, 234] on link "Edit" at bounding box center [616, 237] width 67 height 21
select select "NLRA"
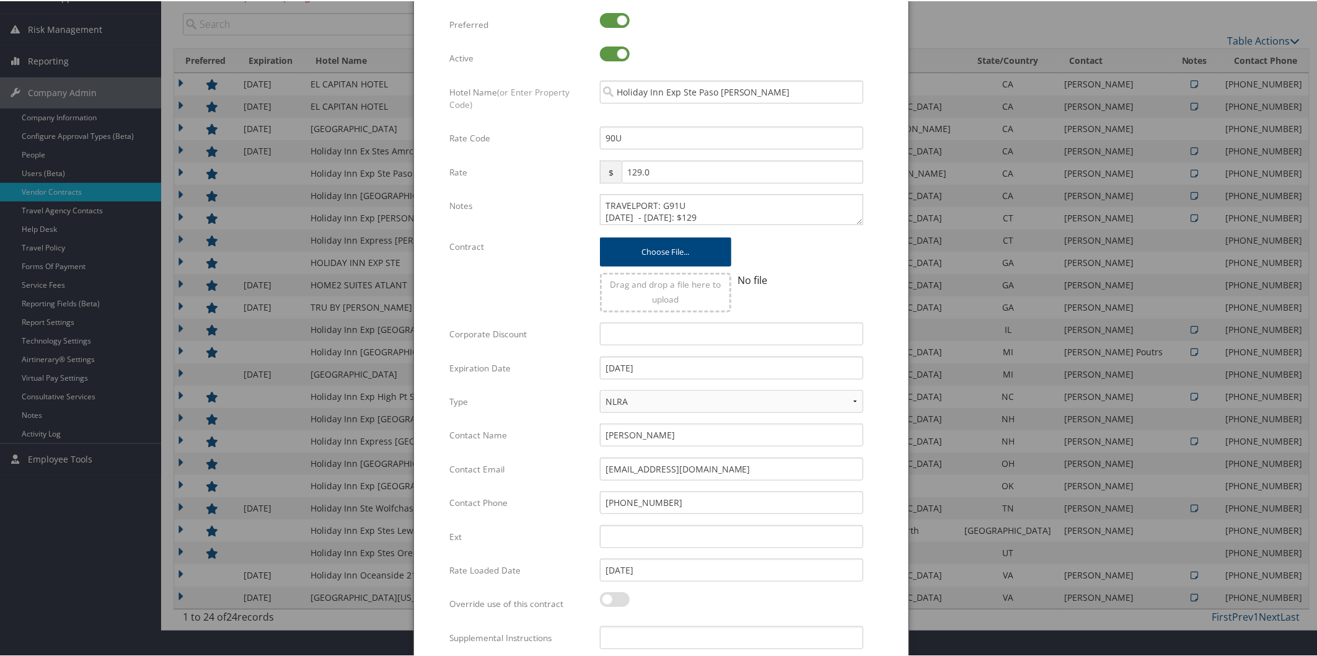
scroll to position [234, 0]
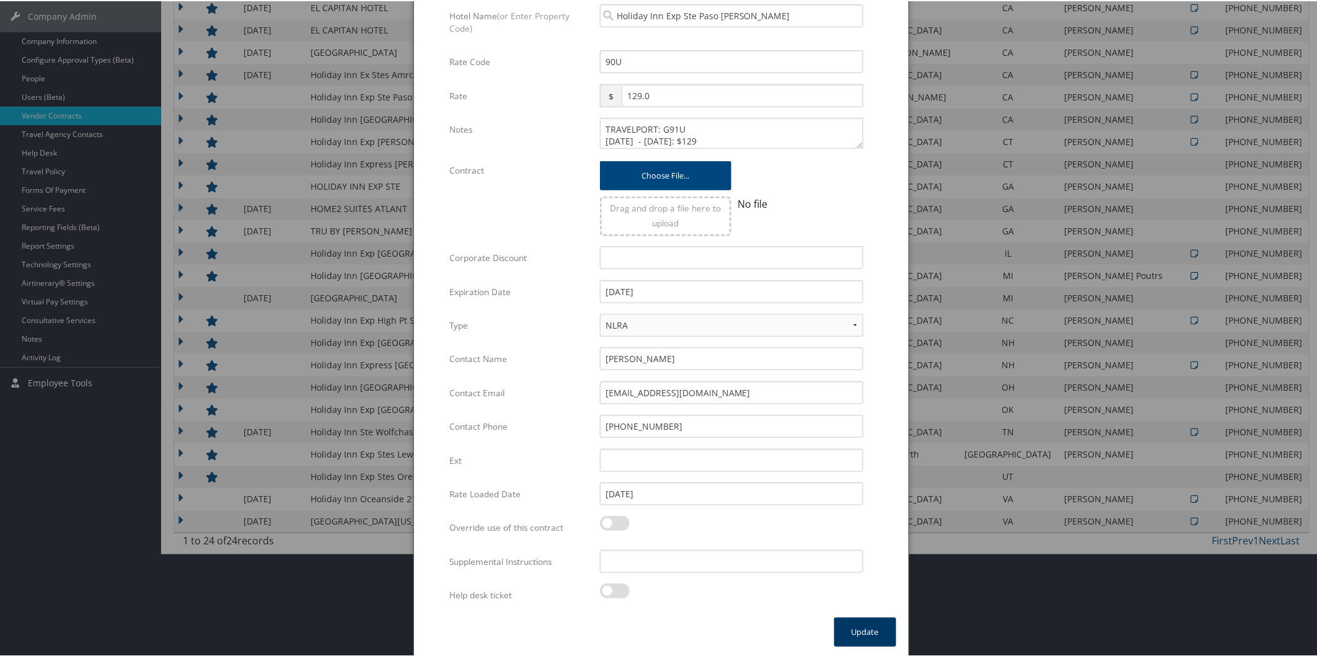
click at [852, 620] on button "Update" at bounding box center [865, 630] width 62 height 29
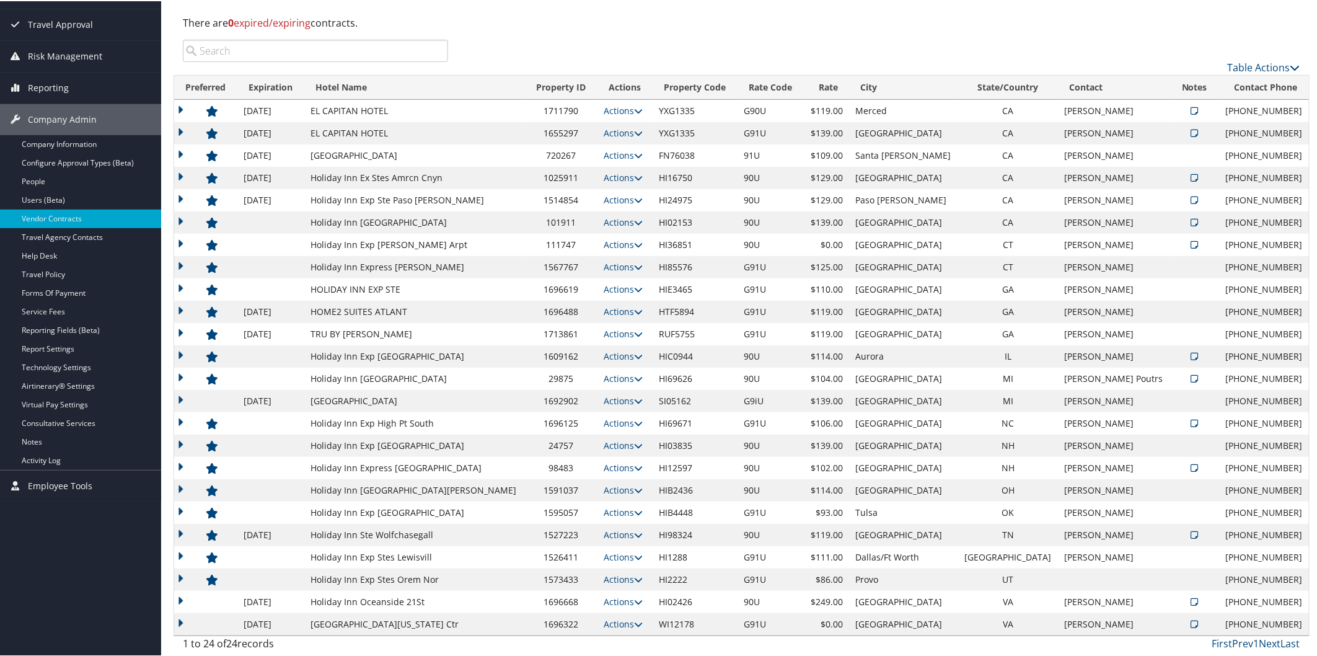
scroll to position [131, 0]
click at [634, 222] on icon at bounding box center [638, 221] width 9 height 9
click at [599, 280] on link "Edit" at bounding box center [579, 281] width 78 height 21
select select "NLRA"
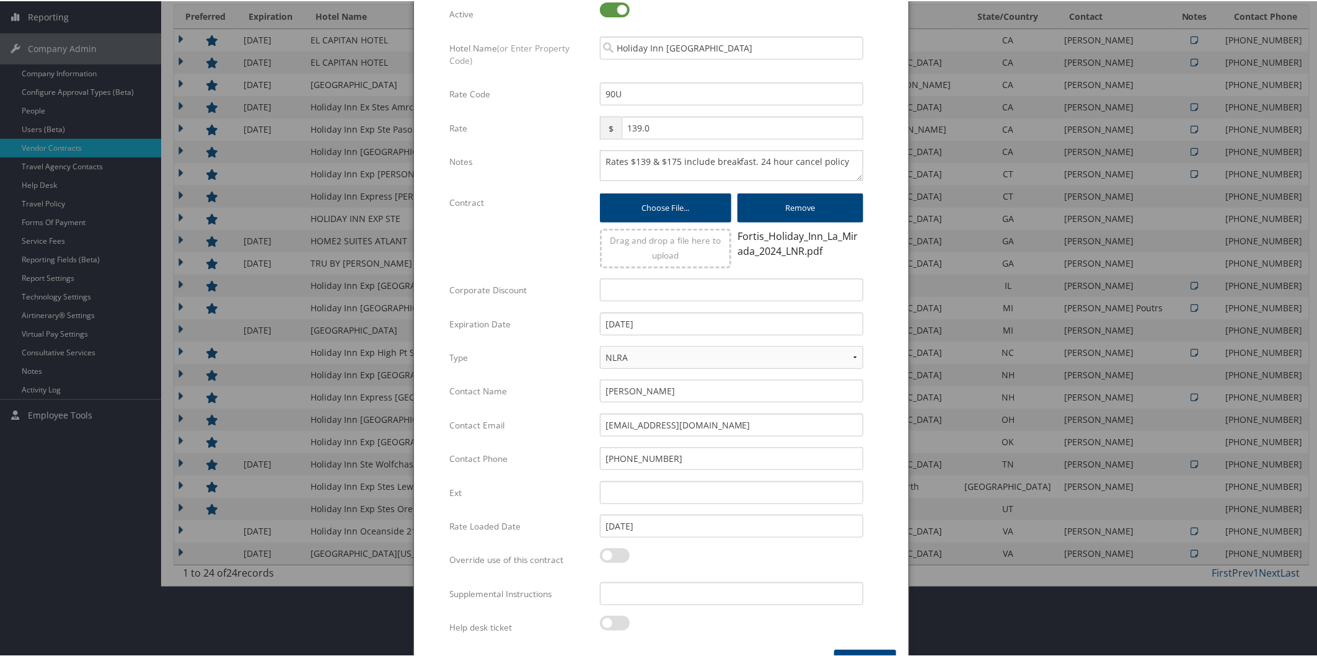
scroll to position [234, 0]
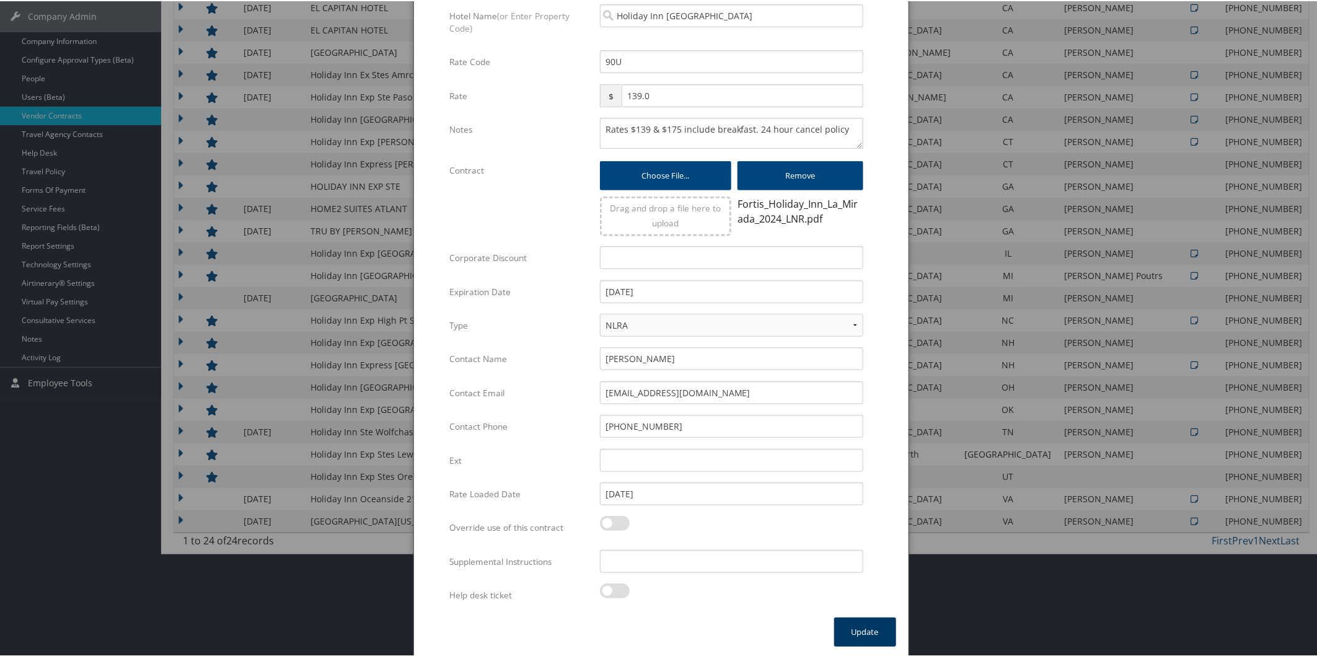
click at [850, 627] on button "Update" at bounding box center [865, 630] width 62 height 29
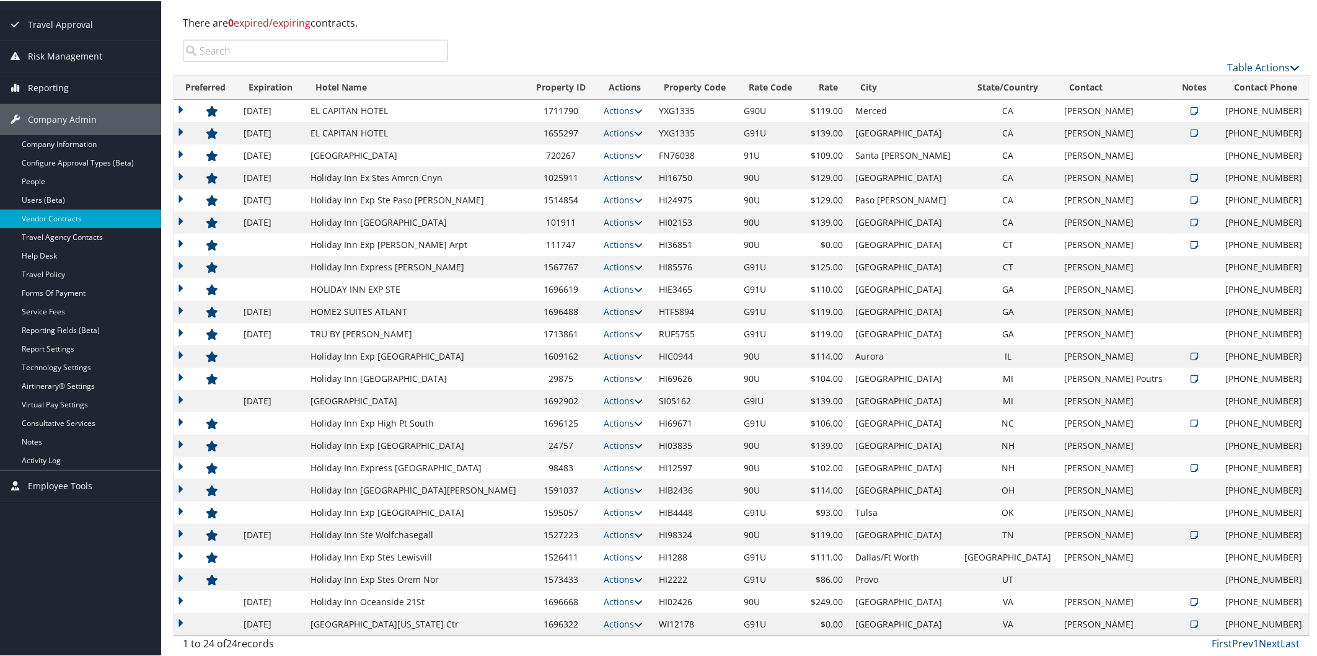
scroll to position [131, 0]
click at [634, 245] on icon at bounding box center [638, 243] width 9 height 9
click at [623, 279] on link "Edit" at bounding box center [616, 282] width 67 height 21
select select "NLRA"
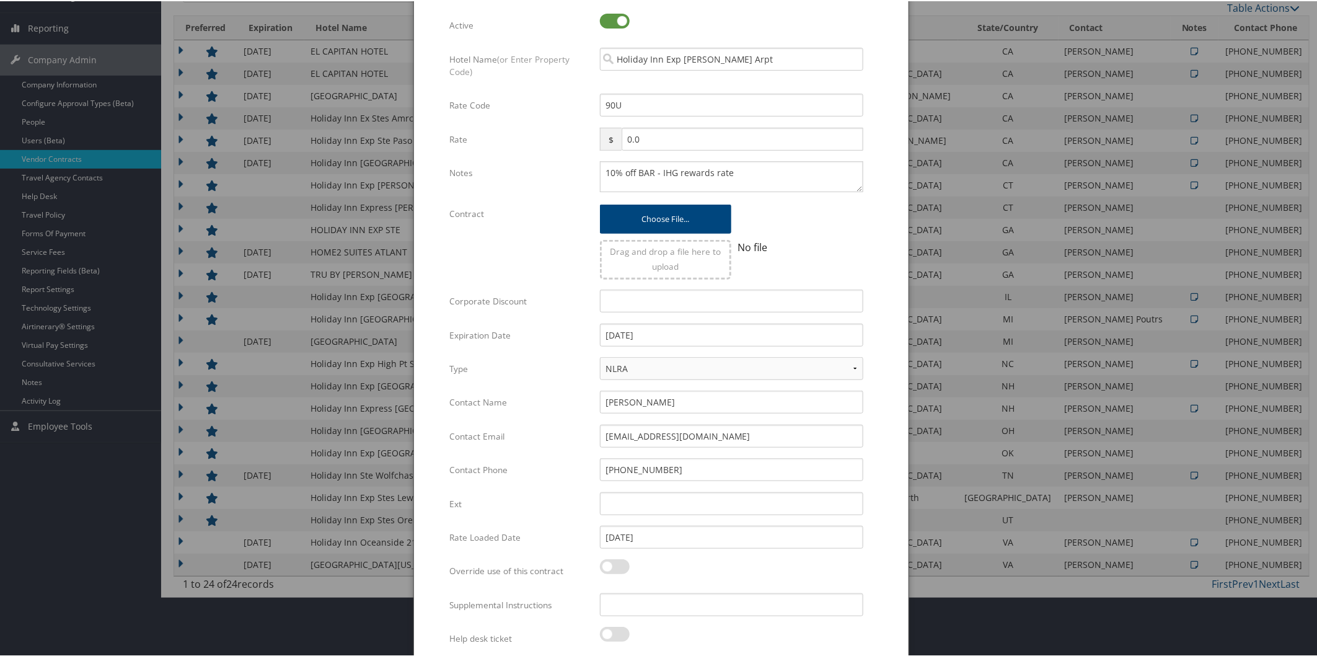
scroll to position [234, 0]
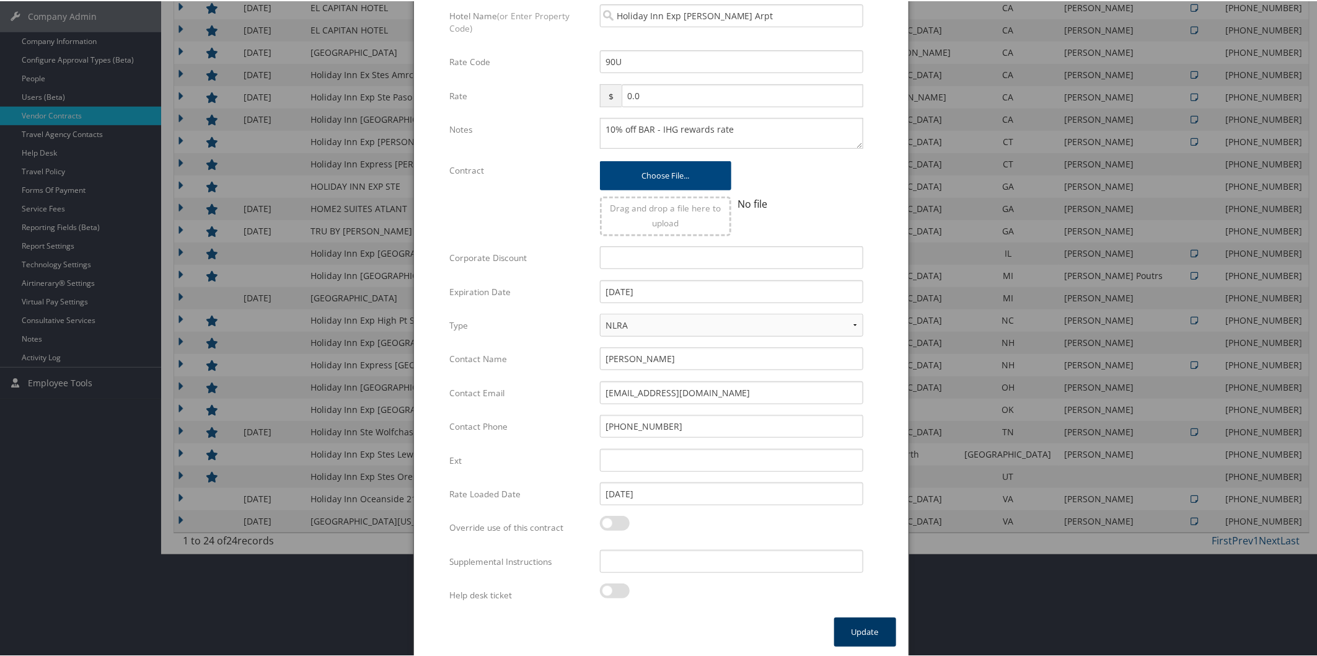
click at [875, 629] on button "Update" at bounding box center [865, 630] width 62 height 29
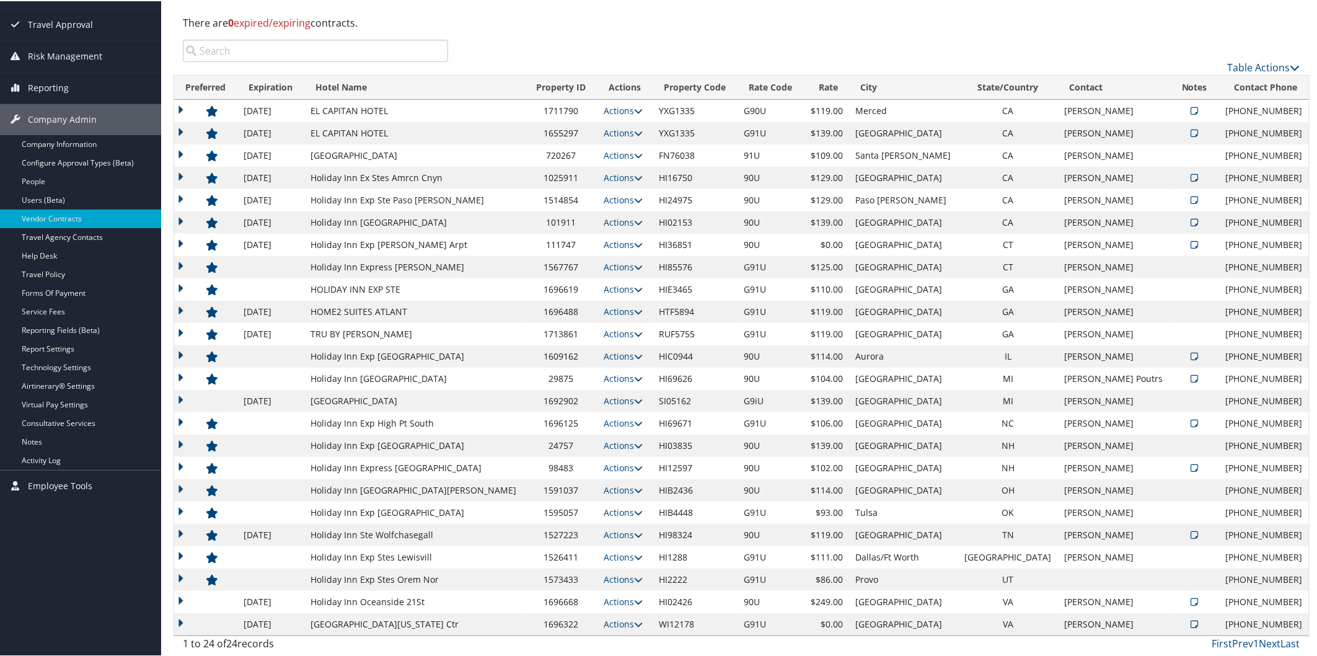
scroll to position [131, 0]
click at [634, 221] on icon at bounding box center [638, 221] width 9 height 9
click at [581, 281] on link "Edit" at bounding box center [579, 281] width 78 height 21
select select "NLRA"
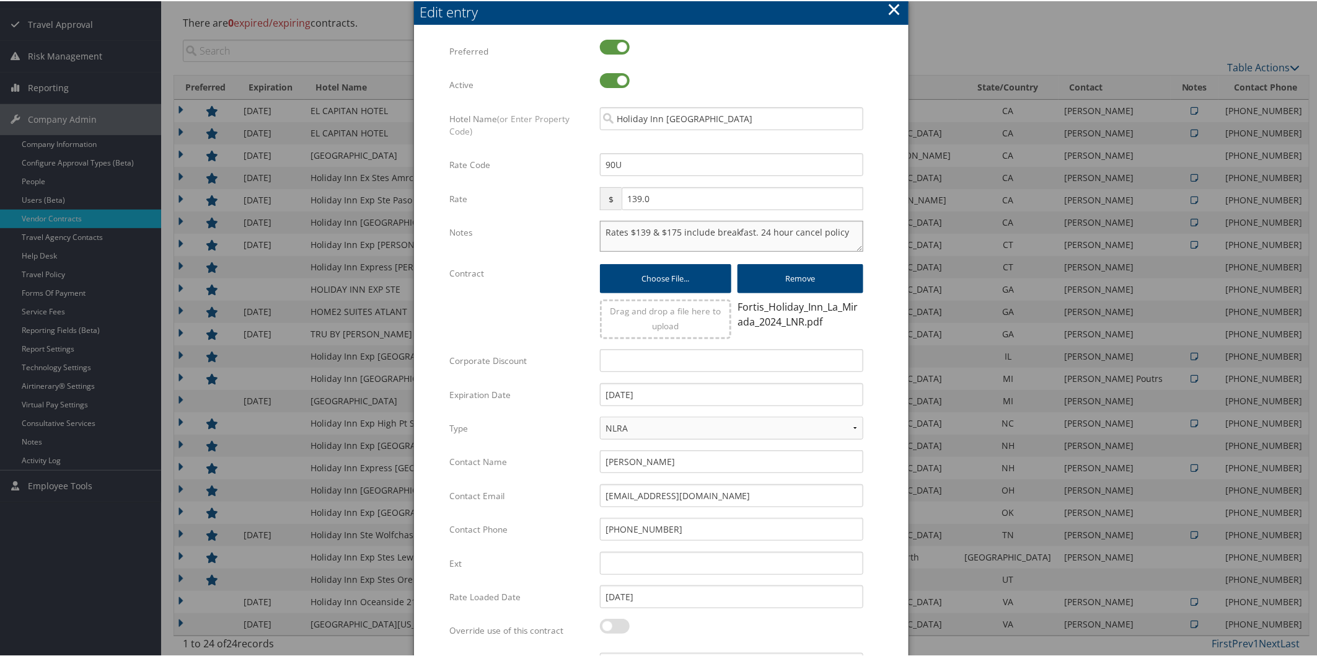
drag, startPoint x: 604, startPoint y: 236, endPoint x: 875, endPoint y: 227, distance: 271.0
click at [875, 227] on form "Multiple values The selected items contain different values for this input. To …" at bounding box center [661, 378] width 470 height 681
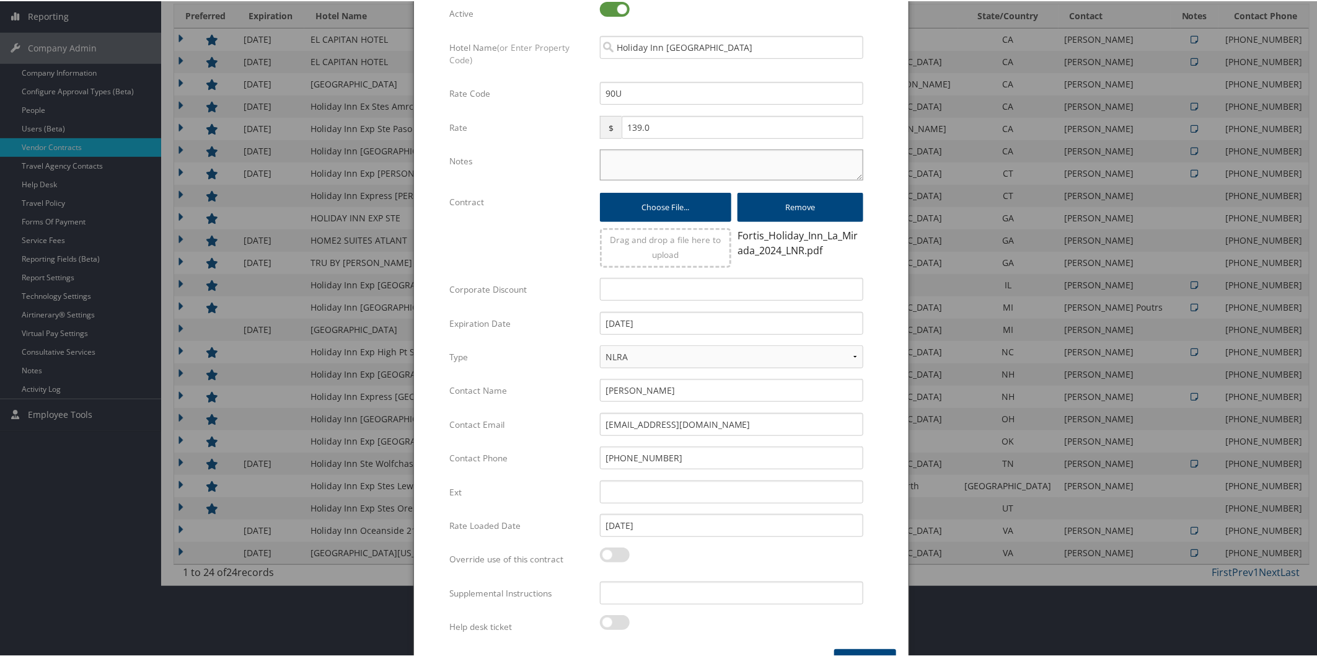
scroll to position [234, 0]
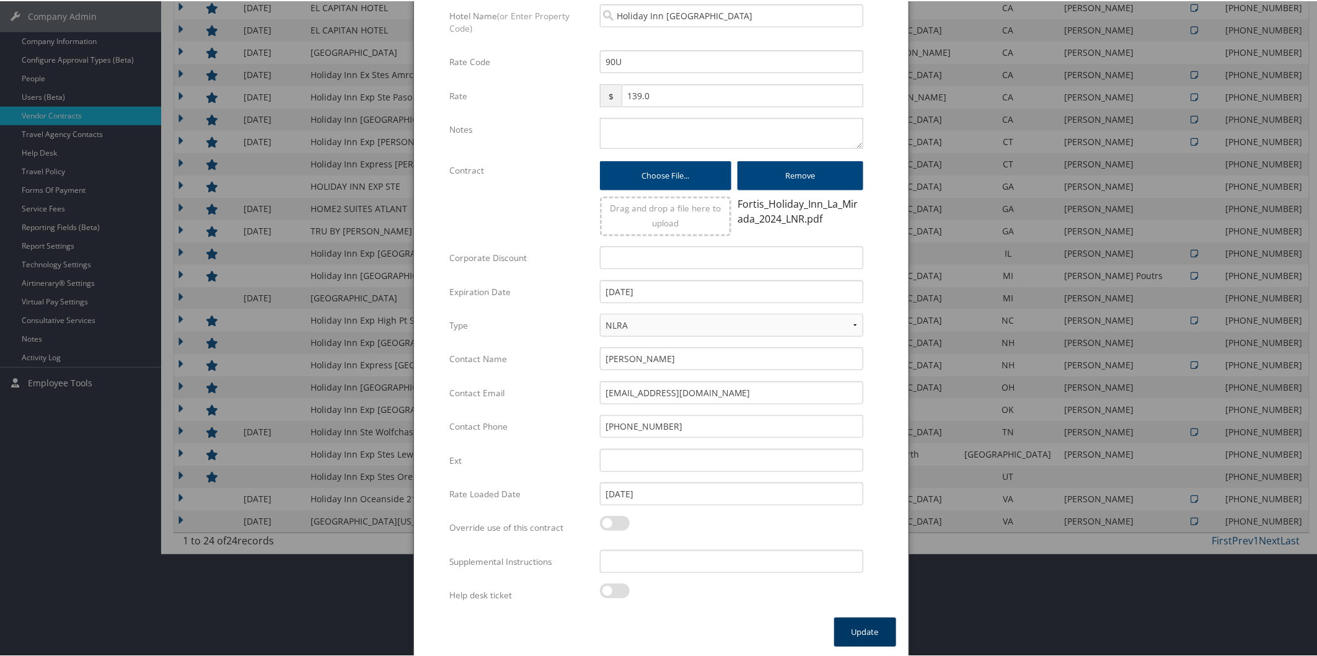
click at [884, 635] on button "Update" at bounding box center [865, 630] width 62 height 29
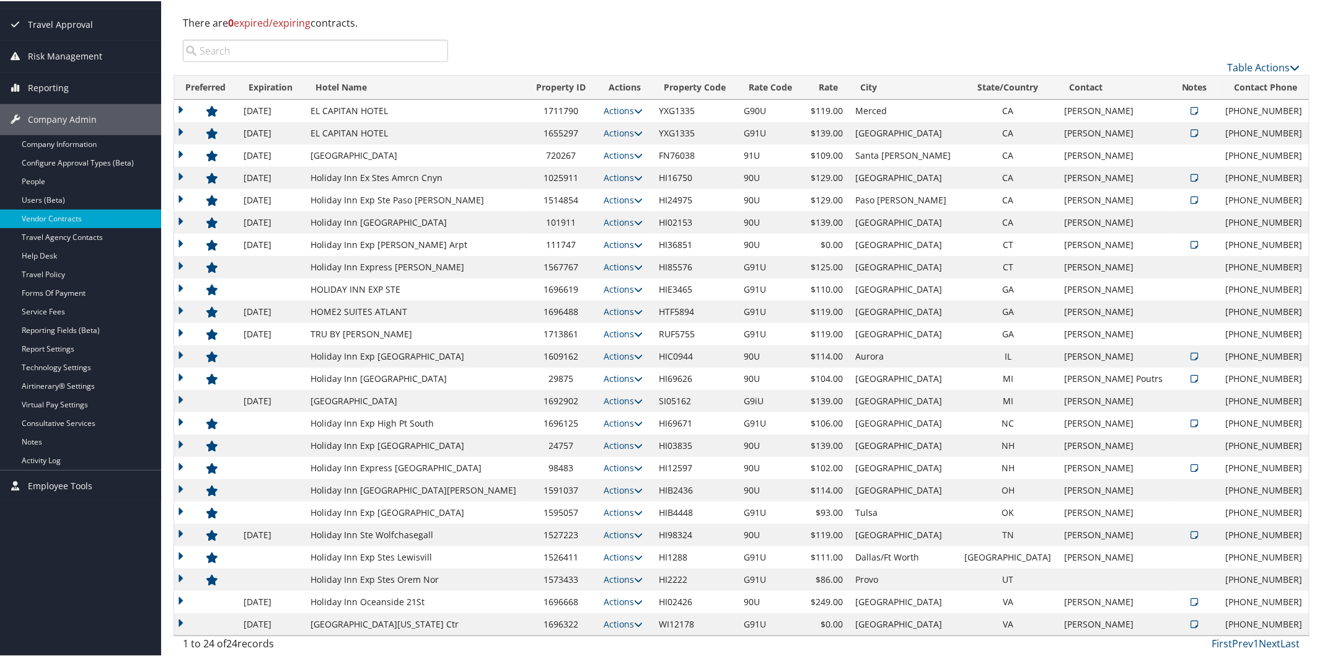
scroll to position [131, 0]
click at [634, 265] on icon at bounding box center [638, 266] width 9 height 9
click at [611, 288] on link "Edit" at bounding box center [607, 283] width 48 height 21
select select "NLRA"
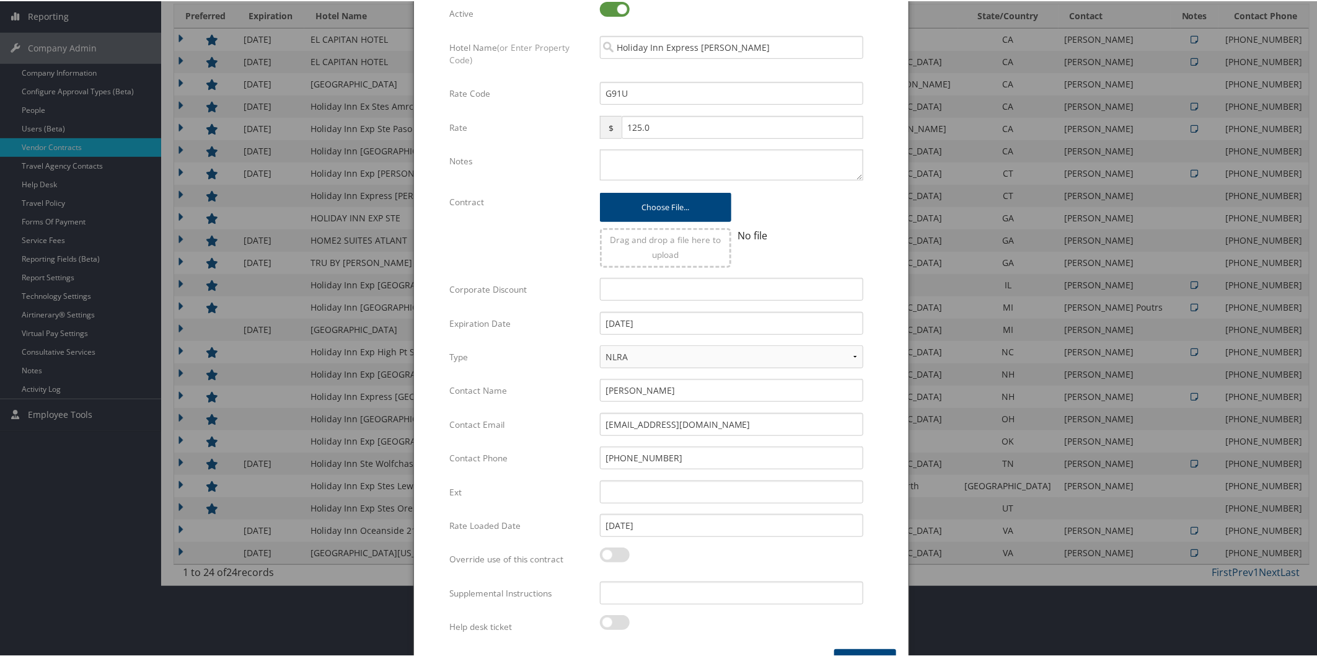
scroll to position [234, 0]
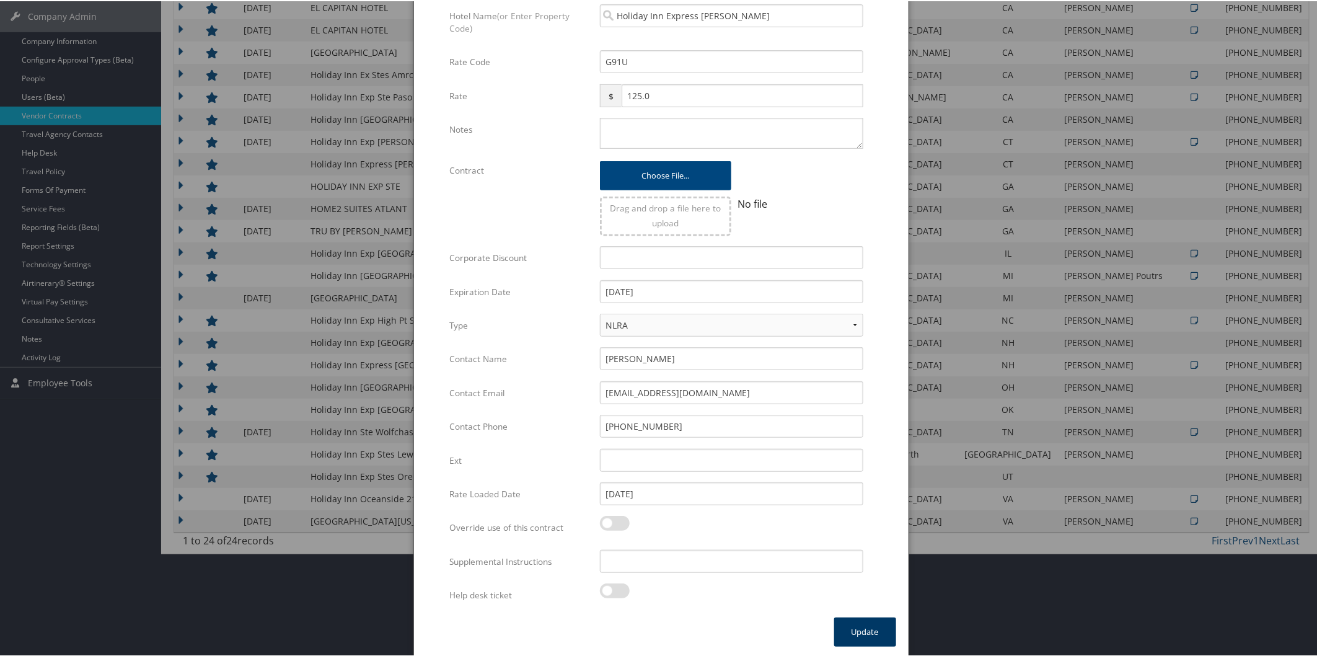
click at [857, 624] on button "Update" at bounding box center [865, 630] width 62 height 29
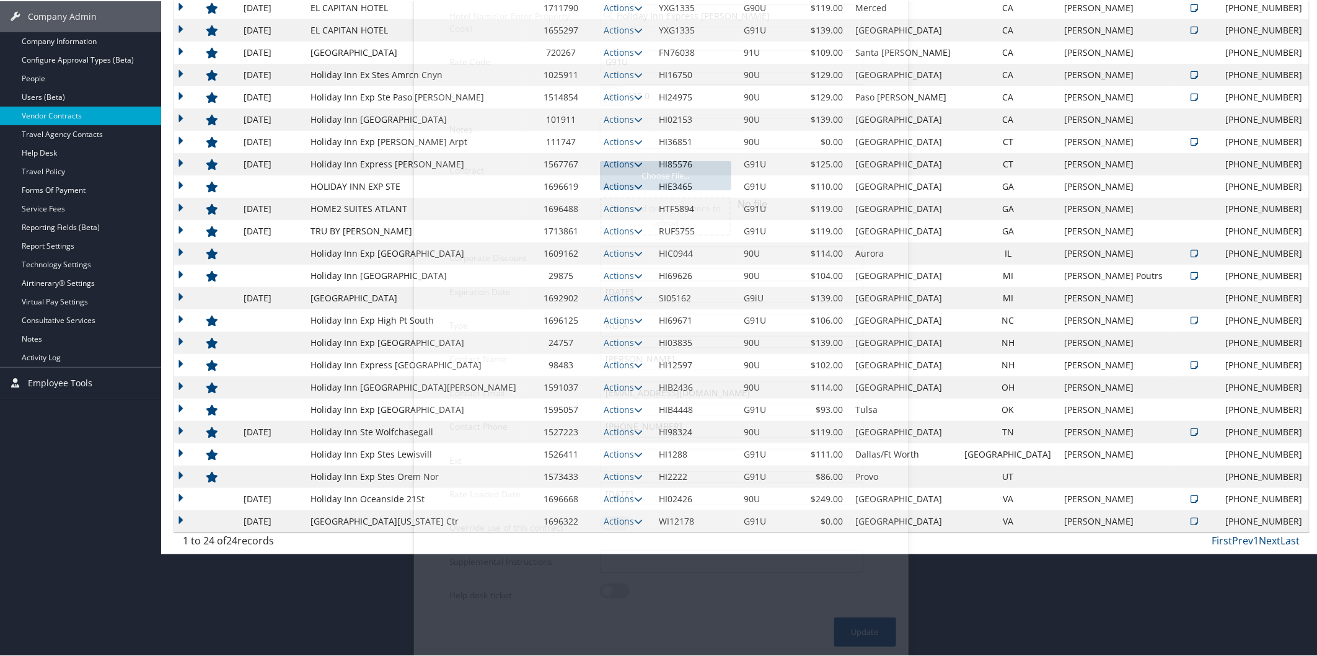
scroll to position [131, 0]
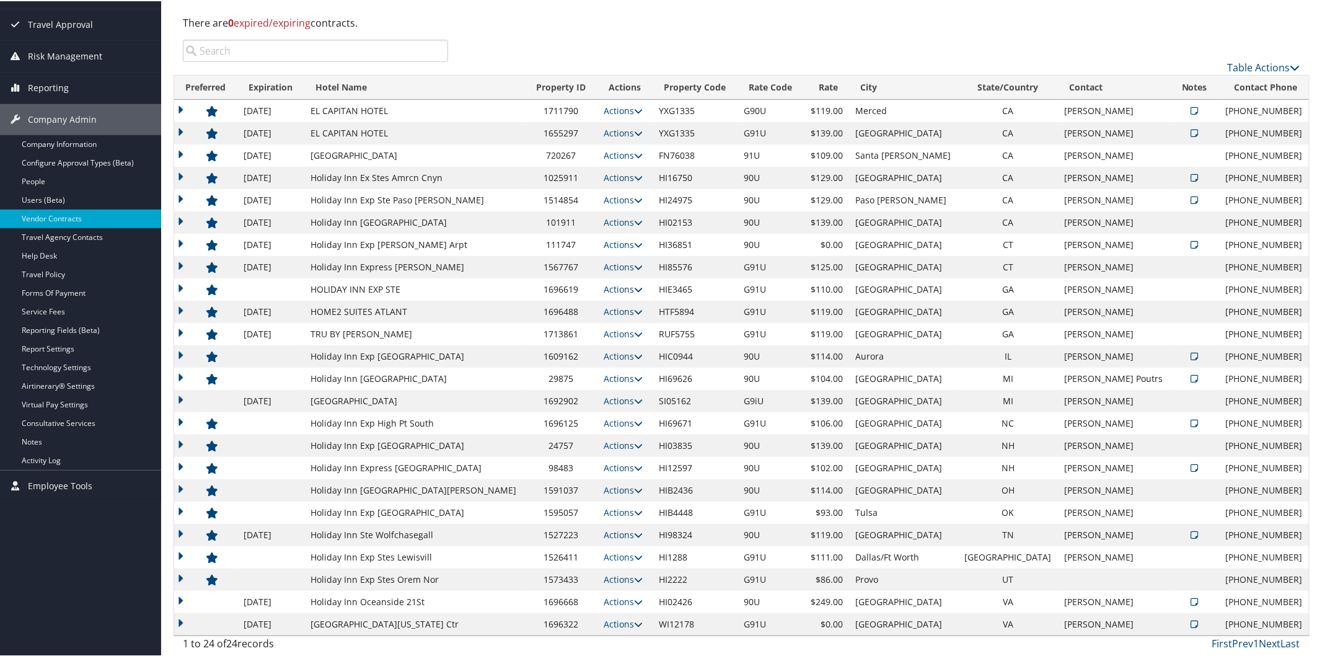
click at [634, 284] on icon at bounding box center [638, 288] width 9 height 9
click at [594, 327] on link "Edit" at bounding box center [579, 327] width 78 height 21
select select "NLRA"
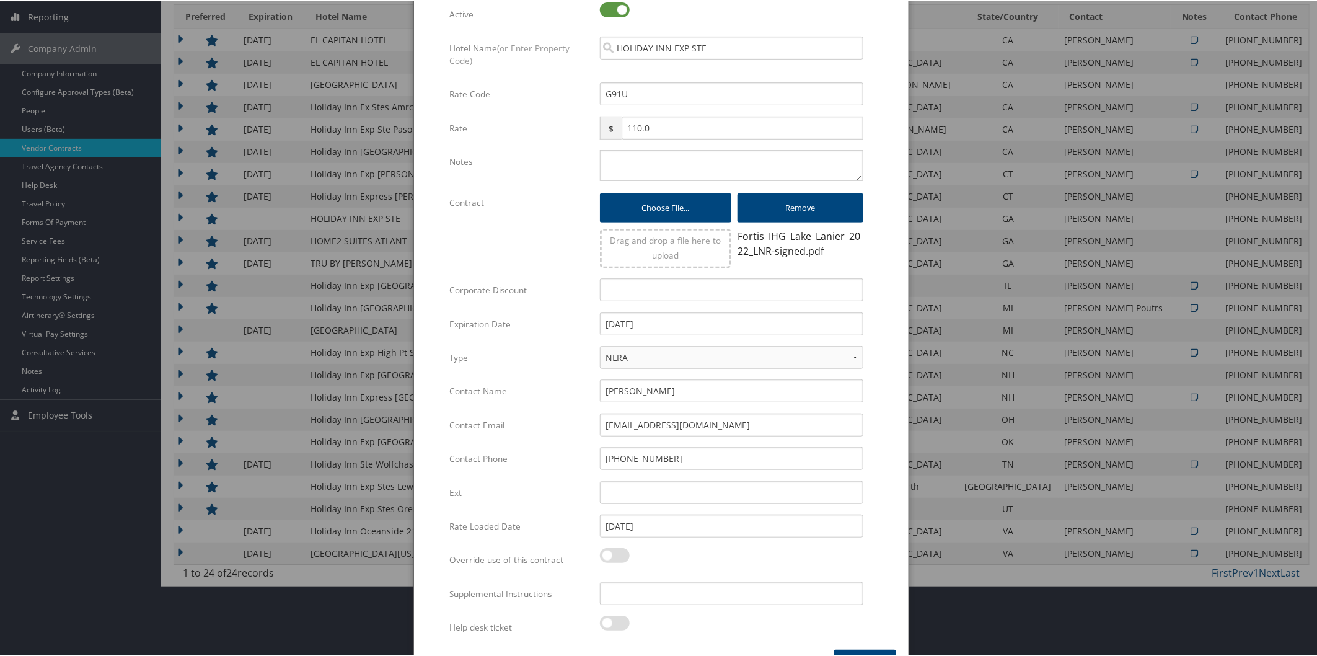
scroll to position [234, 0]
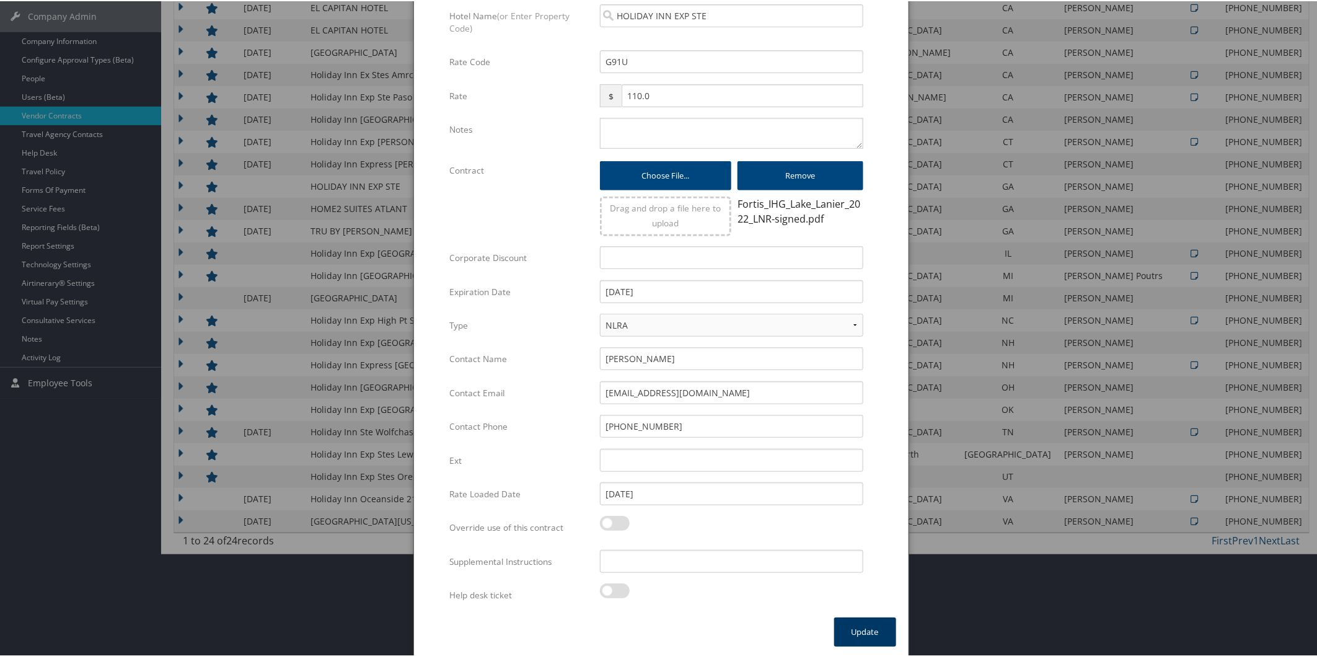
click at [849, 628] on button "Update" at bounding box center [865, 630] width 62 height 29
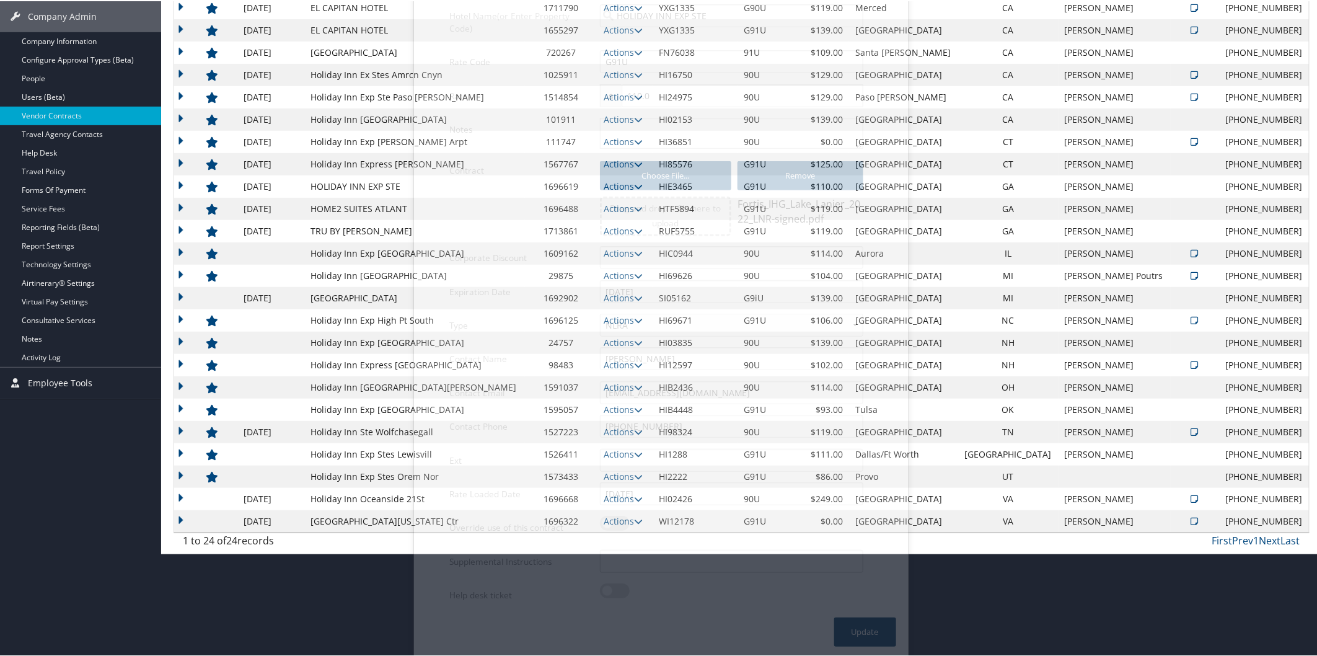
scroll to position [131, 0]
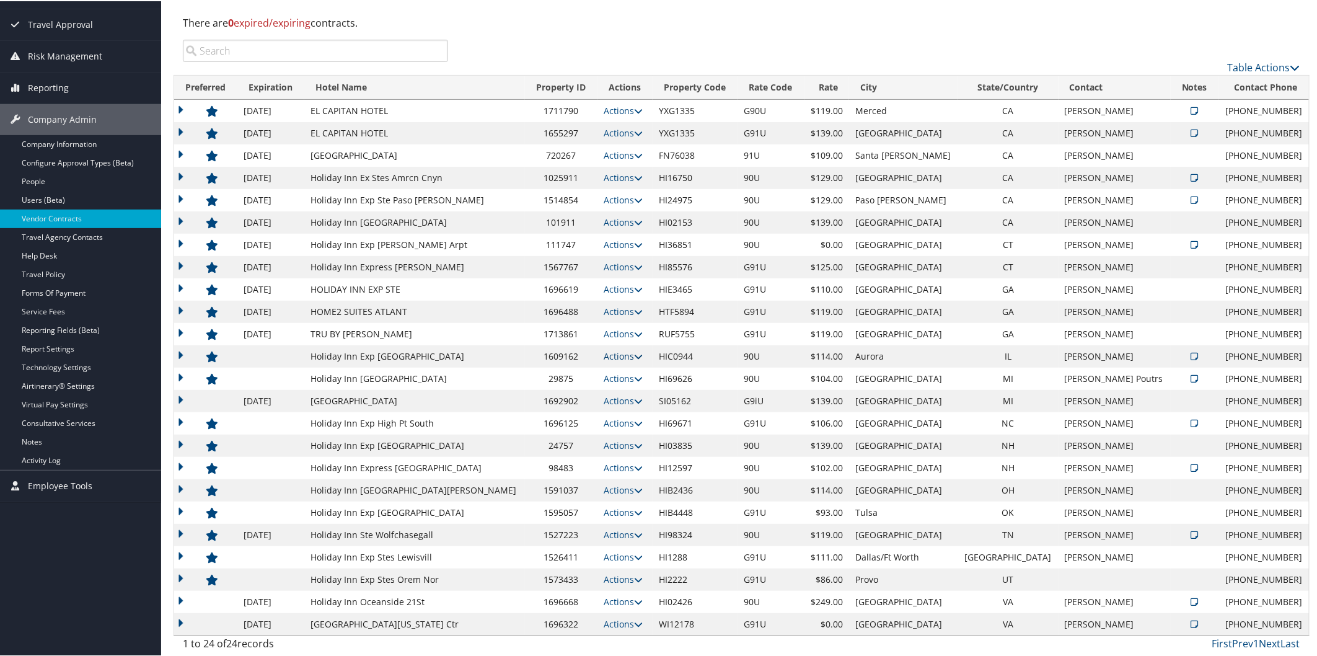
click at [634, 354] on icon at bounding box center [638, 355] width 9 height 9
click at [615, 400] on link "Edit" at bounding box center [616, 394] width 67 height 21
select select "NLRA"
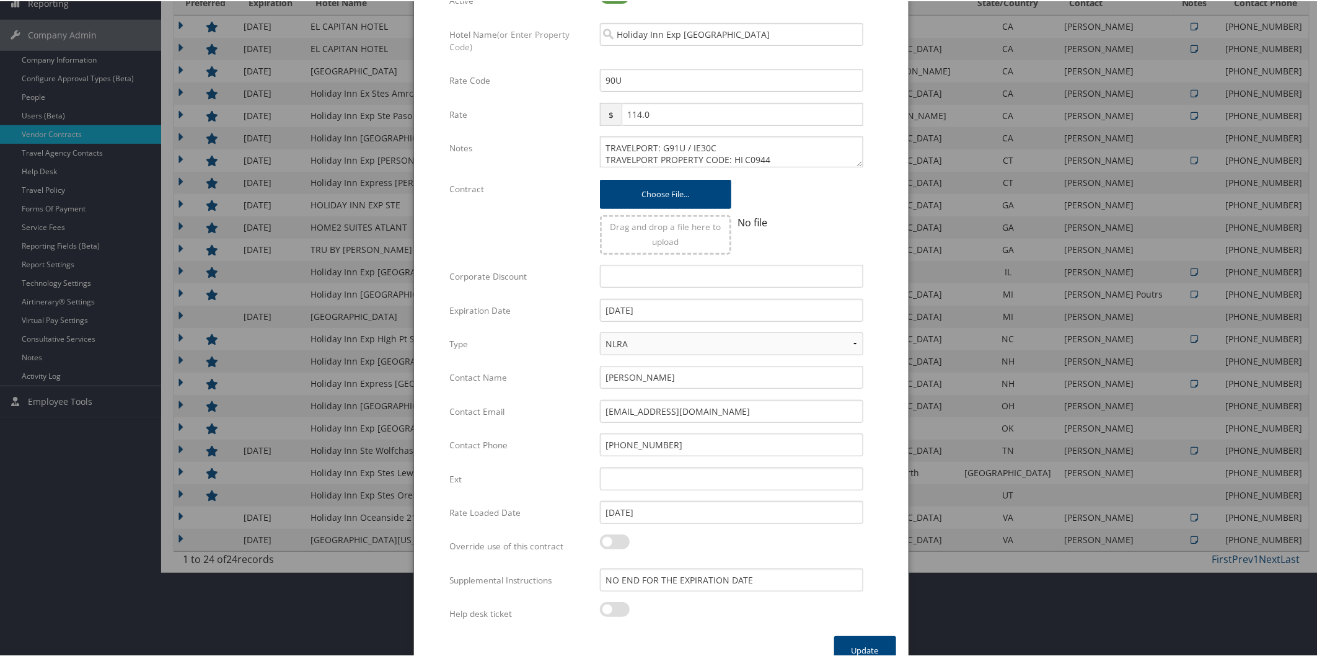
scroll to position [234, 0]
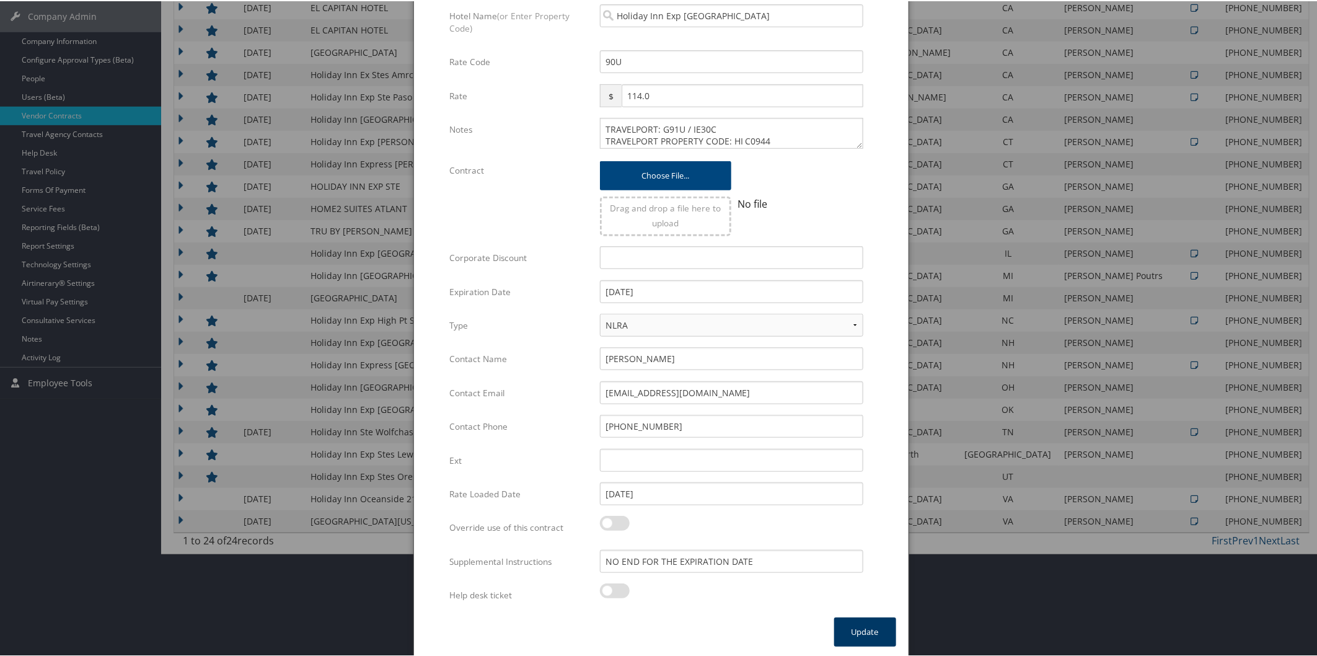
click at [865, 627] on button "Update" at bounding box center [865, 630] width 62 height 29
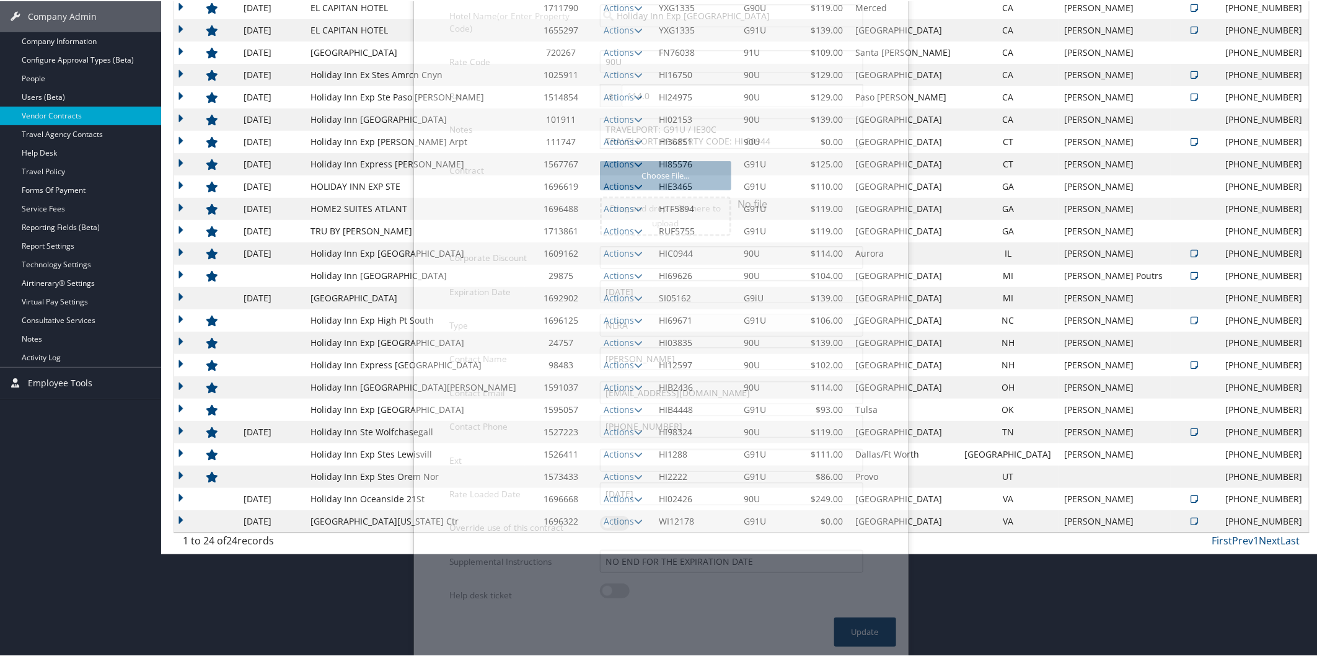
scroll to position [131, 0]
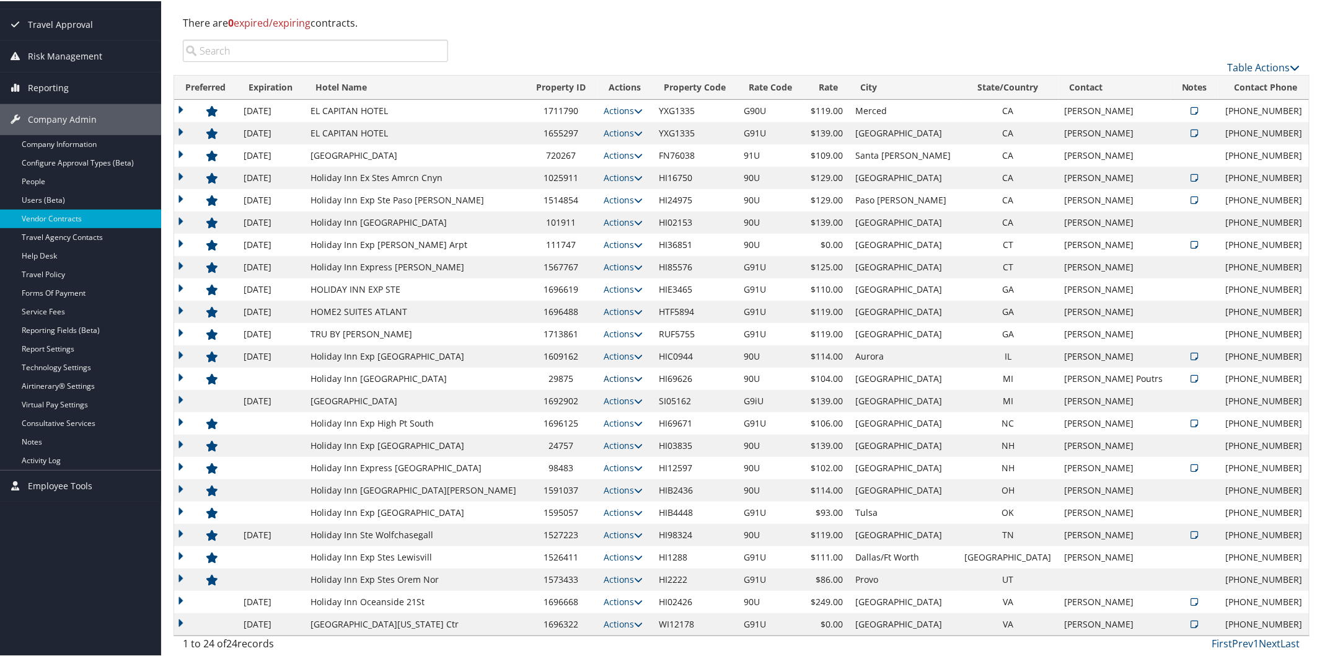
click at [634, 376] on icon at bounding box center [638, 377] width 9 height 9
click at [603, 436] on link "Edit" at bounding box center [579, 437] width 78 height 21
select select "NLRA"
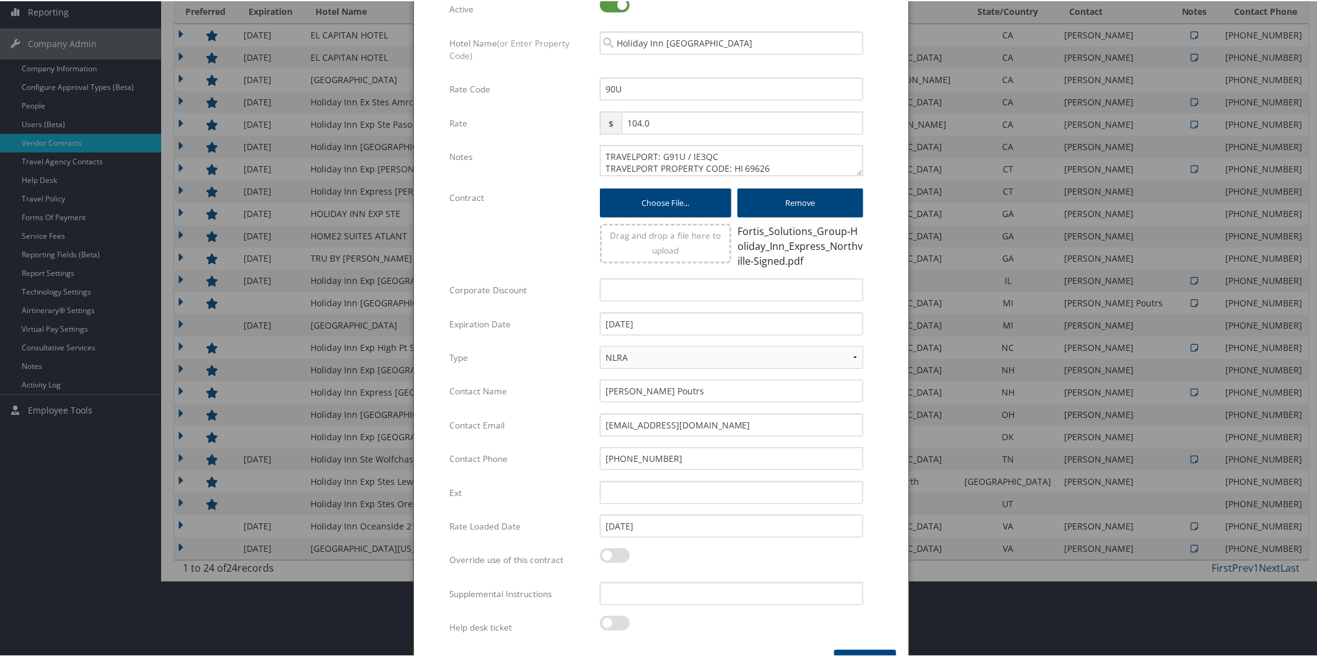
scroll to position [239, 0]
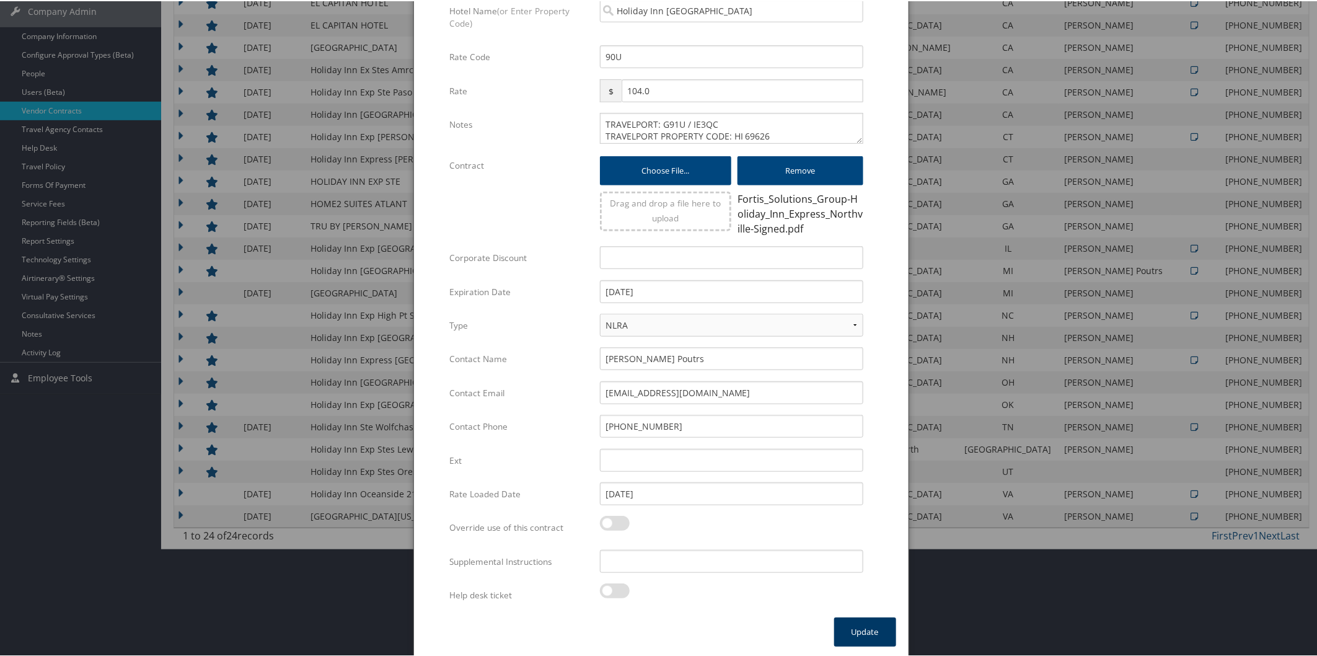
click at [868, 627] on button "Update" at bounding box center [865, 630] width 62 height 29
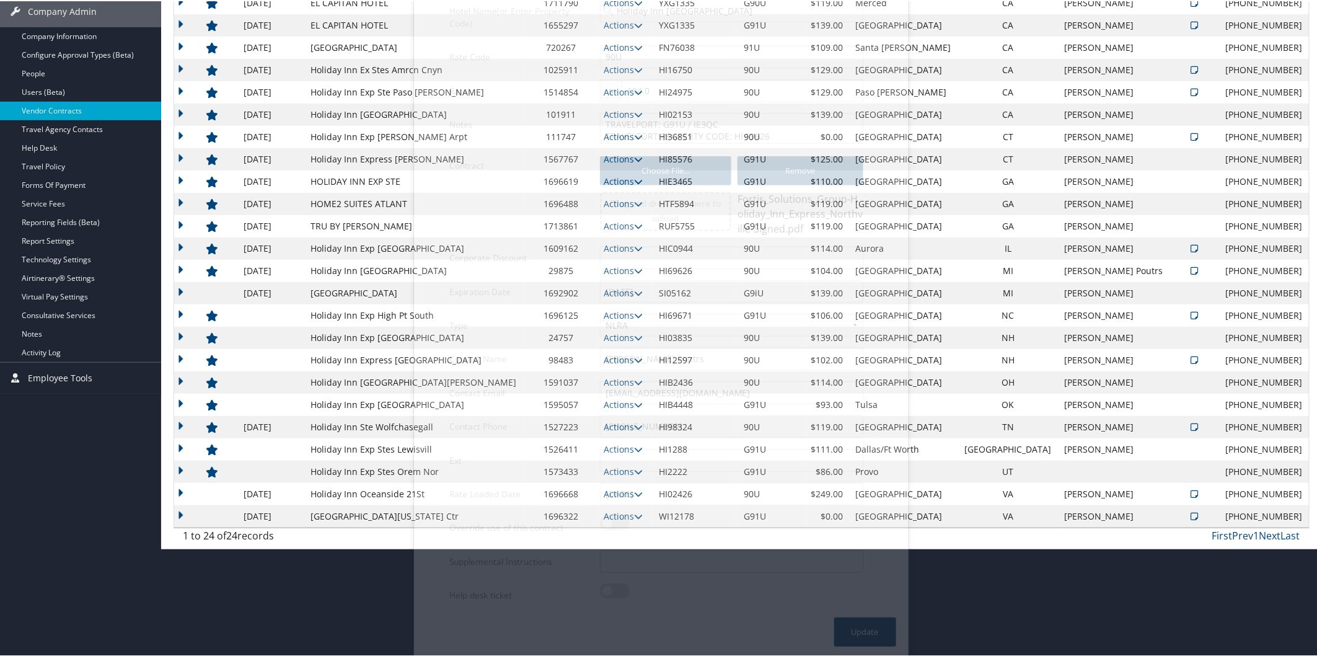
scroll to position [131, 0]
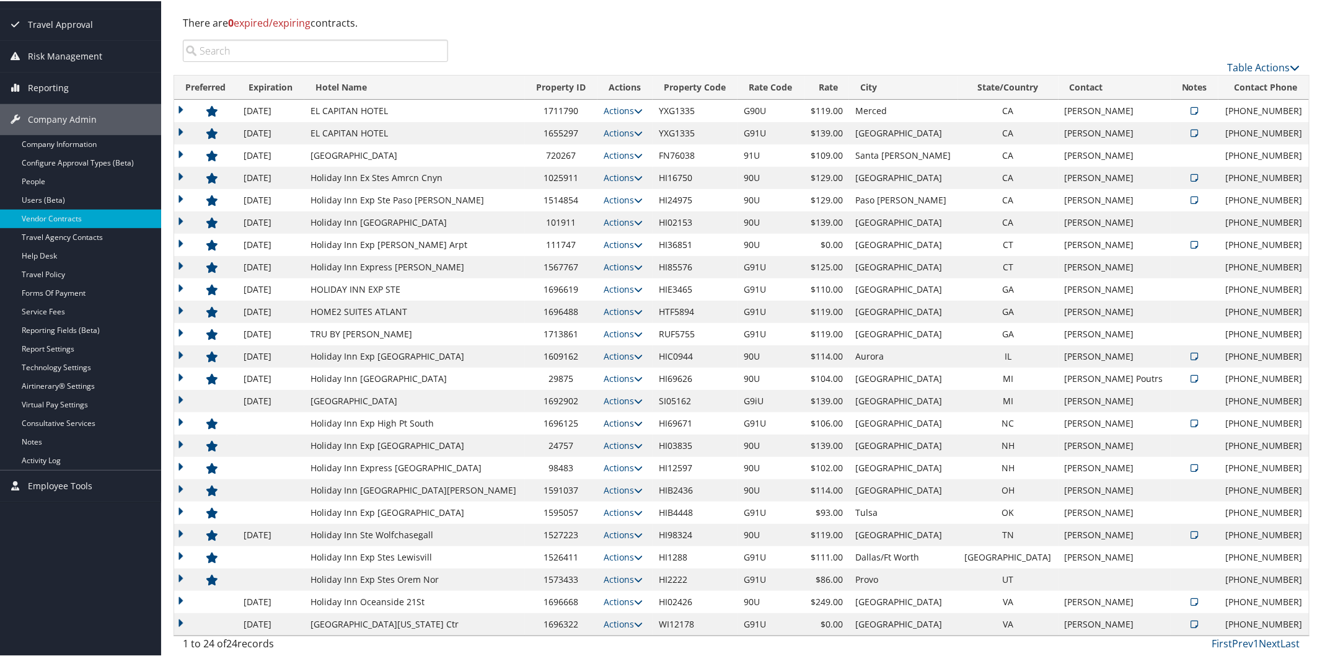
click at [634, 420] on icon at bounding box center [638, 422] width 9 height 9
click at [589, 474] on link "Edit" at bounding box center [579, 482] width 78 height 21
select select "NLRA"
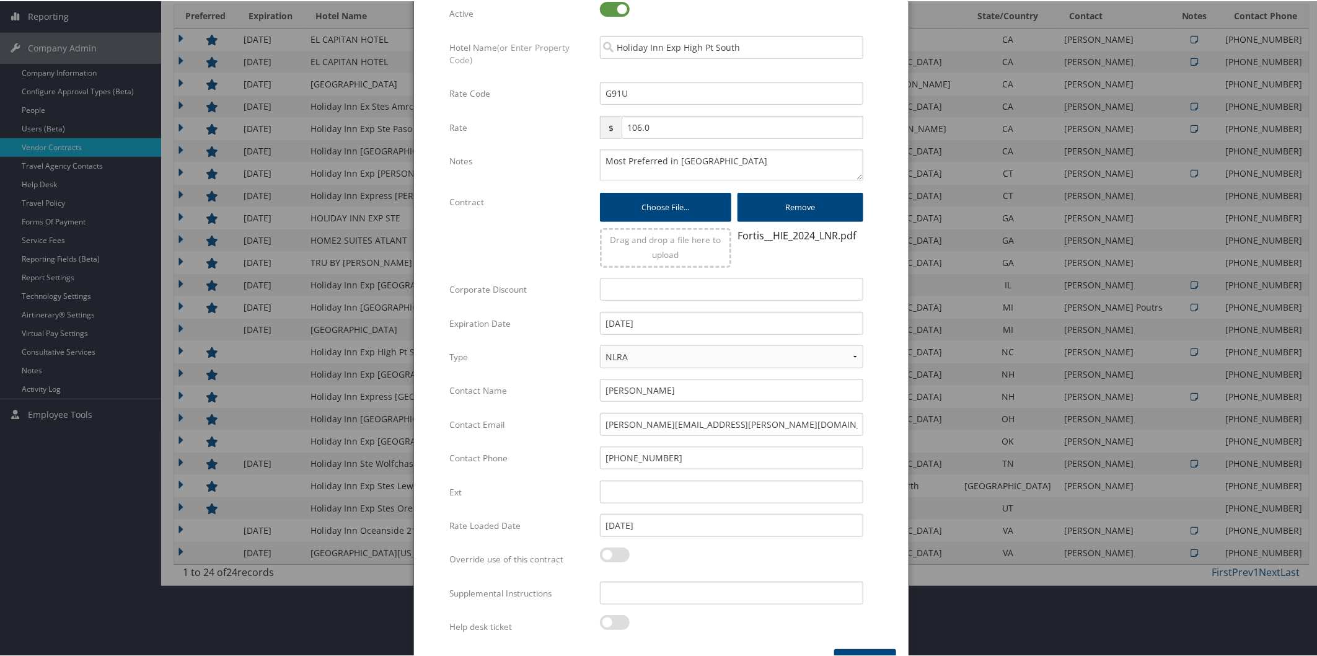
scroll to position [234, 0]
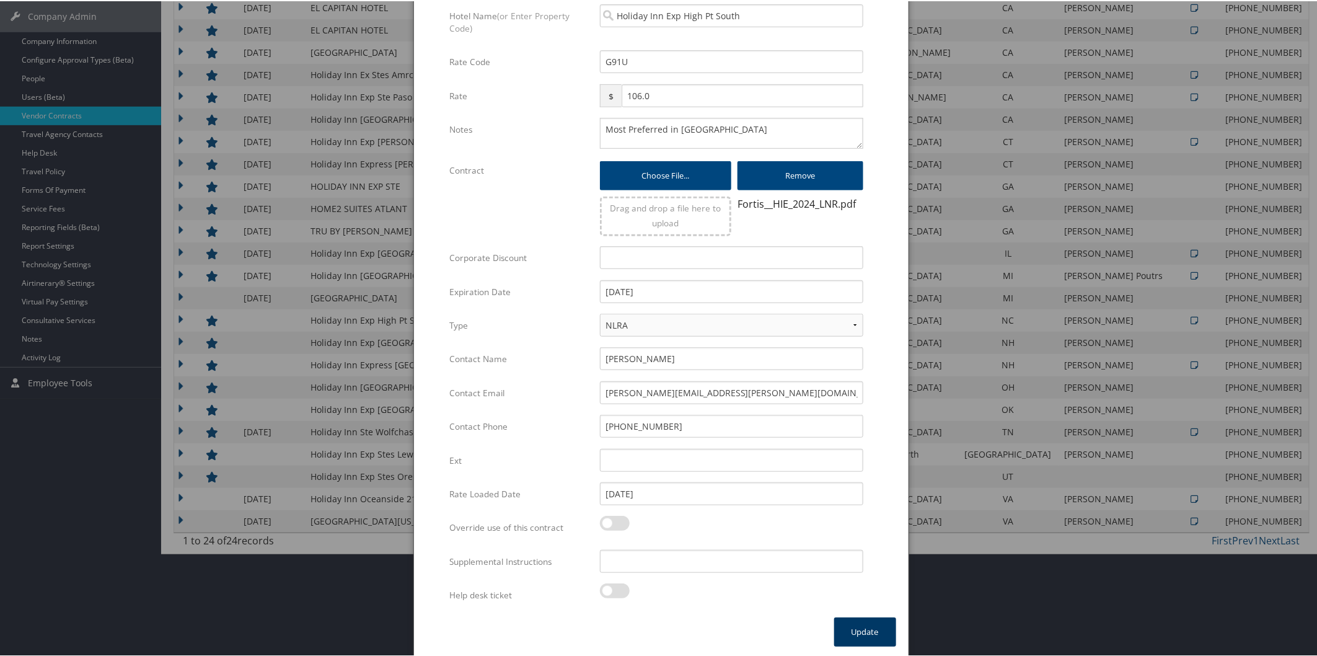
click at [862, 617] on button "Update" at bounding box center [865, 630] width 62 height 29
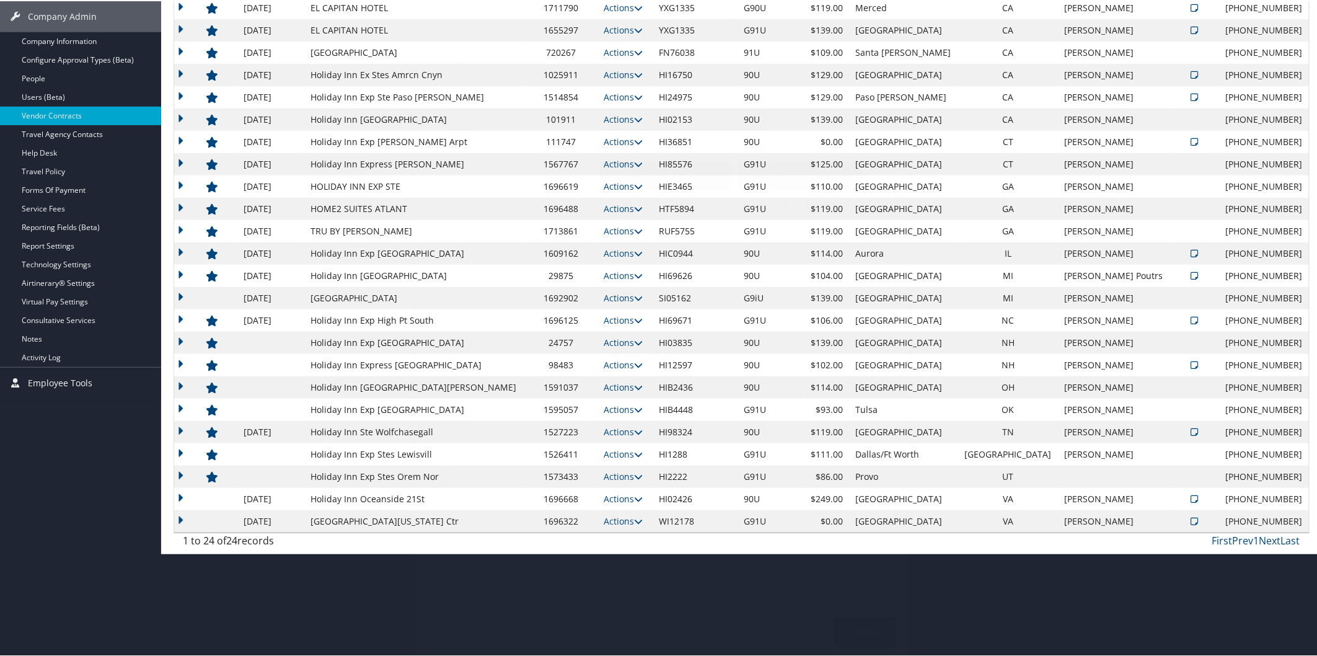
scroll to position [131, 0]
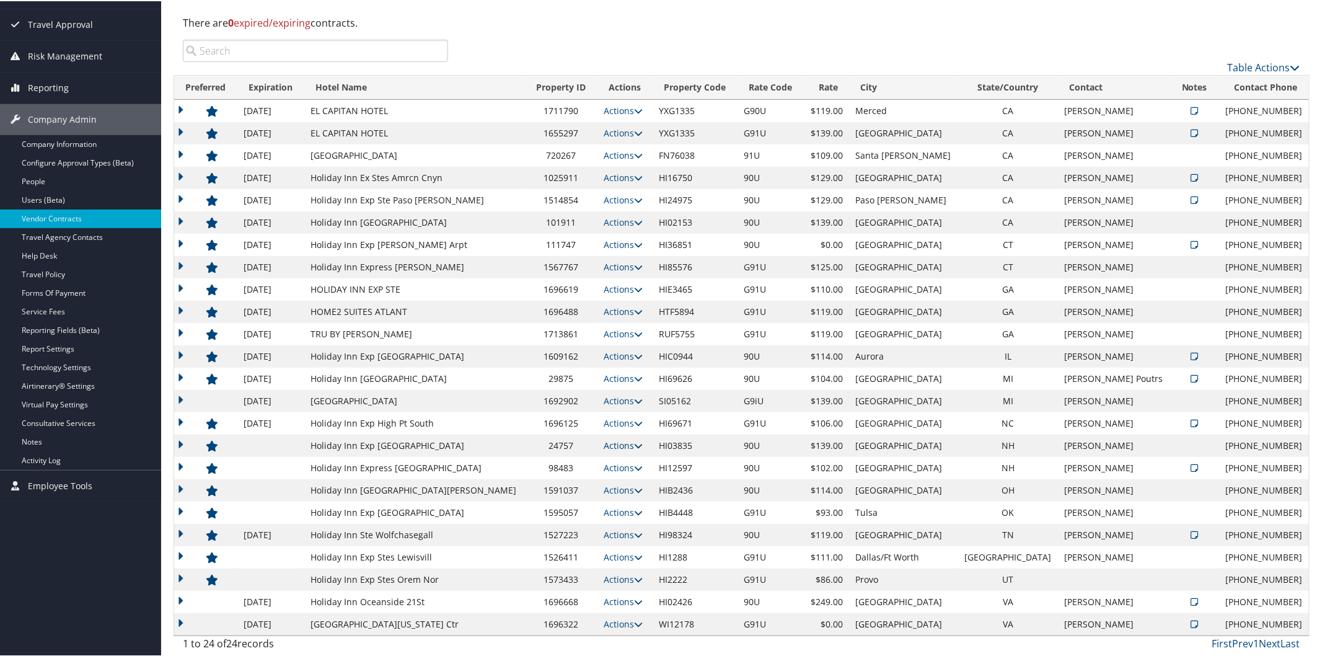
click at [634, 443] on icon at bounding box center [638, 444] width 9 height 9
click at [603, 475] on link "Edit" at bounding box center [579, 483] width 78 height 21
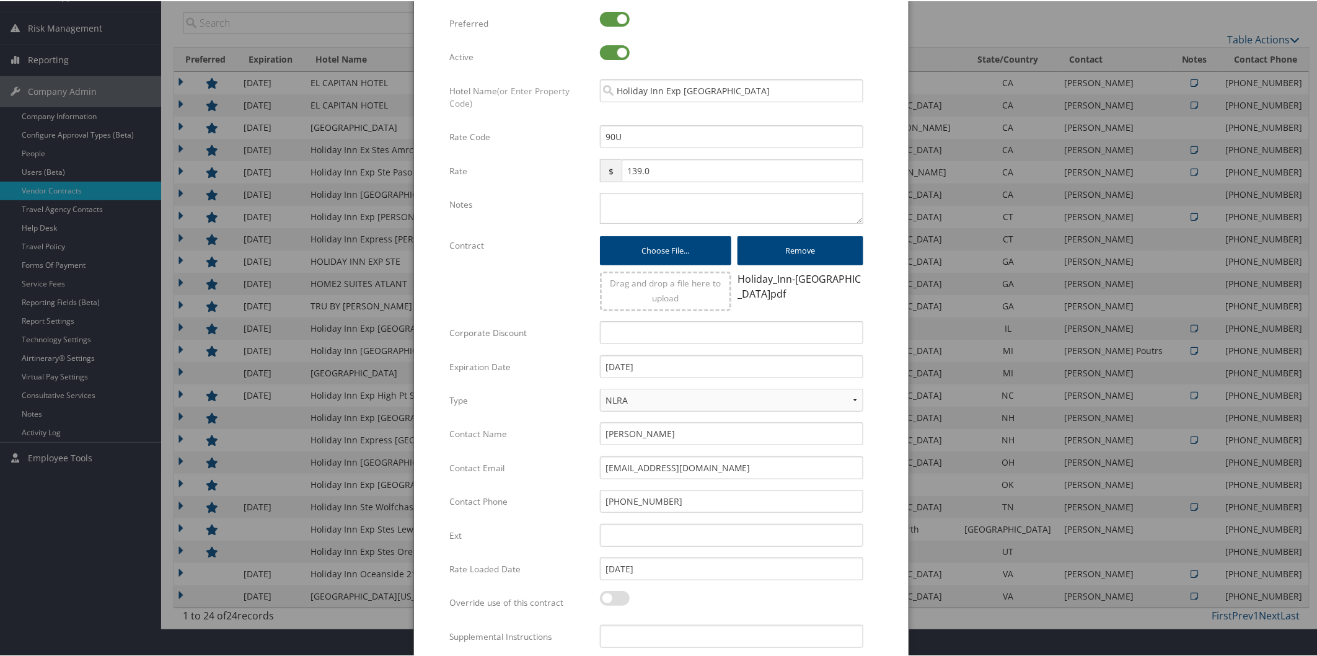
scroll to position [239, 0]
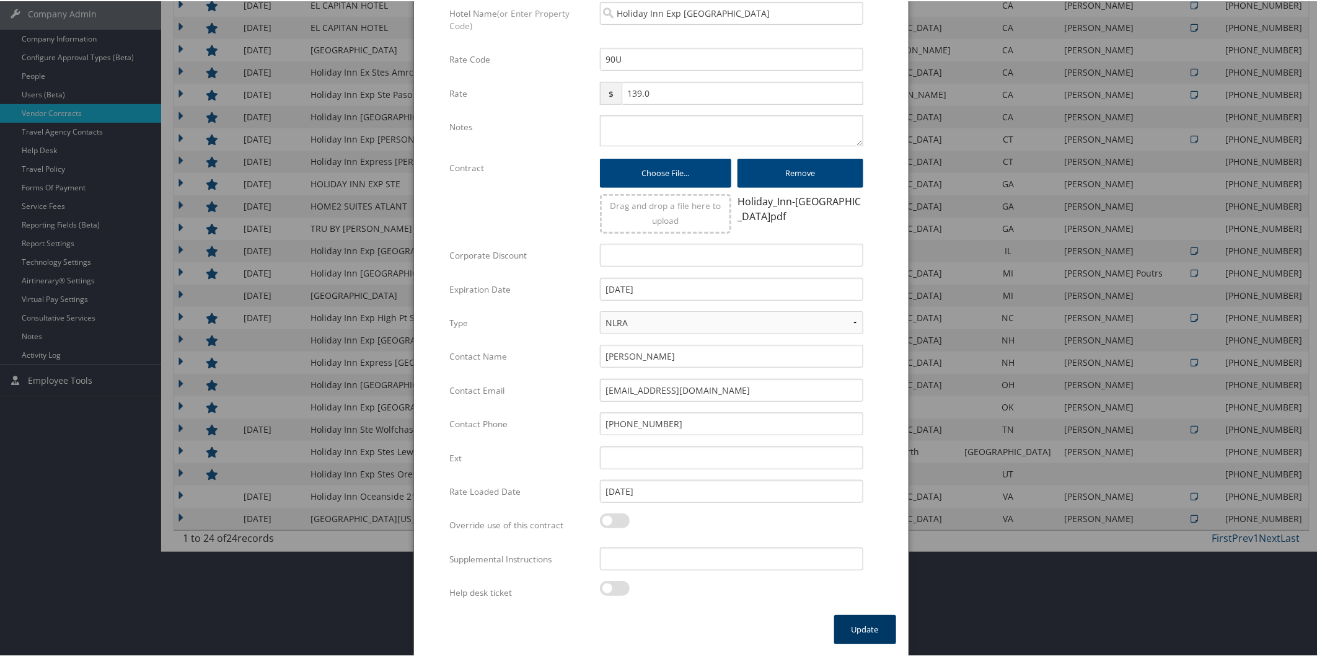
click at [863, 615] on button "Update" at bounding box center [865, 628] width 62 height 29
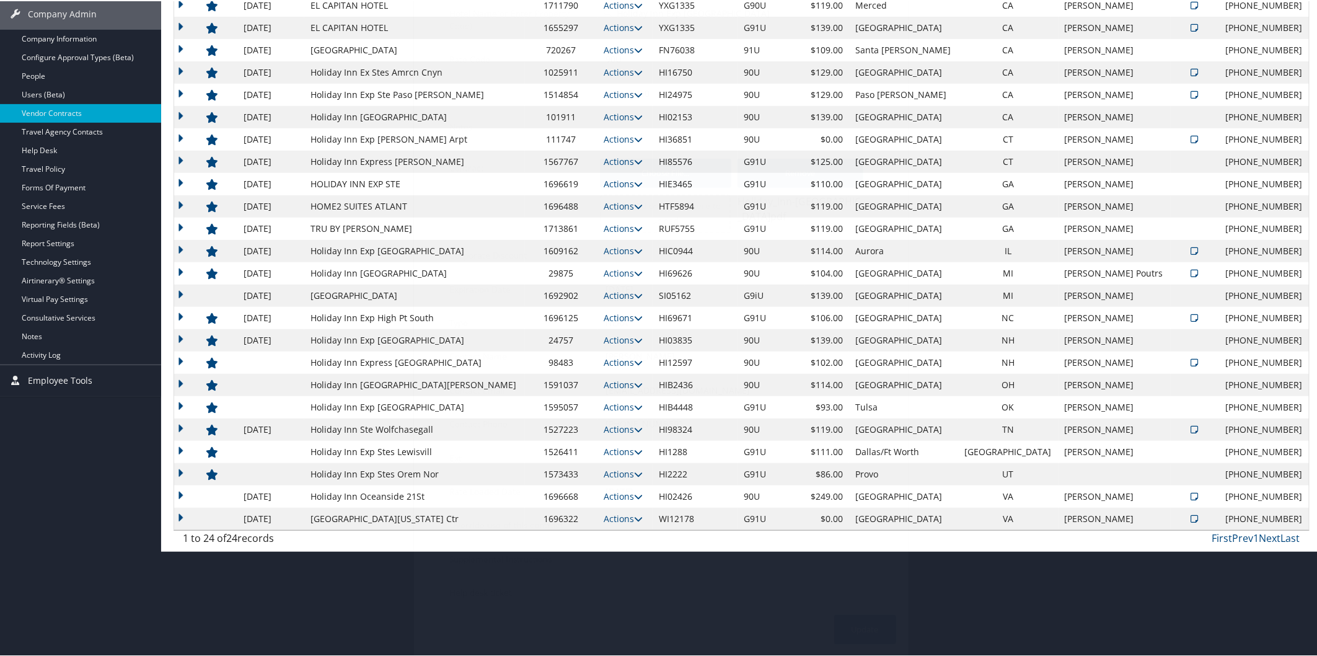
scroll to position [131, 0]
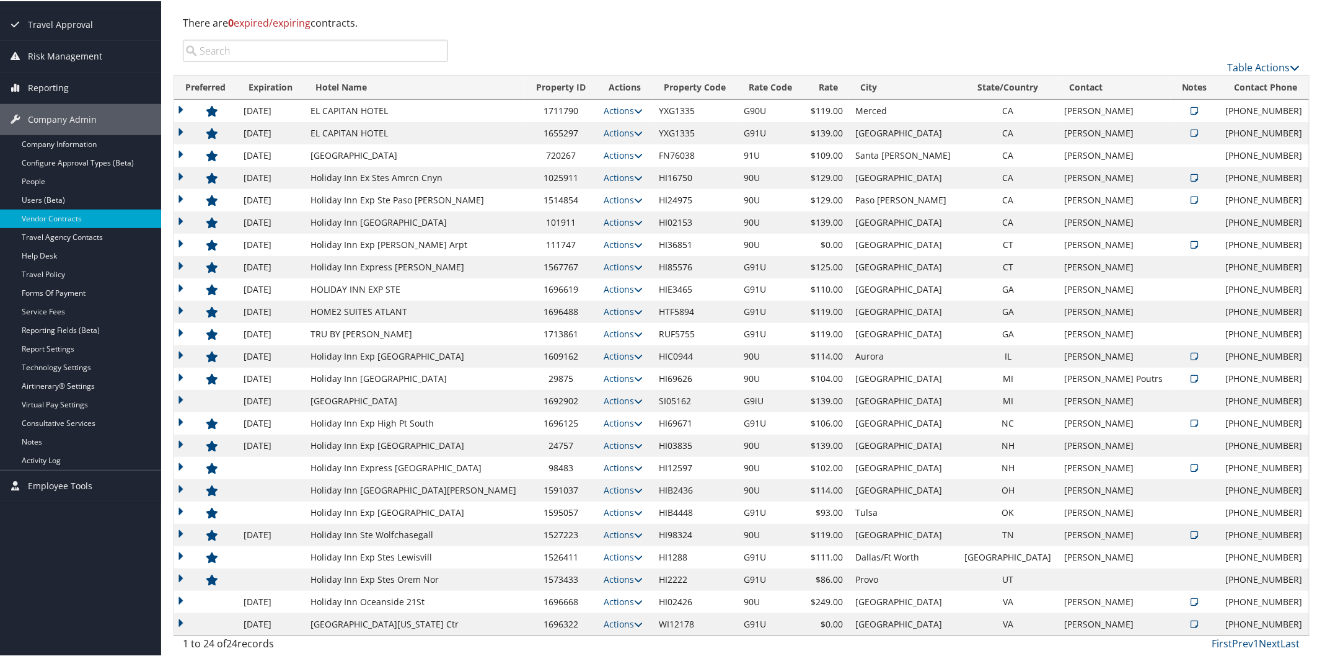
click at [634, 465] on icon at bounding box center [638, 466] width 9 height 9
click at [638, 503] on link "Edit" at bounding box center [616, 505] width 67 height 21
select select "NLRA"
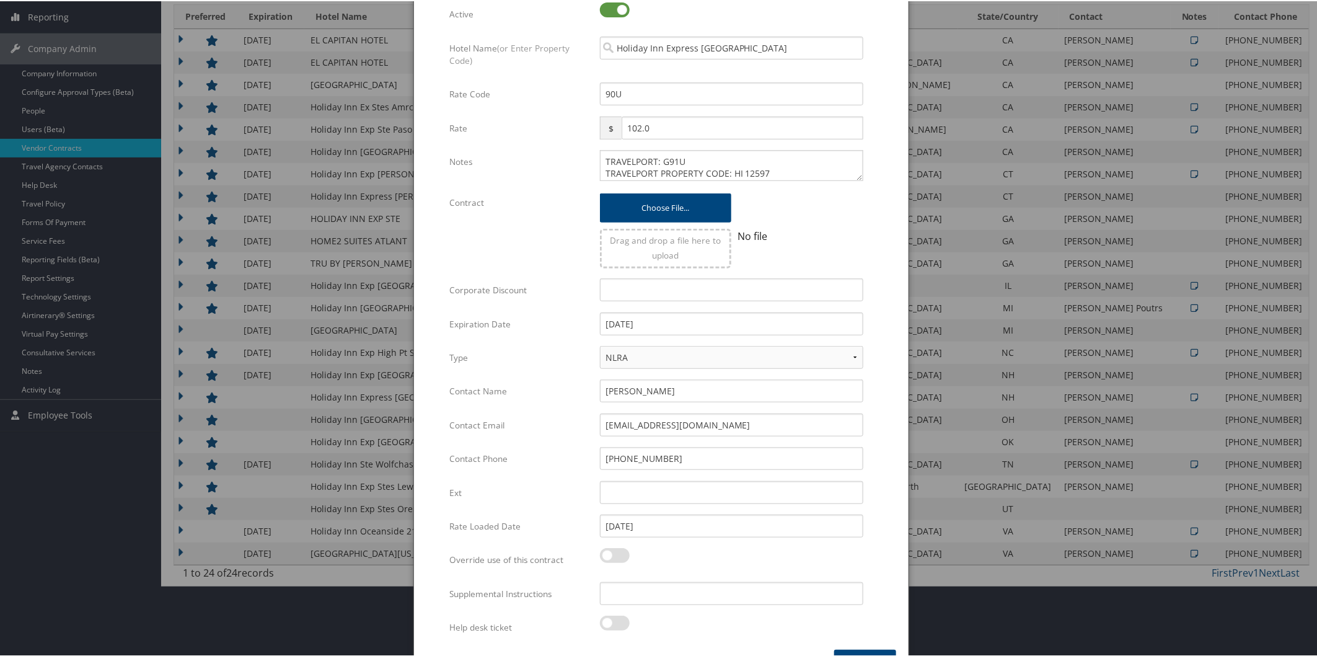
scroll to position [234, 0]
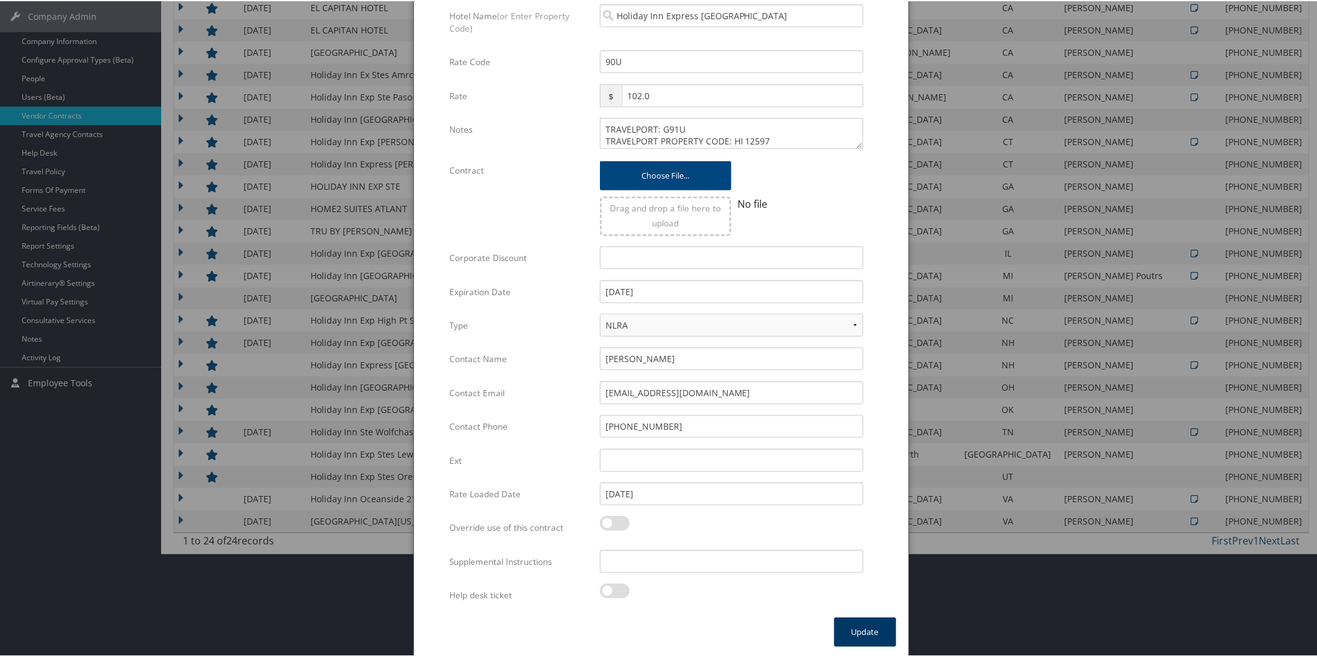
click at [886, 622] on button "Update" at bounding box center [865, 630] width 62 height 29
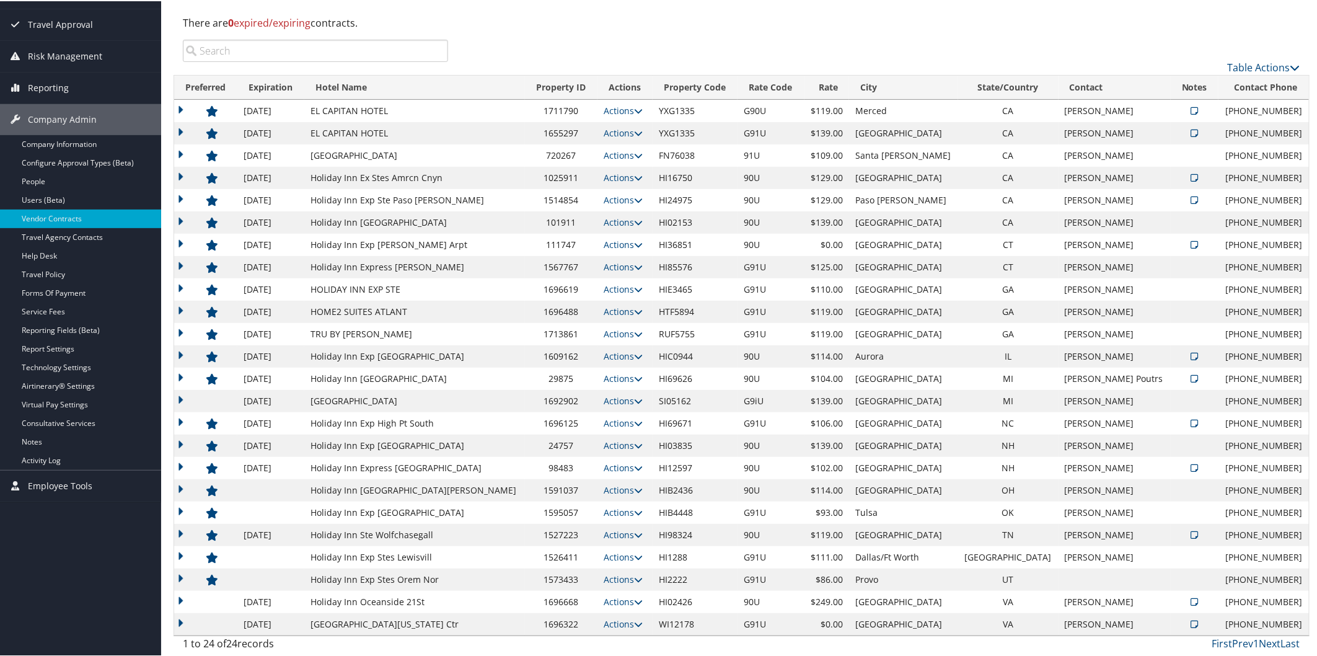
scroll to position [131, 0]
click at [634, 492] on icon at bounding box center [638, 489] width 9 height 9
click at [603, 523] on link "Edit" at bounding box center [579, 528] width 78 height 21
select select "NLRA"
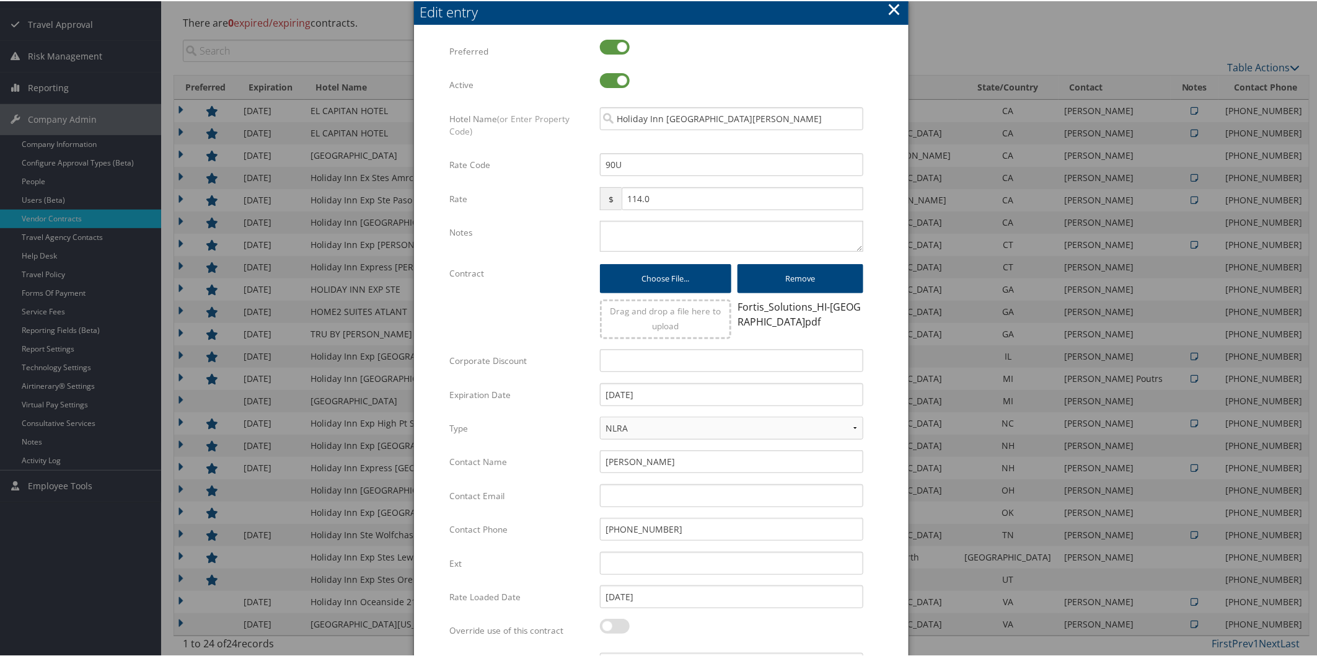
scroll to position [234, 0]
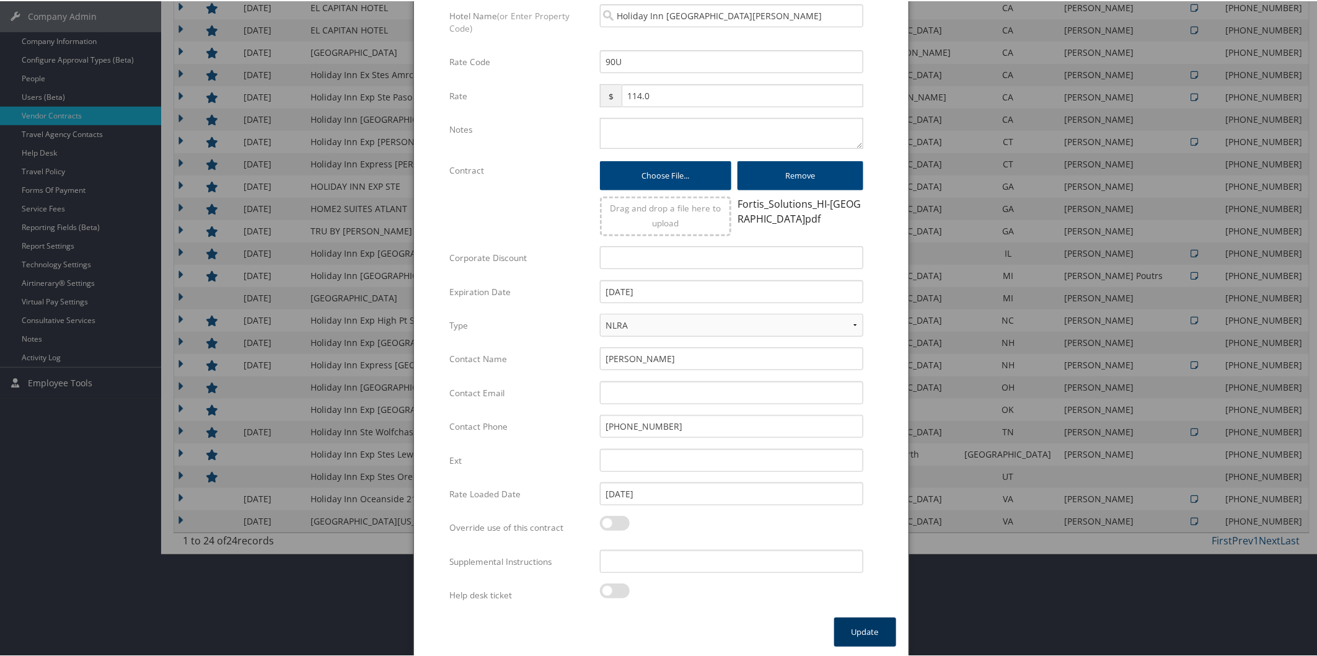
click at [853, 625] on button "Update" at bounding box center [865, 630] width 62 height 29
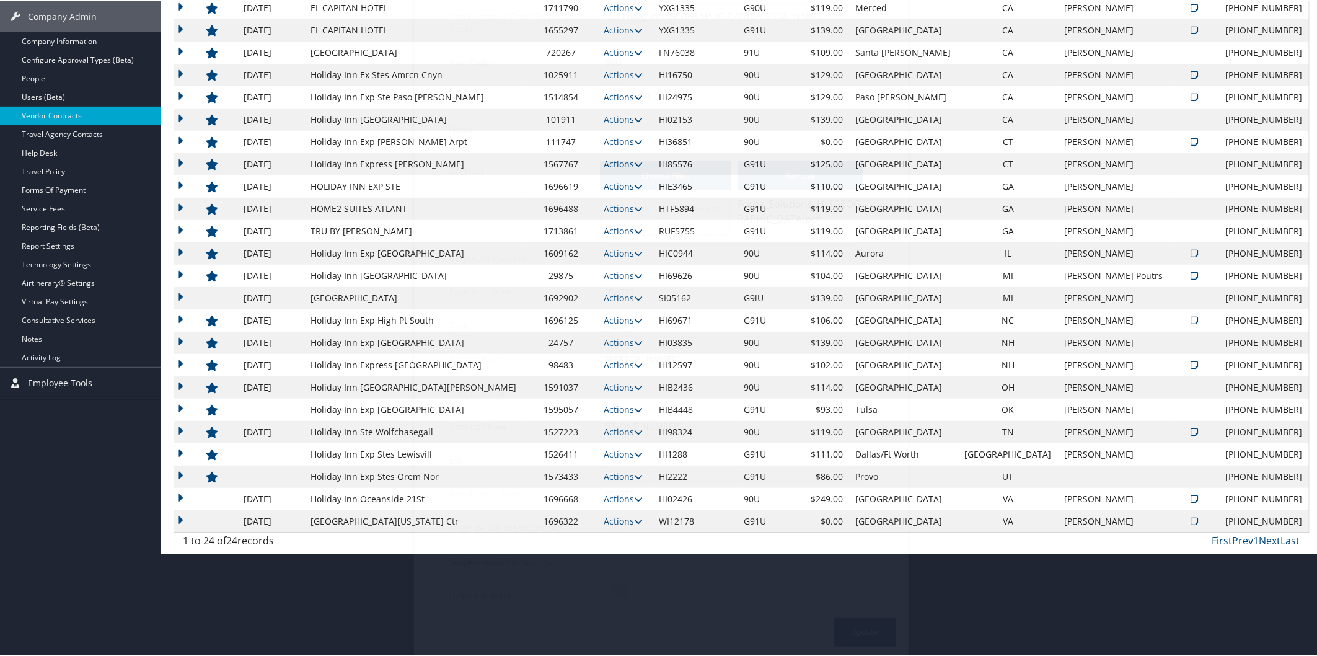
scroll to position [131, 0]
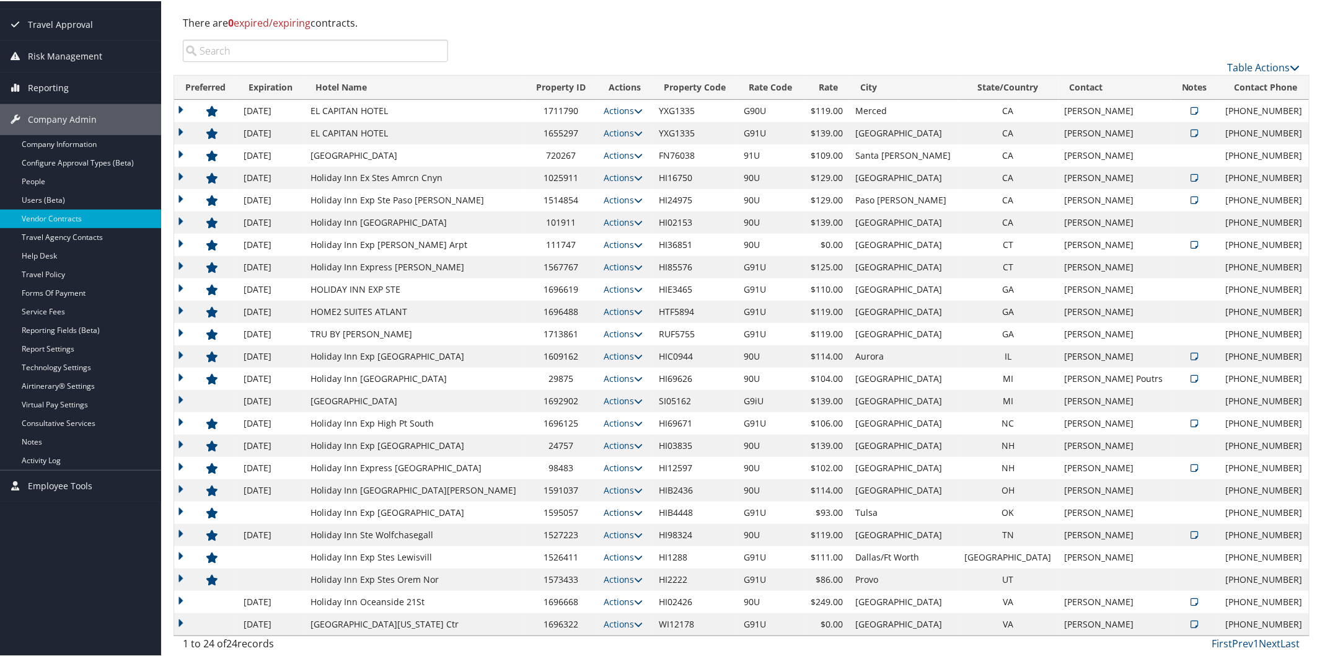
click at [634, 511] on icon at bounding box center [638, 511] width 9 height 9
click at [617, 528] on link "Edit" at bounding box center [607, 529] width 48 height 21
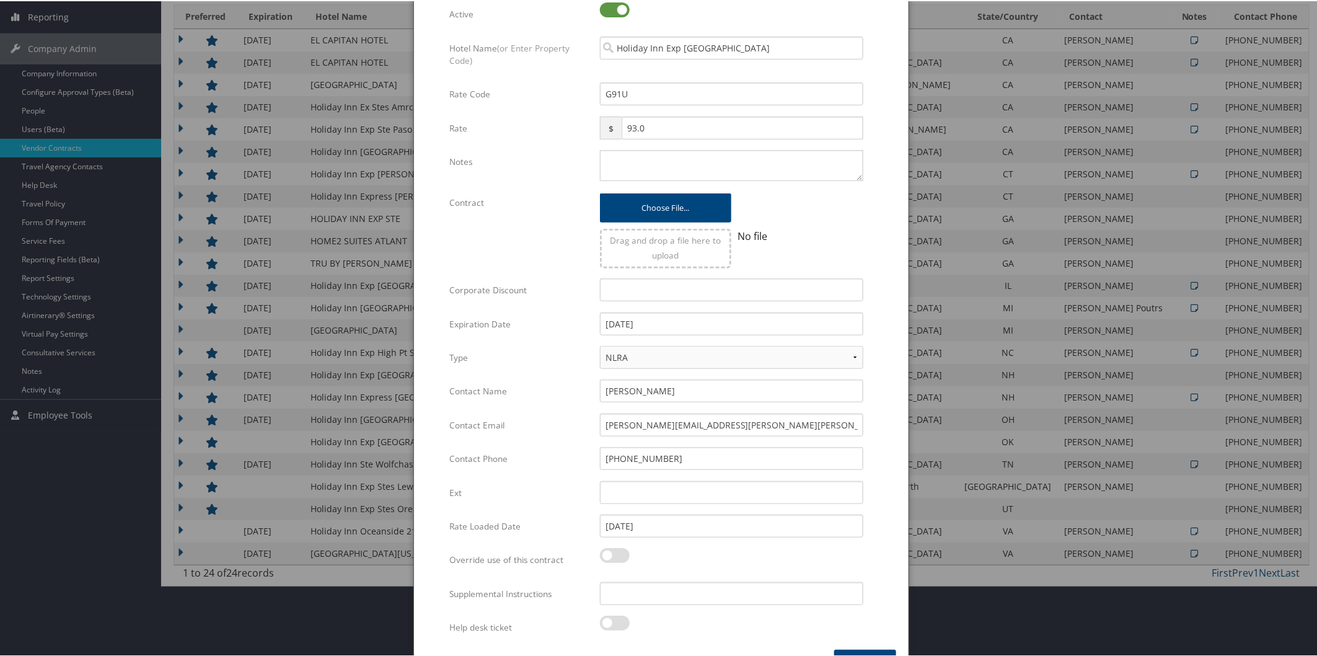
scroll to position [234, 0]
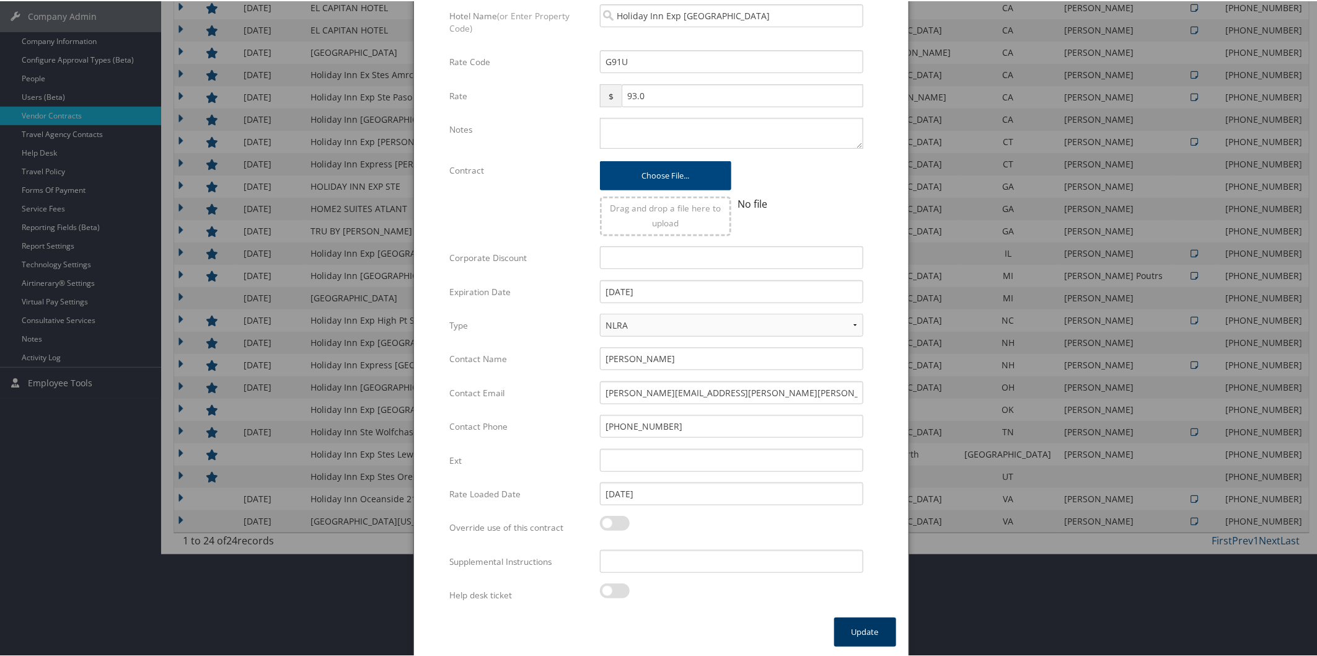
click at [865, 627] on button "Update" at bounding box center [865, 630] width 62 height 29
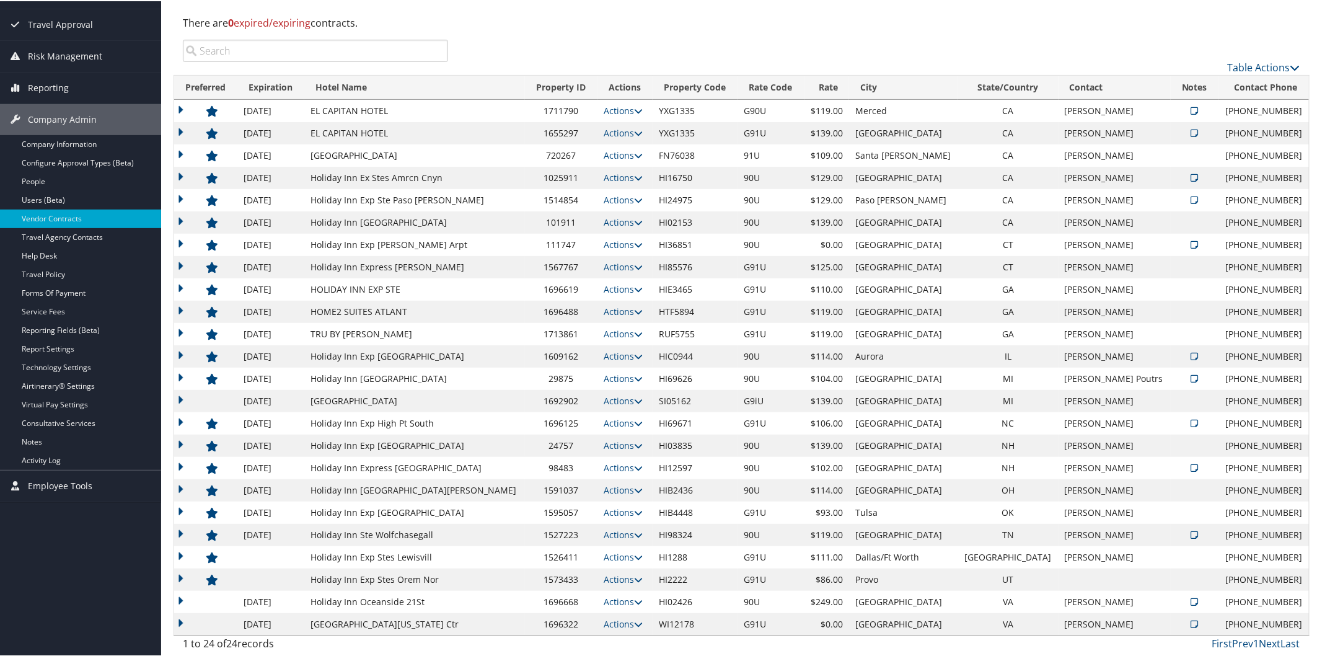
scroll to position [131, 0]
click at [634, 554] on icon at bounding box center [638, 556] width 9 height 9
click at [621, 568] on link "Edit" at bounding box center [607, 573] width 48 height 21
select select "NLRA"
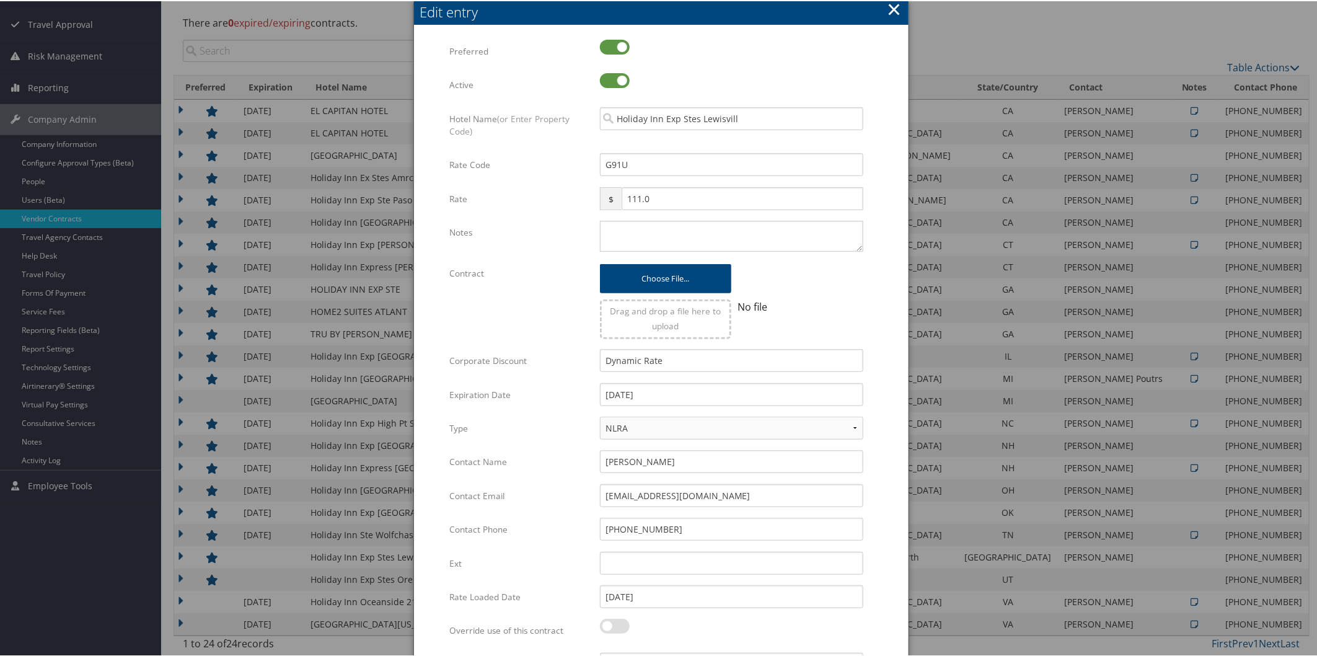
scroll to position [234, 0]
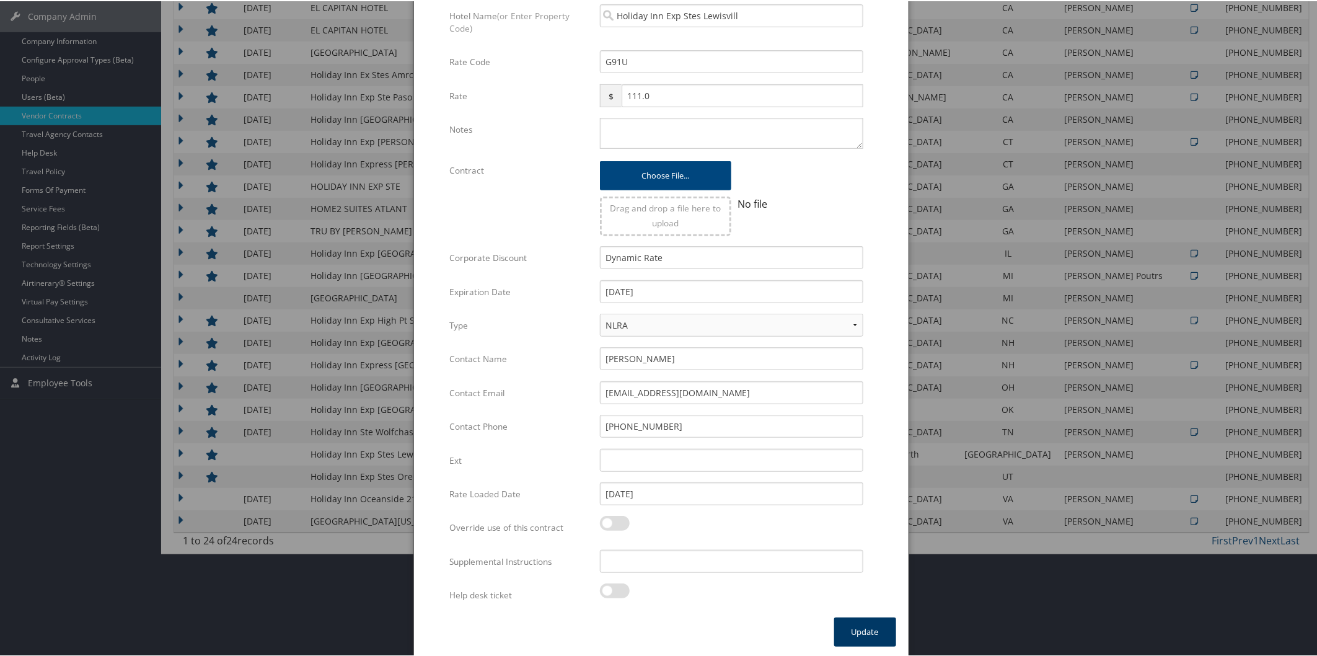
click at [841, 616] on button "Update" at bounding box center [865, 630] width 62 height 29
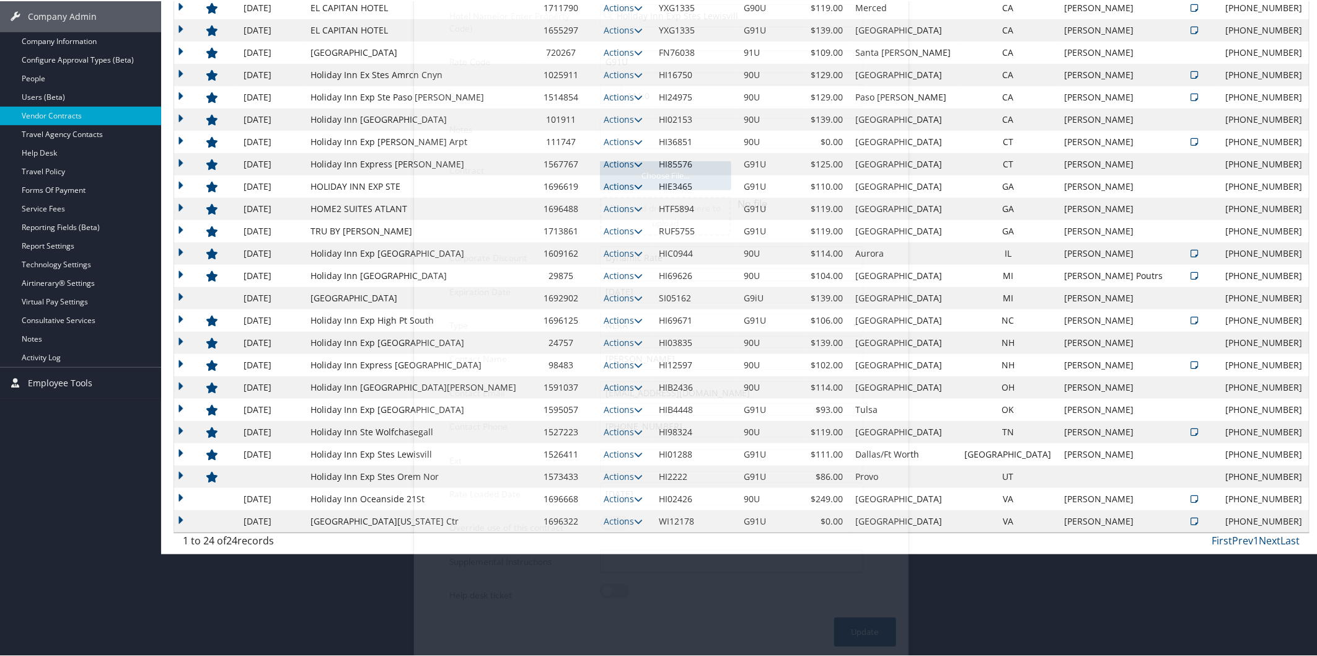
scroll to position [131, 0]
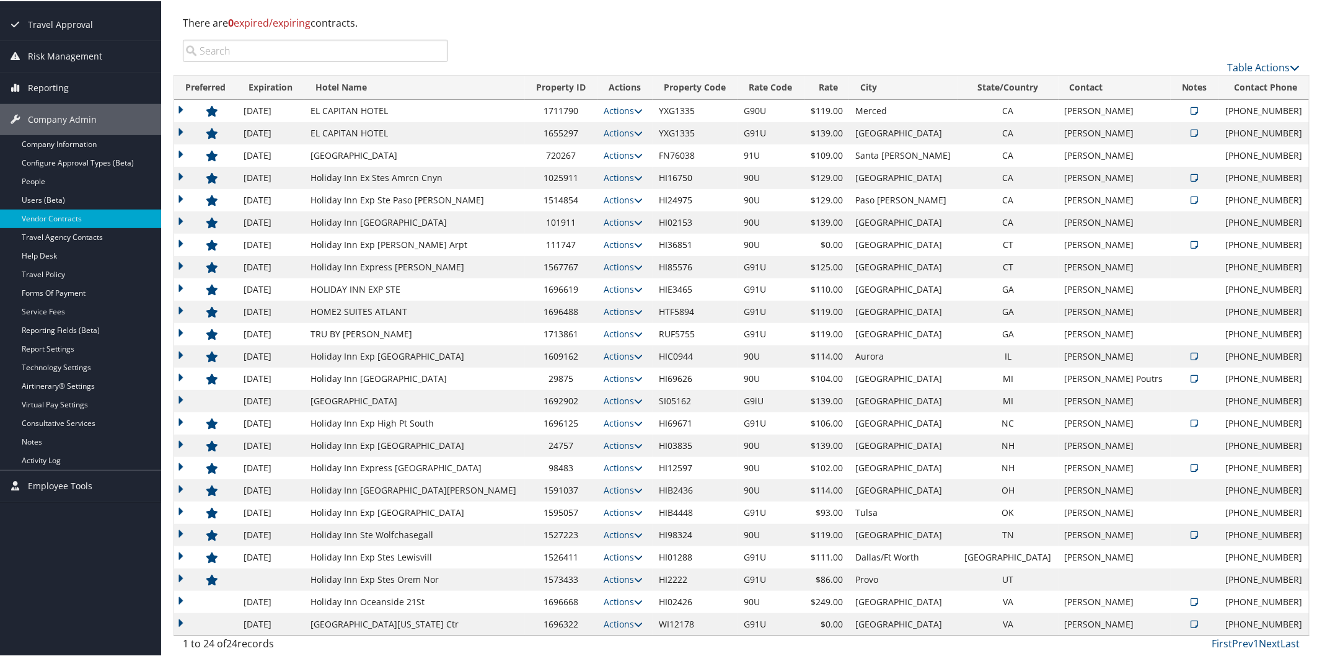
click at [634, 558] on icon at bounding box center [638, 556] width 9 height 9
click at [624, 576] on link "Edit" at bounding box center [607, 573] width 48 height 21
select select "NLRA"
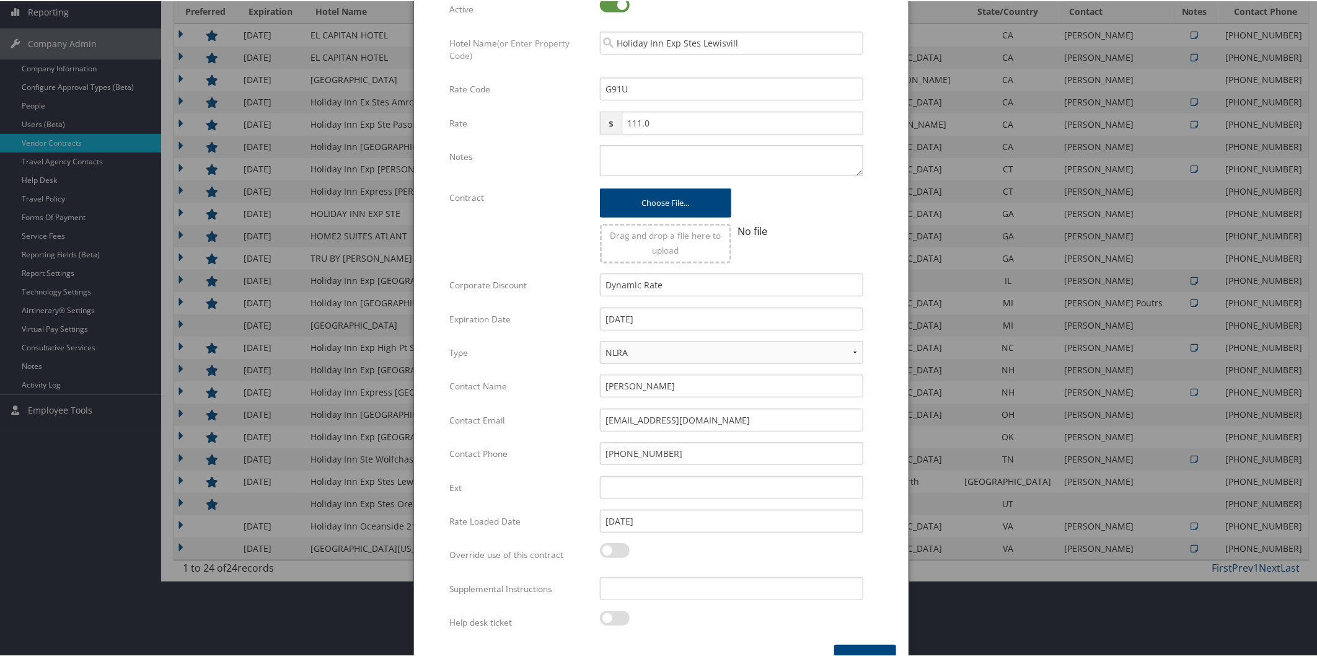
scroll to position [234, 0]
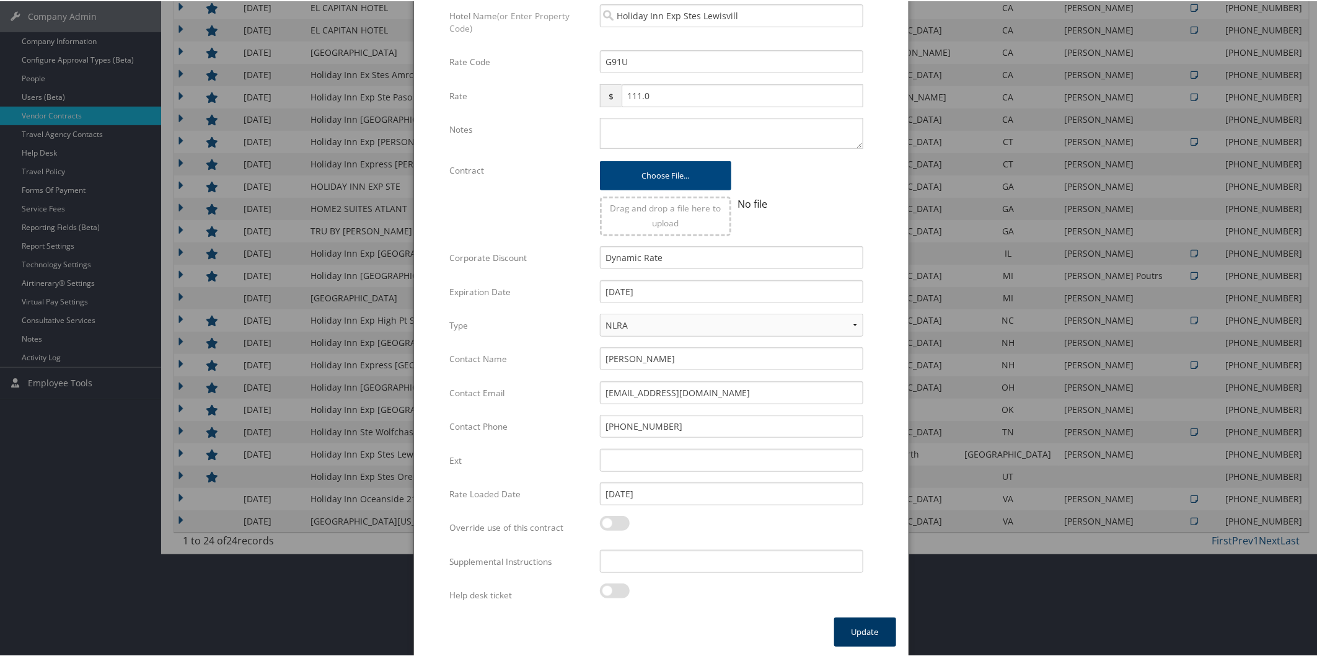
click at [865, 616] on button "Update" at bounding box center [865, 630] width 62 height 29
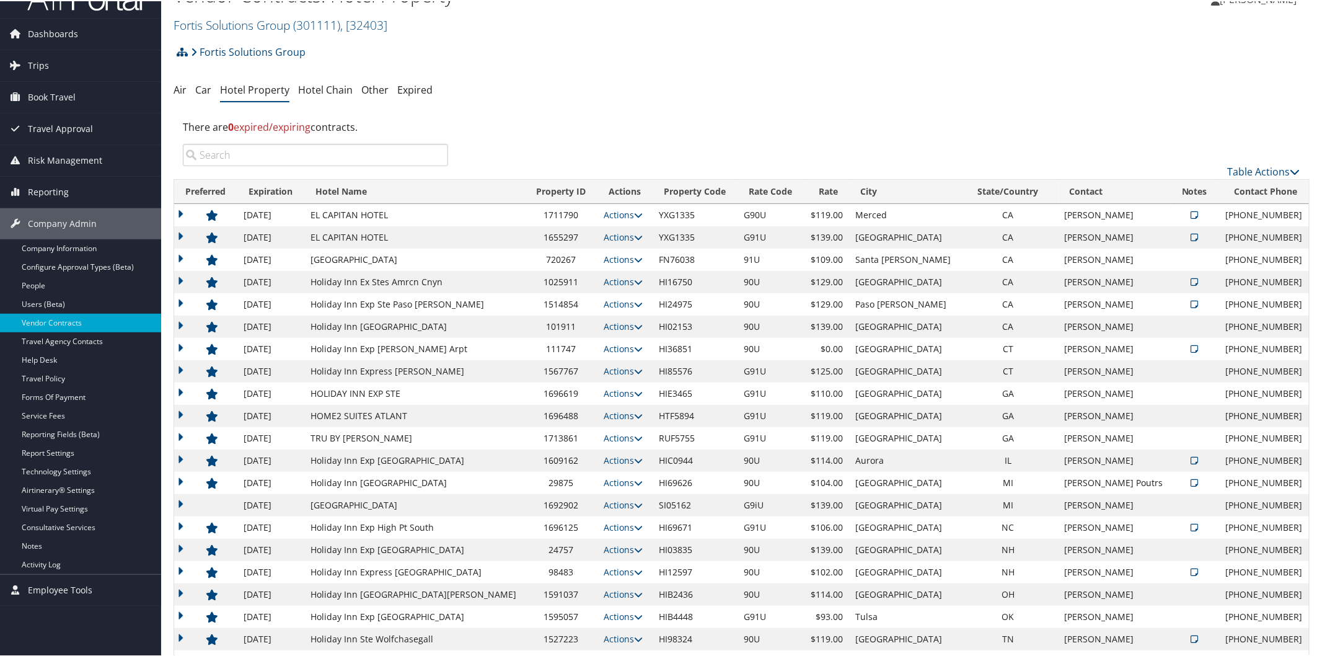
scroll to position [0, 0]
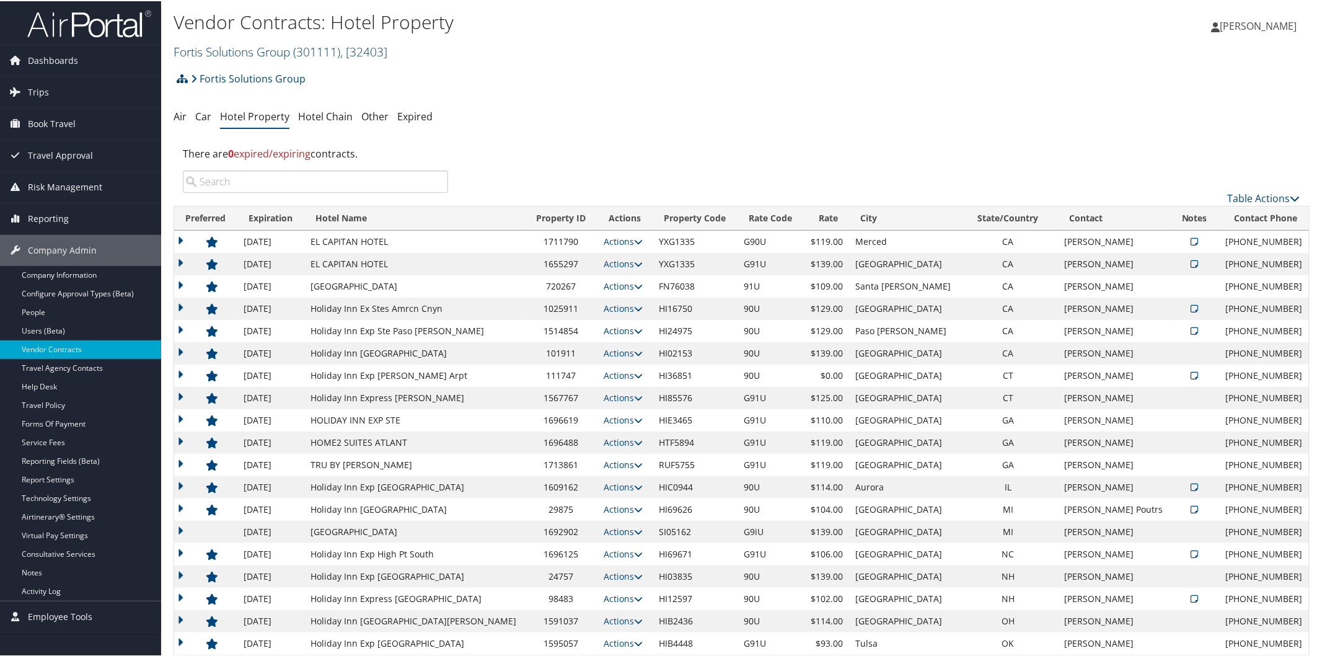
click at [205, 46] on link "Fortis Solutions Group ( 301111 ) , [ 32403 ]" at bounding box center [281, 50] width 214 height 17
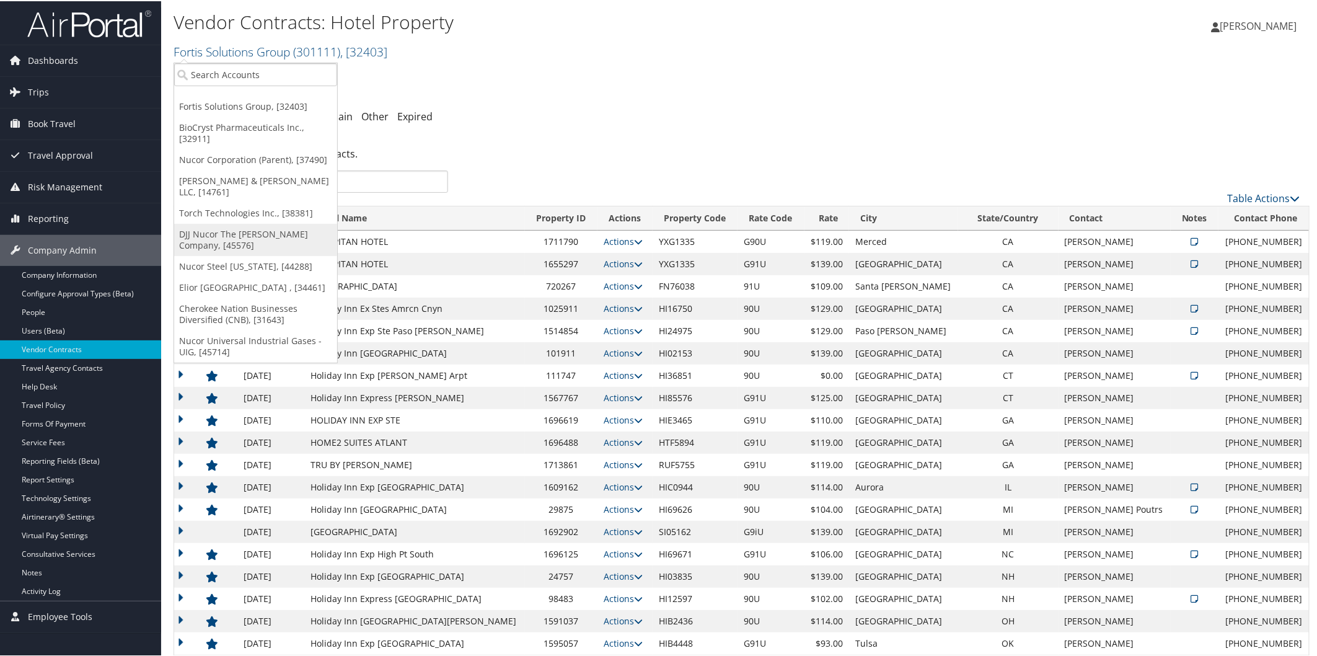
click at [228, 223] on link "DJJ Nucor The David Joseph Company, [45576]" at bounding box center [255, 239] width 163 height 32
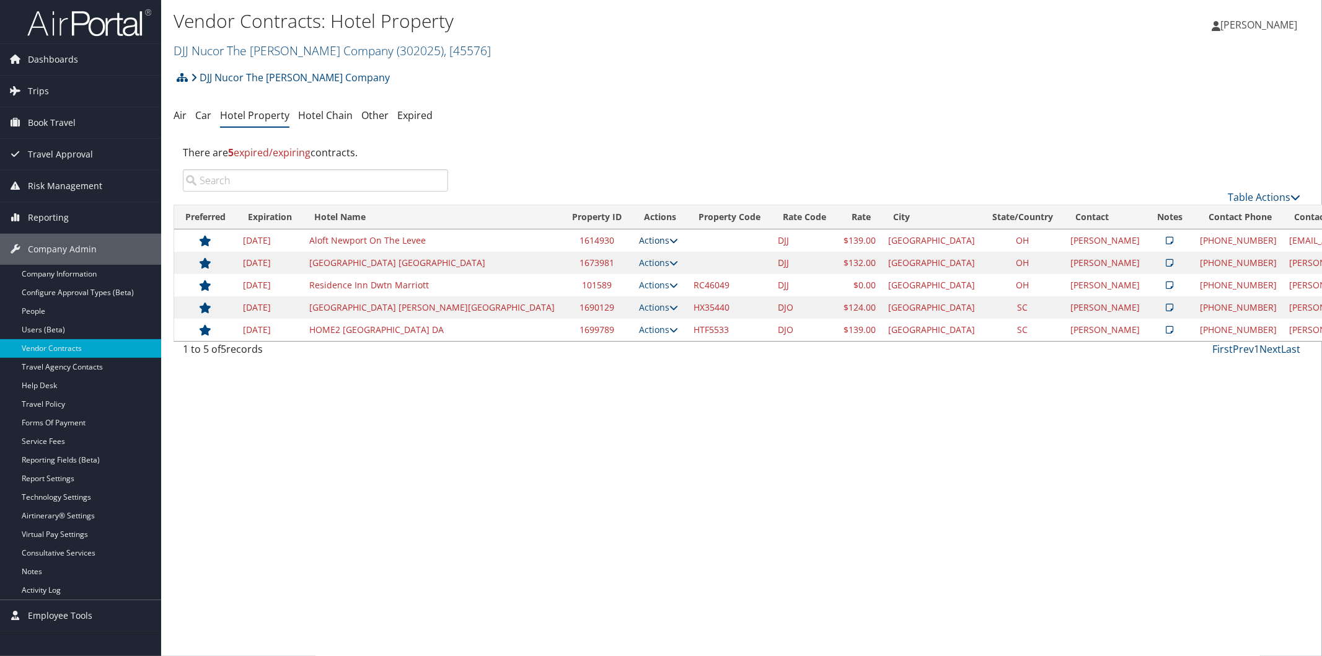
click at [669, 242] on icon at bounding box center [673, 240] width 9 height 9
click at [561, 280] on link "Edit" at bounding box center [555, 279] width 67 height 21
select select "NLRA"
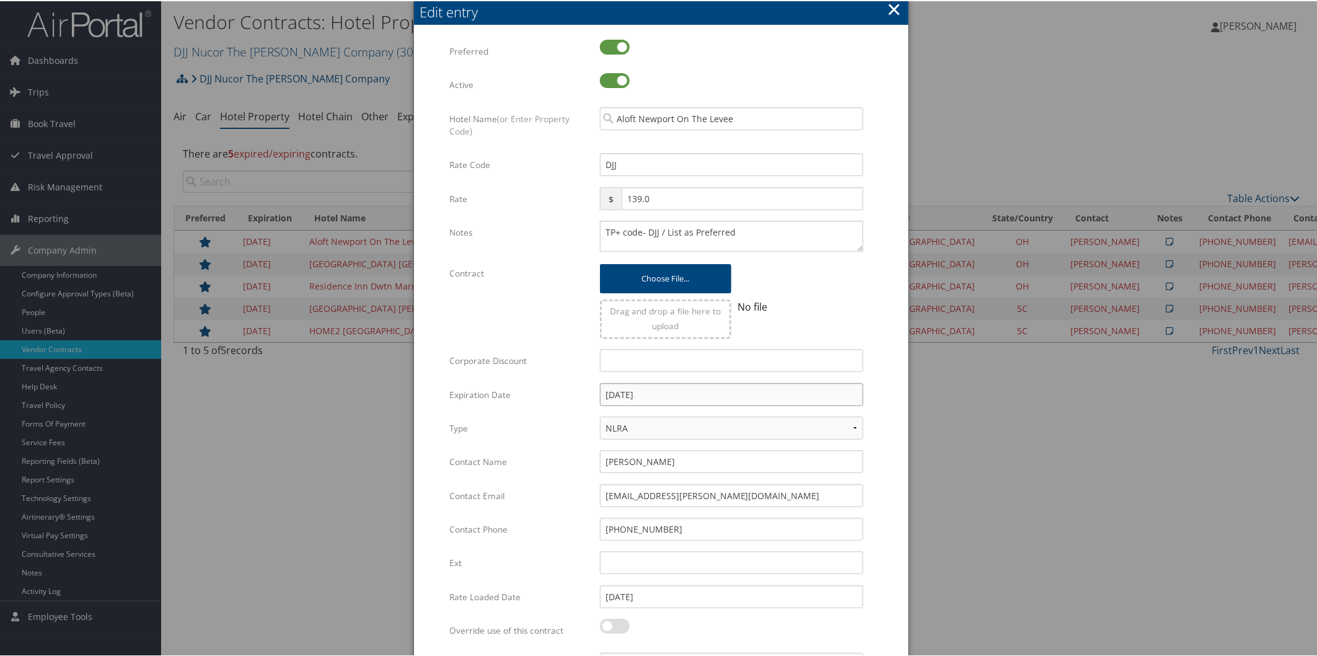
click at [707, 392] on input "[DATE]" at bounding box center [731, 393] width 263 height 23
click at [717, 418] on th at bounding box center [722, 421] width 17 height 17
click at [717, 417] on th at bounding box center [722, 421] width 17 height 17
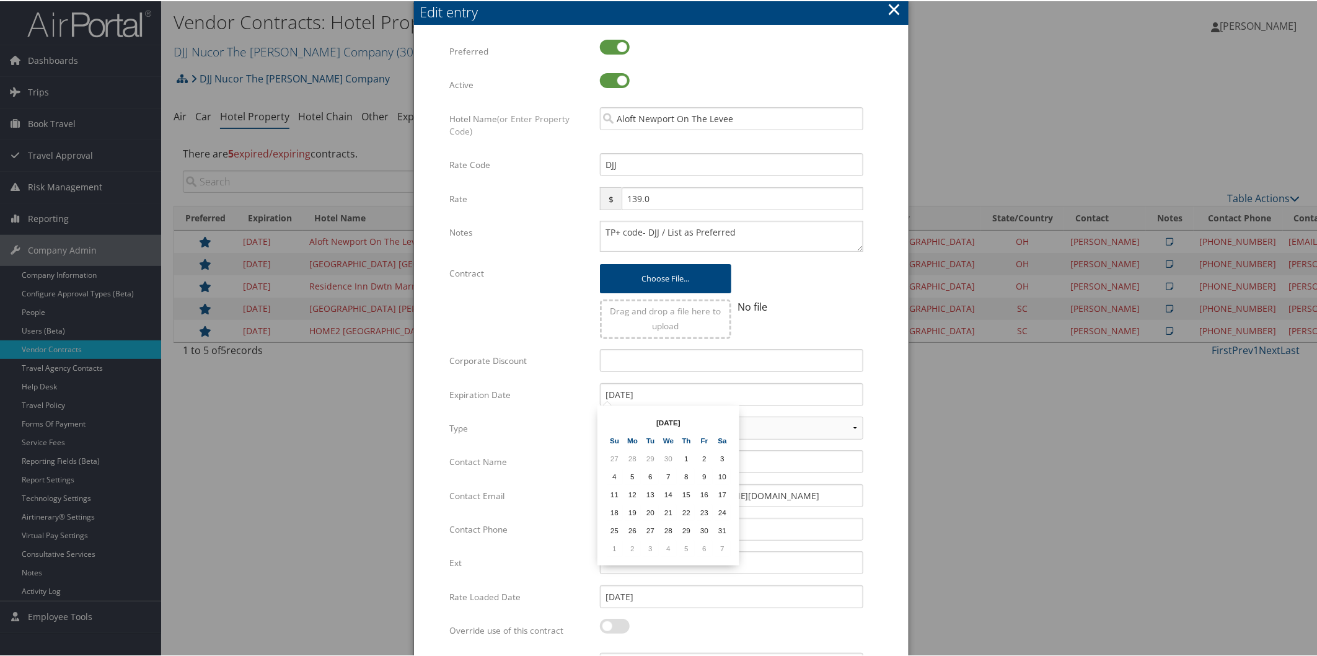
click at [717, 417] on th at bounding box center [722, 421] width 17 height 17
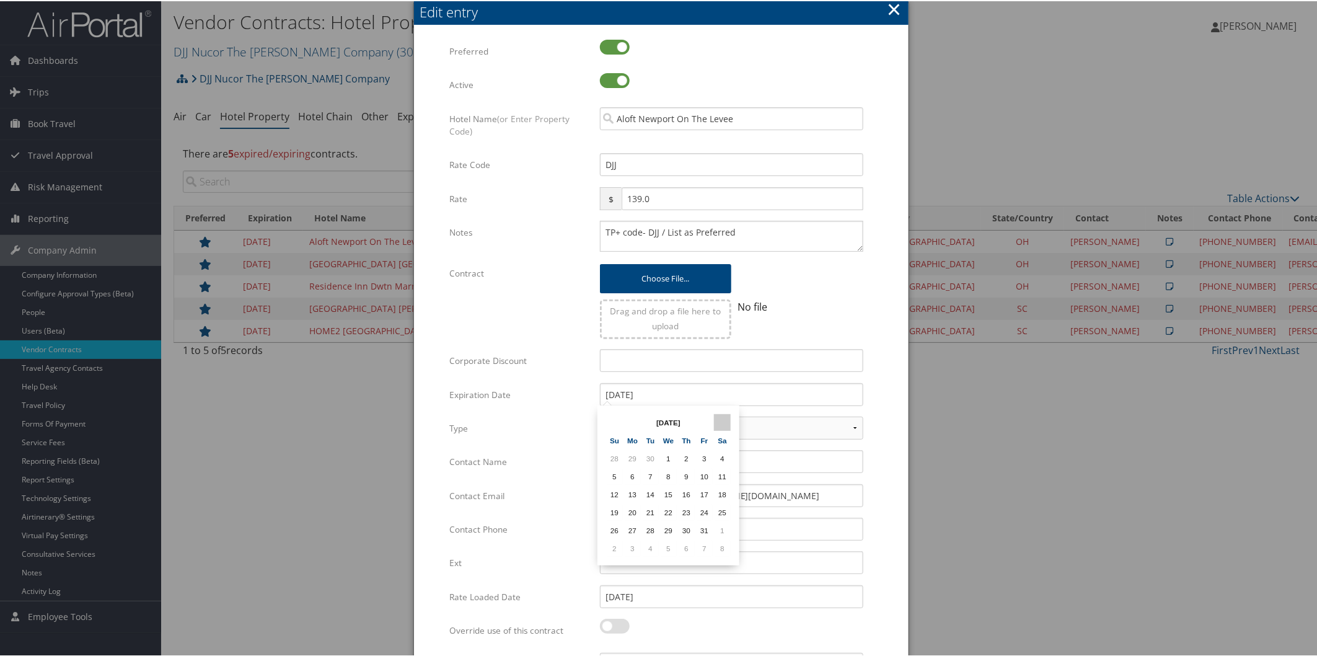
click at [720, 417] on th at bounding box center [722, 421] width 17 height 17
click at [671, 521] on td "31" at bounding box center [668, 529] width 17 height 17
type input "[DATE]"
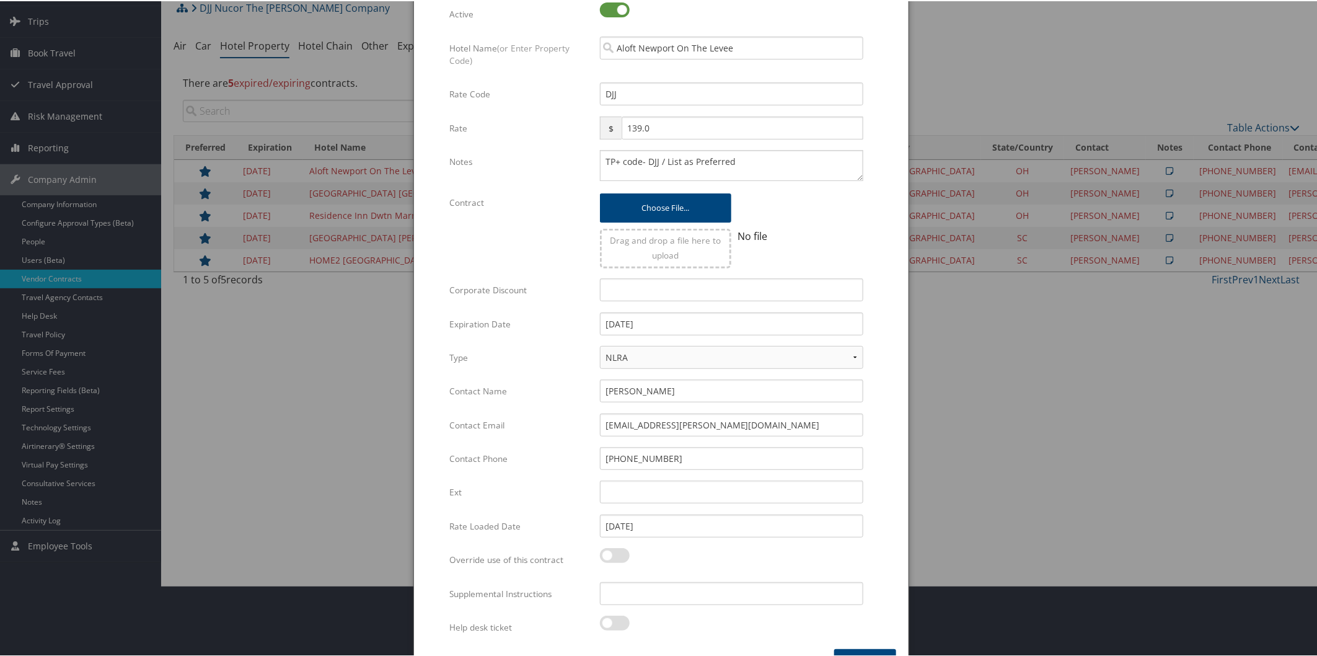
scroll to position [103, 0]
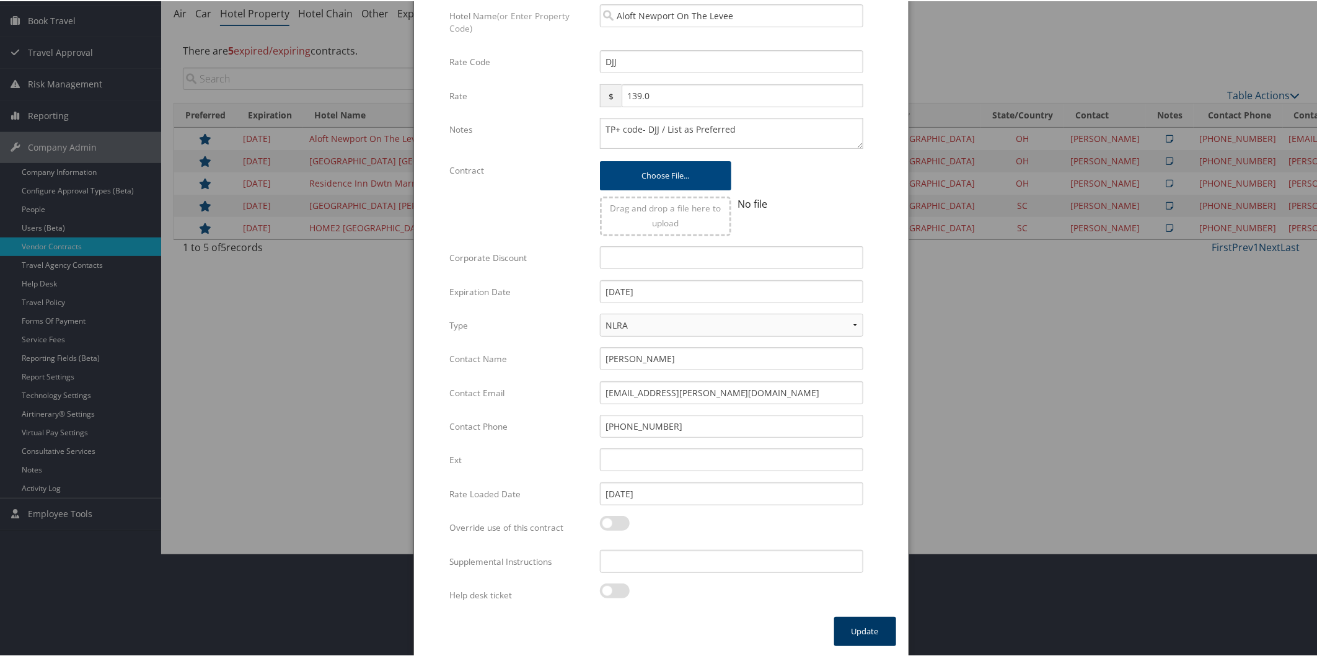
click at [857, 625] on button "Update" at bounding box center [865, 629] width 62 height 29
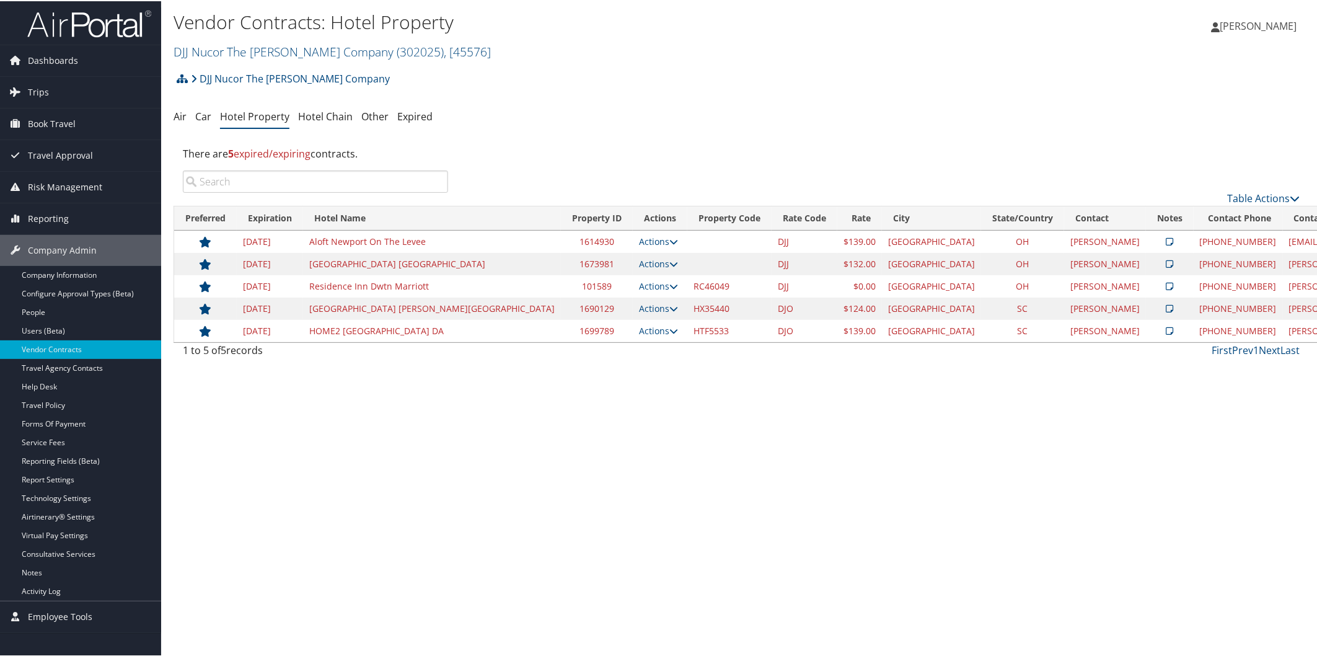
scroll to position [0, 0]
click at [669, 262] on icon at bounding box center [673, 262] width 9 height 9
click at [524, 325] on link "Edit" at bounding box center [517, 322] width 78 height 21
select select "NLRA"
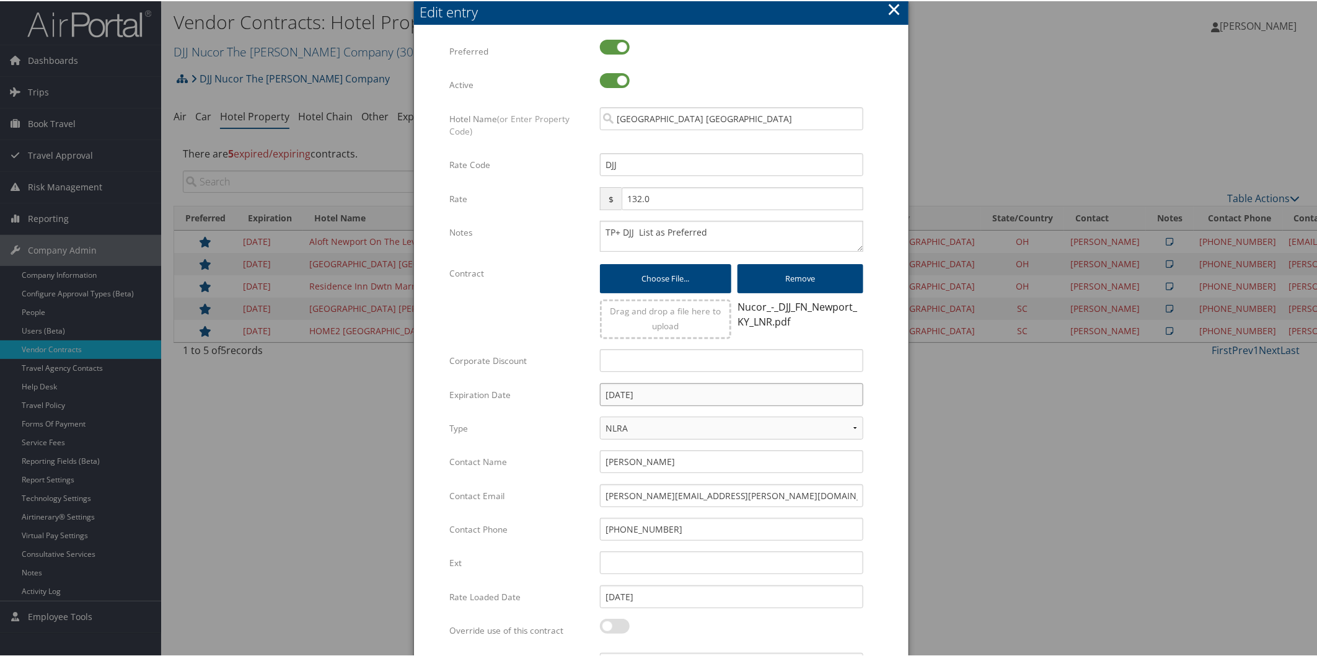
click at [691, 392] on input "[DATE]" at bounding box center [731, 393] width 263 height 23
click at [717, 420] on th at bounding box center [722, 421] width 17 height 17
click at [716, 418] on th at bounding box center [722, 421] width 17 height 17
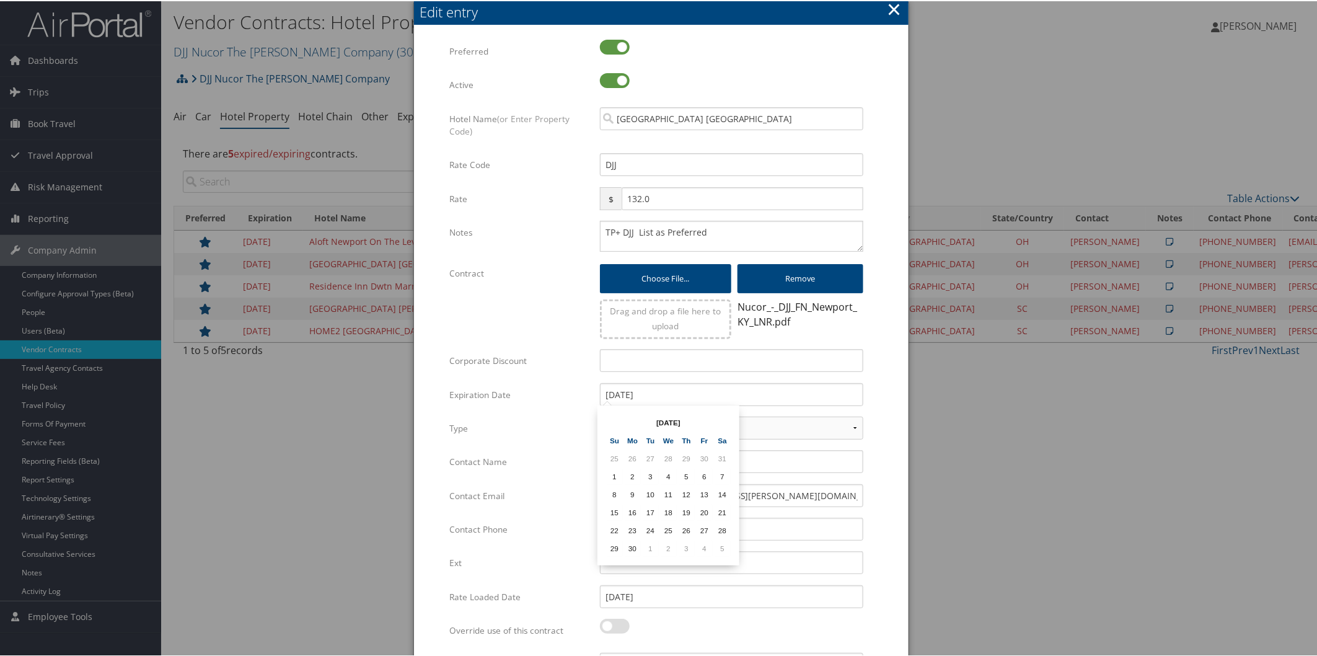
click at [716, 418] on th at bounding box center [722, 421] width 17 height 17
click at [716, 417] on th at bounding box center [722, 421] width 17 height 17
click at [717, 417] on th at bounding box center [722, 421] width 17 height 17
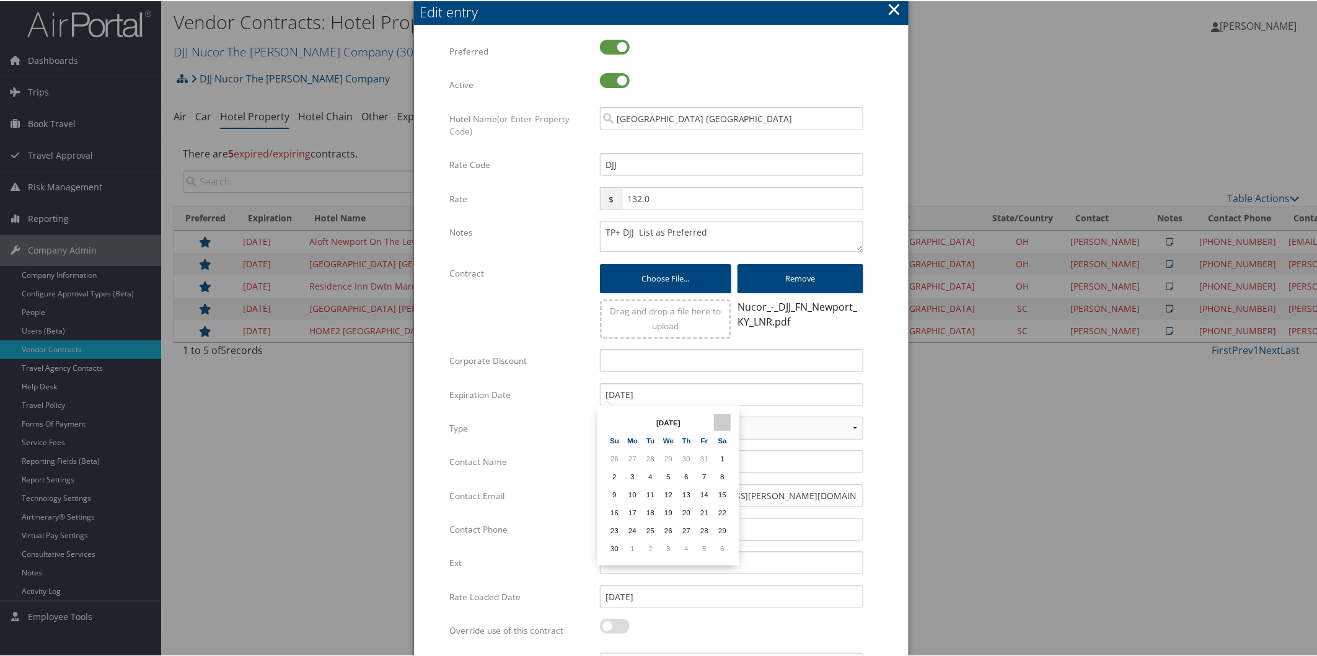
click at [716, 417] on th at bounding box center [722, 421] width 17 height 17
click at [717, 417] on th at bounding box center [722, 421] width 17 height 17
click at [663, 454] on td "31" at bounding box center [668, 457] width 17 height 17
type input "[DATE]"
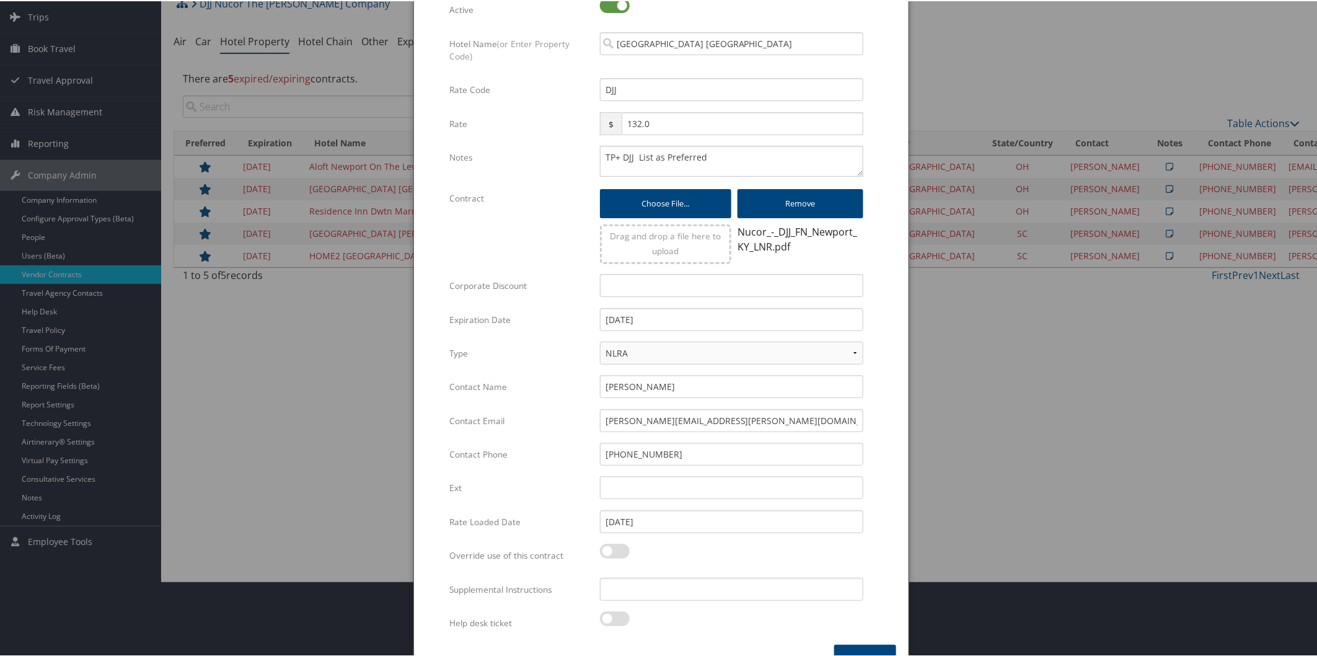
scroll to position [103, 0]
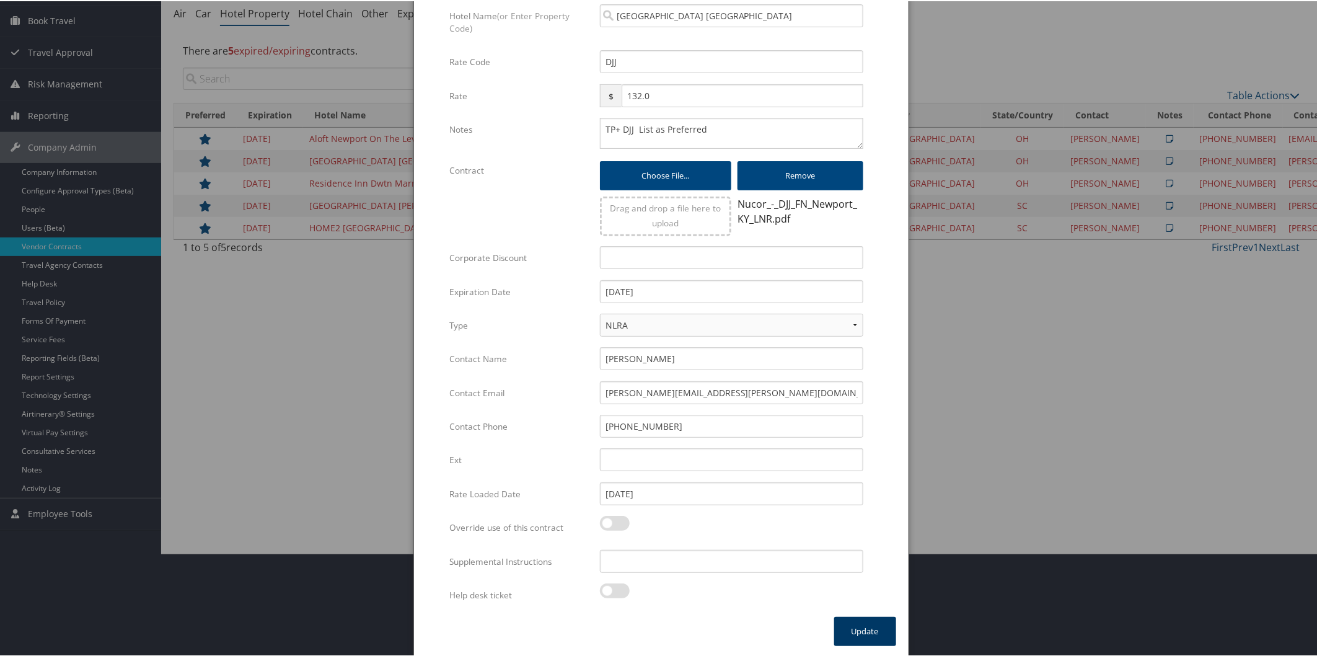
click at [879, 627] on button "Update" at bounding box center [865, 629] width 62 height 29
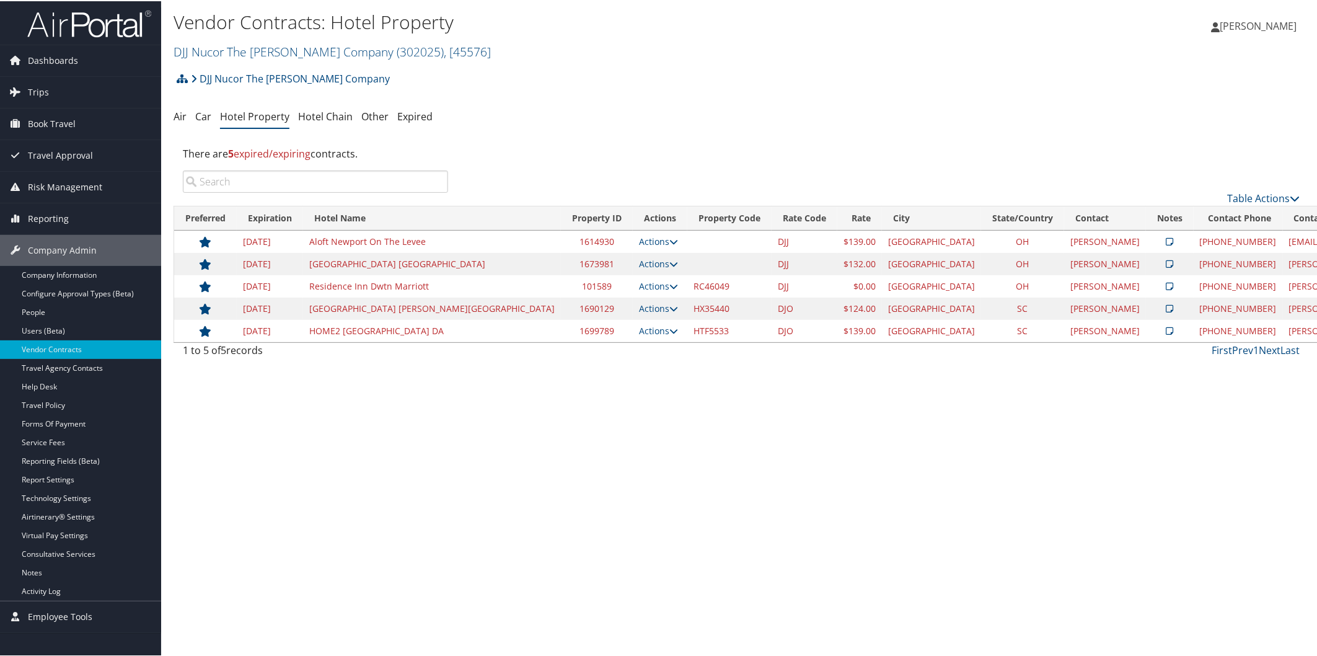
scroll to position [0, 0]
click at [669, 283] on icon at bounding box center [673, 285] width 9 height 9
click at [558, 322] on link "Edit" at bounding box center [555, 324] width 67 height 21
select select "NLRA"
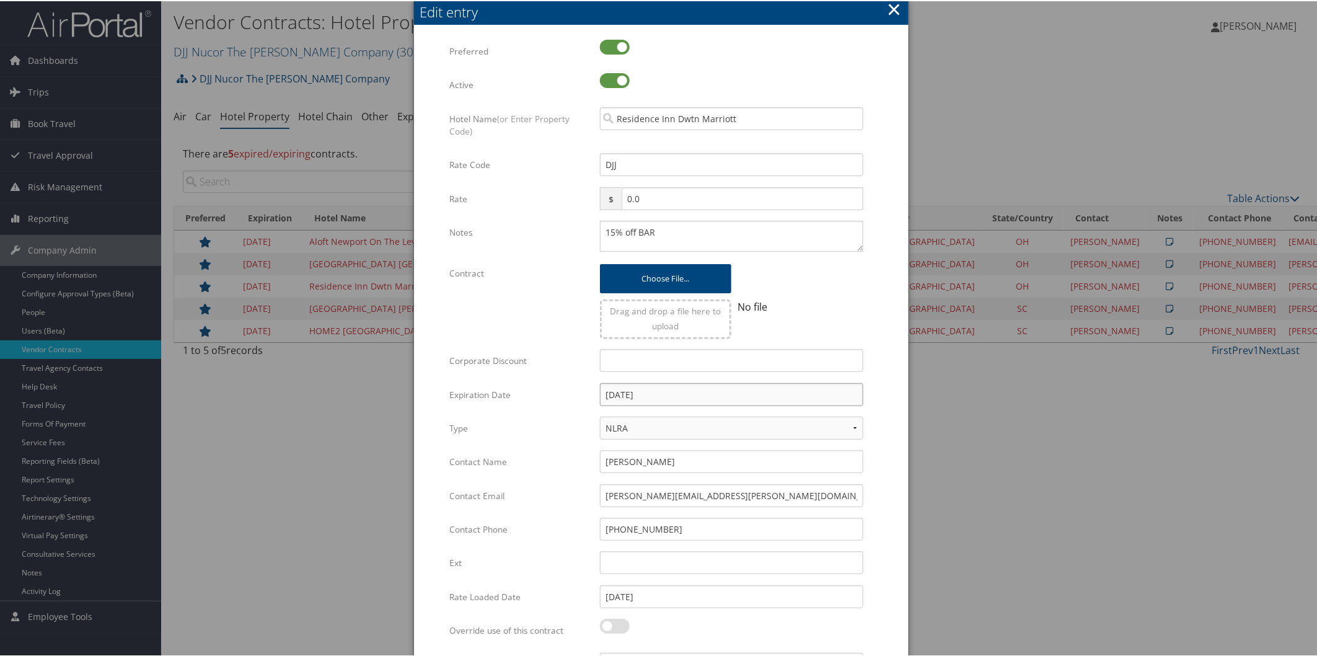
click at [691, 394] on input "12/31/2024" at bounding box center [731, 393] width 263 height 23
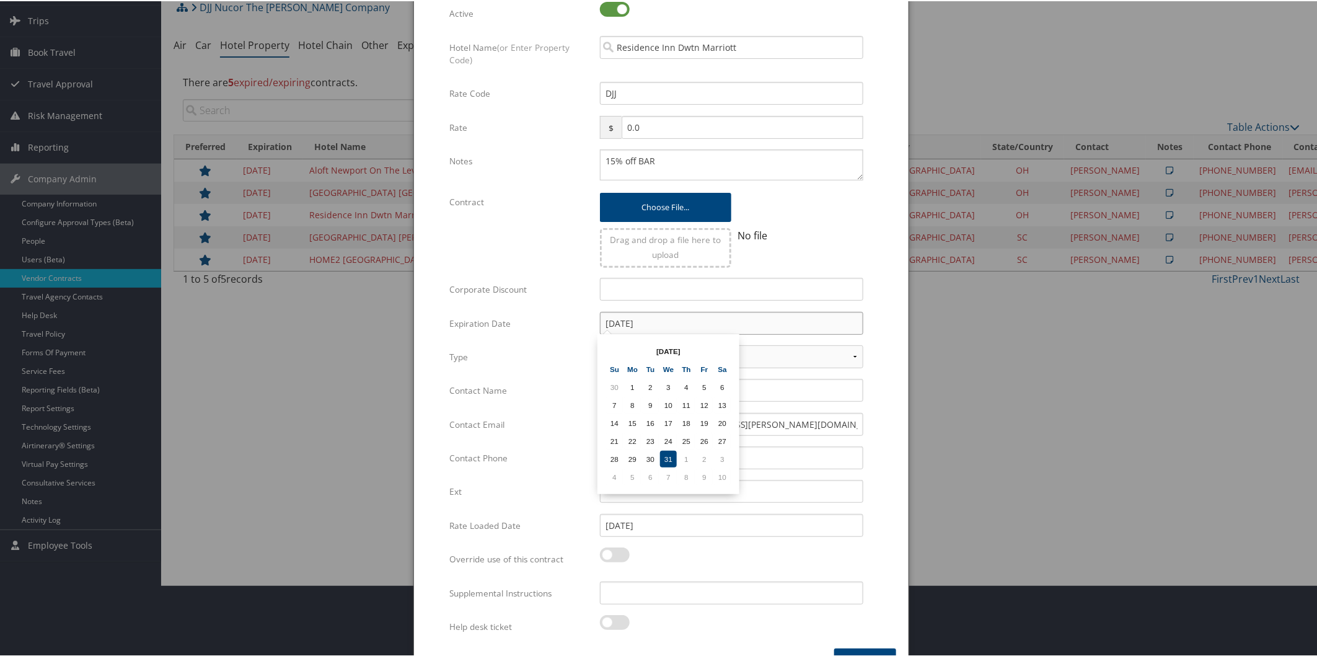
scroll to position [103, 0]
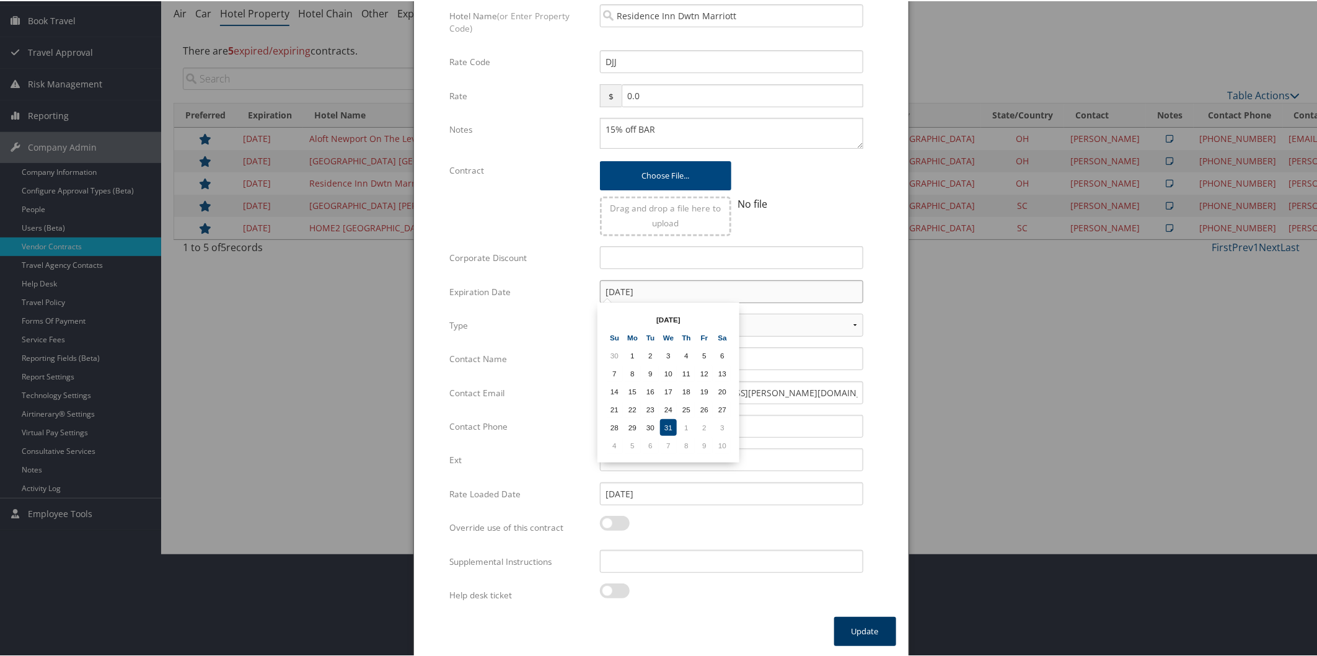
type input "[DATE]"
click at [858, 624] on button "Update" at bounding box center [865, 629] width 62 height 29
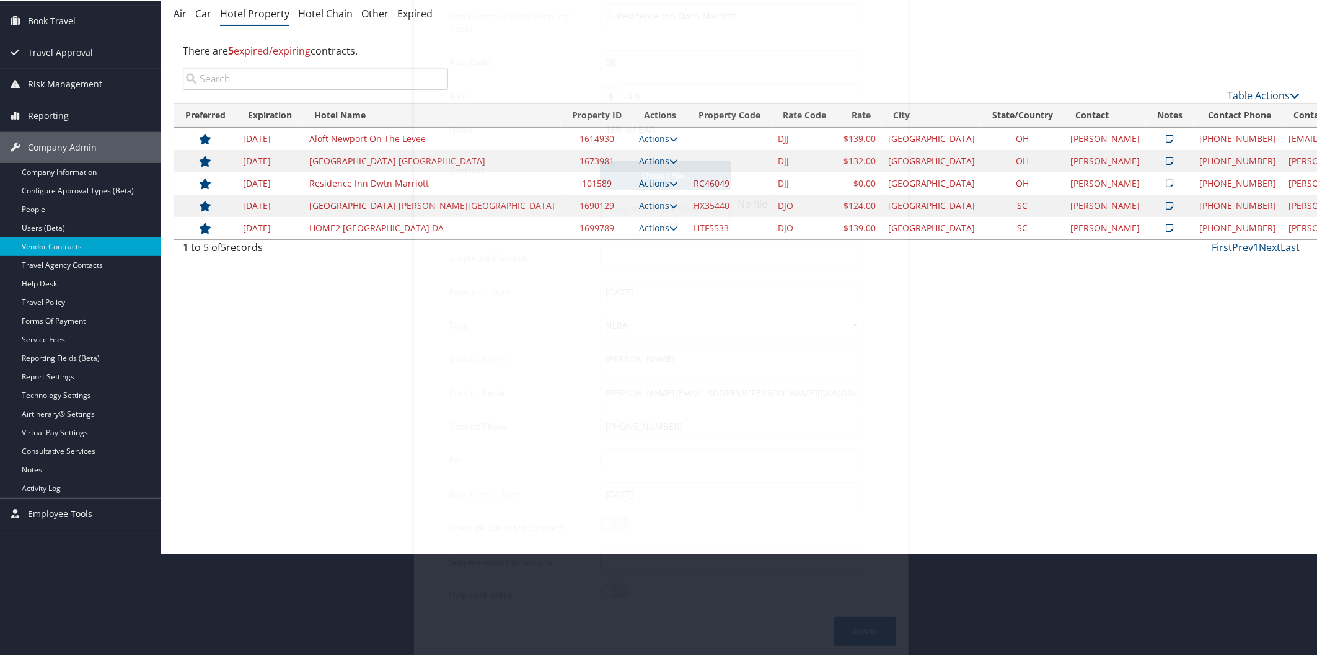
scroll to position [0, 0]
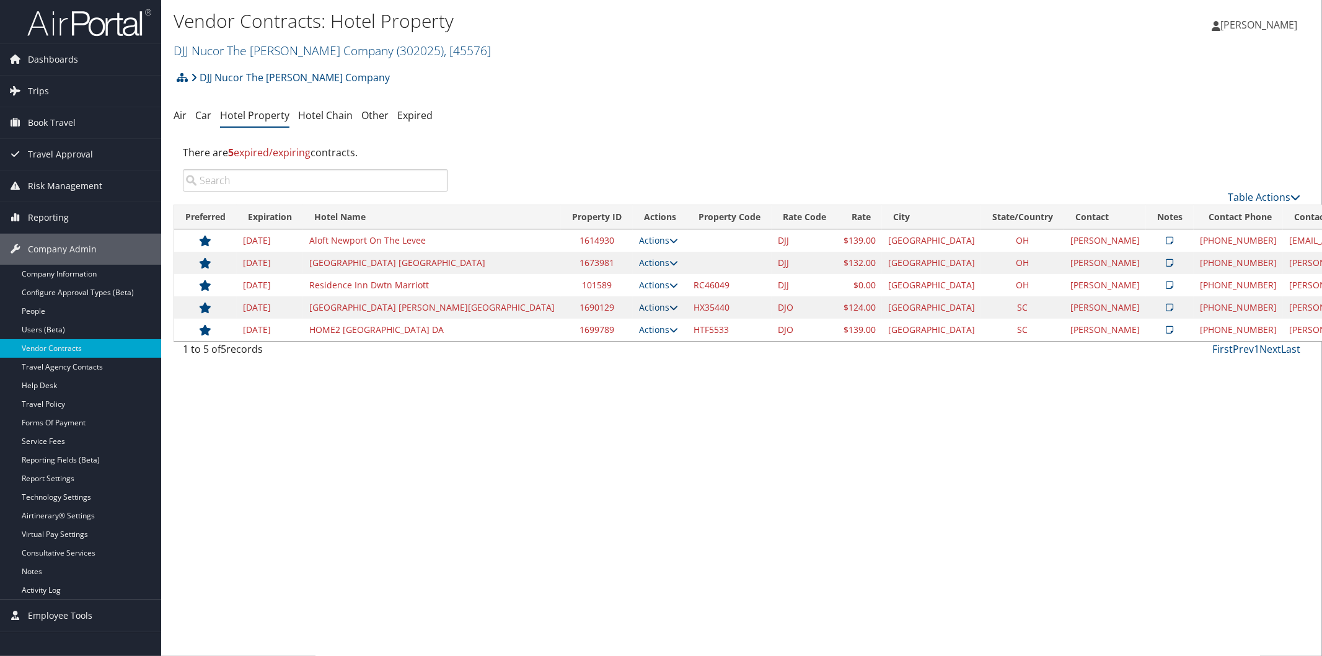
click at [669, 306] on icon at bounding box center [673, 307] width 9 height 9
click at [560, 340] on link "Edit" at bounding box center [555, 346] width 67 height 21
select select "NLRA"
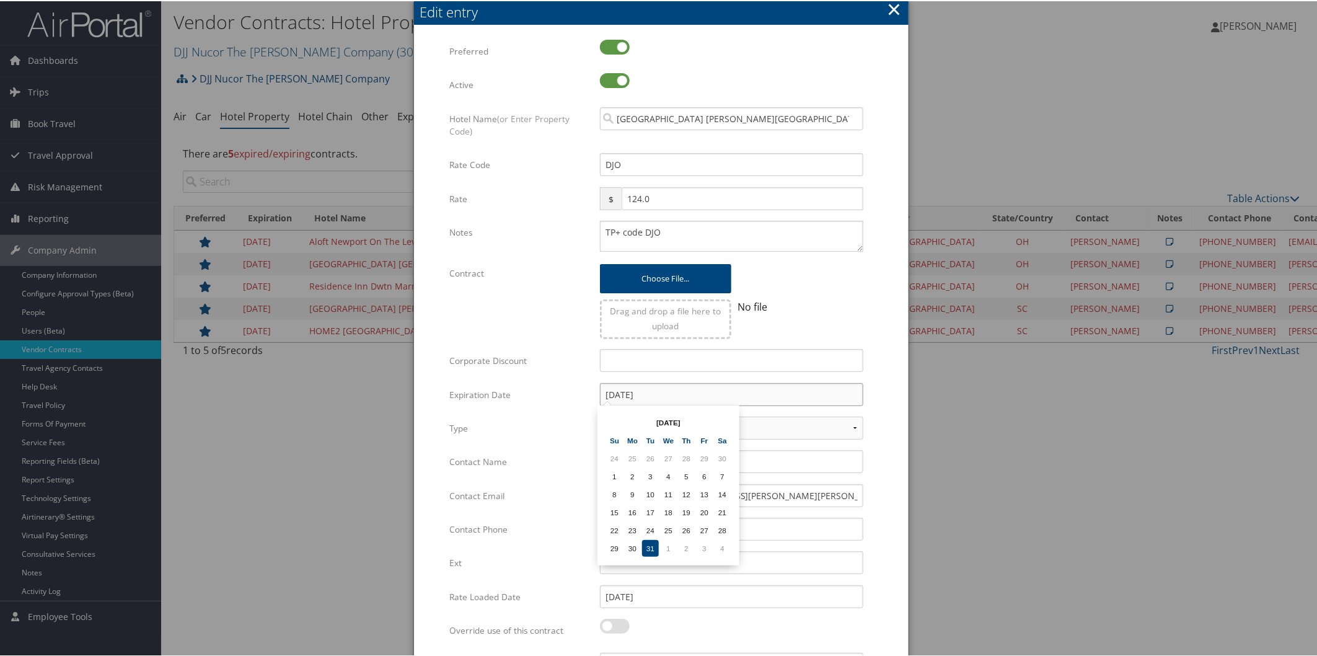
click at [666, 392] on input "12/31/2024" at bounding box center [731, 393] width 263 height 23
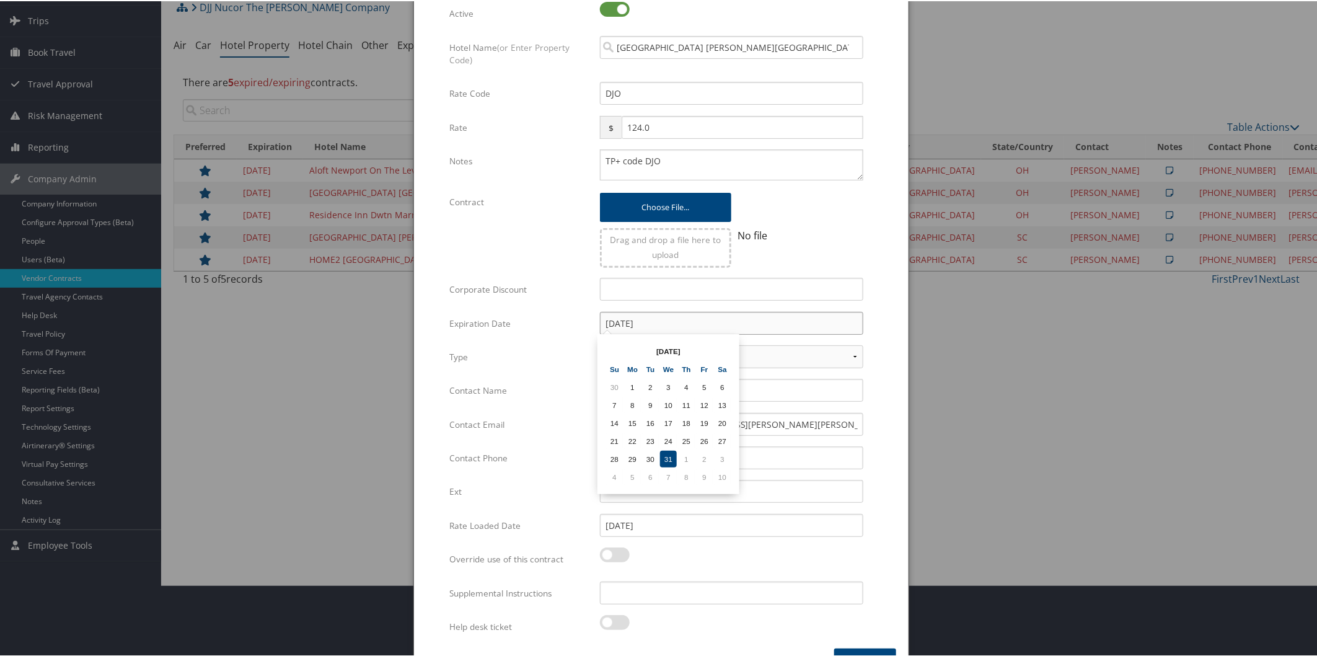
scroll to position [103, 0]
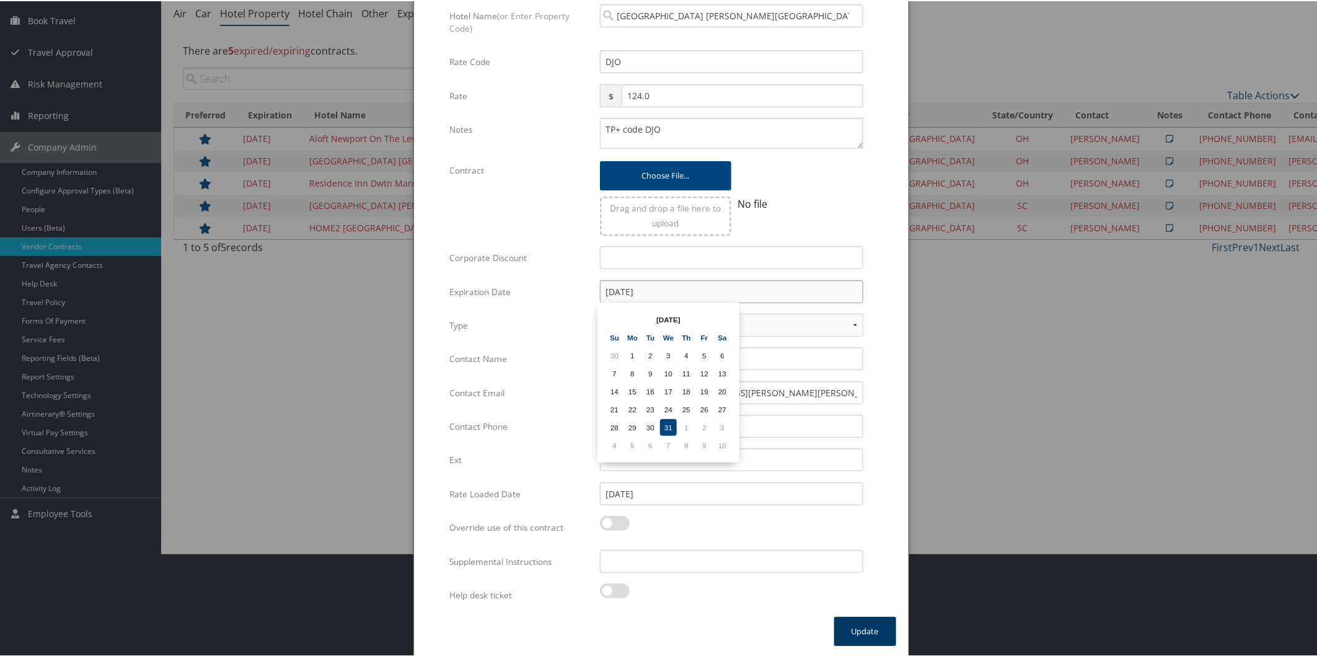
type input "[DATE]"
click at [855, 617] on button "Update" at bounding box center [865, 629] width 62 height 29
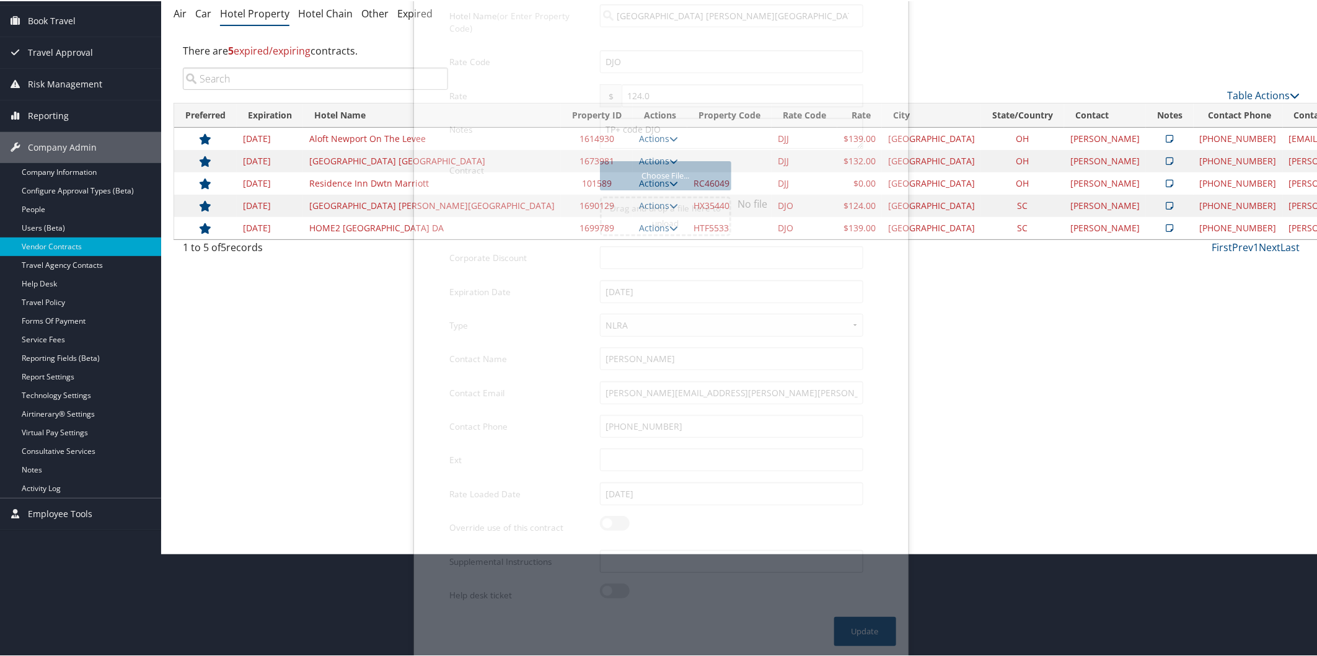
scroll to position [0, 0]
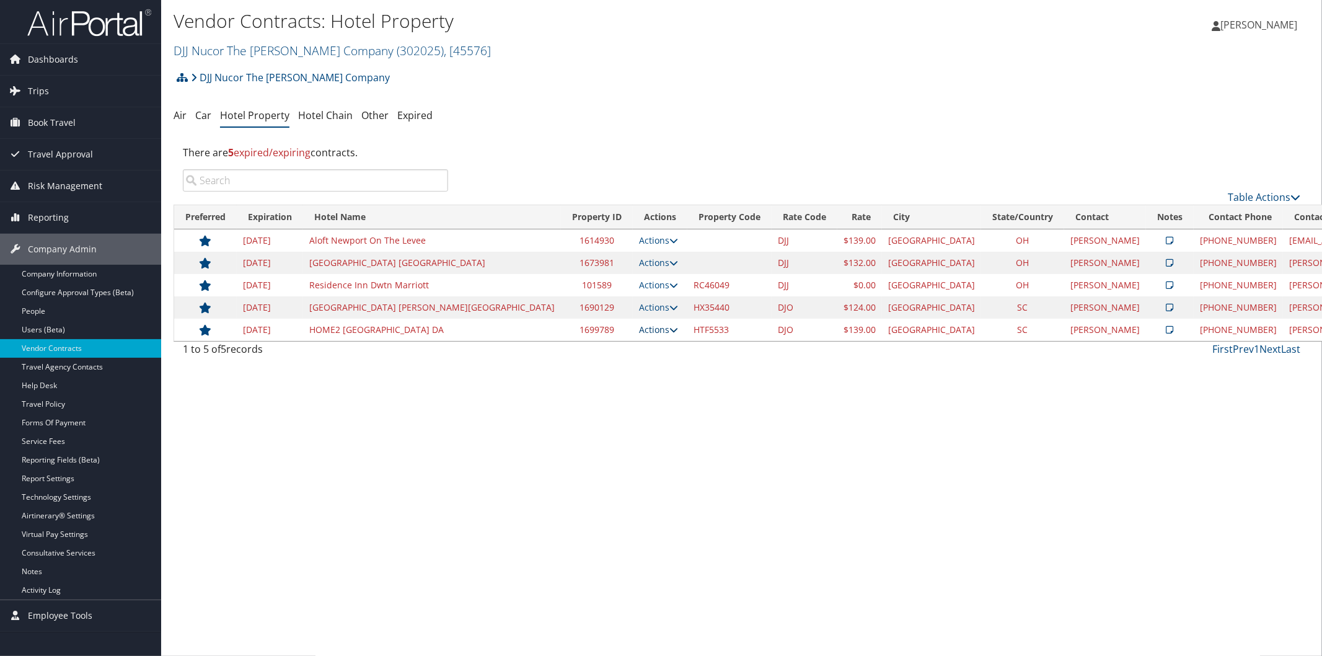
click at [669, 329] on icon at bounding box center [673, 329] width 9 height 9
click at [569, 361] on link "Edit" at bounding box center [555, 368] width 67 height 21
select select "NLRA"
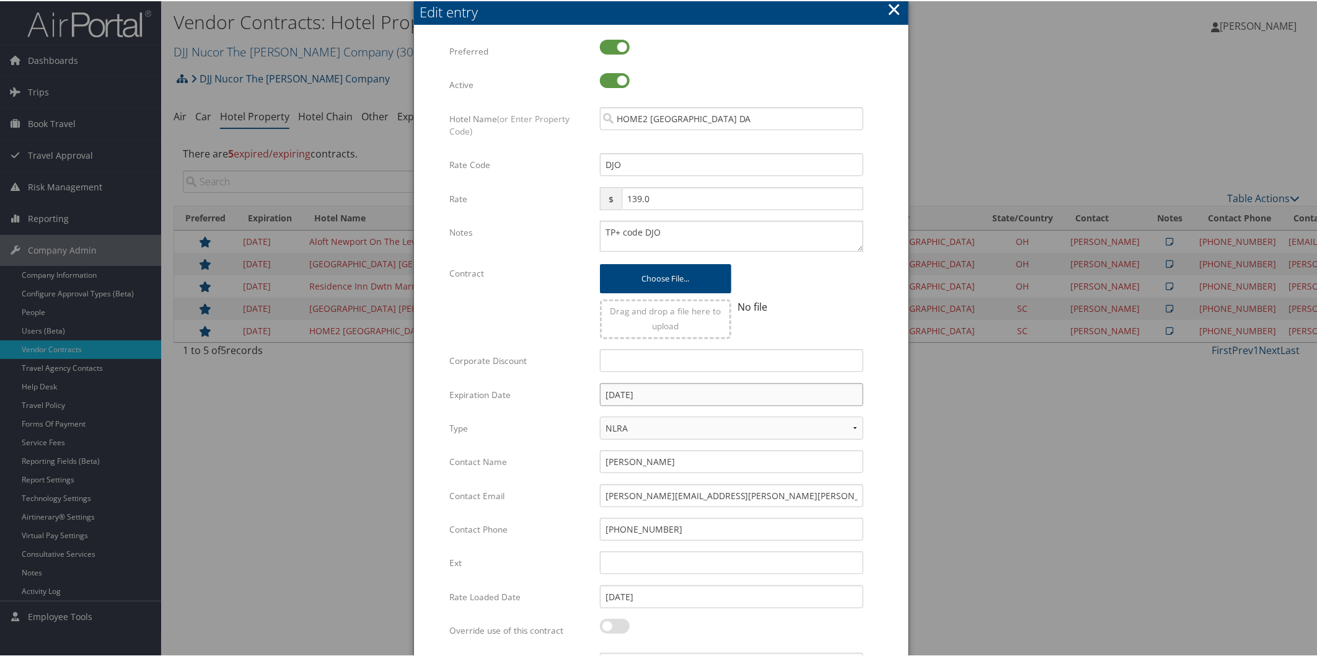
click at [702, 392] on input "12/31/2024" at bounding box center [731, 393] width 263 height 23
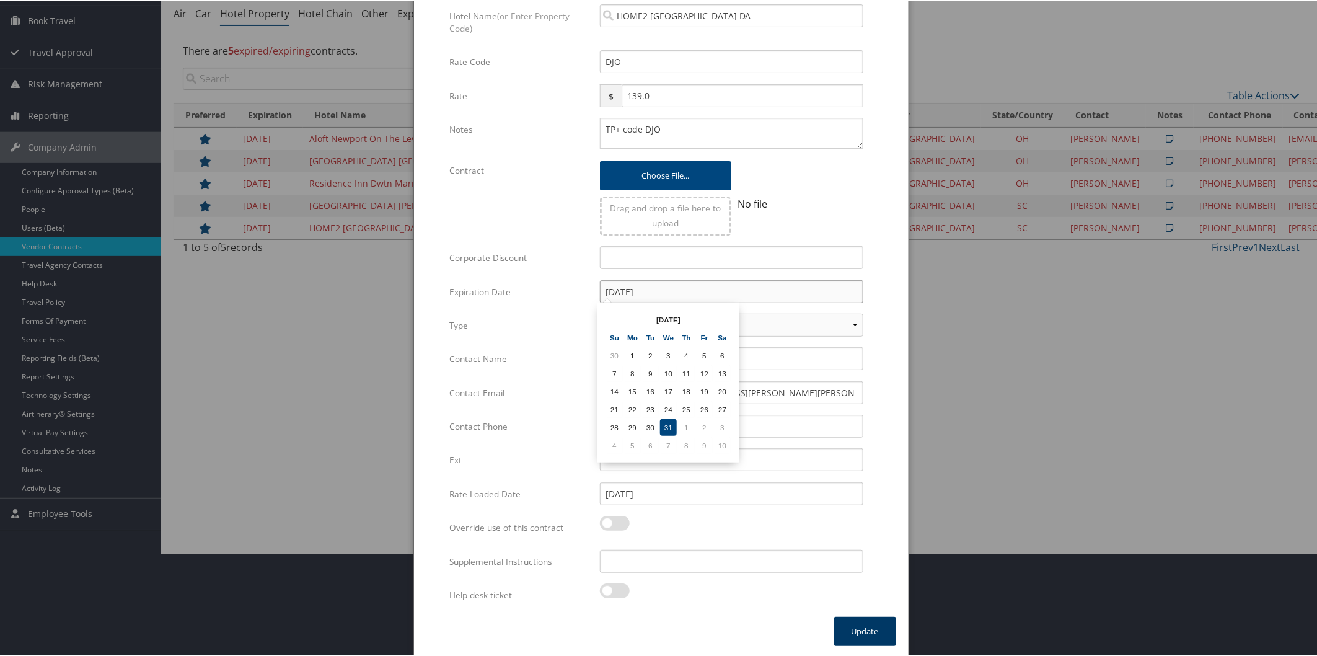
type input "[DATE]"
click at [853, 624] on button "Update" at bounding box center [865, 629] width 62 height 29
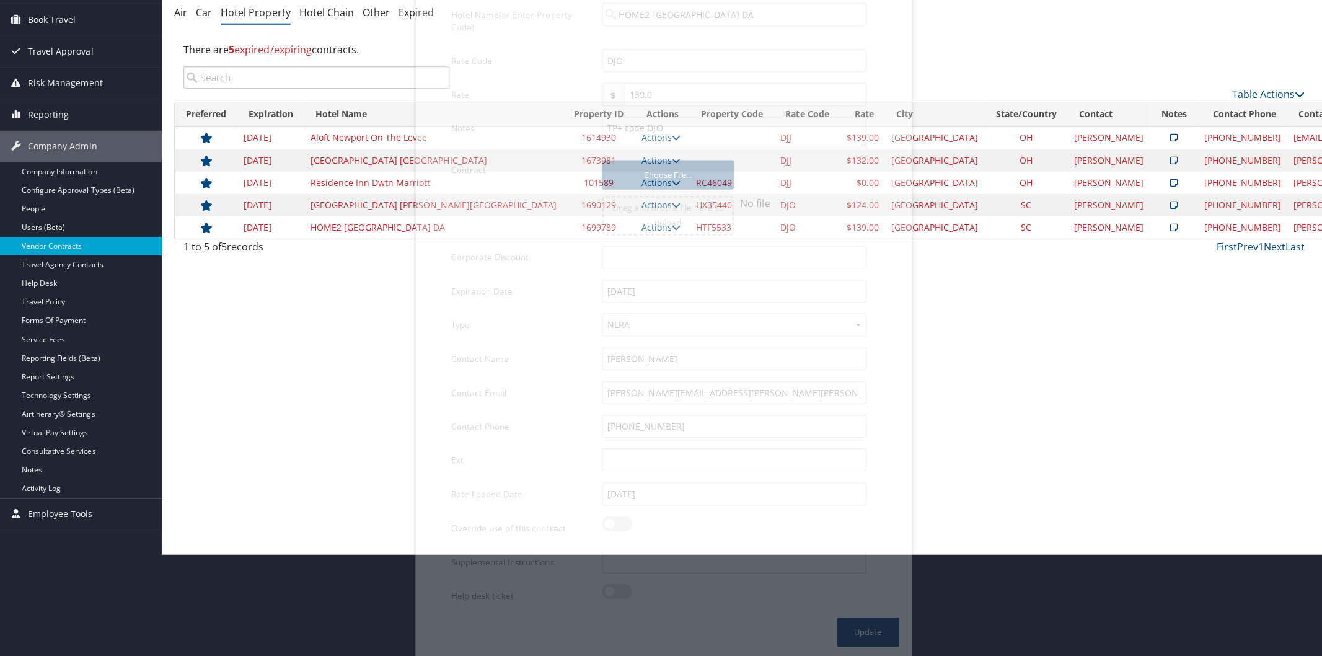
scroll to position [0, 0]
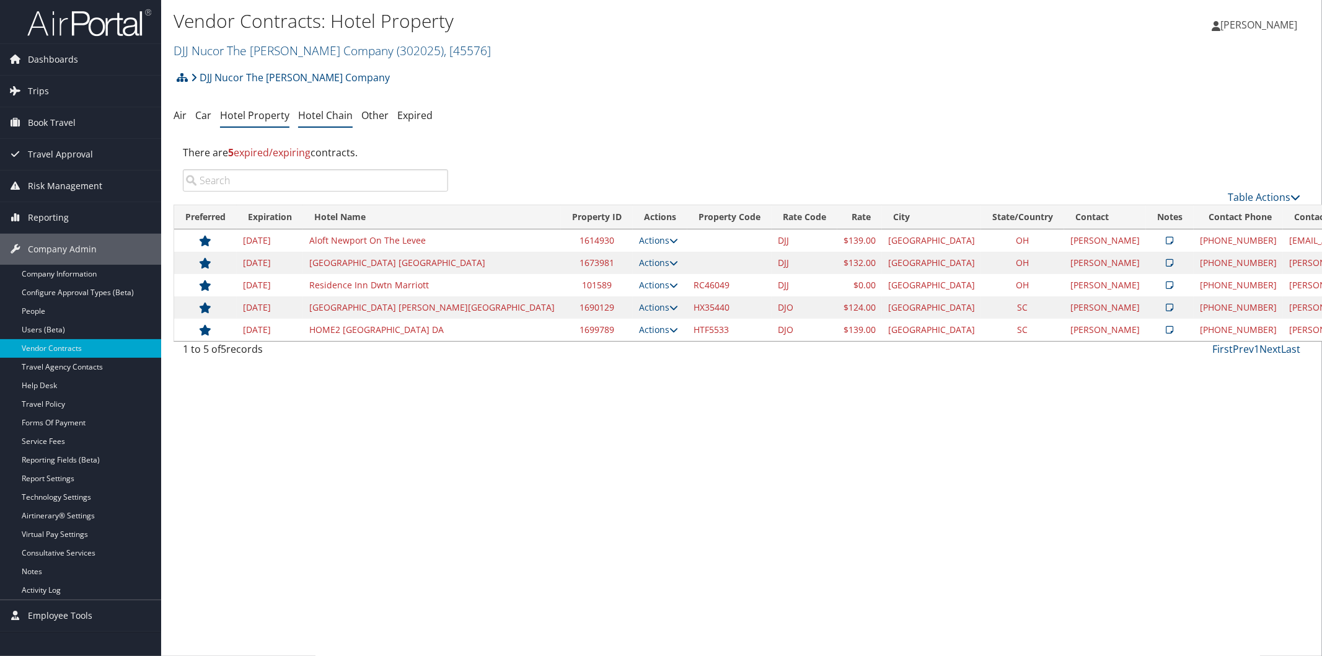
click at [330, 112] on link "Hotel Chain" at bounding box center [325, 115] width 55 height 14
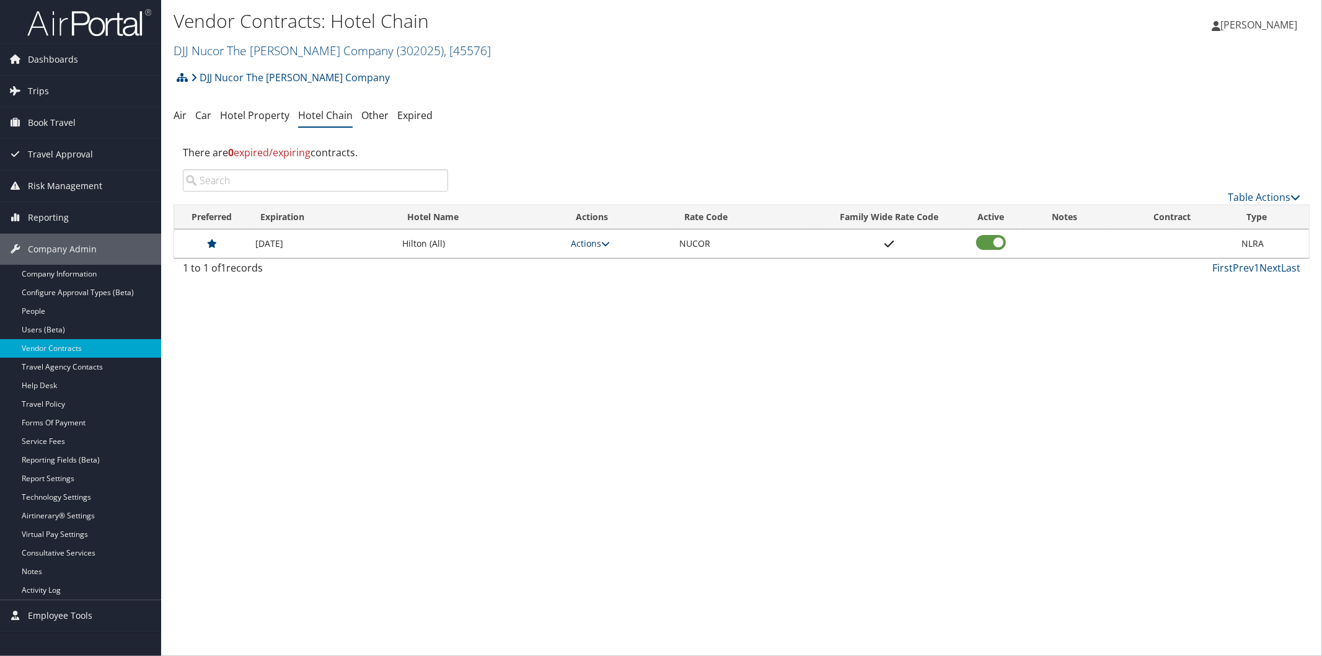
click at [609, 246] on icon at bounding box center [605, 243] width 9 height 9
click at [612, 262] on link "Edit" at bounding box center [596, 262] width 48 height 21
select select "NLRA"
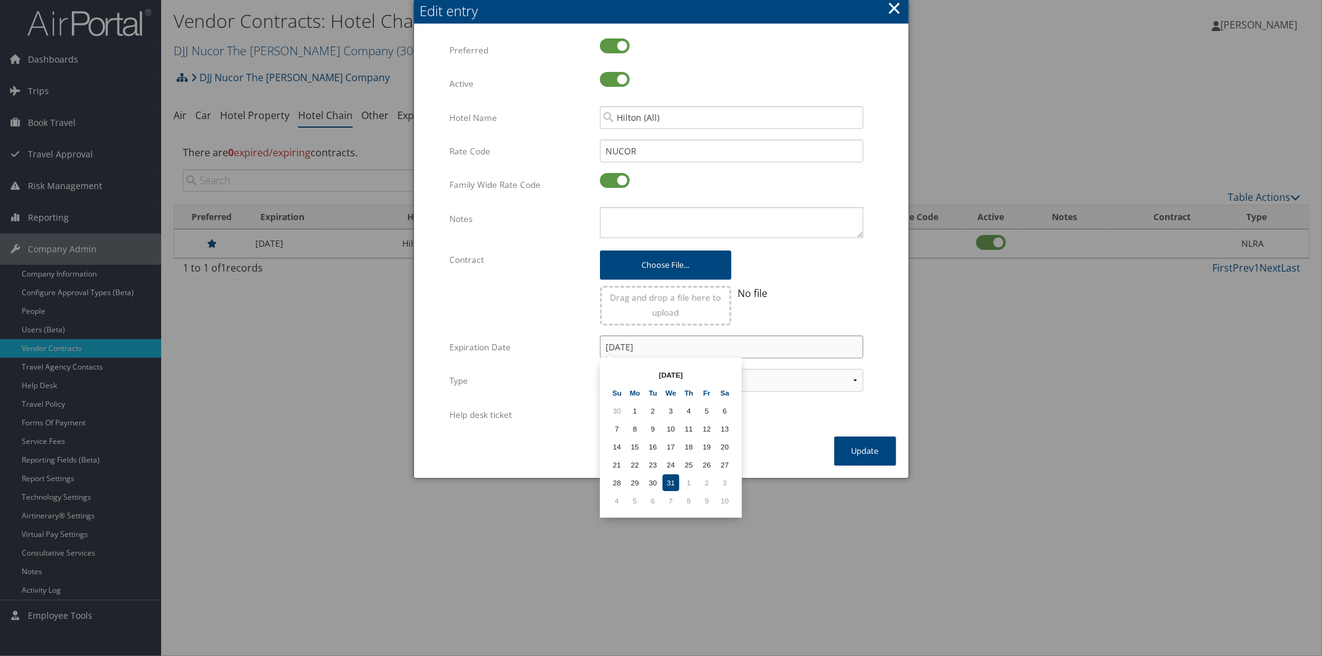
click at [681, 345] on input "[DATE]" at bounding box center [731, 346] width 263 height 23
type input "[DATE]"
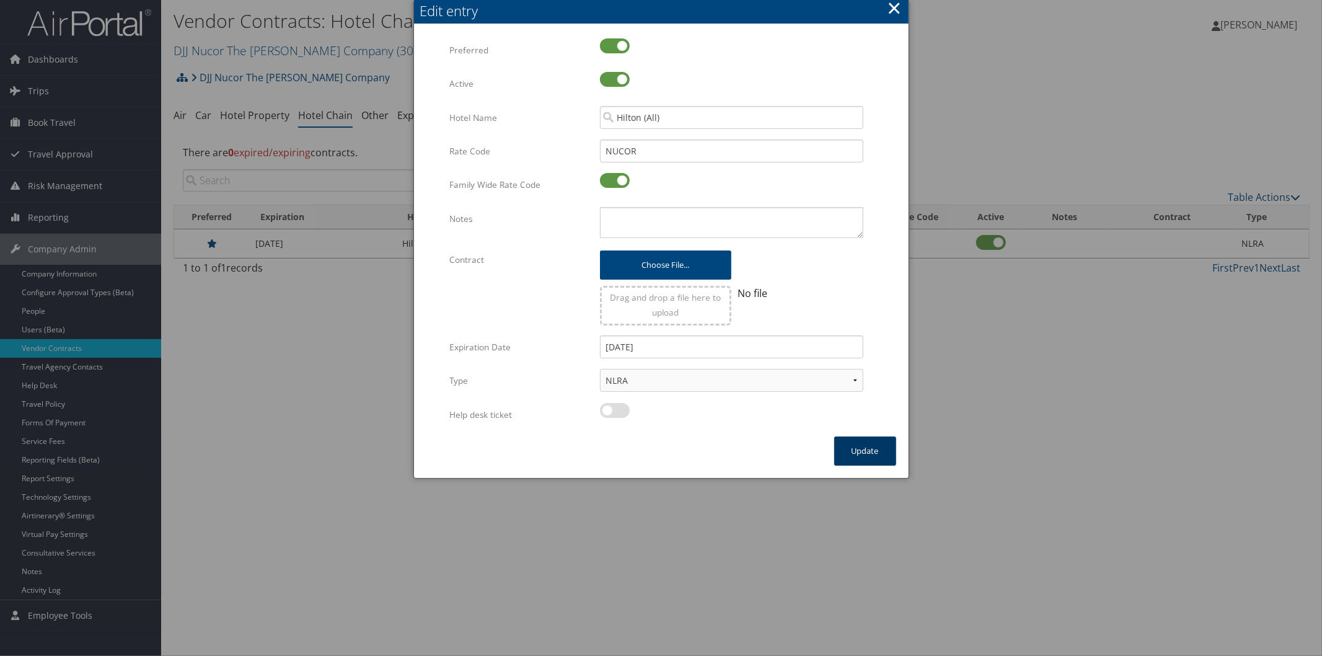
click at [875, 444] on button "Update" at bounding box center [865, 450] width 62 height 29
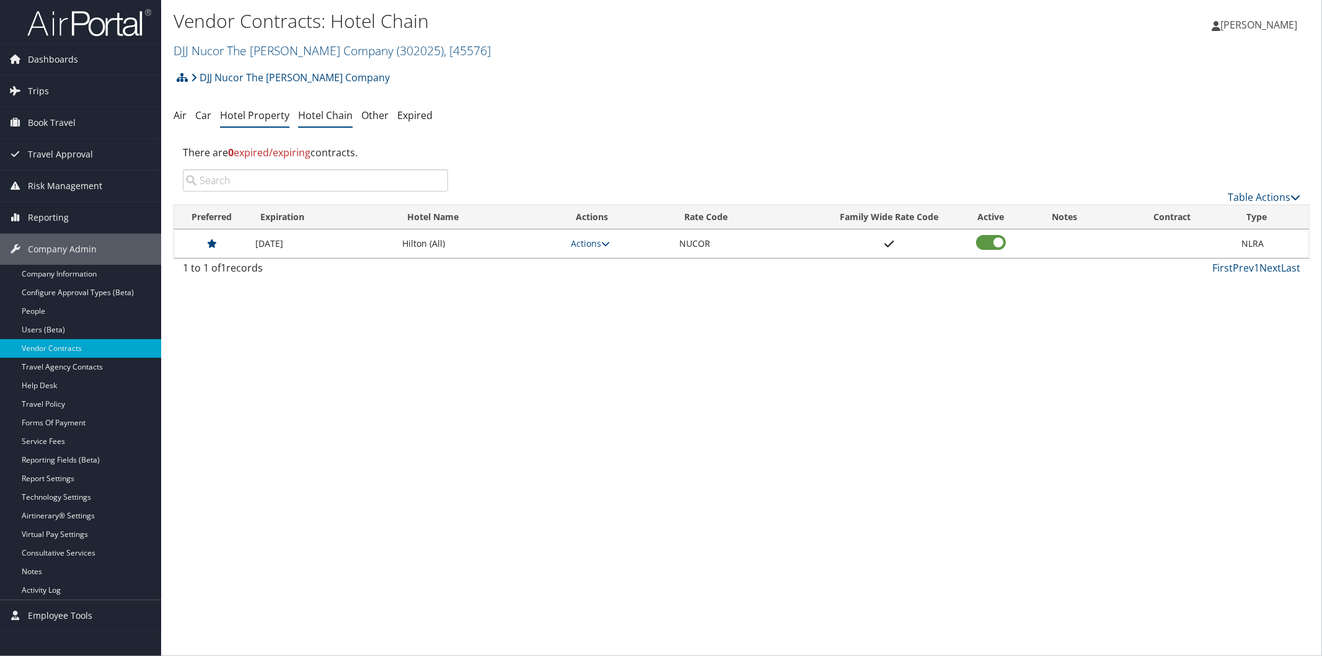
click at [229, 114] on link "Hotel Property" at bounding box center [254, 115] width 69 height 14
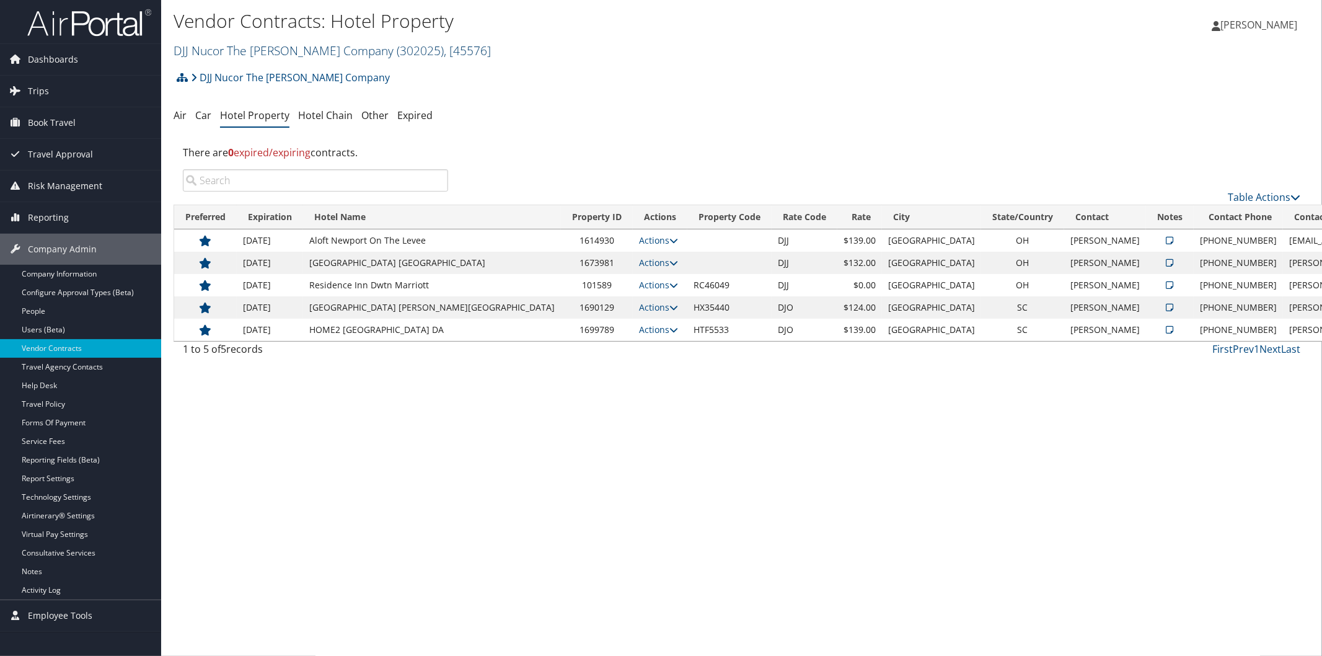
click at [258, 44] on link "DJJ Nucor The David Joseph Company ( 302025 ) , [ 45576 ]" at bounding box center [332, 50] width 317 height 17
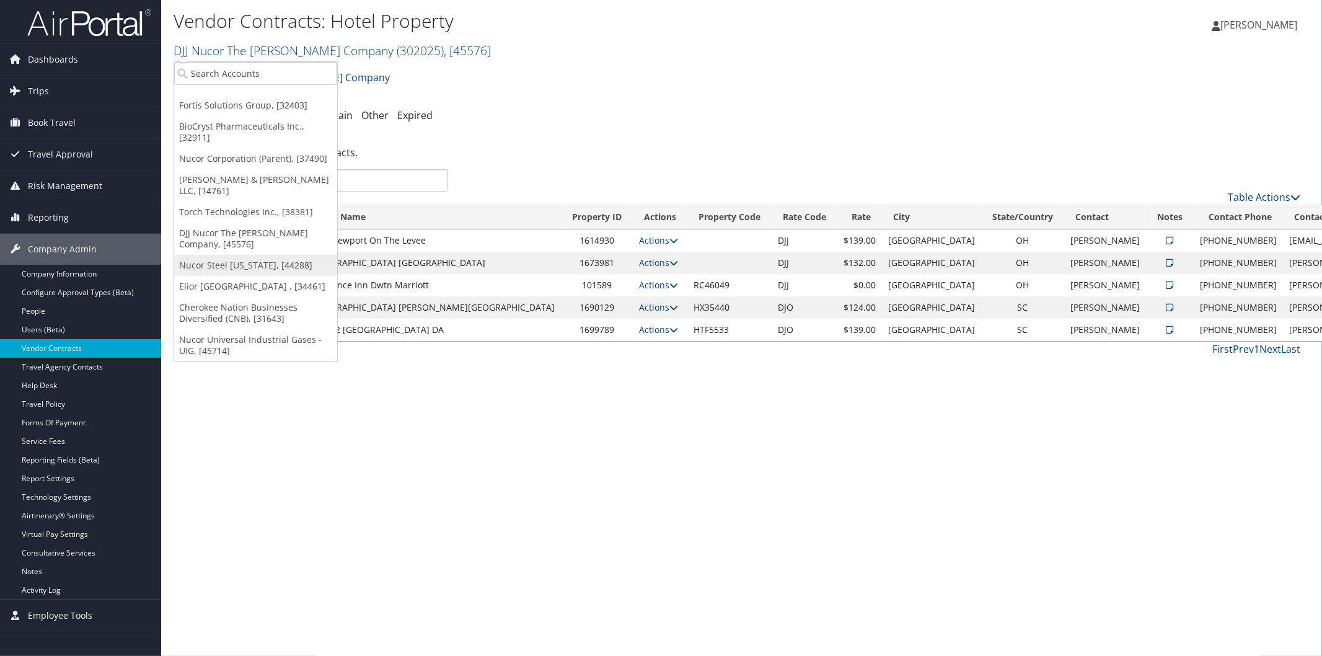
click at [215, 255] on link "Nucor Steel [US_STATE], [44288]" at bounding box center [255, 265] width 163 height 21
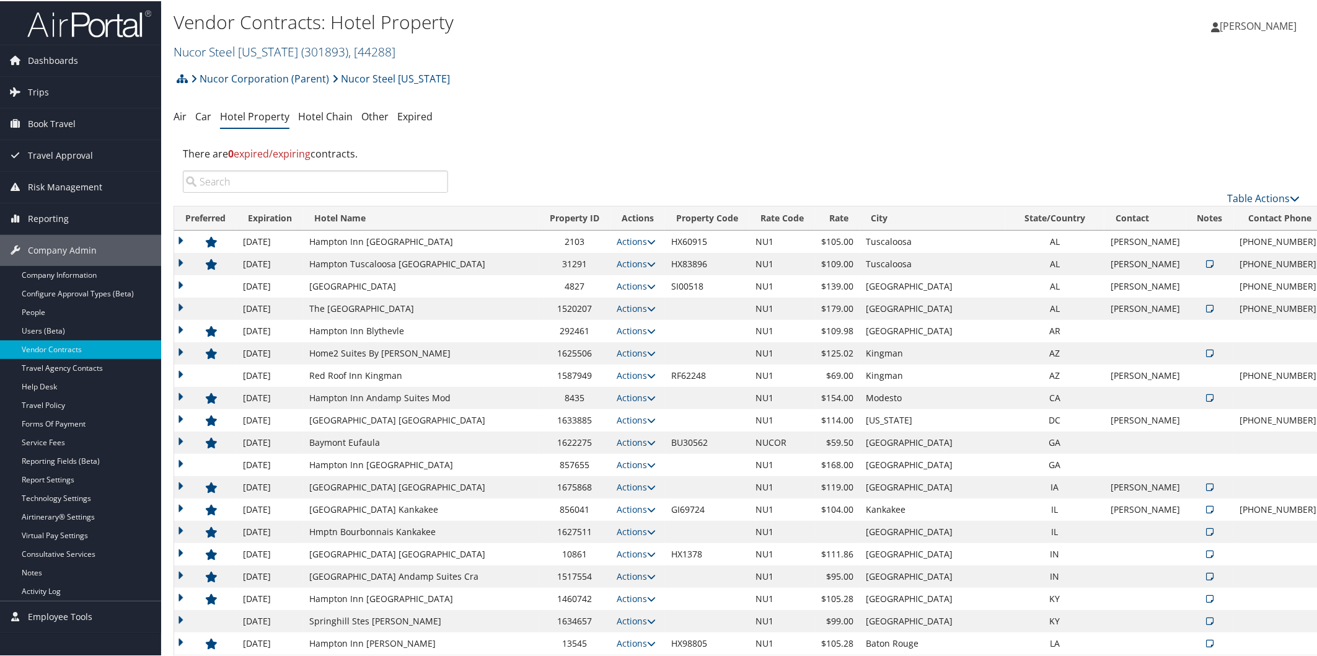
click at [245, 52] on link "Nucor Steel [US_STATE] ( 301893 ) , [ 44288 ]" at bounding box center [285, 50] width 222 height 17
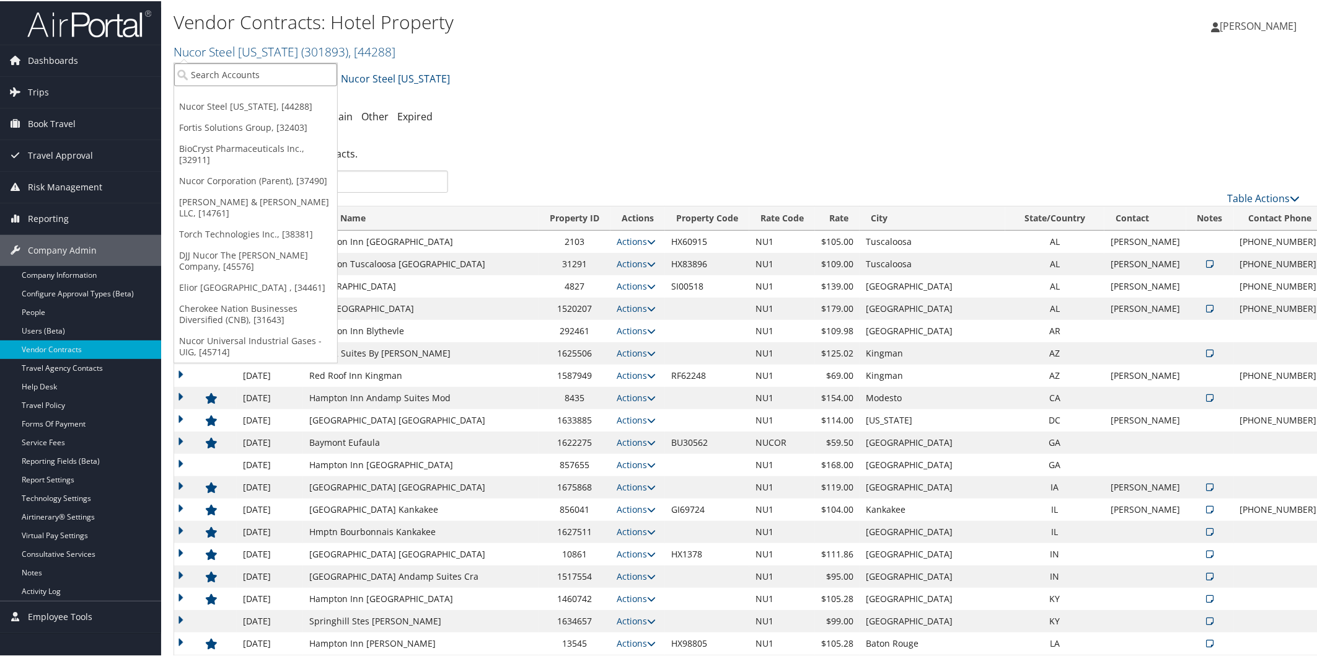
click at [252, 73] on input "search" at bounding box center [255, 73] width 163 height 23
type input "amg"
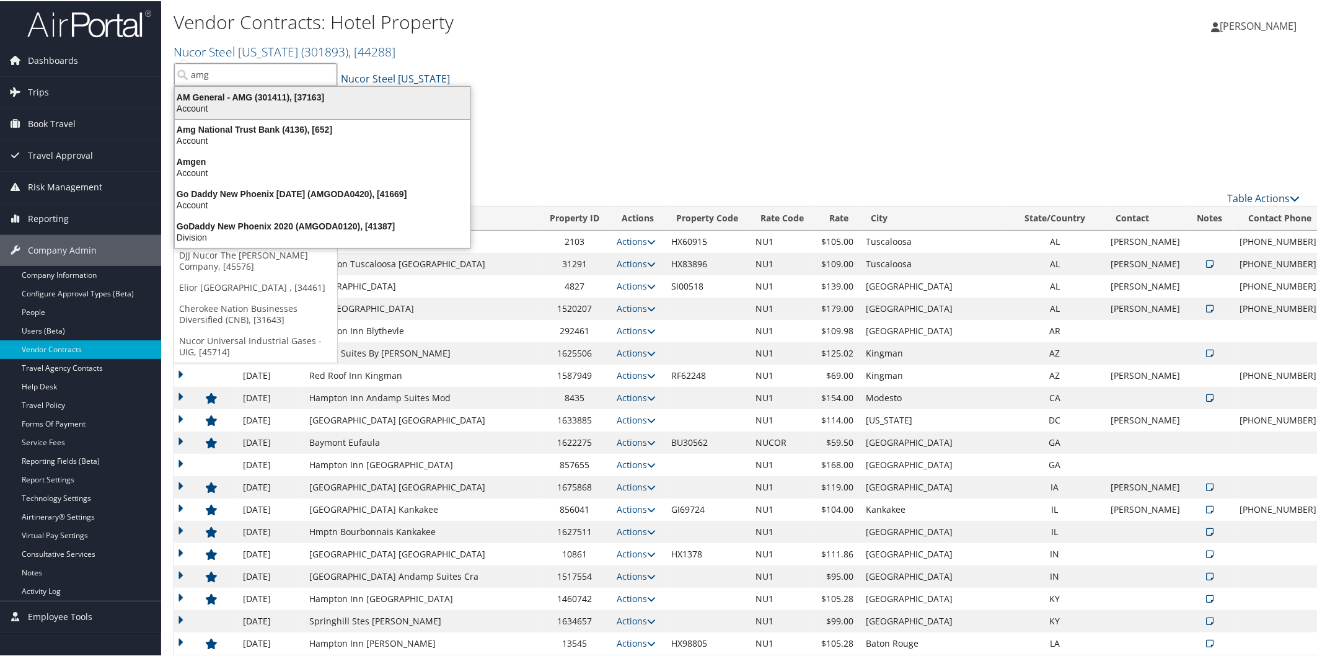
click at [209, 100] on div "AM General - AMG (301411), [37163]" at bounding box center [322, 95] width 311 height 11
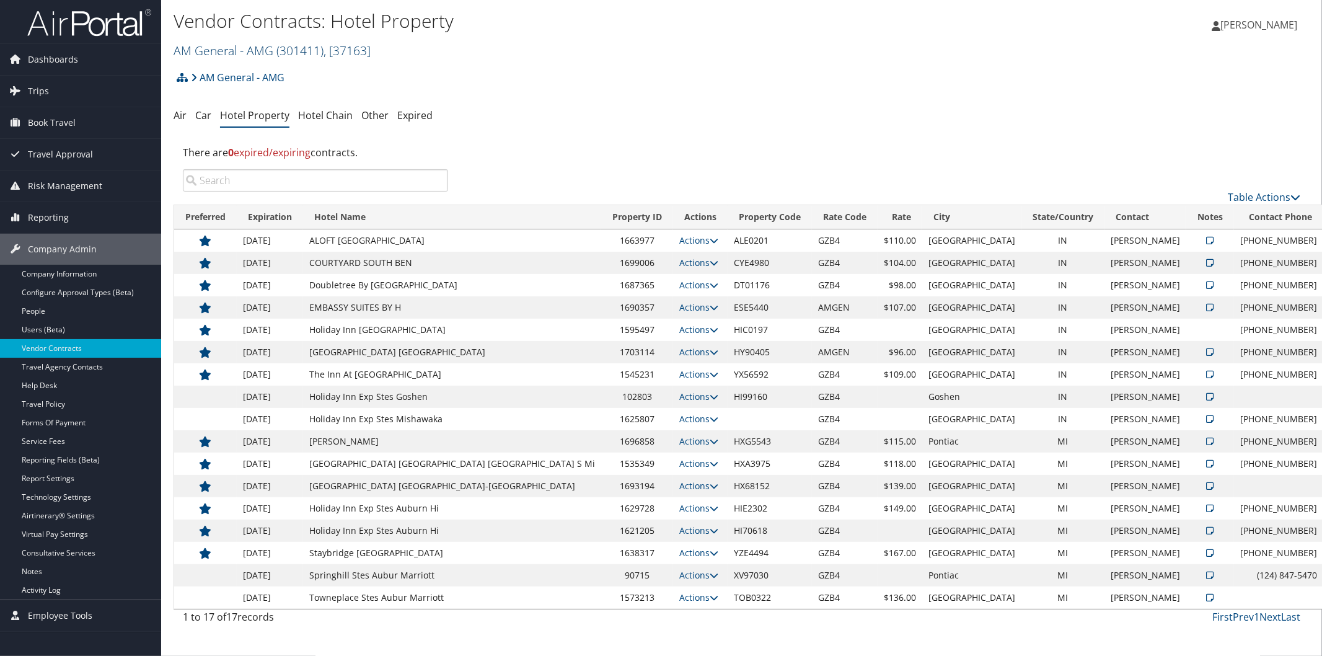
click at [208, 44] on link "AM General - AMG ( 301411 ) , [ 37163 ]" at bounding box center [272, 50] width 197 height 17
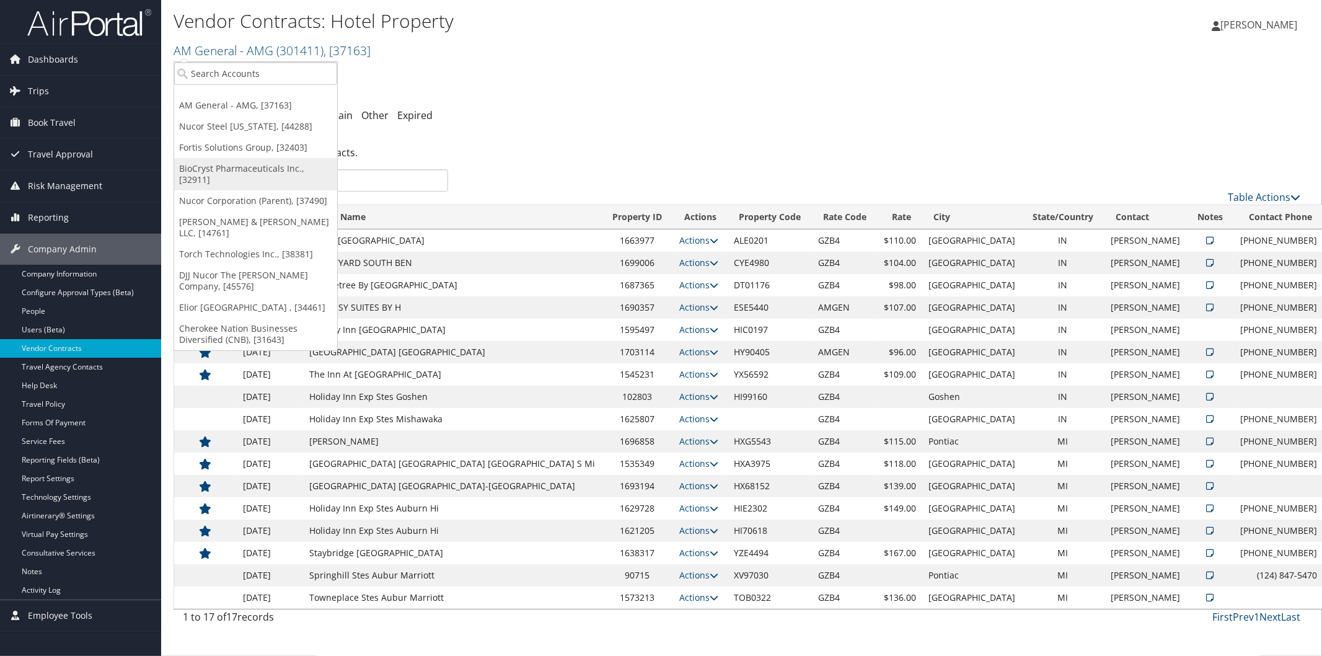
click at [240, 168] on link "BioCryst Pharmaceuticals Inc., [32911]" at bounding box center [255, 174] width 163 height 32
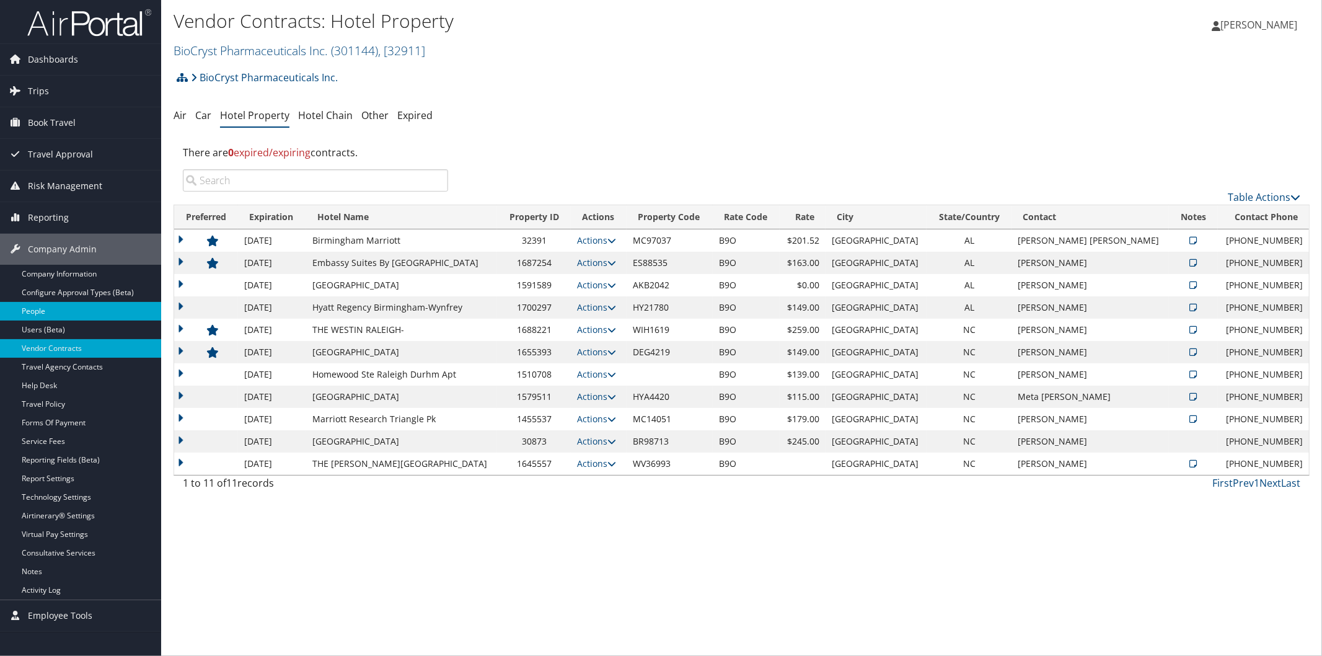
click at [35, 308] on link "People" at bounding box center [80, 311] width 161 height 19
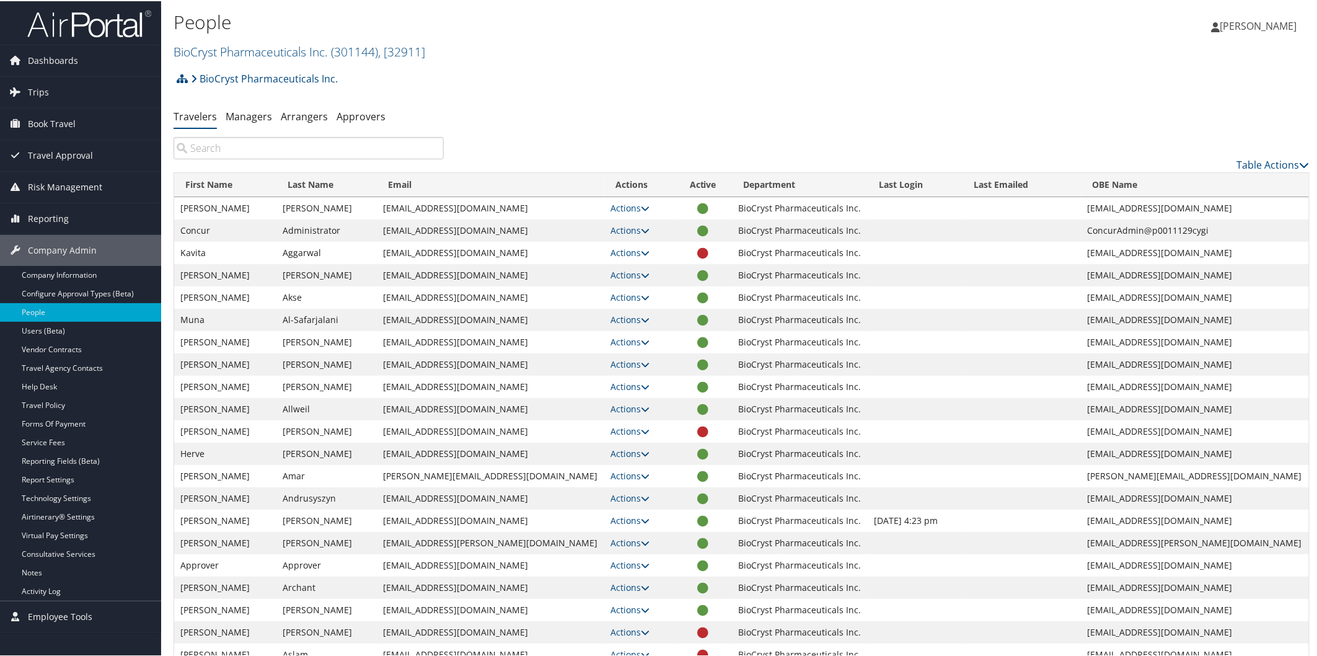
click at [125, 14] on img at bounding box center [89, 22] width 124 height 29
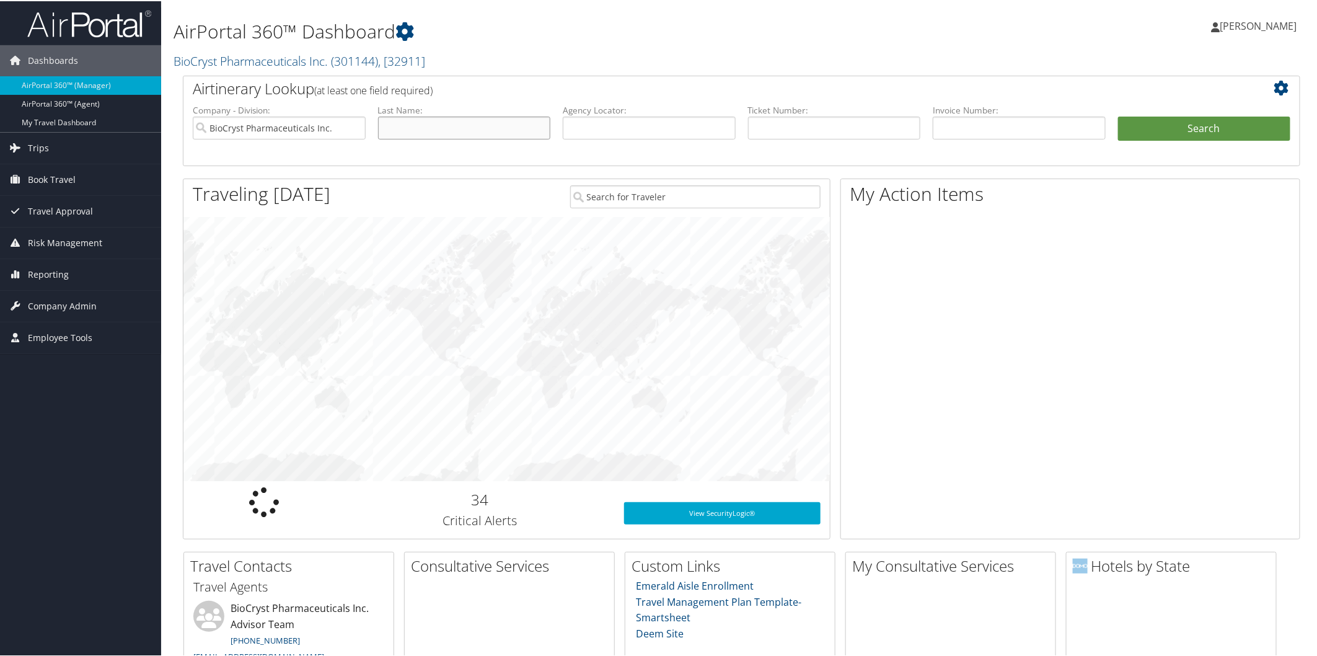
click at [476, 128] on input "text" at bounding box center [464, 126] width 173 height 23
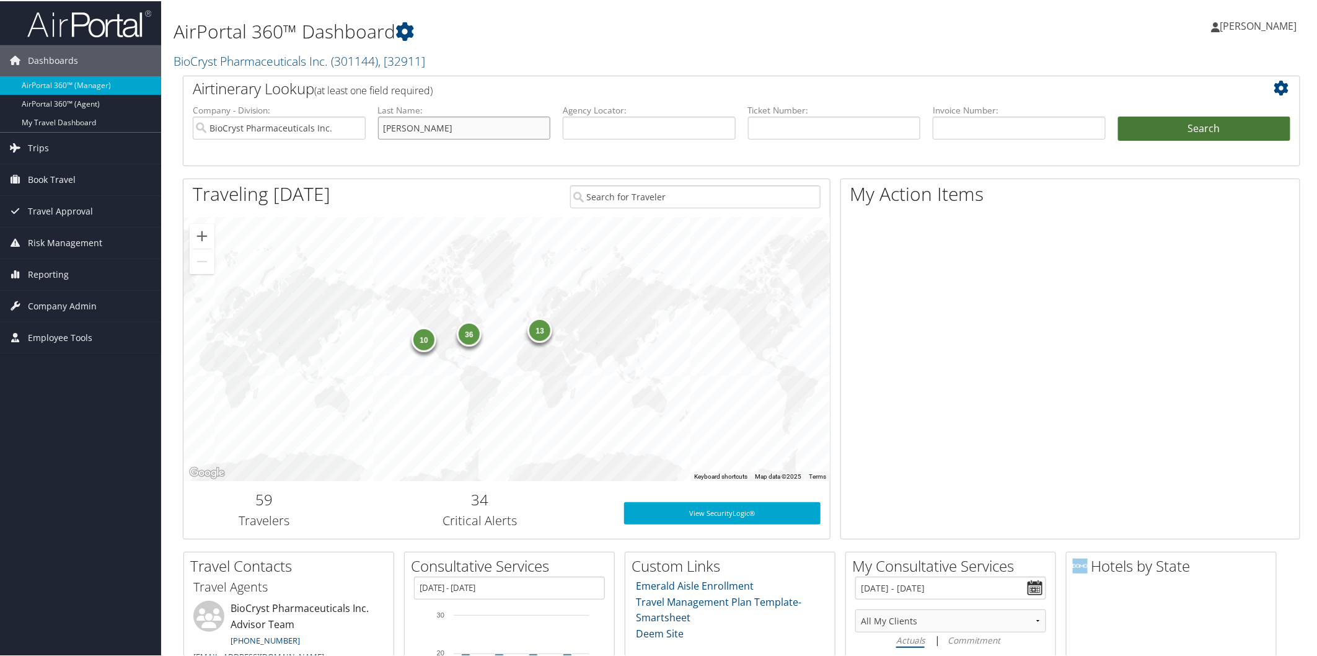
type input "[PERSON_NAME]"
click at [1232, 118] on button "Search" at bounding box center [1204, 127] width 173 height 25
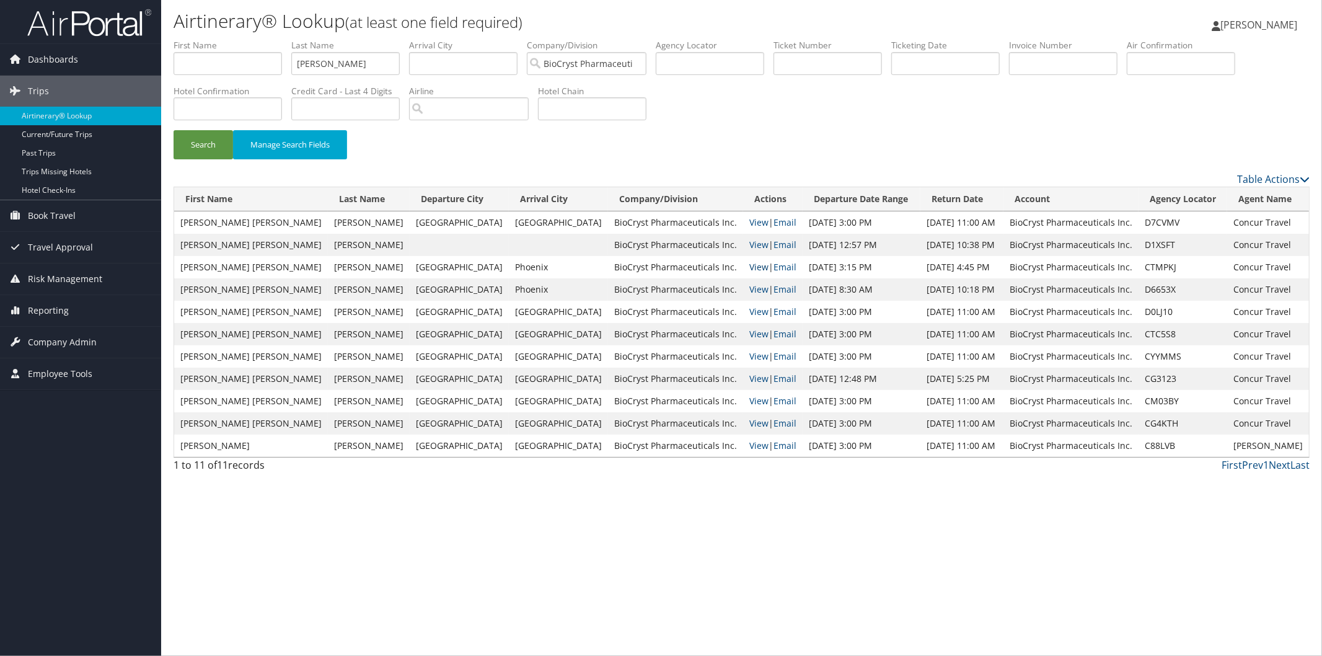
click at [749, 265] on link "View" at bounding box center [758, 267] width 19 height 12
click at [749, 289] on link "View" at bounding box center [758, 289] width 19 height 12
click at [749, 217] on link "View" at bounding box center [758, 222] width 19 height 12
click at [72, 302] on link "Reporting" at bounding box center [80, 310] width 161 height 31
click at [90, 434] on link "Prime Analytics" at bounding box center [80, 428] width 161 height 19
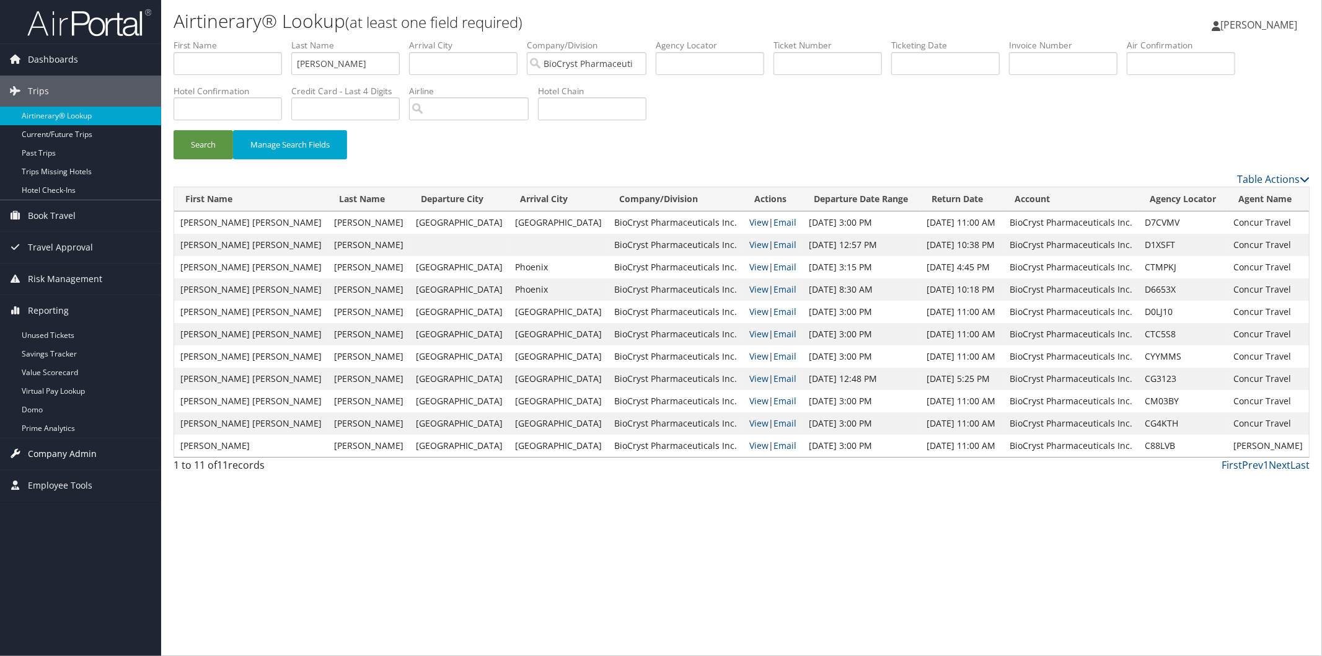
click at [38, 442] on span "Company Admin" at bounding box center [62, 453] width 69 height 31
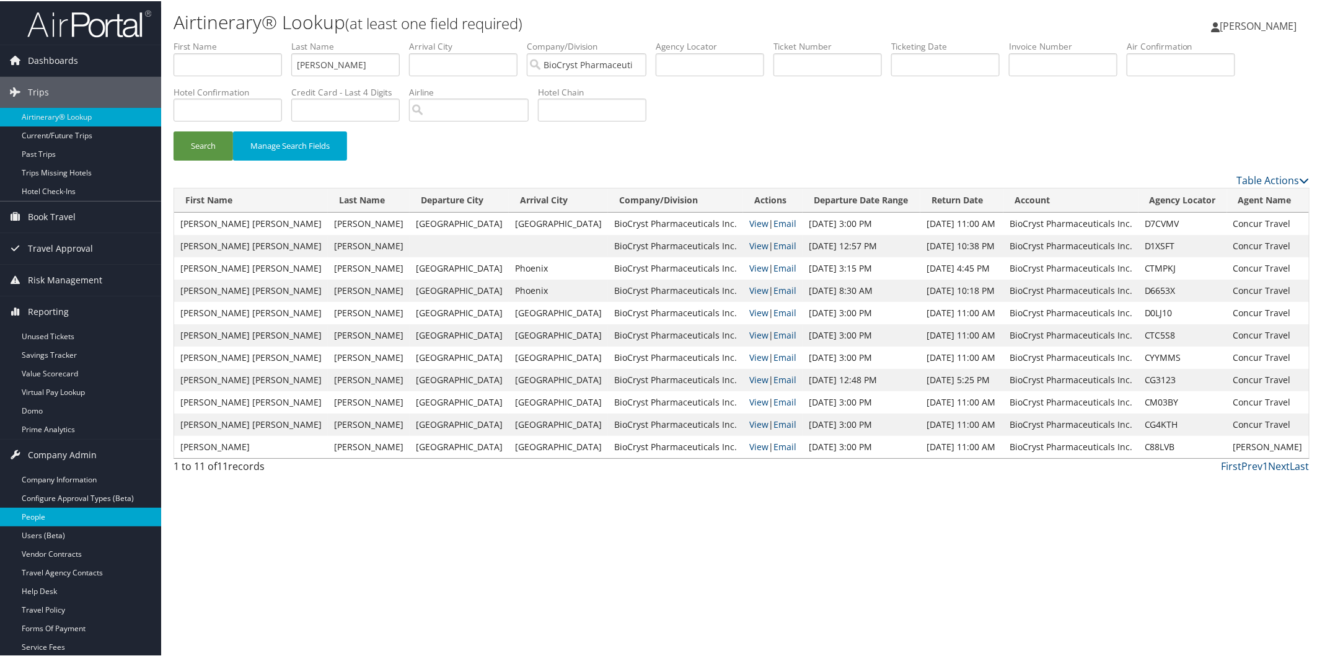
click at [82, 508] on link "People" at bounding box center [80, 515] width 161 height 19
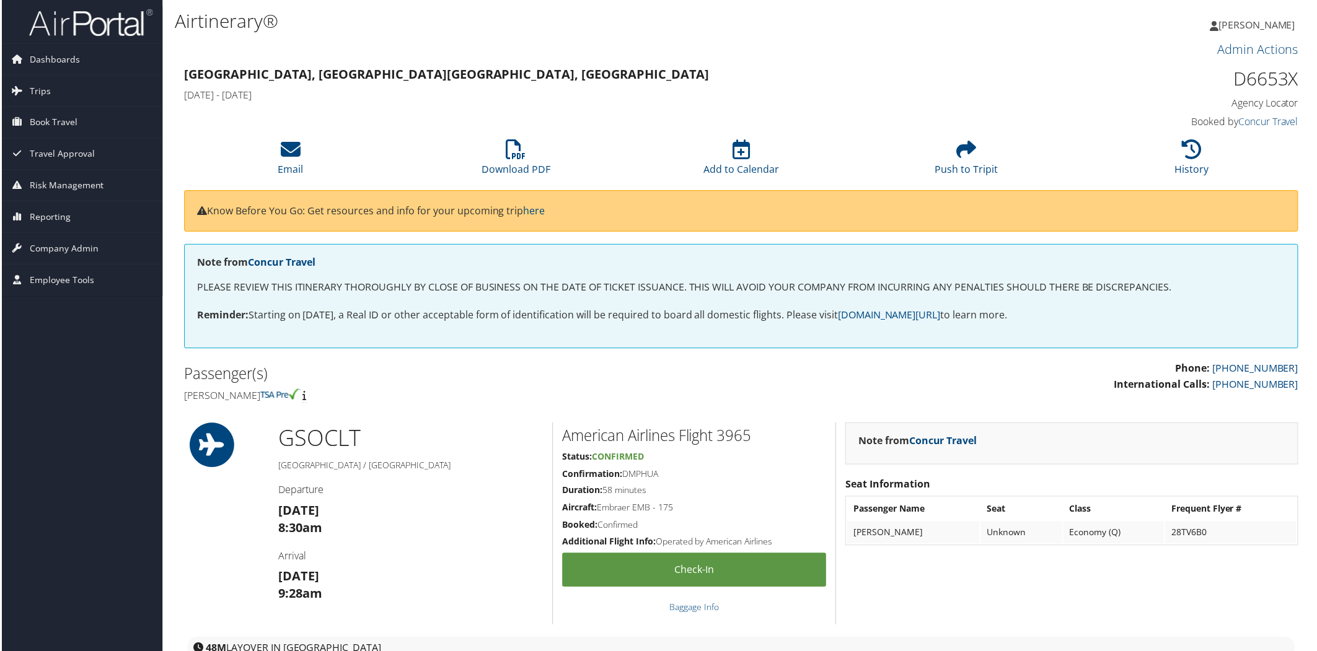
click at [690, 113] on div "Greensboro, NC Phoenix, AZ Sat 06 Sep 2025 - Thu 11 Sep 2025 D6653X Agency Loca…" at bounding box center [742, 98] width 1136 height 71
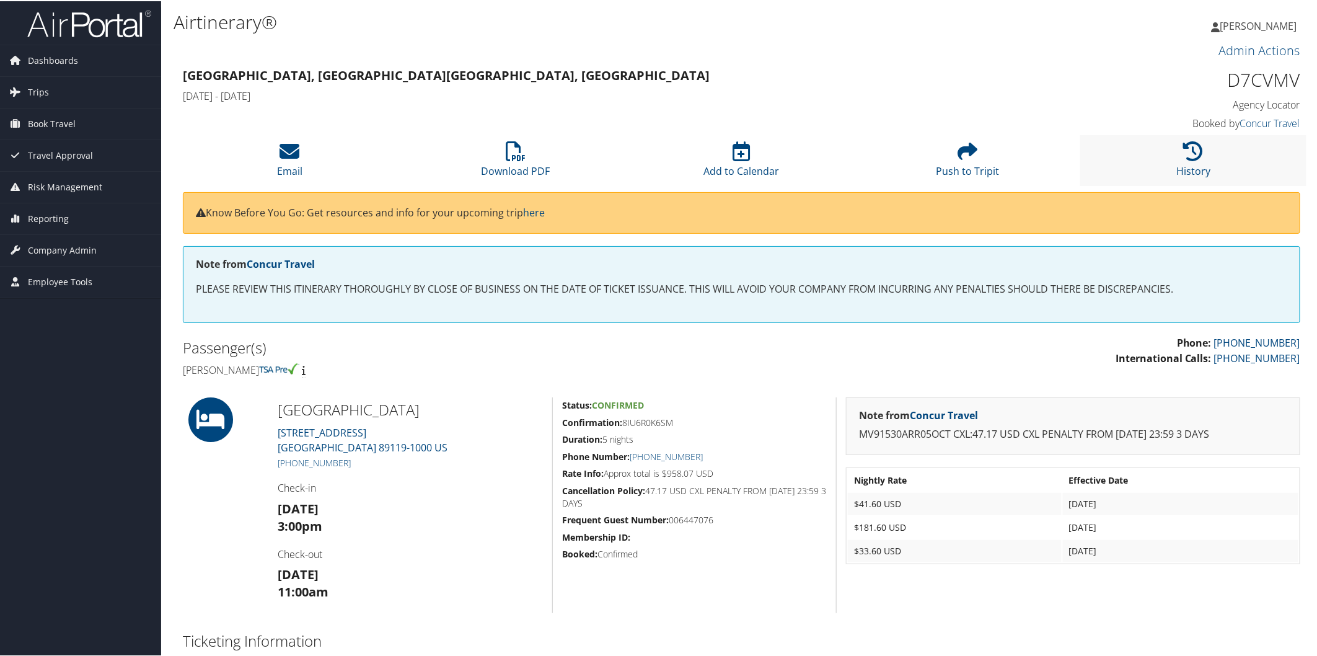
click at [1290, 171] on li "History" at bounding box center [1193, 159] width 226 height 50
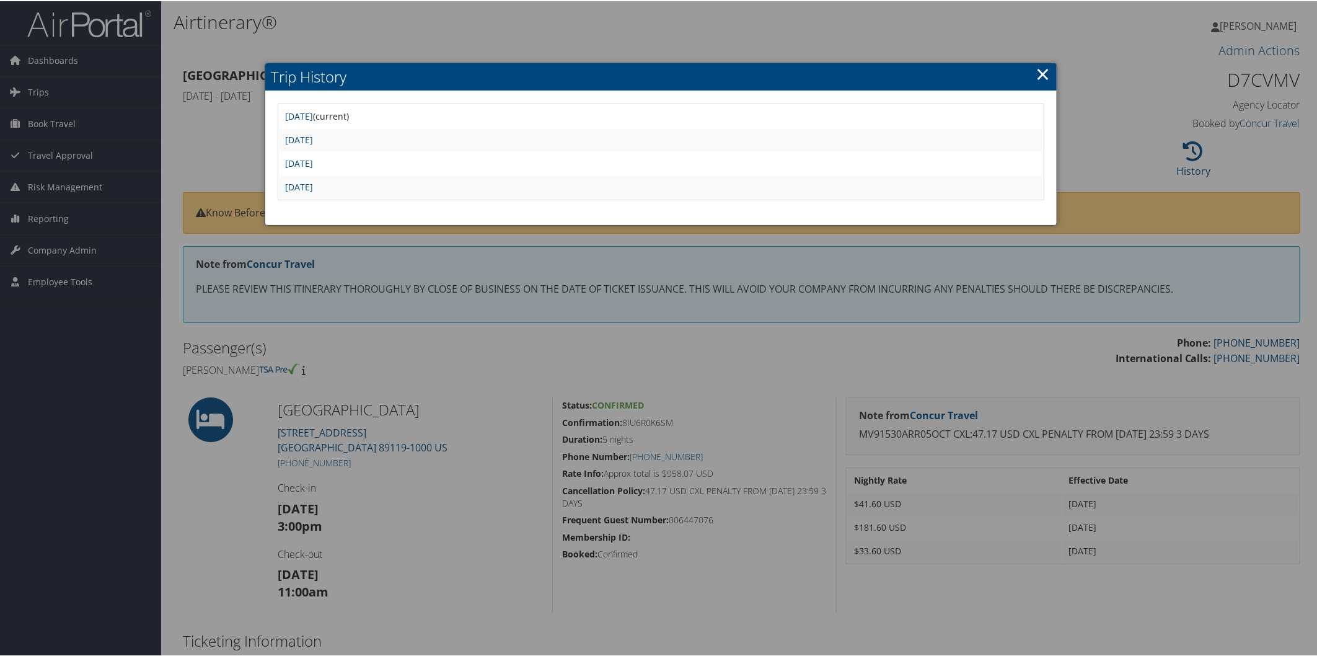
click at [875, 24] on div at bounding box center [661, 328] width 1322 height 656
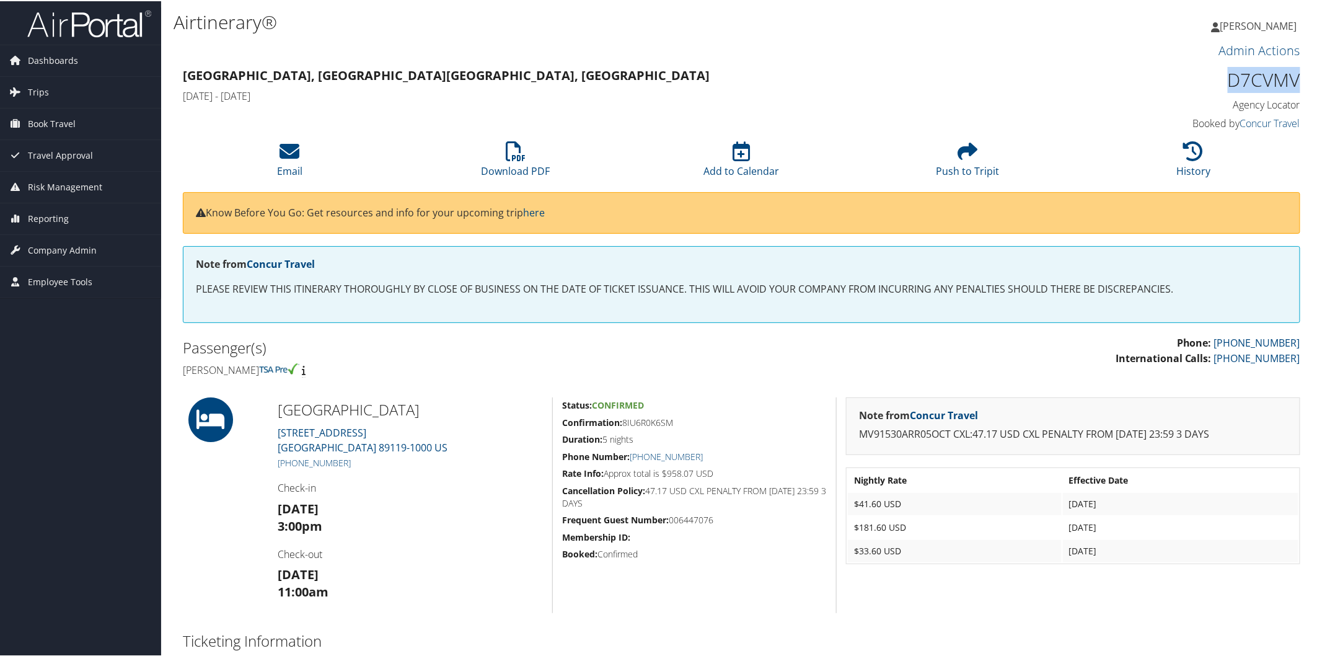
drag, startPoint x: 1223, startPoint y: 84, endPoint x: 1286, endPoint y: 81, distance: 62.7
click at [1316, 81] on html "Menu Dashboards ► AirPortal 360™ (Manager) AirPortal 360™ (Agent) My Travel Das…" at bounding box center [661, 328] width 1322 height 656
copy h1 "D7CVMV"
click at [76, 242] on span "Company Admin" at bounding box center [62, 249] width 69 height 31
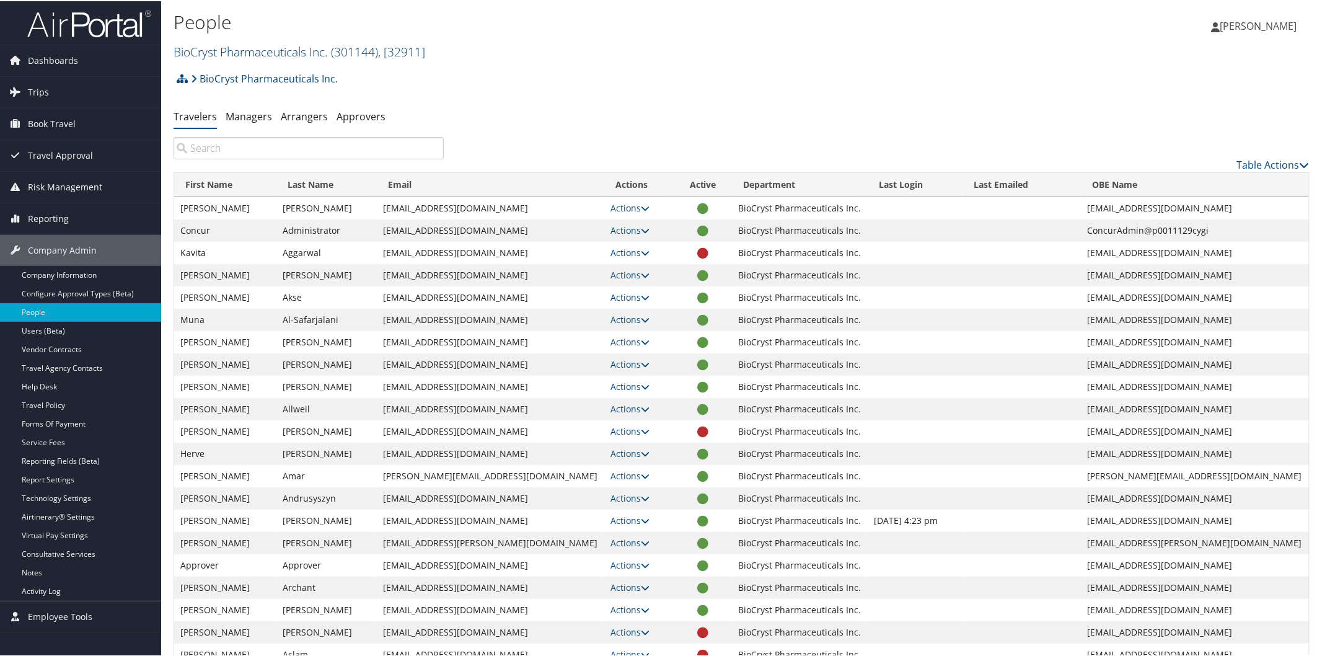
click at [218, 46] on link "BioCryst Pharmaceuticals Inc. ( 301144 ) , [ 32911 ]" at bounding box center [300, 50] width 252 height 17
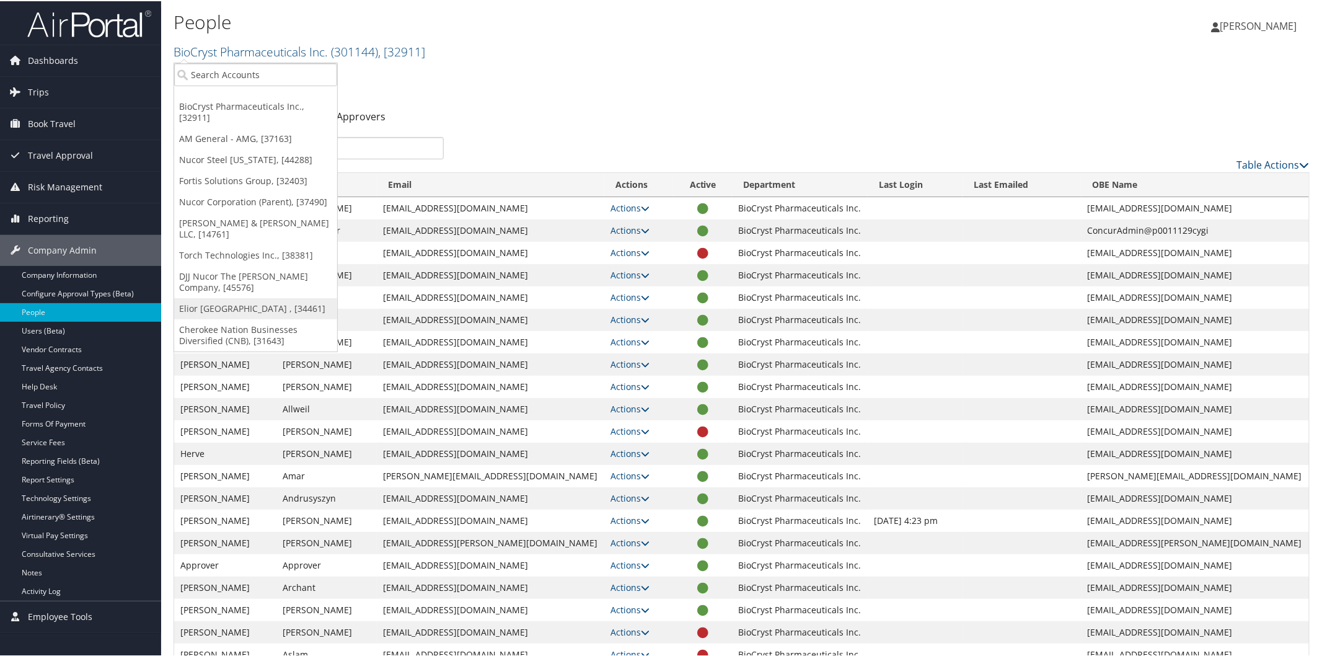
click at [227, 297] on link "Elior North America , [34461]" at bounding box center [255, 307] width 163 height 21
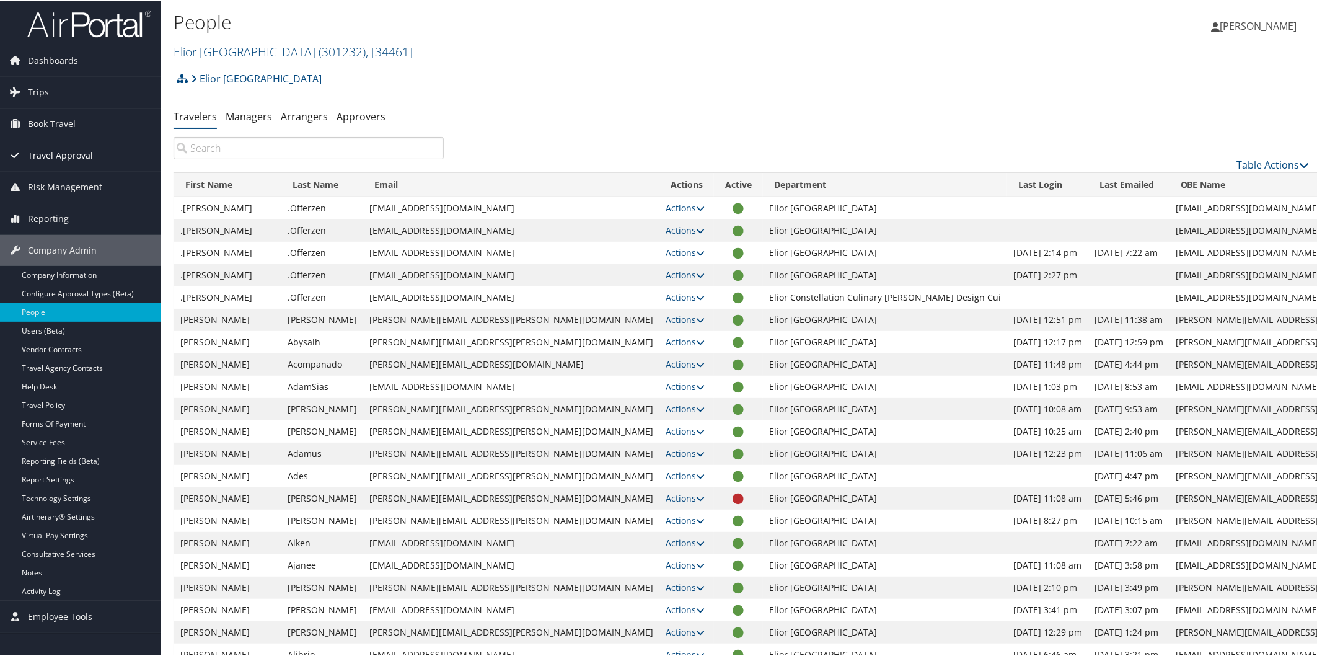
click at [50, 151] on span "Travel Approval" at bounding box center [60, 154] width 65 height 31
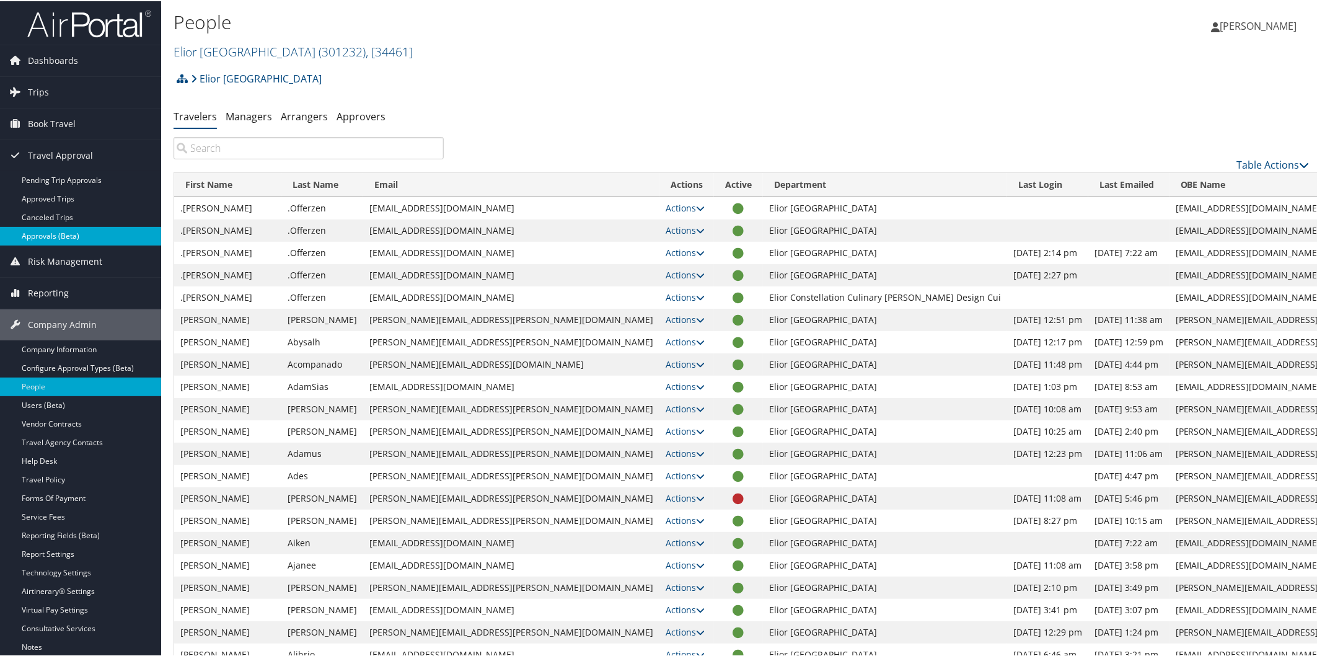
click at [54, 231] on link "Approvals (Beta)" at bounding box center [80, 235] width 161 height 19
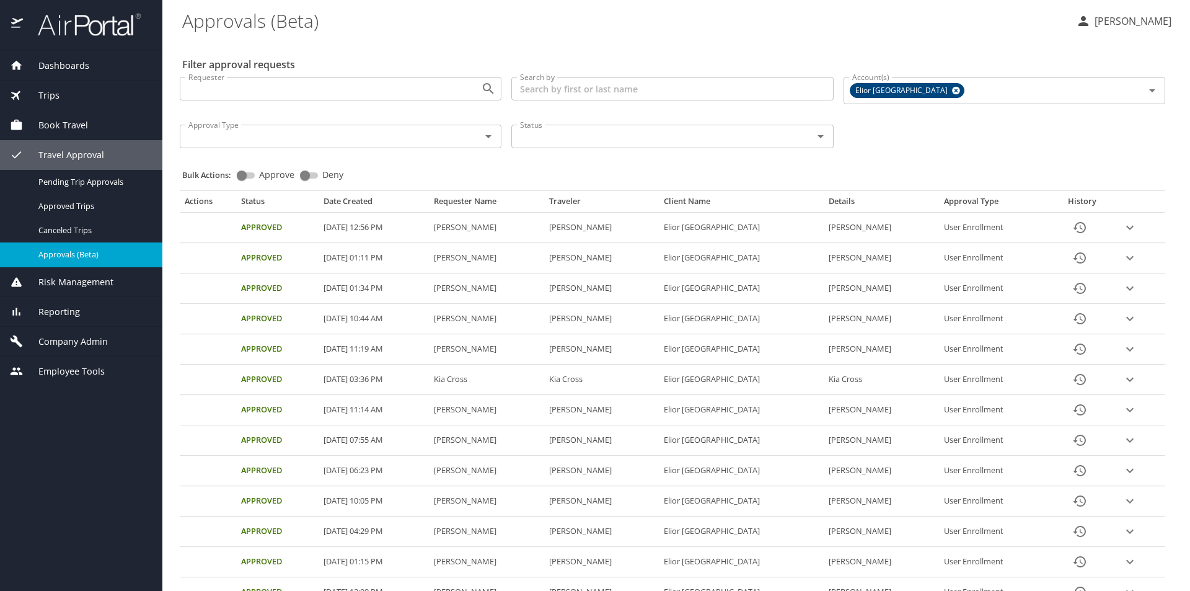
click at [55, 472] on div "Dashboards AirPortal 360™ Manager AirPortal 360™ Agent My Travel Dashboard Trip…" at bounding box center [81, 321] width 162 height 540
click at [70, 340] on span "Company Admin" at bounding box center [65, 342] width 85 height 14
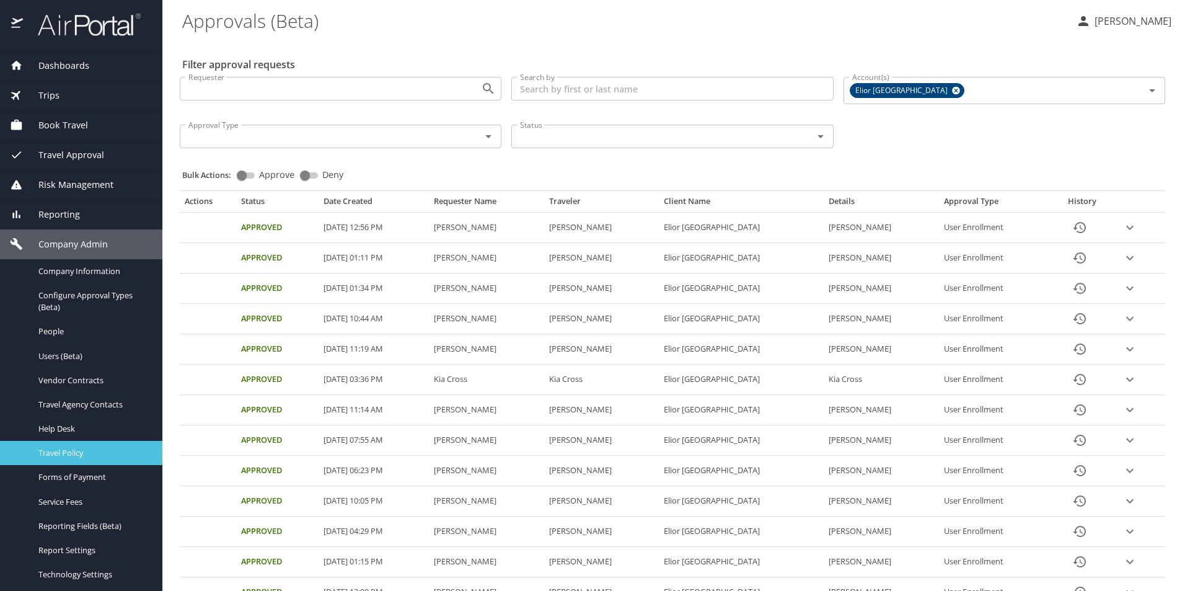
click at [102, 447] on span "Travel Policy" at bounding box center [92, 453] width 109 height 12
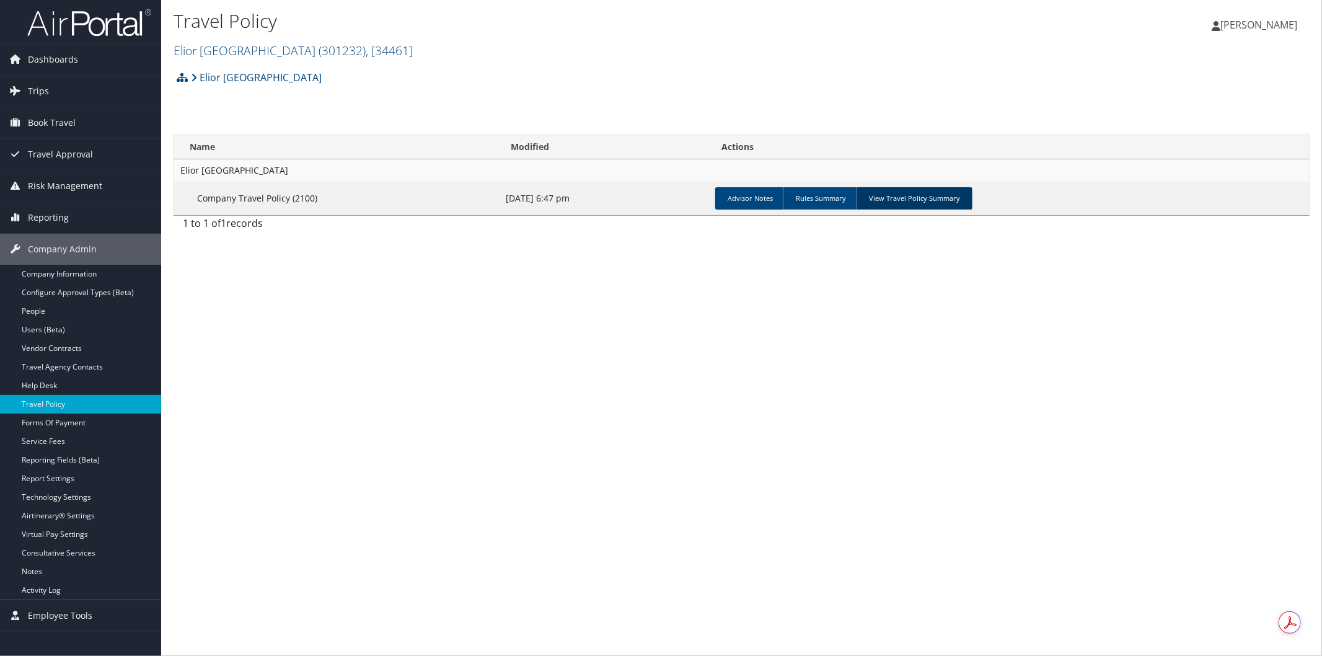
click at [905, 201] on link "View Travel Policy Summary" at bounding box center [914, 198] width 117 height 22
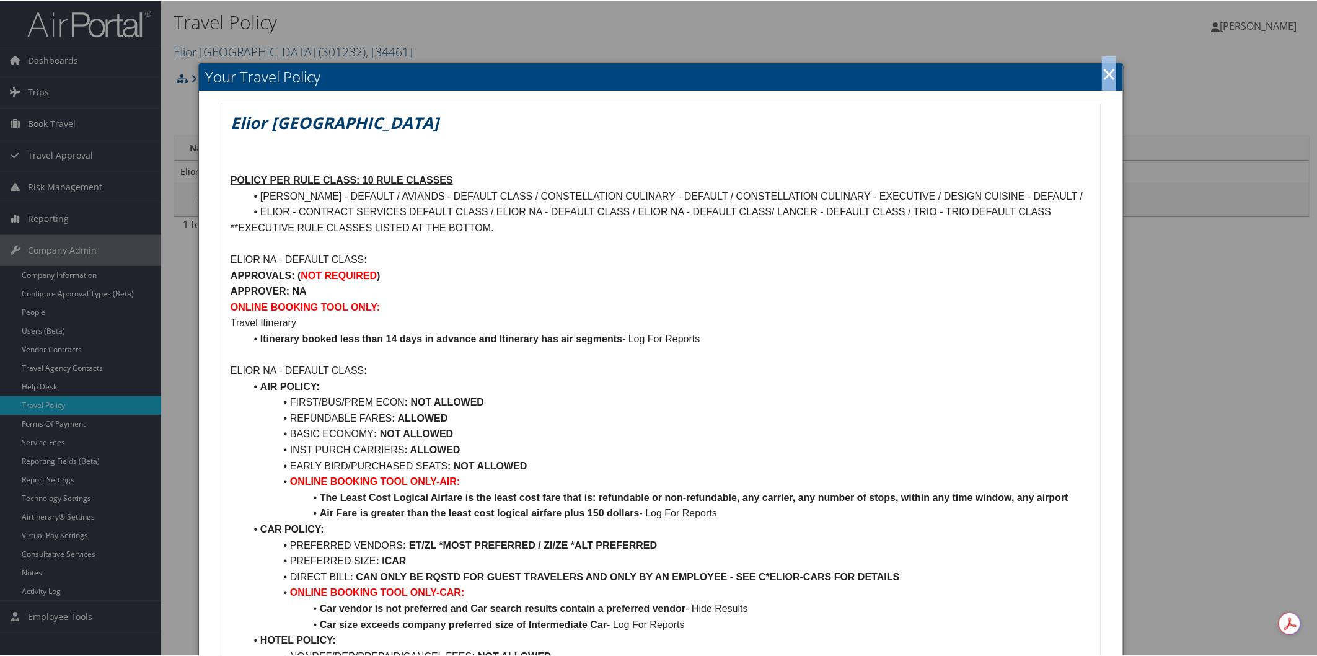
click at [1105, 71] on link "×" at bounding box center [1109, 72] width 14 height 25
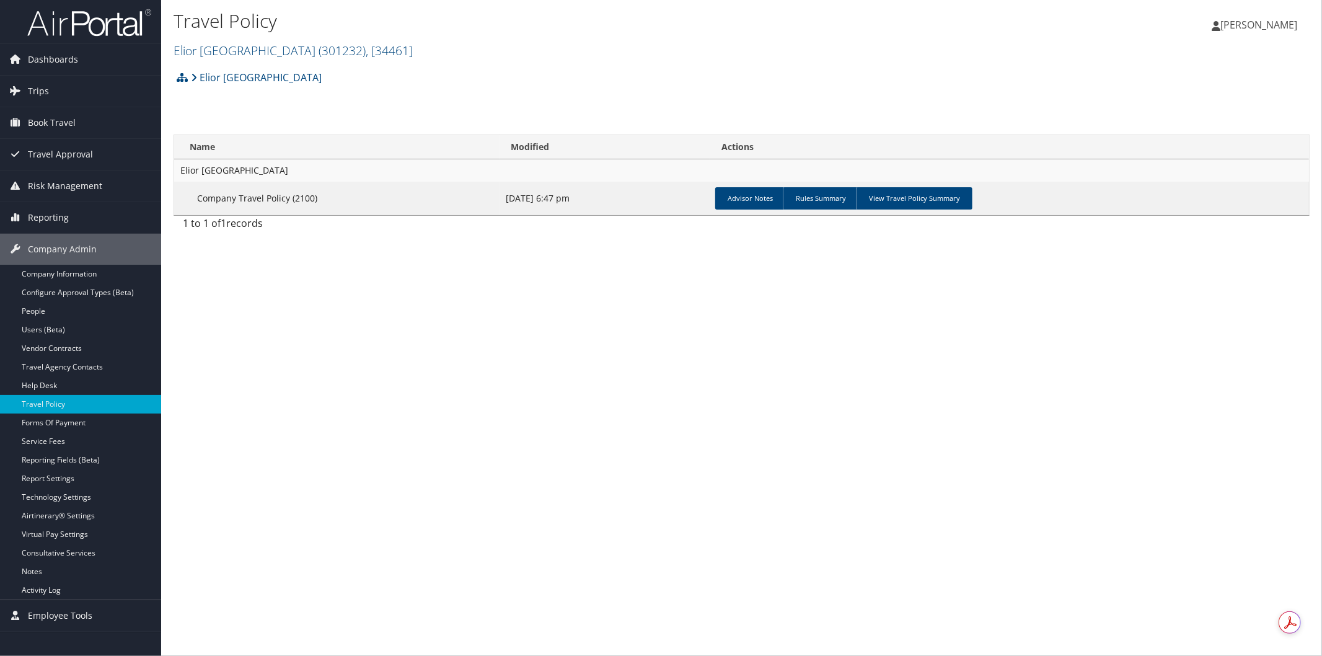
click at [1280, 60] on div "Travel Policy Elior North America ( 301232 ) , [ 34461 ] Elior North America , …" at bounding box center [741, 32] width 1161 height 65
click at [256, 44] on link "Elior North America ( 301232 ) , [ 34461 ]" at bounding box center [293, 50] width 239 height 17
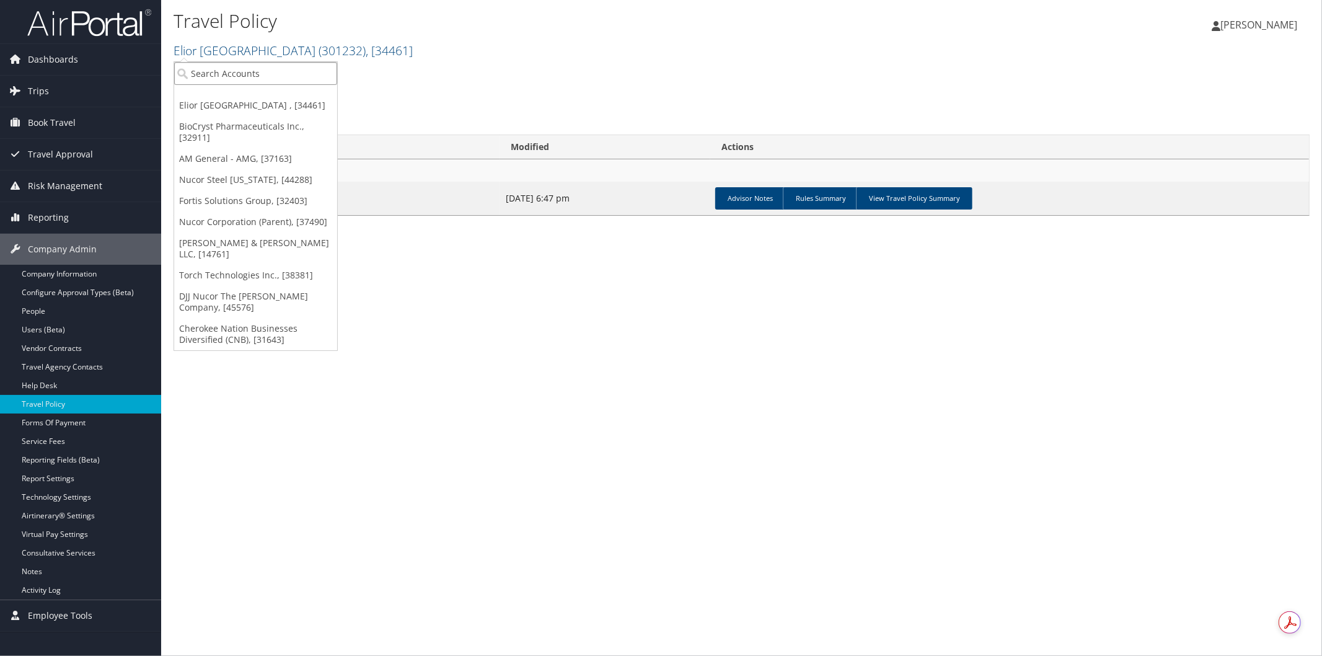
click at [263, 76] on input "search" at bounding box center [255, 73] width 163 height 23
type input "bluepear"
click at [275, 104] on div "Account" at bounding box center [299, 107] width 265 height 11
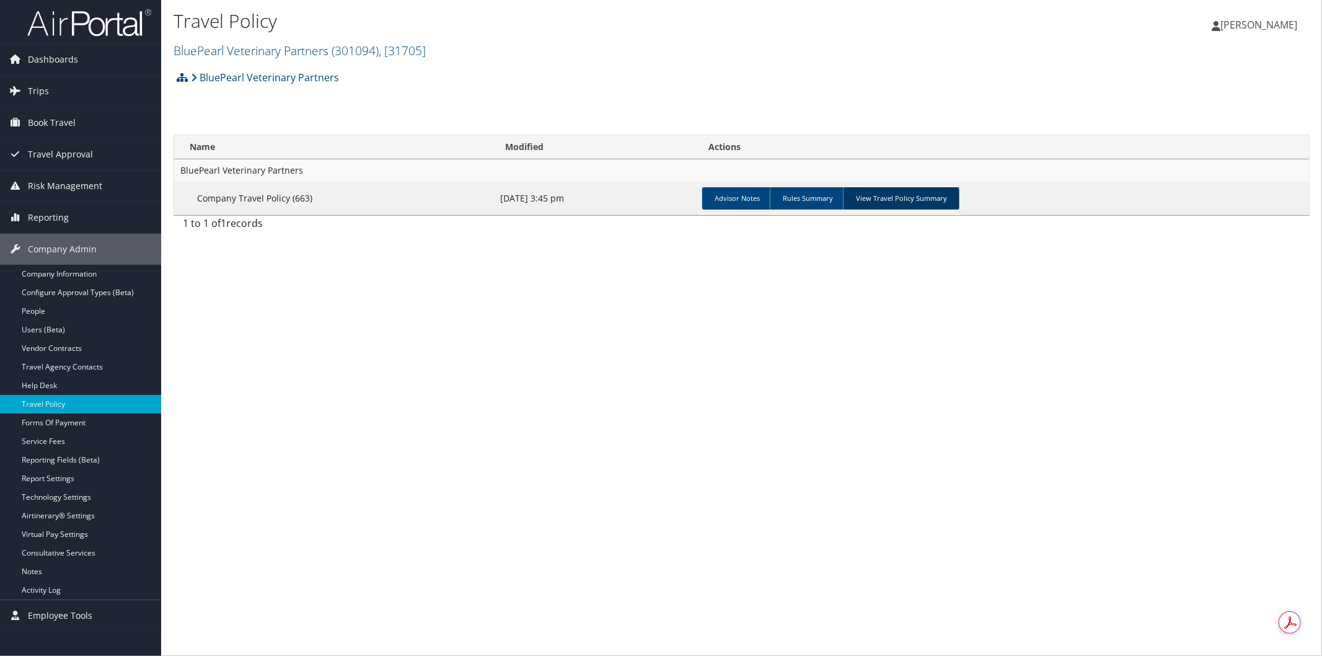
click at [915, 195] on link "View Travel Policy Summary" at bounding box center [901, 198] width 117 height 22
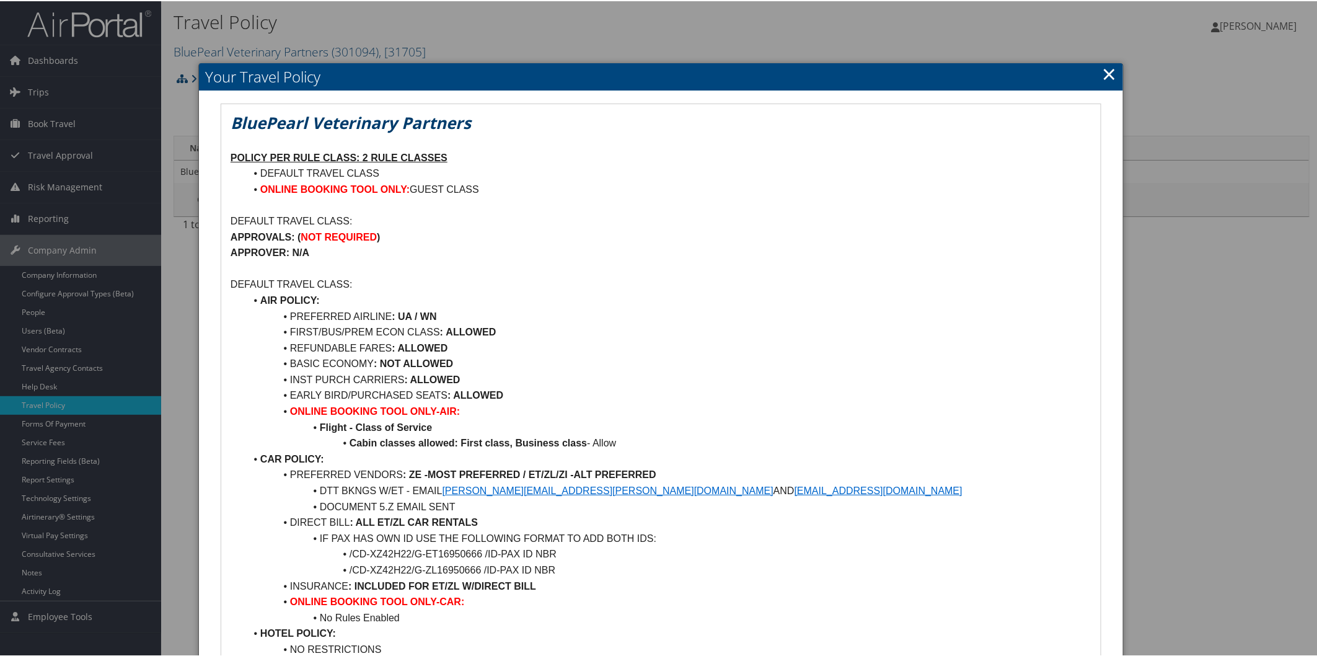
click at [1102, 68] on link "×" at bounding box center [1109, 72] width 14 height 25
